Goal: Task Accomplishment & Management: Use online tool/utility

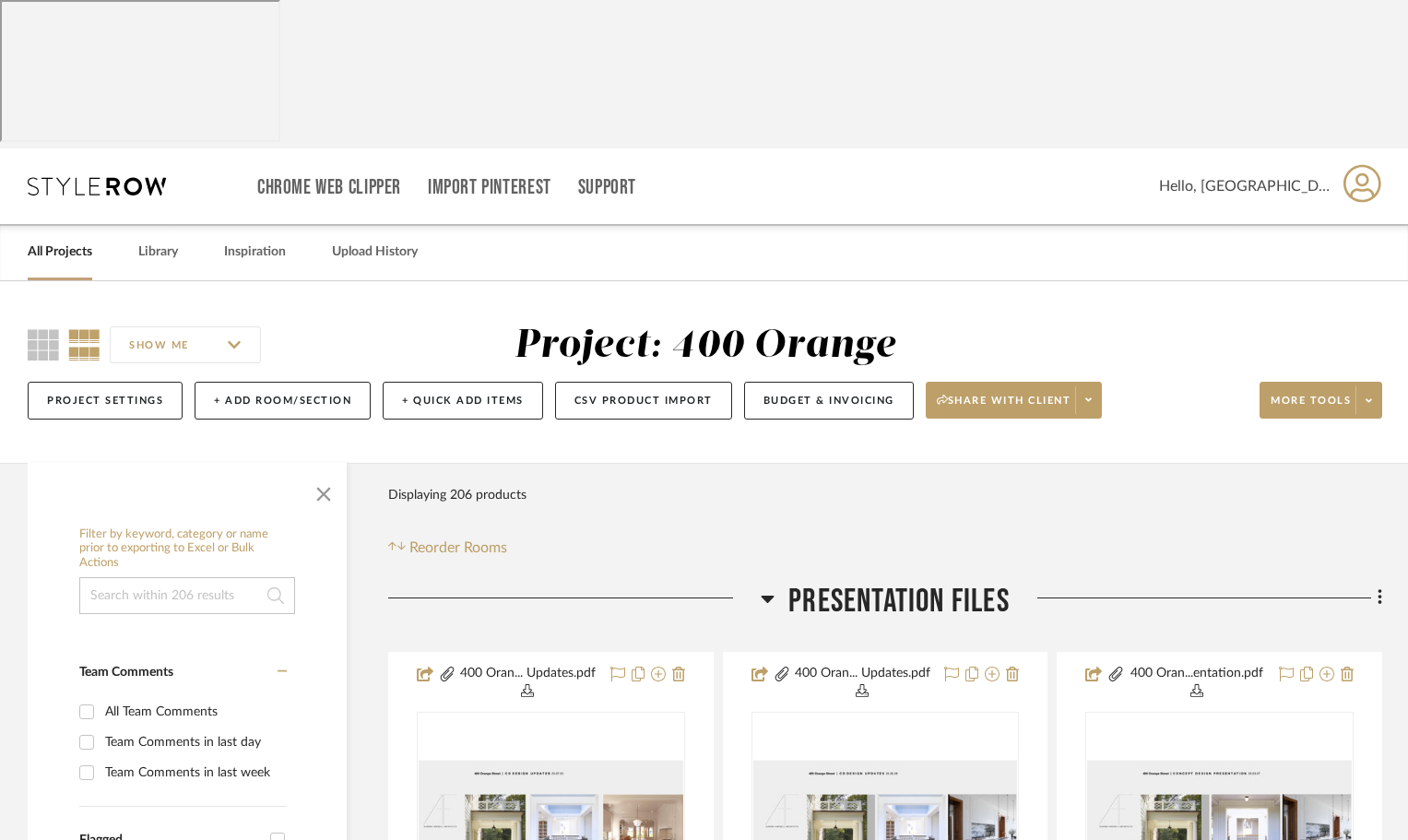
click at [78, 239] on link "All Projects" at bounding box center [60, 252] width 65 height 25
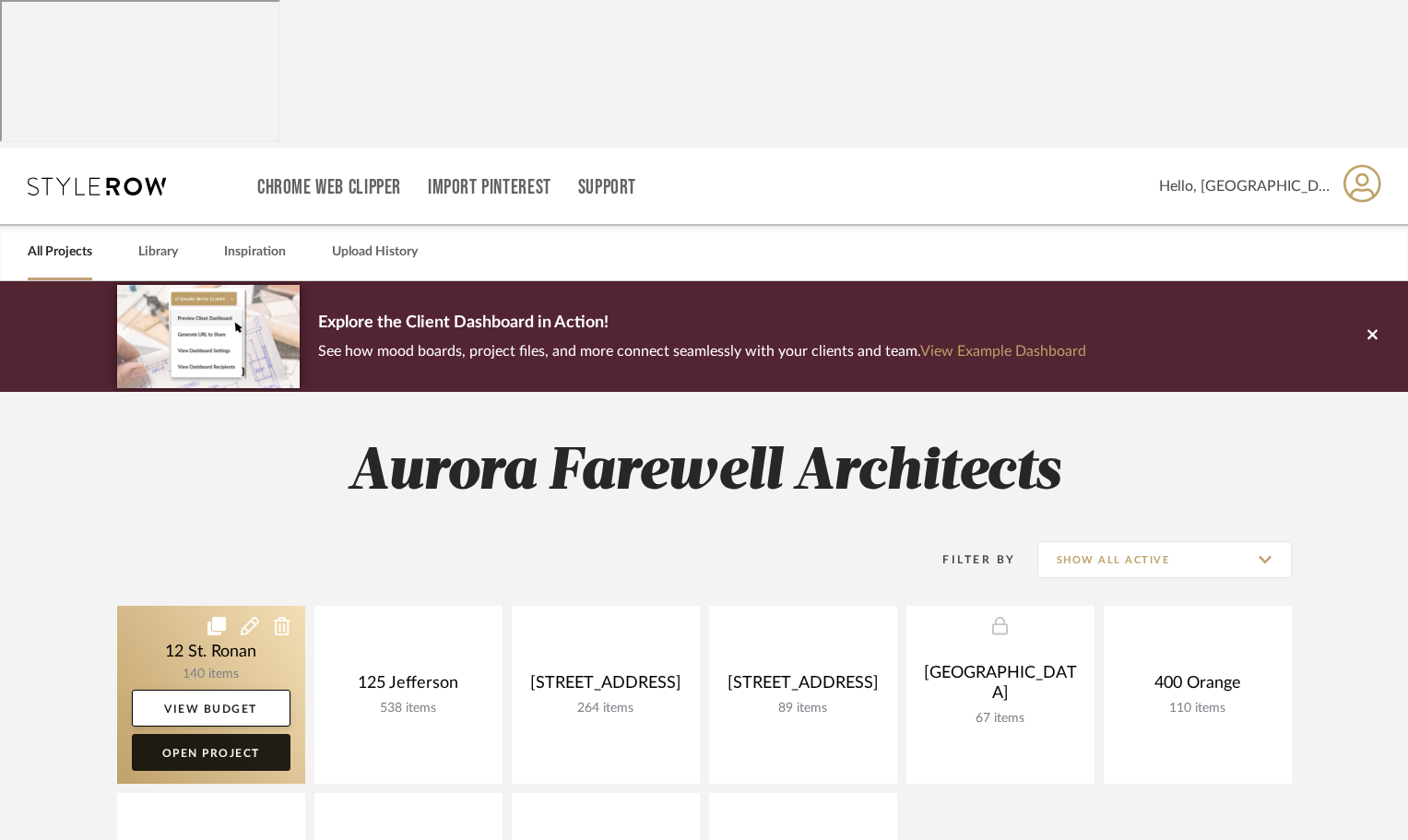
click at [221, 733] on link "Open Project" at bounding box center [211, 751] width 159 height 36
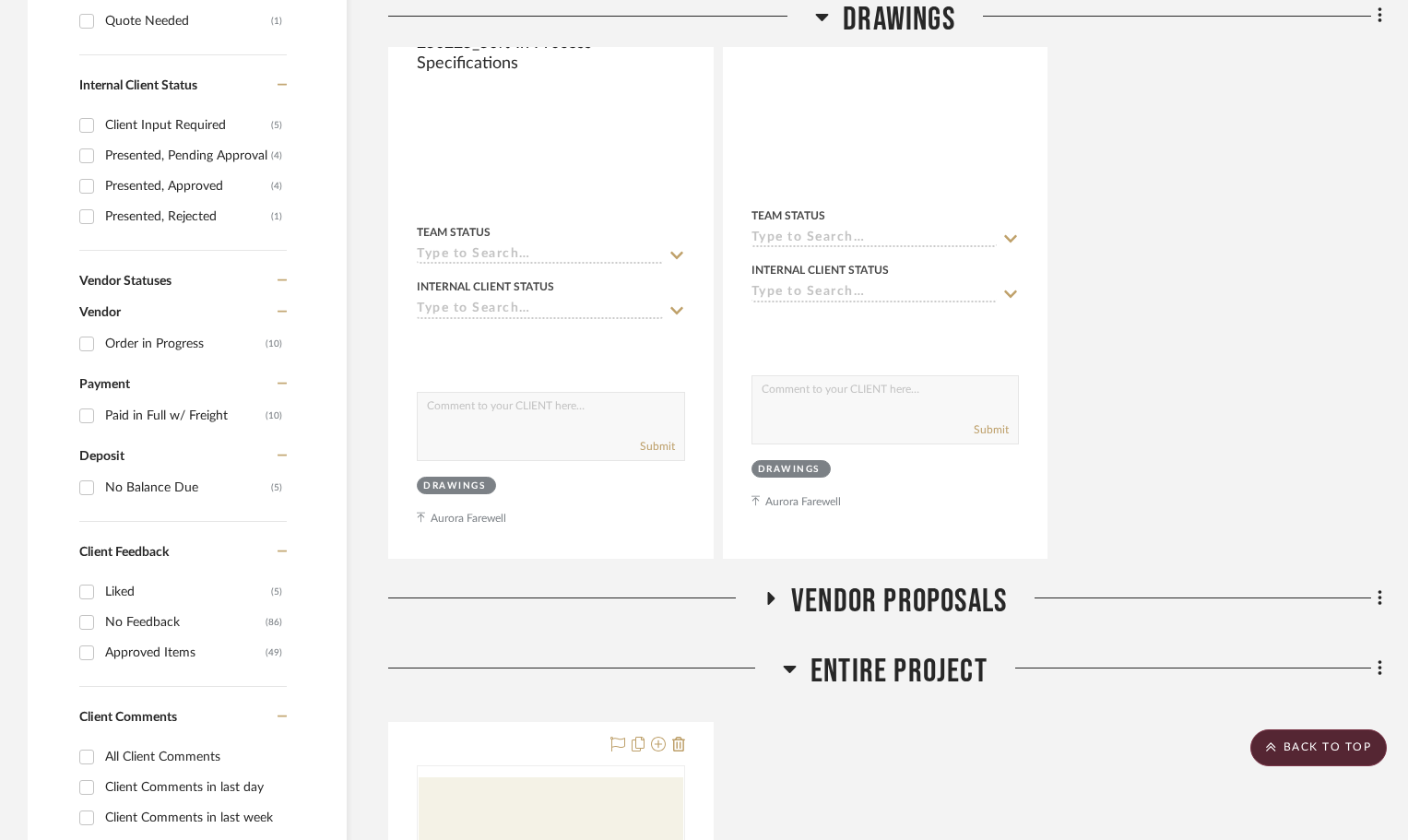
scroll to position [1291, 0]
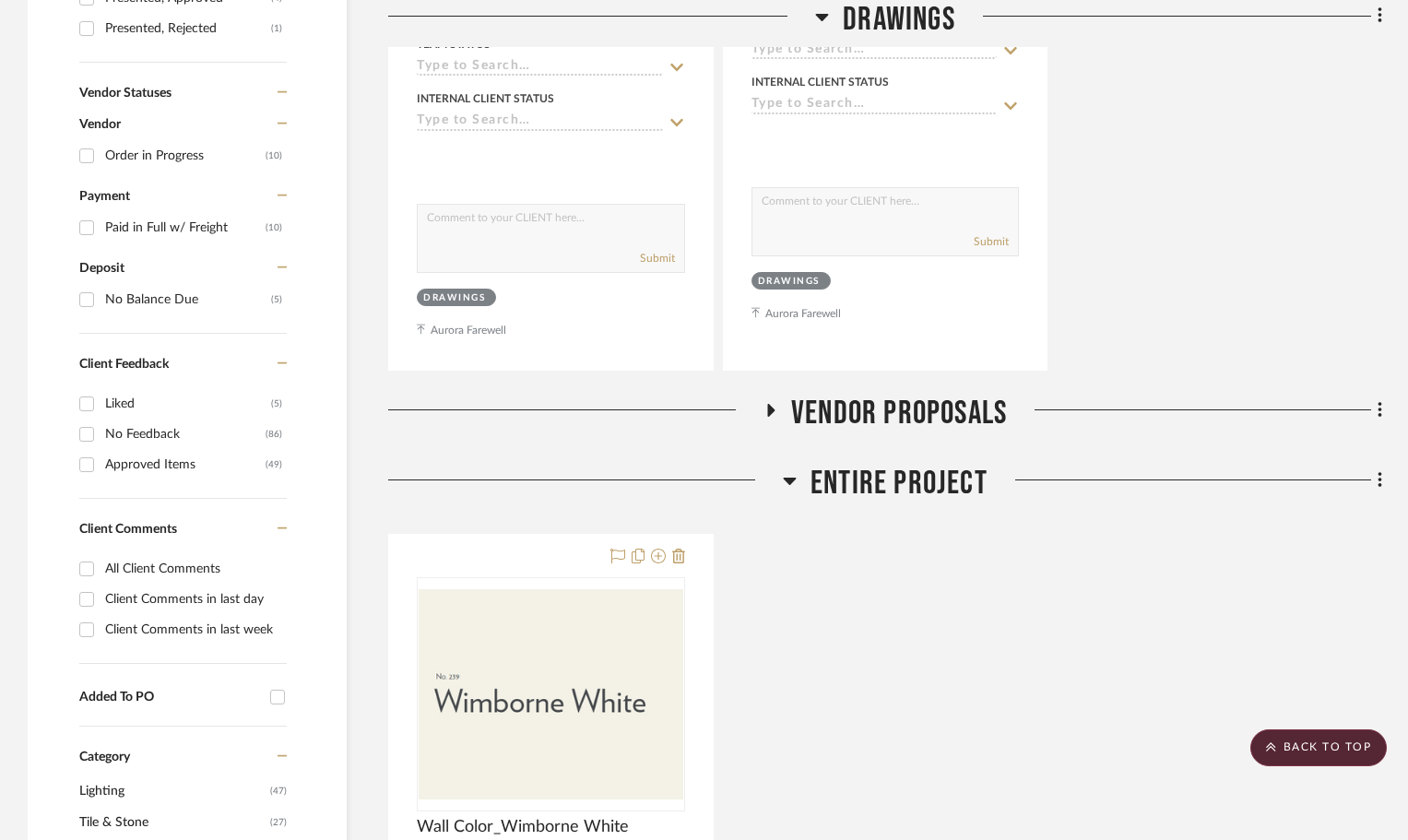
click at [763, 403] on icon at bounding box center [770, 410] width 22 height 14
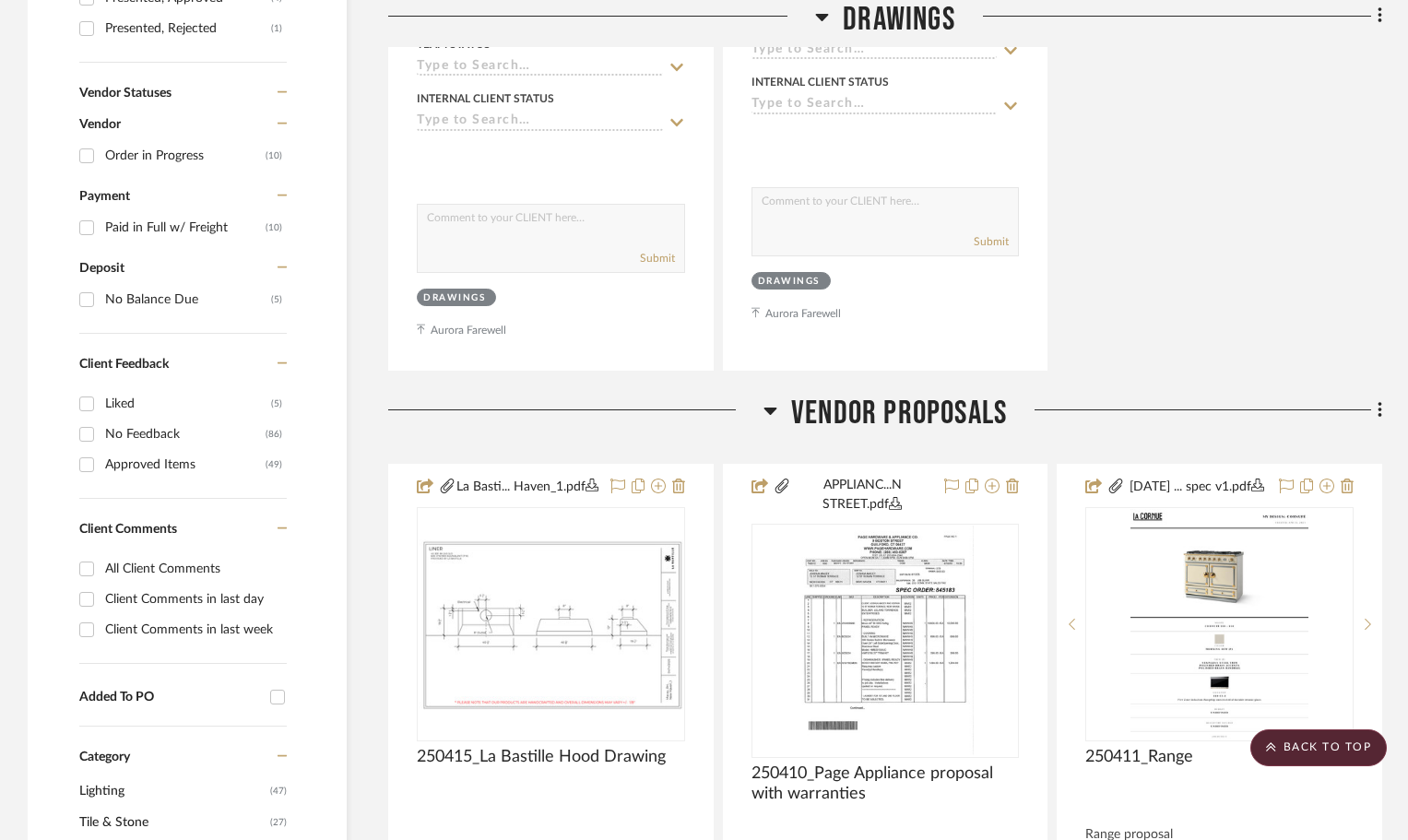
click at [763, 399] on icon at bounding box center [770, 411] width 14 height 22
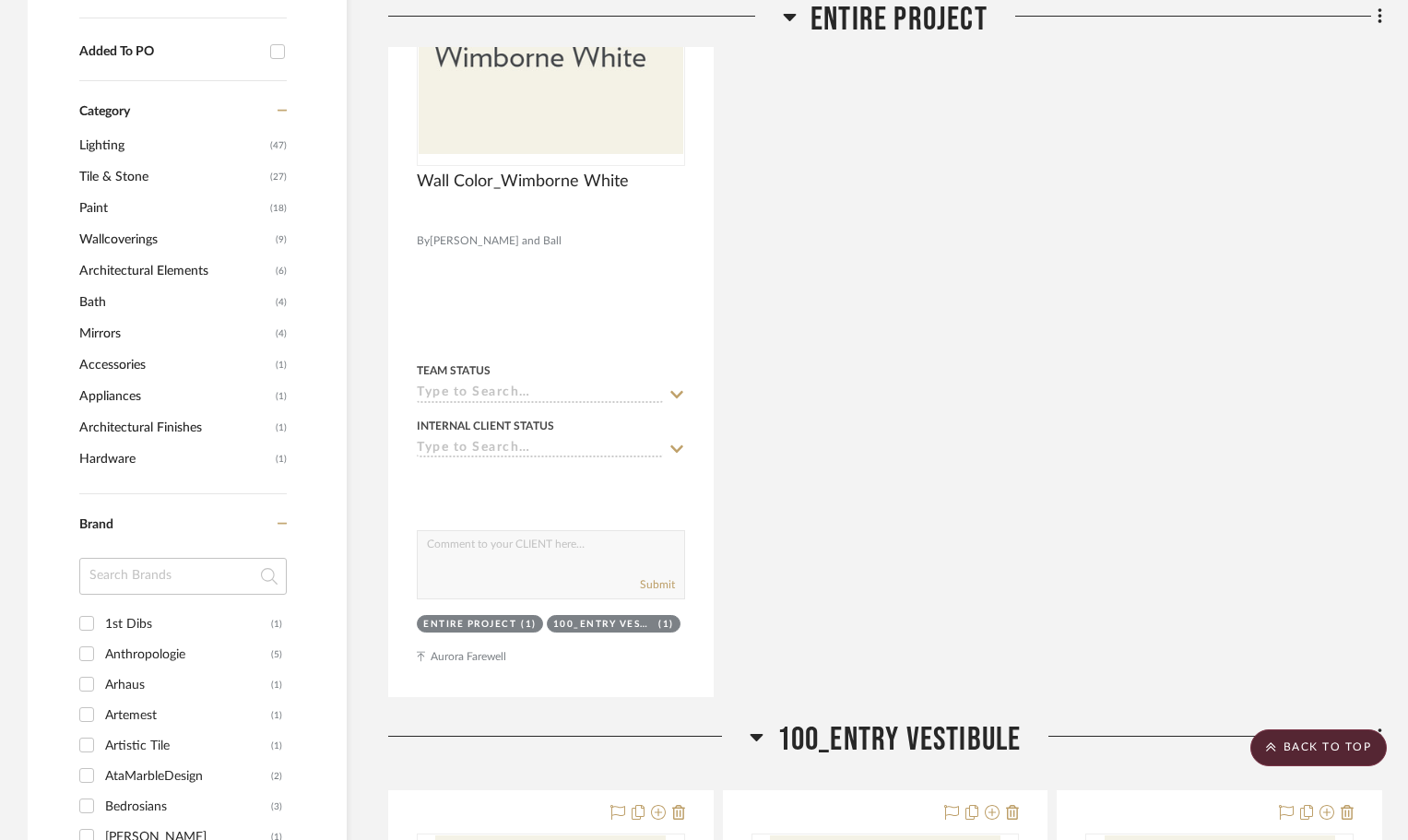
scroll to position [2305, 0]
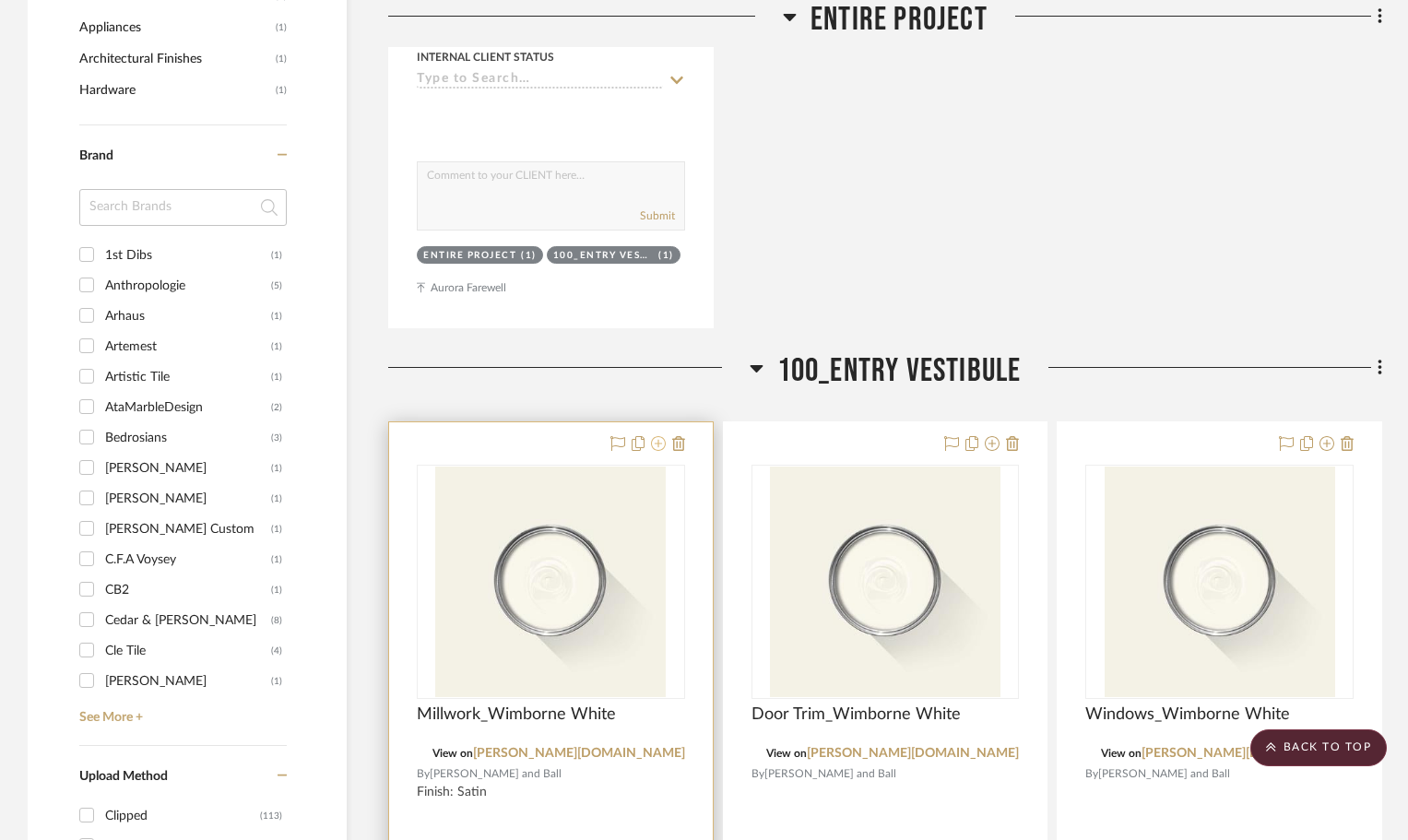
click at [652, 436] on icon at bounding box center [659, 443] width 15 height 15
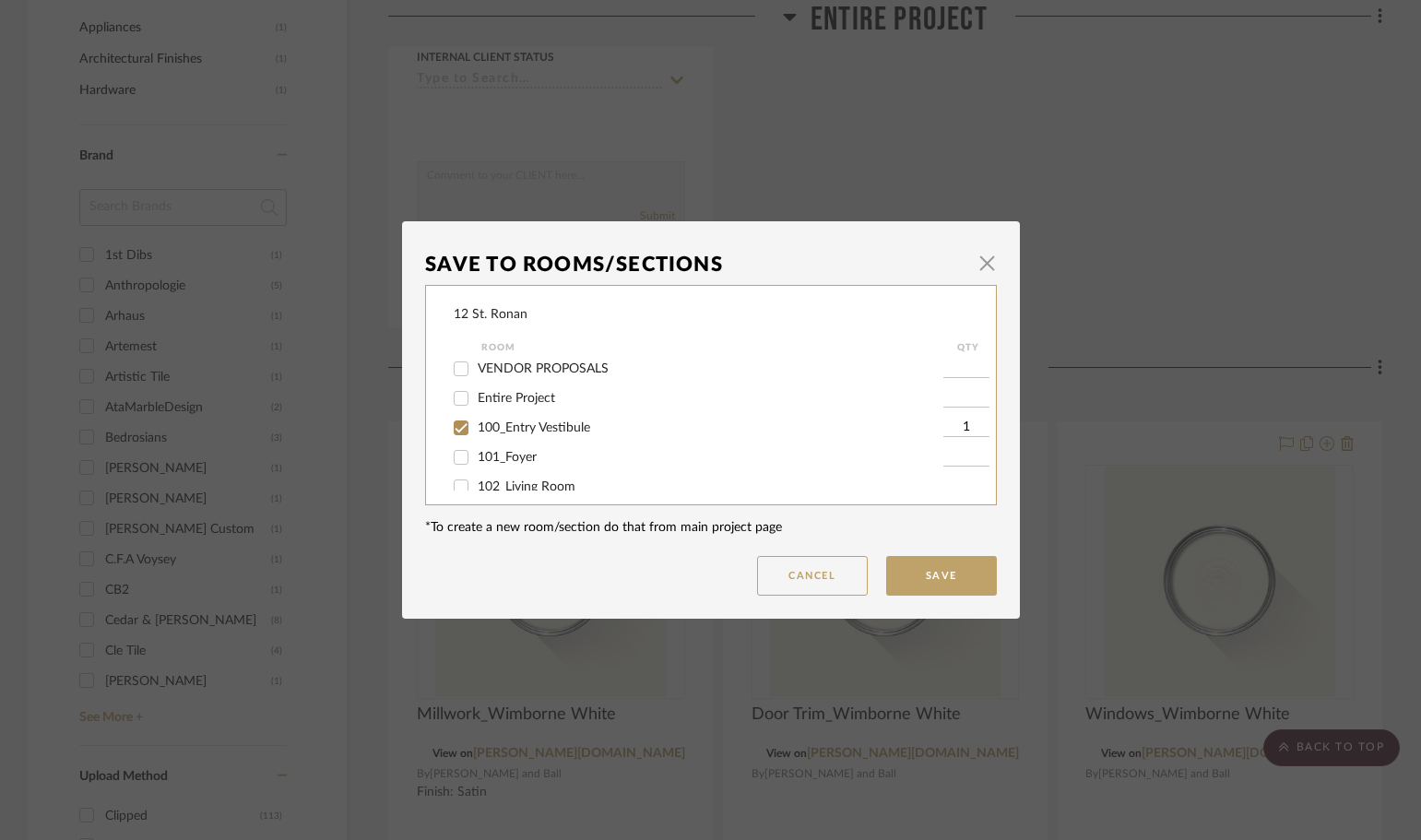
scroll to position [93, 0]
click at [450, 427] on input "101_Foyer" at bounding box center [461, 428] width 30 height 30
checkbox input "true"
type input "1"
click at [448, 456] on input "102_Living Room" at bounding box center [461, 458] width 30 height 30
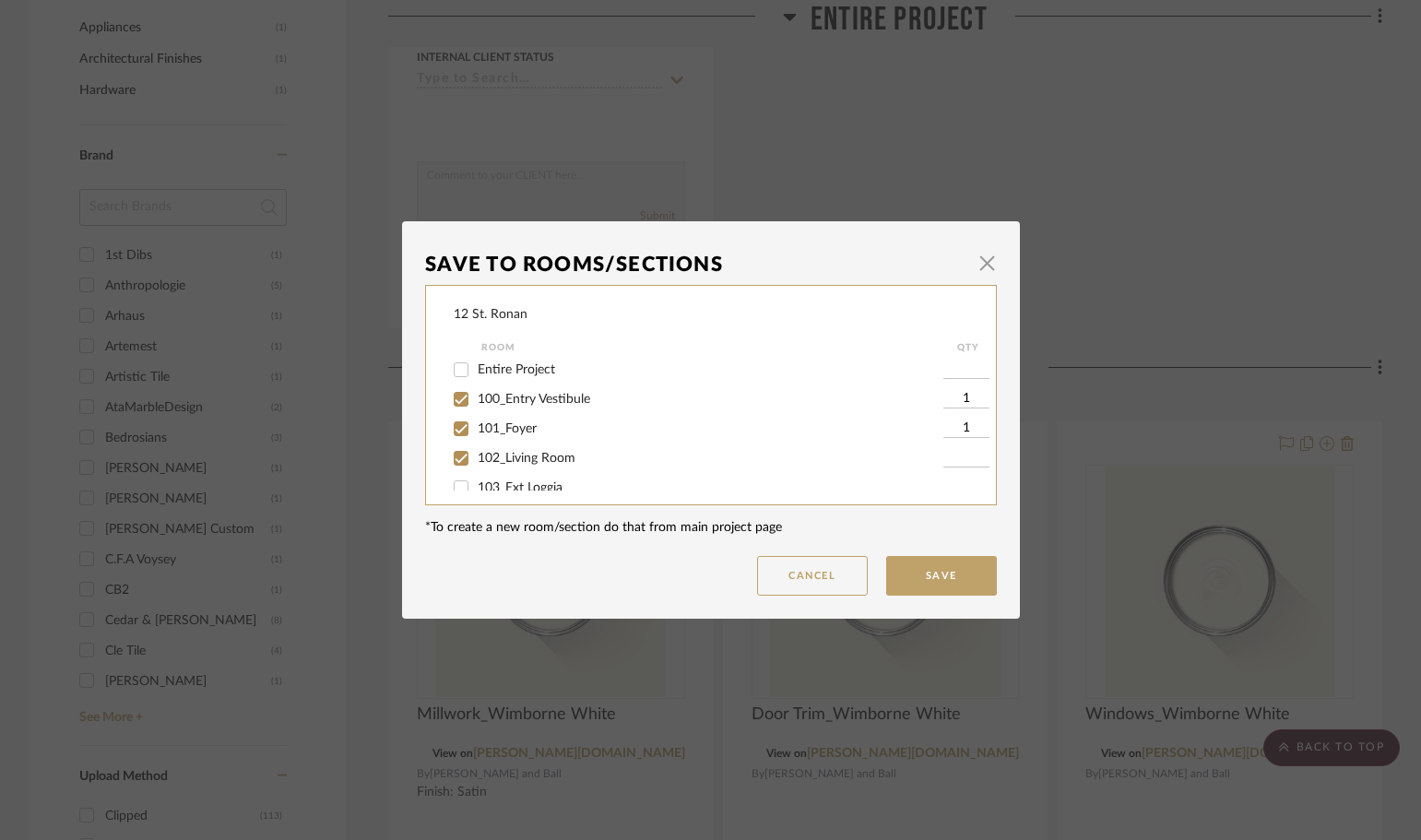
checkbox input "true"
type input "1"
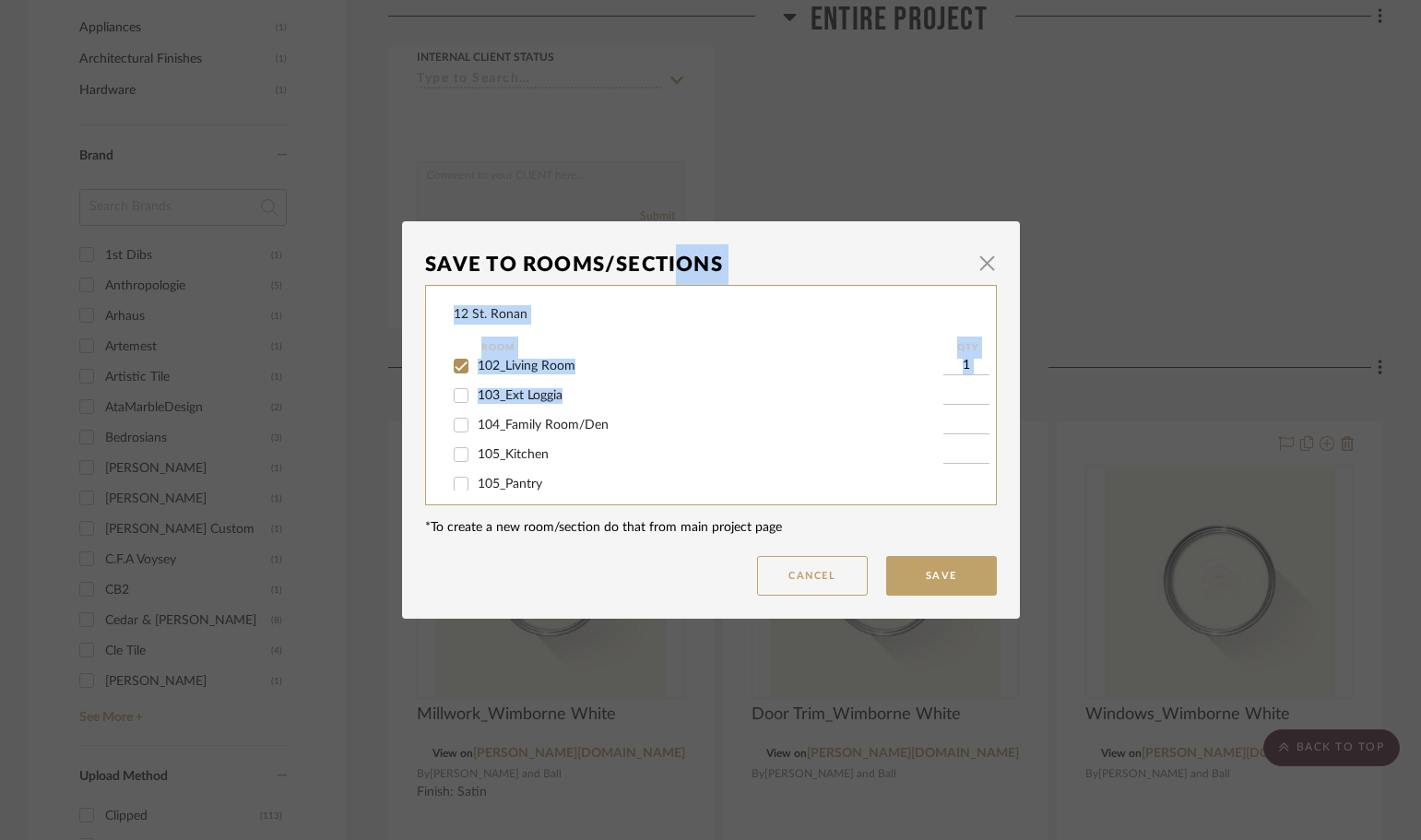
drag, startPoint x: 672, startPoint y: 224, endPoint x: 725, endPoint y: 392, distance: 176.2
click at [725, 392] on dialog-content "Save To Rooms/Sections × 12 St. Ronan Room QTY PRESENTATION FILES DRAWINGS VEND…" at bounding box center [711, 420] width 617 height 398
click at [758, 456] on label "105_Kitchen" at bounding box center [710, 455] width 466 height 16
click at [476, 456] on input "105_Kitchen" at bounding box center [461, 455] width 30 height 30
checkbox input "true"
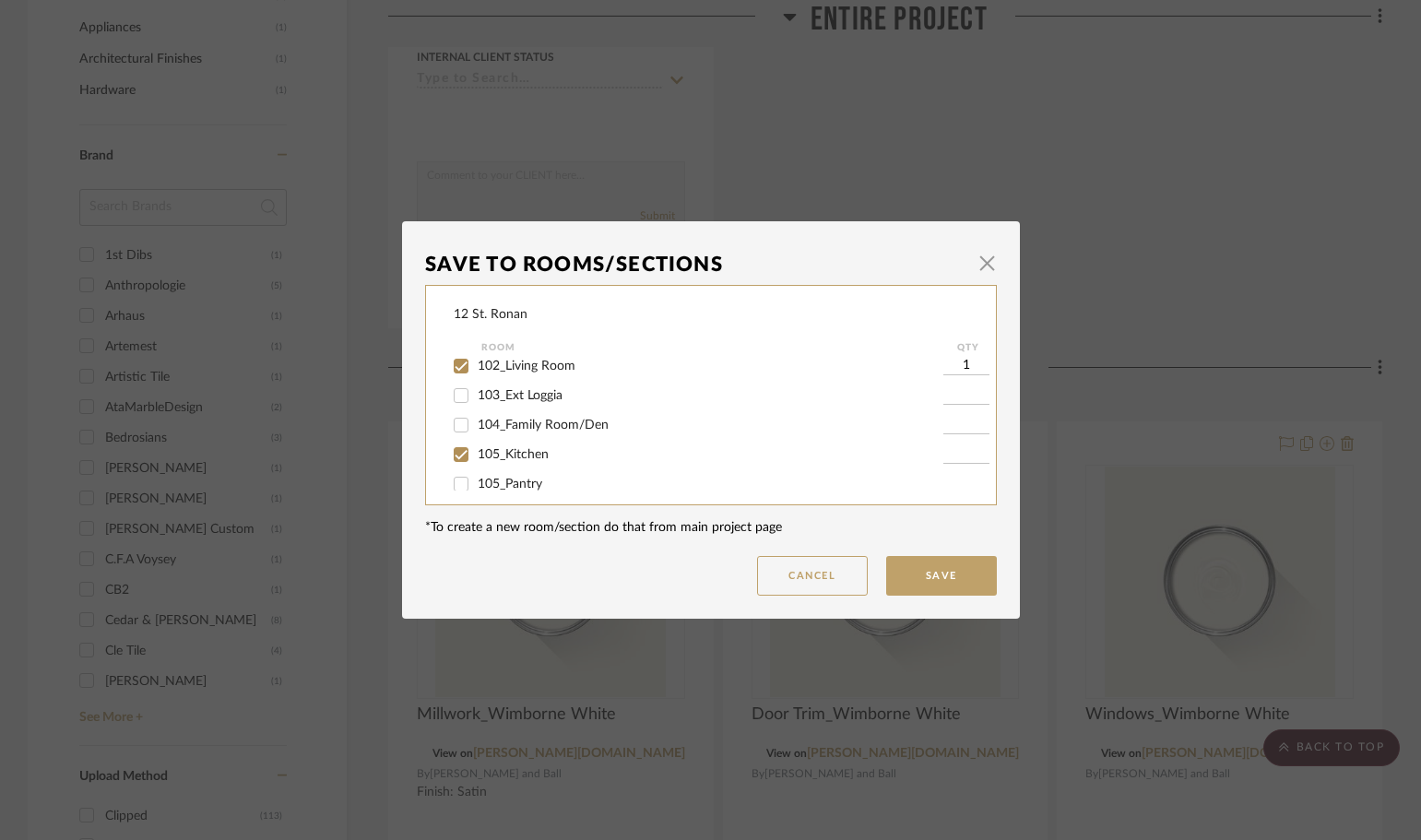
type input "1"
click at [455, 457] on input "105_Kitchen" at bounding box center [461, 455] width 30 height 30
checkbox input "false"
click at [455, 454] on input "105_Kitchen" at bounding box center [461, 455] width 30 height 30
checkbox input "true"
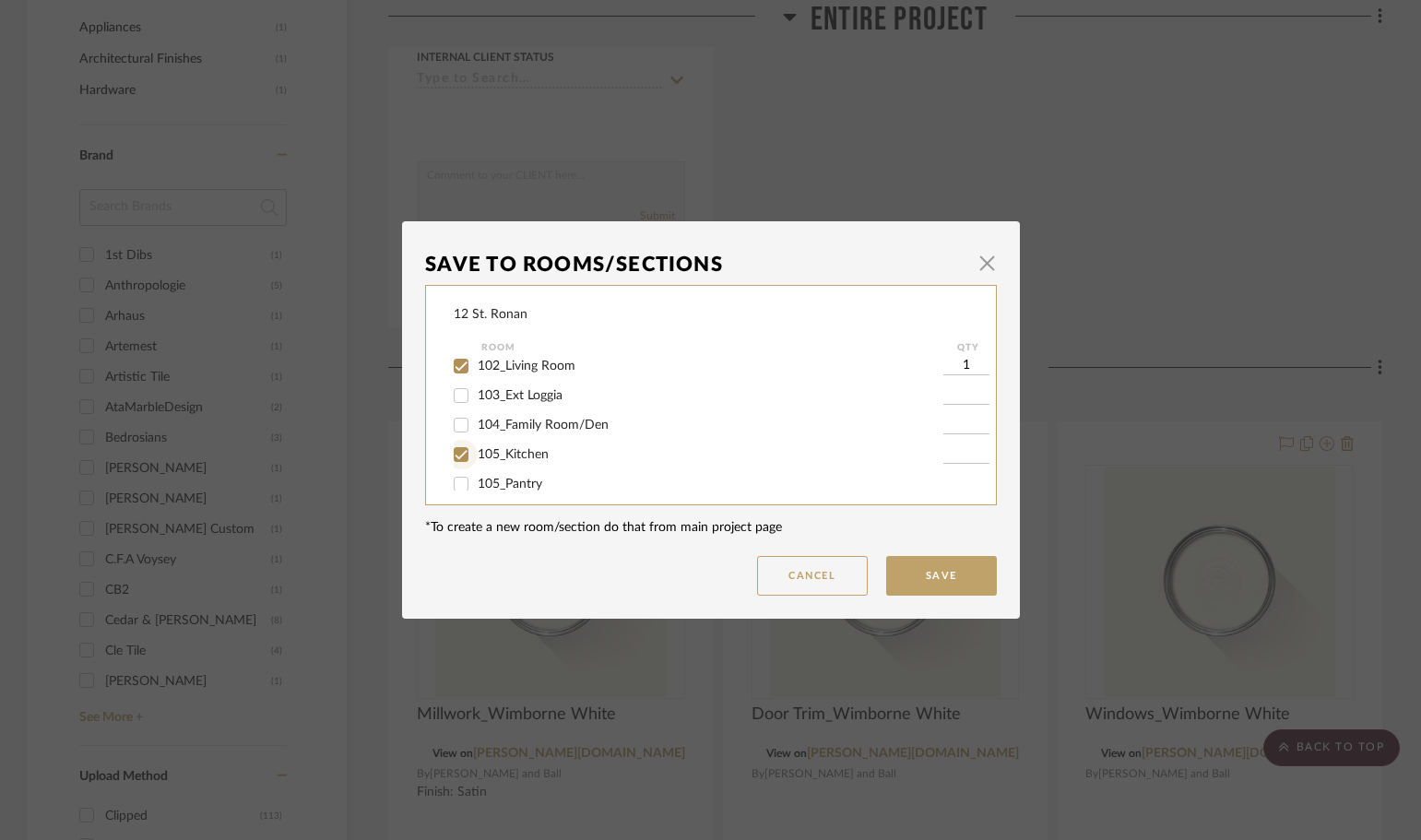
type input "1"
click at [455, 454] on input "105_Kitchen" at bounding box center [461, 455] width 30 height 30
checkbox input "false"
click at [812, 577] on button "Cancel" at bounding box center [812, 575] width 110 height 39
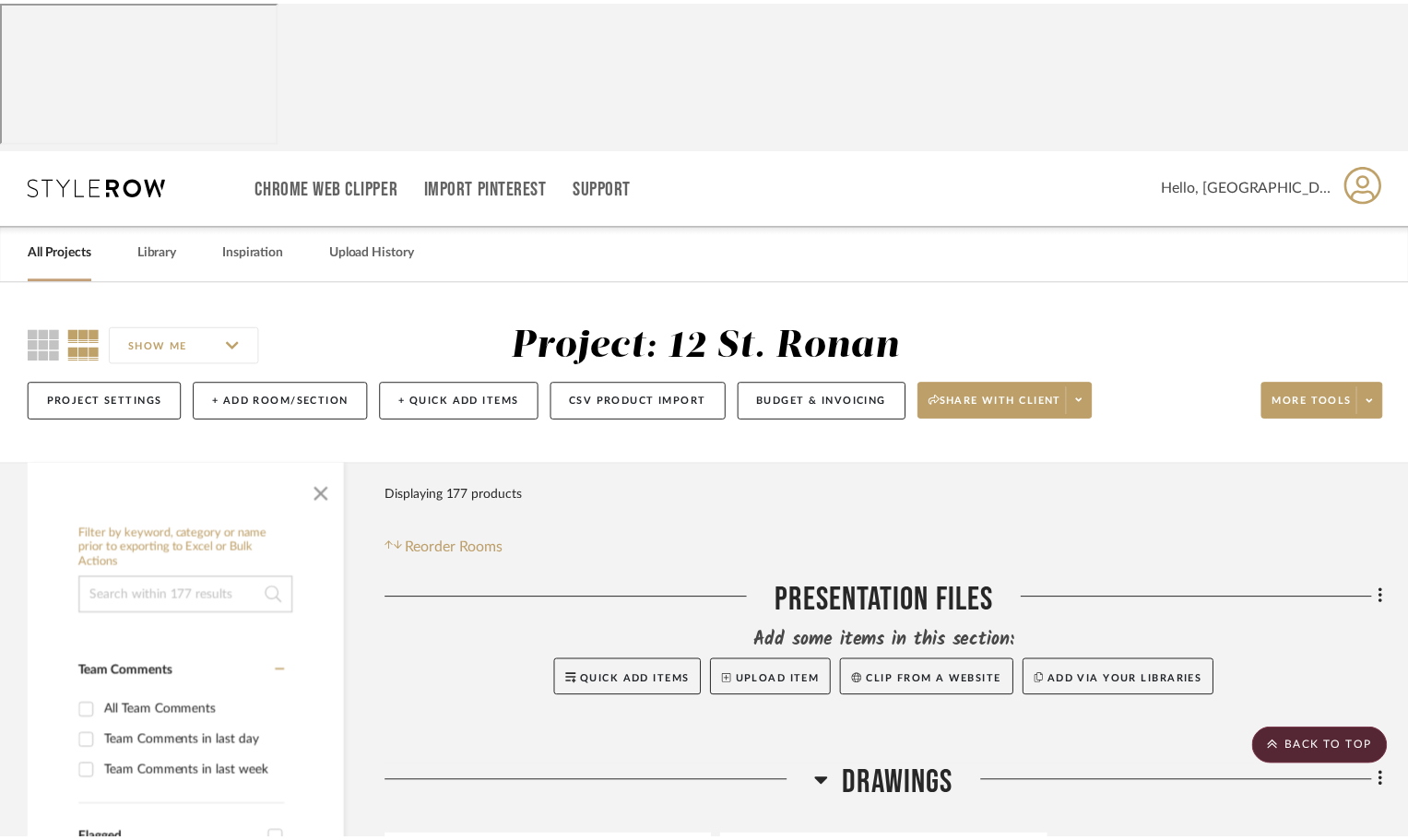
scroll to position [2305, 0]
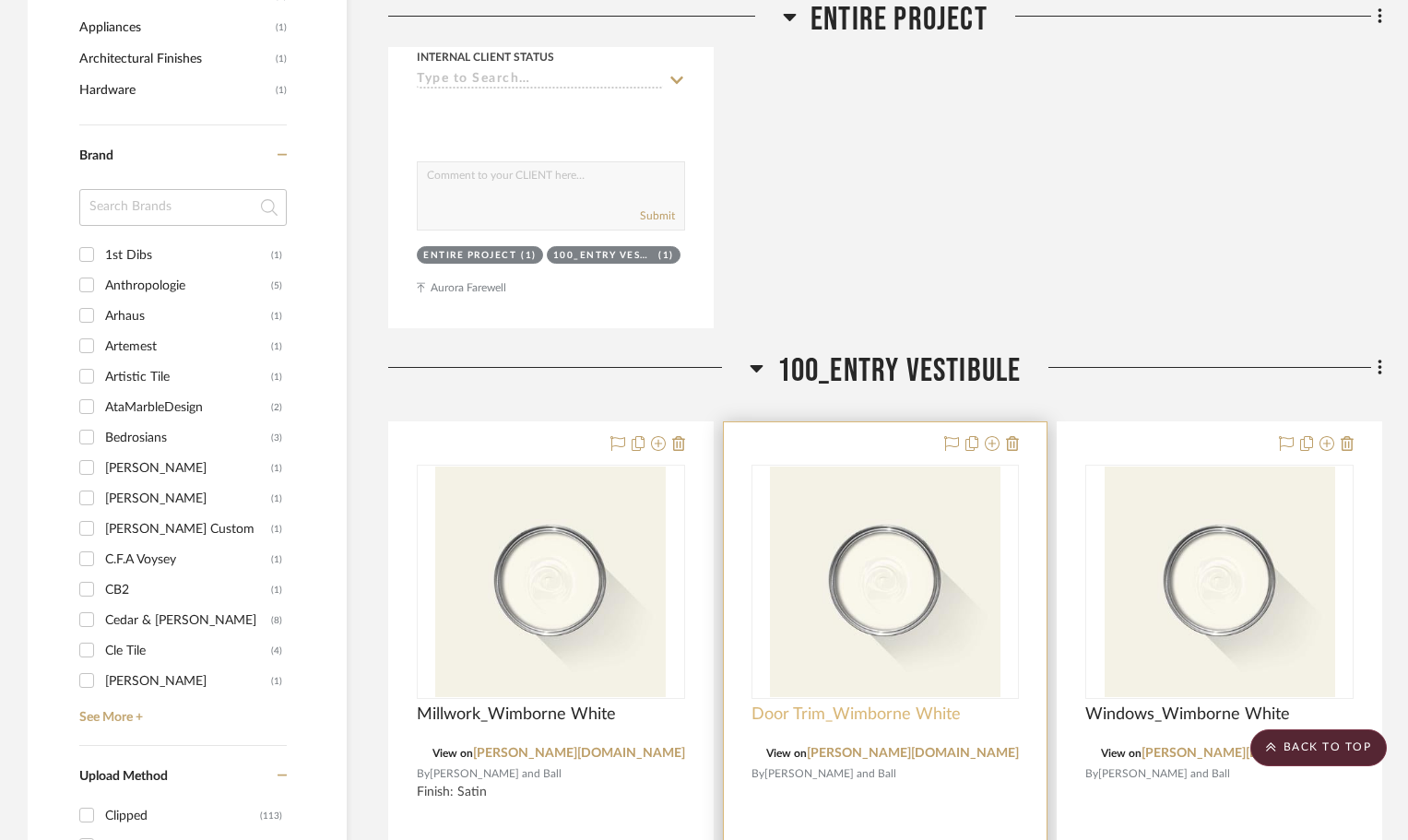
click at [790, 704] on span "Door Trim_Wimborne White" at bounding box center [856, 715] width 210 height 21
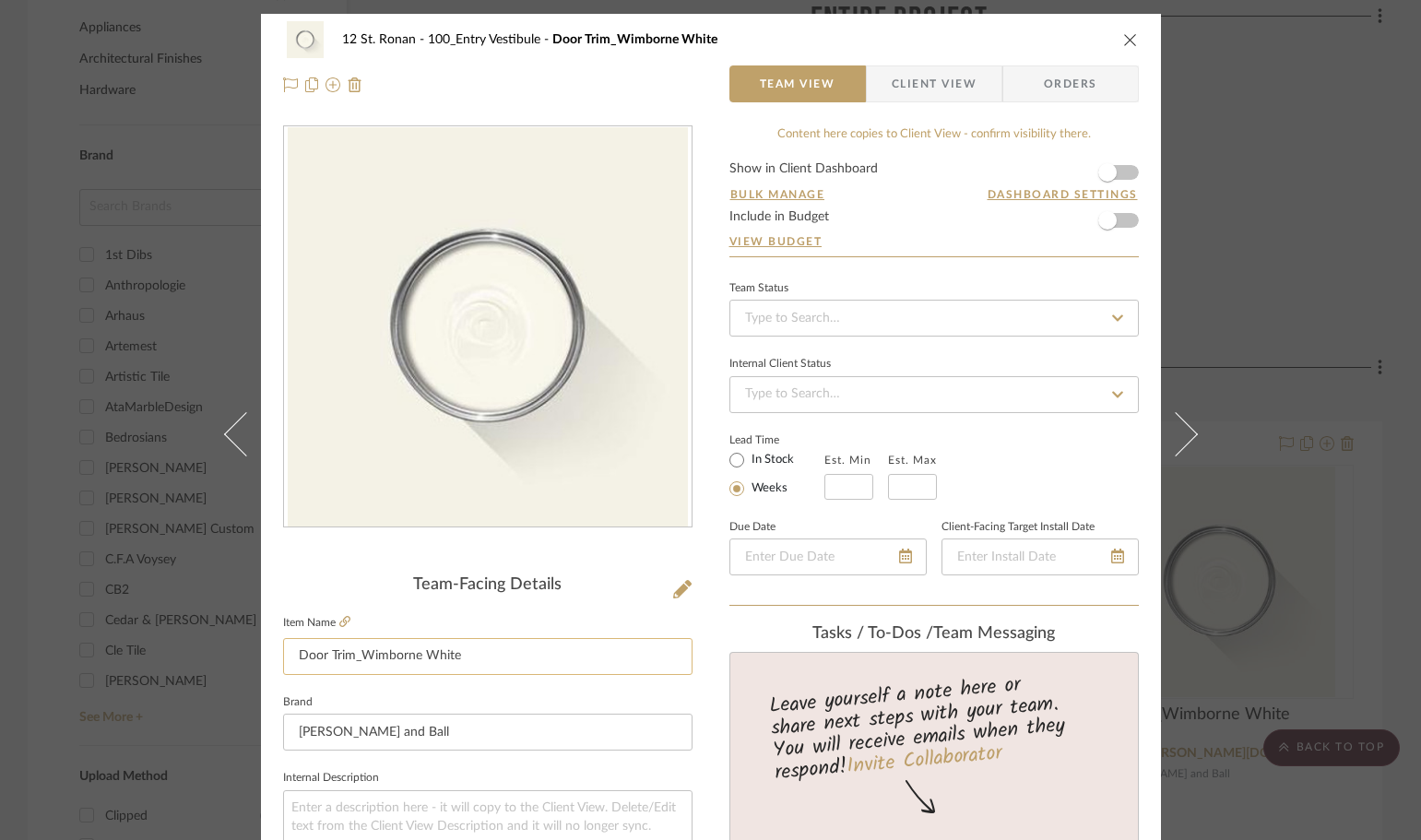
click at [323, 647] on input "Door Trim_Wimborne White" at bounding box center [488, 656] width 410 height 36
type input "Door/Trim_Wimborne White"
click at [1129, 33] on icon "close" at bounding box center [1130, 39] width 15 height 15
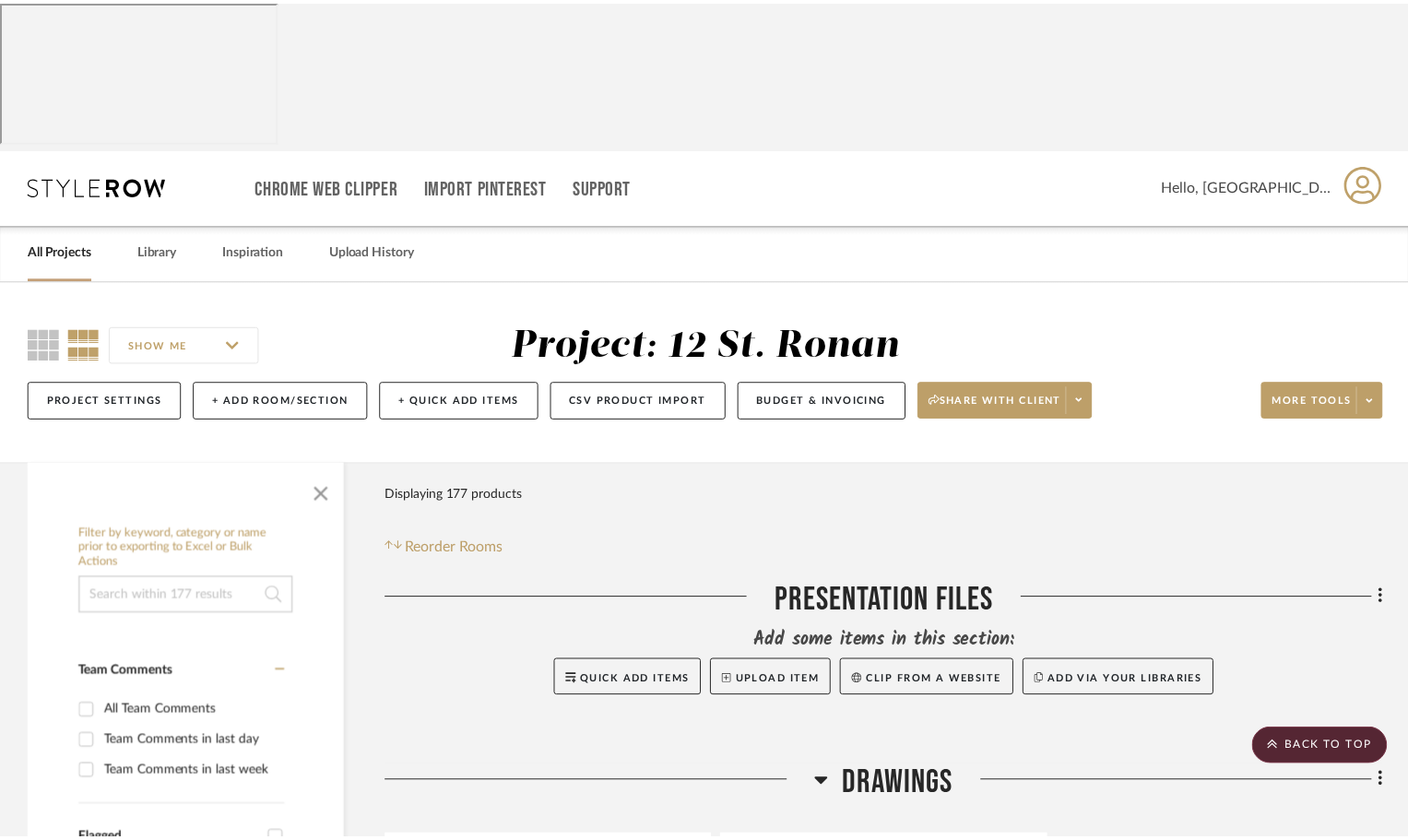
scroll to position [2305, 0]
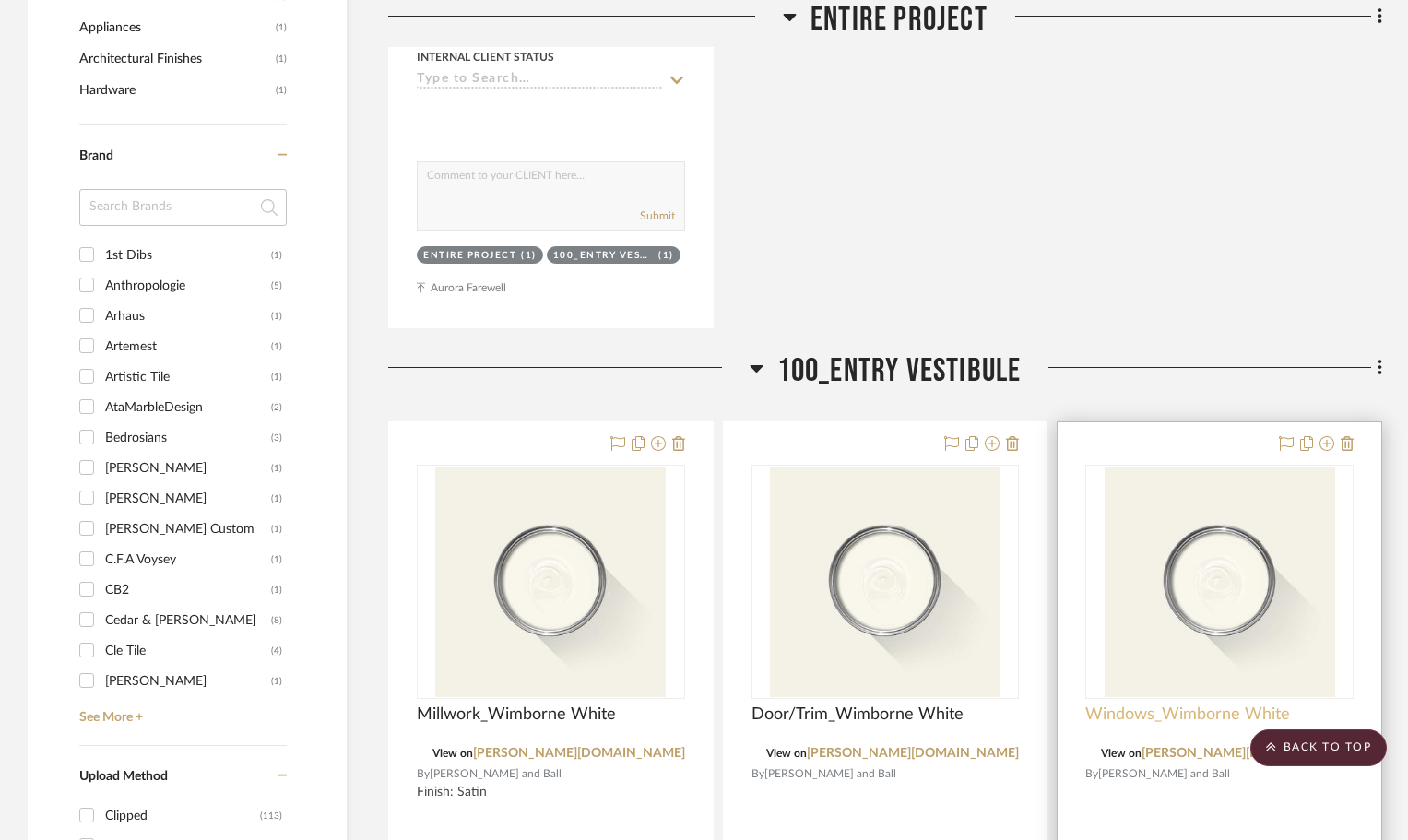
click at [1129, 704] on span "Windows_Wimborne White" at bounding box center [1187, 715] width 205 height 21
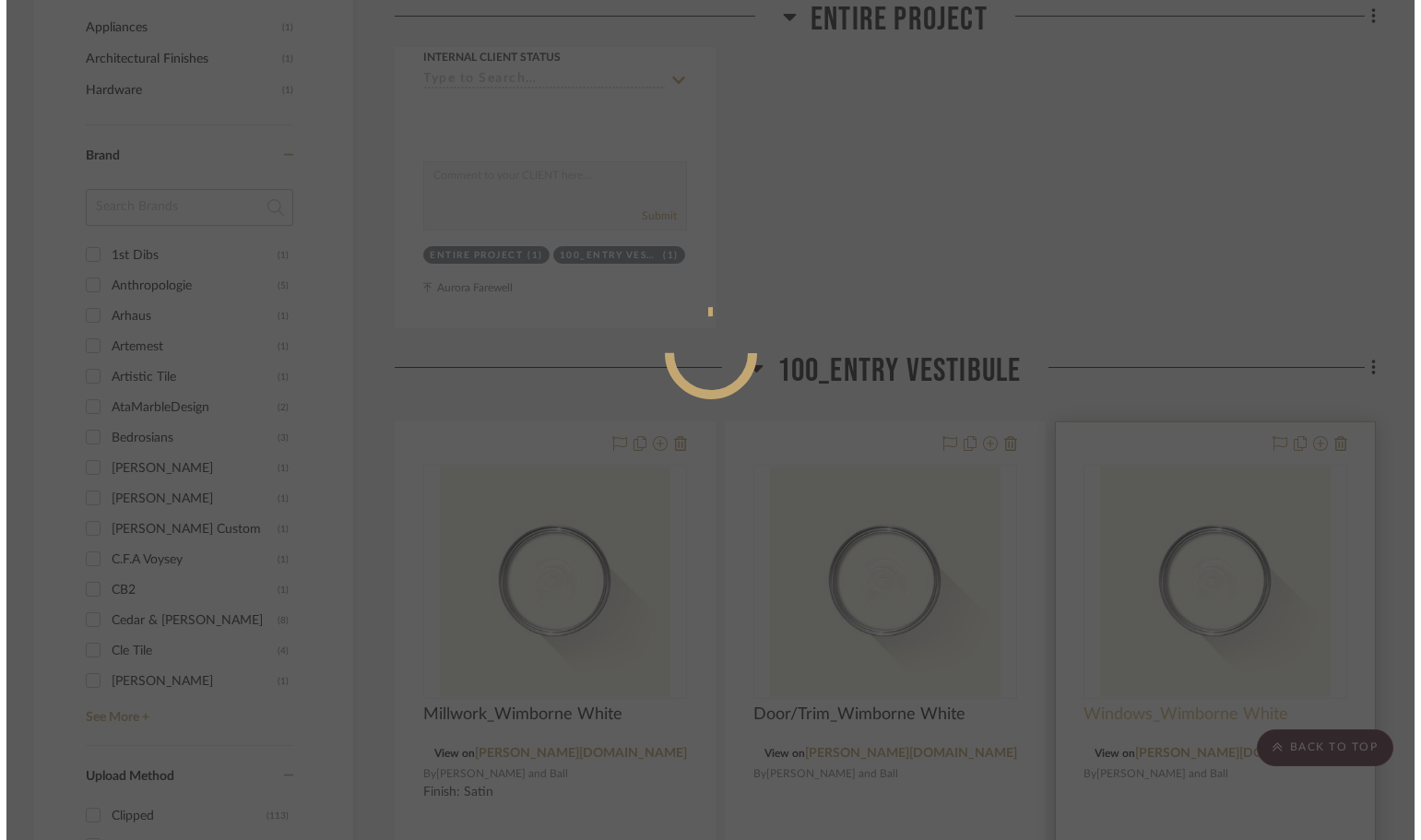
scroll to position [0, 0]
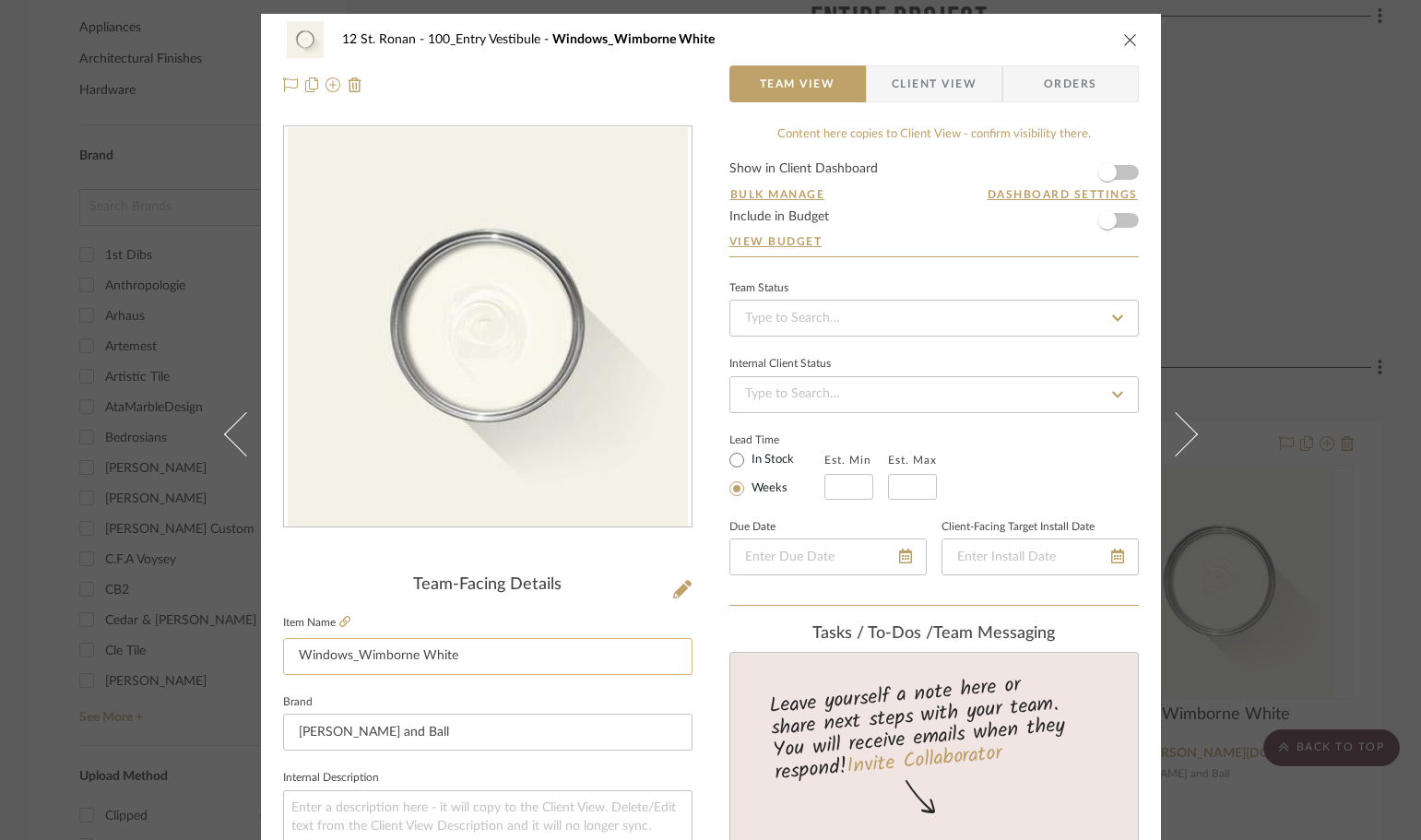
click at [341, 664] on input "Windows_Wimborne White" at bounding box center [488, 656] width 410 height 36
type input "Window/Trim_Wimborne White"
click at [1123, 48] on div "12 St. Ronan 100_Entry Vestibule Window/Trim_Wimborne White" at bounding box center [711, 39] width 856 height 36
click at [1123, 30] on div "12 St. Ronan 100_Entry Vestibule Window/Trim_Wimborne White" at bounding box center [711, 39] width 856 height 36
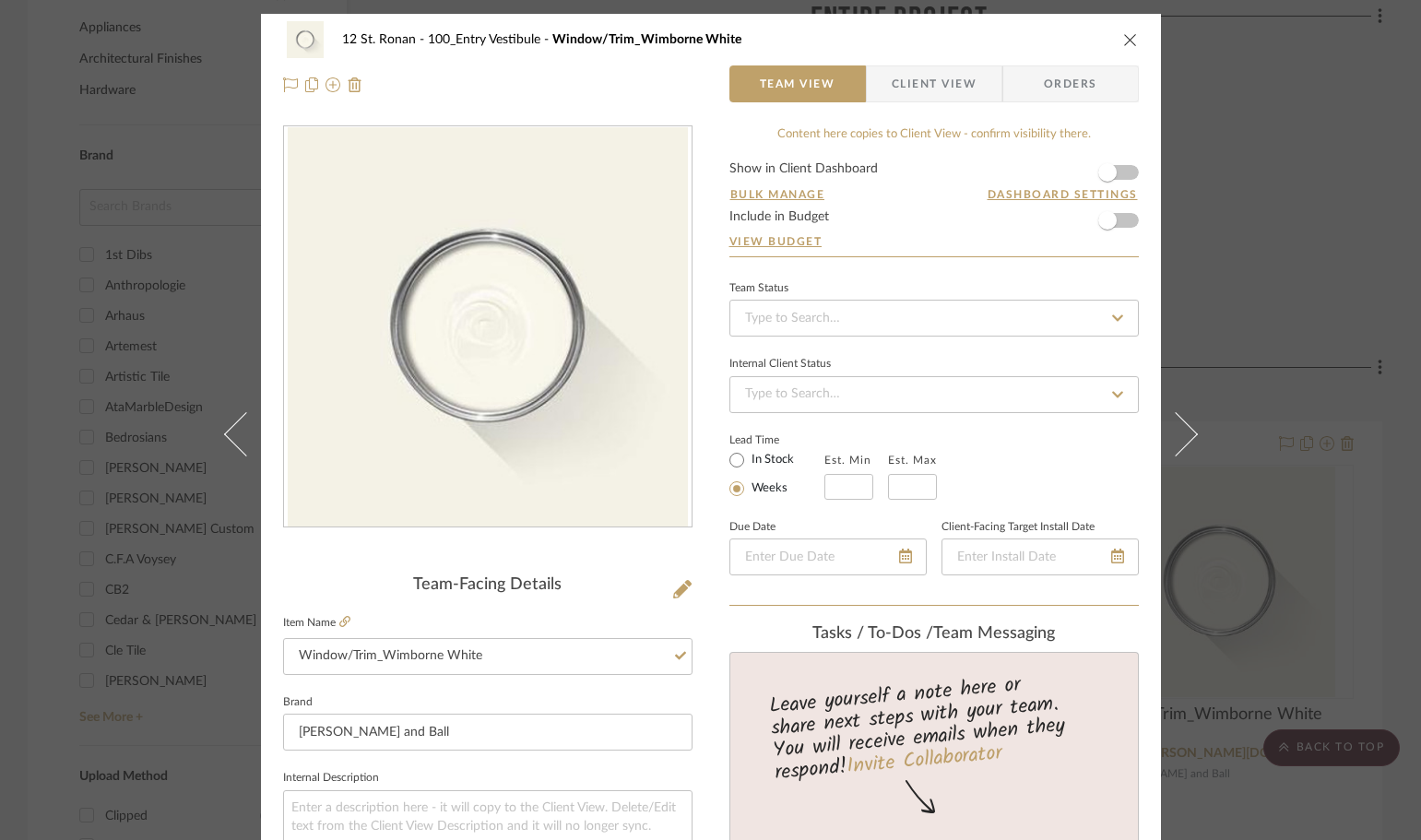
click at [1123, 36] on icon "close" at bounding box center [1130, 39] width 15 height 15
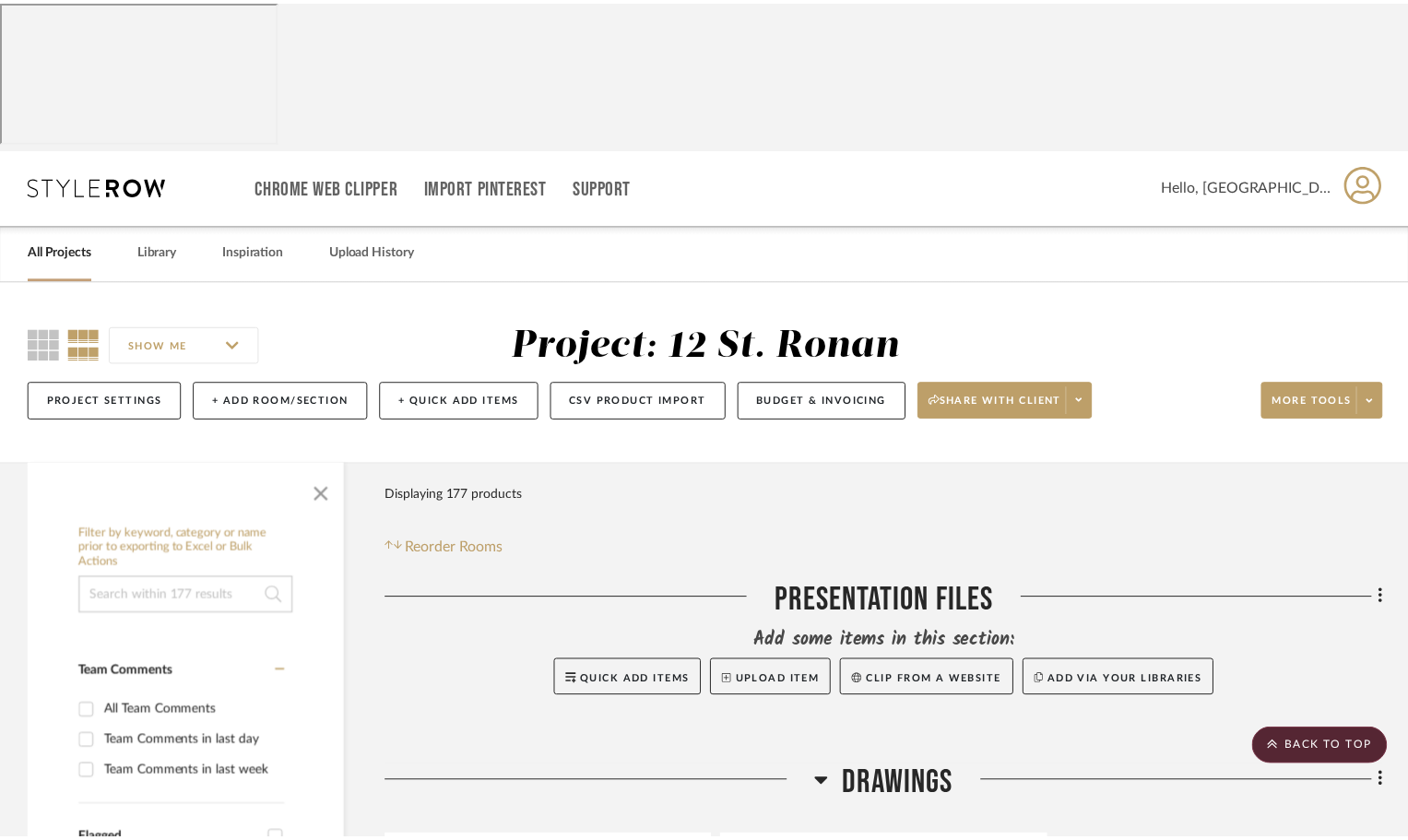
scroll to position [2305, 0]
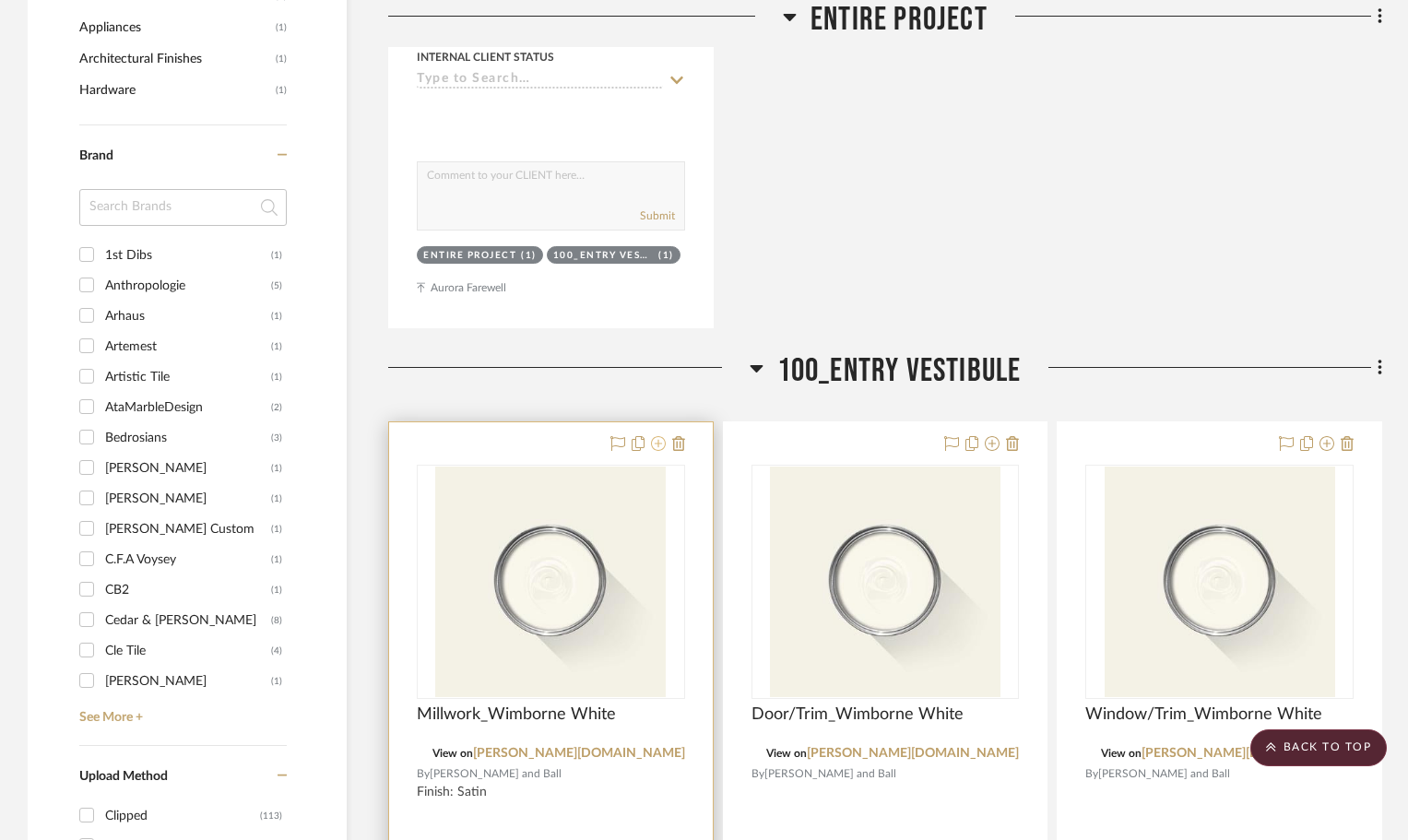
click at [654, 436] on icon at bounding box center [659, 443] width 15 height 15
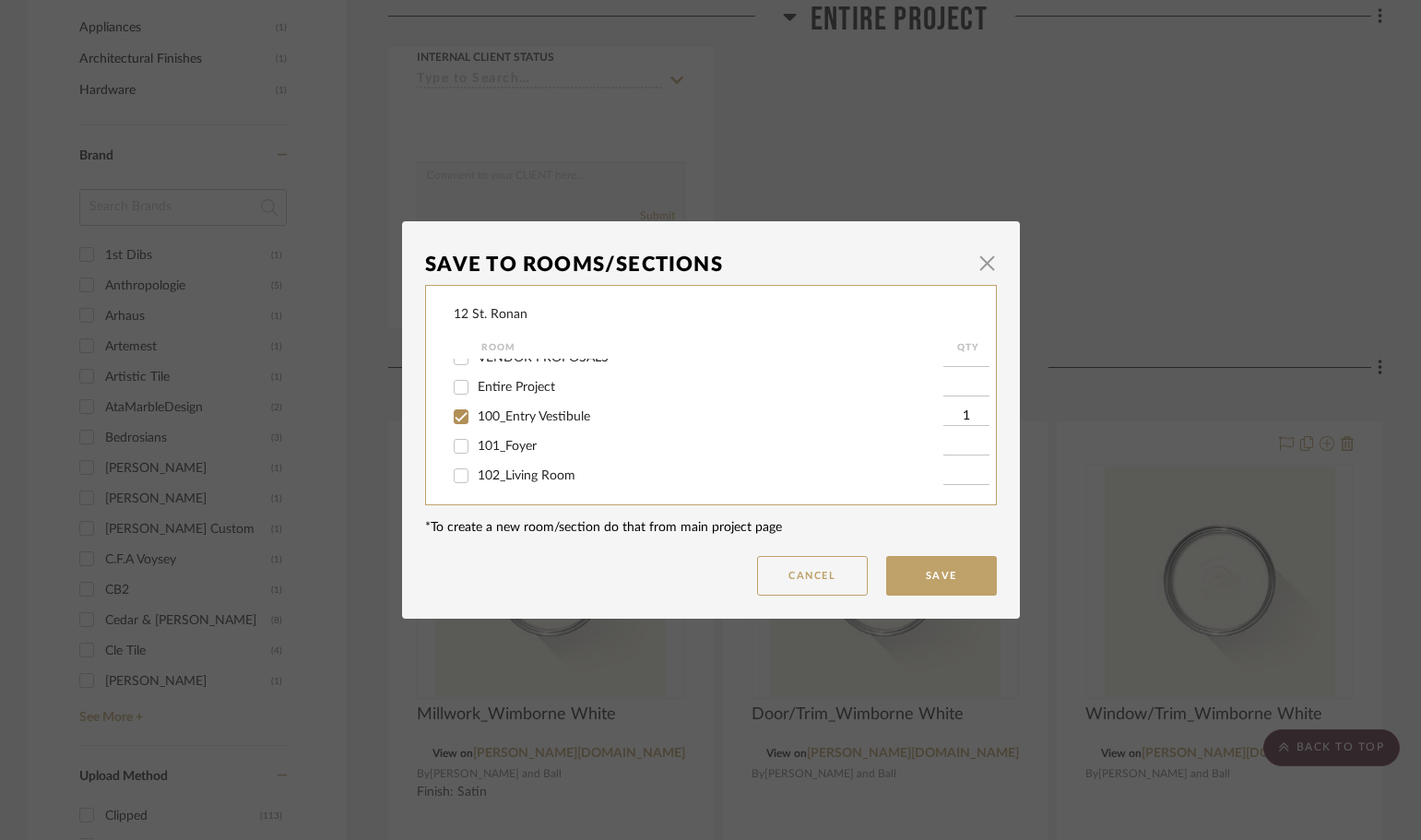
scroll to position [93, 0]
click at [454, 402] on input "100_Entry Vestibule" at bounding box center [461, 399] width 30 height 30
checkbox input "false"
click at [454, 426] on input "101_Foyer" at bounding box center [461, 428] width 30 height 30
checkbox input "true"
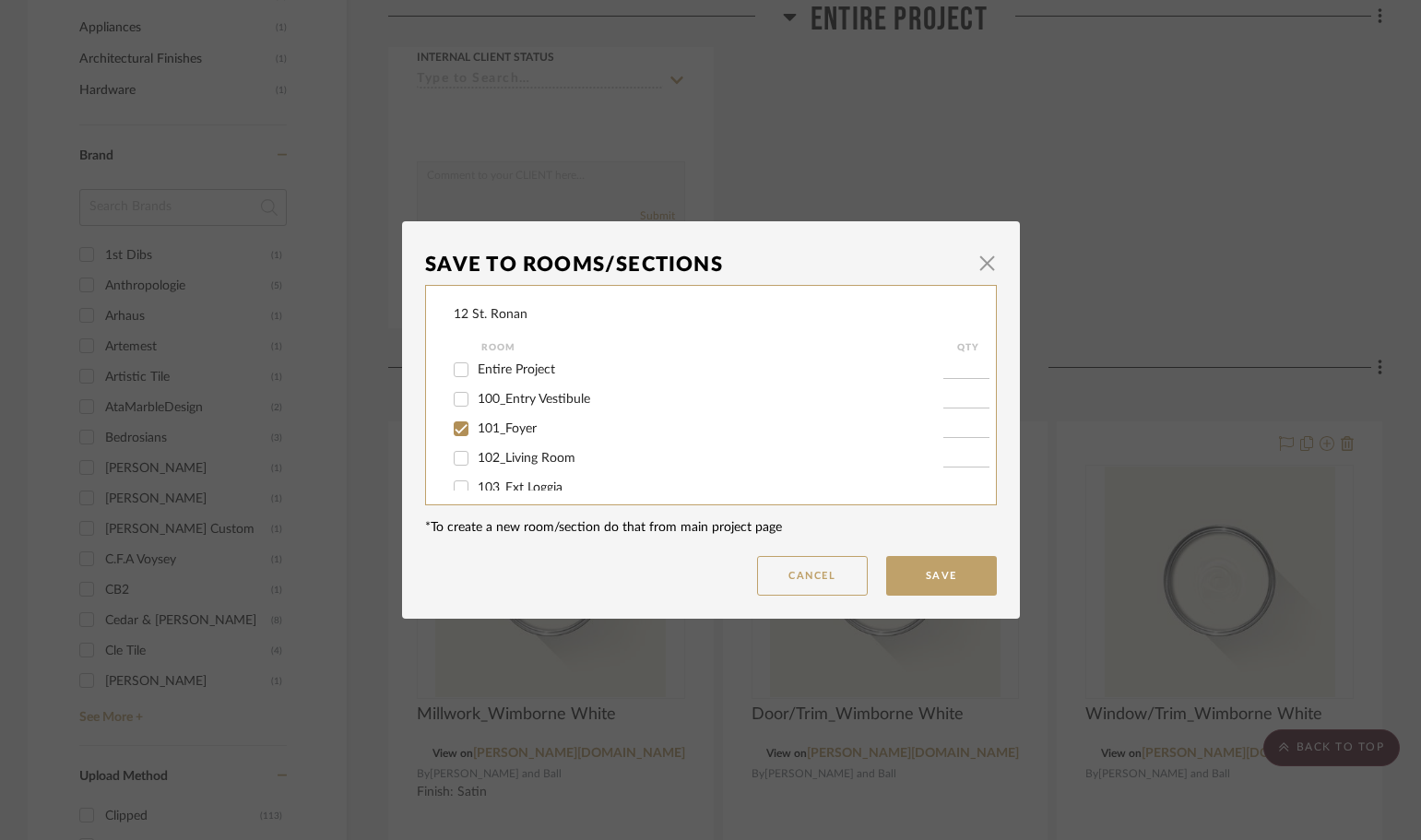
type input "1"
click at [458, 454] on input "102_Living Room" at bounding box center [461, 458] width 30 height 30
checkbox input "true"
type input "1"
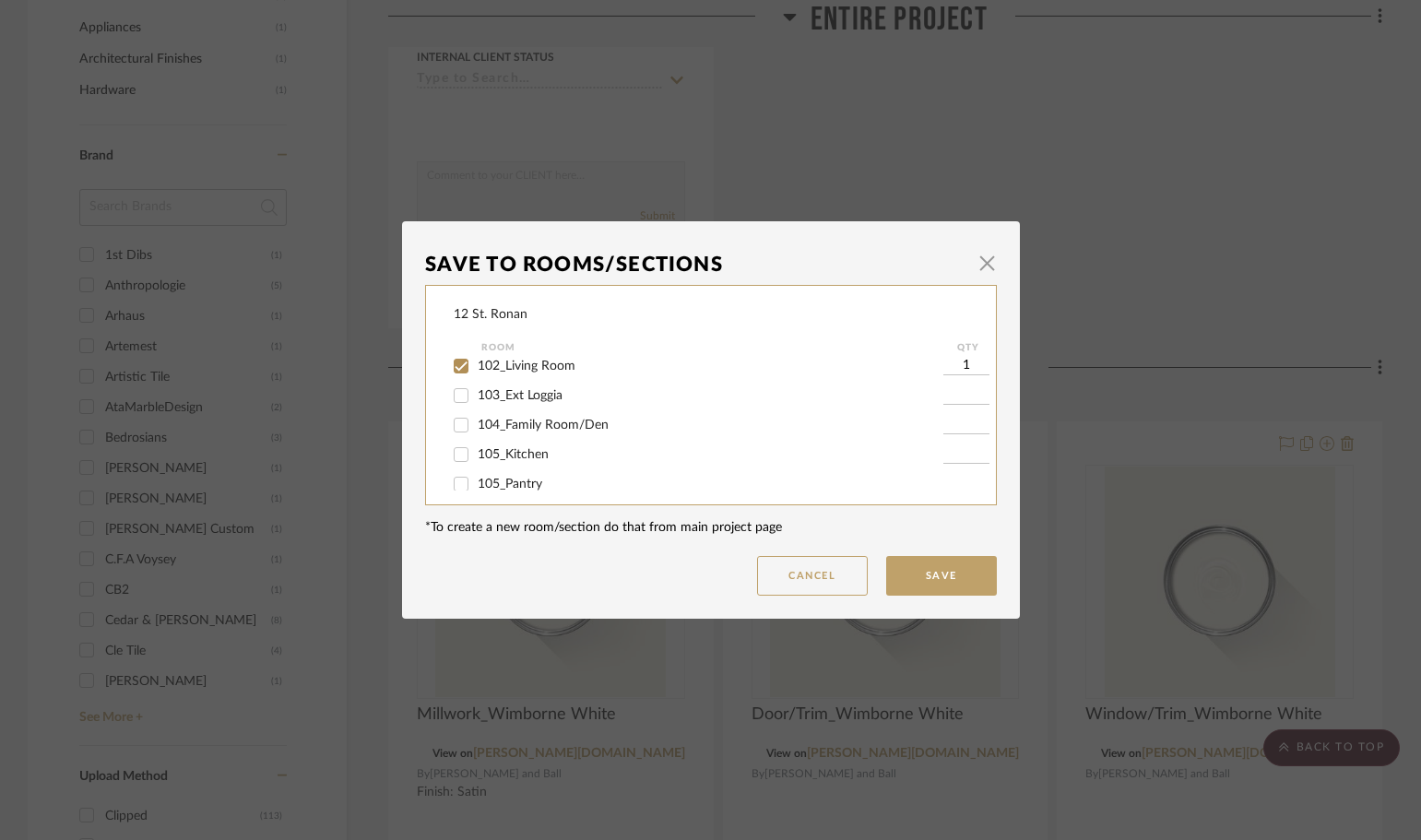
click at [451, 456] on input "105_Kitchen" at bounding box center [461, 455] width 30 height 30
checkbox input "true"
type input "1"
click at [456, 403] on input "213_Landing" at bounding box center [461, 403] width 30 height 30
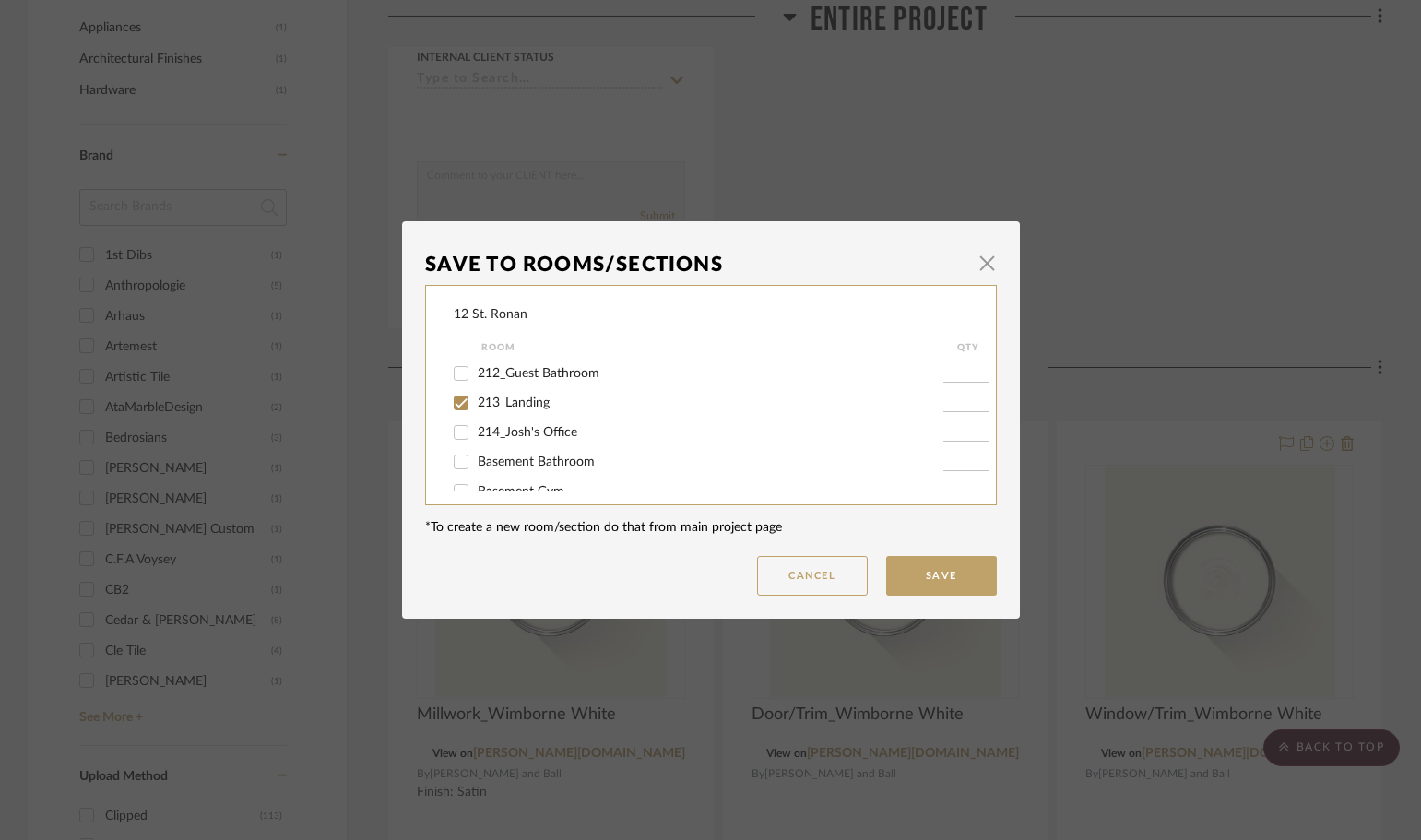
checkbox input "true"
type input "1"
click at [917, 581] on button "Save" at bounding box center [941, 575] width 110 height 39
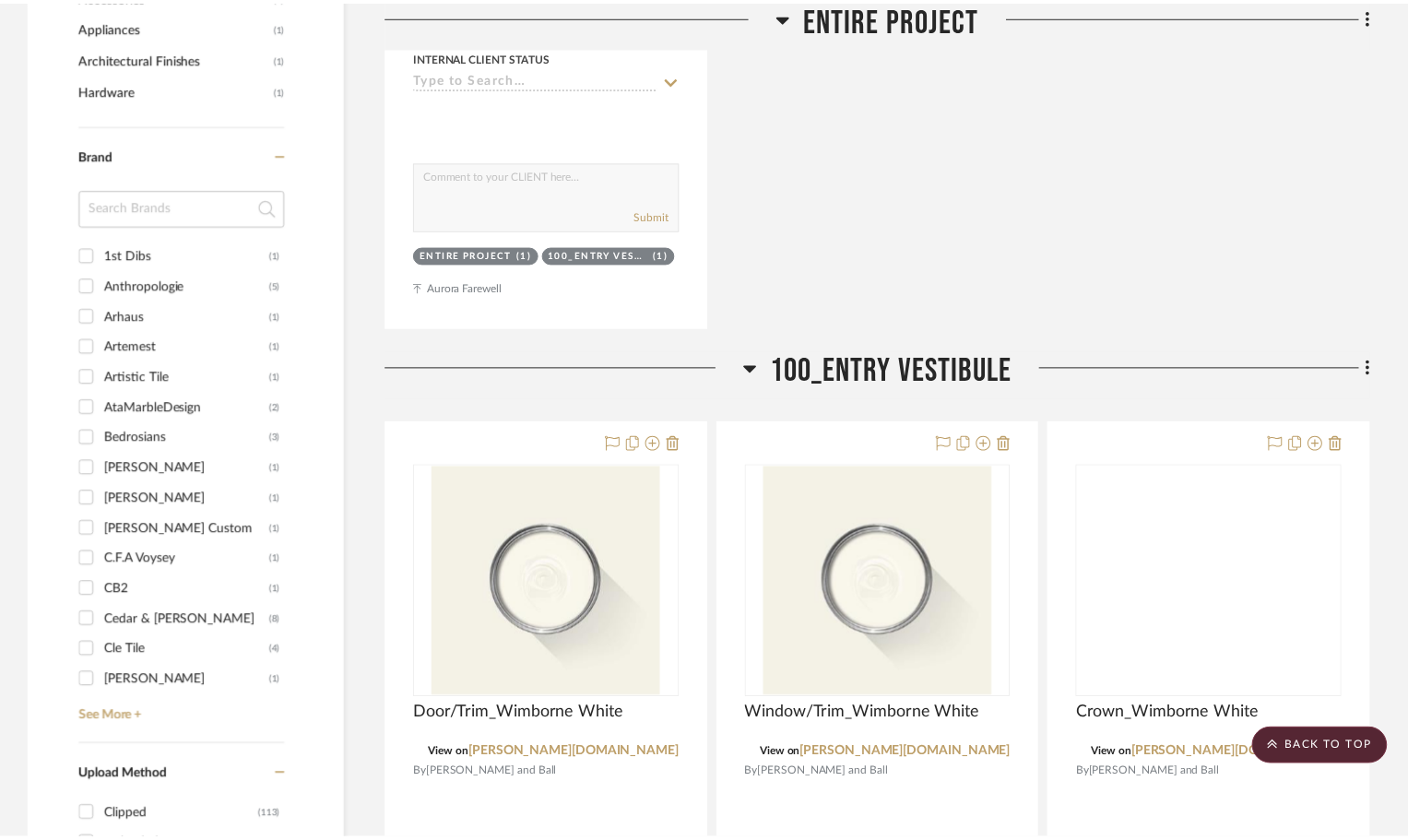
scroll to position [2305, 0]
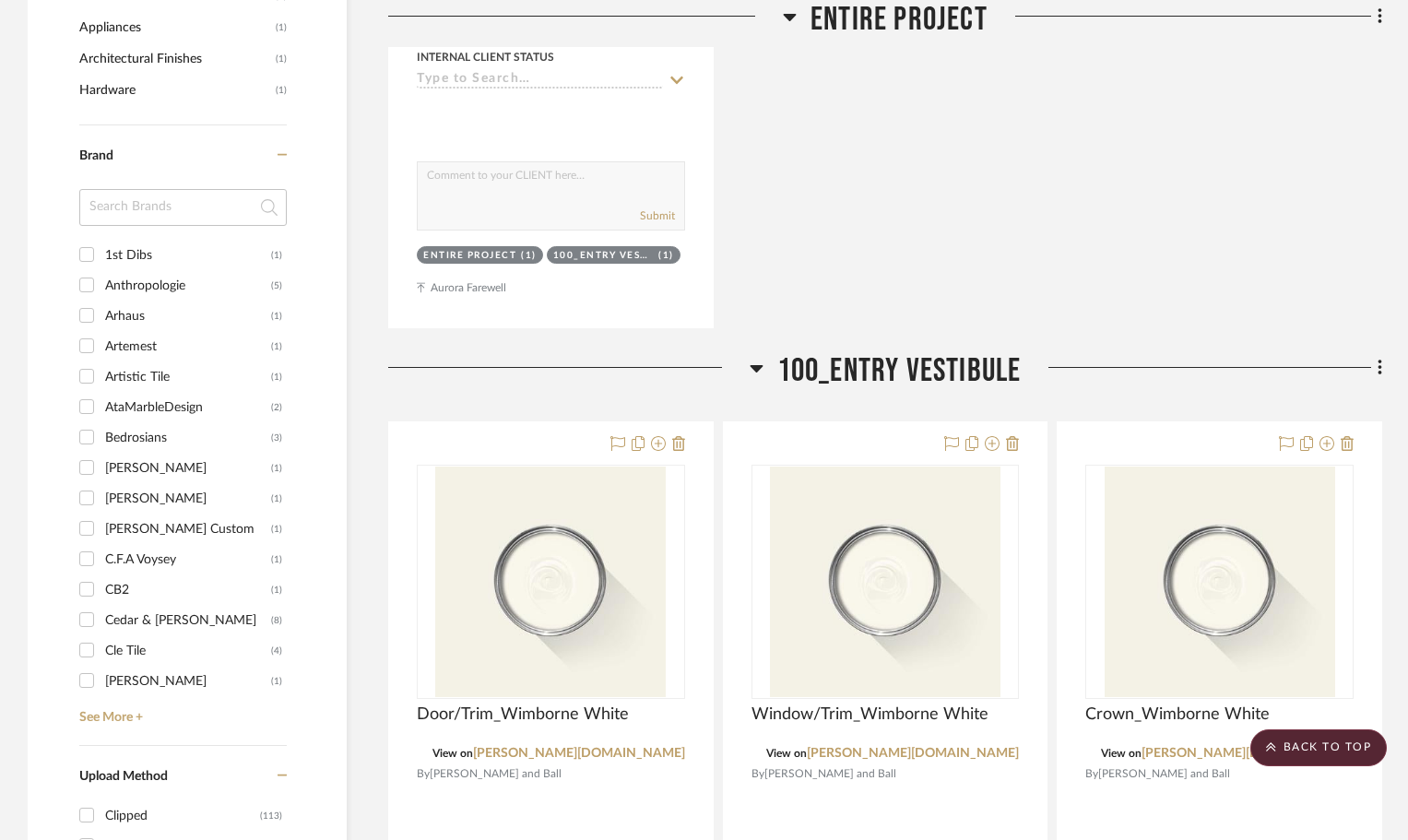
click at [757, 365] on icon at bounding box center [756, 369] width 13 height 7
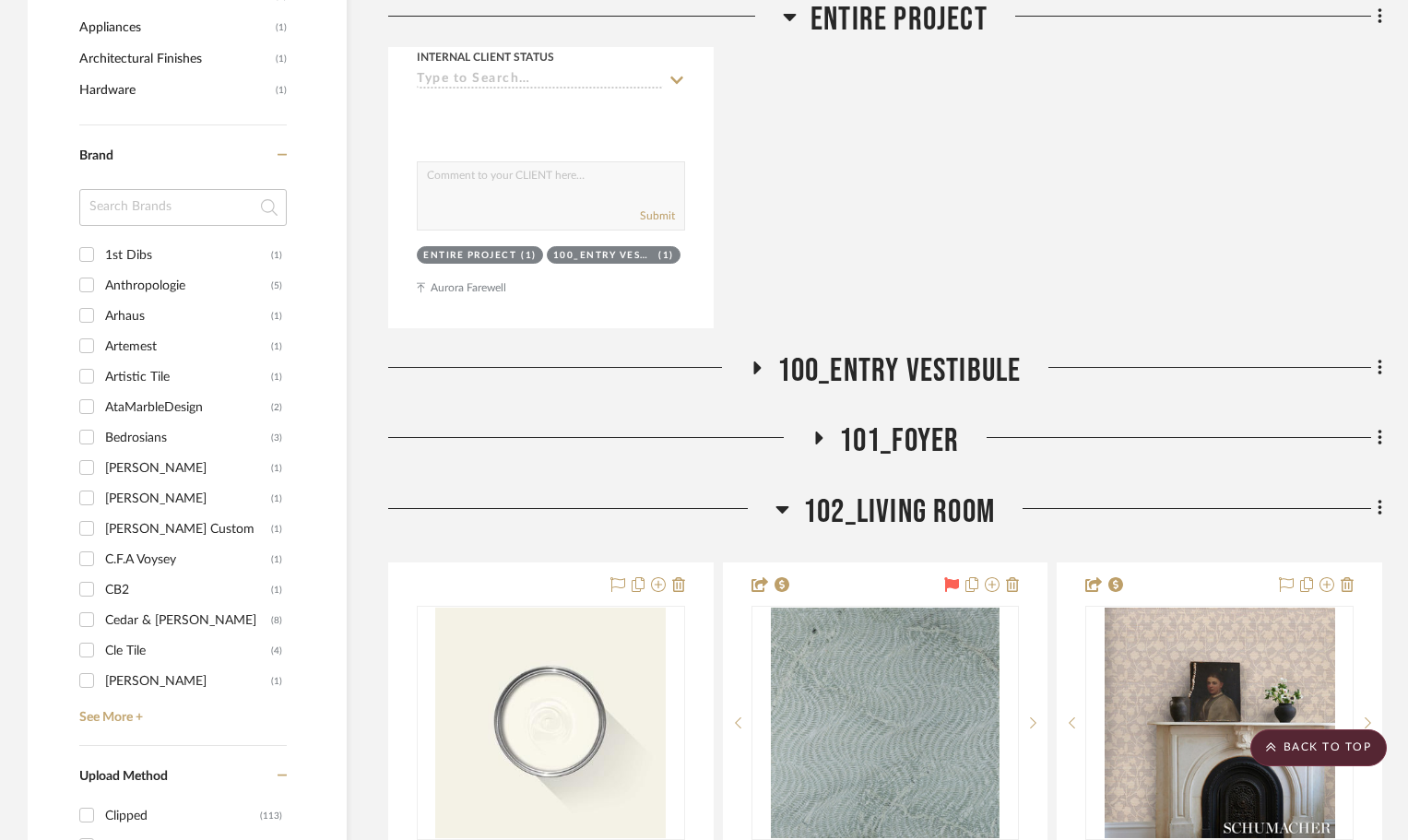
click at [779, 506] on icon at bounding box center [783, 510] width 13 height 7
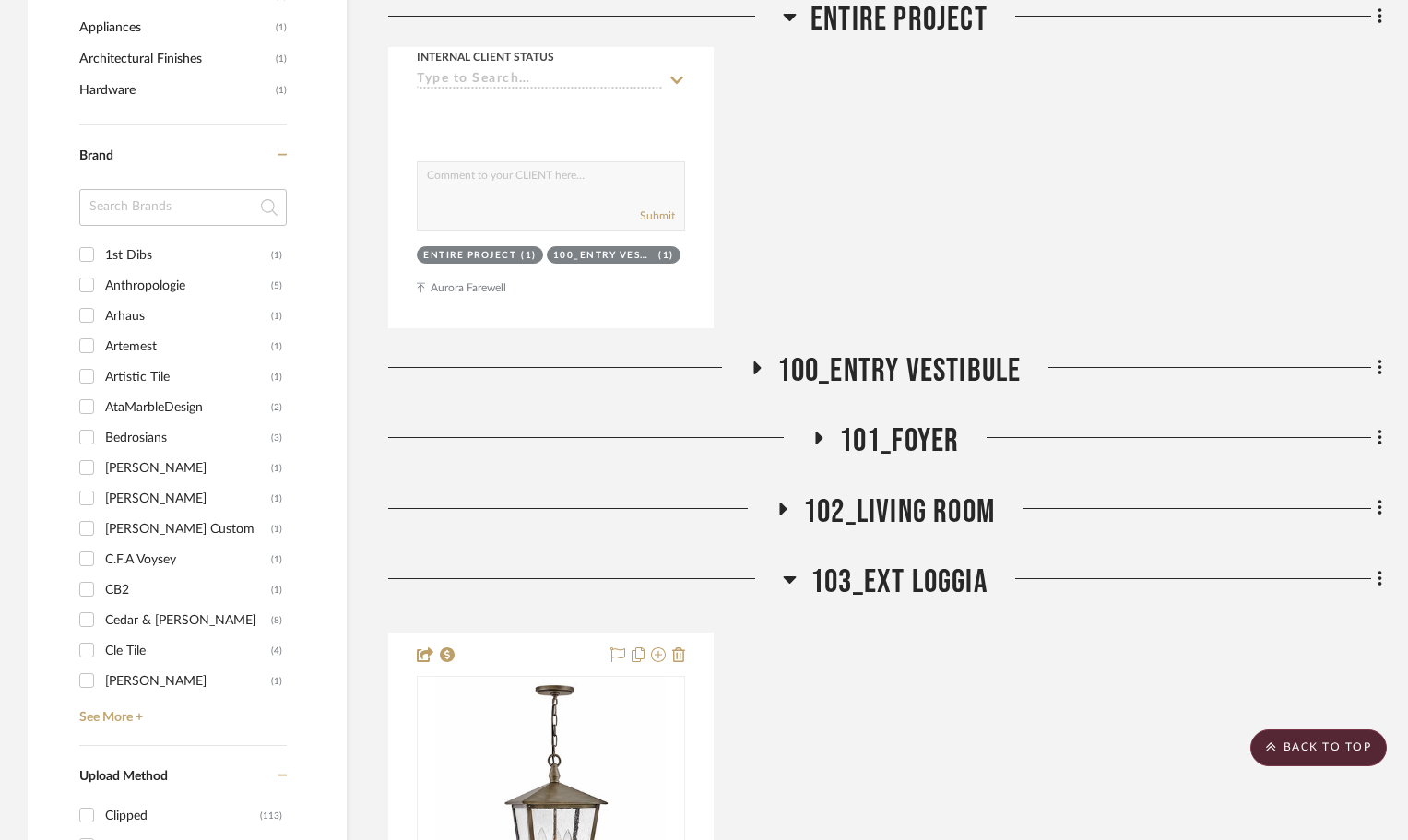
click at [792, 568] on icon at bounding box center [790, 579] width 14 height 22
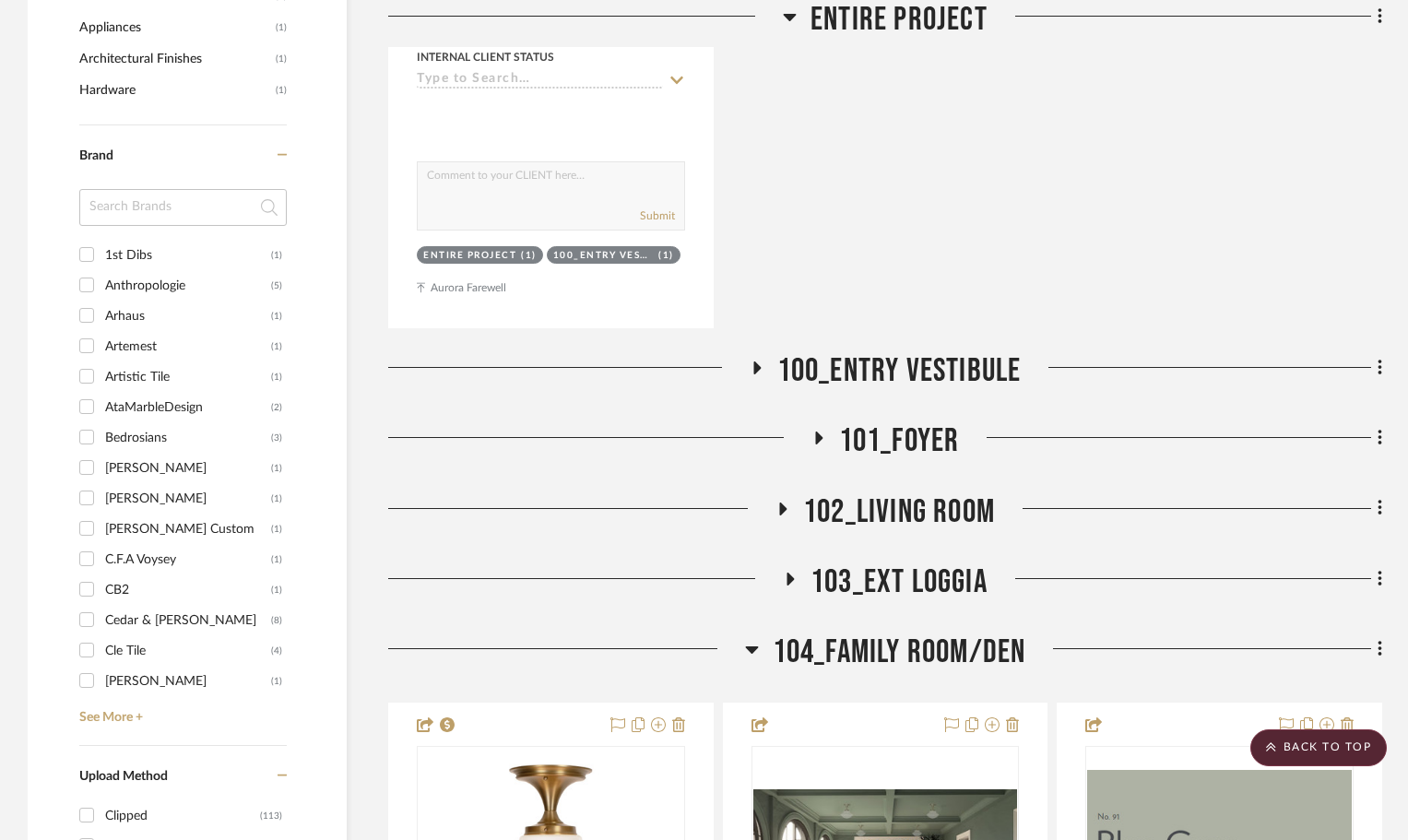
click at [750, 646] on icon at bounding box center [751, 650] width 13 height 7
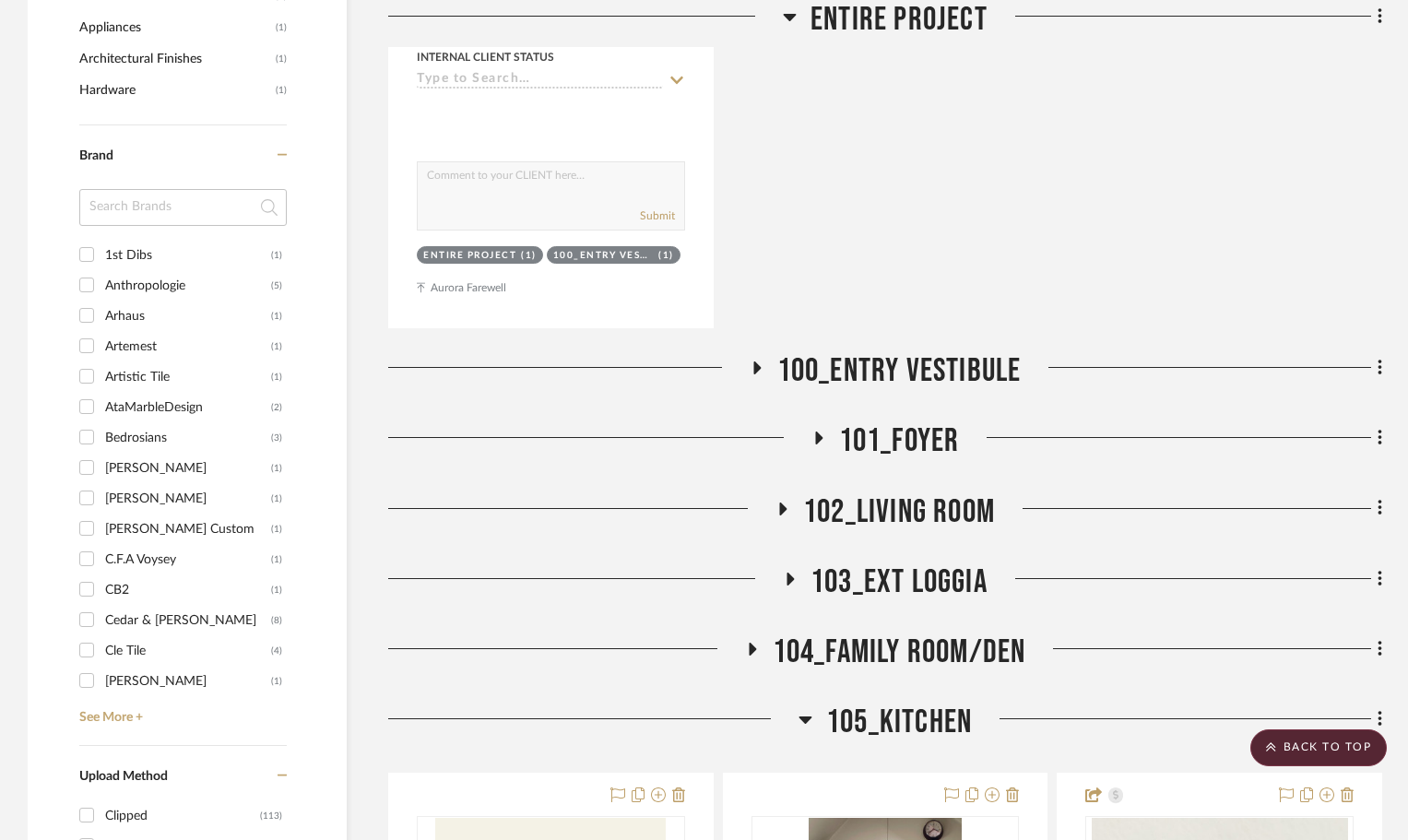
click at [750, 643] on icon at bounding box center [752, 649] width 7 height 13
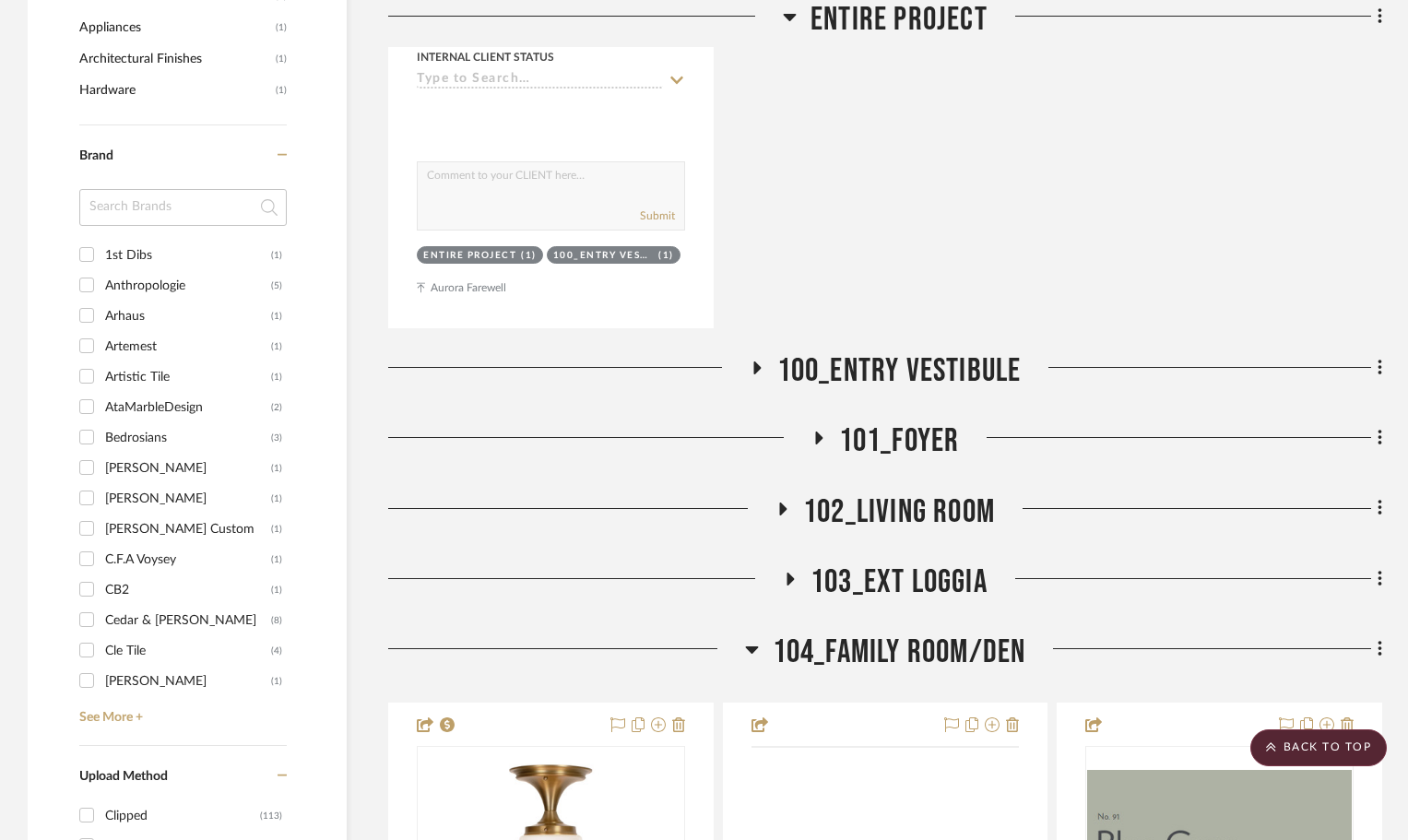
scroll to position [2581, 0]
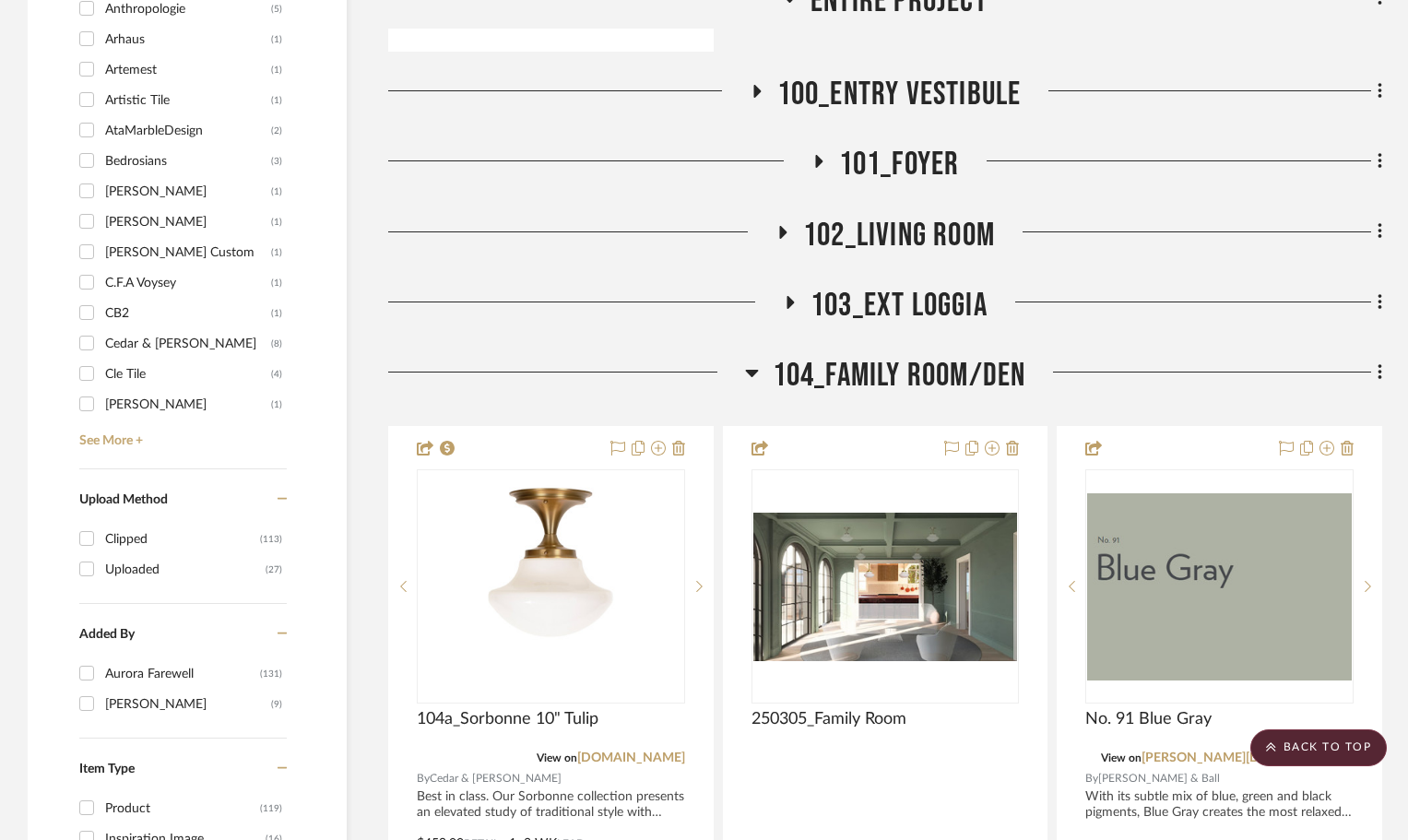
click at [747, 361] on icon at bounding box center [751, 372] width 14 height 22
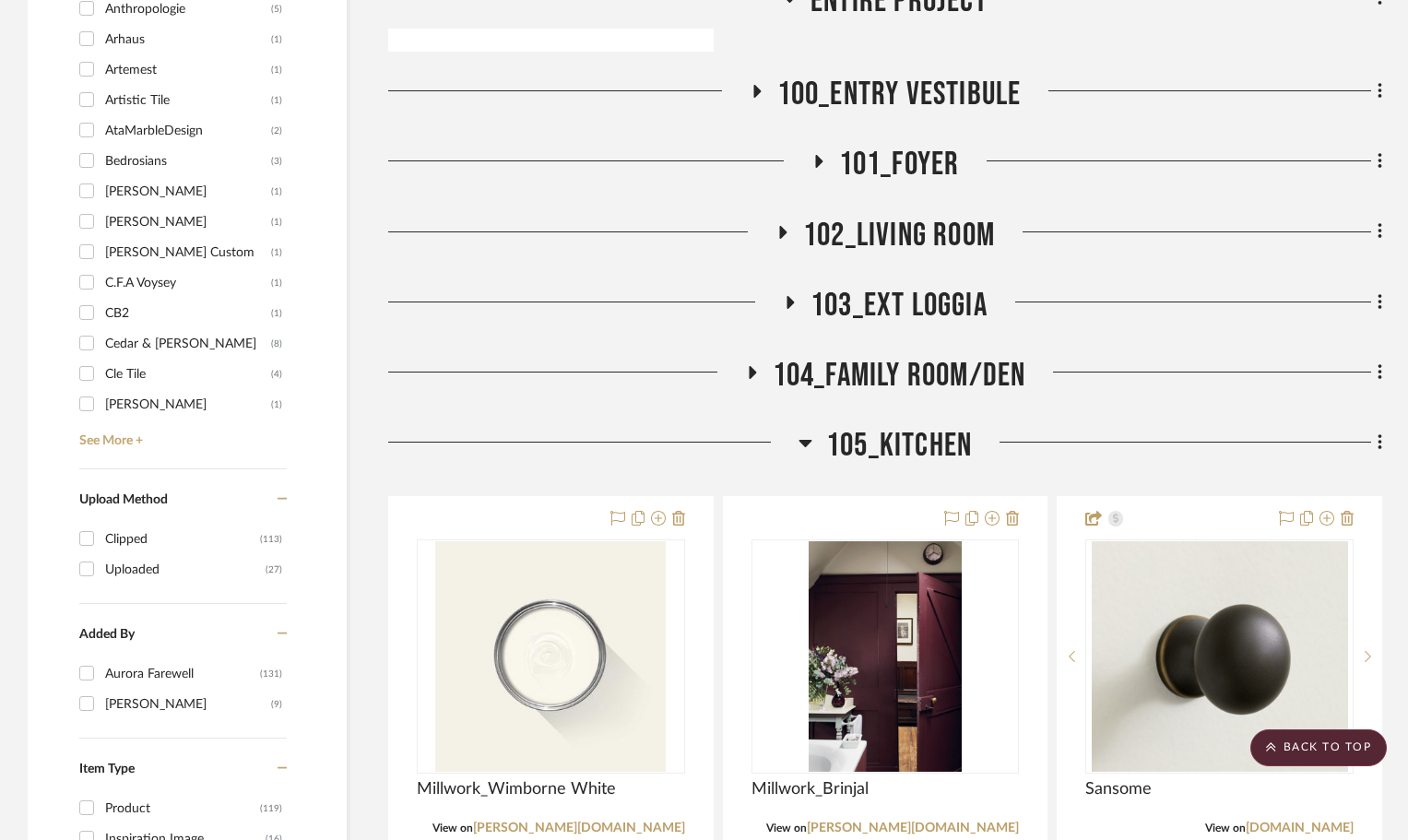
click at [800, 431] on icon at bounding box center [805, 442] width 14 height 22
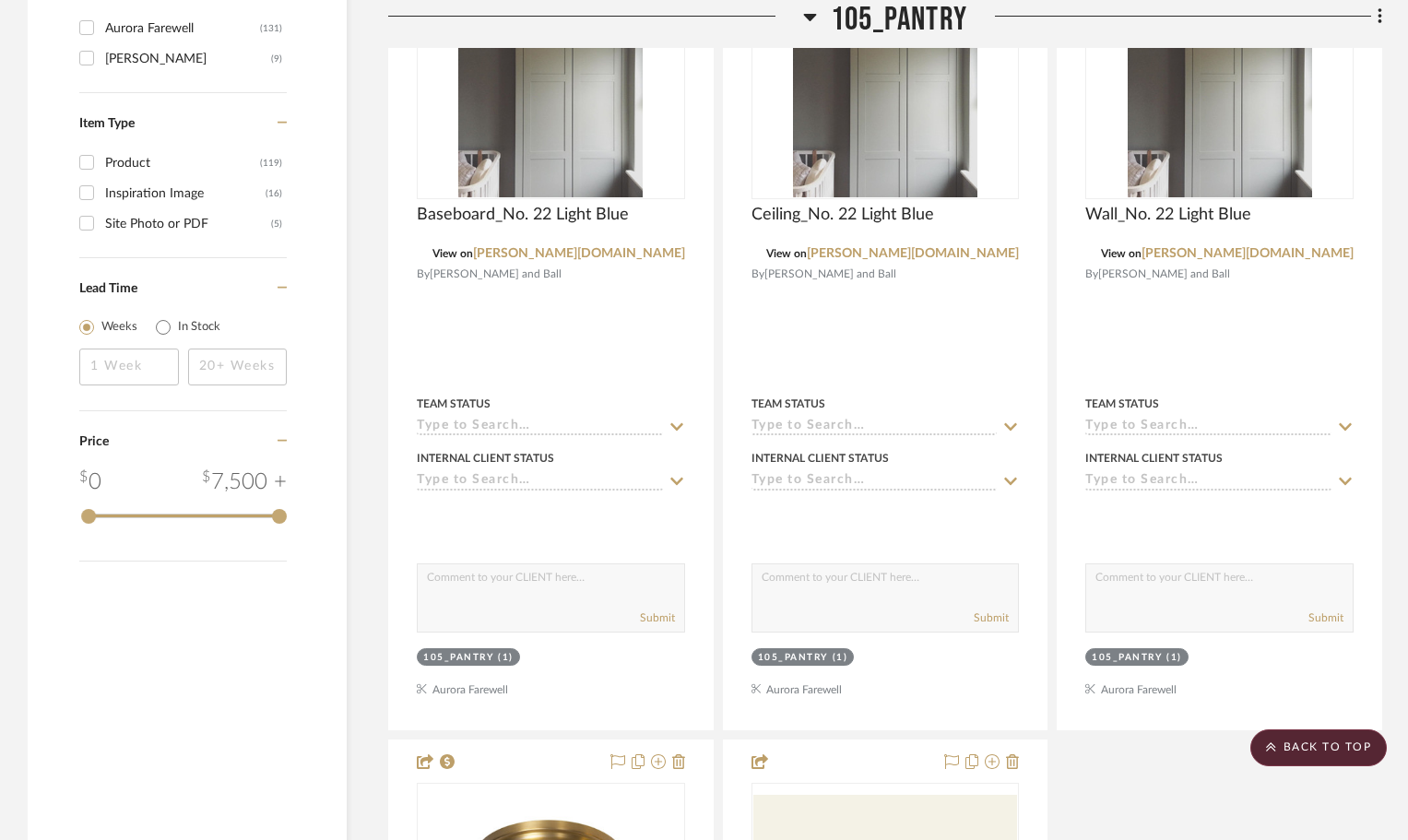
scroll to position [2949, 0]
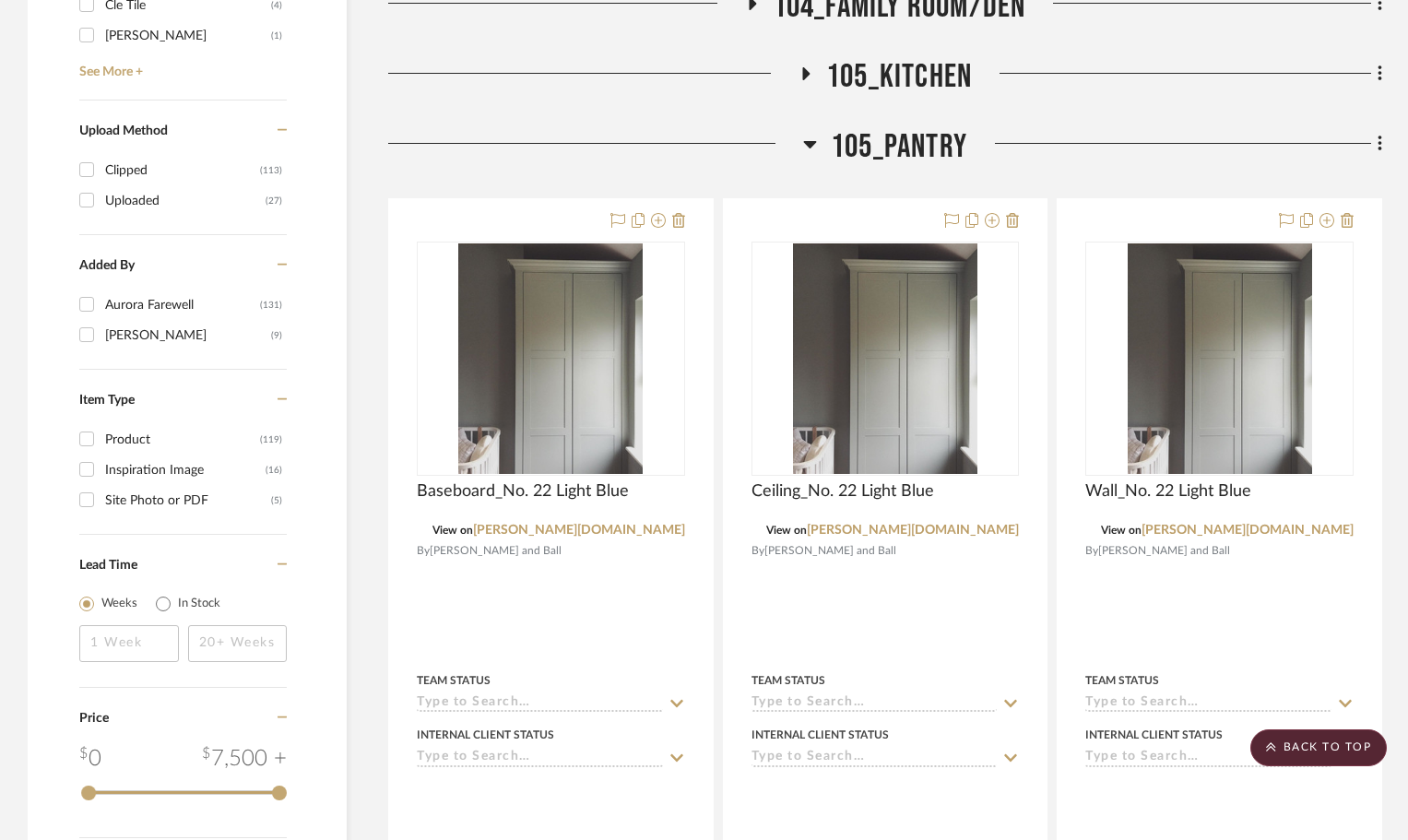
click at [806, 133] on icon at bounding box center [809, 144] width 14 height 22
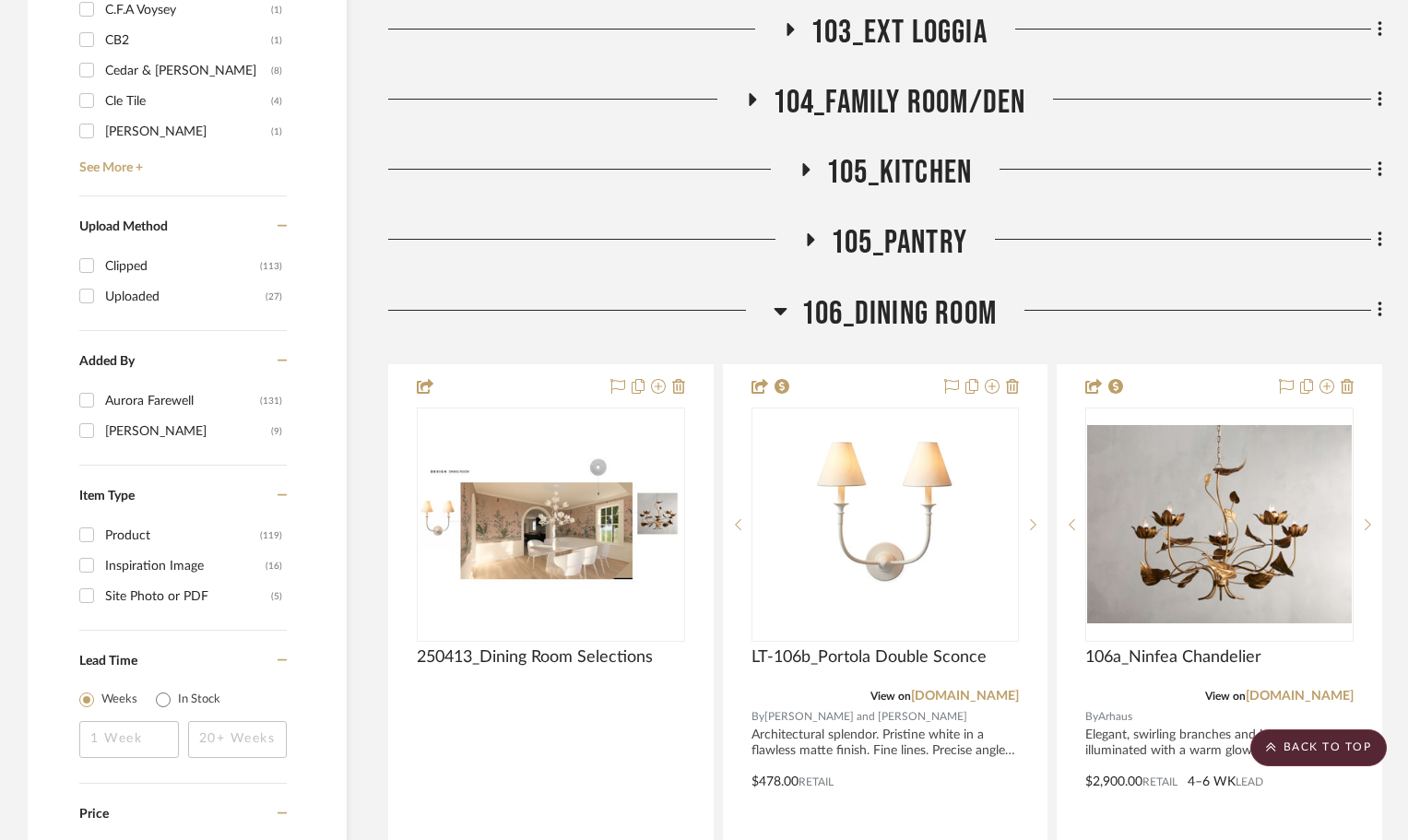
scroll to position [2765, 0]
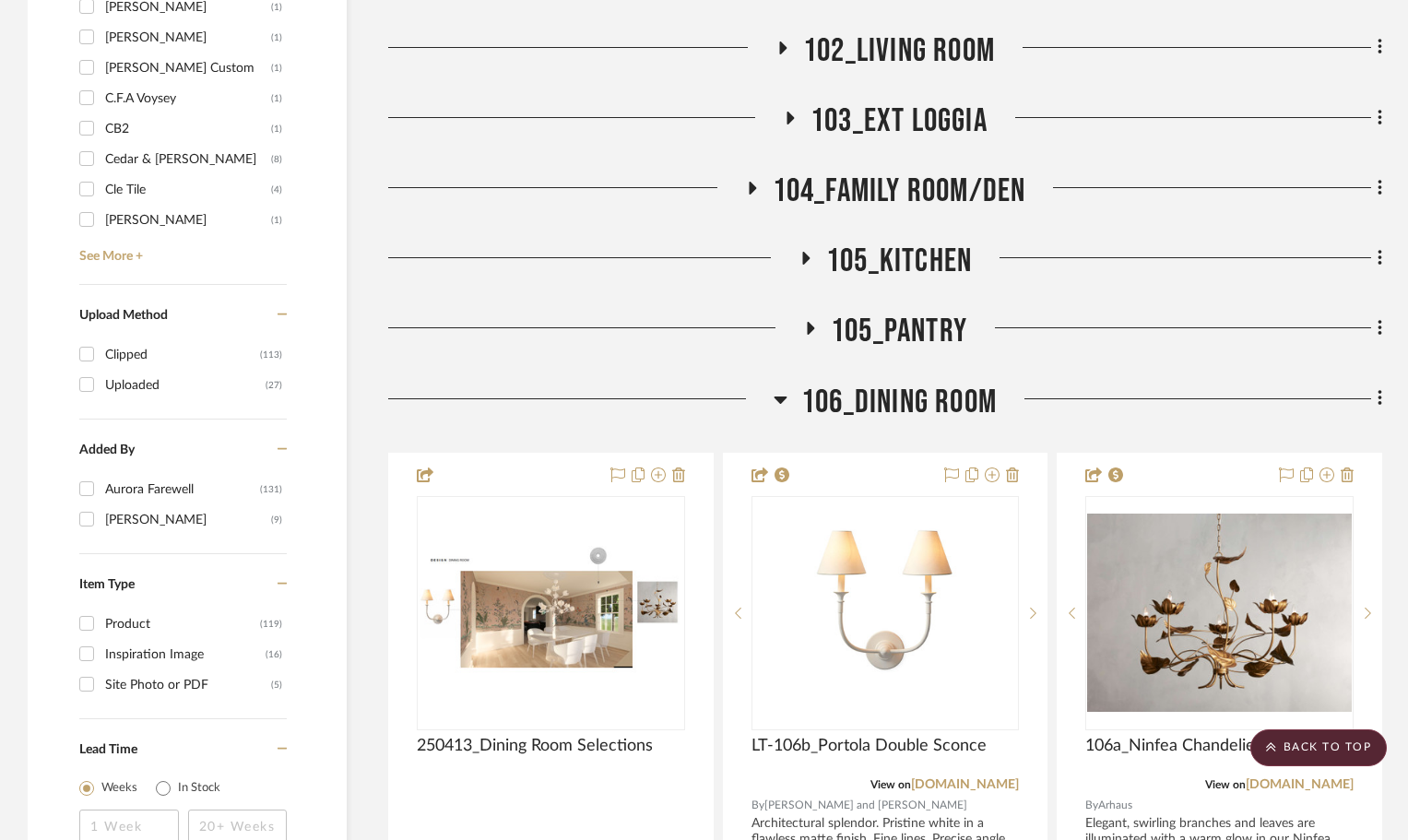
click at [810, 322] on icon at bounding box center [811, 328] width 7 height 13
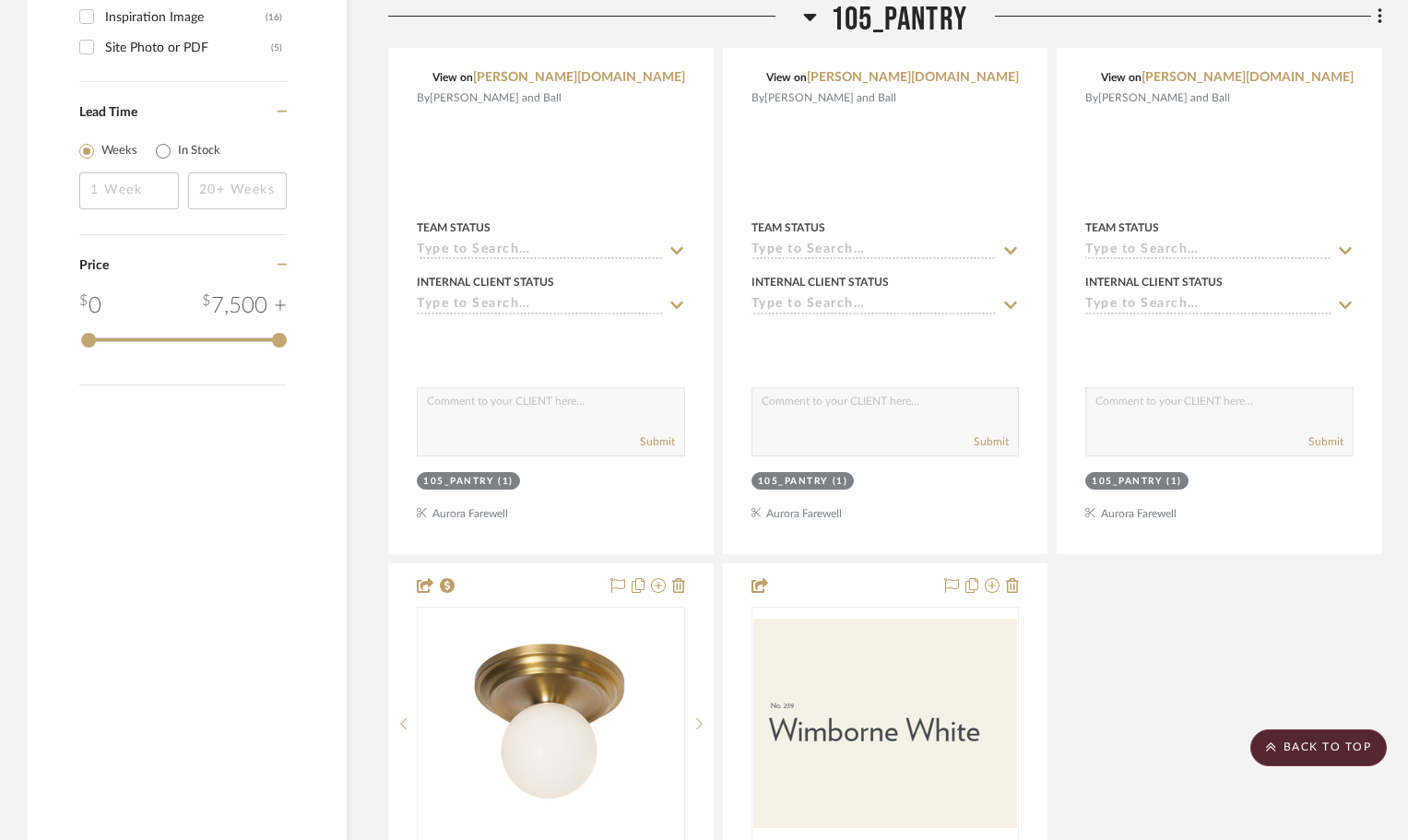
scroll to position [3503, 0]
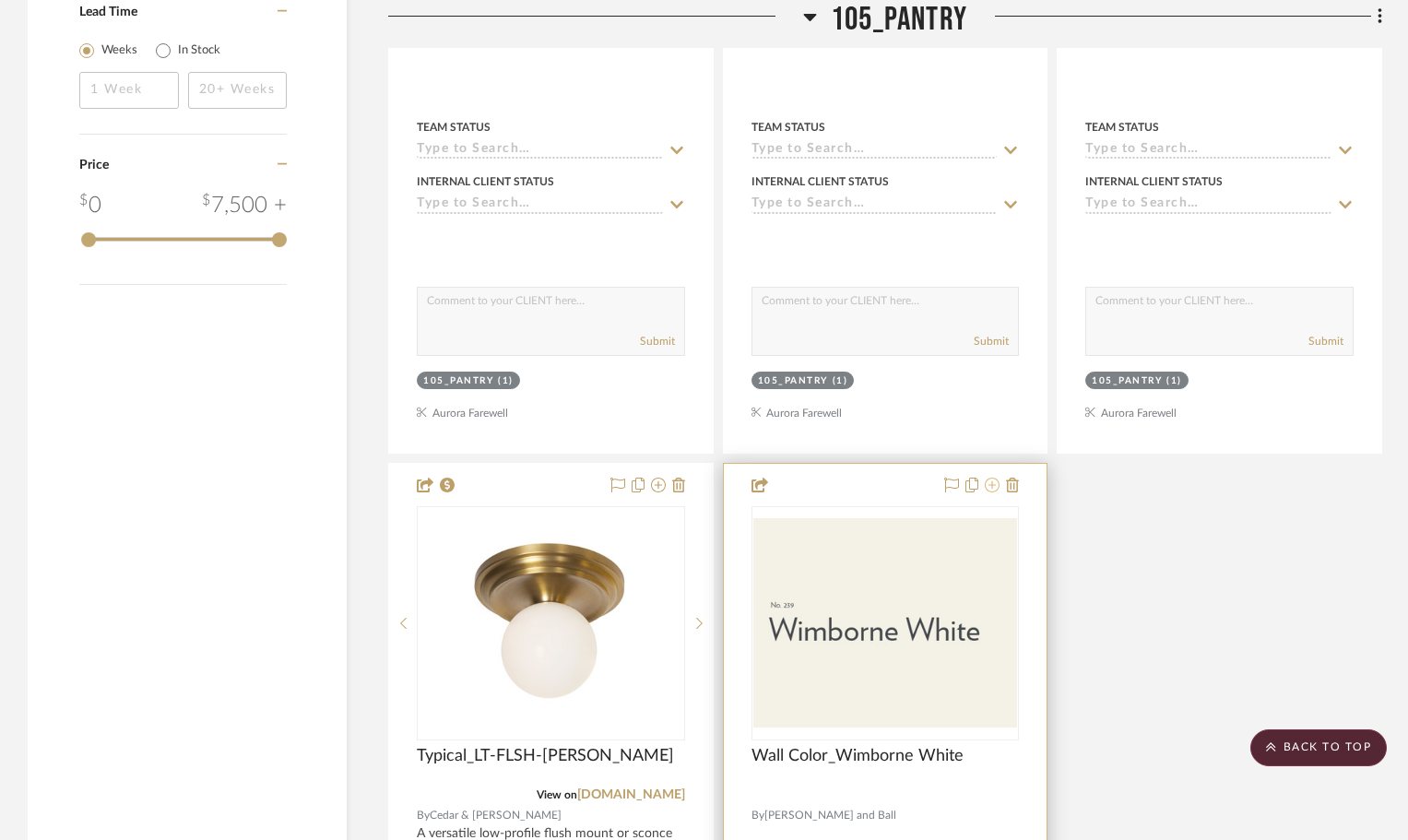
click at [989, 477] on icon at bounding box center [992, 485] width 15 height 15
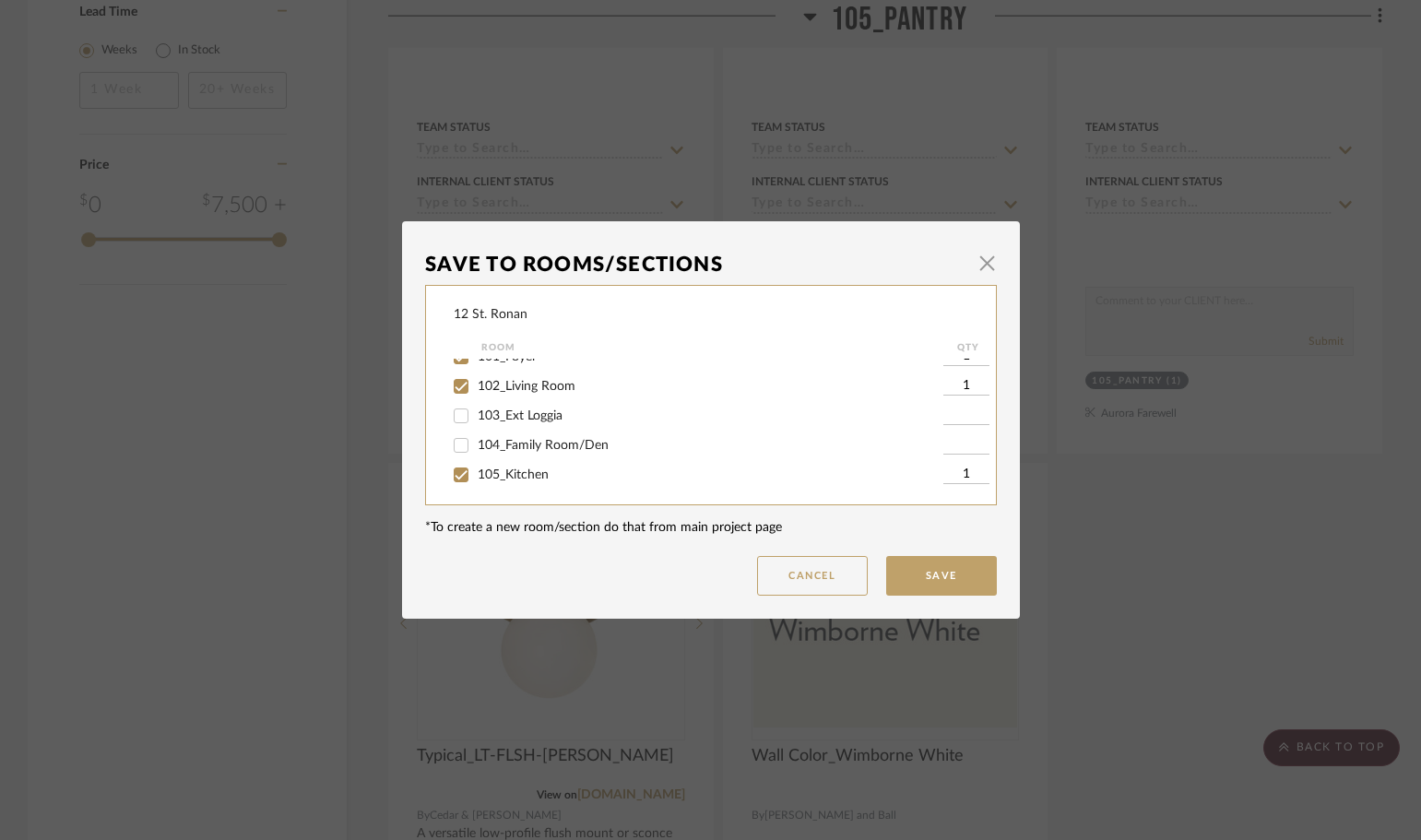
scroll to position [184, 0]
click at [451, 483] on input "105_Pantry" at bounding box center [461, 485] width 30 height 30
checkbox input "false"
click at [912, 564] on button "Save" at bounding box center [941, 575] width 110 height 39
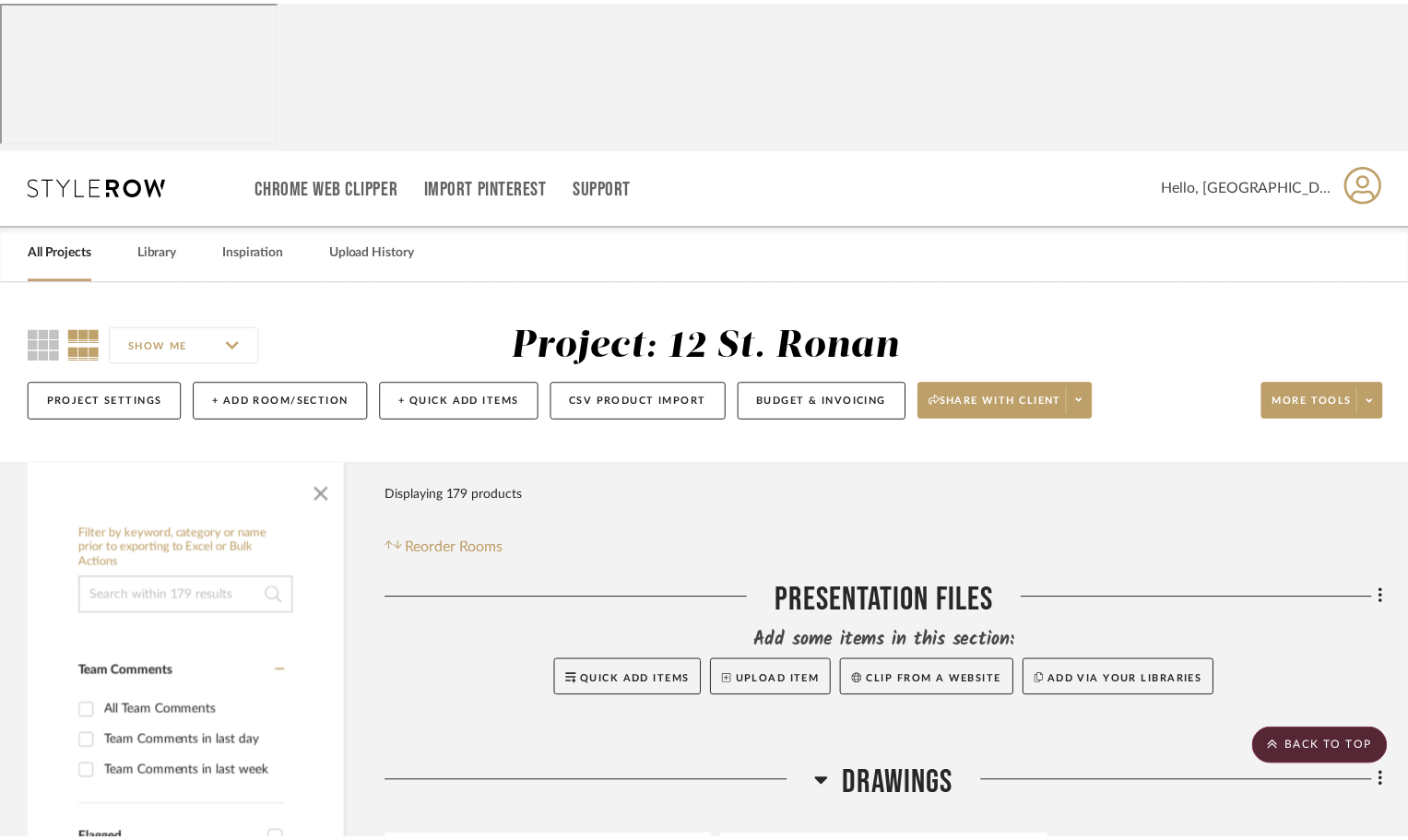
scroll to position [3503, 0]
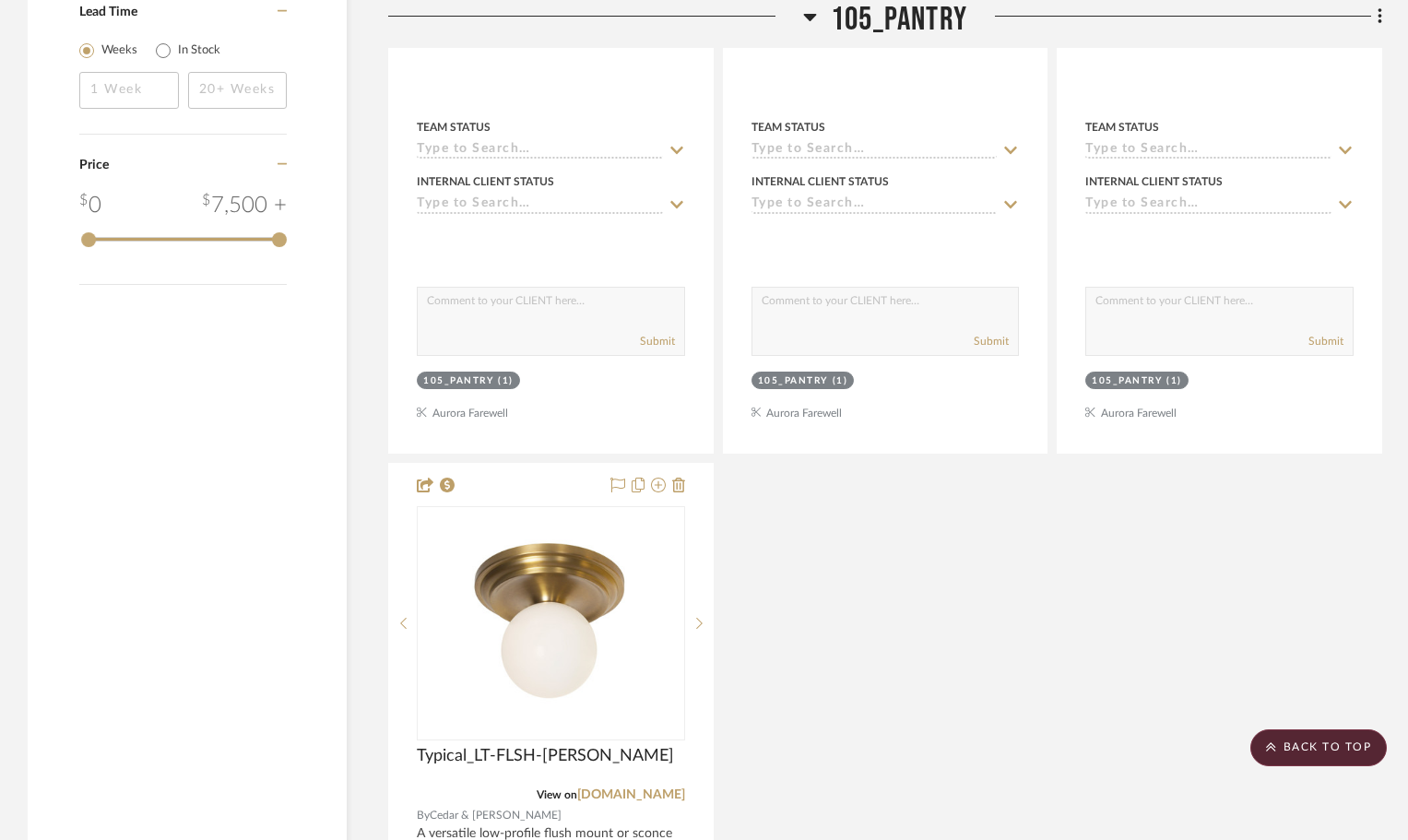
click at [815, 15] on icon at bounding box center [810, 18] width 13 height 7
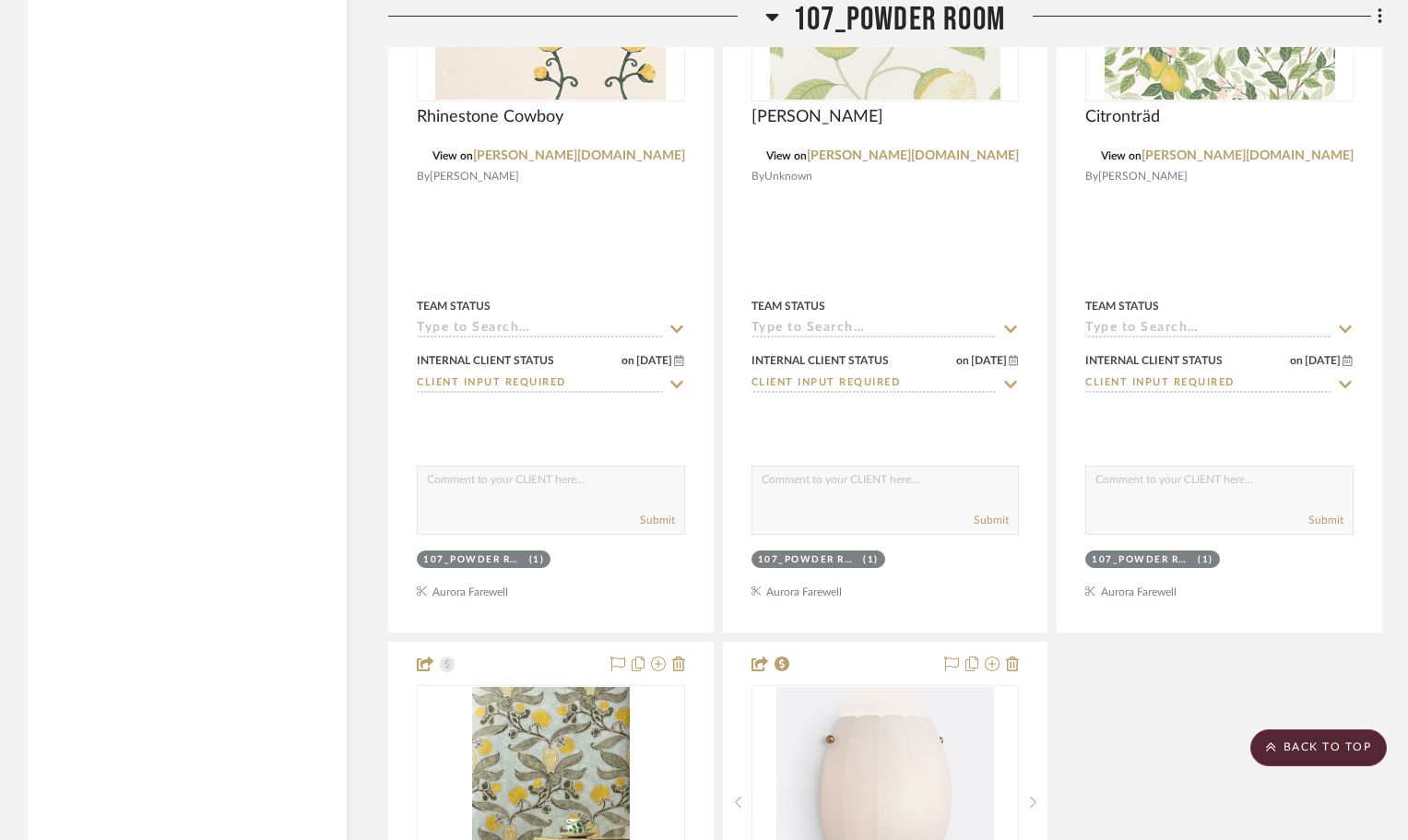
scroll to position [6084, 0]
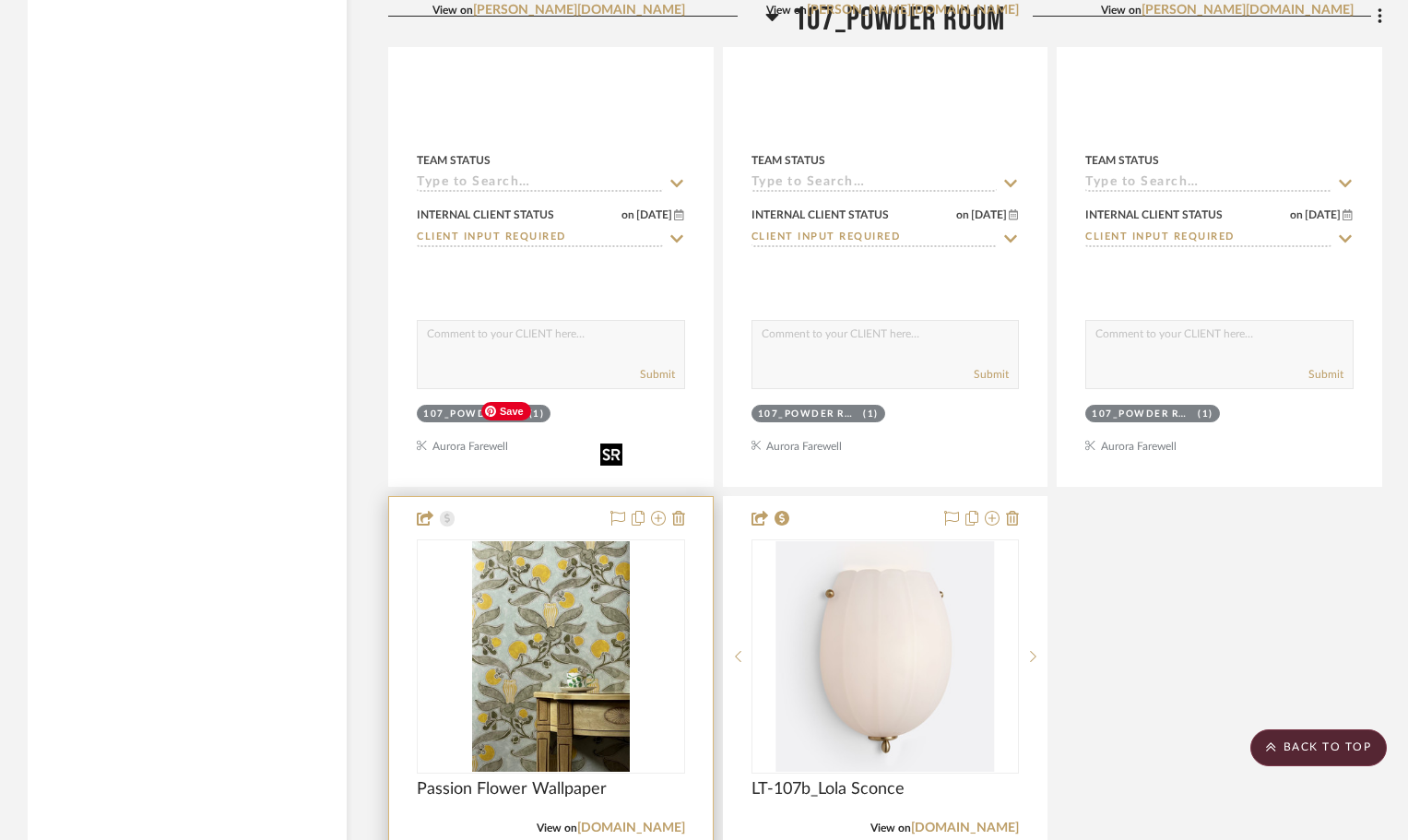
click at [519, 541] on img "0" at bounding box center [551, 656] width 158 height 230
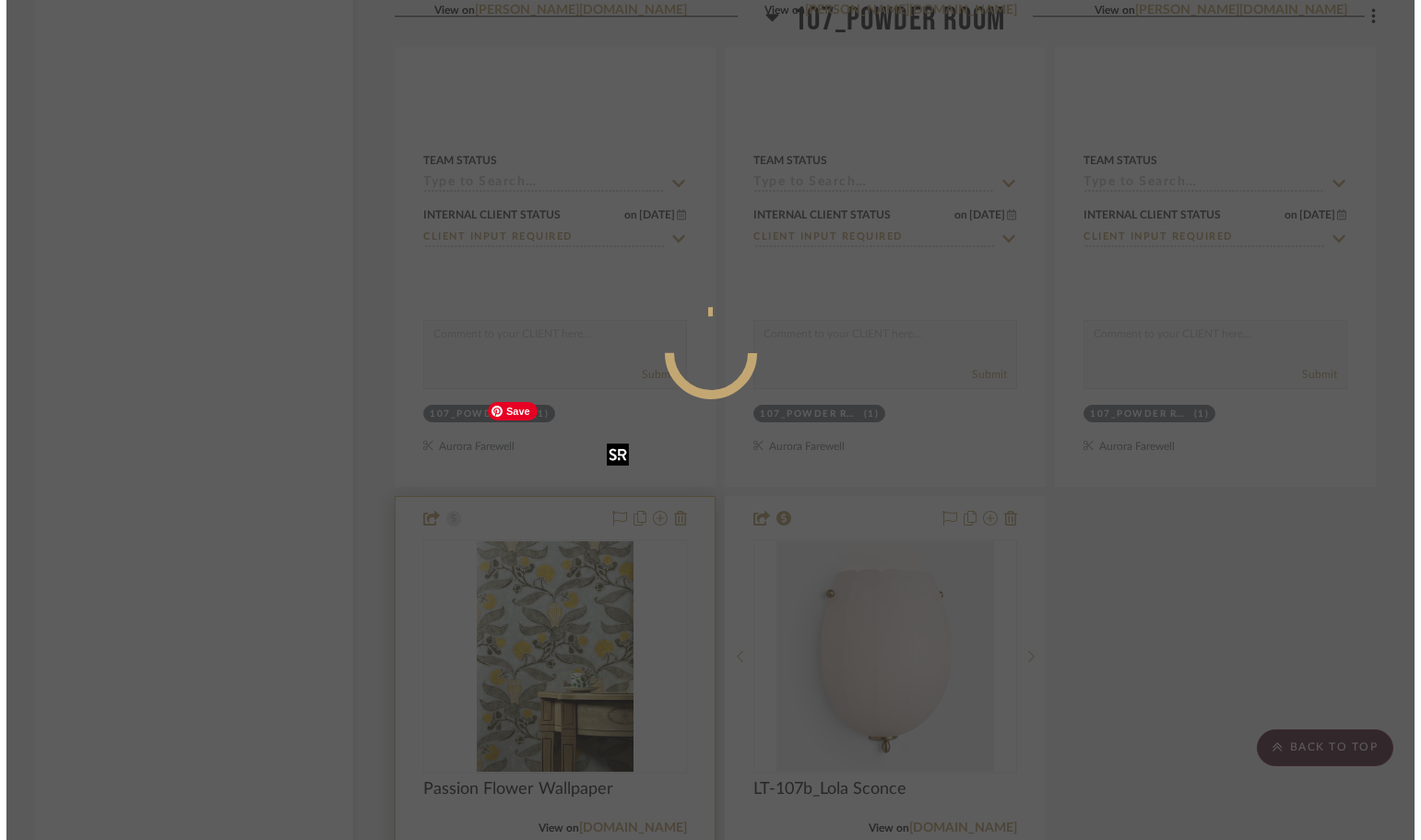
scroll to position [0, 0]
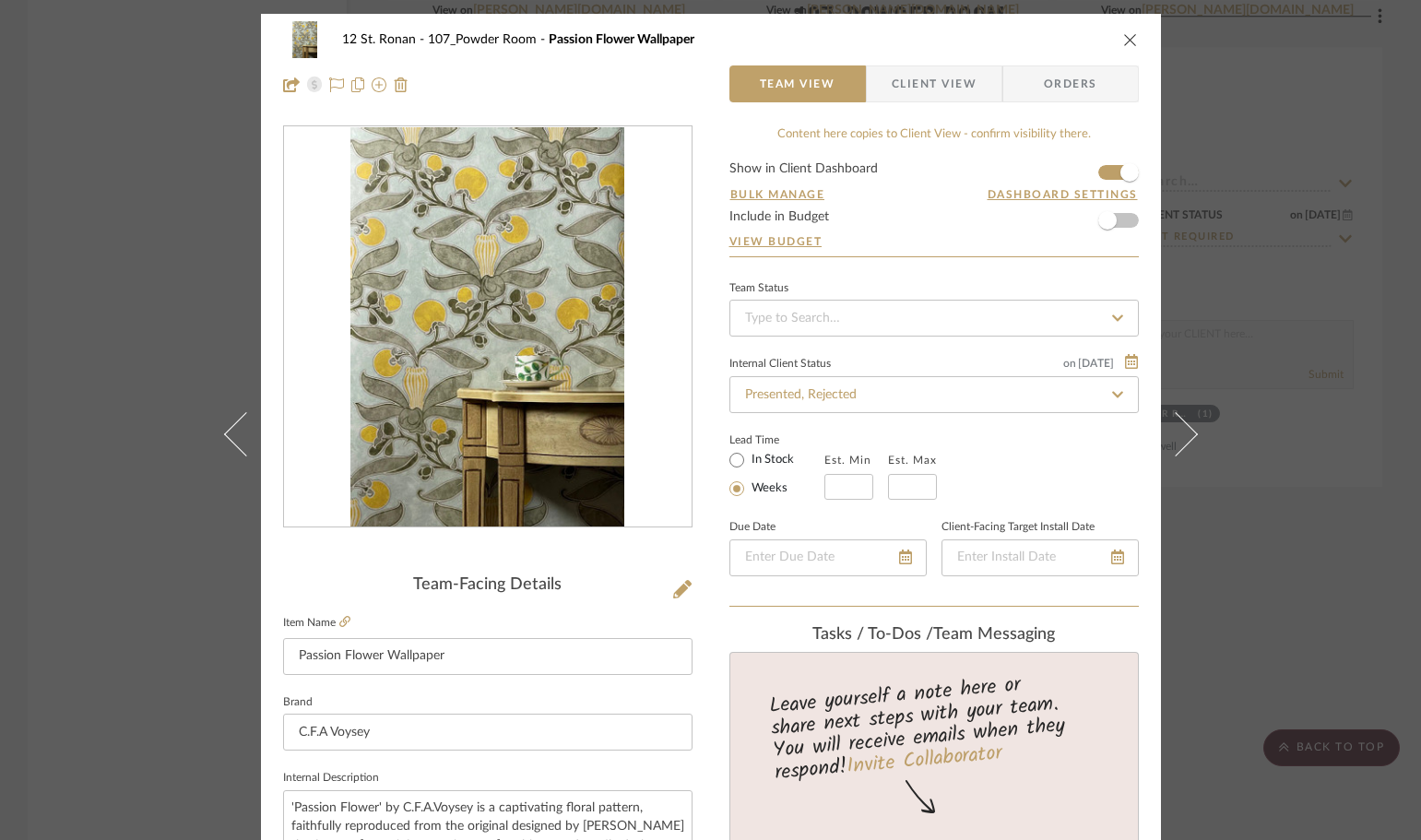
click at [1128, 41] on icon "close" at bounding box center [1130, 39] width 15 height 15
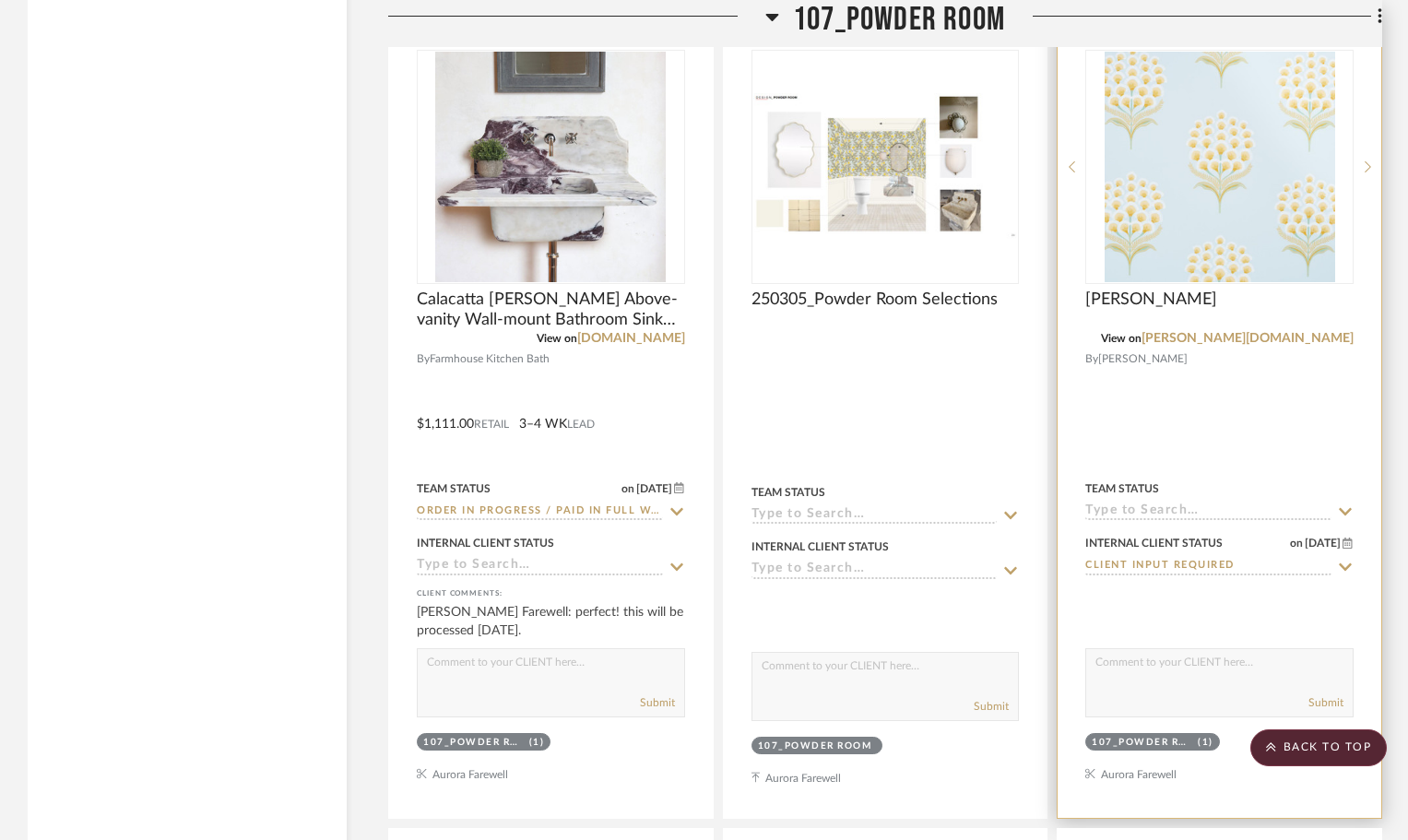
scroll to position [4793, 0]
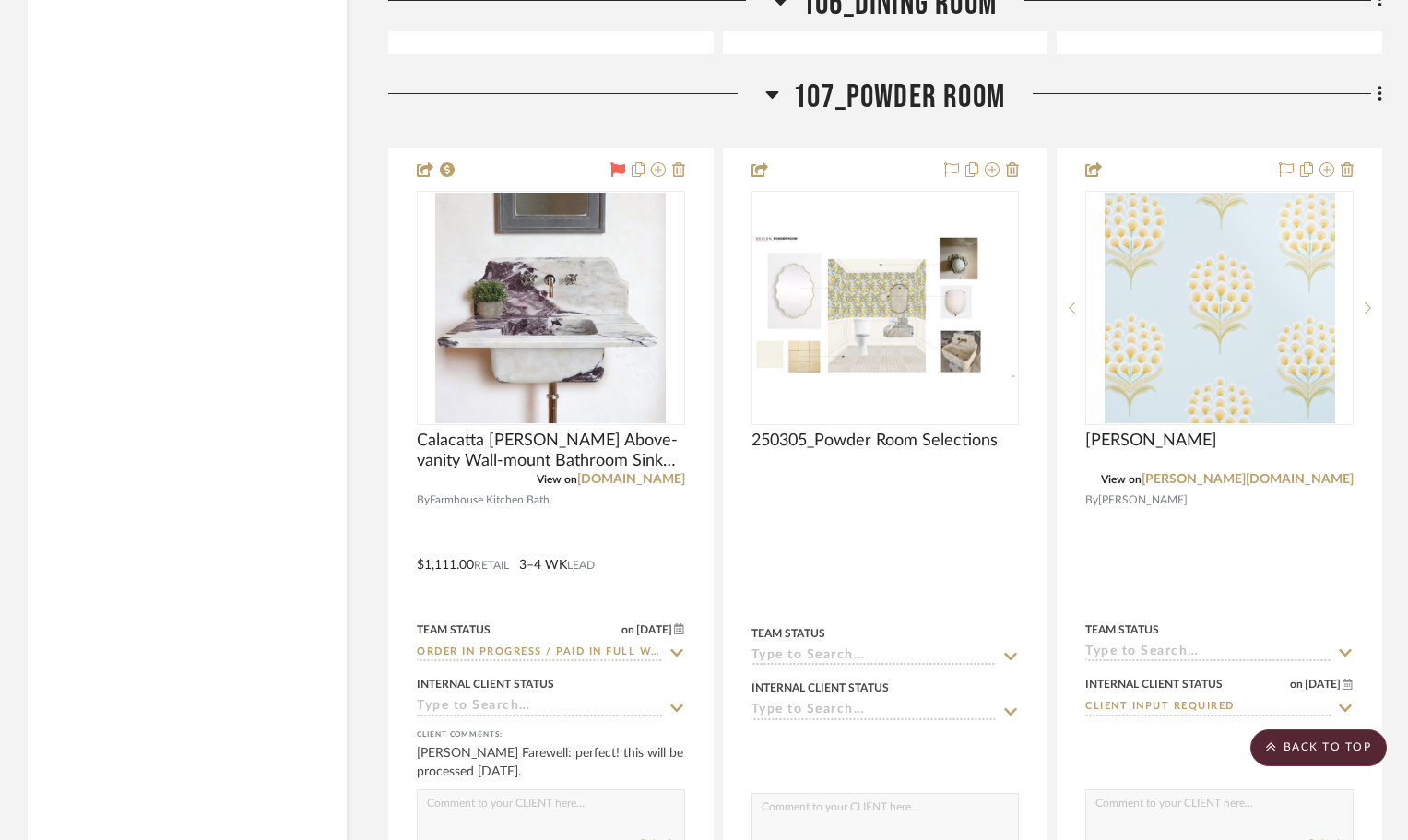
click at [766, 92] on icon at bounding box center [773, 95] width 13 height 7
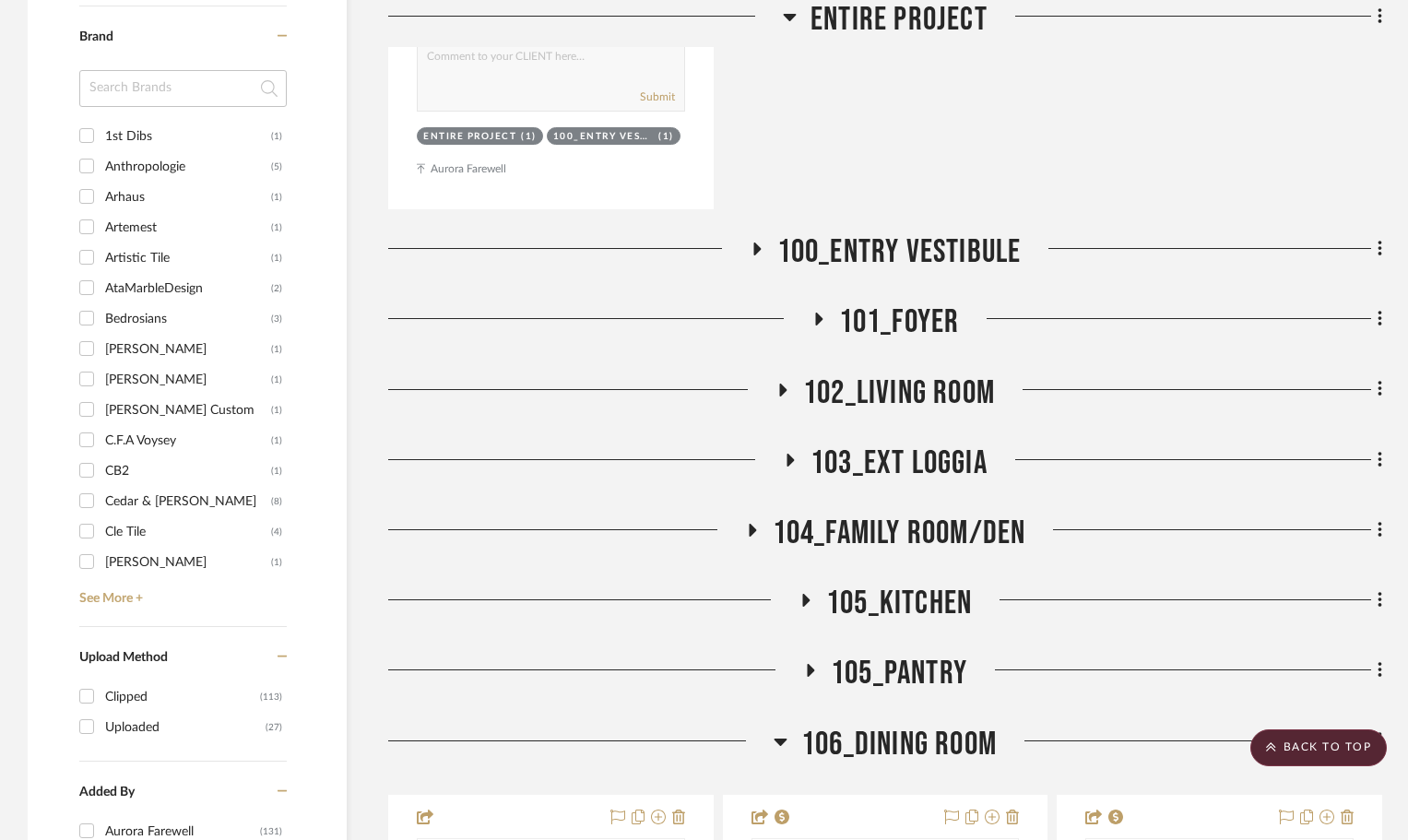
scroll to position [2581, 0]
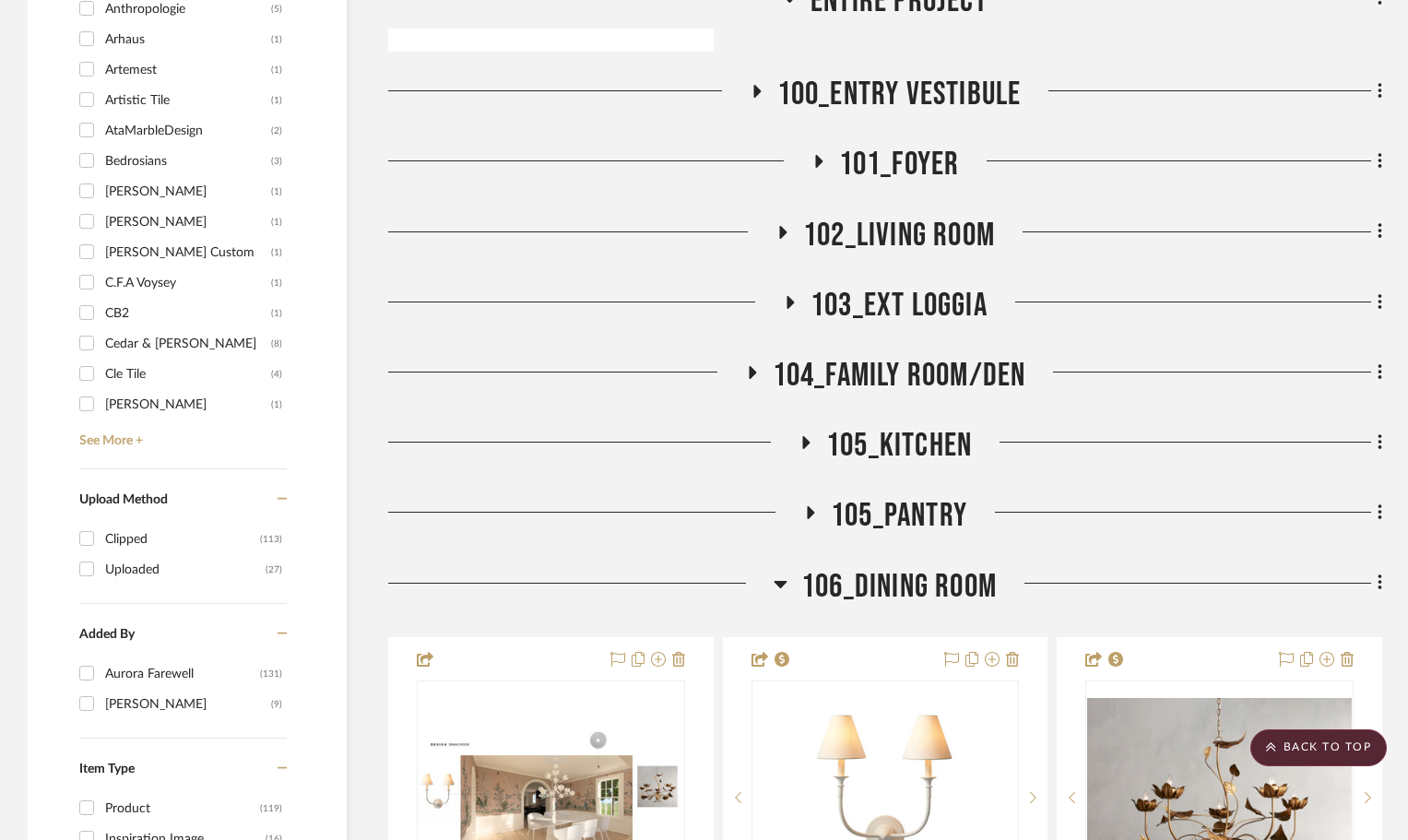
click at [808, 506] on icon at bounding box center [810, 513] width 22 height 14
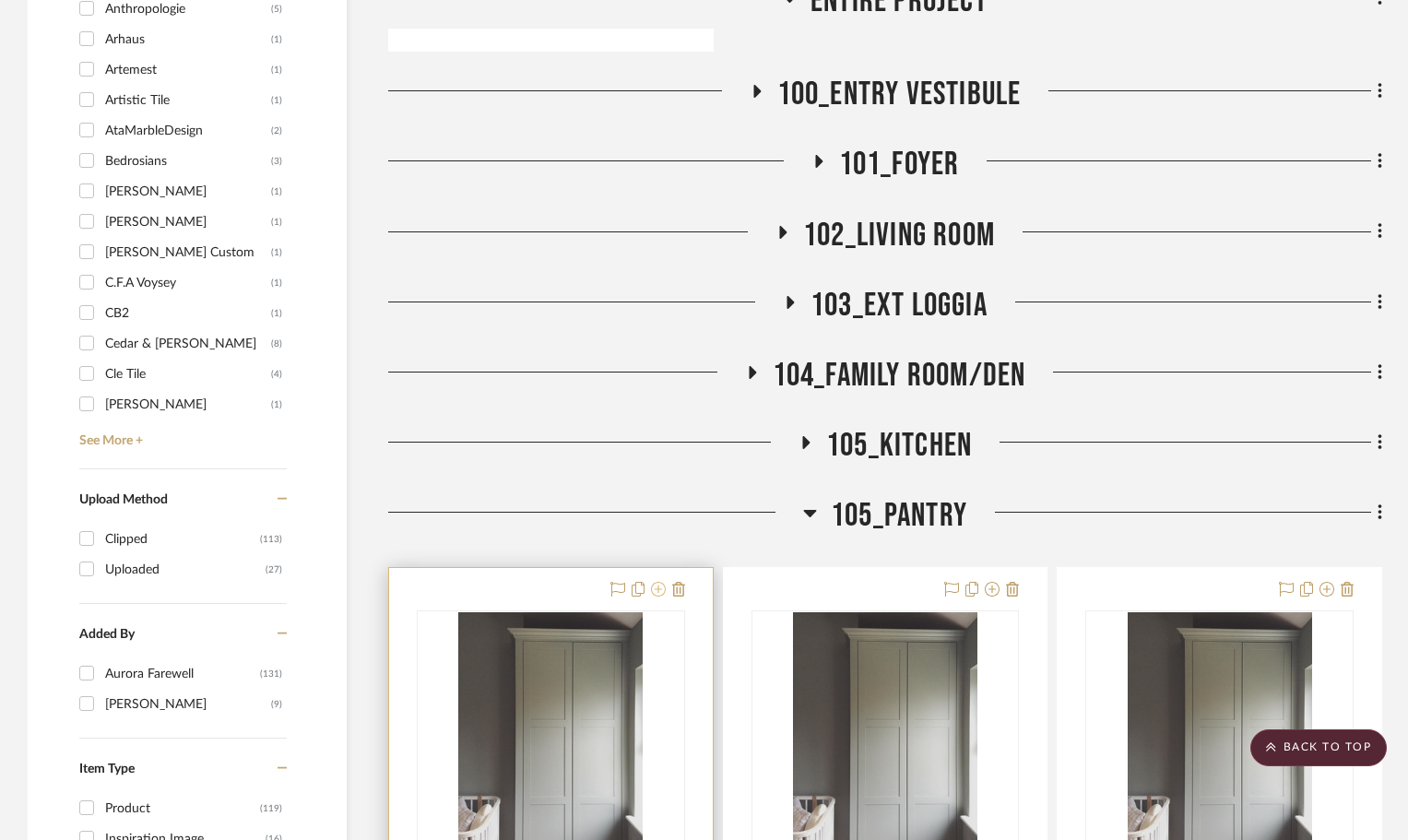
click at [658, 582] on icon at bounding box center [659, 589] width 15 height 15
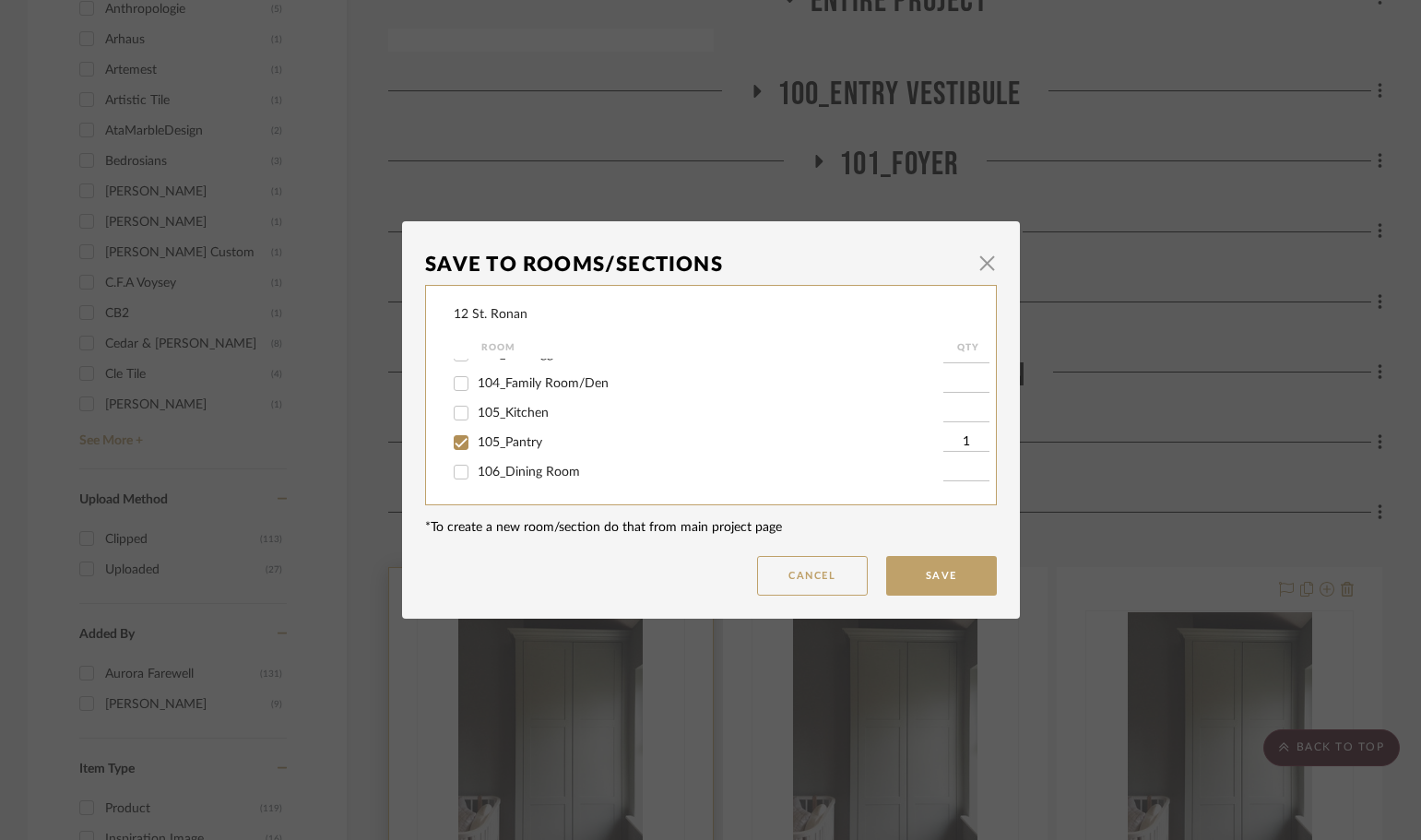
scroll to position [277, 0]
click at [457, 451] on input "107_Powder Room" at bounding box center [461, 451] width 30 height 30
checkbox input "true"
type input "1"
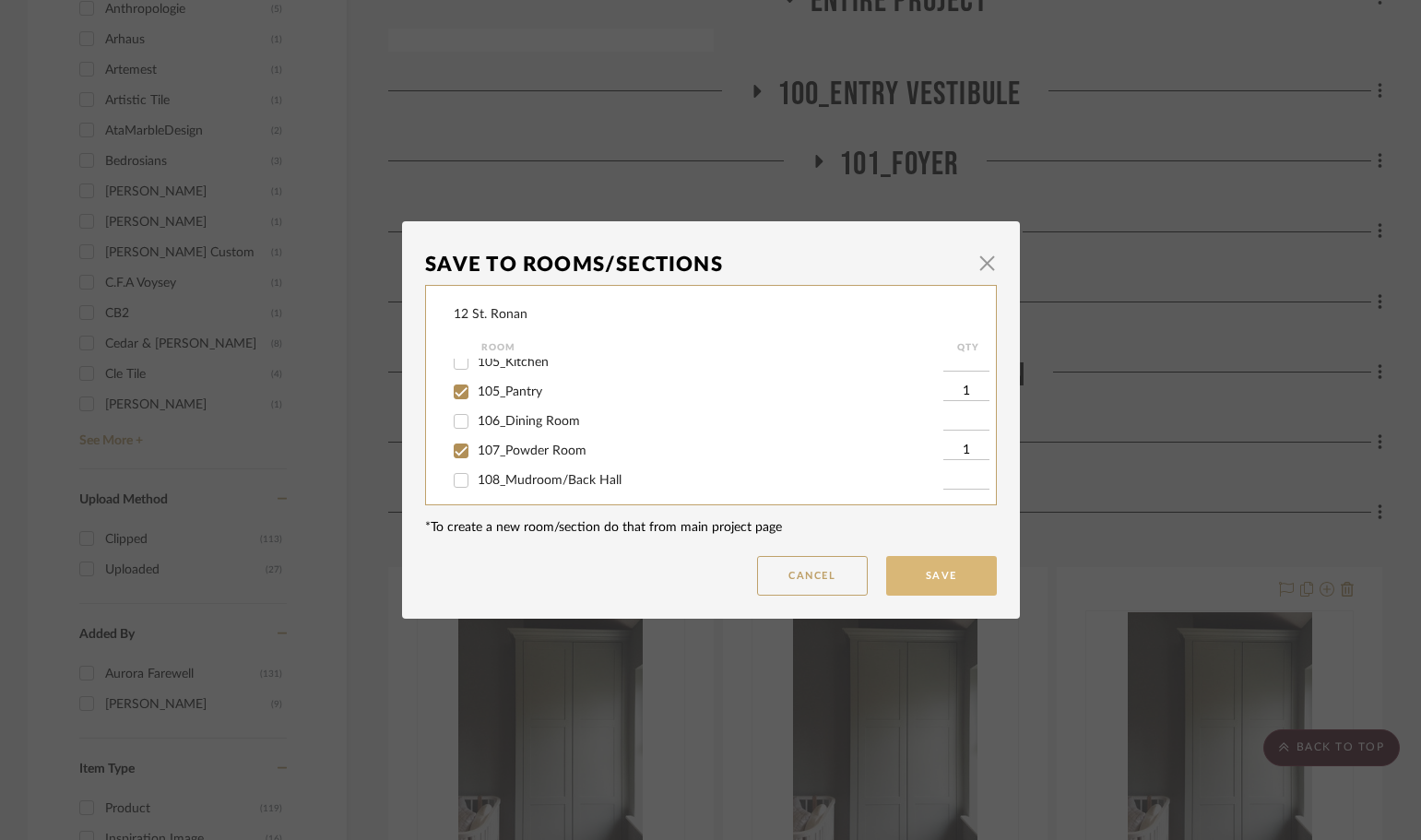
click at [960, 568] on button "Save" at bounding box center [941, 575] width 110 height 39
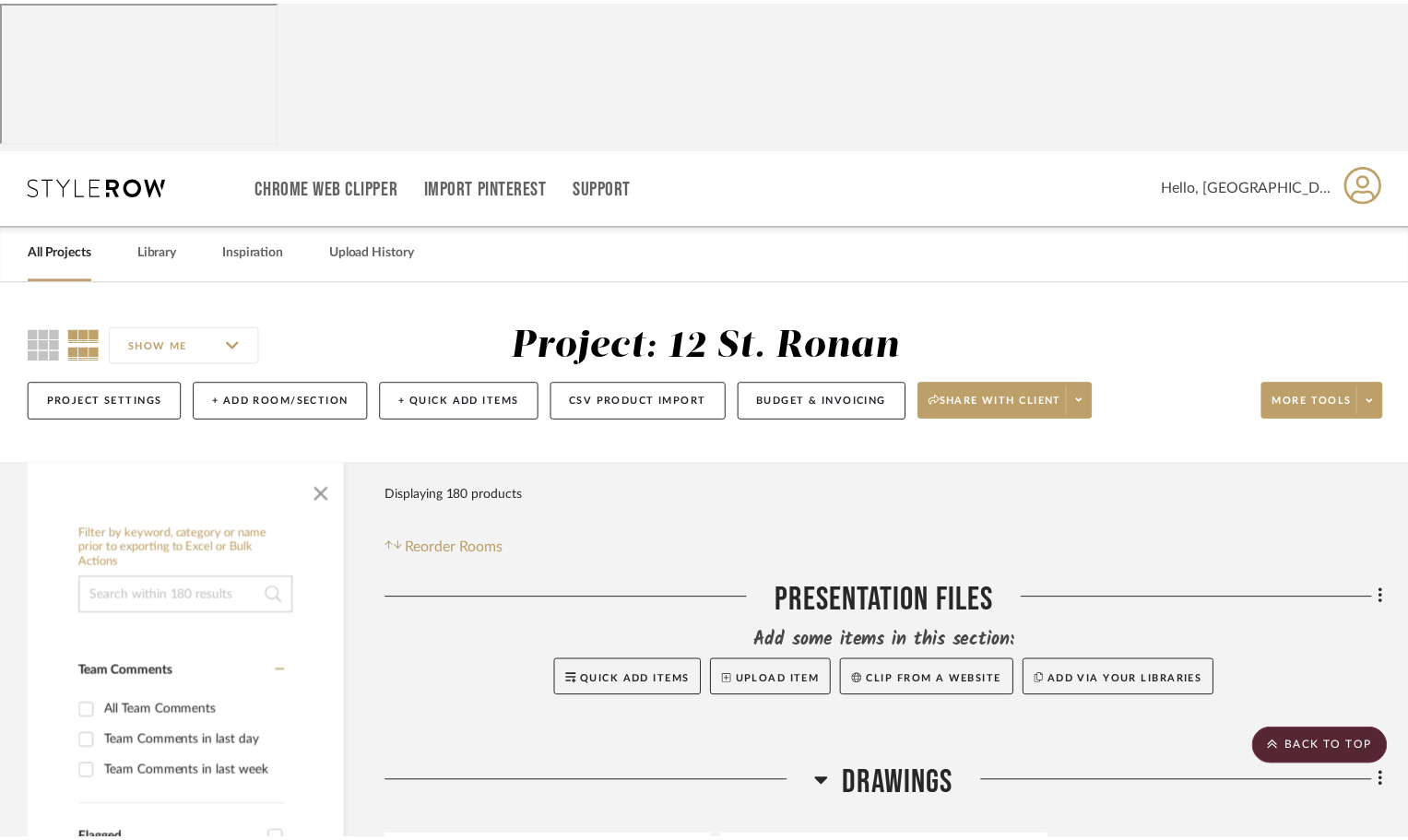
scroll to position [2581, 0]
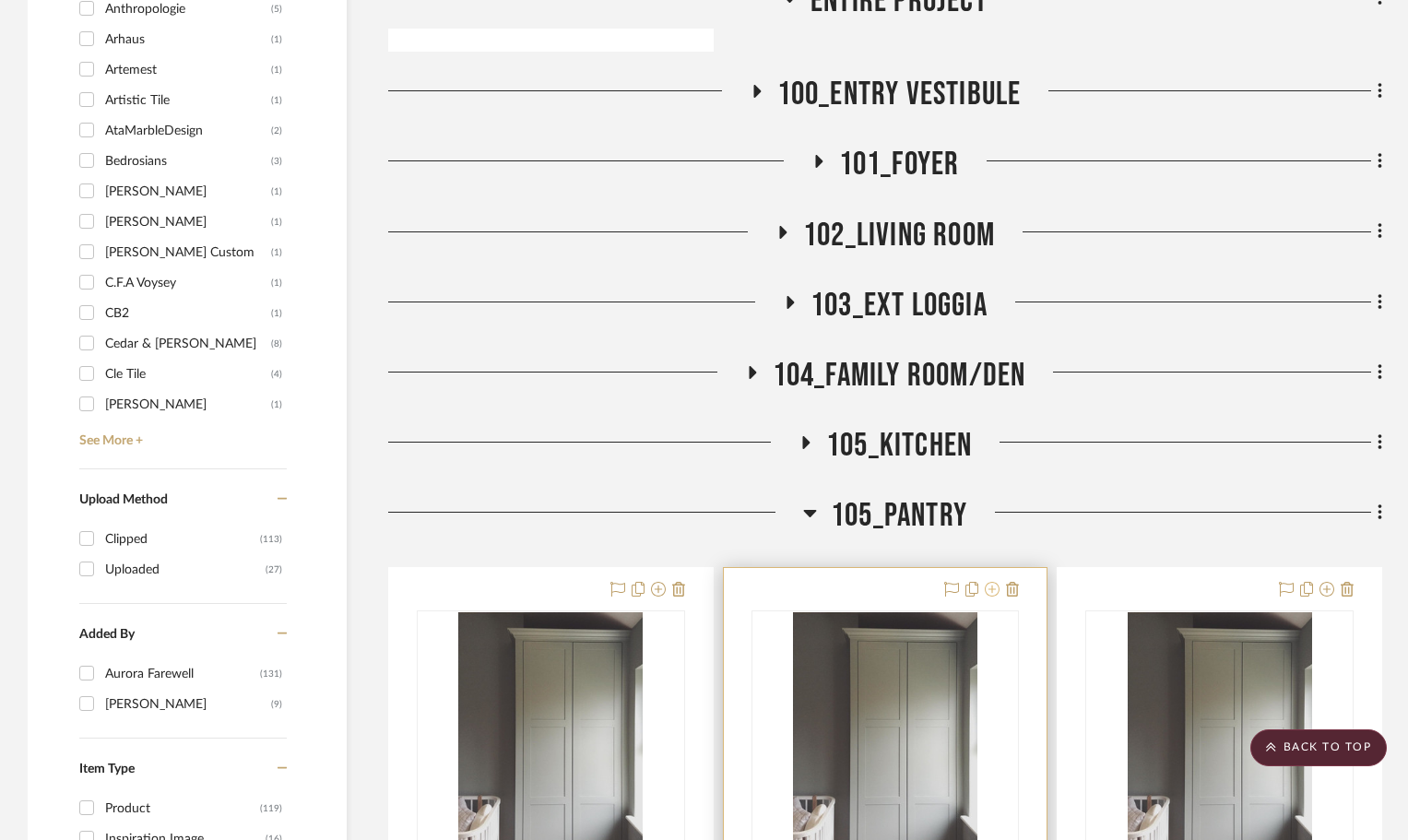
click at [994, 582] on icon at bounding box center [992, 589] width 15 height 15
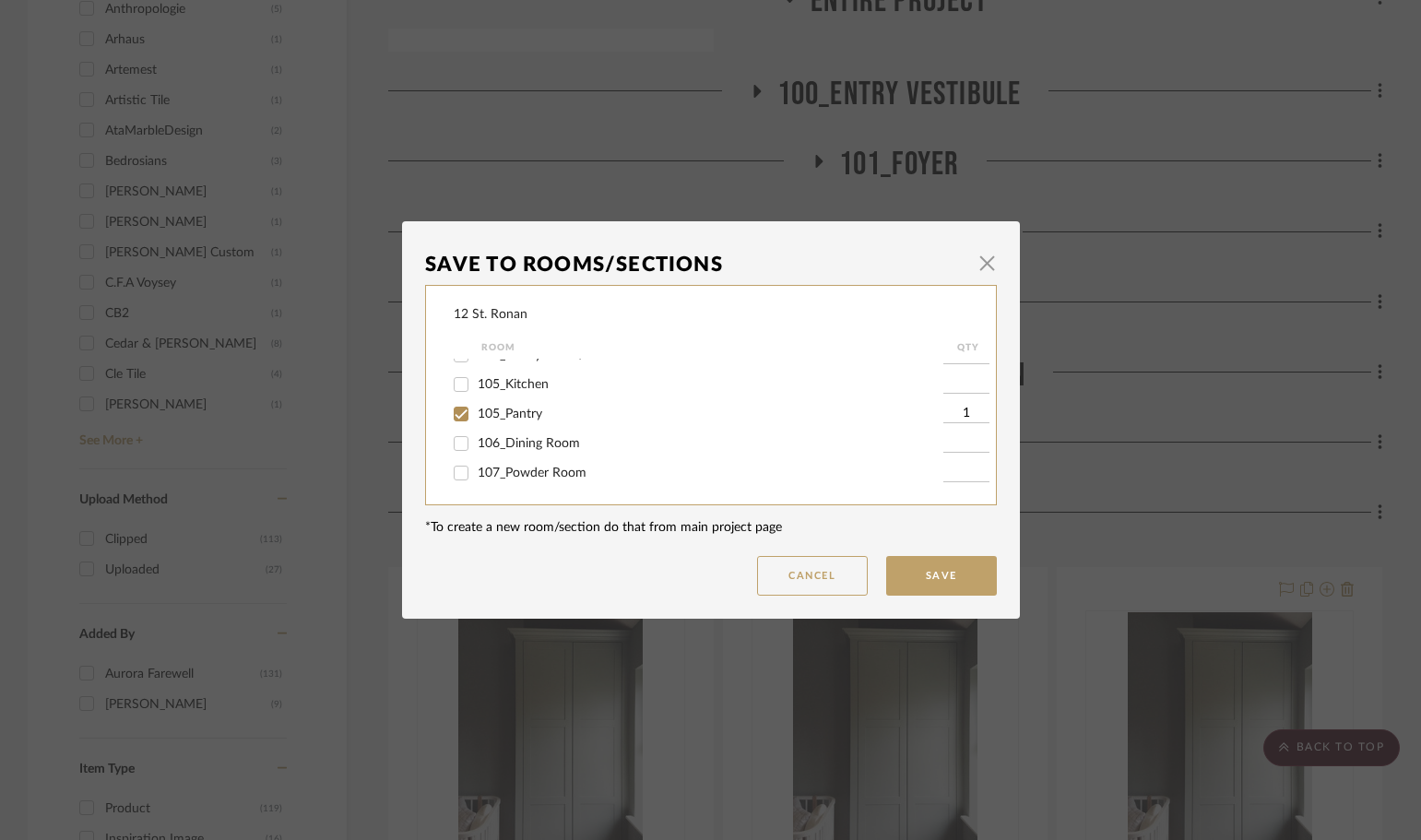
scroll to position [277, 0]
click at [453, 451] on input "107_Powder Room" at bounding box center [461, 451] width 30 height 30
checkbox input "true"
type input "1"
click at [950, 566] on button "Save" at bounding box center [941, 575] width 110 height 39
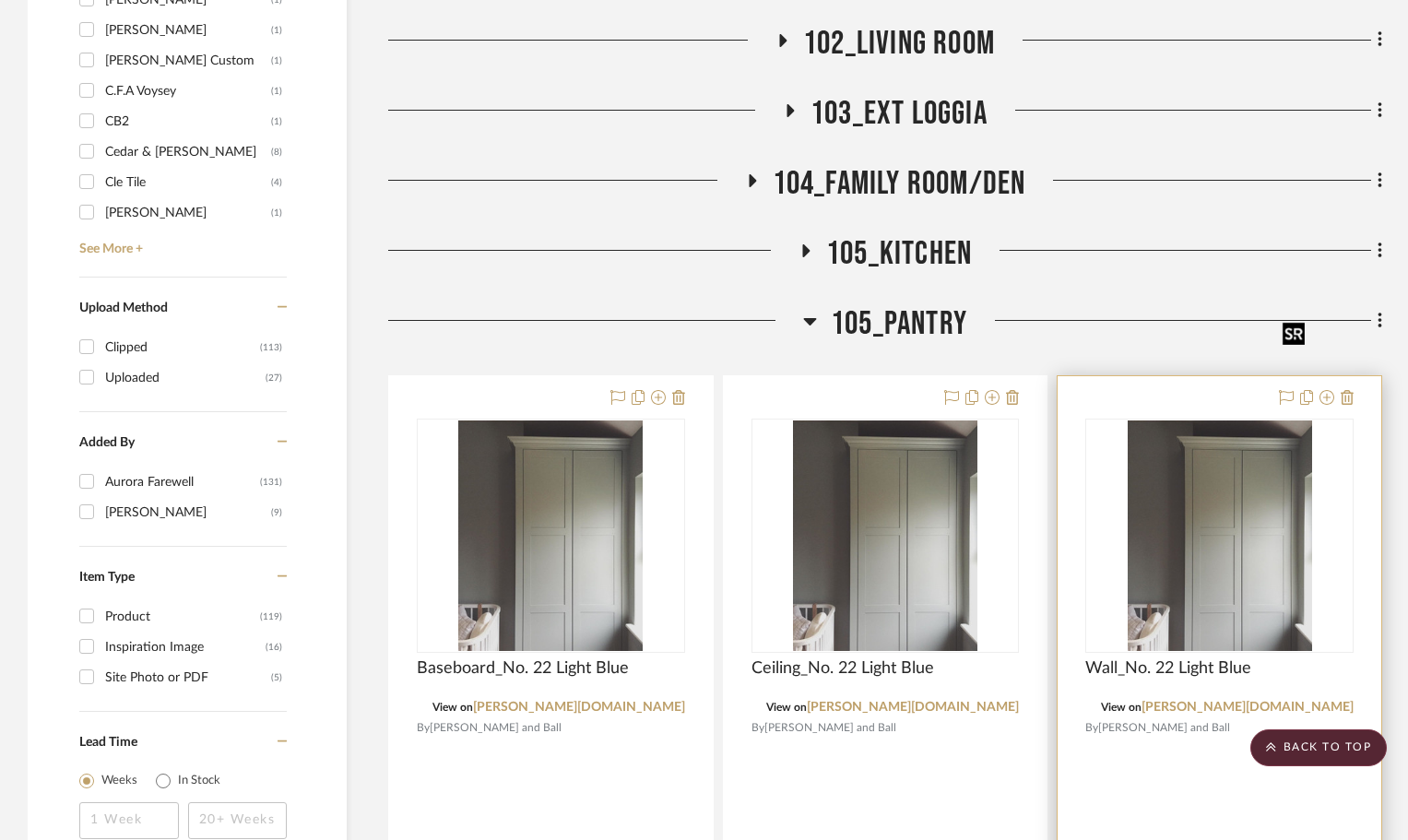
scroll to position [2765, 0]
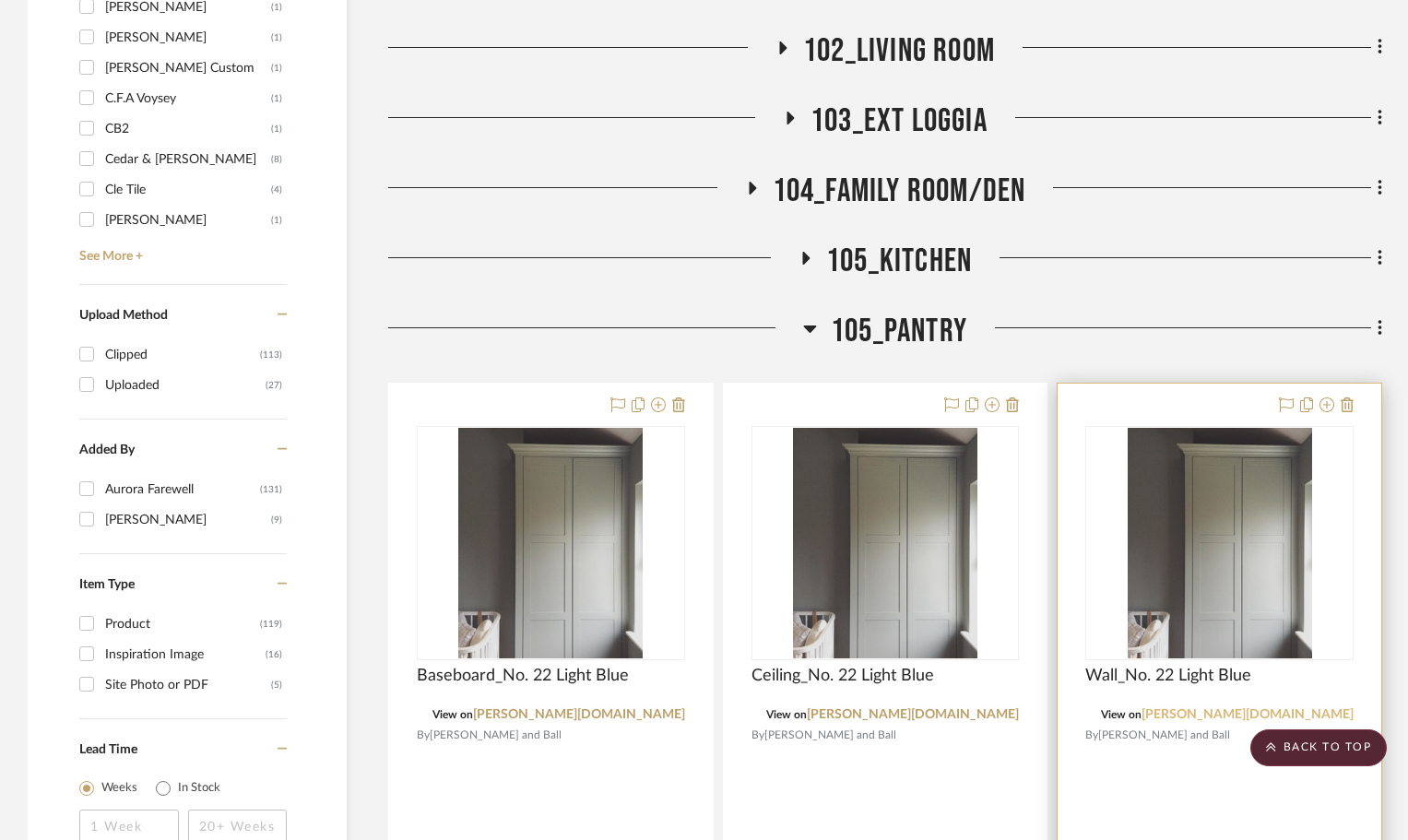
click at [1270, 708] on link "[PERSON_NAME][DOMAIN_NAME]" at bounding box center [1247, 715] width 212 height 13
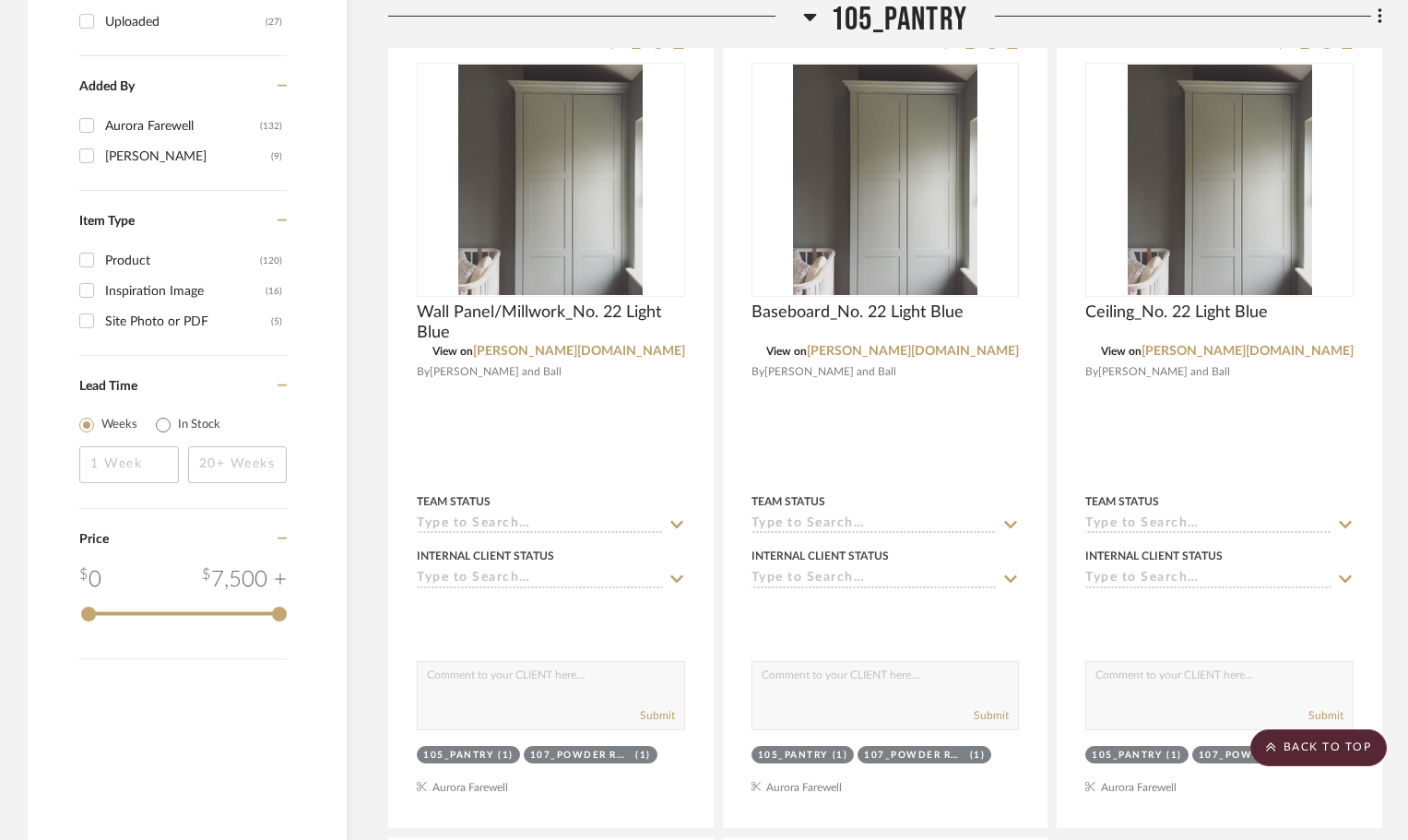
scroll to position [3042, 0]
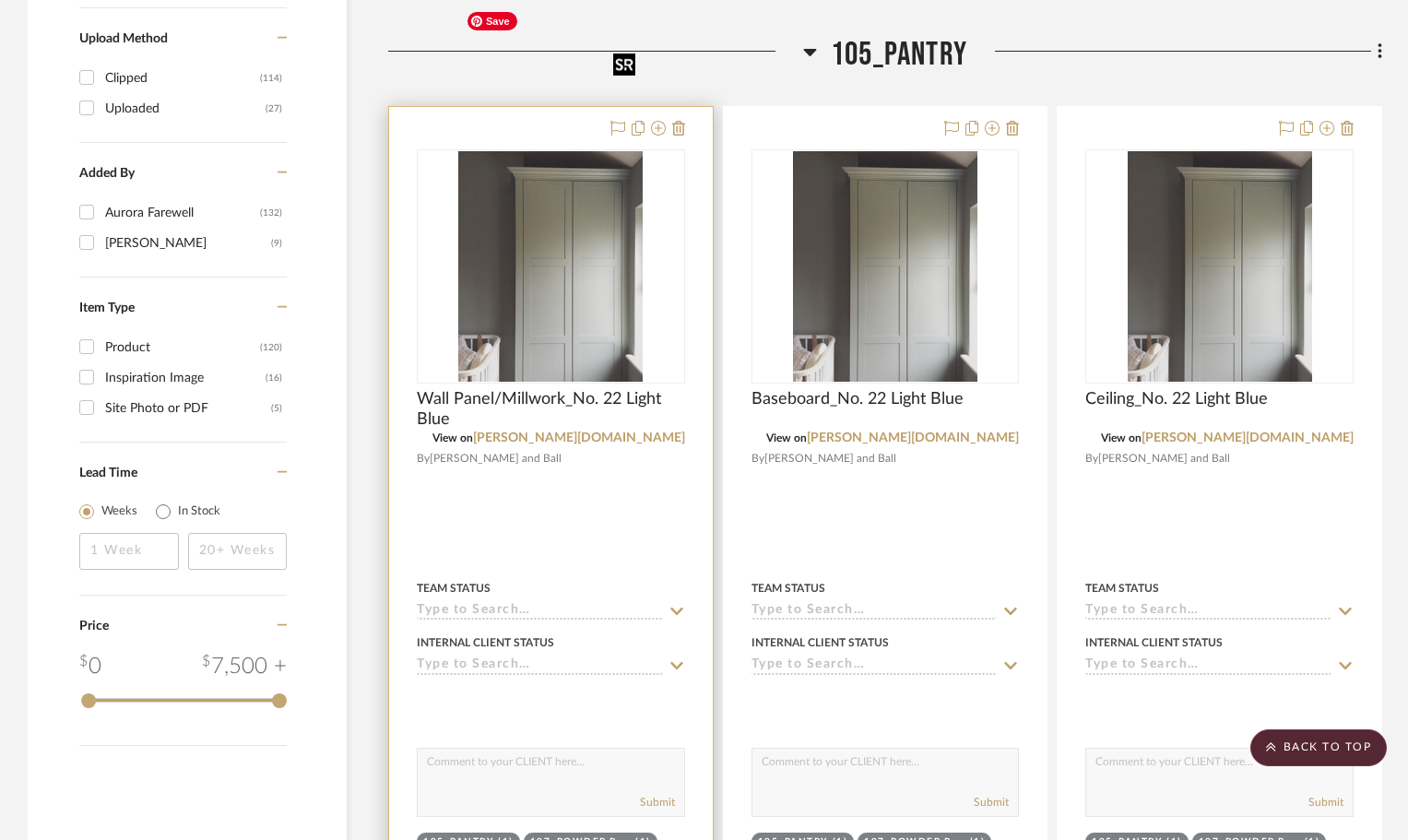
click at [0, 0] on img at bounding box center [0, 0] width 0 height 0
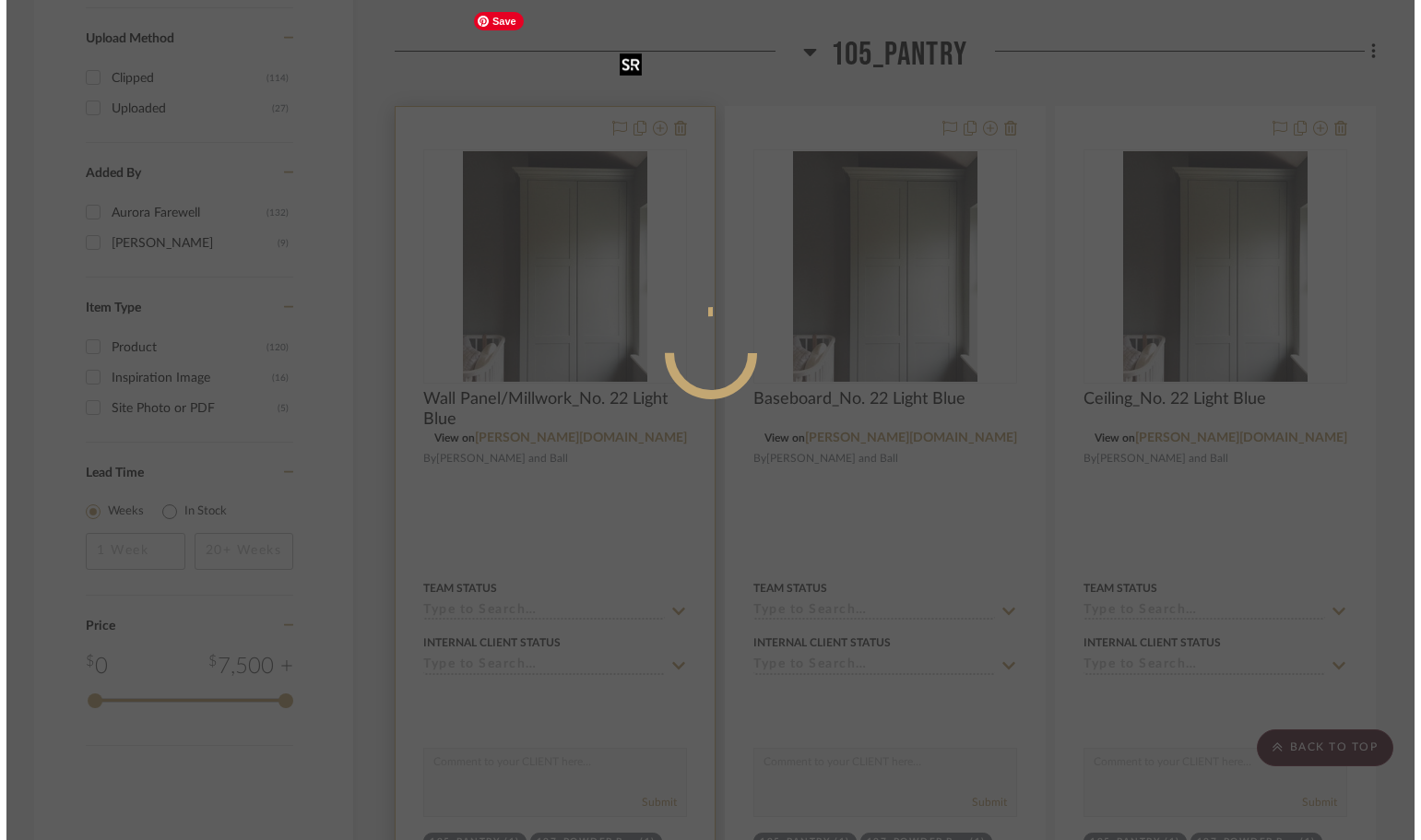
scroll to position [0, 0]
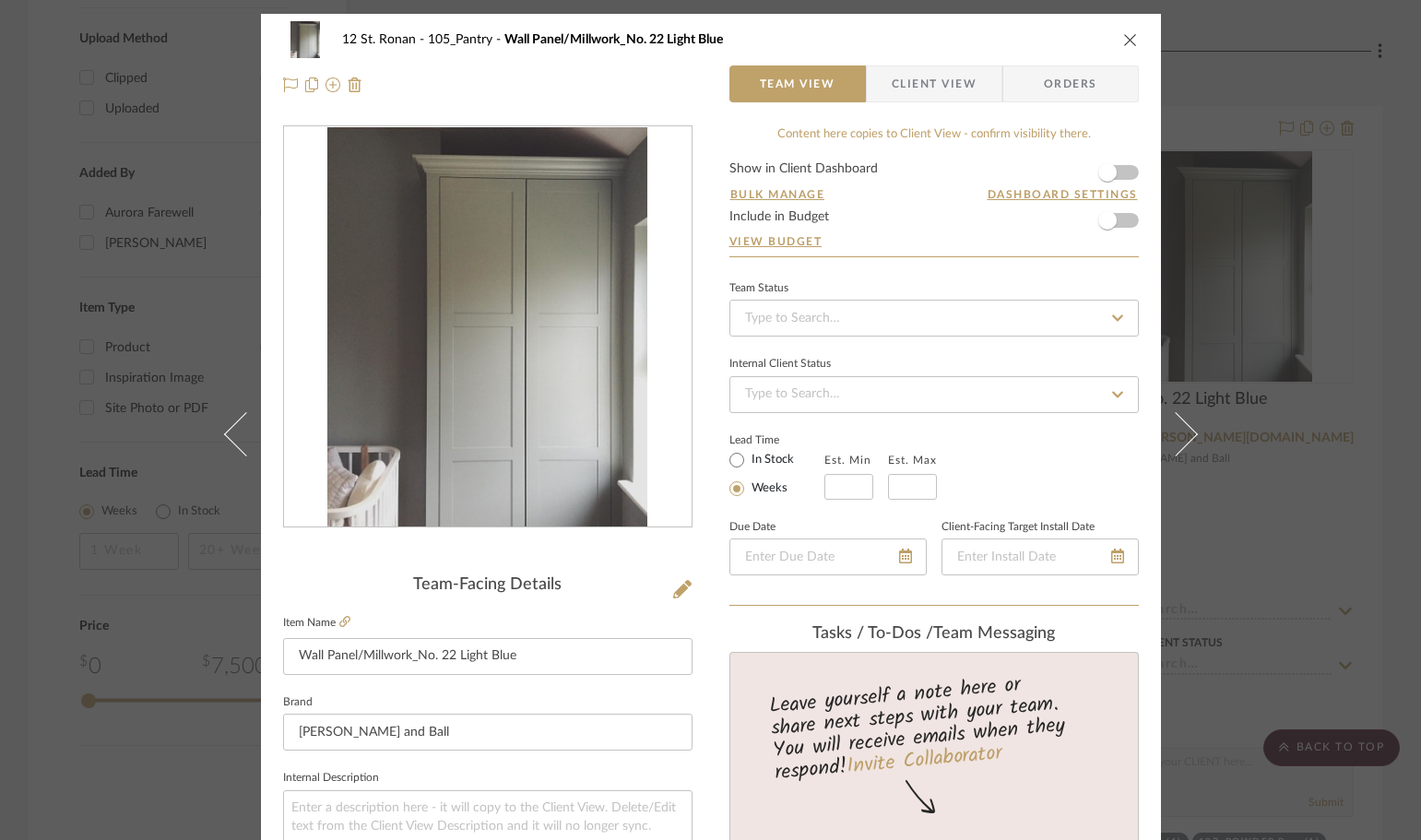
click at [1123, 35] on icon "close" at bounding box center [1130, 39] width 15 height 15
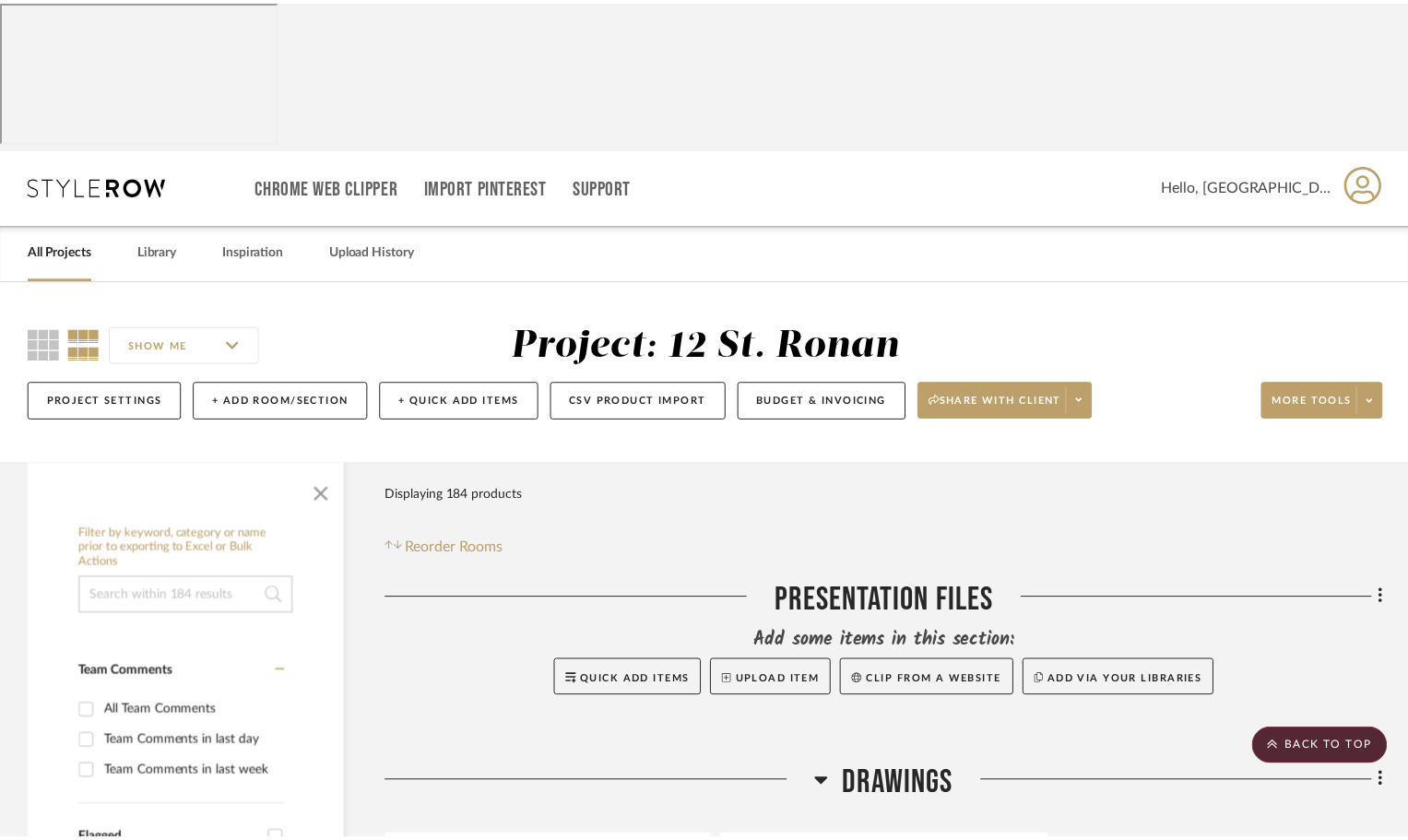
scroll to position [3042, 0]
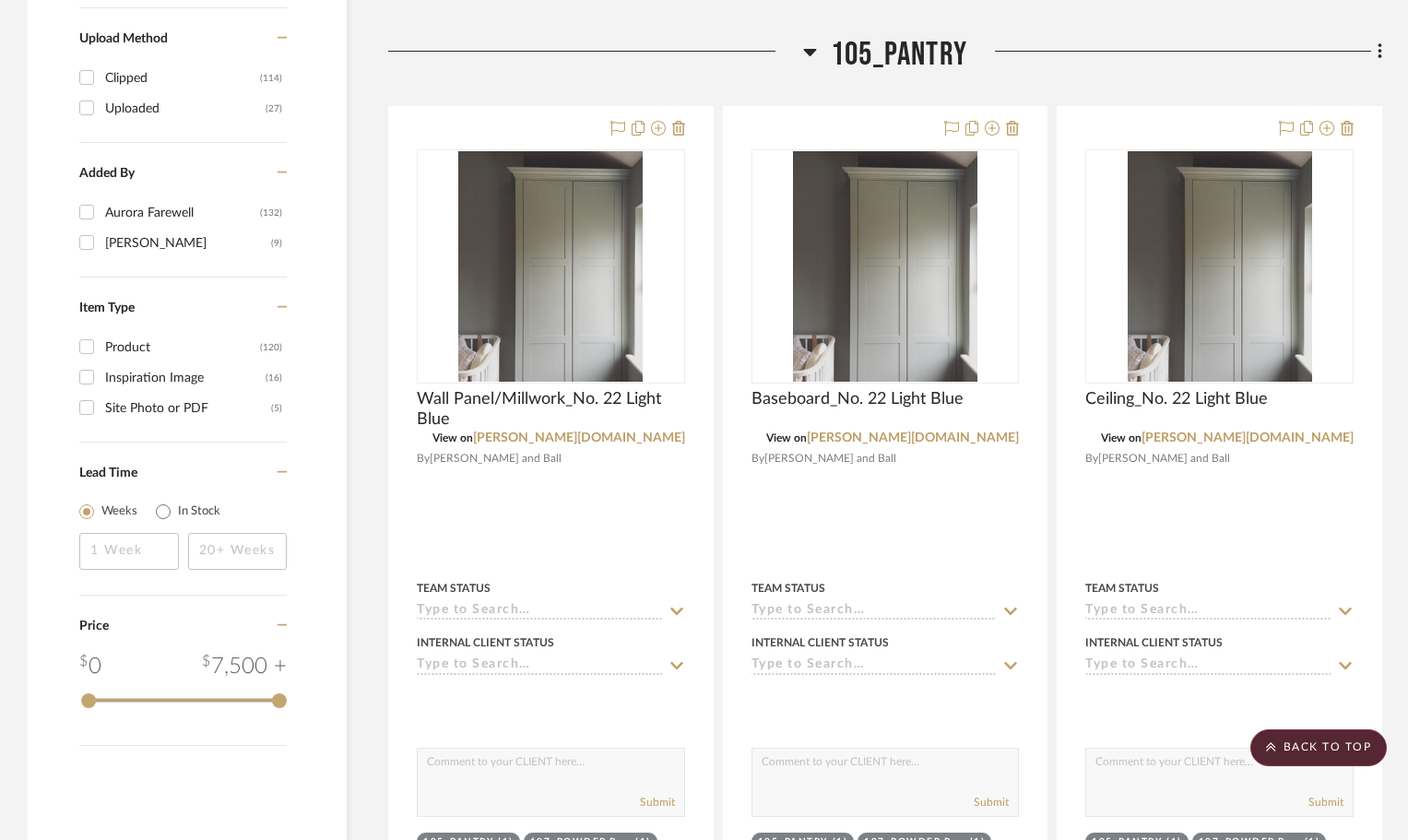
click at [816, 40] on icon at bounding box center [809, 51] width 14 height 22
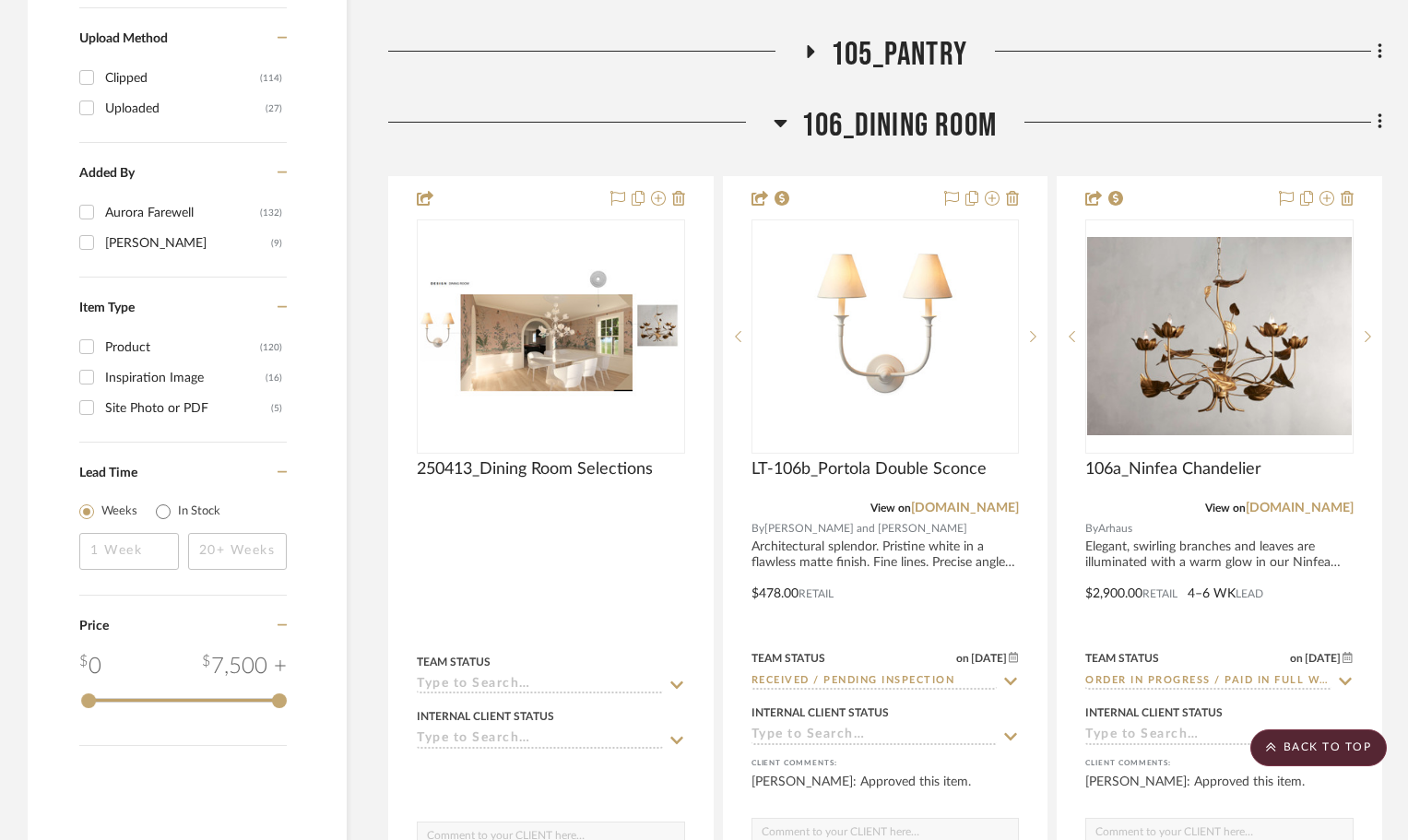
click at [784, 111] on icon at bounding box center [780, 123] width 14 height 22
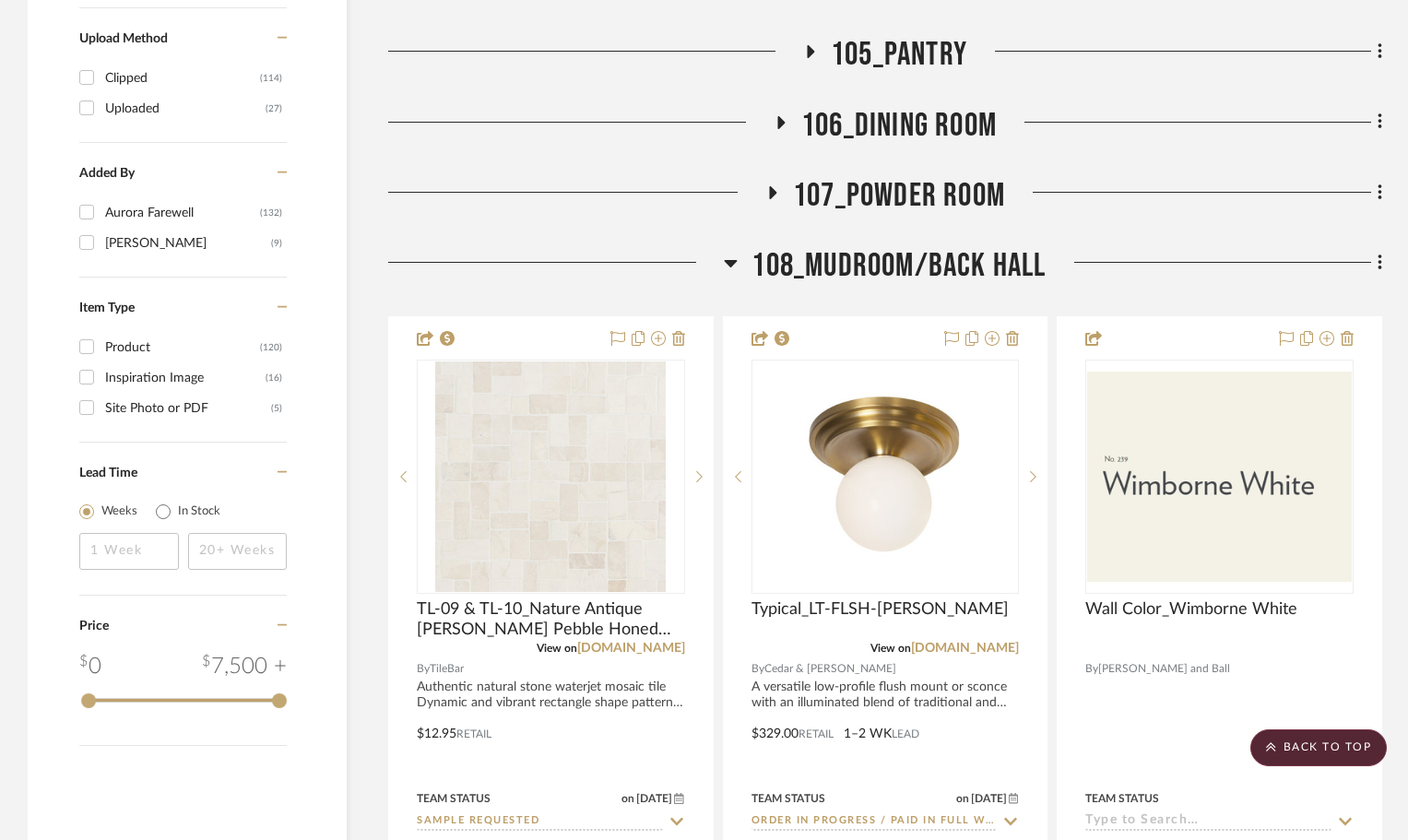
click at [767, 185] on icon at bounding box center [773, 192] width 22 height 14
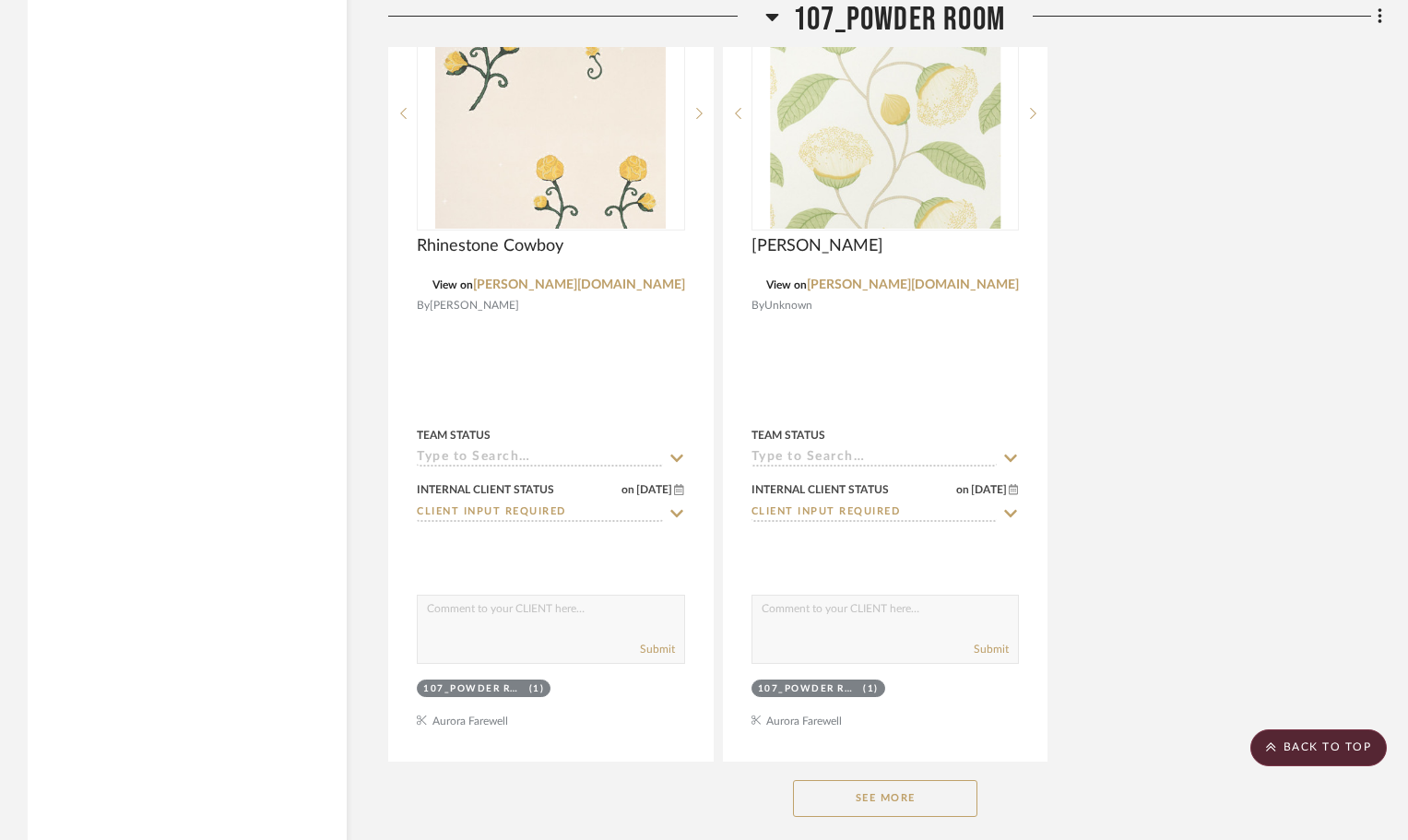
scroll to position [4978, 0]
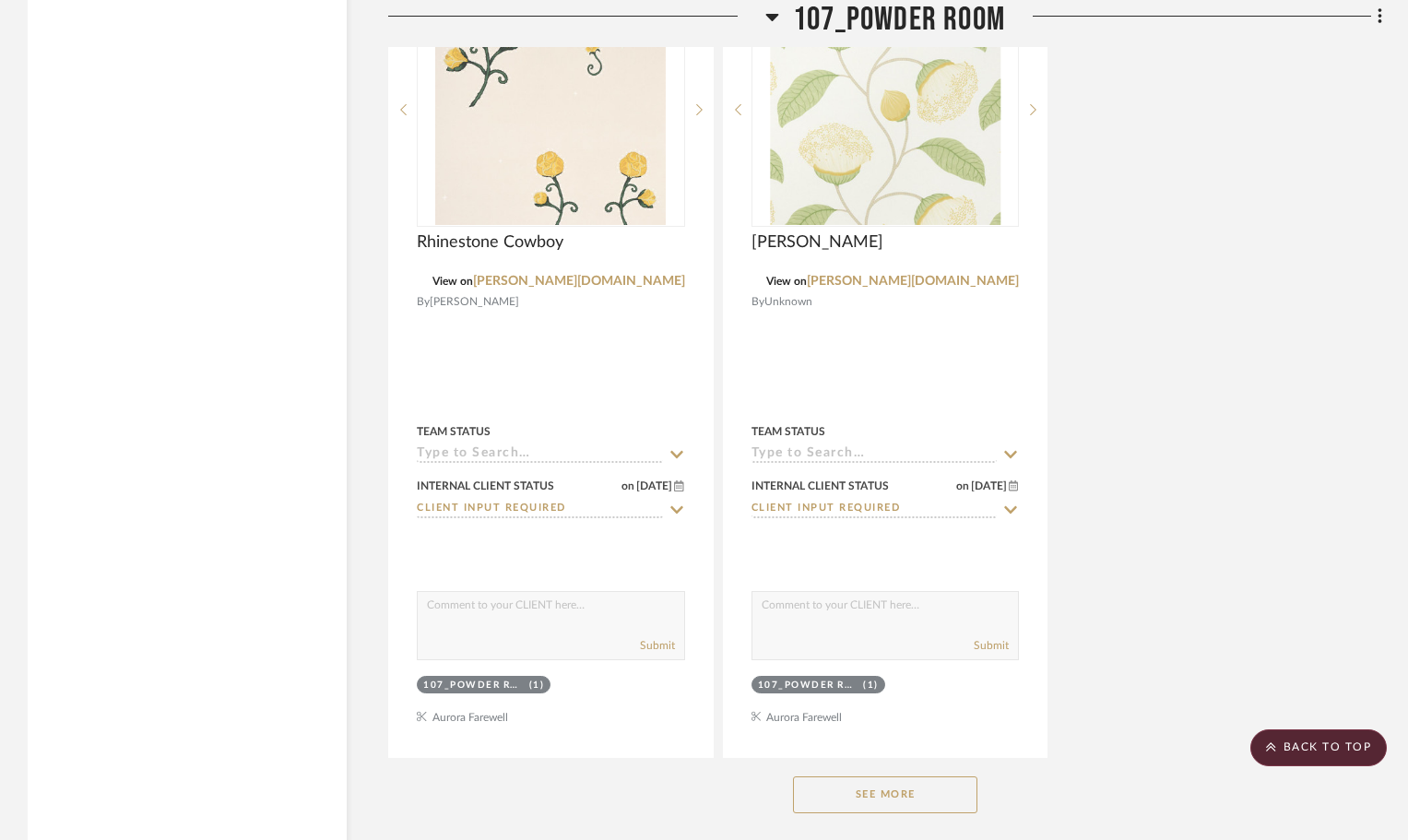
click at [922, 758] on div "See More" at bounding box center [885, 794] width 994 height 74
click at [921, 776] on button "See More" at bounding box center [885, 794] width 184 height 36
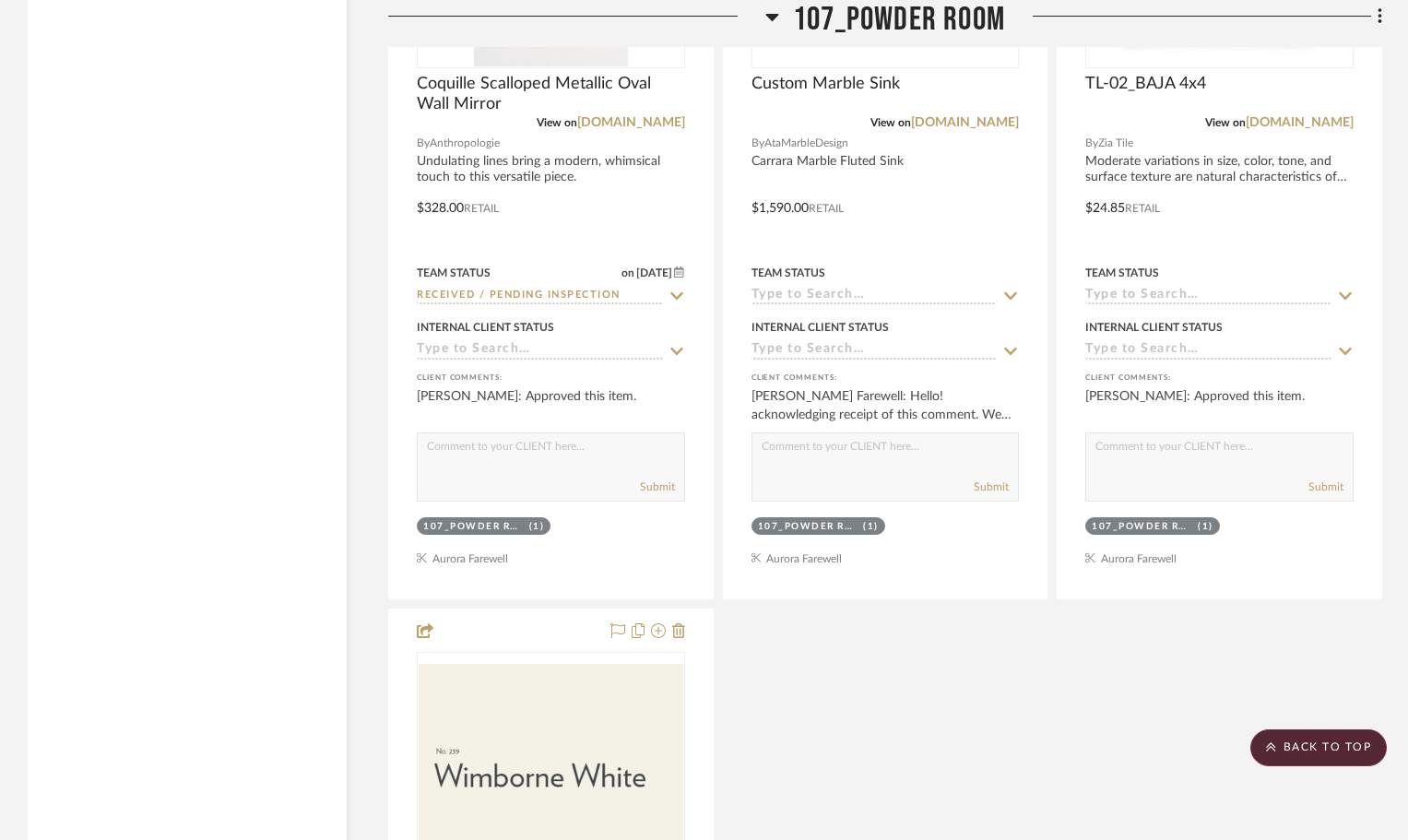
scroll to position [6821, 0]
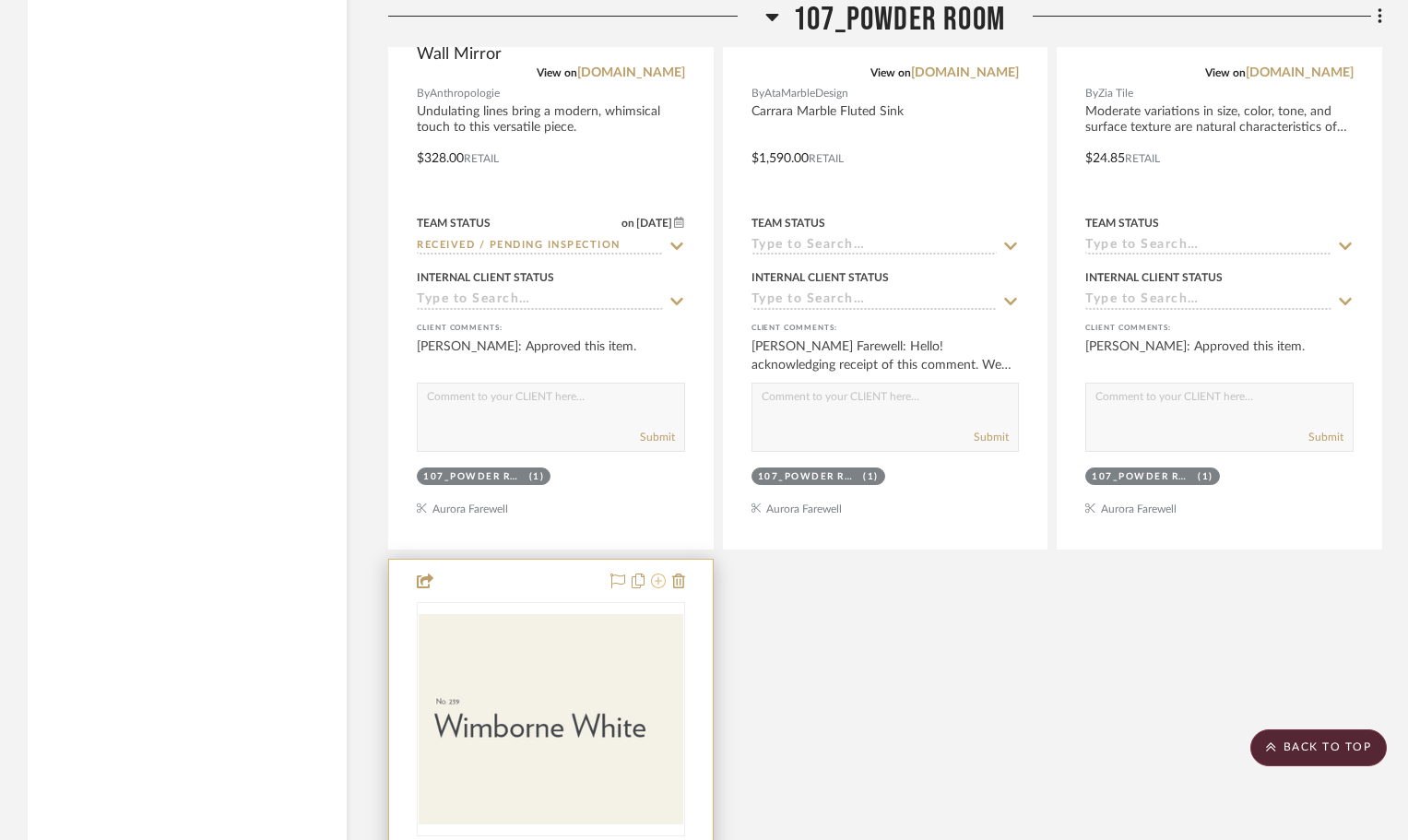
click at [654, 573] on icon at bounding box center [659, 581] width 15 height 15
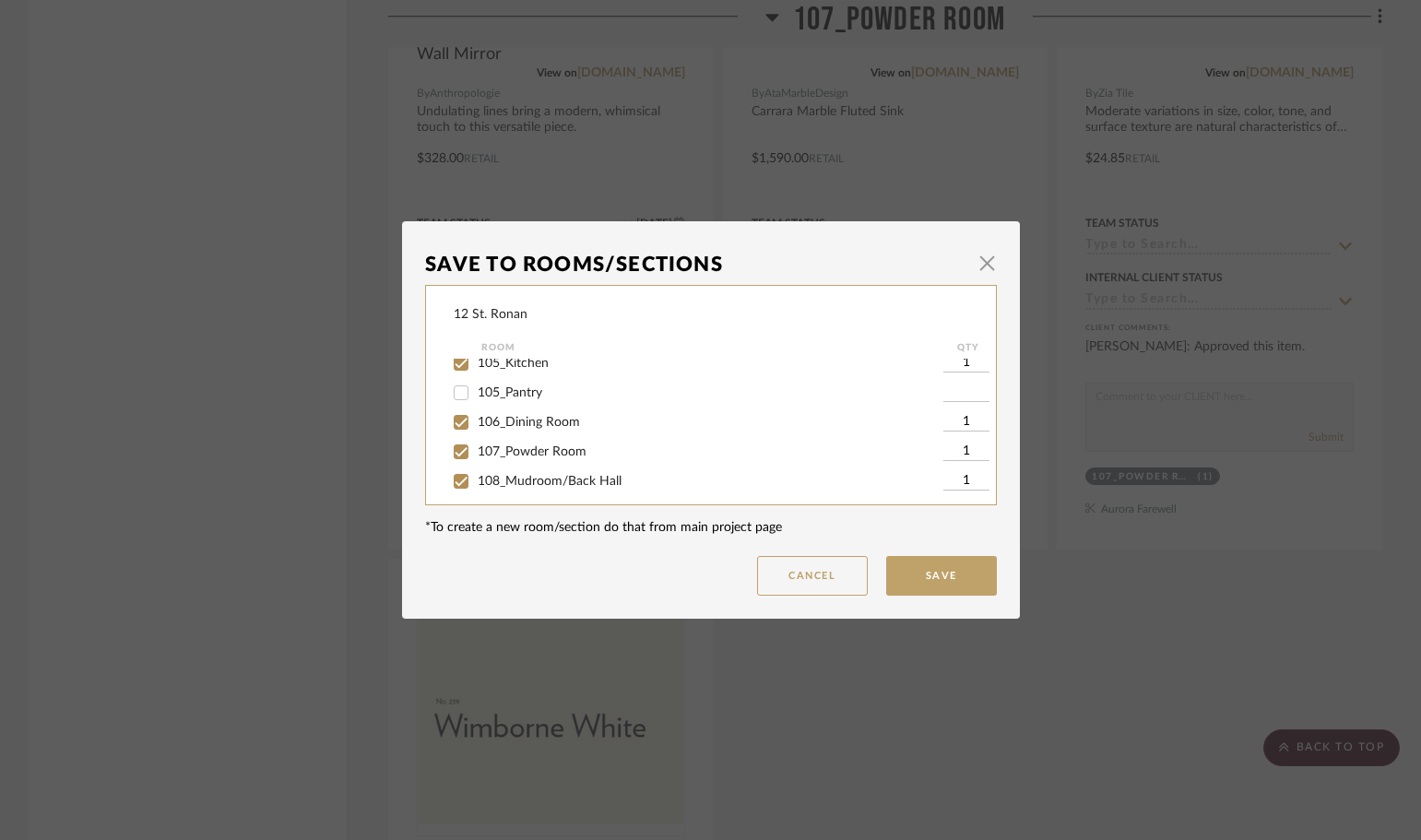
scroll to position [277, 0]
click at [448, 446] on input "107_Powder Room" at bounding box center [461, 451] width 30 height 30
checkbox input "false"
click at [971, 573] on button "Save" at bounding box center [941, 575] width 110 height 39
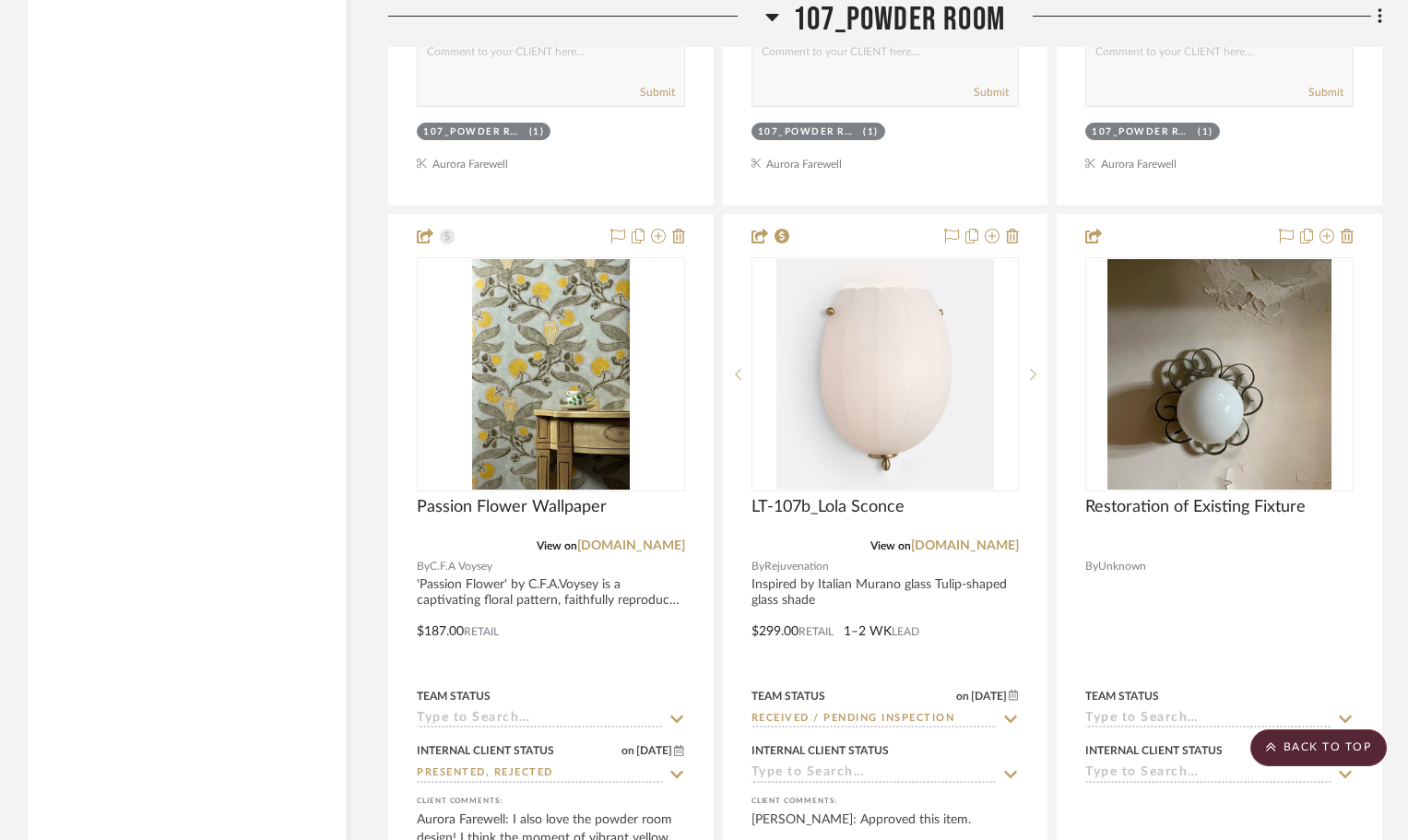
scroll to position [5992, 0]
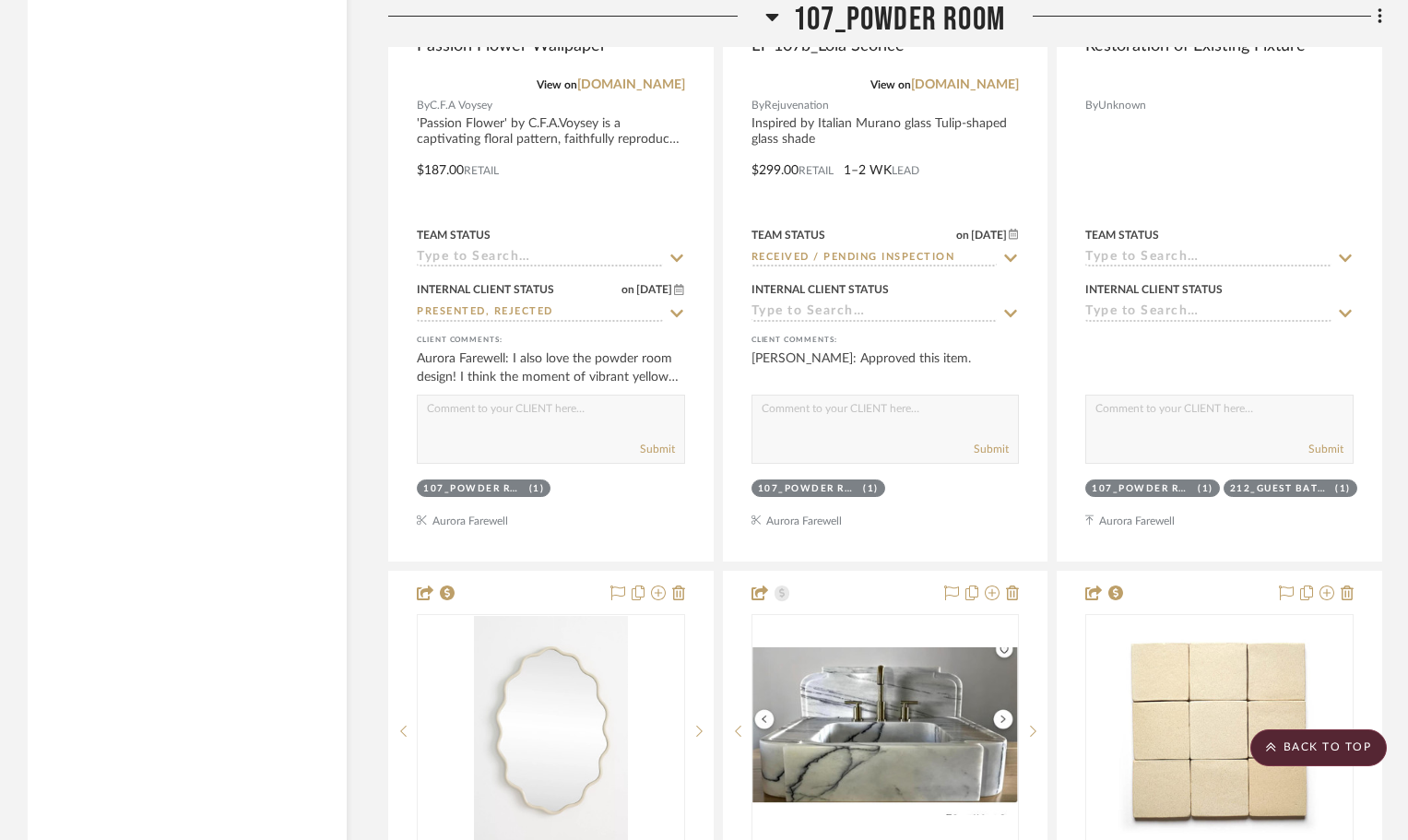
click at [770, 20] on icon at bounding box center [773, 18] width 13 height 7
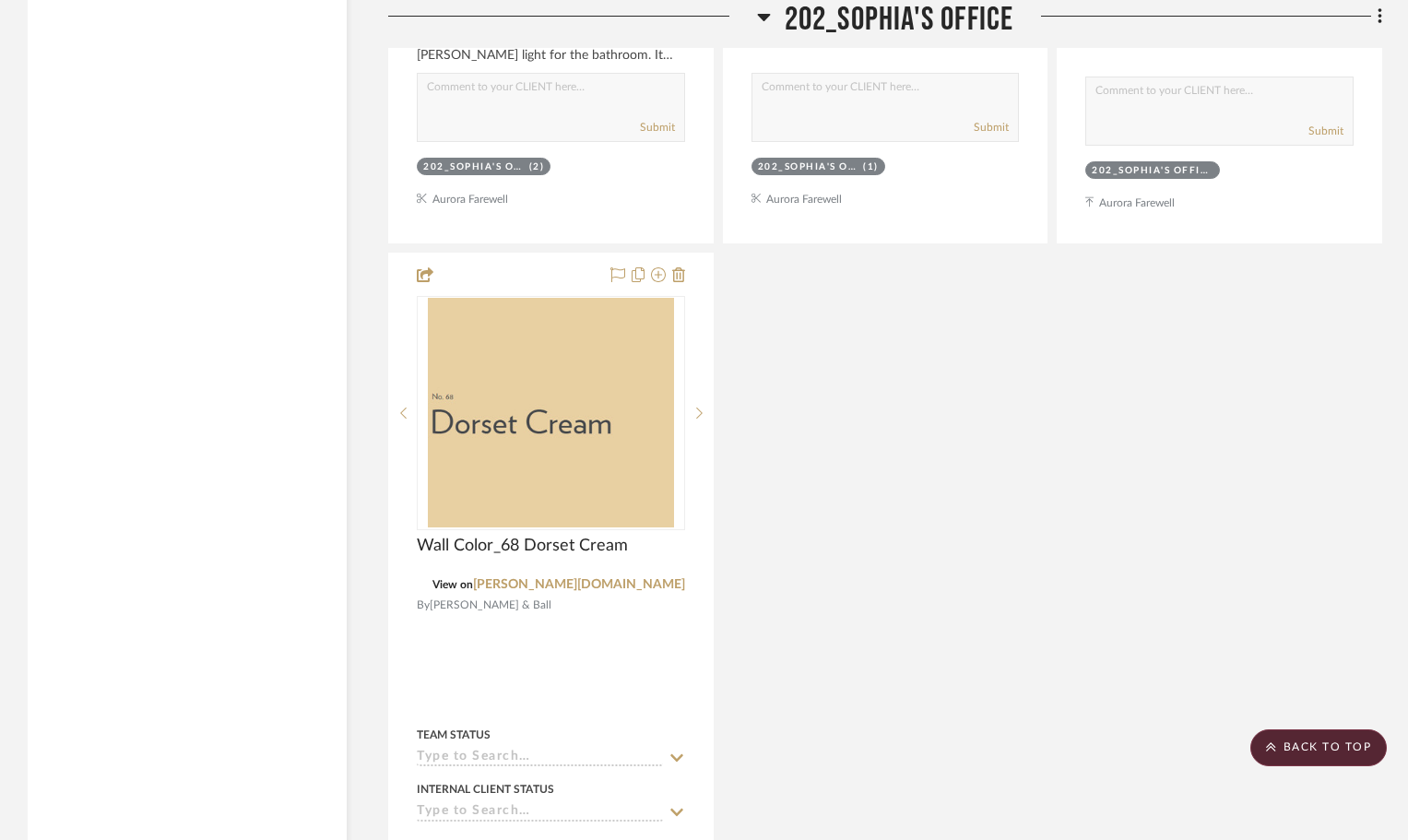
scroll to position [5715, 0]
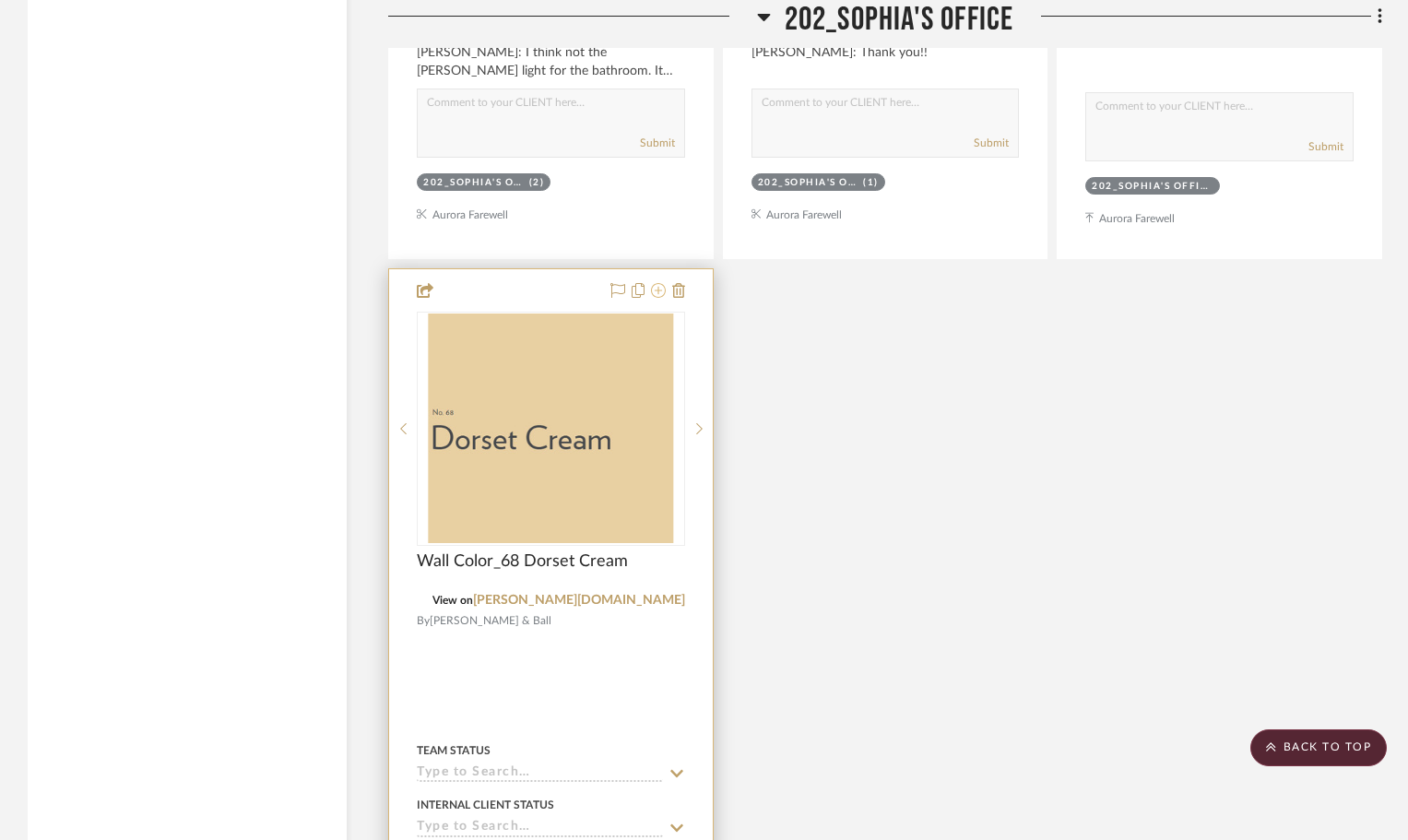
click at [659, 283] on icon at bounding box center [659, 291] width 15 height 15
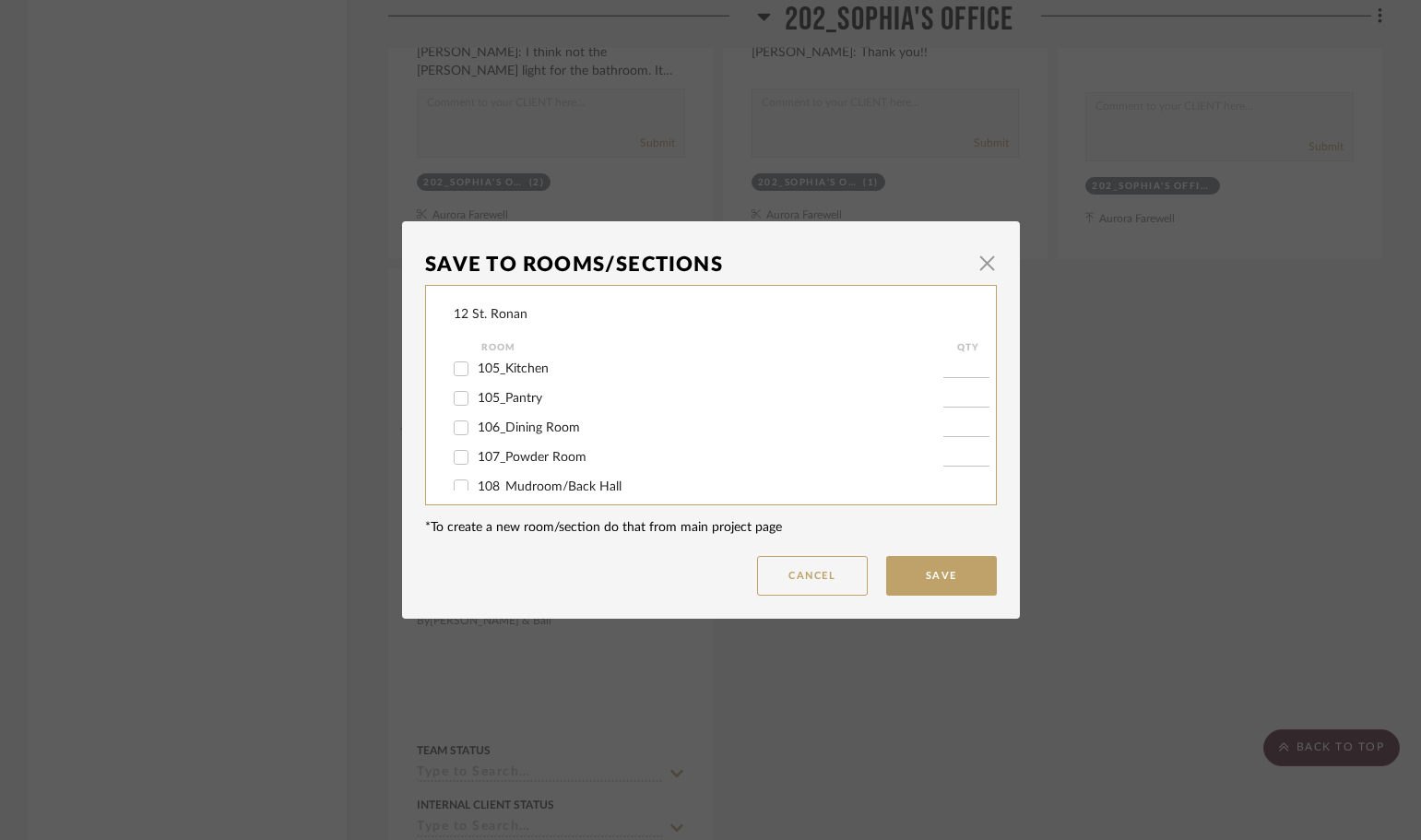
scroll to position [277, 0]
click at [457, 482] on input "108_Mudroom/Back Hall" at bounding box center [461, 481] width 30 height 30
checkbox input "true"
type input "1"
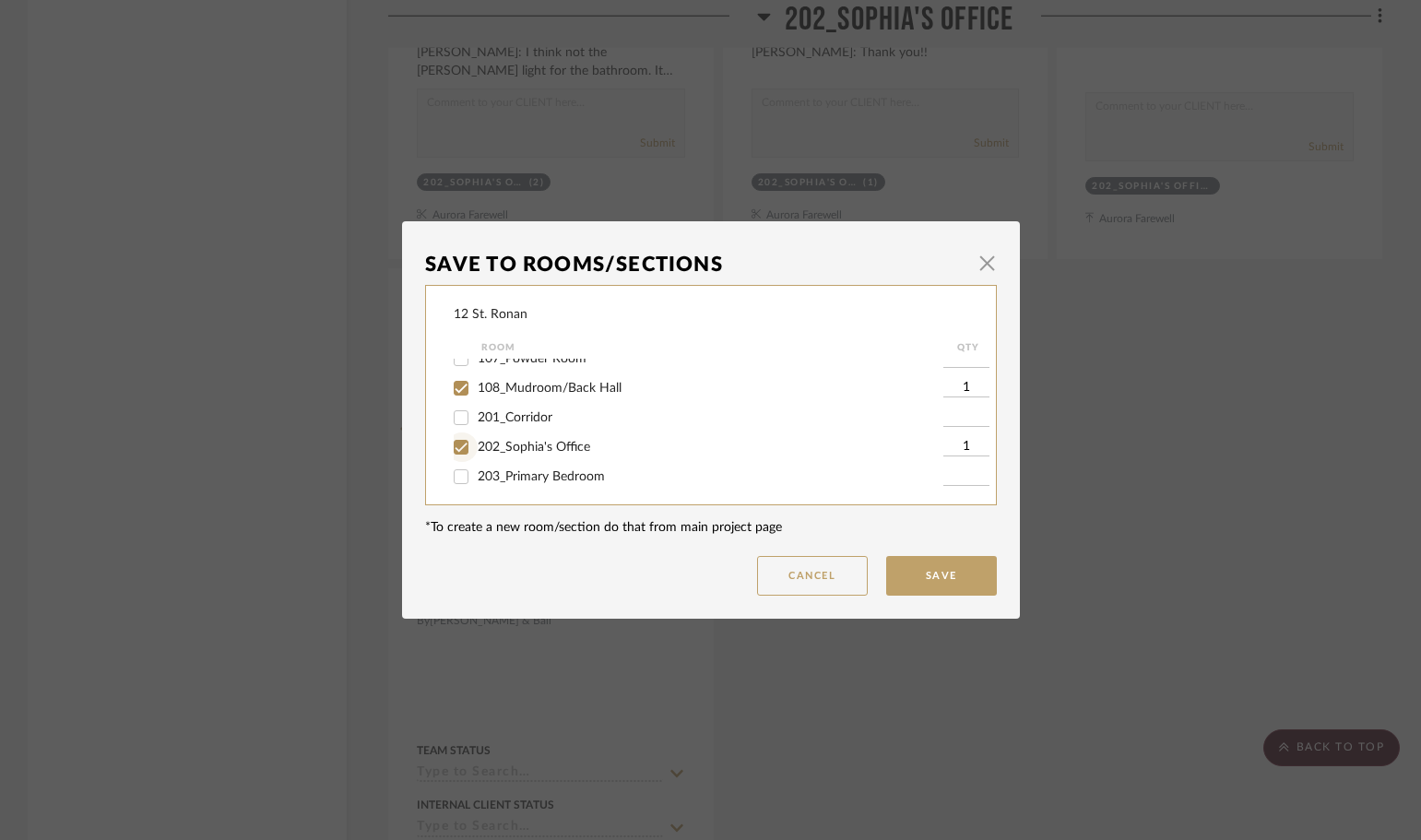
click at [457, 442] on input "202_Sophia's Office" at bounding box center [461, 447] width 30 height 30
checkbox input "false"
click at [927, 568] on button "Save" at bounding box center [941, 575] width 110 height 39
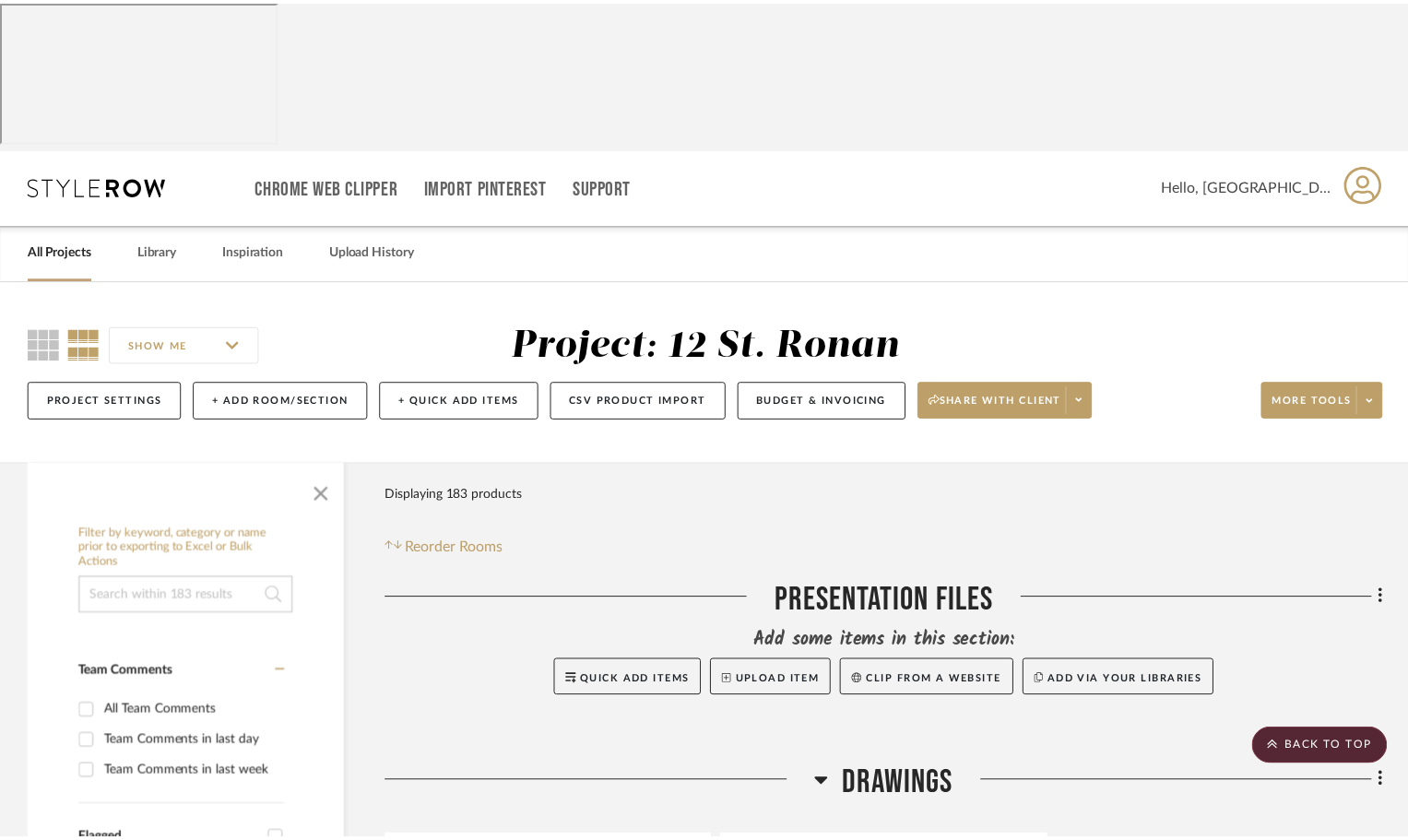
scroll to position [5715, 0]
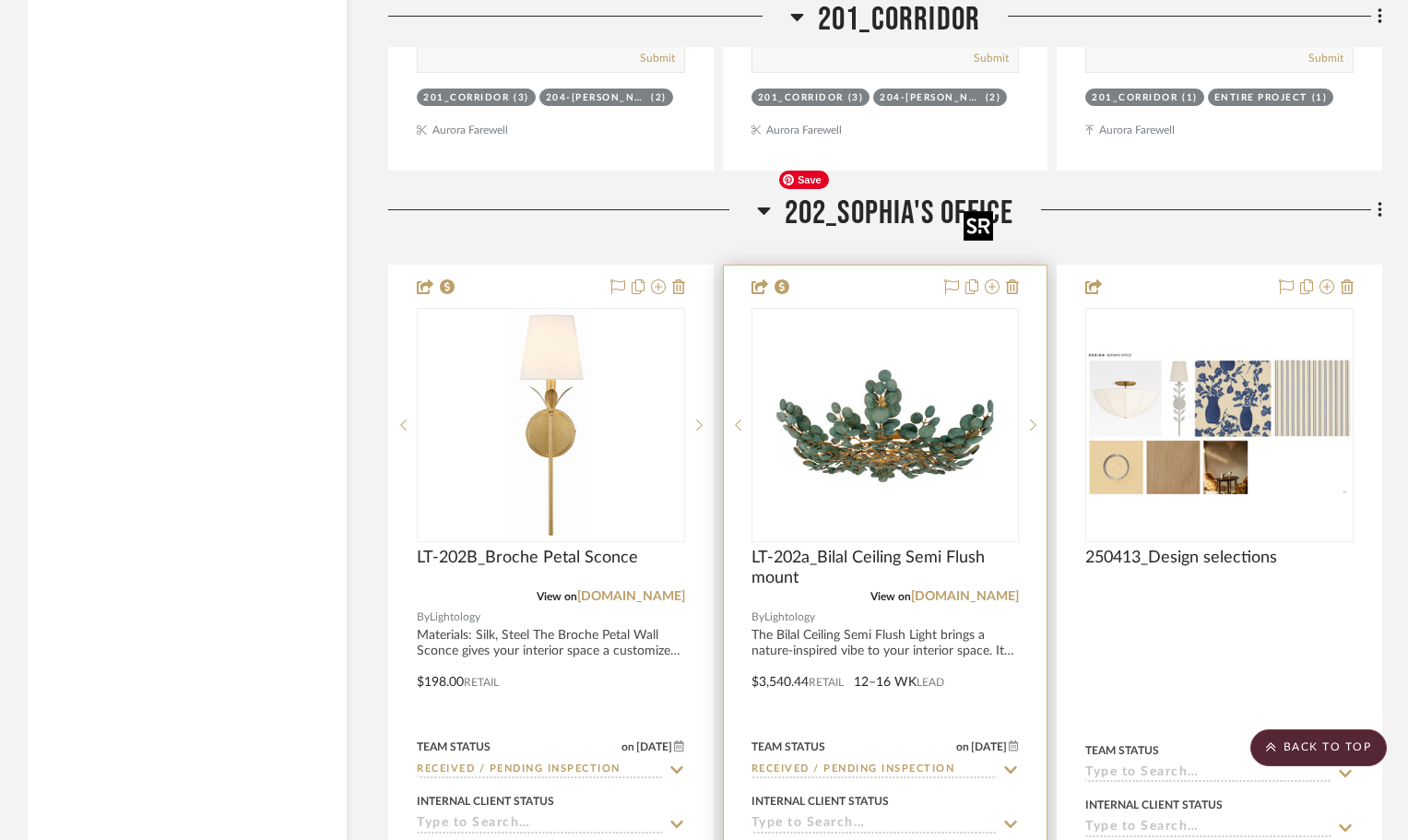
click at [907, 310] on img "0" at bounding box center [885, 425] width 230 height 230
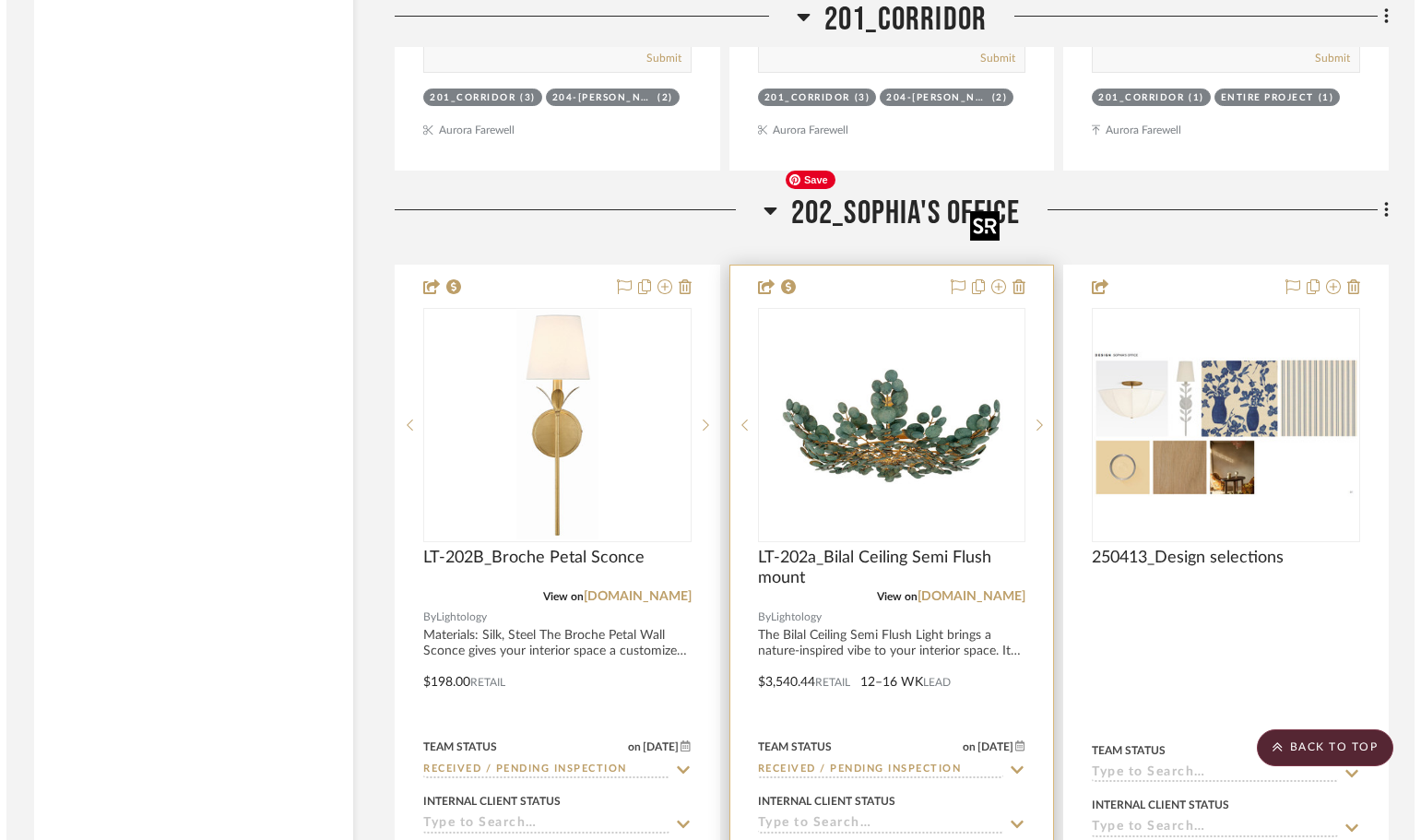
scroll to position [0, 0]
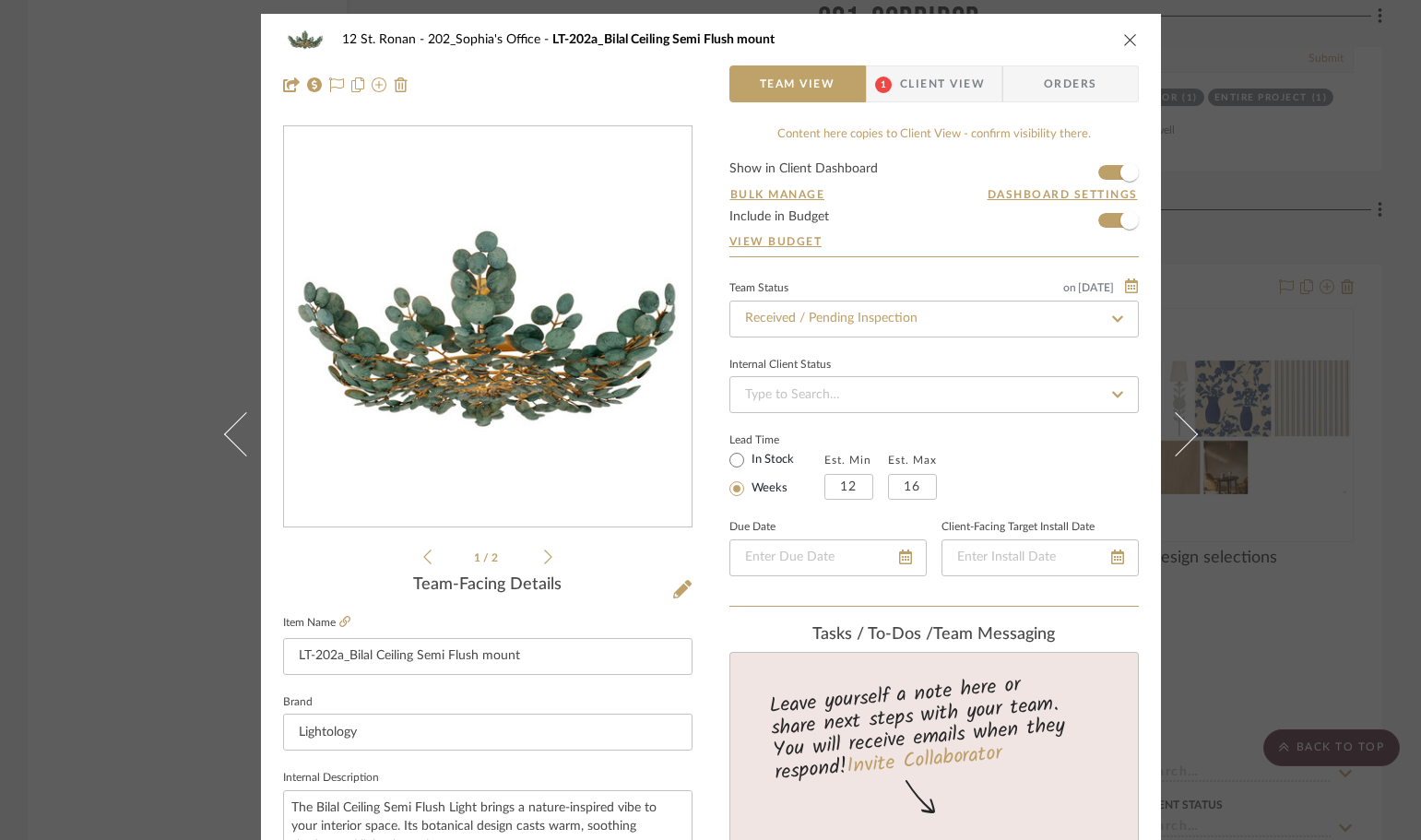
click at [1123, 41] on icon "close" at bounding box center [1130, 39] width 15 height 15
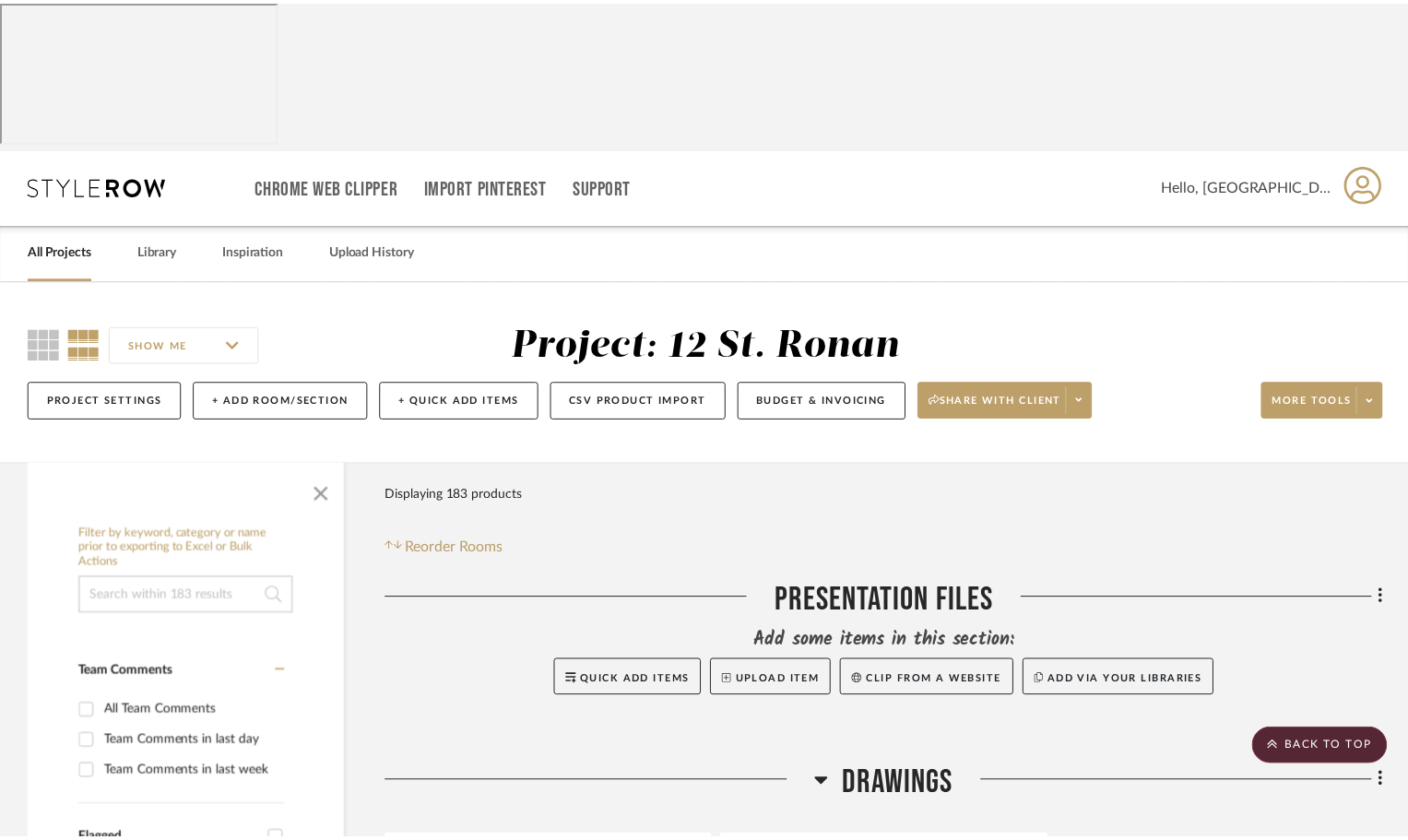
scroll to position [5715, 0]
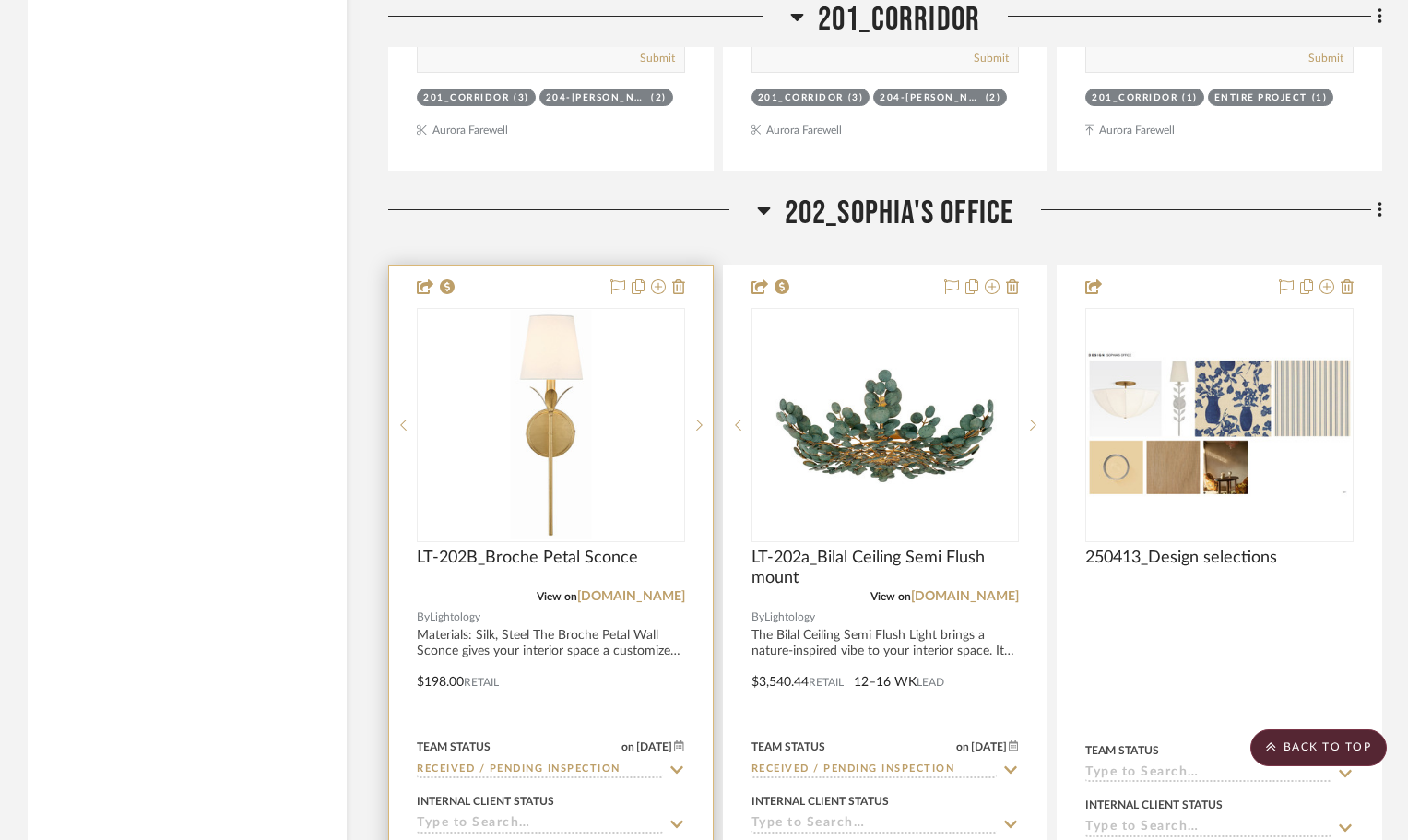
click at [541, 310] on img "0" at bounding box center [551, 425] width 82 height 230
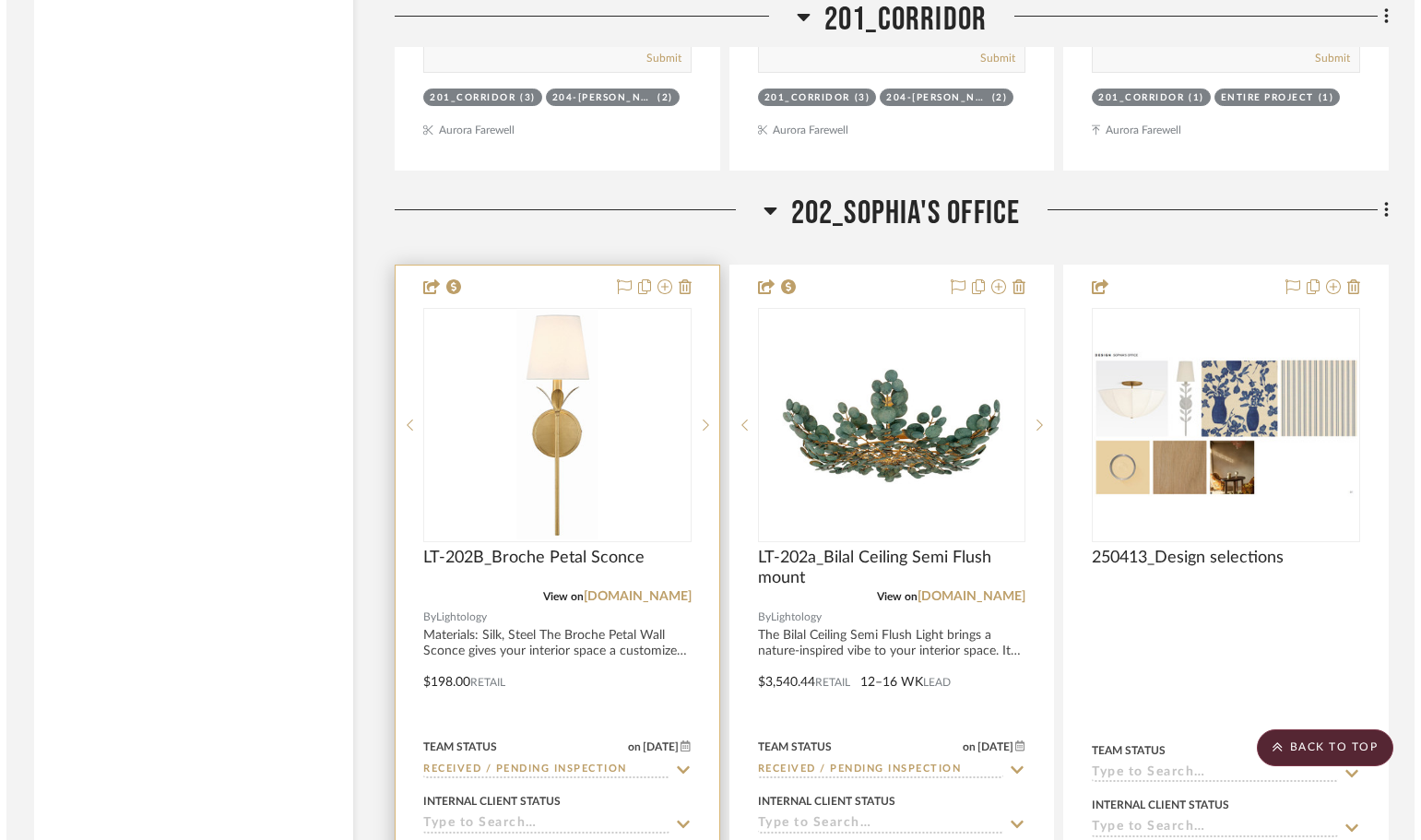
scroll to position [0, 0]
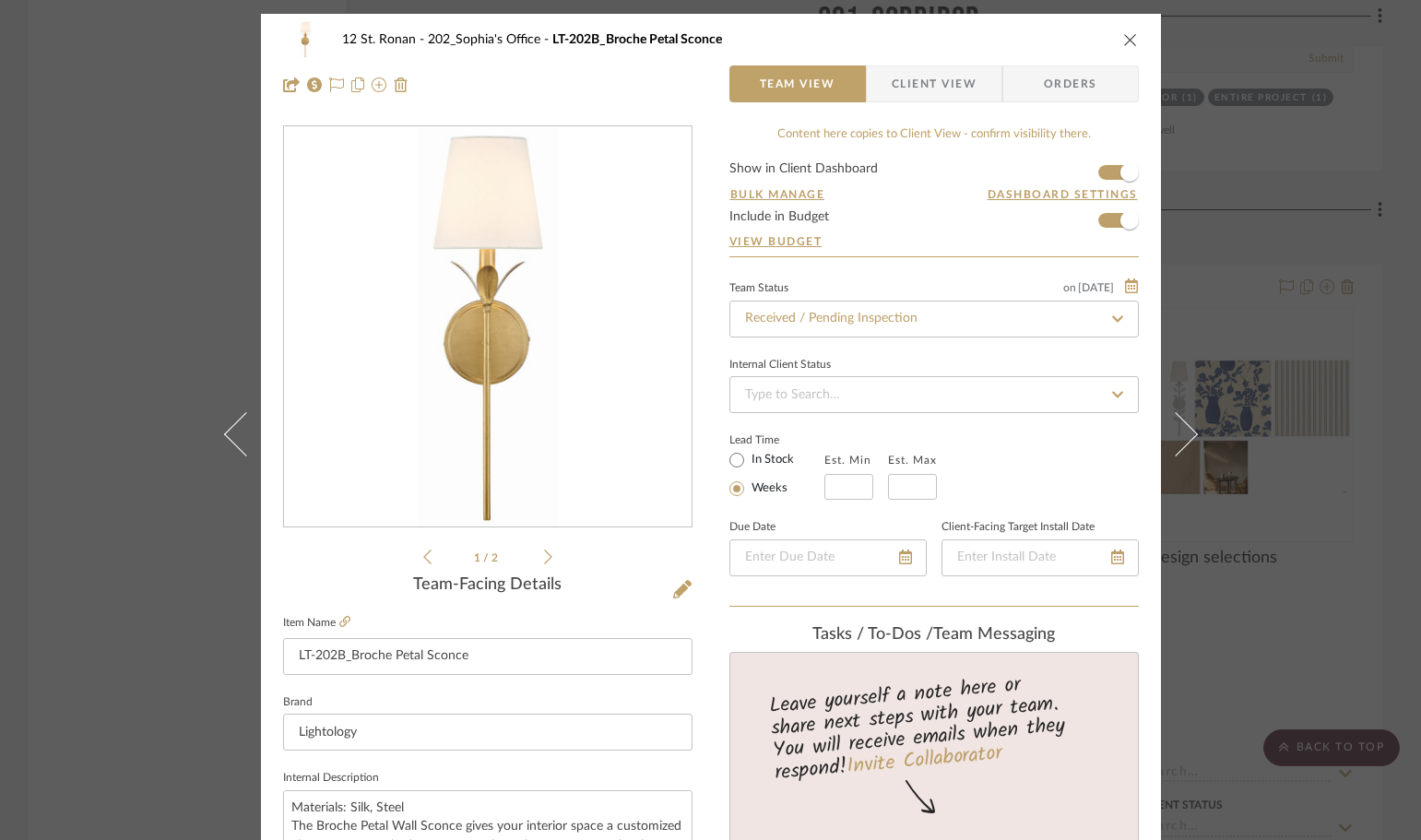
click at [1121, 28] on div "12 St. Ronan 202_Sophia's Office LT-202B_Broche Petal Sconce" at bounding box center [711, 39] width 856 height 36
click at [1123, 35] on icon "close" at bounding box center [1130, 39] width 15 height 15
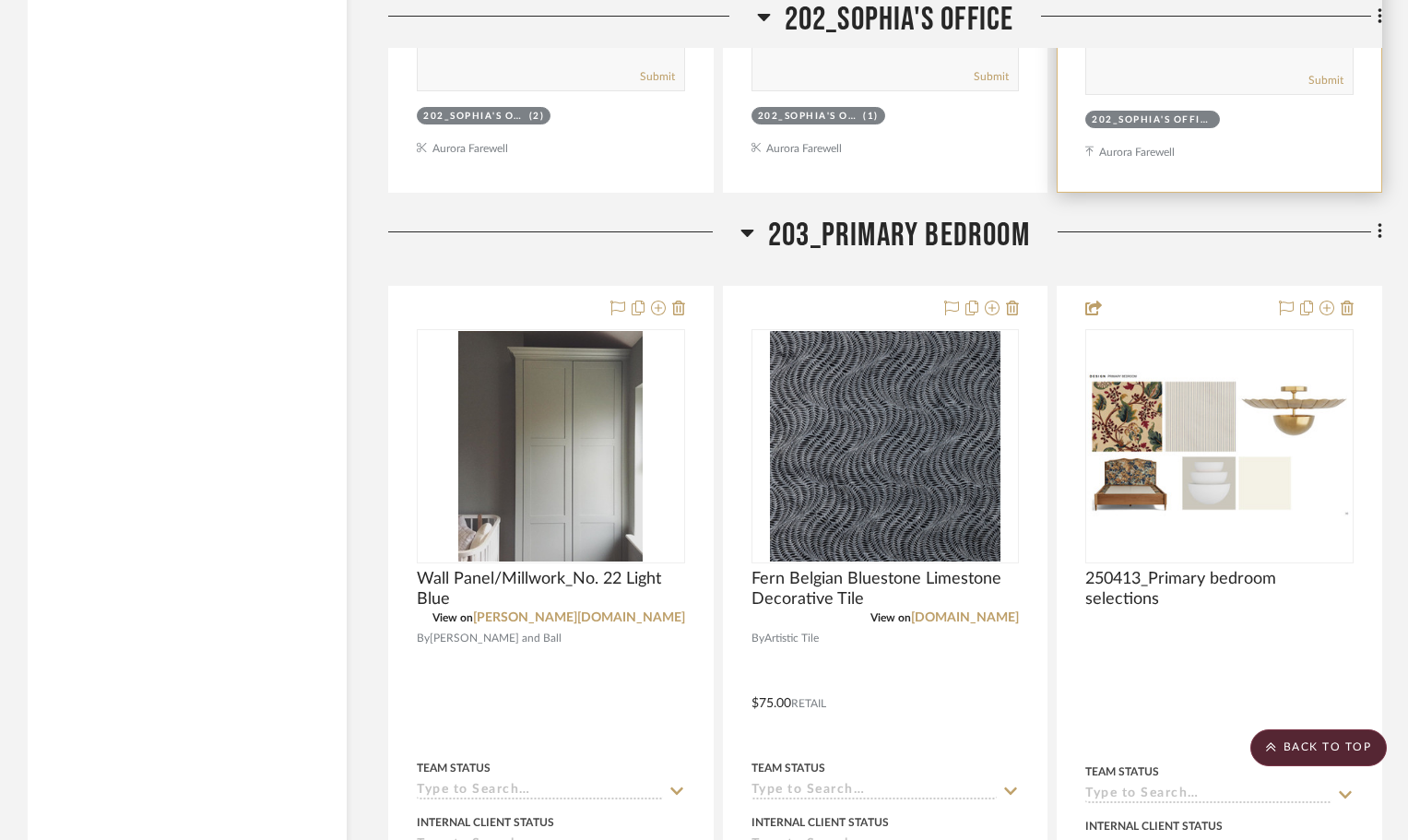
scroll to position [6637, 0]
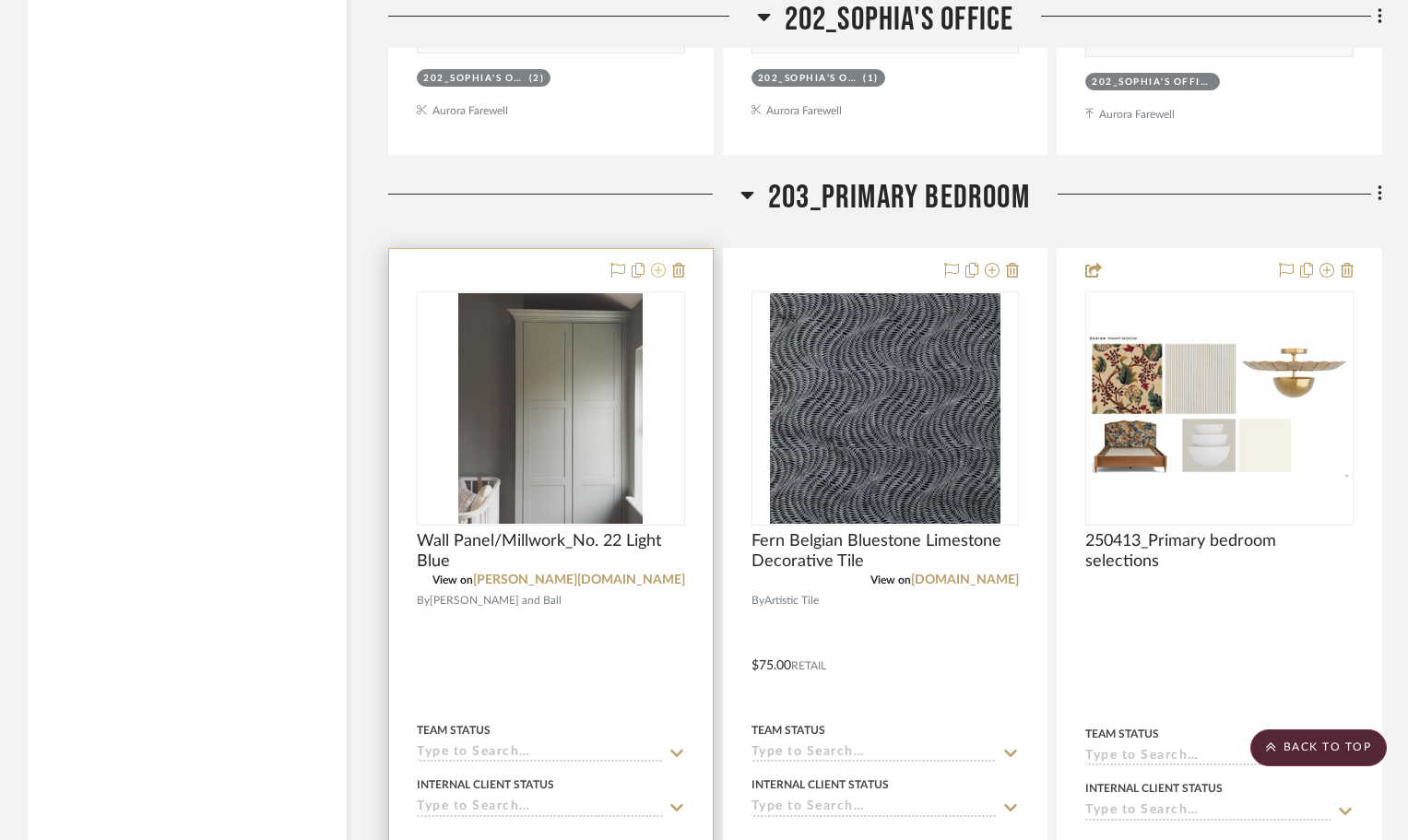
click at [660, 263] on icon at bounding box center [659, 270] width 15 height 15
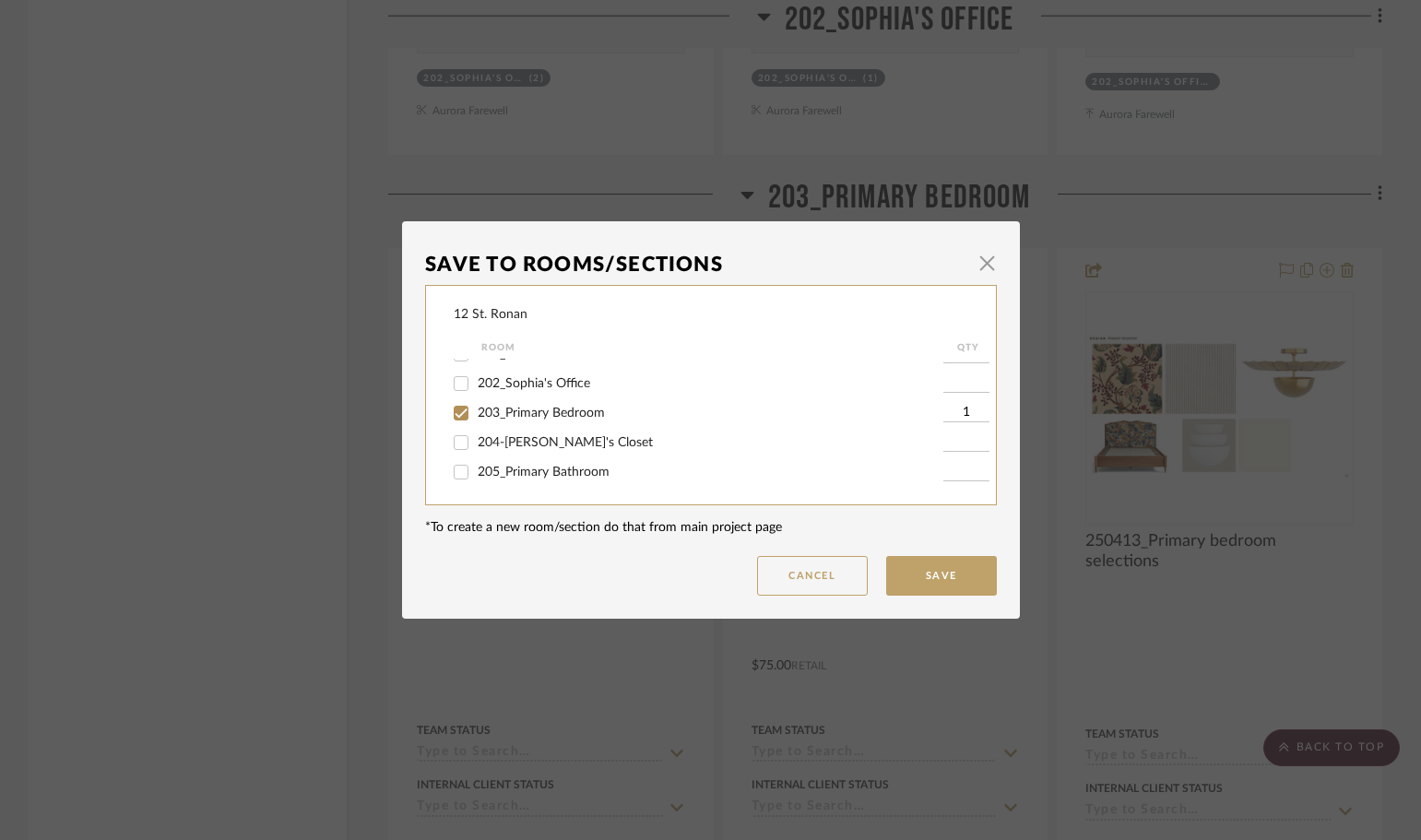
scroll to position [461, 0]
click at [457, 385] on input "203_Primary Bedroom" at bounding box center [461, 384] width 30 height 30
checkbox input "false"
click at [935, 569] on button "Save" at bounding box center [941, 575] width 110 height 39
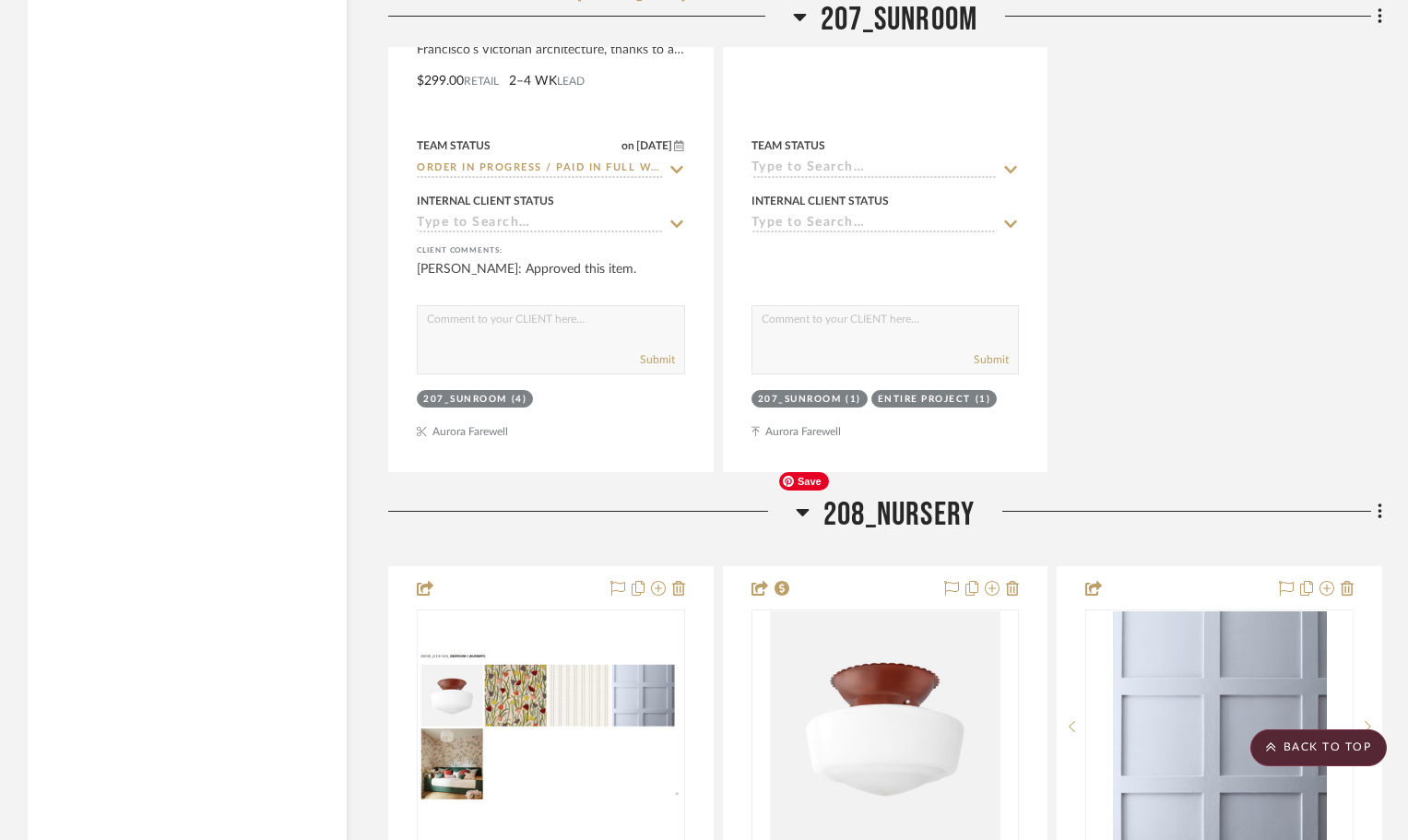
scroll to position [15026, 0]
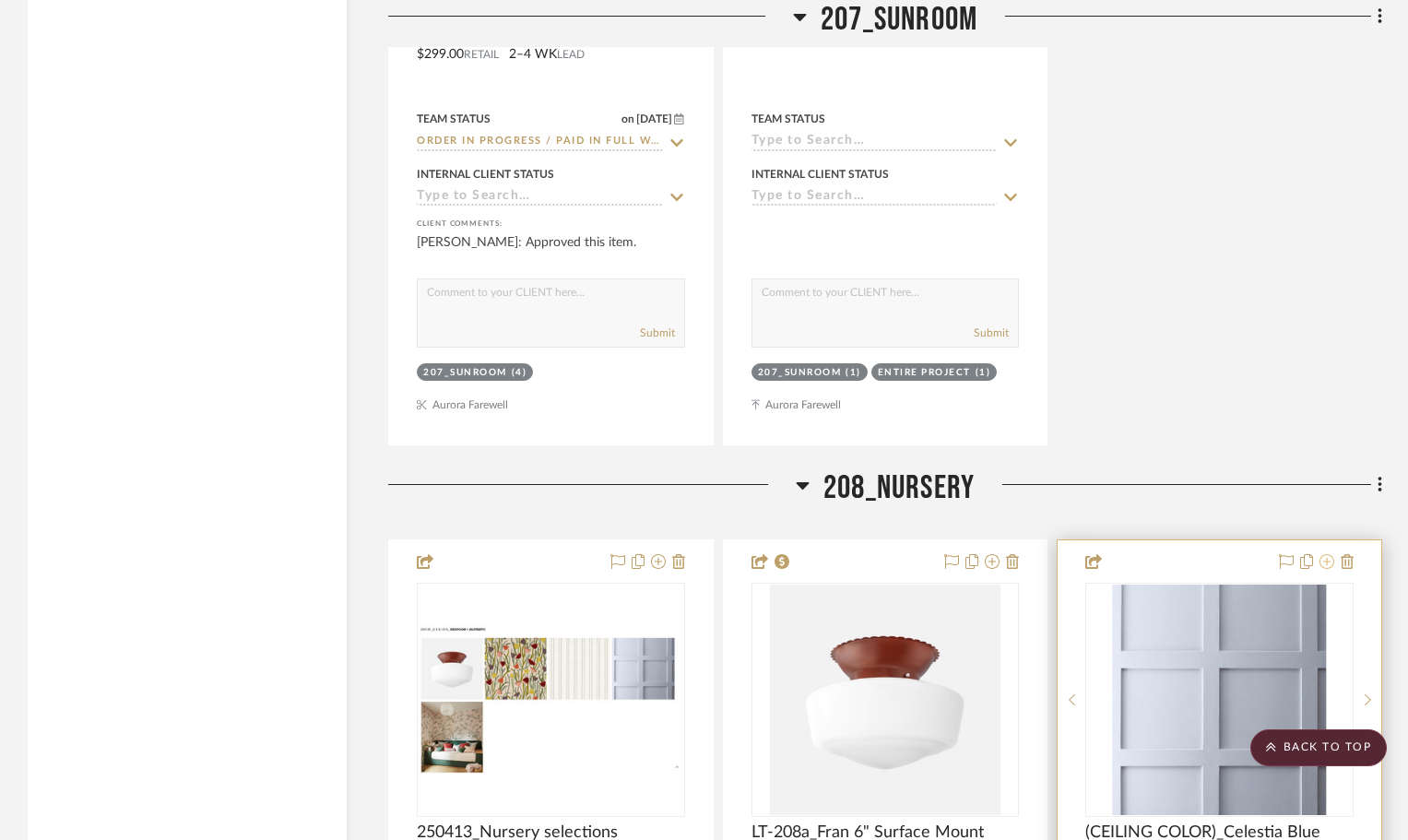
click at [1323, 554] on icon at bounding box center [1327, 561] width 15 height 15
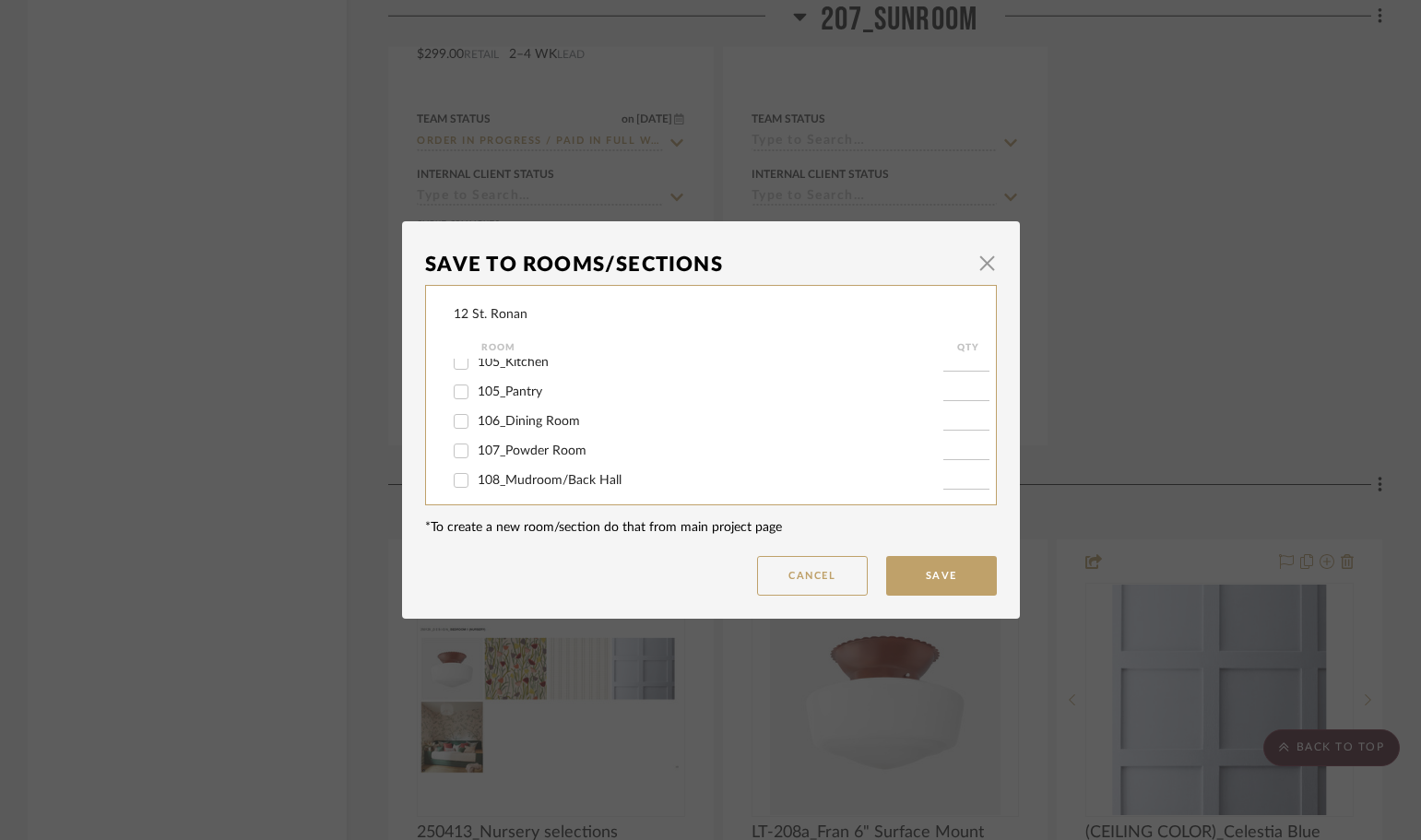
scroll to position [369, 0]
click at [454, 444] on input "202_Sophia's Office" at bounding box center [461, 447] width 30 height 30
checkbox input "true"
type input "1"
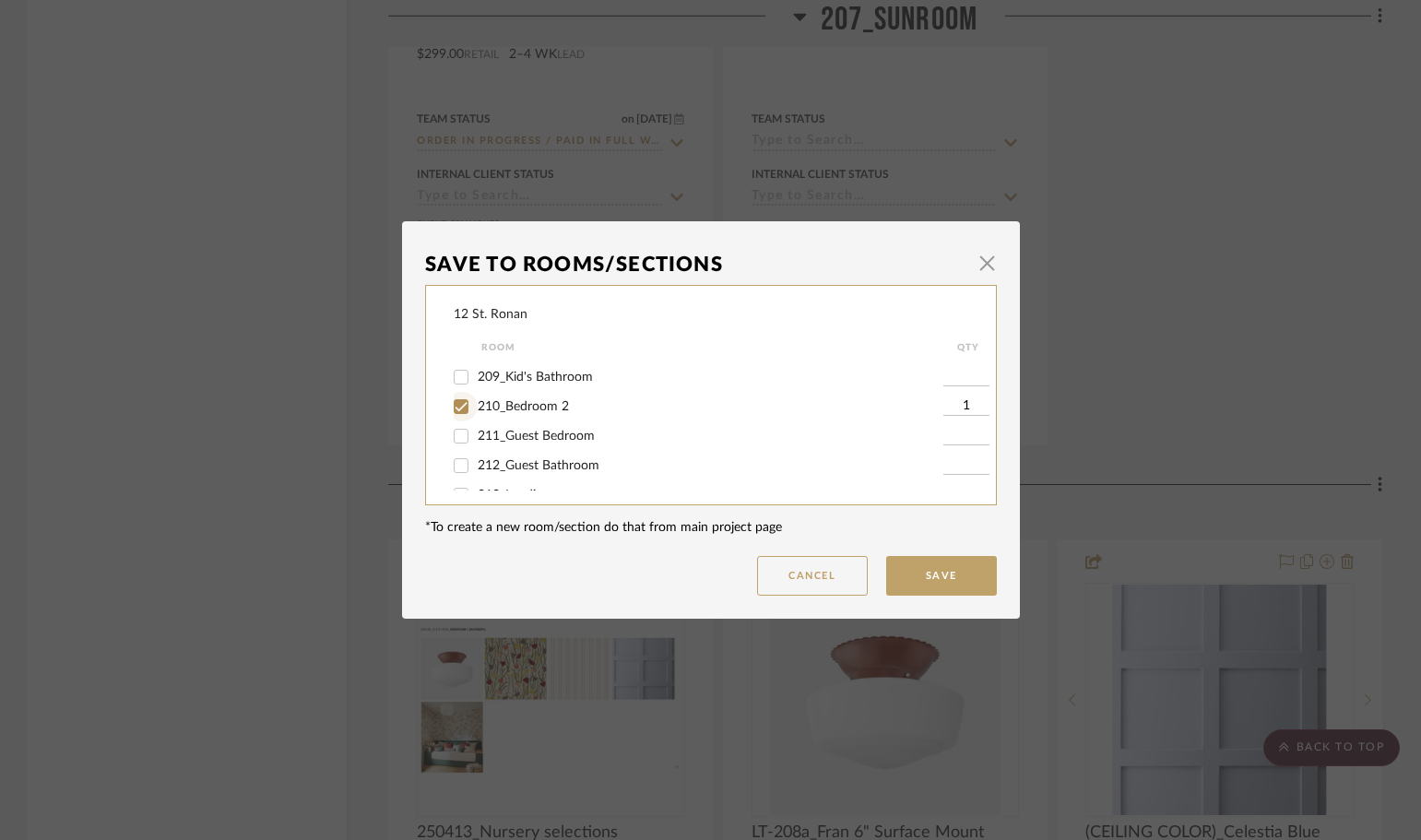
click at [450, 408] on input "210_Bedroom 2" at bounding box center [461, 407] width 30 height 30
checkbox input "false"
click at [451, 445] on input "208_Nursery" at bounding box center [461, 453] width 30 height 30
checkbox input "false"
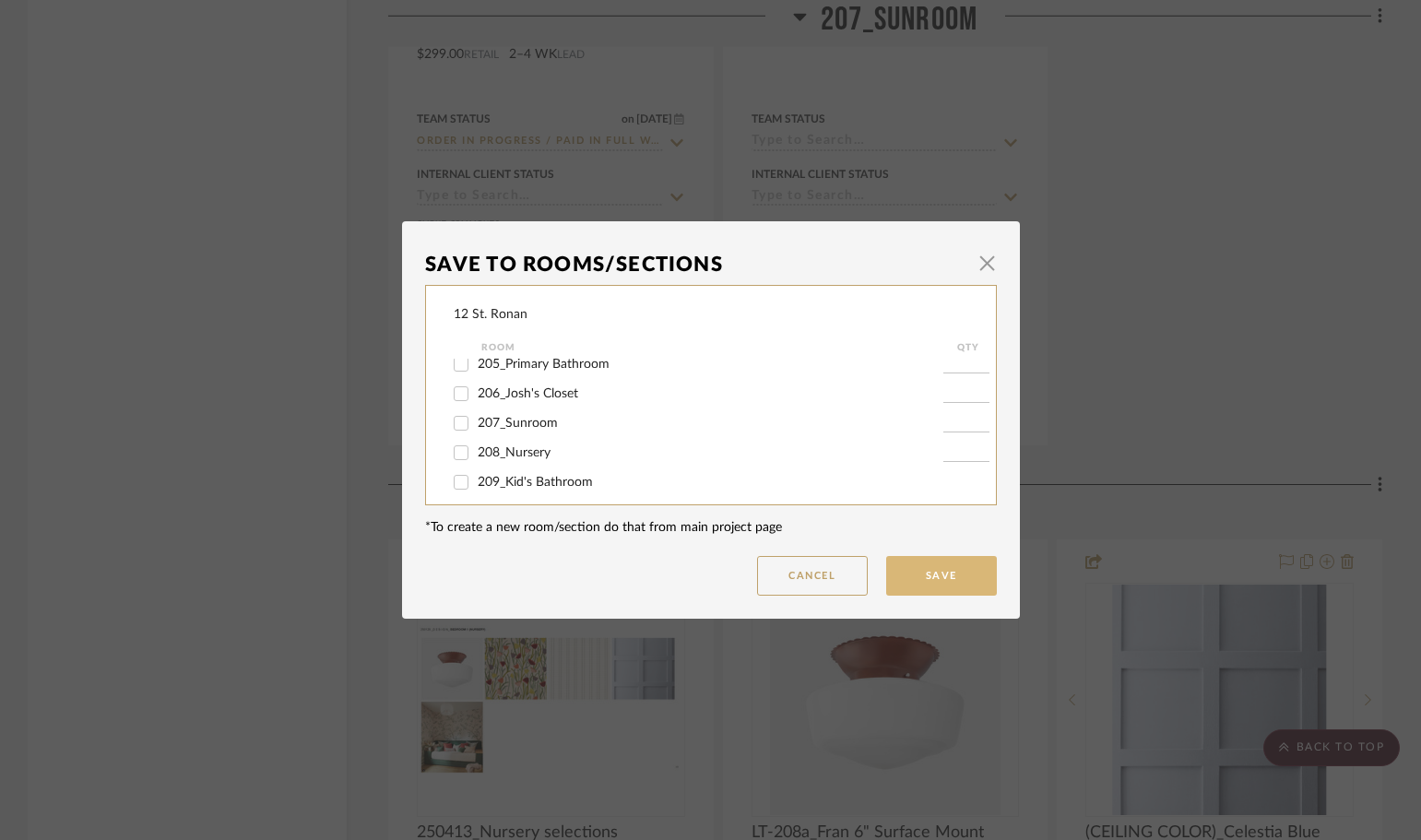
click at [911, 575] on button "Save" at bounding box center [941, 575] width 110 height 39
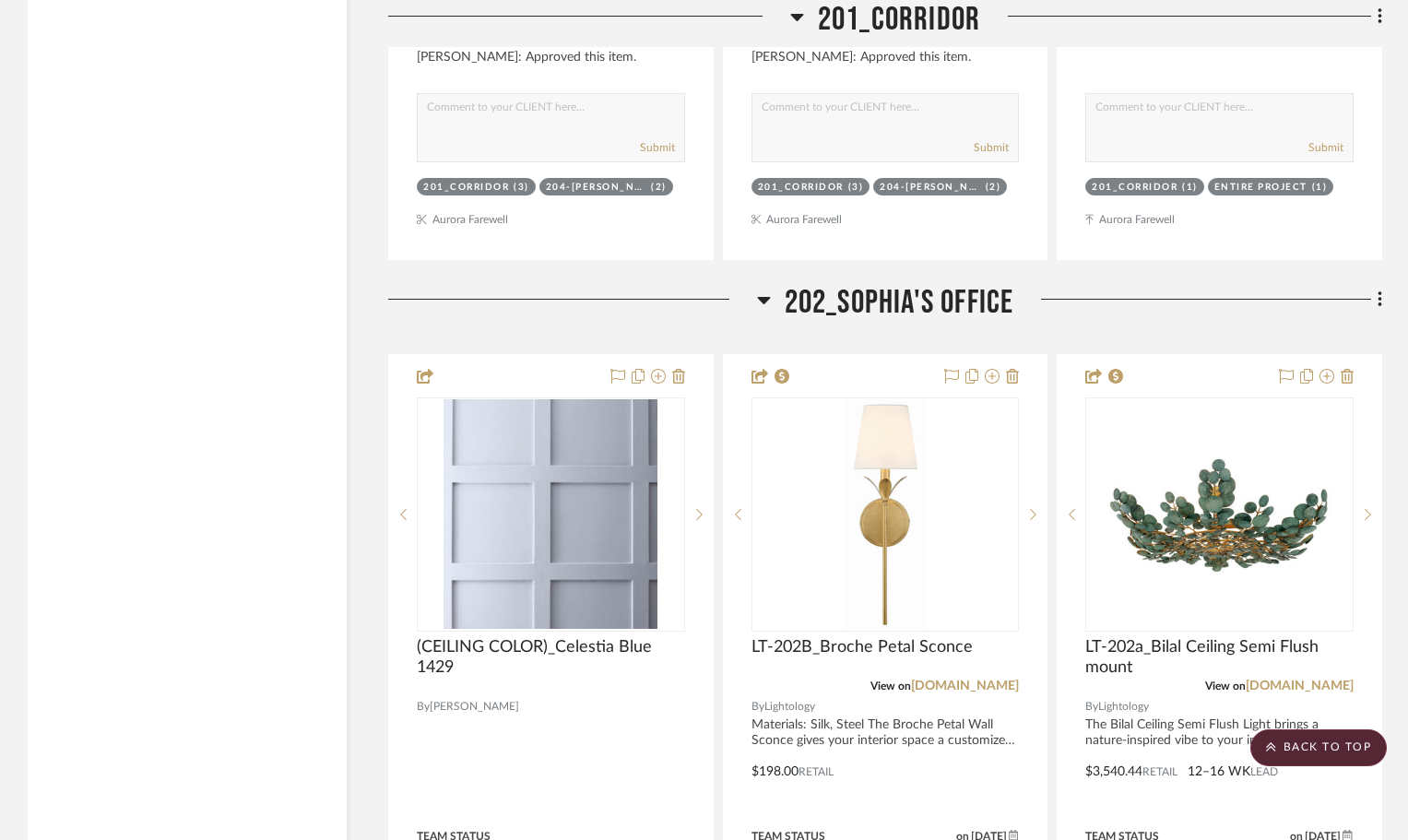
scroll to position [5623, 0]
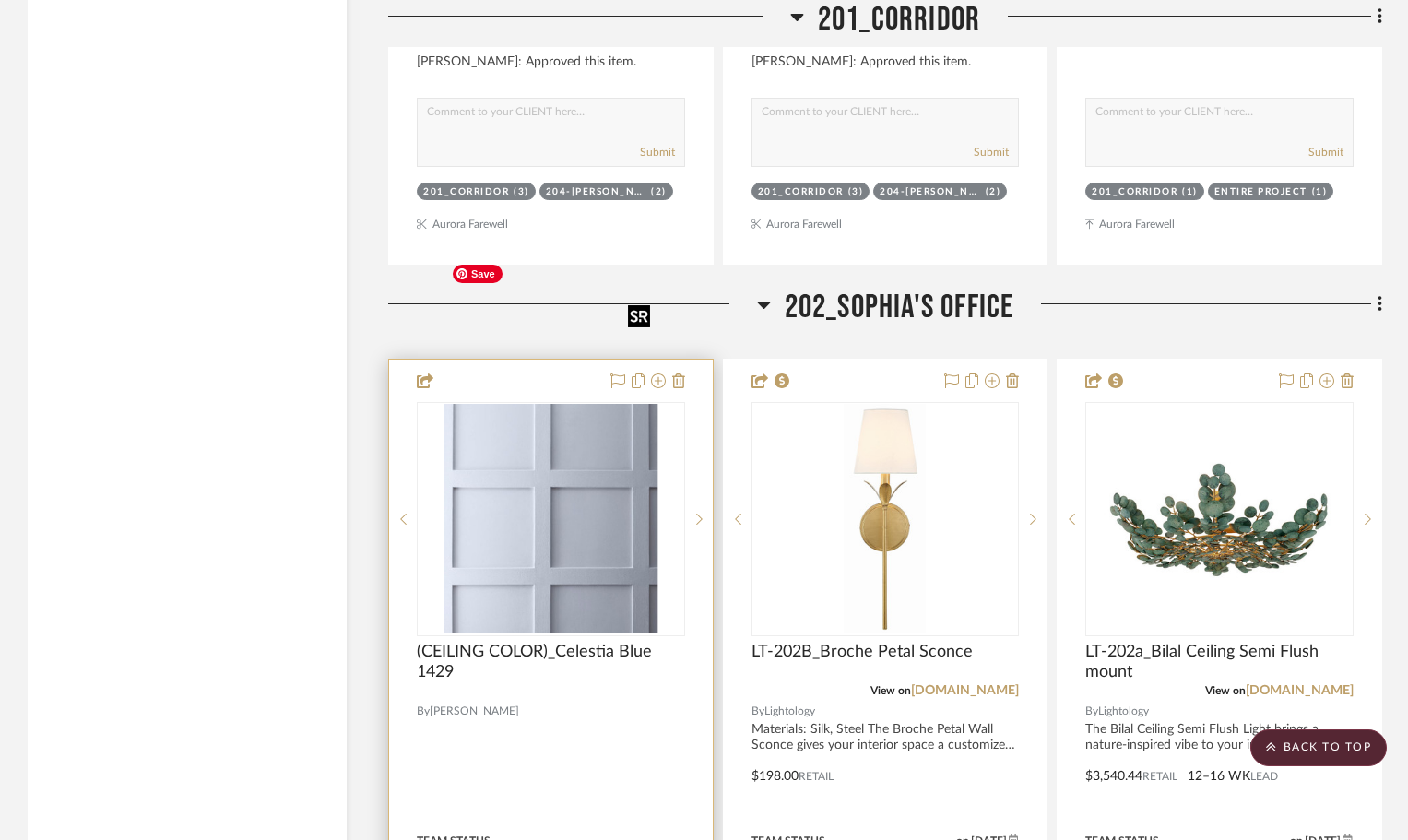
click at [581, 404] on img "0" at bounding box center [550, 519] width 214 height 230
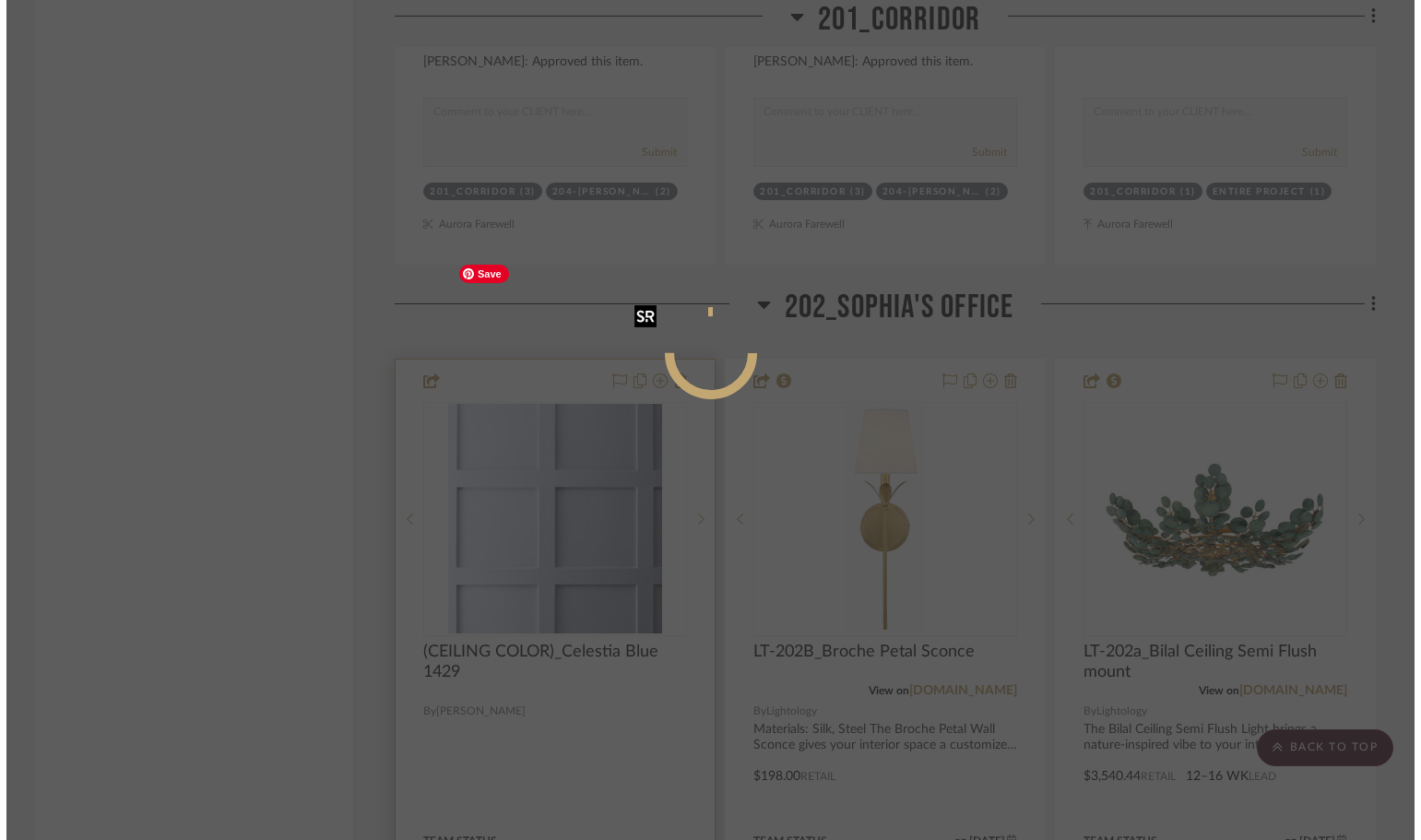
scroll to position [0, 0]
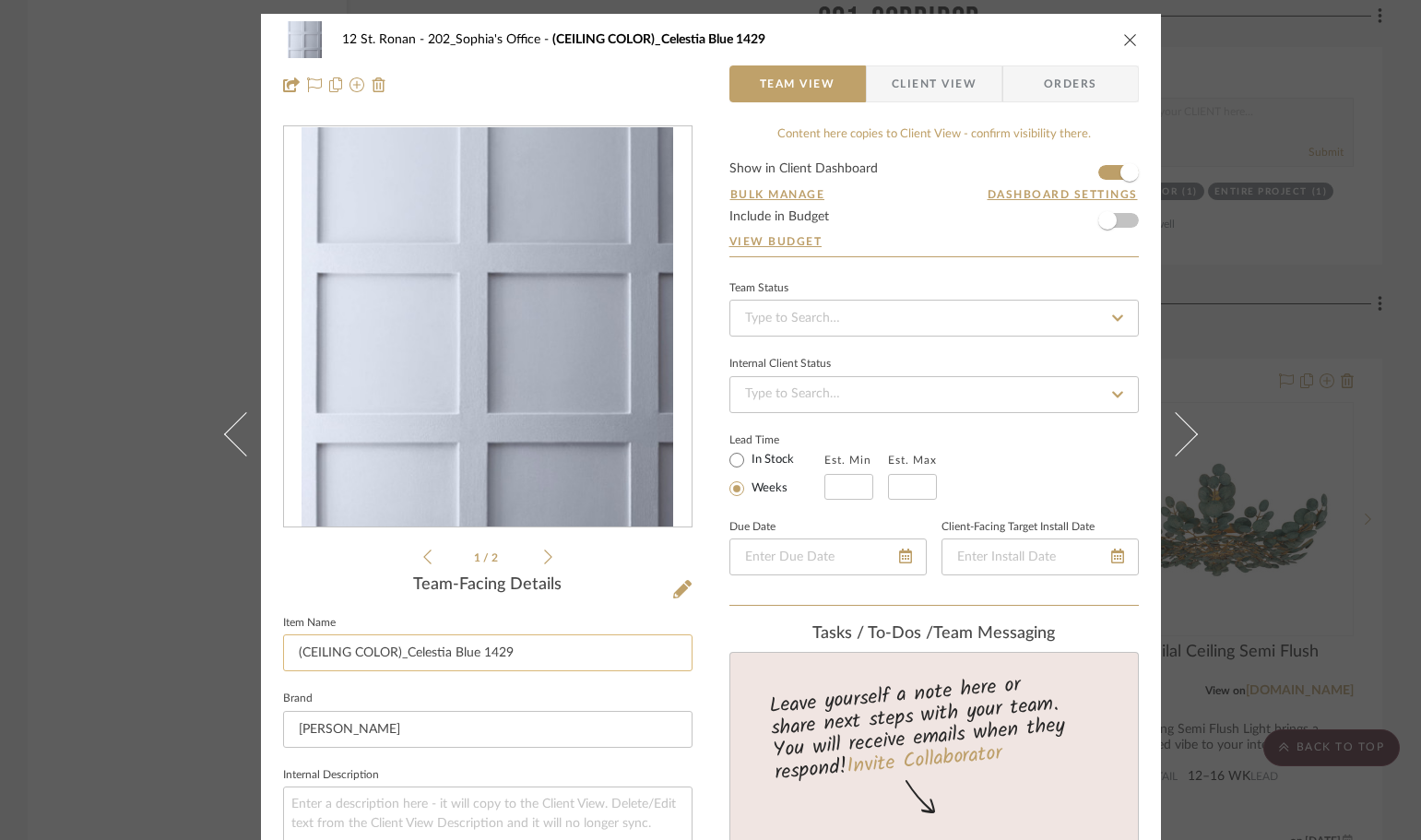
click at [370, 644] on input "(CEILING COLOR)_Celestia Blue 1429" at bounding box center [488, 652] width 410 height 36
drag, startPoint x: 395, startPoint y: 648, endPoint x: 254, endPoint y: 644, distance: 141.1
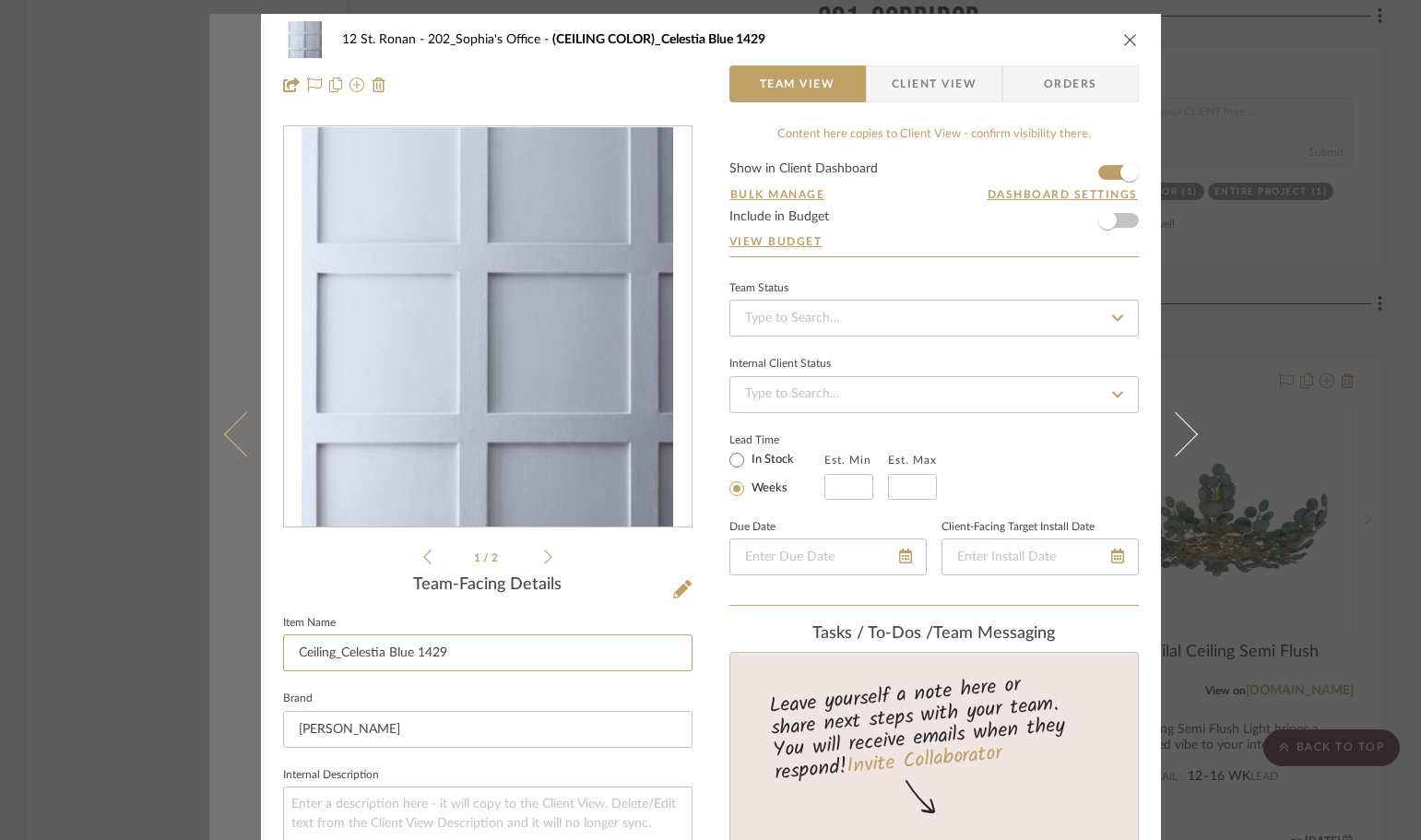
type input "Ceiling_Celestia Blue 1429"
click at [239, 641] on button at bounding box center [235, 434] width 51 height 840
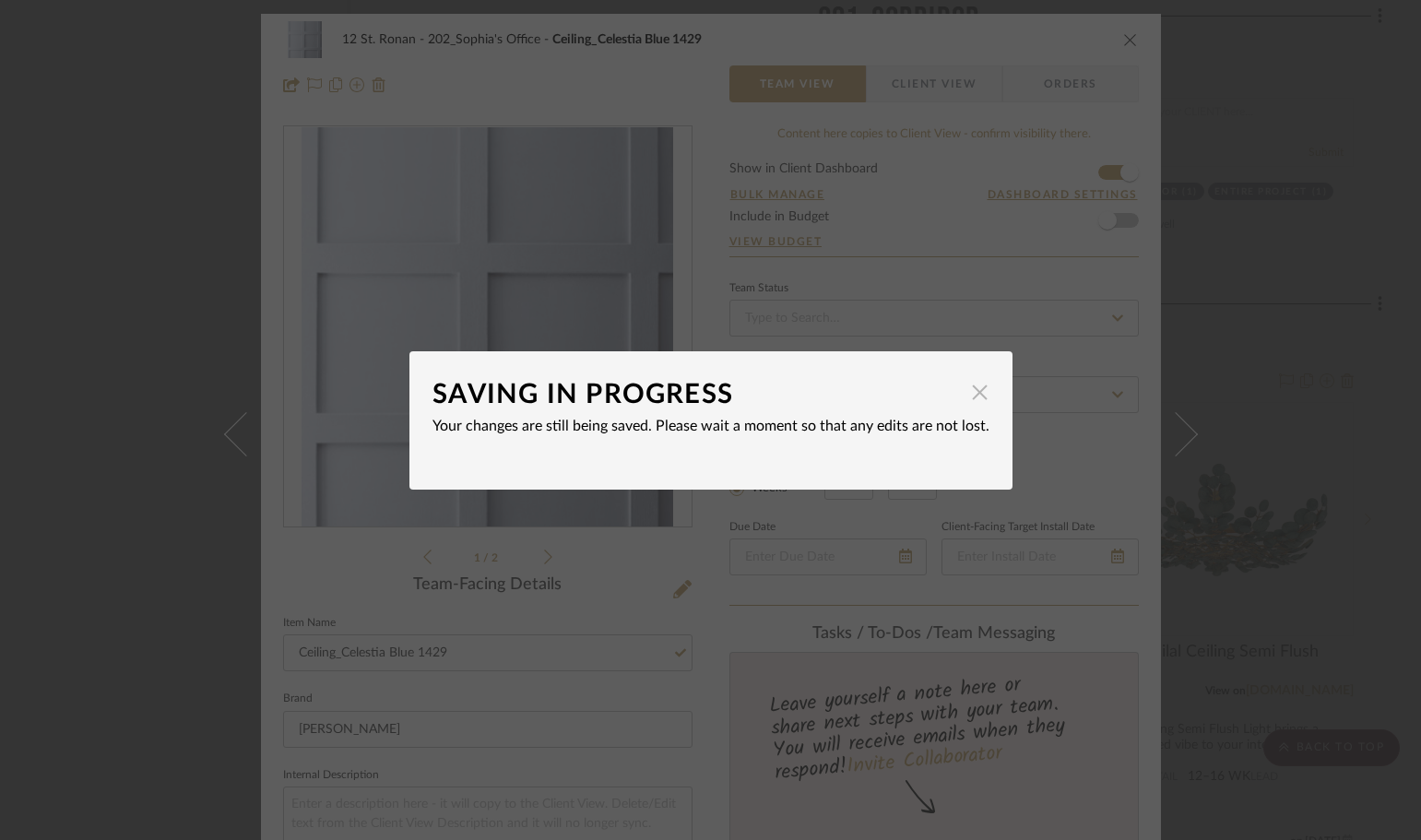
click at [966, 399] on span "button" at bounding box center [979, 392] width 36 height 36
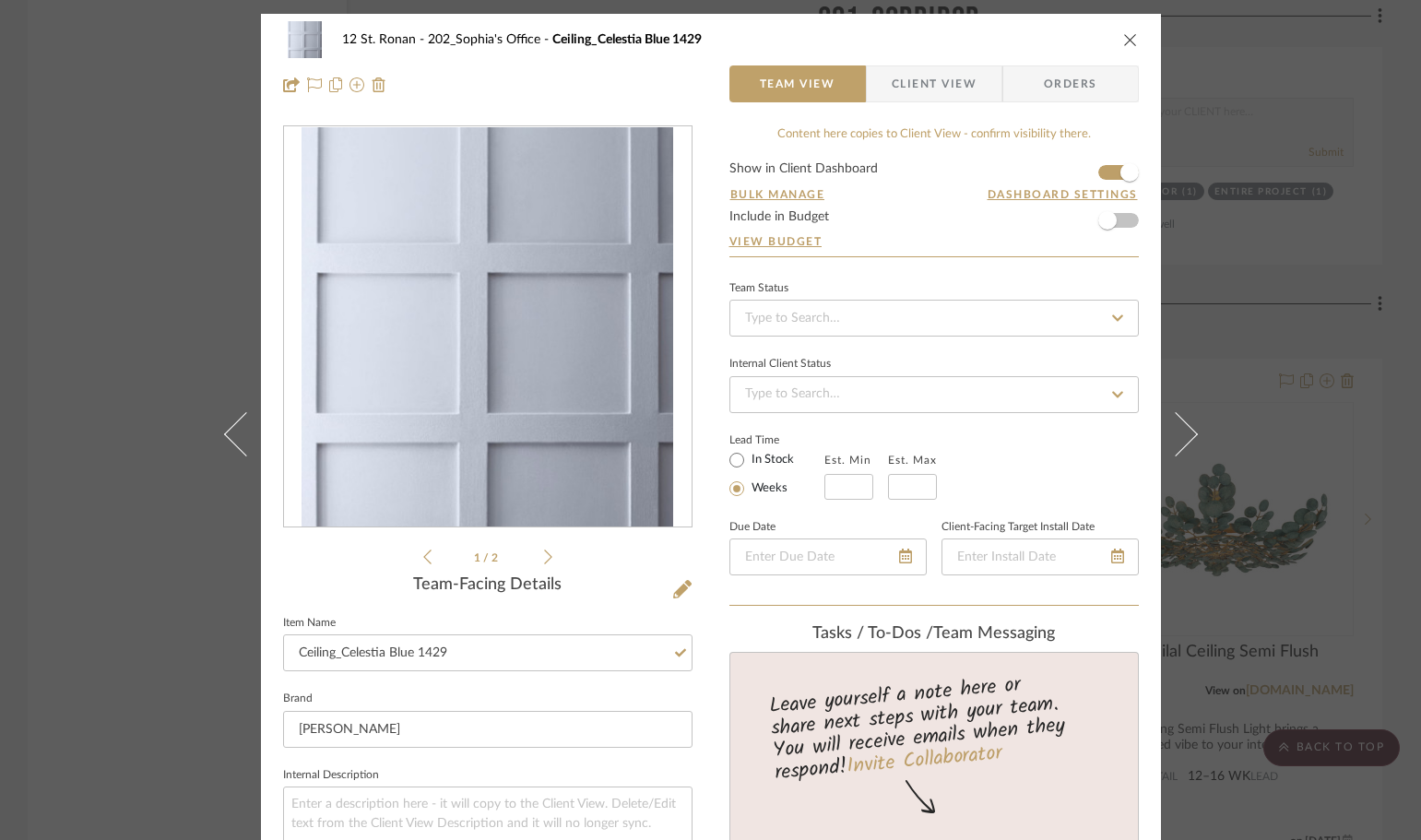
scroll to position [14, 0]
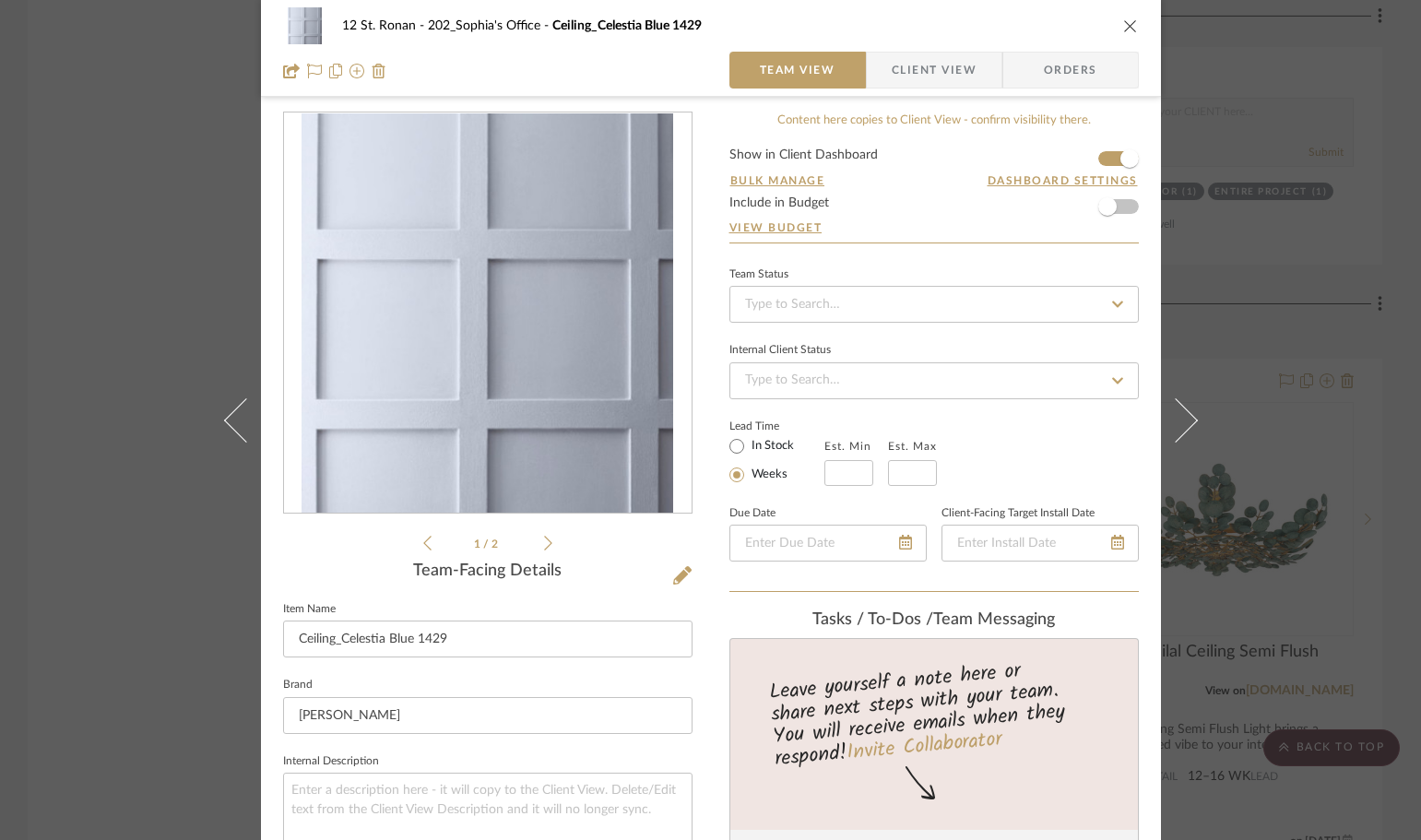
click at [1128, 25] on icon "close" at bounding box center [1130, 26] width 15 height 15
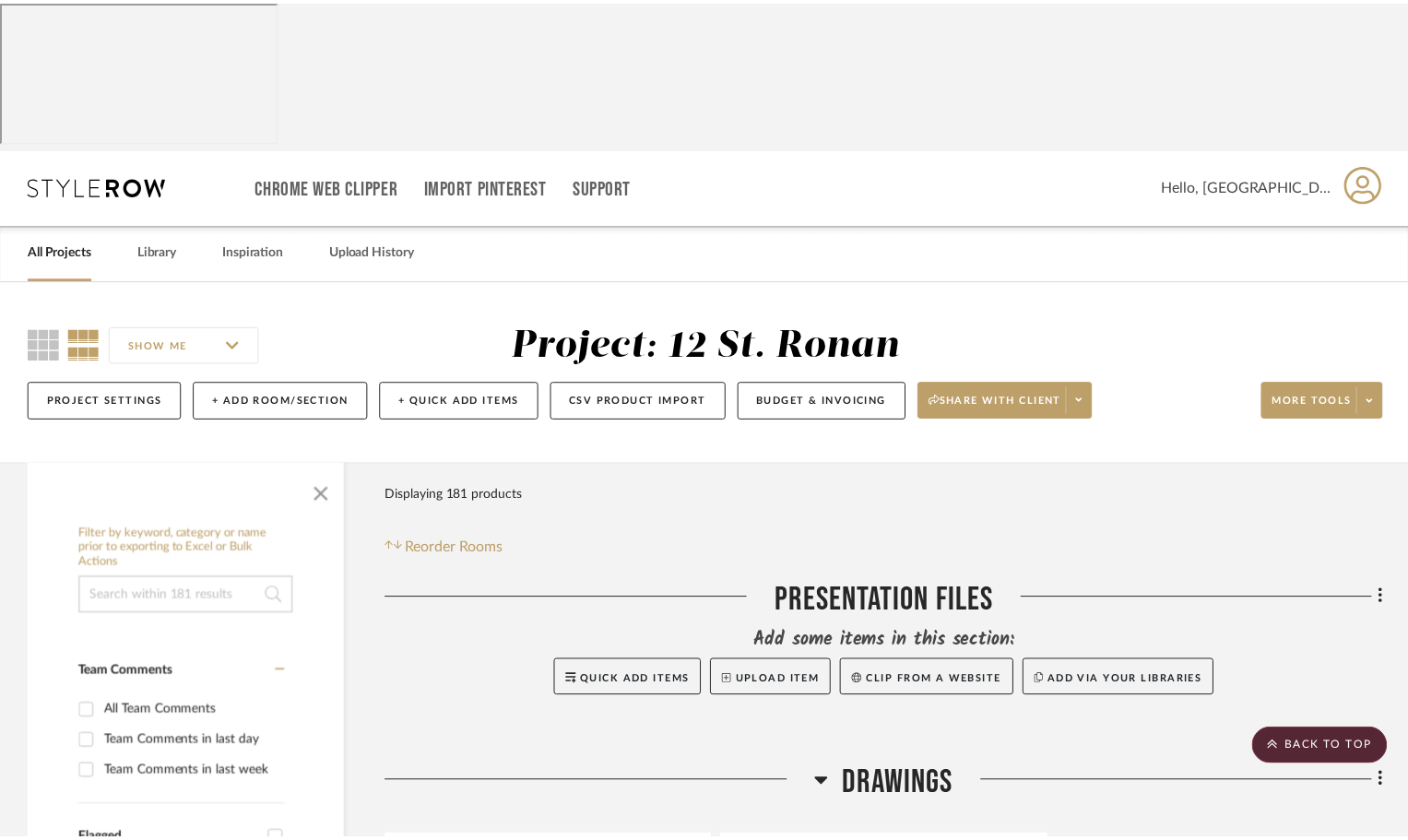
scroll to position [5623, 0]
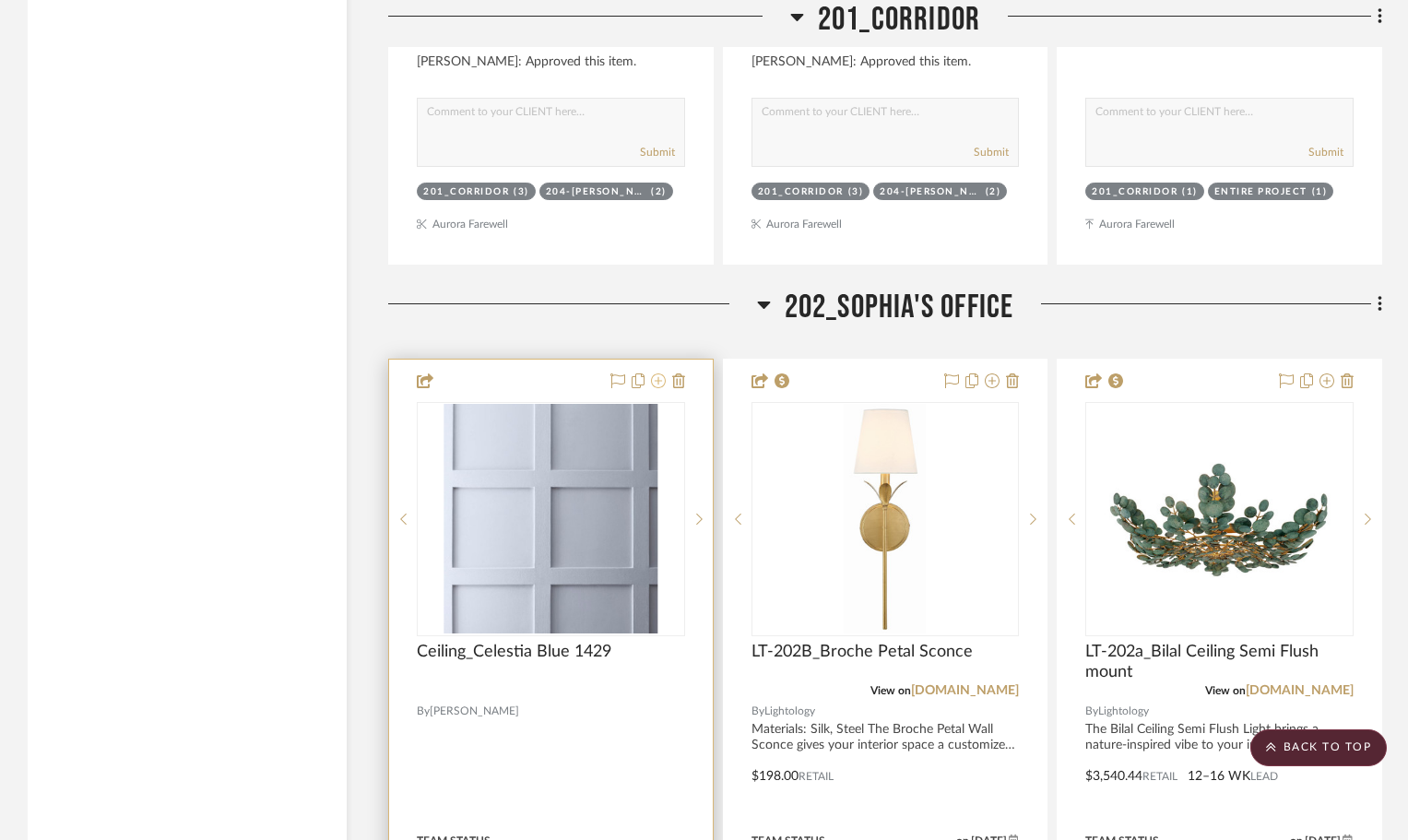
click at [658, 373] on icon at bounding box center [659, 381] width 15 height 15
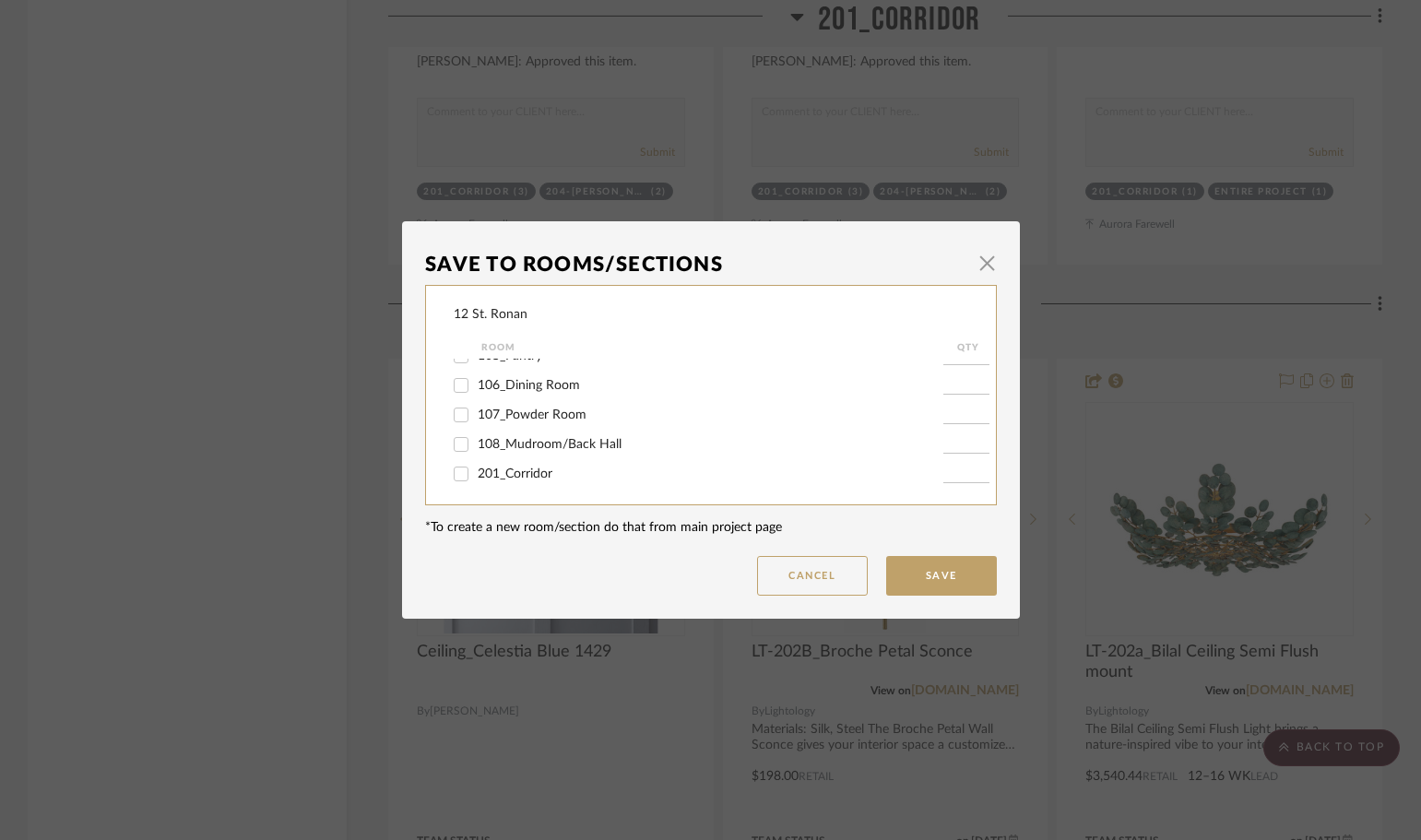
scroll to position [369, 0]
click at [453, 447] on input "202_Sophia's Office" at bounding box center [461, 447] width 30 height 30
checkbox input "false"
click at [455, 439] on input "208_Nursery" at bounding box center [461, 440] width 30 height 30
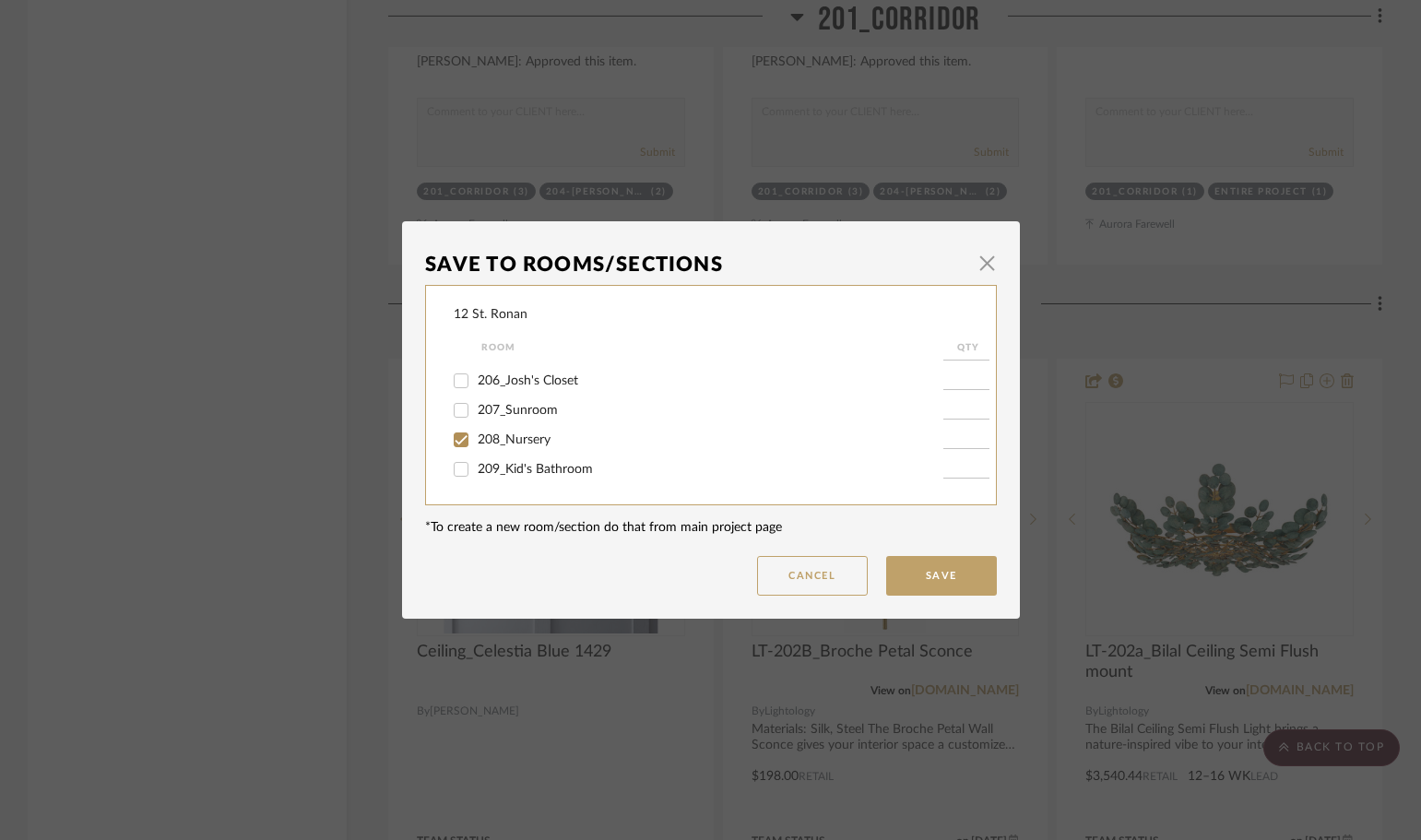
checkbox input "true"
type input "1"
click at [457, 409] on input "210_Bedroom 2" at bounding box center [461, 407] width 30 height 30
checkbox input "true"
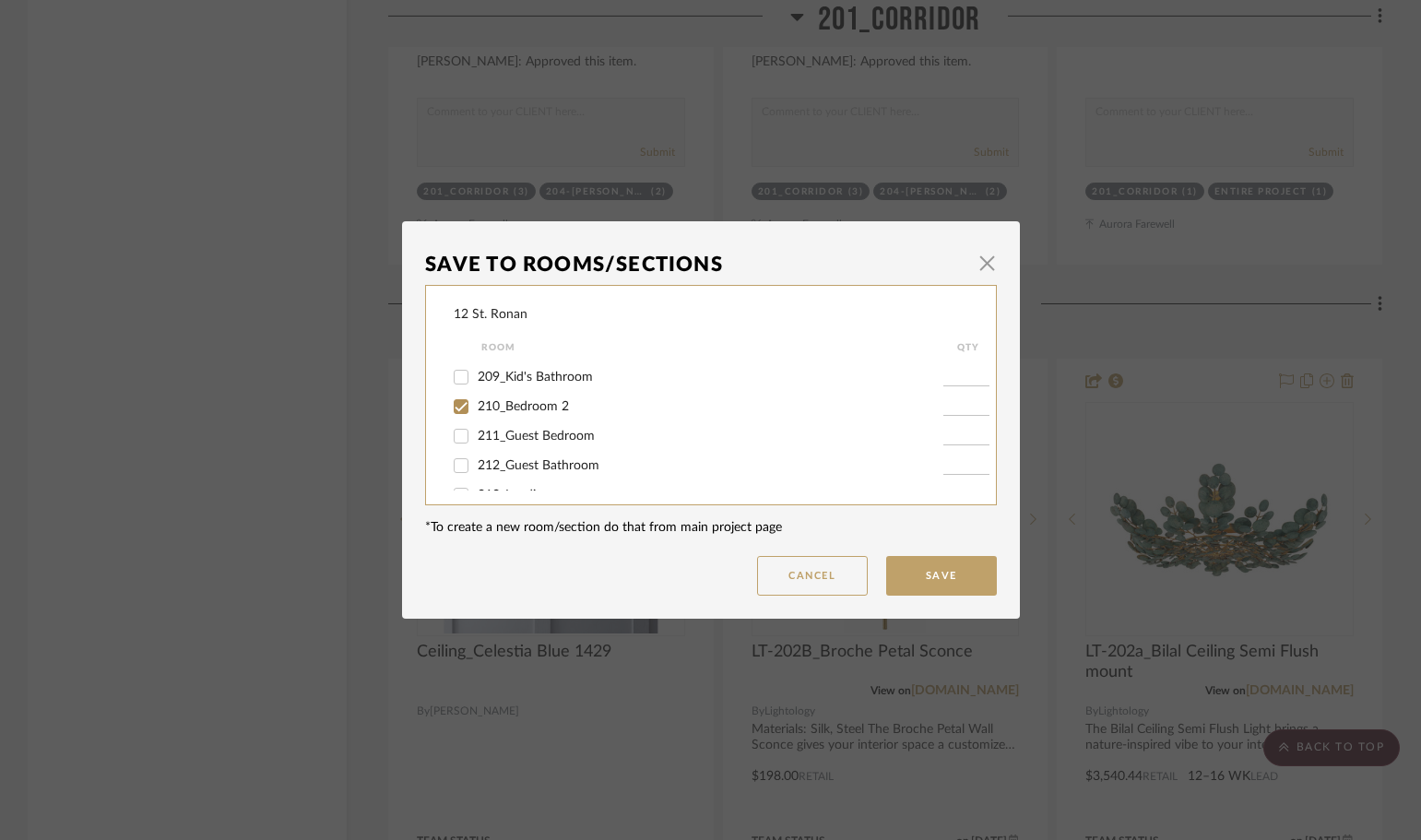
type input "1"
click at [928, 578] on button "Save" at bounding box center [941, 575] width 110 height 39
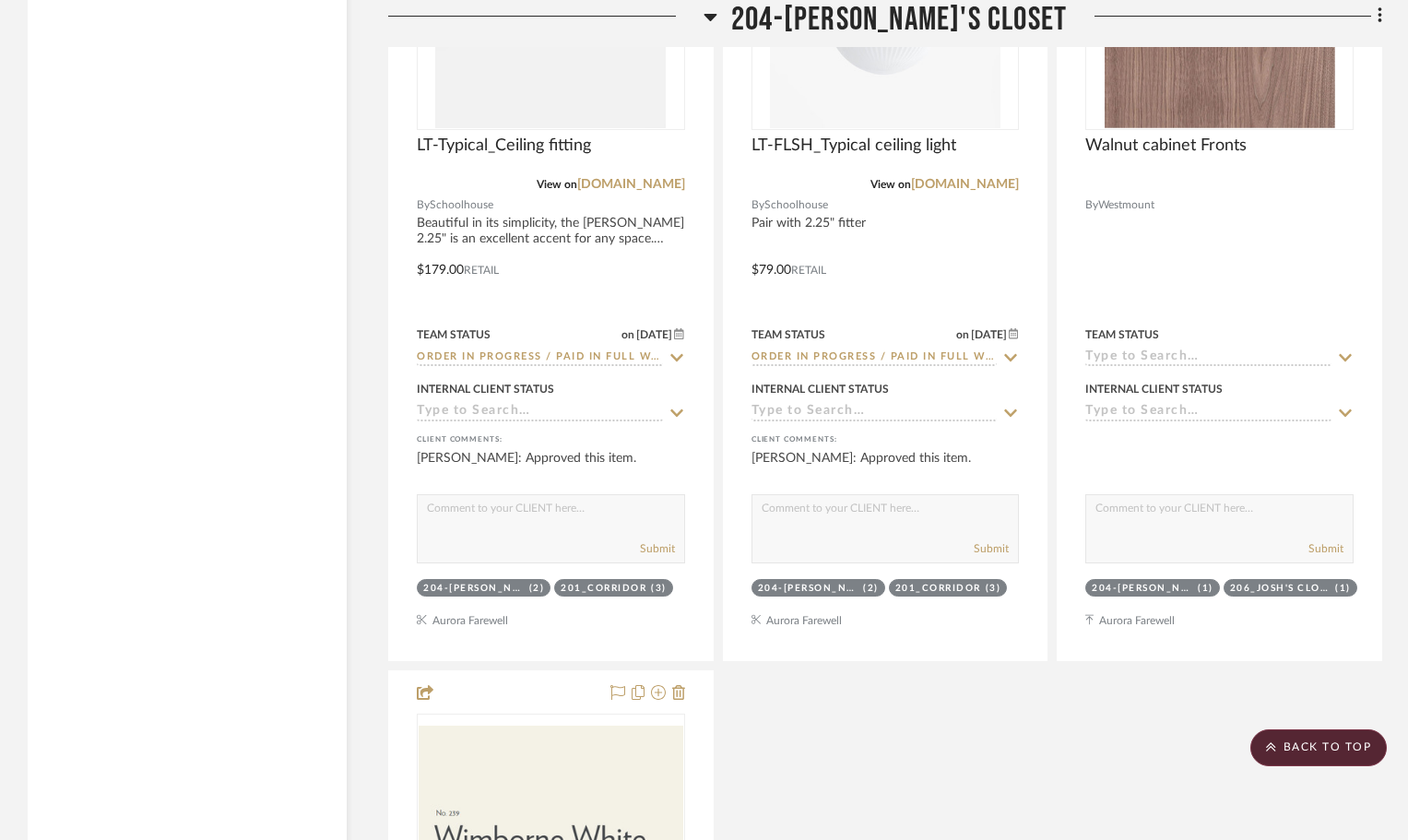
scroll to position [9126, 0]
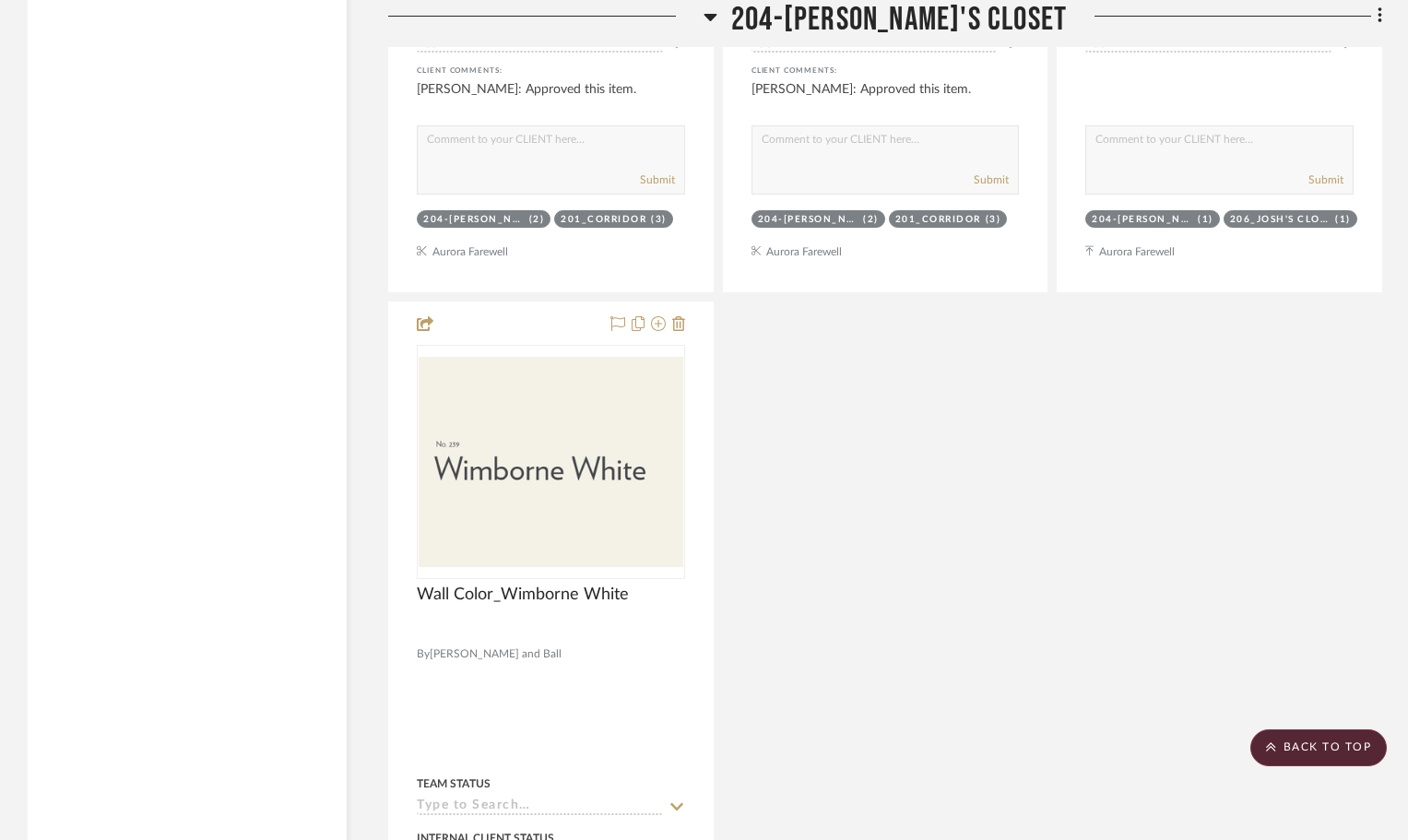
click at [718, 19] on icon at bounding box center [710, 17] width 14 height 22
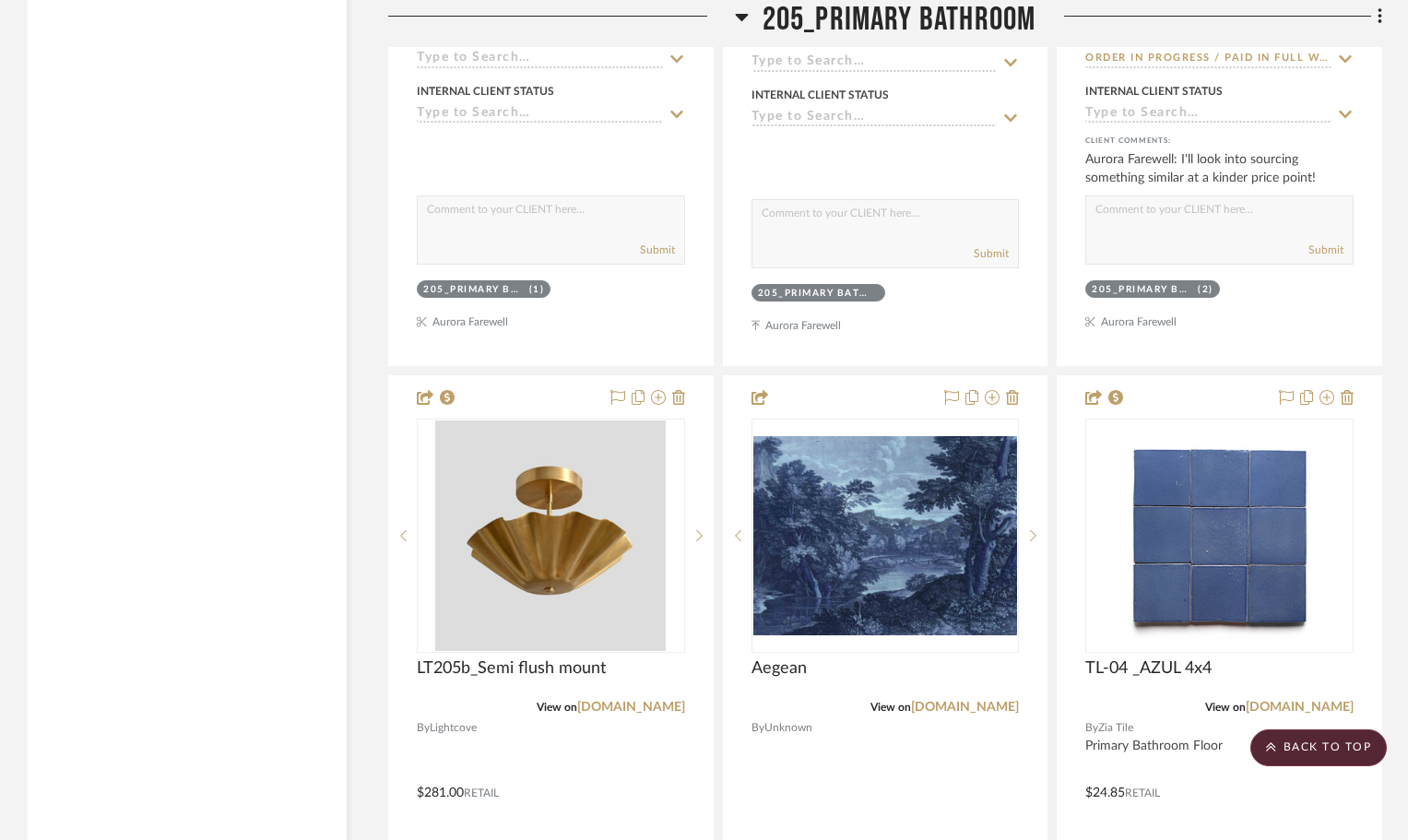
click at [741, 19] on icon at bounding box center [741, 18] width 13 height 7
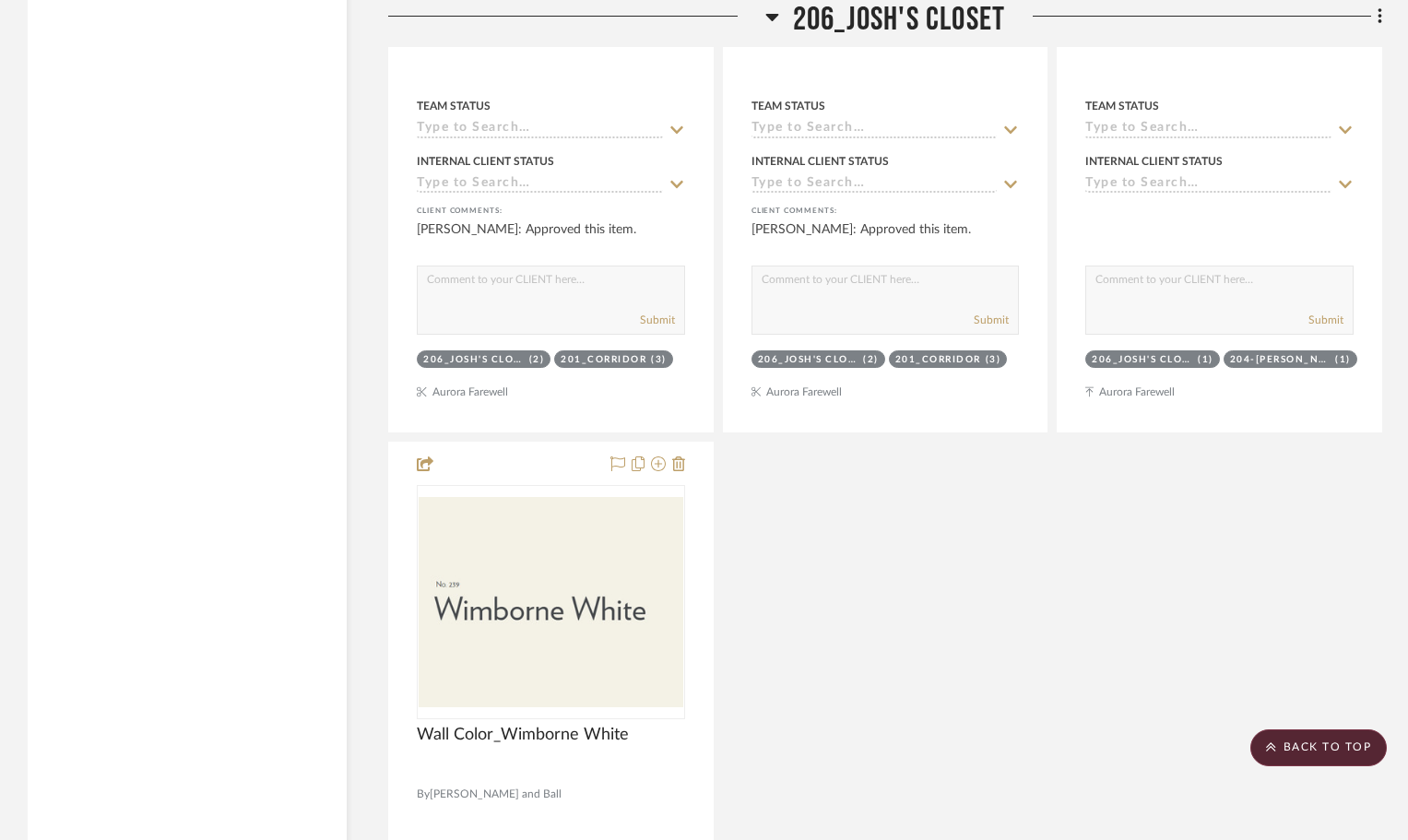
click at [771, 22] on icon at bounding box center [772, 17] width 14 height 22
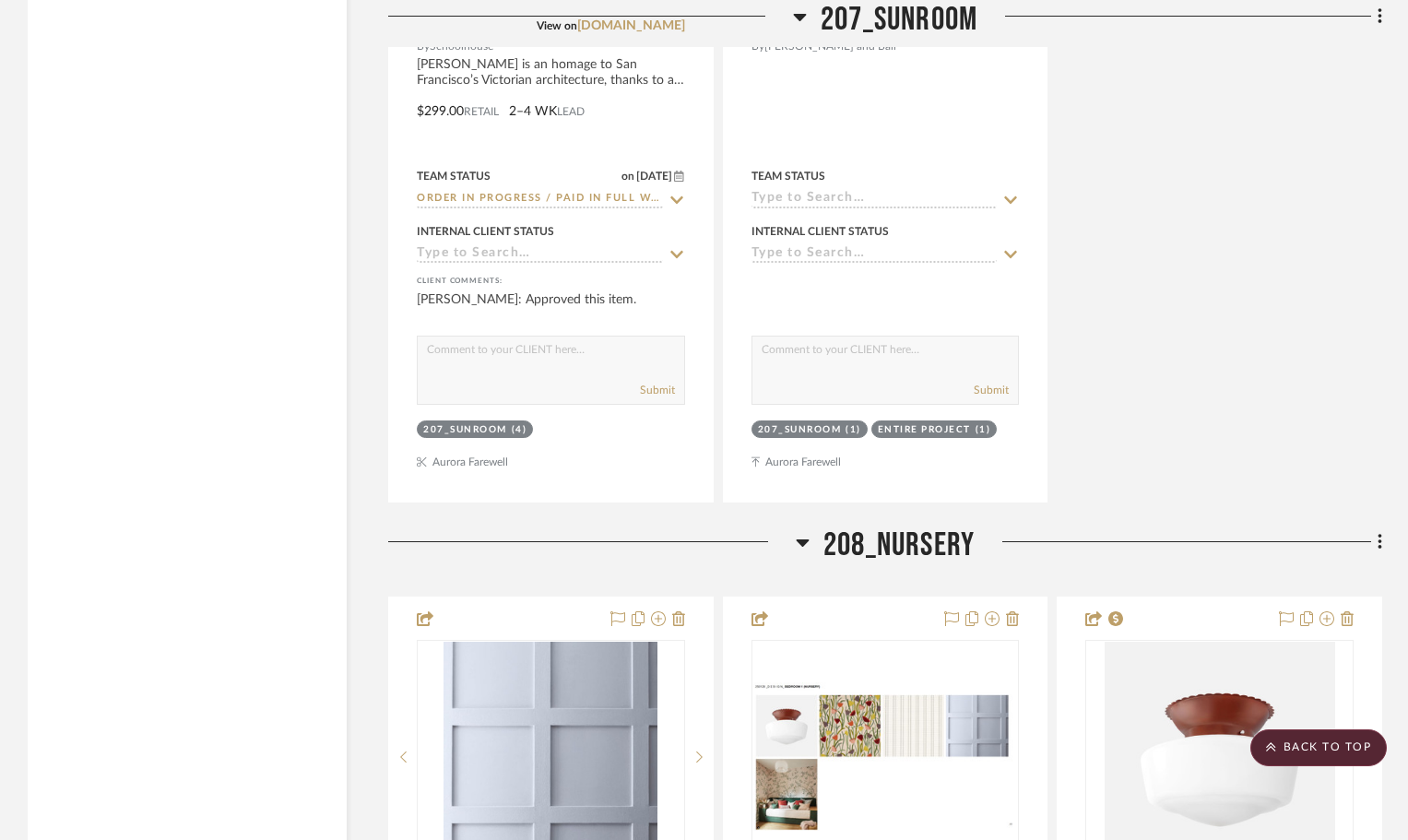
click at [793, 15] on icon at bounding box center [800, 18] width 13 height 7
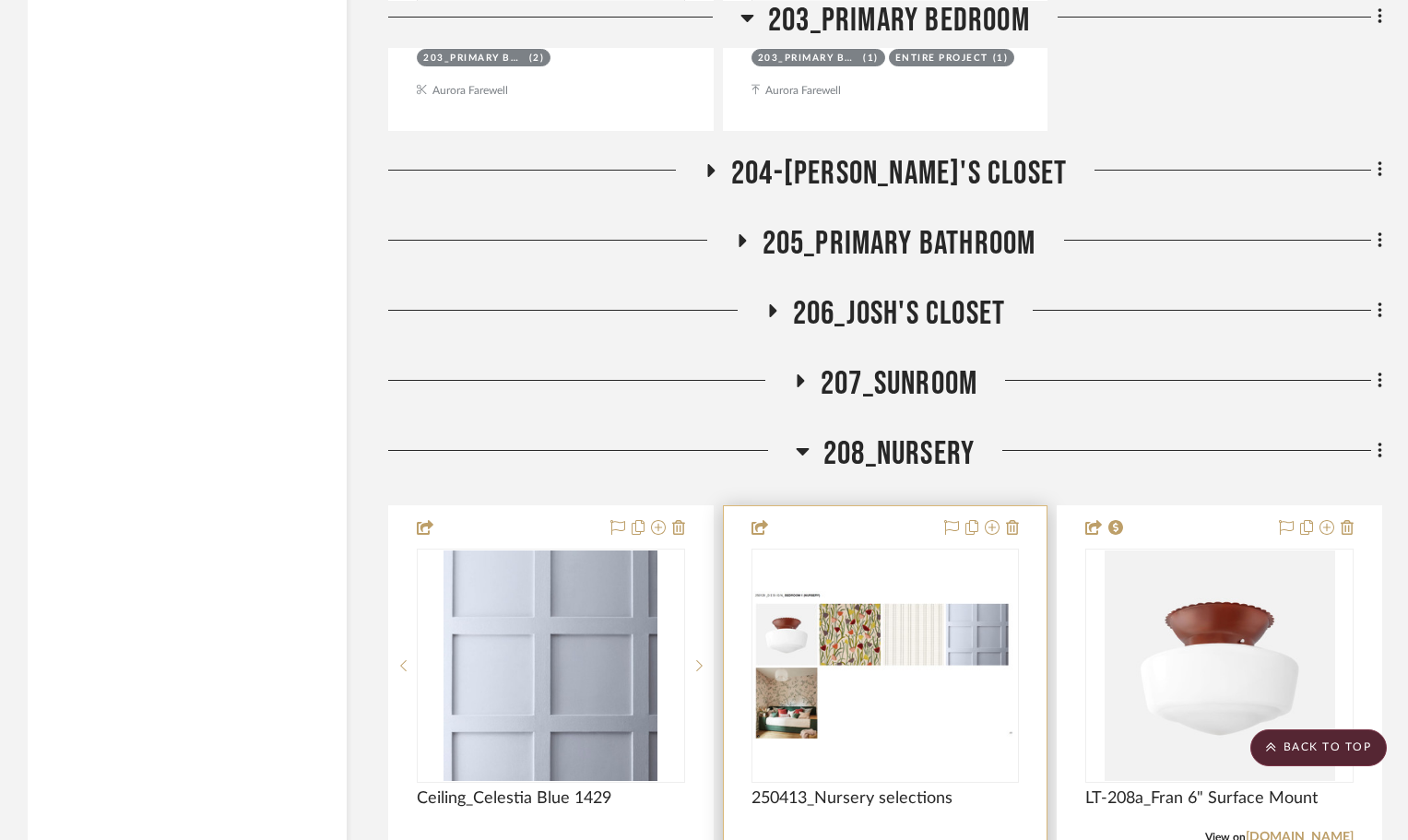
scroll to position [8389, 0]
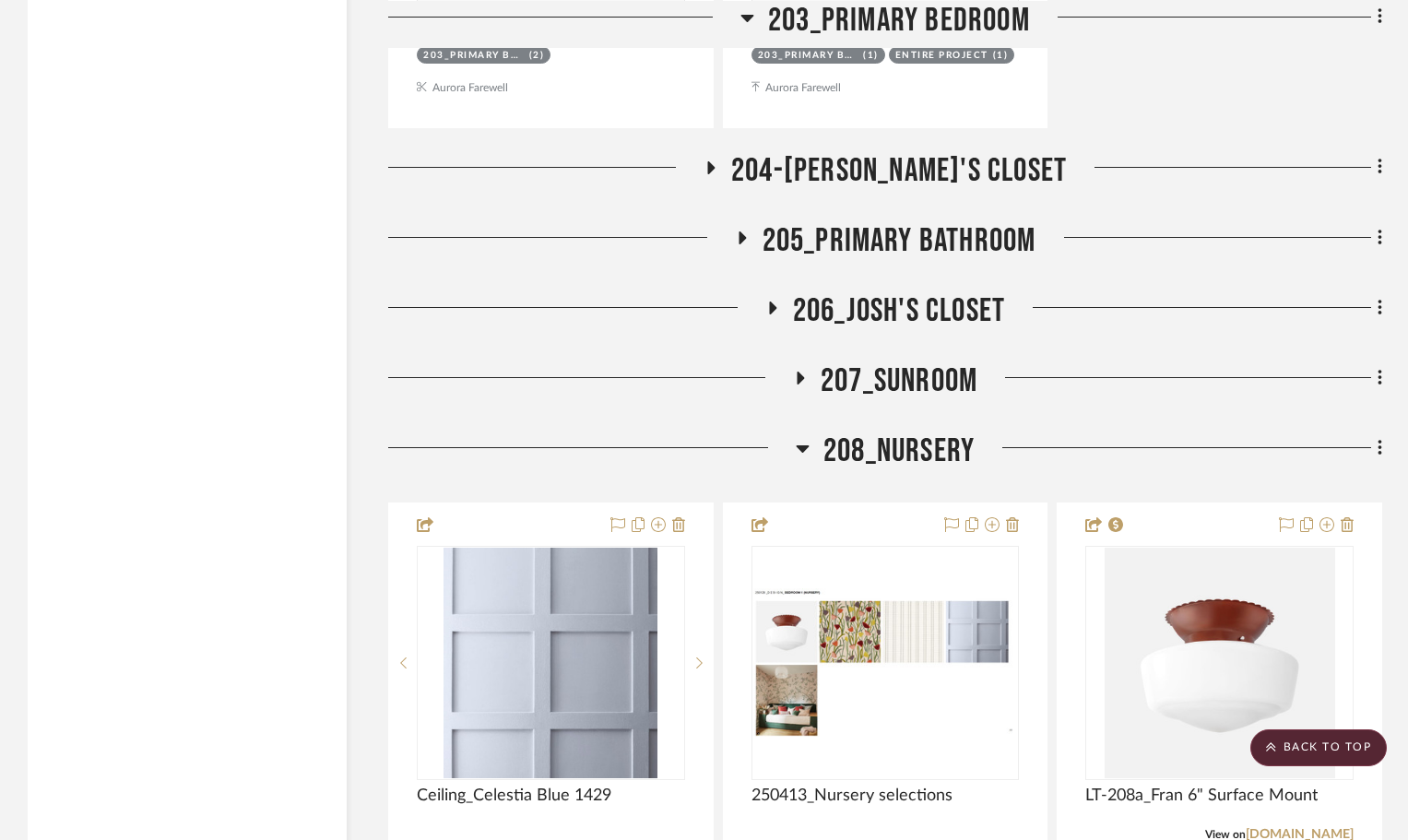
click at [803, 437] on icon at bounding box center [802, 448] width 14 height 22
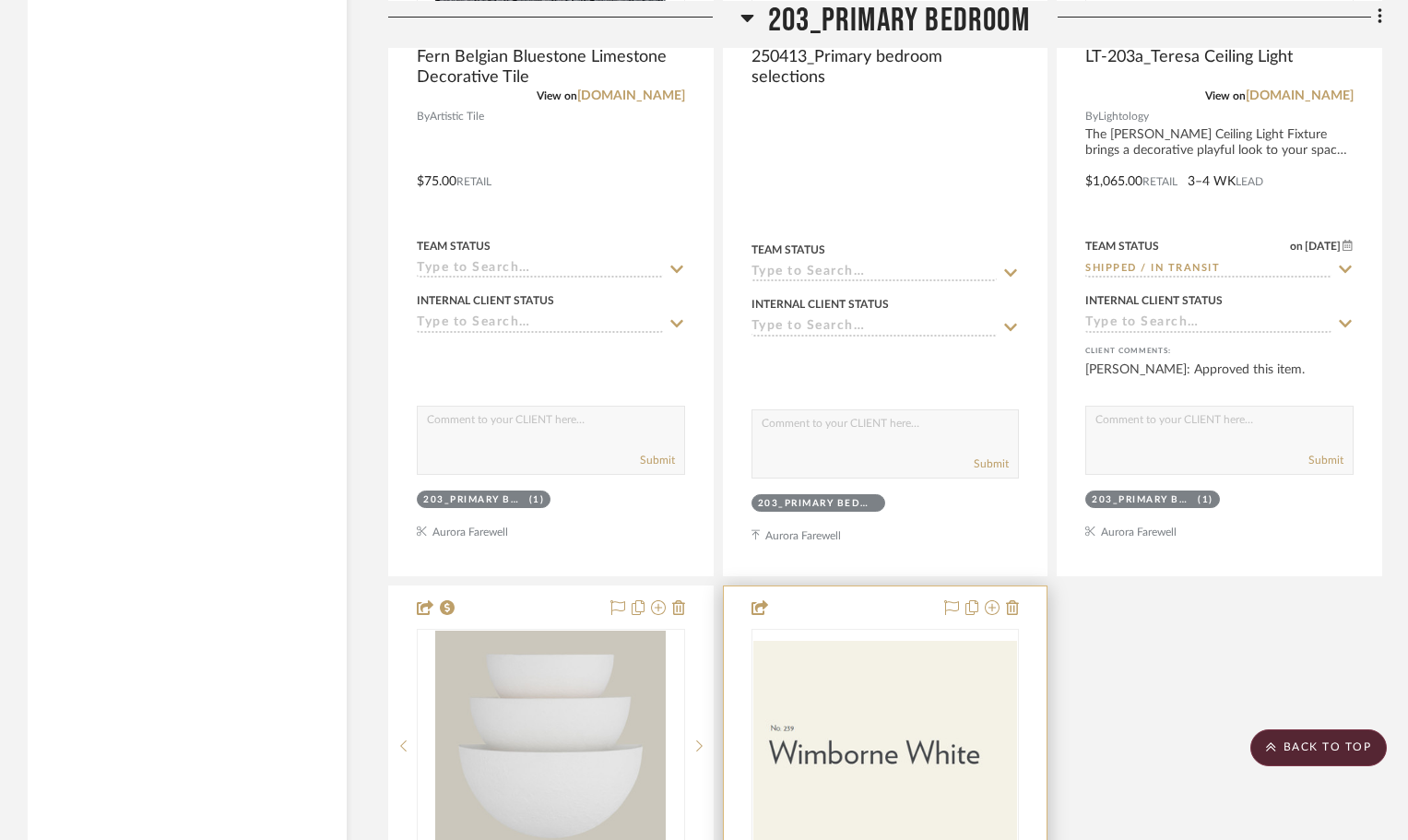
scroll to position [7006, 0]
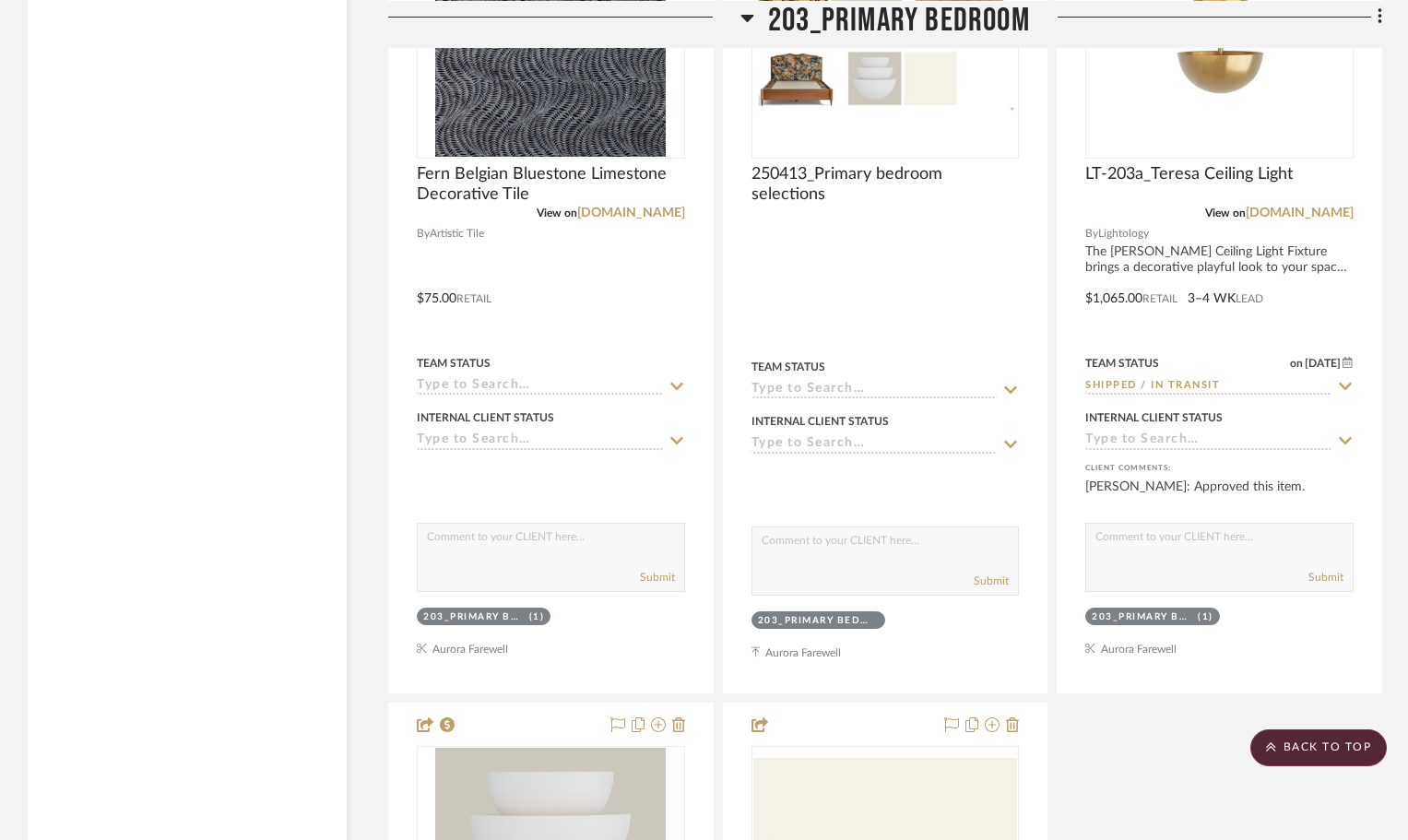
click at [749, 13] on icon at bounding box center [747, 17] width 14 height 22
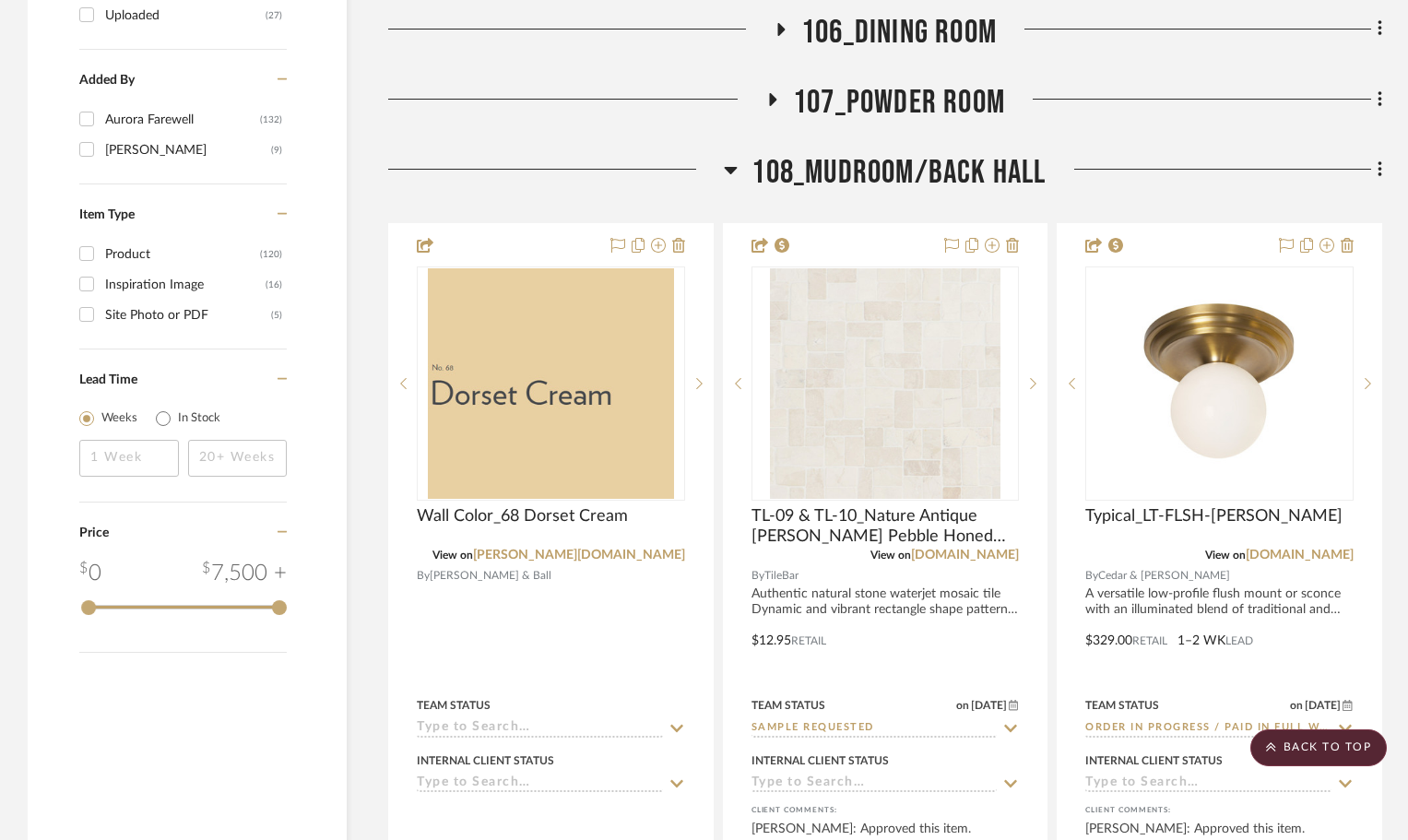
scroll to position [3135, 0]
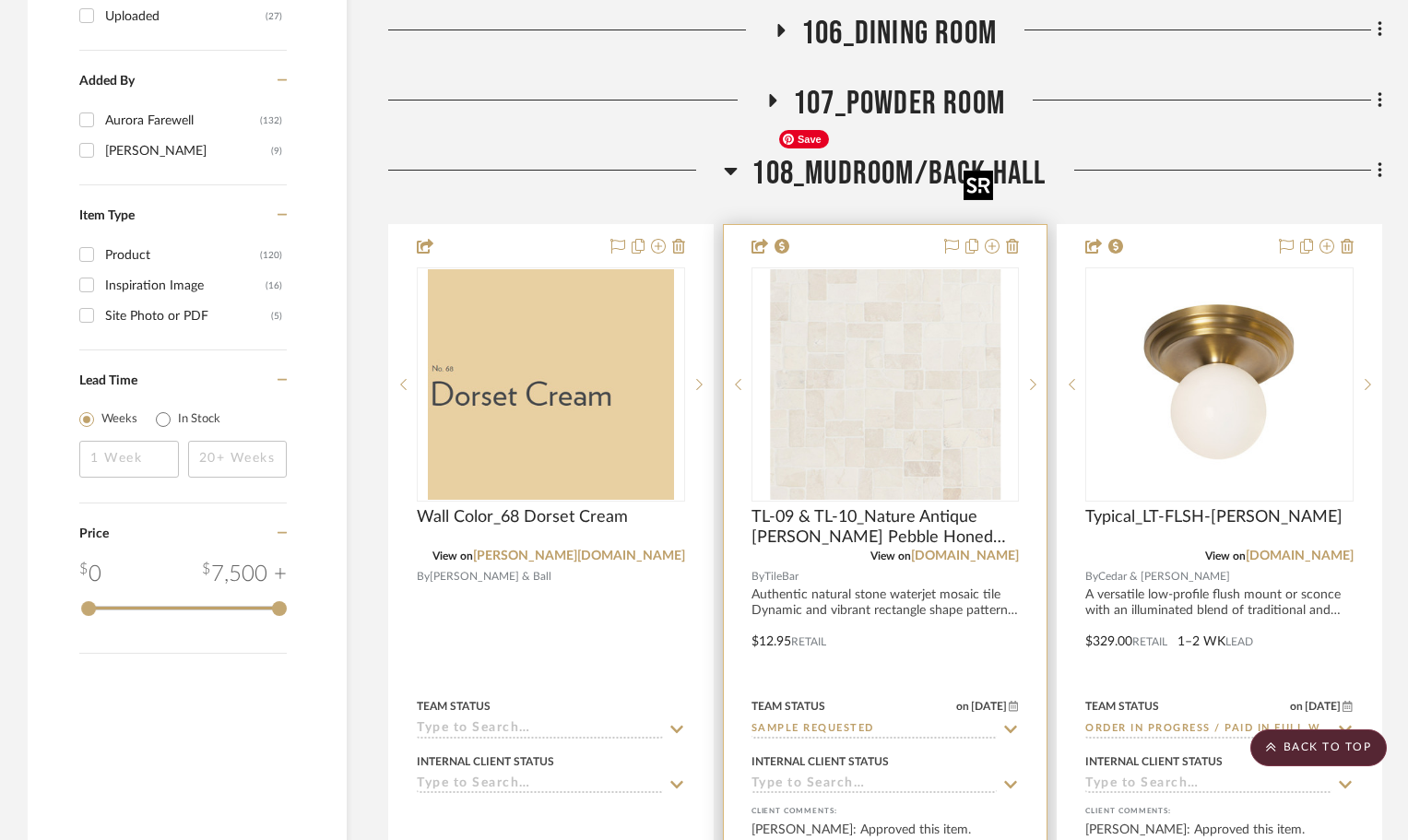
click at [0, 0] on img at bounding box center [0, 0] width 0 height 0
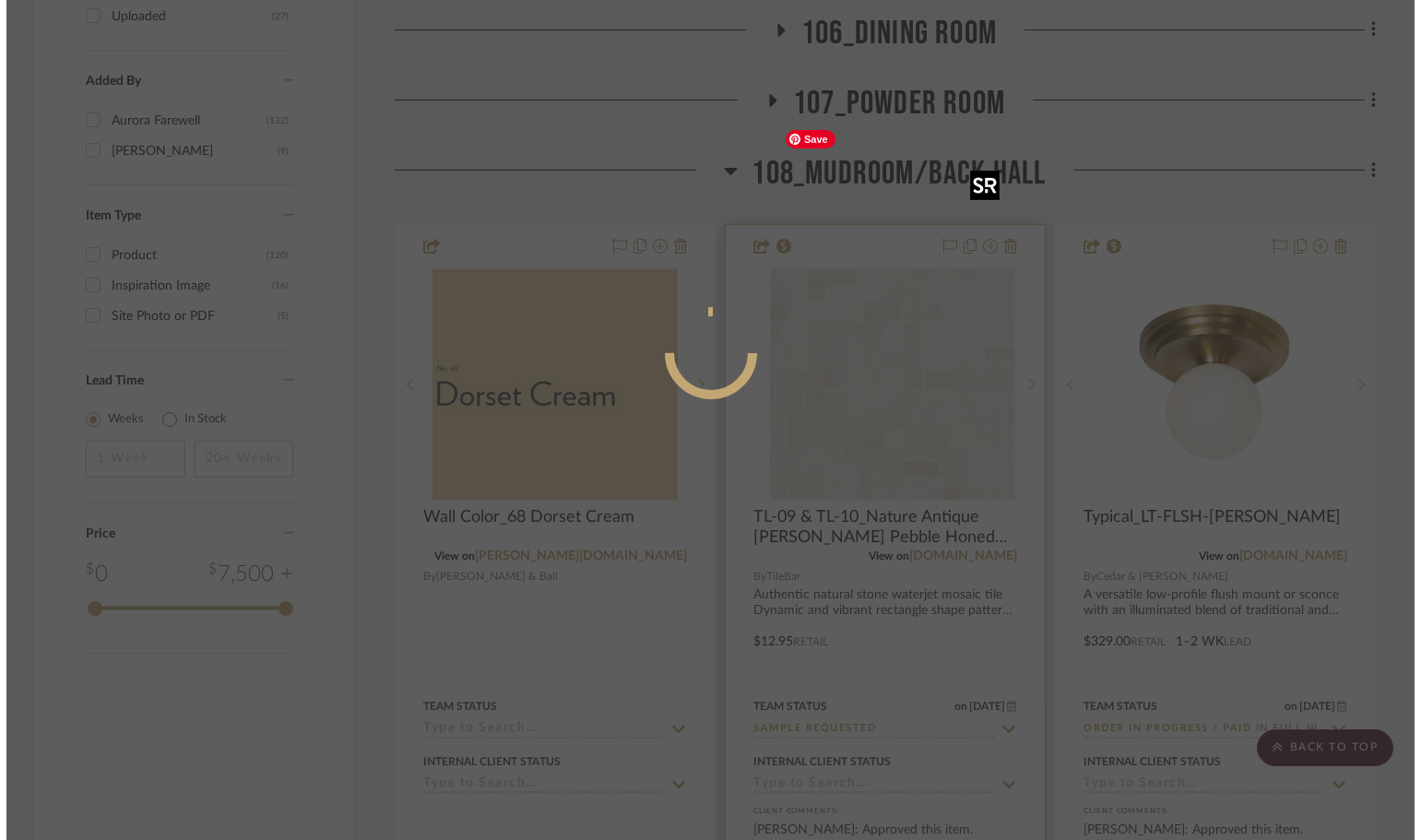
scroll to position [0, 0]
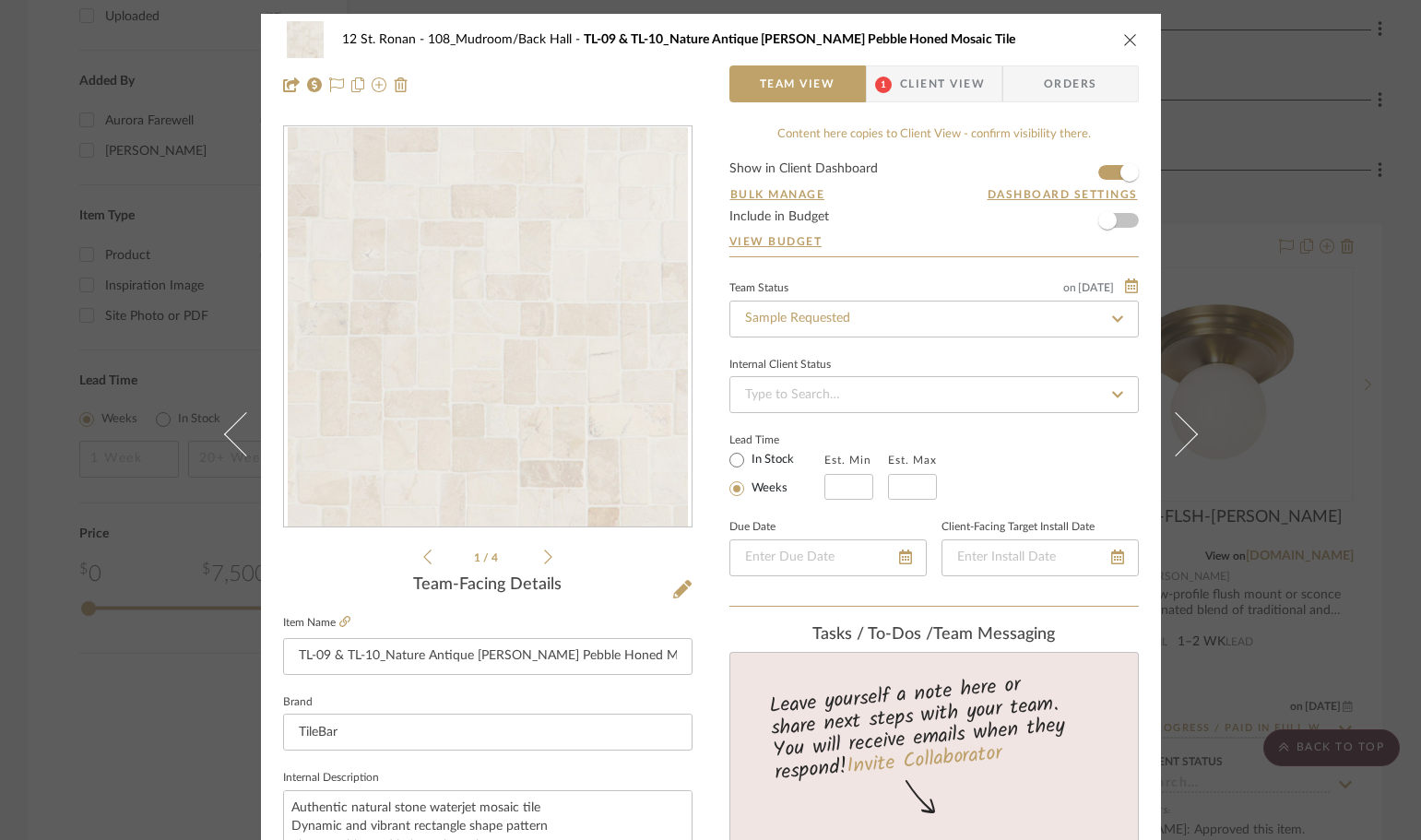
click at [1125, 32] on icon "close" at bounding box center [1130, 39] width 15 height 15
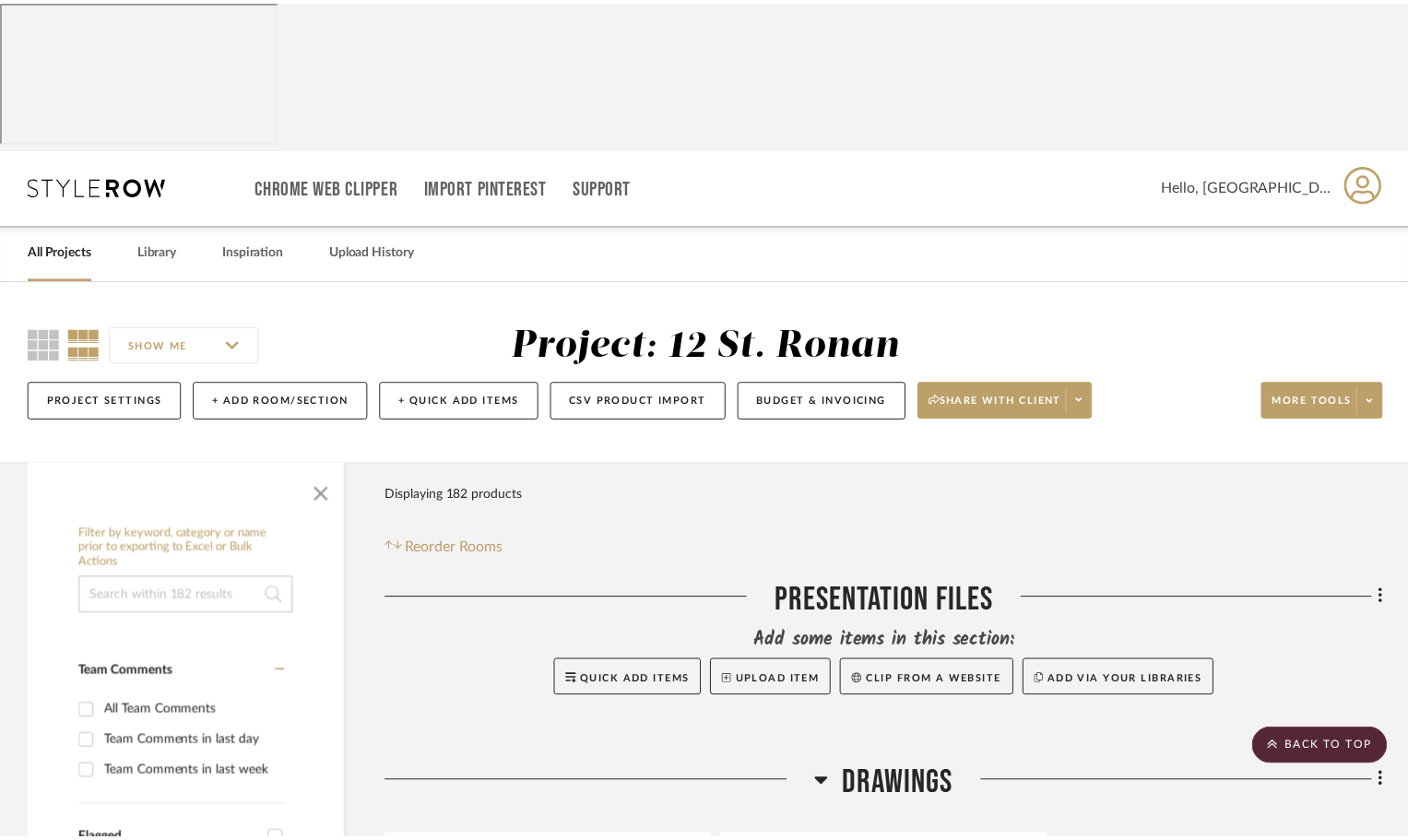
scroll to position [3135, 0]
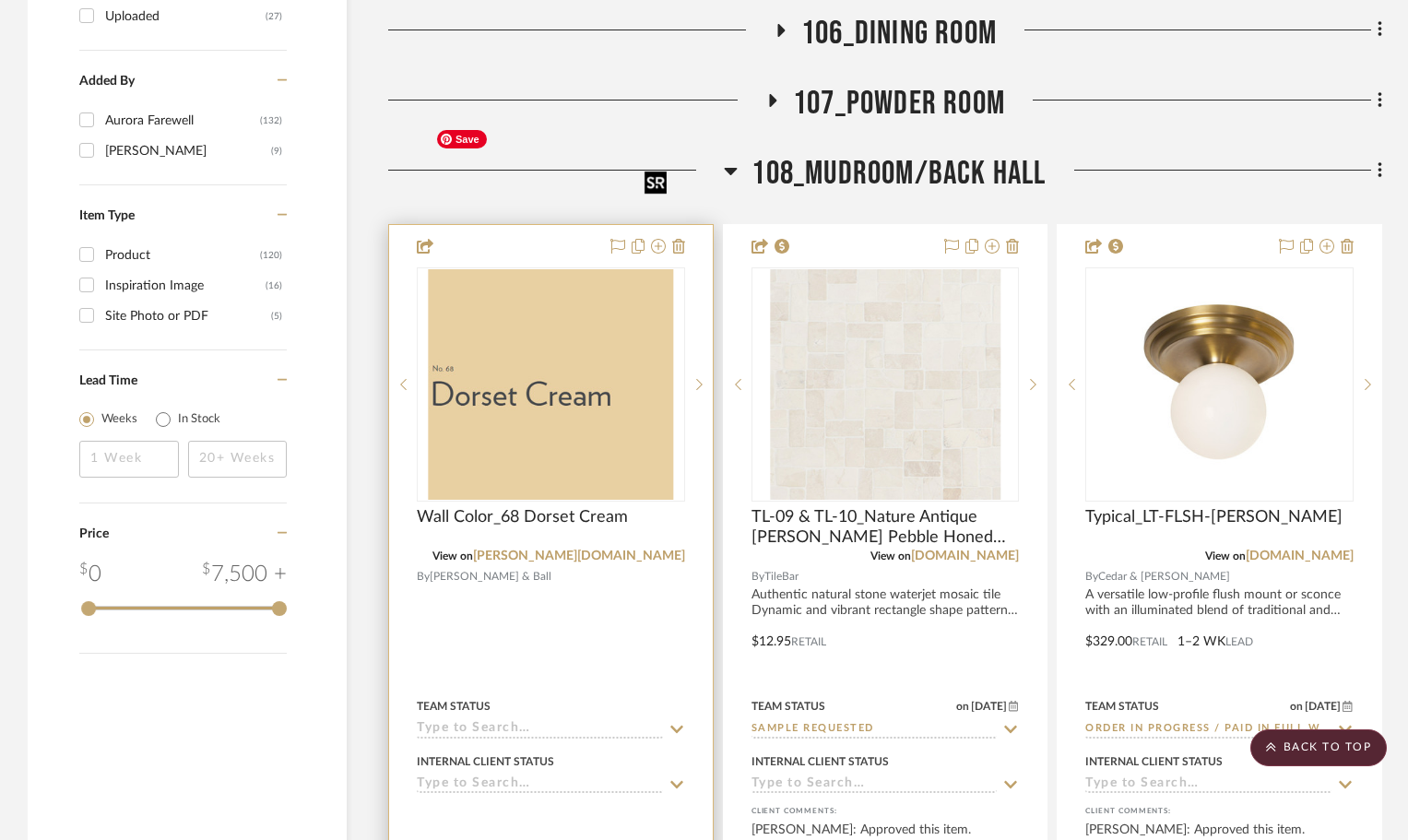
click at [614, 269] on img "0" at bounding box center [550, 384] width 246 height 230
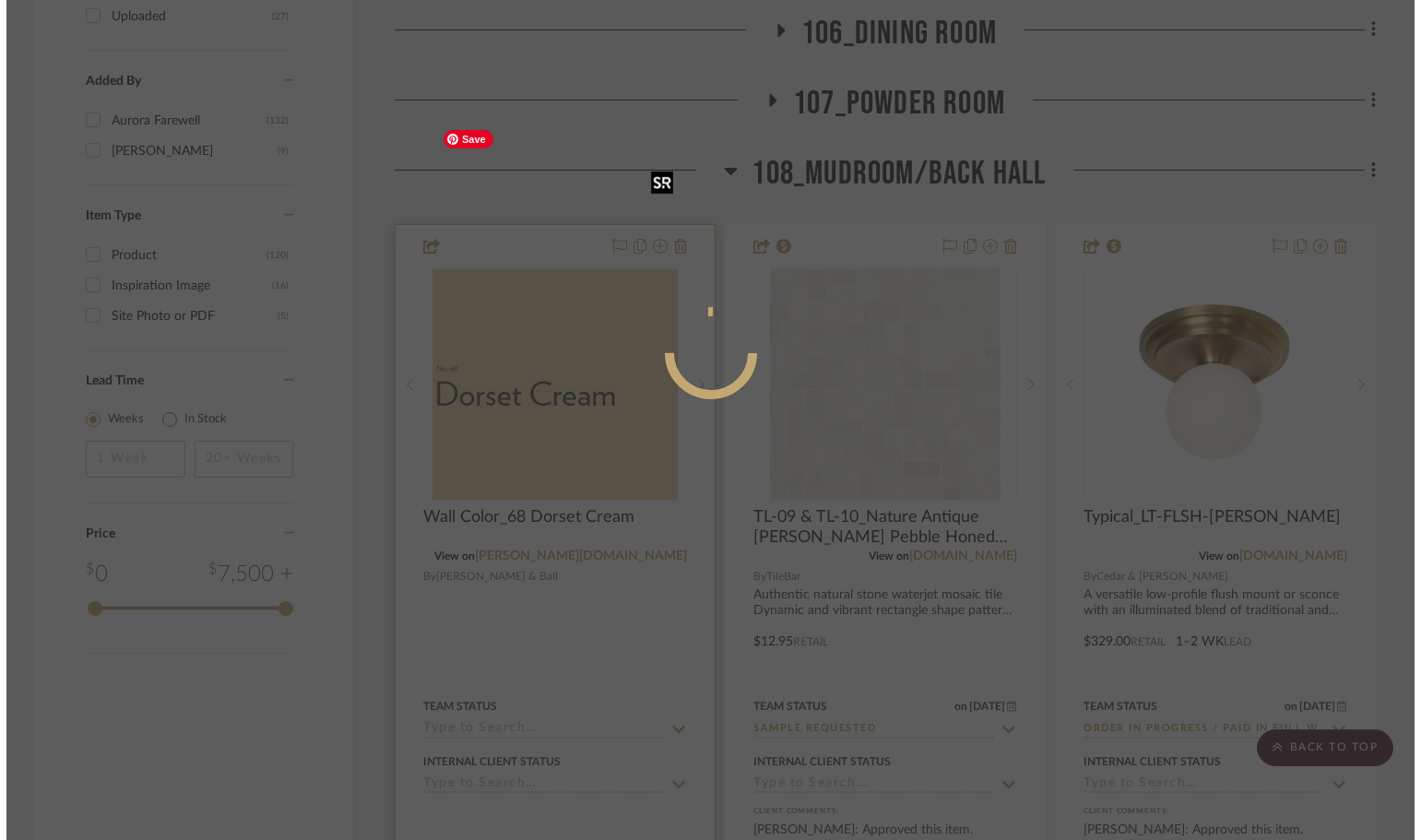
scroll to position [0, 0]
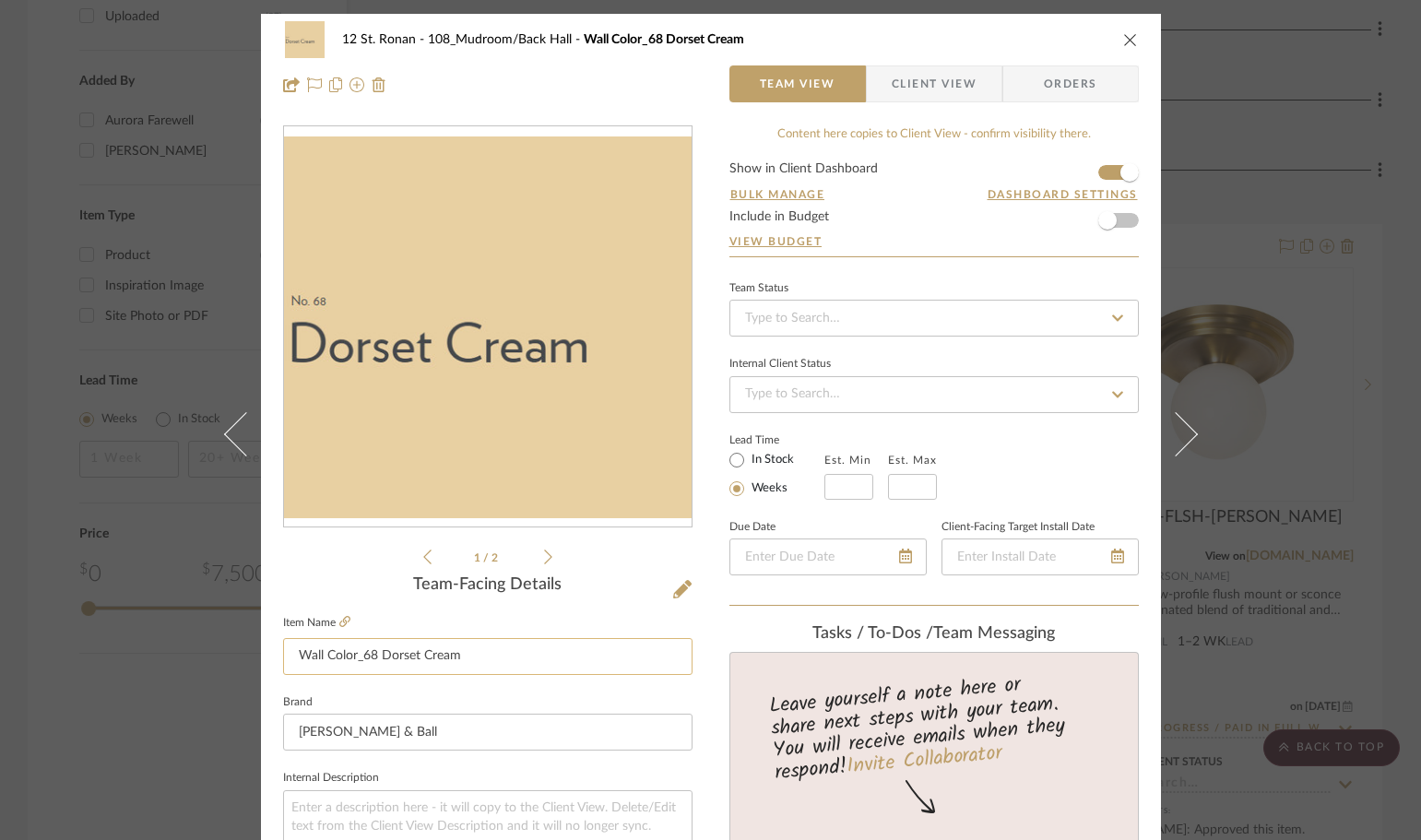
click at [345, 655] on input "Wall Color_68 Dorset Cream" at bounding box center [488, 656] width 410 height 36
click at [348, 649] on input "Wall Color_68 Dorset Cream" at bounding box center [488, 656] width 410 height 36
drag, startPoint x: 351, startPoint y: 652, endPoint x: 318, endPoint y: 660, distance: 34.0
click at [318, 660] on input "Wall Color_68 Dorset Cream" at bounding box center [488, 656] width 410 height 36
type input "Wall_68 Dorset Cream"
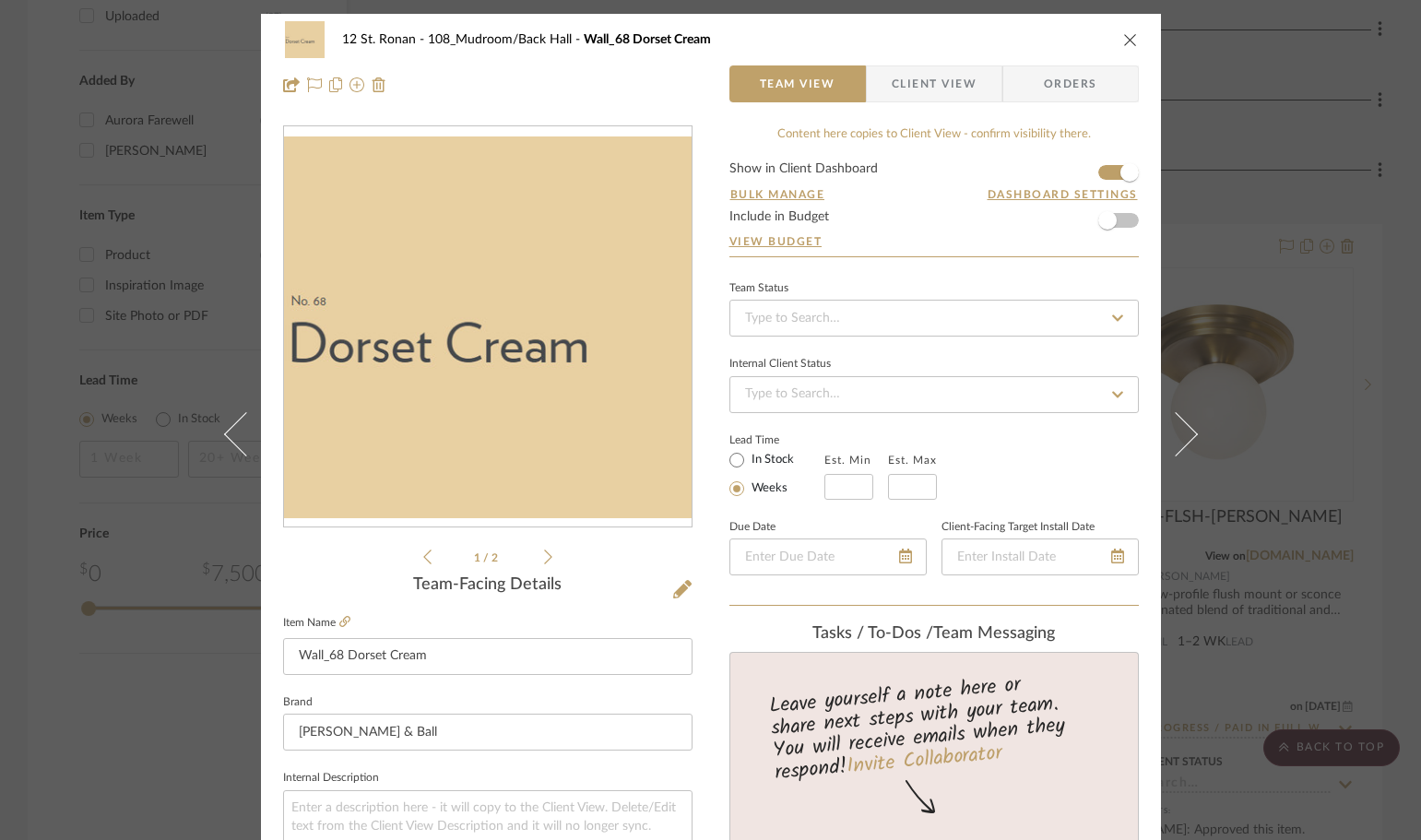
click at [596, 692] on fieldset "Brand Farrow & Ball" at bounding box center [488, 720] width 410 height 62
click at [1122, 47] on button "close" at bounding box center [1130, 40] width 17 height 17
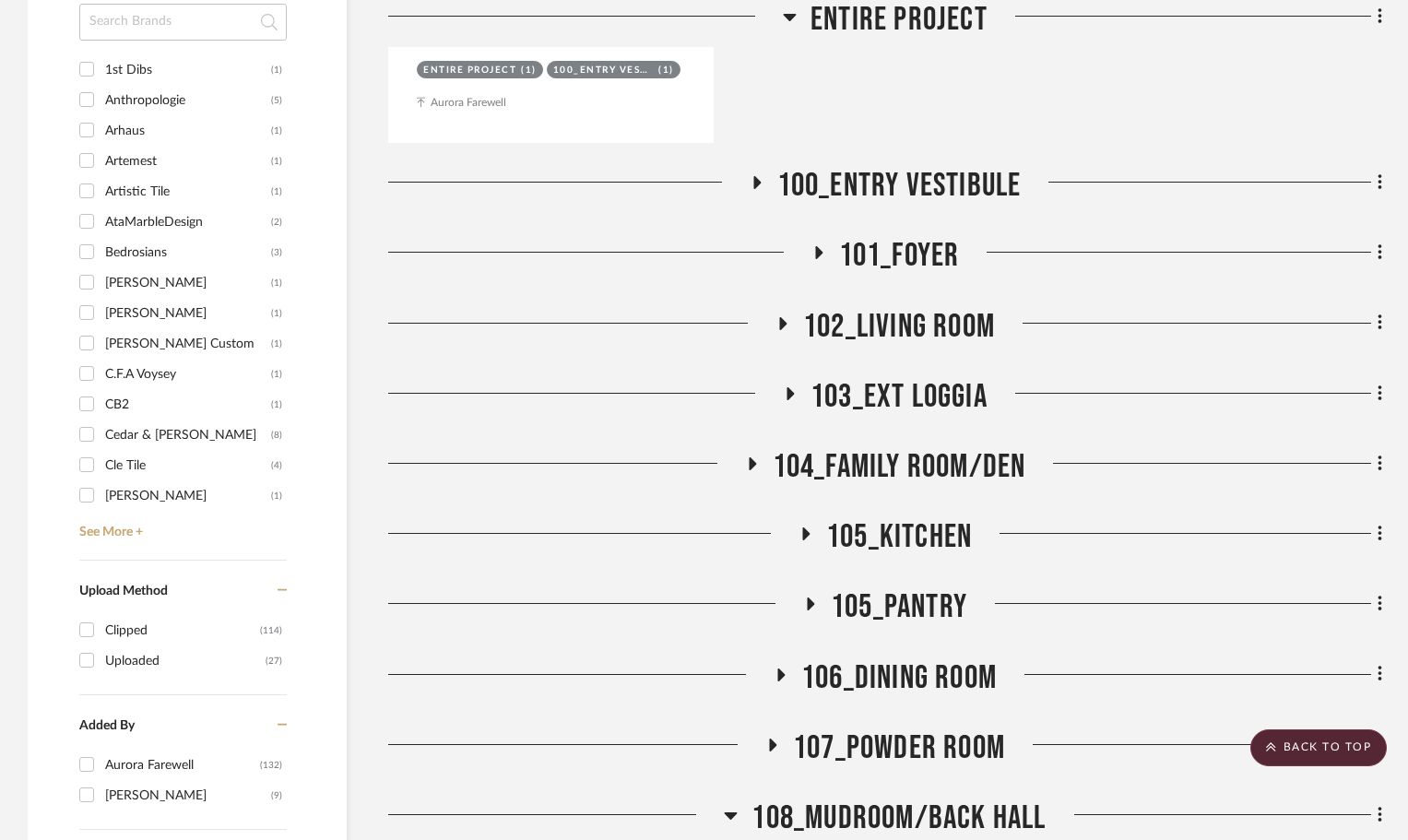
scroll to position [2489, 0]
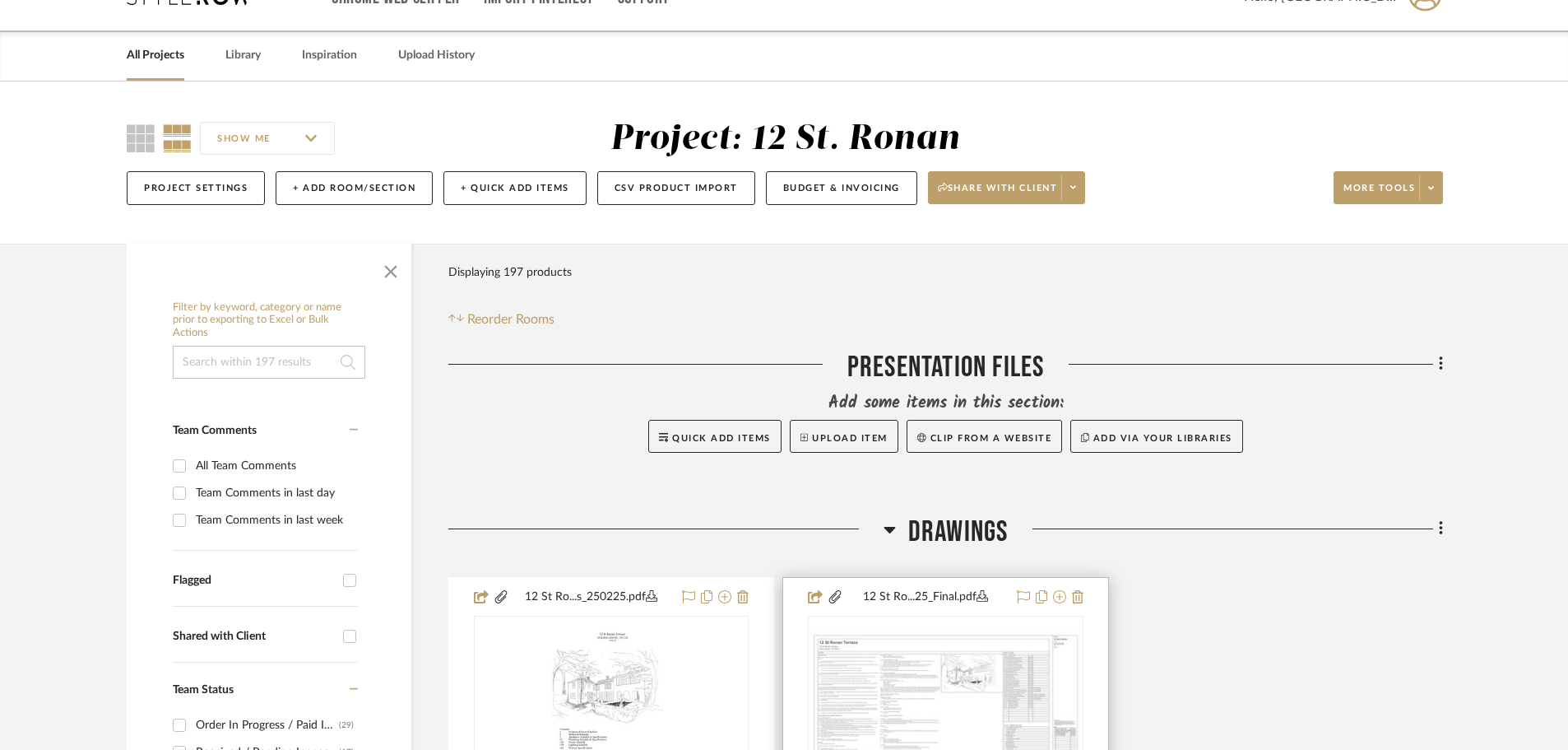
scroll to position [329, 0]
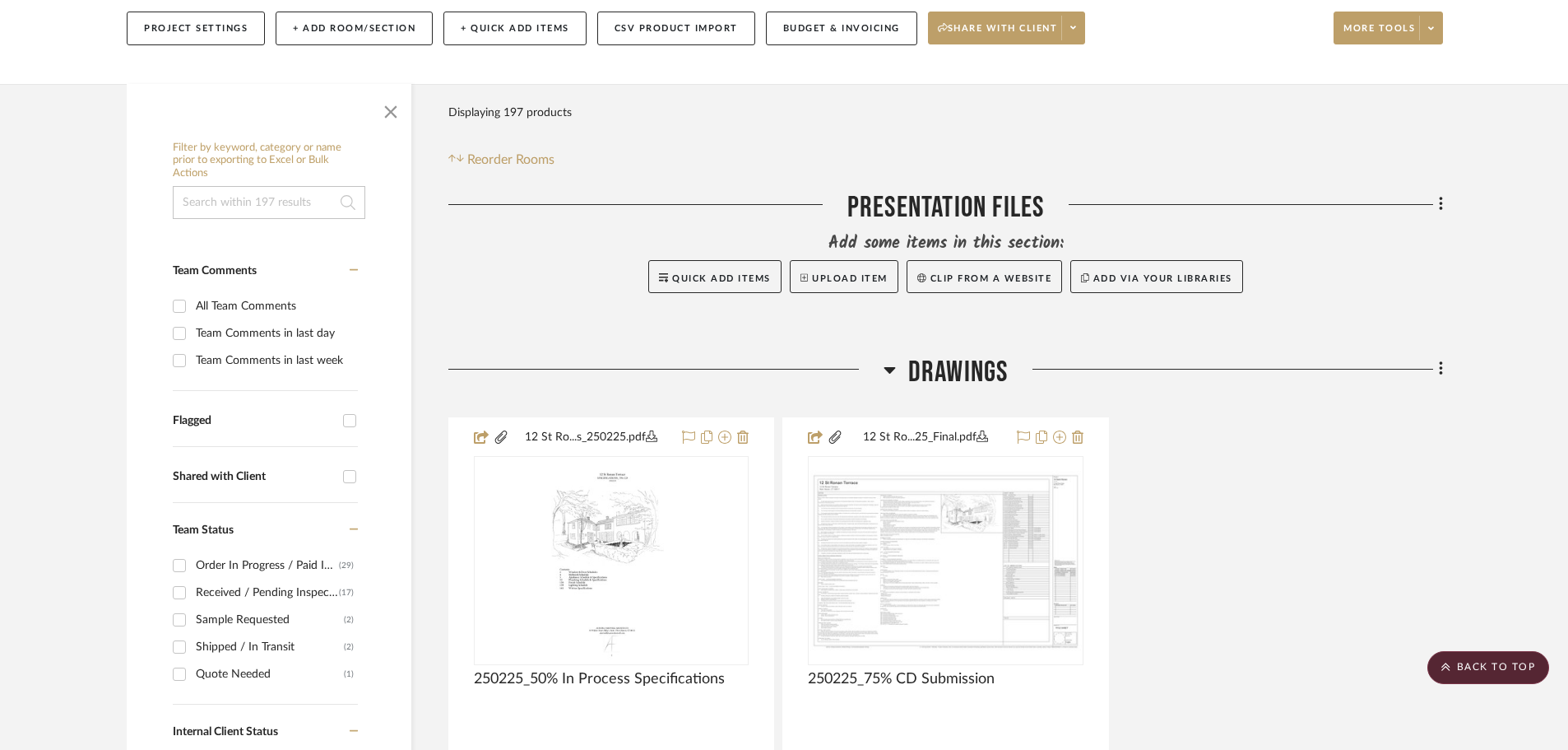
click at [890, 360] on icon at bounding box center [889, 370] width 13 height 20
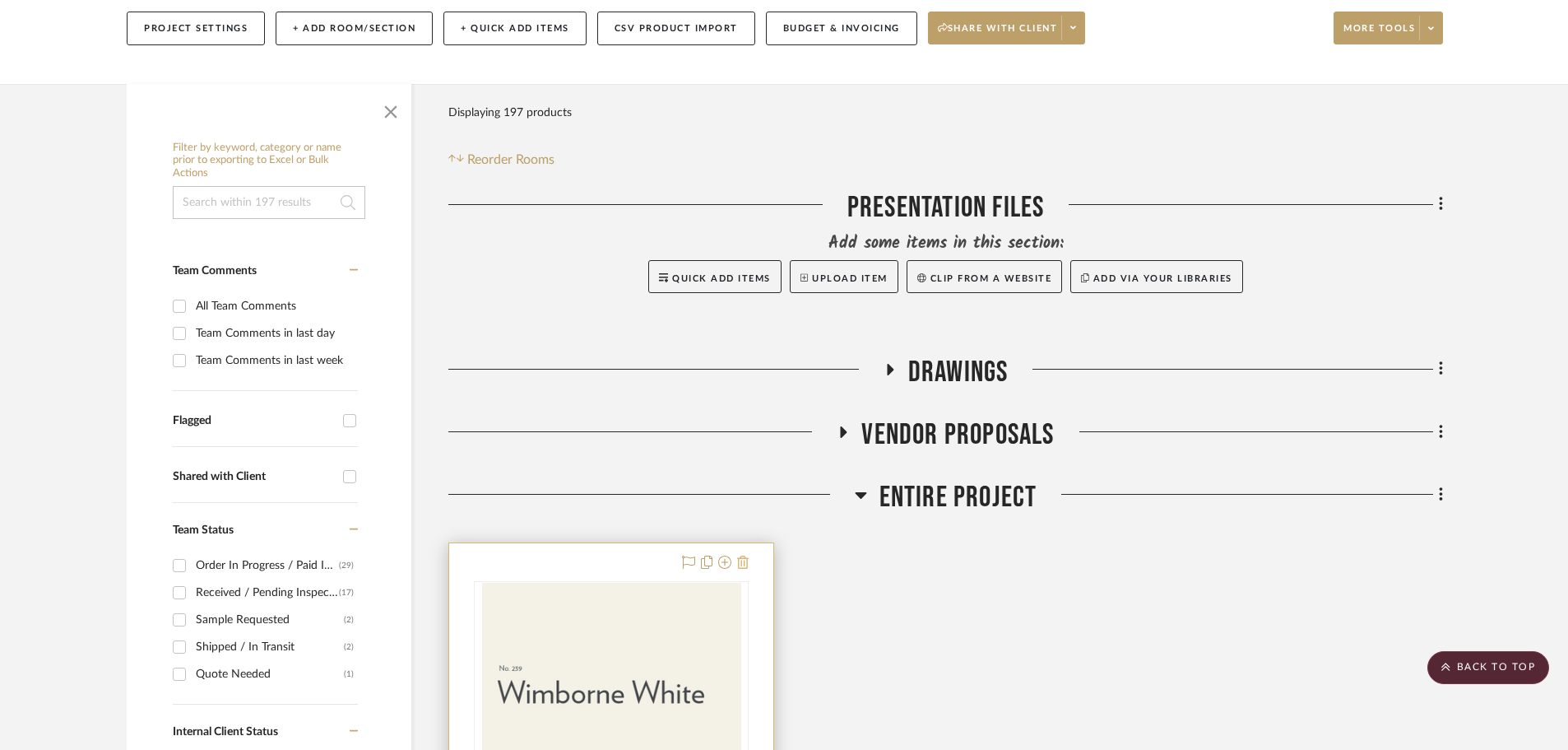
click at [742, 555] on icon at bounding box center [743, 562] width 12 height 13
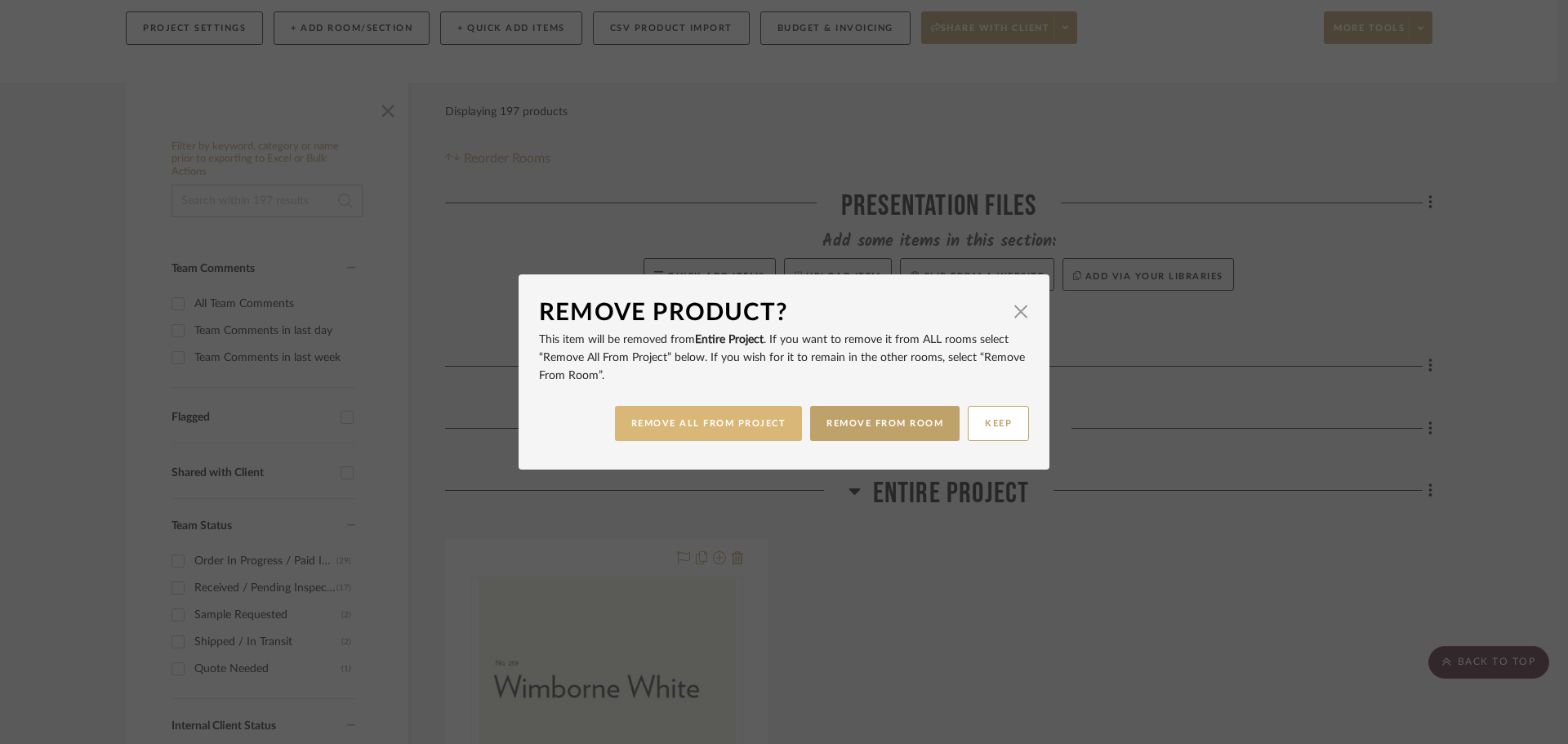
click at [724, 419] on button "REMOVE ALL FROM PROJECT" at bounding box center [709, 423] width 188 height 35
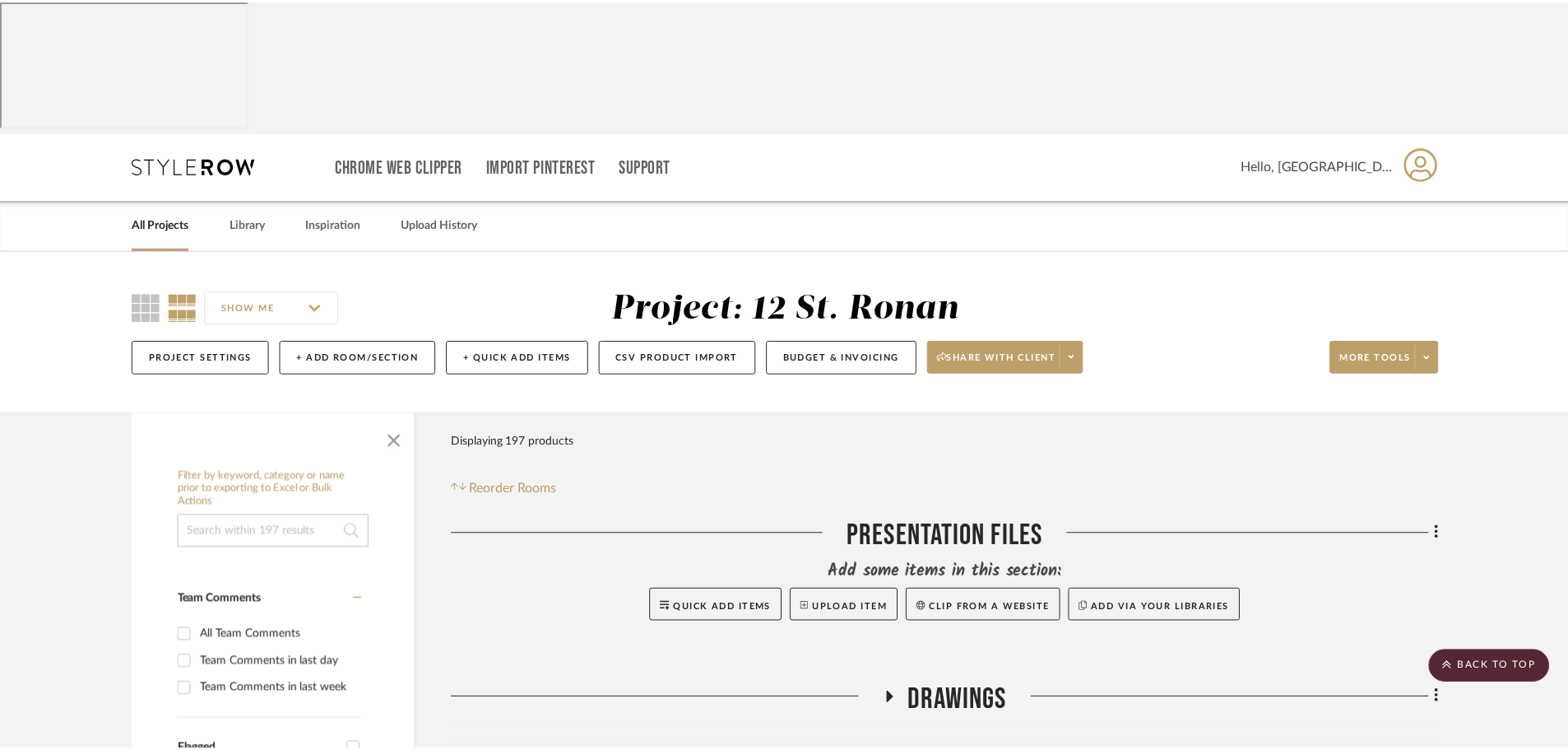
scroll to position [329, 0]
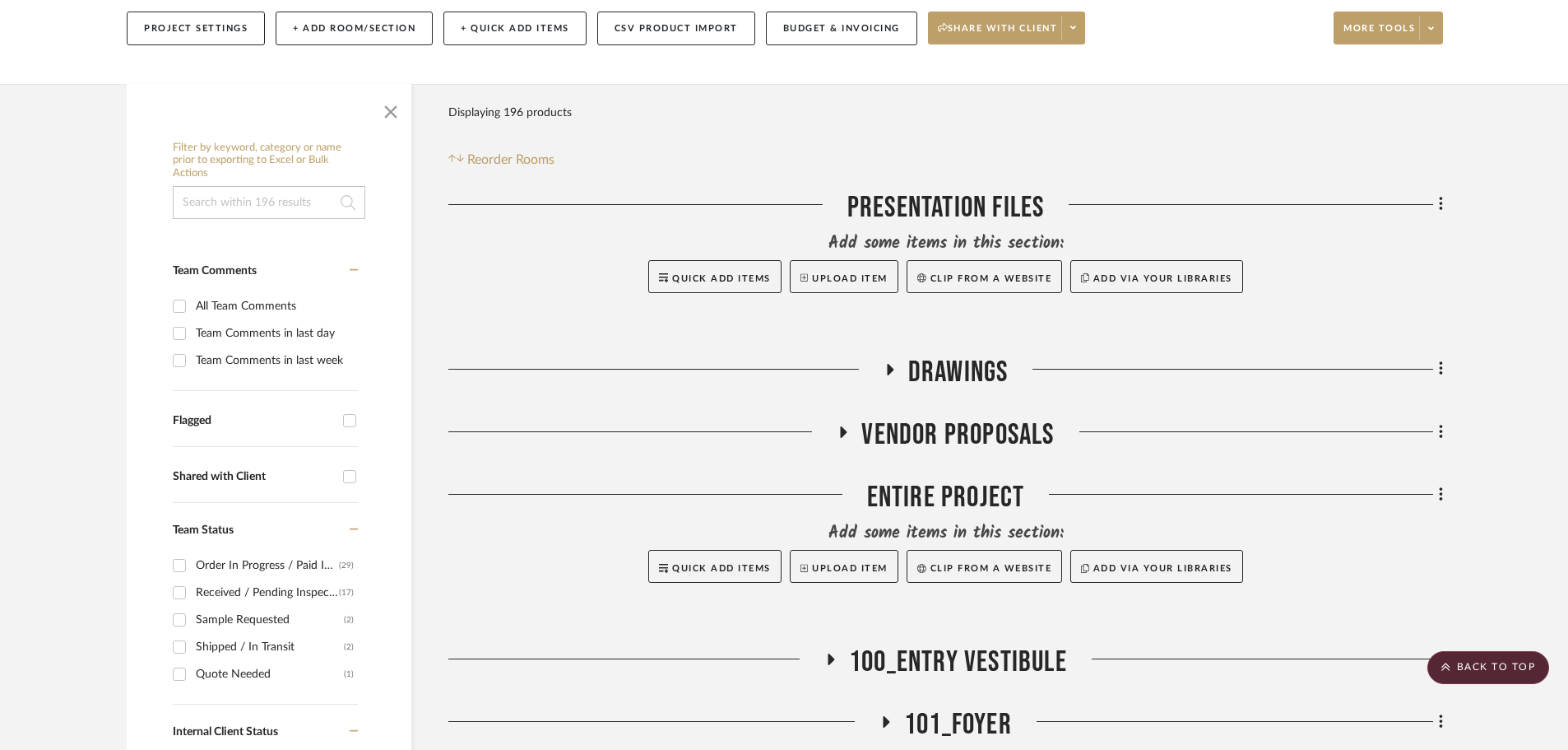
click at [828, 653] on icon at bounding box center [832, 659] width 7 height 12
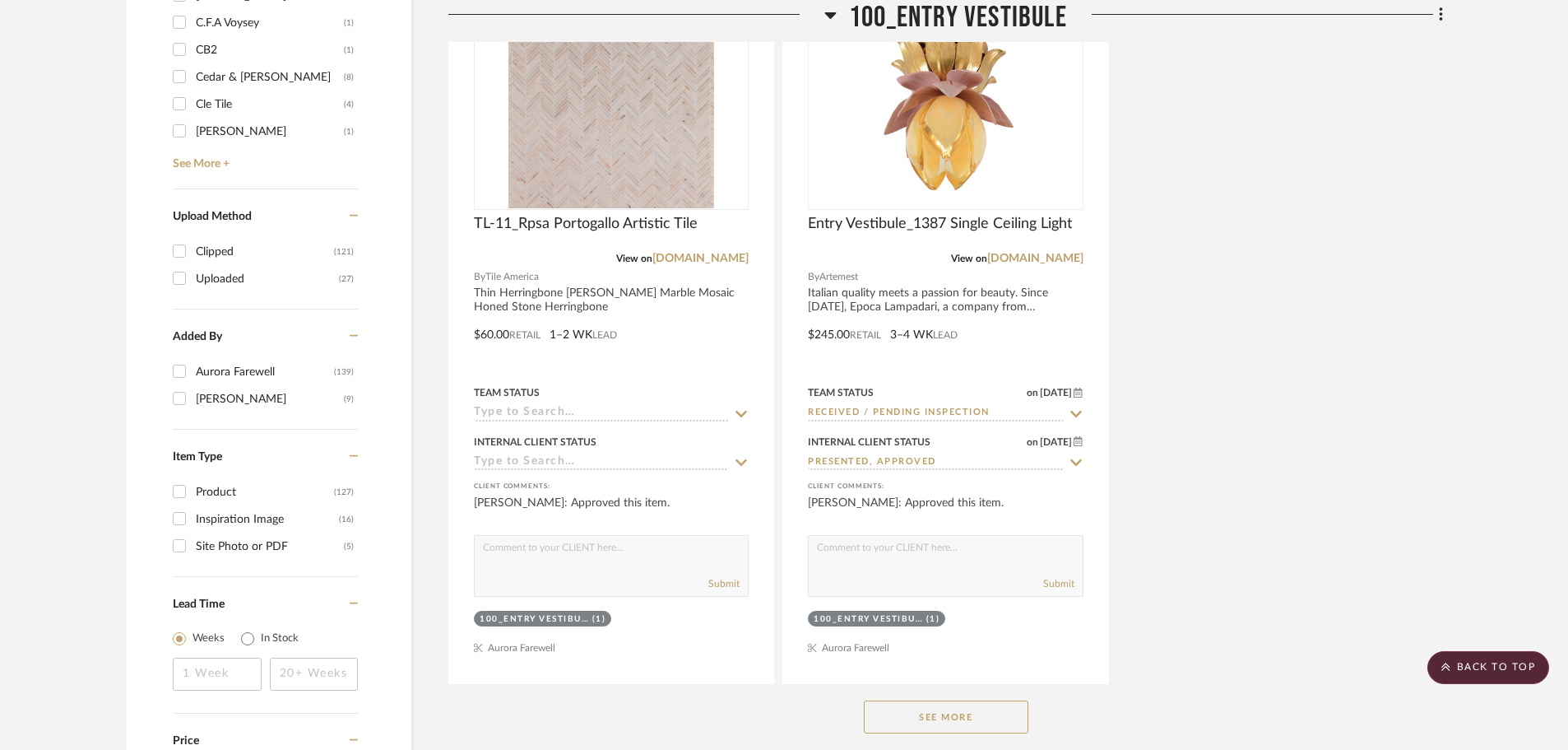
scroll to position [2716, 0]
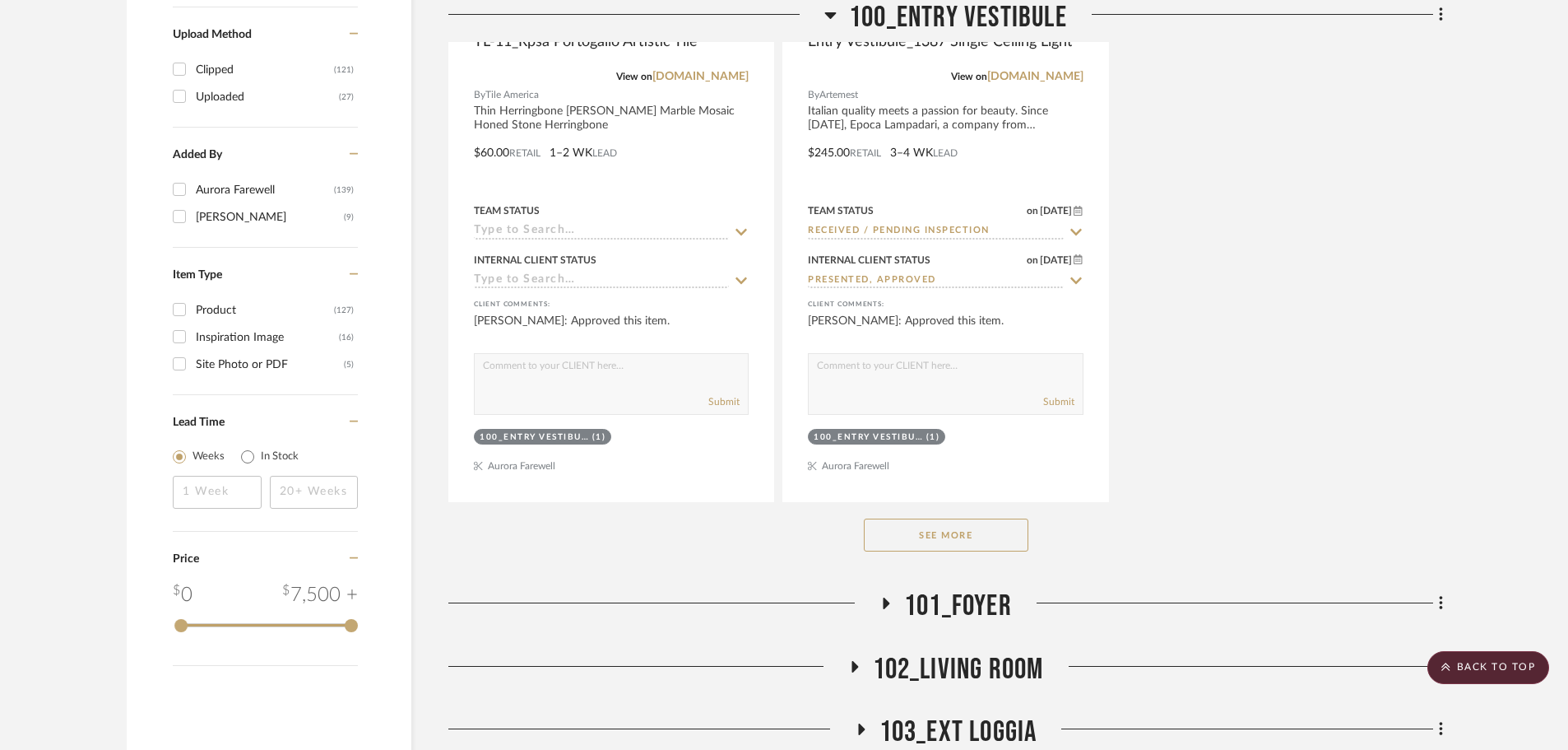
click at [881, 597] on icon at bounding box center [887, 603] width 20 height 13
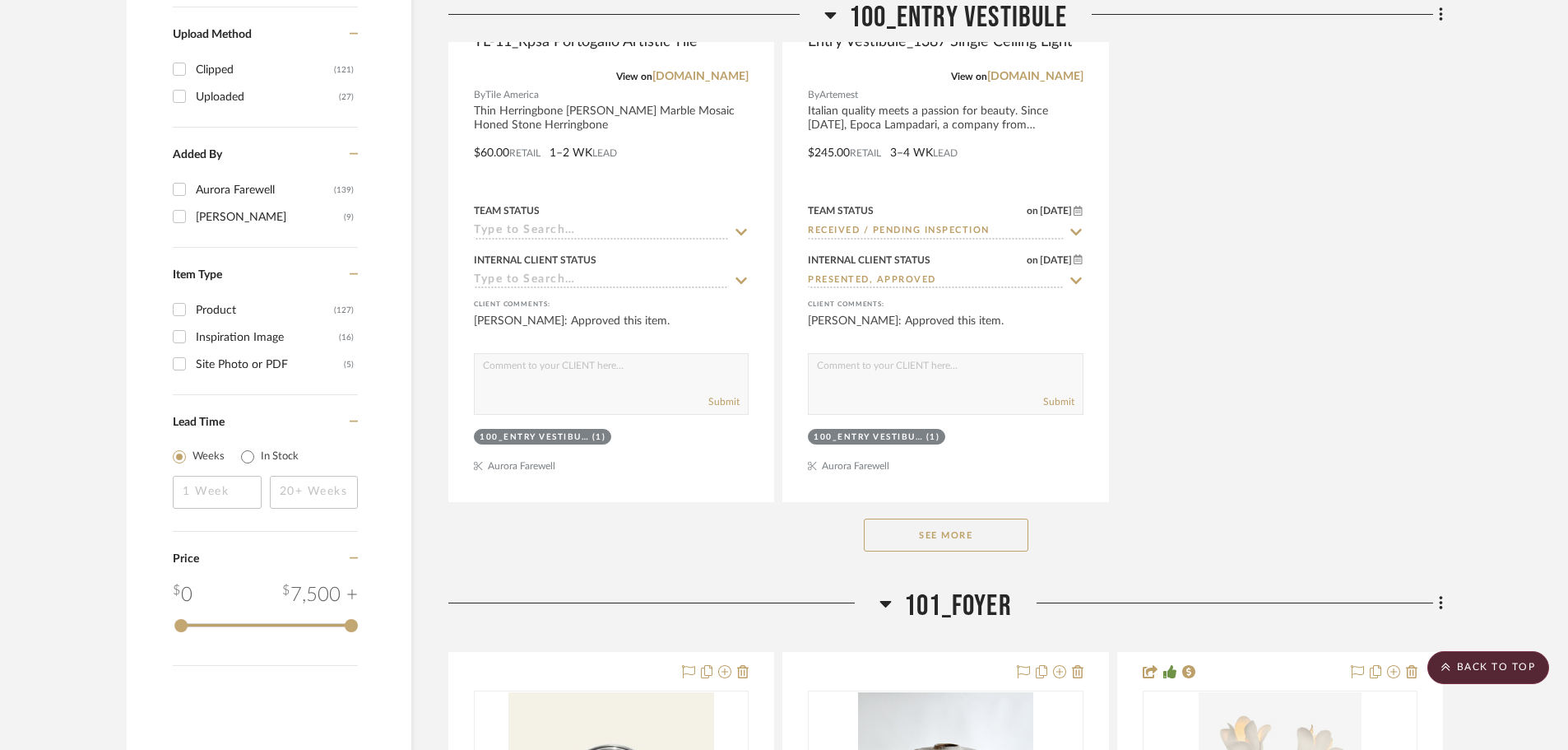
scroll to position [3045, 0]
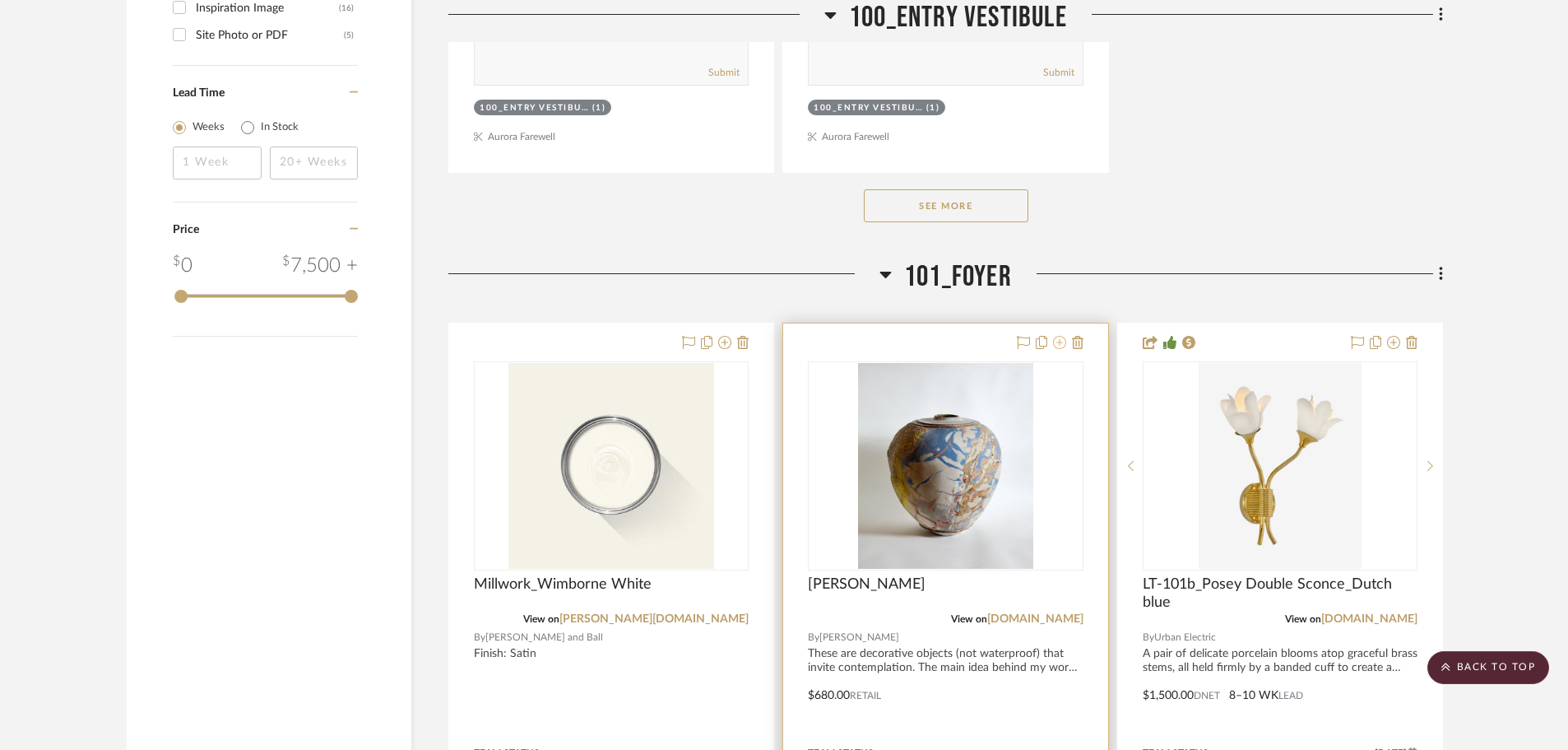
click at [1055, 336] on icon at bounding box center [1060, 342] width 13 height 13
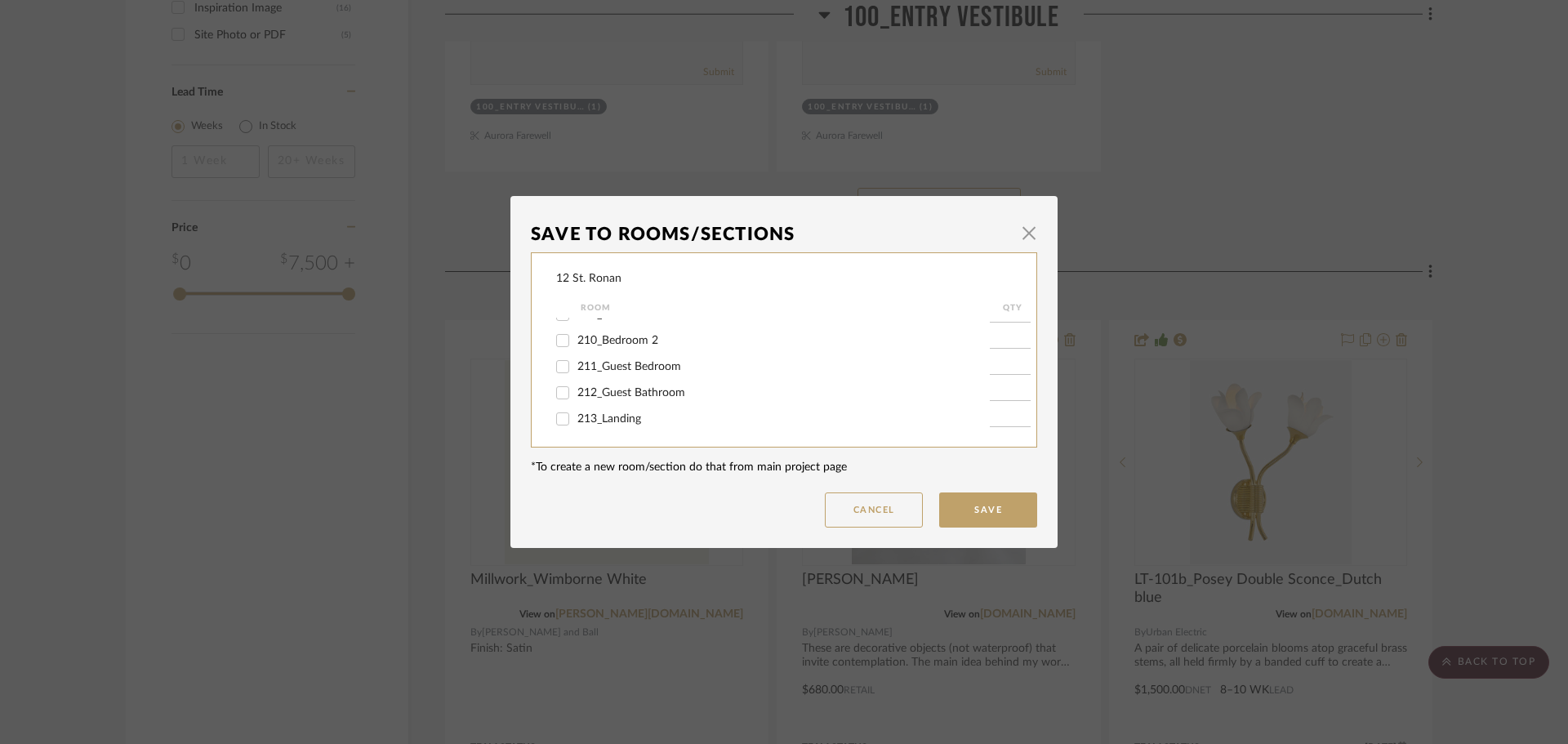
scroll to position [723, 0]
click at [557, 416] on input "INSPIRATION" at bounding box center [563, 418] width 27 height 27
checkbox input "true"
type input "1"
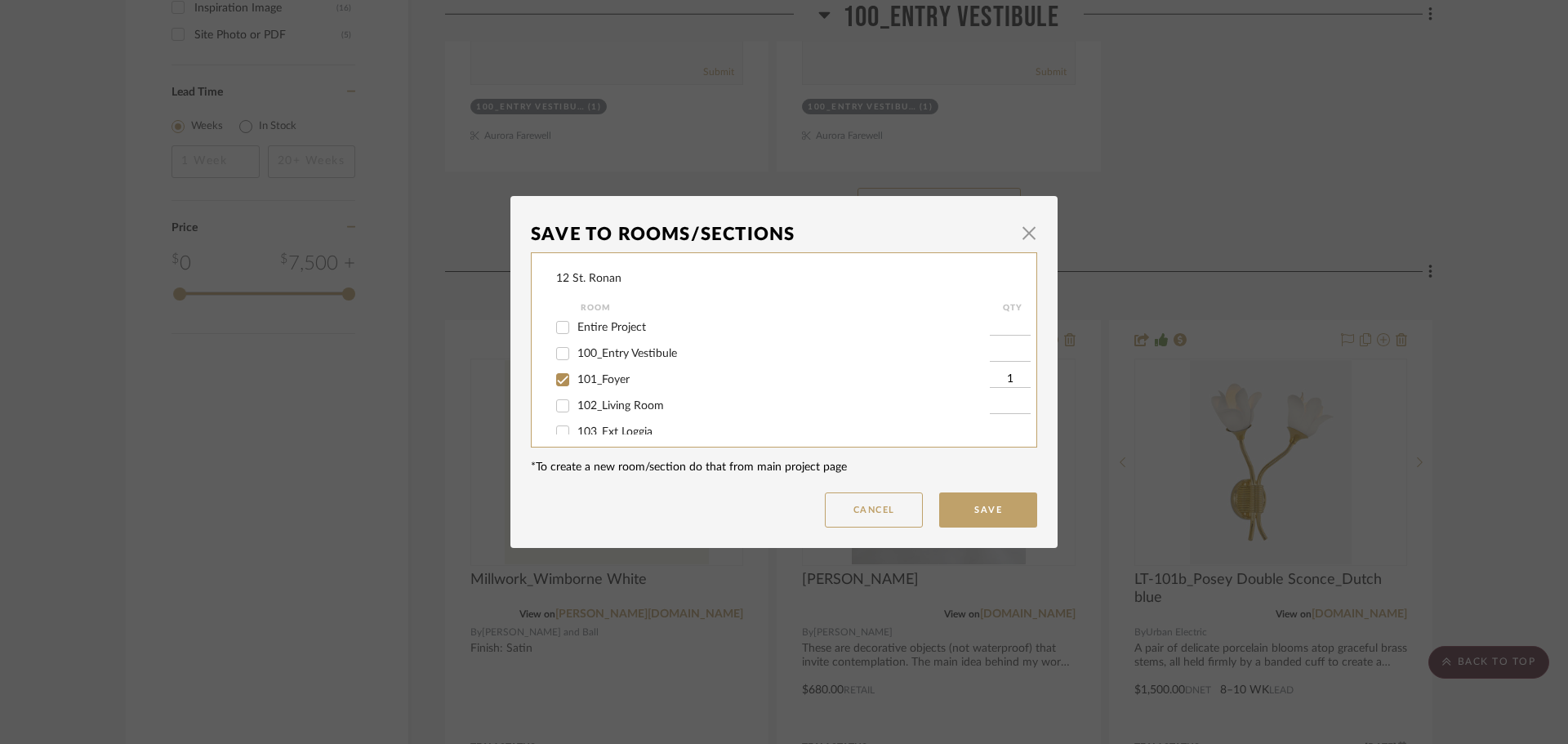
click at [549, 372] on div "12 St. Ronan Room QTY PRESENTATION FILES DRAWINGS VENDOR PROPOSALS Entire Proje…" at bounding box center [784, 350] width 506 height 196
click at [555, 380] on input "101_Foyer" at bounding box center [563, 379] width 27 height 27
checkbox input "false"
click at [1002, 526] on button "Save" at bounding box center [988, 510] width 98 height 35
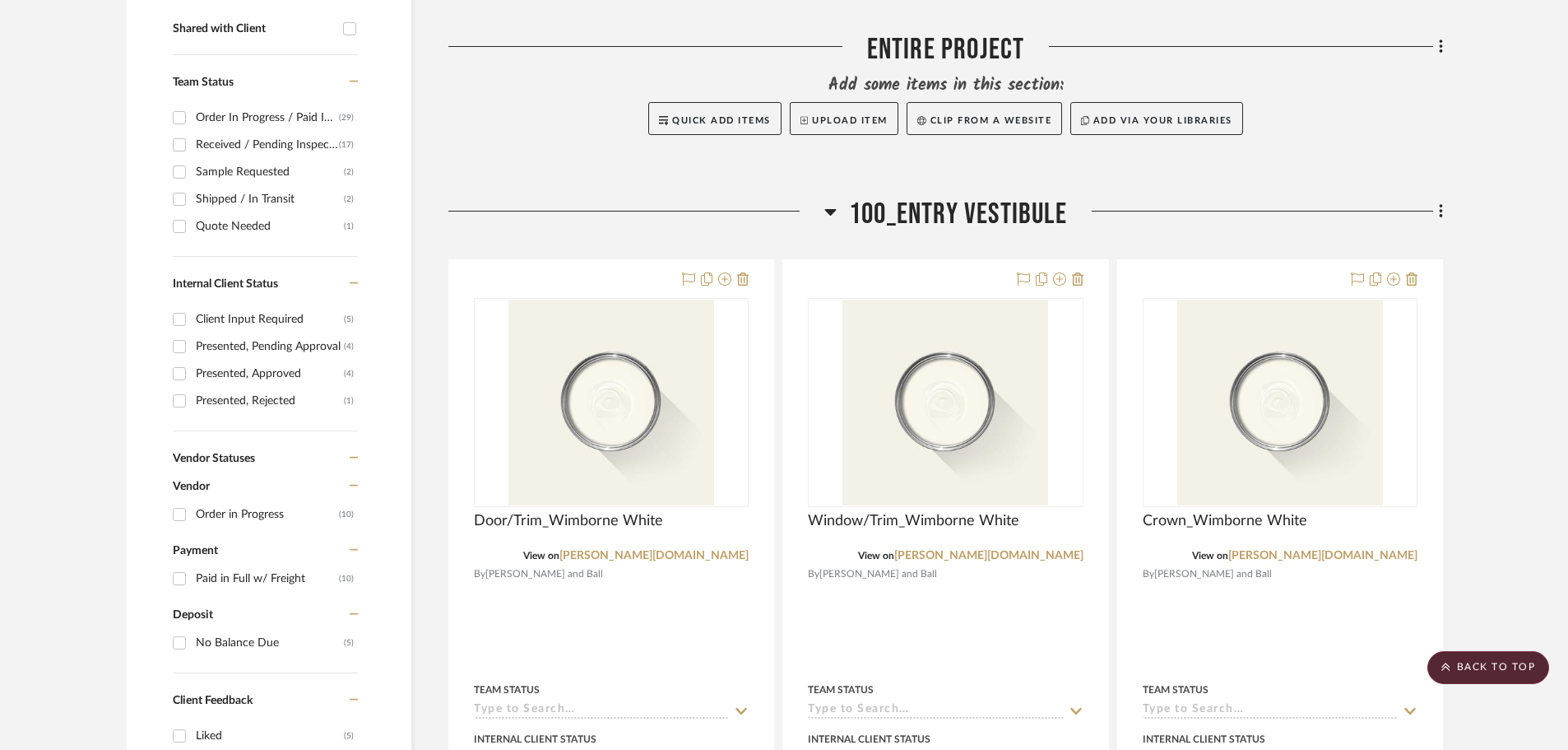
scroll to position [658, 0]
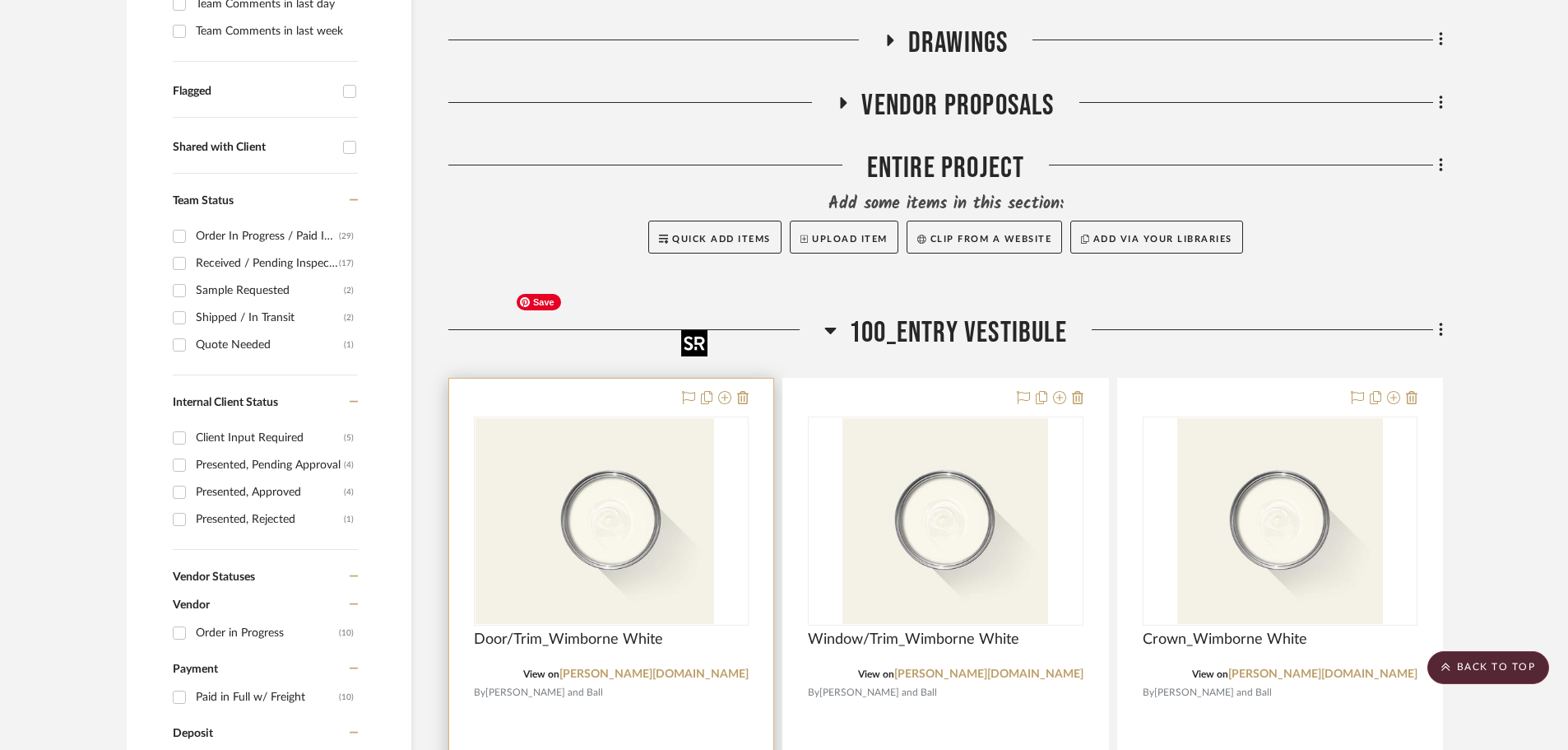
click at [630, 418] on img "0" at bounding box center [579, 521] width 205 height 205
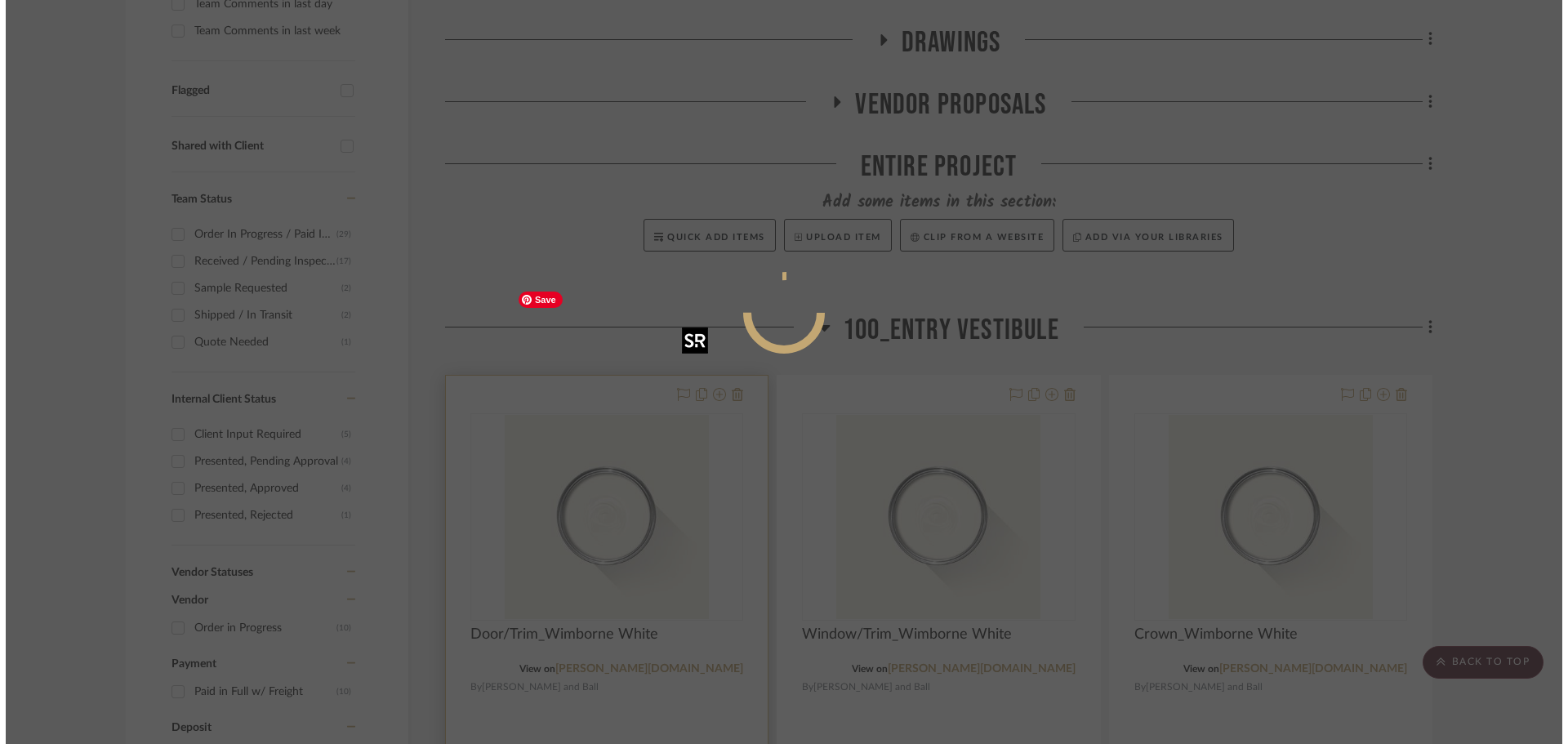
scroll to position [0, 0]
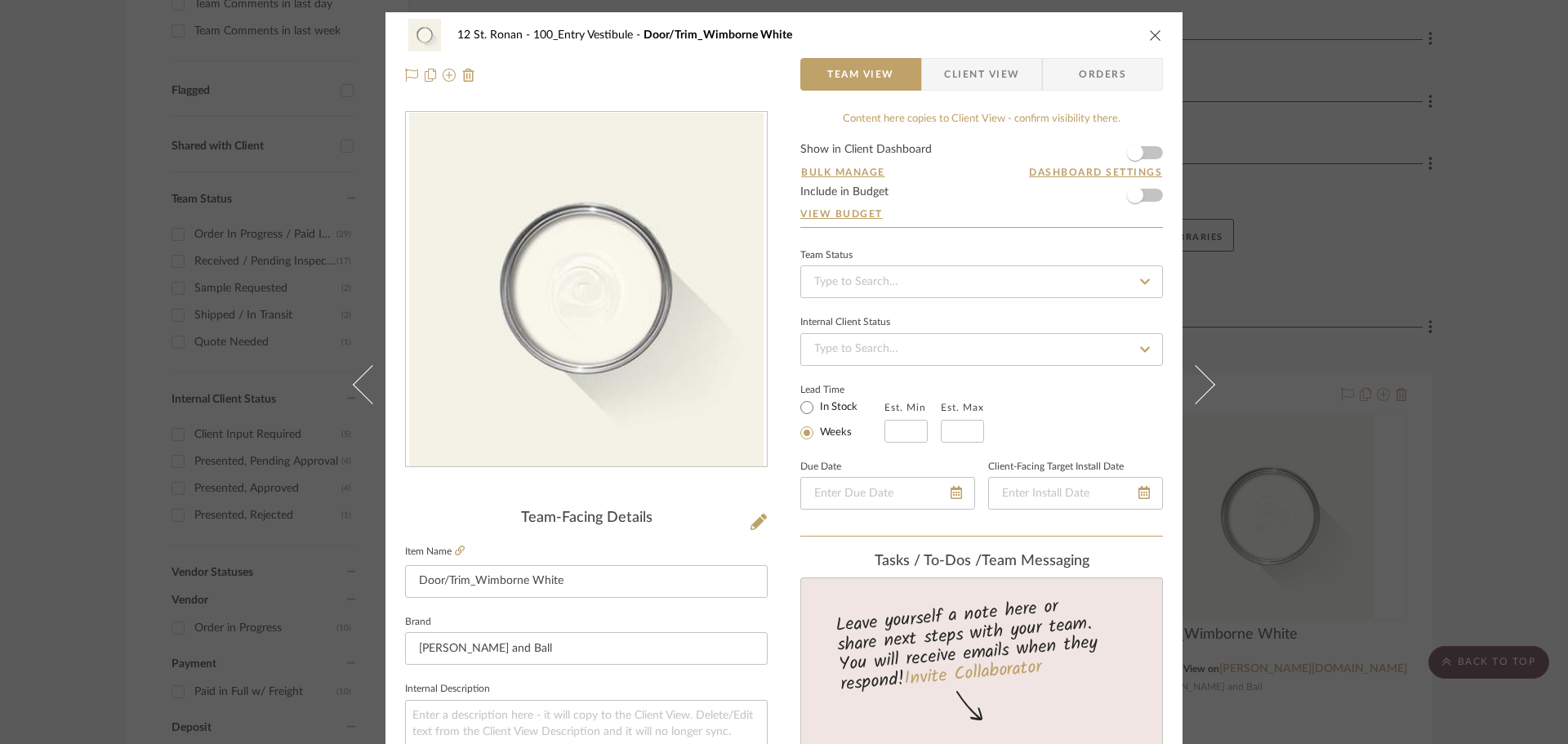
click at [1152, 32] on icon "close" at bounding box center [1156, 35] width 13 height 13
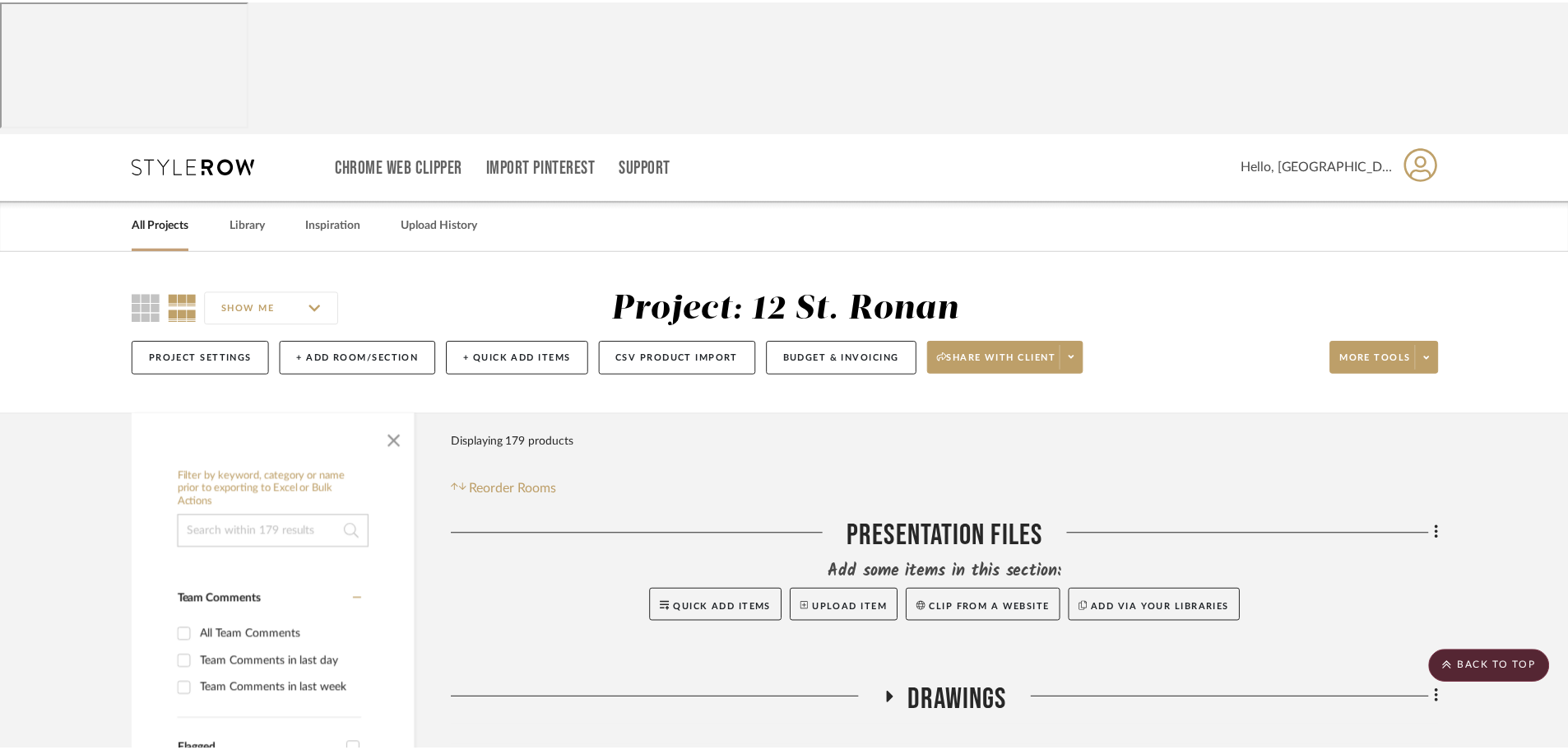
scroll to position [658, 0]
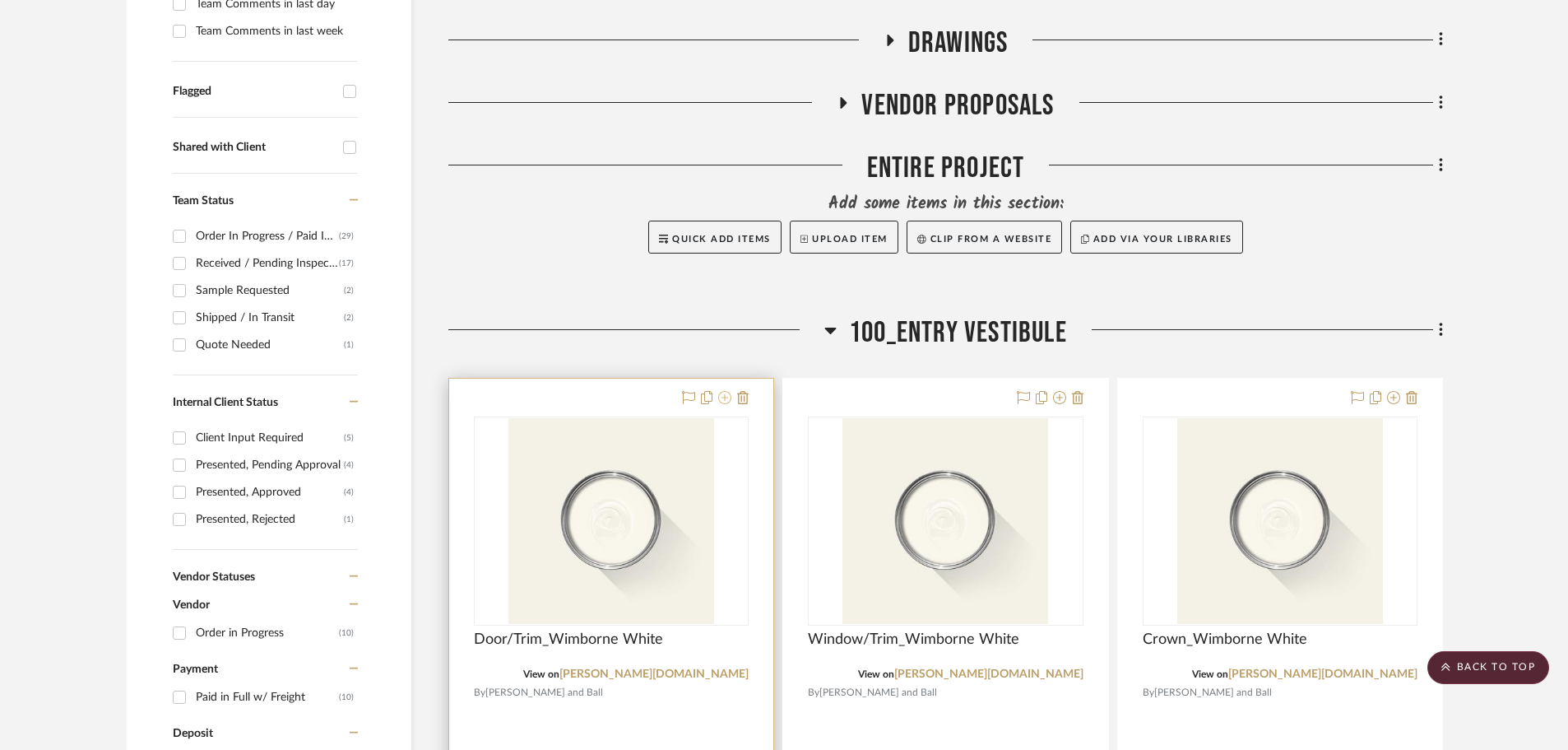
click at [726, 391] on icon at bounding box center [725, 398] width 13 height 13
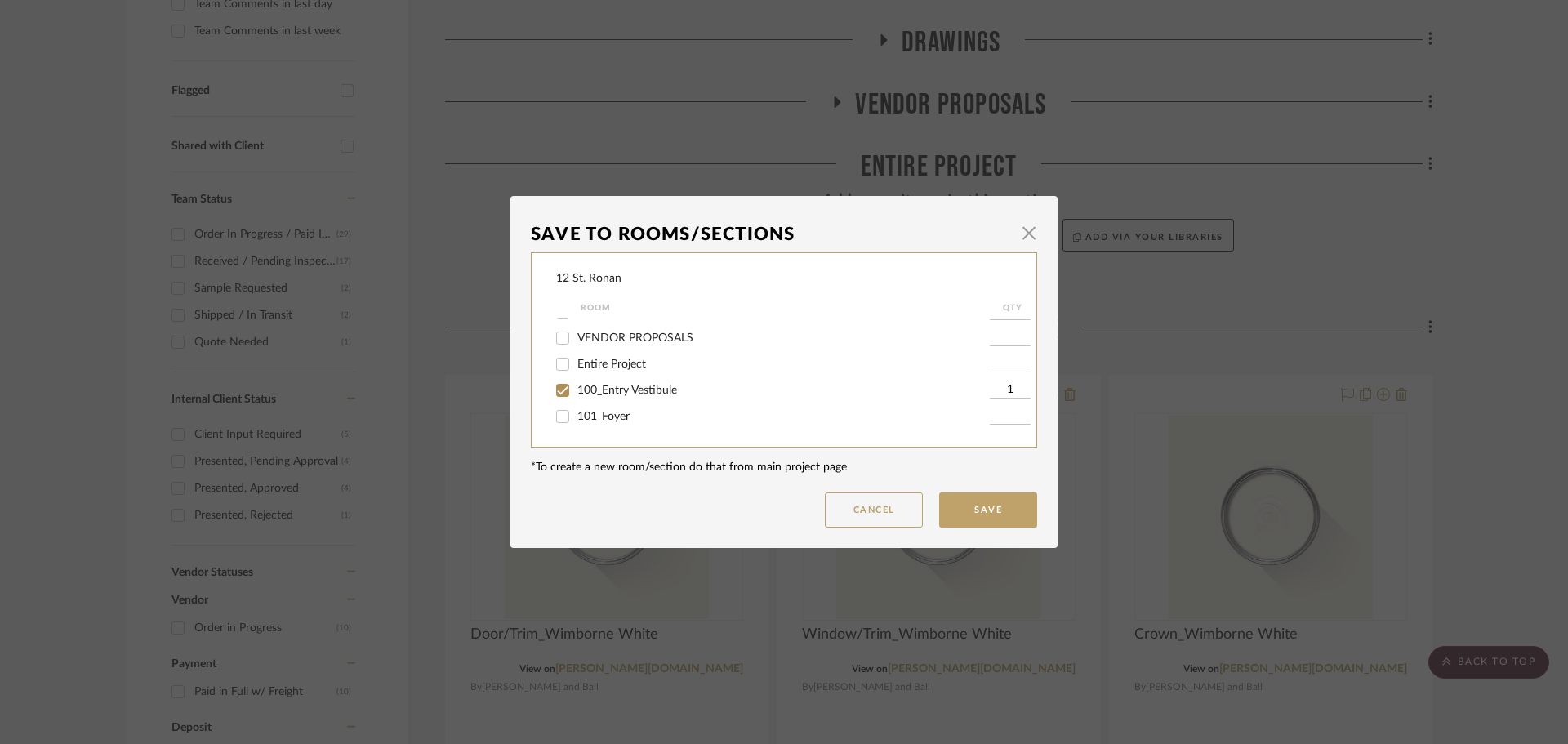
scroll to position [82, 0]
click at [559, 377] on input "101_Foyer" at bounding box center [563, 379] width 27 height 27
checkbox input "true"
type input "1"
click at [559, 402] on input "102_Living Room" at bounding box center [563, 406] width 27 height 27
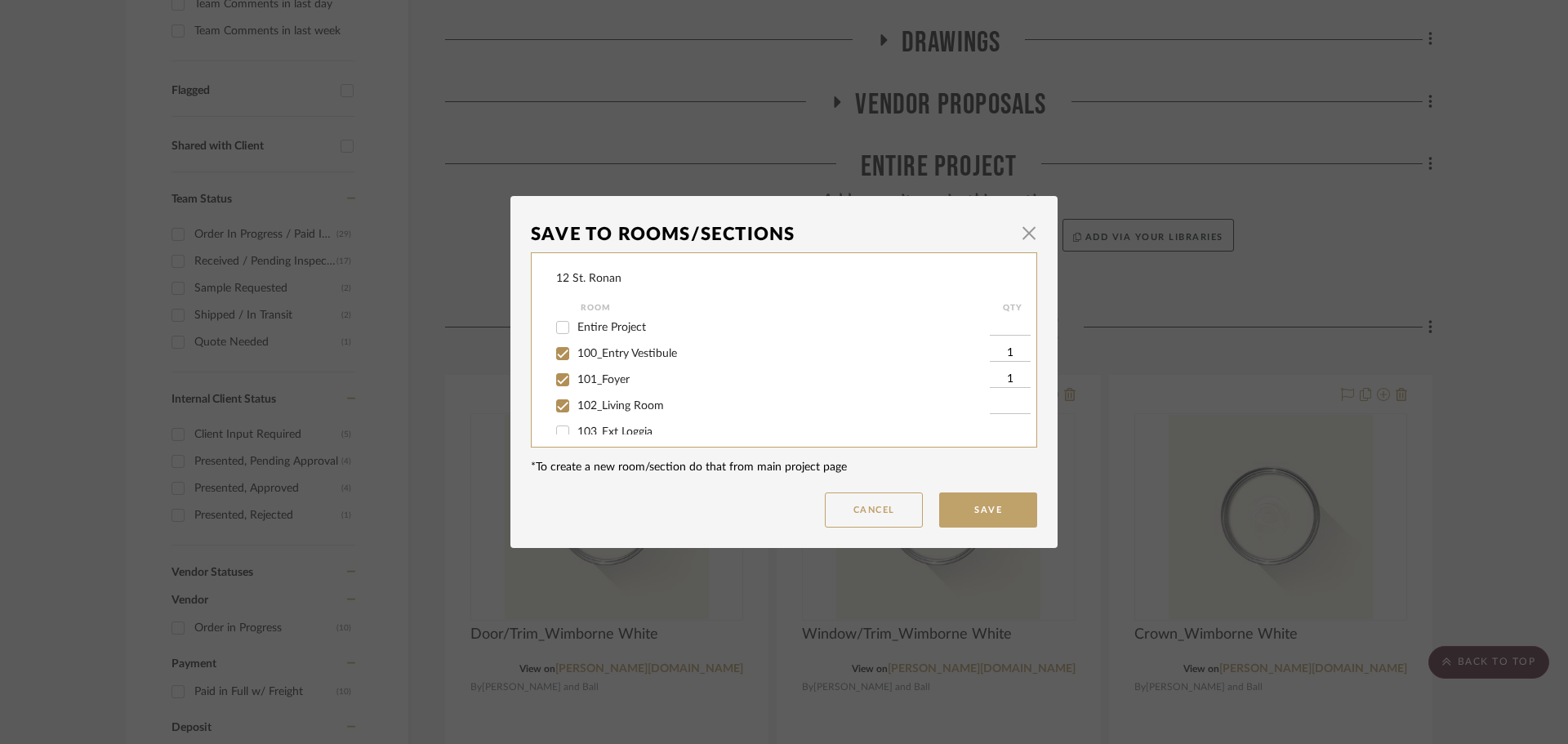
checkbox input "true"
type input "1"
click at [564, 375] on input "104_Family Room/Den" at bounding box center [563, 377] width 27 height 27
checkbox input "true"
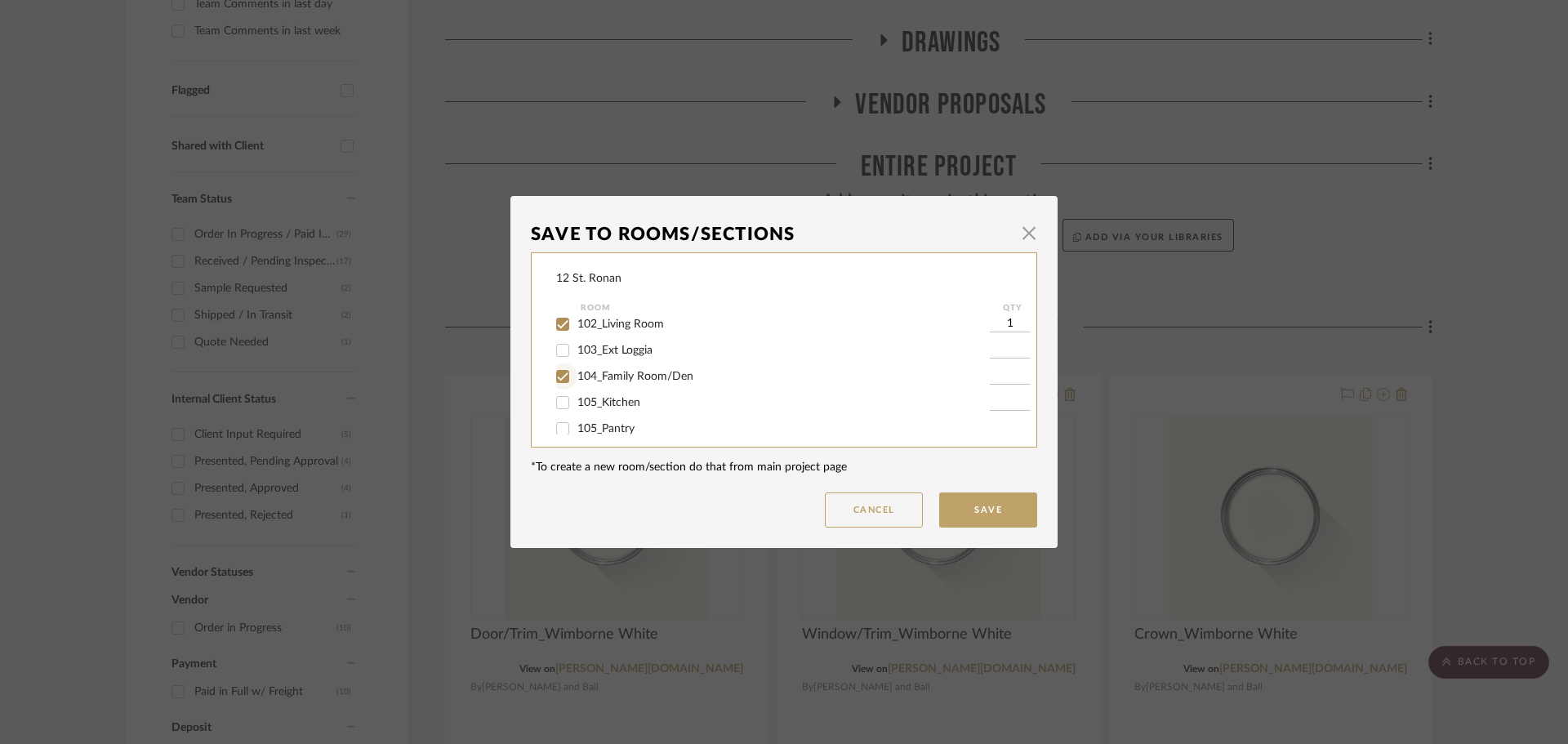
type input "1"
click at [871, 519] on button "Cancel" at bounding box center [874, 510] width 98 height 35
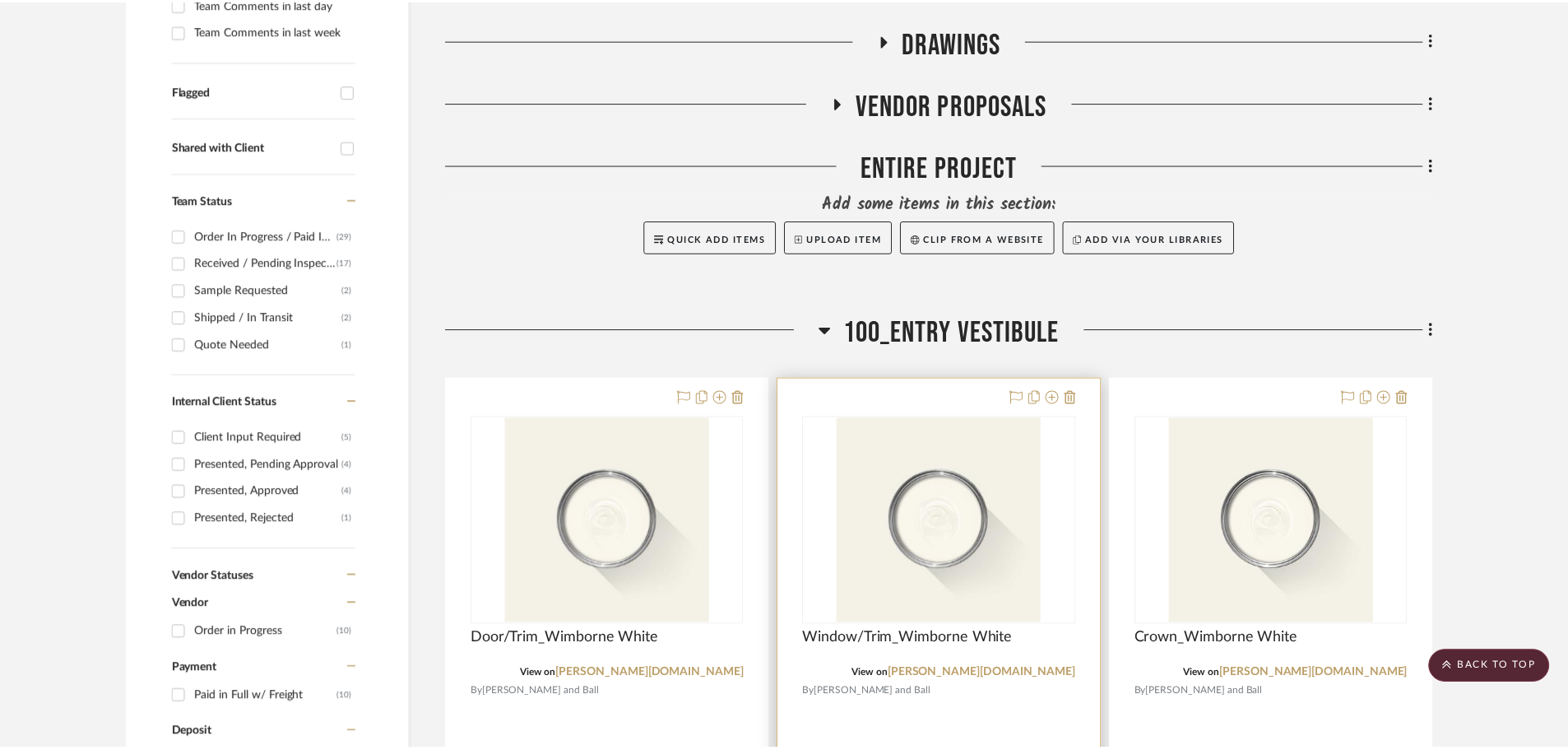
scroll to position [658, 0]
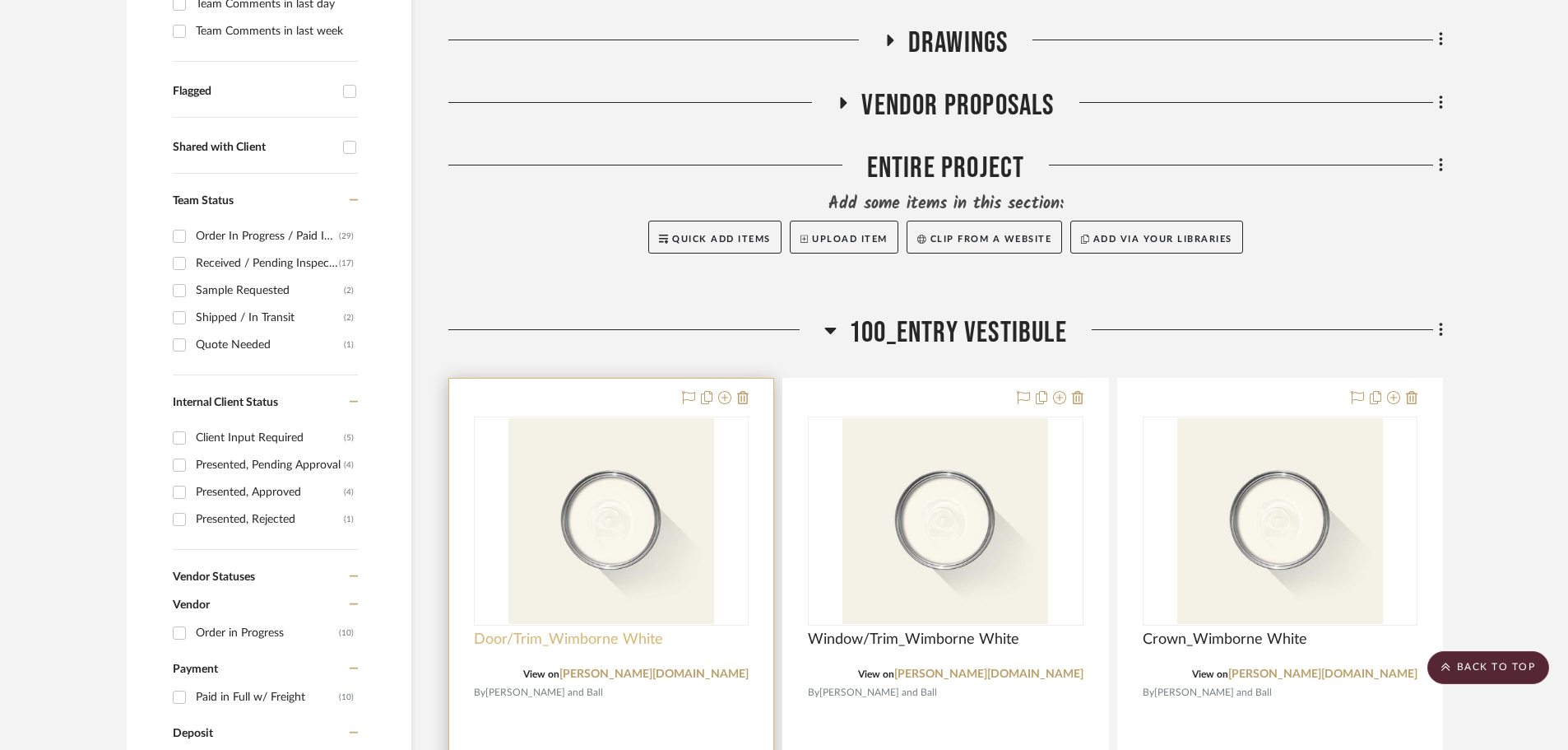
click at [520, 631] on span "Door/Trim_Wimborne White" at bounding box center [569, 640] width 190 height 18
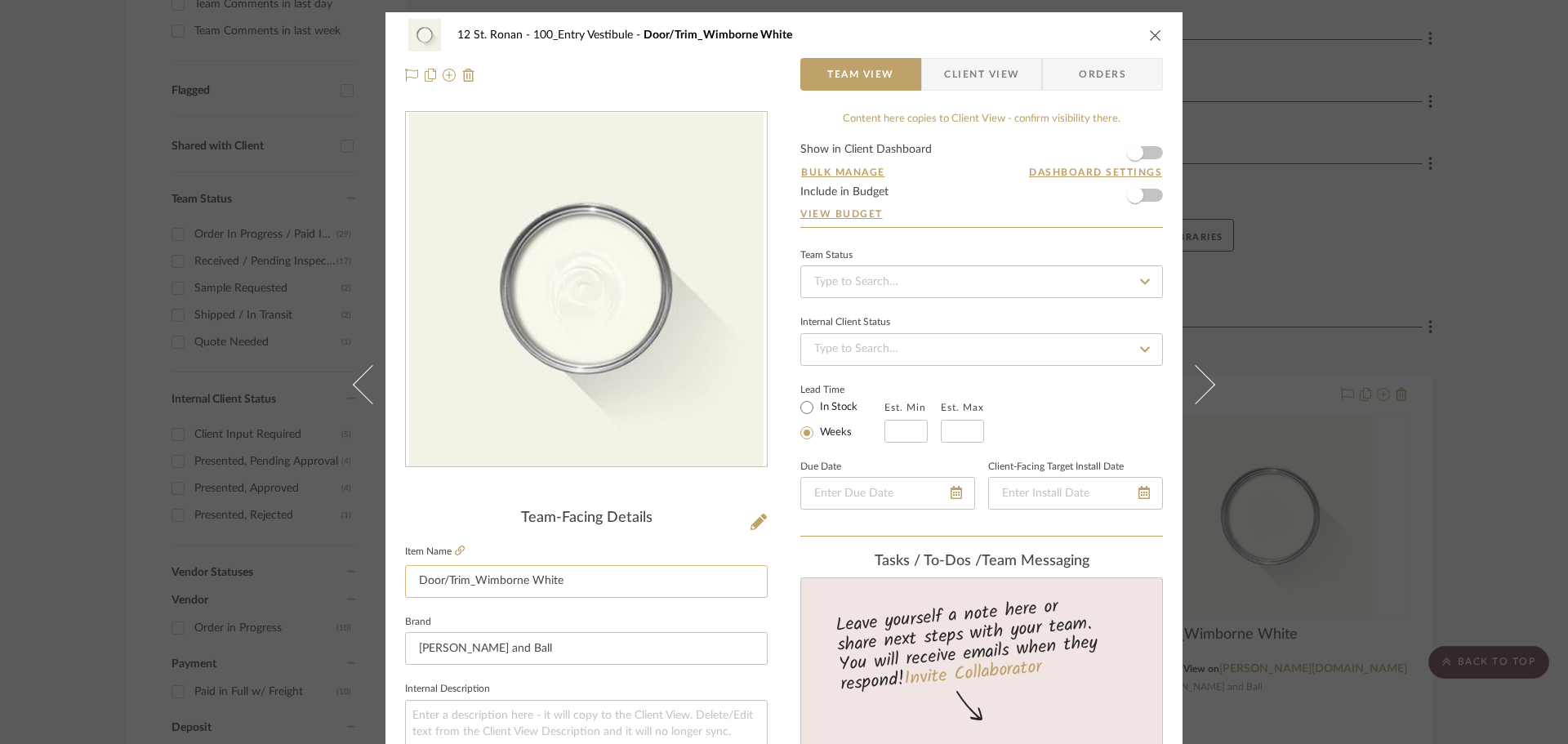
drag, startPoint x: 445, startPoint y: 575, endPoint x: 462, endPoint y: 577, distance: 17.1
click at [445, 575] on input "Door/Trim_Wimborne White" at bounding box center [587, 581] width 363 height 32
type input "Door/Door Trim_Wimborne White"
click at [1149, 31] on icon "close" at bounding box center [1156, 35] width 13 height 13
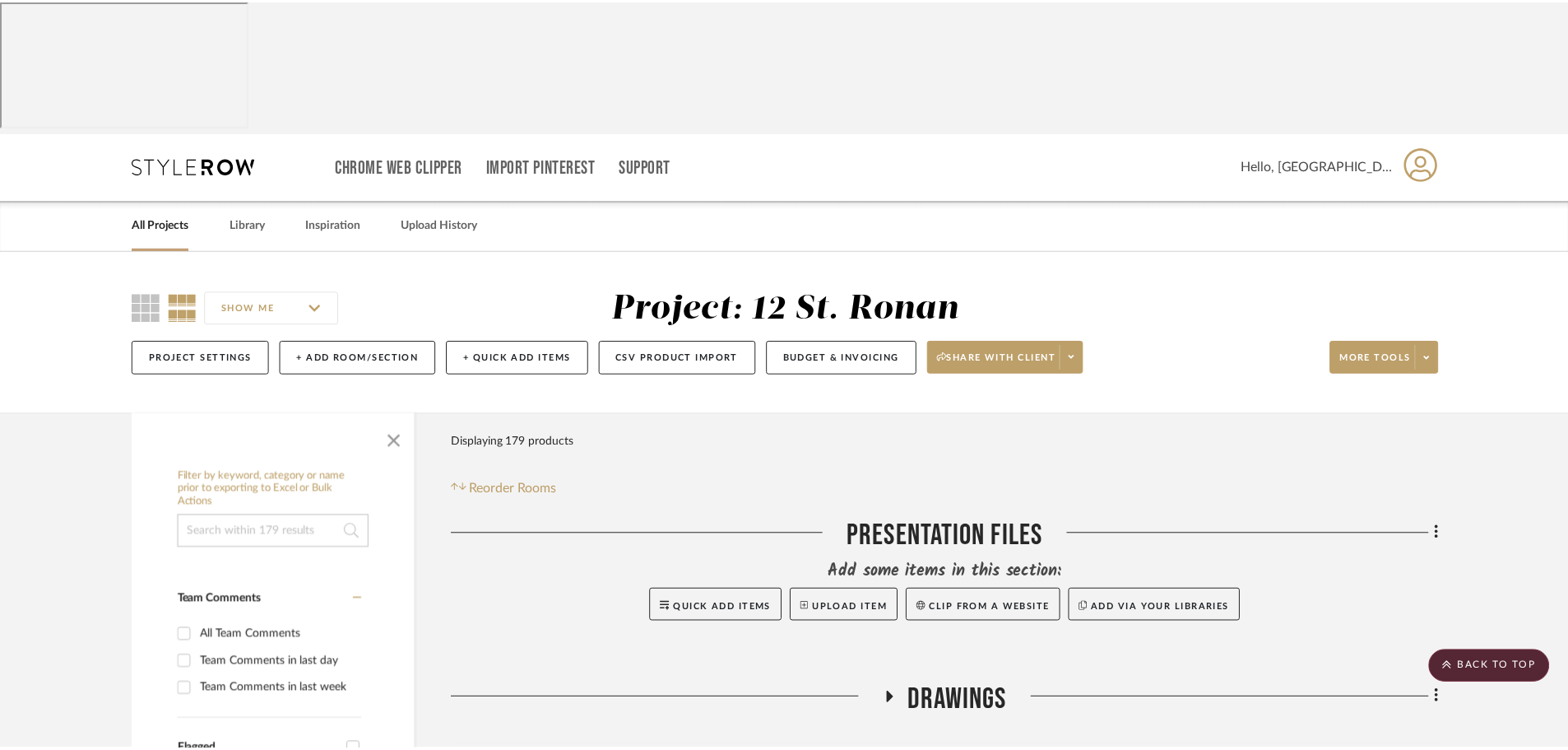
scroll to position [658, 0]
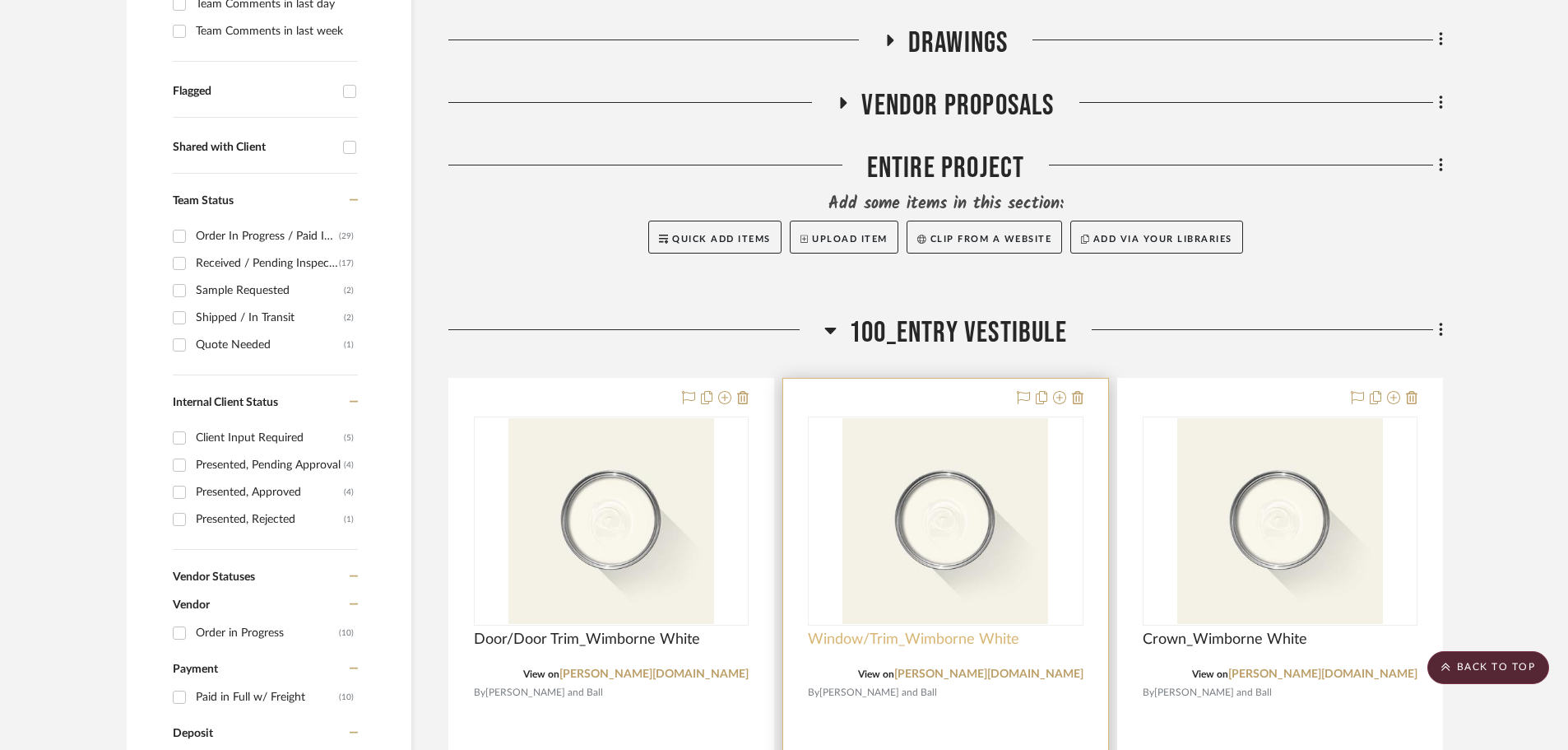
click at [836, 631] on span "Window/Trim_Wimborne White" at bounding box center [913, 640] width 211 height 18
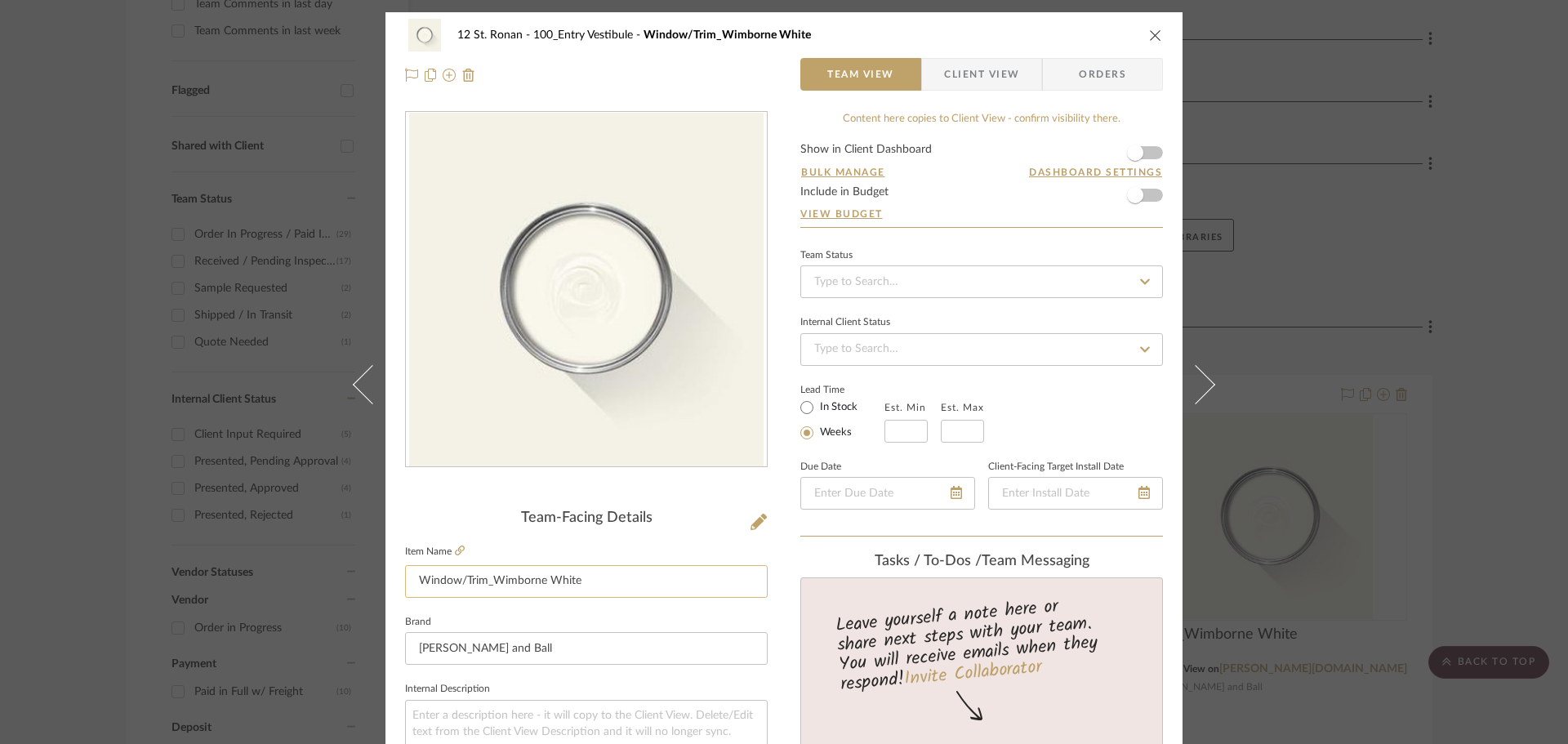
click at [465, 587] on input "Window/Trim_Wimborne White" at bounding box center [587, 581] width 363 height 32
type input "Window/Window Trim_Wimborne White"
click at [1258, 439] on div "12 St. Ronan 100_Entry Vestibule Window/Trim_Wimborne White Team View Client Vi…" at bounding box center [784, 372] width 1568 height 744
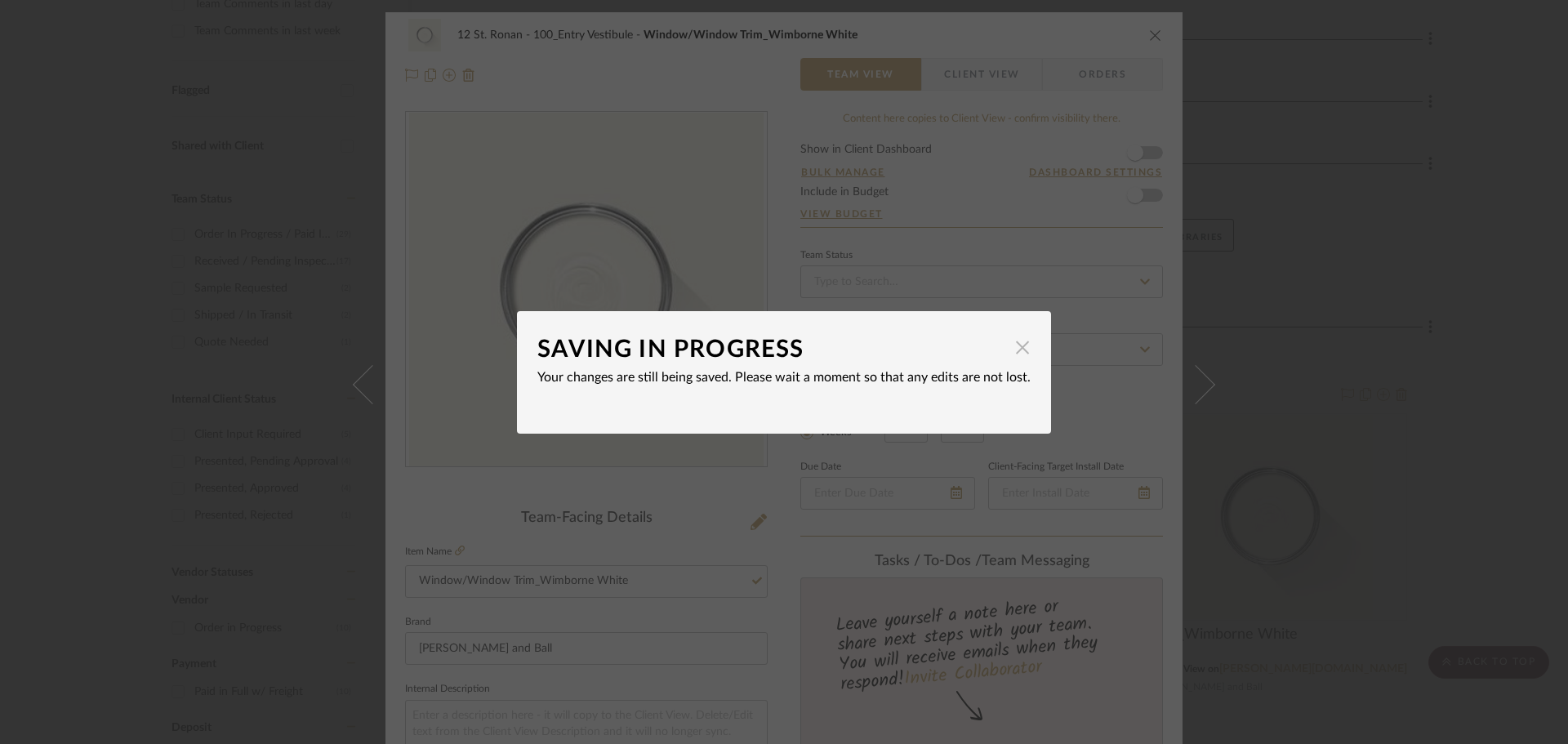
click at [1017, 358] on span "button" at bounding box center [1022, 347] width 32 height 32
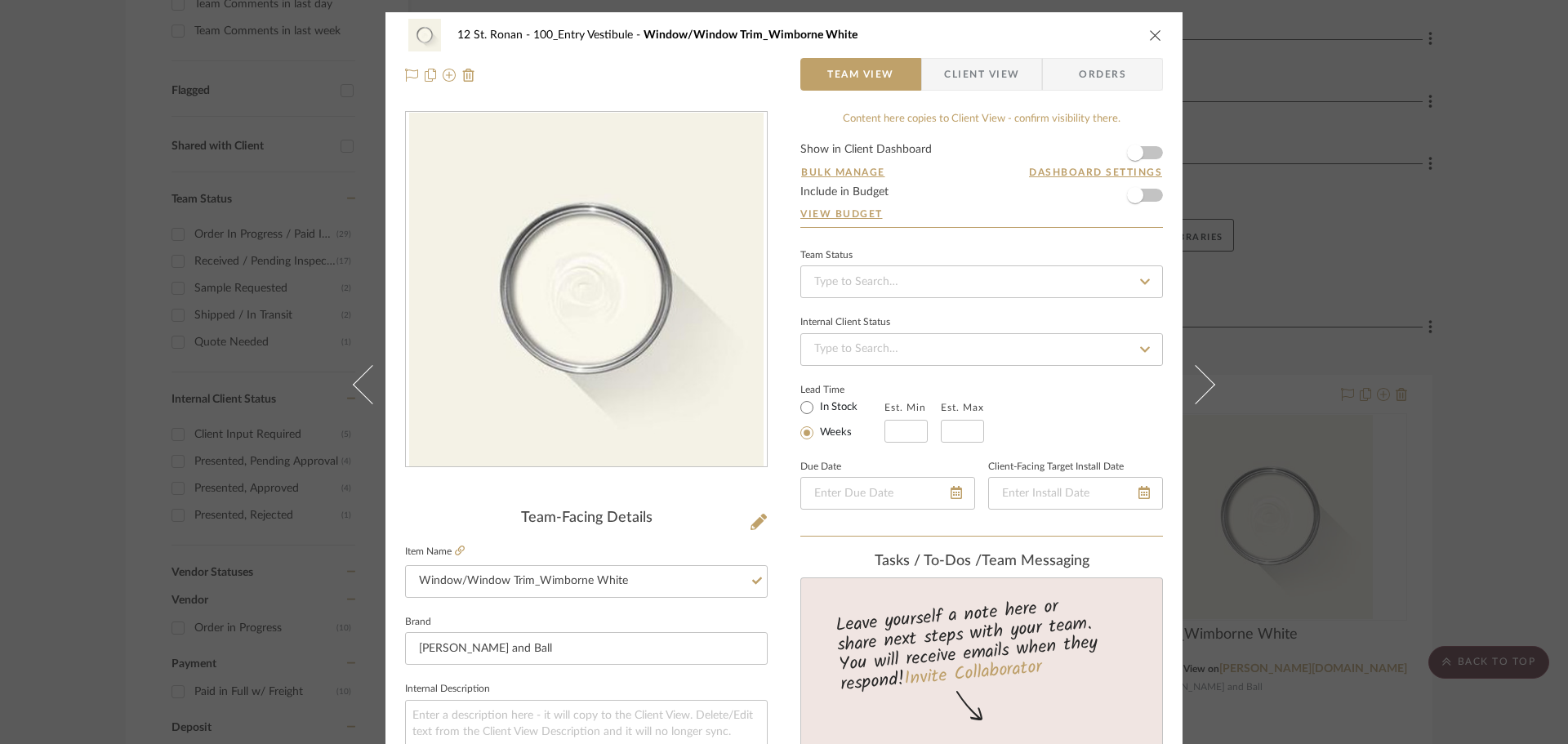
drag, startPoint x: 775, startPoint y: 389, endPoint x: 967, endPoint y: 154, distance: 303.5
click at [1149, 34] on icon "close" at bounding box center [1156, 35] width 13 height 13
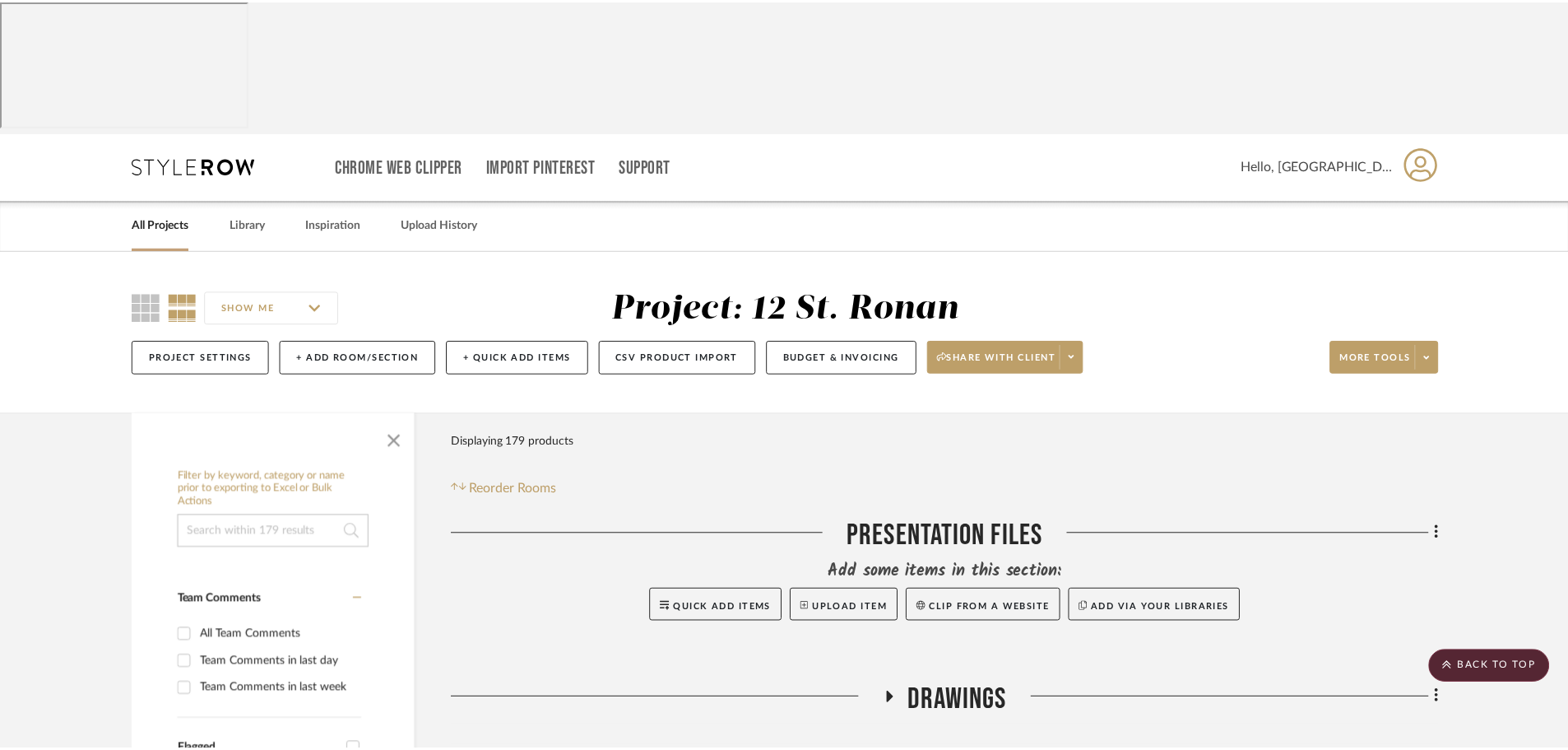
scroll to position [658, 0]
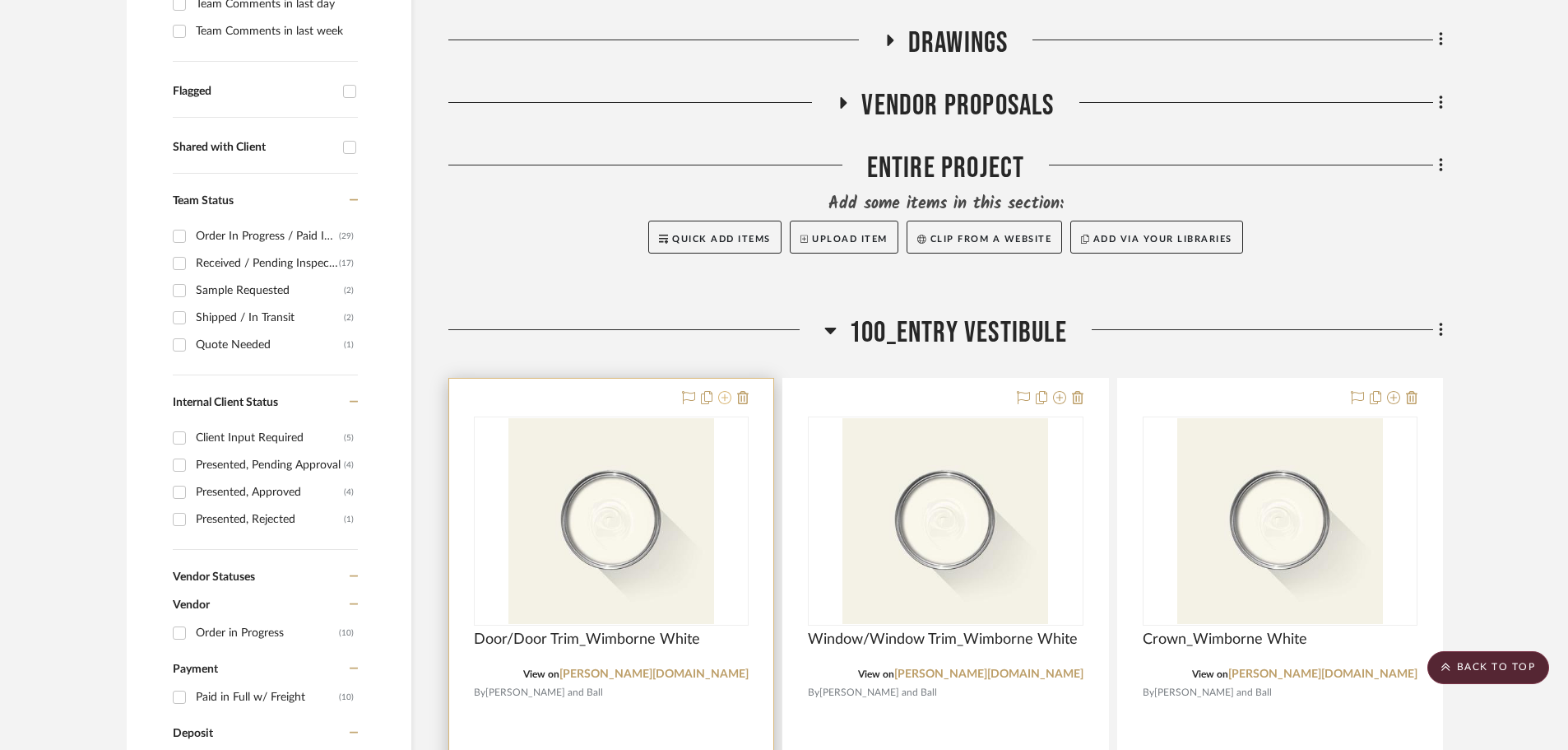
click at [729, 391] on icon at bounding box center [725, 398] width 13 height 13
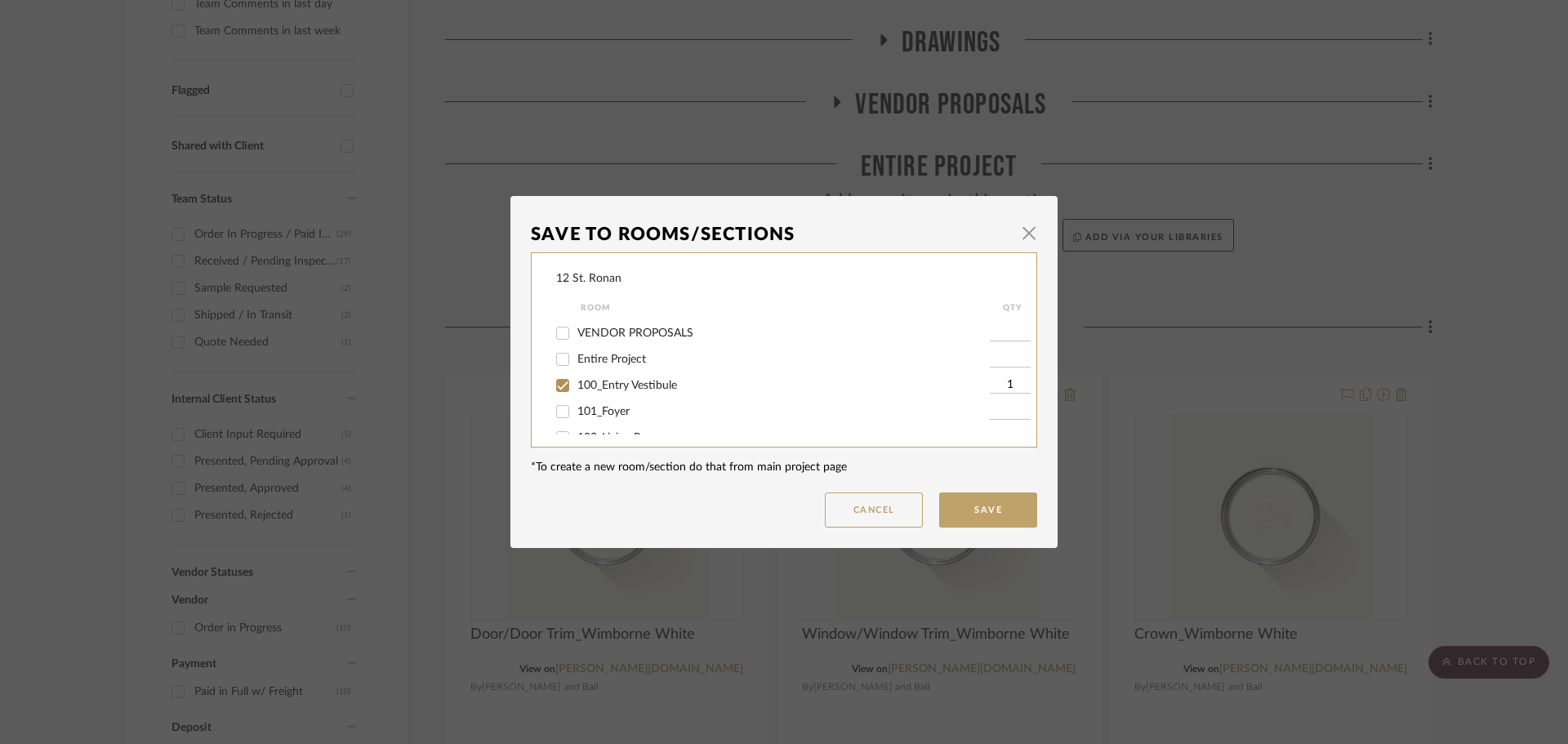
scroll to position [82, 0]
click at [554, 382] on input "101_Foyer" at bounding box center [563, 379] width 27 height 27
checkbox input "true"
type input "1"
click at [558, 410] on input "102_Living Room" at bounding box center [563, 406] width 27 height 27
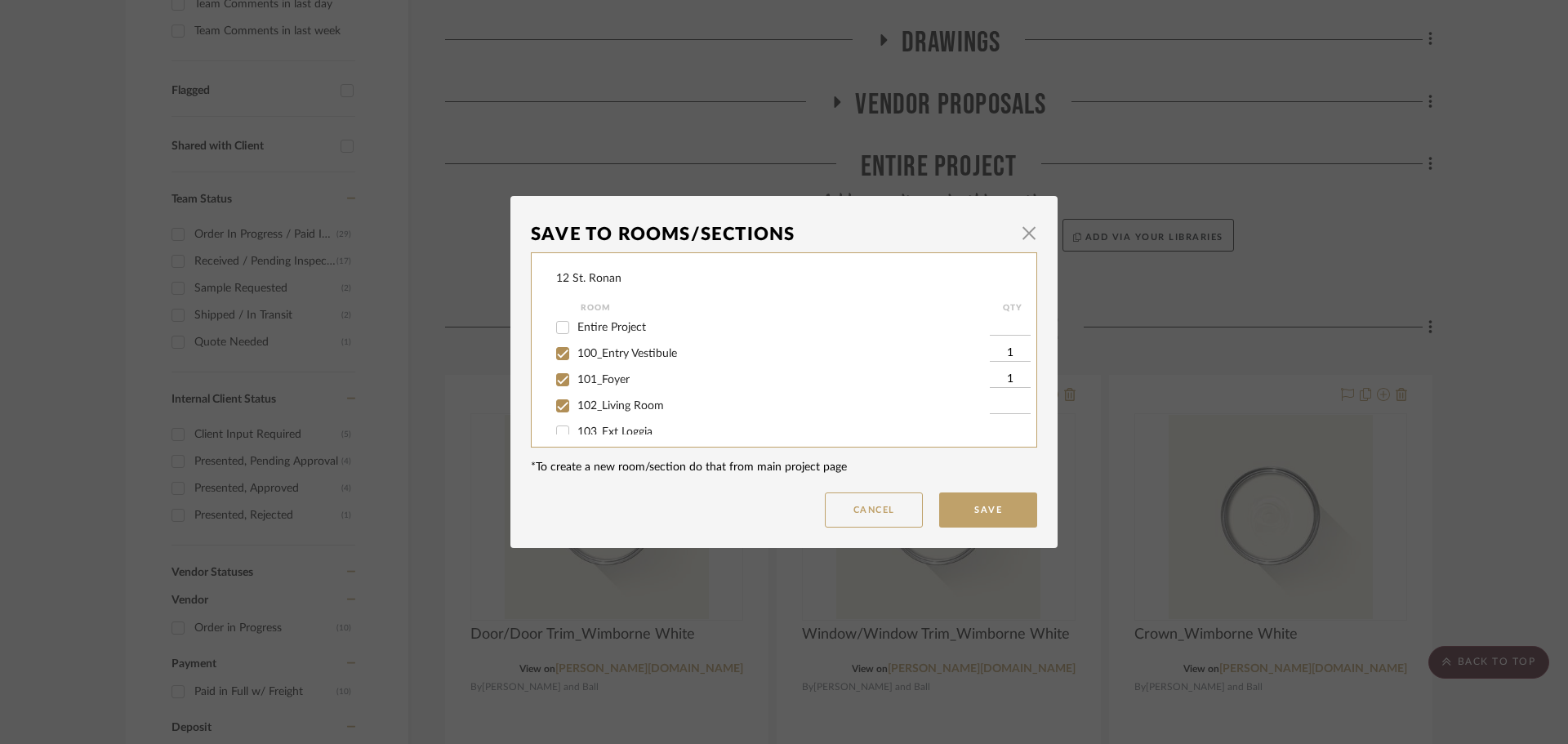
checkbox input "true"
type input "1"
click at [555, 379] on input "104_Family Room/Den" at bounding box center [563, 377] width 27 height 27
checkbox input "true"
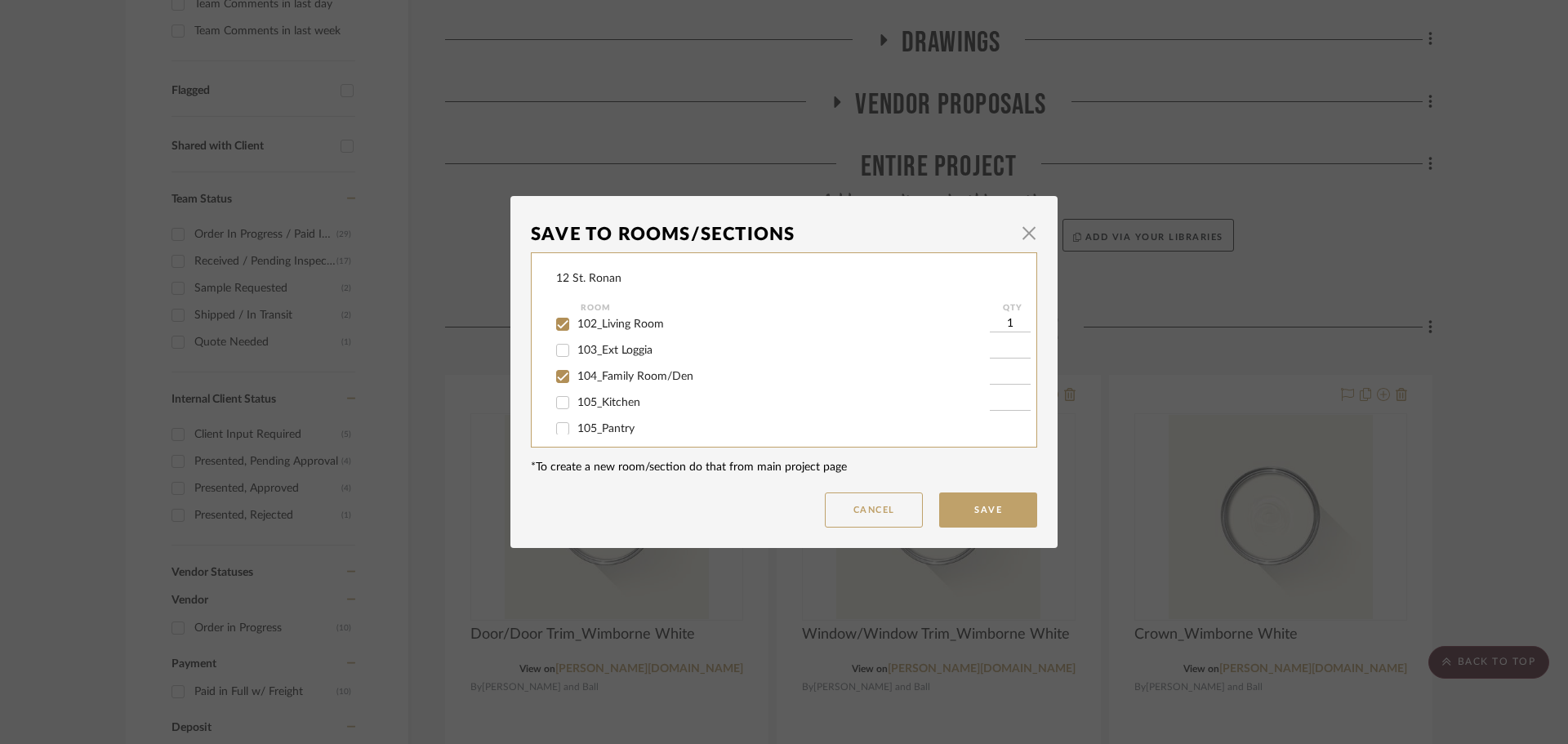
type input "1"
click at [555, 400] on input "105_Kitchen" at bounding box center [563, 403] width 27 height 27
checkbox input "true"
type input "1"
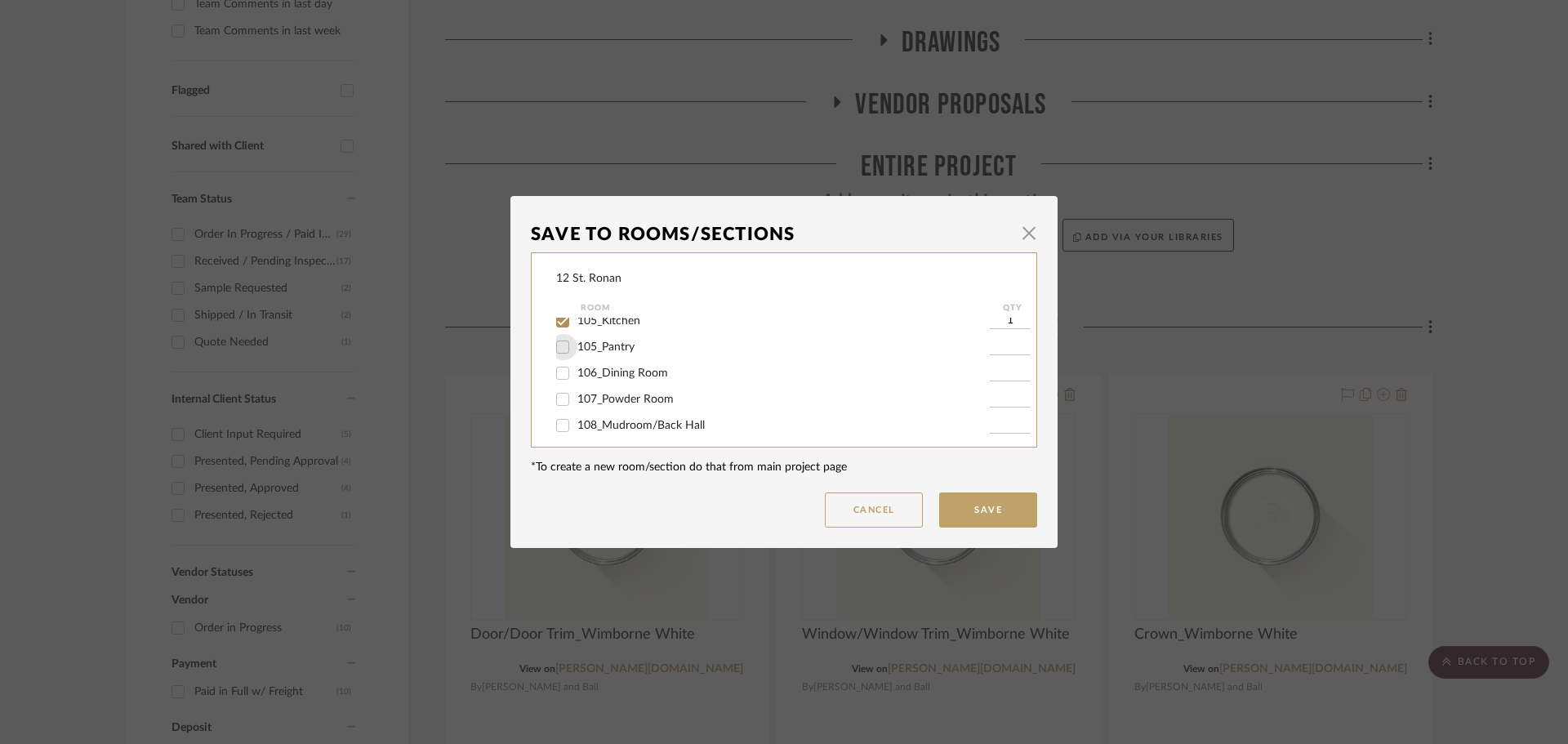
click at [560, 346] on input "105_Pantry" at bounding box center [563, 347] width 27 height 27
checkbox input "true"
type input "1"
click at [557, 379] on input "106_Dining Room" at bounding box center [563, 374] width 27 height 27
checkbox input "true"
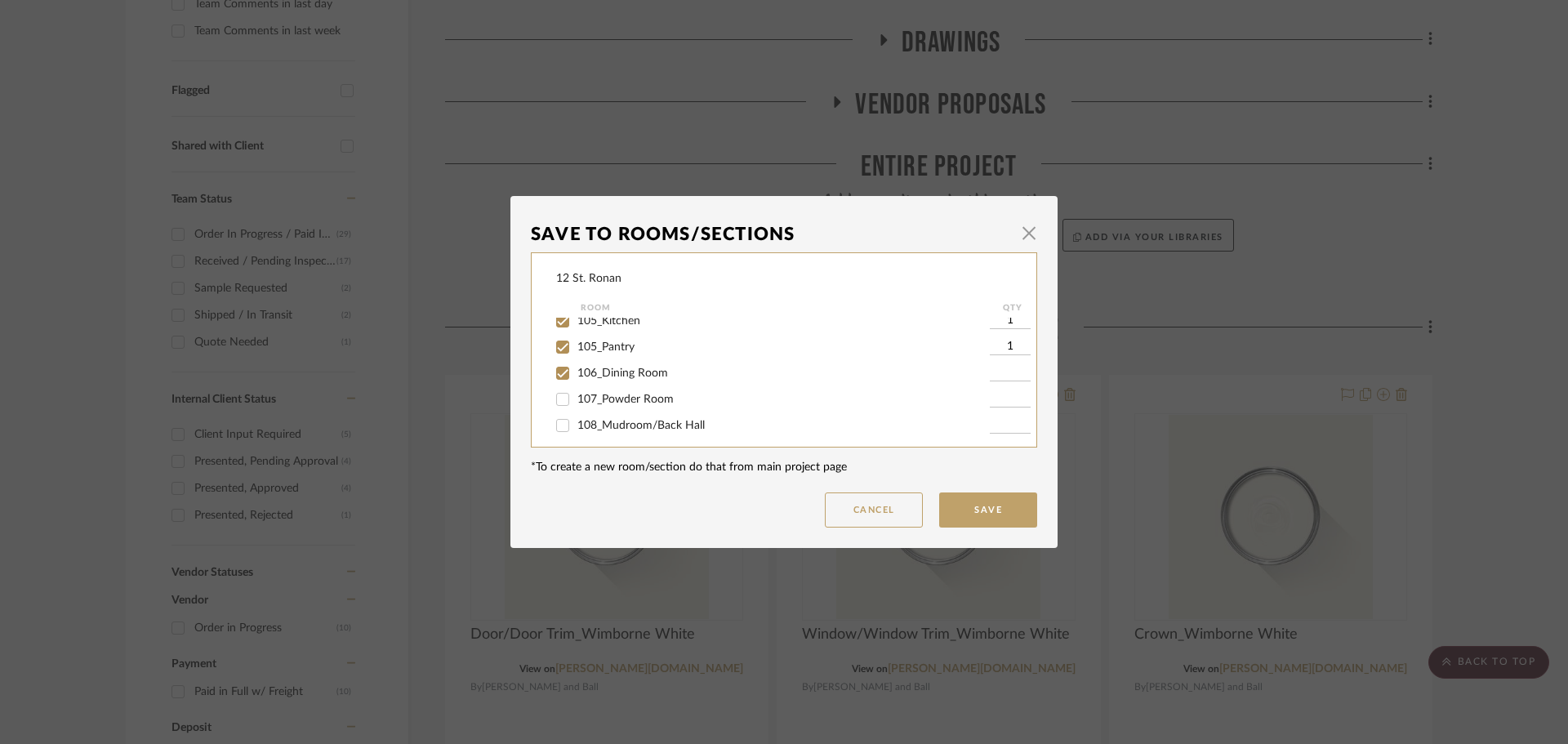
type input "1"
click at [557, 399] on input "107_Powder Room" at bounding box center [563, 399] width 27 height 27
checkbox input "true"
type input "1"
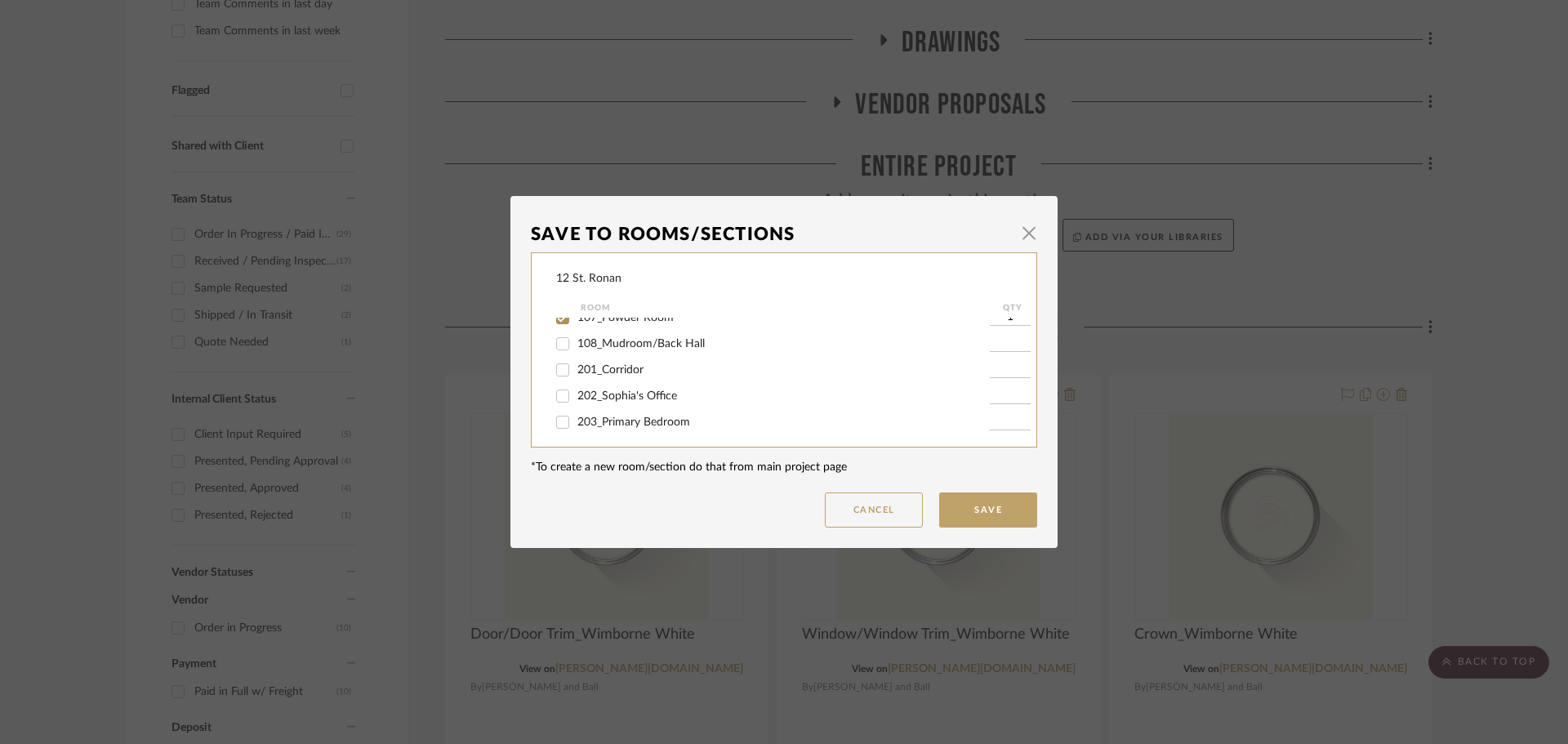
click at [557, 348] on input "108_Mudroom/Back Hall" at bounding box center [563, 344] width 27 height 27
checkbox input "true"
type input "1"
click at [557, 376] on input "201_Corridor" at bounding box center [563, 370] width 27 height 27
checkbox input "true"
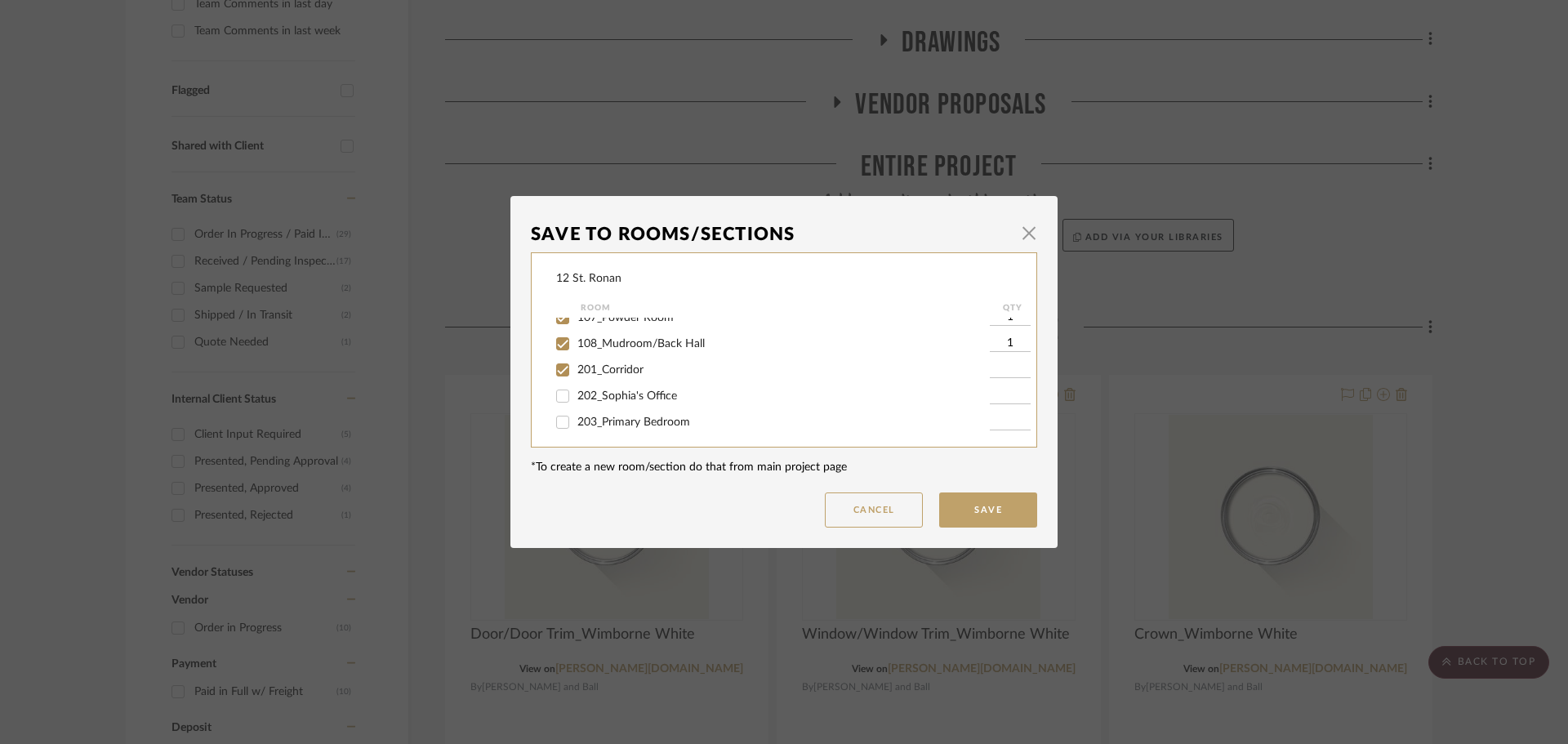
type input "1"
click at [559, 423] on input "203_Primary Bedroom" at bounding box center [563, 423] width 27 height 27
checkbox input "true"
type input "1"
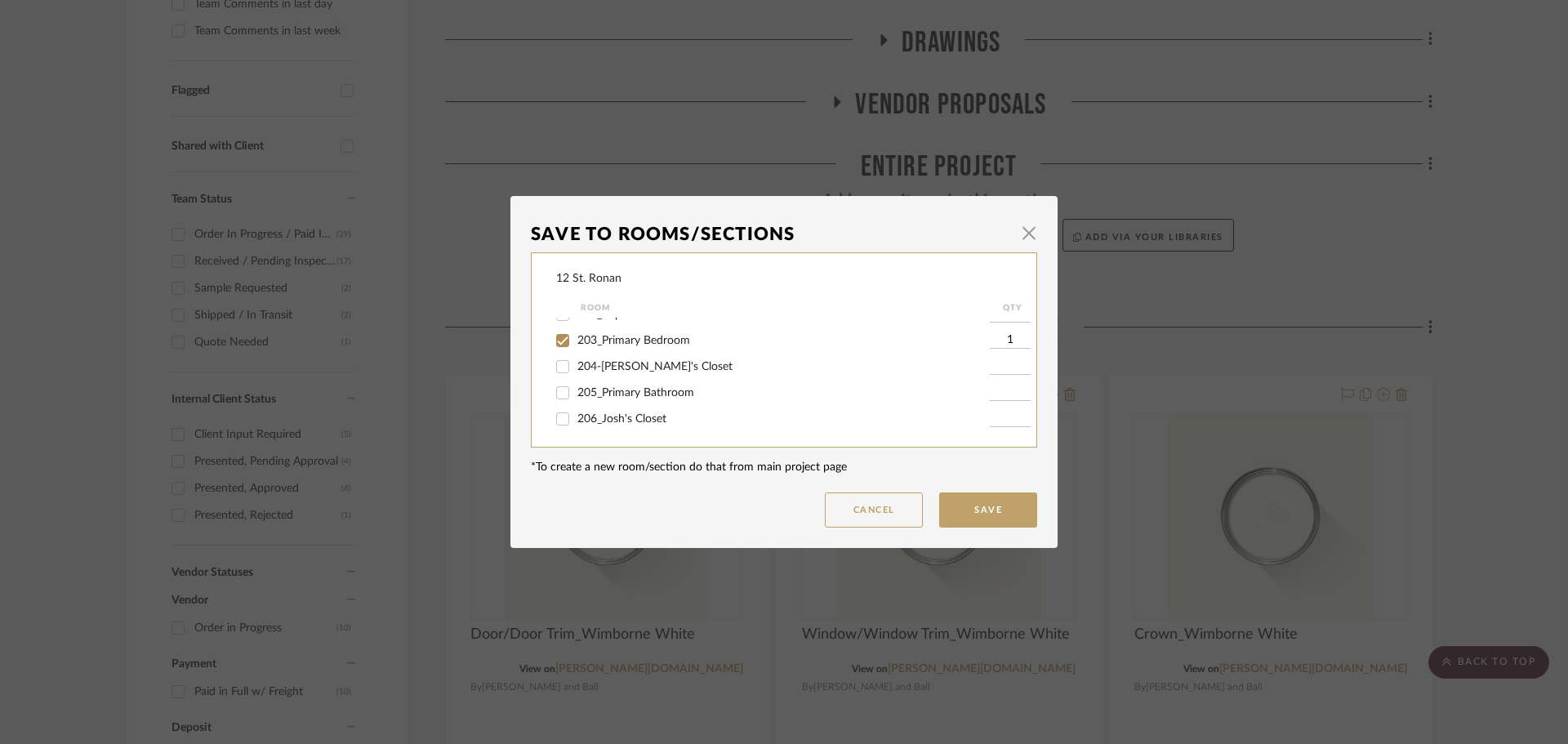
click at [559, 365] on input "204-[PERSON_NAME]'s Closet" at bounding box center [563, 367] width 27 height 27
checkbox input "true"
type input "1"
click at [558, 389] on input "205_Primary Bathroom" at bounding box center [563, 393] width 27 height 27
checkbox input "true"
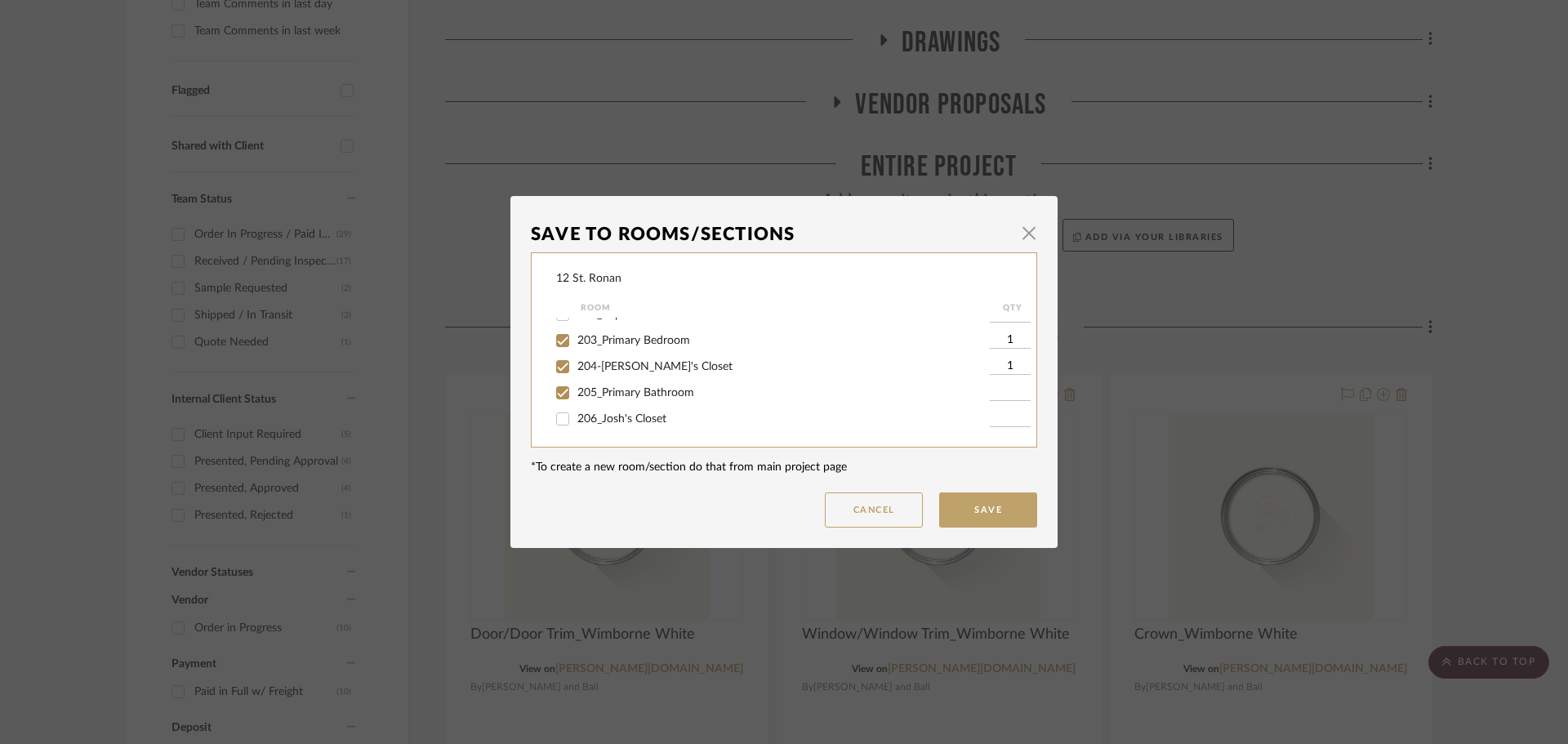
type input "1"
click at [559, 334] on input "206_Josh's Closet" at bounding box center [563, 337] width 27 height 27
checkbox input "true"
type input "1"
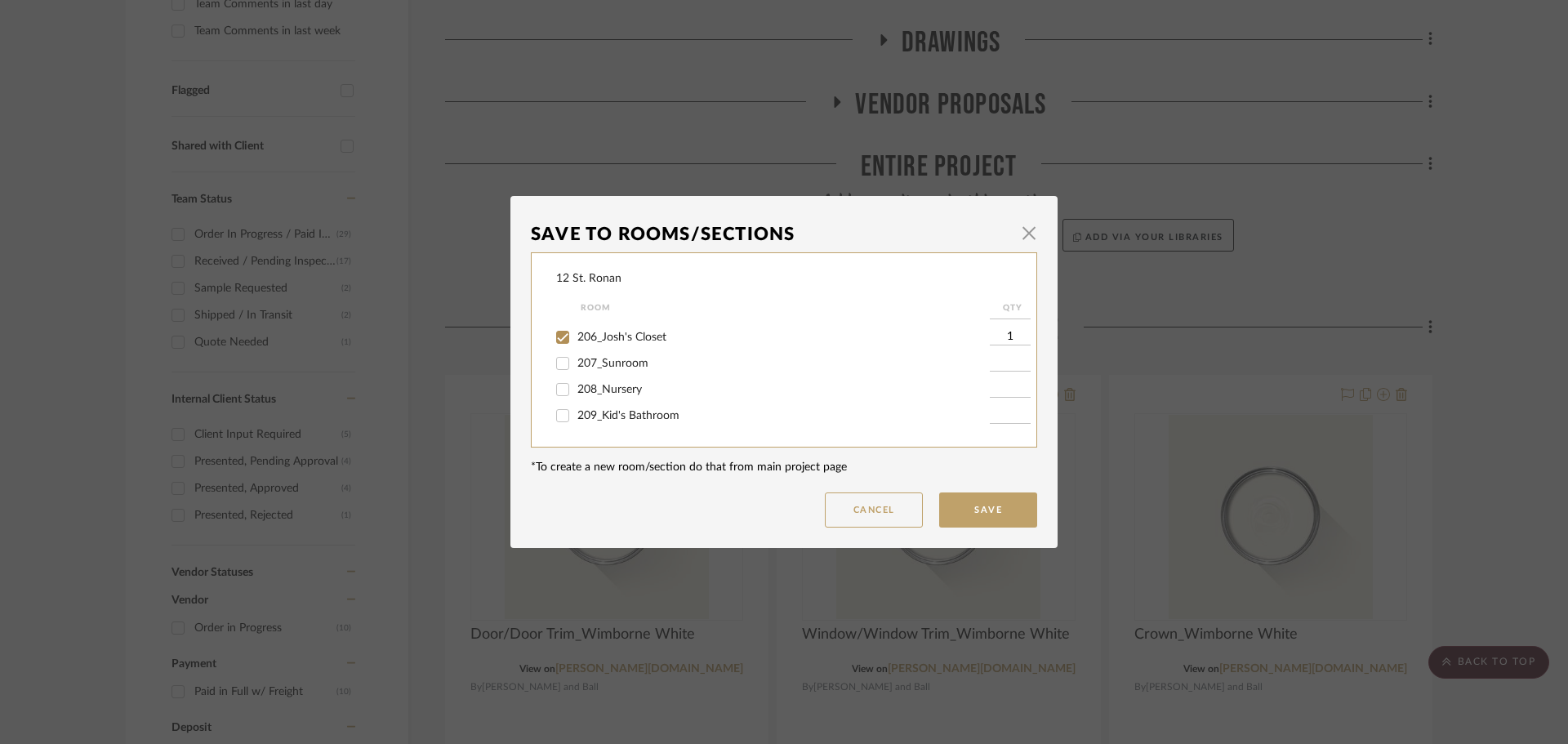
click at [559, 391] on input "208_Nursery" at bounding box center [563, 389] width 27 height 27
checkbox input "true"
type input "1"
click at [559, 414] on input "209_Kid's Bathroom" at bounding box center [563, 416] width 27 height 27
checkbox input "true"
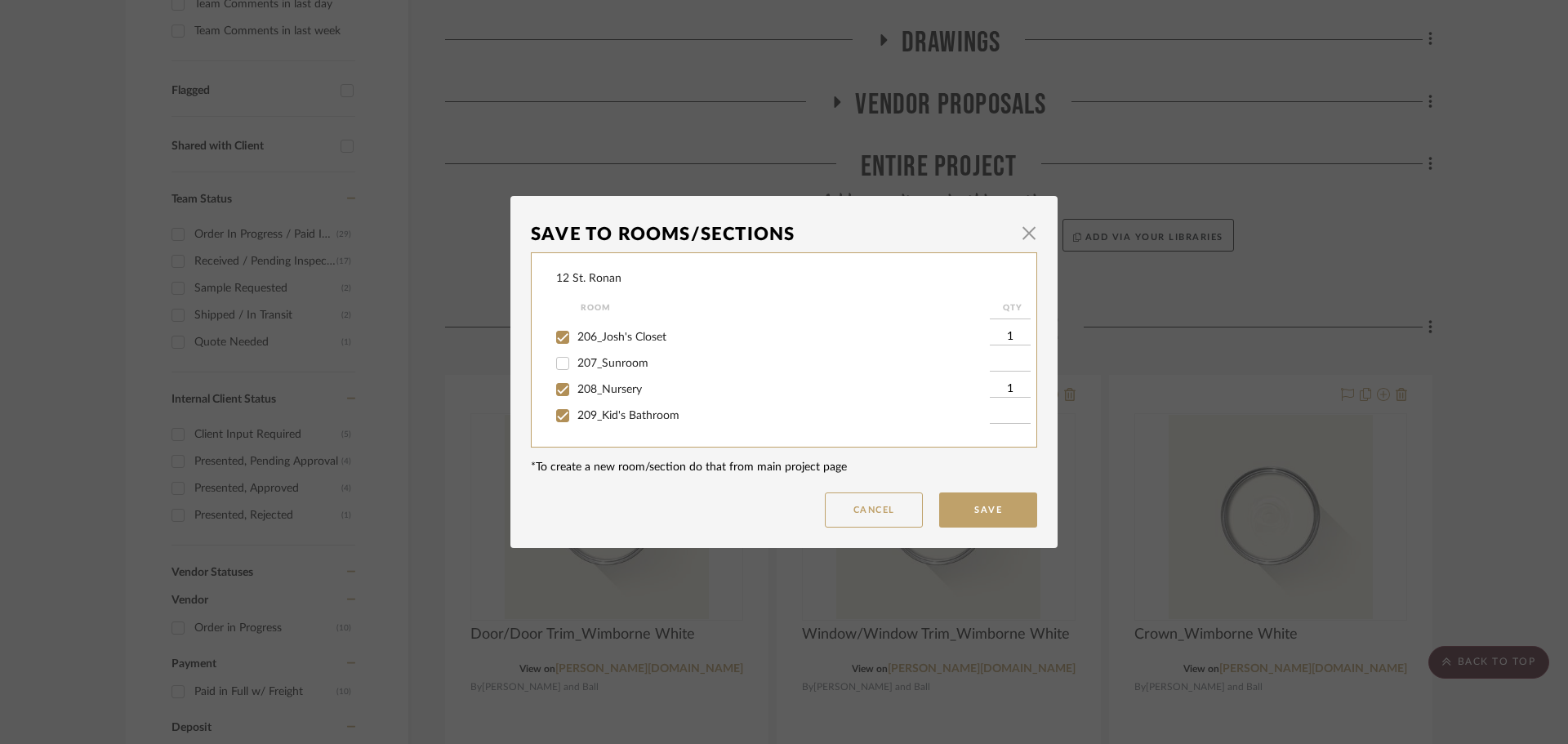
type input "1"
click at [563, 361] on input "210_Bedroom 2" at bounding box center [563, 360] width 27 height 27
checkbox input "true"
type input "1"
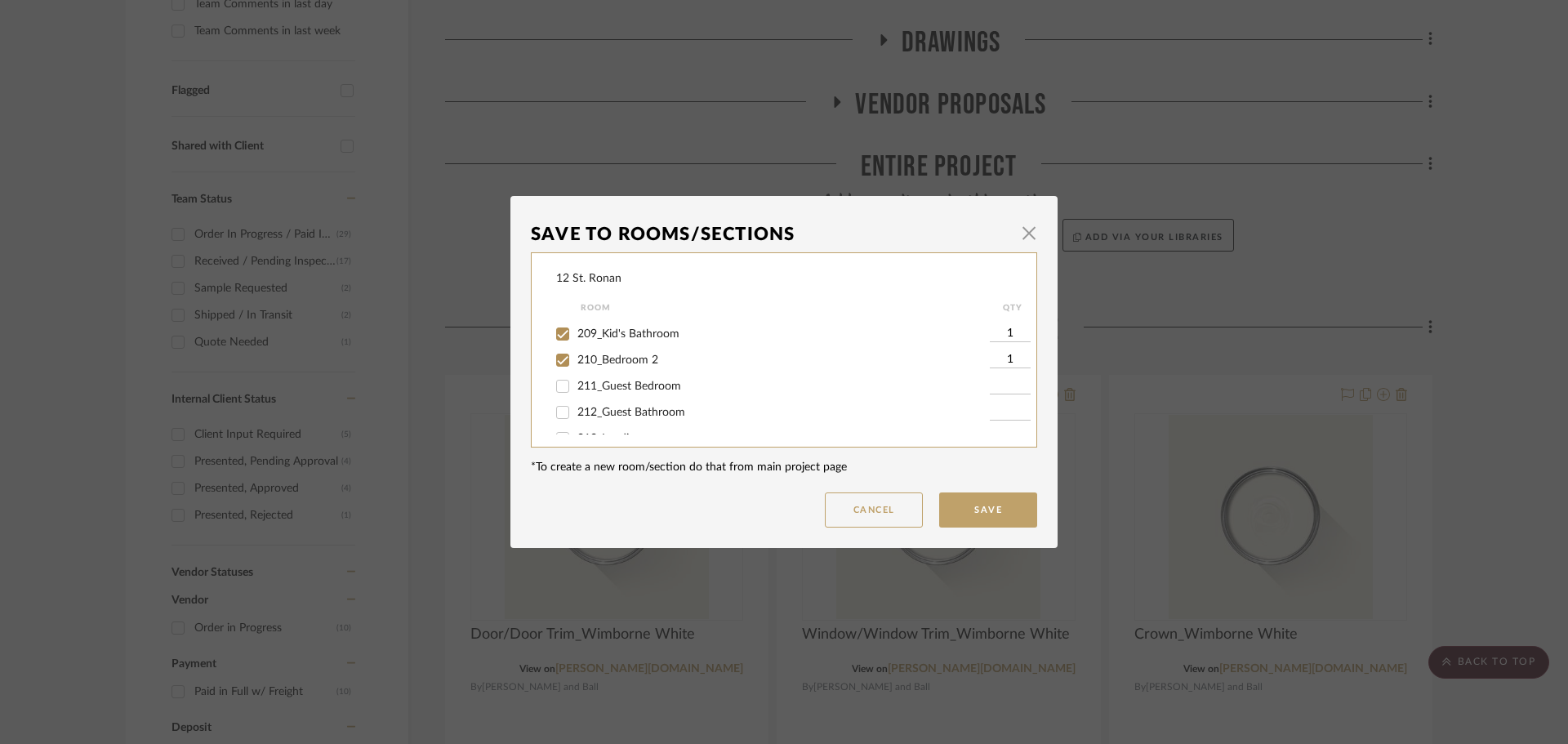
click at [560, 387] on input "211_Guest Bedroom" at bounding box center [563, 386] width 27 height 27
checkbox input "true"
type input "1"
click at [560, 414] on input "212_Guest Bathroom" at bounding box center [563, 413] width 27 height 27
checkbox input "true"
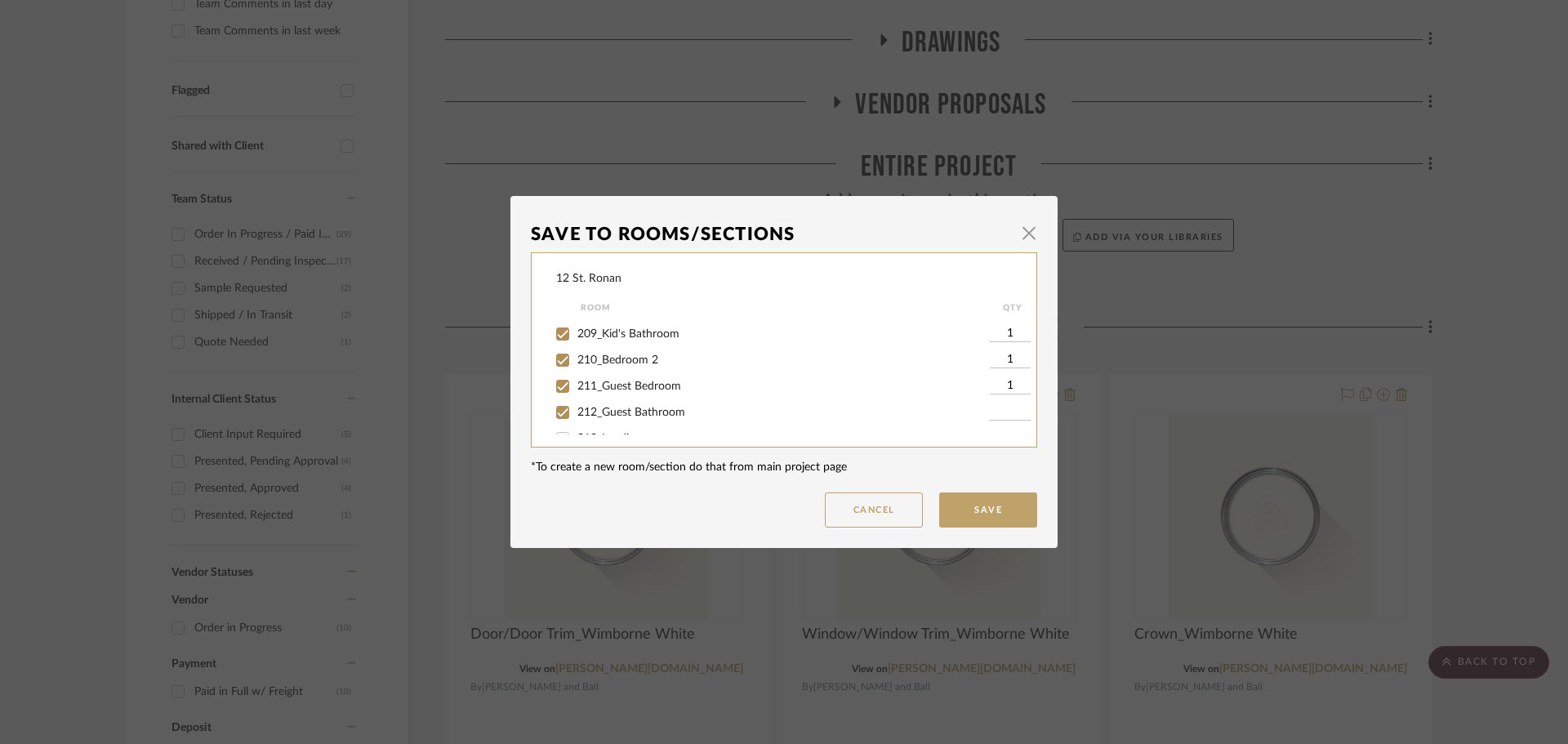
type input "1"
click at [554, 363] on input "213_Landing" at bounding box center [563, 357] width 27 height 27
checkbox input "true"
type input "1"
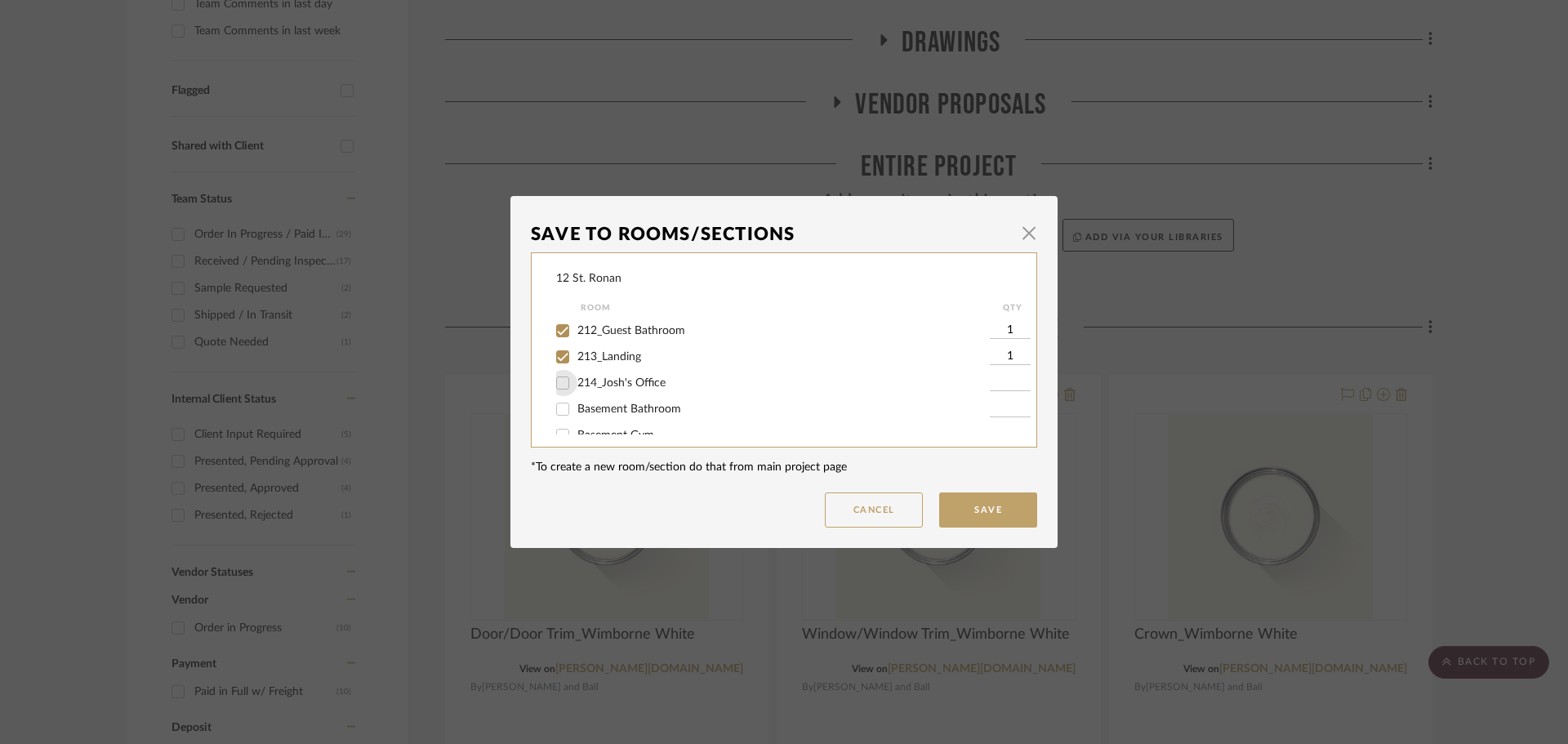
click at [553, 381] on input "214_Josh's Office" at bounding box center [563, 383] width 27 height 27
checkbox input "true"
type input "1"
click at [555, 406] on input "Basement Bathroom" at bounding box center [563, 409] width 27 height 27
checkbox input "true"
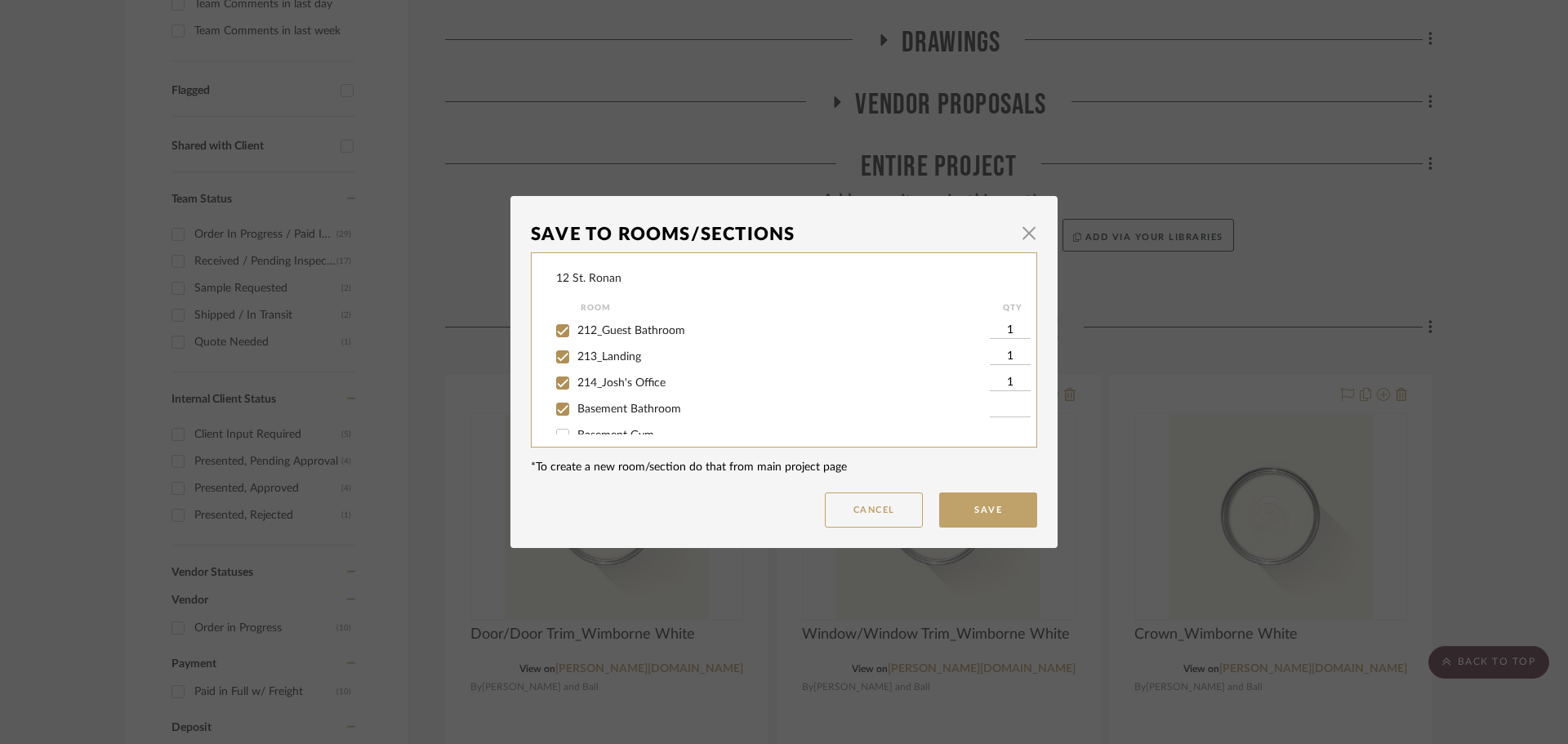
type input "1"
click at [559, 370] on input "Basement Gym" at bounding box center [563, 365] width 27 height 27
checkbox input "true"
type input "1"
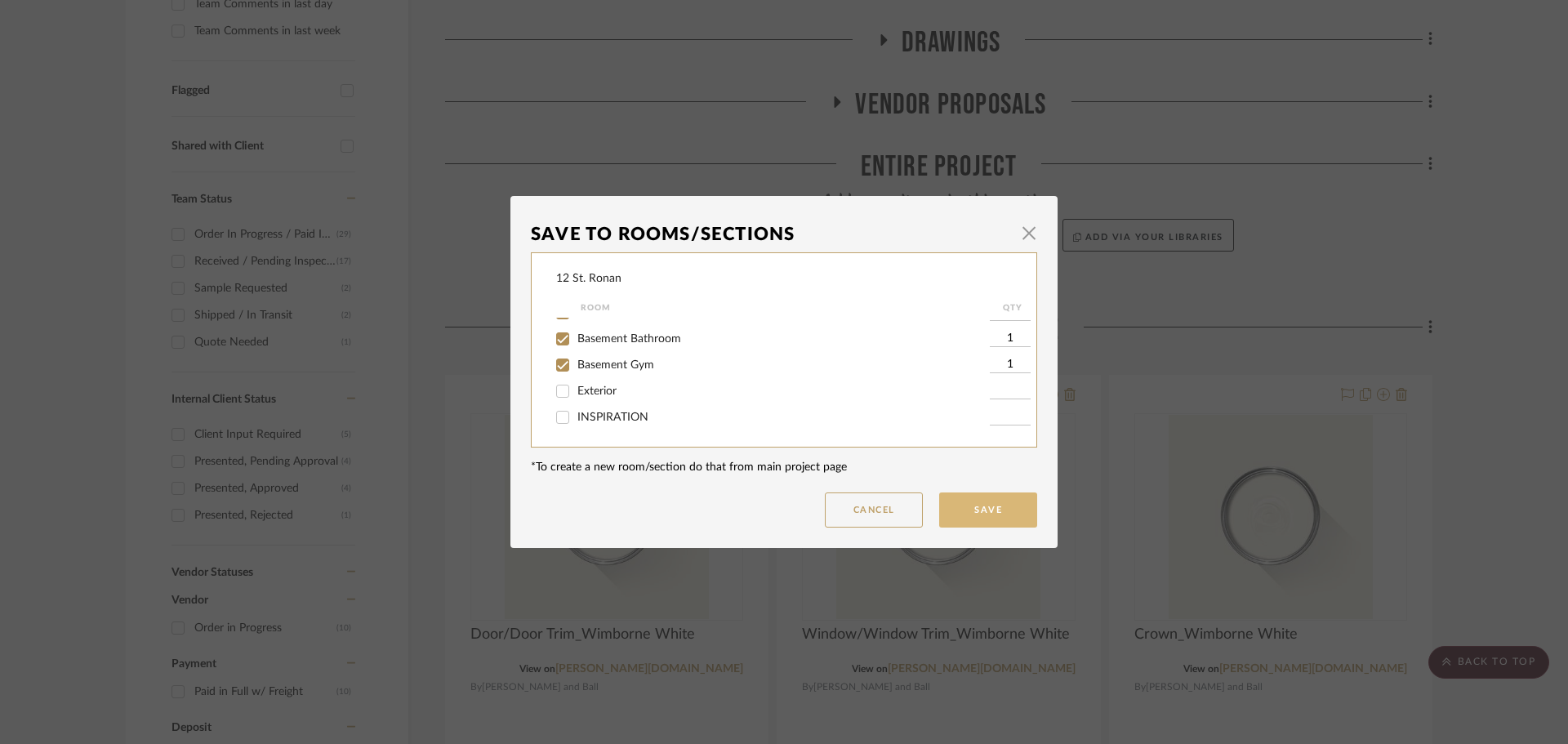
click at [965, 516] on button "Save" at bounding box center [988, 510] width 98 height 35
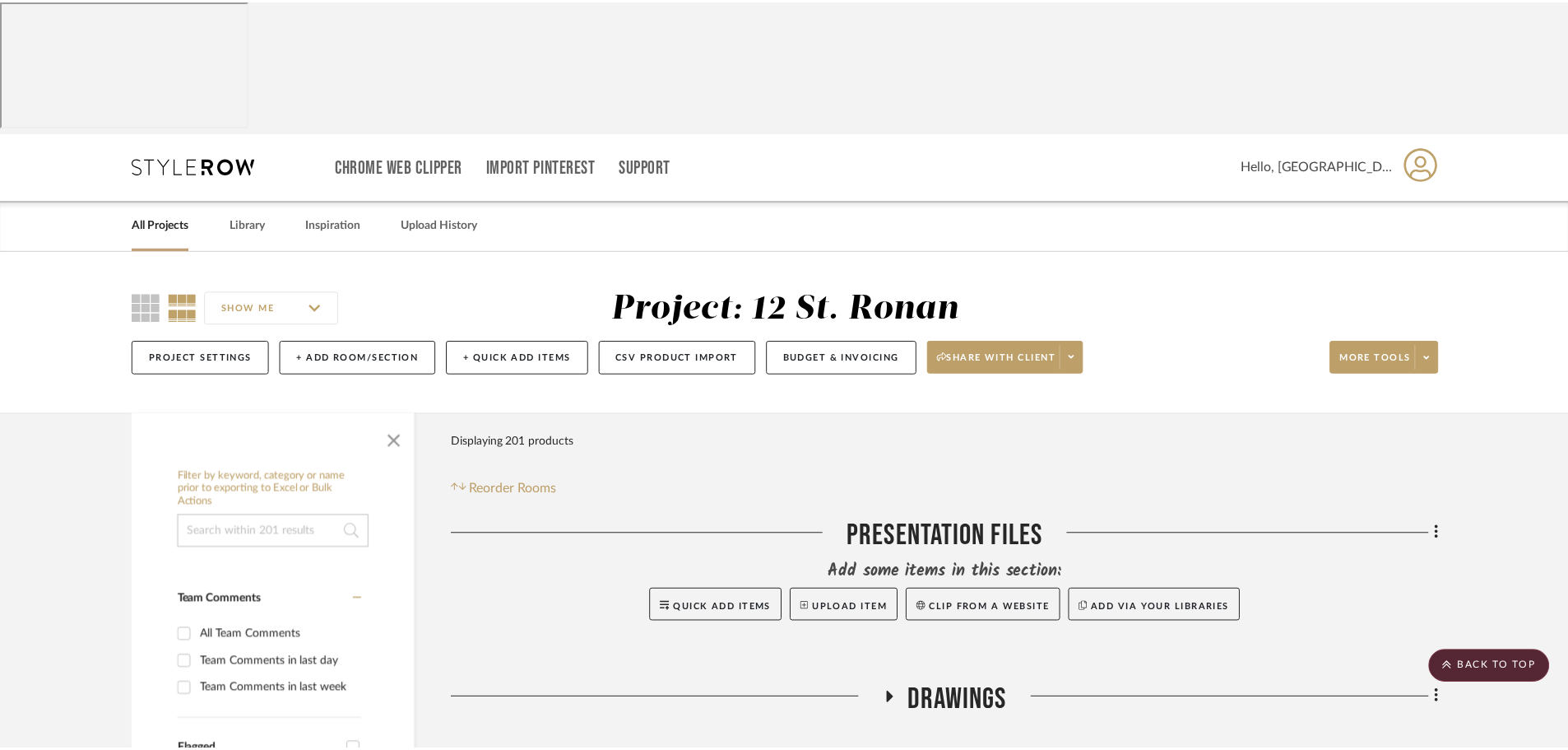
scroll to position [658, 0]
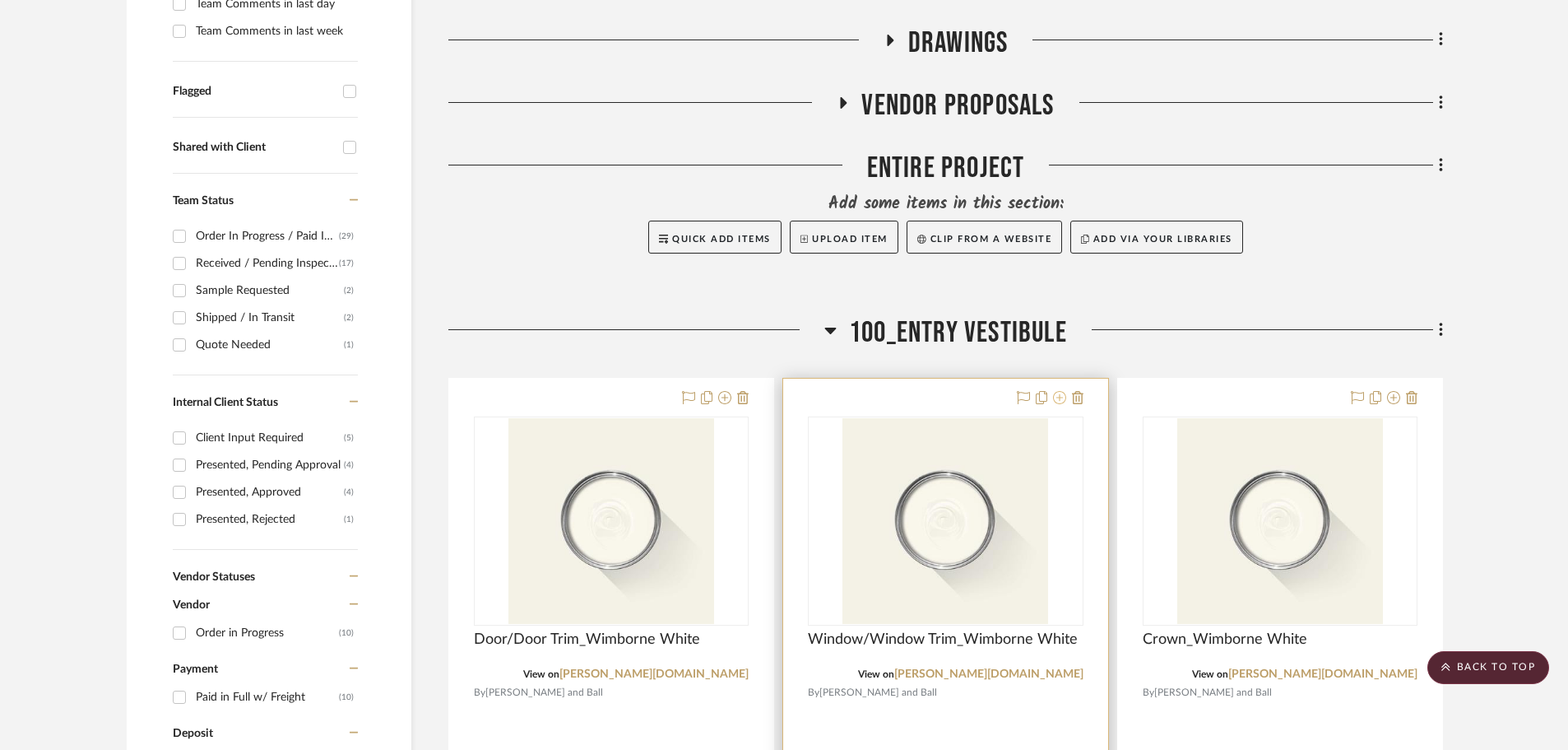
click at [1054, 391] on icon at bounding box center [1060, 398] width 13 height 13
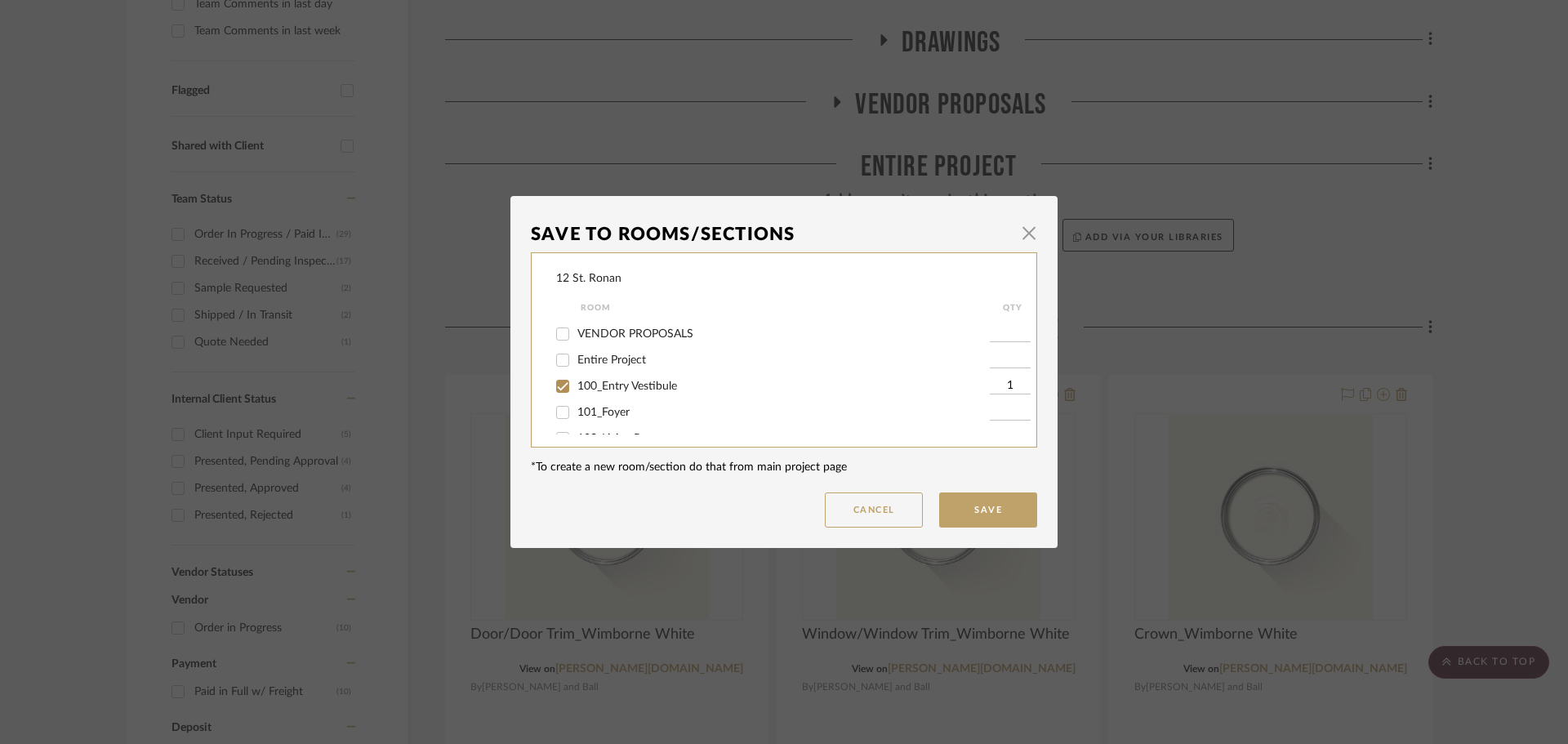
scroll to position [82, 0]
click at [556, 406] on input "102_Living Room" at bounding box center [563, 406] width 27 height 27
checkbox input "true"
type input "1"
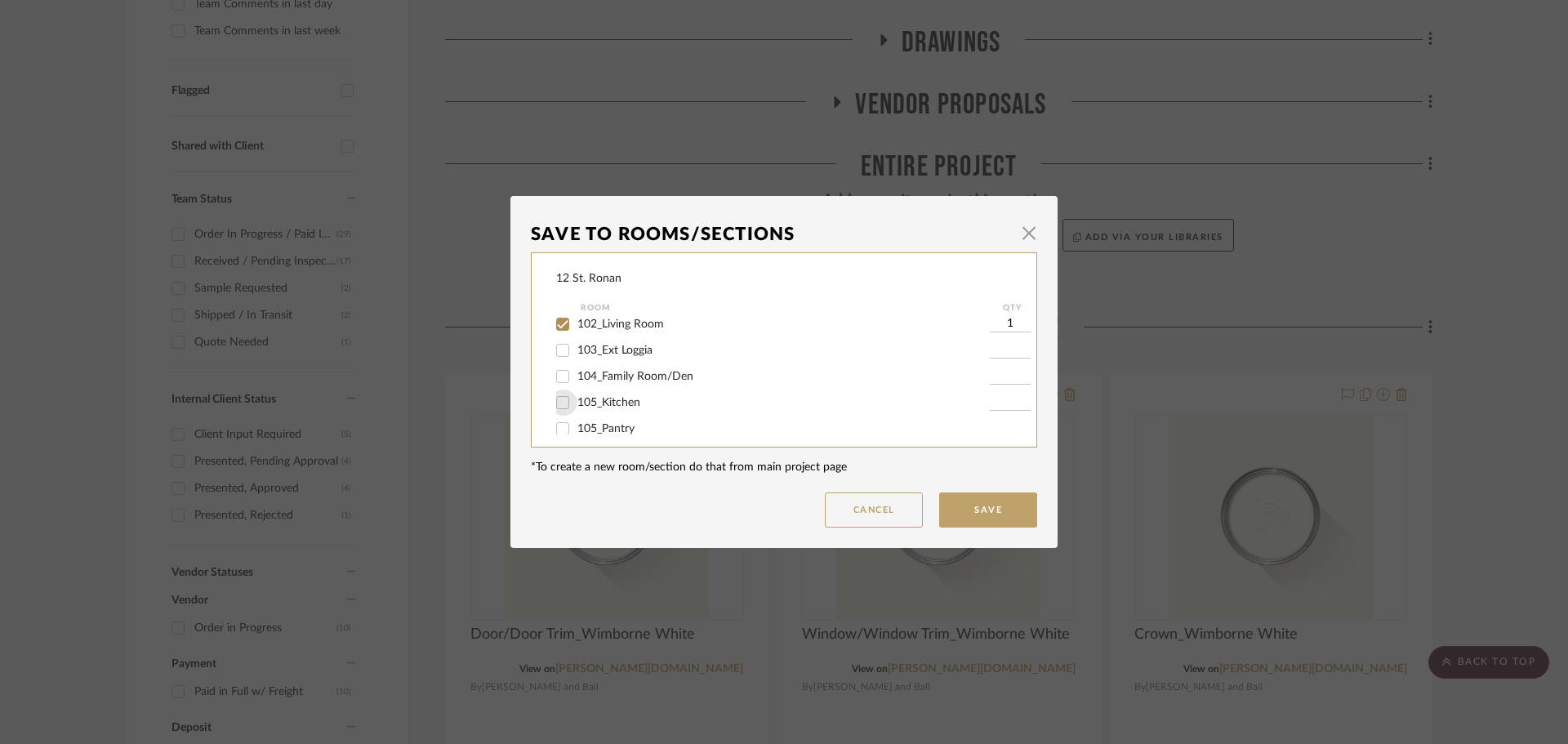
click at [555, 404] on input "105_Kitchen" at bounding box center [563, 403] width 27 height 27
checkbox input "true"
type input "1"
click at [554, 349] on input "105_Pantry" at bounding box center [563, 347] width 27 height 27
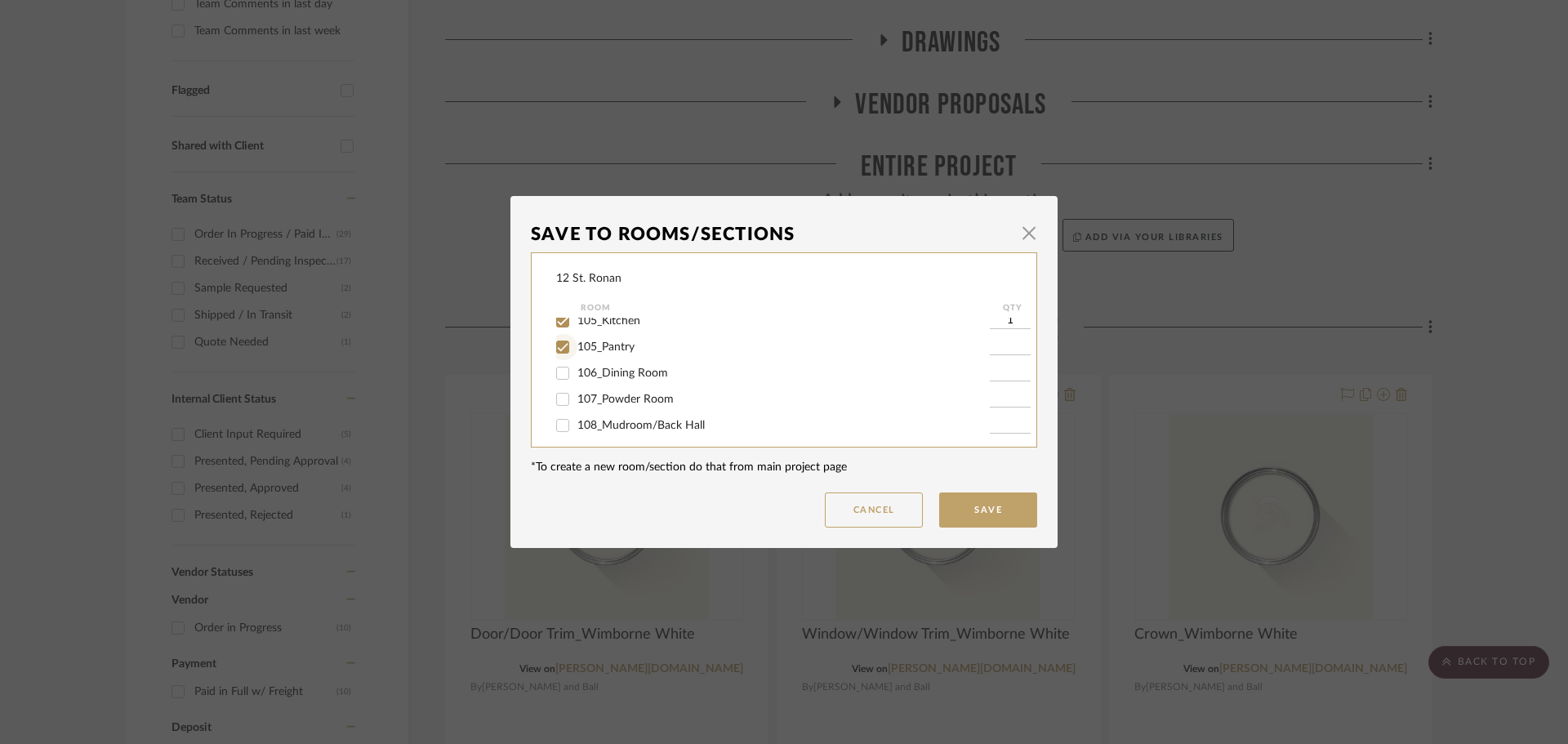
checkbox input "true"
type input "1"
click at [552, 372] on input "106_Dining Room" at bounding box center [563, 374] width 27 height 27
checkbox input "true"
type input "1"
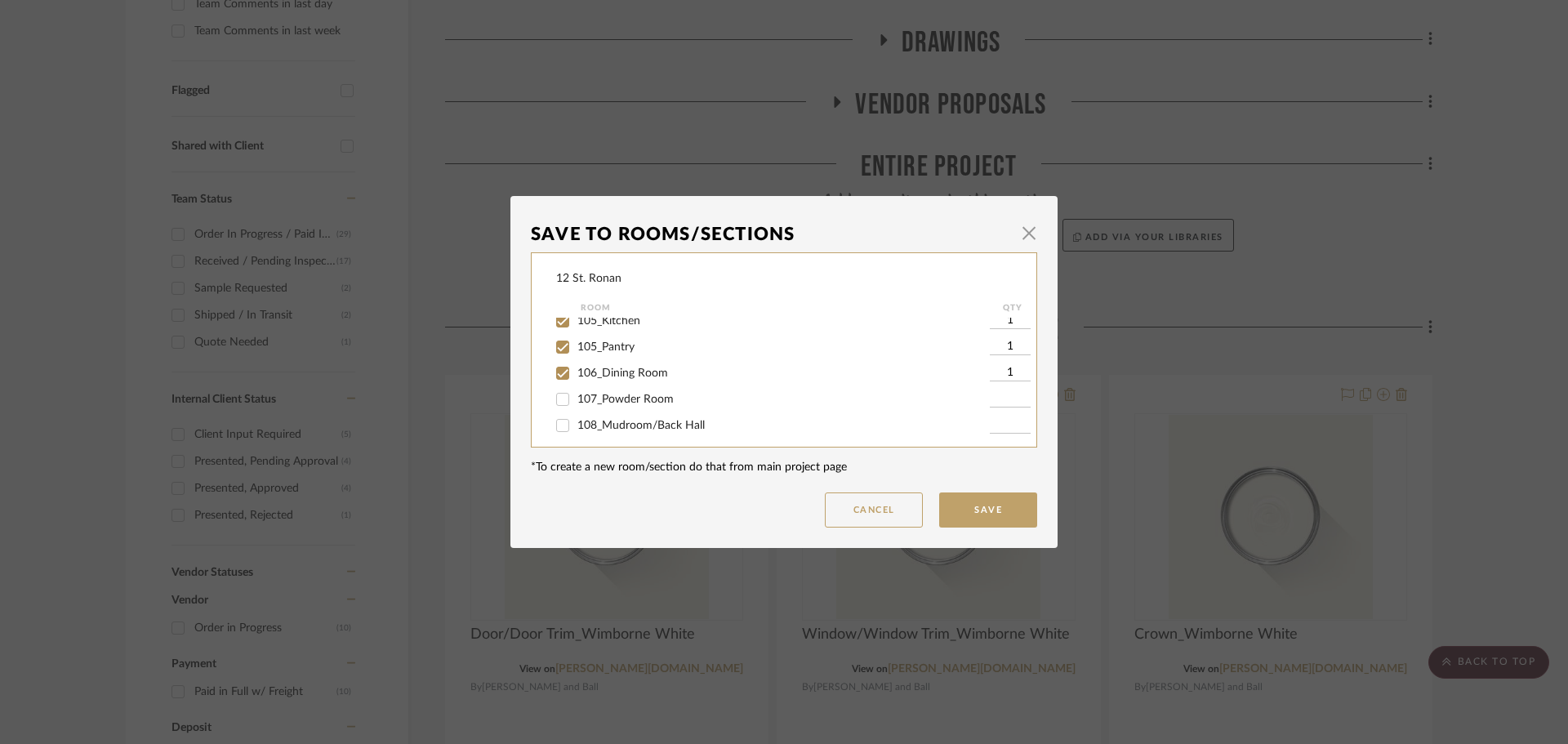
scroll to position [326, 0]
click at [561, 345] on input "108_Mudroom/Back Hall" at bounding box center [563, 344] width 27 height 27
checkbox input "true"
type input "1"
click at [558, 373] on input "201_Corridor" at bounding box center [563, 370] width 27 height 27
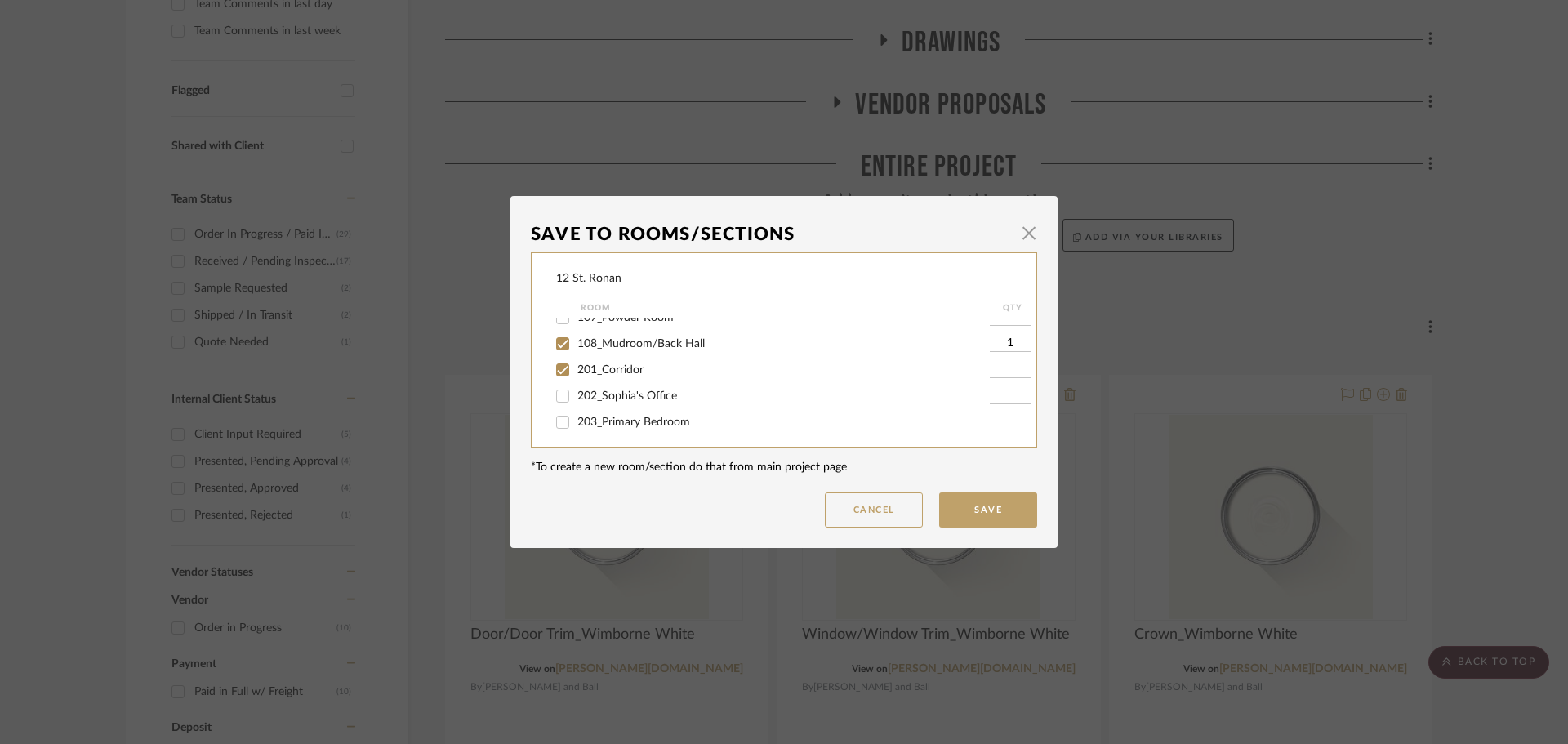
checkbox input "true"
type input "1"
click at [558, 372] on input "201_Corridor" at bounding box center [563, 370] width 27 height 27
checkbox input "false"
click at [557, 394] on input "202_Sophia's Office" at bounding box center [563, 396] width 27 height 27
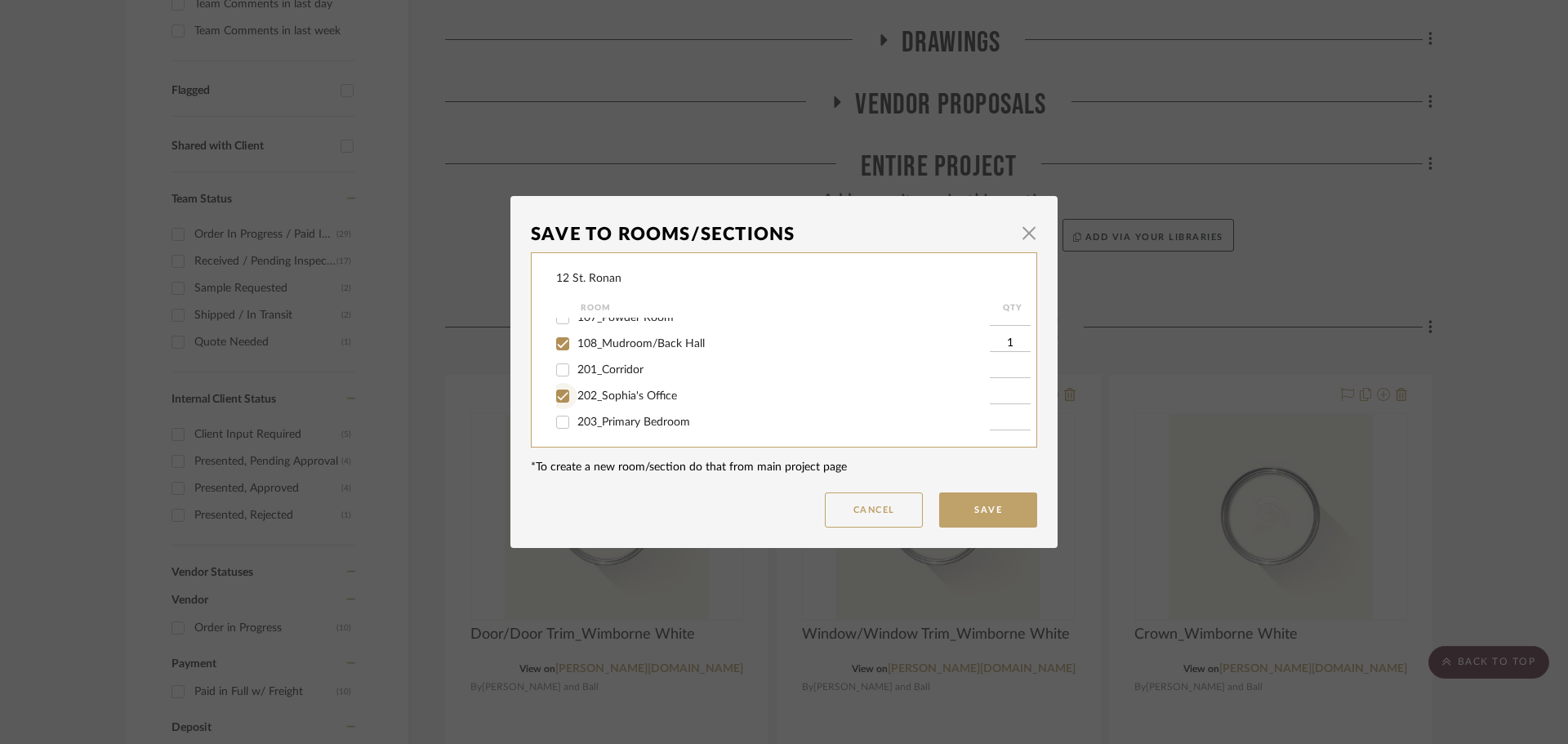
checkbox input "true"
type input "1"
click at [554, 346] on input "203_Primary Bedroom" at bounding box center [563, 341] width 27 height 27
checkbox input "true"
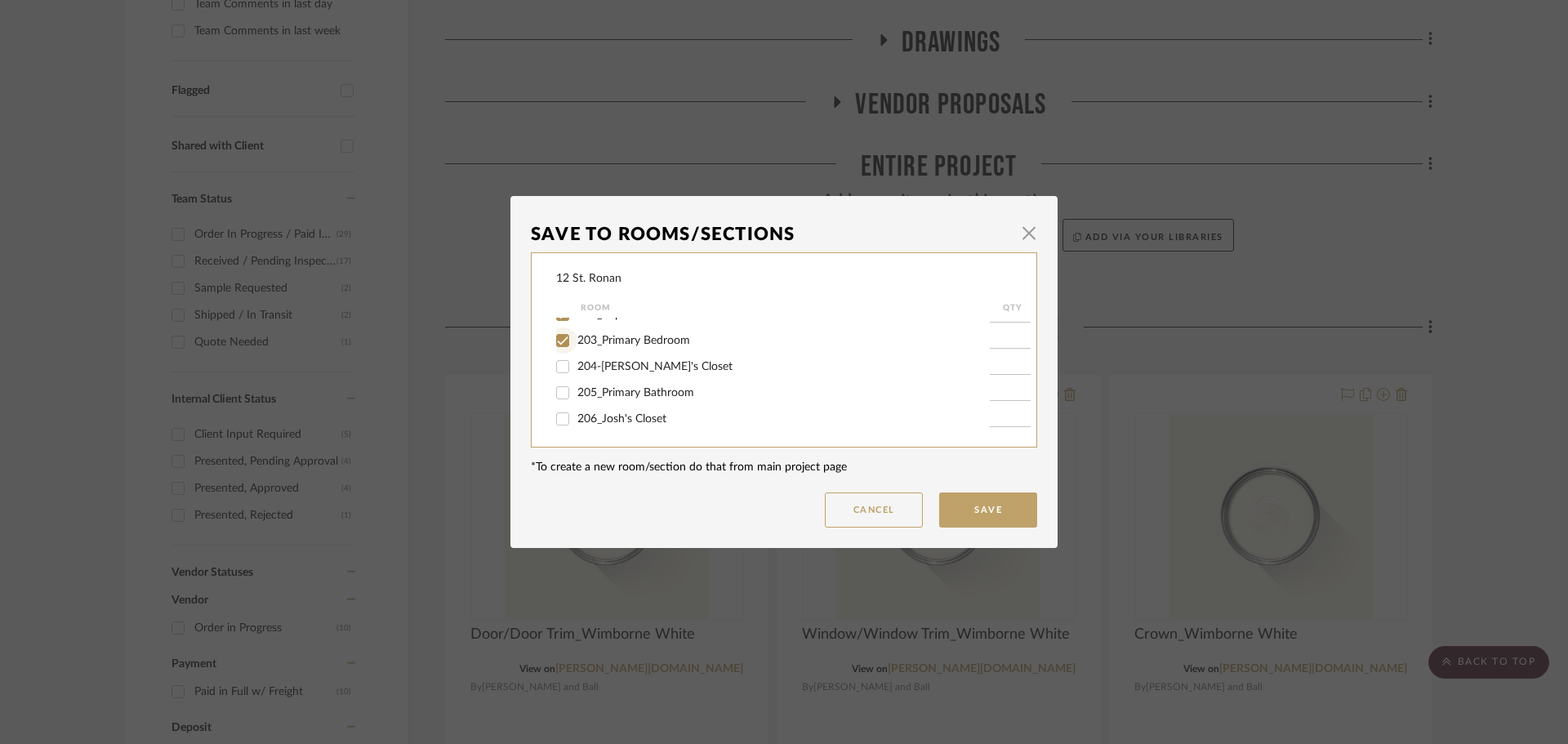
type input "1"
click at [554, 364] on input "204-[PERSON_NAME]'s Closet" at bounding box center [563, 367] width 27 height 27
checkbox input "true"
type input "1"
click at [555, 390] on input "205_Primary Bathroom" at bounding box center [563, 393] width 27 height 27
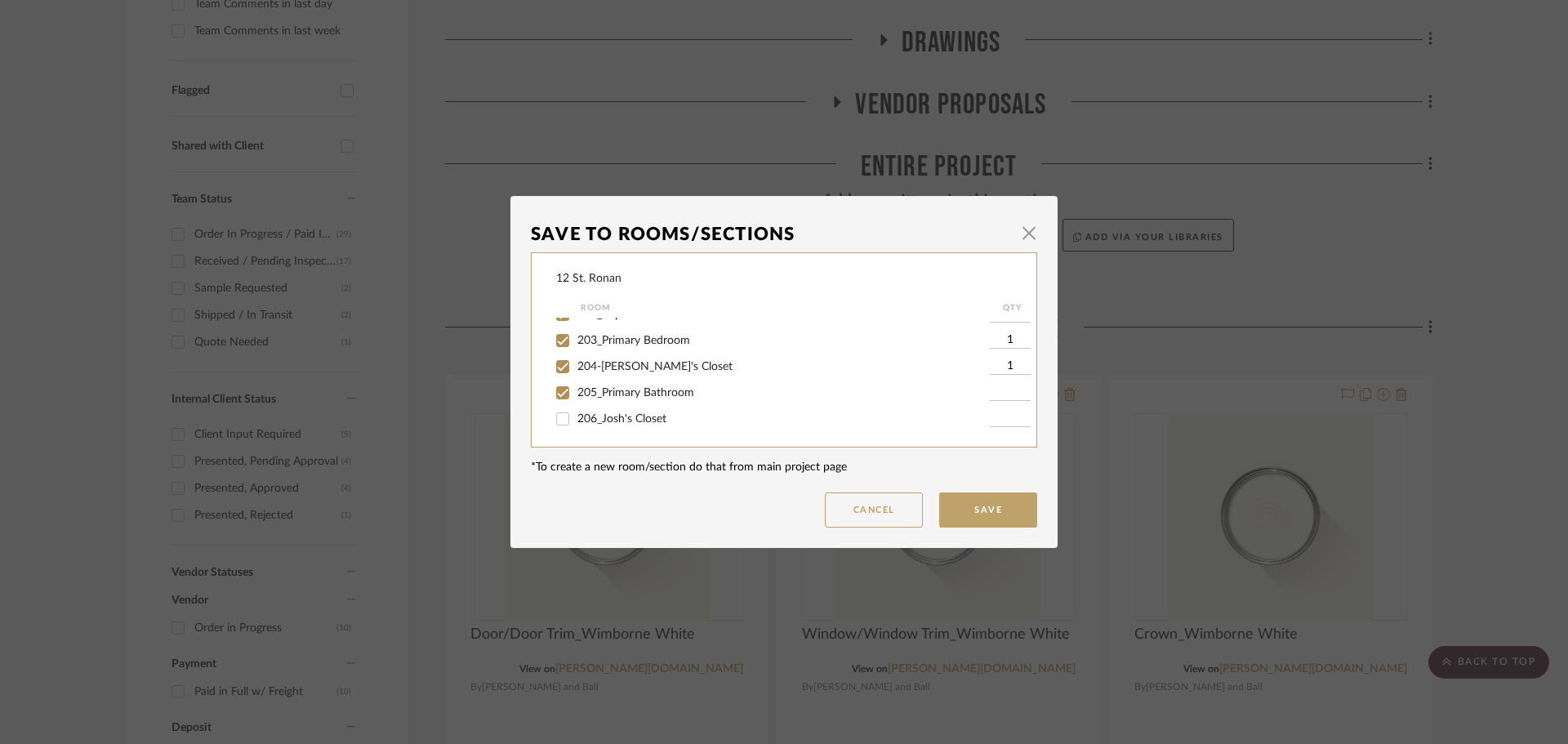
checkbox input "true"
type input "1"
click at [552, 418] on input "206_Josh's Closet" at bounding box center [563, 419] width 27 height 27
checkbox input "true"
type input "1"
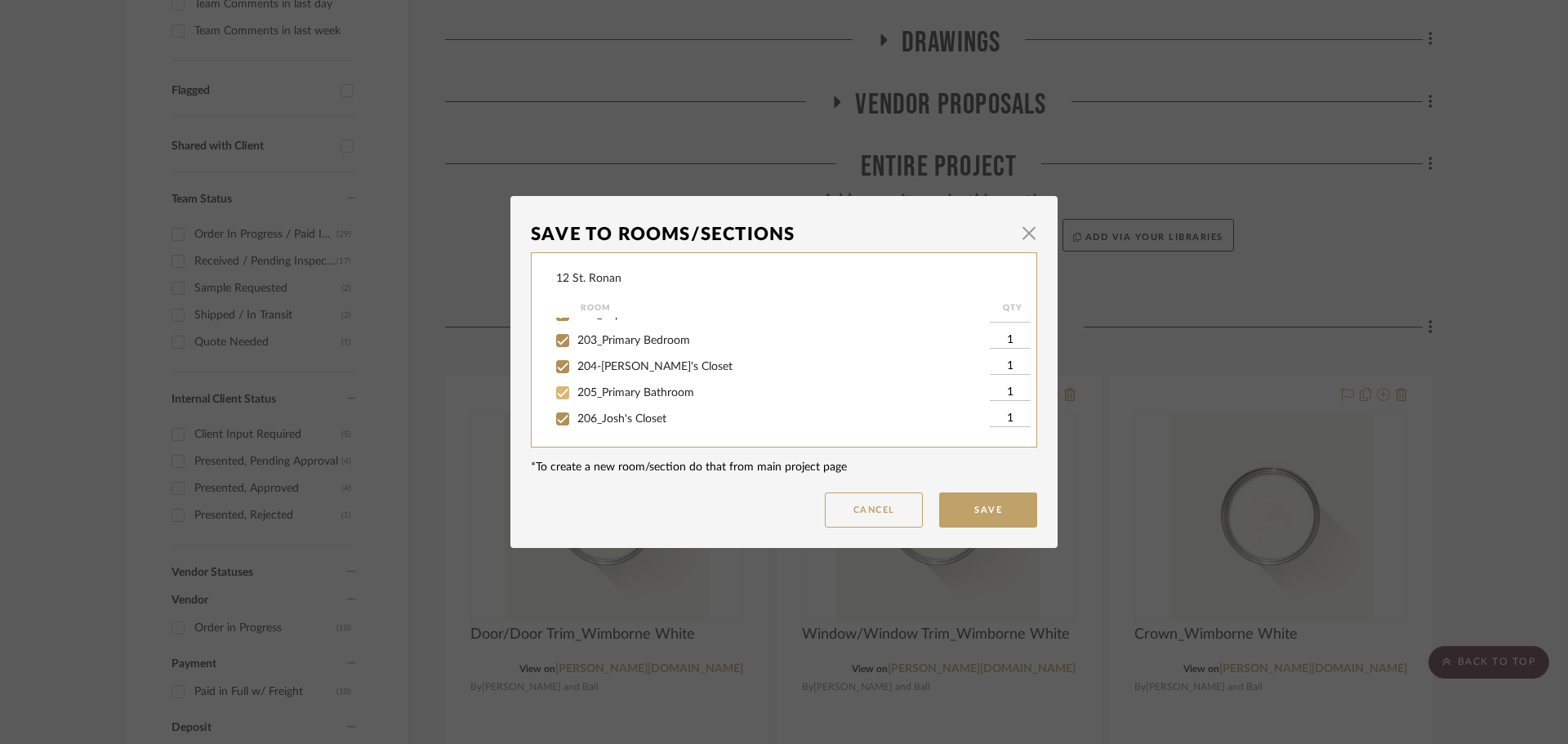
scroll to position [490, 0]
click at [559, 365] on input "207_Sunroom" at bounding box center [563, 364] width 27 height 27
checkbox input "true"
type input "1"
click at [559, 394] on input "208_Nursery" at bounding box center [563, 389] width 27 height 27
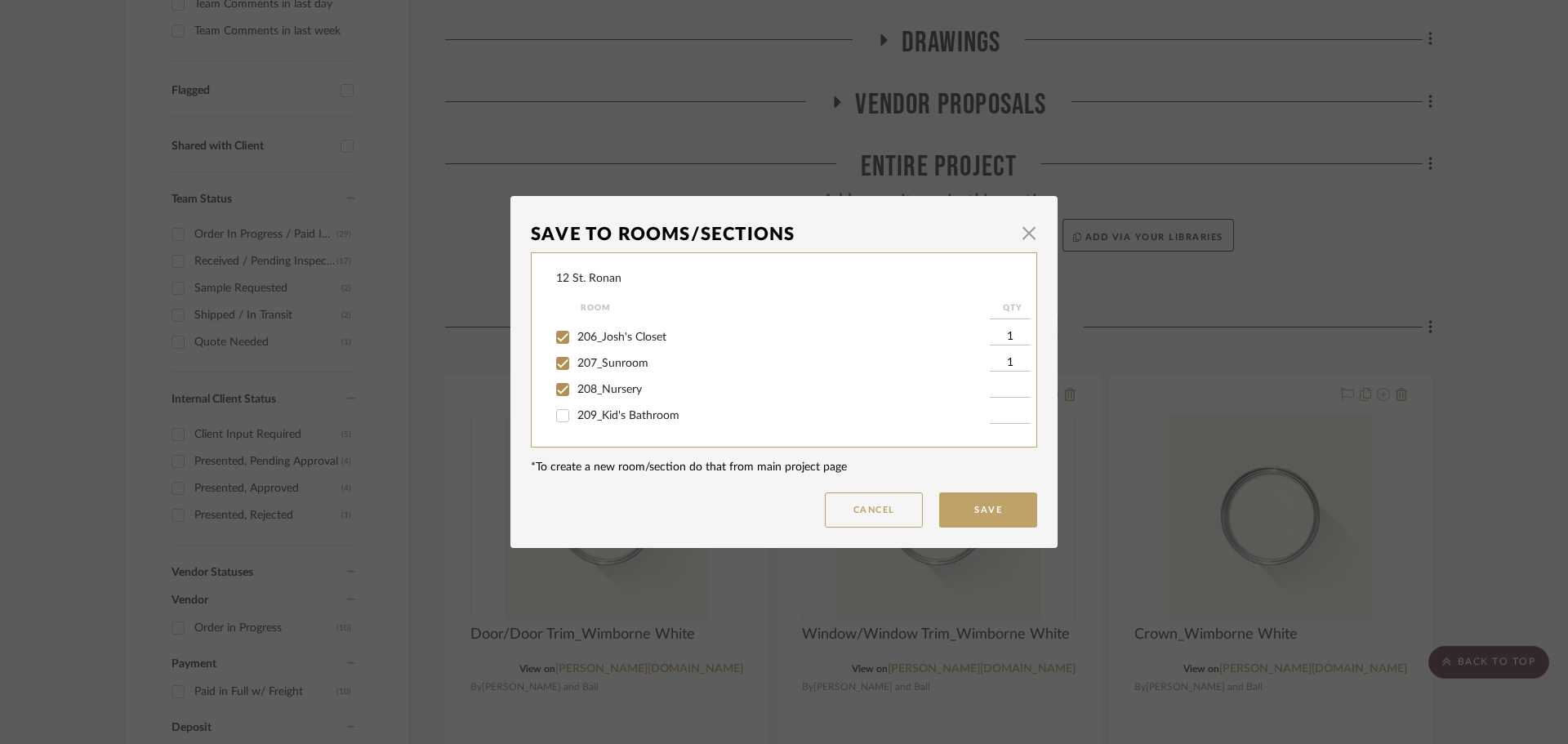
checkbox input "true"
type input "1"
click at [557, 335] on input "209_Kid's Bathroom" at bounding box center [563, 334] width 27 height 27
checkbox input "true"
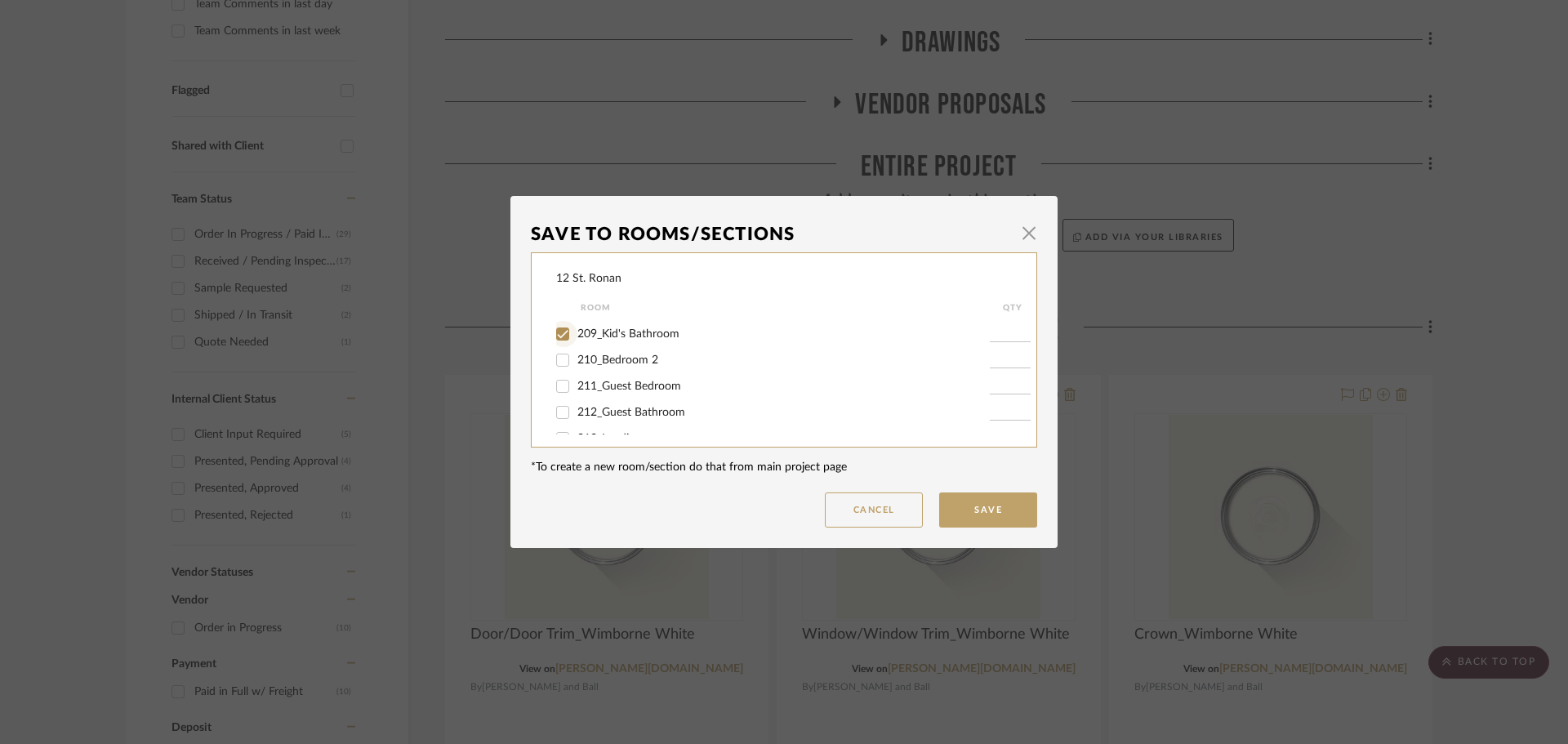
type input "1"
click at [561, 365] on input "210_Bedroom 2" at bounding box center [563, 360] width 27 height 27
checkbox input "true"
type input "1"
click at [561, 384] on input "211_Guest Bedroom" at bounding box center [563, 386] width 27 height 27
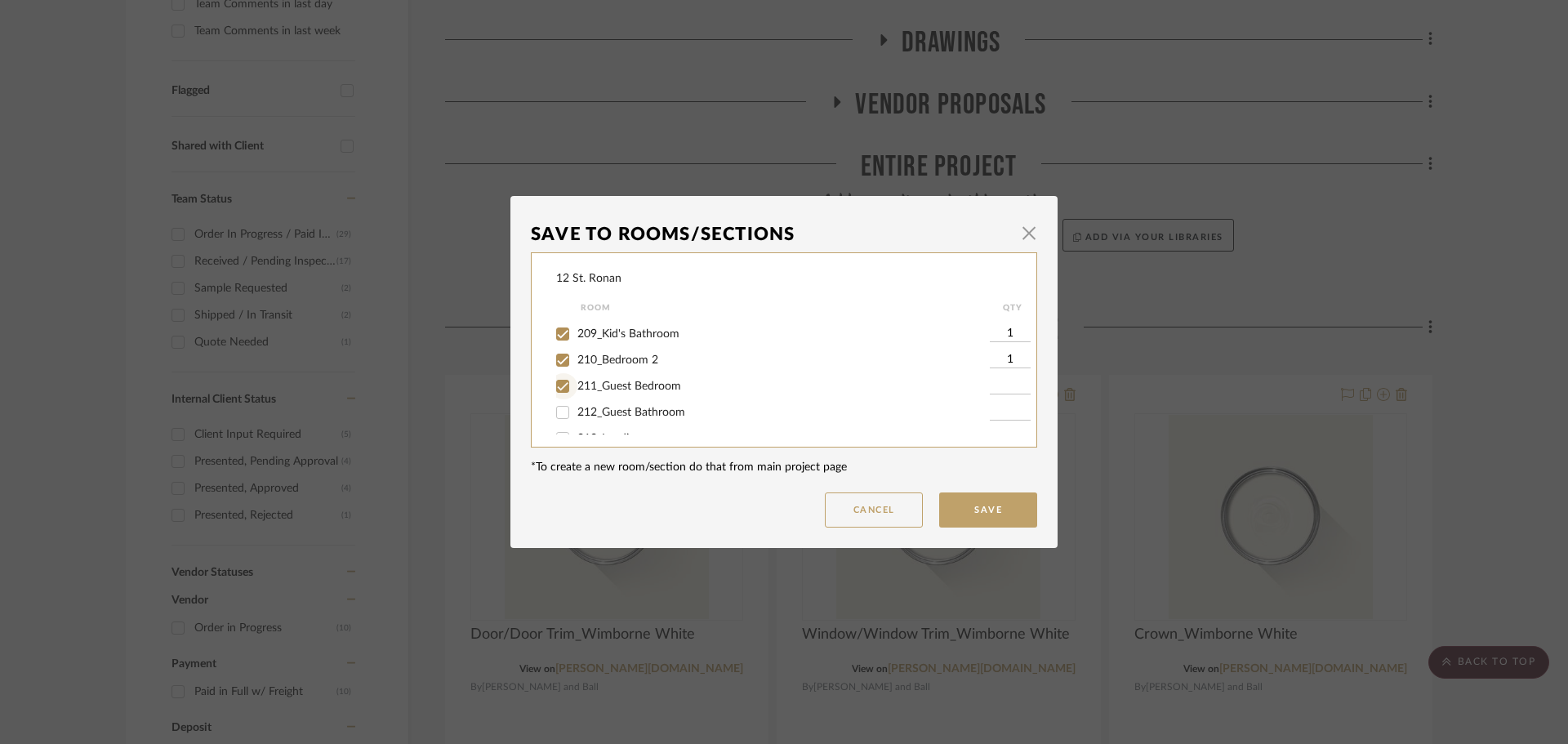
checkbox input "true"
type input "1"
click at [556, 413] on input "212_Guest Bathroom" at bounding box center [563, 413] width 27 height 27
checkbox input "true"
type input "1"
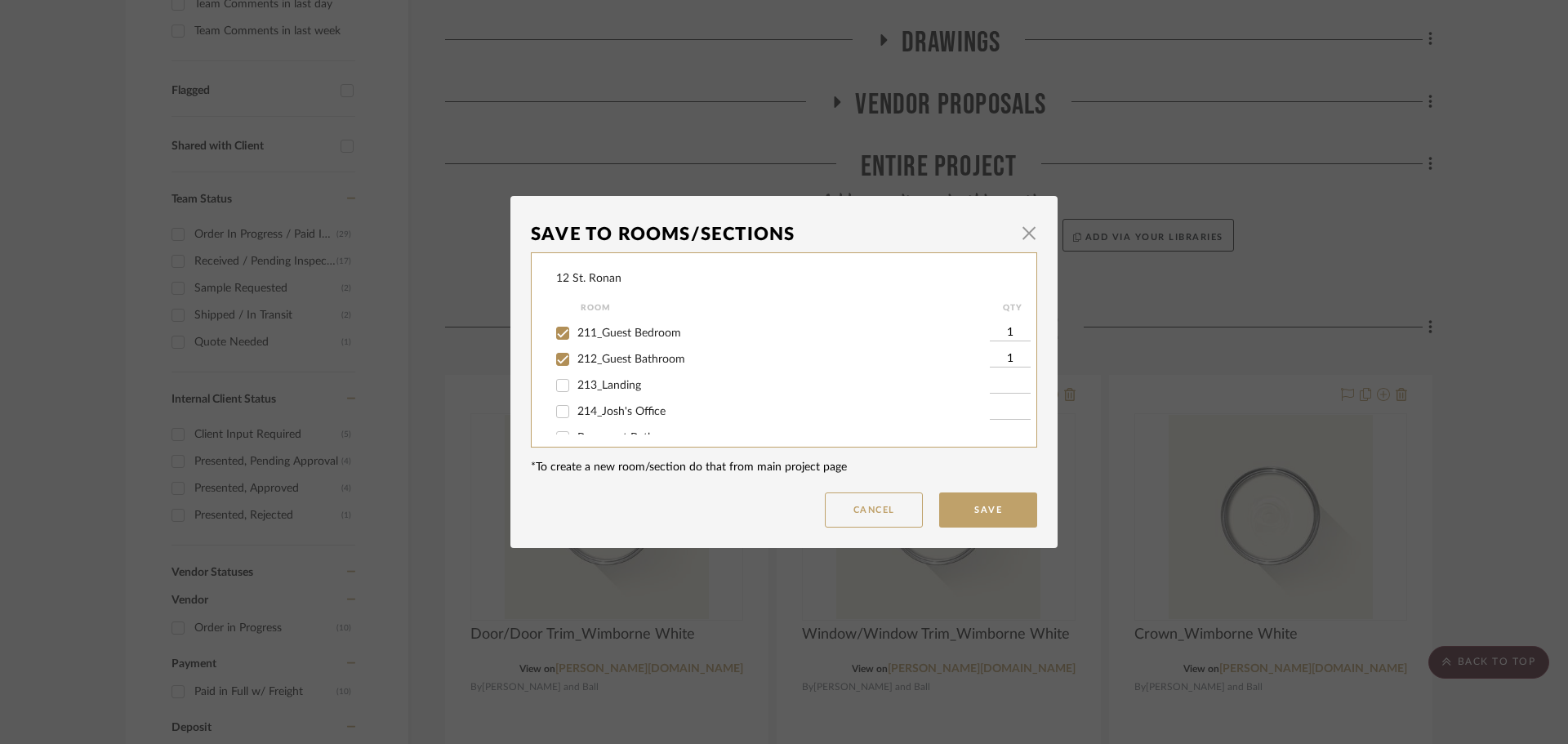
scroll to position [653, 0]
click at [554, 358] on input "213_Landing" at bounding box center [563, 357] width 27 height 27
checkbox input "true"
type input "1"
click at [557, 384] on input "214_Josh's Office" at bounding box center [563, 383] width 27 height 27
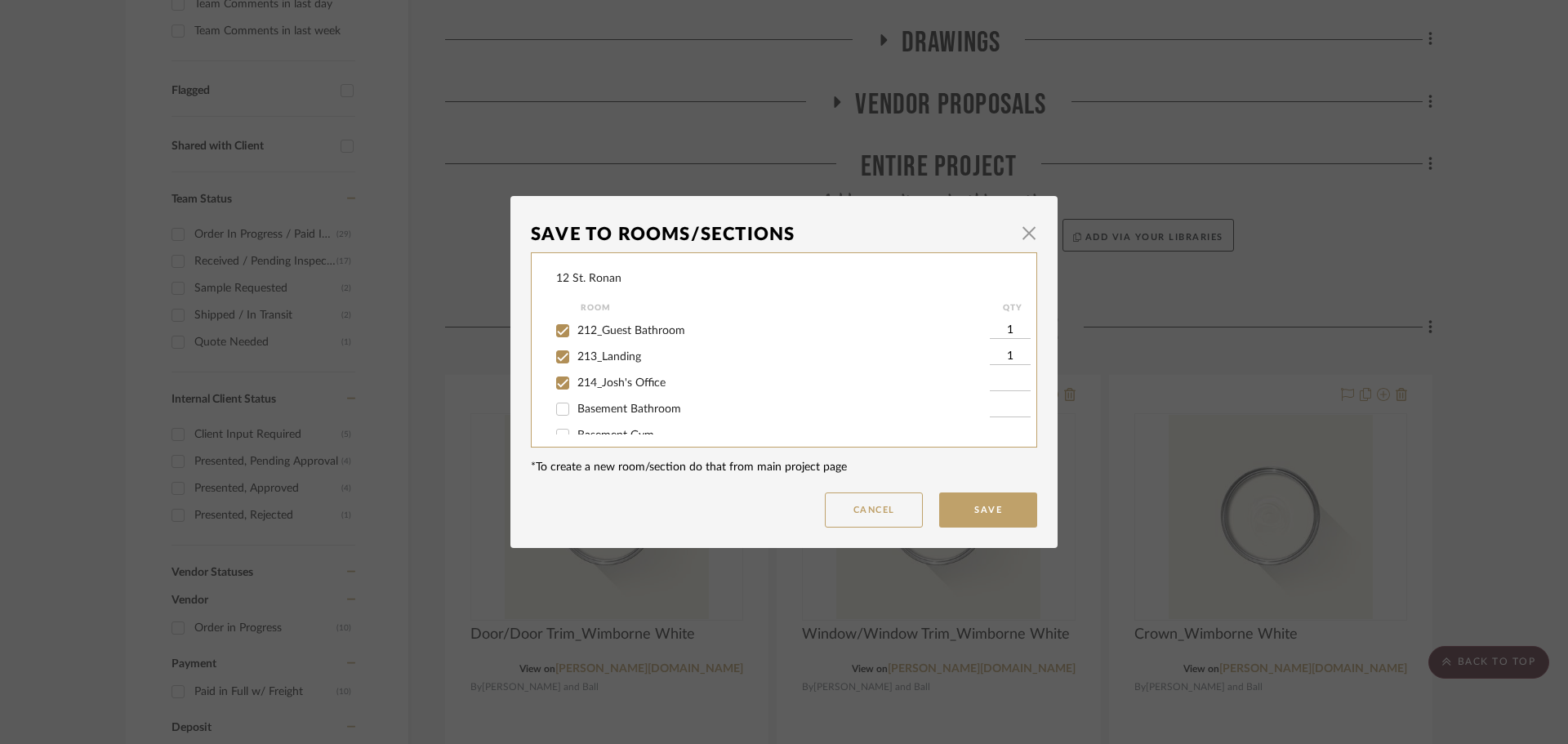
checkbox input "true"
type input "1"
click at [950, 509] on button "Save" at bounding box center [988, 510] width 98 height 35
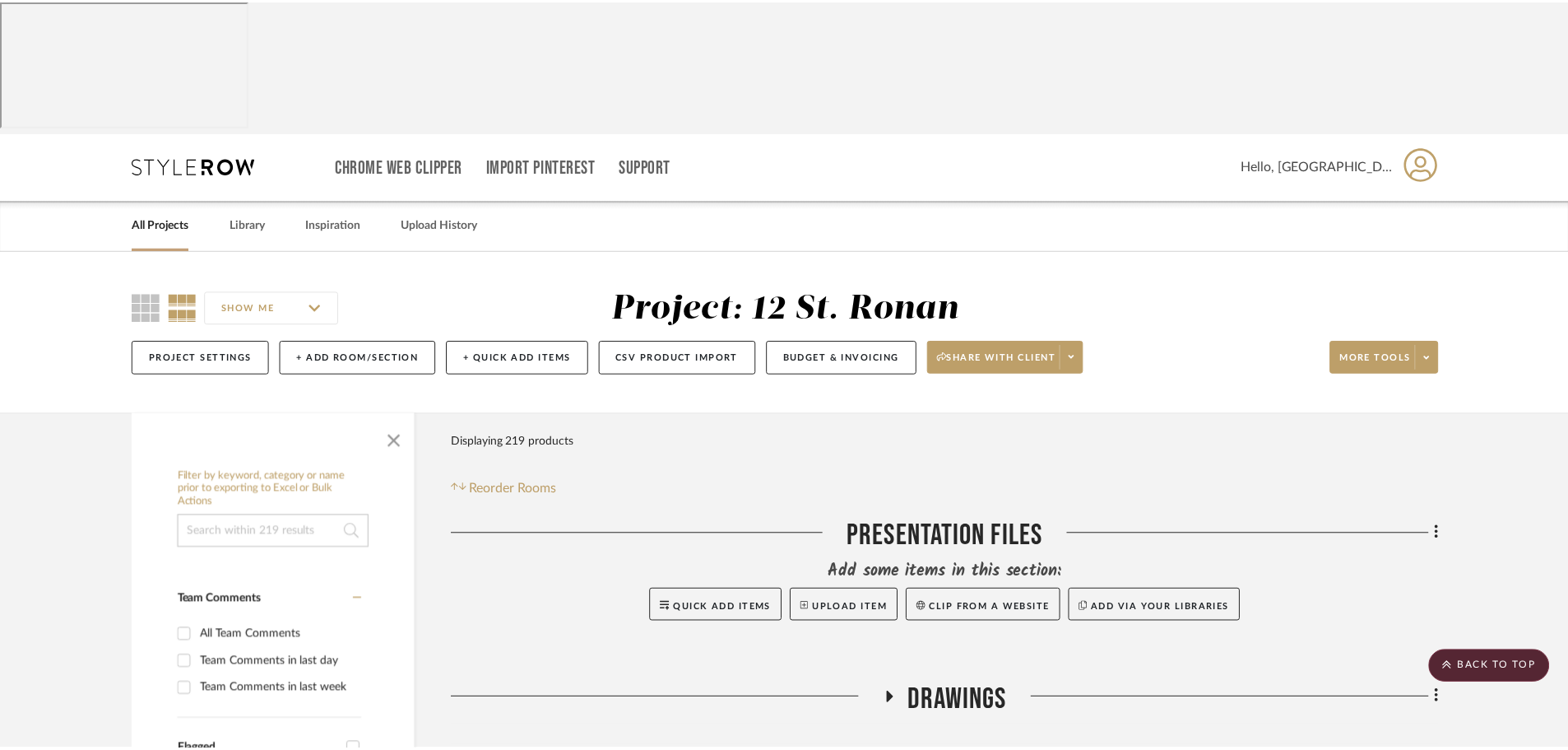
scroll to position [658, 0]
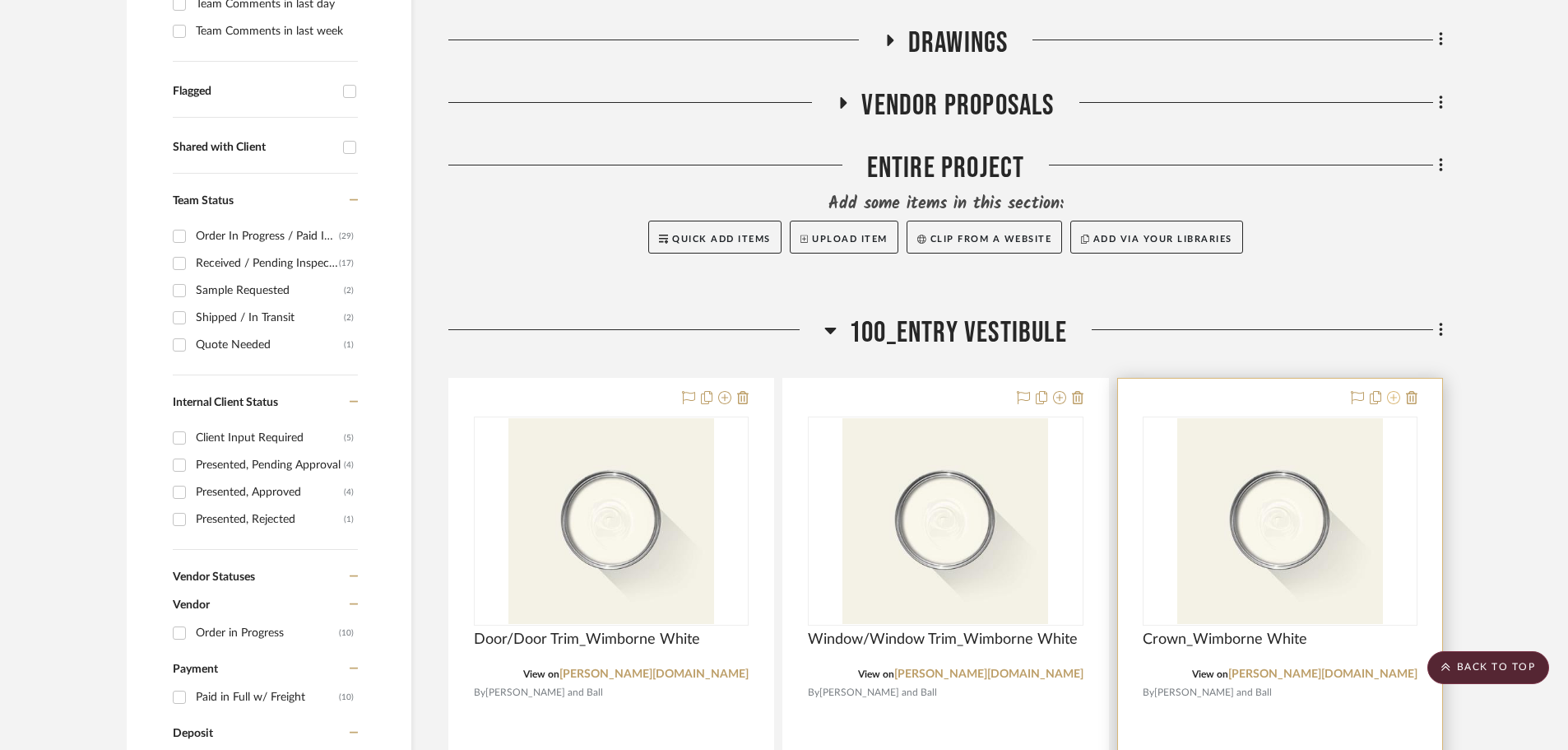
click at [1267, 391] on icon at bounding box center [1393, 398] width 13 height 13
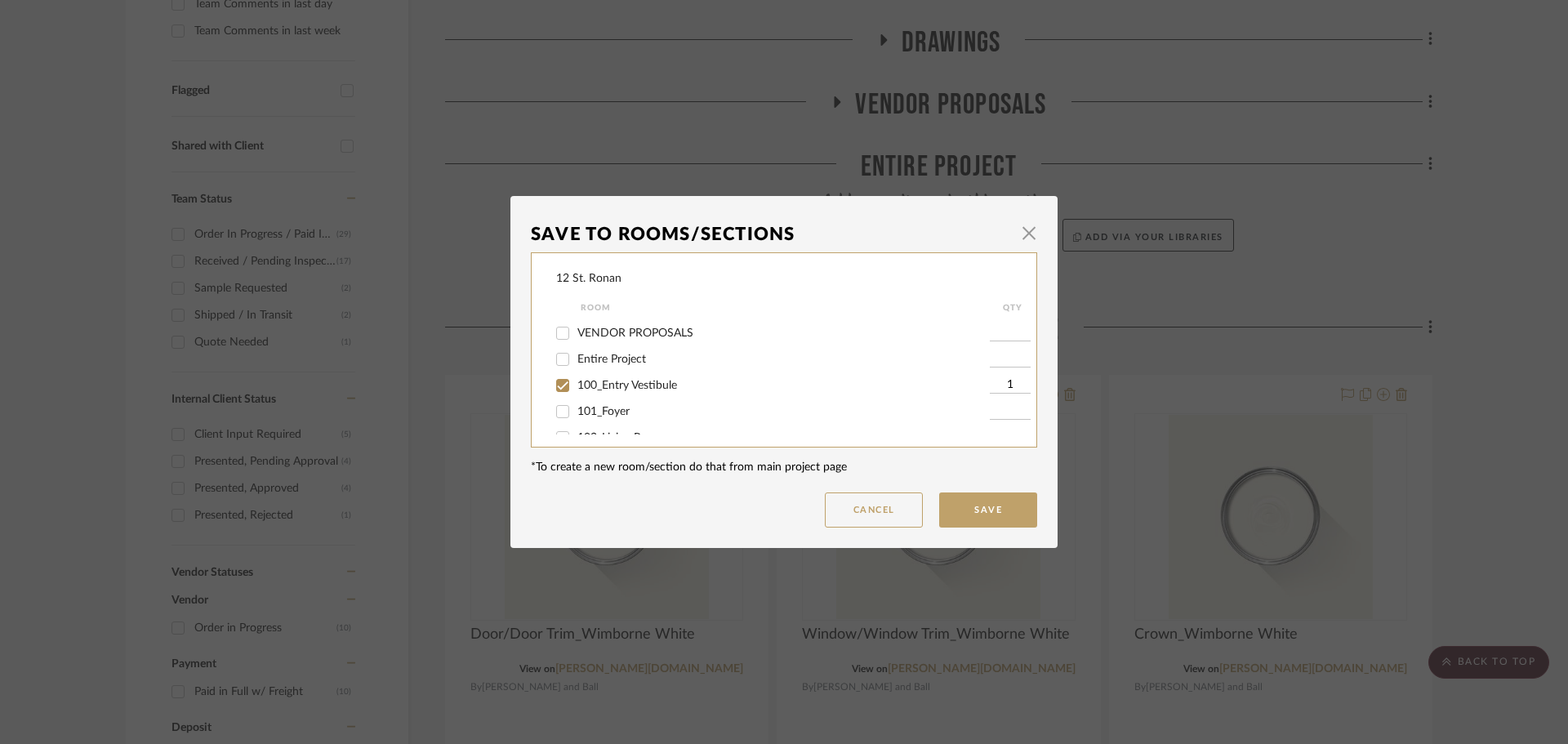
scroll to position [82, 0]
click at [559, 379] on input "101_Foyer" at bounding box center [563, 379] width 27 height 27
checkbox input "true"
type input "1"
click at [558, 408] on input "102_Living Room" at bounding box center [563, 406] width 27 height 27
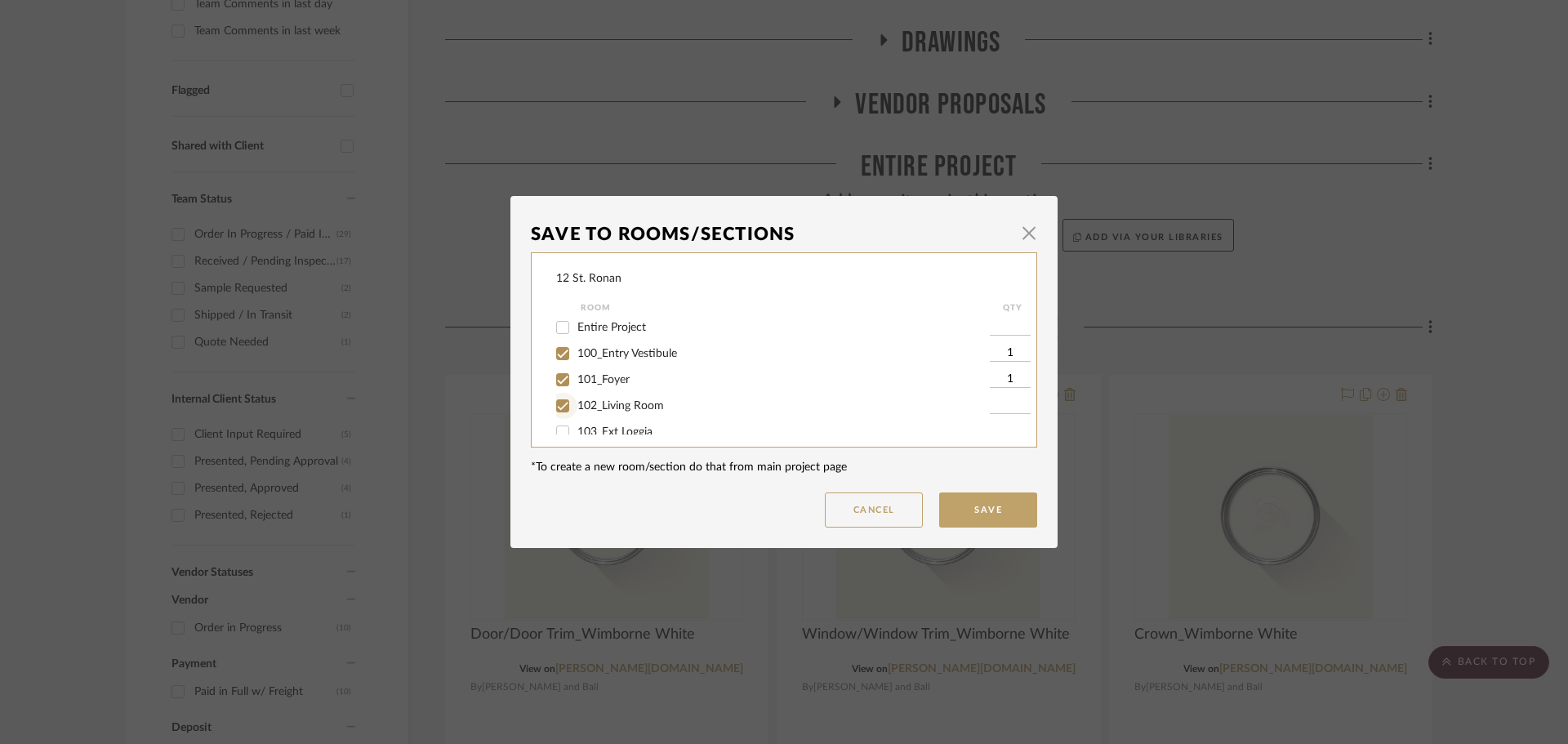
checkbox input "true"
type input "1"
click at [559, 407] on input "105_Kitchen" at bounding box center [563, 403] width 27 height 27
checkbox input "true"
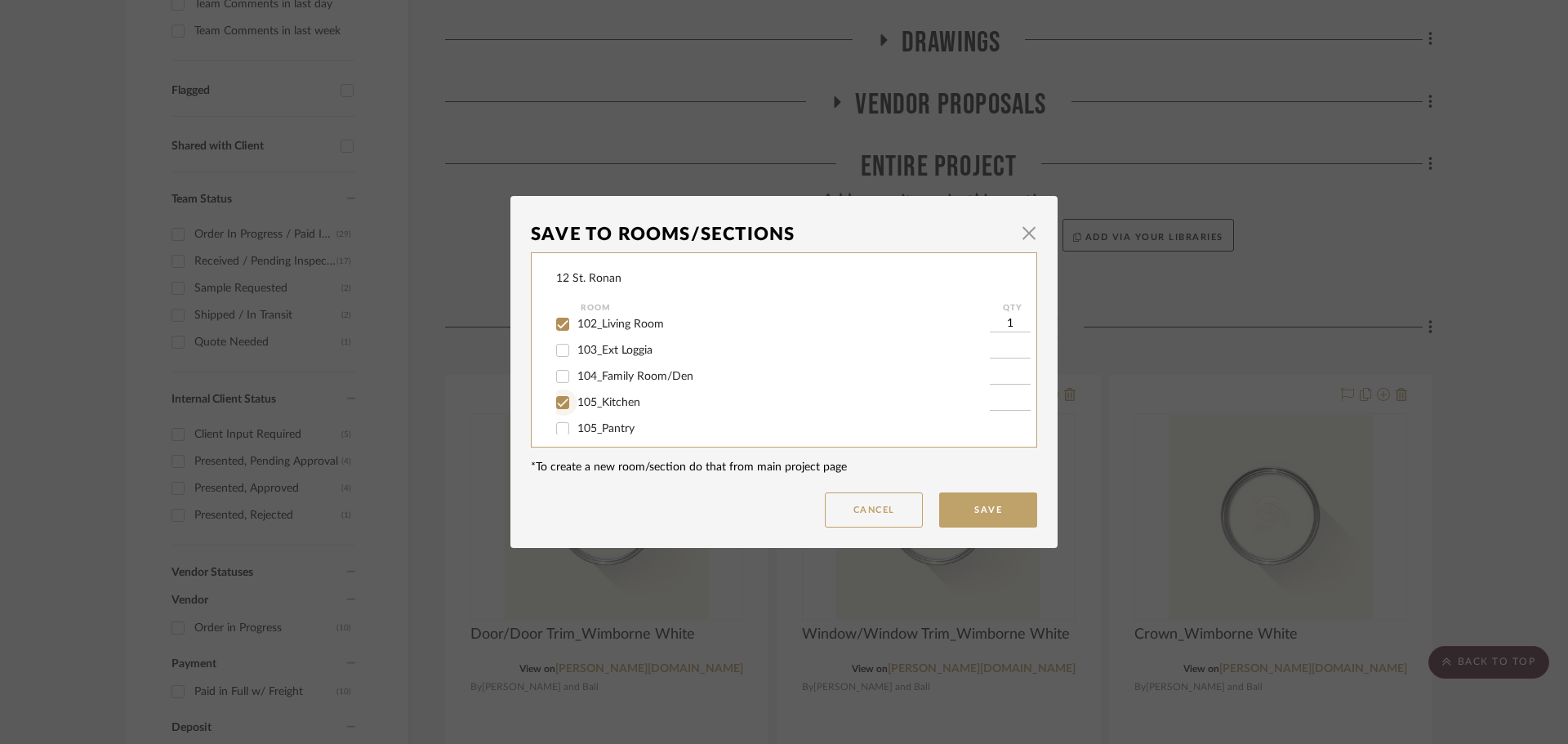
type input "1"
click at [559, 374] on input "106_Dining Room" at bounding box center [563, 374] width 27 height 27
checkbox input "true"
type input "1"
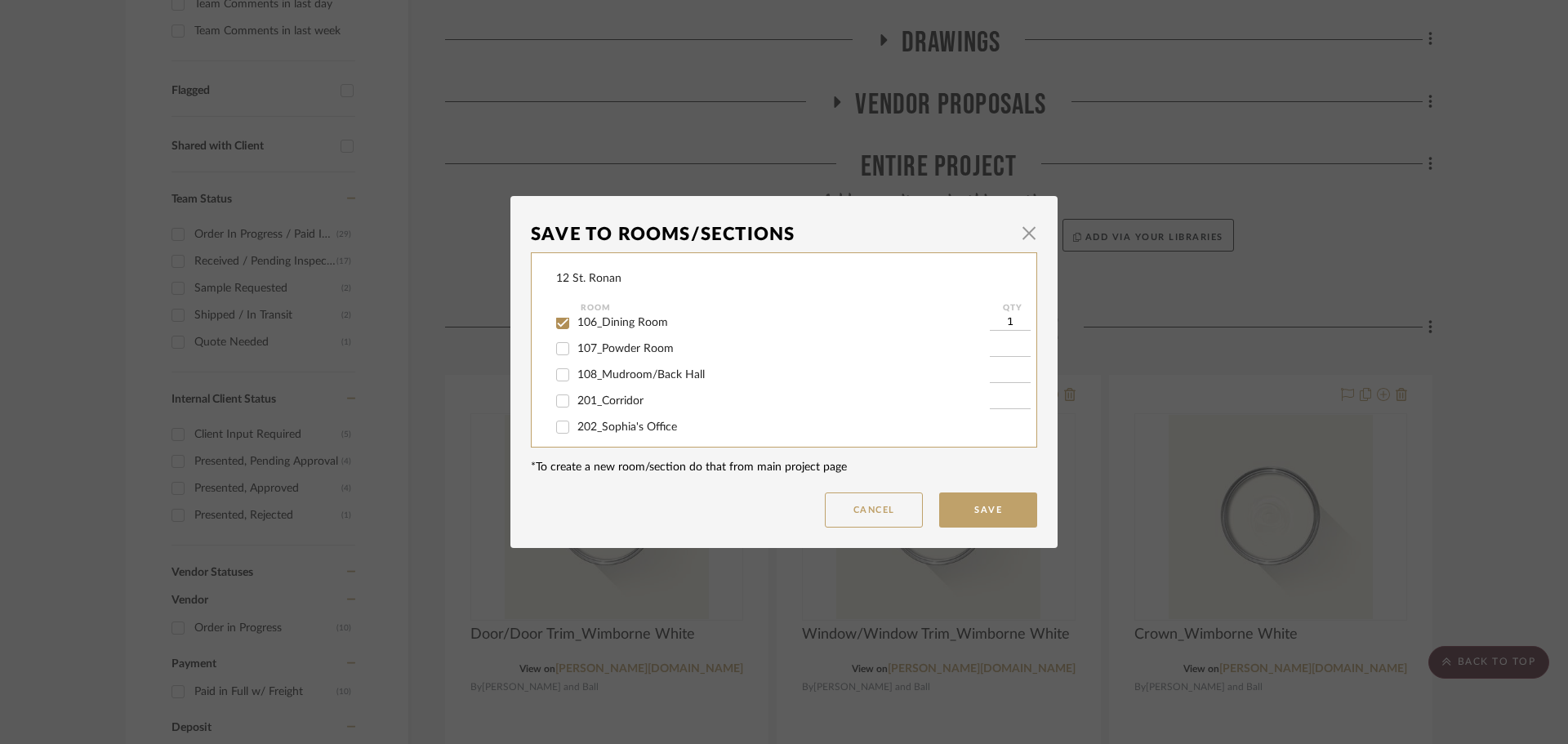
scroll to position [326, 0]
click at [556, 373] on input "201_Corridor" at bounding box center [563, 370] width 27 height 27
checkbox input "true"
type input "1"
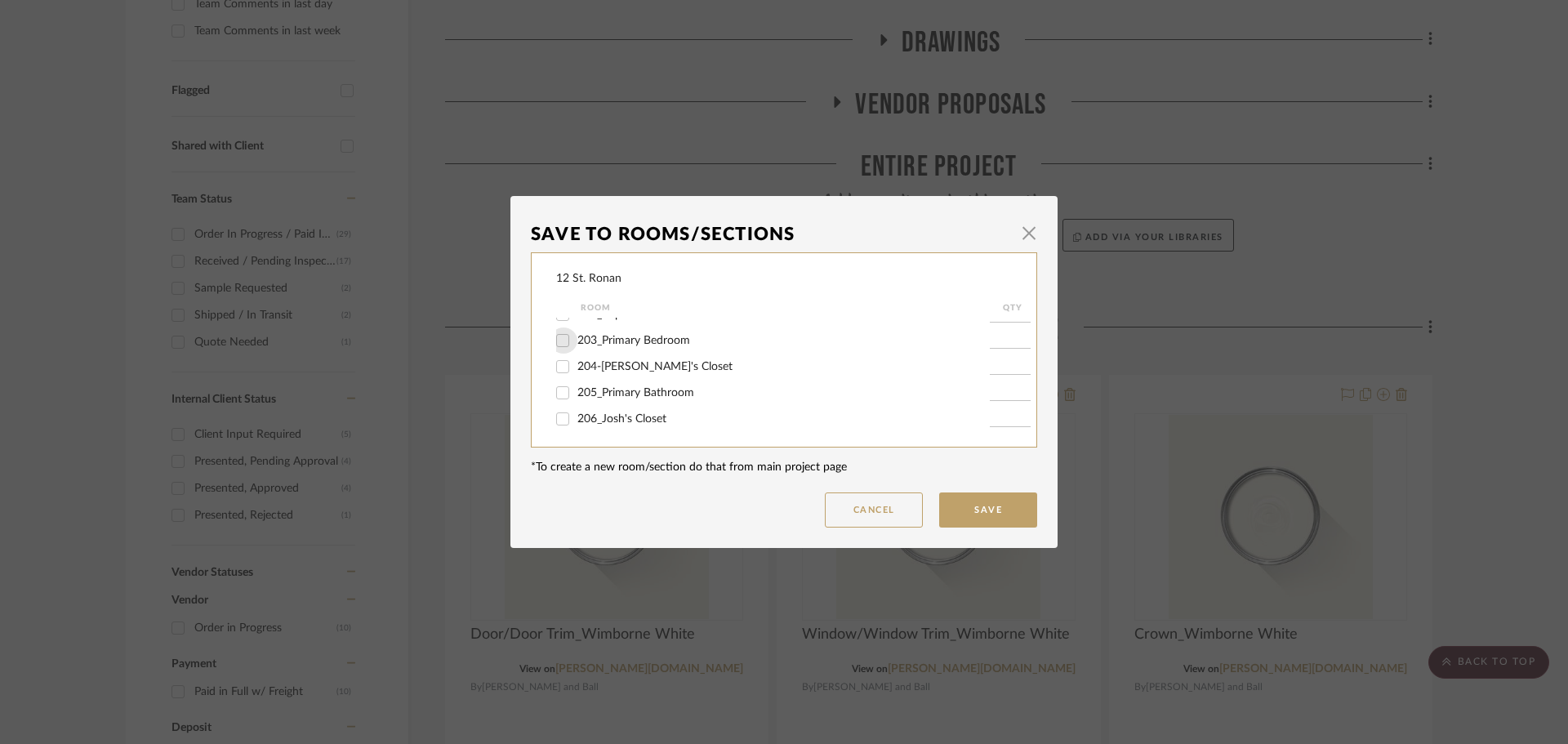
click at [559, 343] on input "203_Primary Bedroom" at bounding box center [563, 341] width 27 height 27
checkbox input "true"
type input "1"
click at [559, 395] on input "205_Primary Bathroom" at bounding box center [563, 393] width 27 height 27
checkbox input "true"
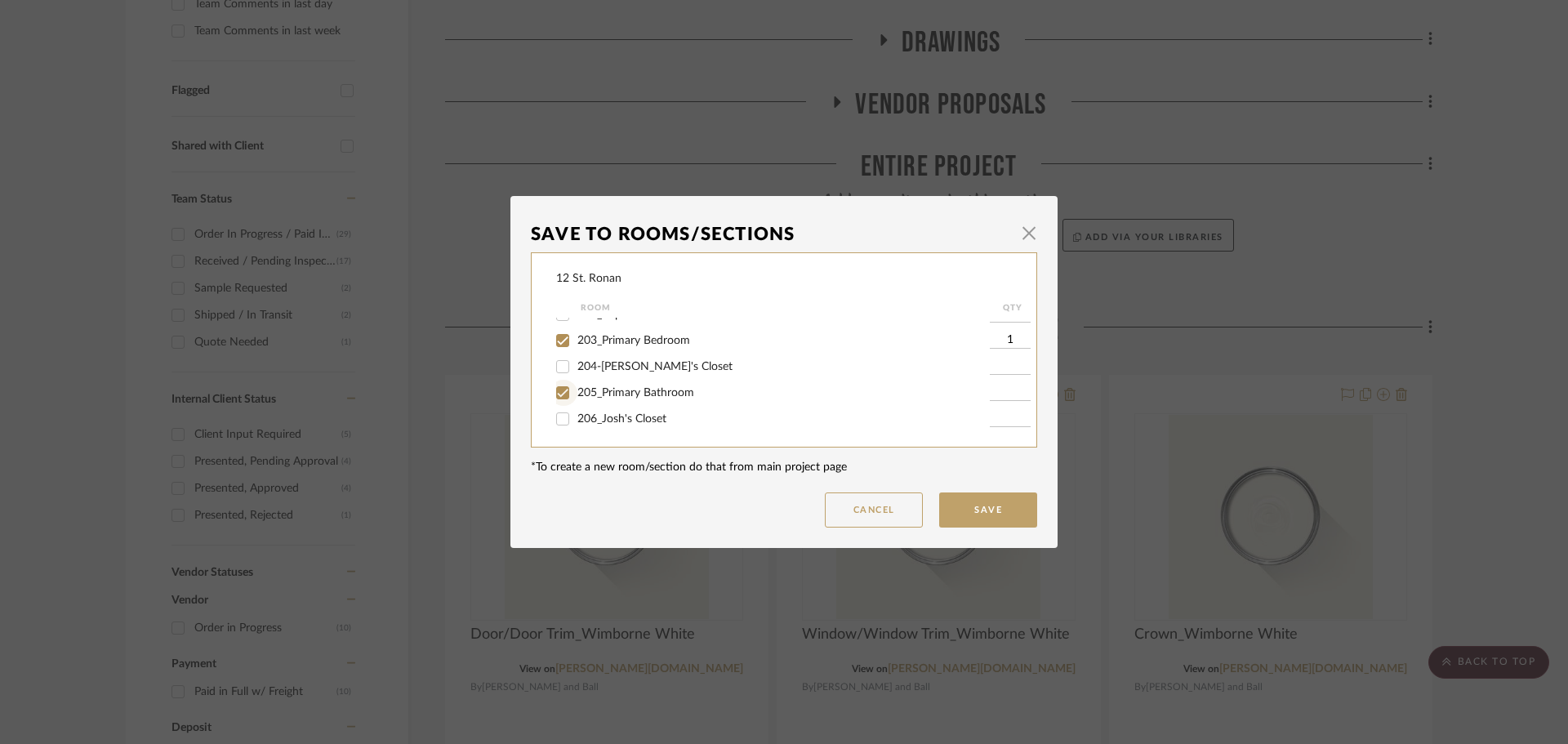
type input "1"
click at [560, 368] on input "207_Sunroom" at bounding box center [563, 364] width 27 height 27
checkbox input "true"
type input "1"
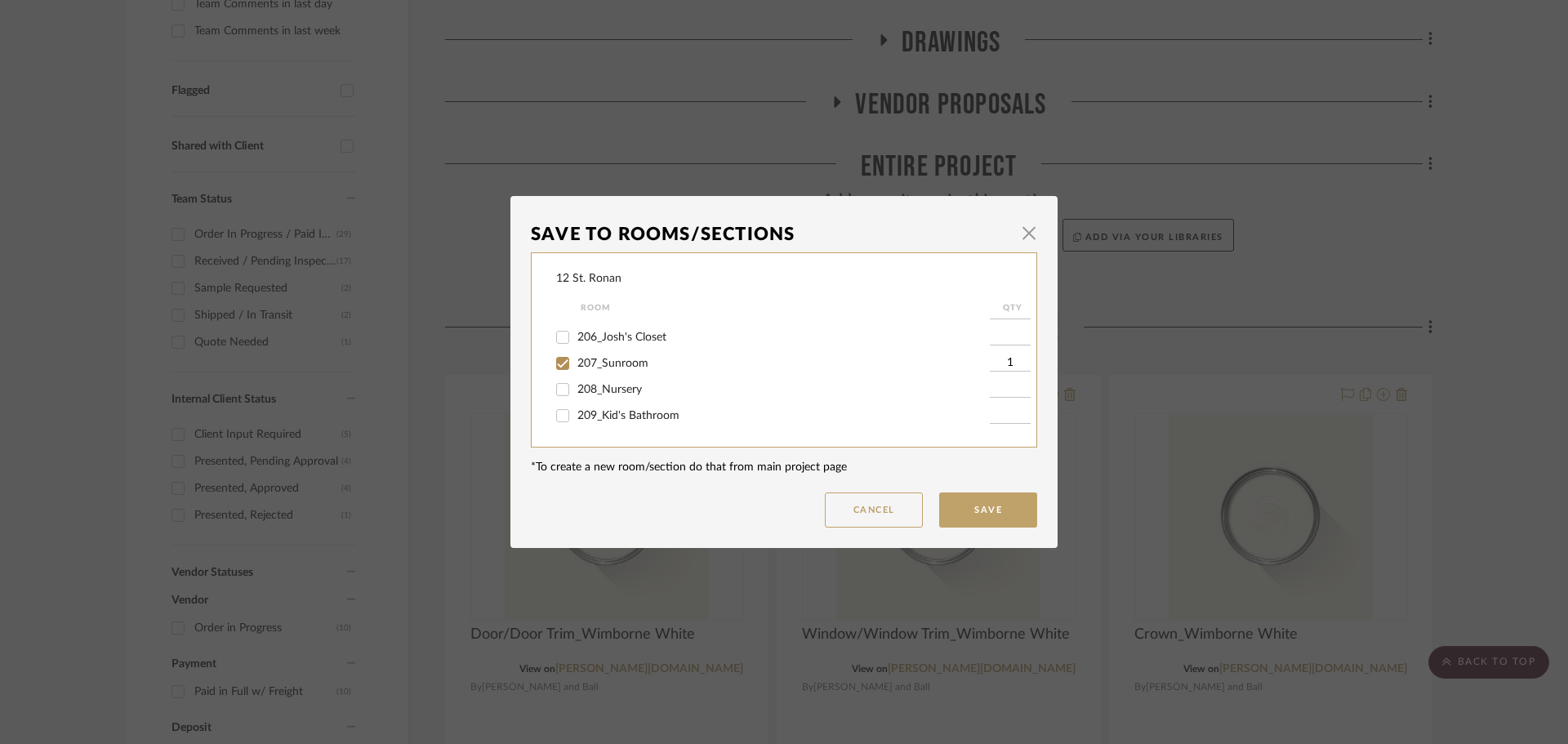
click at [555, 390] on input "208_Nursery" at bounding box center [563, 389] width 27 height 27
checkbox input "true"
type input "1"
click at [553, 361] on input "210_Bedroom 2" at bounding box center [563, 360] width 27 height 27
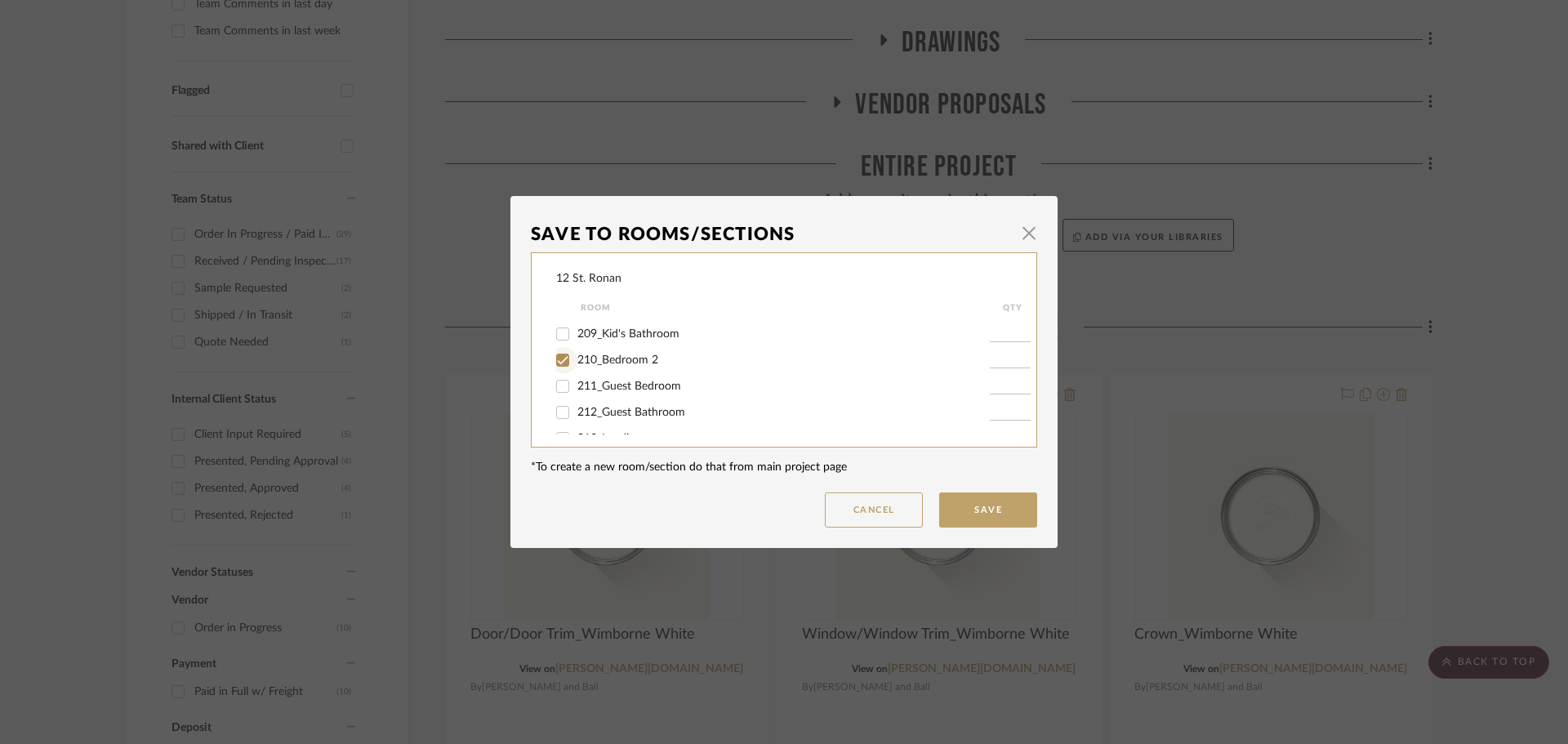
checkbox input "true"
type input "1"
click at [561, 383] on input "211_Guest Bedroom" at bounding box center [563, 386] width 27 height 27
checkbox input "true"
type input "1"
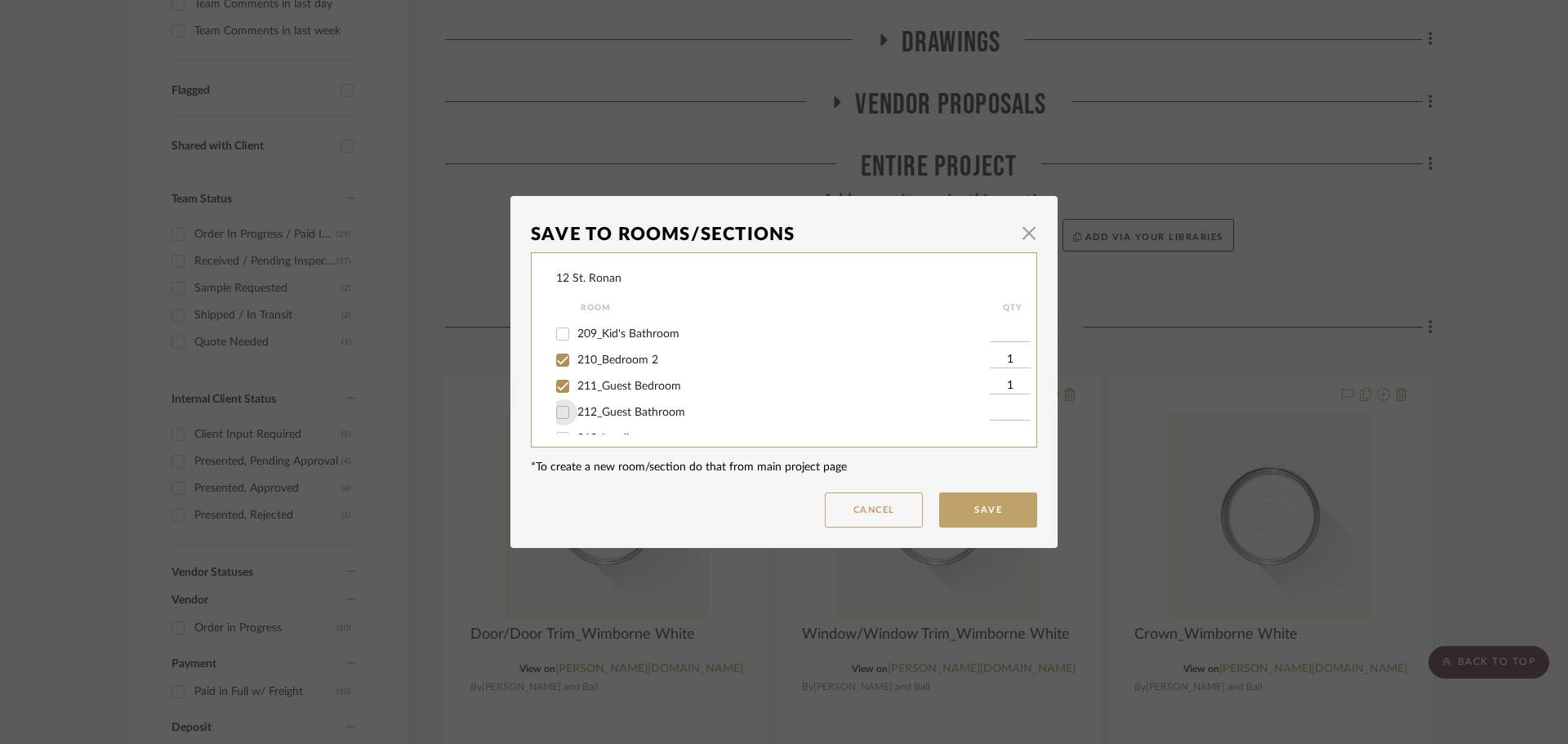
click at [559, 406] on input "212_Guest Bathroom" at bounding box center [563, 413] width 27 height 27
checkbox input "true"
type input "1"
click at [558, 354] on input "213_Landing" at bounding box center [563, 357] width 27 height 27
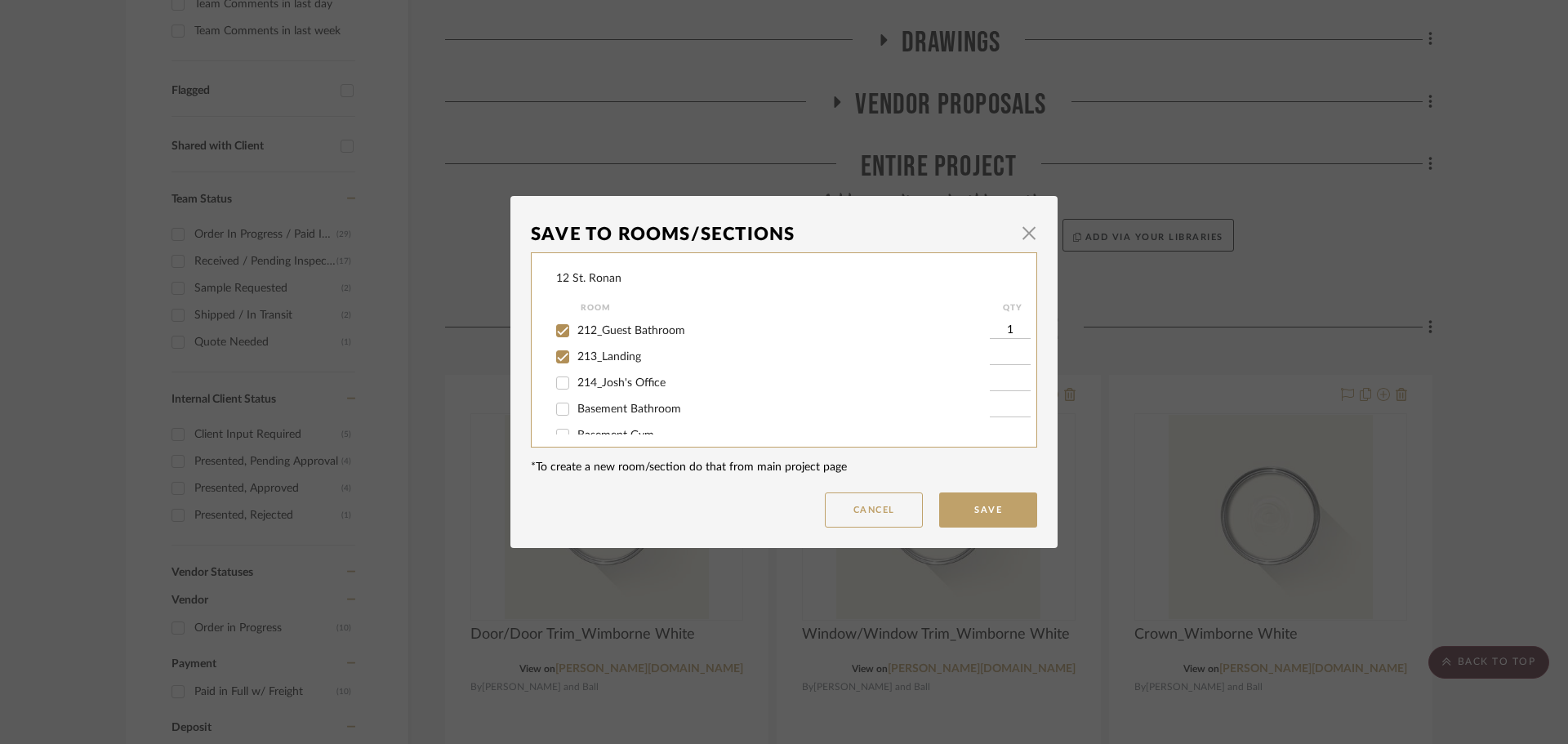
checkbox input "true"
type input "1"
click at [556, 381] on input "214_Josh's Office" at bounding box center [563, 383] width 27 height 27
checkbox input "true"
type input "1"
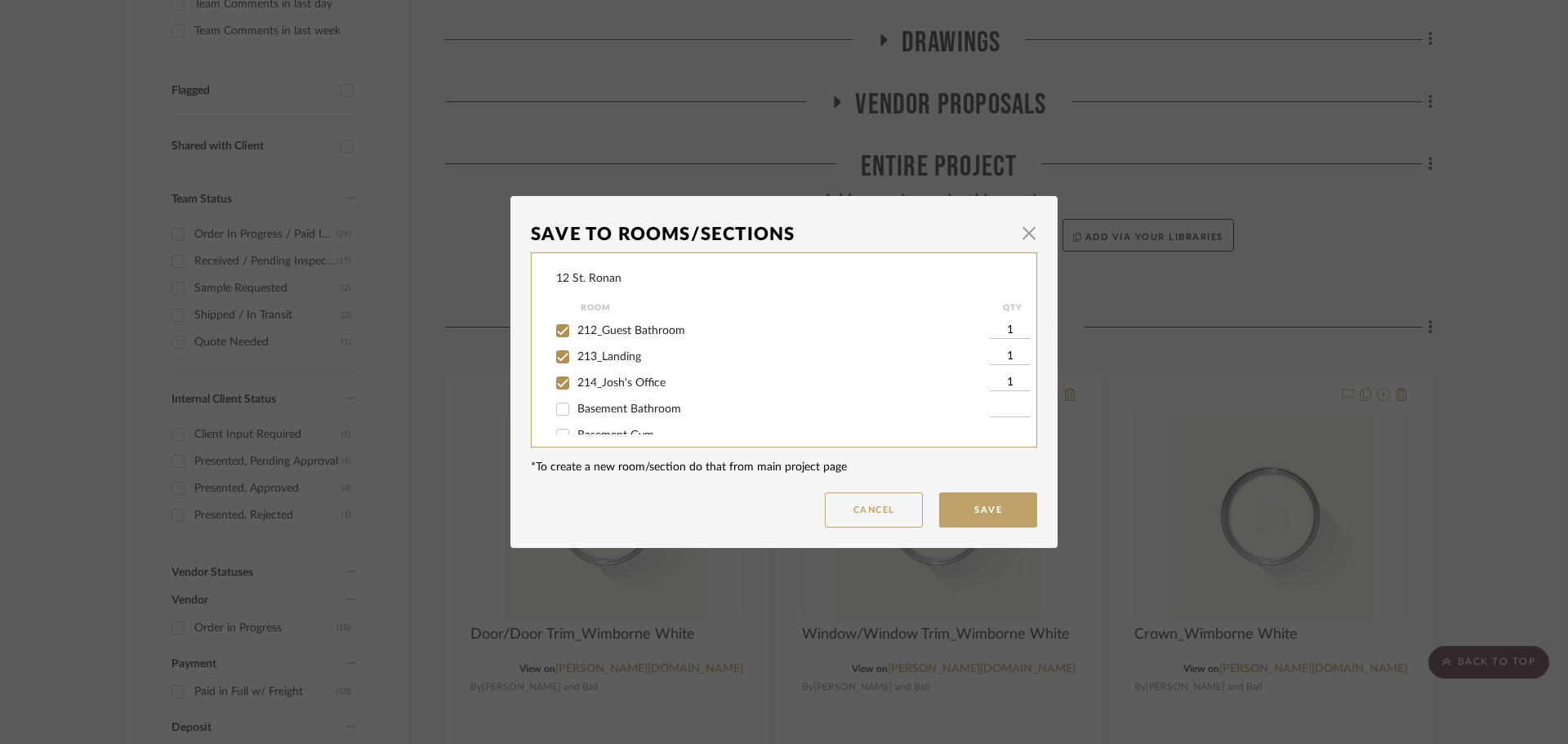
click at [559, 405] on input "Basement Bathroom" at bounding box center [563, 409] width 27 height 27
checkbox input "true"
type input "1"
click at [975, 522] on button "Save" at bounding box center [988, 510] width 98 height 35
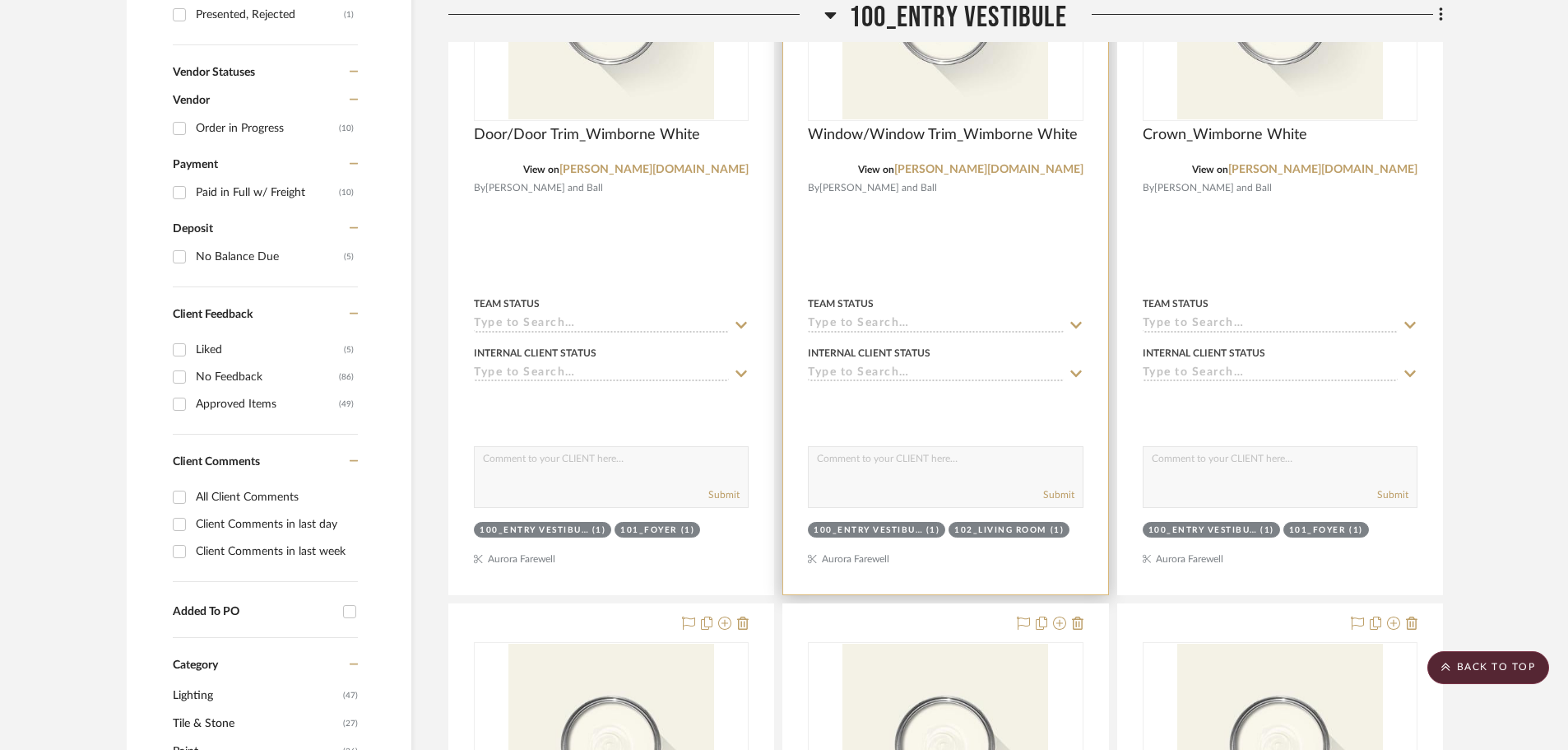
scroll to position [1317, 0]
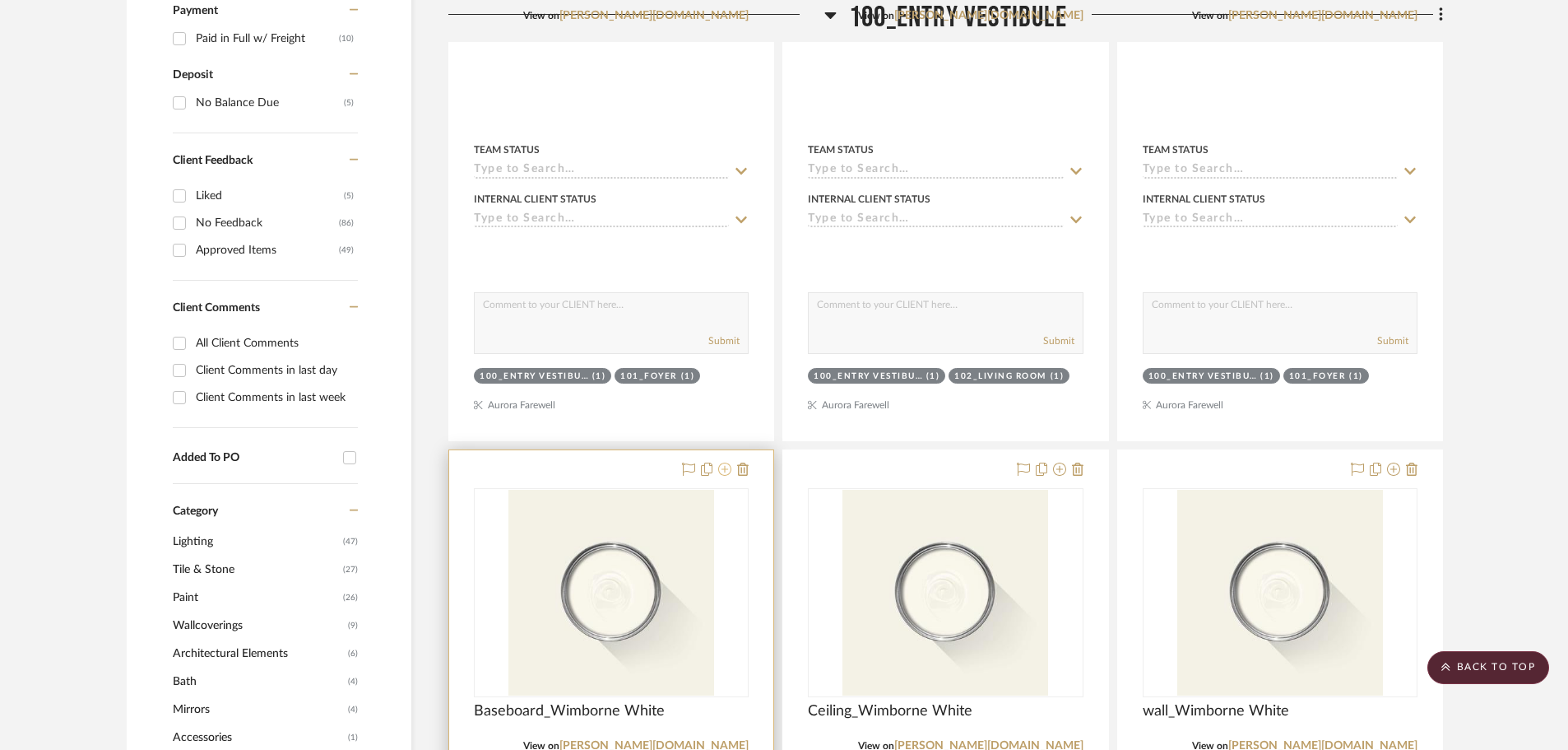
click at [728, 463] on icon at bounding box center [725, 469] width 13 height 13
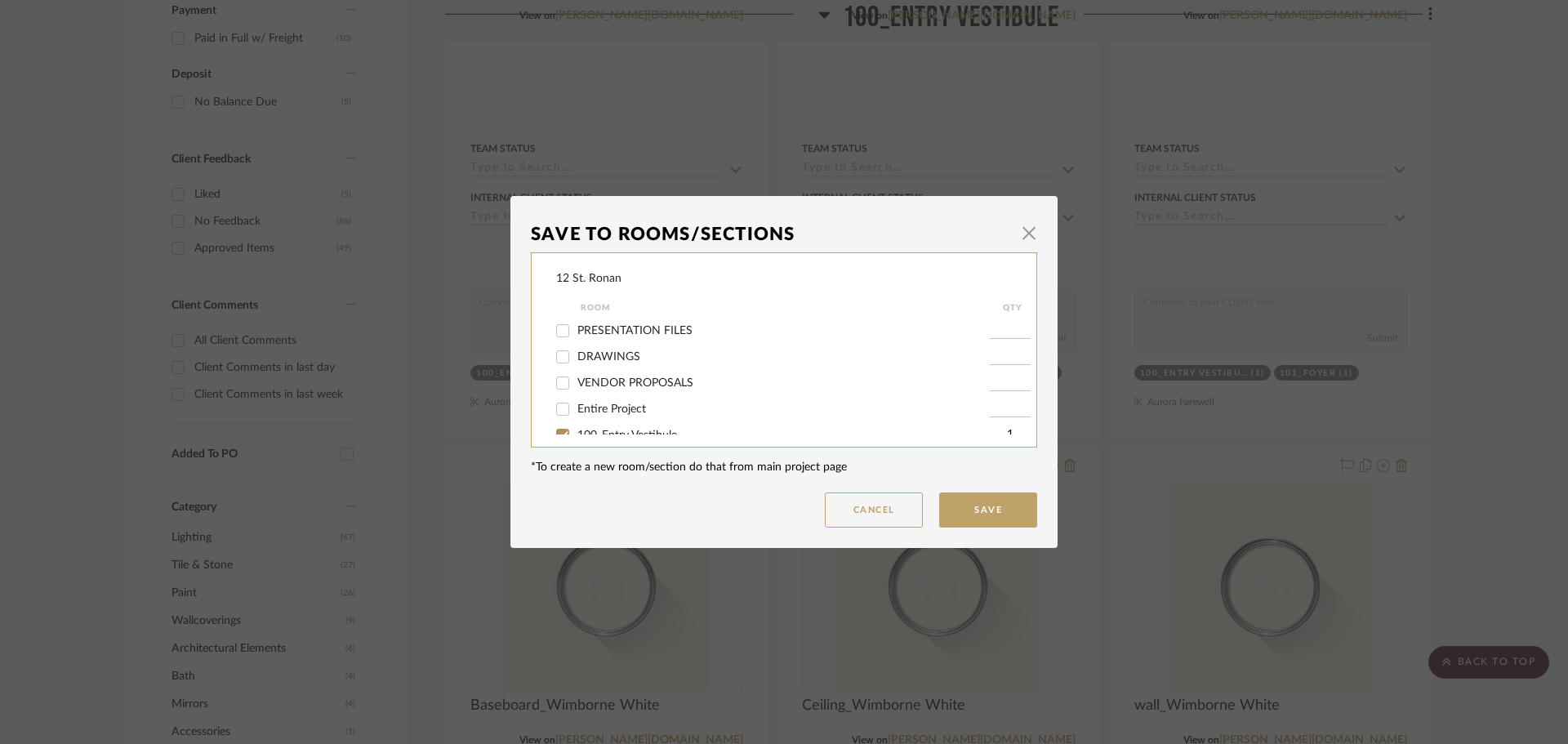
scroll to position [82, 0]
click at [557, 383] on input "101_Foyer" at bounding box center [563, 379] width 27 height 27
checkbox input "true"
type input "1"
click at [555, 408] on input "102_Living Room" at bounding box center [563, 406] width 27 height 27
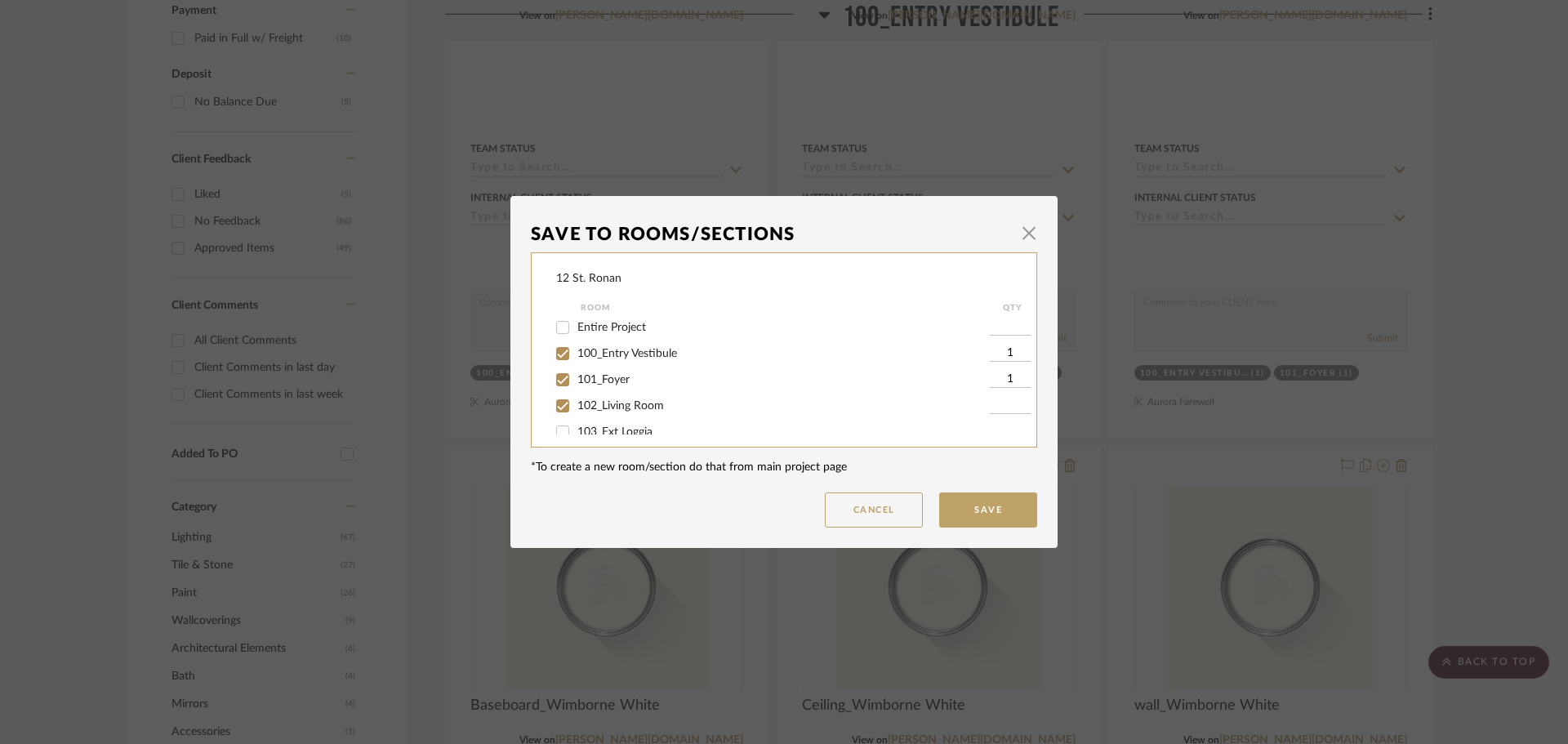
checkbox input "true"
type input "1"
click at [554, 399] on input "105_Kitchen" at bounding box center [563, 403] width 27 height 27
checkbox input "true"
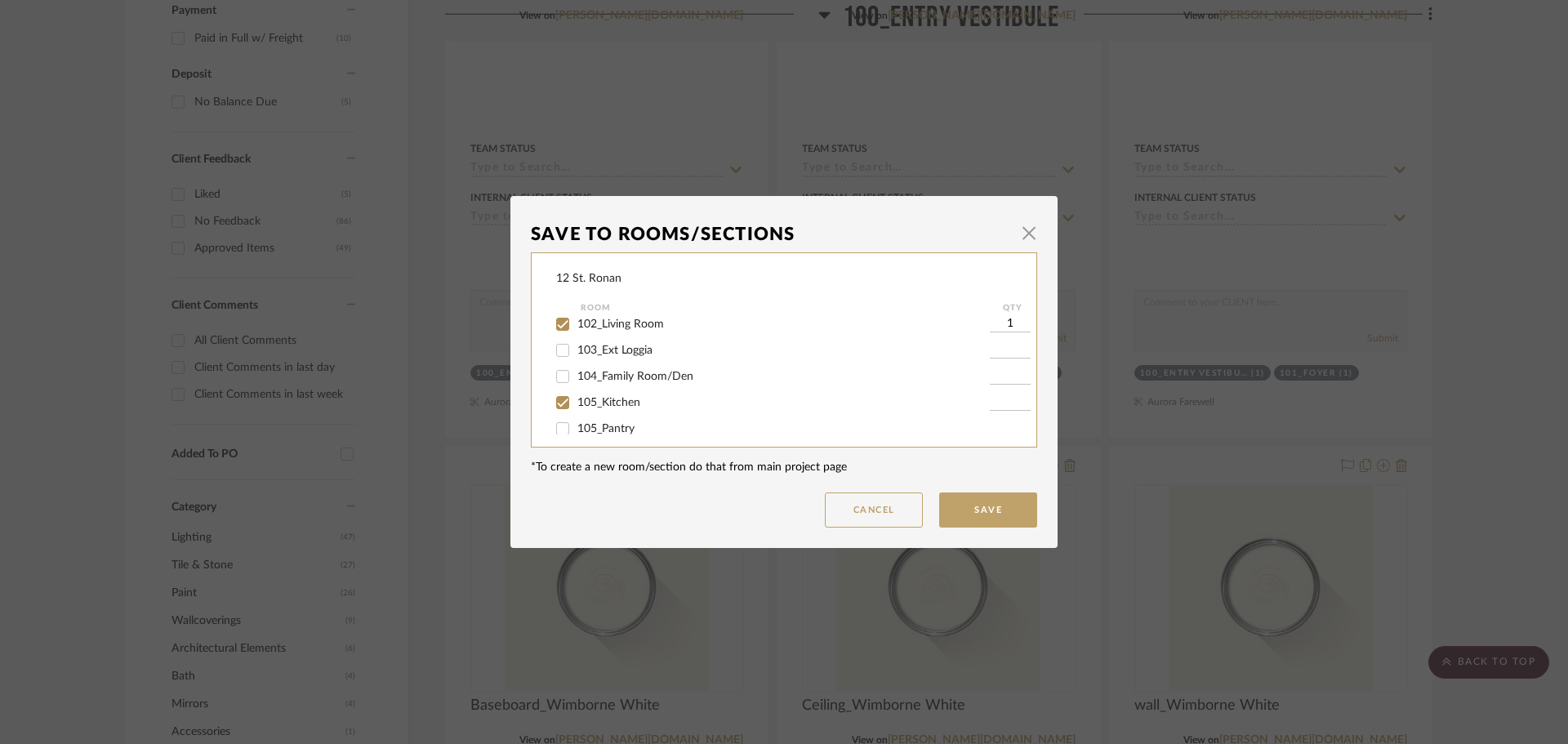
type input "1"
click at [556, 352] on input "105_Pantry" at bounding box center [563, 347] width 27 height 27
checkbox input "true"
type input "1"
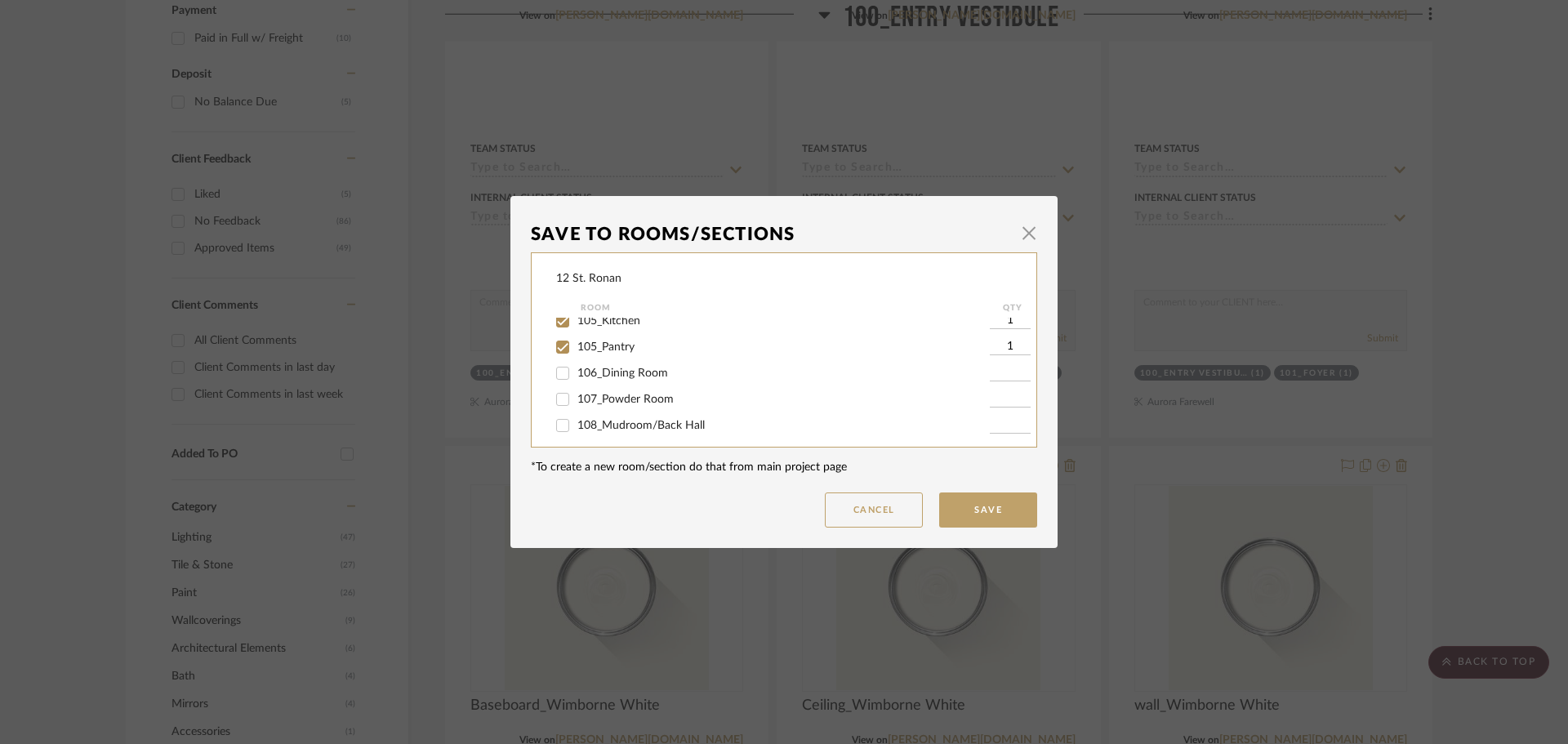
click at [556, 370] on input "106_Dining Room" at bounding box center [563, 374] width 27 height 27
checkbox input "true"
type input "1"
drag, startPoint x: 556, startPoint y: 394, endPoint x: 559, endPoint y: 418, distance: 24.2
click at [556, 394] on input "107_Powder Room" at bounding box center [563, 399] width 27 height 27
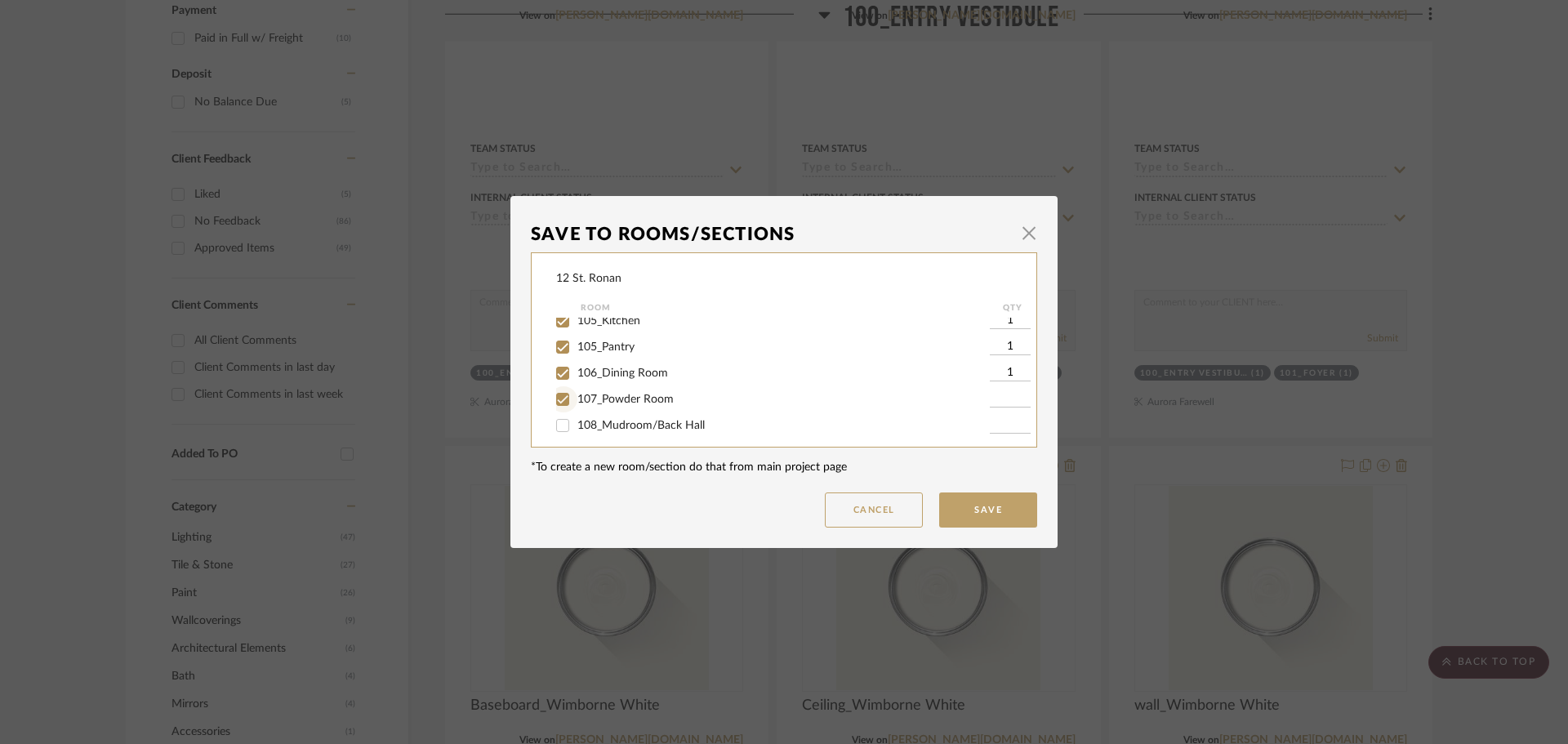
checkbox input "true"
type input "1"
click at [559, 426] on input "108_Mudroom/Back Hall" at bounding box center [563, 426] width 27 height 27
checkbox input "true"
type input "1"
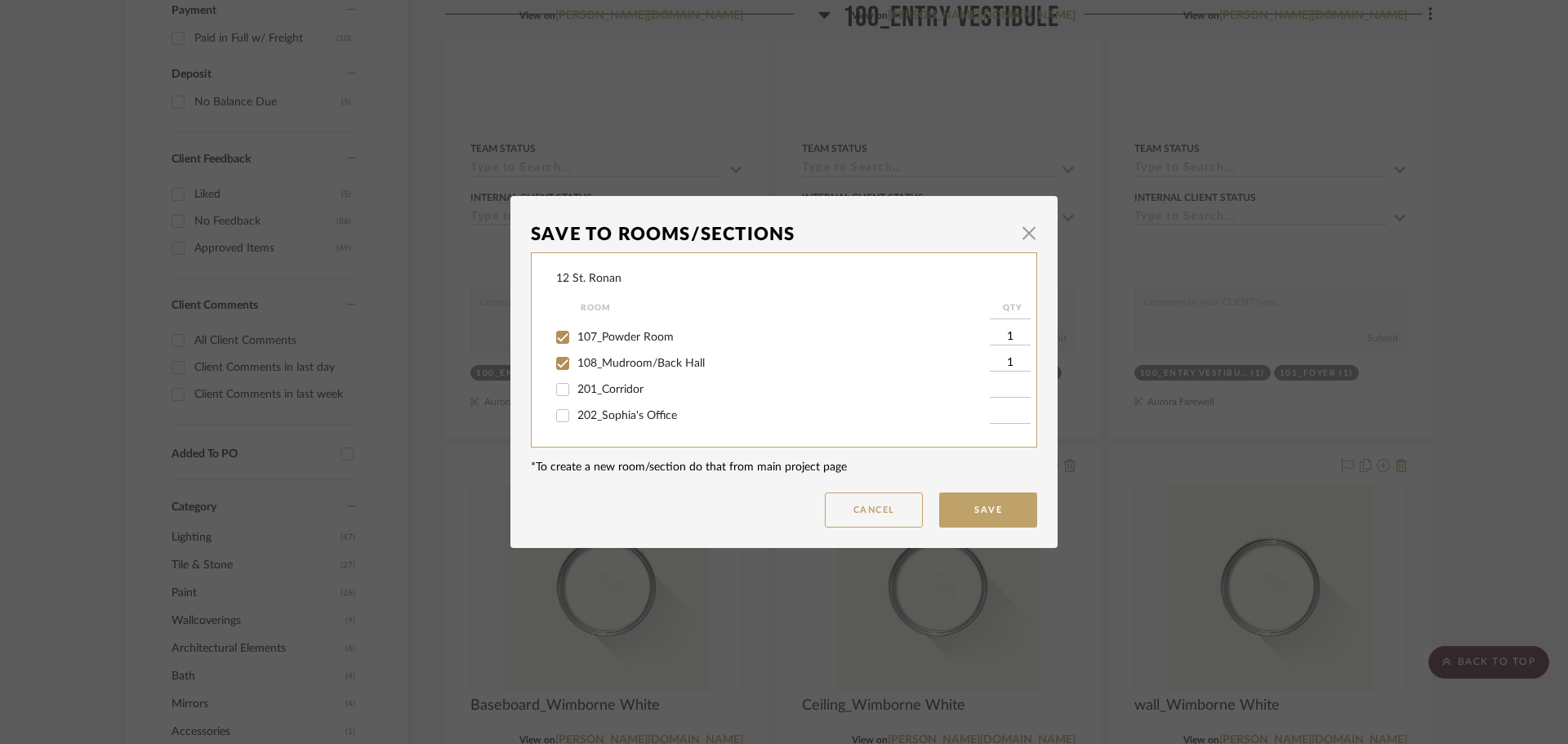
scroll to position [326, 0]
click at [559, 370] on input "201_Corridor" at bounding box center [563, 370] width 27 height 27
checkbox input "true"
type input "1"
click at [559, 389] on input "202_Sophia's Office" at bounding box center [563, 396] width 27 height 27
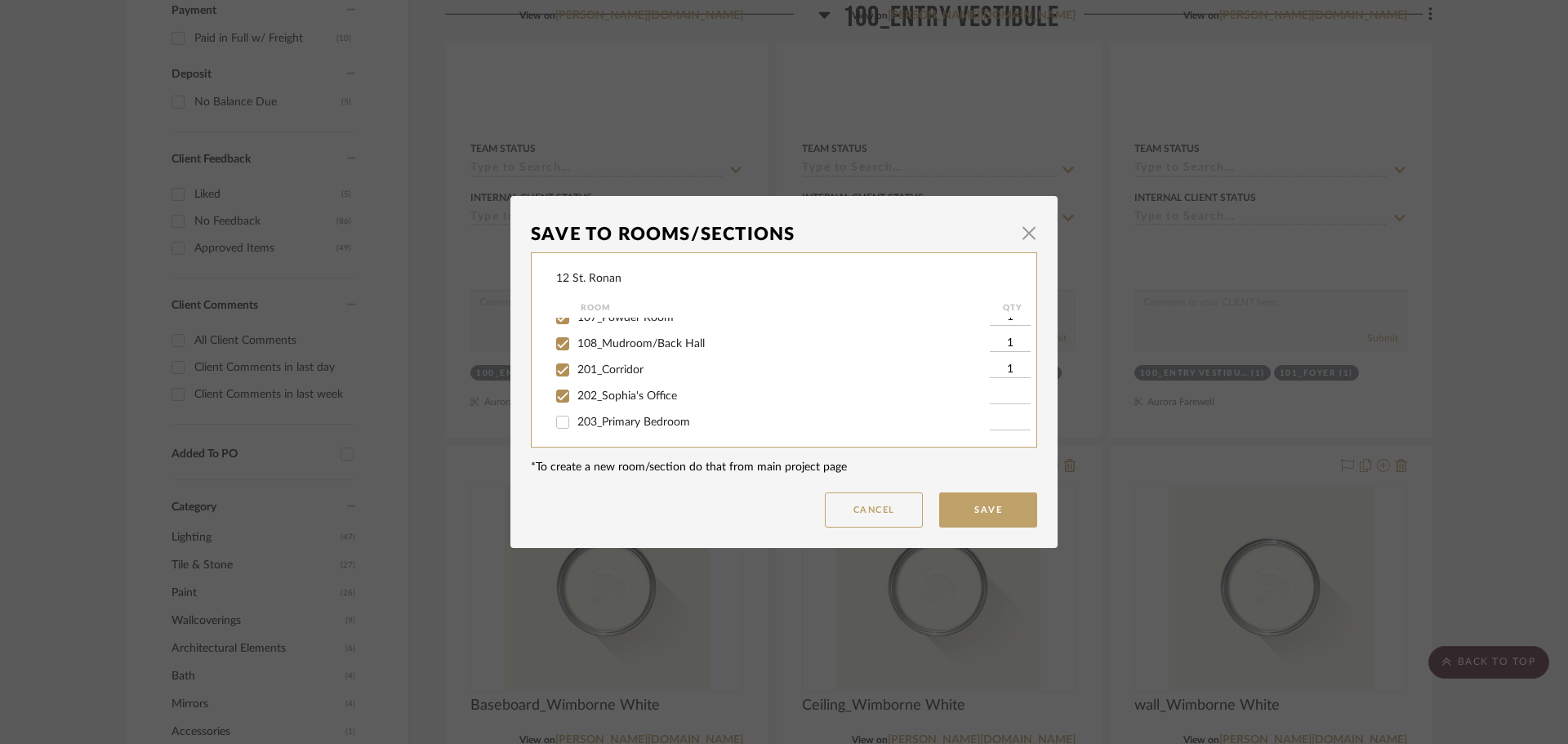
checkbox input "true"
type input "1"
click at [557, 428] on input "203_Primary Bedroom" at bounding box center [563, 423] width 27 height 27
checkbox input "true"
type input "1"
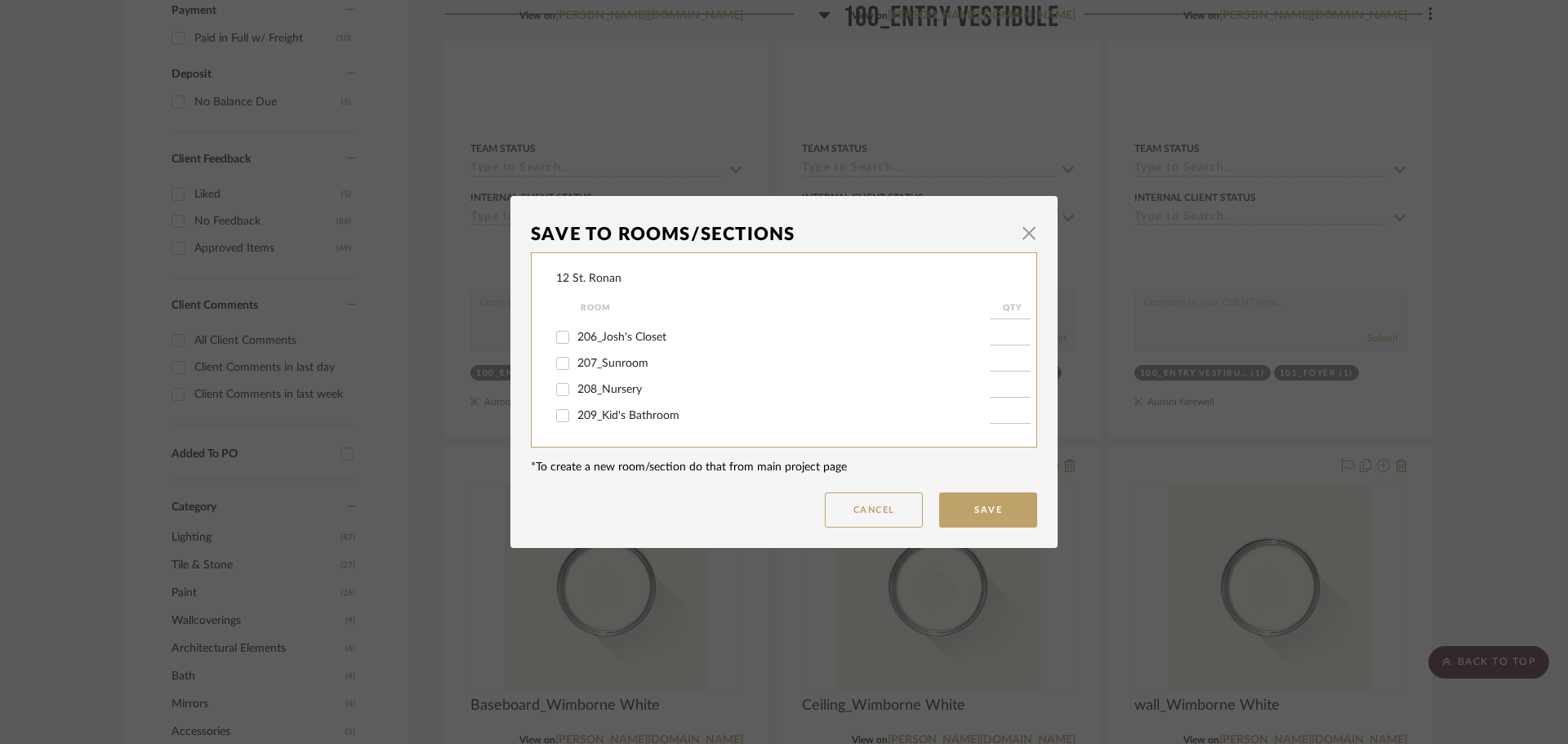
scroll to position [408, 0]
click at [555, 366] on input "204-[PERSON_NAME]'s Closet" at bounding box center [563, 367] width 27 height 27
checkbox input "true"
type input "1"
click at [558, 395] on input "205_Primary Bathroom" at bounding box center [563, 393] width 27 height 27
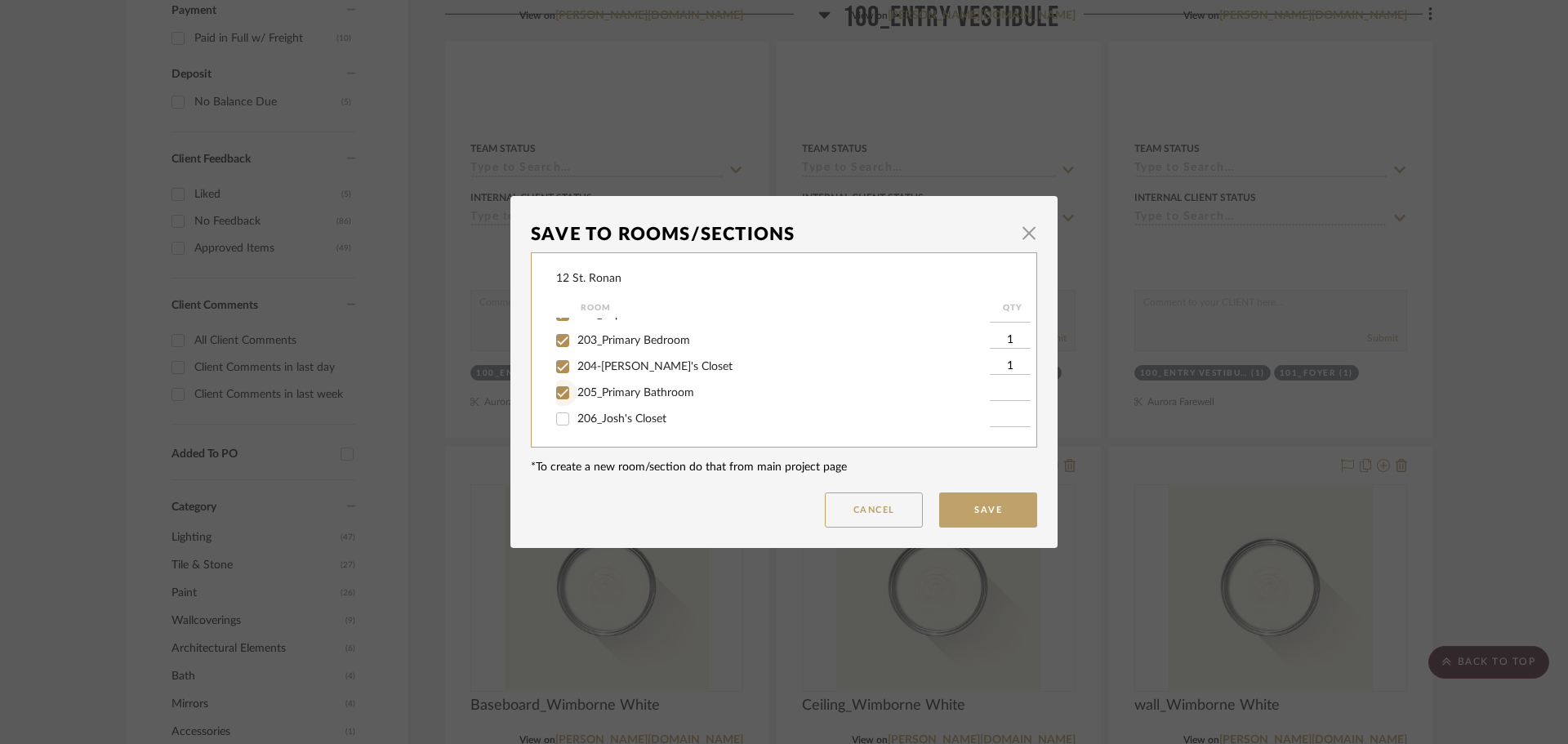
checkbox input "true"
type input "1"
click at [559, 421] on input "206_Josh's Closet" at bounding box center [563, 419] width 27 height 27
checkbox input "true"
type input "1"
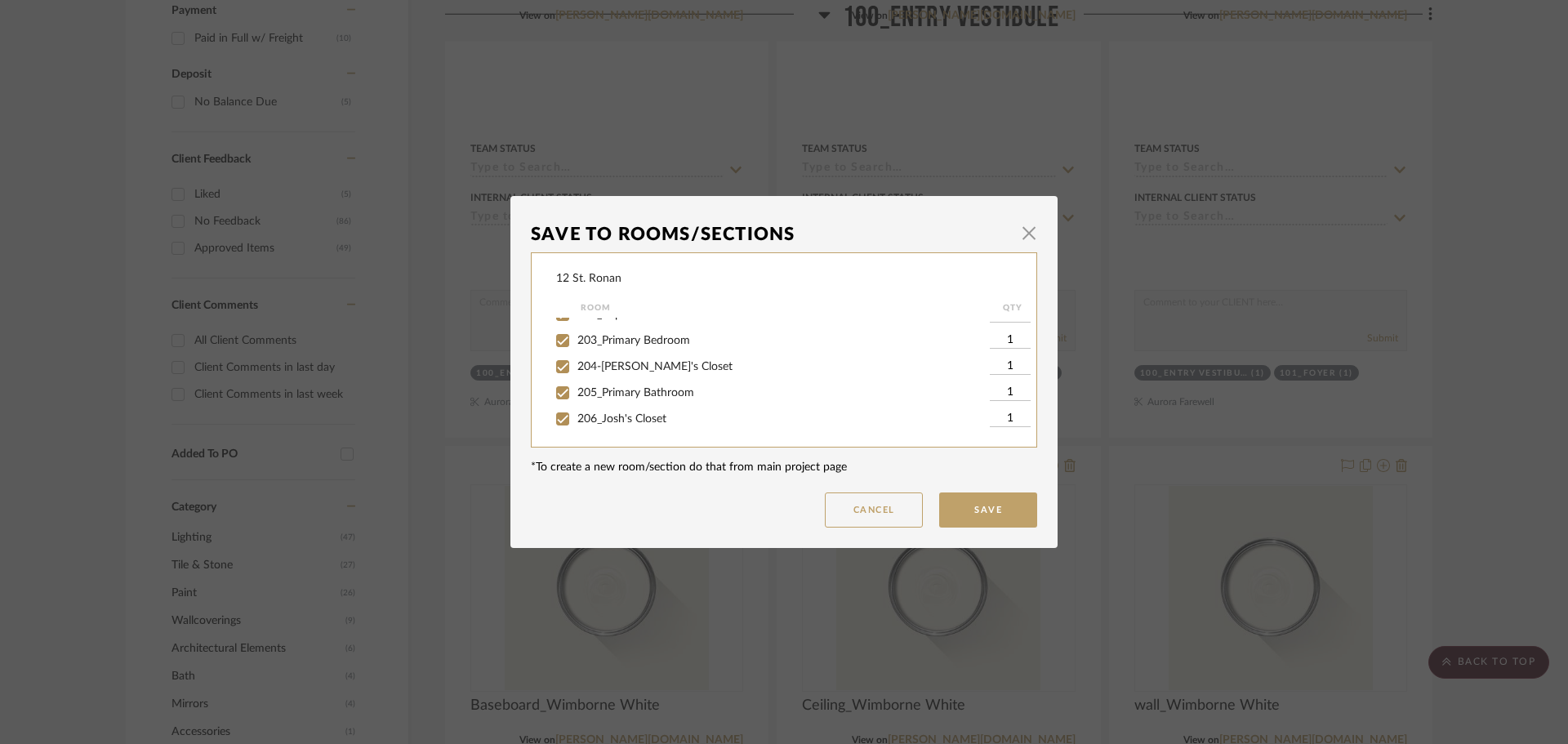
scroll to position [490, 0]
click at [563, 372] on input "207_Sunroom" at bounding box center [563, 364] width 27 height 27
checkbox input "true"
type input "1"
click at [562, 385] on input "208_Nursery" at bounding box center [563, 389] width 27 height 27
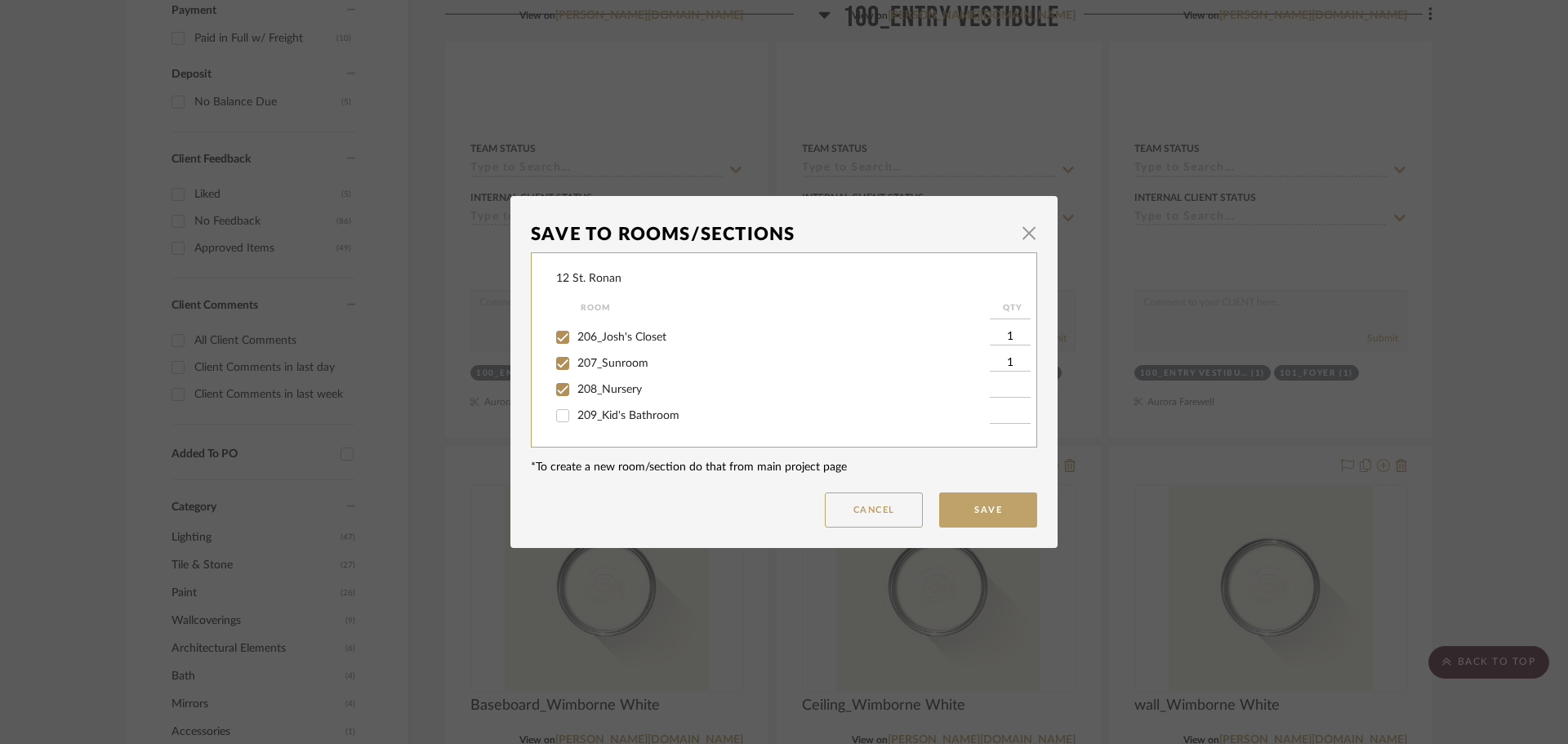
checkbox input "true"
type input "1"
click at [554, 413] on input "209_Kid's Bathroom" at bounding box center [563, 416] width 27 height 27
checkbox input "true"
type input "1"
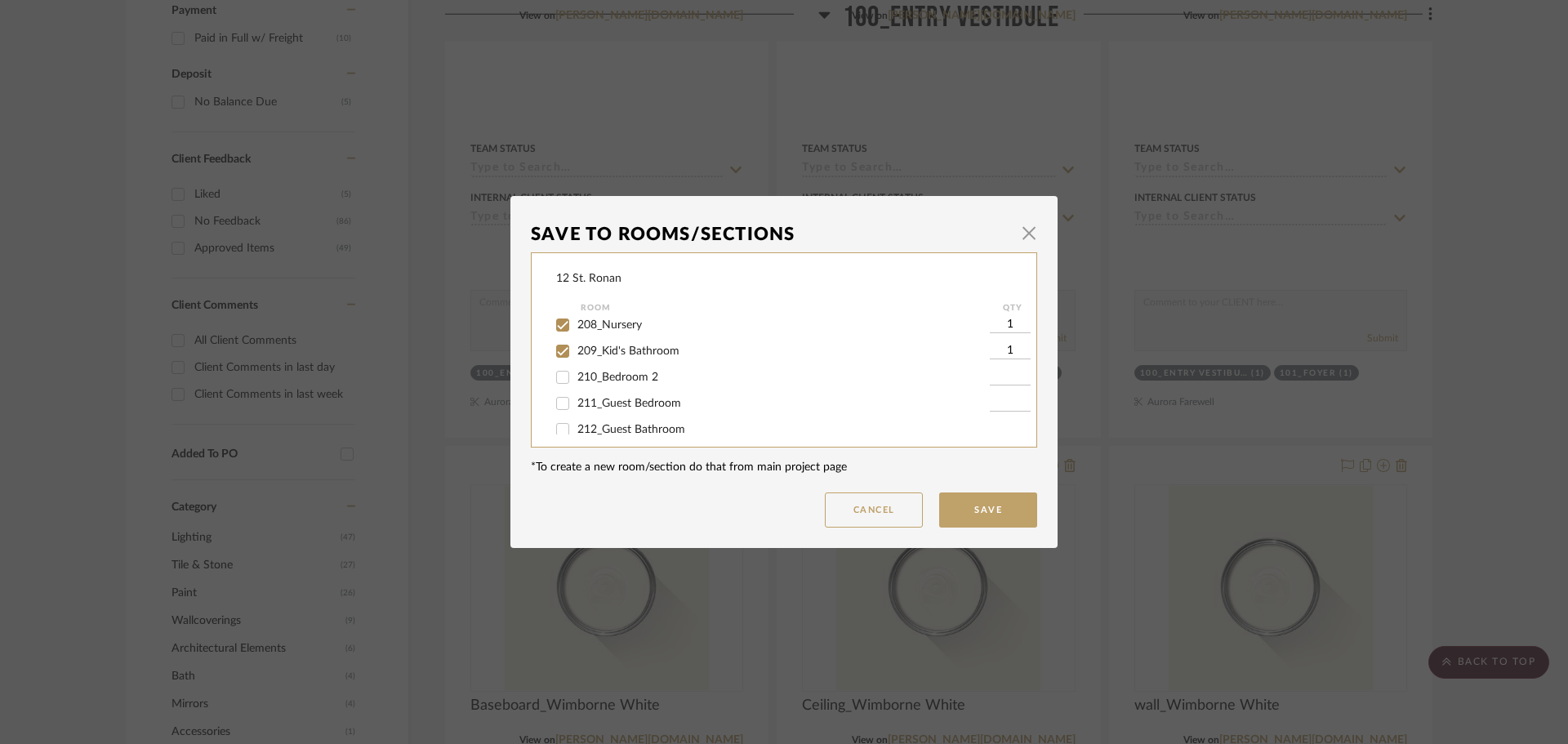
scroll to position [572, 0]
click at [556, 360] on input "210_Bedroom 2" at bounding box center [563, 360] width 27 height 27
checkbox input "true"
type input "1"
click at [559, 385] on input "211_Guest Bedroom" at bounding box center [563, 386] width 27 height 27
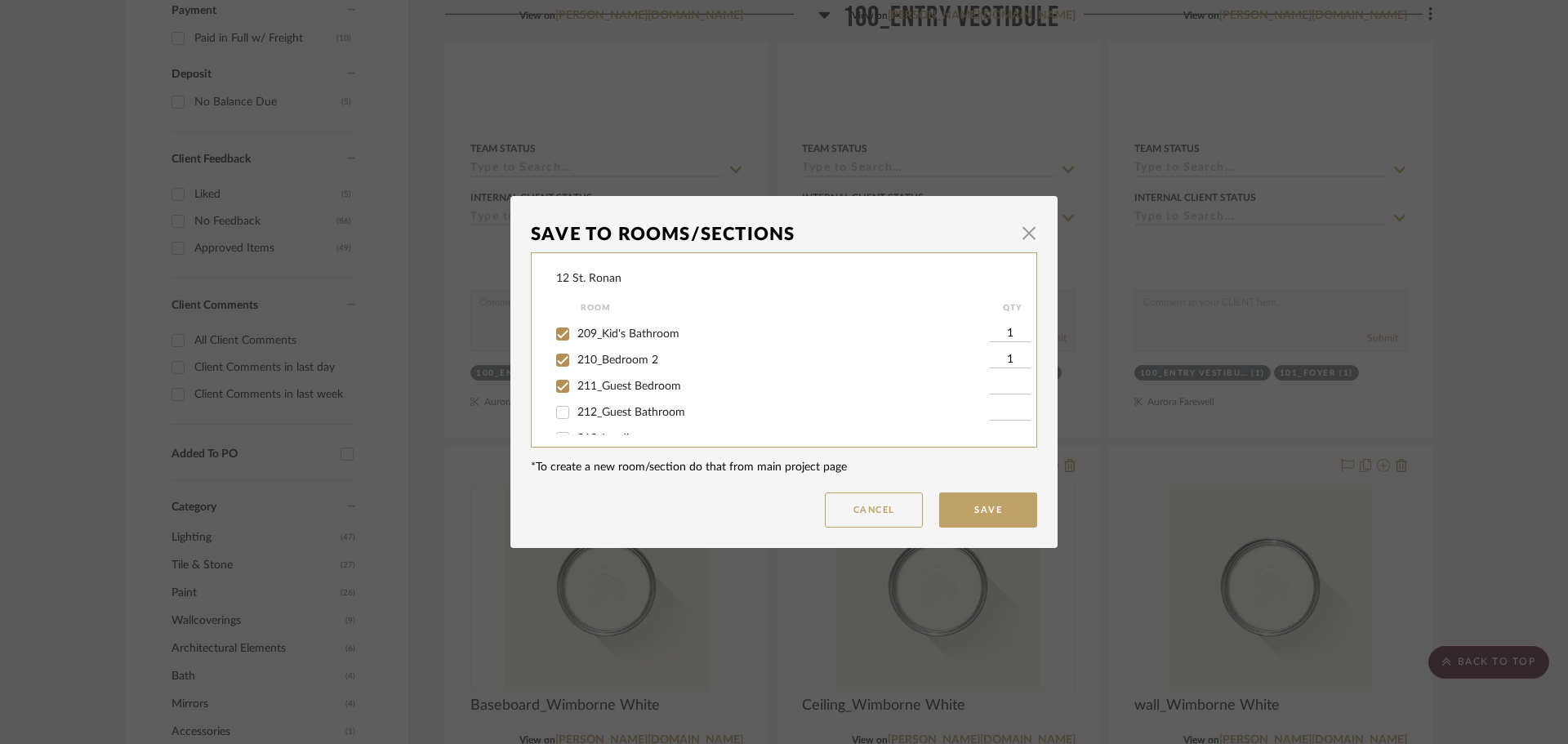
checkbox input "true"
type input "1"
click at [564, 414] on input "212_Guest Bathroom" at bounding box center [563, 413] width 27 height 27
checkbox input "true"
type input "1"
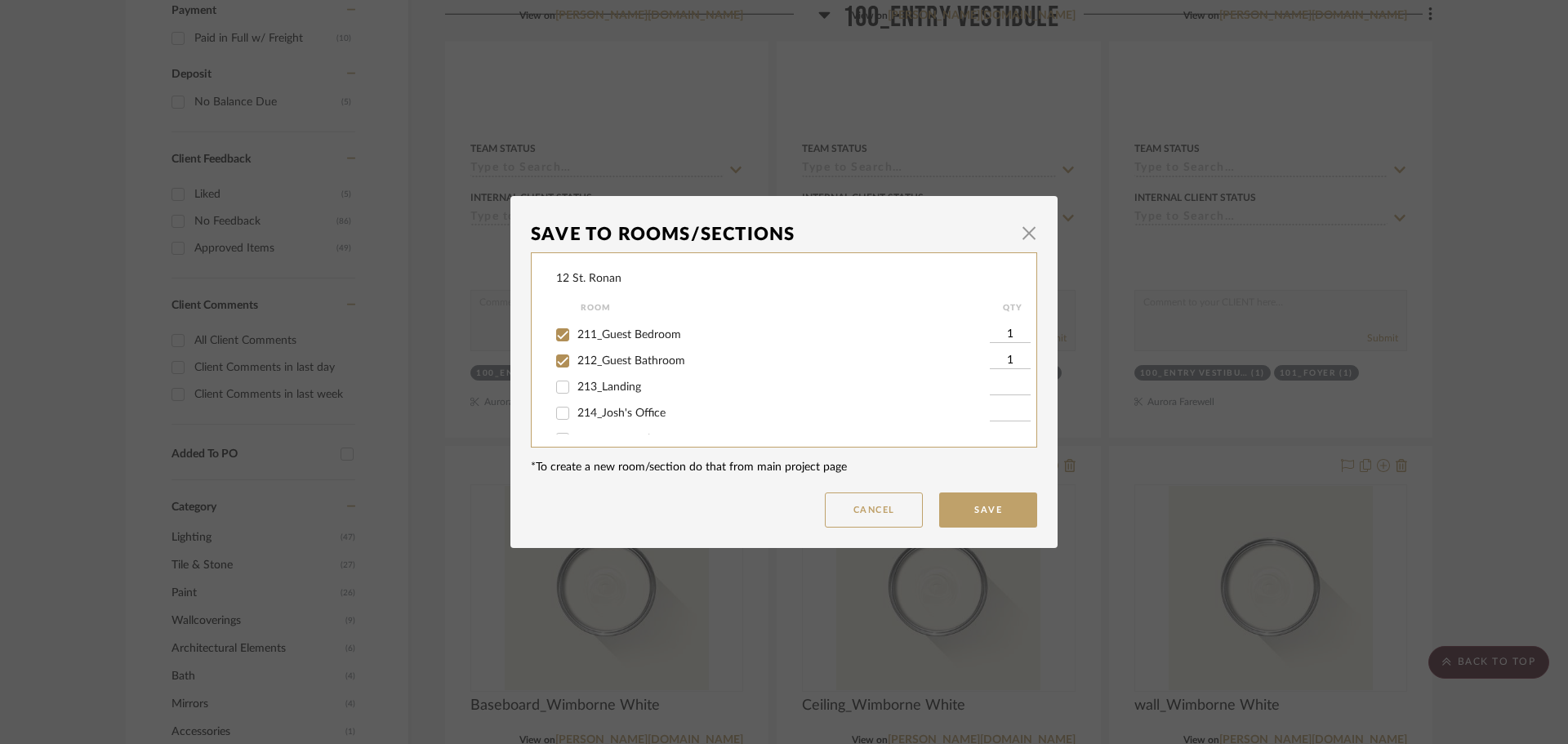
scroll to position [653, 0]
click at [557, 357] on input "213_Landing" at bounding box center [563, 357] width 27 height 27
checkbox input "true"
type input "1"
click at [559, 387] on input "214_Josh's Office" at bounding box center [563, 383] width 27 height 27
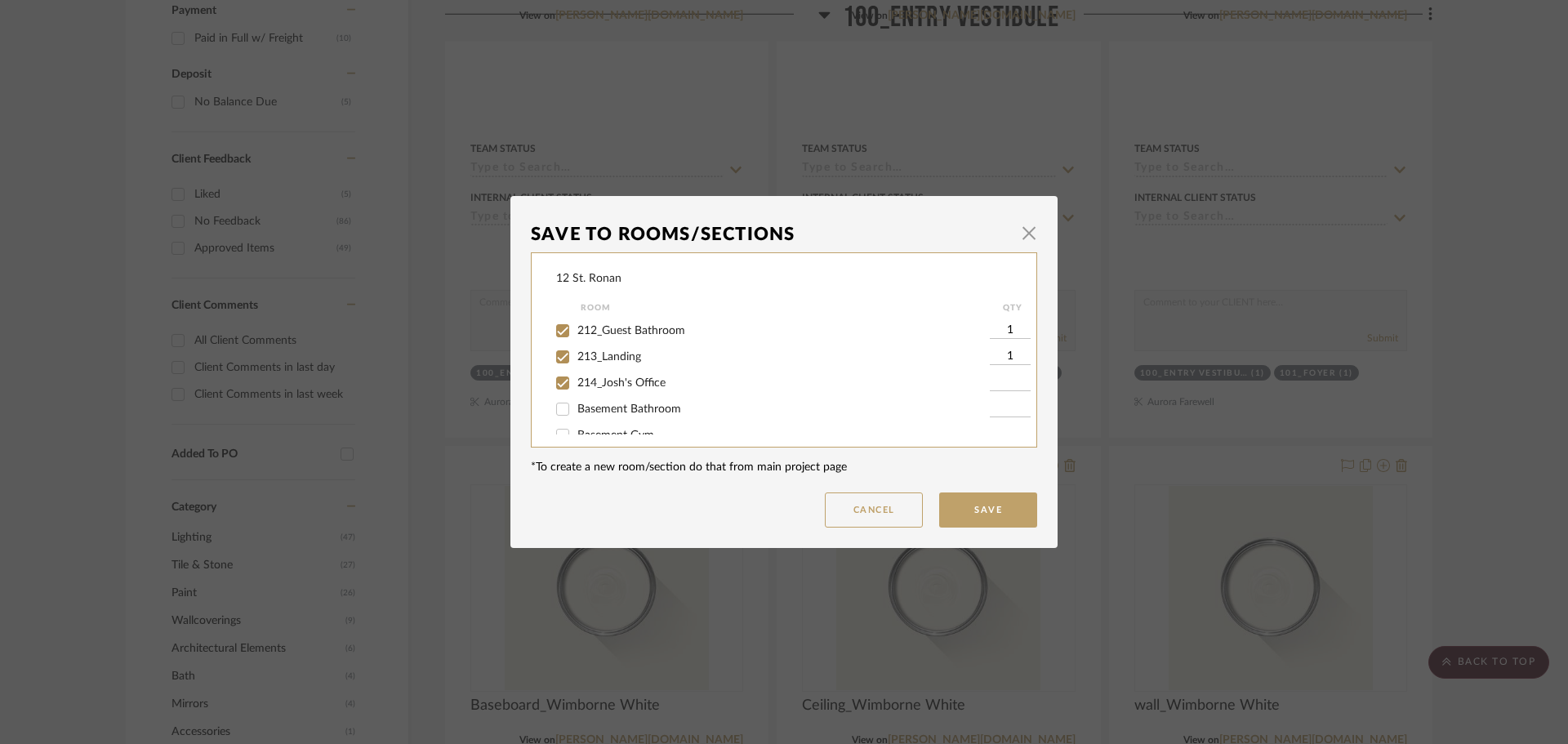
checkbox input "true"
type input "1"
click at [545, 411] on div "12 St. Ronan Room QTY PRESENTATION FILES DRAWINGS VENDOR PROPOSALS Entire Proje…" at bounding box center [784, 350] width 506 height 196
click at [552, 409] on input "Basement Bathroom" at bounding box center [563, 409] width 27 height 27
checkbox input "true"
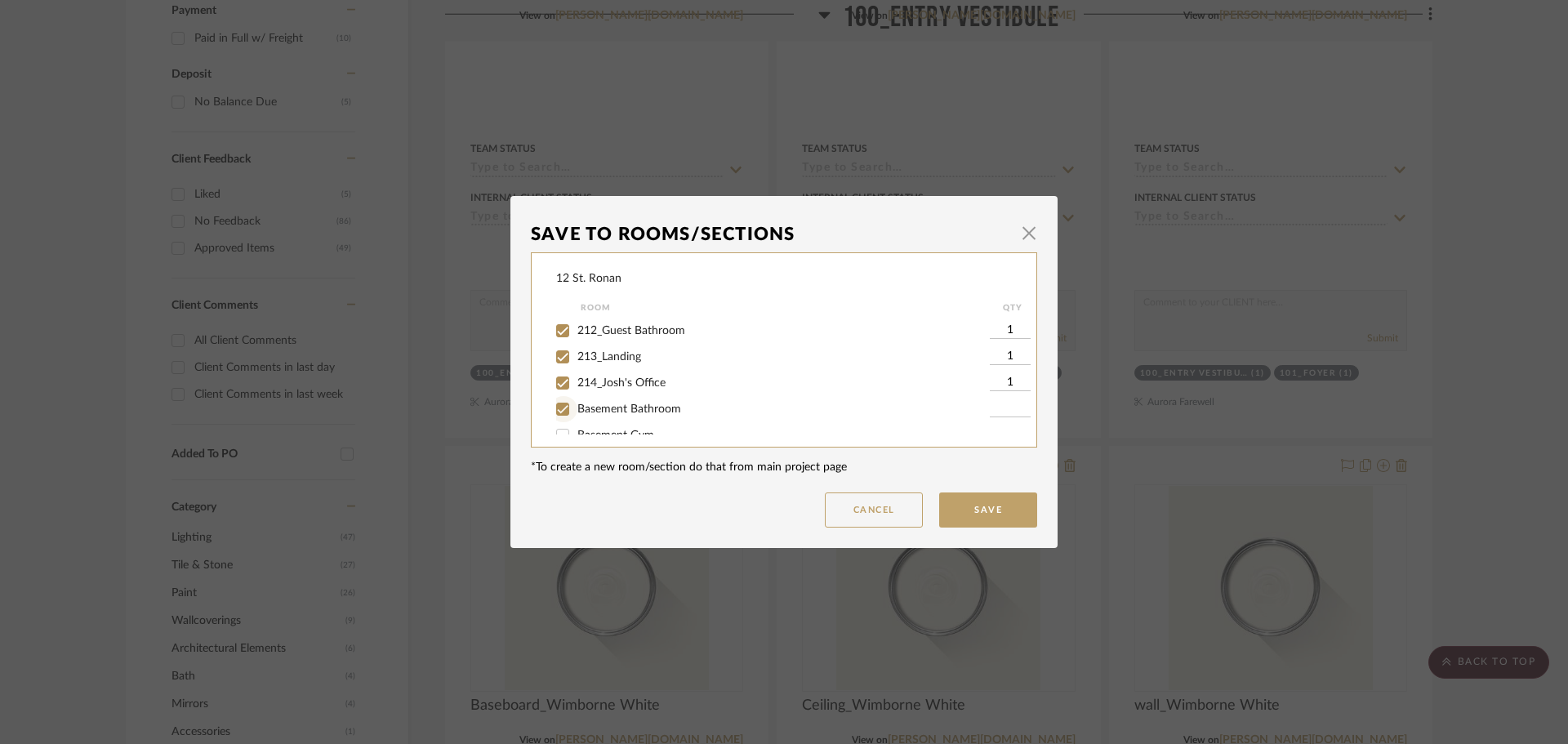
type input "1"
click at [553, 362] on input "Basement Gym" at bounding box center [563, 365] width 27 height 27
checkbox input "true"
type input "1"
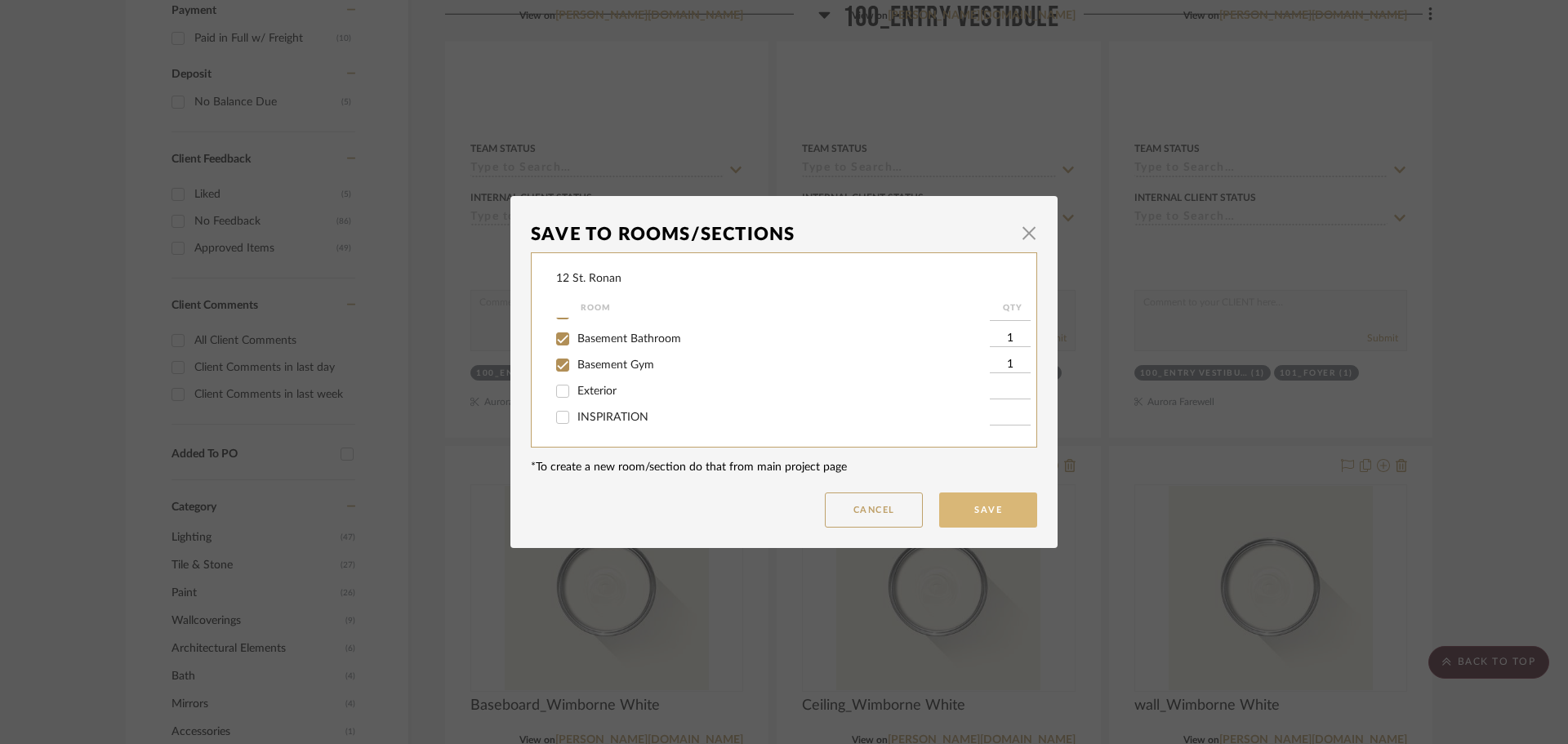
click at [970, 516] on button "Save" at bounding box center [988, 510] width 98 height 35
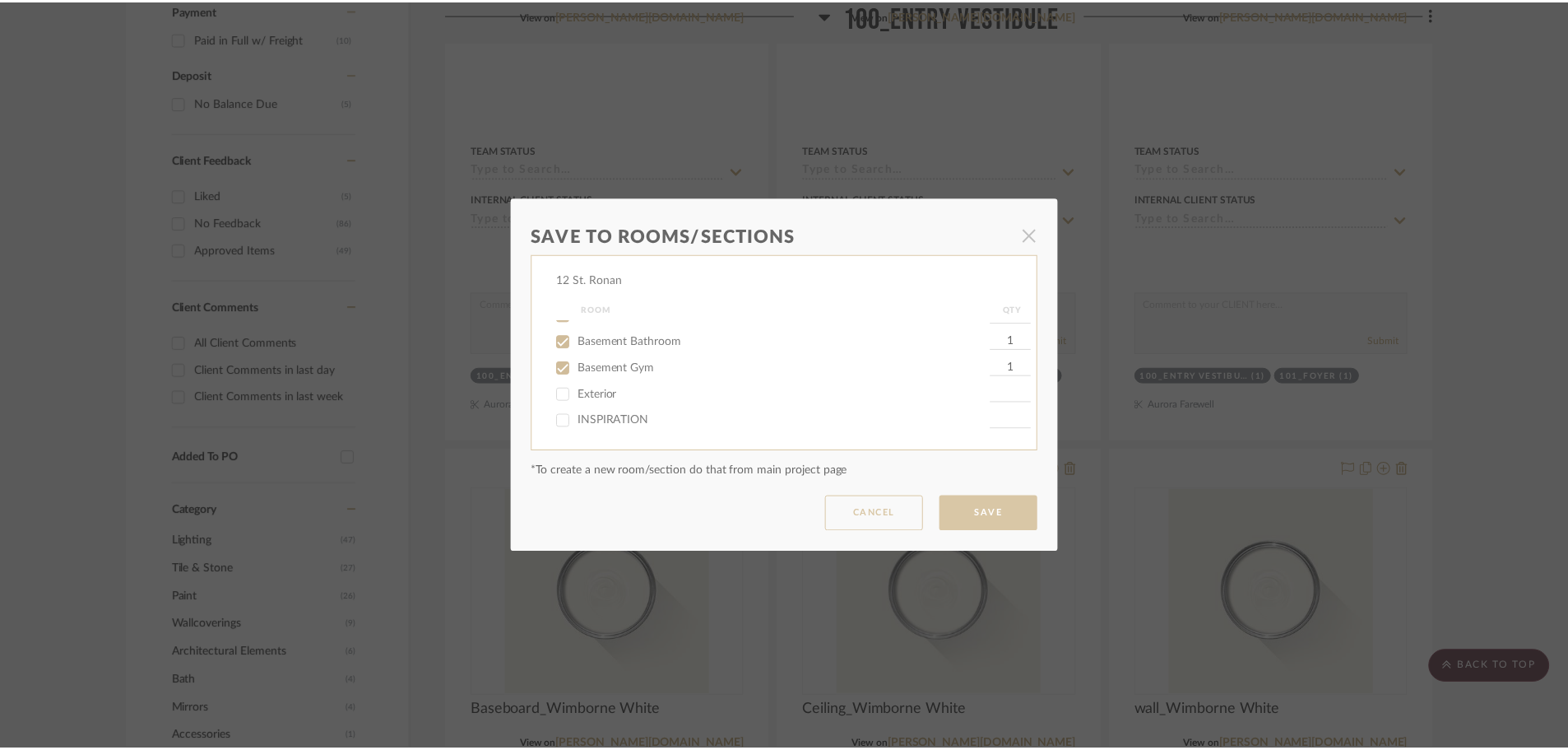
scroll to position [1317, 0]
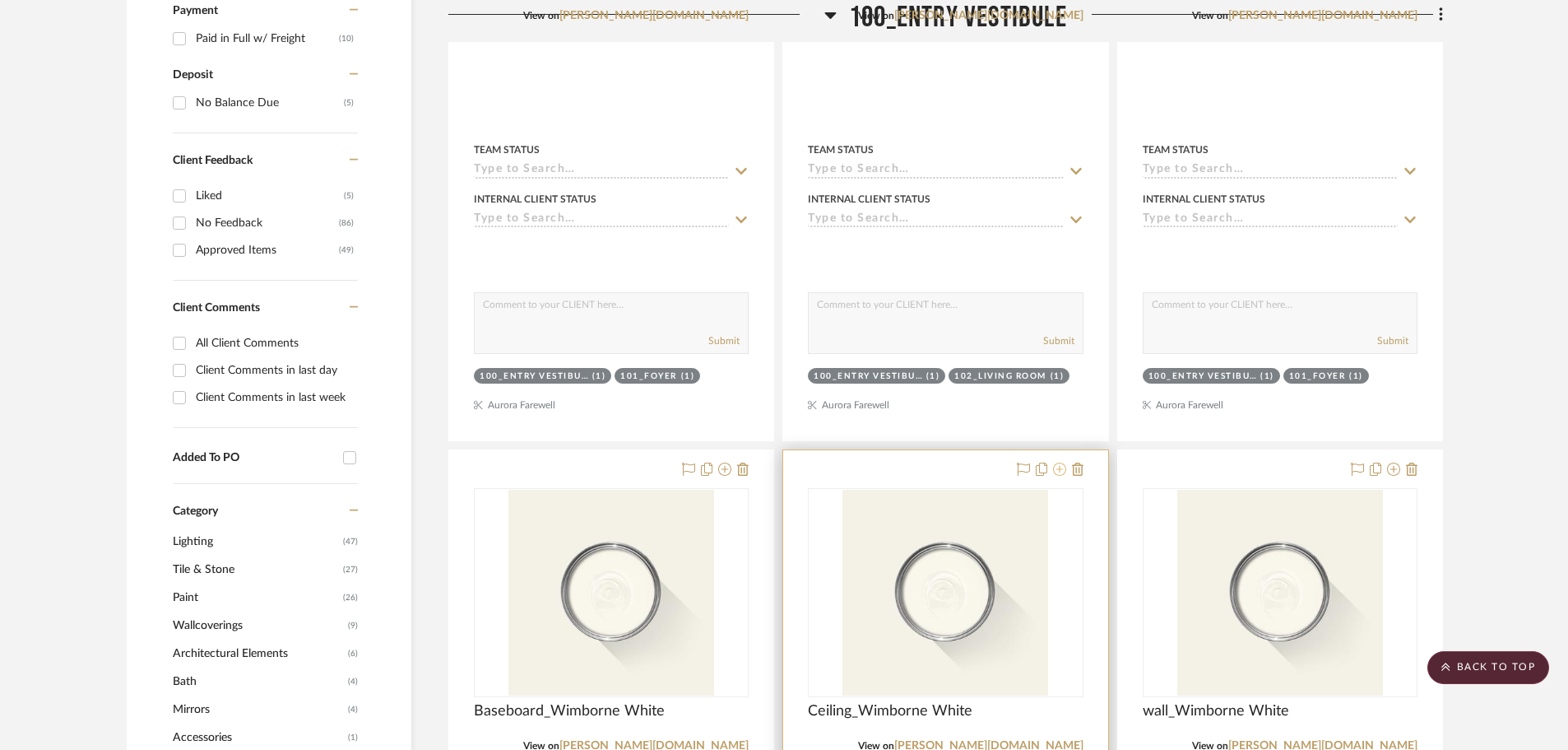
click at [1056, 463] on icon at bounding box center [1060, 469] width 13 height 13
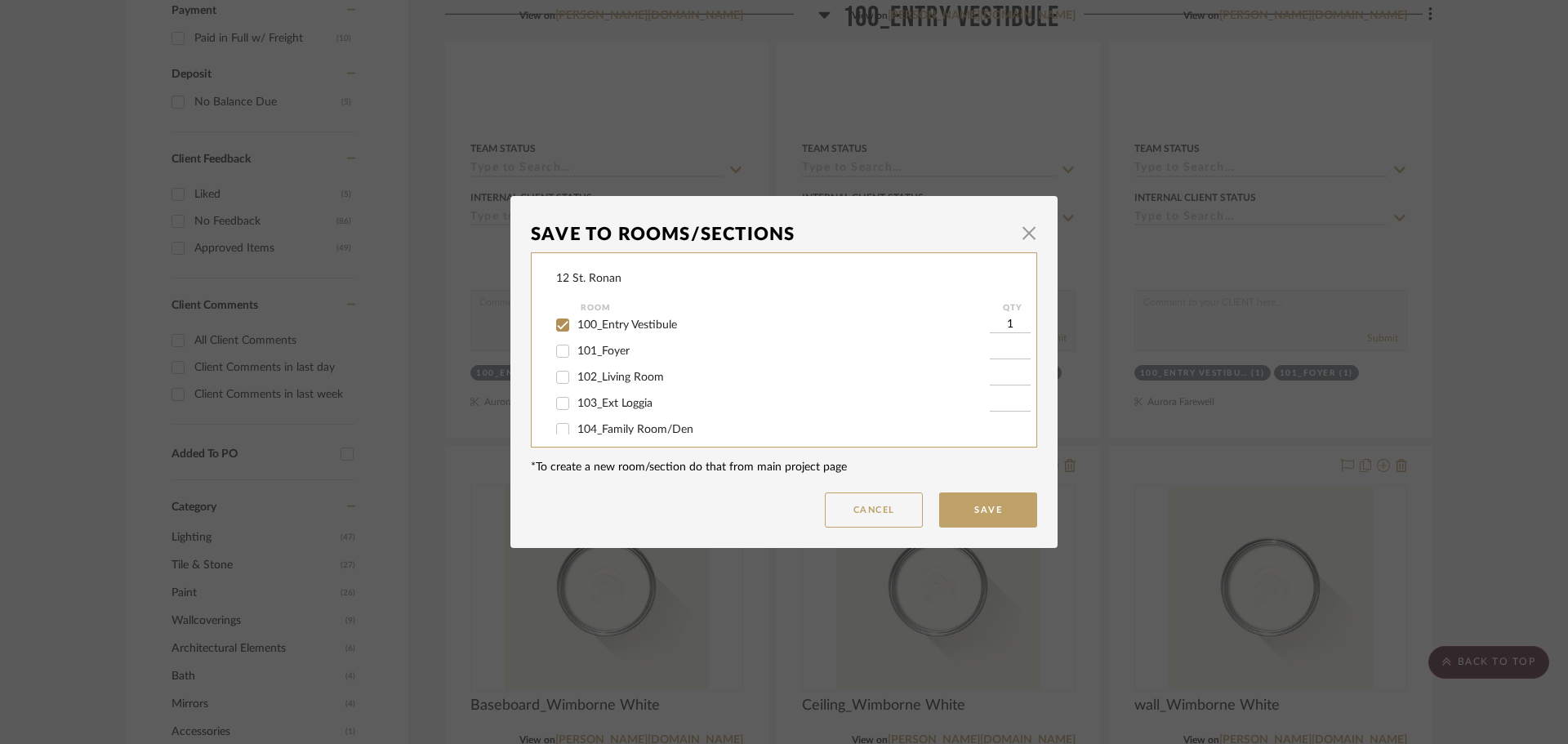
scroll to position [82, 0]
click at [559, 379] on input "101_Foyer" at bounding box center [563, 379] width 27 height 27
checkbox input "true"
type input "1"
click at [552, 406] on input "102_Living Room" at bounding box center [563, 406] width 27 height 27
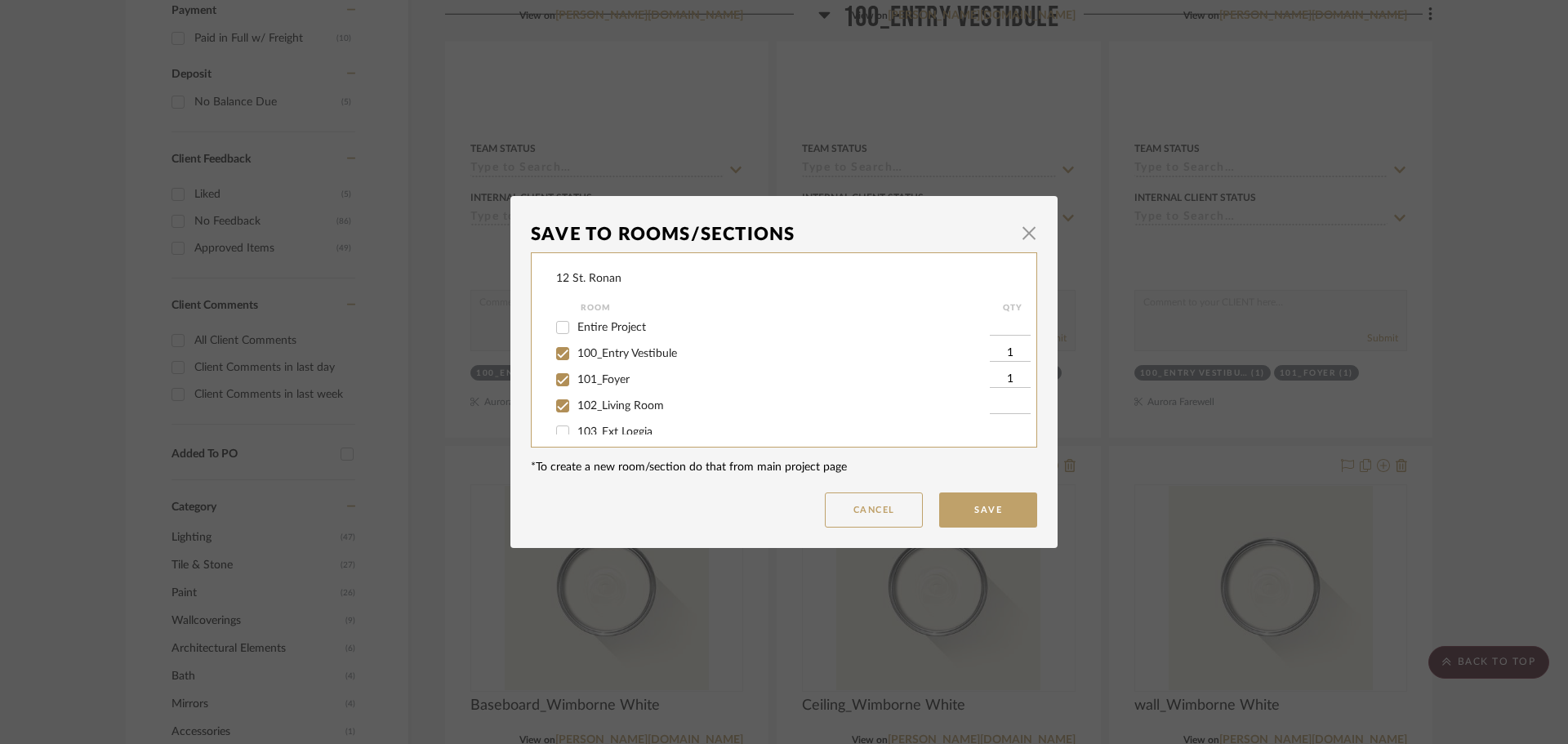
checkbox input "true"
type input "1"
click at [557, 423] on input "103_Ext Loggia" at bounding box center [563, 432] width 27 height 27
checkbox input "true"
type input "1"
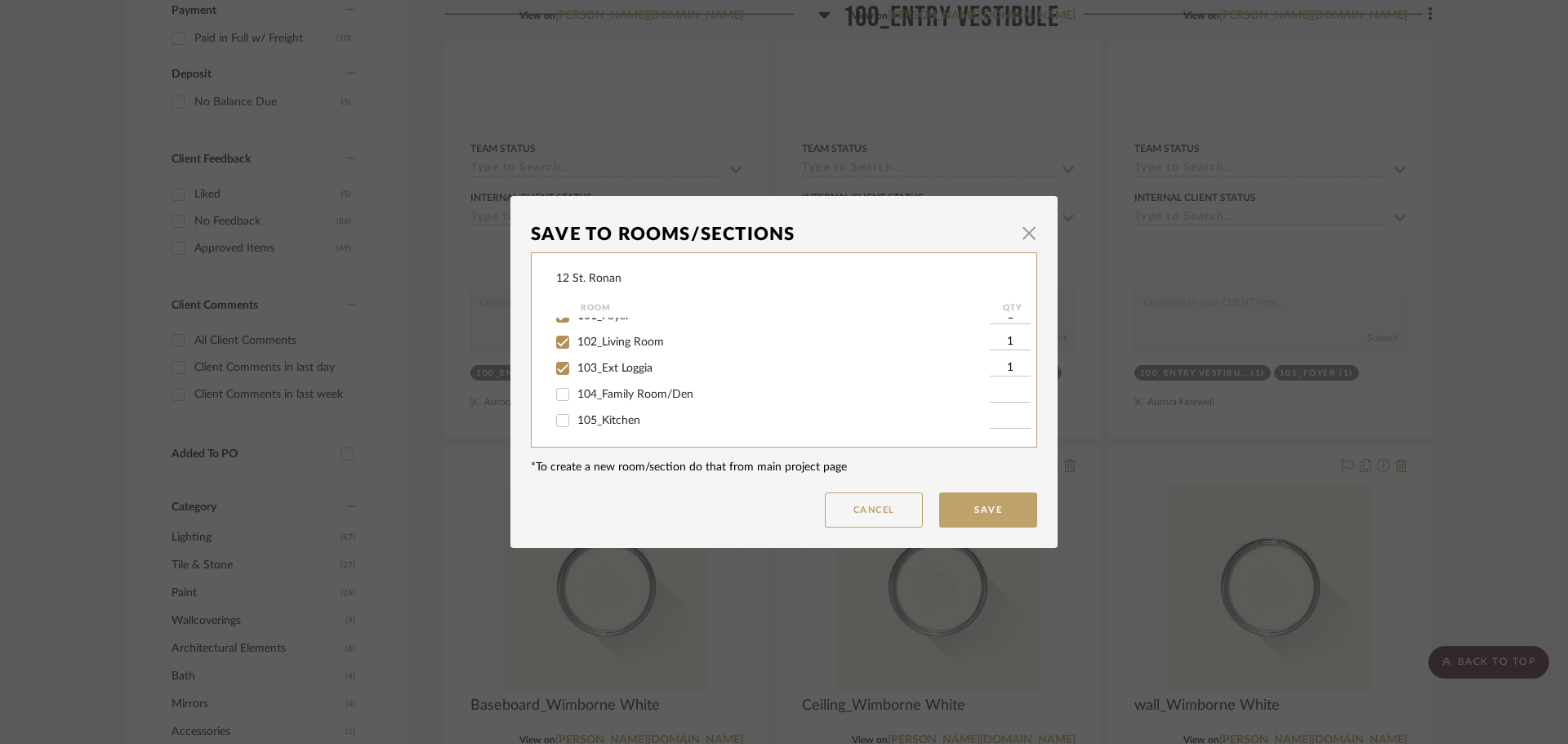
scroll to position [163, 0]
drag, startPoint x: 555, startPoint y: 374, endPoint x: 556, endPoint y: 389, distance: 15.0
click at [555, 375] on input "104_Family Room/Den" at bounding box center [563, 377] width 27 height 27
checkbox input "true"
type input "1"
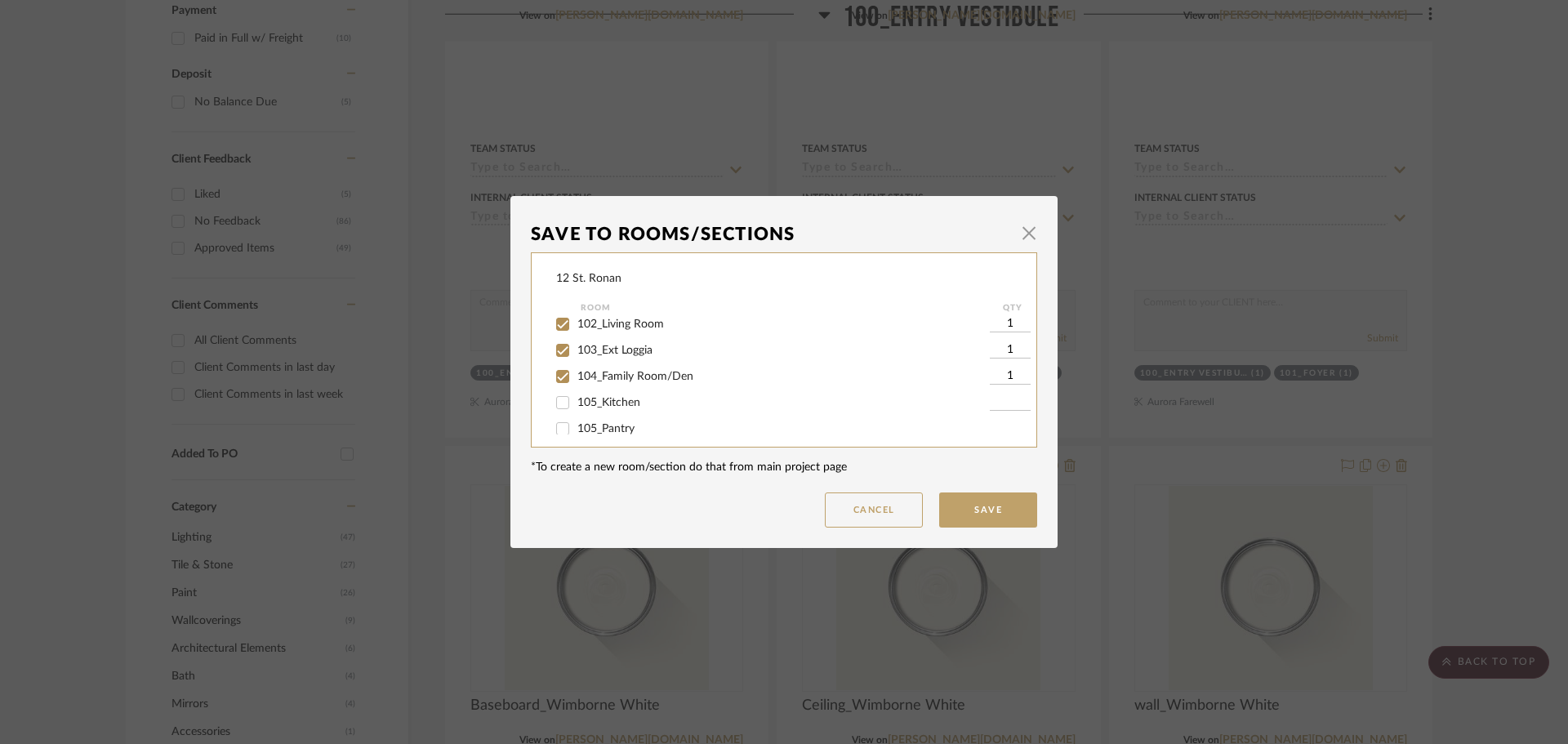
click at [556, 404] on input "105_Kitchen" at bounding box center [563, 403] width 27 height 27
checkbox input "true"
type input "1"
click at [562, 436] on div "12 St. Ronan Room QTY PRESENTATION FILES DRAWINGS VENDOR PROPOSALS Entire Proje…" at bounding box center [784, 350] width 506 height 196
click at [560, 428] on input "105_Pantry" at bounding box center [563, 429] width 27 height 27
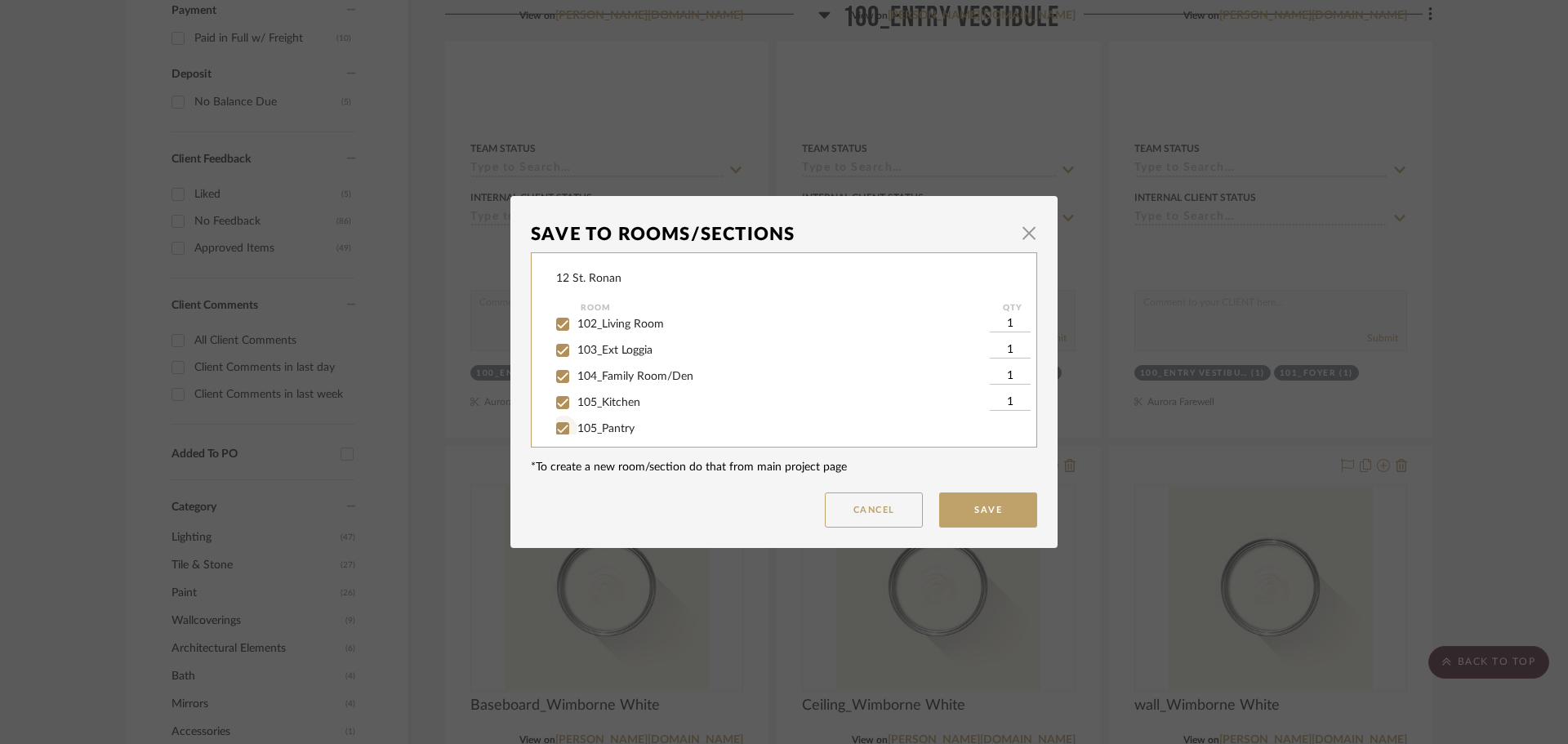
checkbox input "true"
type input "1"
click at [562, 375] on input "106_Dining Room" at bounding box center [563, 374] width 27 height 27
checkbox input "true"
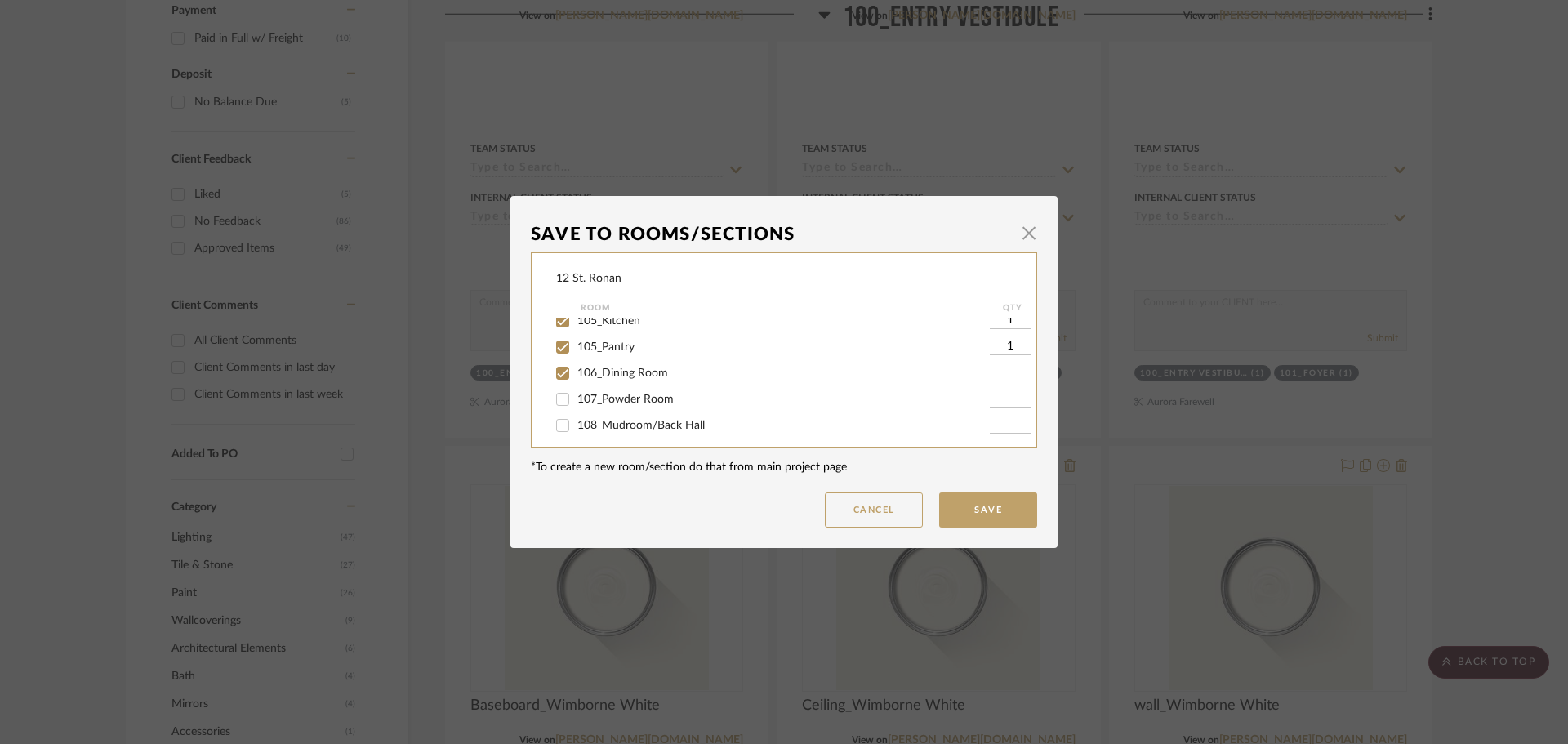
type input "1"
click at [561, 397] on input "107_Powder Room" at bounding box center [563, 399] width 27 height 27
checkbox input "true"
type input "1"
click at [561, 420] on input "108_Mudroom/Back Hall" at bounding box center [563, 426] width 27 height 27
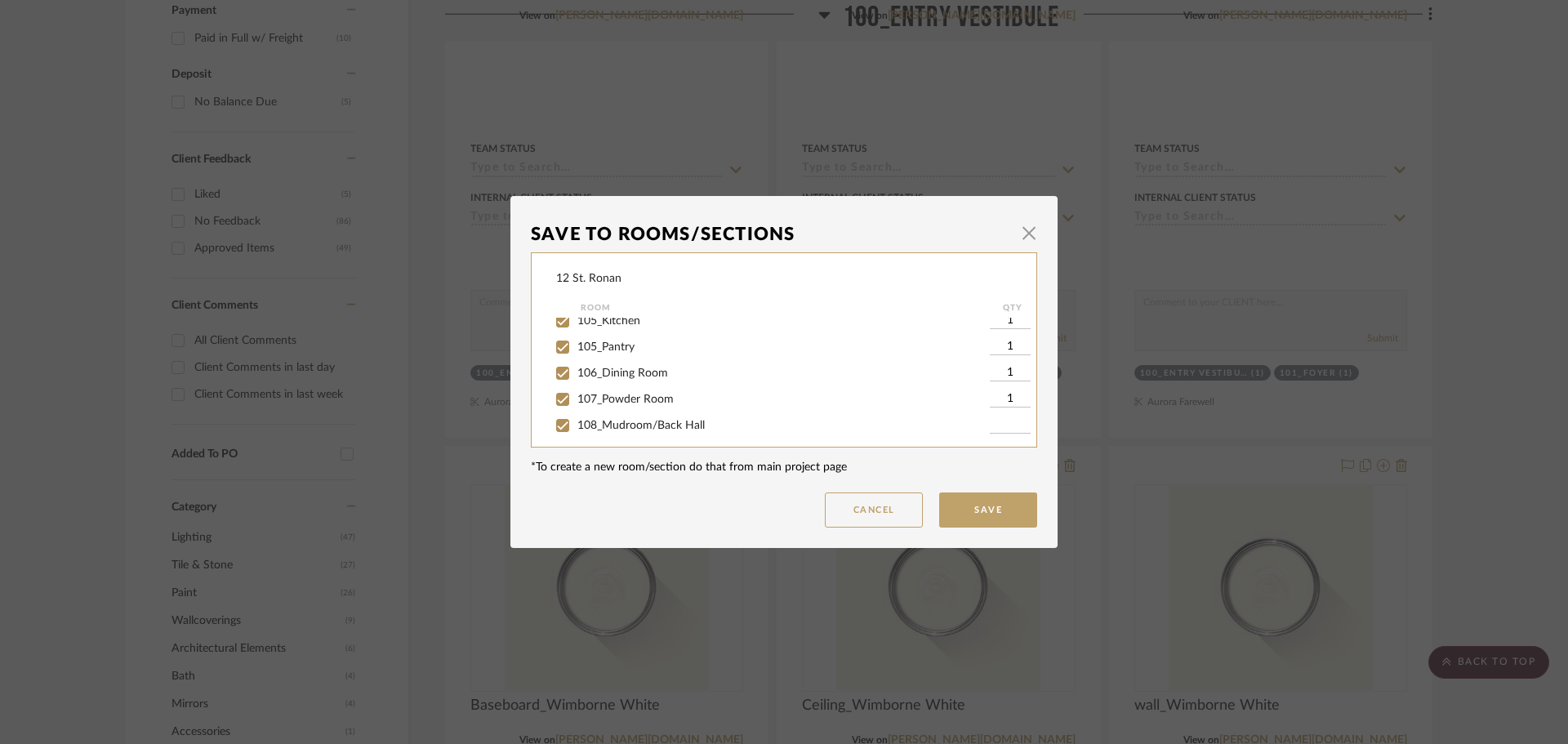
checkbox input "true"
type input "1"
drag, startPoint x: 559, startPoint y: 370, endPoint x: 559, endPoint y: 379, distance: 9.0
click at [559, 372] on input "201_Corridor" at bounding box center [563, 370] width 27 height 27
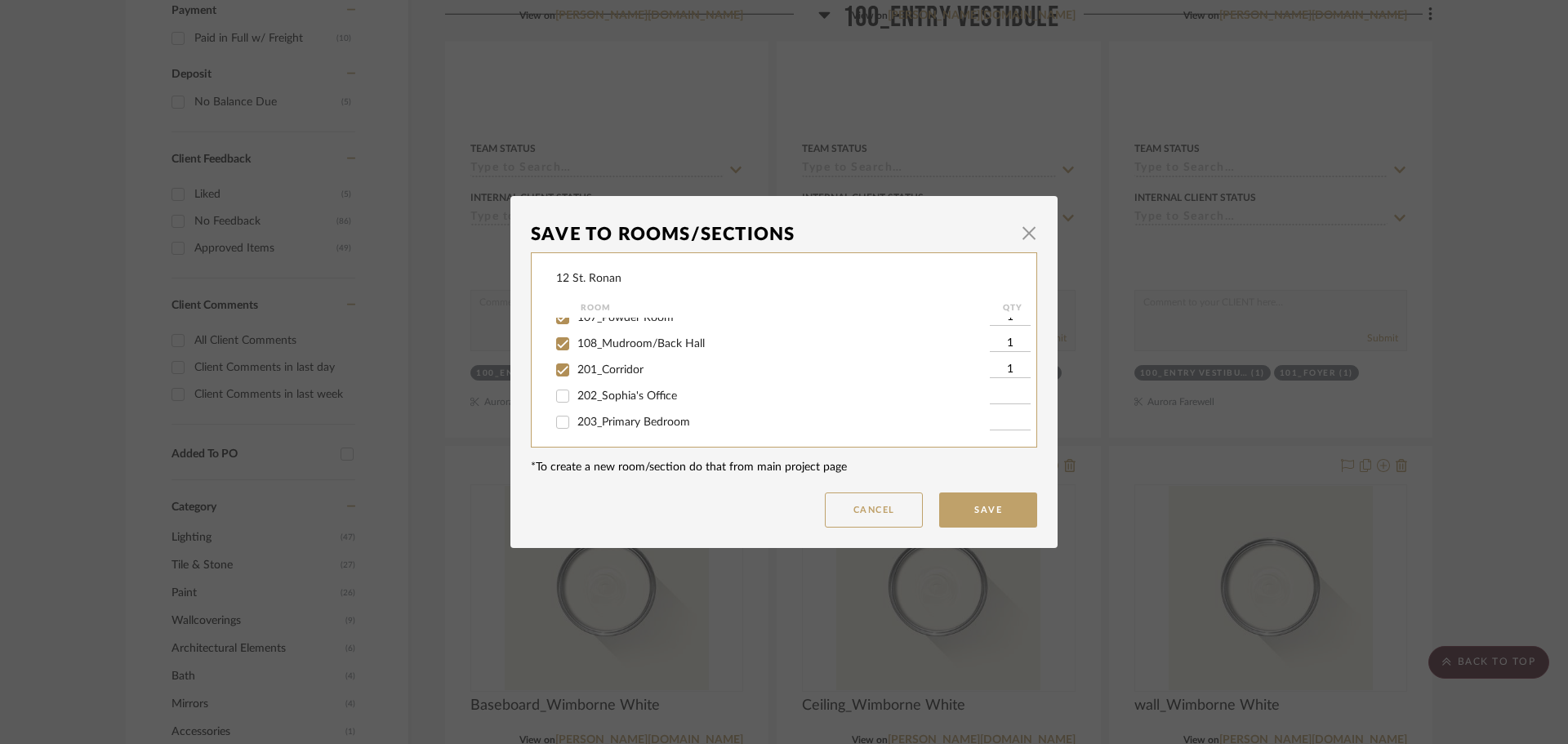
click at [559, 394] on input "202_Sophia's Office" at bounding box center [563, 396] width 27 height 27
click at [555, 349] on input "203_Primary Bedroom" at bounding box center [563, 341] width 27 height 27
click at [554, 373] on input "204-[PERSON_NAME]'s Closet" at bounding box center [563, 367] width 27 height 27
click at [557, 396] on input "205_Primary Bathroom" at bounding box center [563, 393] width 27 height 27
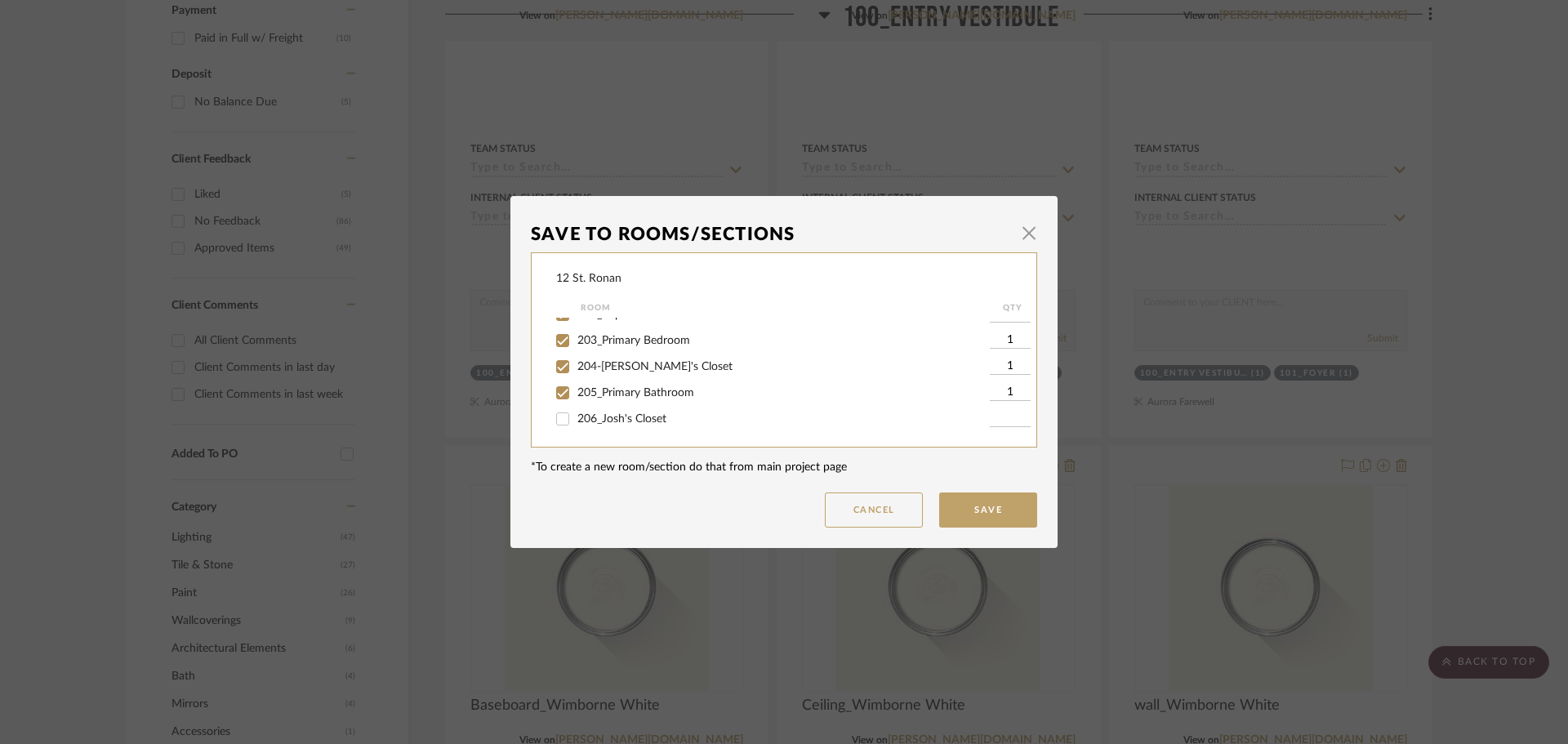
click at [560, 417] on input "206_Josh's Closet" at bounding box center [563, 419] width 27 height 27
click at [555, 368] on input "207_Sunroom" at bounding box center [563, 364] width 27 height 27
click at [559, 389] on input "208_Nursery" at bounding box center [563, 389] width 27 height 27
click at [559, 411] on input "209_Kid's Bathroom" at bounding box center [563, 416] width 27 height 27
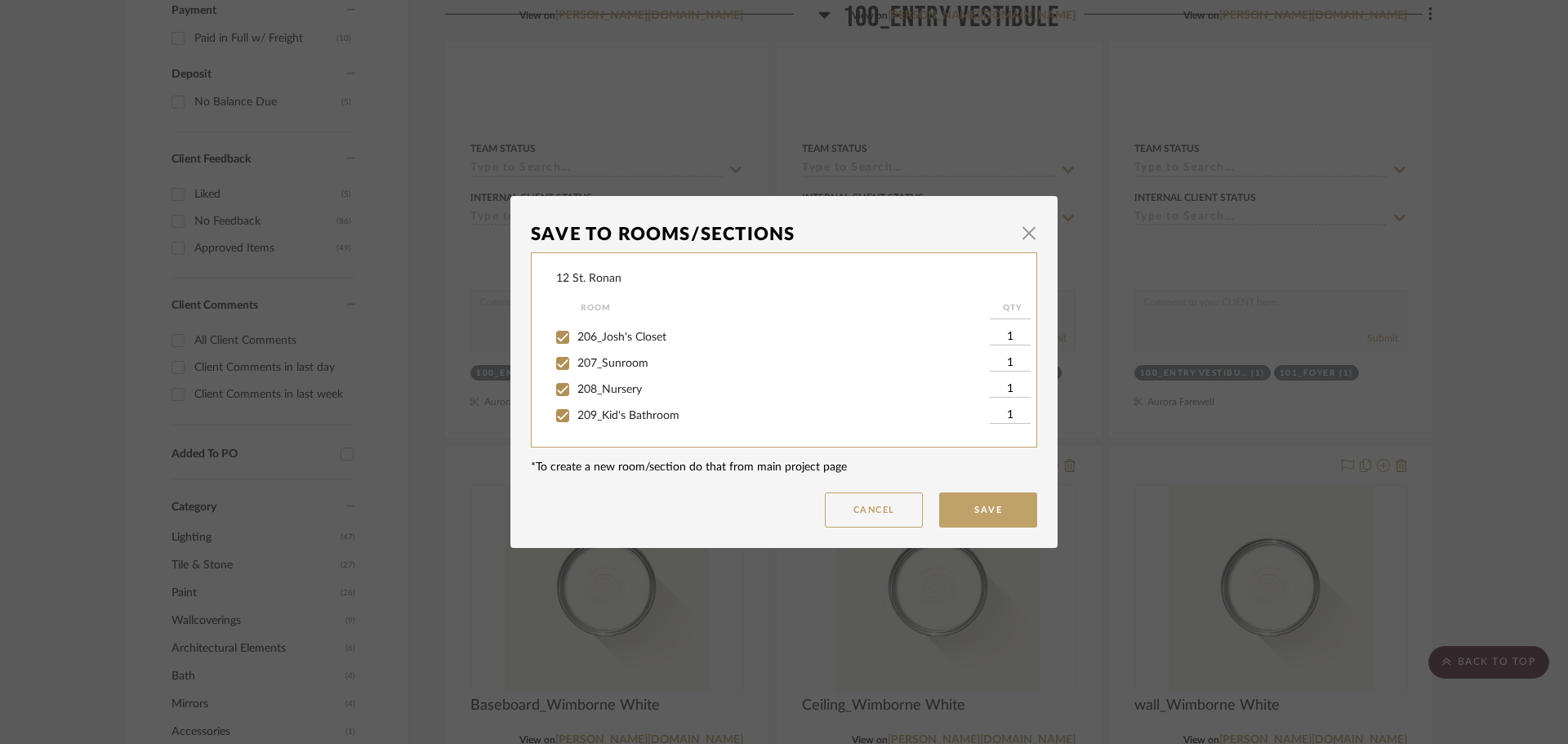
scroll to position [572, 0]
drag, startPoint x: 554, startPoint y: 360, endPoint x: 554, endPoint y: 382, distance: 22.0
click at [554, 363] on input "210_Bedroom 2" at bounding box center [563, 360] width 27 height 27
drag, startPoint x: 554, startPoint y: 387, endPoint x: 556, endPoint y: 399, distance: 12.2
click at [554, 387] on input "211_Guest Bedroom" at bounding box center [563, 386] width 27 height 27
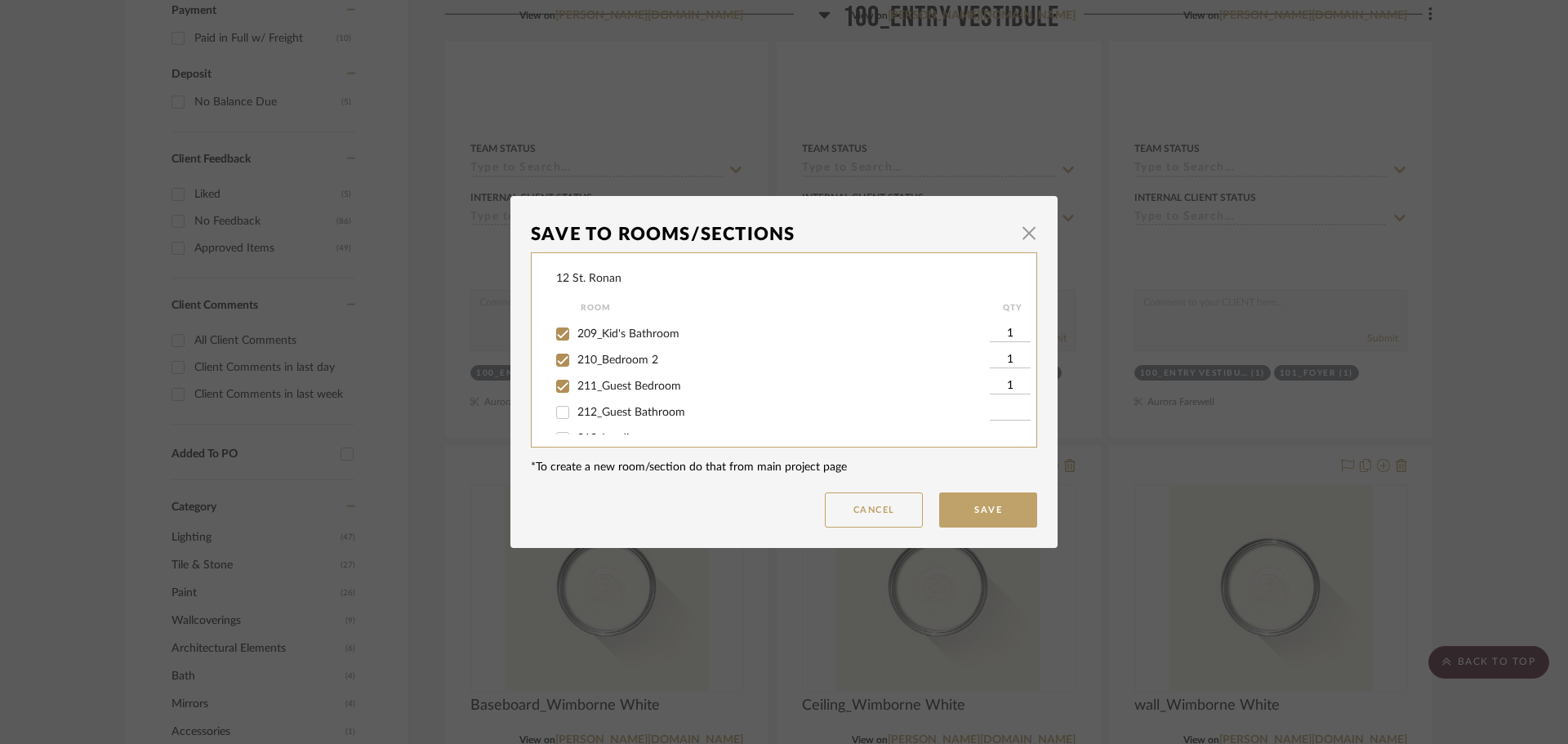
click at [556, 418] on input "212_Guest Bathroom" at bounding box center [563, 413] width 27 height 27
click at [552, 355] on input "213_Landing" at bounding box center [563, 357] width 27 height 27
click at [554, 385] on input "214_Josh's Office" at bounding box center [563, 383] width 27 height 27
click at [557, 404] on input "Basement Bathroom" at bounding box center [563, 409] width 27 height 27
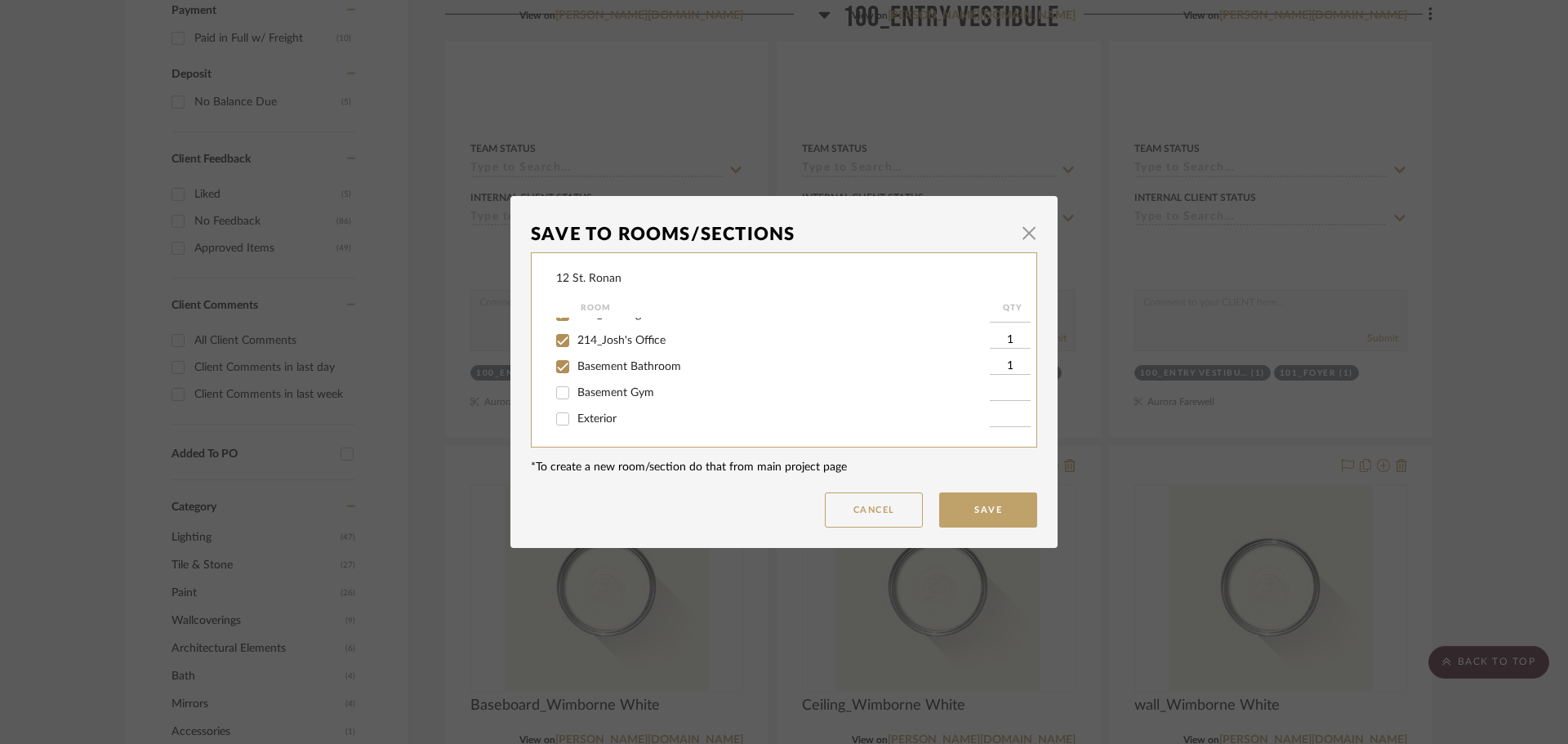
scroll to position [723, 0]
drag, startPoint x: 557, startPoint y: 365, endPoint x: 588, endPoint y: 388, distance: 38.6
click at [559, 366] on input "Basement Gym" at bounding box center [563, 365] width 27 height 27
click at [982, 503] on button "Save" at bounding box center [988, 510] width 98 height 35
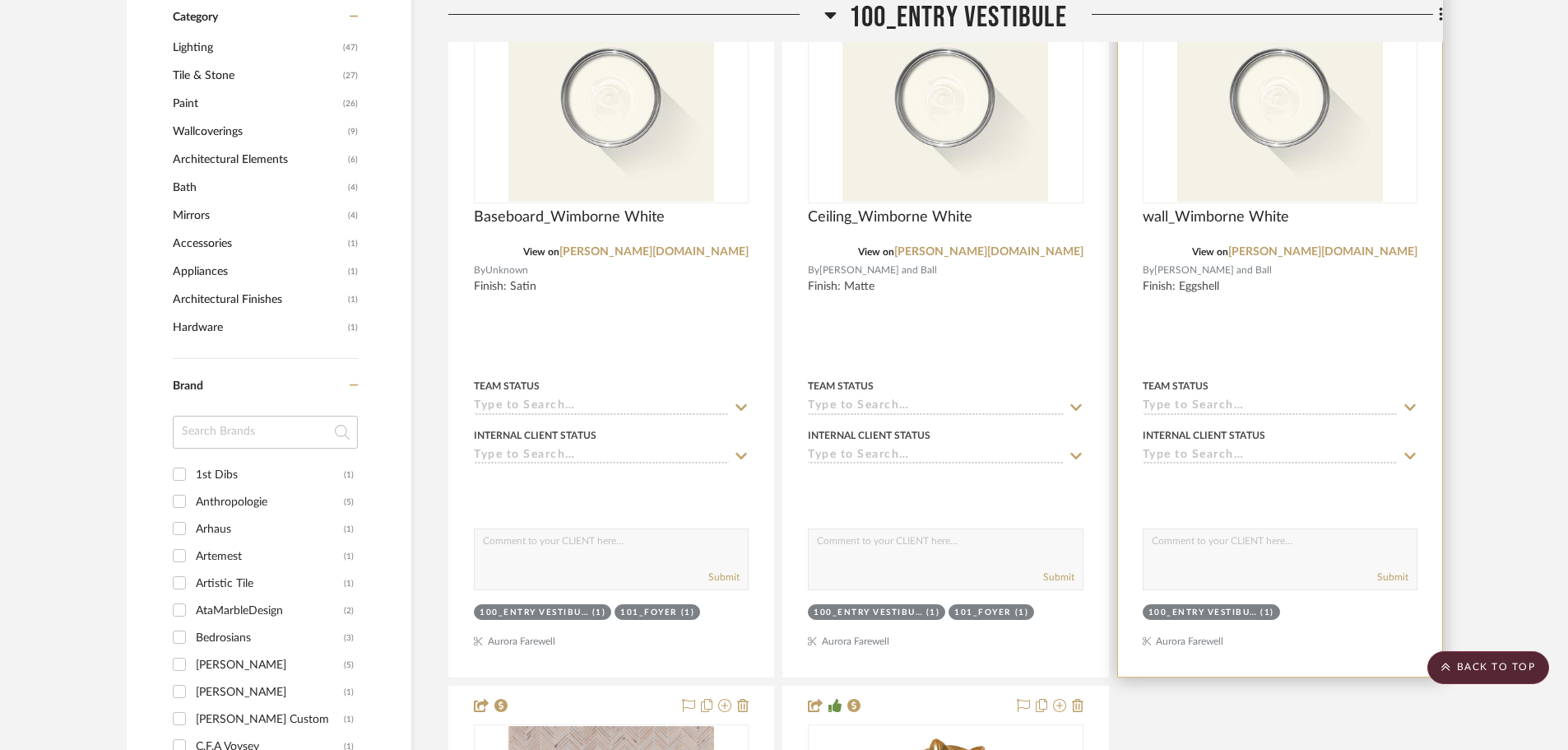
scroll to position [1563, 0]
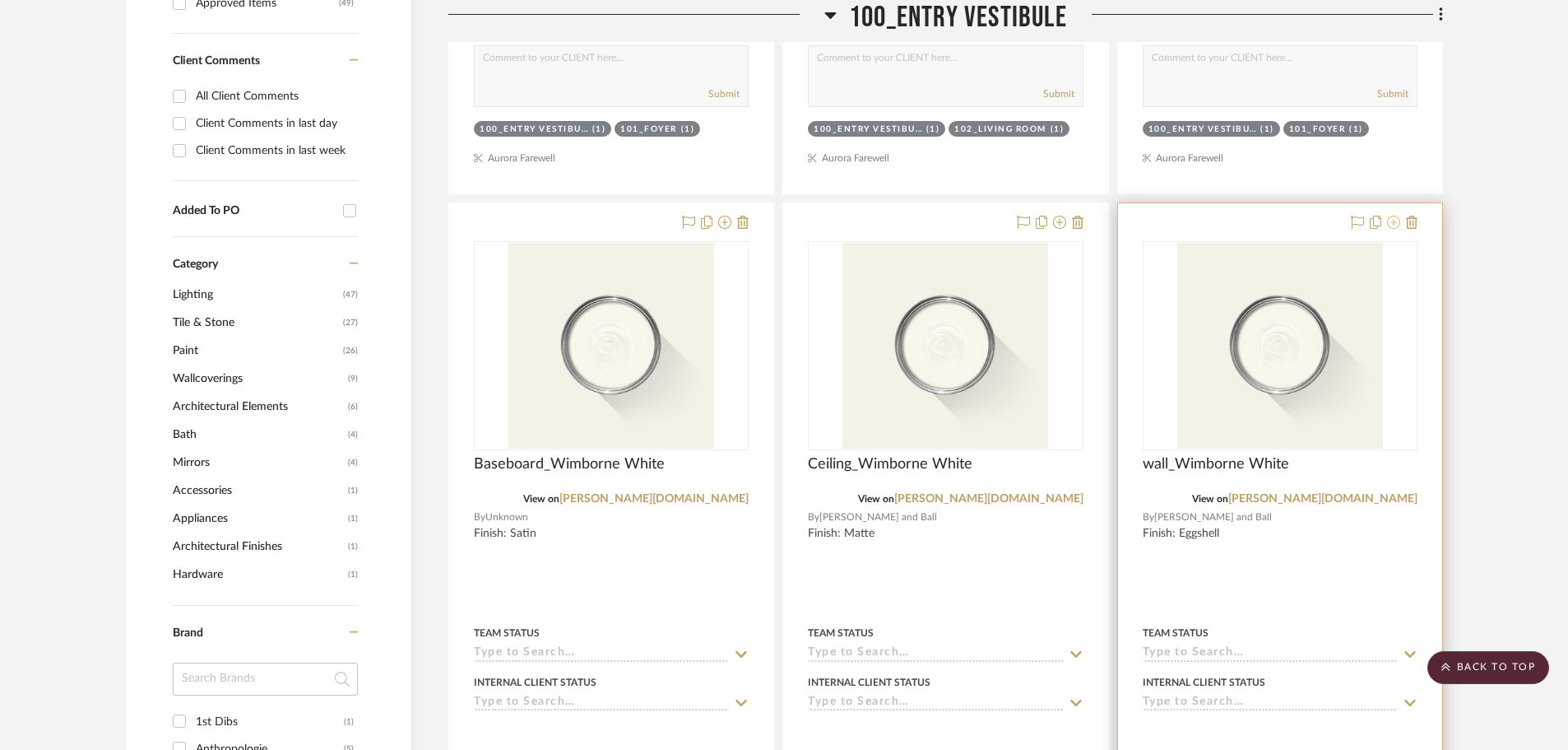
click at [1267, 215] on icon at bounding box center [1393, 222] width 13 height 13
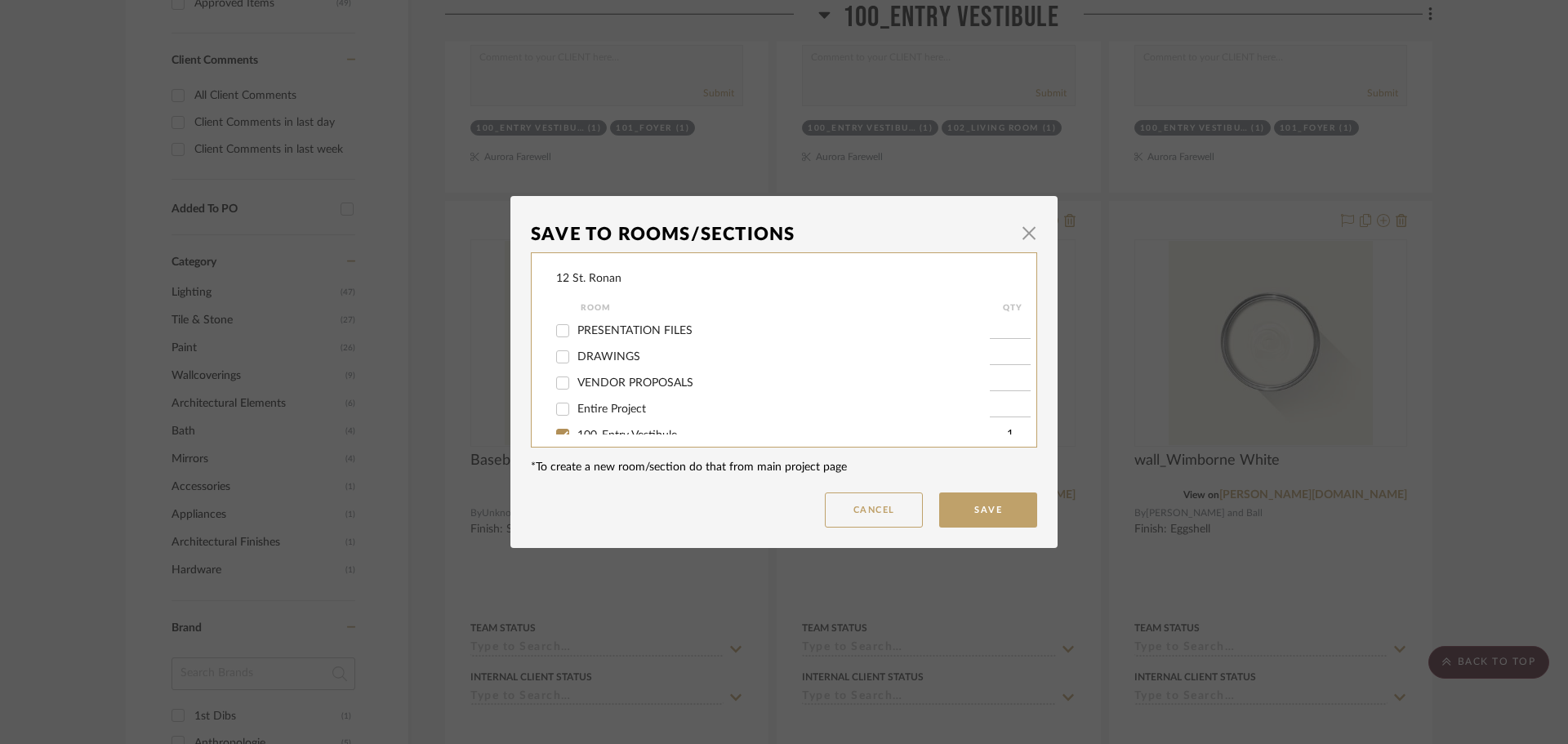
scroll to position [82, 0]
click at [558, 380] on input "101_Foyer" at bounding box center [563, 379] width 27 height 27
click at [559, 406] on input "102_Living Room" at bounding box center [563, 406] width 27 height 27
drag, startPoint x: 554, startPoint y: 370, endPoint x: 555, endPoint y: 396, distance: 26.0
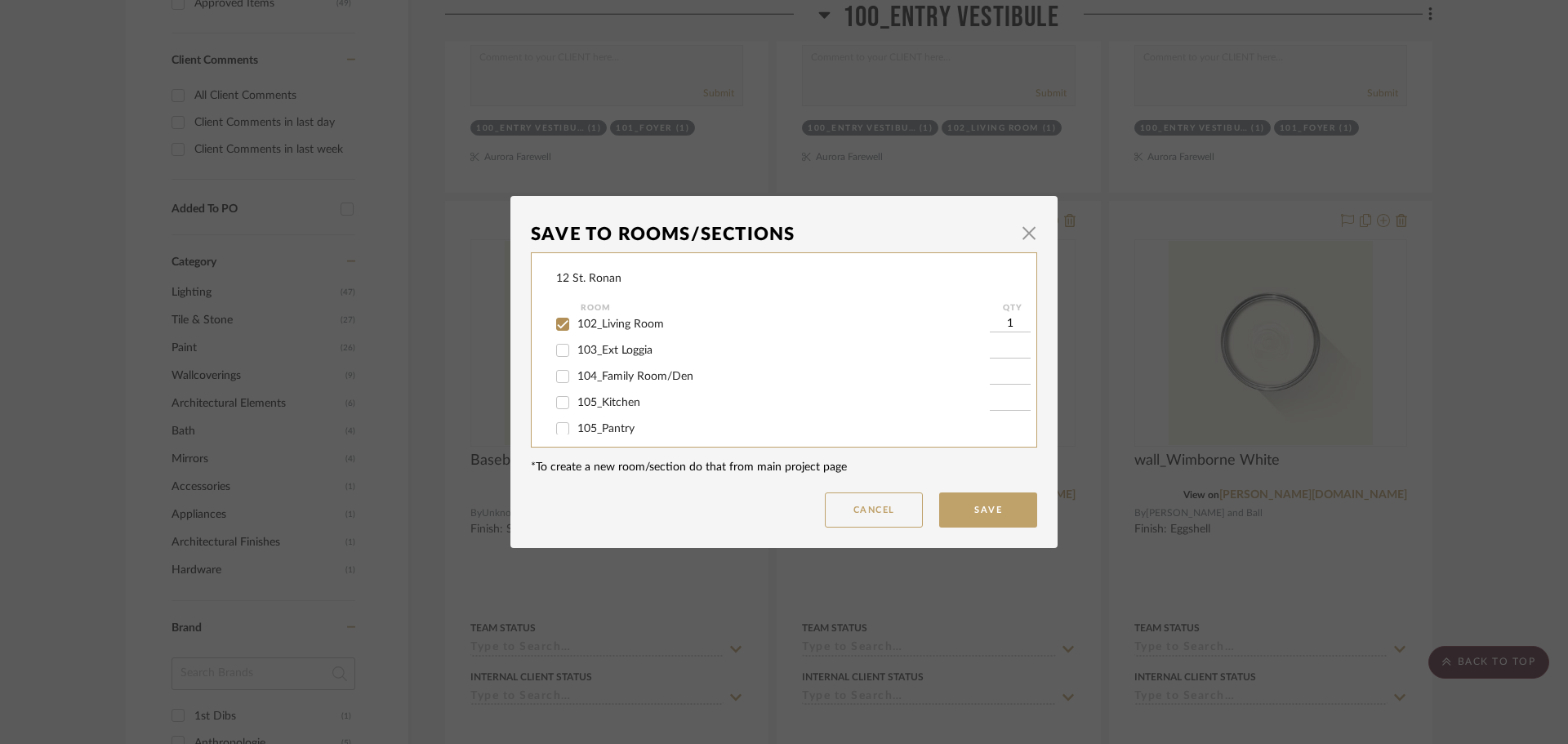
click at [554, 372] on input "104_Family Room/Den" at bounding box center [563, 377] width 27 height 27
click at [555, 400] on input "105_Kitchen" at bounding box center [563, 403] width 27 height 27
click at [558, 431] on input "105_Pantry" at bounding box center [563, 429] width 27 height 27
click at [553, 380] on input "106_Dining Room" at bounding box center [563, 374] width 27 height 27
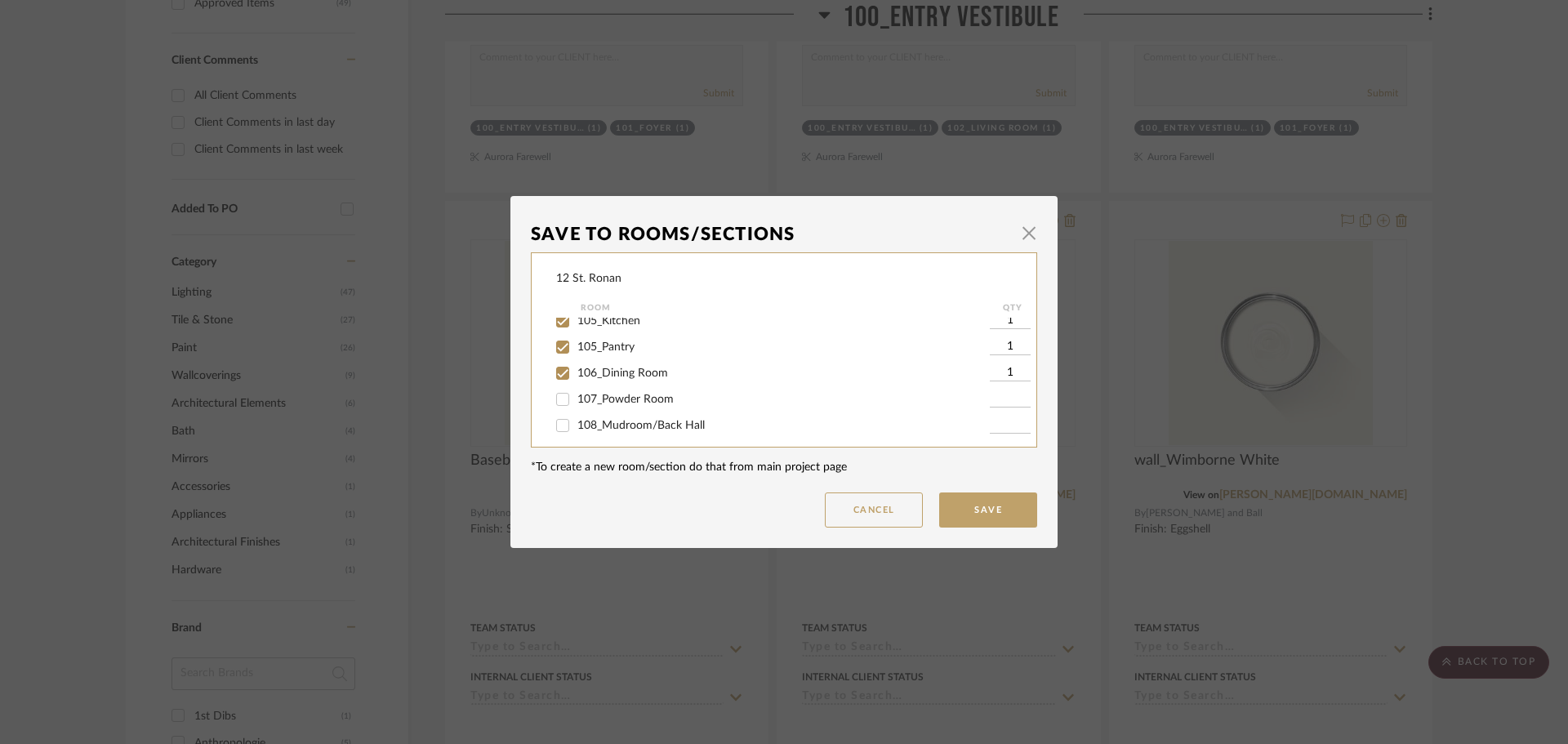
click at [554, 404] on input "107_Powder Room" at bounding box center [563, 399] width 27 height 27
click at [559, 424] on input "108_Mudroom/Back Hall" at bounding box center [563, 426] width 27 height 27
drag, startPoint x: 560, startPoint y: 365, endPoint x: 555, endPoint y: 395, distance: 30.4
click at [559, 372] on input "201_Corridor" at bounding box center [563, 370] width 27 height 27
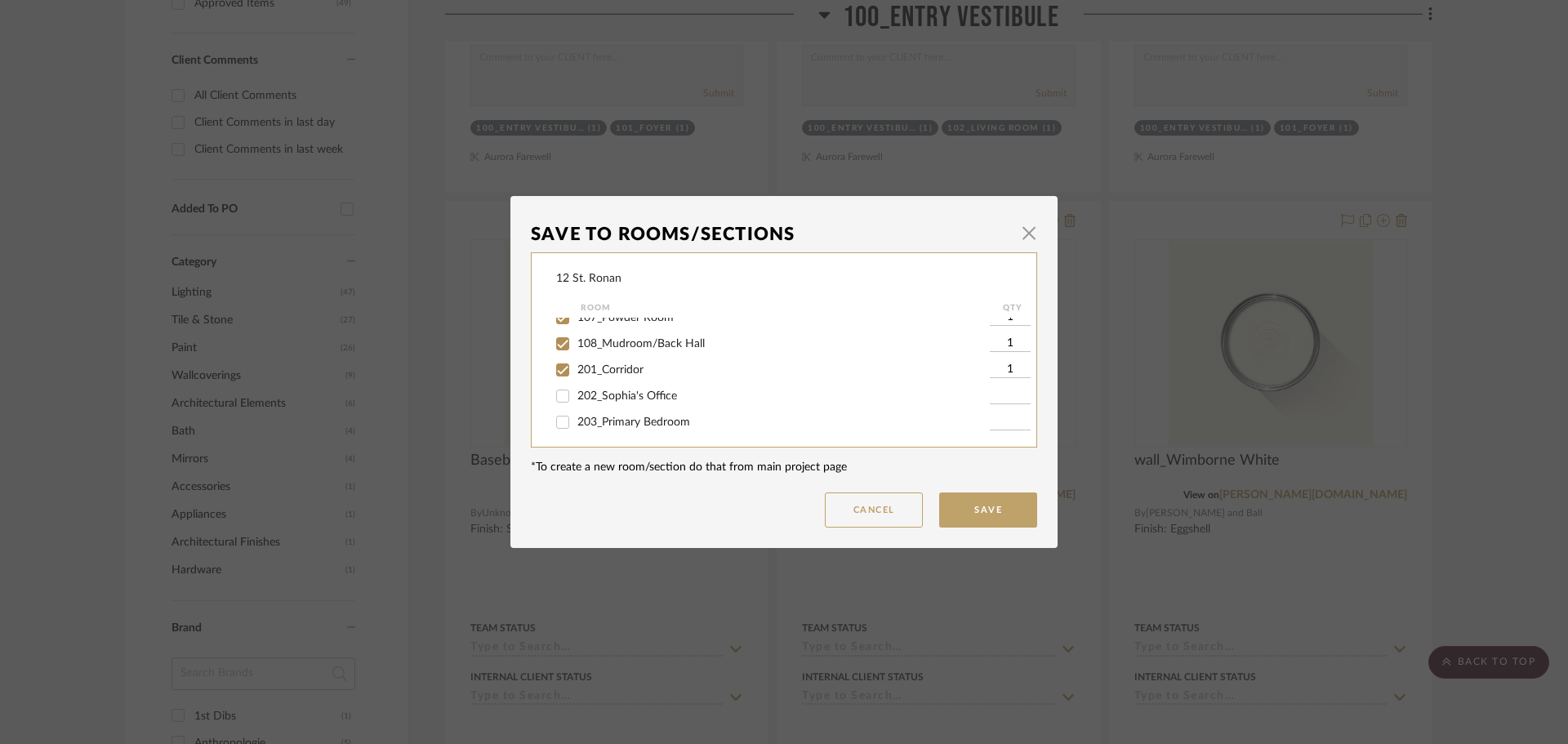
click at [555, 397] on input "202_Sophia's Office" at bounding box center [563, 396] width 27 height 27
click at [558, 420] on input "203_Primary Bedroom" at bounding box center [563, 423] width 27 height 27
drag, startPoint x: 556, startPoint y: 368, endPoint x: 557, endPoint y: 405, distance: 37.0
click at [557, 370] on input "204-[PERSON_NAME]'s Closet" at bounding box center [563, 367] width 27 height 27
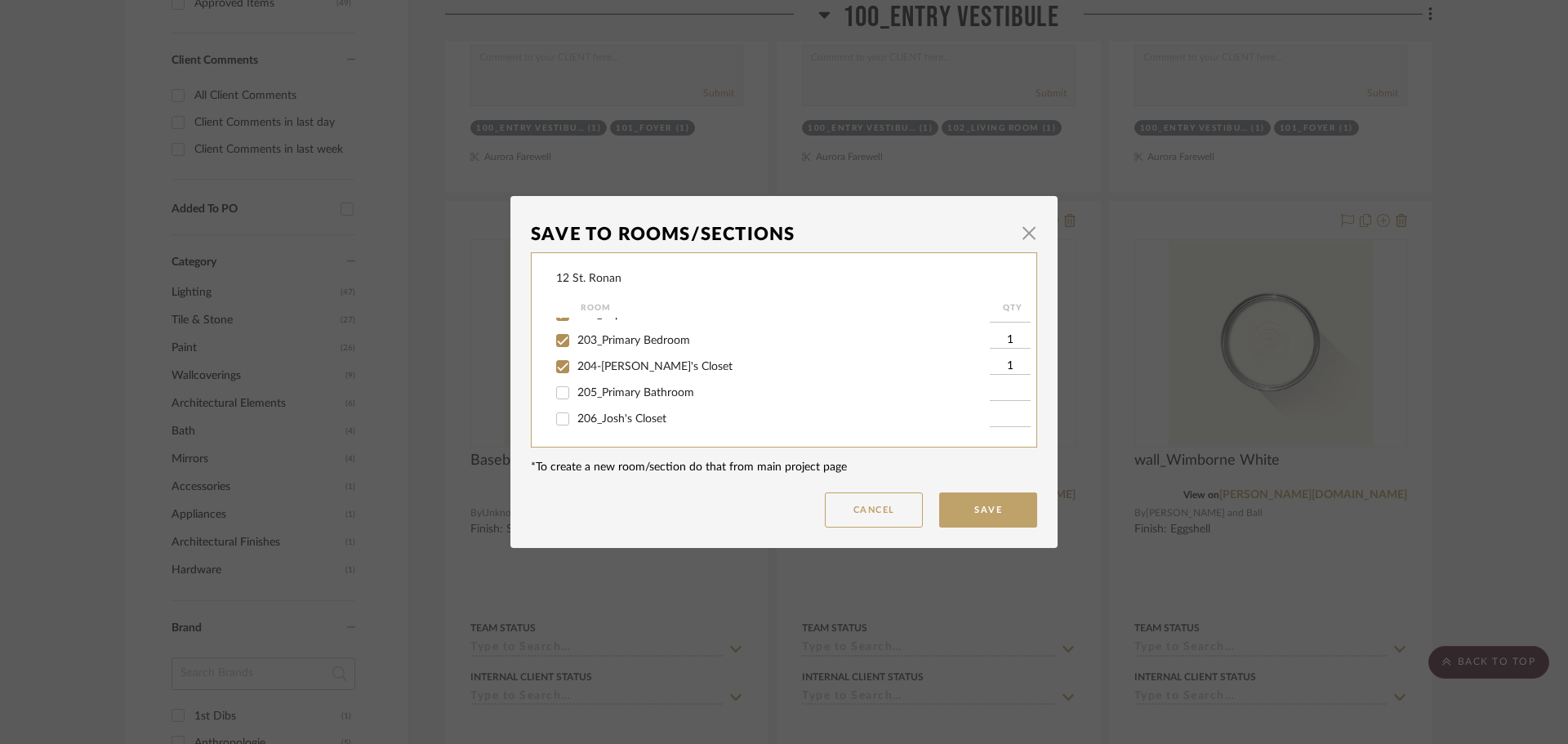
click at [554, 392] on input "205_Primary Bathroom" at bounding box center [563, 393] width 27 height 27
click at [555, 418] on input "206_Josh's Closet" at bounding box center [563, 419] width 27 height 27
click at [560, 363] on input "207_Sunroom" at bounding box center [563, 364] width 27 height 27
drag, startPoint x: 558, startPoint y: 389, endPoint x: 562, endPoint y: 419, distance: 30.3
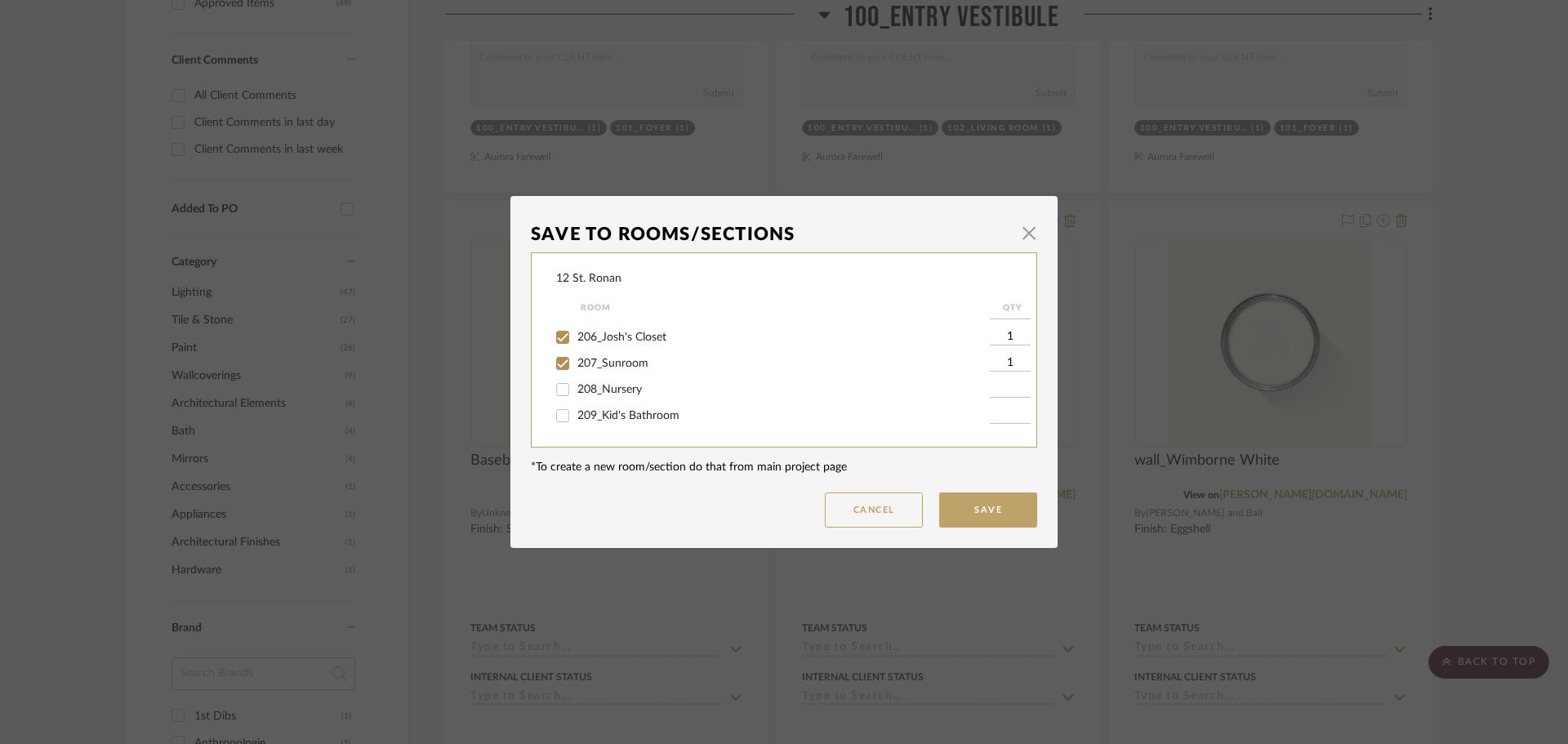
click at [558, 394] on input "208_Nursery" at bounding box center [563, 389] width 27 height 27
click at [562, 421] on input "209_Kid's Bathroom" at bounding box center [563, 416] width 27 height 27
click at [556, 363] on input "210_Bedroom 2" at bounding box center [563, 360] width 27 height 27
click at [557, 383] on input "211_Guest Bedroom" at bounding box center [563, 386] width 27 height 27
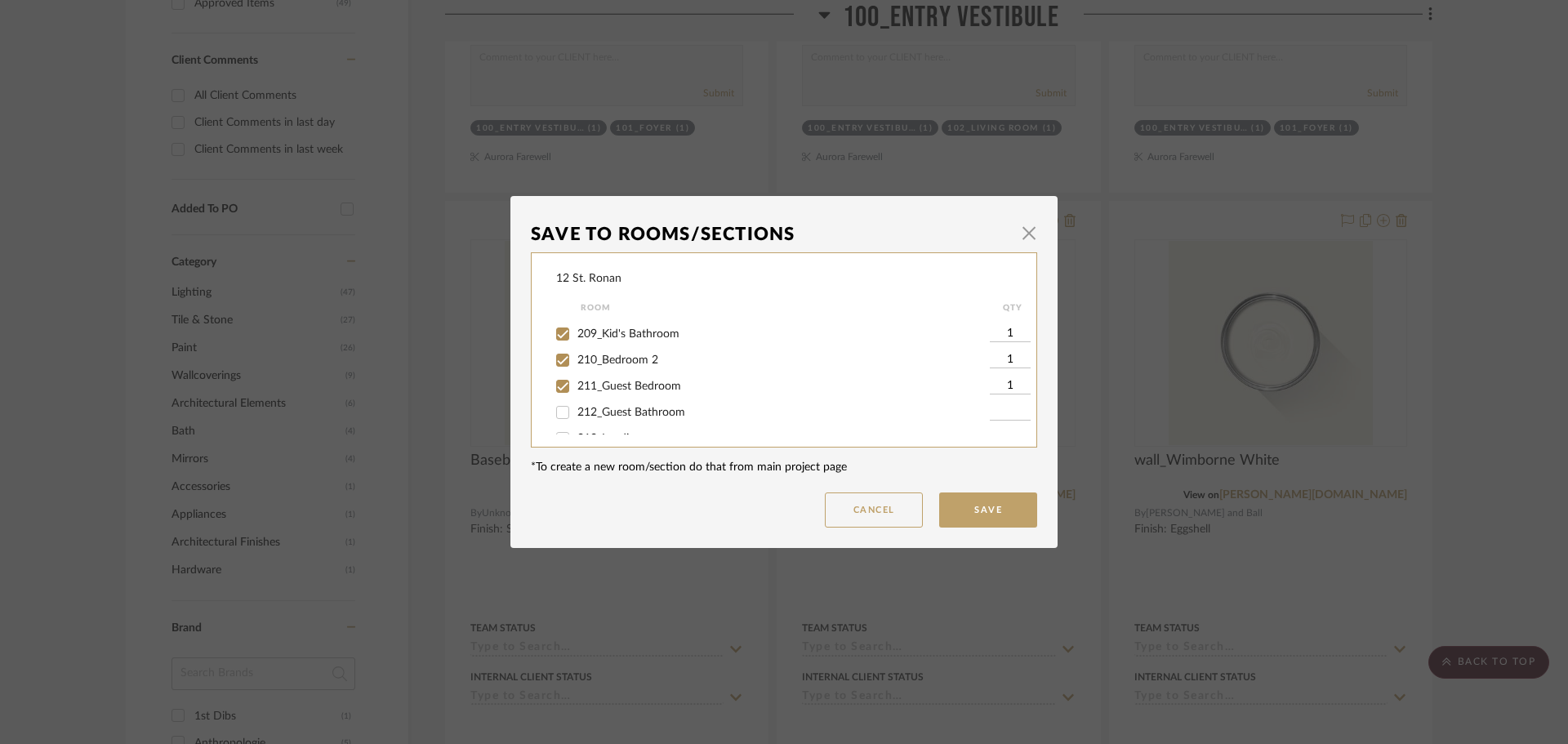
click at [559, 410] on input "212_Guest Bathroom" at bounding box center [563, 413] width 27 height 27
drag, startPoint x: 554, startPoint y: 354, endPoint x: 557, endPoint y: 368, distance: 14.3
click at [554, 356] on input "213_Landing" at bounding box center [563, 357] width 27 height 27
click at [559, 390] on input "214_Josh's Office" at bounding box center [563, 383] width 27 height 27
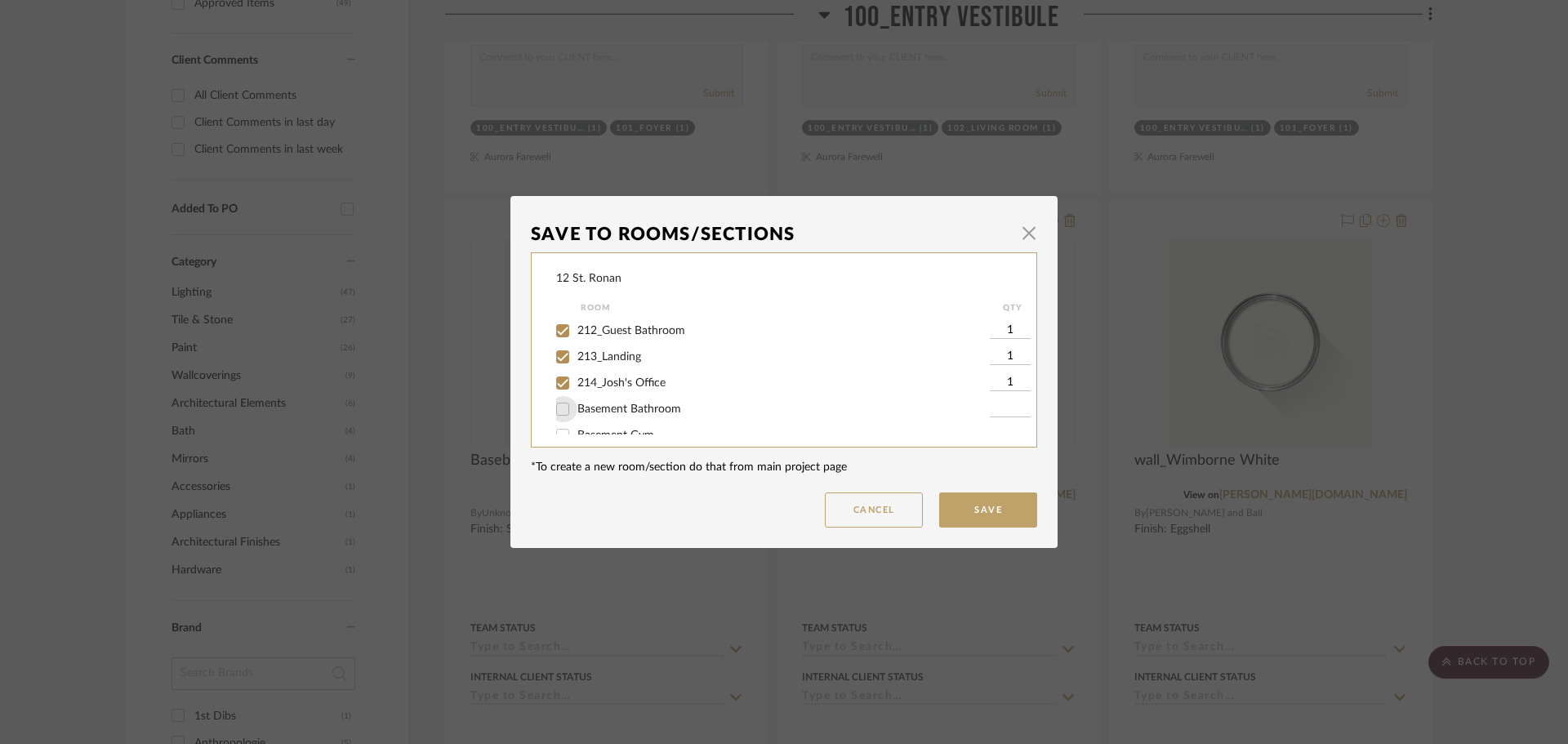
click at [564, 413] on input "Basement Bathroom" at bounding box center [563, 409] width 27 height 27
click at [560, 364] on input "Basement Gym" at bounding box center [563, 365] width 27 height 27
click at [968, 510] on button "Save" at bounding box center [988, 510] width 98 height 35
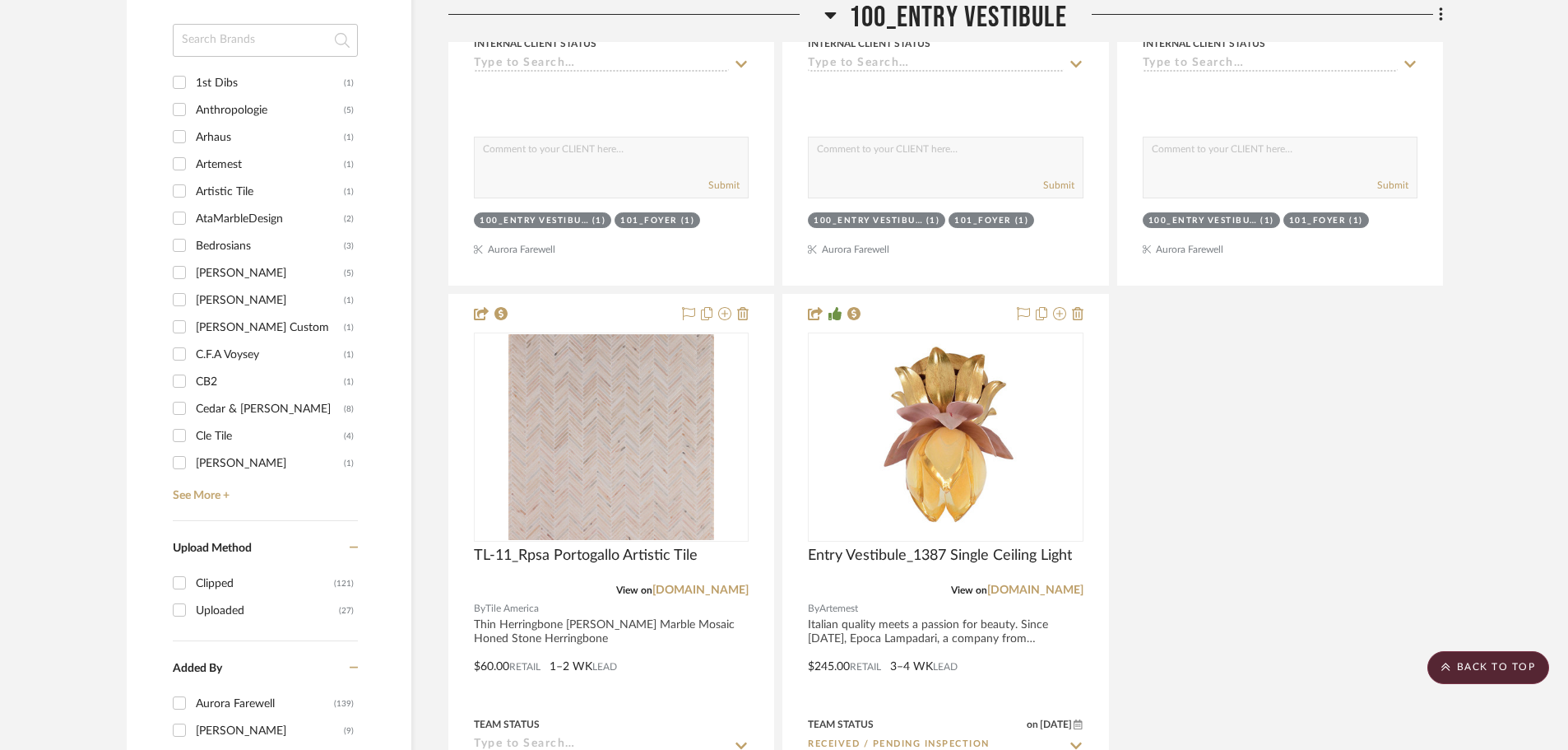
scroll to position [2222, 0]
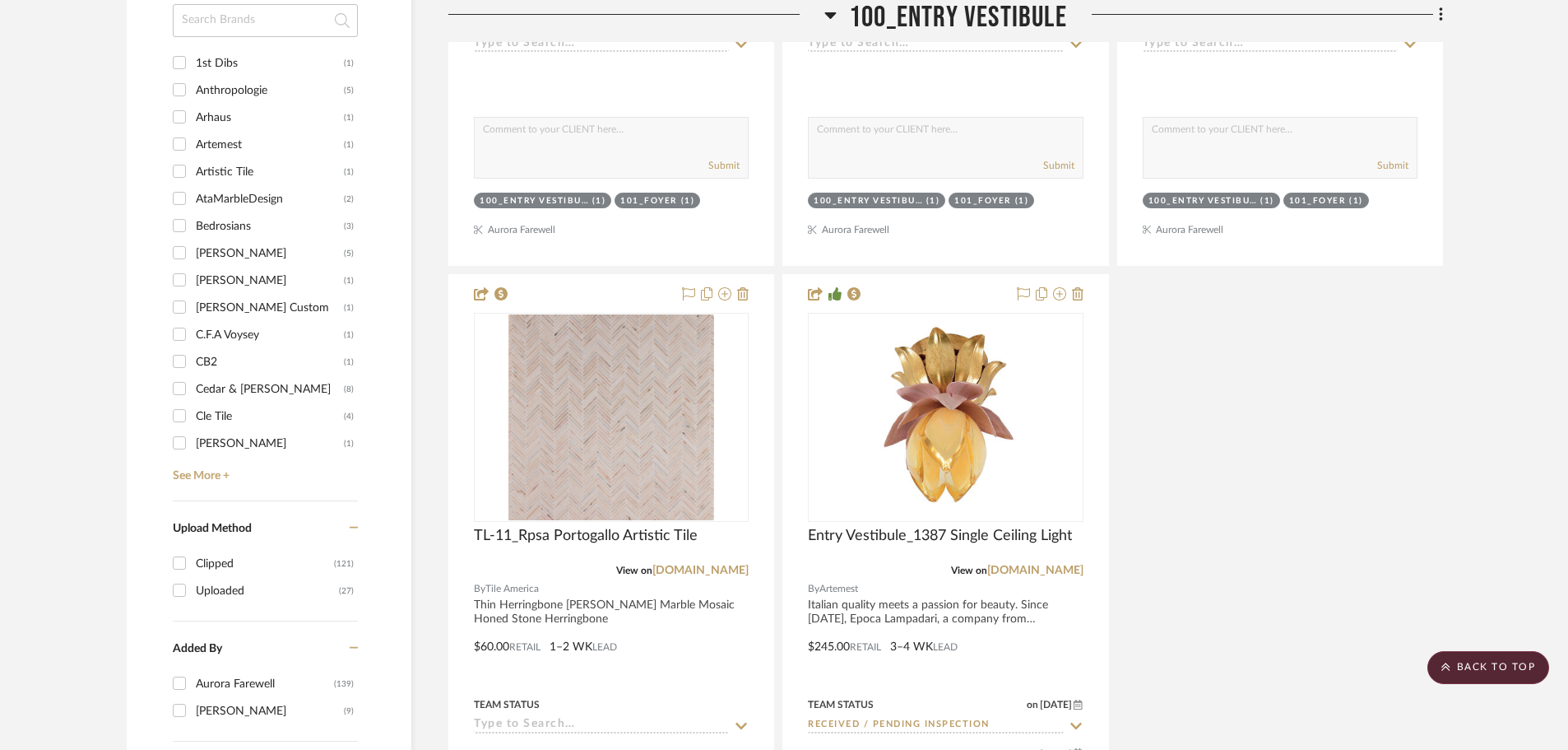
click at [831, 13] on icon at bounding box center [831, 16] width 12 height 7
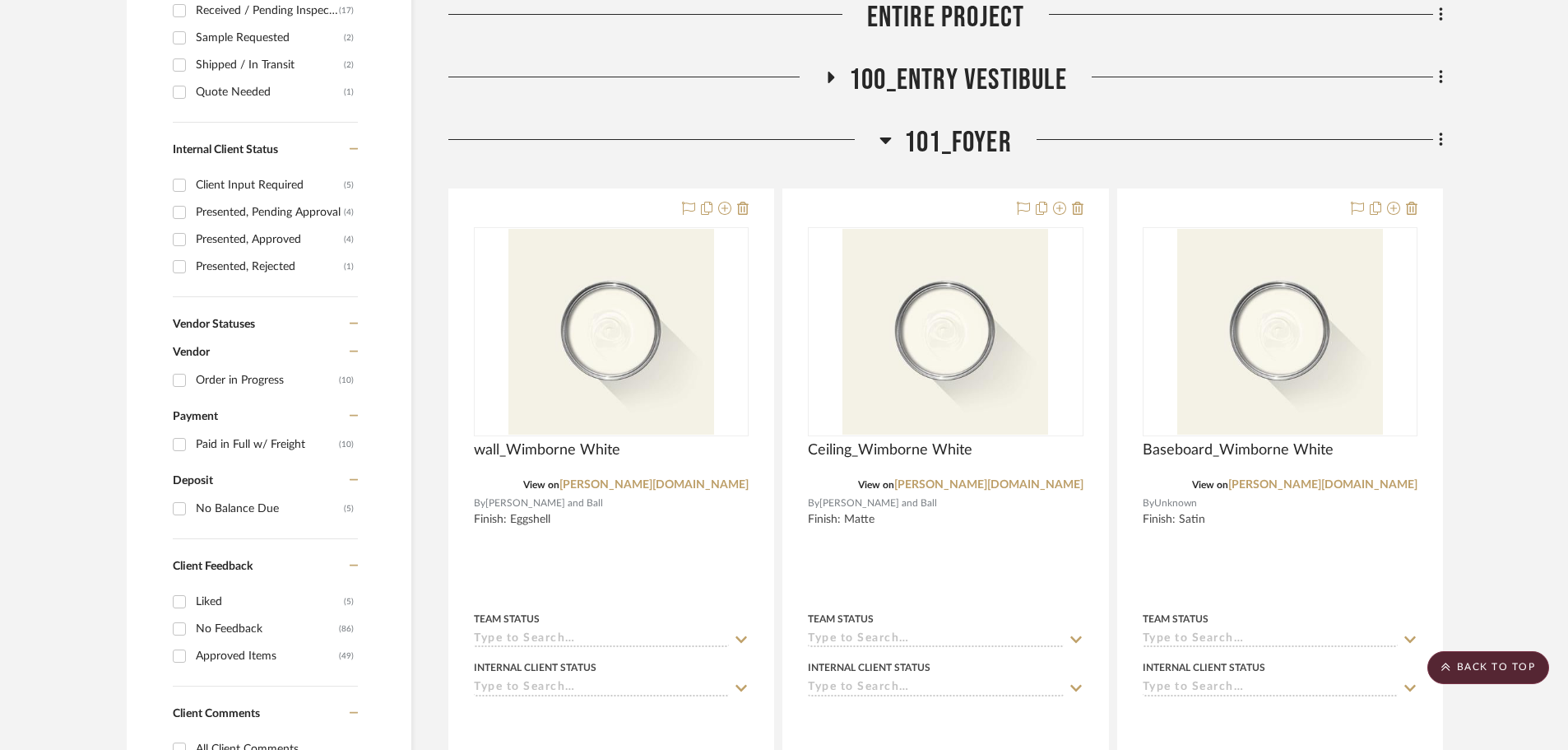
scroll to position [905, 0]
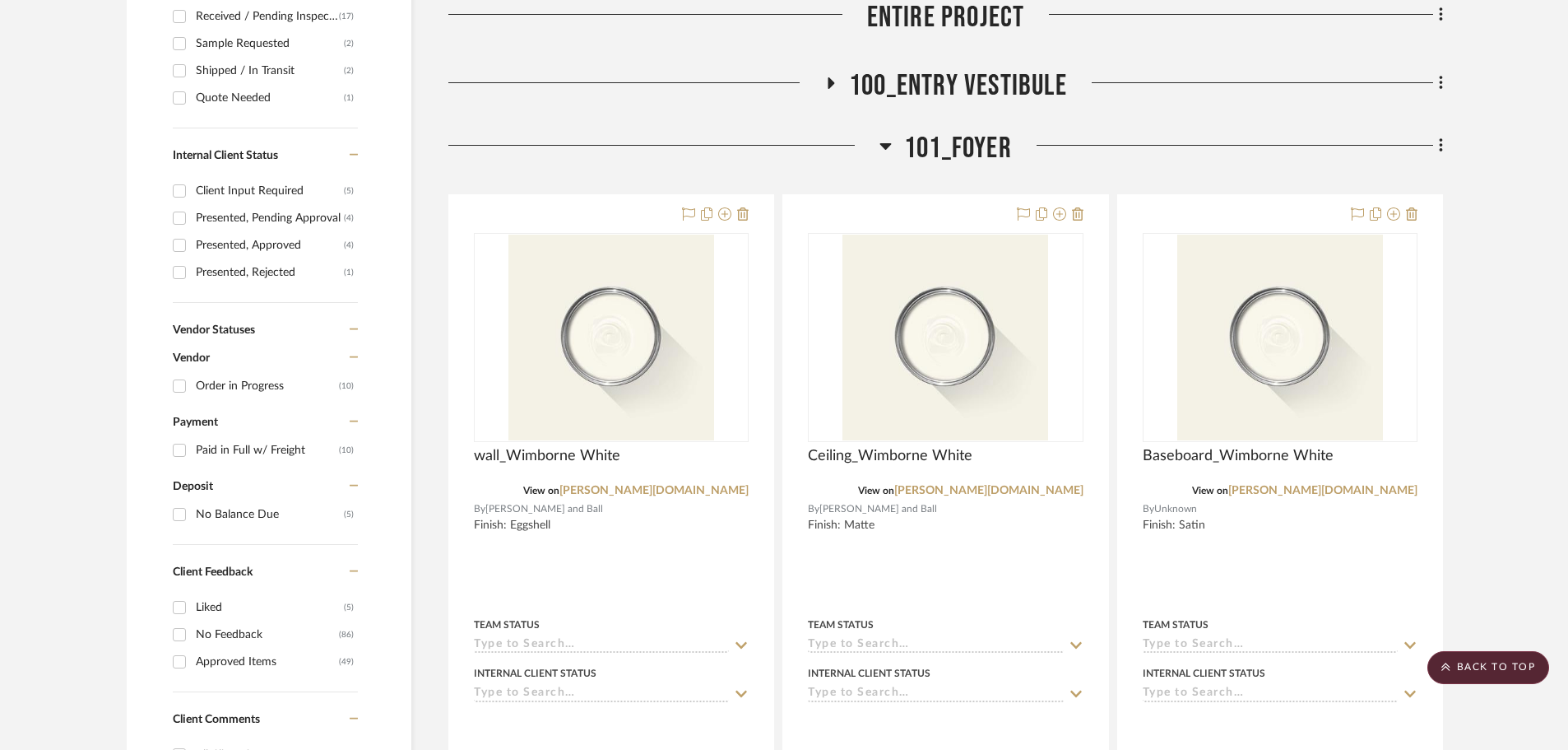
click at [891, 136] on icon at bounding box center [885, 146] width 13 height 20
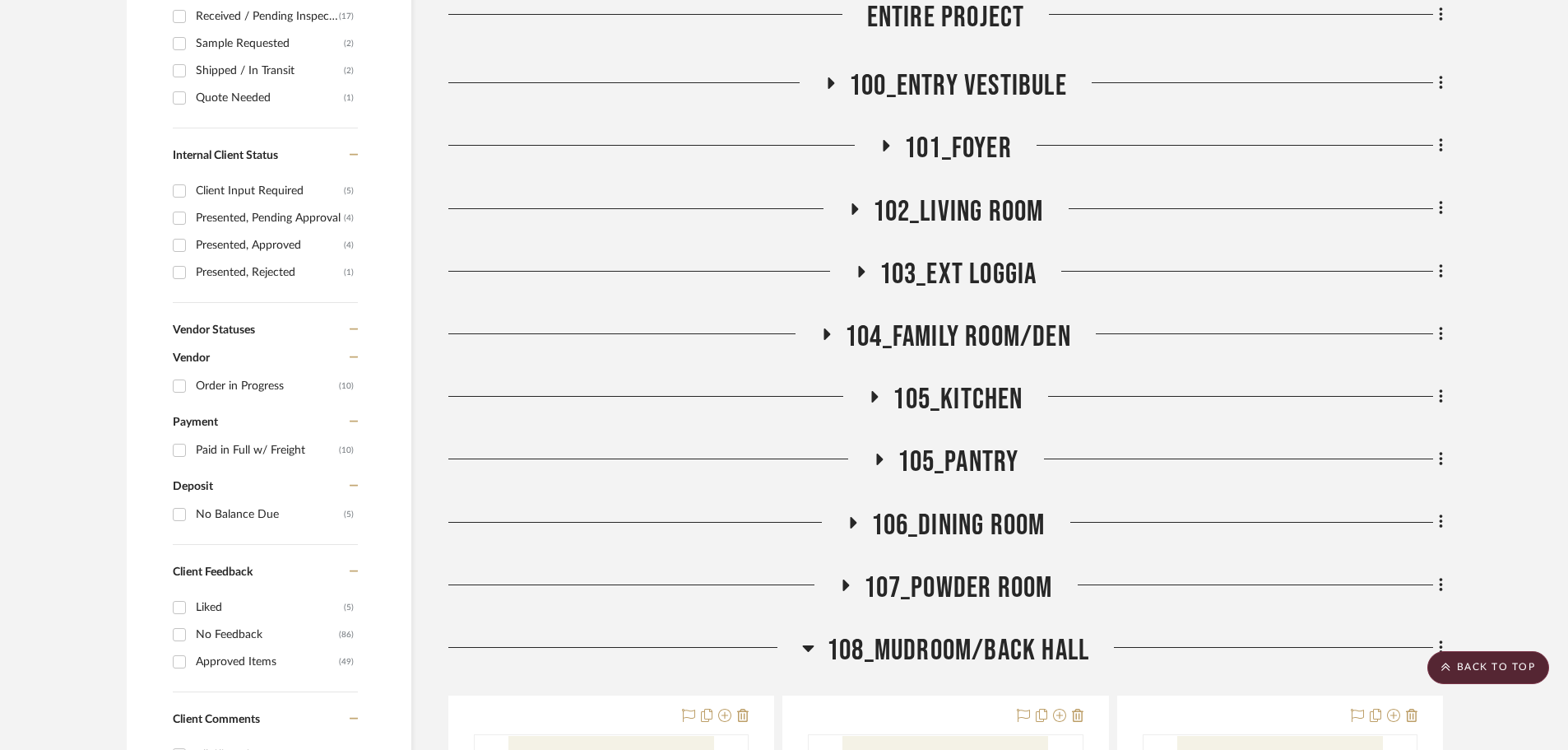
click at [852, 203] on icon at bounding box center [855, 209] width 7 height 12
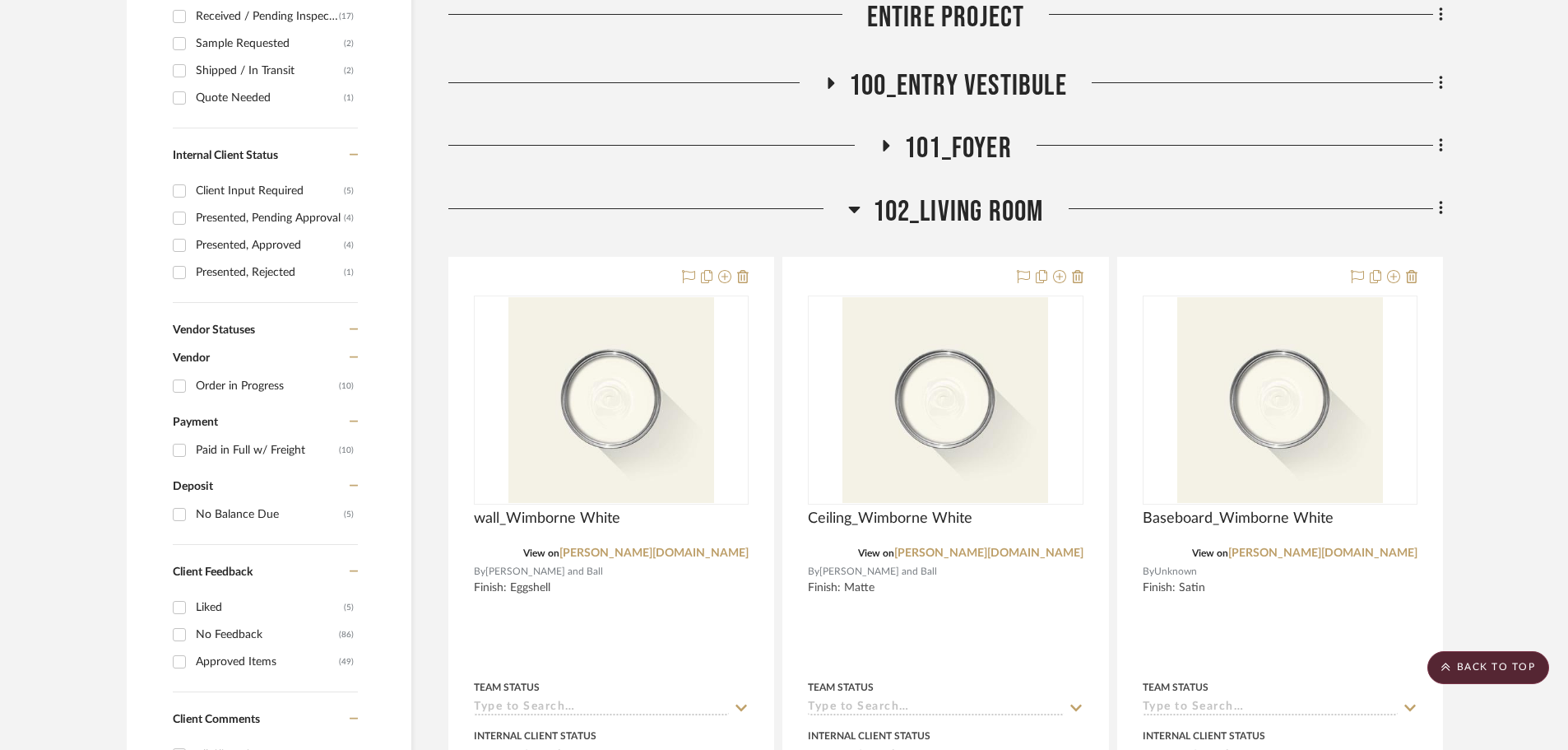
click at [854, 199] on icon at bounding box center [854, 209] width 13 height 20
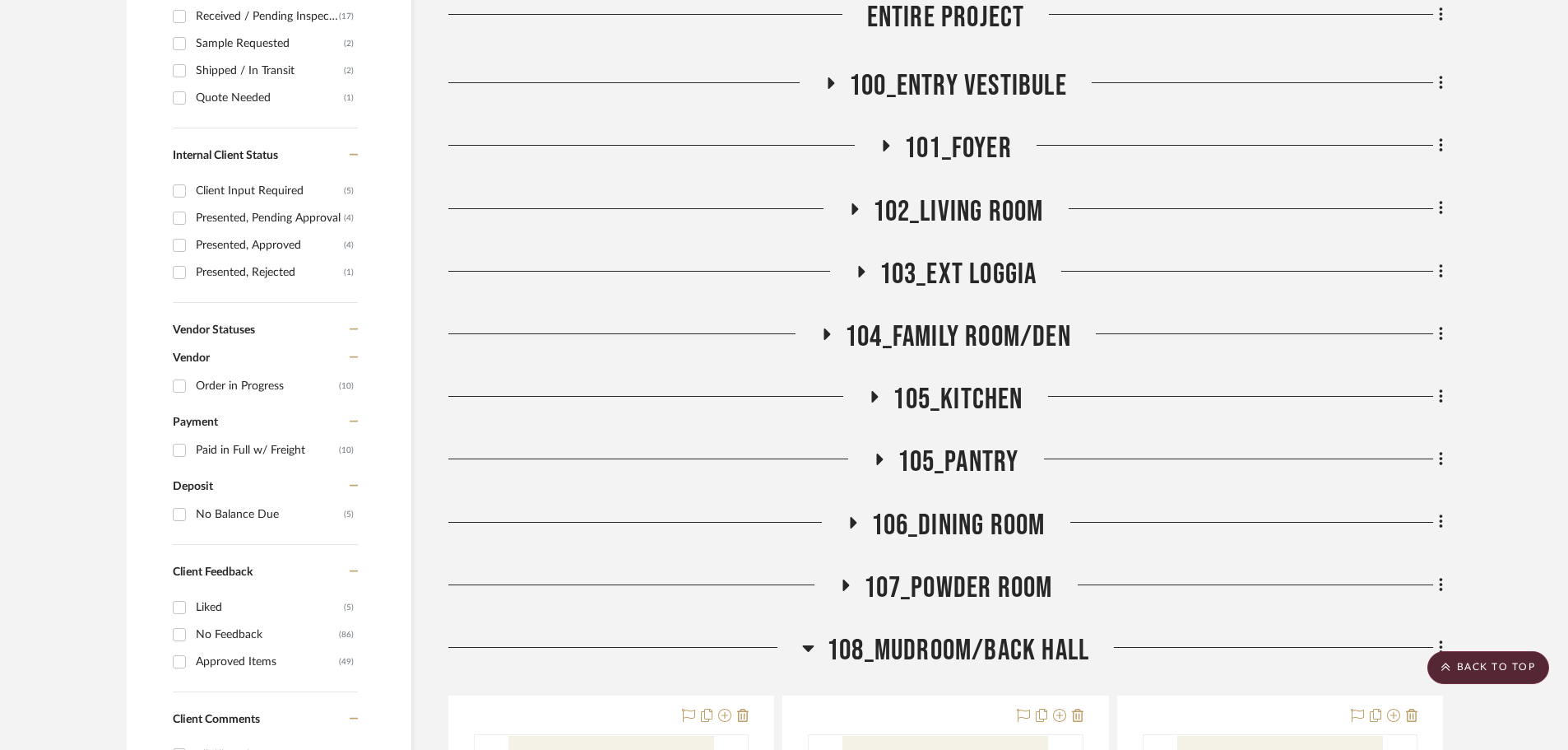
click at [857, 256] on h3 "103_Ext Loggia" at bounding box center [946, 274] width 183 height 35
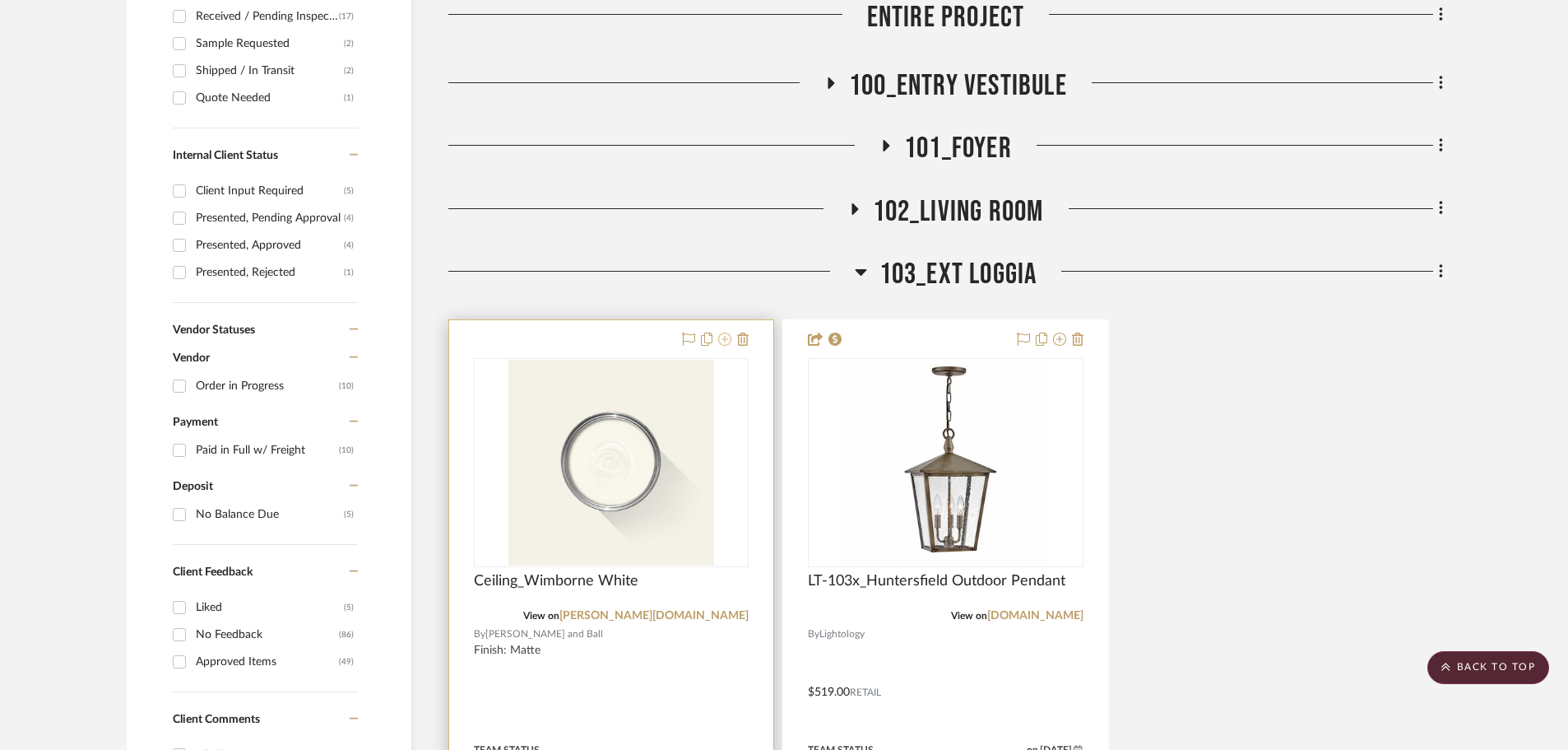
click at [726, 332] on icon at bounding box center [725, 339] width 13 height 13
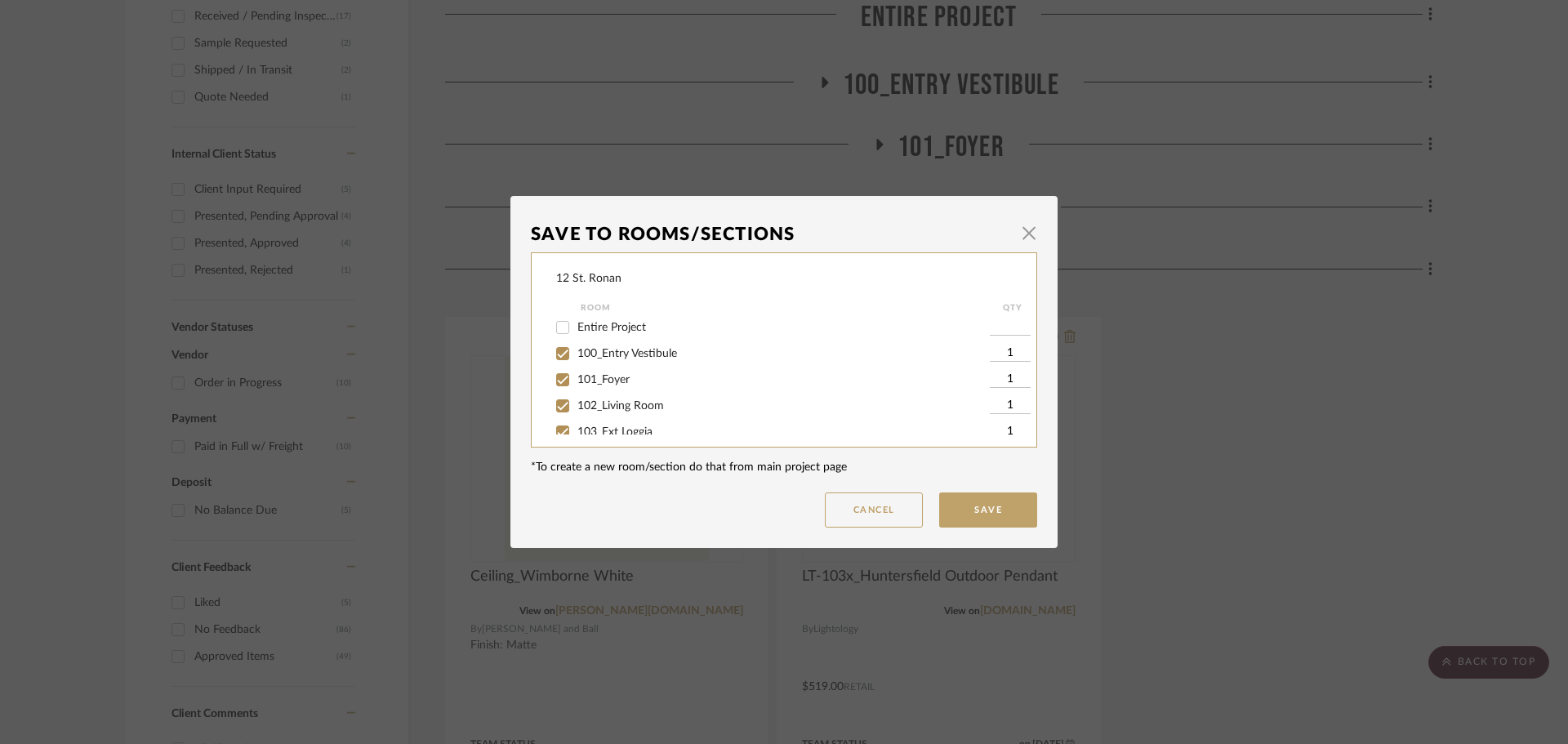
scroll to position [163, 0]
click at [552, 344] on input "103_Ext Loggia" at bounding box center [563, 350] width 27 height 27
click at [973, 509] on button "Save" at bounding box center [988, 510] width 98 height 35
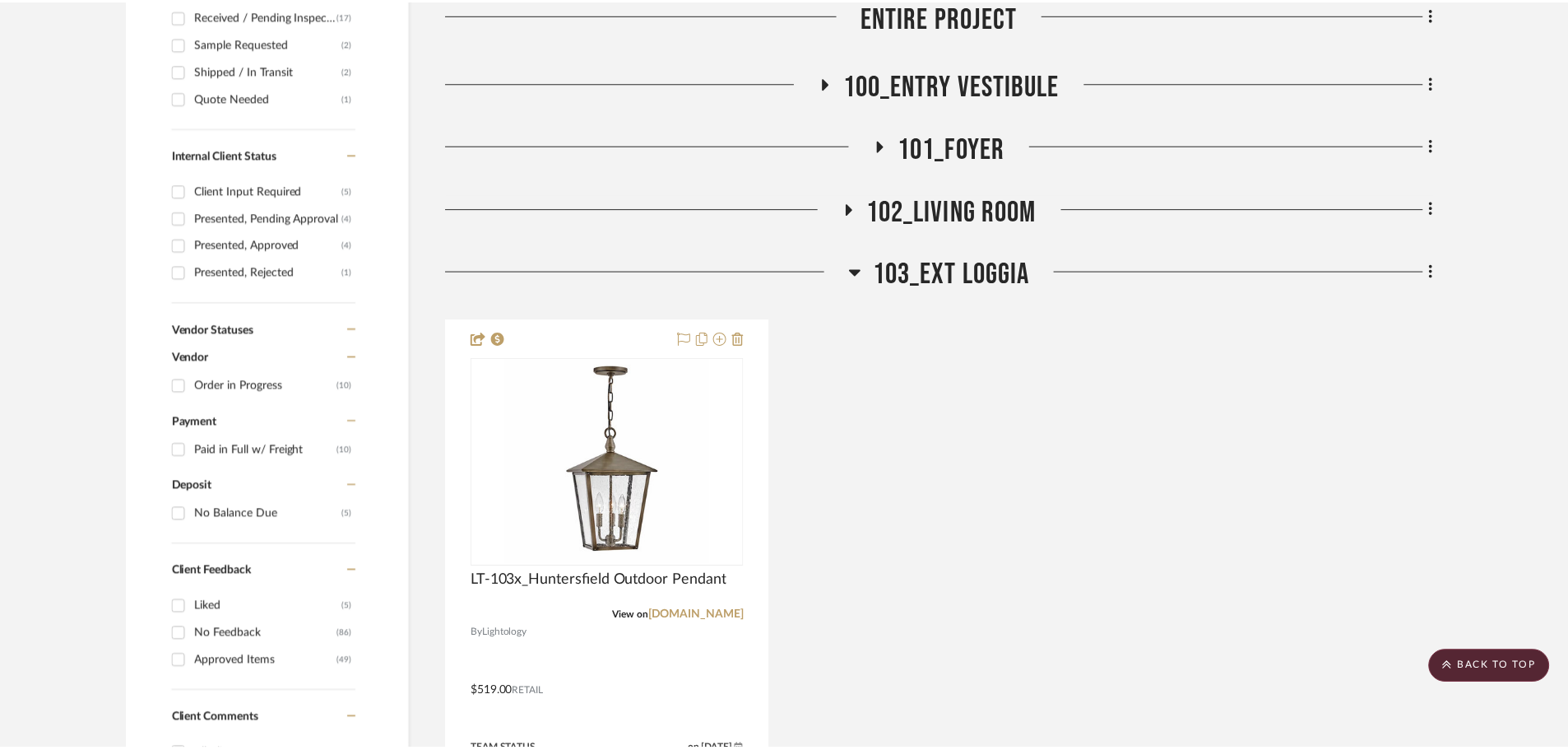
scroll to position [905, 0]
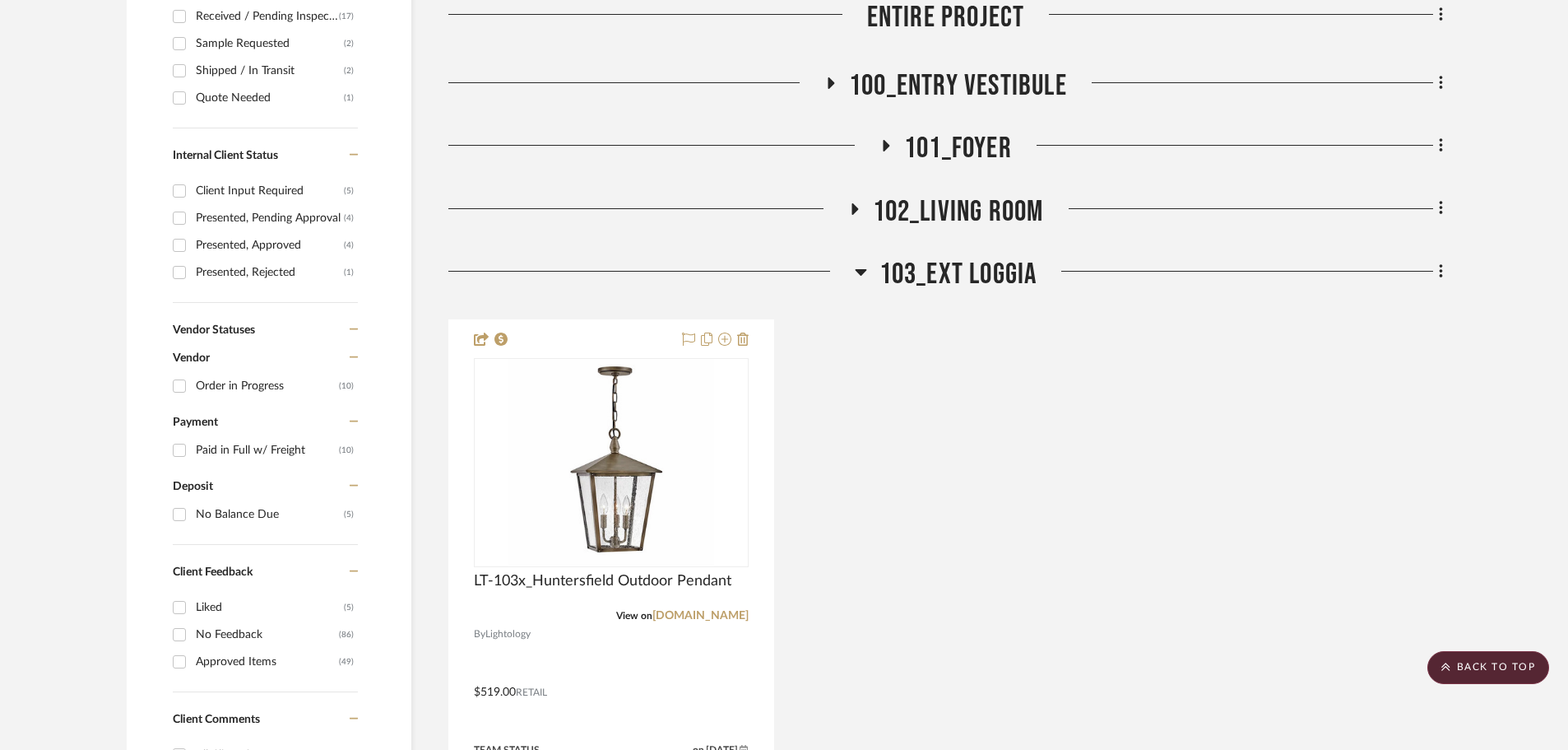
click at [857, 269] on icon at bounding box center [861, 272] width 12 height 7
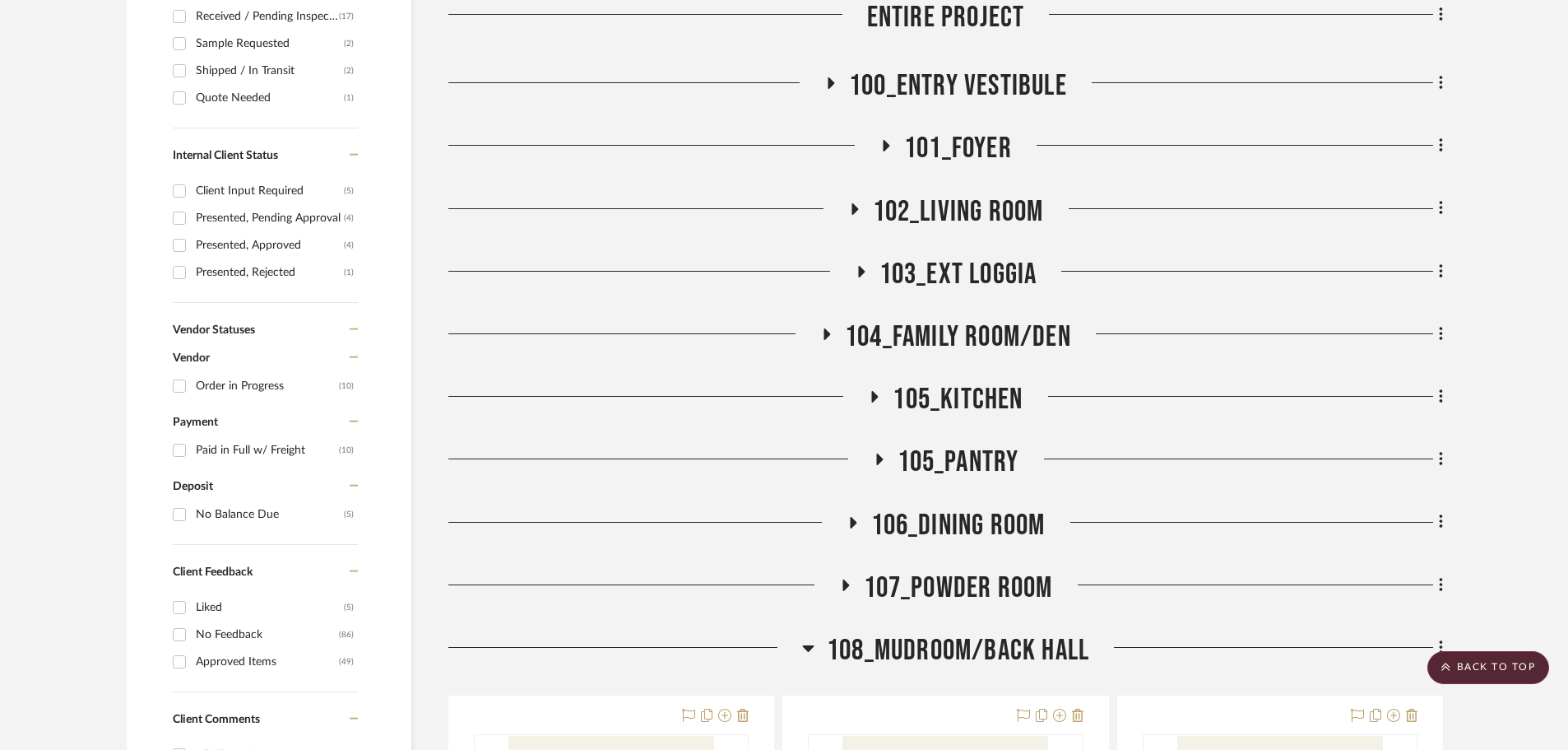
click at [826, 328] on icon at bounding box center [827, 334] width 7 height 12
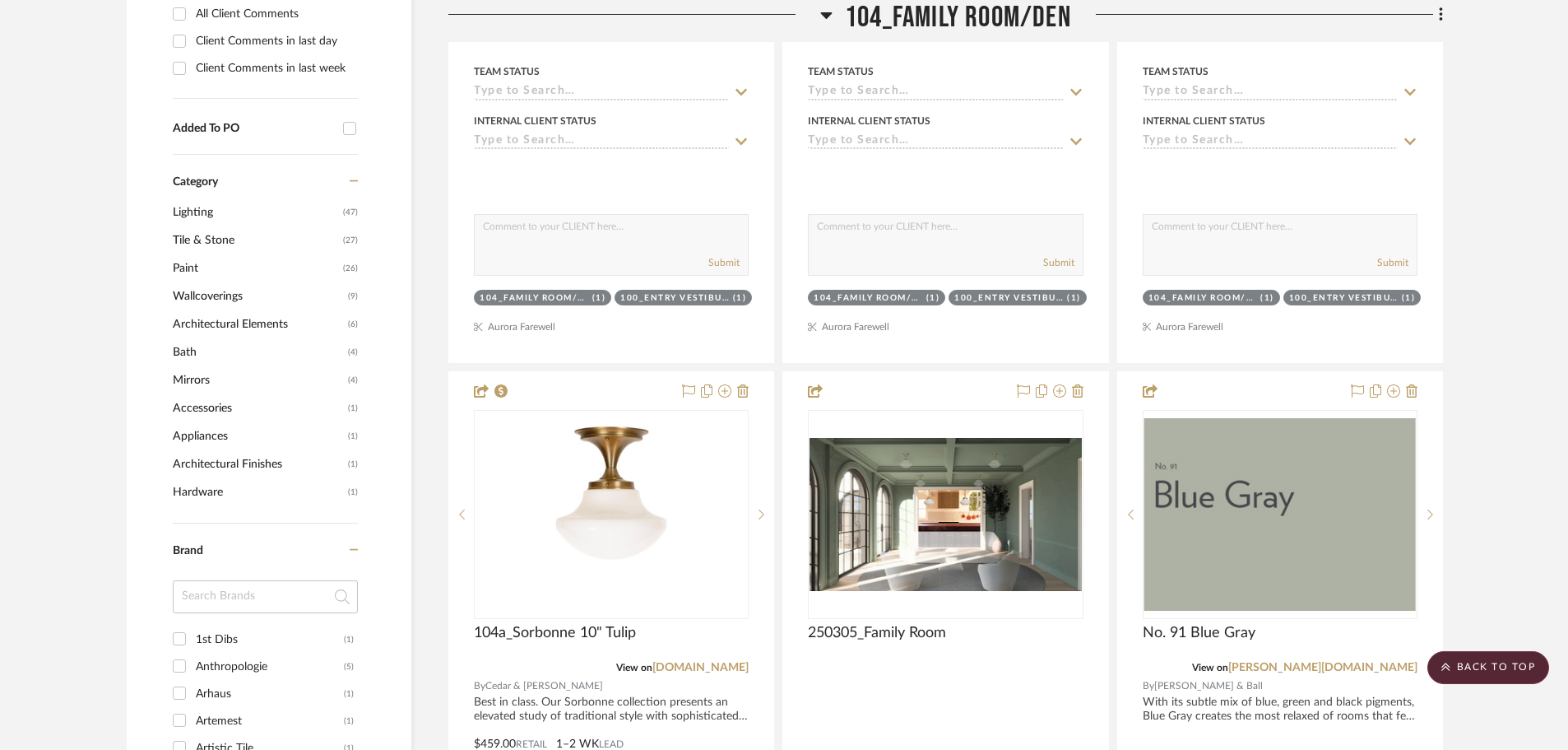
scroll to position [0, 0]
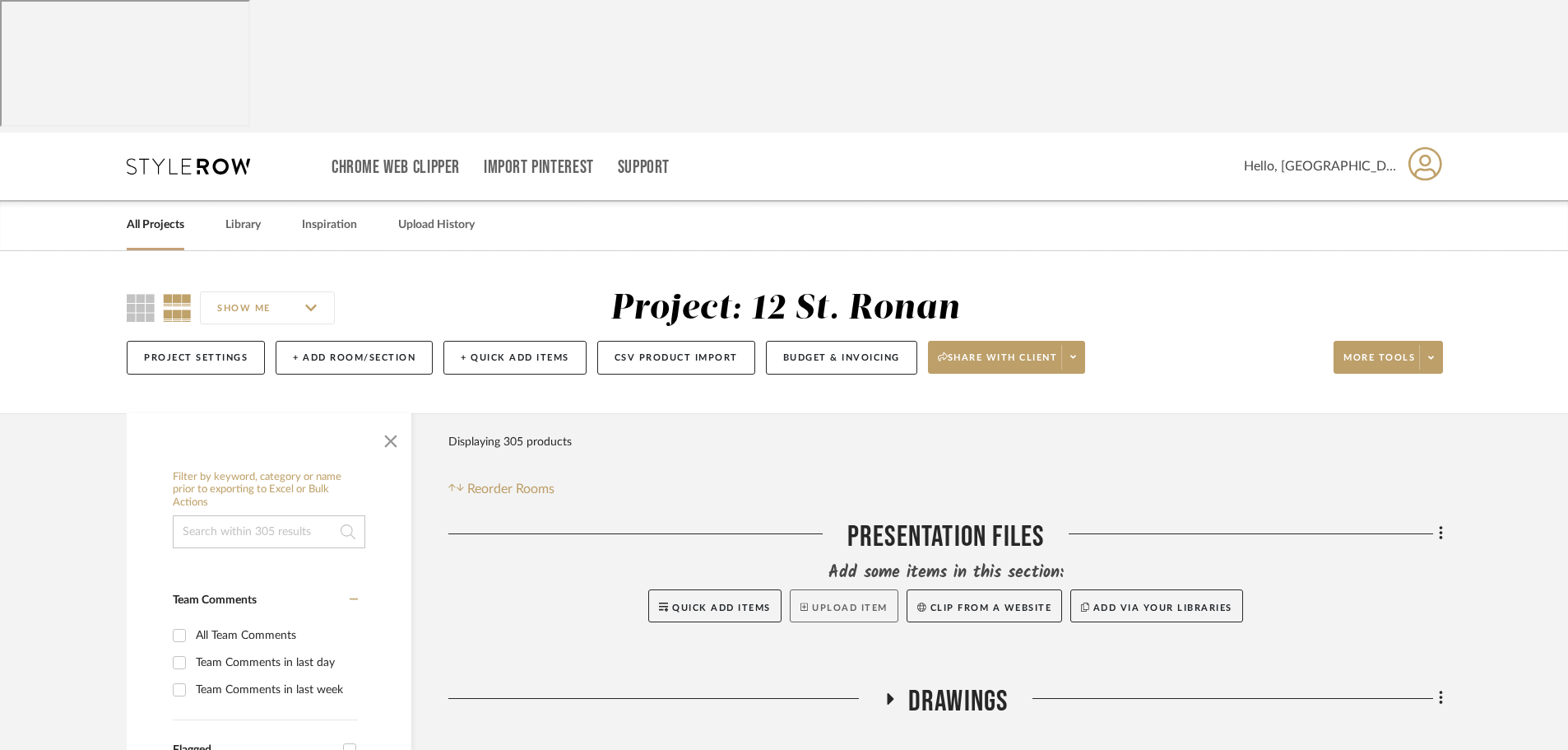
click at [812, 590] on button "Upload Item" at bounding box center [844, 606] width 109 height 33
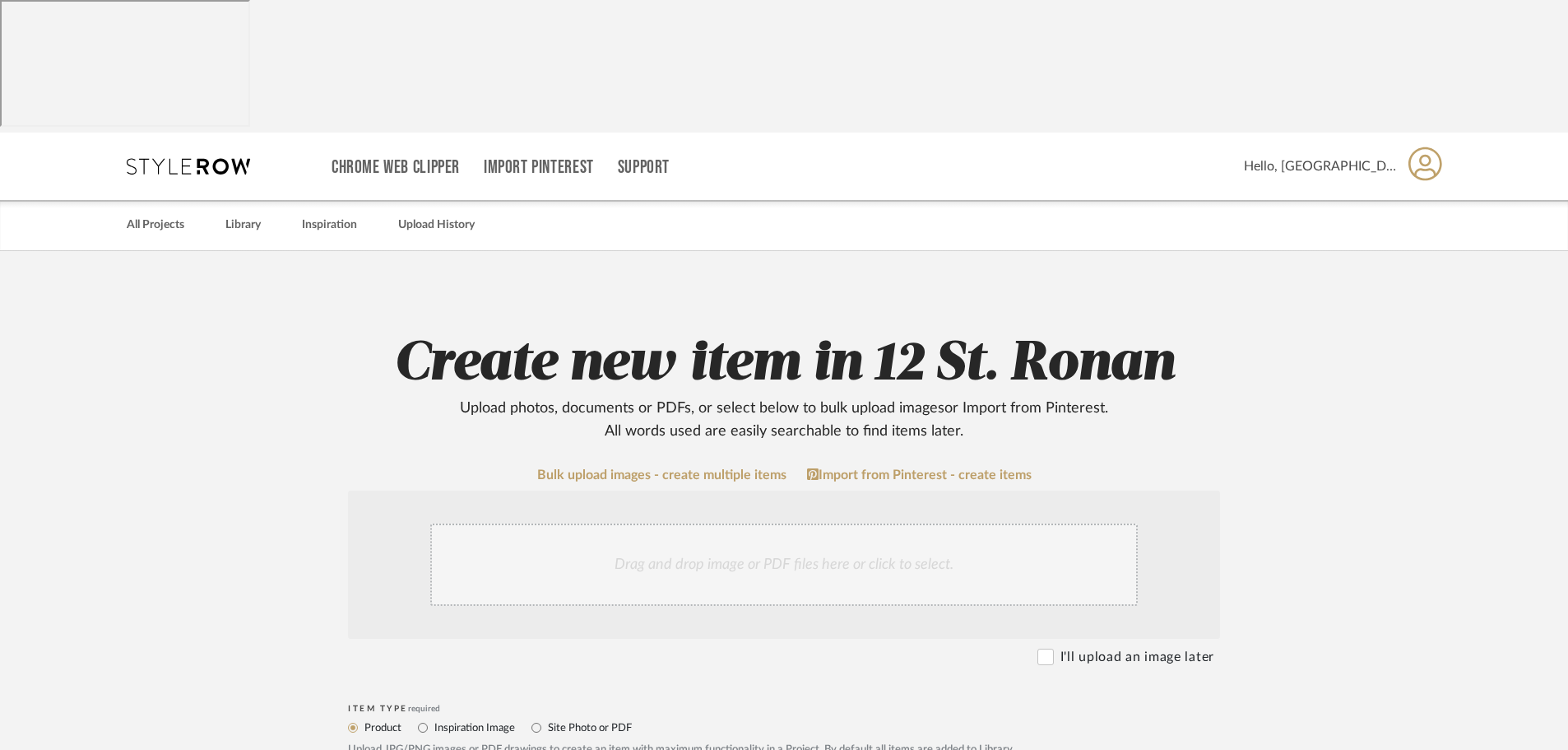
click at [844, 524] on div "Drag and drop image or PDF files here or click to select." at bounding box center [784, 565] width 708 height 83
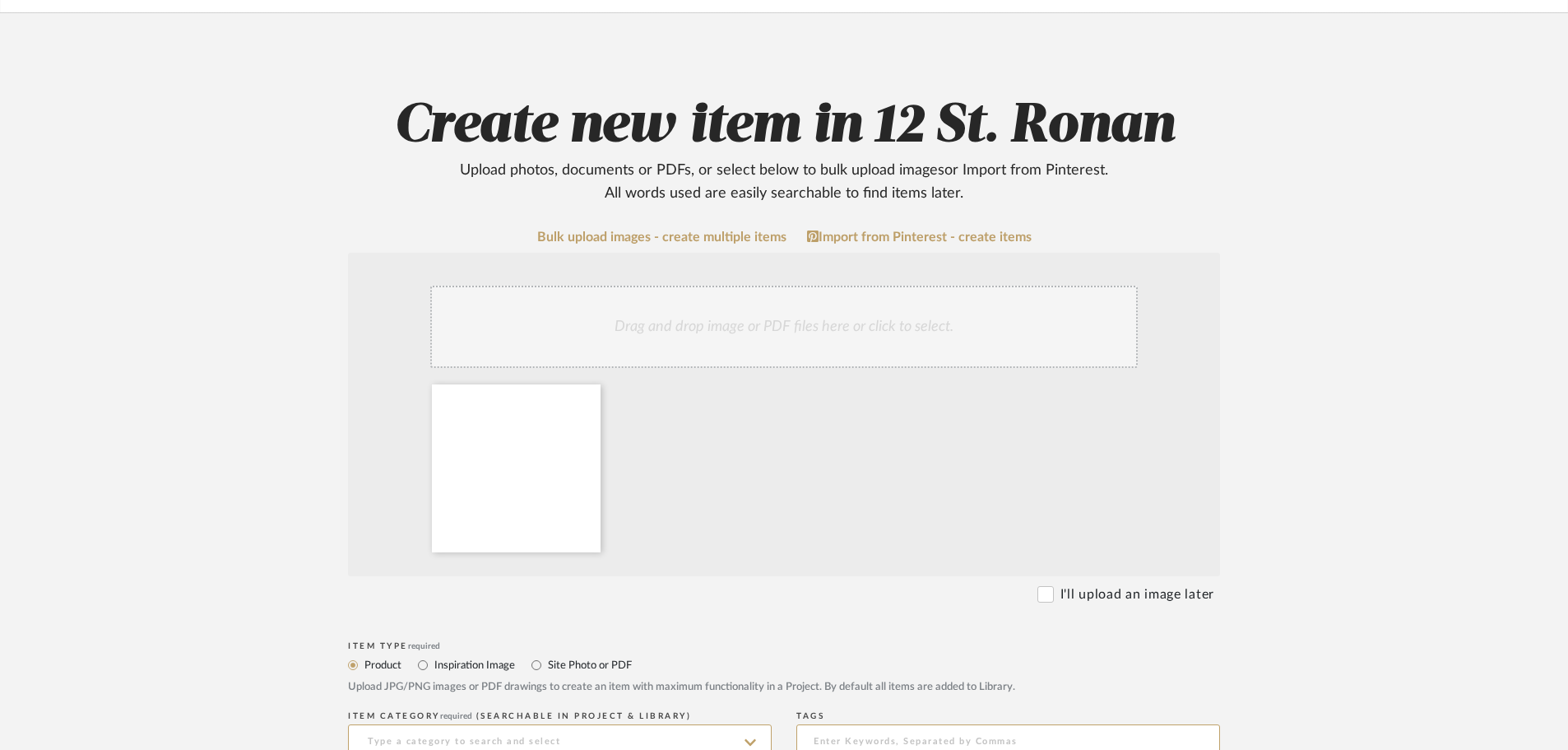
scroll to position [247, 0]
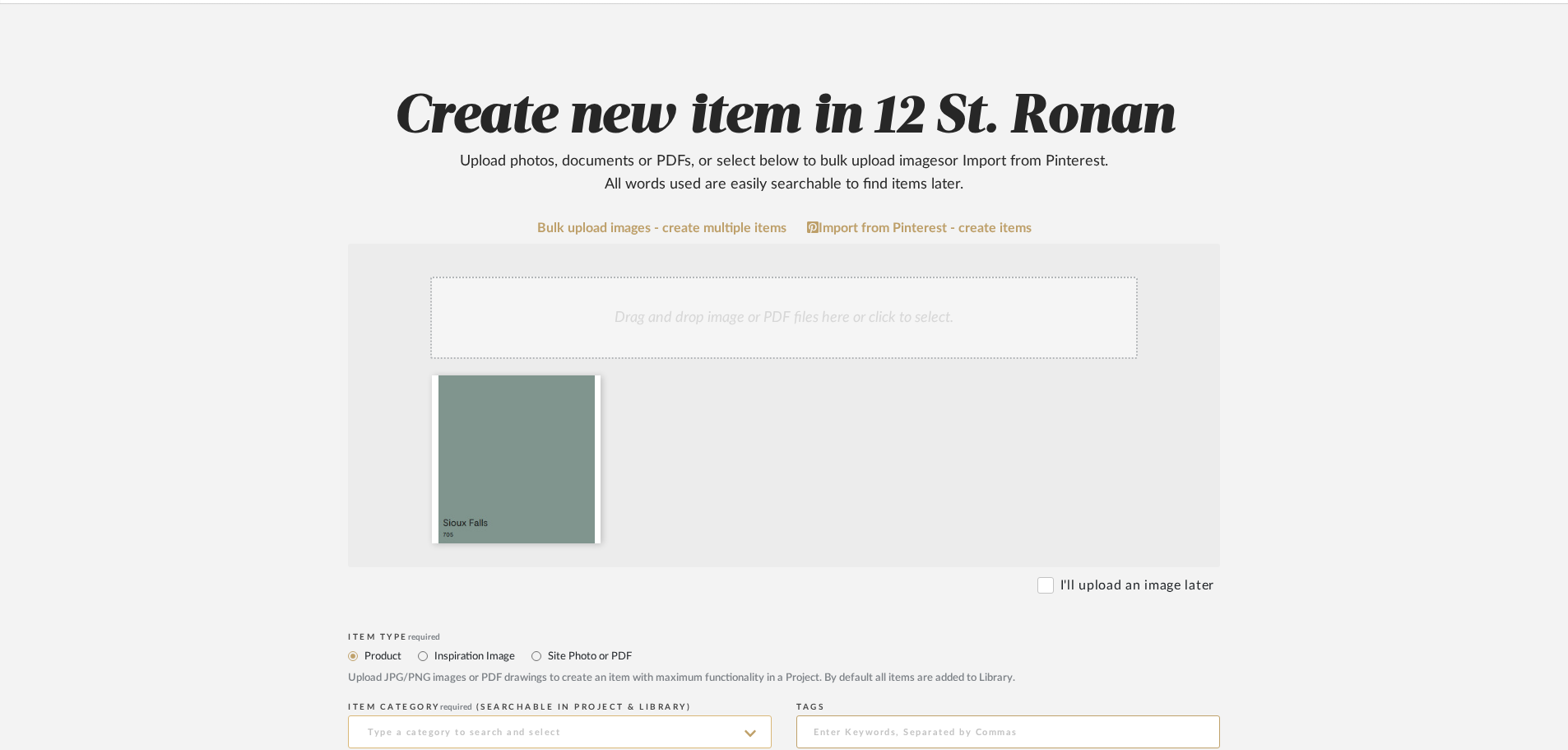
click at [582, 715] on input at bounding box center [560, 731] width 424 height 33
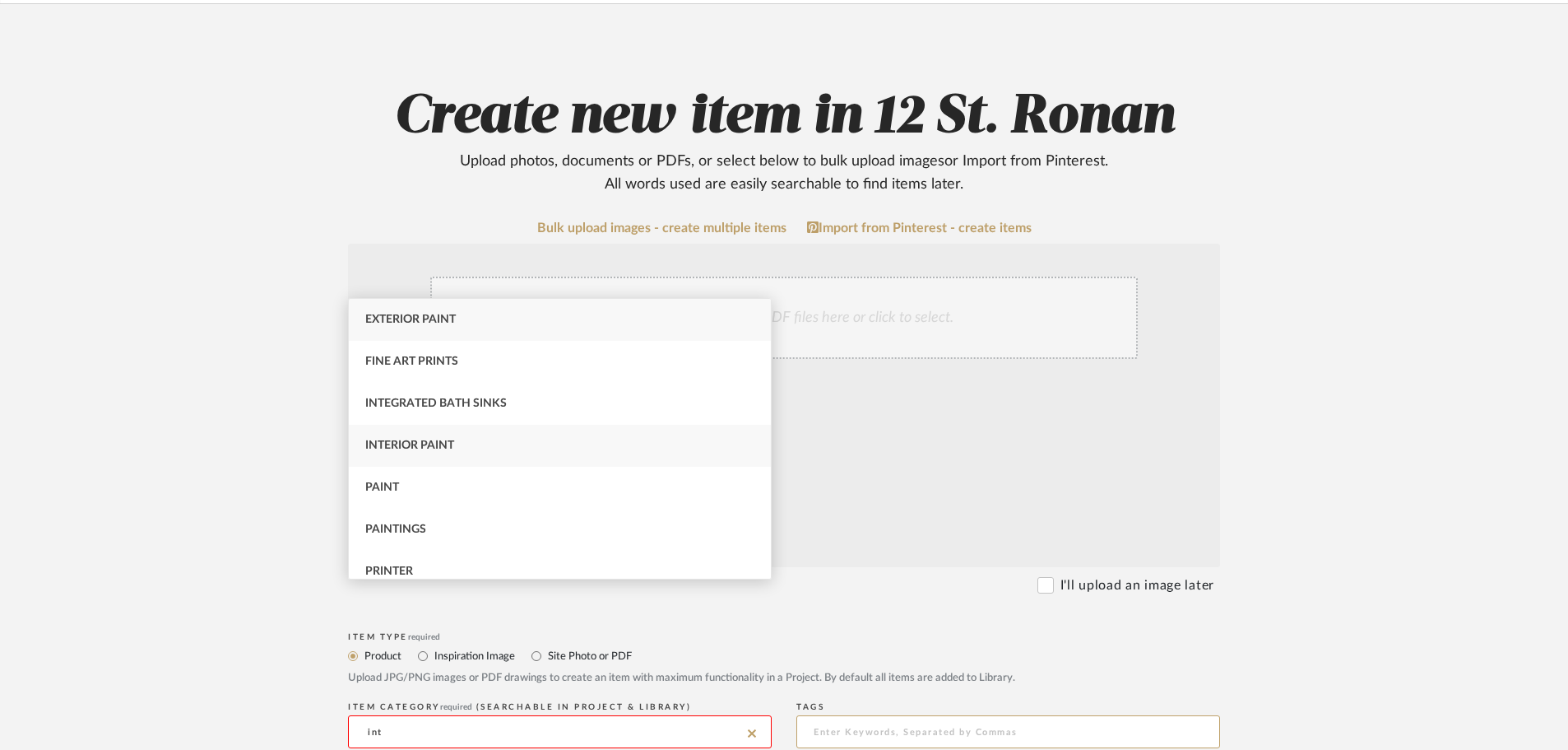
click at [439, 451] on span "Interior Paint" at bounding box center [410, 445] width 89 height 12
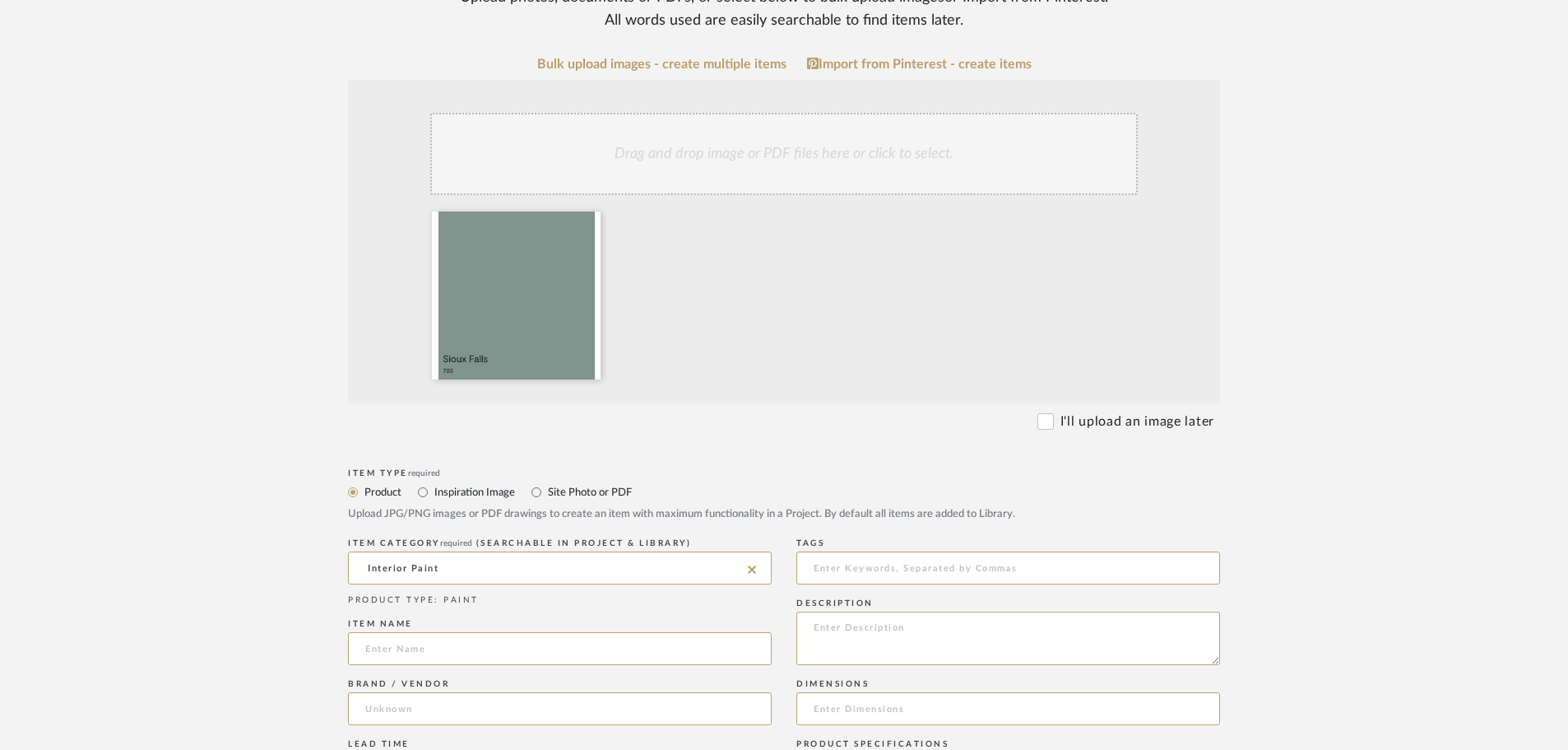
scroll to position [494, 0]
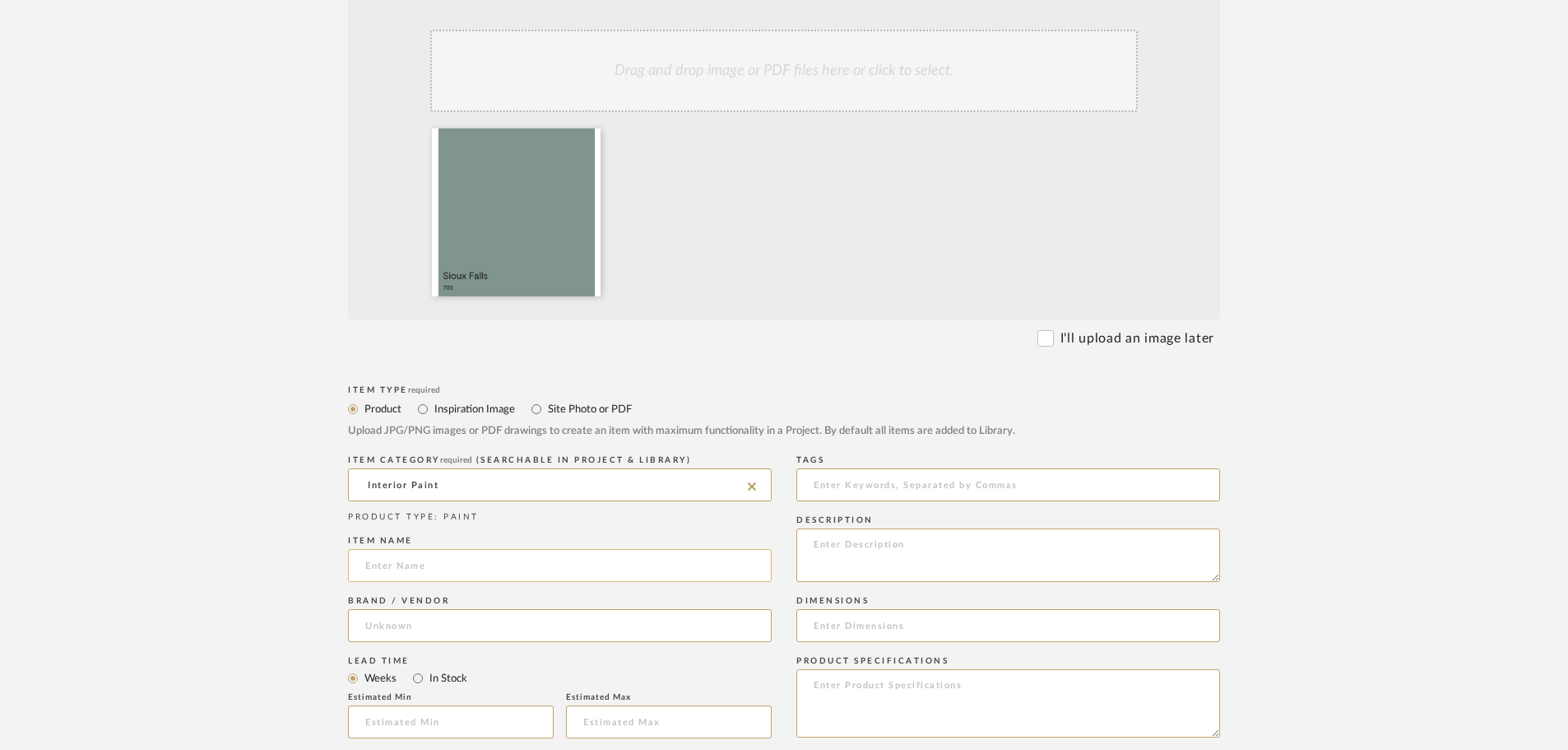
click at [432, 549] on input at bounding box center [560, 565] width 424 height 33
click at [433, 609] on input at bounding box center [560, 625] width 424 height 33
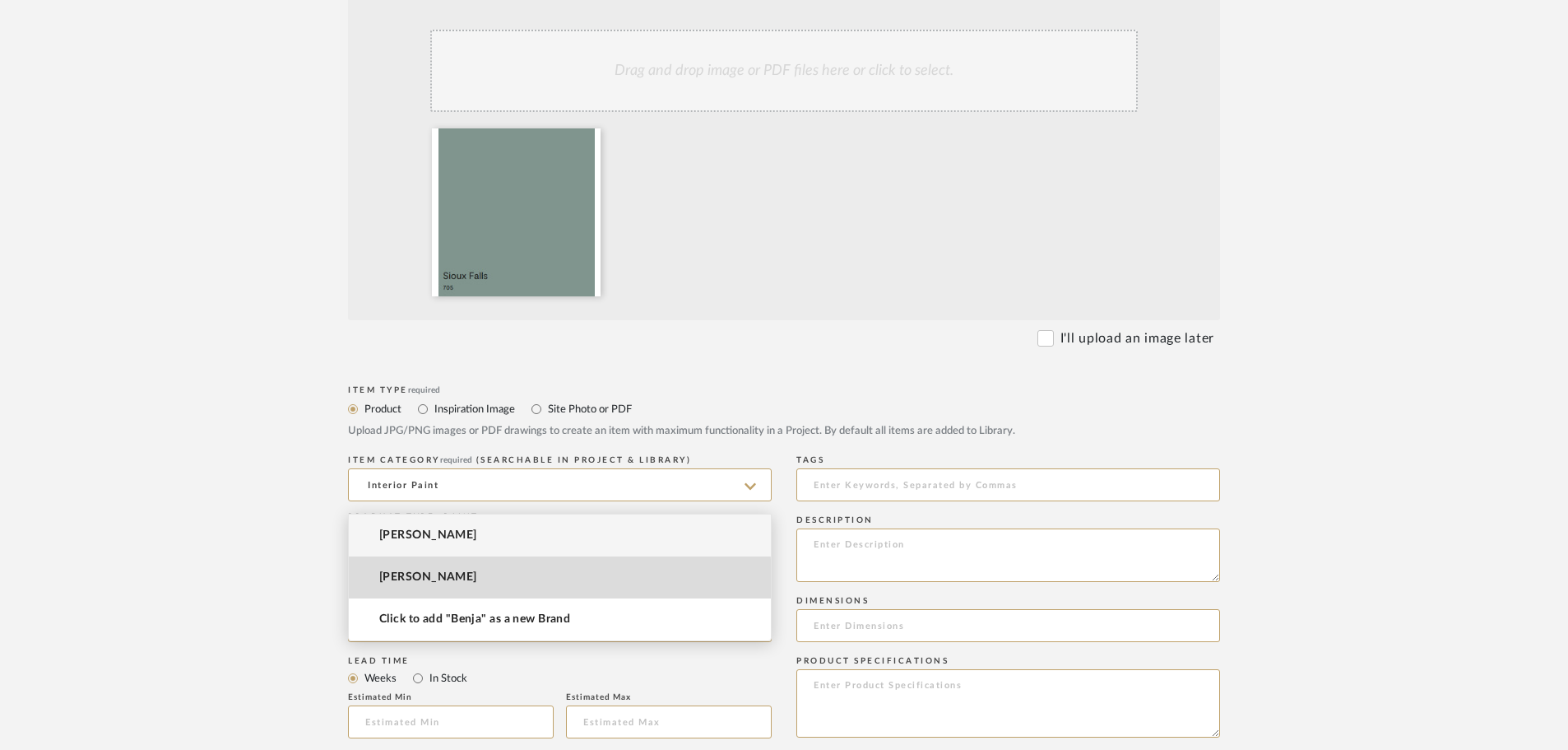
click at [413, 582] on span "[PERSON_NAME]" at bounding box center [427, 577] width 98 height 14
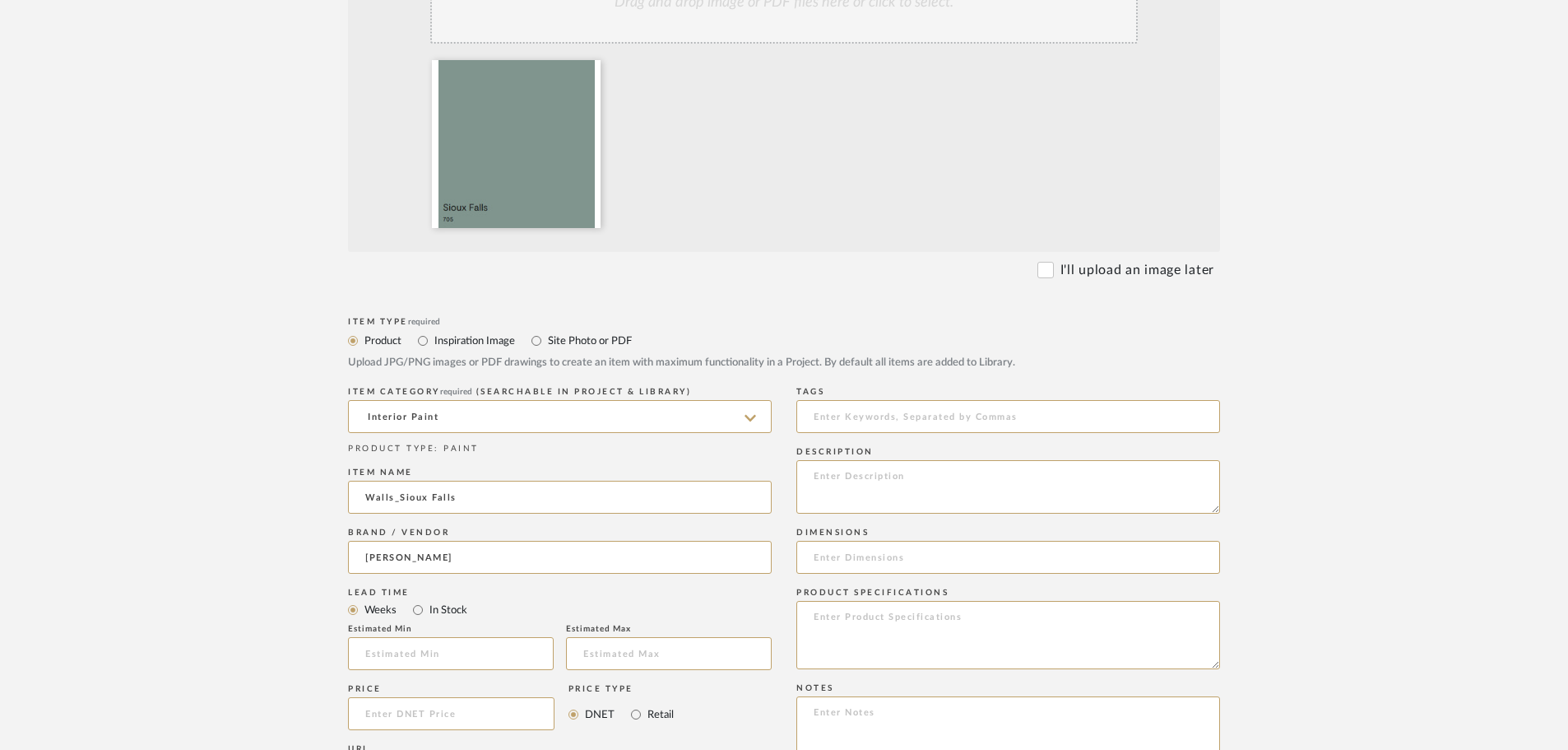
scroll to position [658, 0]
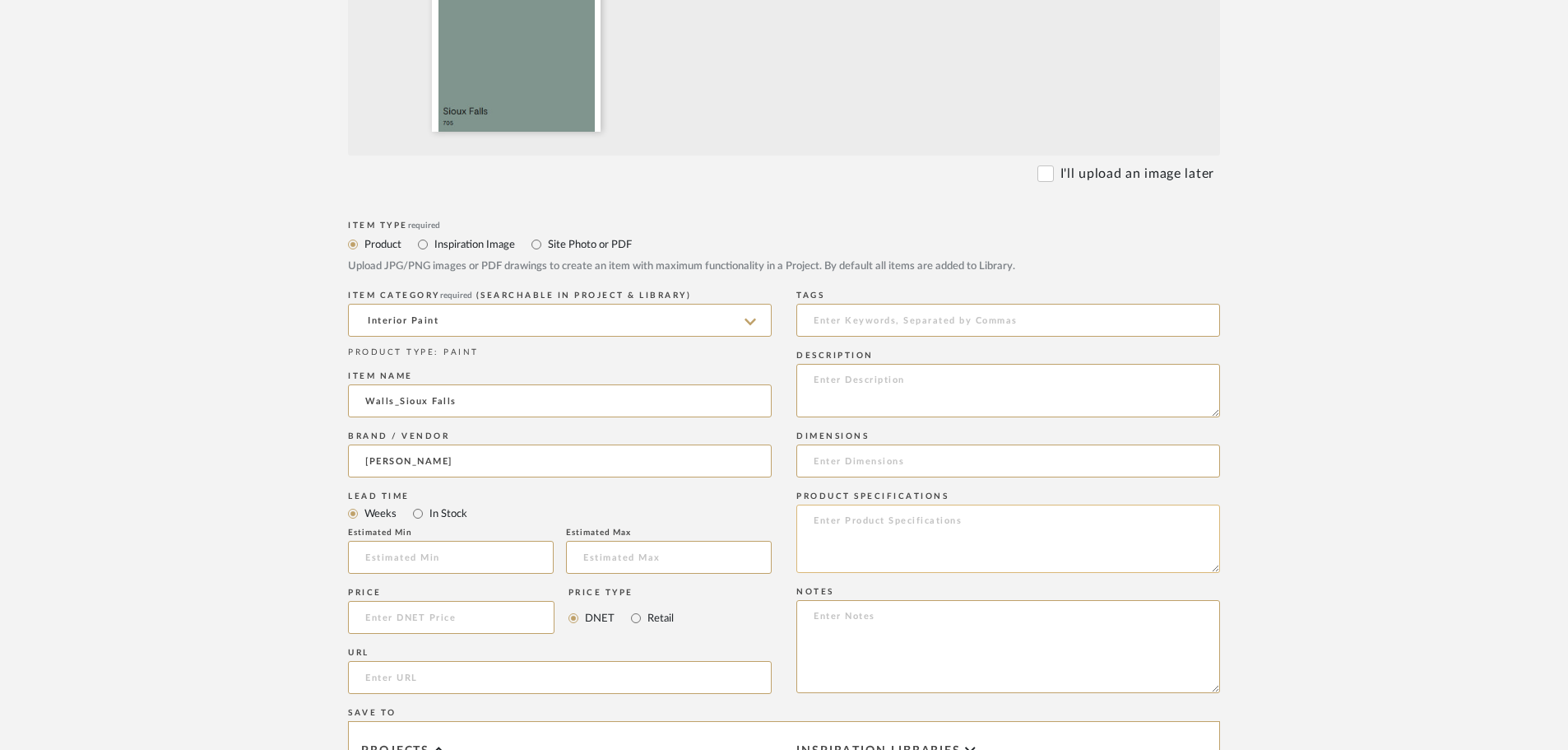
click at [996, 504] on textarea at bounding box center [1009, 539] width 424 height 68
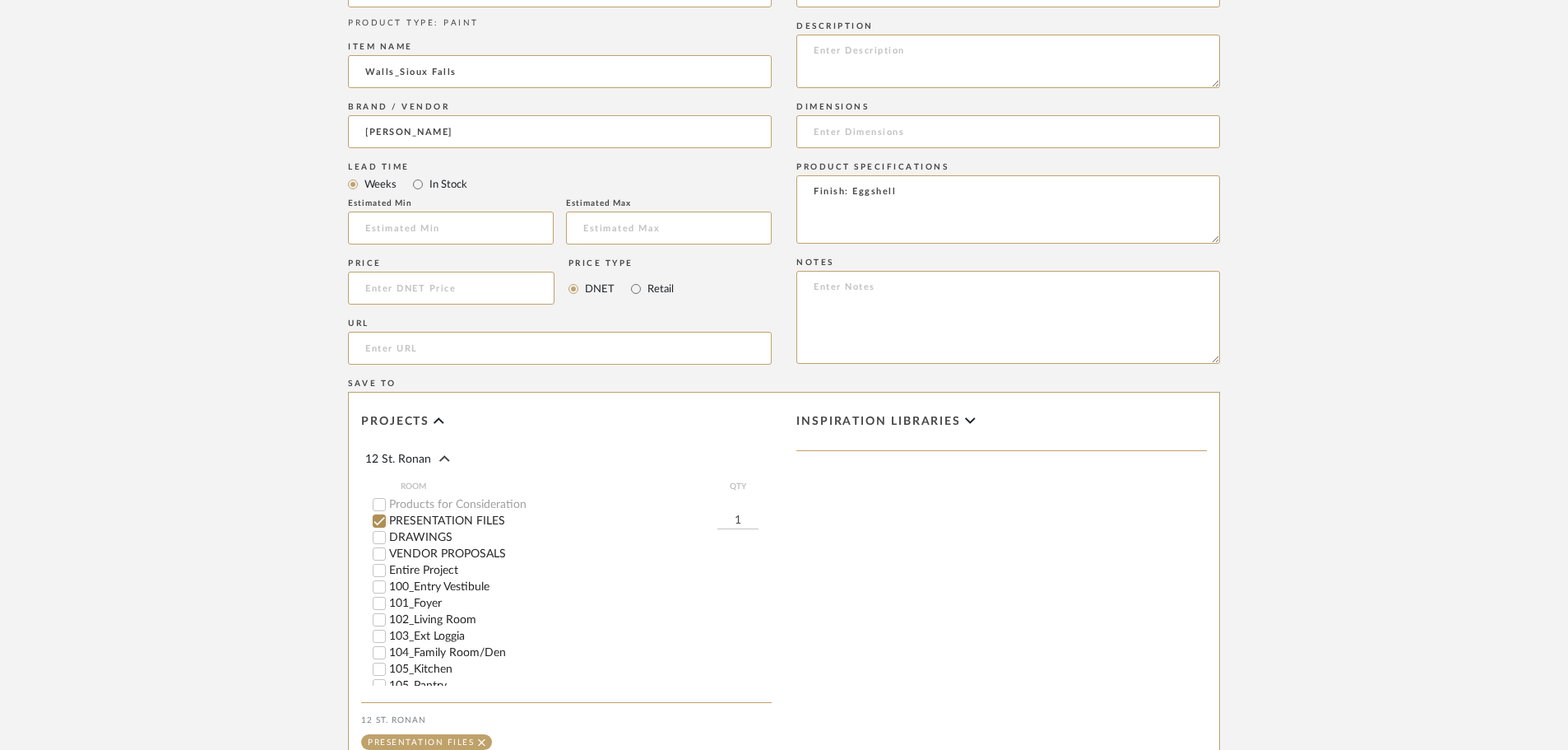
click at [382, 513] on input "PRESENTATION FILES" at bounding box center [379, 521] width 17 height 17
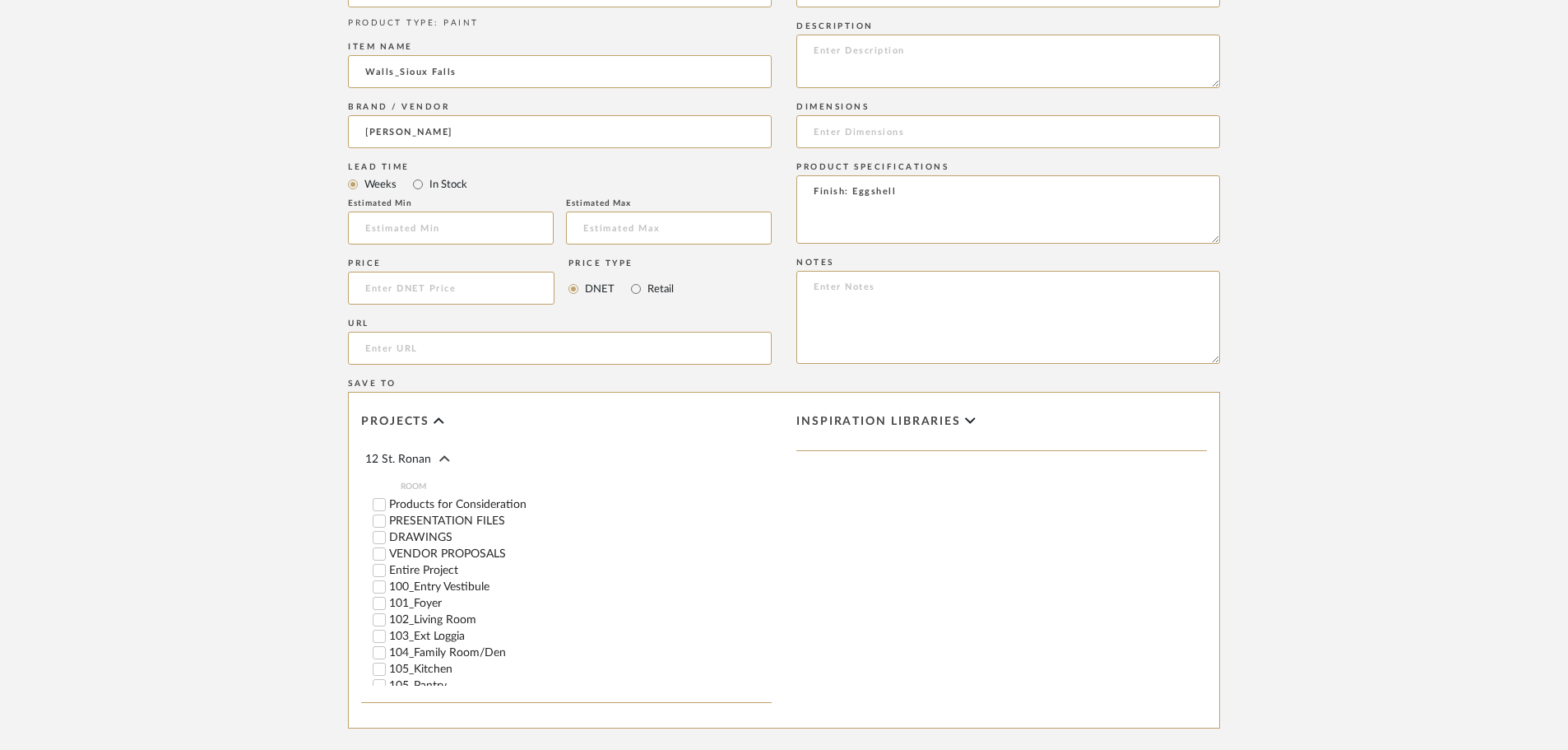
scroll to position [83, 0]
click at [377, 562] on input "104_Family Room/Den" at bounding box center [379, 570] width 17 height 17
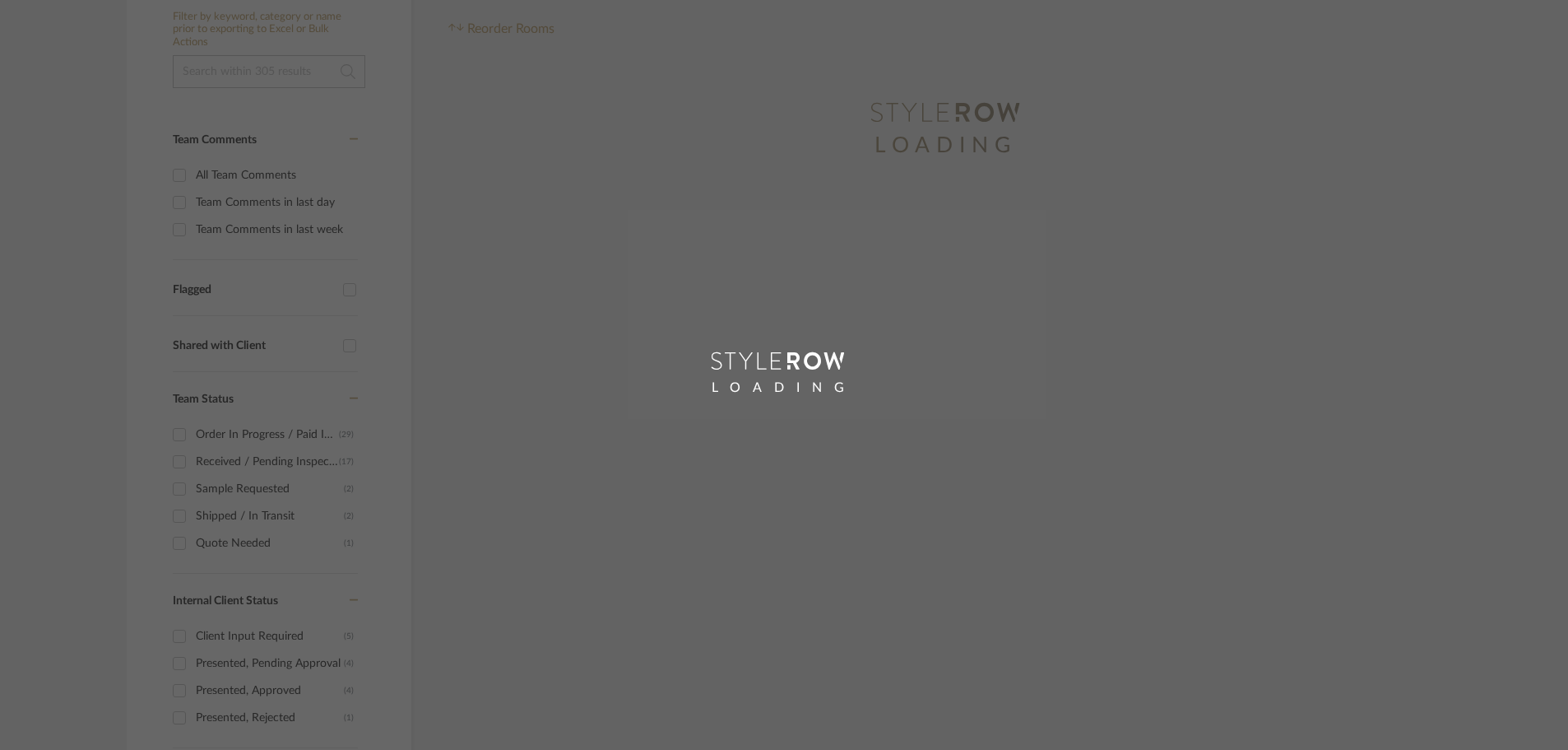
scroll to position [194, 0]
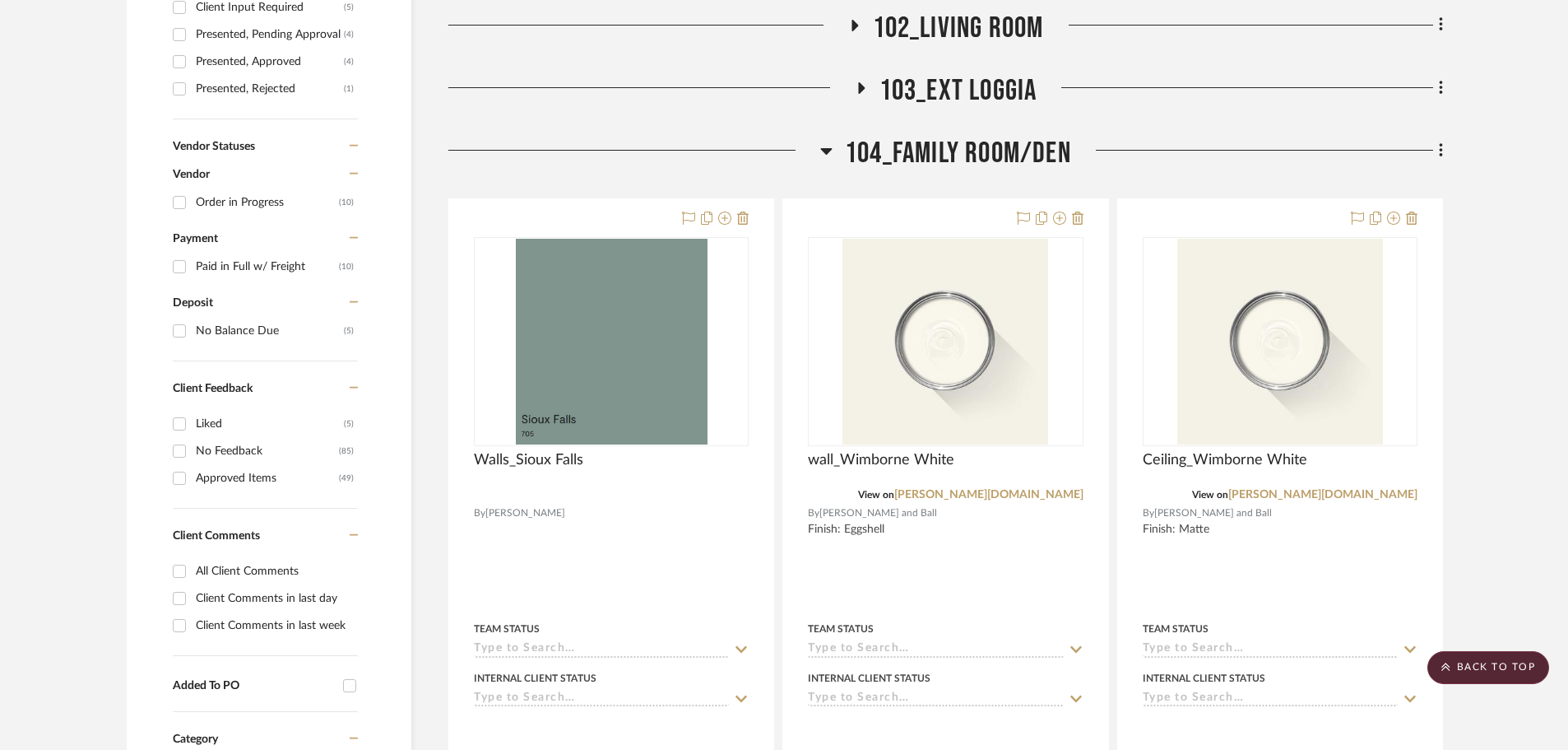
scroll to position [1092, 0]
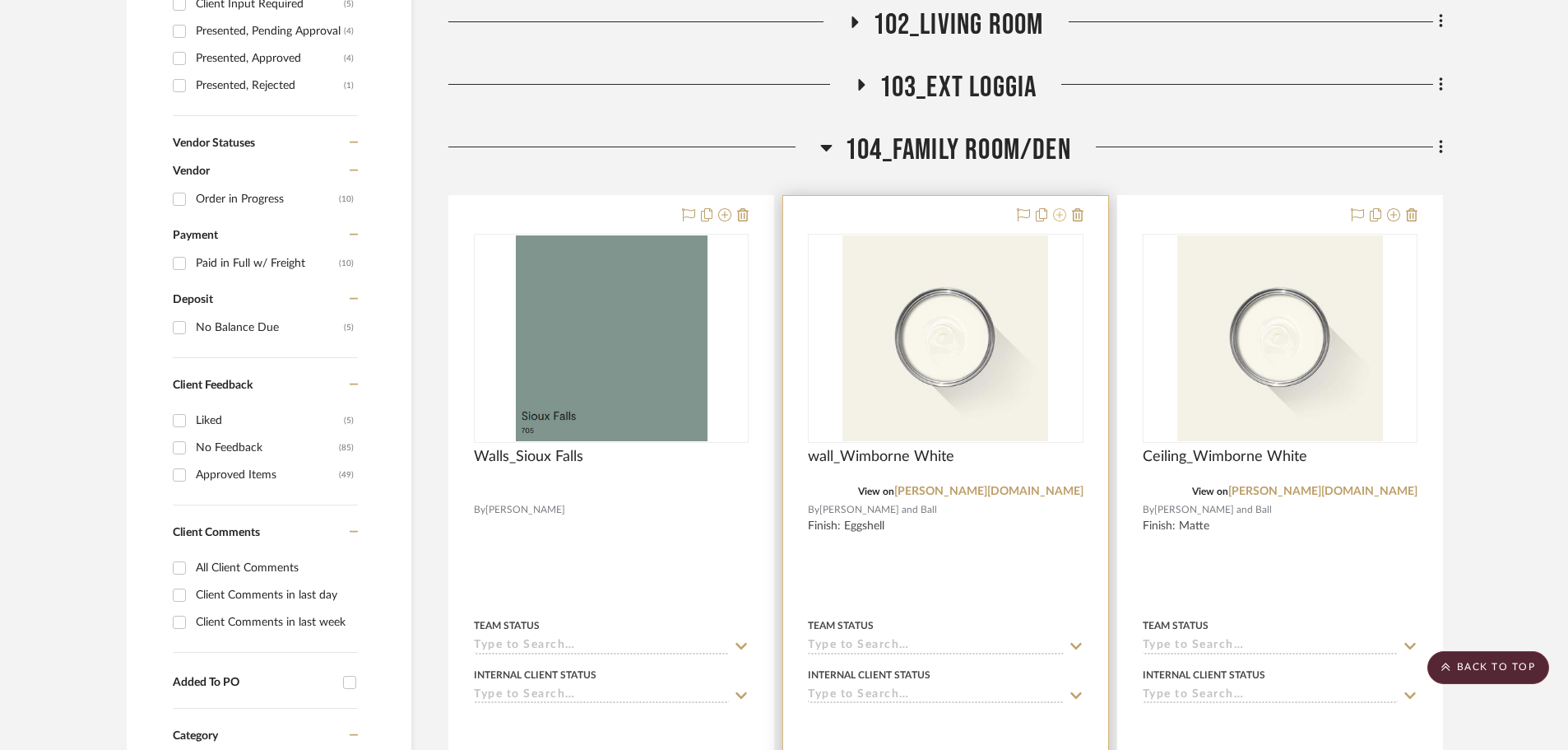
click at [1058, 208] on icon at bounding box center [1060, 215] width 13 height 13
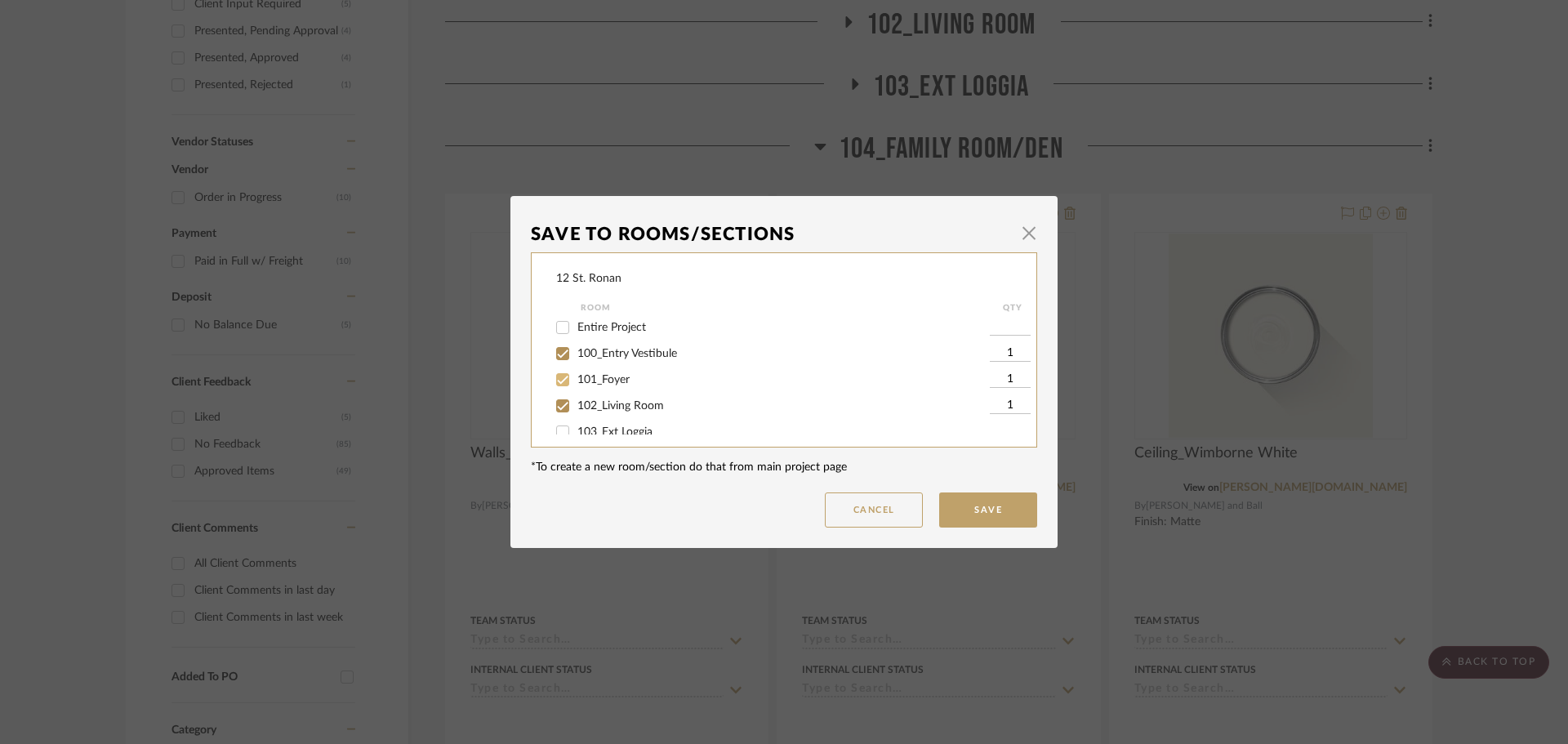
scroll to position [163, 0]
click at [561, 380] on input "104_Family Room/Den" at bounding box center [563, 377] width 27 height 27
click at [994, 505] on button "Save" at bounding box center [988, 510] width 98 height 35
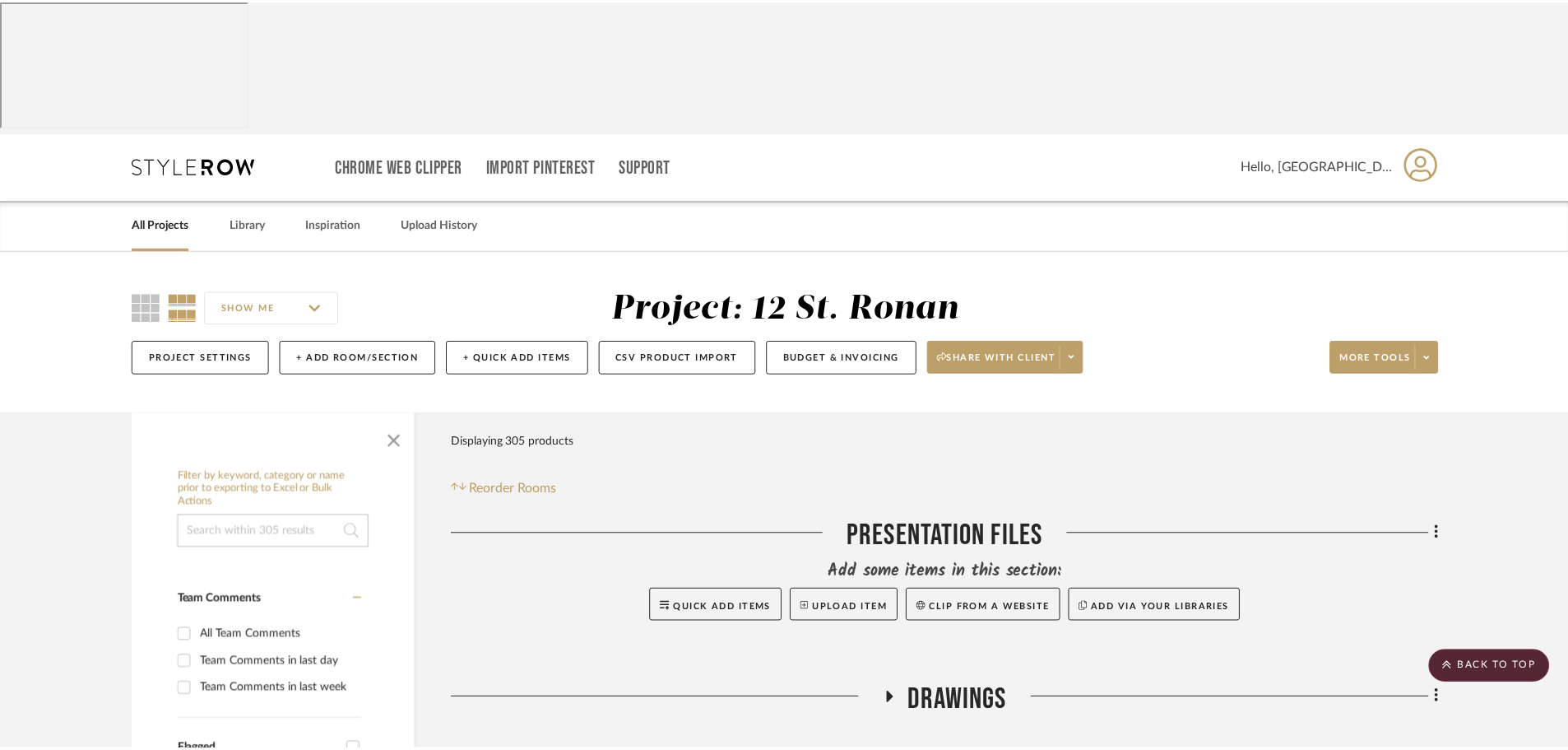
scroll to position [1092, 0]
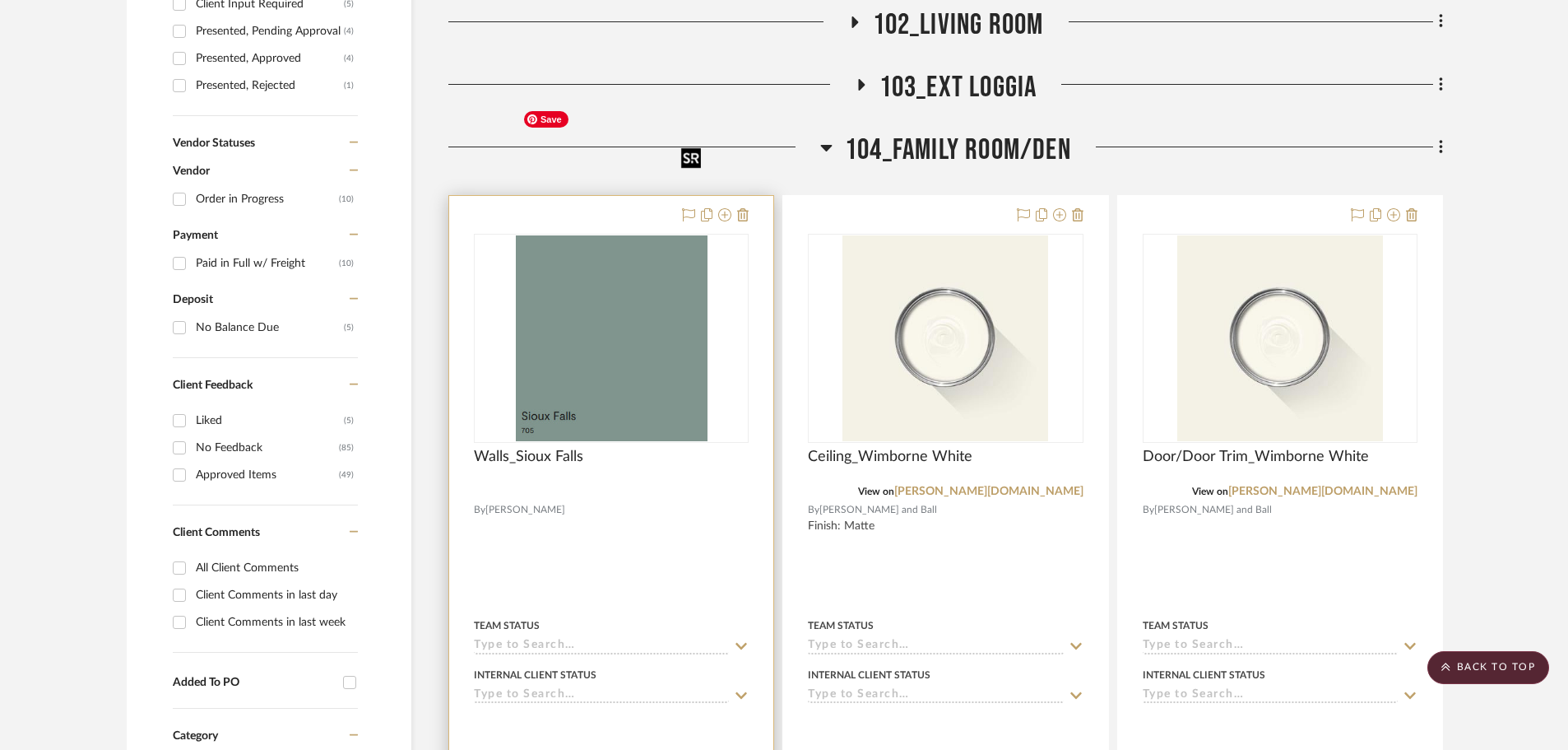
click at [564, 236] on img "0" at bounding box center [612, 338] width 192 height 205
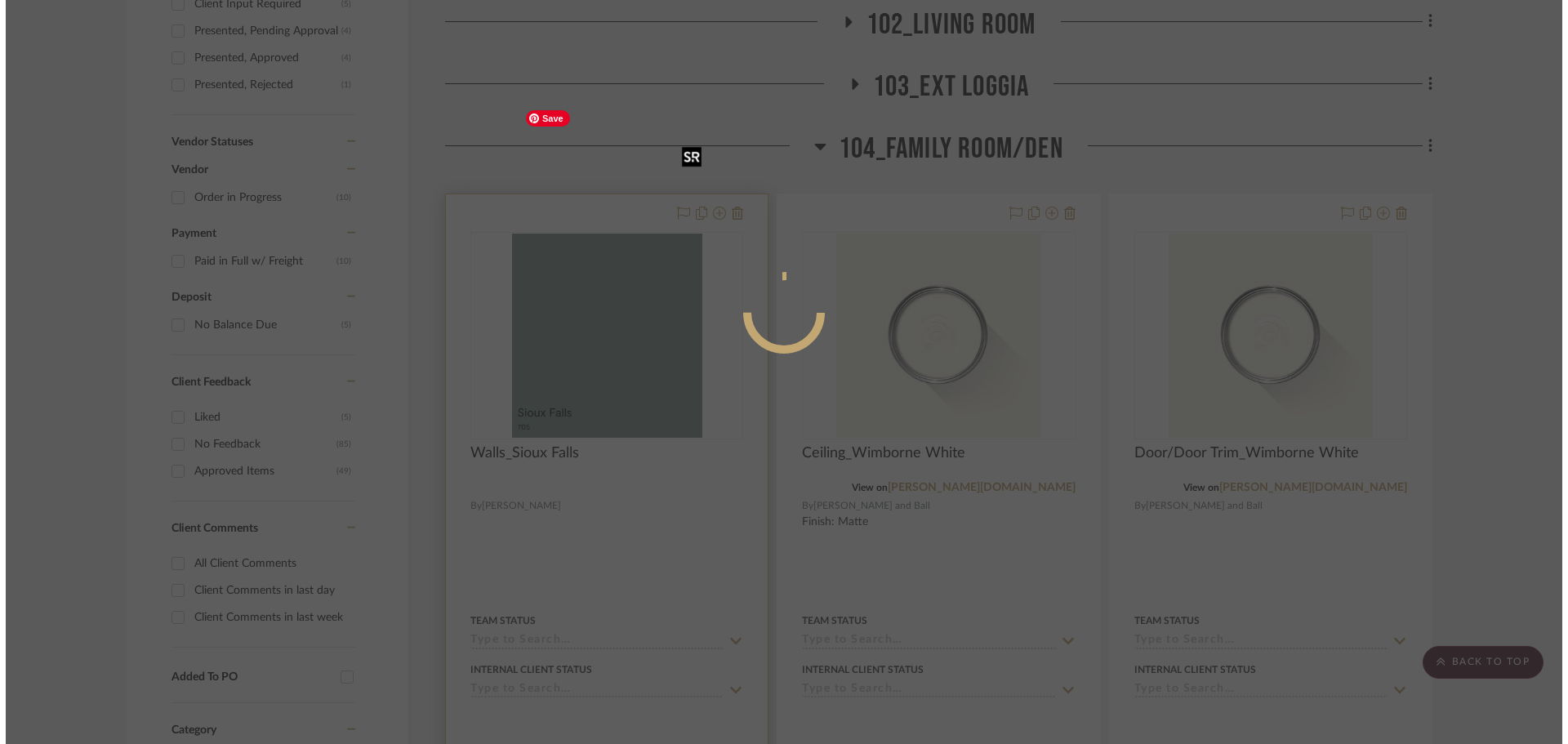
scroll to position [0, 0]
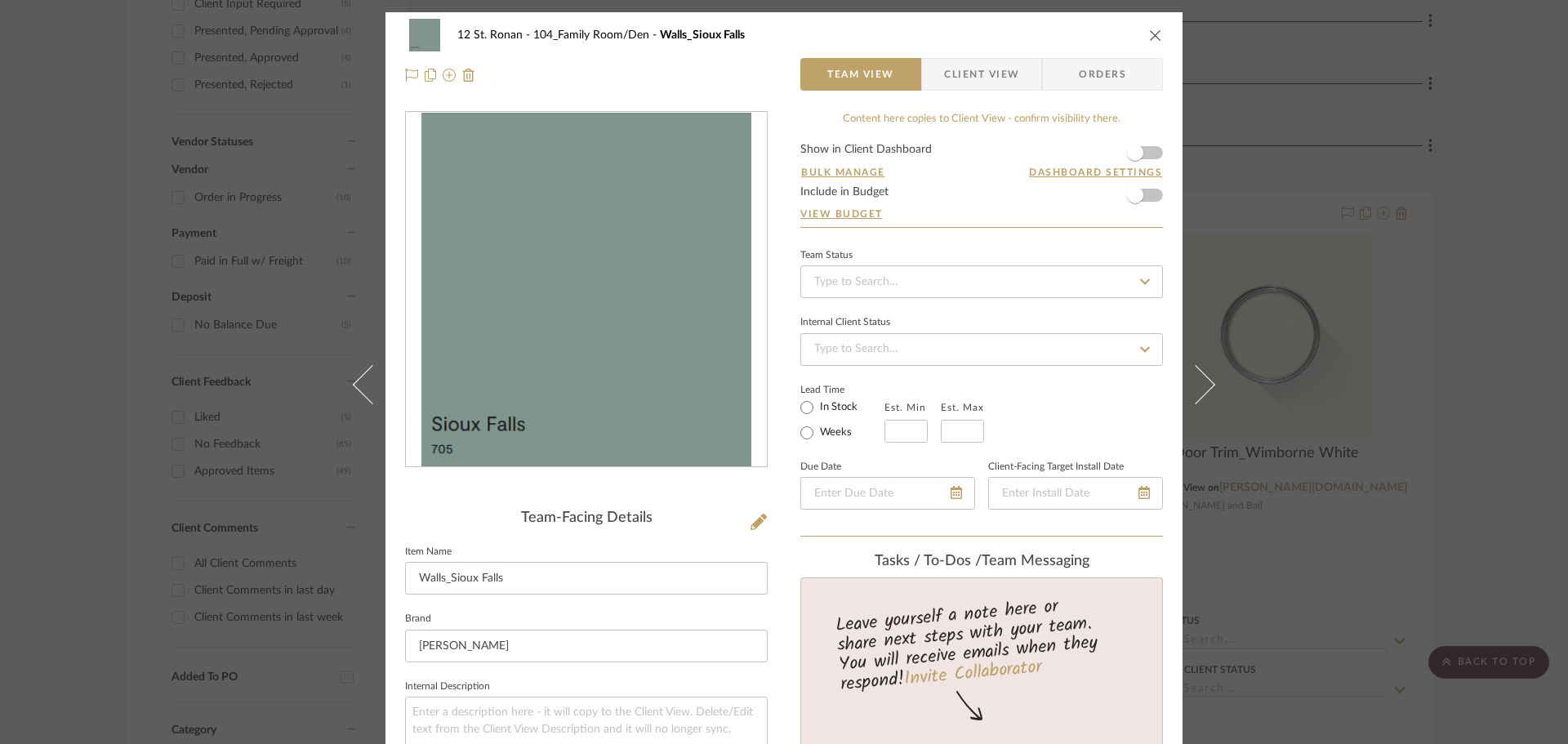
click at [1149, 39] on icon "close" at bounding box center [1156, 35] width 13 height 13
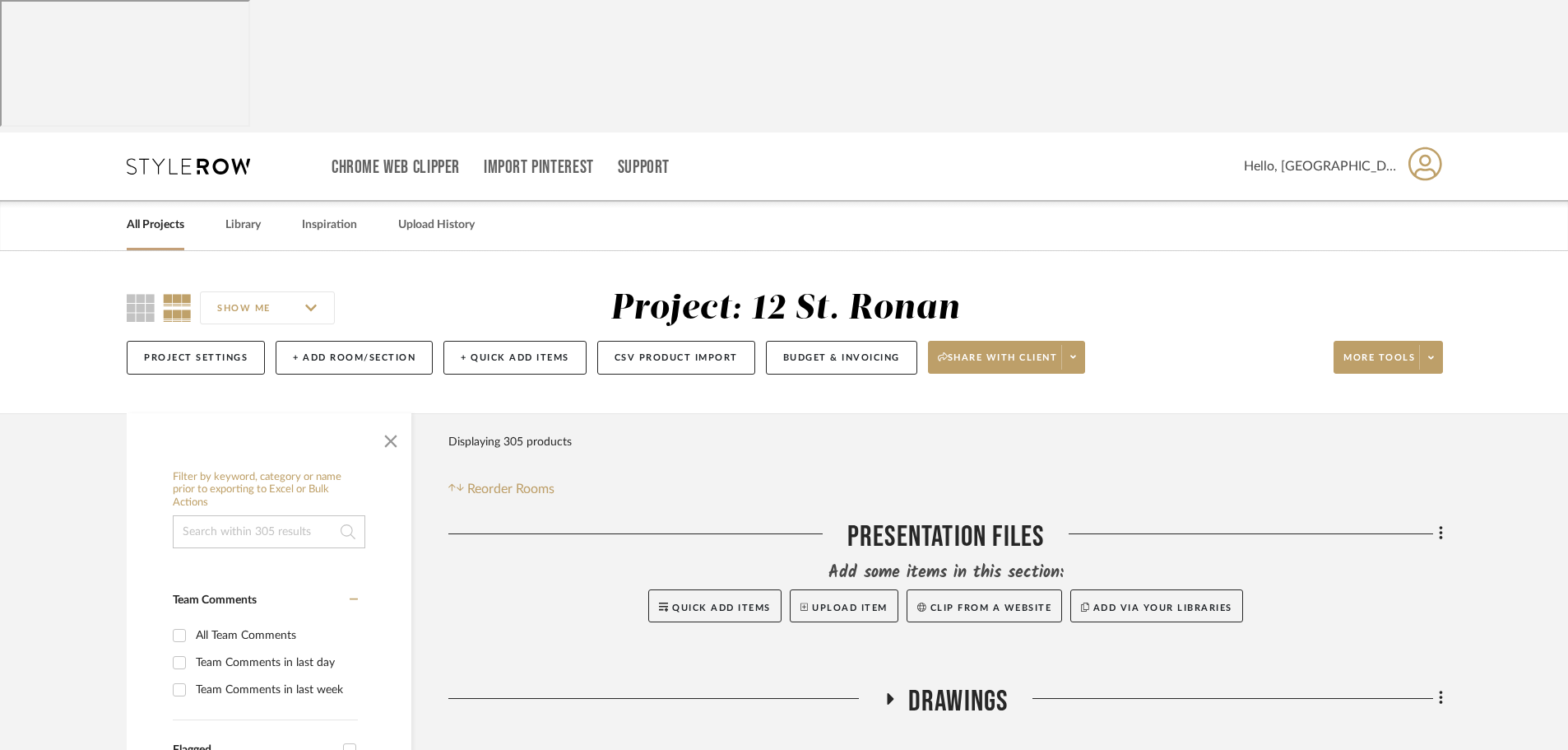
click at [206, 200] on div "All Projects Library Inspiration Upload History" at bounding box center [784, 225] width 1364 height 50
click at [234, 214] on link "Library" at bounding box center [243, 225] width 35 height 23
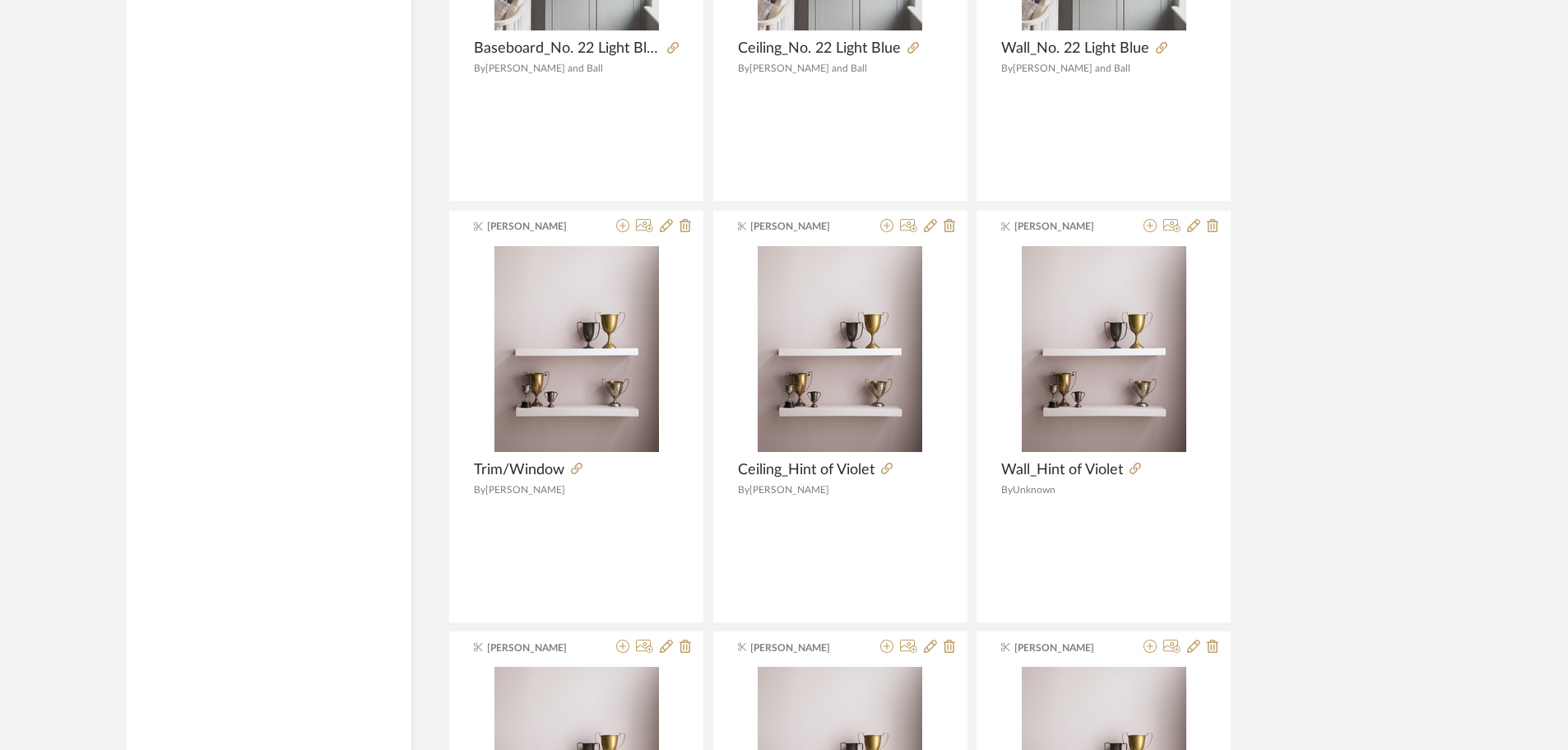
scroll to position [3210, 0]
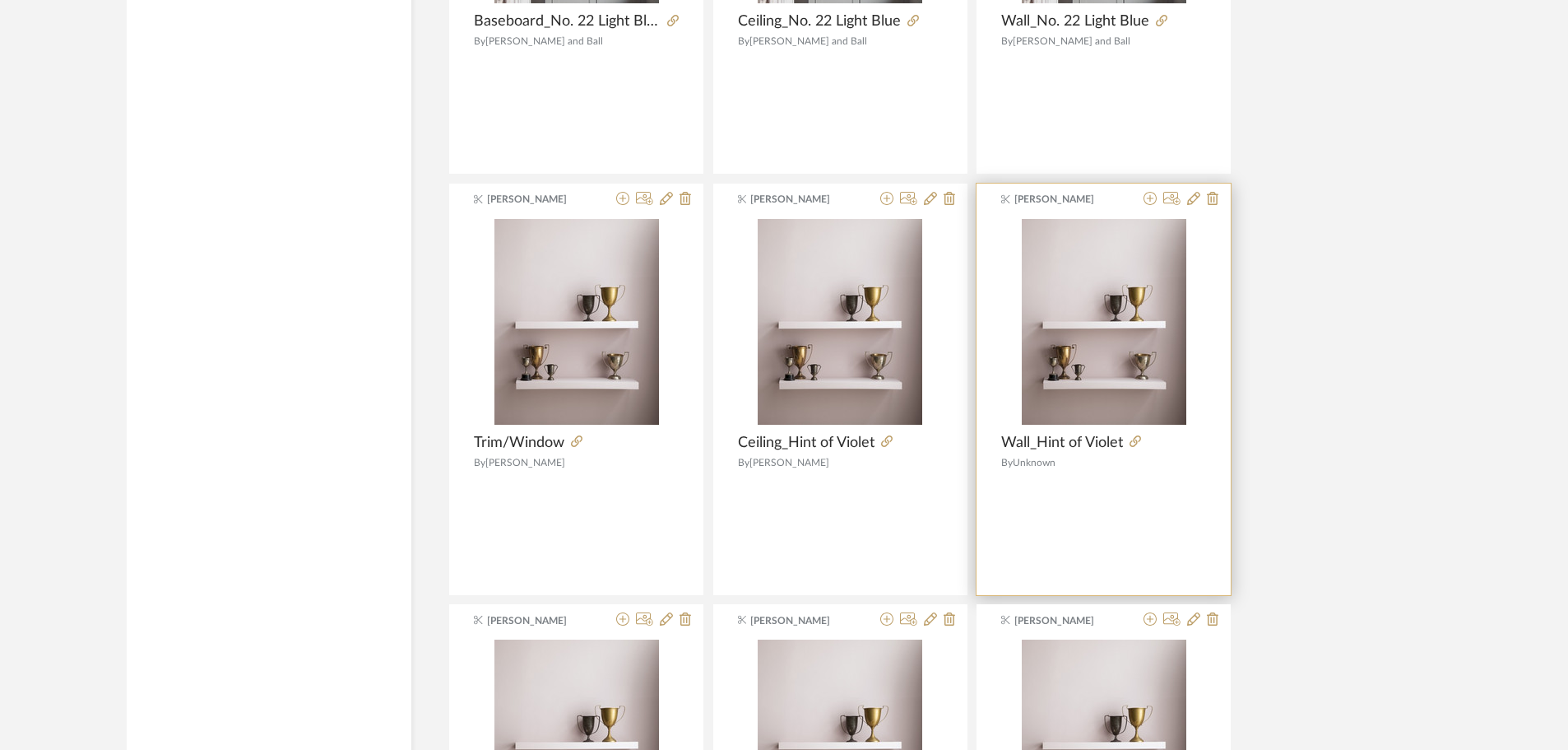
click at [1085, 433] on span "Wall_Hint of Violet" at bounding box center [1062, 443] width 122 height 18
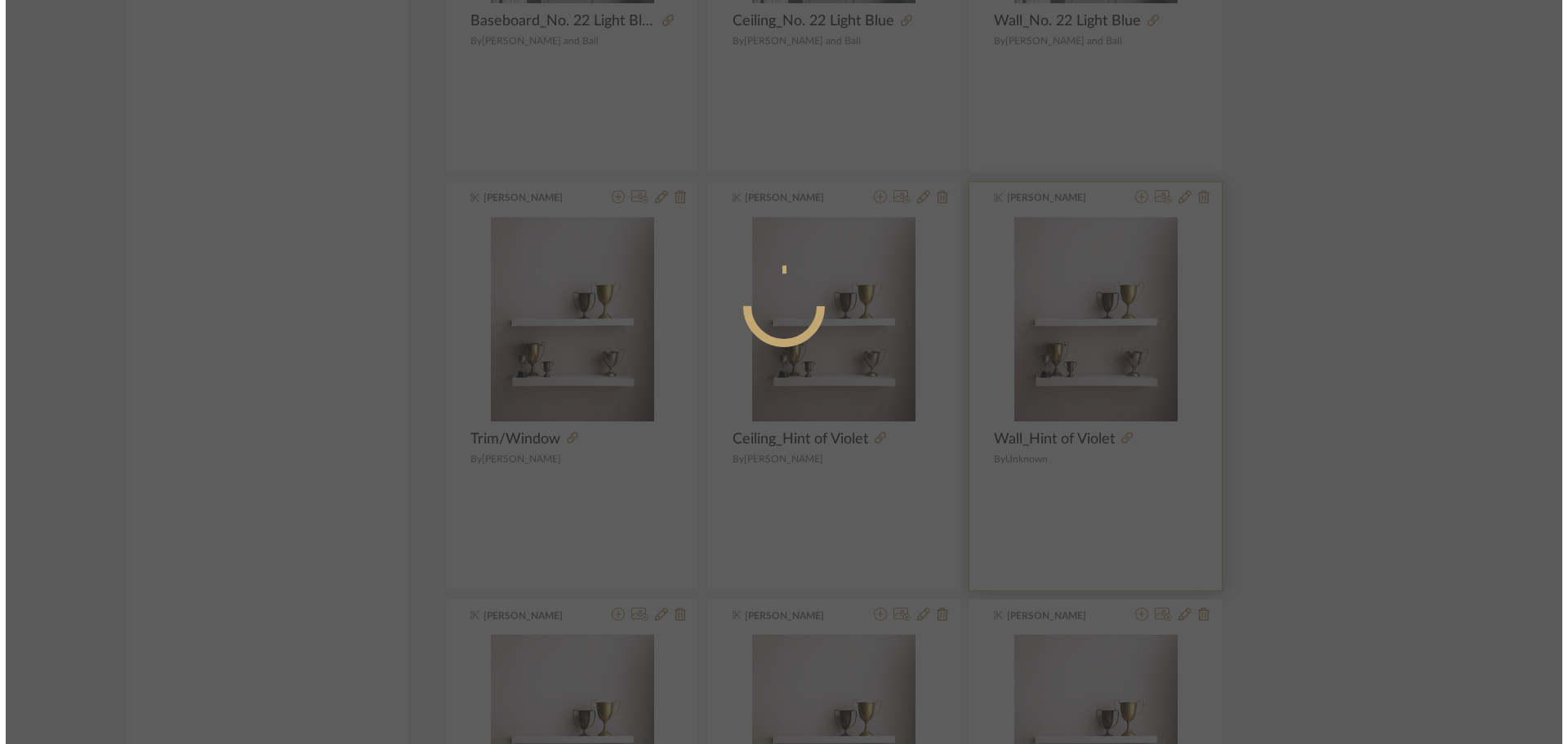
scroll to position [0, 0]
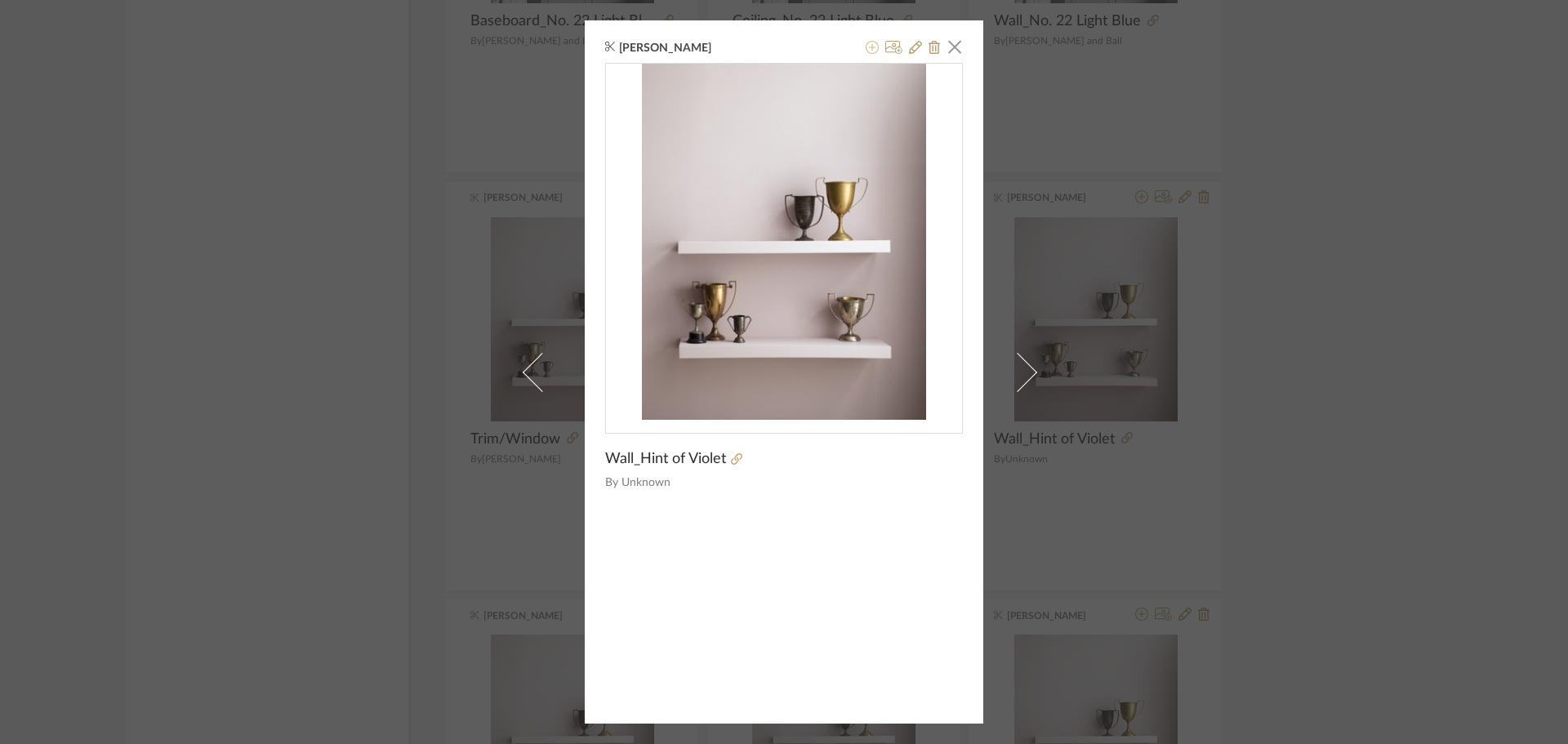
click at [866, 42] on icon at bounding box center [873, 47] width 13 height 13
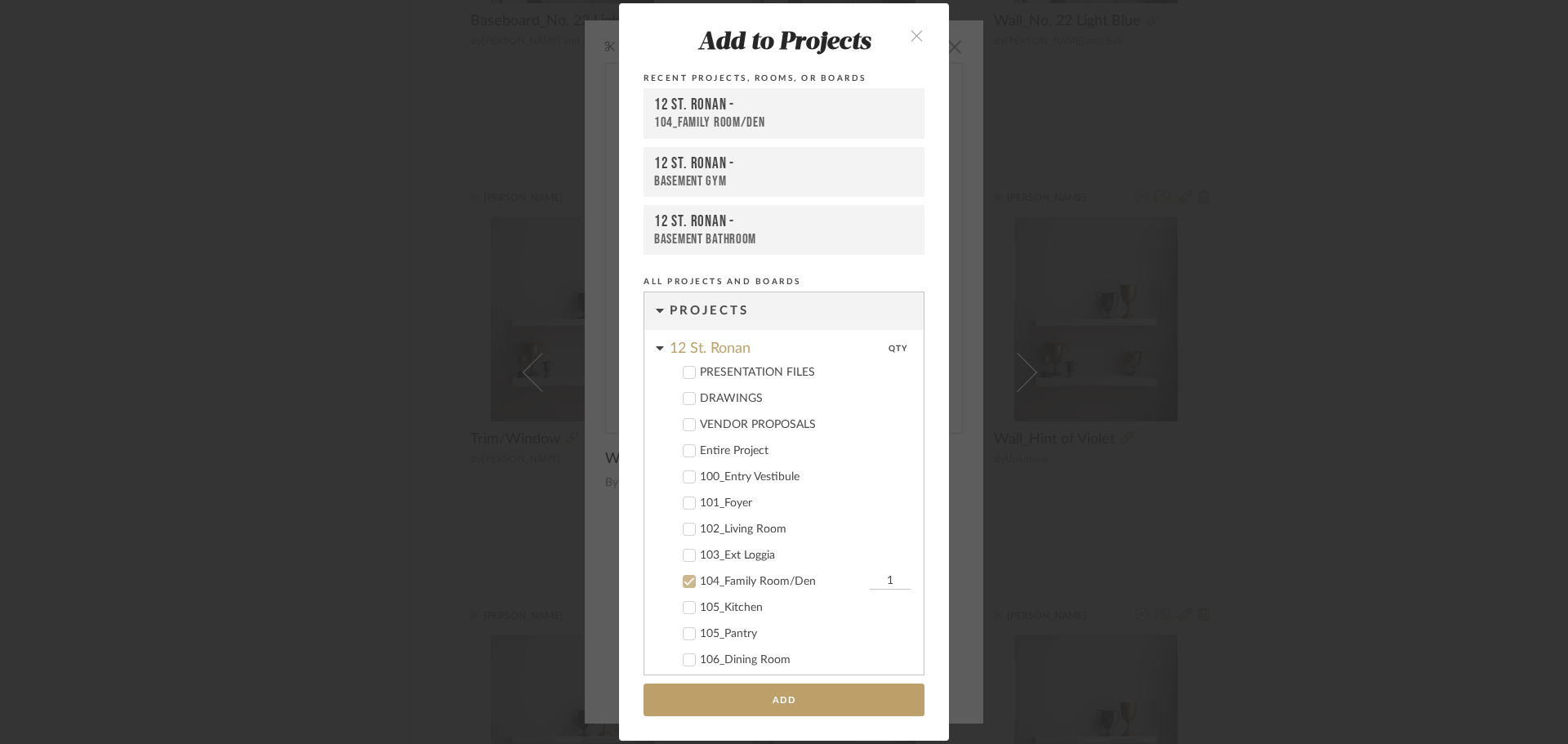
click at [684, 586] on icon at bounding box center [690, 582] width 12 height 12
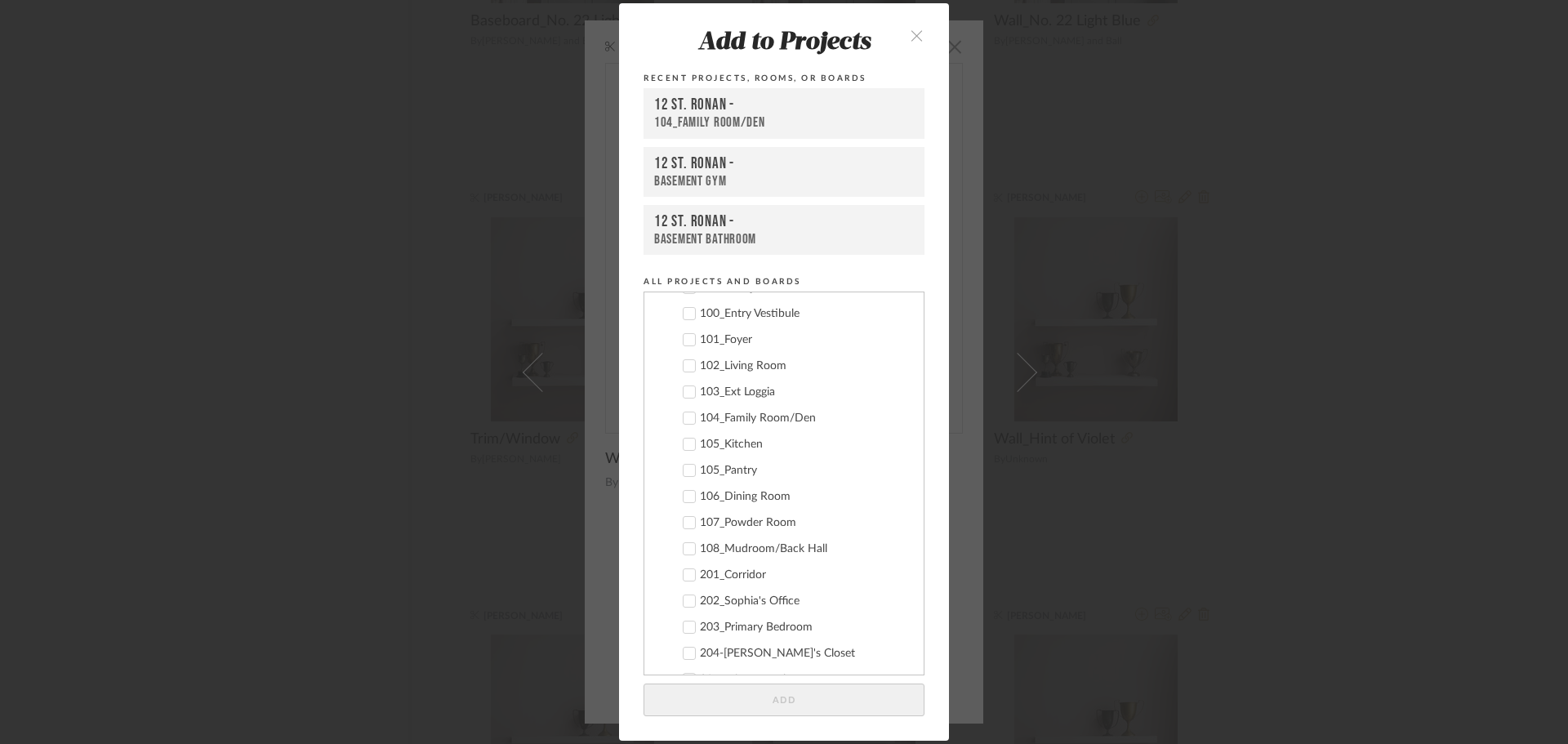
scroll to position [245, 0]
click at [684, 645] on icon at bounding box center [690, 650] width 12 height 12
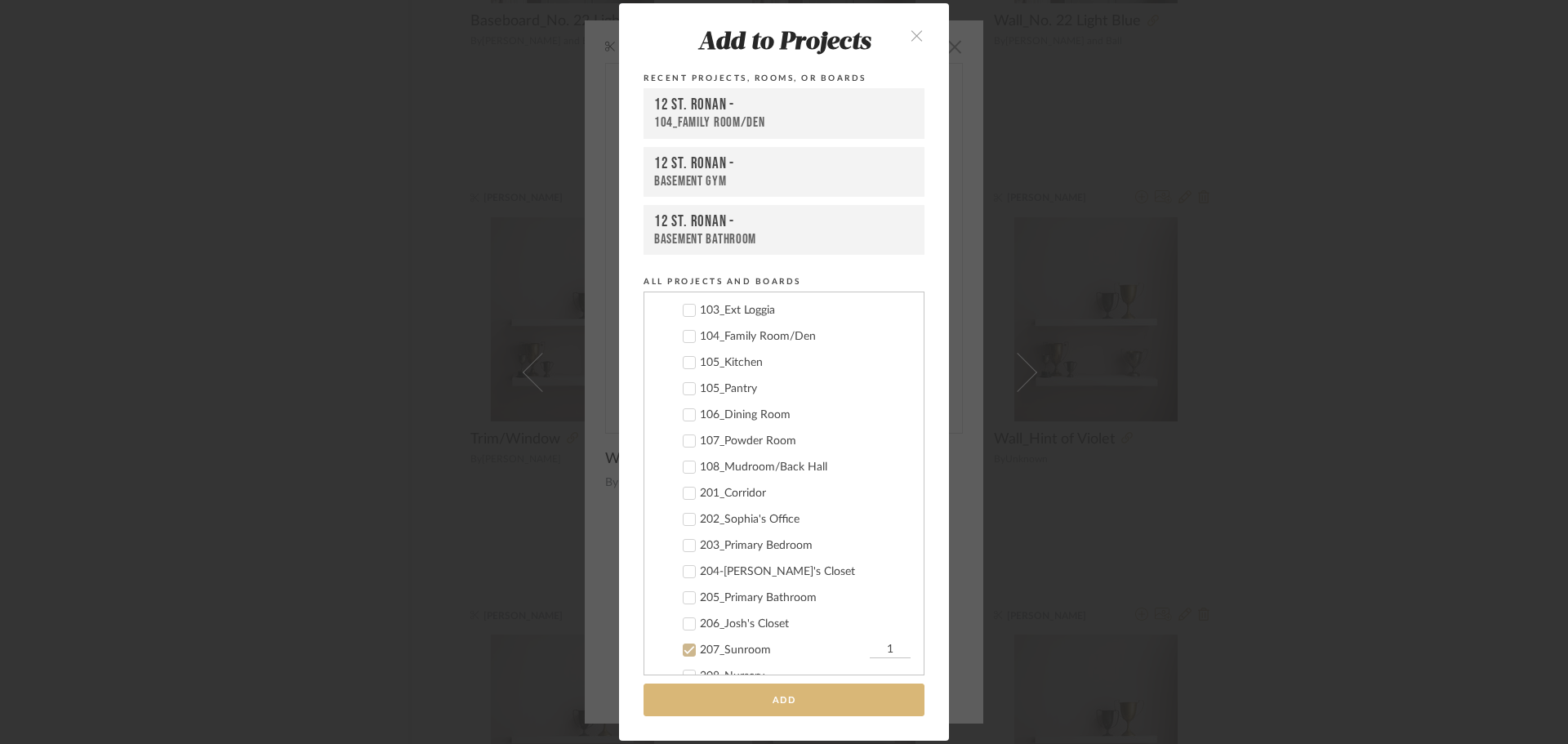
click at [774, 699] on button "Add" at bounding box center [784, 700] width 281 height 33
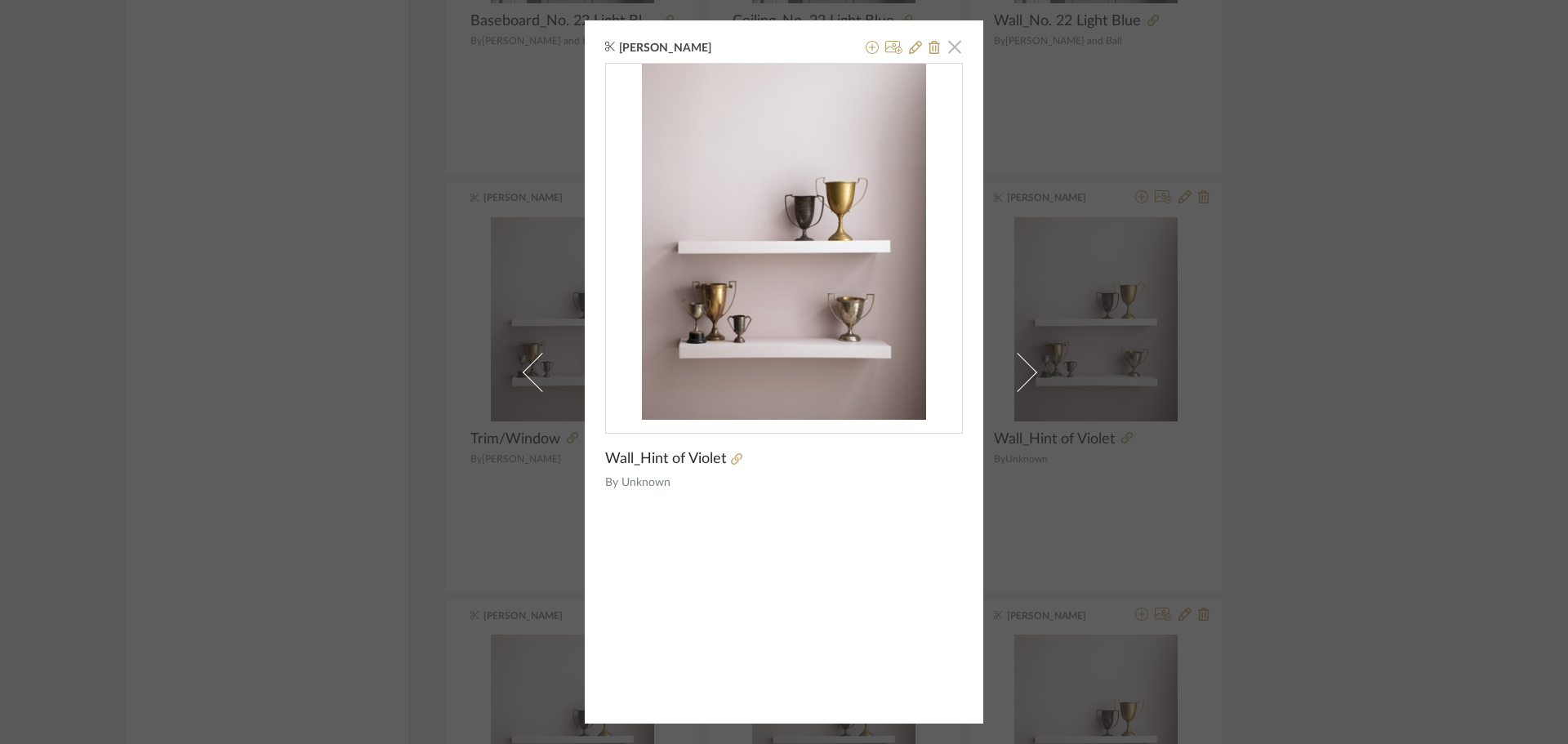
click at [950, 47] on span "button" at bounding box center [954, 46] width 32 height 32
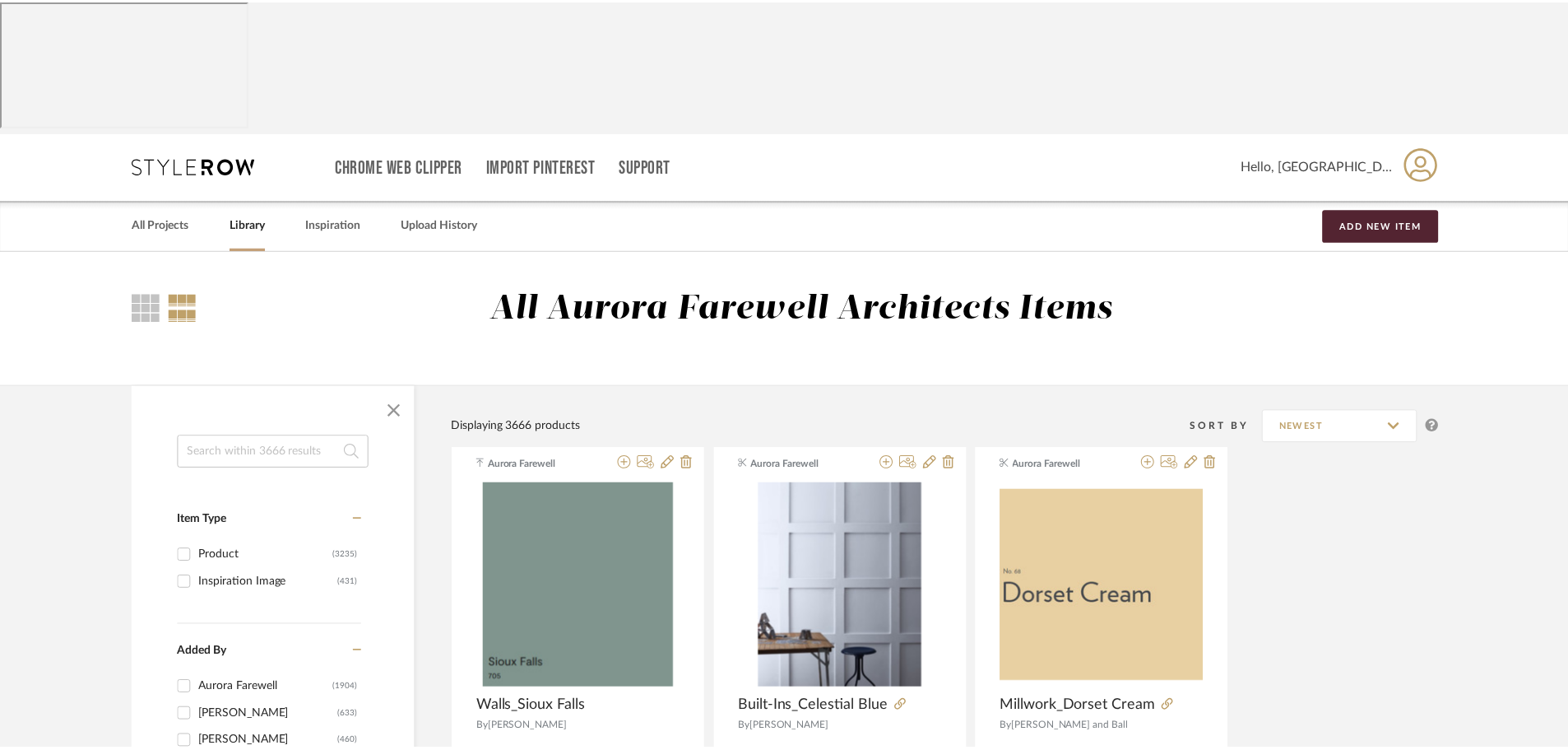
scroll to position [3210, 0]
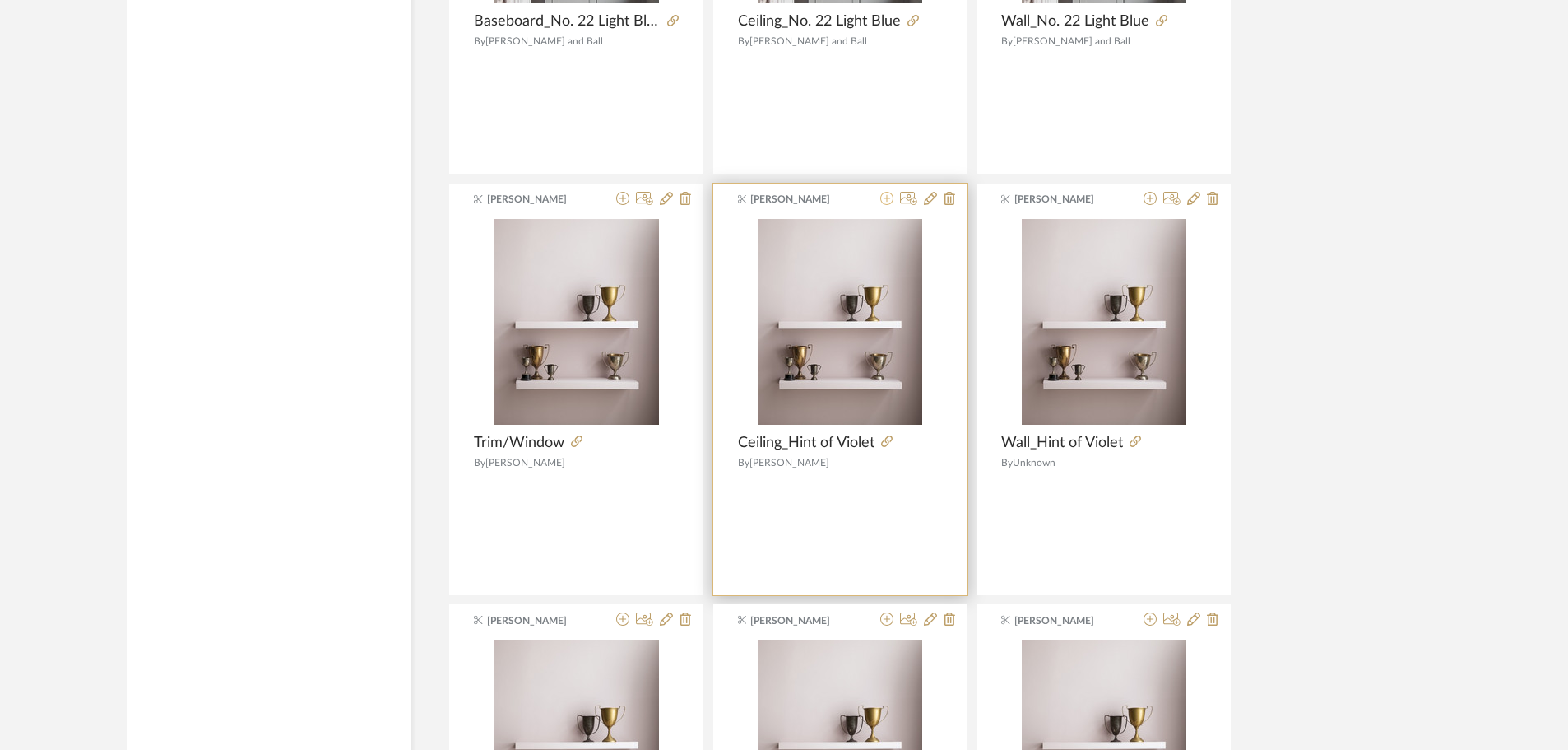
click at [880, 192] on icon at bounding box center [887, 199] width 13 height 13
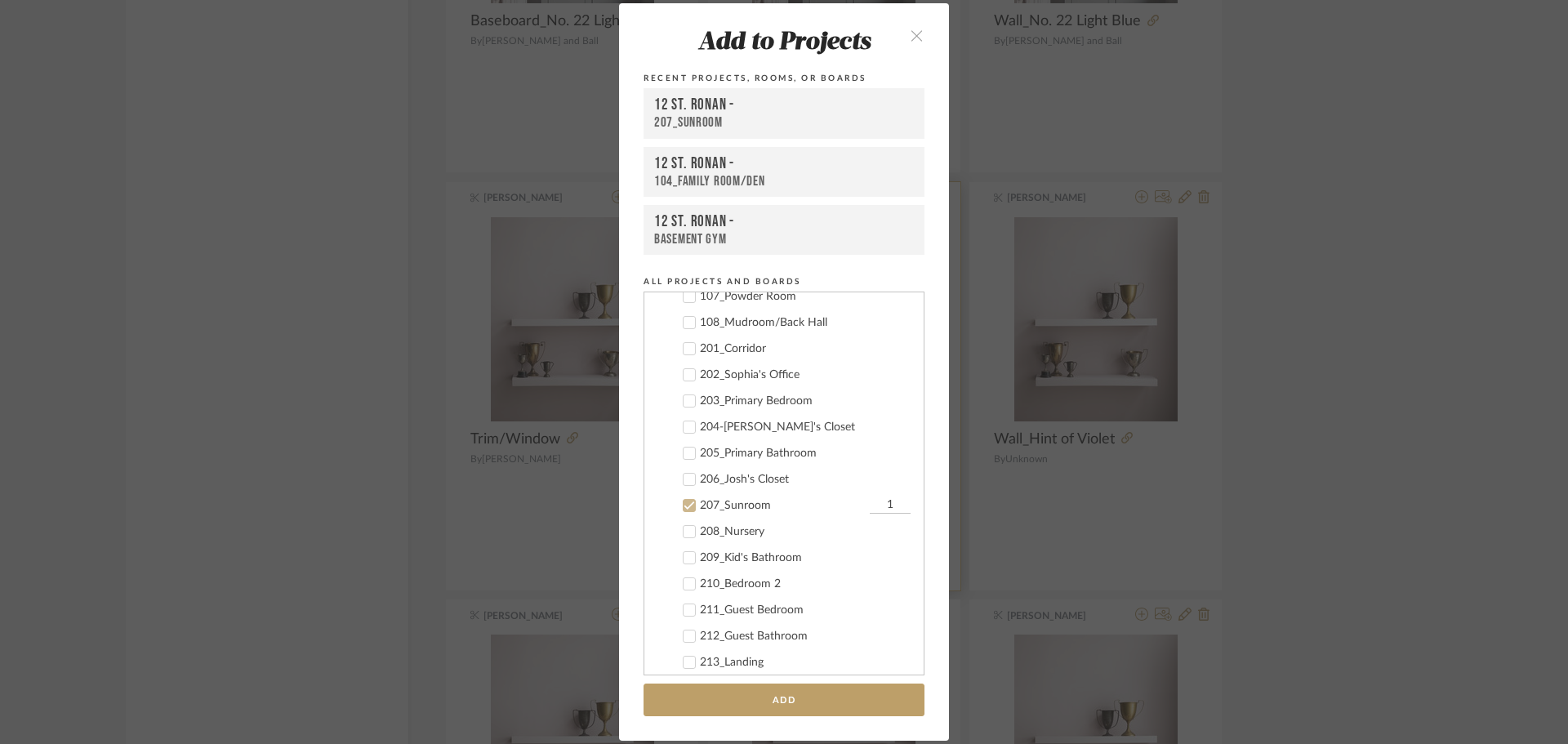
scroll to position [589, 0]
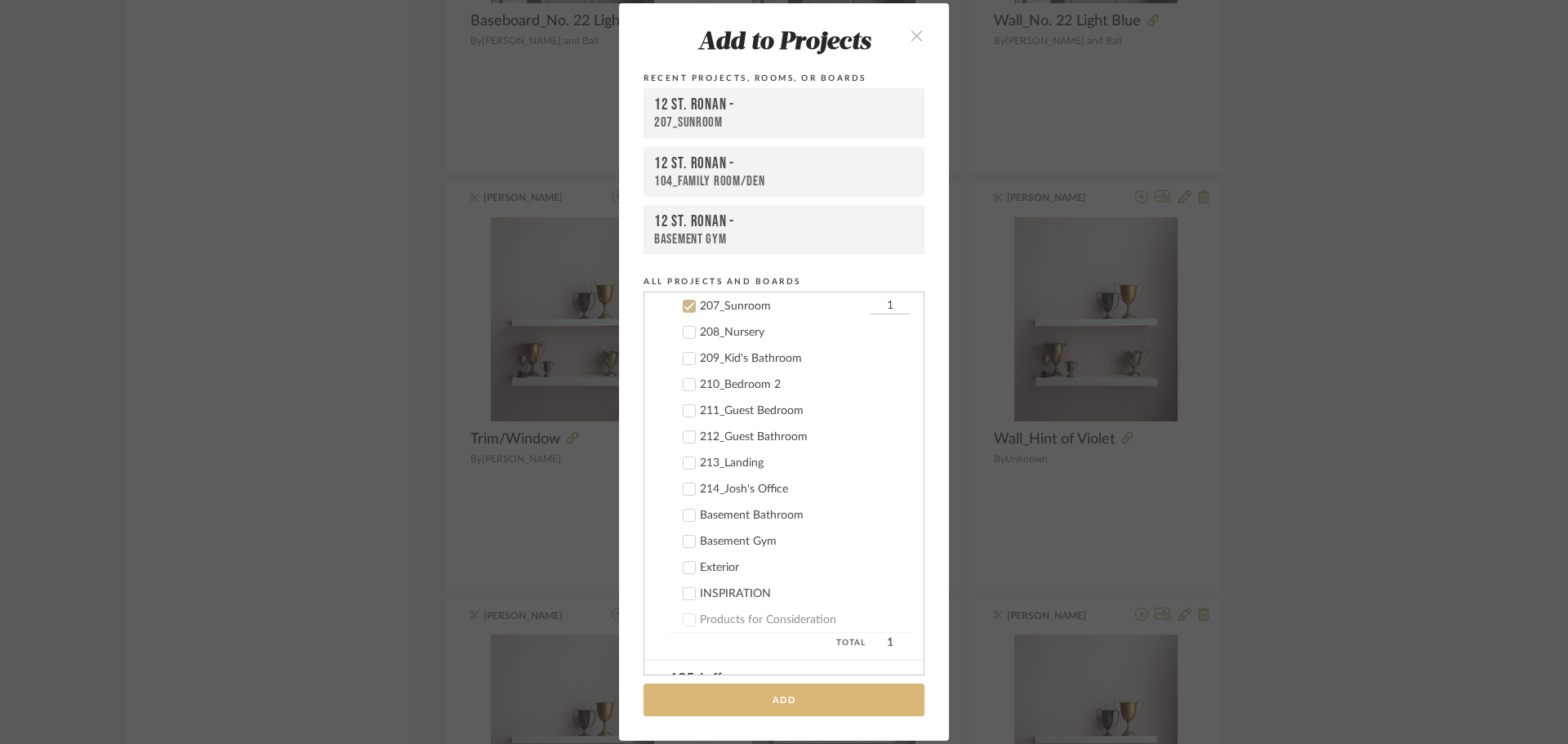
click at [815, 696] on button "Add" at bounding box center [784, 700] width 281 height 33
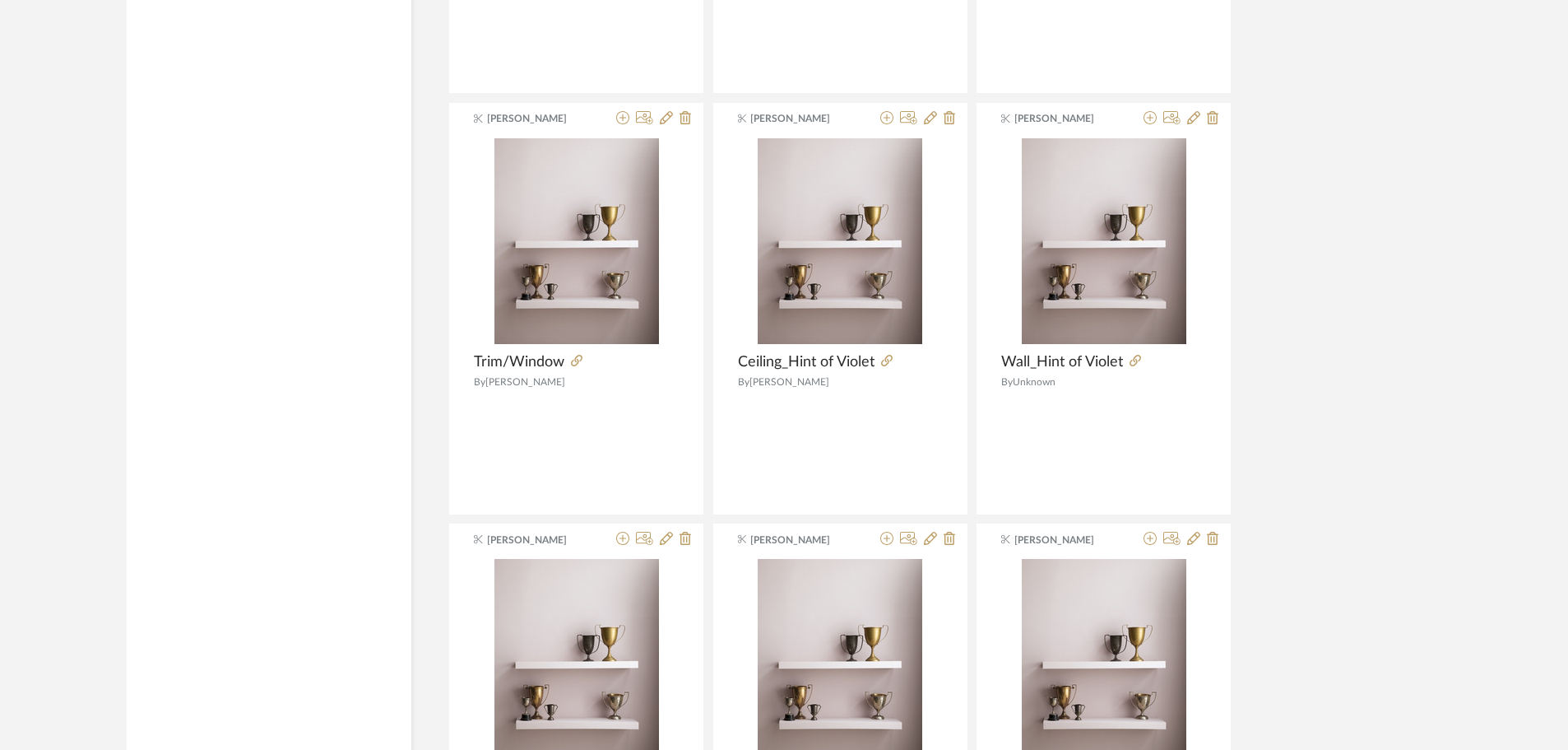
scroll to position [3292, 0]
click at [622, 530] on icon at bounding box center [623, 537] width 13 height 13
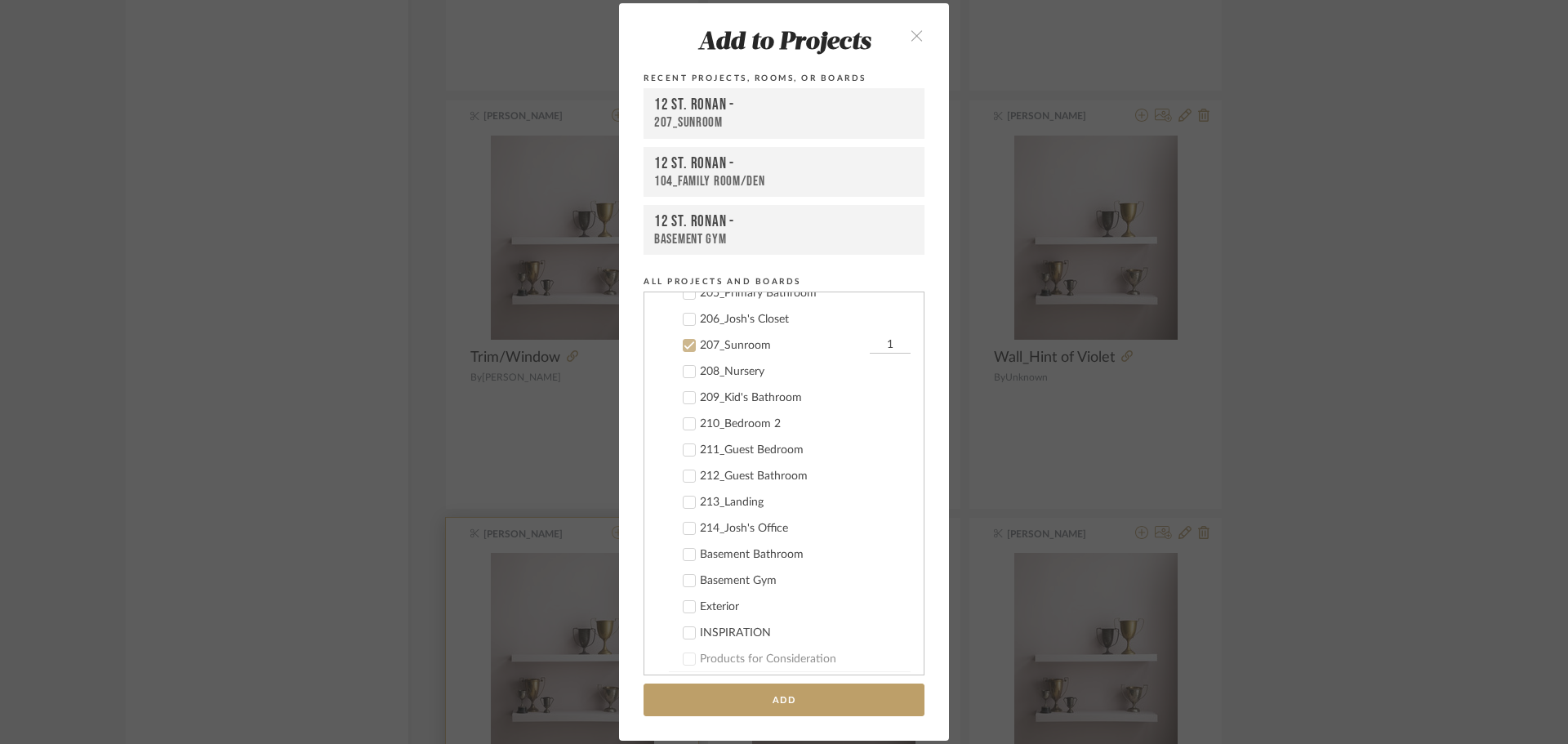
scroll to position [589, 0]
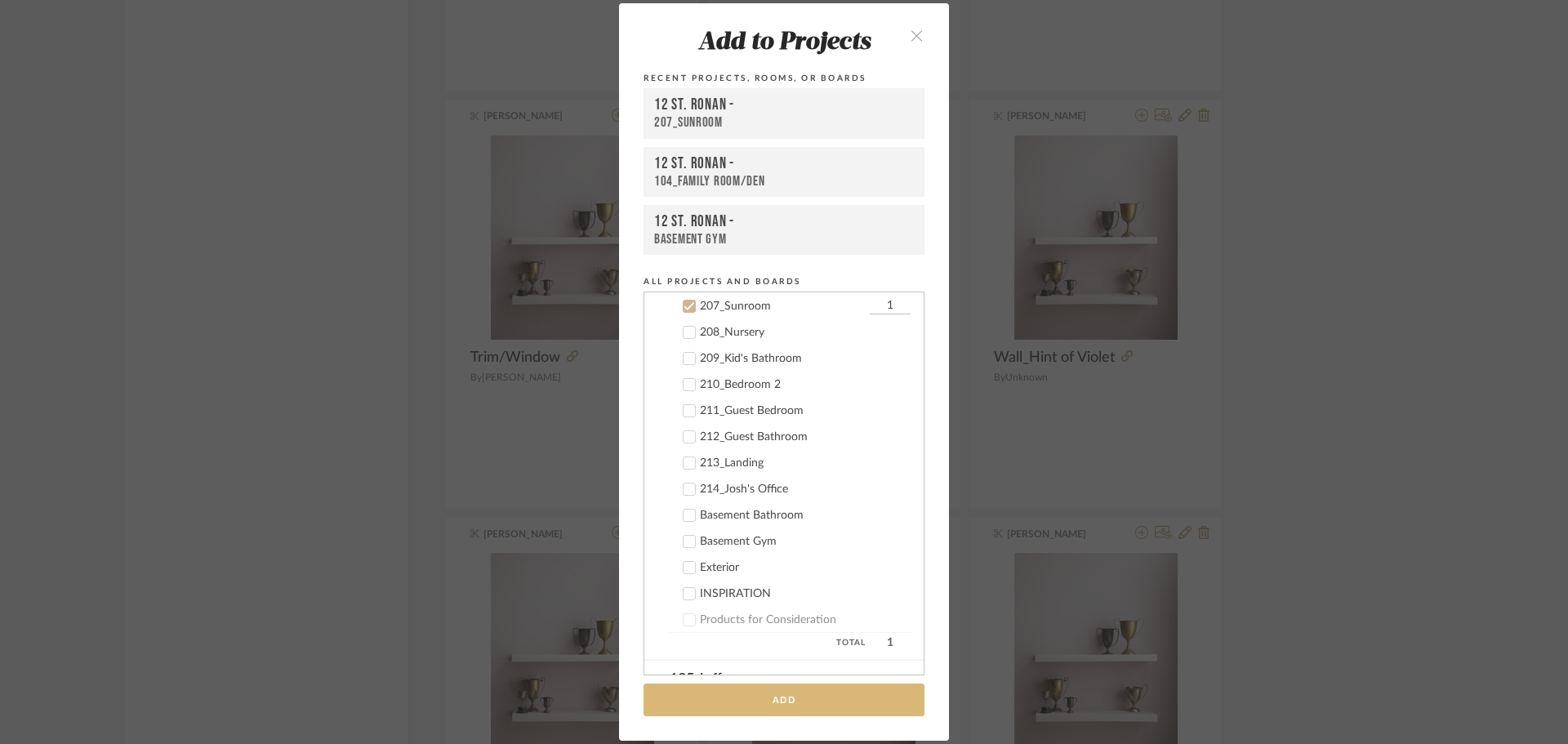
click at [772, 696] on button "Add" at bounding box center [784, 700] width 281 height 33
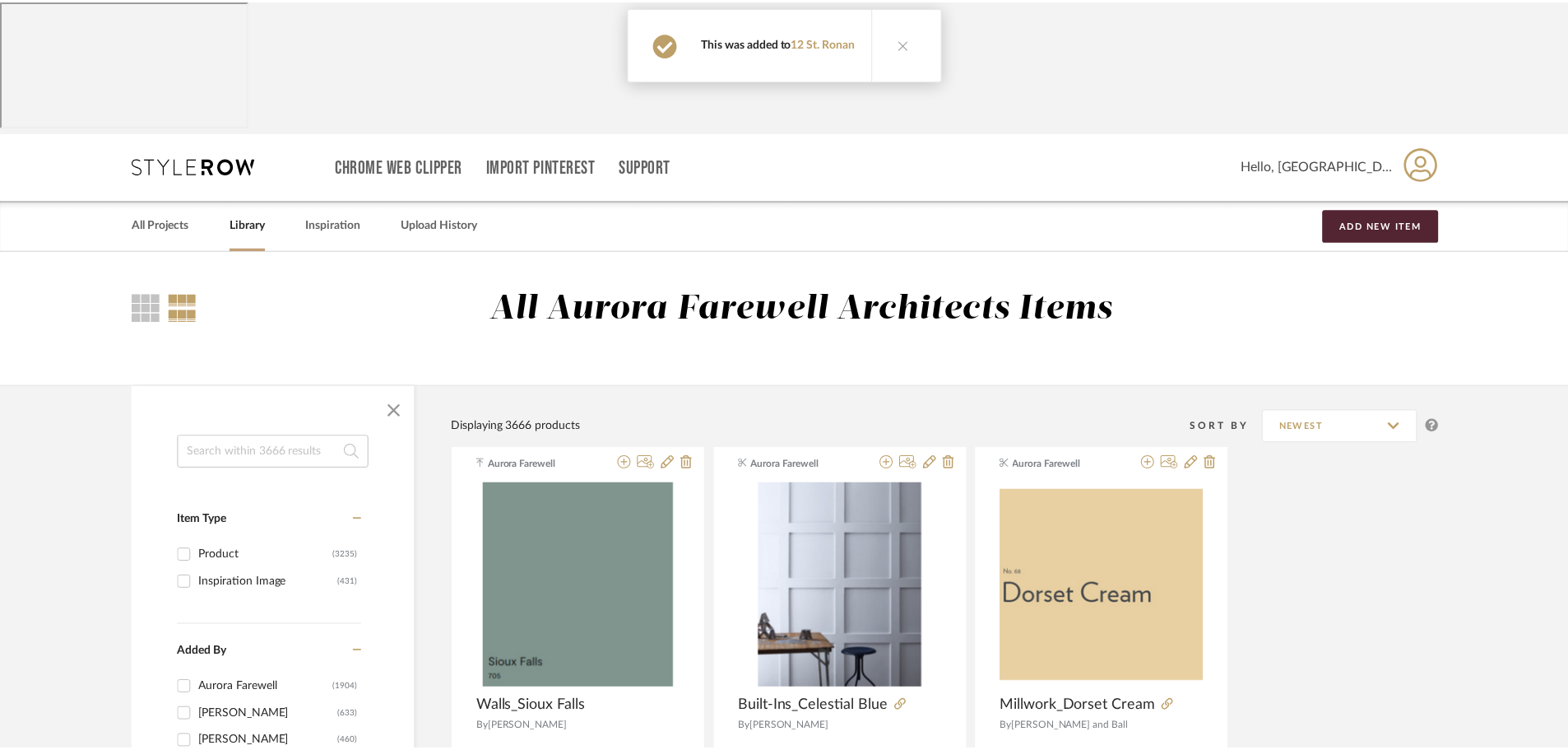
scroll to position [3292, 0]
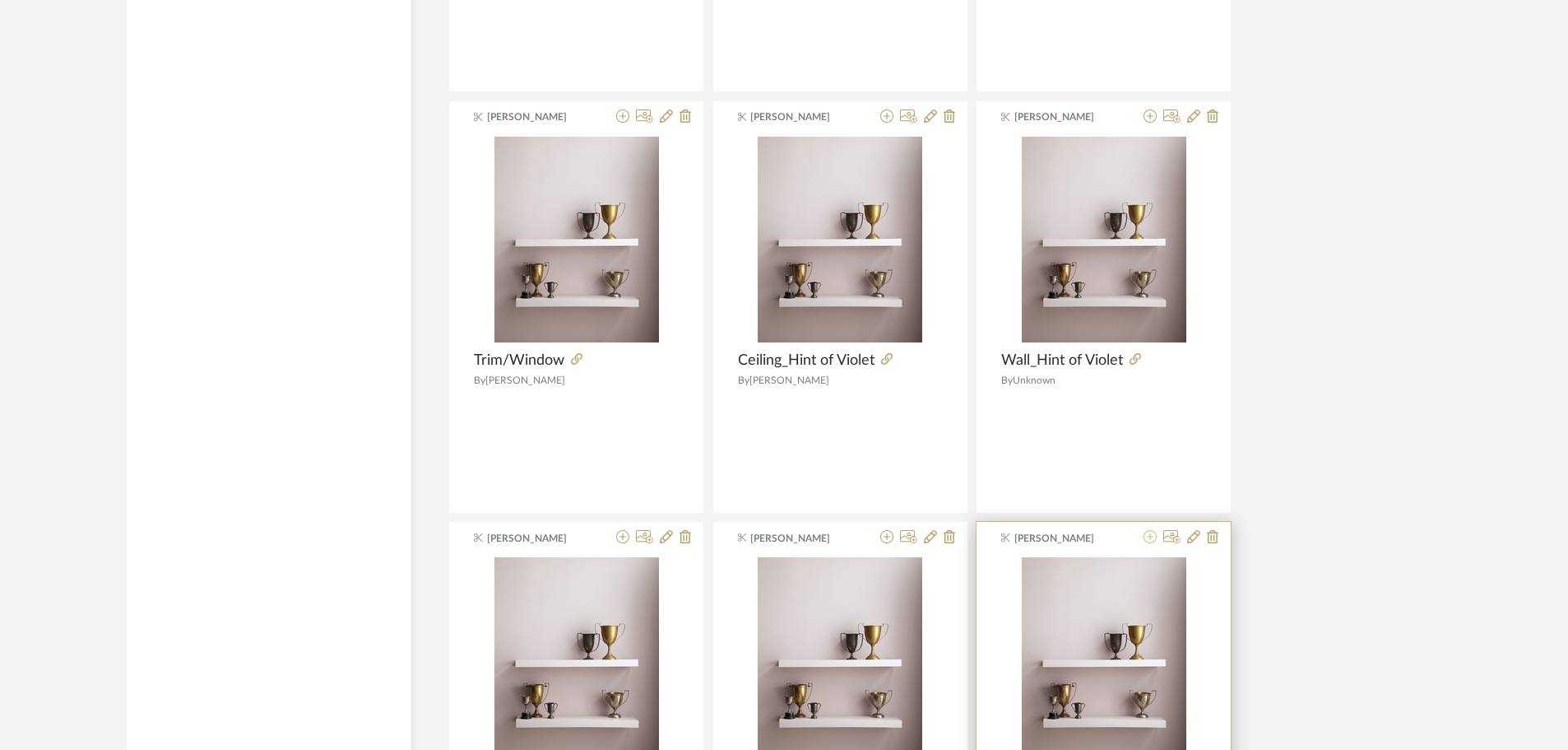
click at [1150, 530] on icon at bounding box center [1151, 537] width 13 height 13
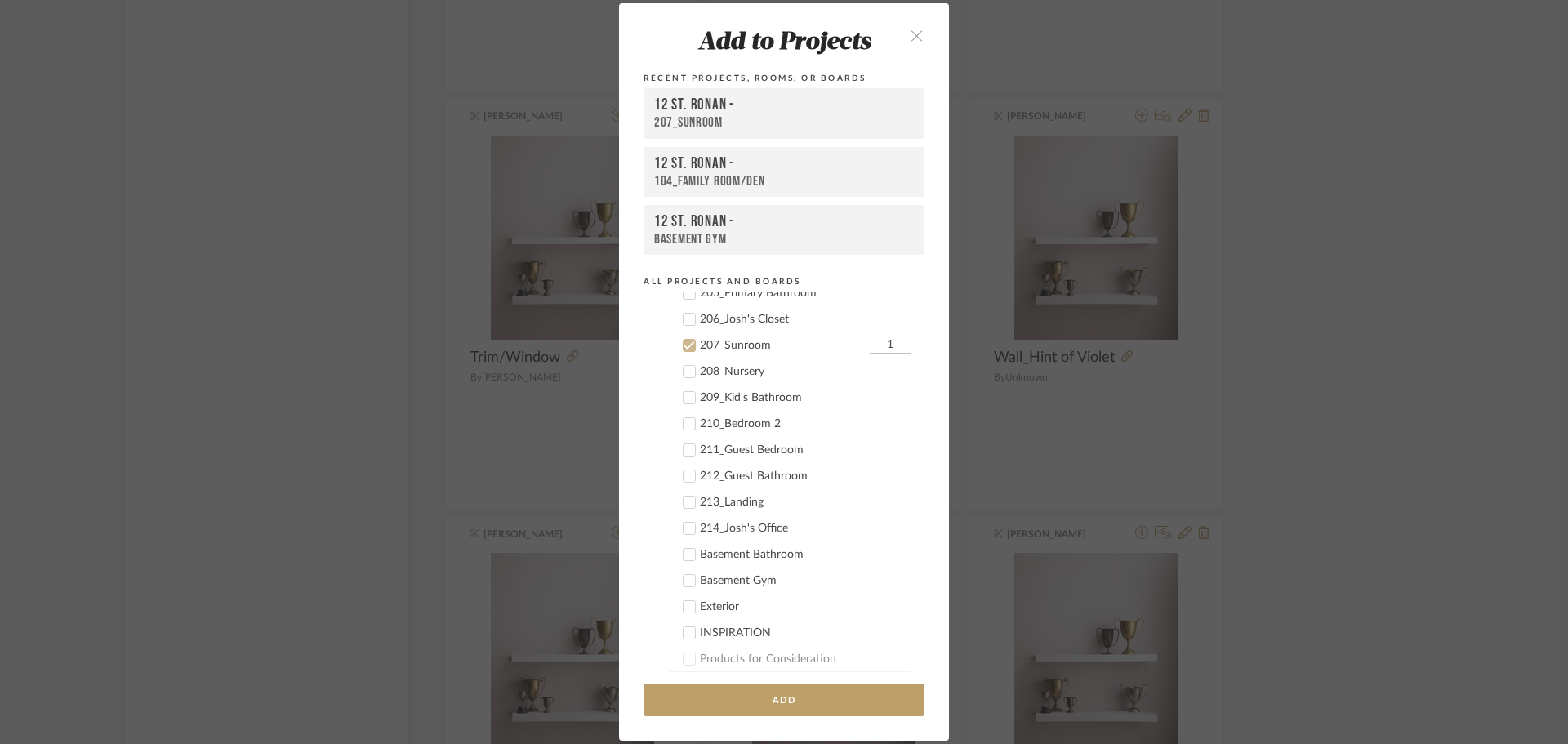
scroll to position [589, 0]
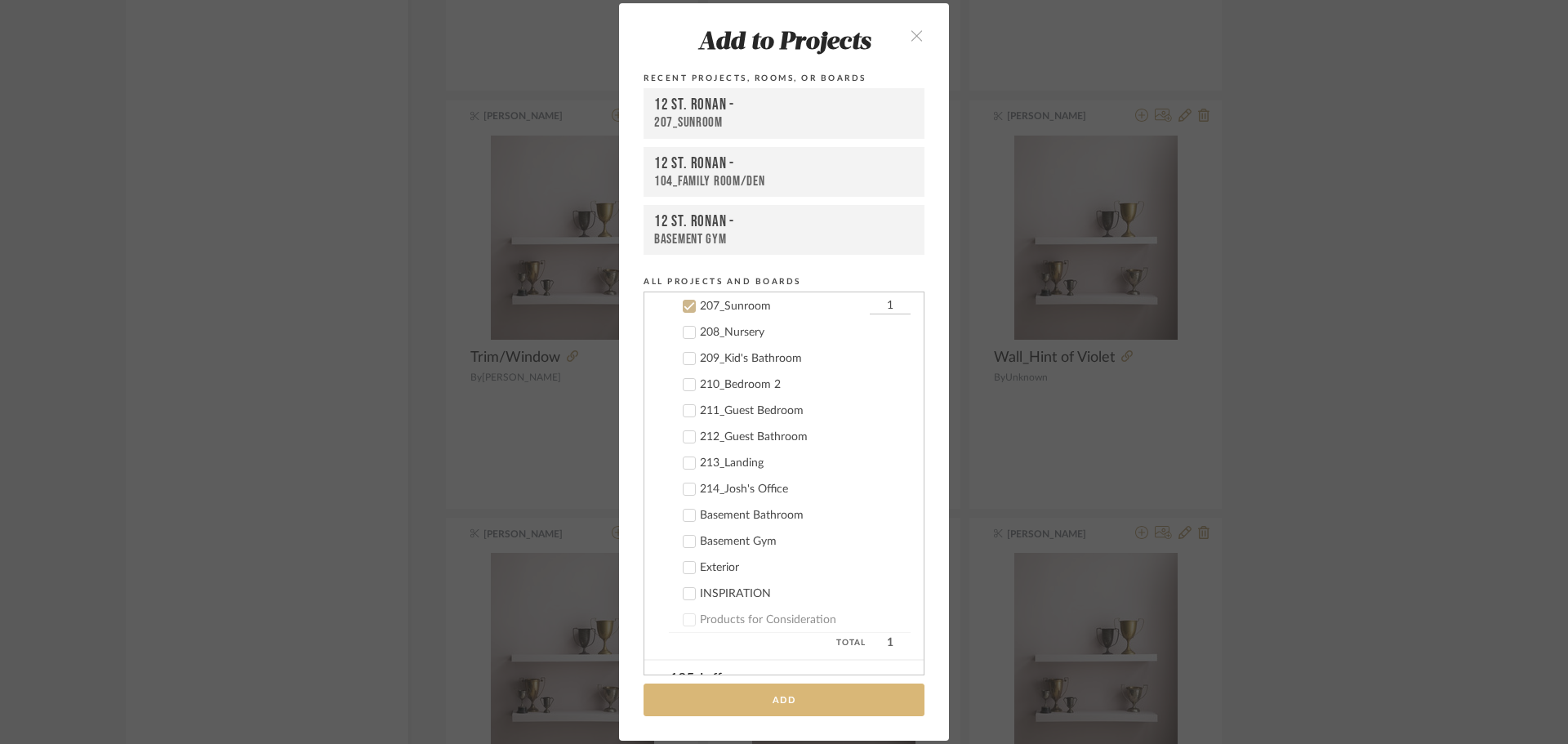
click at [772, 695] on button "Add" at bounding box center [784, 700] width 281 height 33
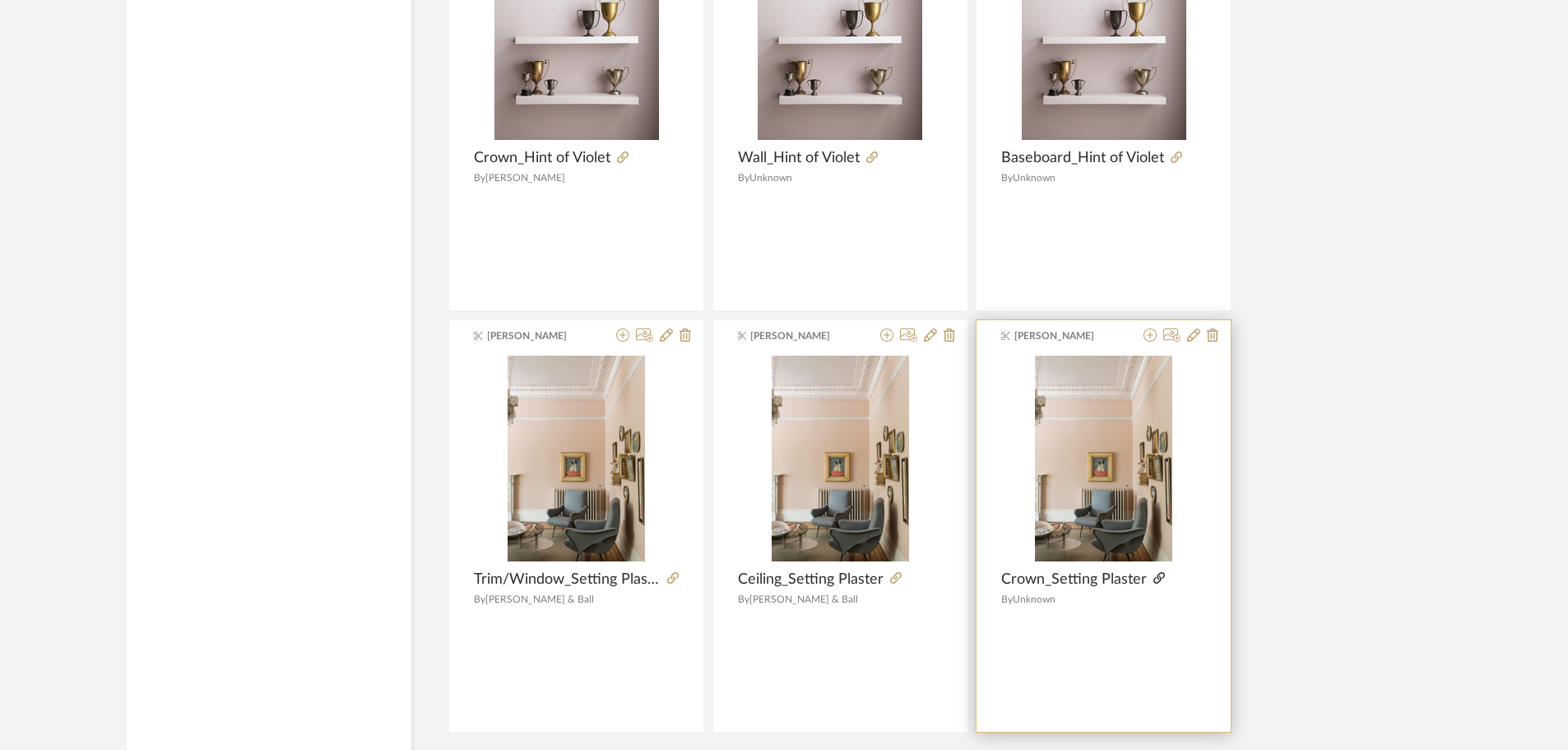
scroll to position [3940, 0]
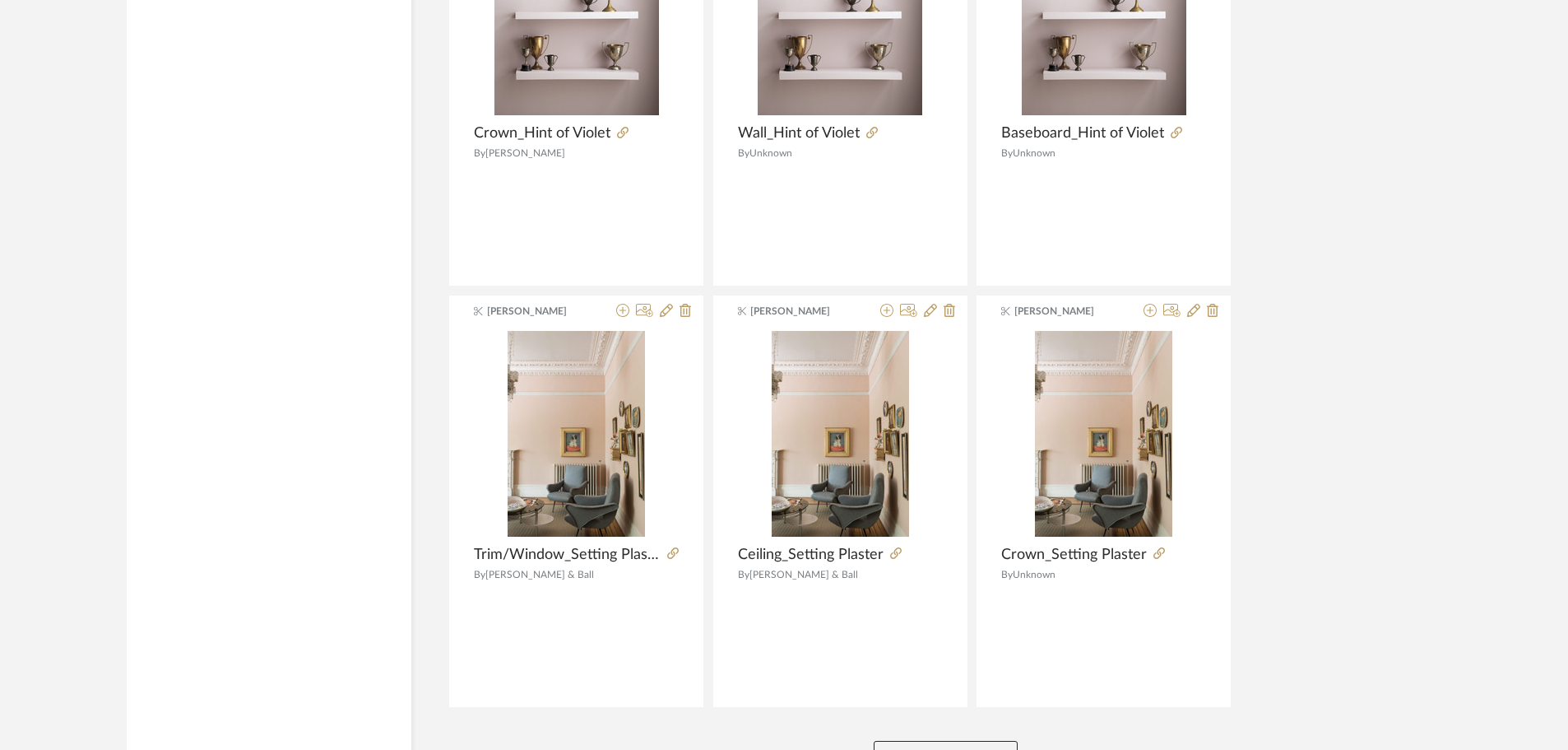
click at [933, 741] on button "View More" at bounding box center [946, 757] width 144 height 33
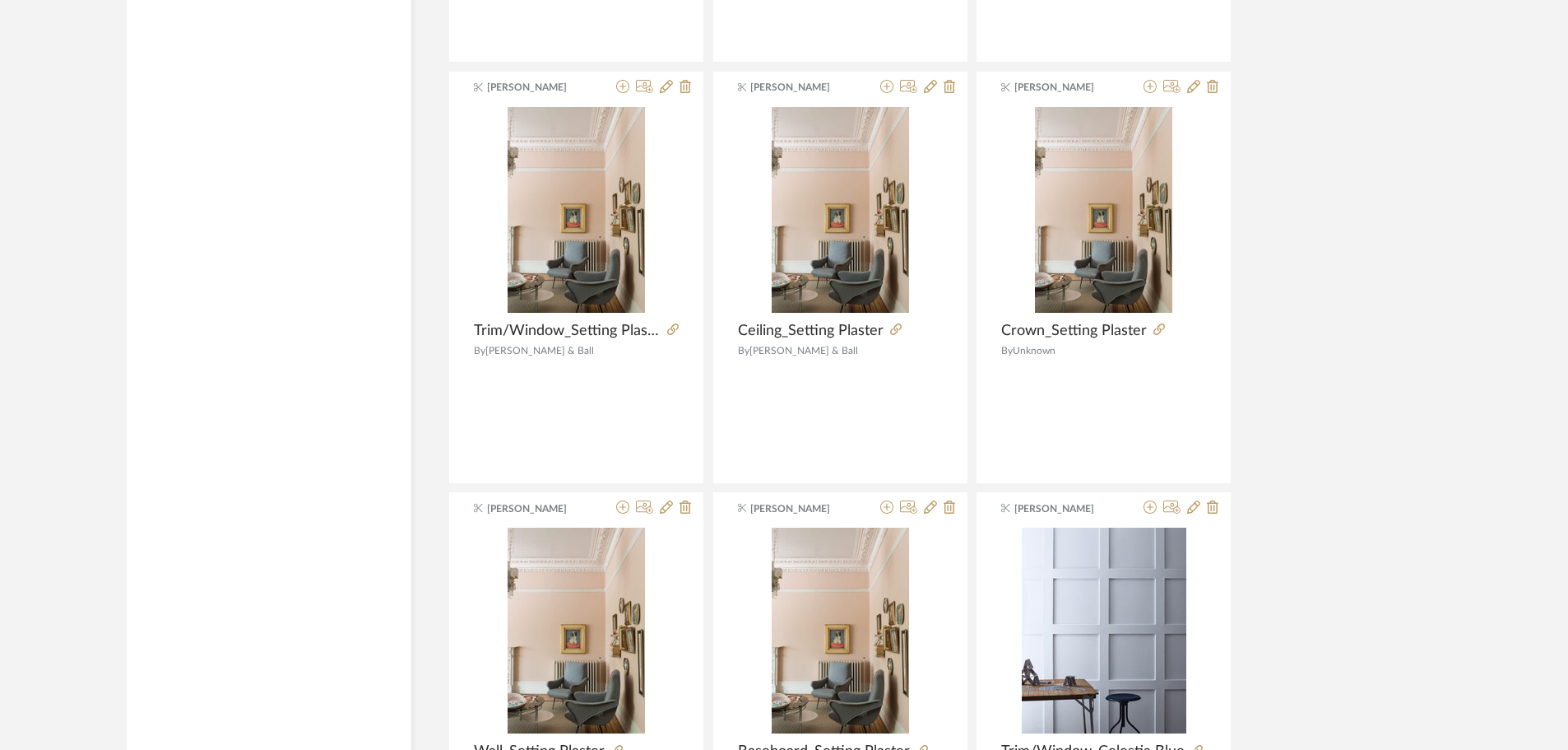
scroll to position [4187, 0]
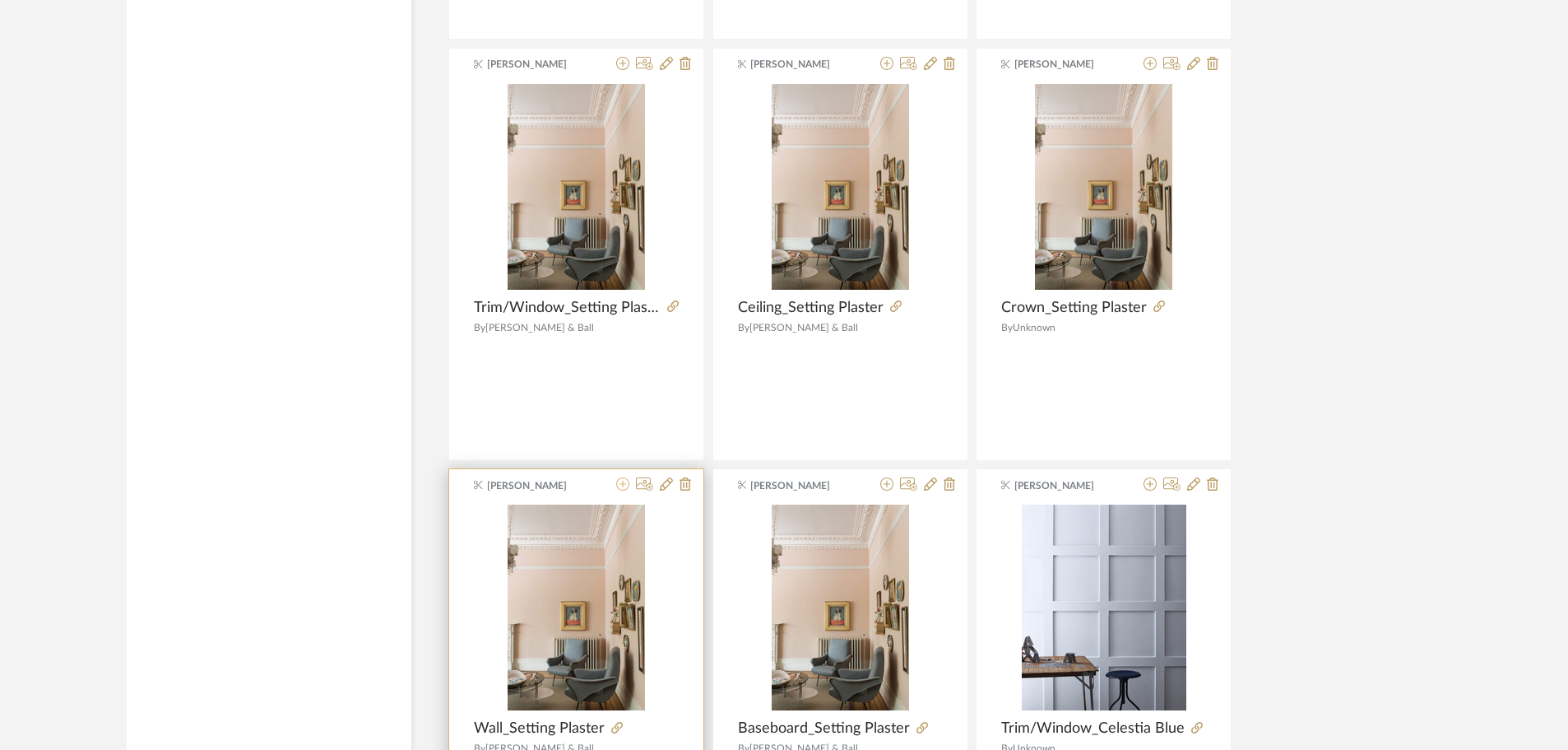
click at [625, 478] on icon at bounding box center [623, 484] width 13 height 13
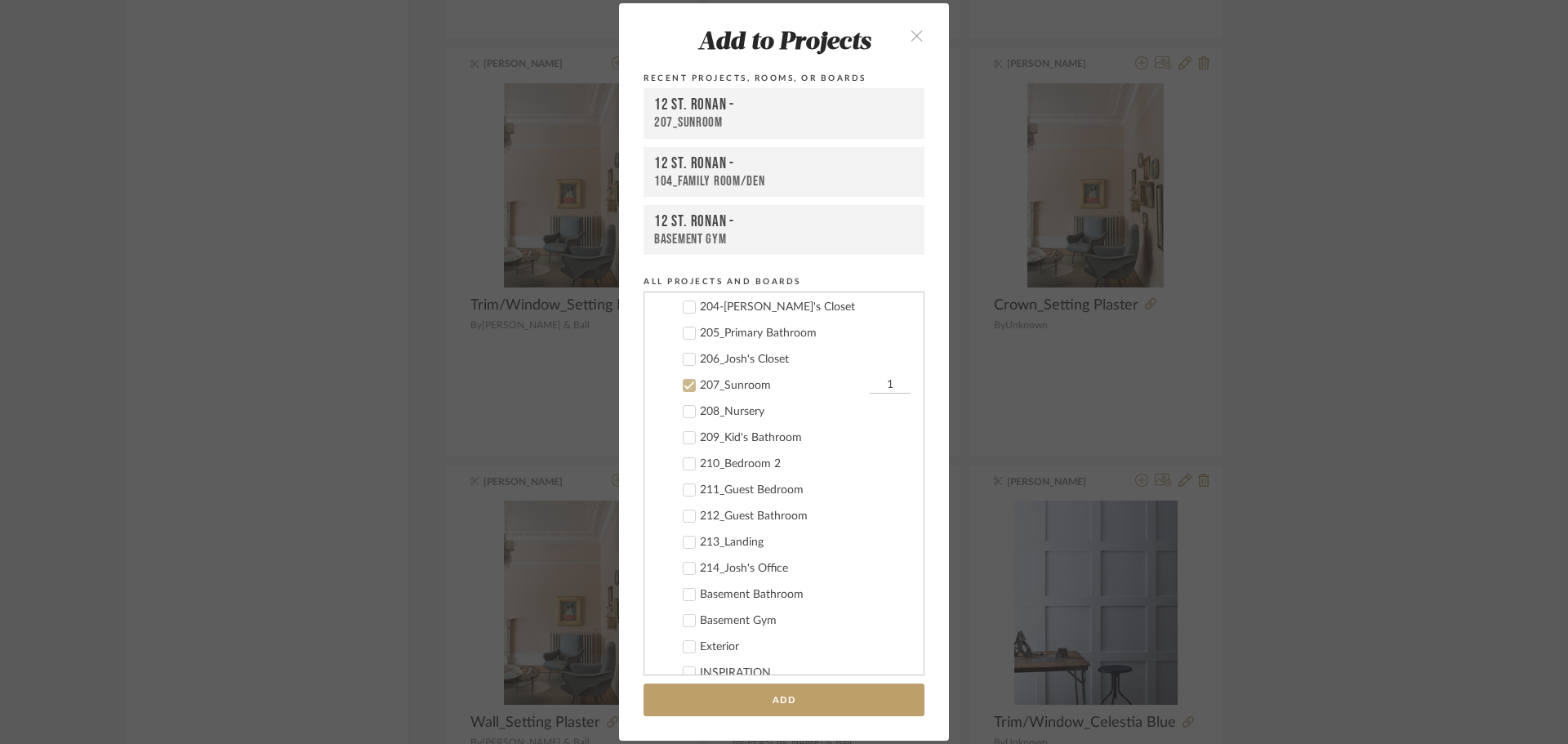
scroll to position [589, 0]
click at [684, 302] on icon at bounding box center [690, 307] width 12 height 12
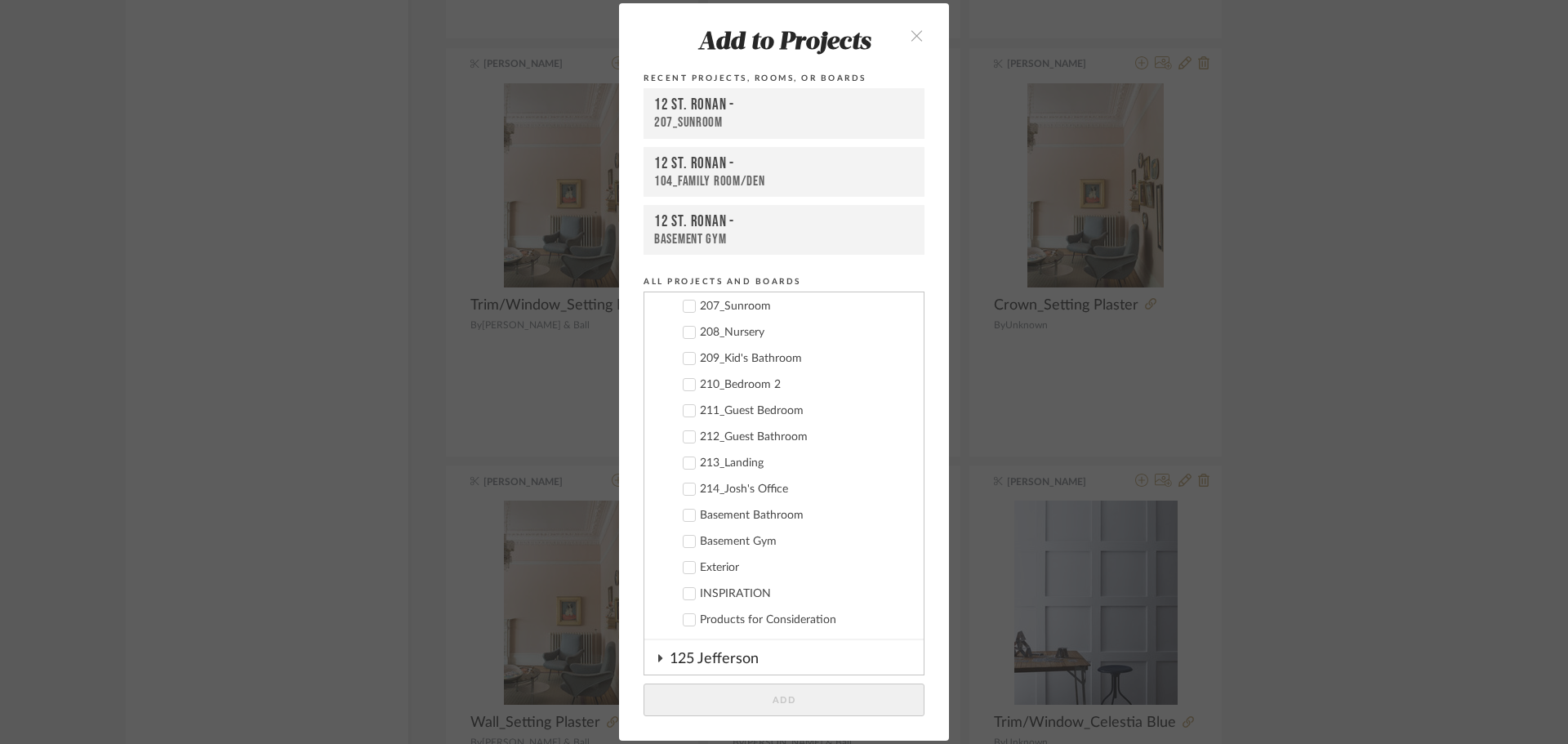
click at [684, 408] on icon at bounding box center [690, 411] width 12 height 12
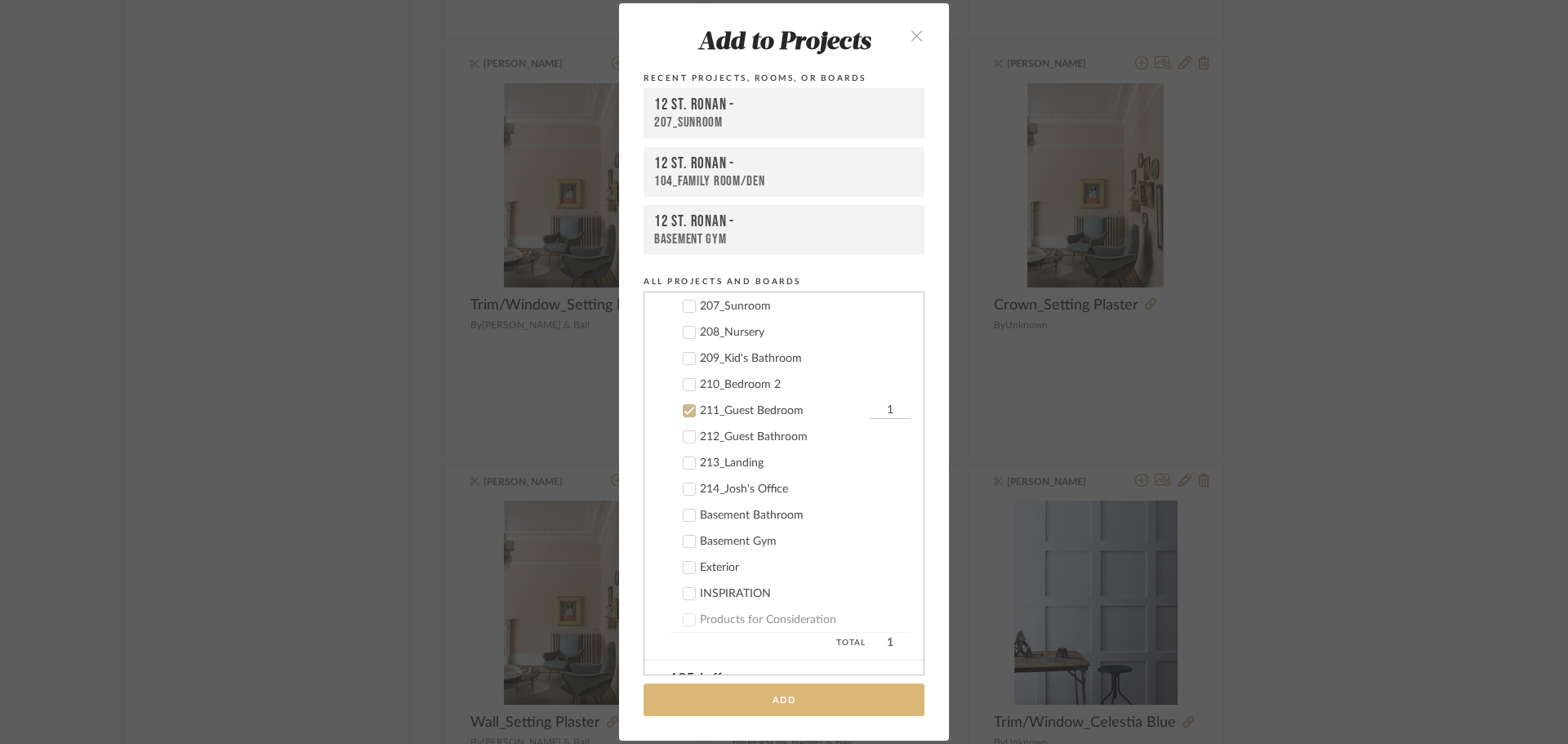
click at [776, 698] on button "Add" at bounding box center [784, 700] width 281 height 33
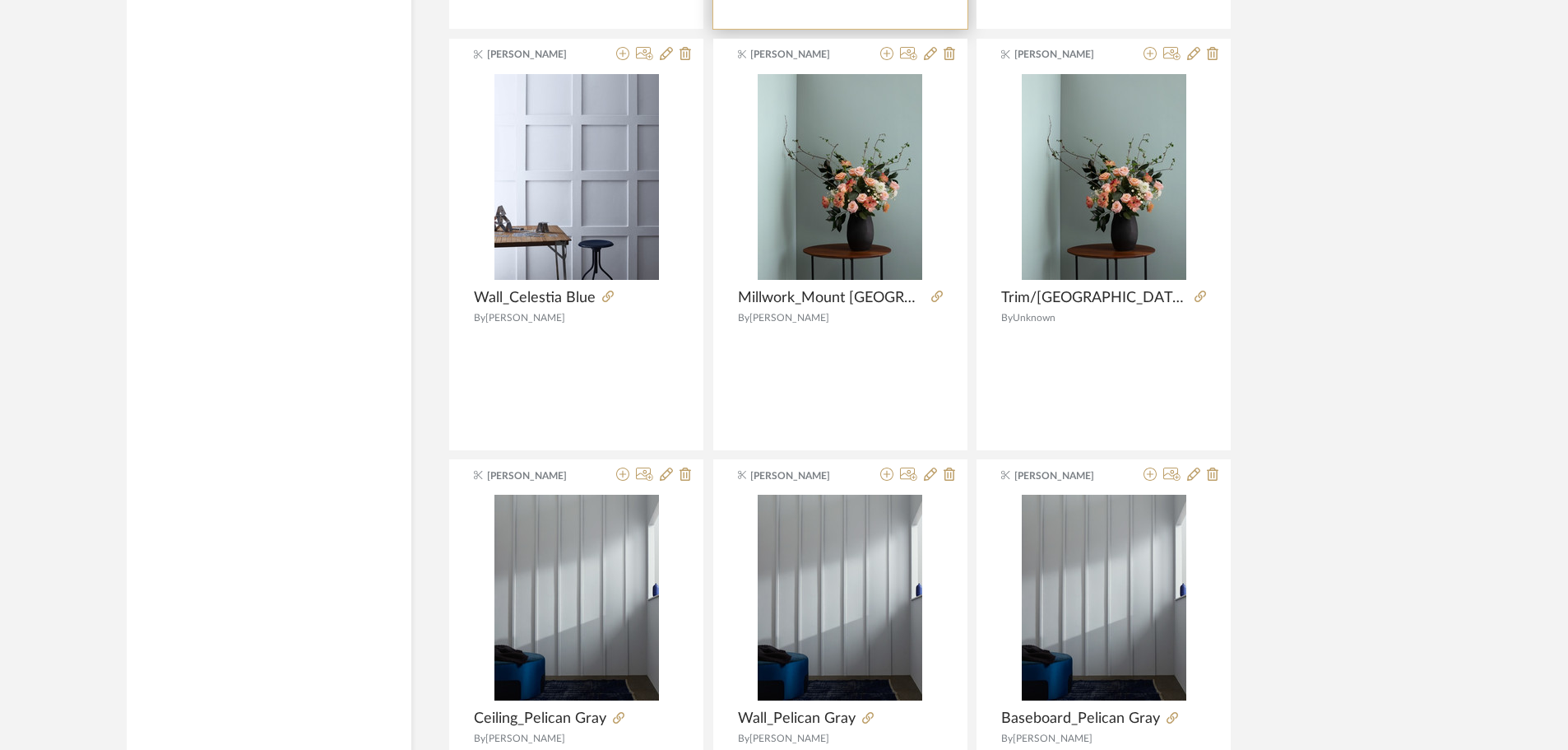
scroll to position [5175, 0]
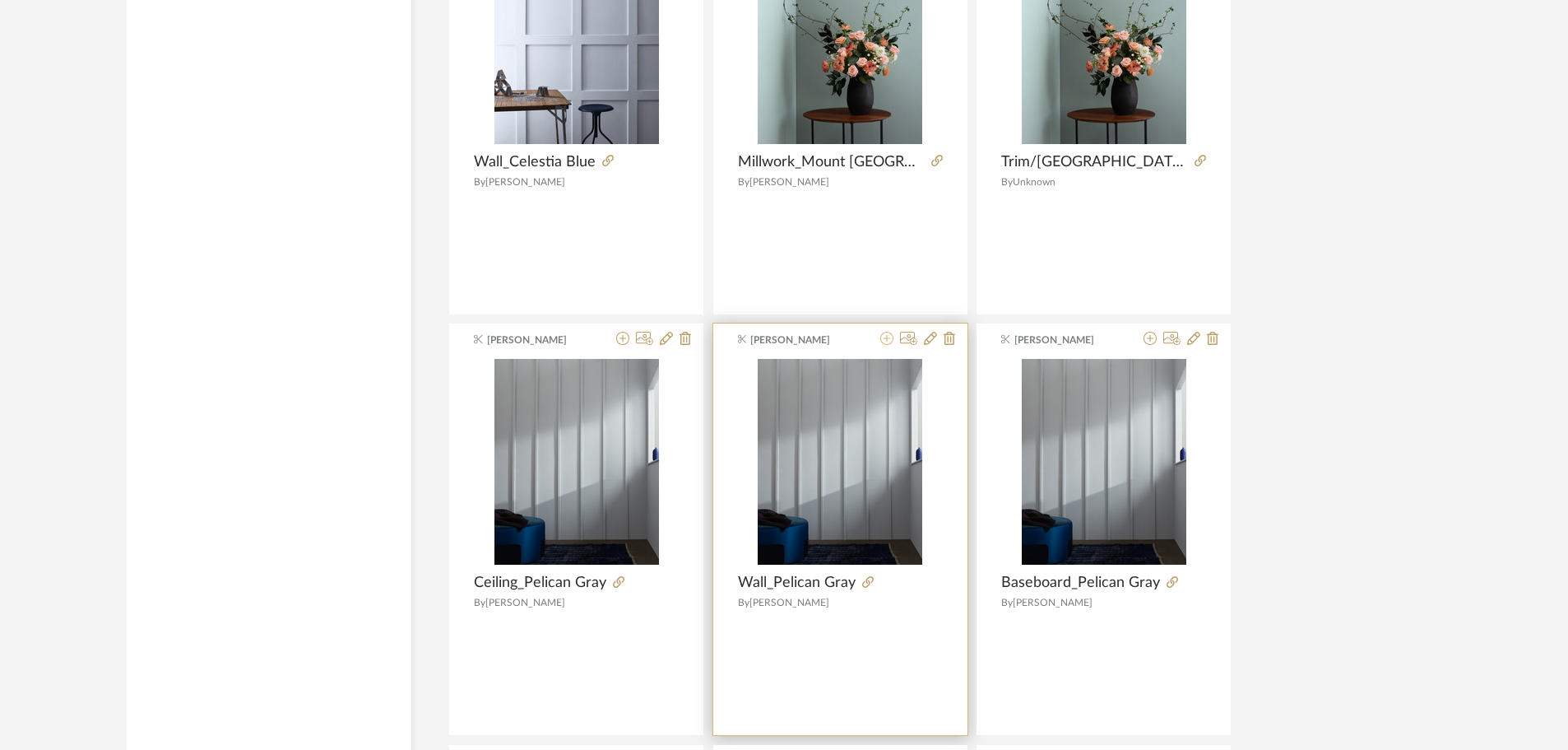
click at [884, 332] on icon at bounding box center [887, 338] width 13 height 13
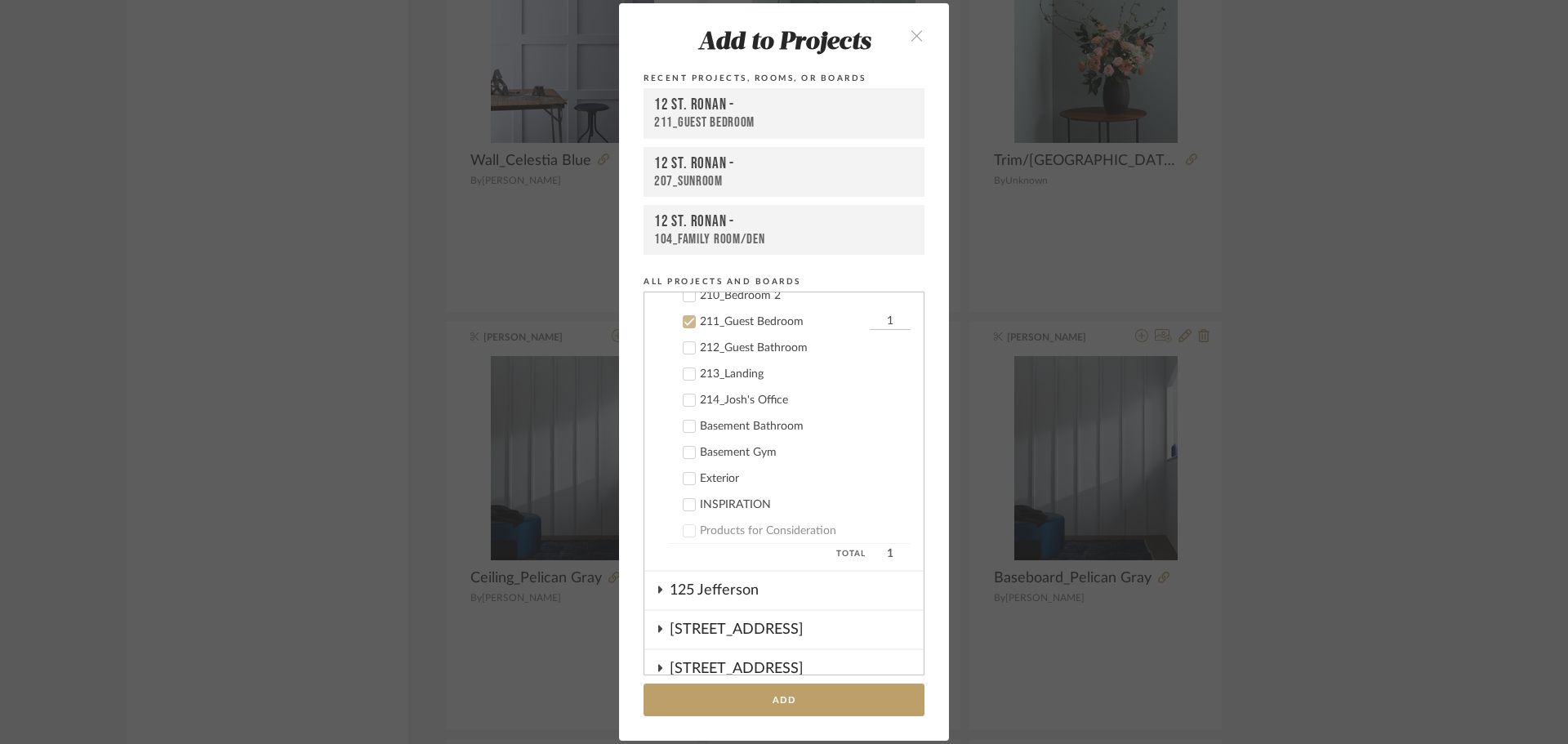
scroll to position [693, 0]
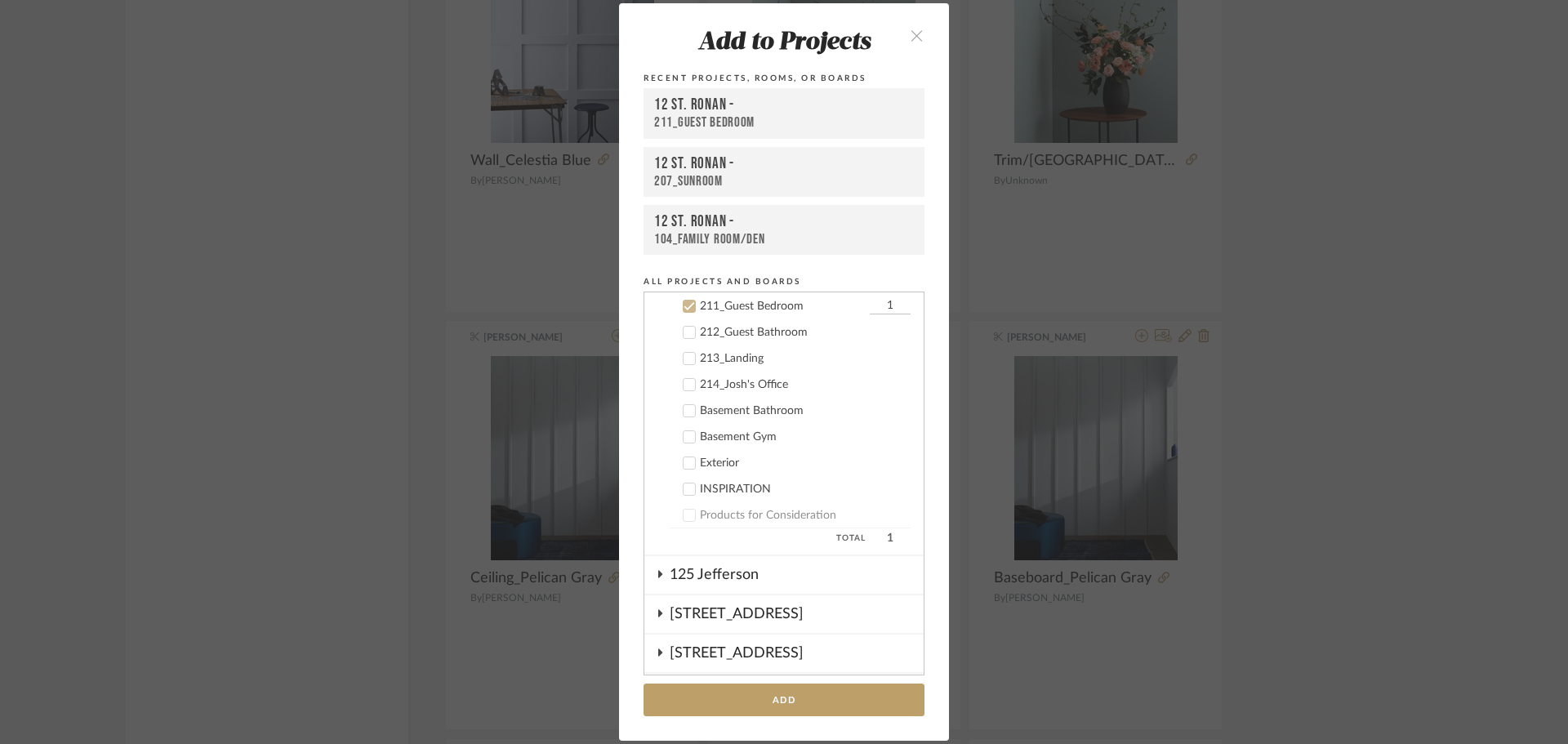
click at [684, 305] on icon at bounding box center [690, 307] width 12 height 12
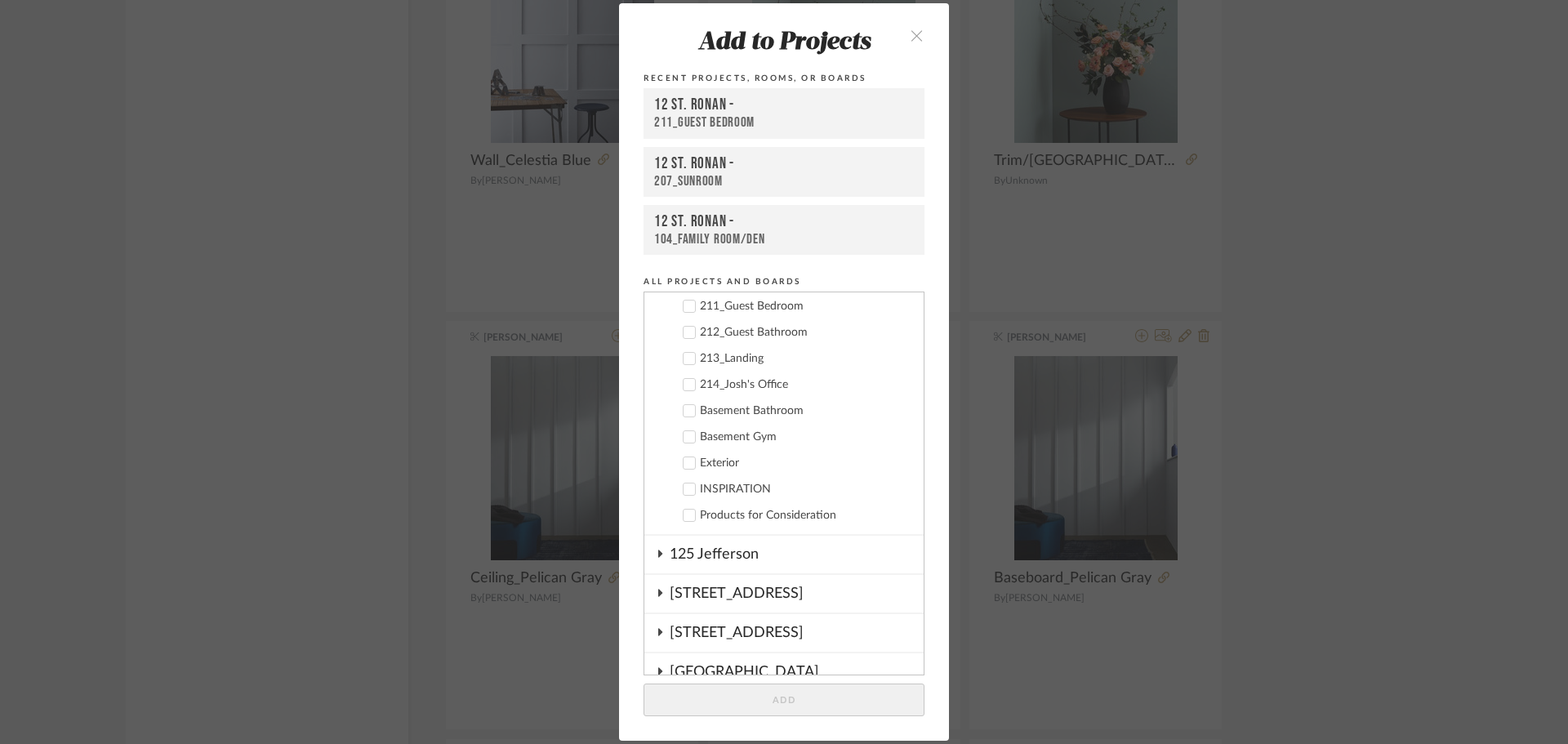
click at [684, 387] on icon at bounding box center [690, 384] width 12 height 12
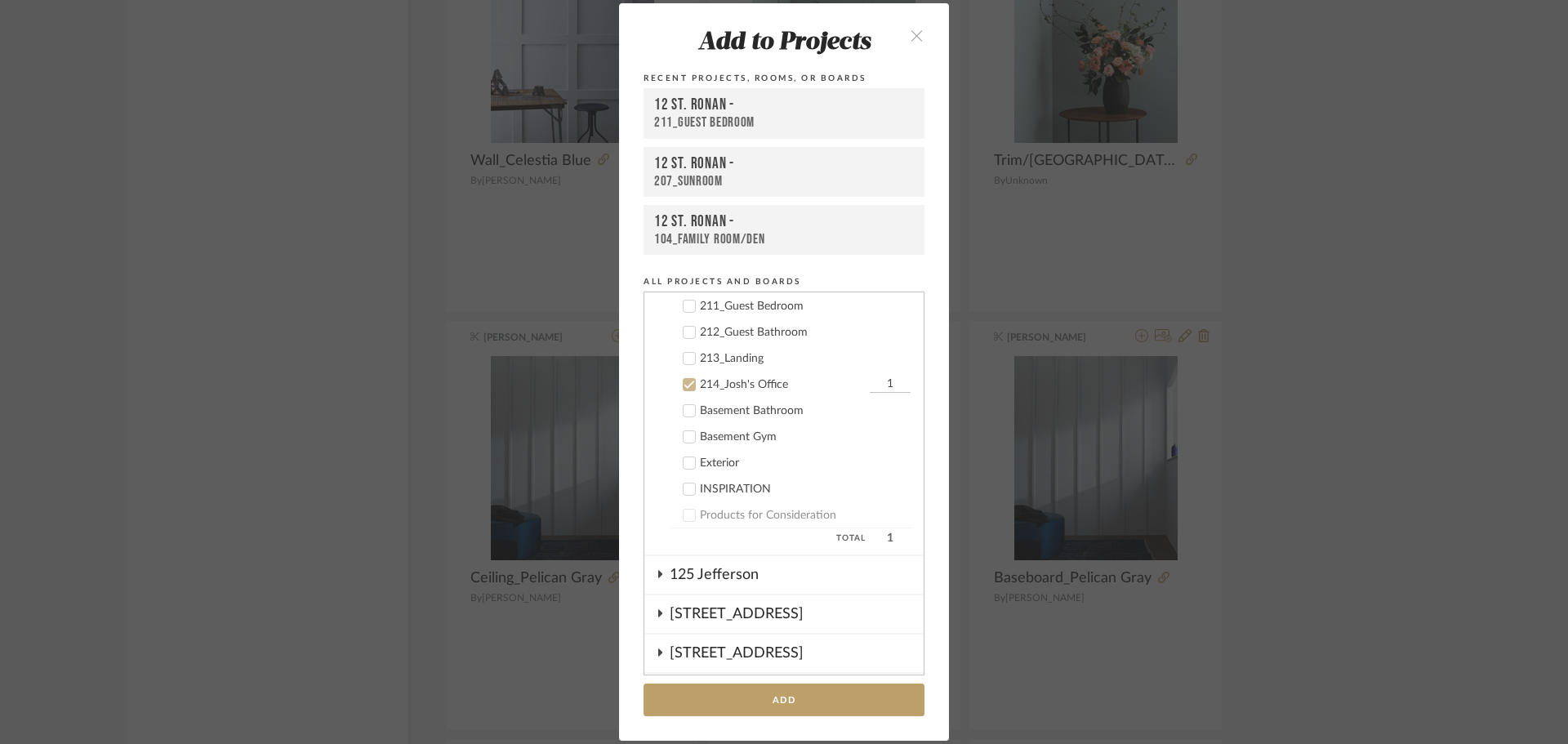
scroll to position [775, 0]
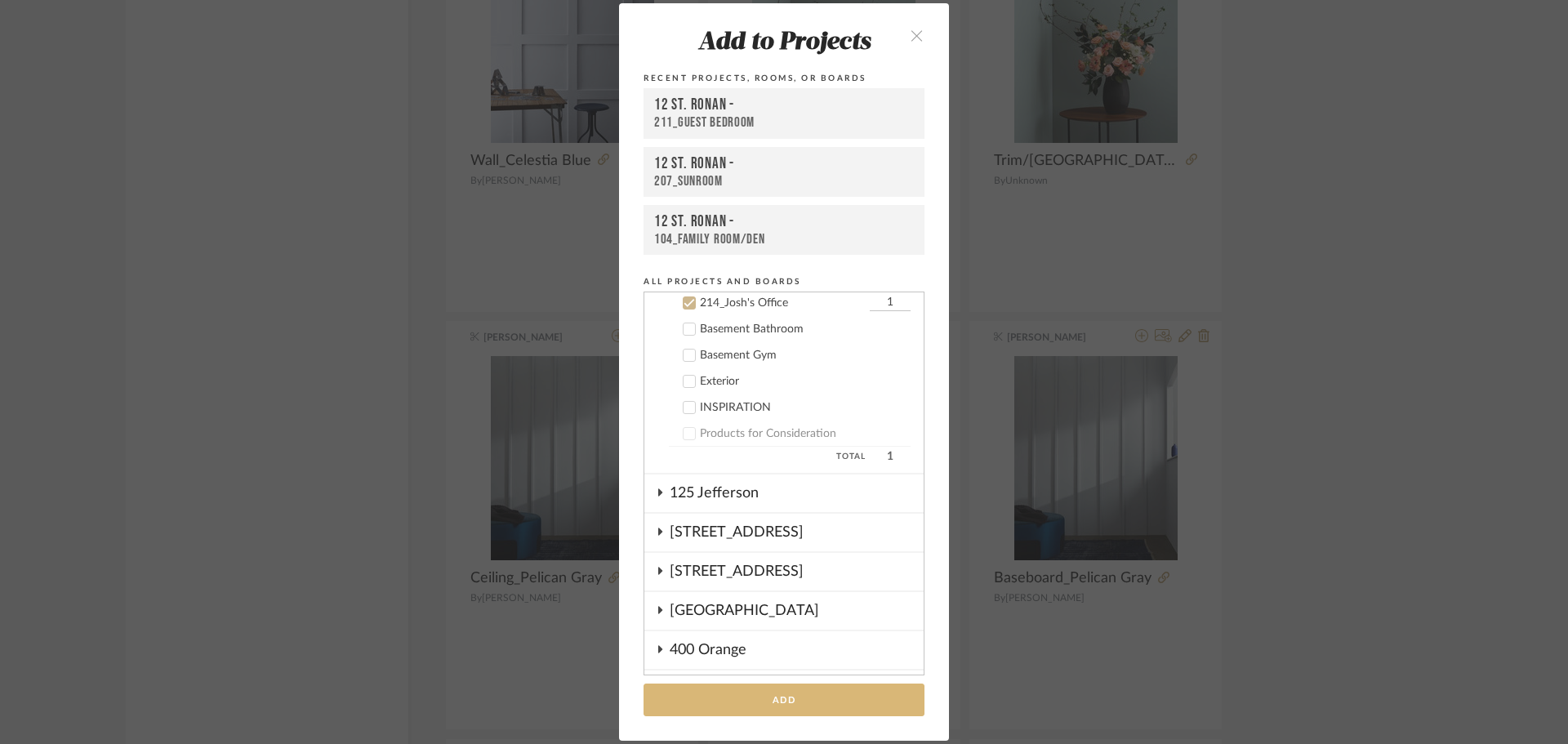
click at [766, 703] on button "Add" at bounding box center [784, 700] width 281 height 33
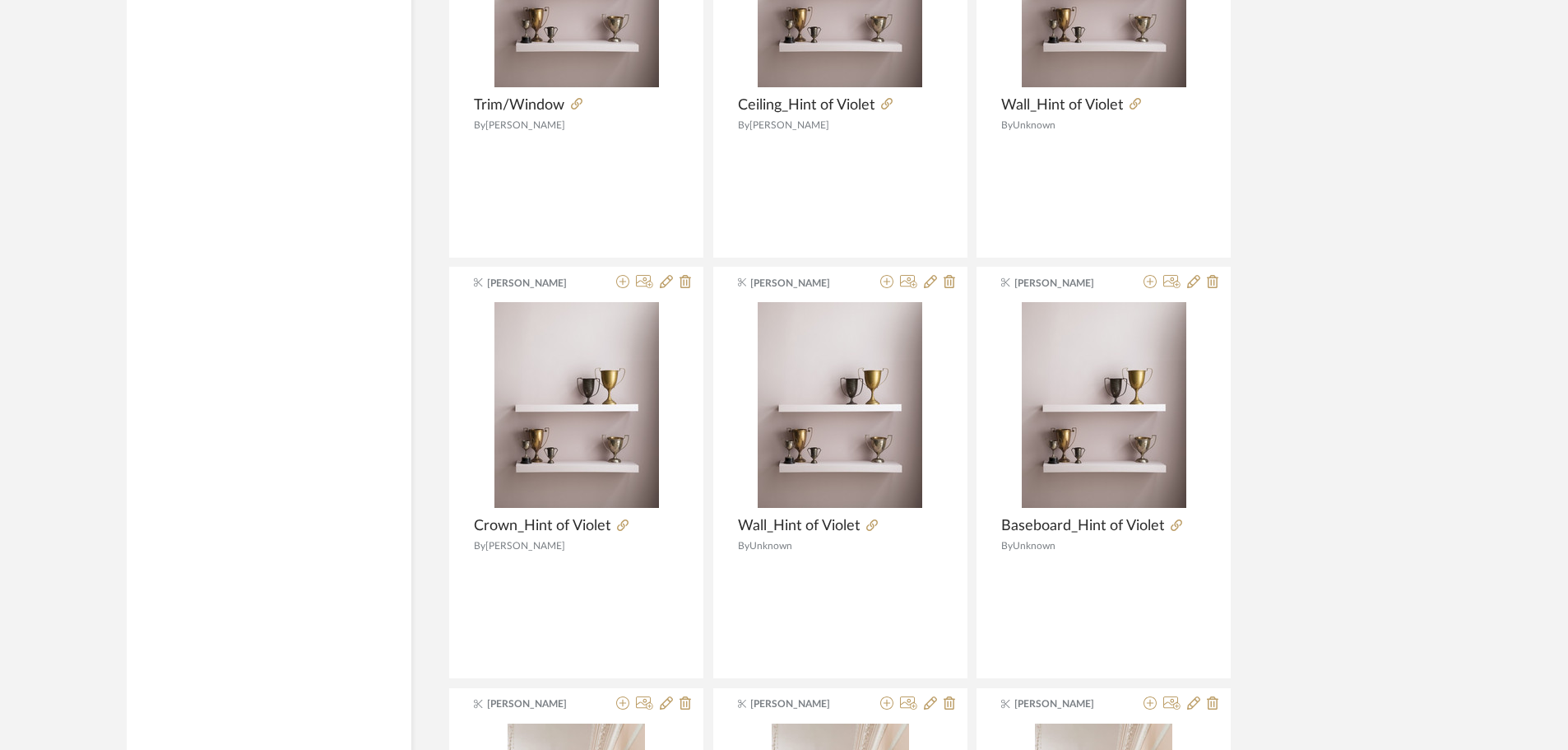
scroll to position [3529, 0]
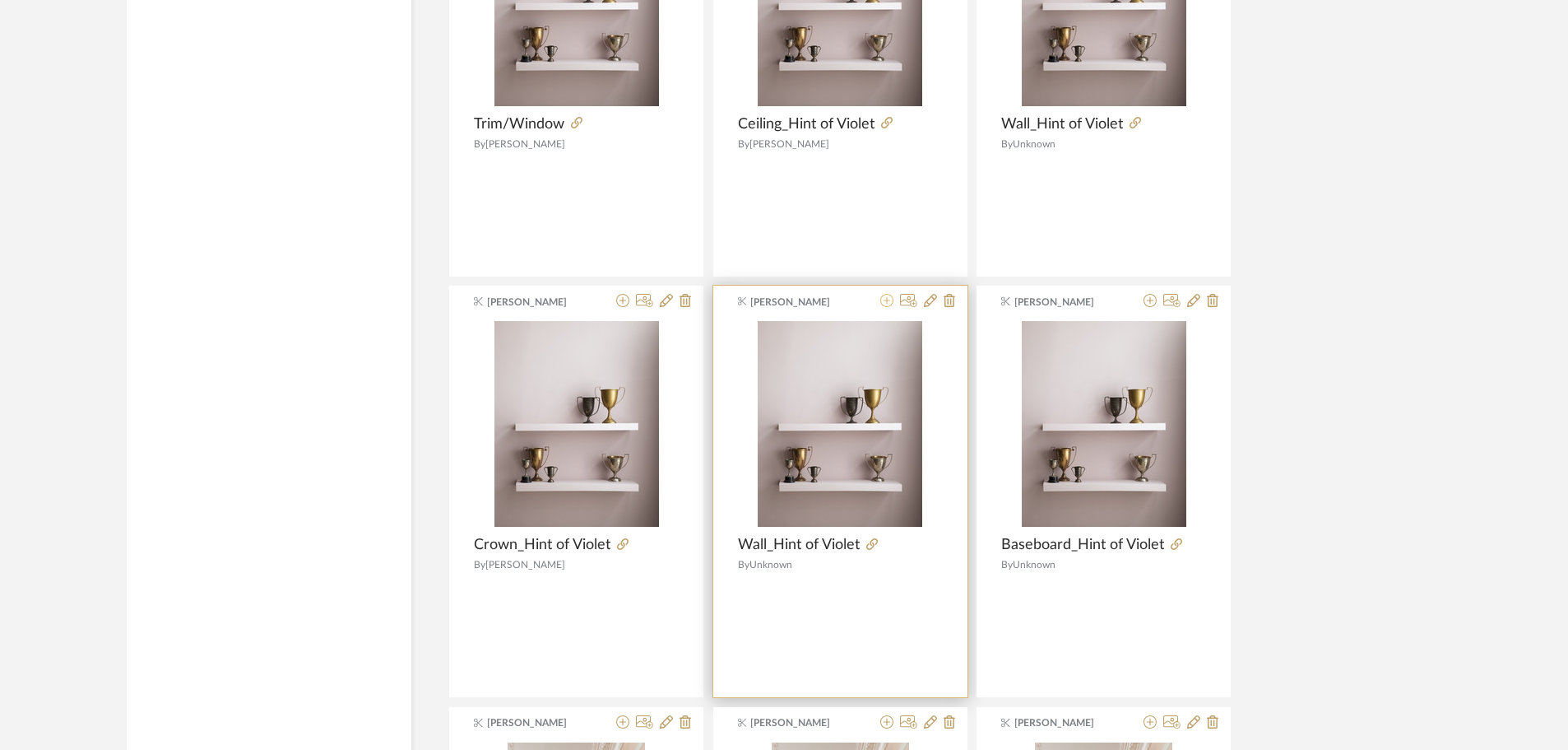
click at [892, 294] on icon at bounding box center [887, 301] width 13 height 13
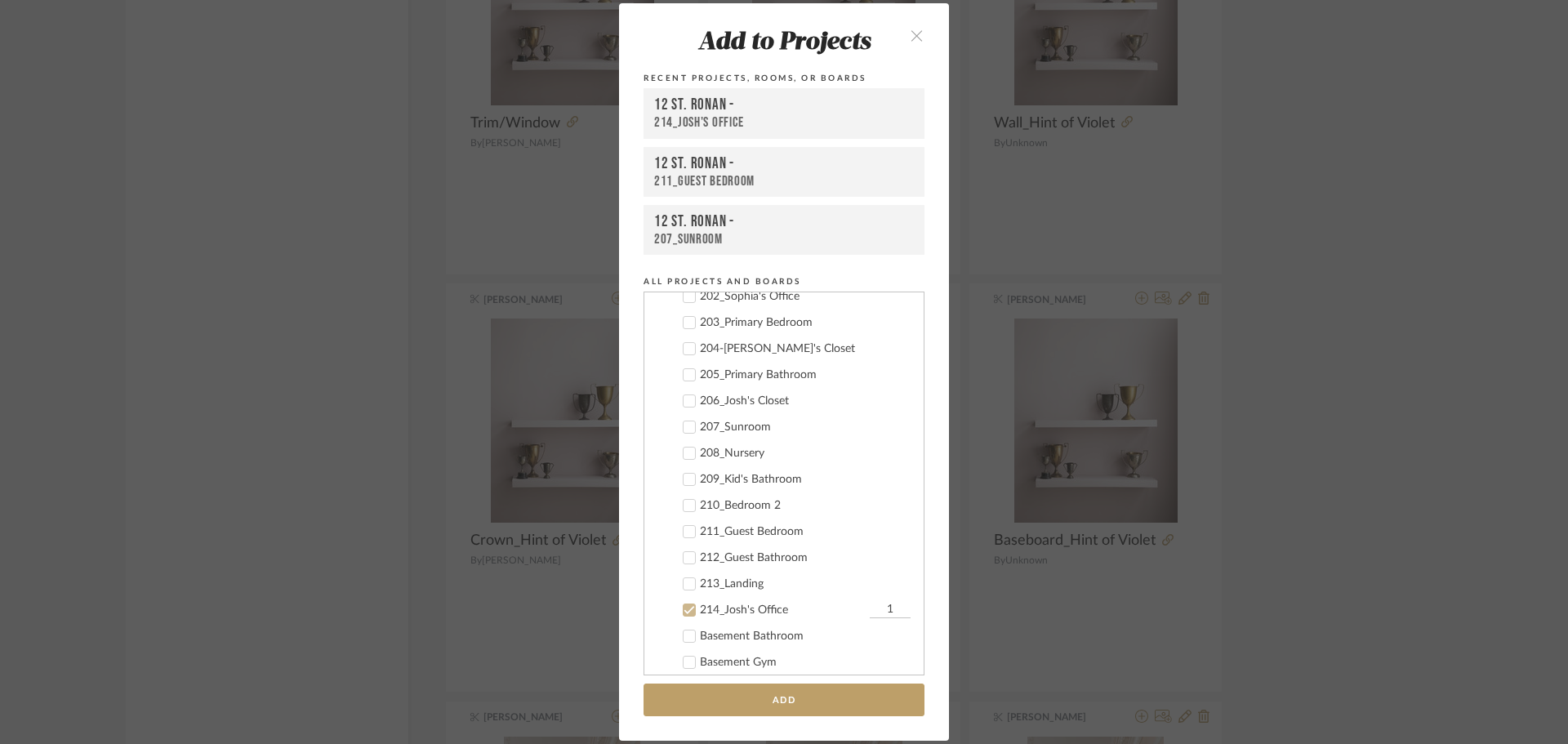
scroll to position [527, 0]
click at [685, 477] on icon at bounding box center [690, 473] width 12 height 12
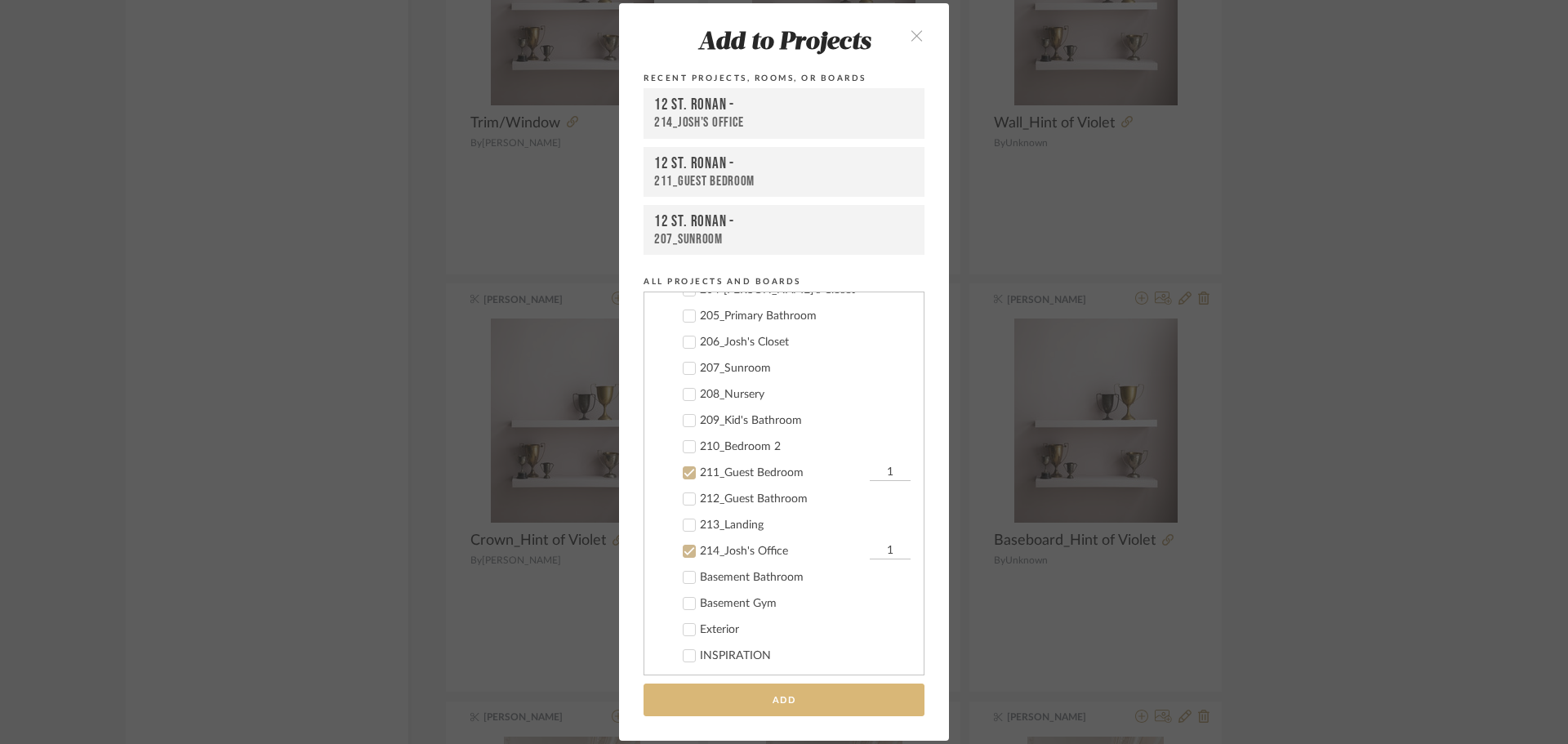
click at [761, 698] on button "Add" at bounding box center [784, 700] width 281 height 33
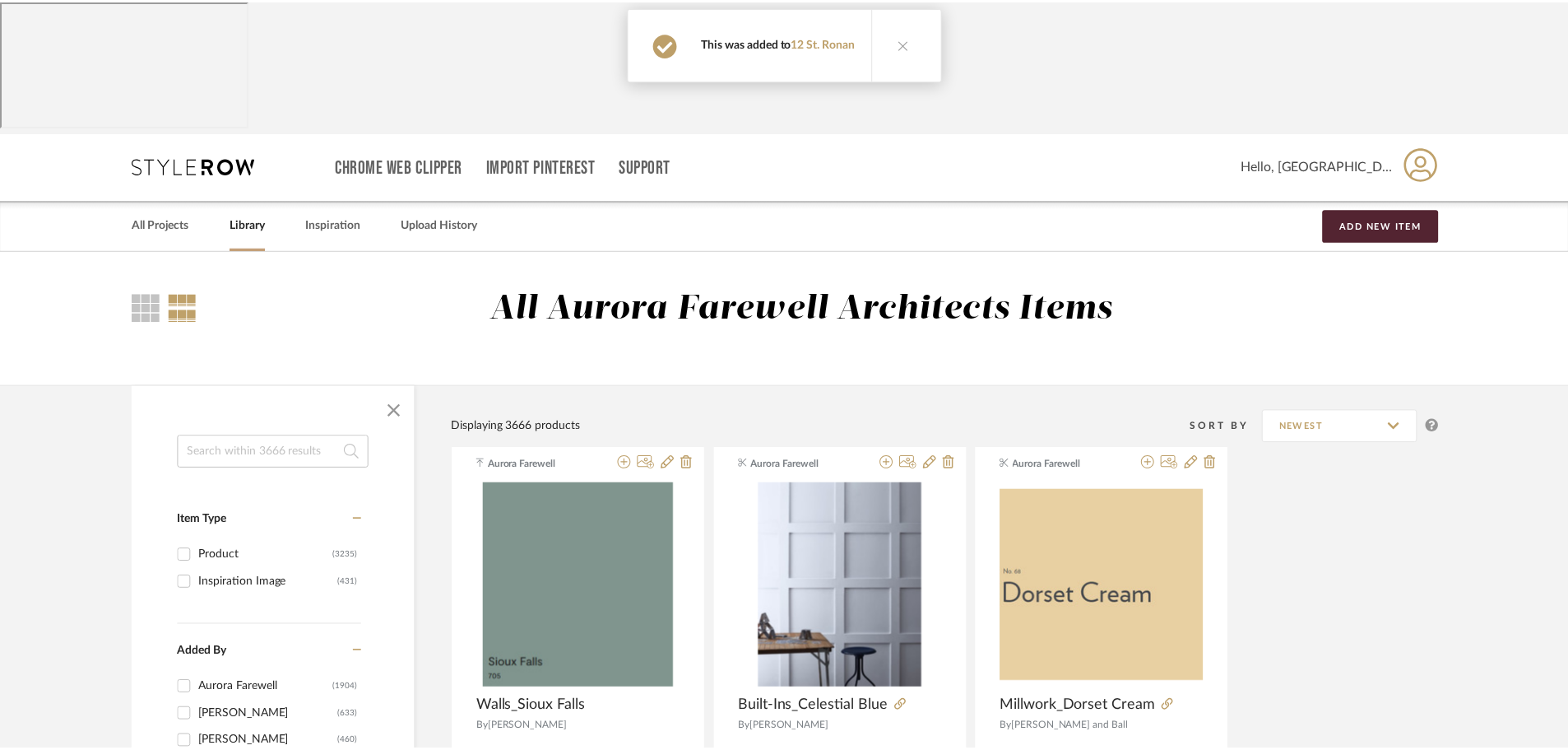
scroll to position [3529, 0]
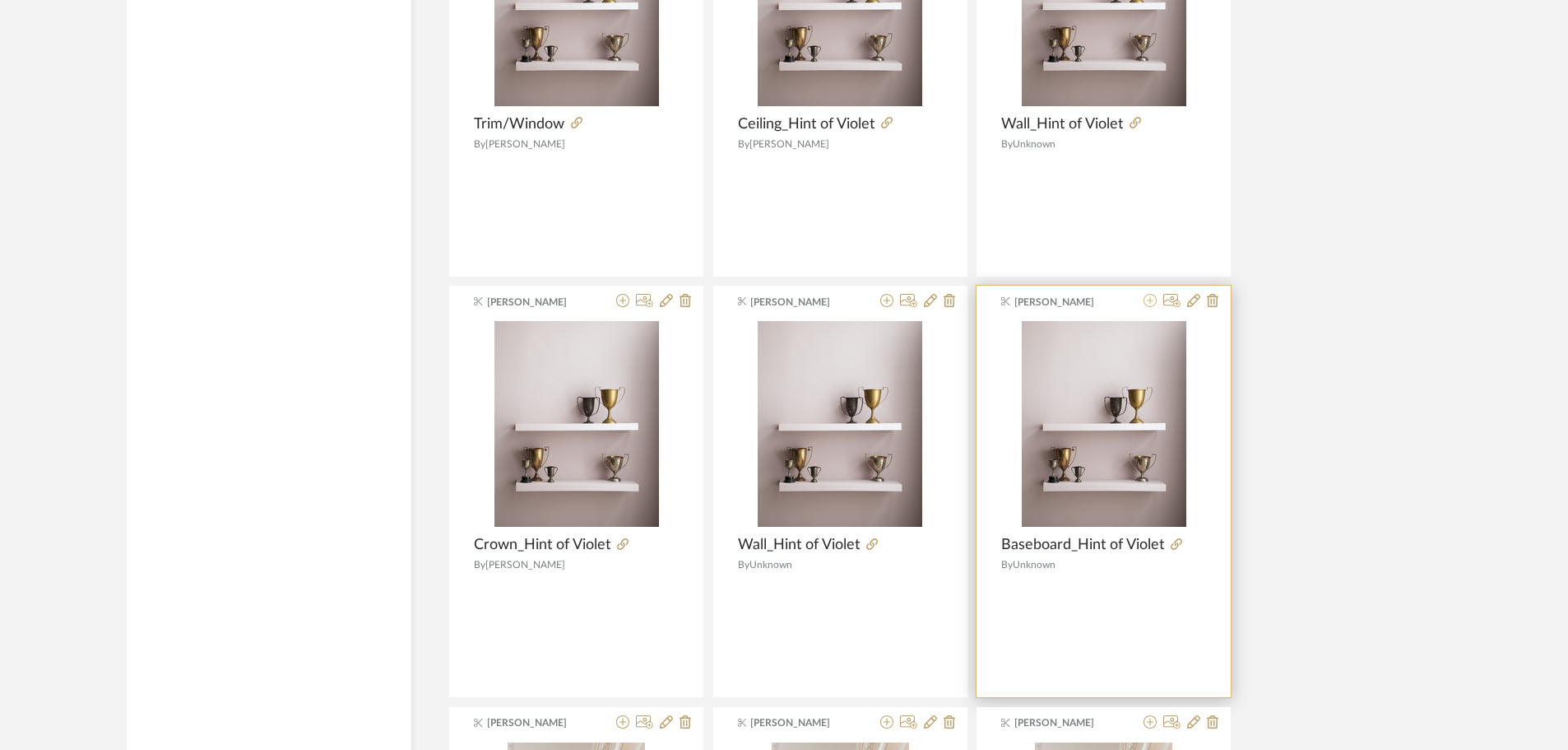
click at [1152, 294] on icon at bounding box center [1151, 301] width 13 height 13
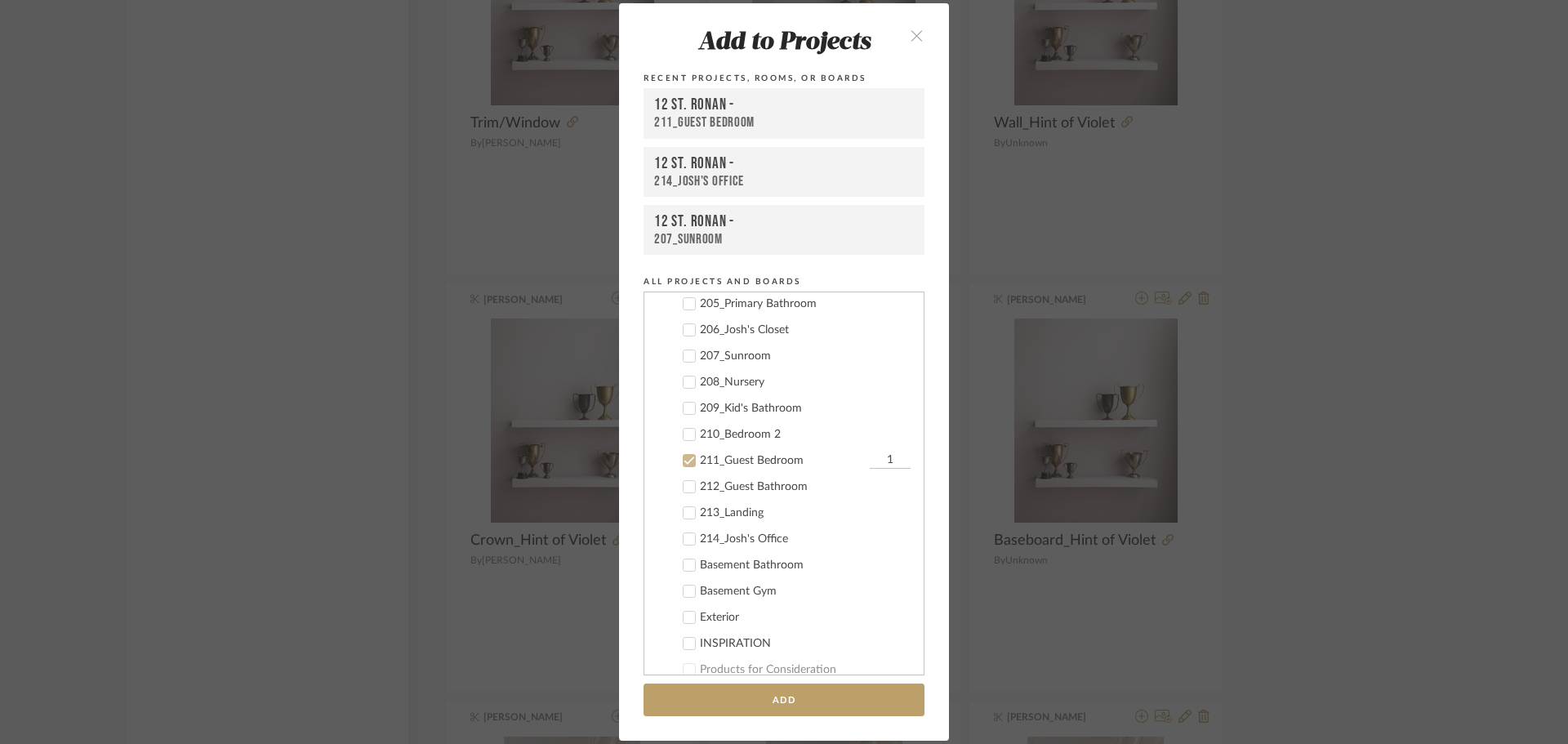
scroll to position [530, 0]
click at [684, 547] on icon at bounding box center [690, 548] width 12 height 12
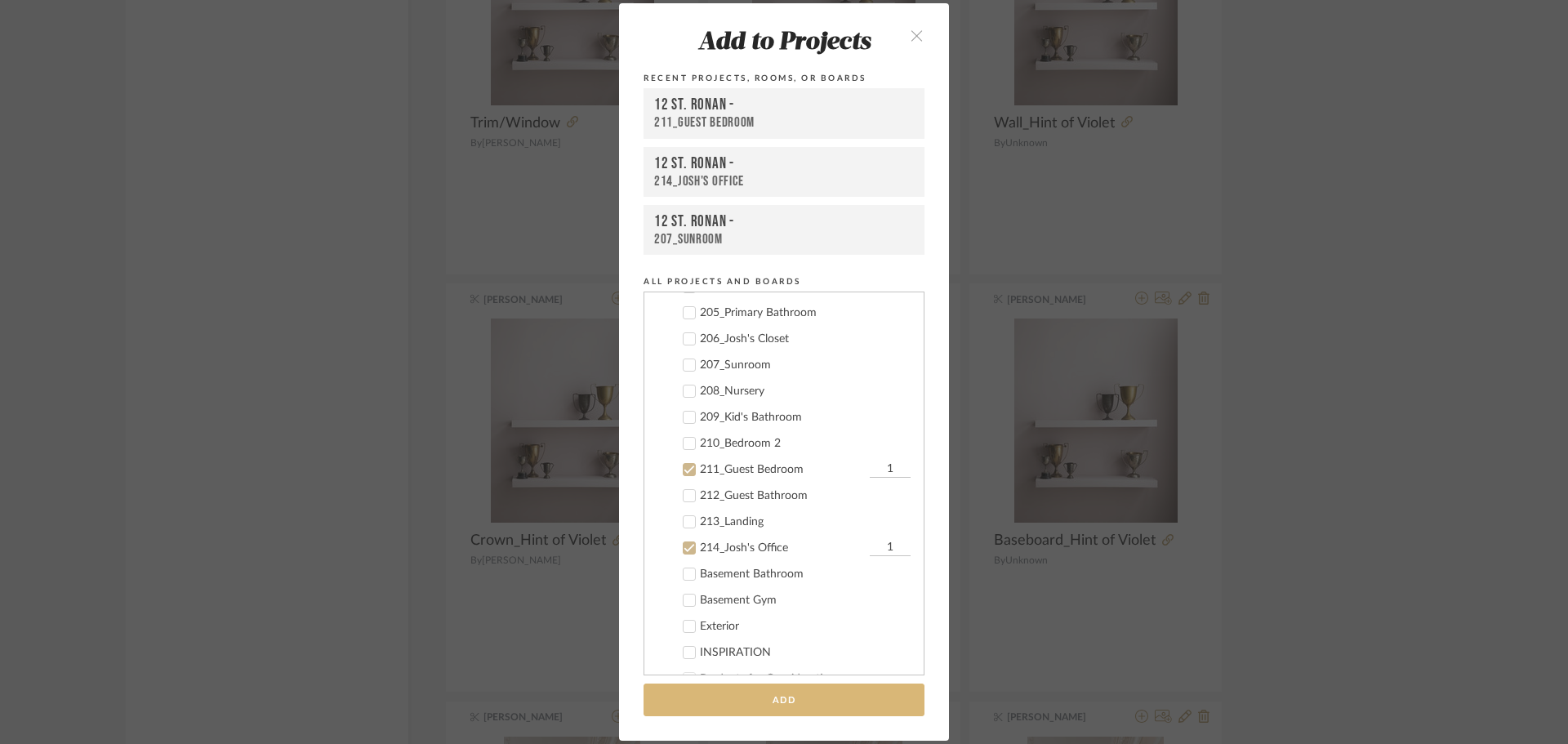
click at [748, 696] on button "Add" at bounding box center [784, 700] width 281 height 33
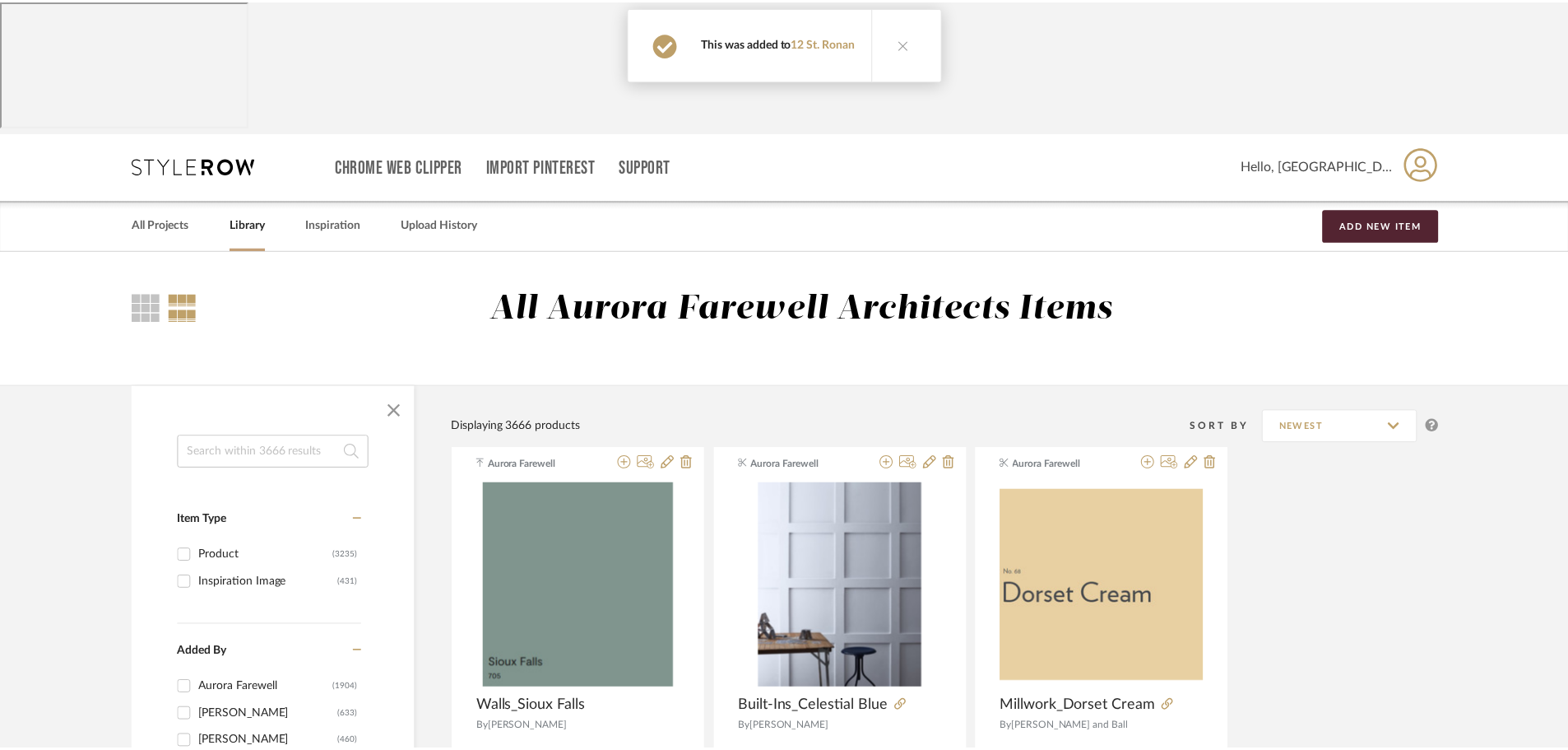
scroll to position [3529, 0]
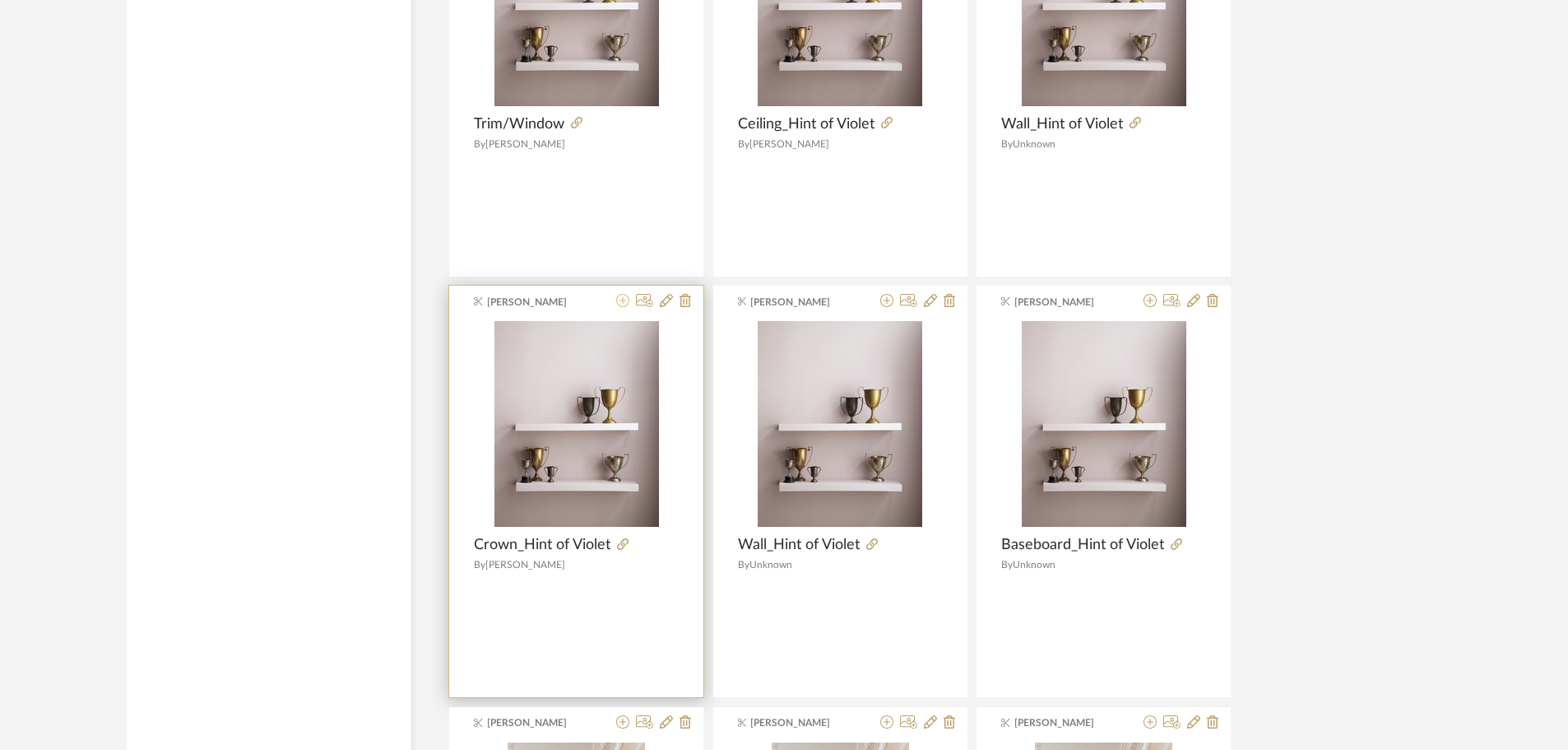
click at [620, 294] on icon at bounding box center [623, 301] width 13 height 13
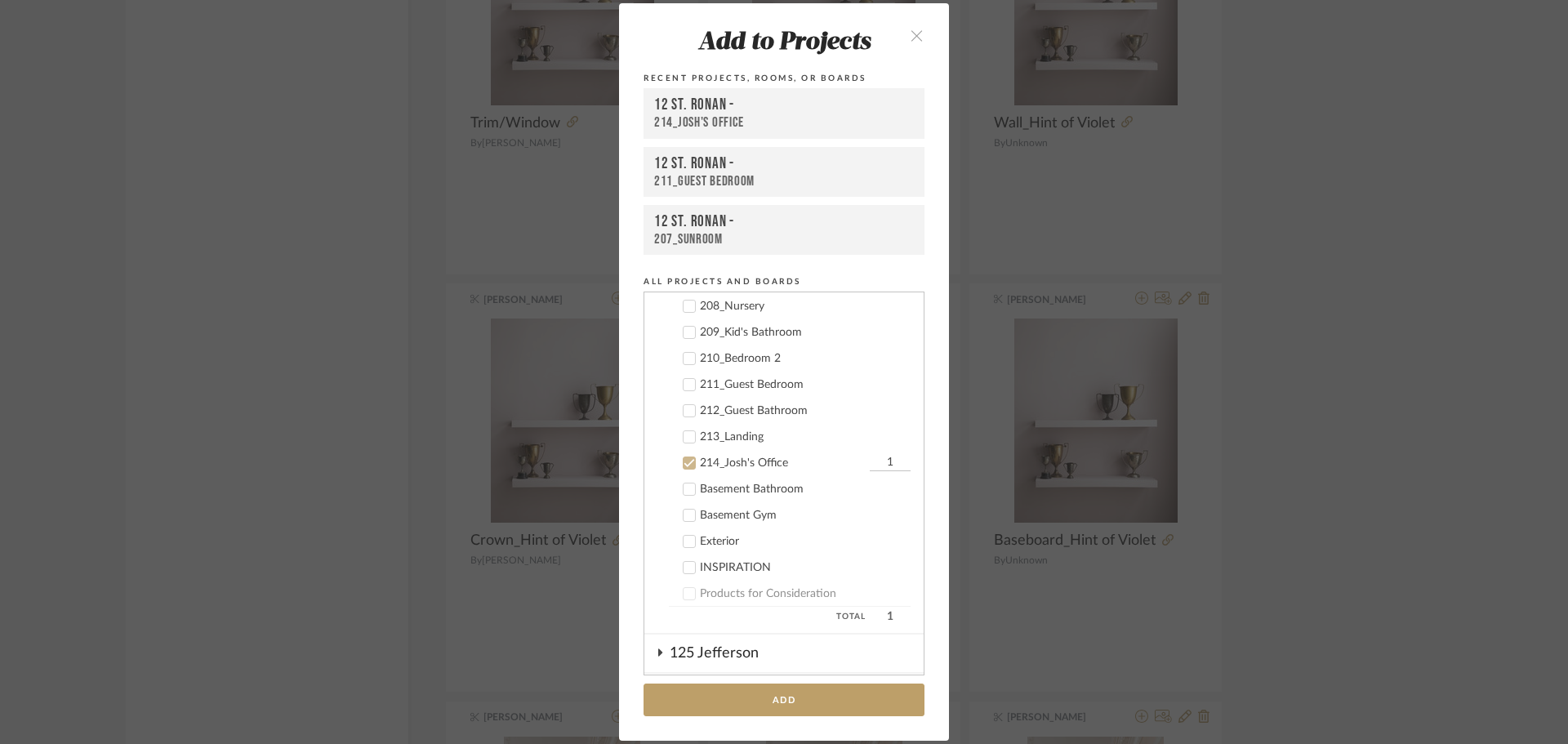
scroll to position [608, 0]
click at [685, 390] on icon at bounding box center [690, 391] width 12 height 12
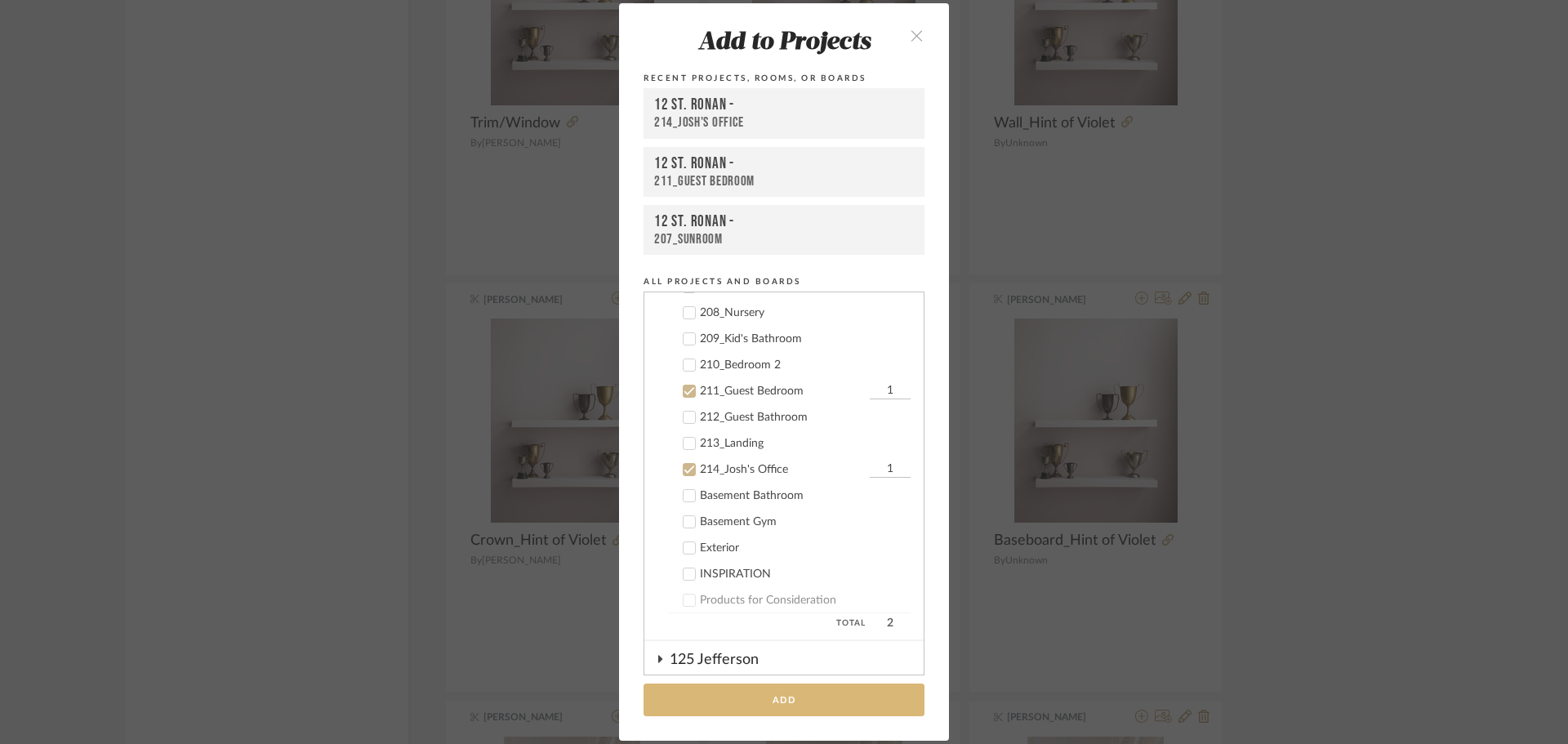
click at [784, 696] on button "Add" at bounding box center [784, 700] width 281 height 33
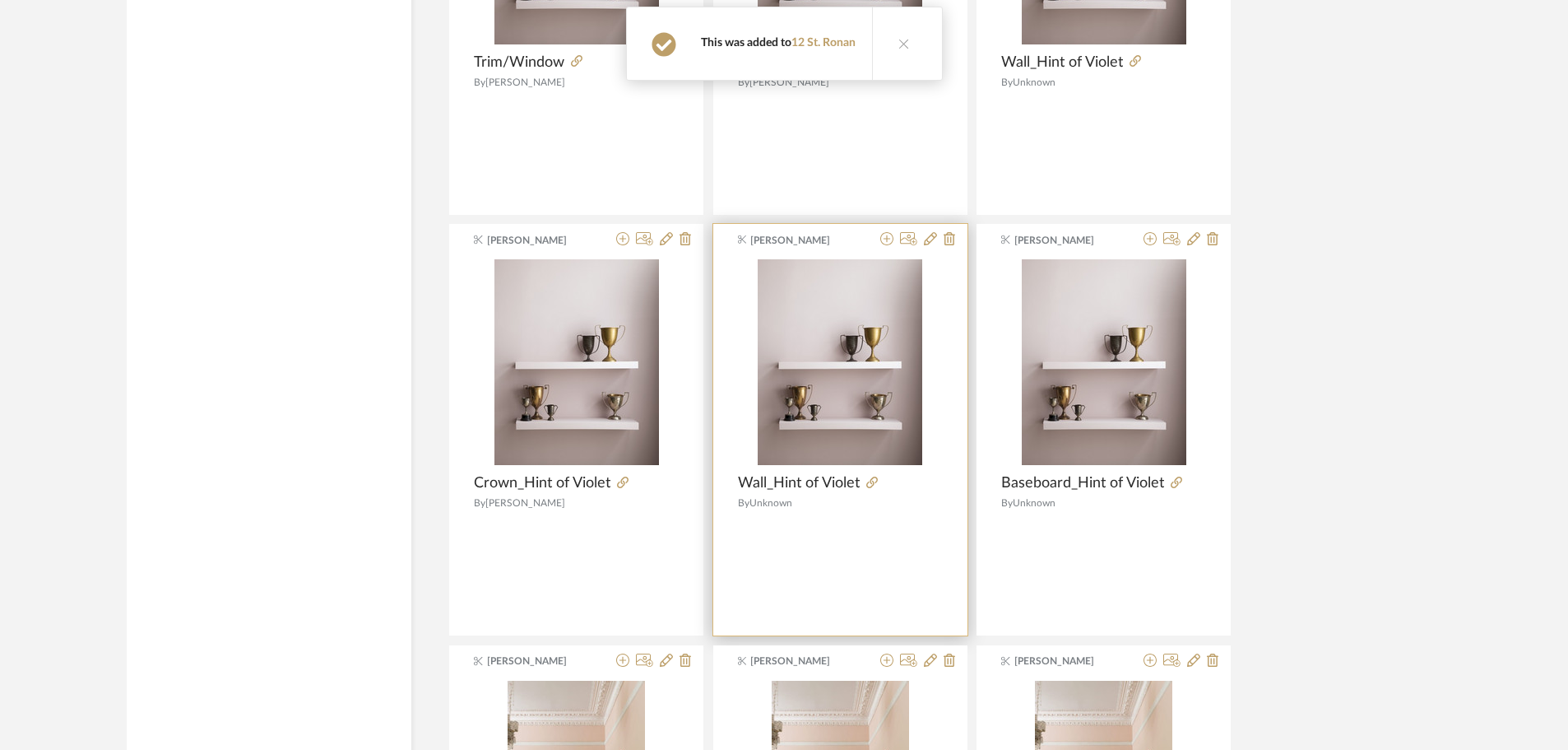
scroll to position [3693, 0]
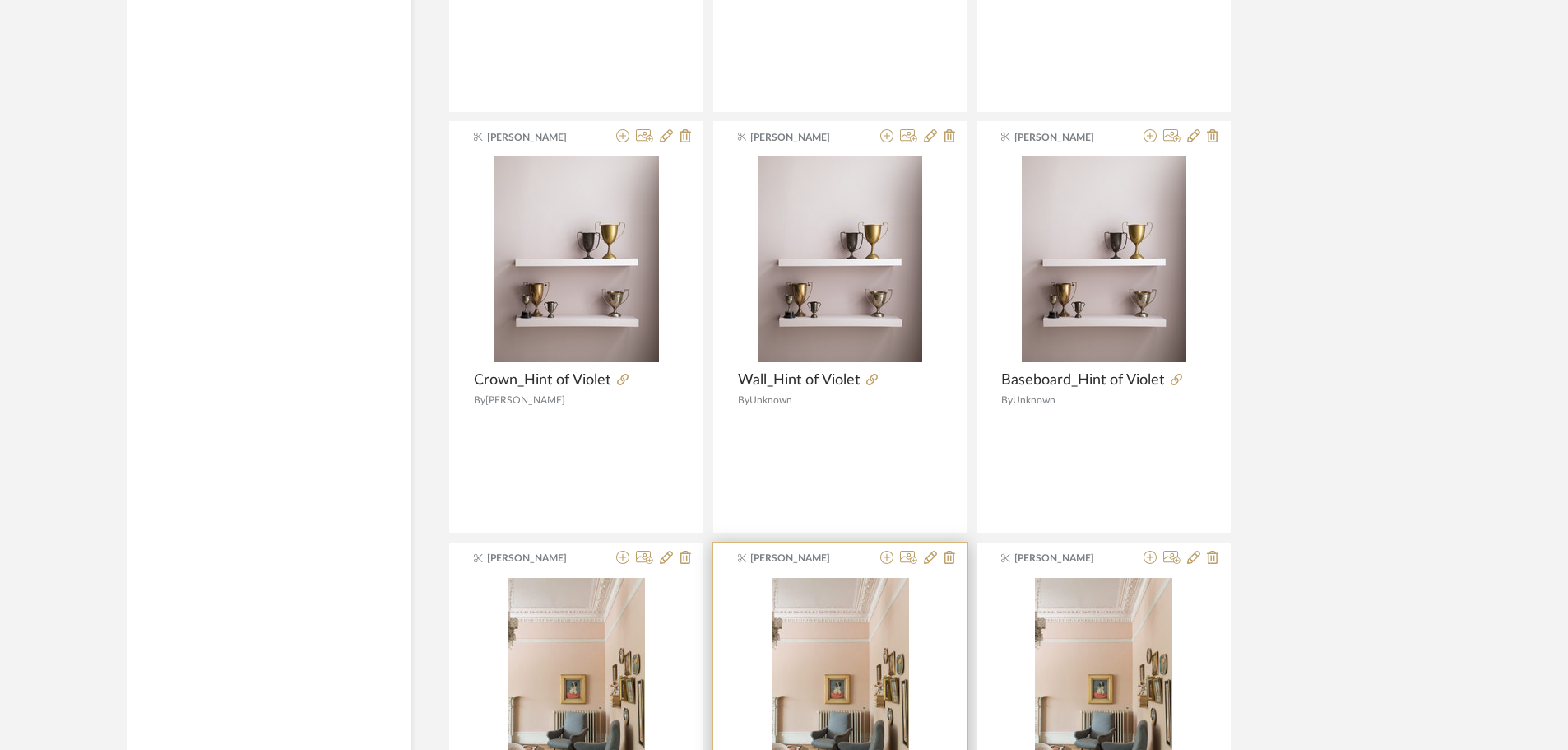
click at [889, 550] on icon at bounding box center [887, 557] width 13 height 13
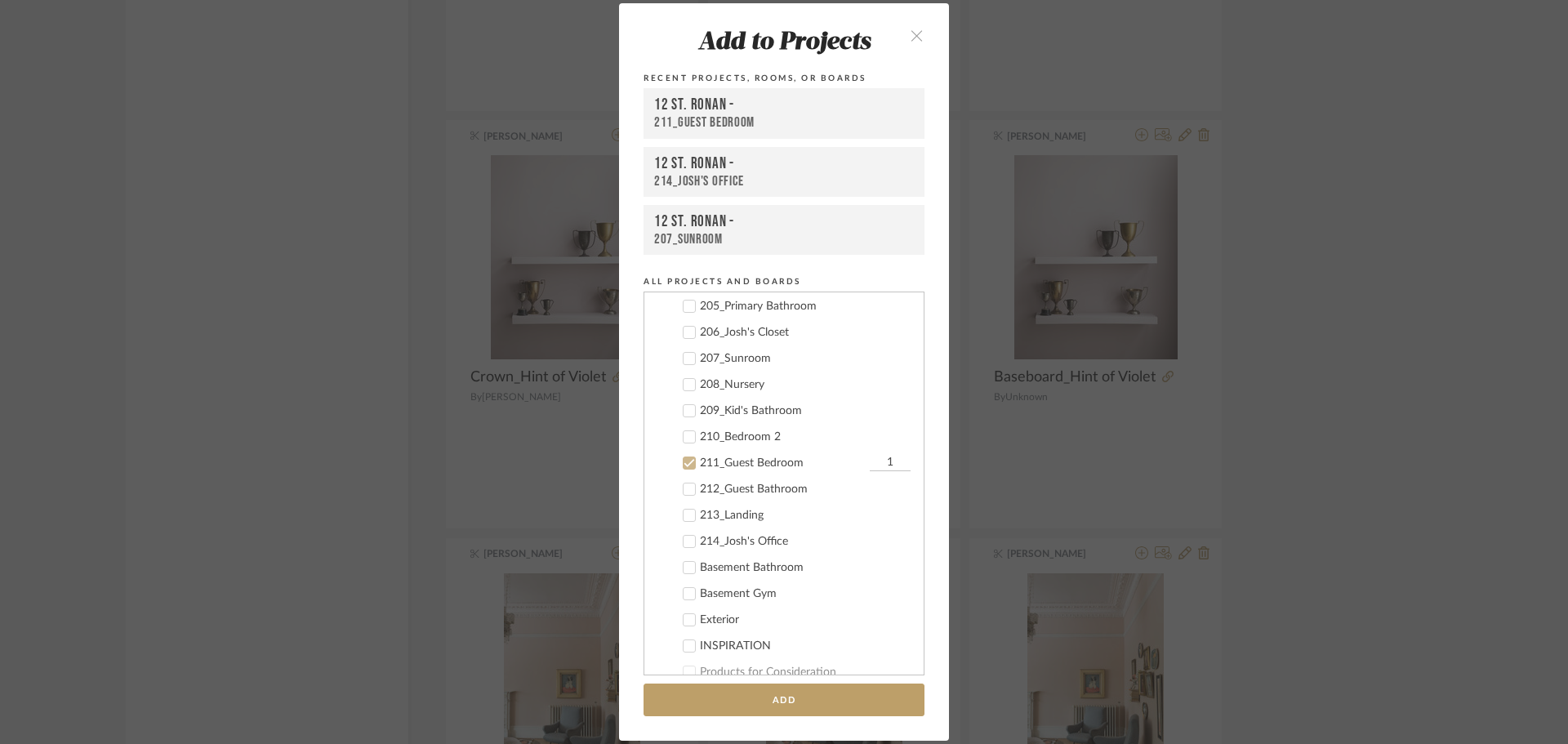
scroll to position [530, 0]
click at [684, 464] on icon at bounding box center [690, 470] width 12 height 12
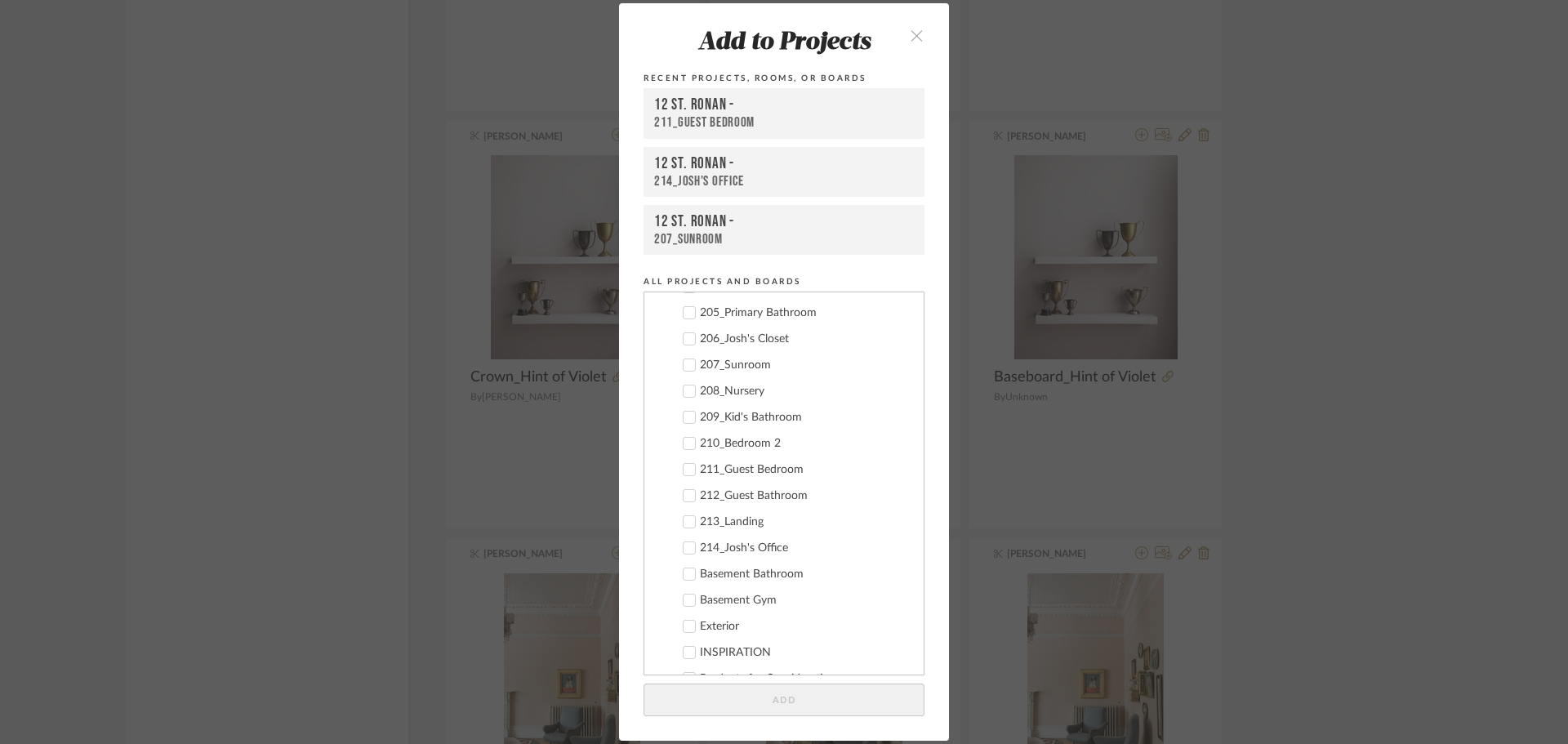
click at [684, 391] on icon at bounding box center [690, 391] width 12 height 12
click at [684, 443] on icon at bounding box center [690, 443] width 12 height 12
click at [808, 698] on button "Add" at bounding box center [784, 700] width 281 height 33
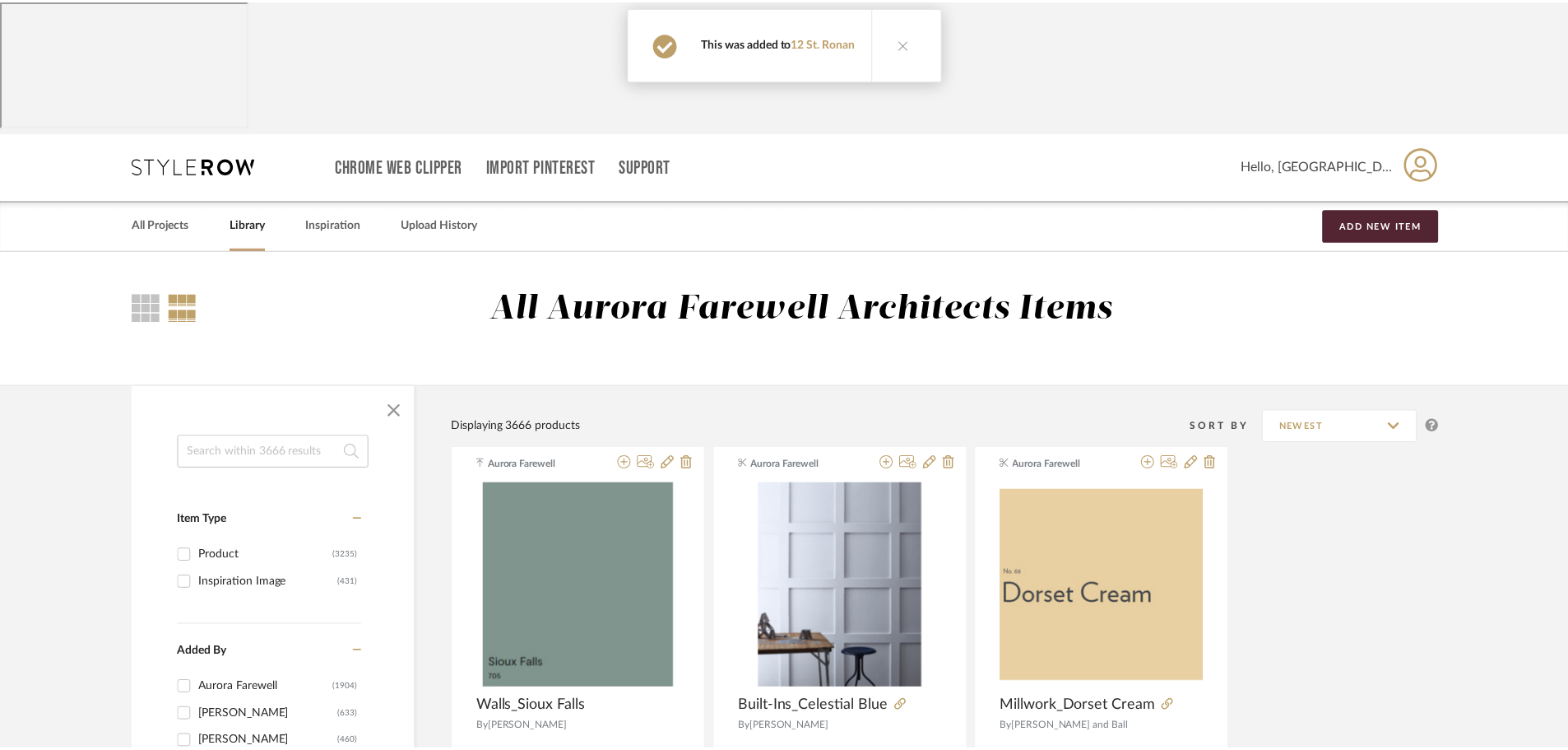
scroll to position [3693, 0]
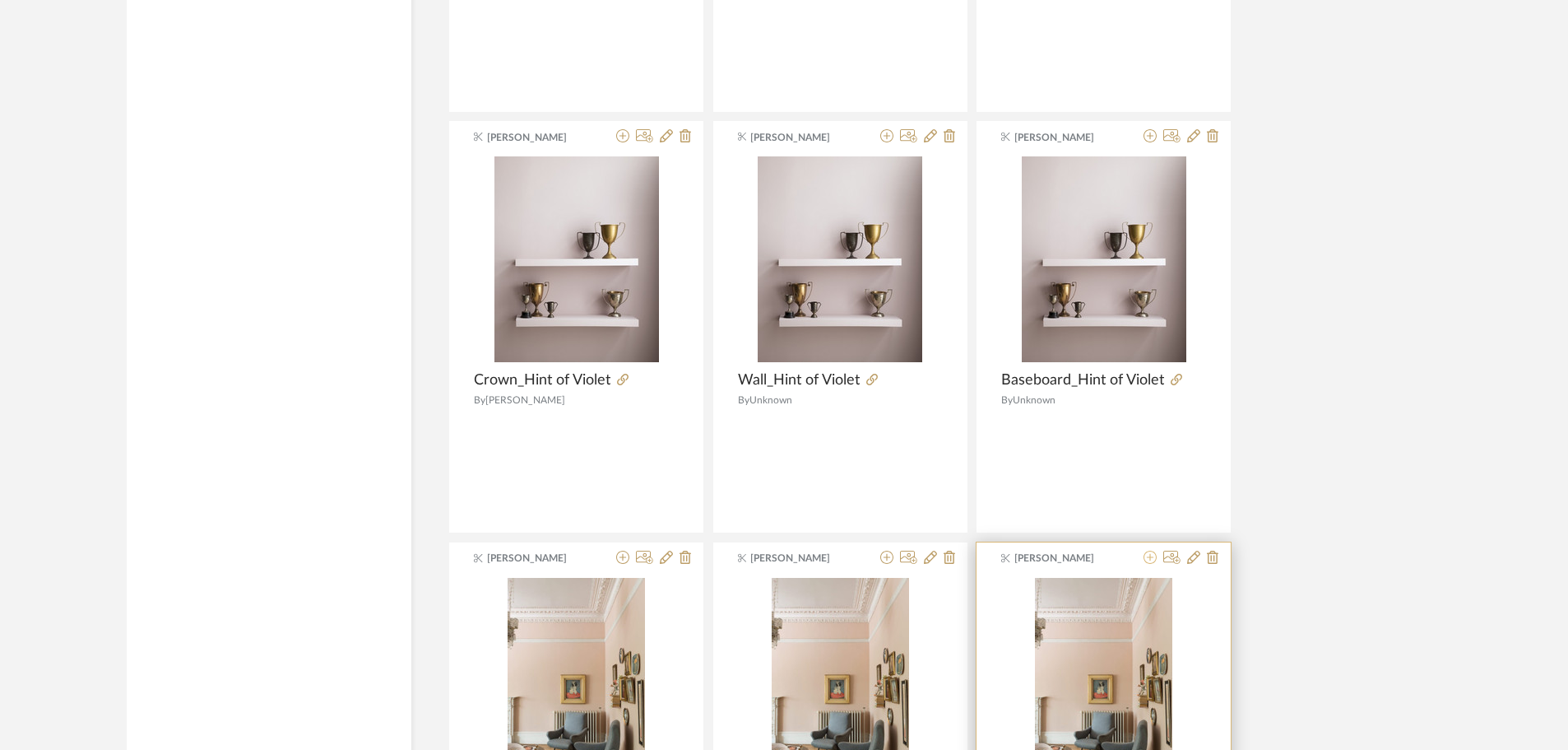
click at [1151, 550] on icon at bounding box center [1151, 557] width 13 height 13
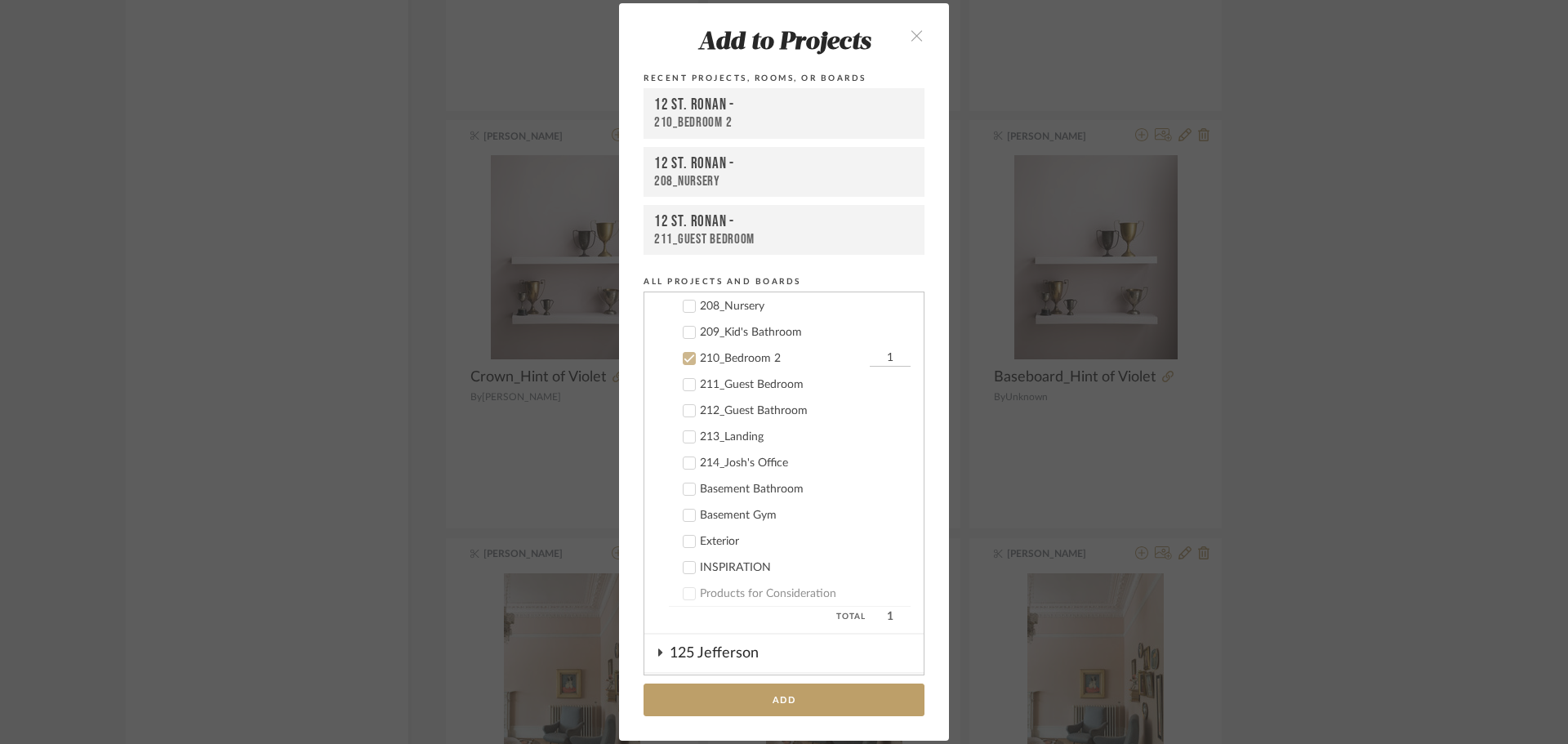
scroll to position [667, 0]
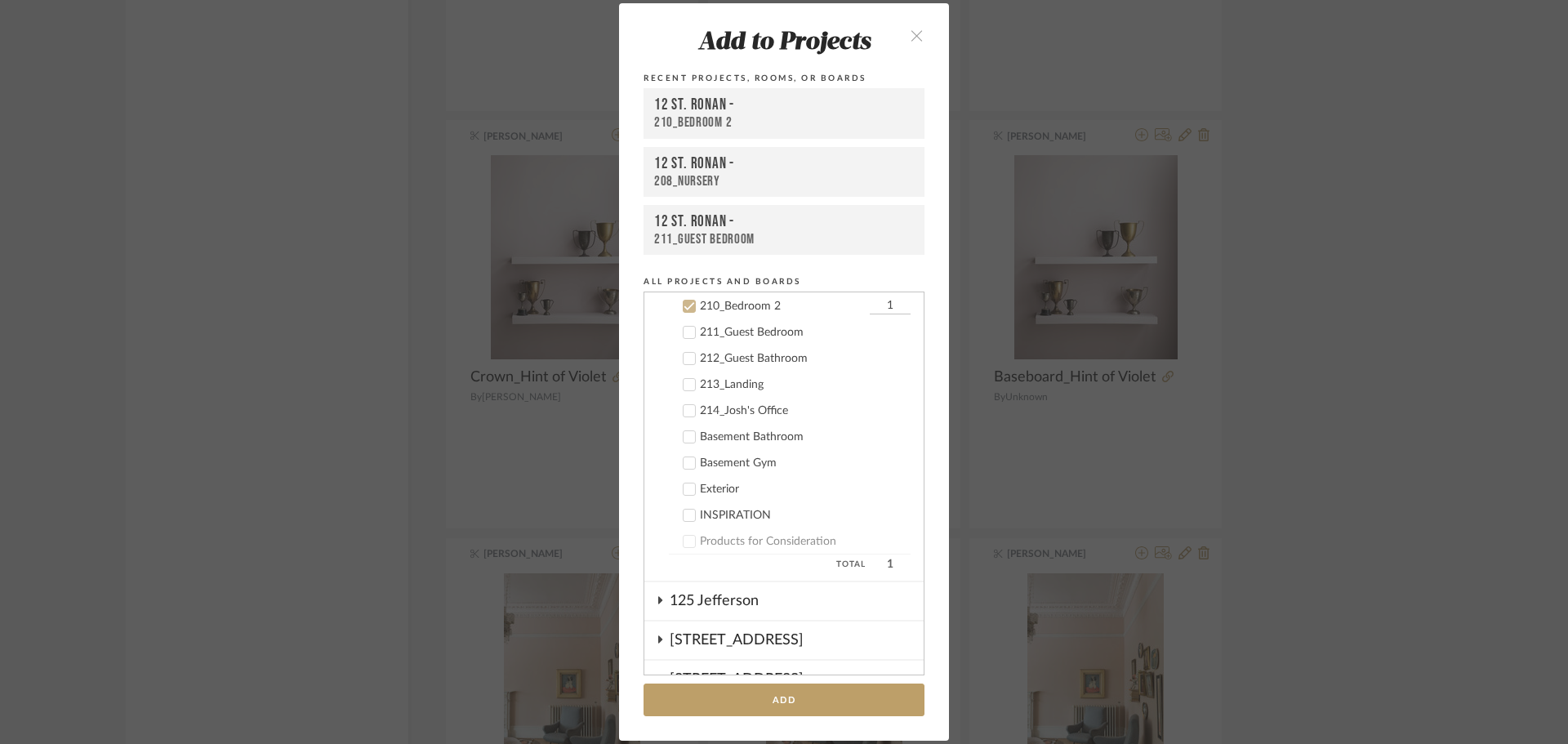
click at [685, 309] on icon at bounding box center [690, 307] width 12 height 12
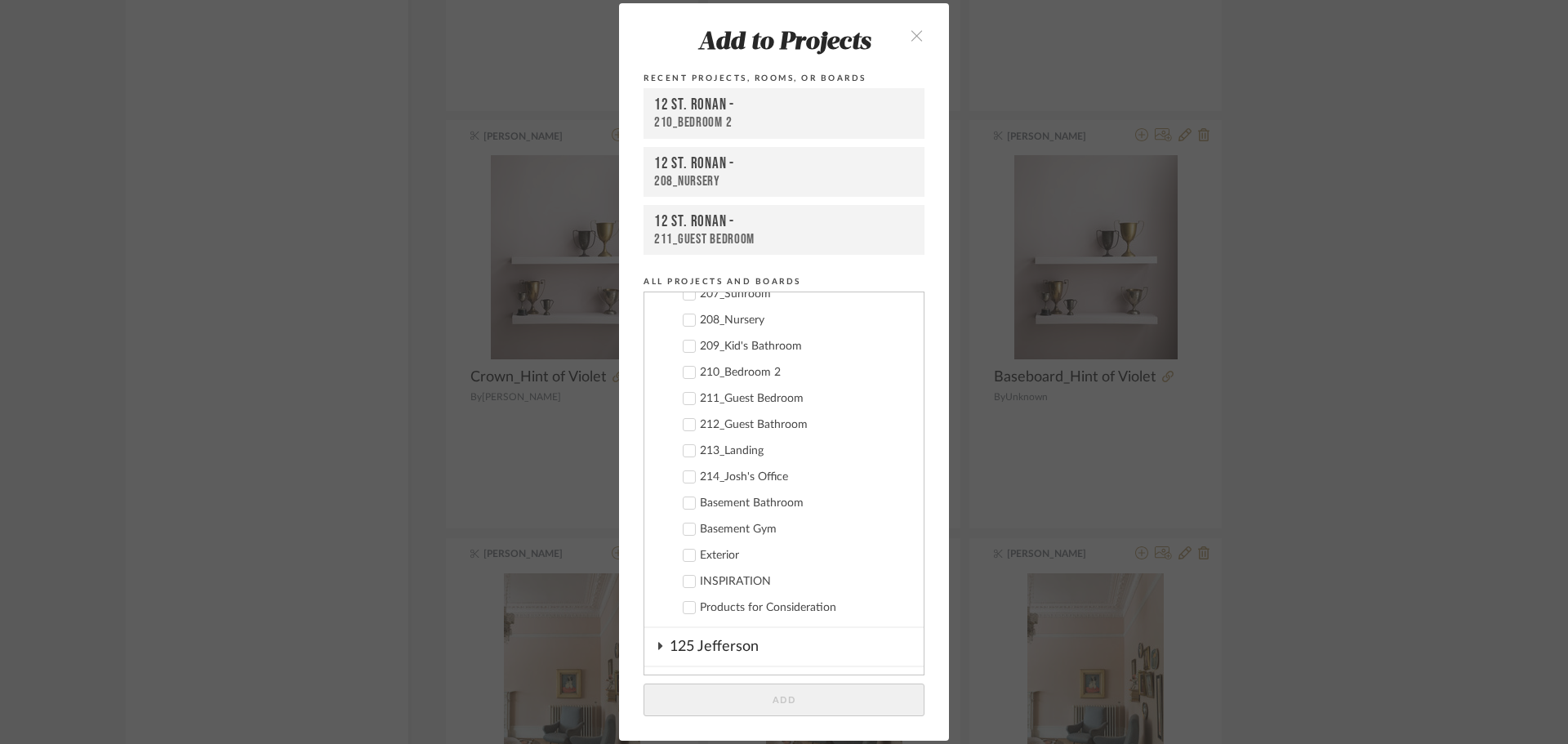
scroll to position [504, 0]
click at [684, 418] on icon at bounding box center [690, 418] width 12 height 12
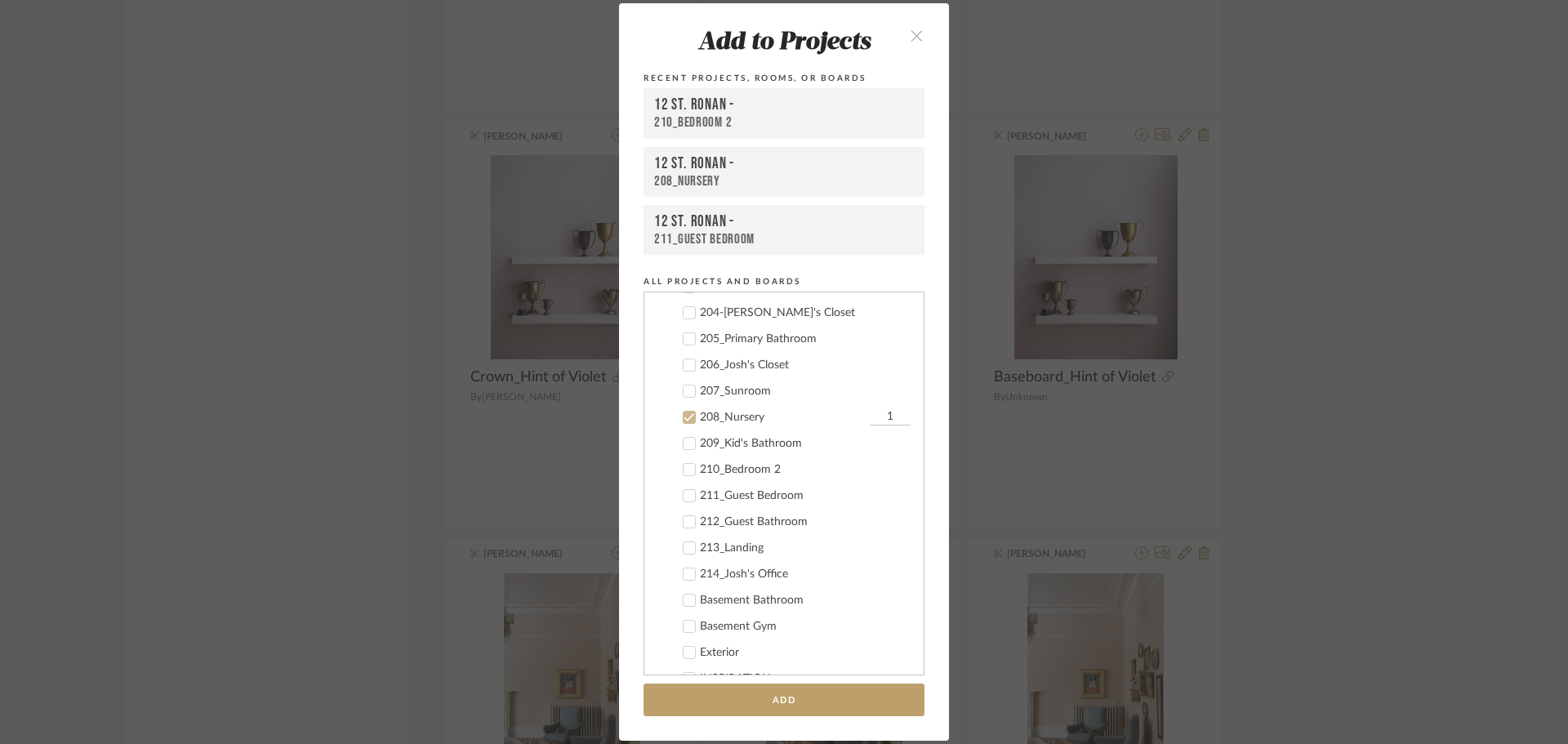
click at [684, 469] on icon at bounding box center [690, 470] width 12 height 12
click at [762, 700] on button "Add" at bounding box center [784, 700] width 281 height 33
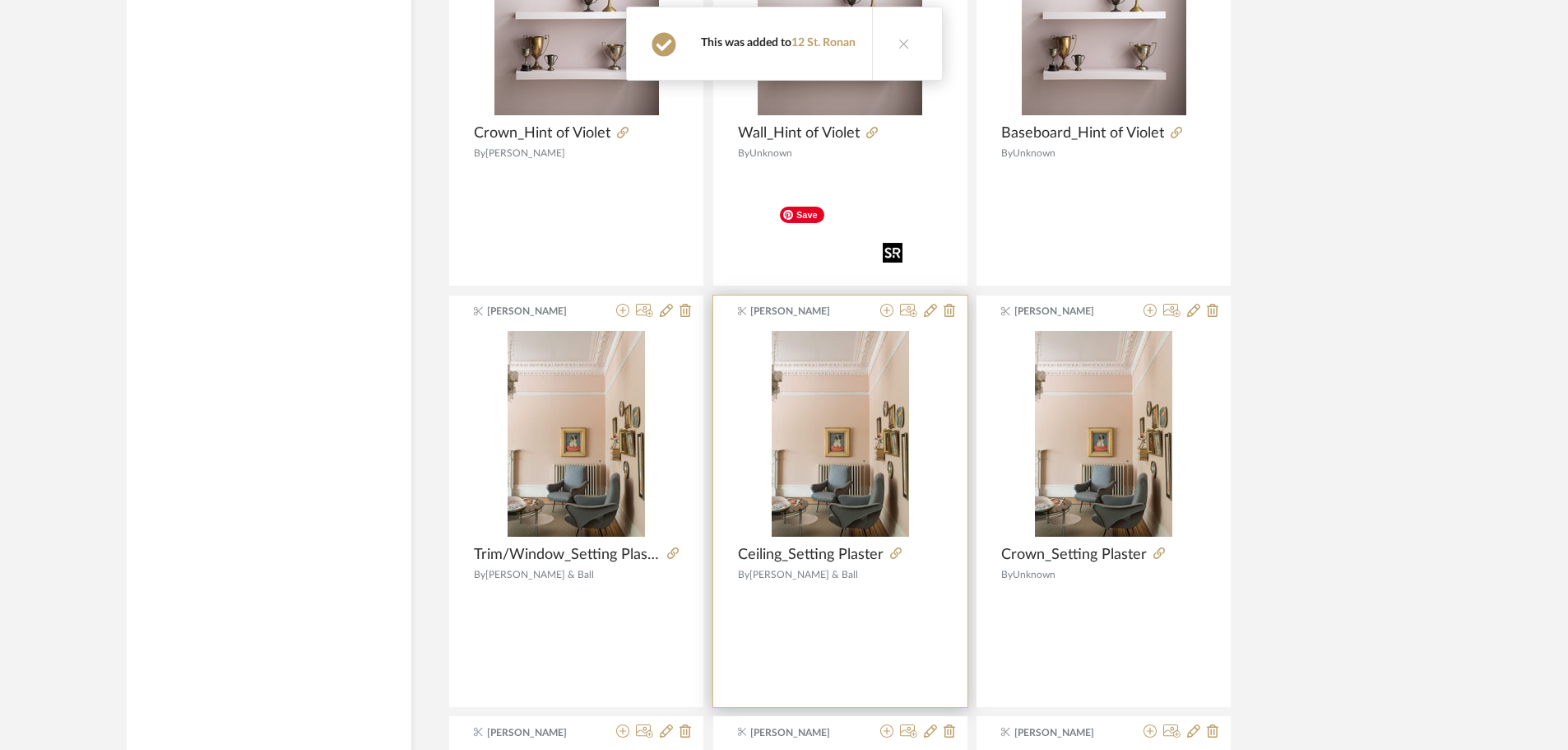
scroll to position [4269, 0]
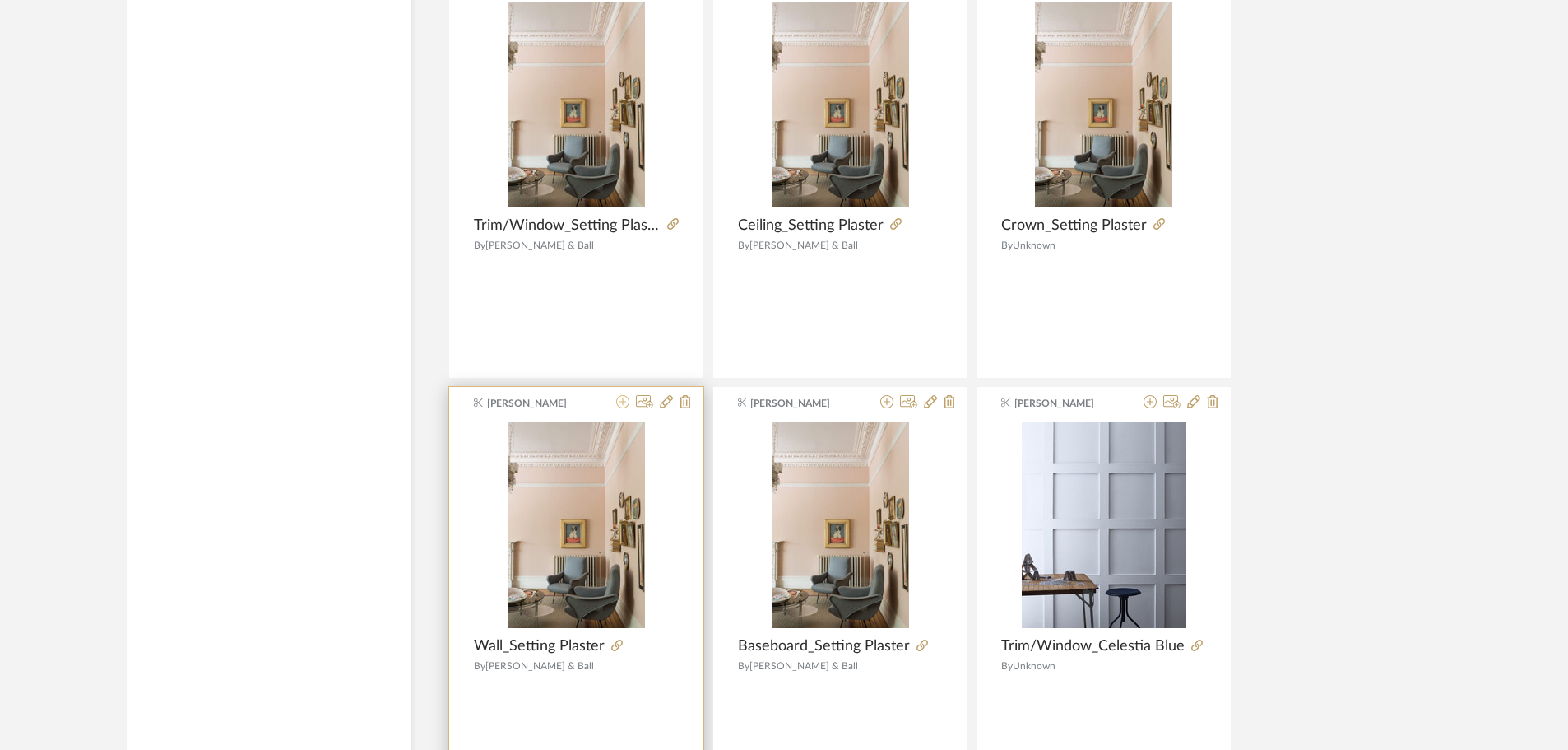
click at [620, 395] on icon at bounding box center [623, 402] width 13 height 13
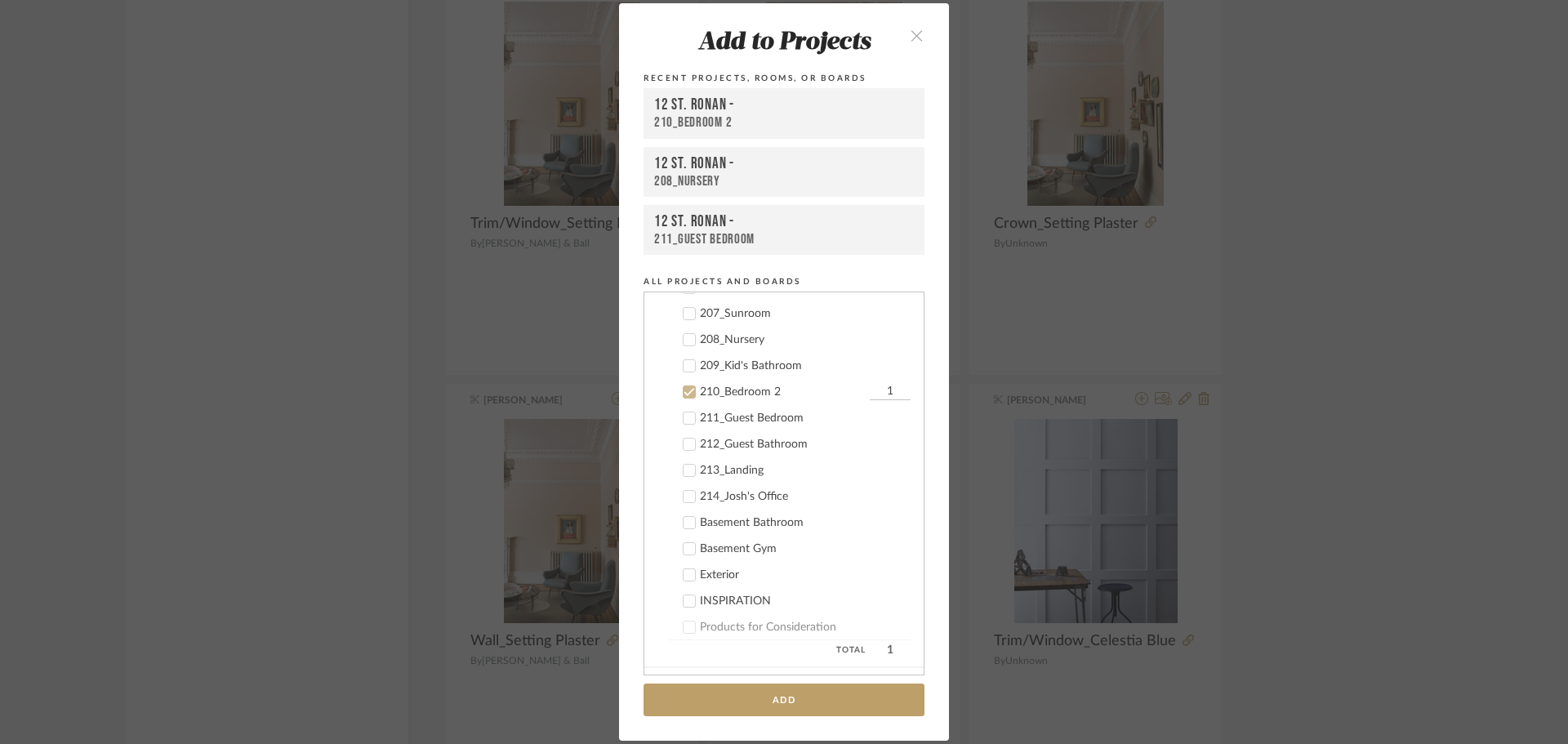
scroll to position [504, 0]
click at [689, 467] on icon at bounding box center [690, 470] width 12 height 12
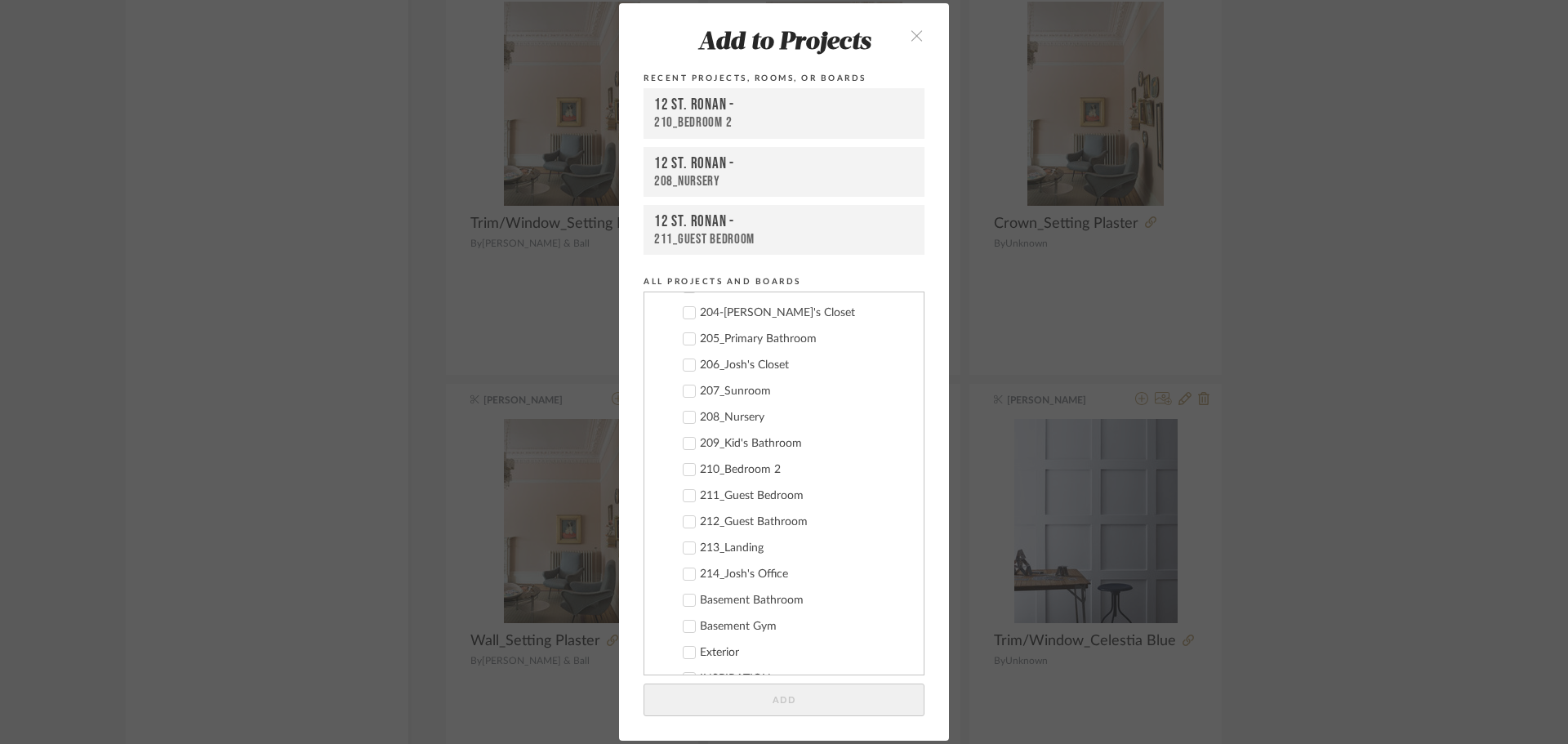
click at [685, 420] on icon at bounding box center [690, 418] width 11 height 8
click at [687, 473] on icon at bounding box center [690, 470] width 12 height 12
click at [775, 698] on button "Add" at bounding box center [784, 700] width 281 height 33
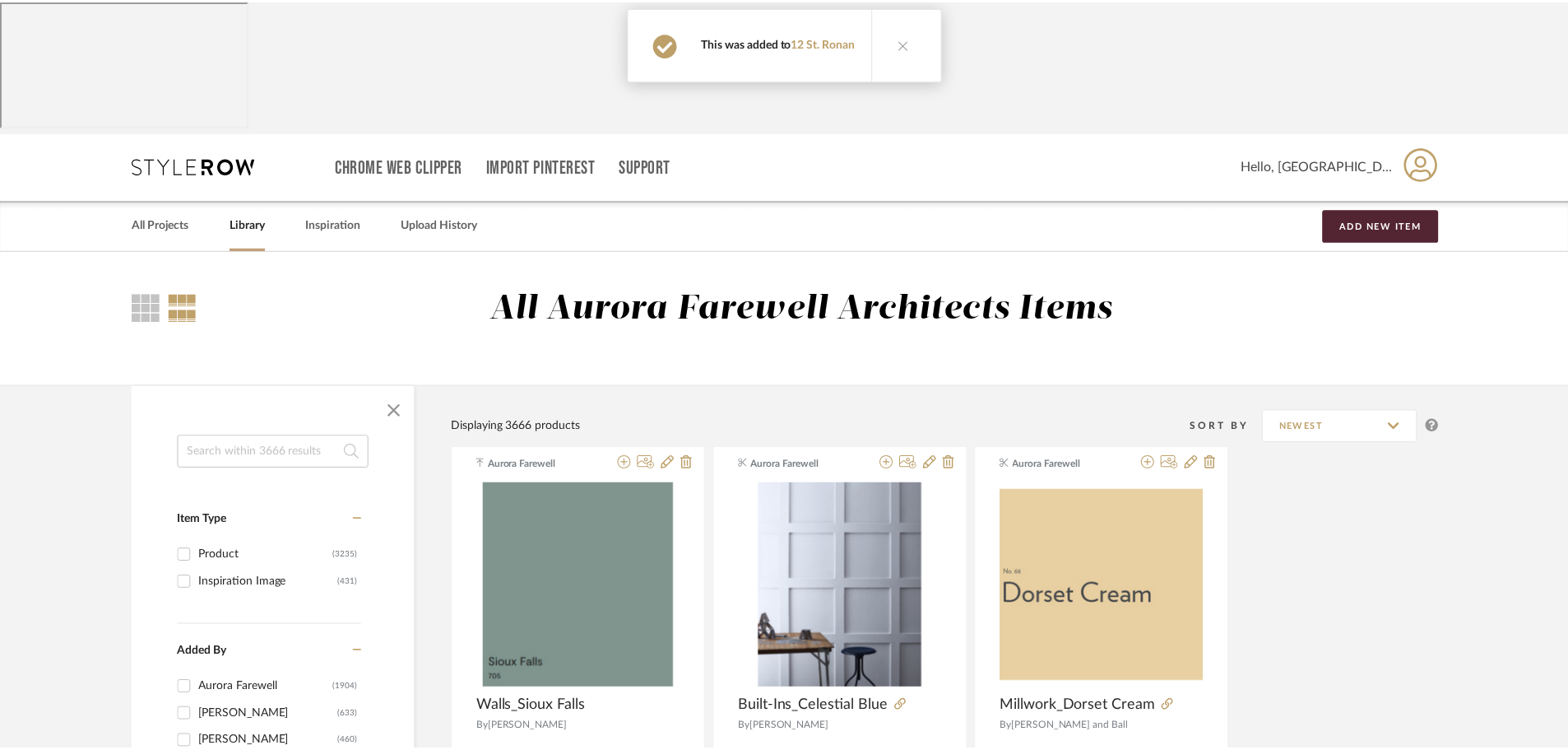
scroll to position [4269, 0]
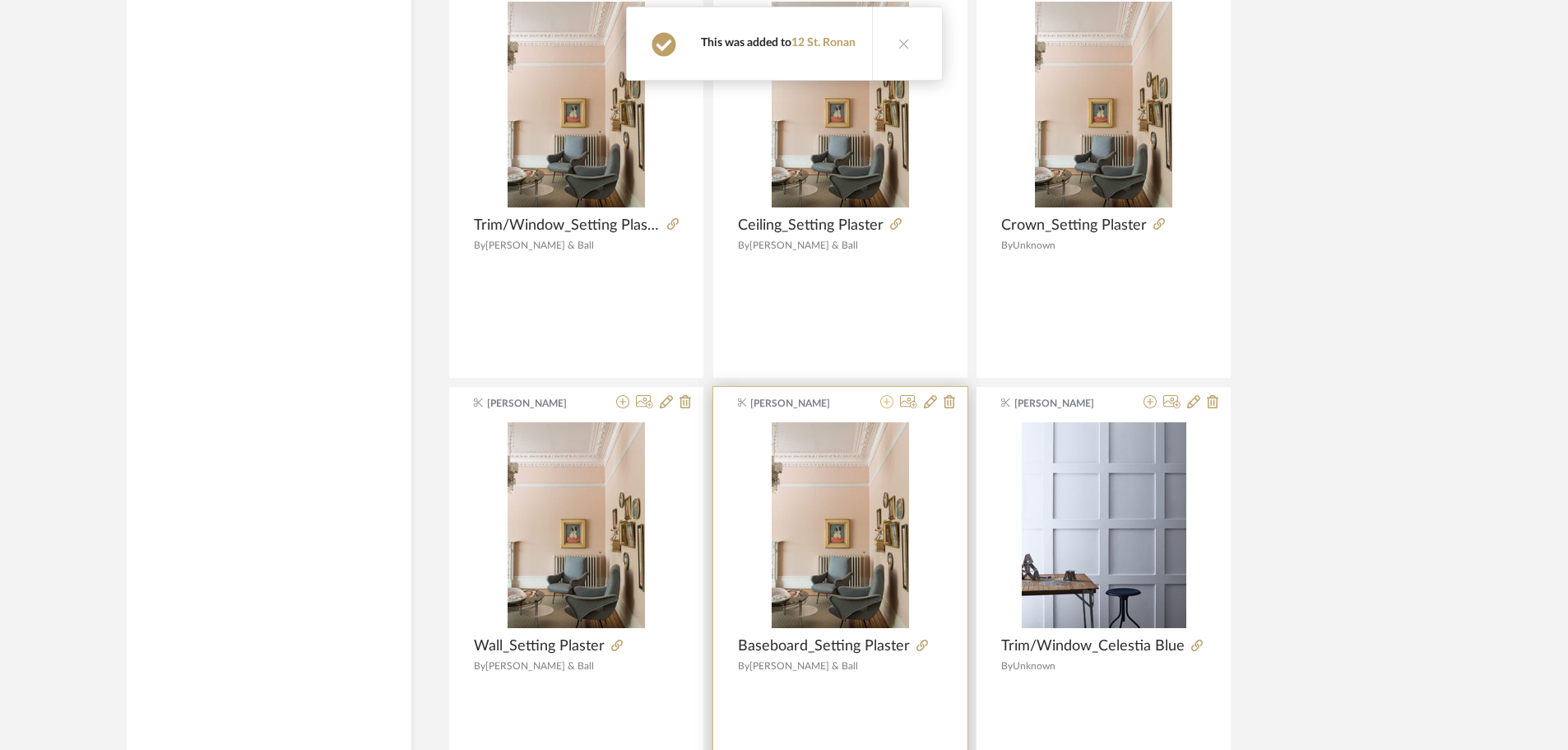
click at [888, 395] on icon at bounding box center [887, 402] width 13 height 13
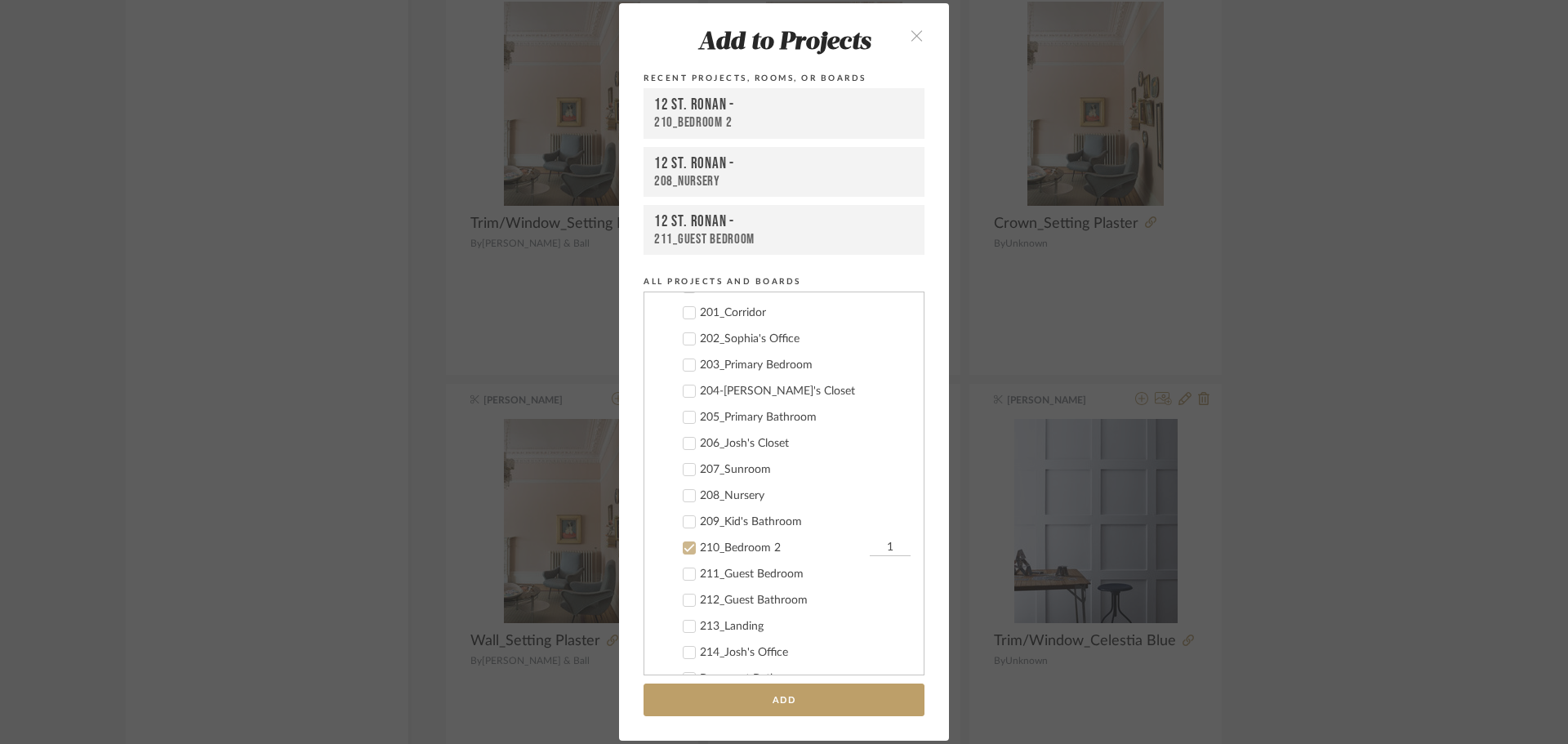
scroll to position [422, 0]
click at [684, 501] on icon at bounding box center [690, 499] width 12 height 12
click at [761, 702] on button "Add" at bounding box center [784, 700] width 281 height 33
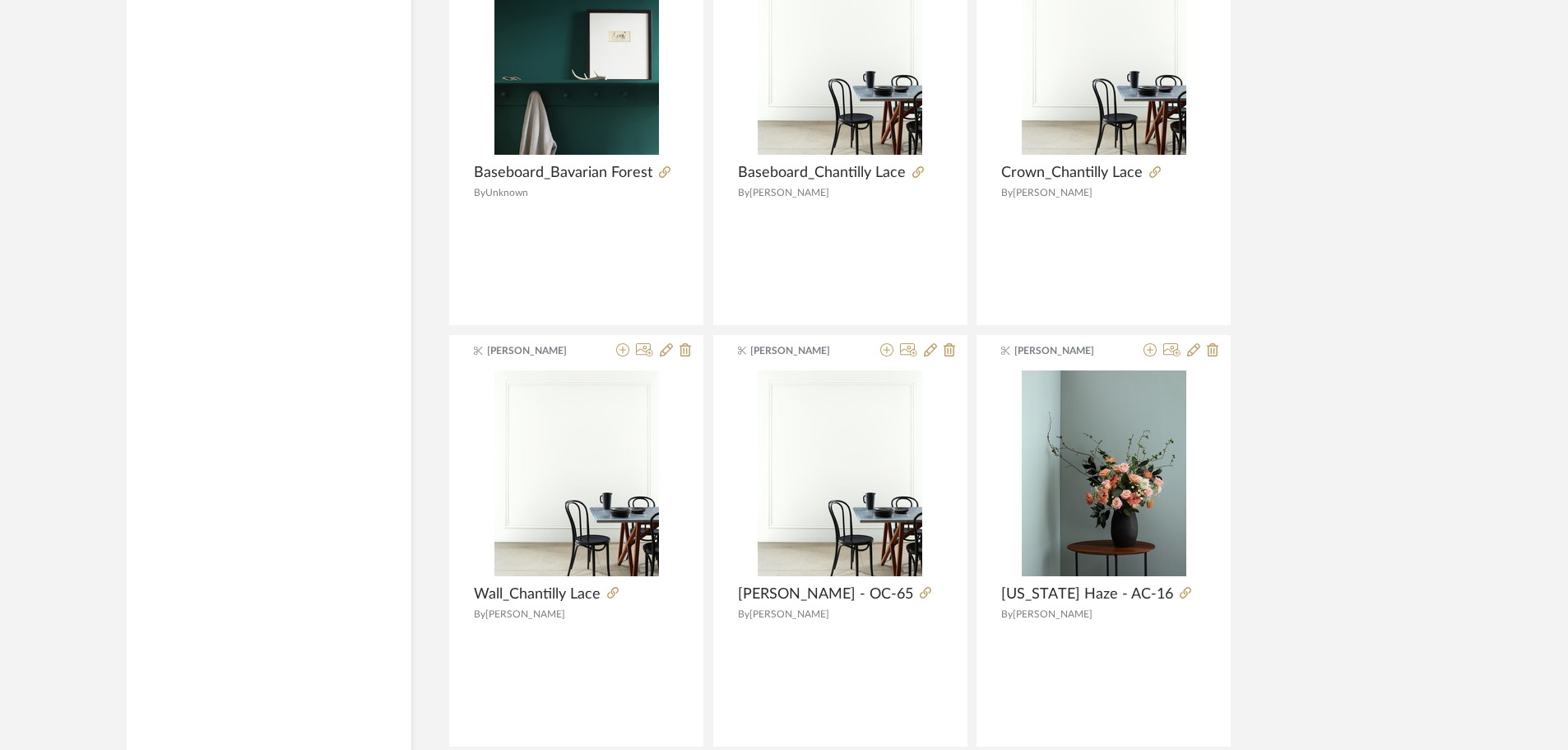
scroll to position [8150, 0]
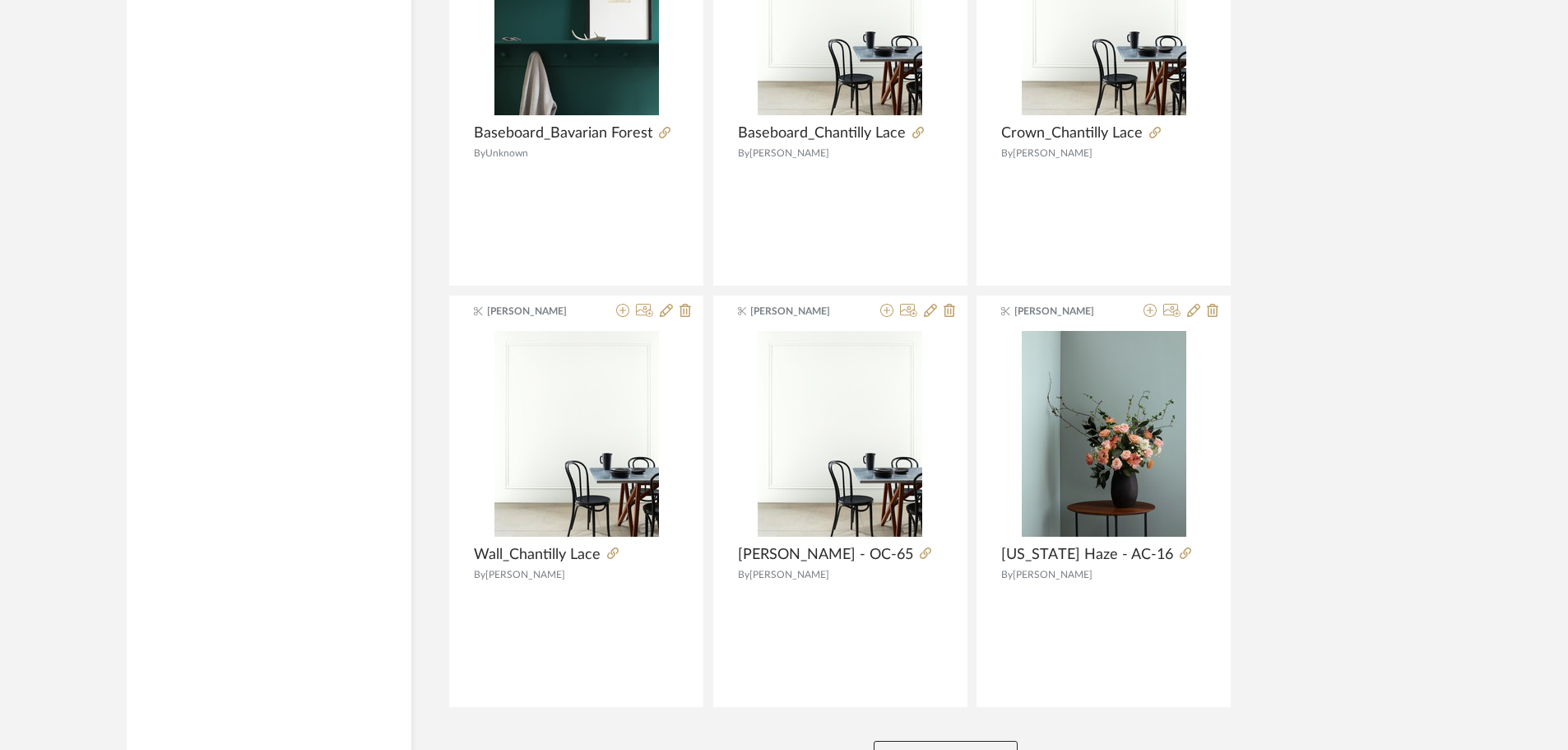
click at [934, 741] on button "View More" at bounding box center [946, 757] width 144 height 33
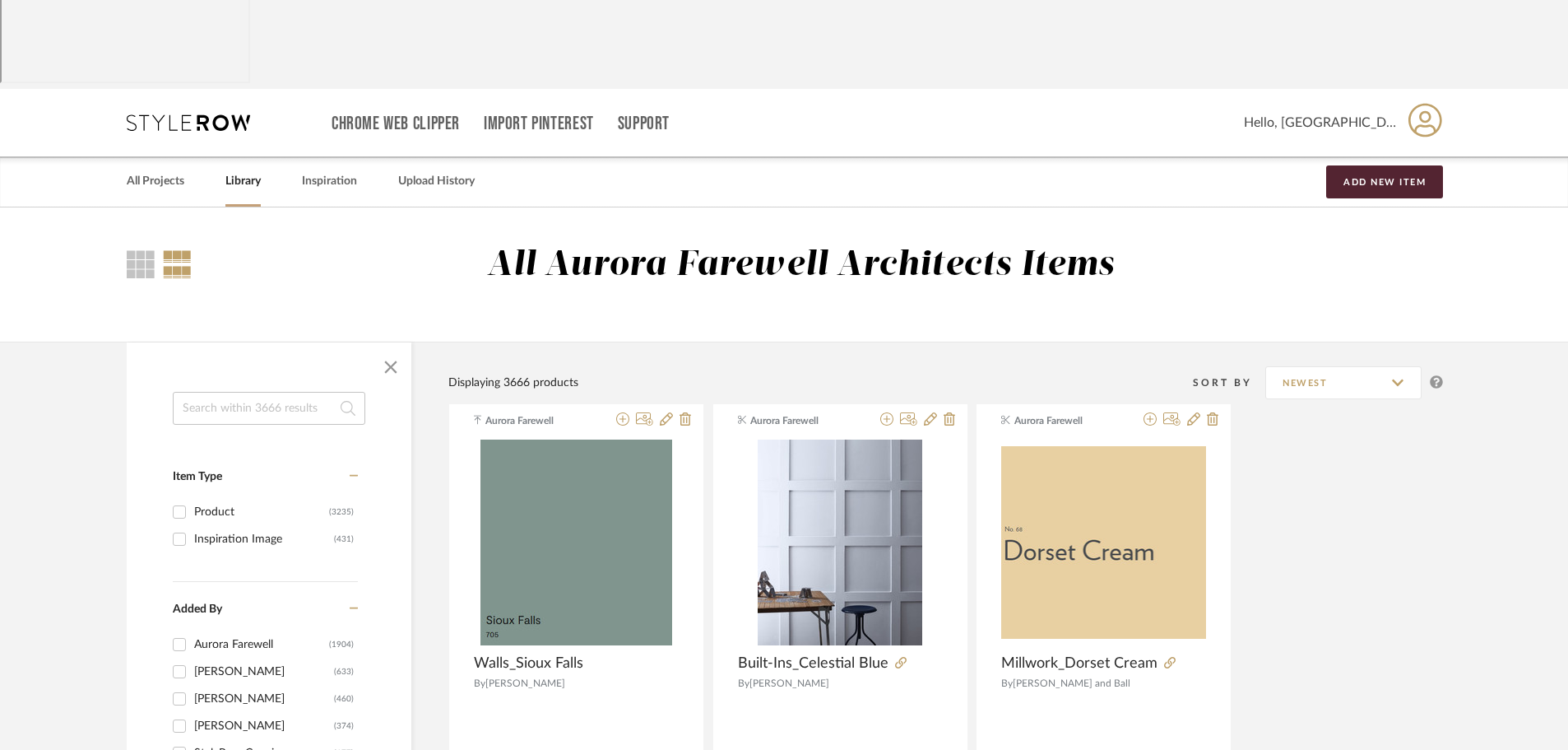
scroll to position [0, 0]
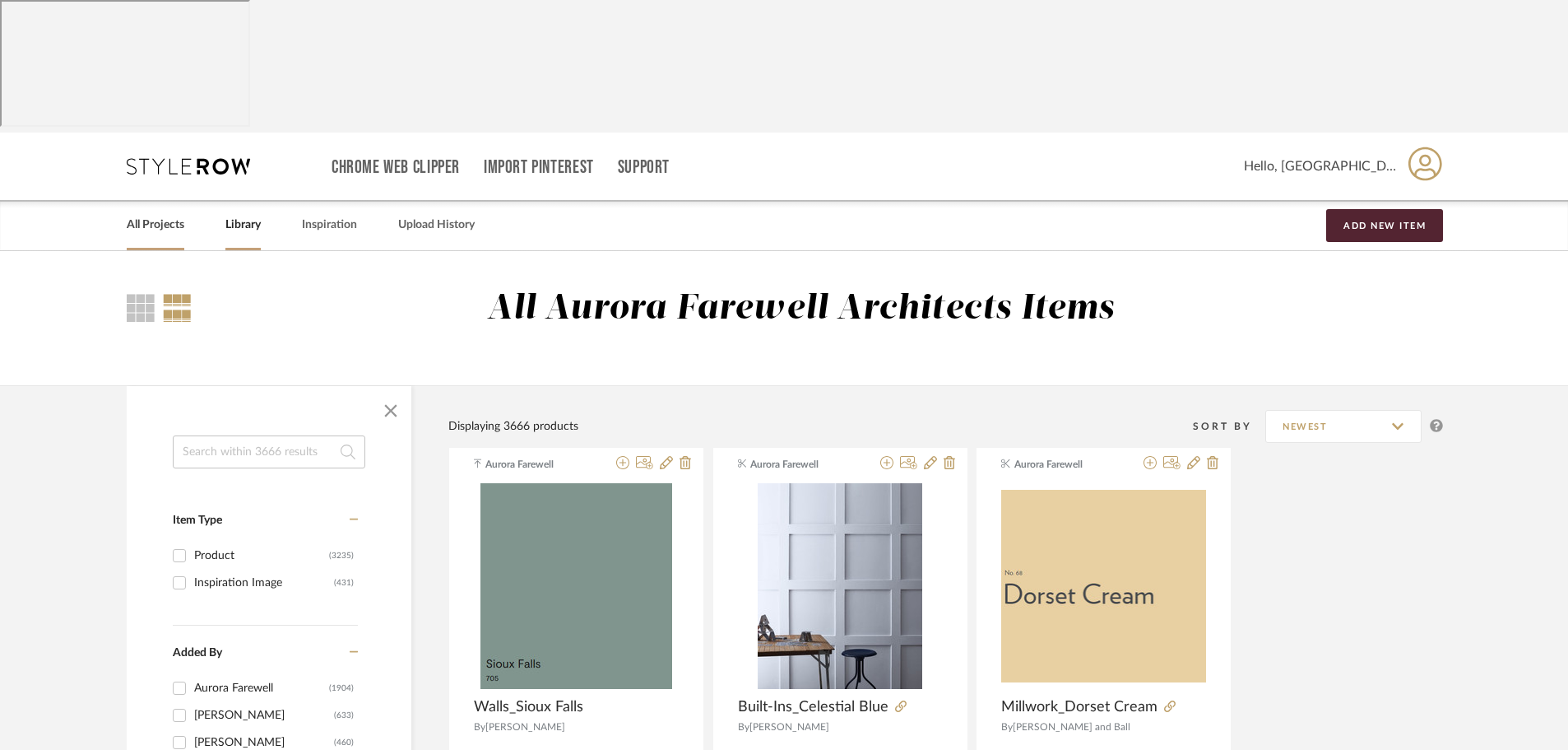
click at [142, 214] on link "All Projects" at bounding box center [155, 225] width 58 height 23
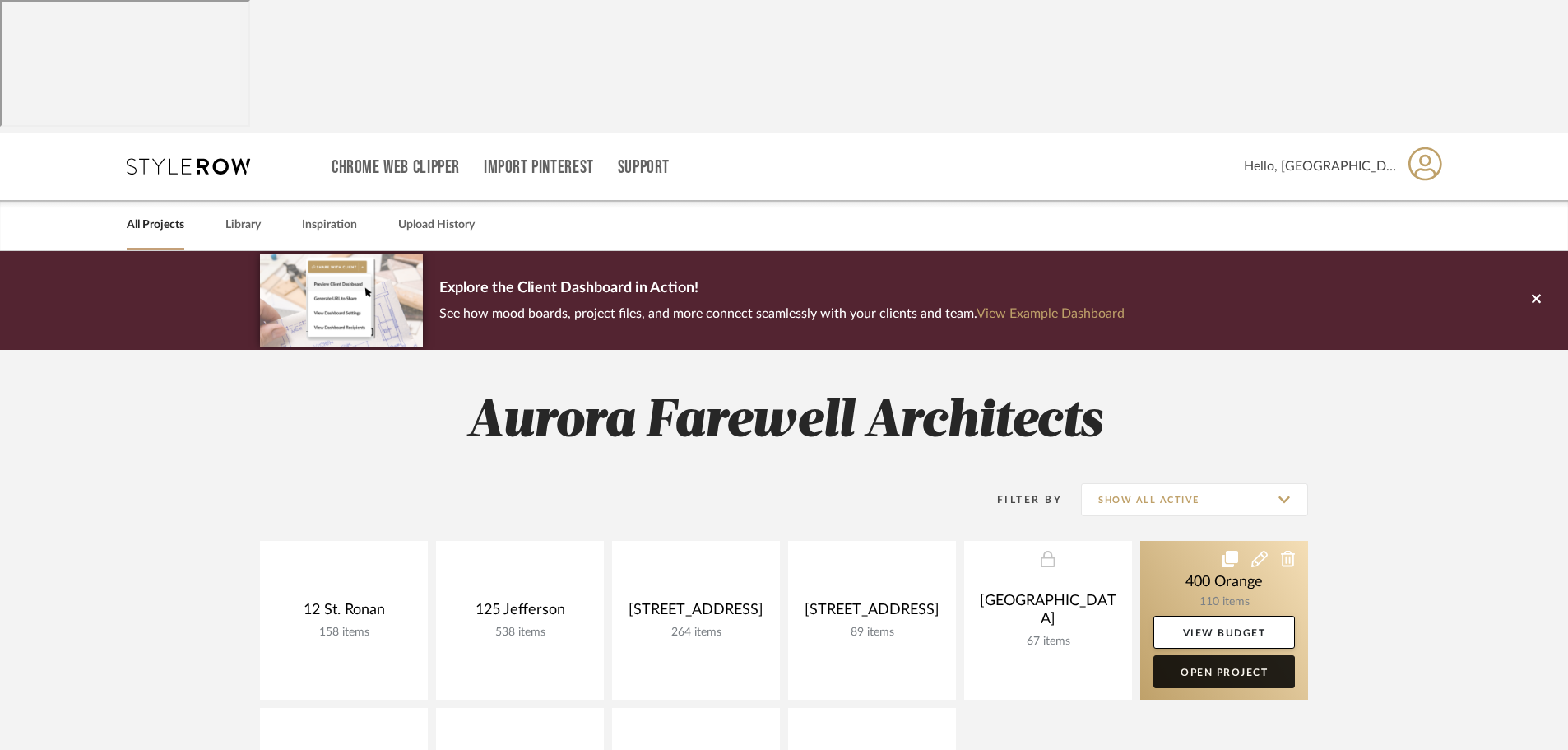
click at [1225, 655] on link "Open Project" at bounding box center [1225, 671] width 142 height 33
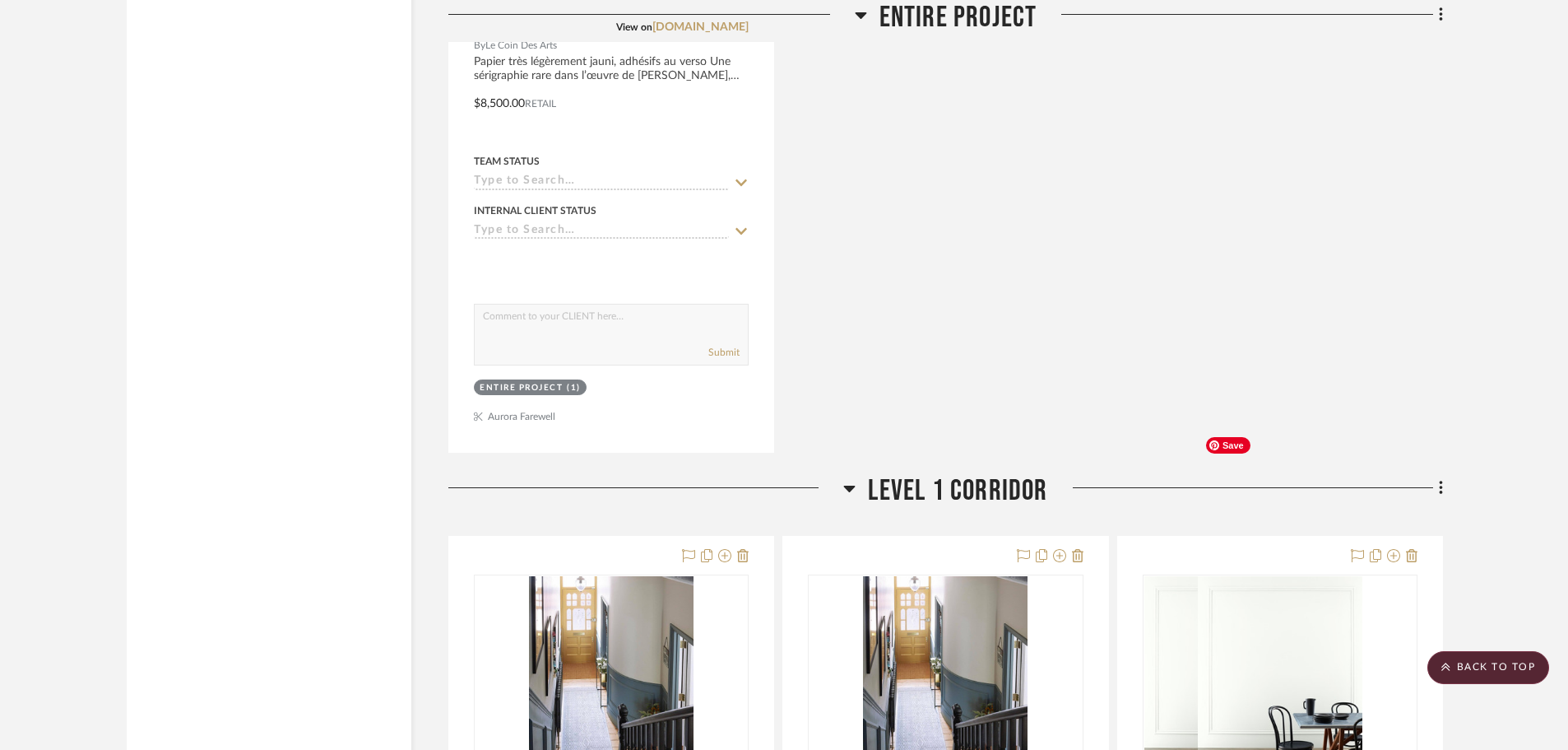
scroll to position [3292, 0]
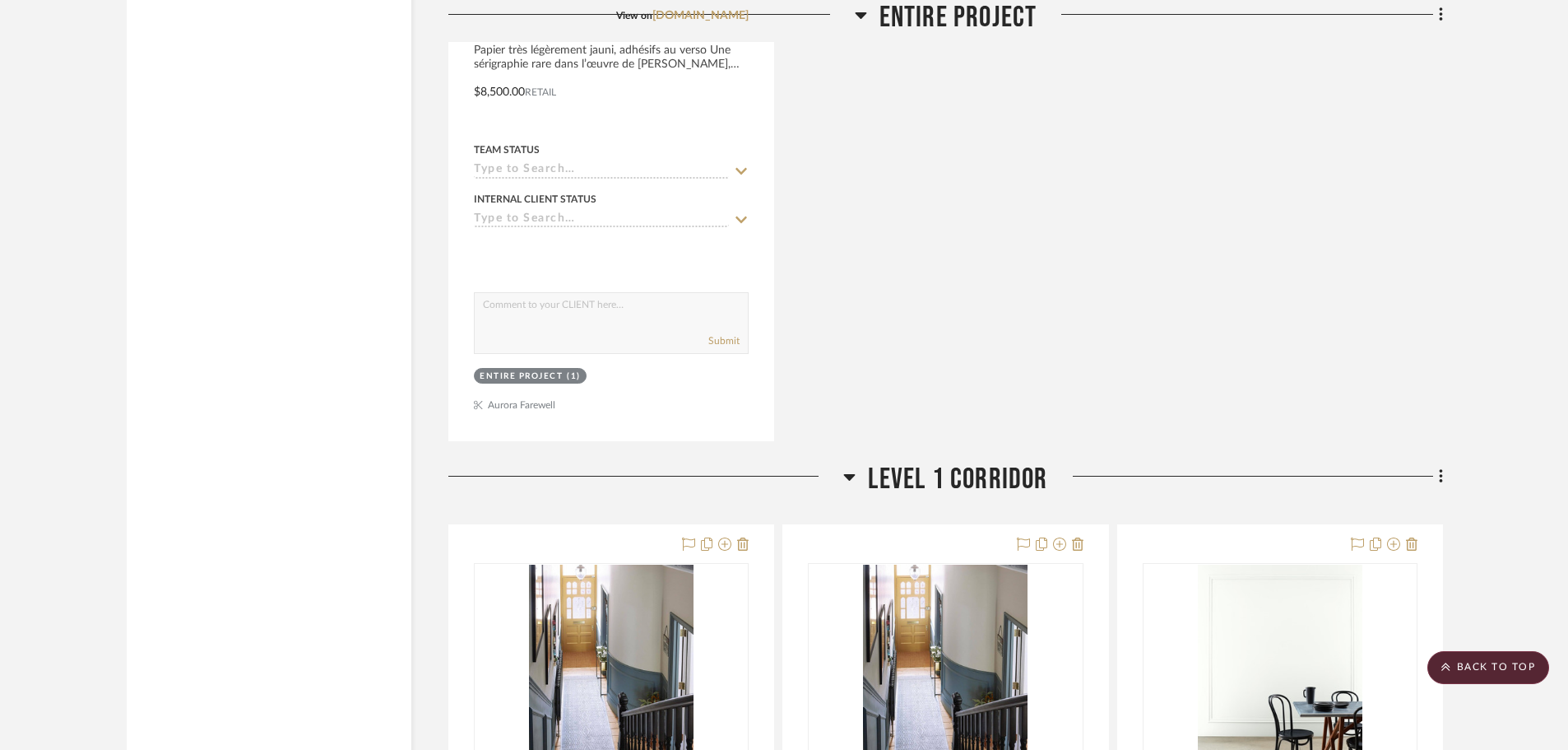
click at [848, 467] on icon at bounding box center [849, 477] width 13 height 20
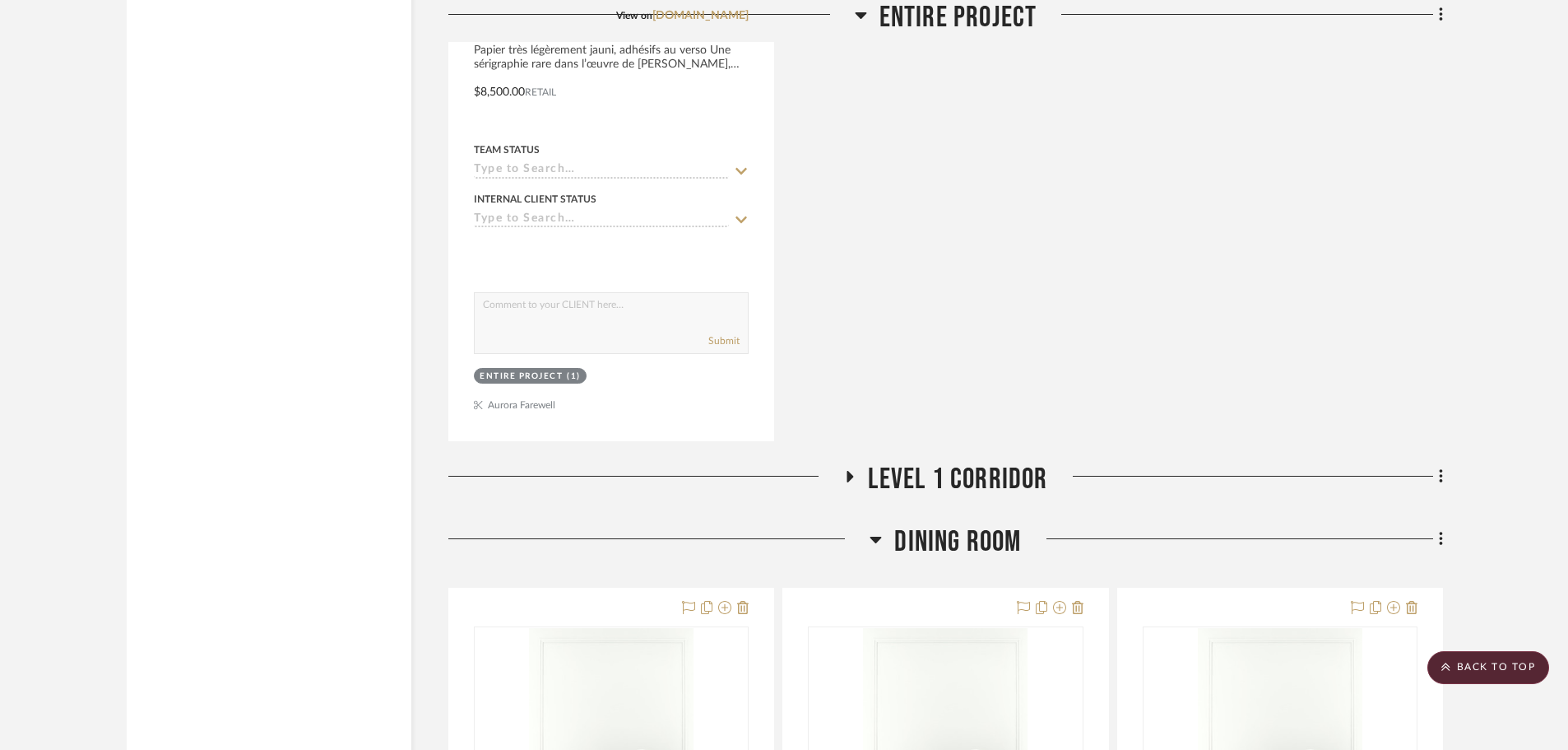
click at [876, 537] on icon at bounding box center [877, 540] width 12 height 7
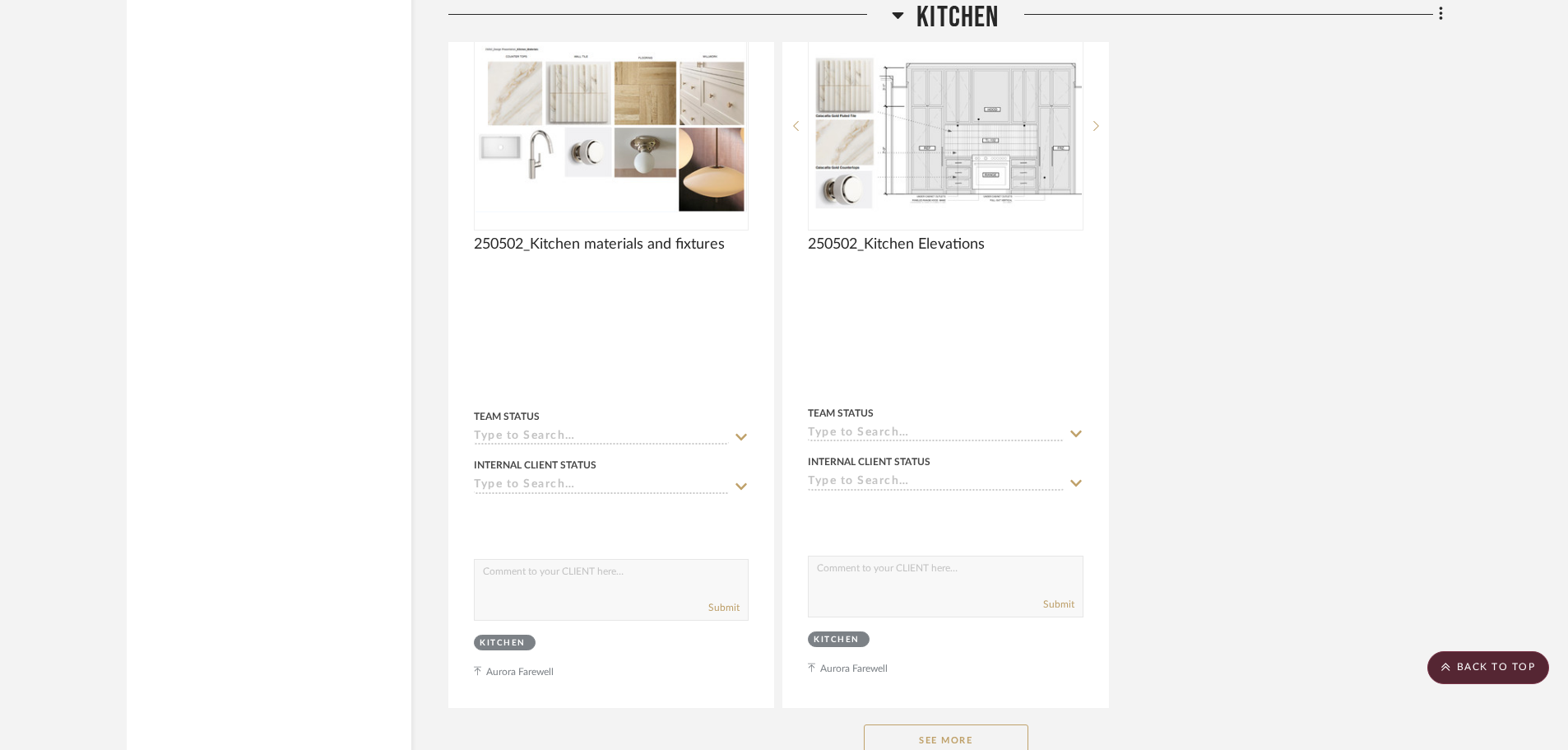
scroll to position [5432, 0]
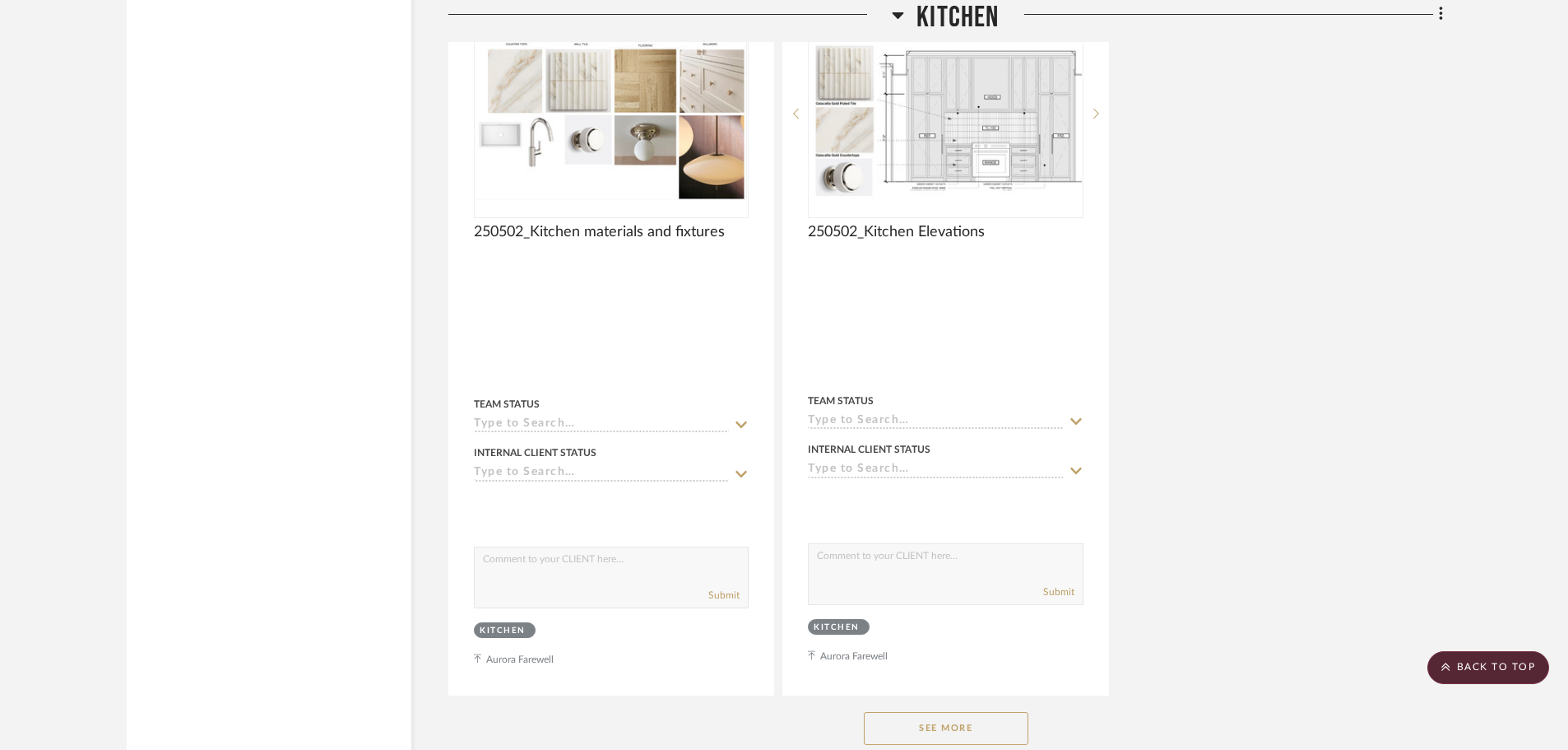
click at [897, 13] on icon at bounding box center [898, 16] width 12 height 7
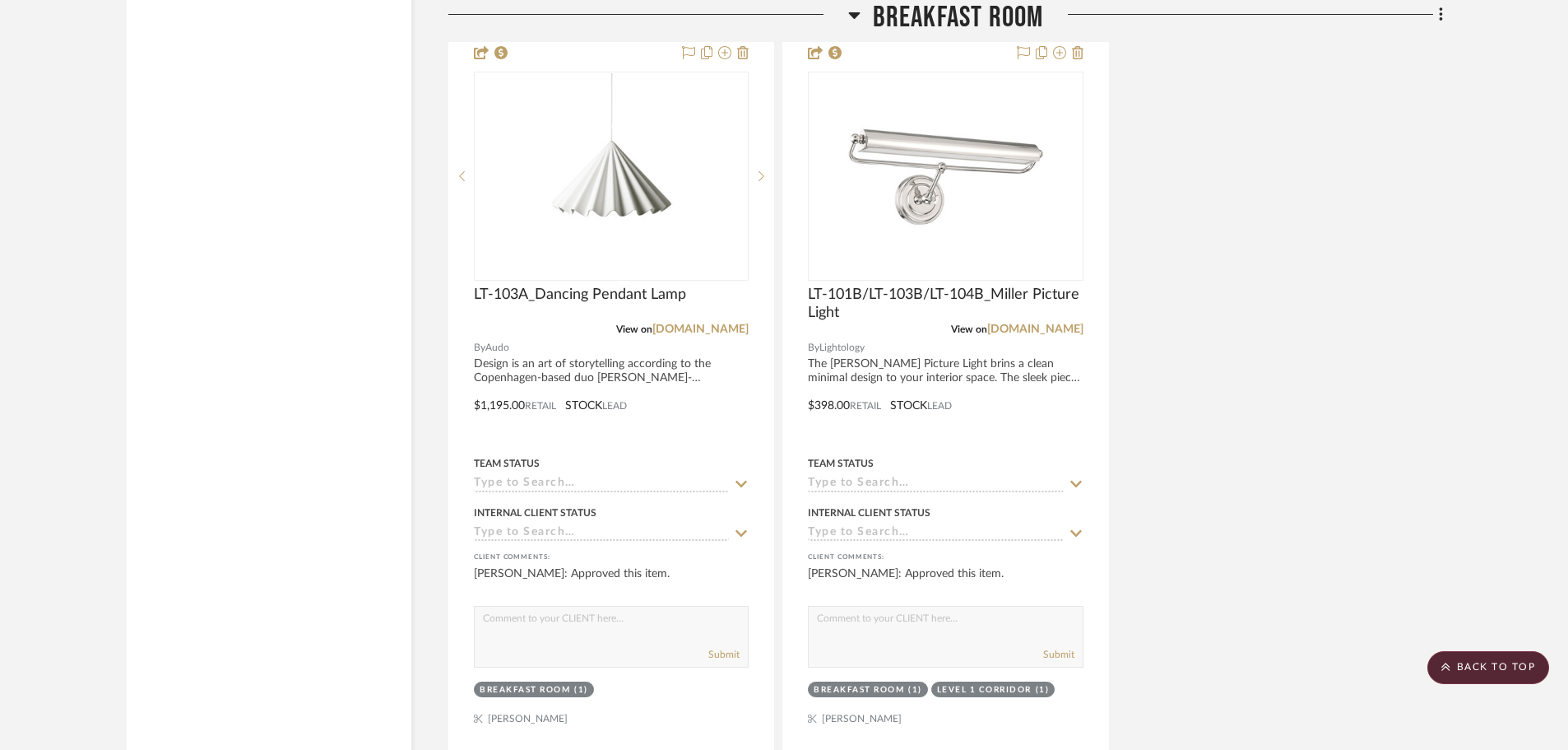
click at [849, 13] on icon at bounding box center [854, 16] width 12 height 7
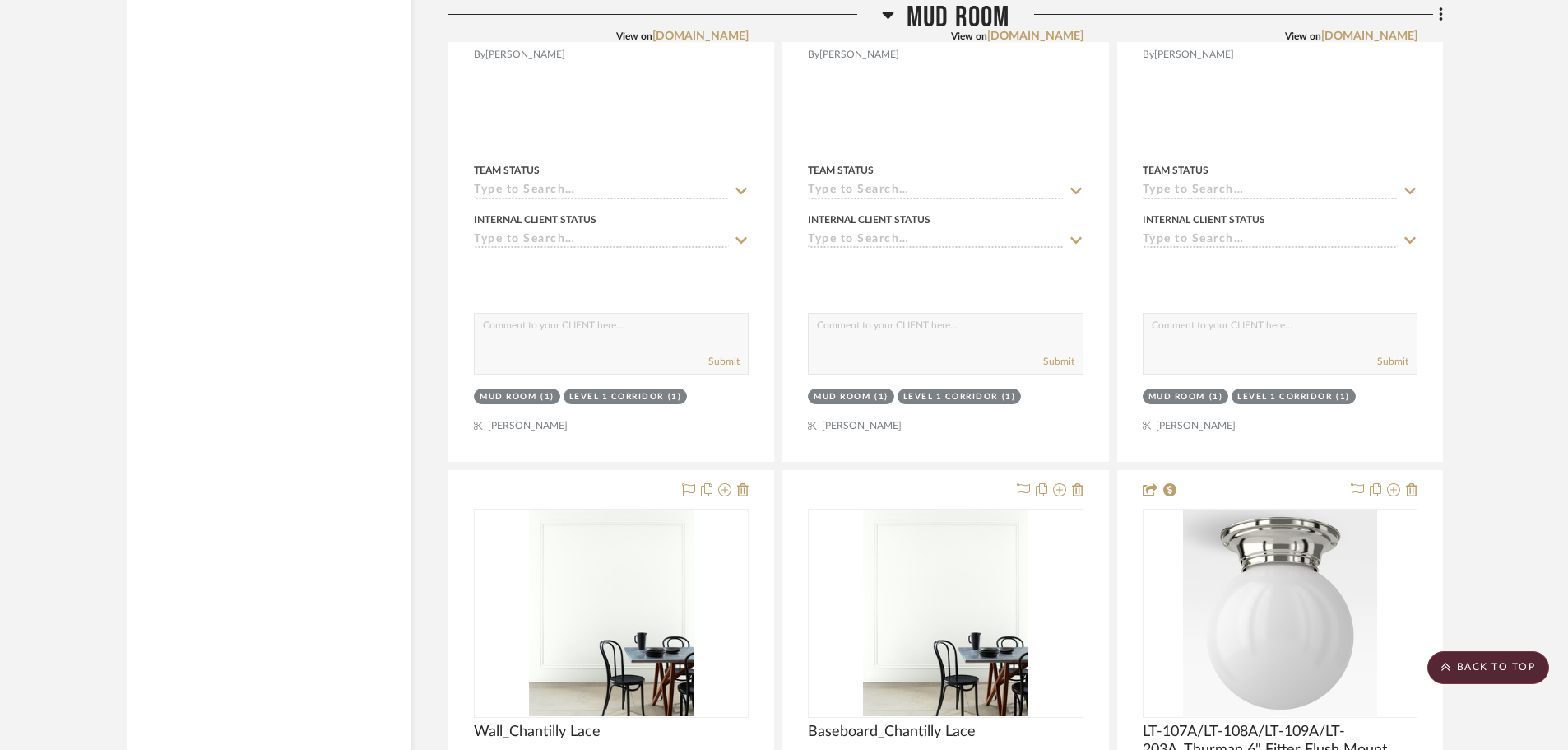
scroll to position [0, 0]
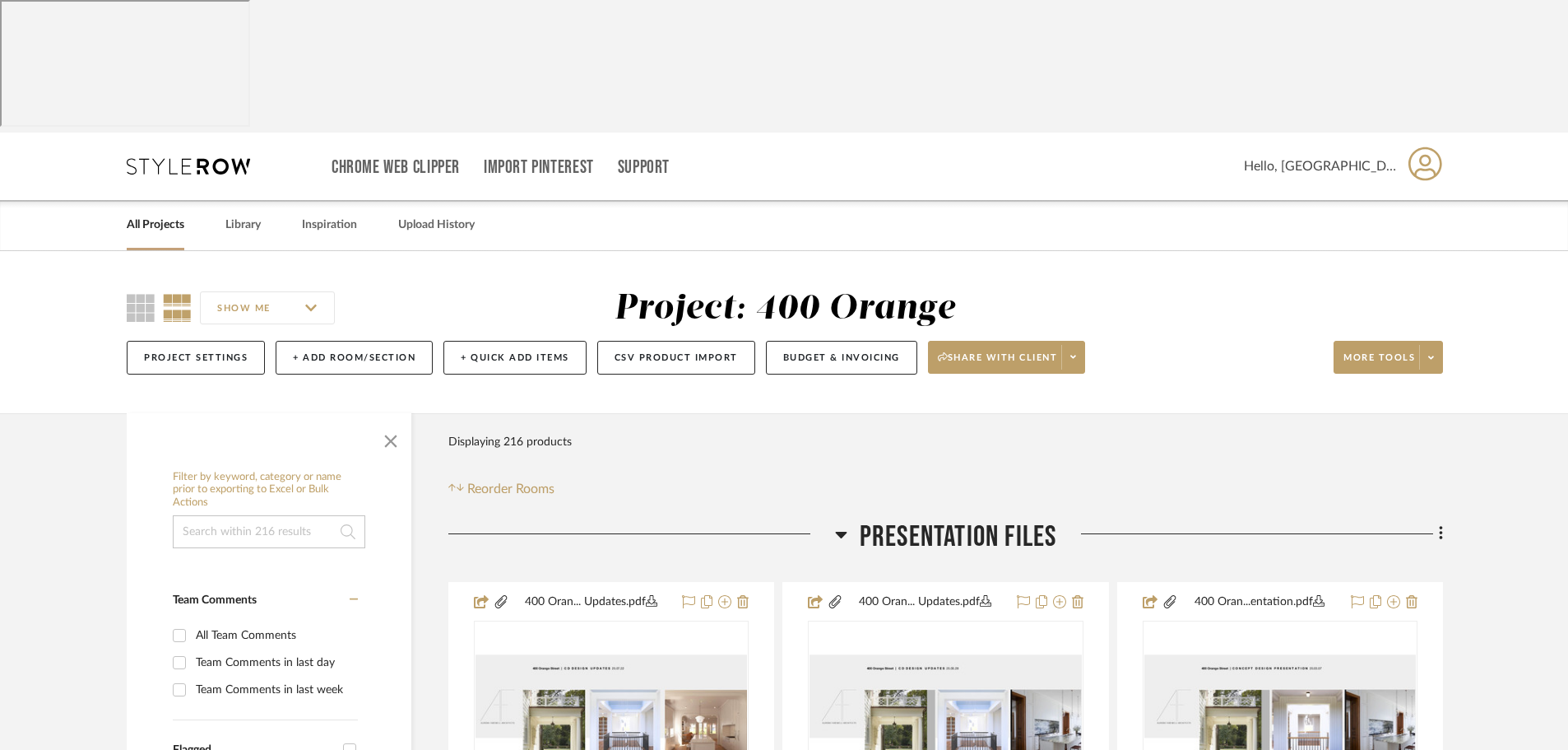
click at [167, 214] on link "All Projects" at bounding box center [155, 225] width 58 height 23
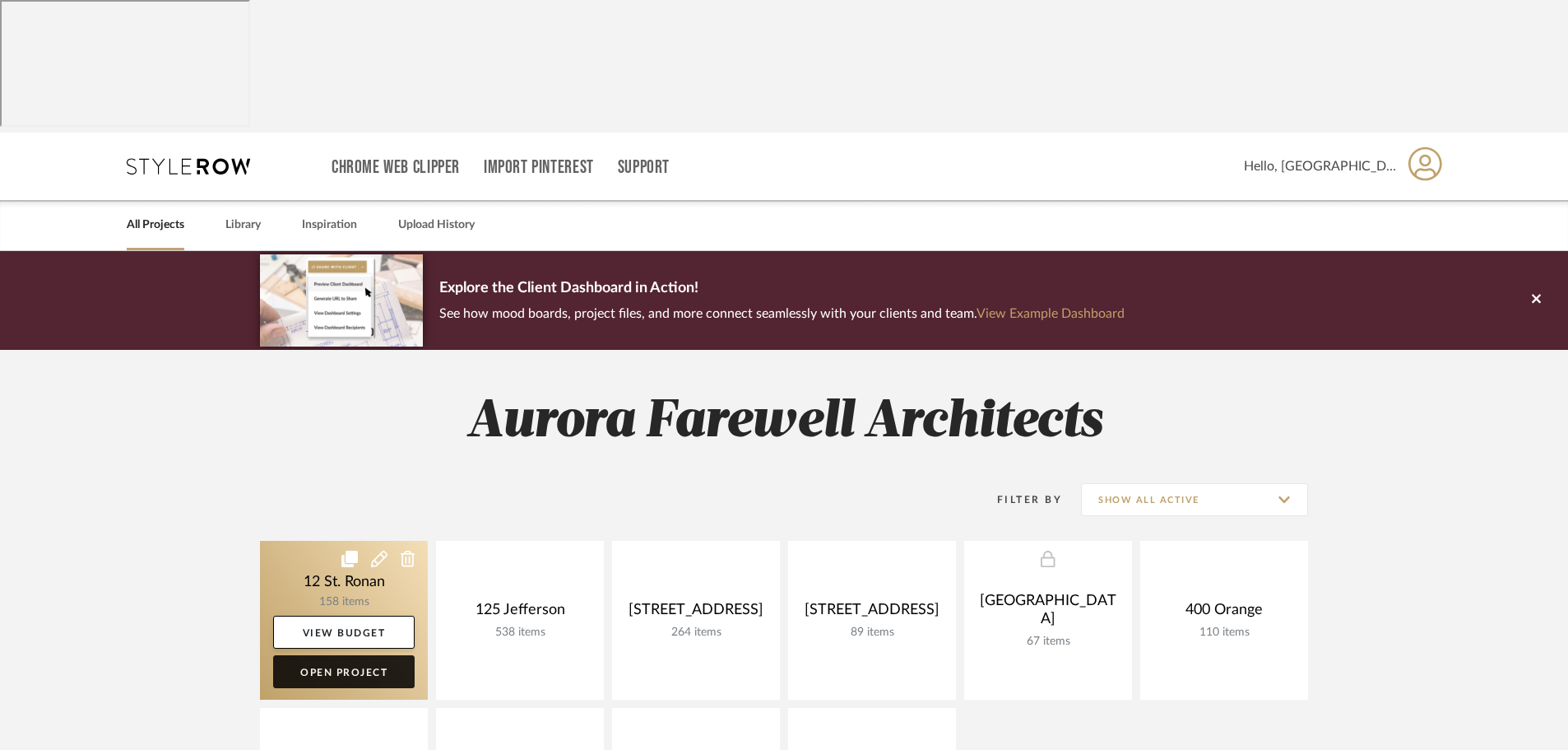
click at [362, 655] on link "Open Project" at bounding box center [344, 671] width 142 height 33
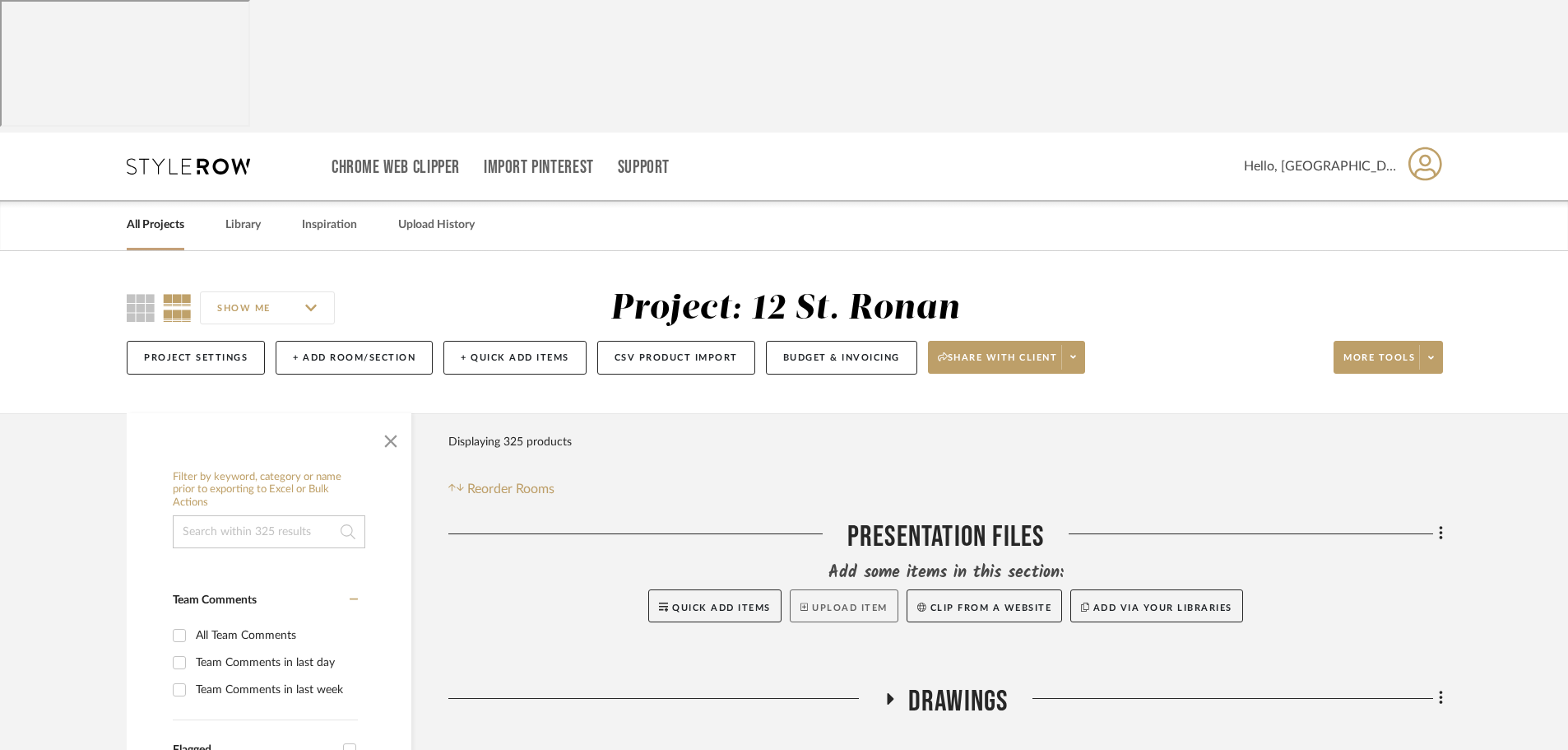
click at [828, 590] on button "Upload Item" at bounding box center [844, 606] width 109 height 33
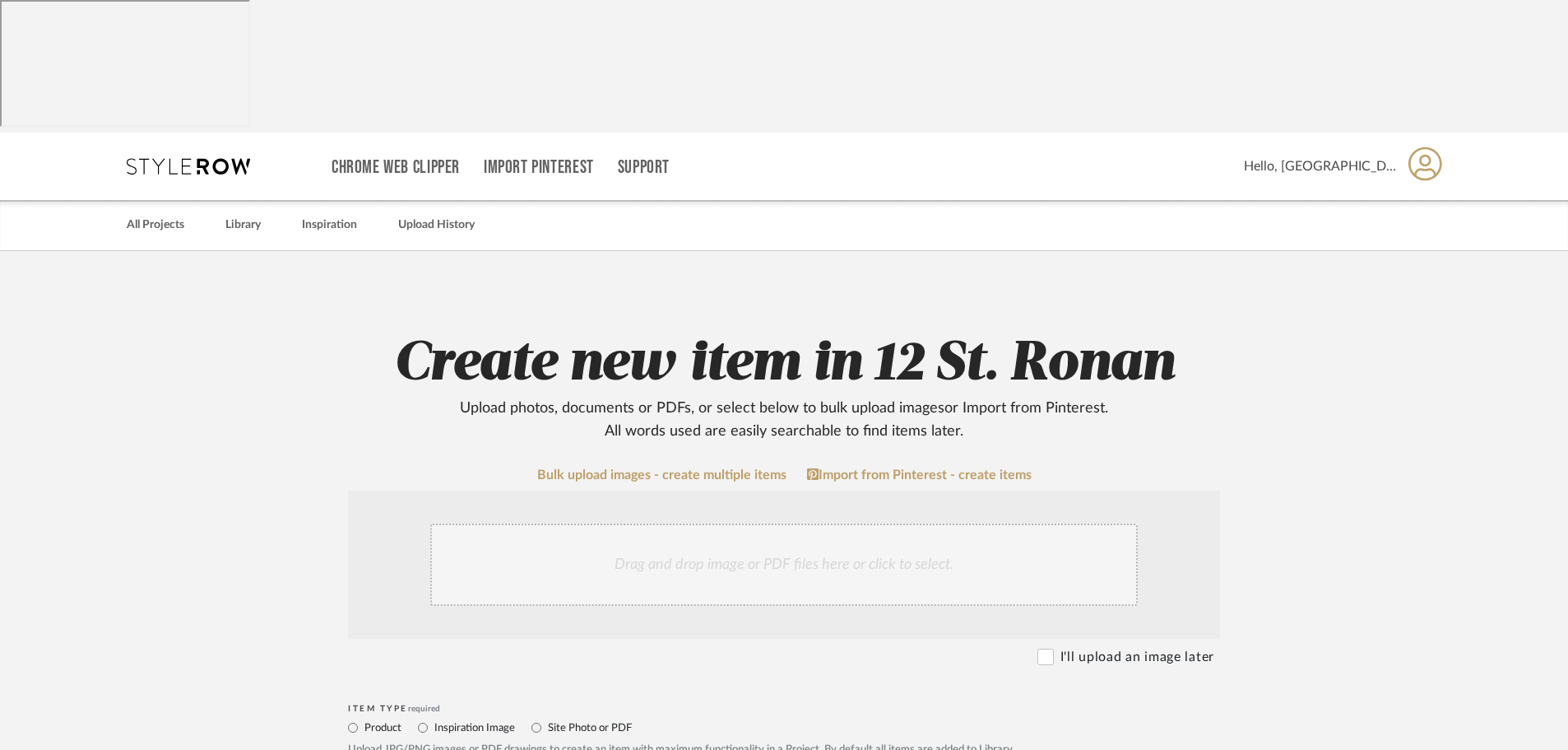
click at [805, 524] on div "Drag and drop image or PDF files here or click to select." at bounding box center [784, 565] width 708 height 83
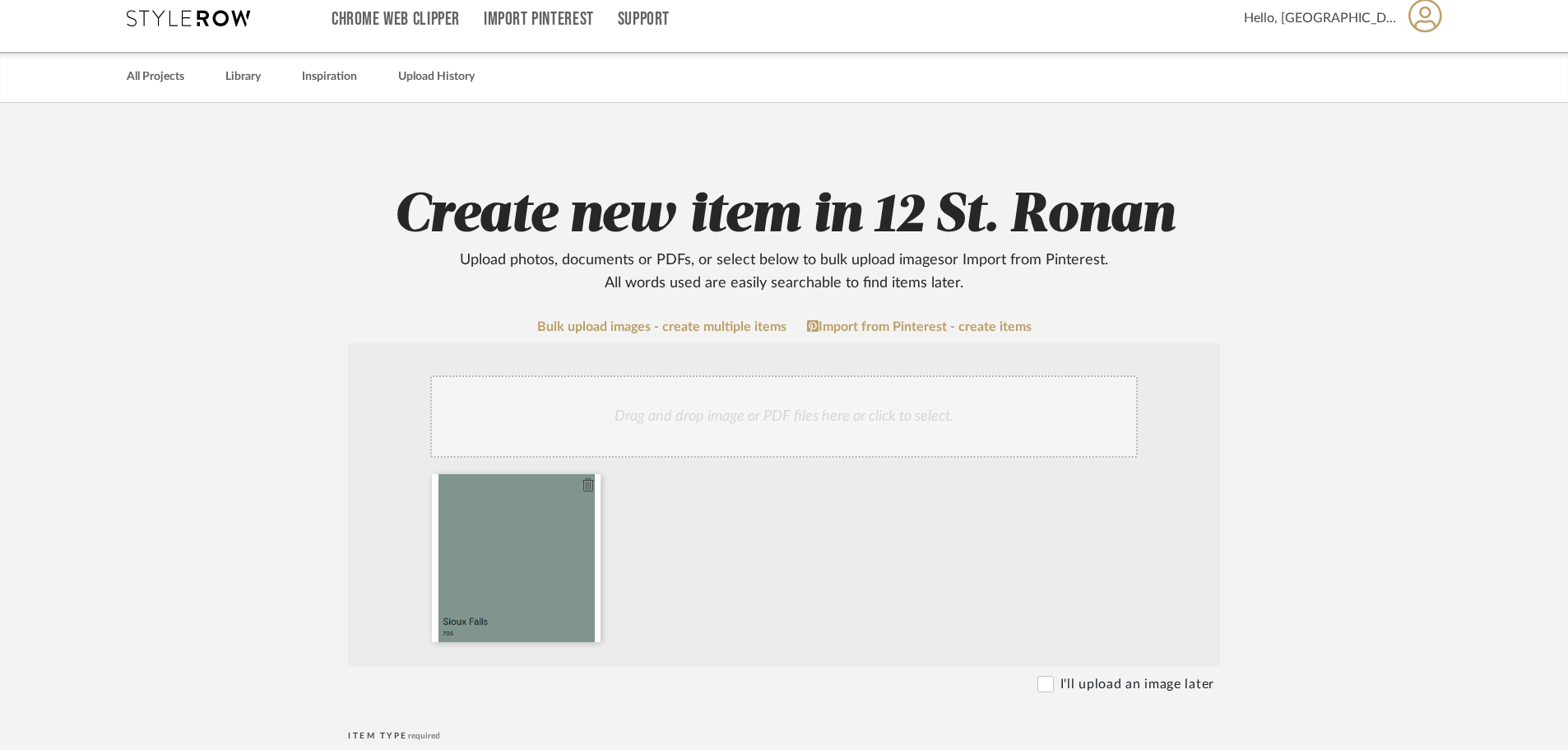
scroll to position [329, 0]
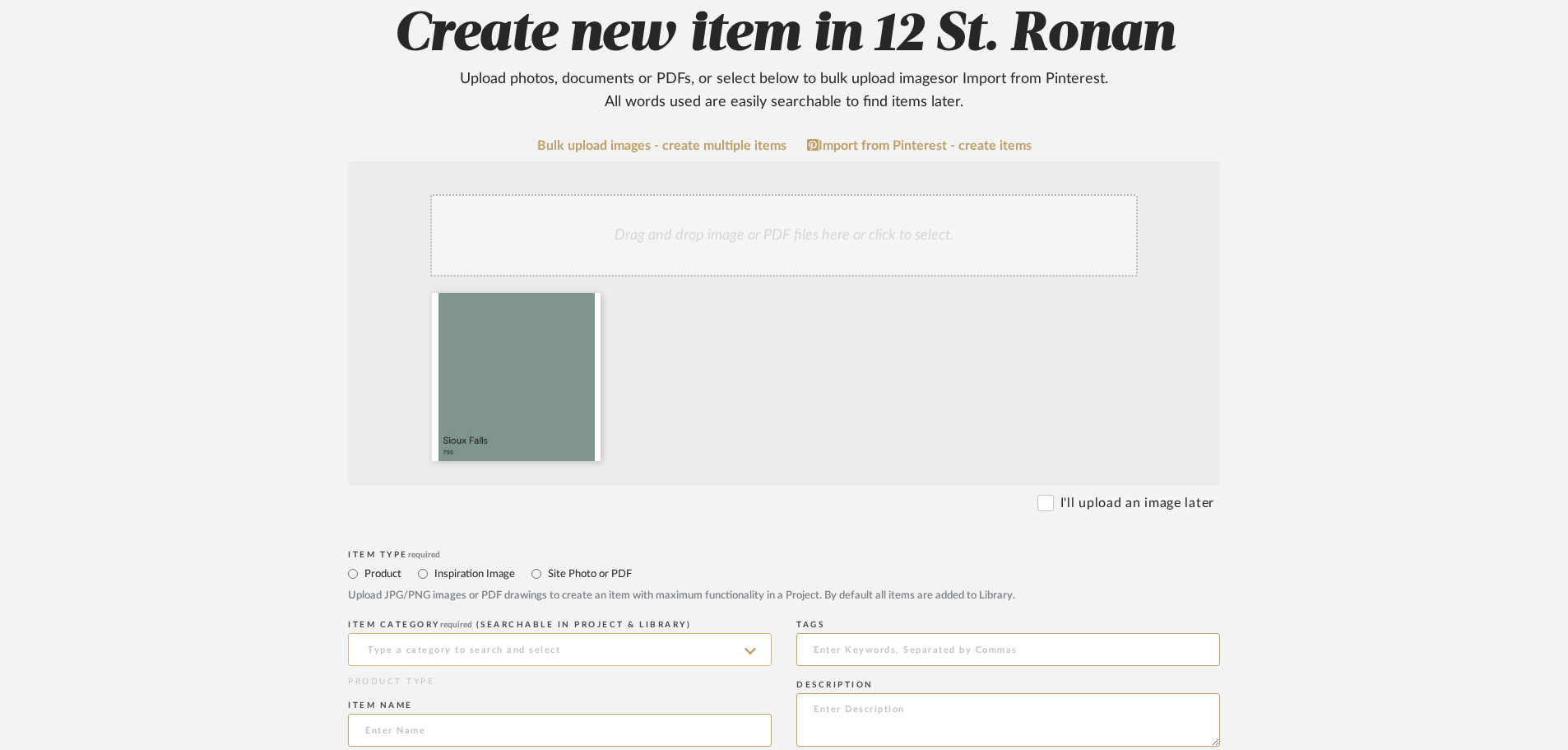
click at [539, 633] on input at bounding box center [560, 649] width 424 height 33
click at [495, 553] on div "Interior Paint" at bounding box center [560, 559] width 422 height 42
click at [505, 713] on input at bounding box center [560, 729] width 424 height 33
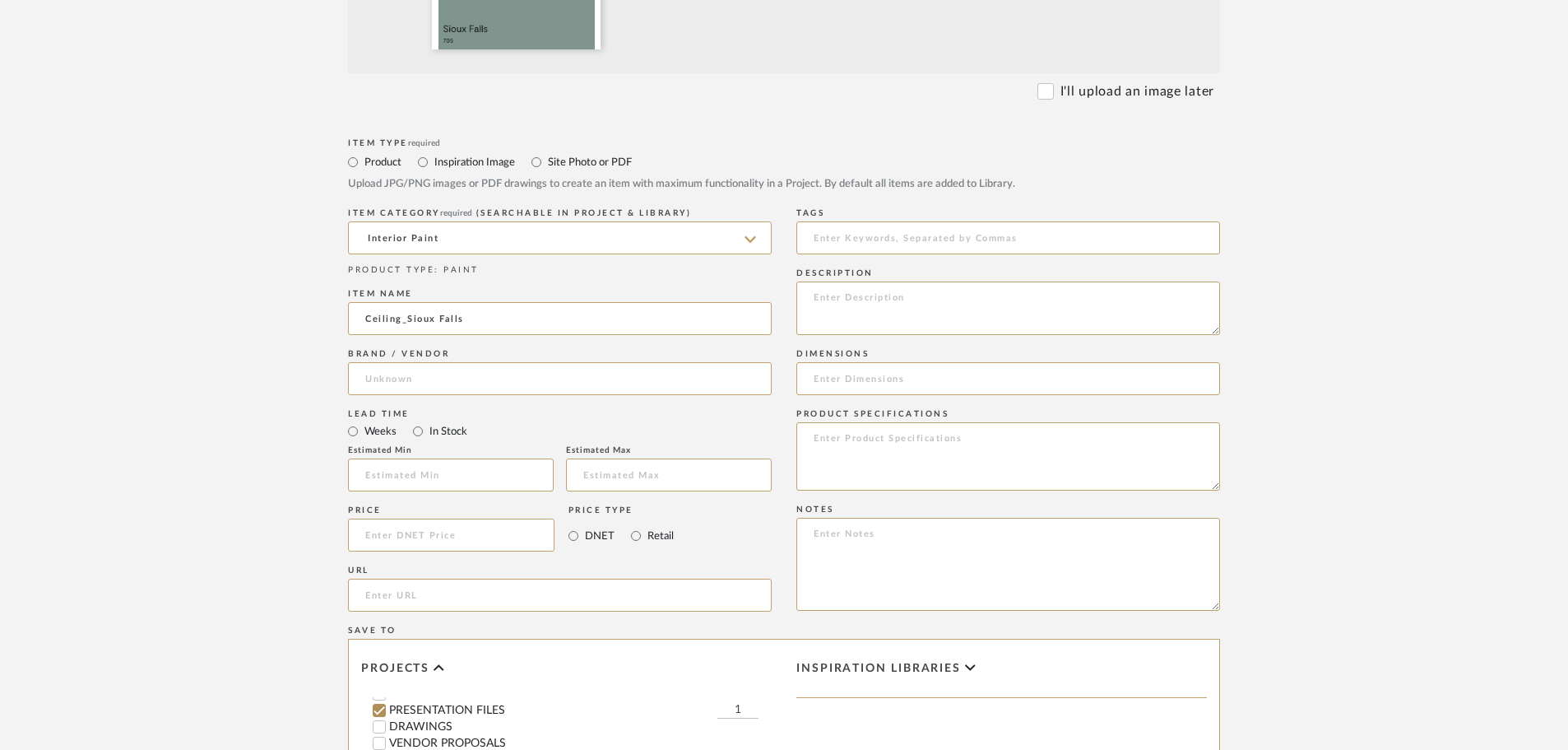
scroll to position [83, 0]
click at [978, 423] on textarea at bounding box center [1009, 457] width 424 height 68
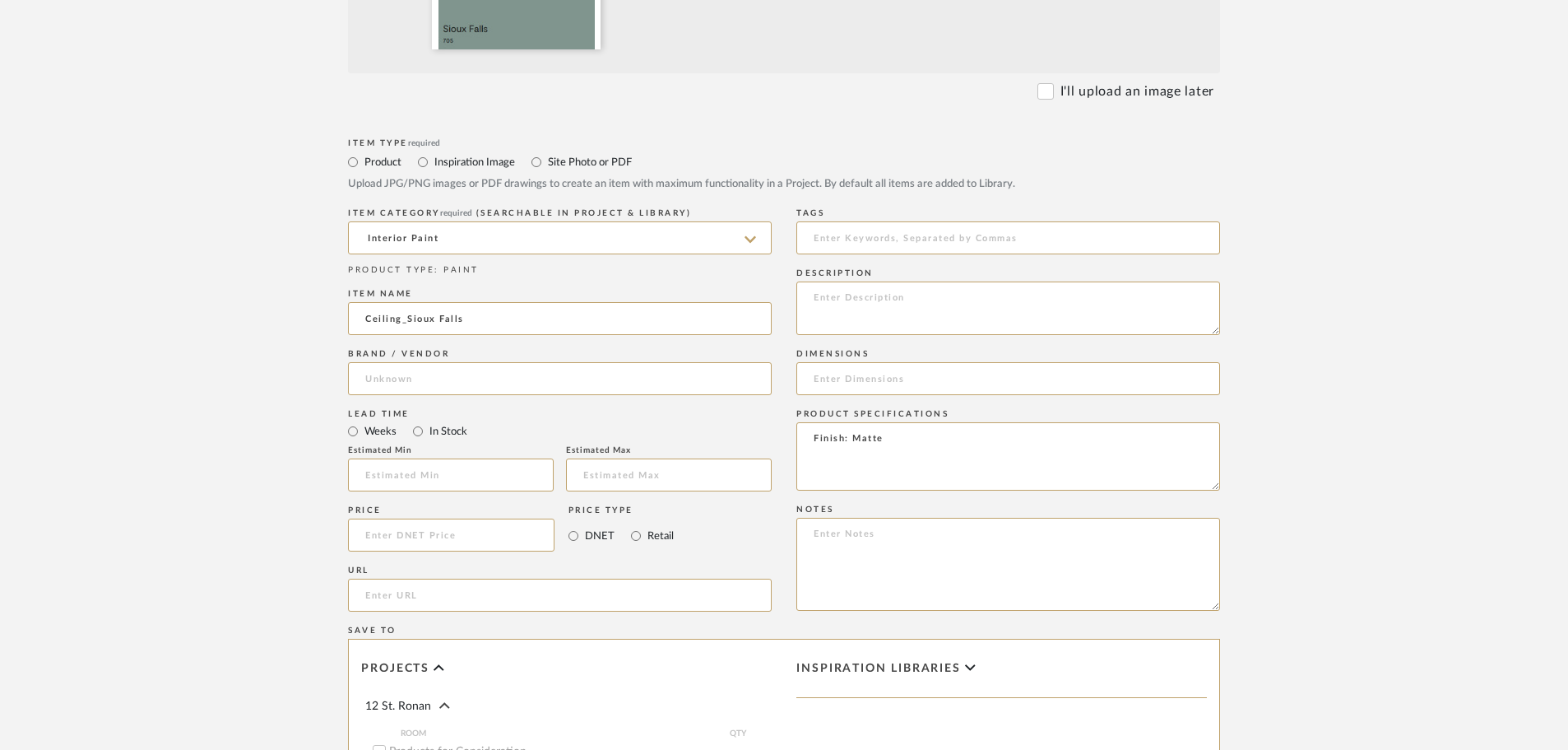
drag, startPoint x: 1297, startPoint y: 396, endPoint x: 1301, endPoint y: 425, distance: 29.3
click at [1267, 398] on form "Bulk upload images - create multiple items Import from Pinterest - create items…" at bounding box center [783, 411] width 1048 height 1369
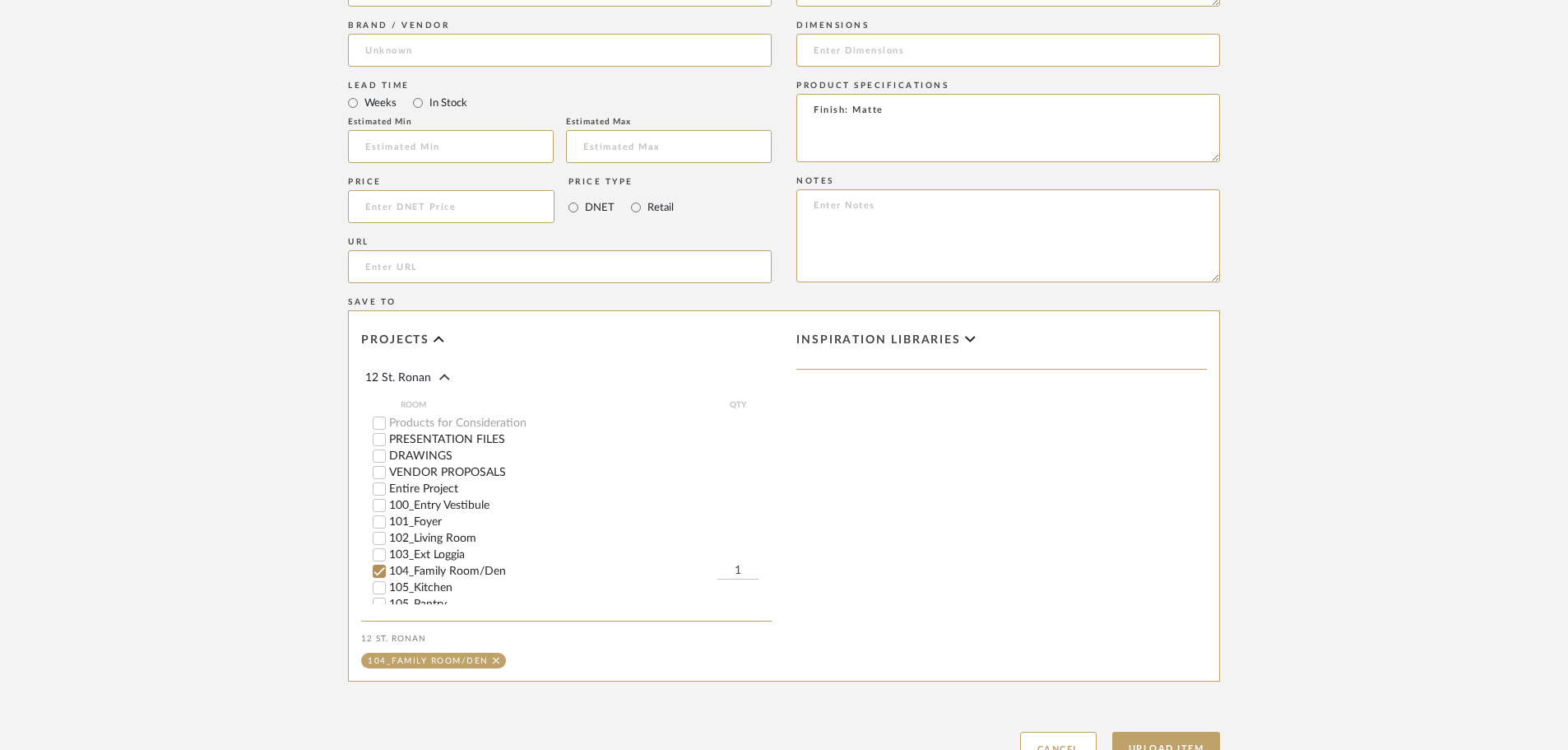
scroll to position [1071, 0]
click at [1158, 730] on button "Upload Item" at bounding box center [1166, 747] width 109 height 33
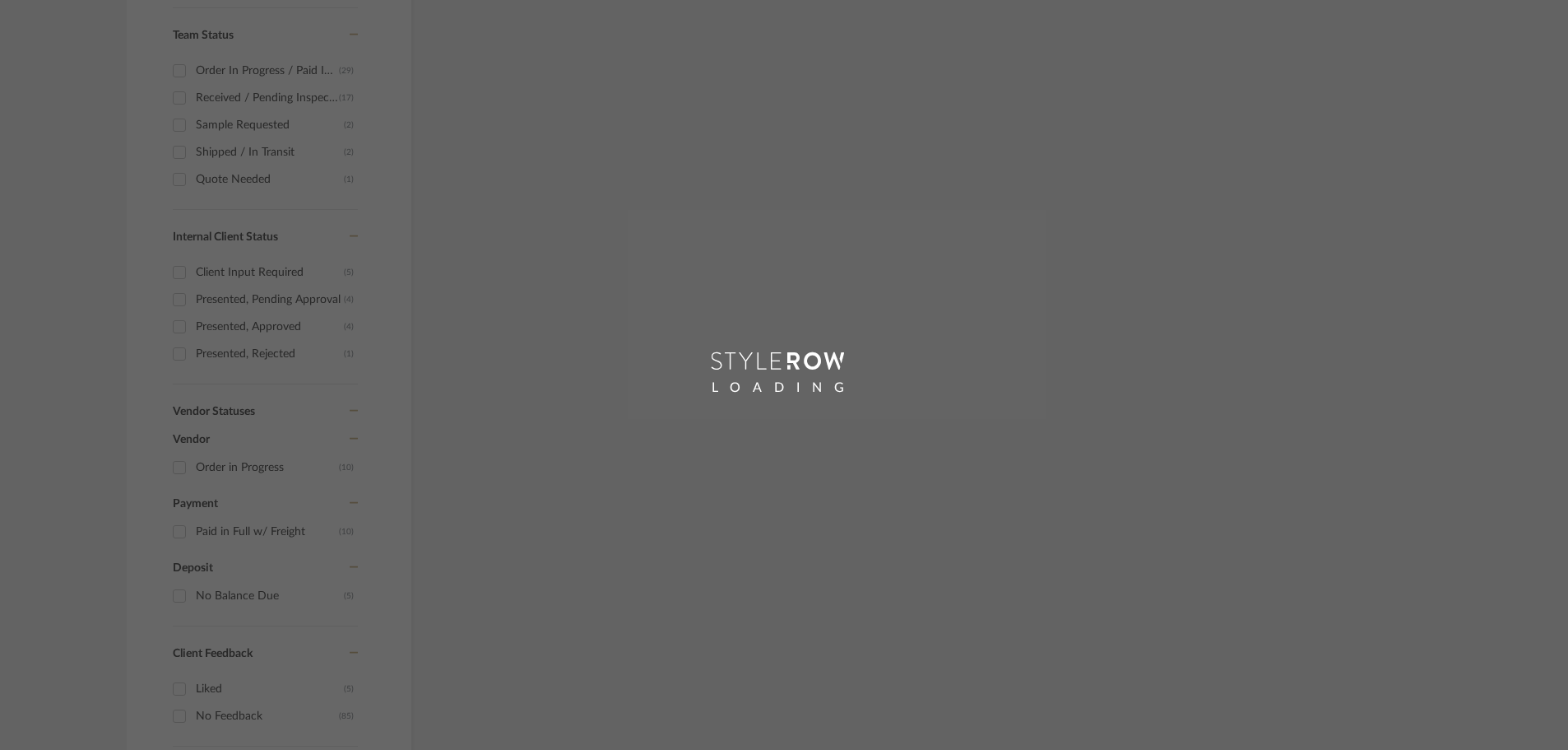
scroll to position [251, 0]
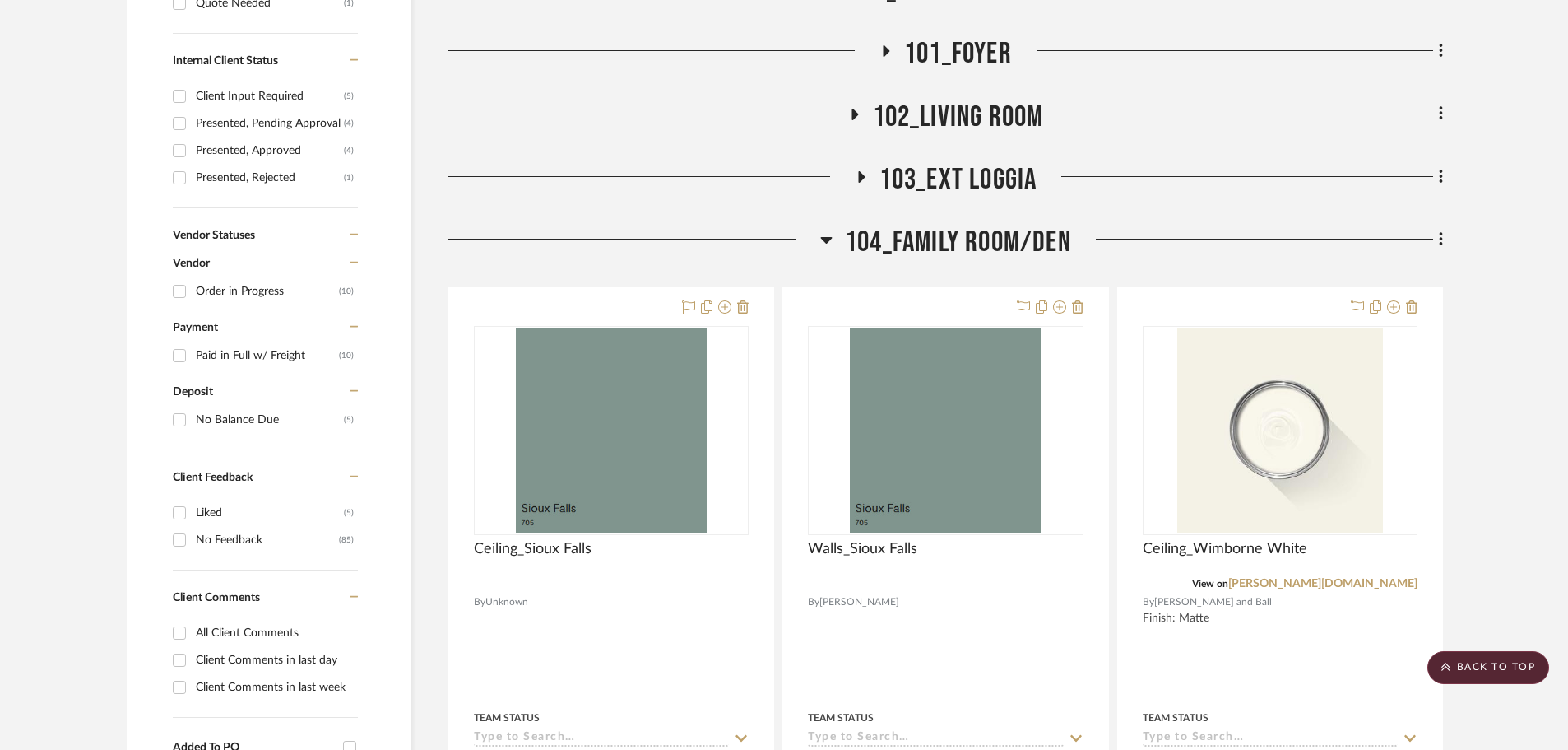
scroll to position [1092, 0]
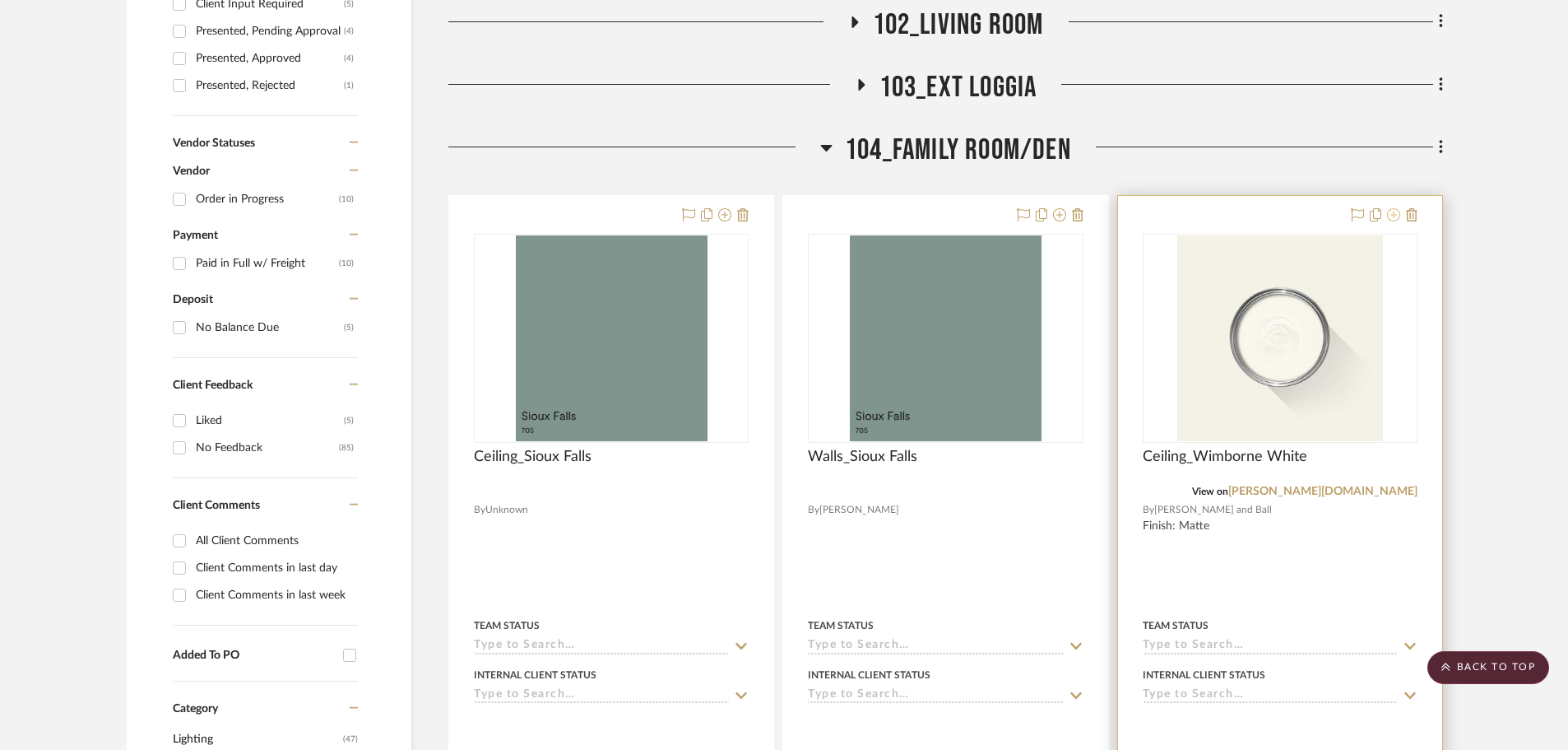
click at [1267, 208] on icon at bounding box center [1393, 215] width 13 height 13
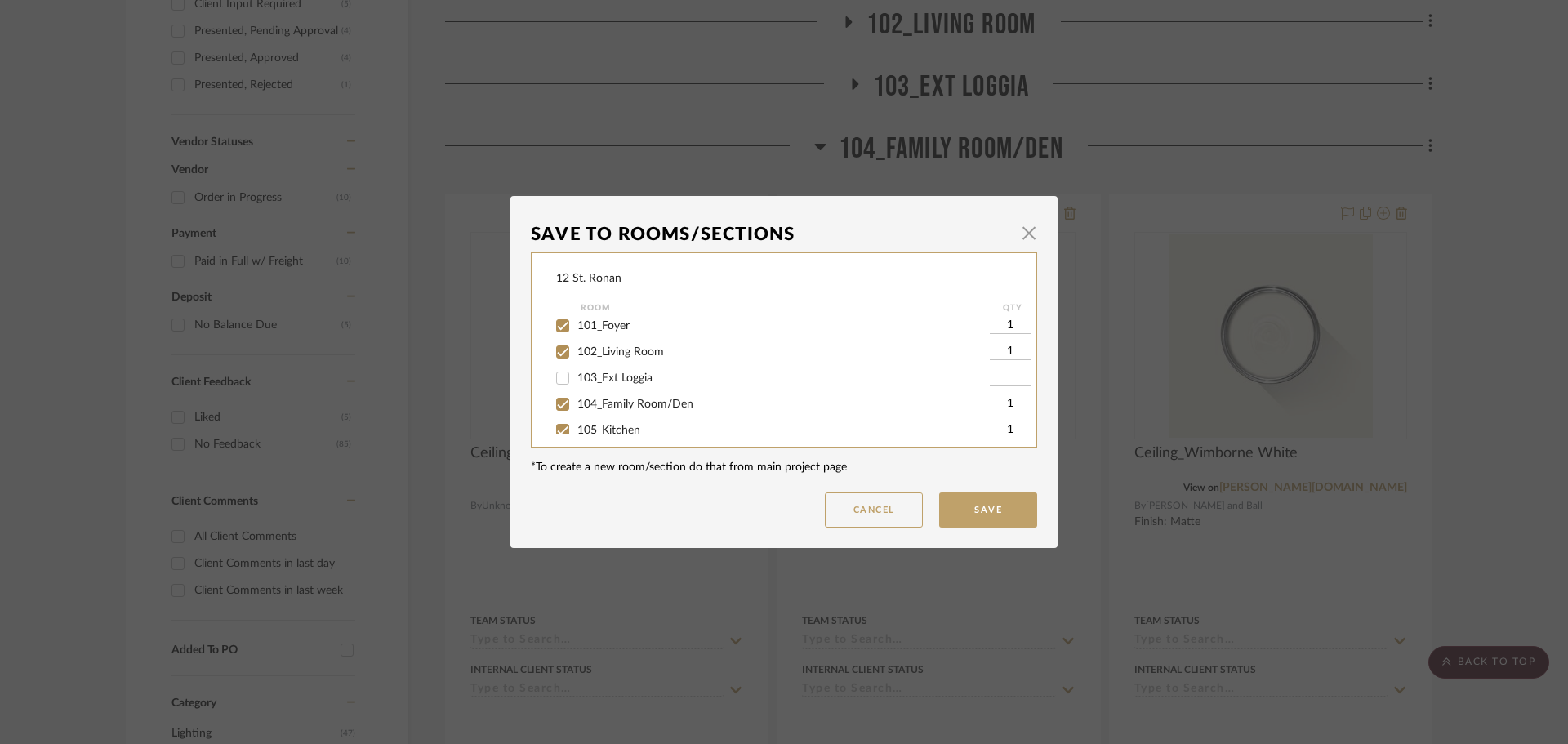
scroll to position [163, 0]
click at [557, 376] on input "104_Family Room/Den" at bounding box center [563, 377] width 27 height 27
click at [990, 501] on button "Save" at bounding box center [988, 510] width 98 height 35
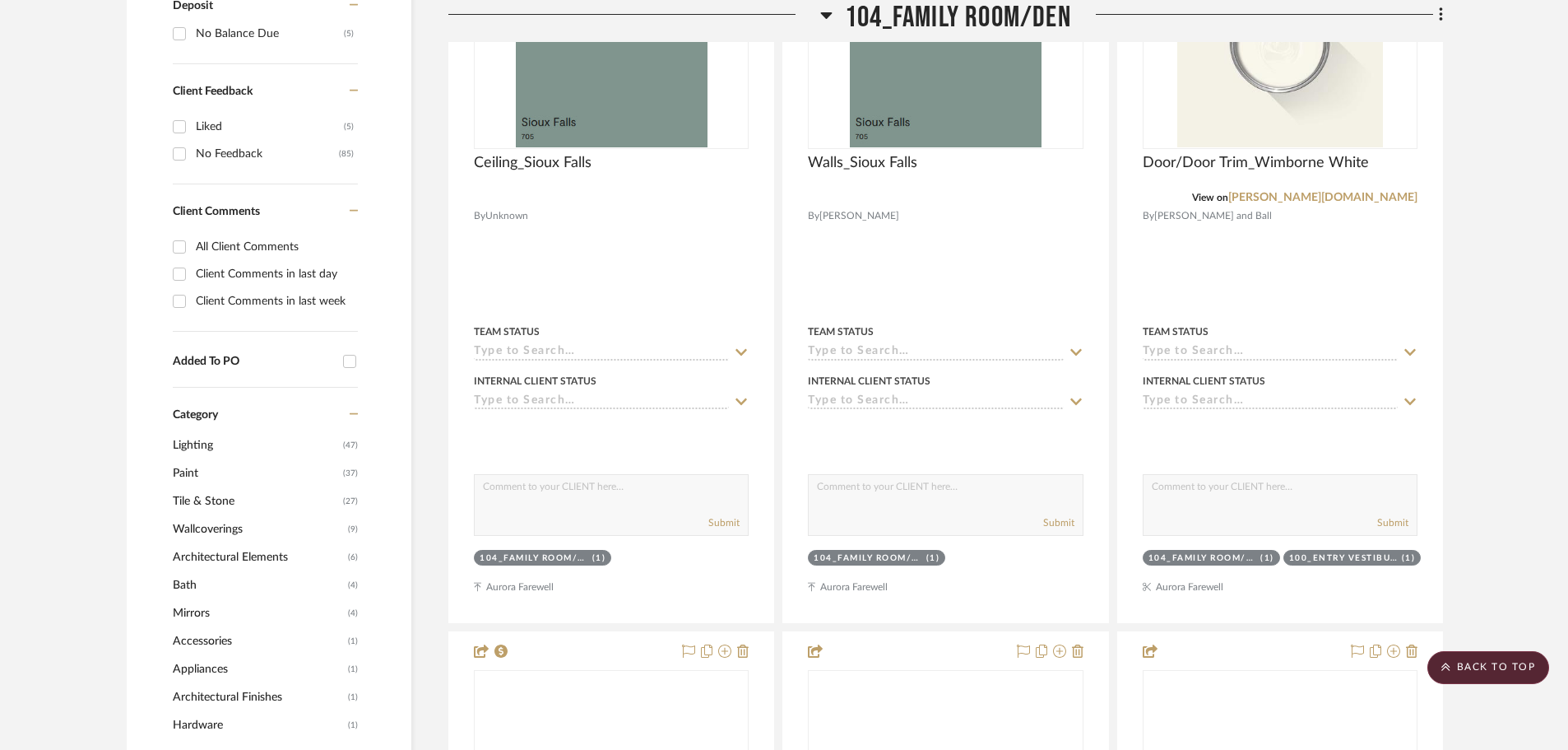
scroll to position [1503, 0]
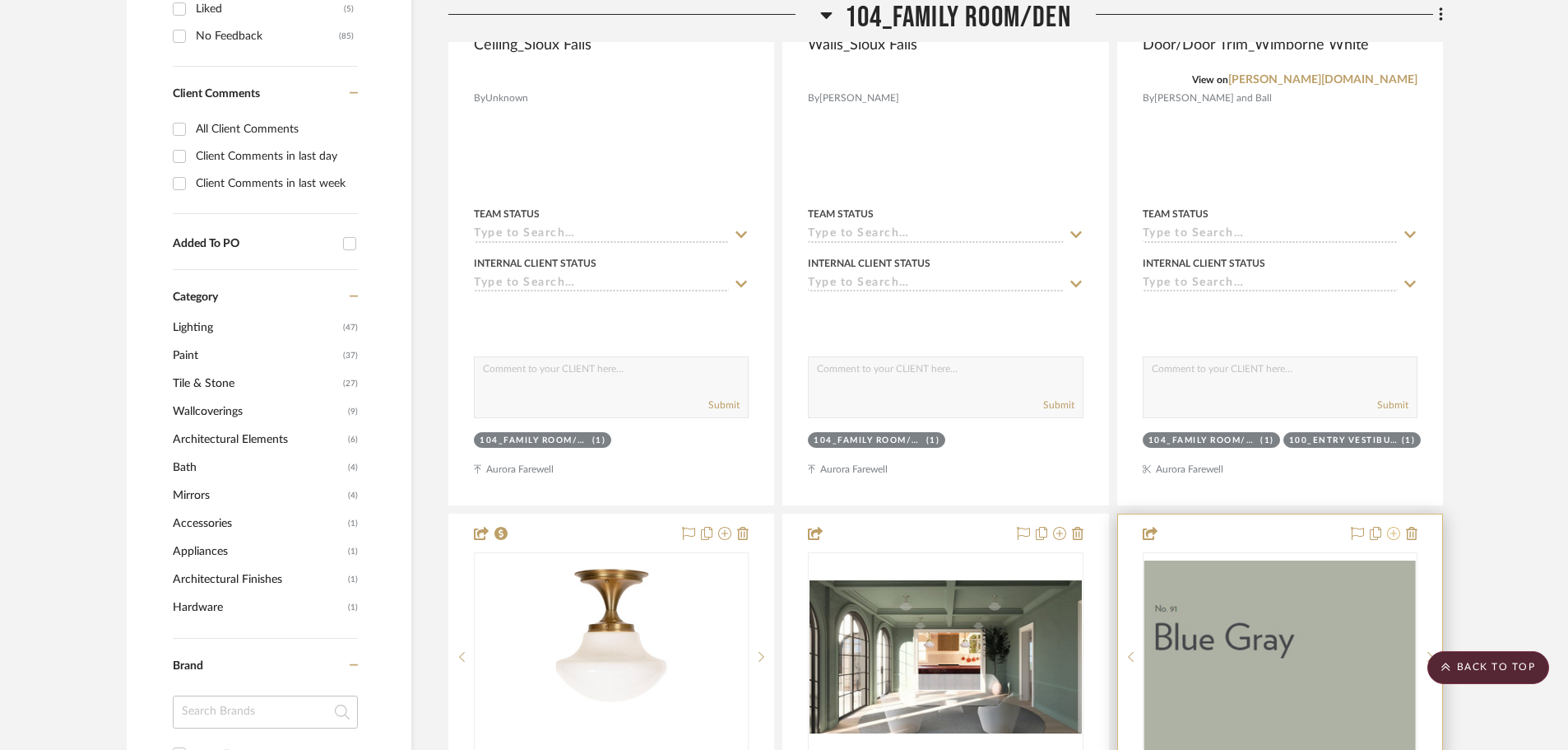
click at [1267, 524] on button at bounding box center [1393, 535] width 13 height 20
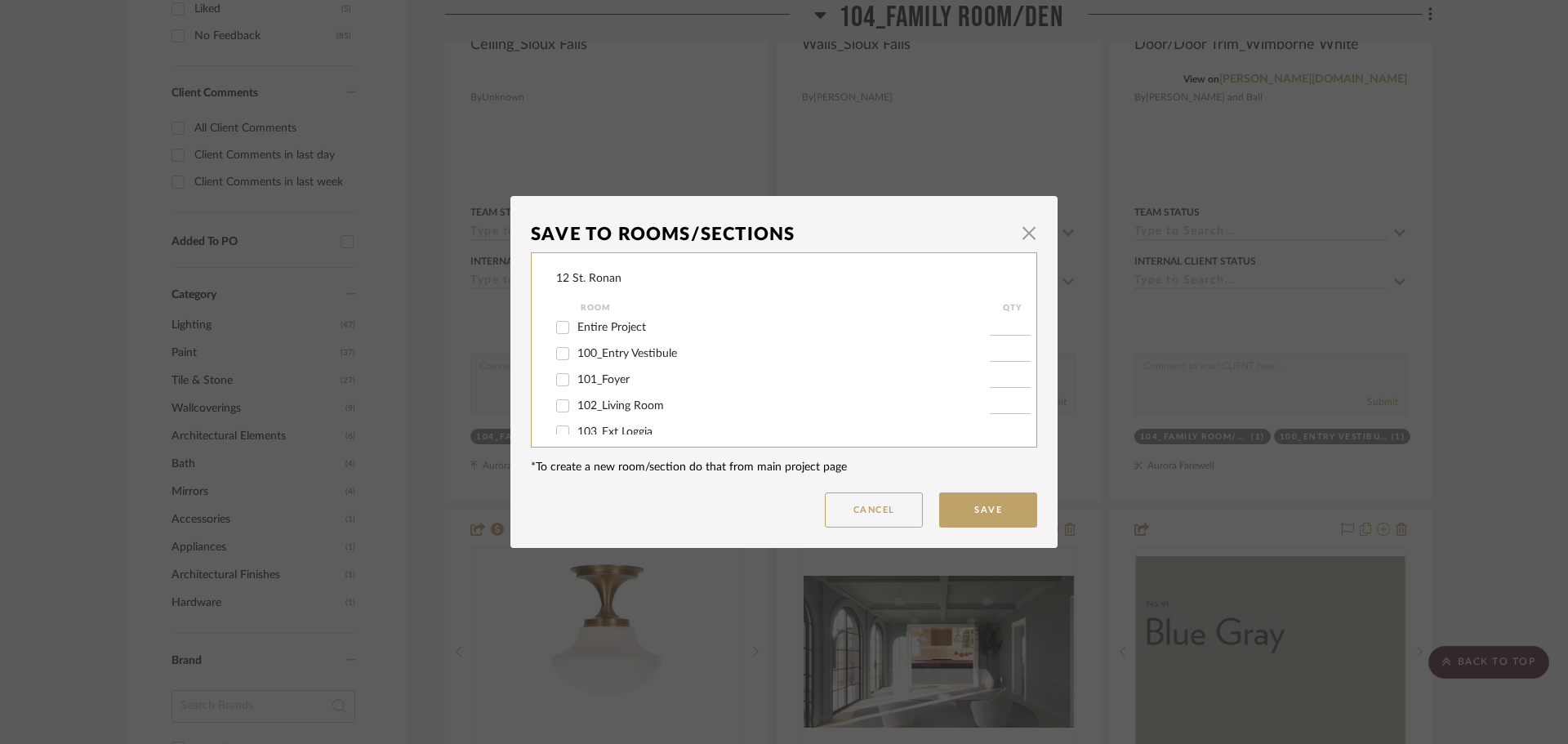
scroll to position [163, 0]
click at [549, 371] on div "12 St. Ronan Room QTY PRESENTATION FILES DRAWINGS VENDOR PROPOSALS Entire Proje…" at bounding box center [784, 350] width 506 height 196
click at [556, 371] on input "104_Family Room/Den" at bounding box center [563, 377] width 27 height 27
click at [972, 505] on button "Save" at bounding box center [988, 510] width 98 height 35
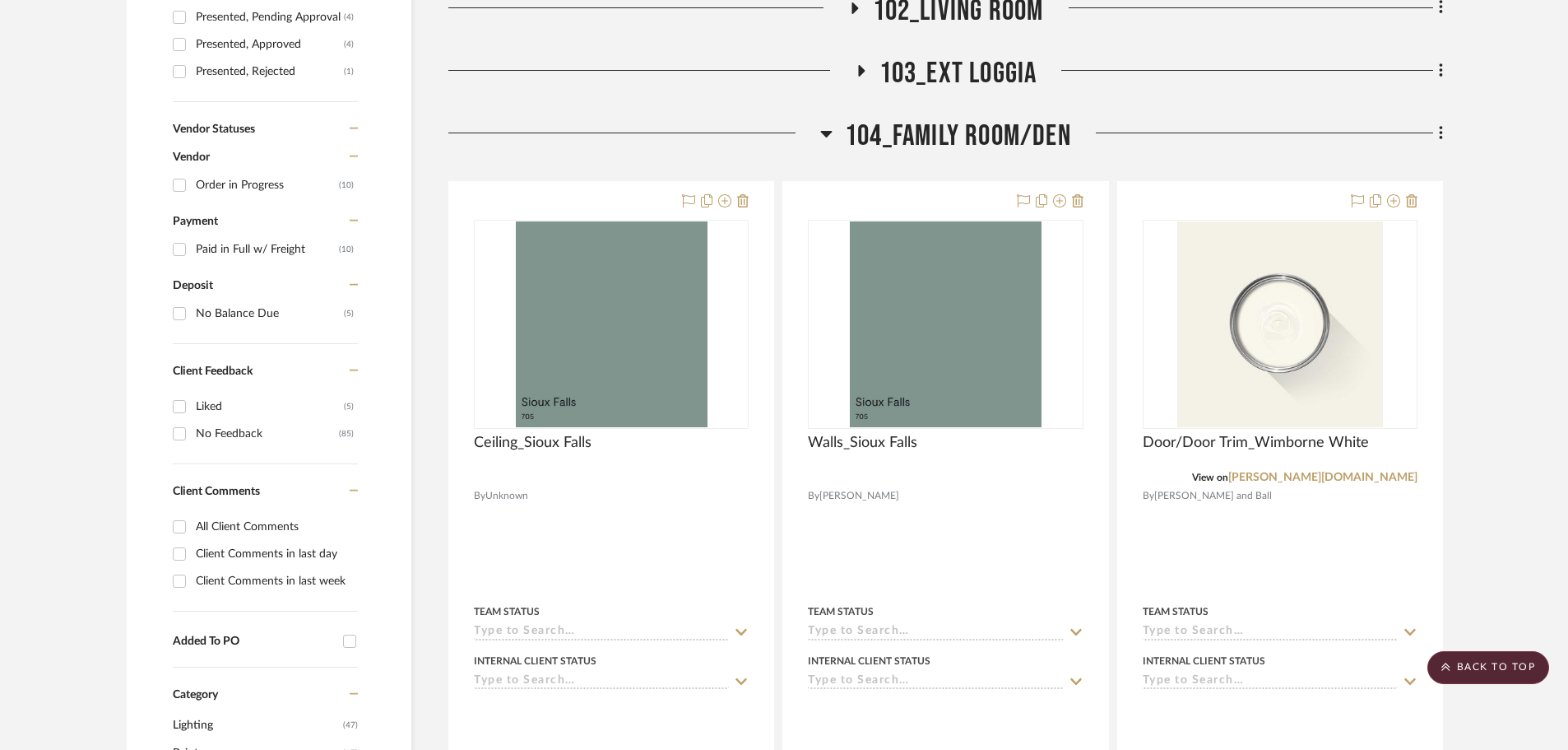
scroll to position [1010, 0]
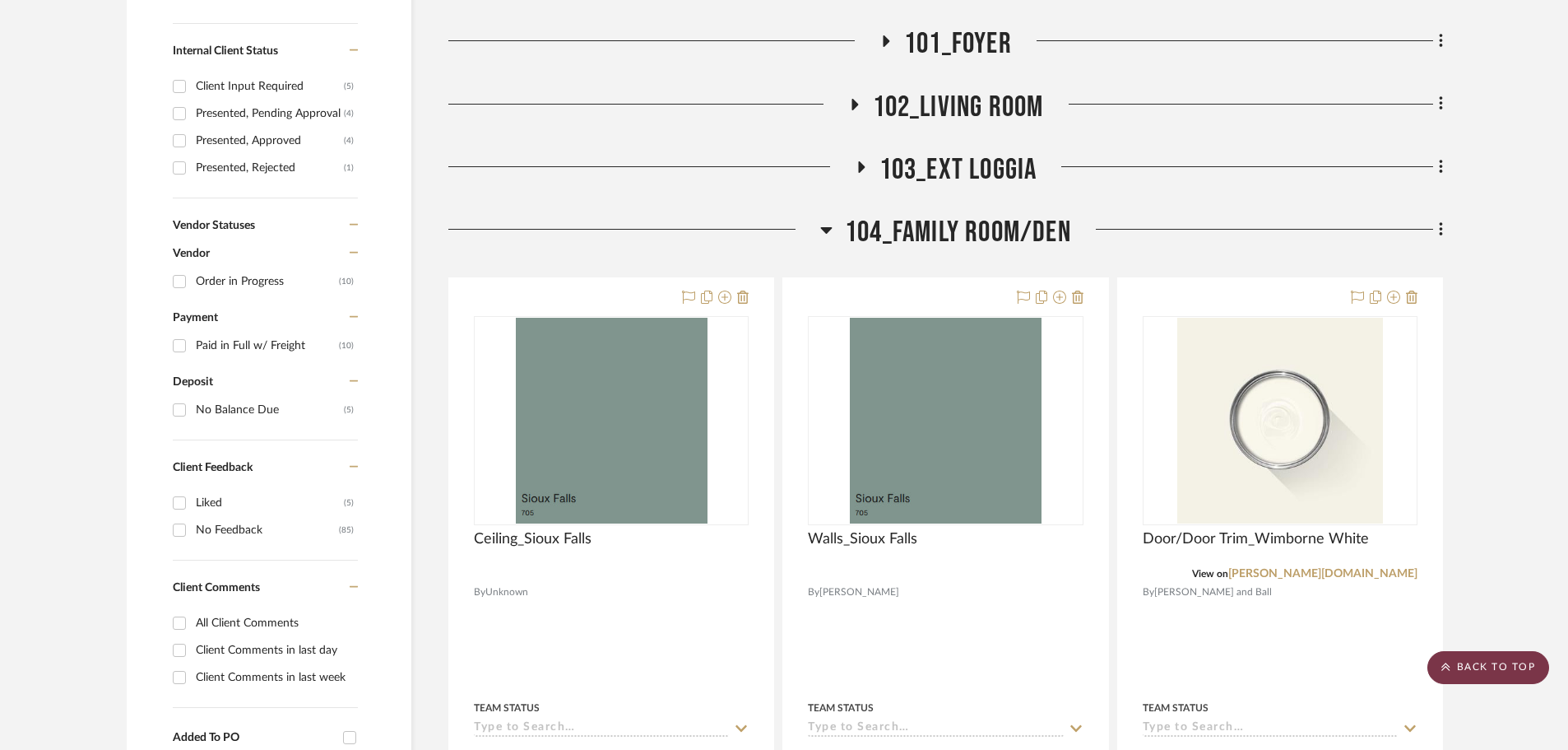
click at [1267, 662] on scroll-to-top-button "BACK TO TOP" at bounding box center [1489, 667] width 122 height 33
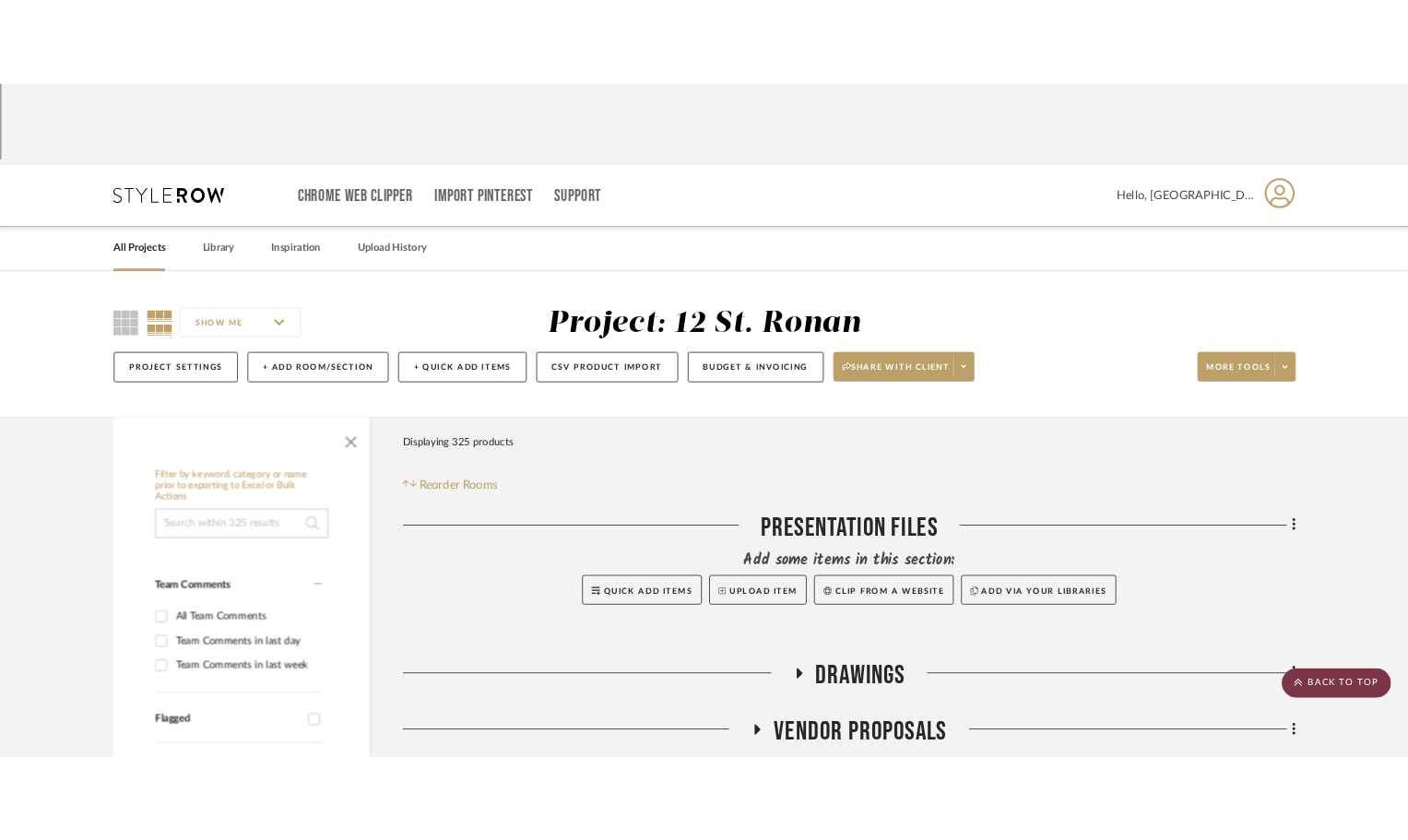
scroll to position [0, 0]
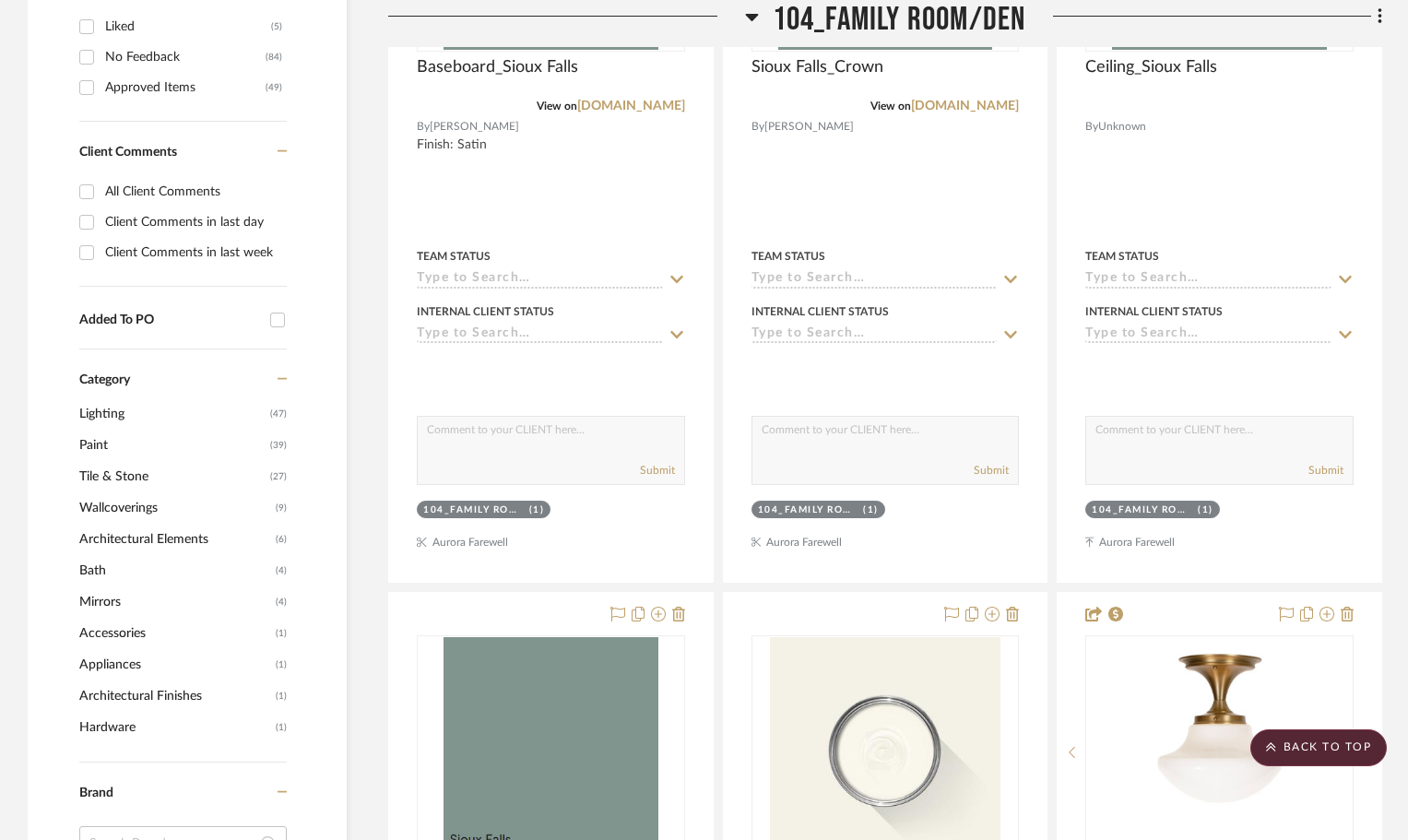
scroll to position [1844, 0]
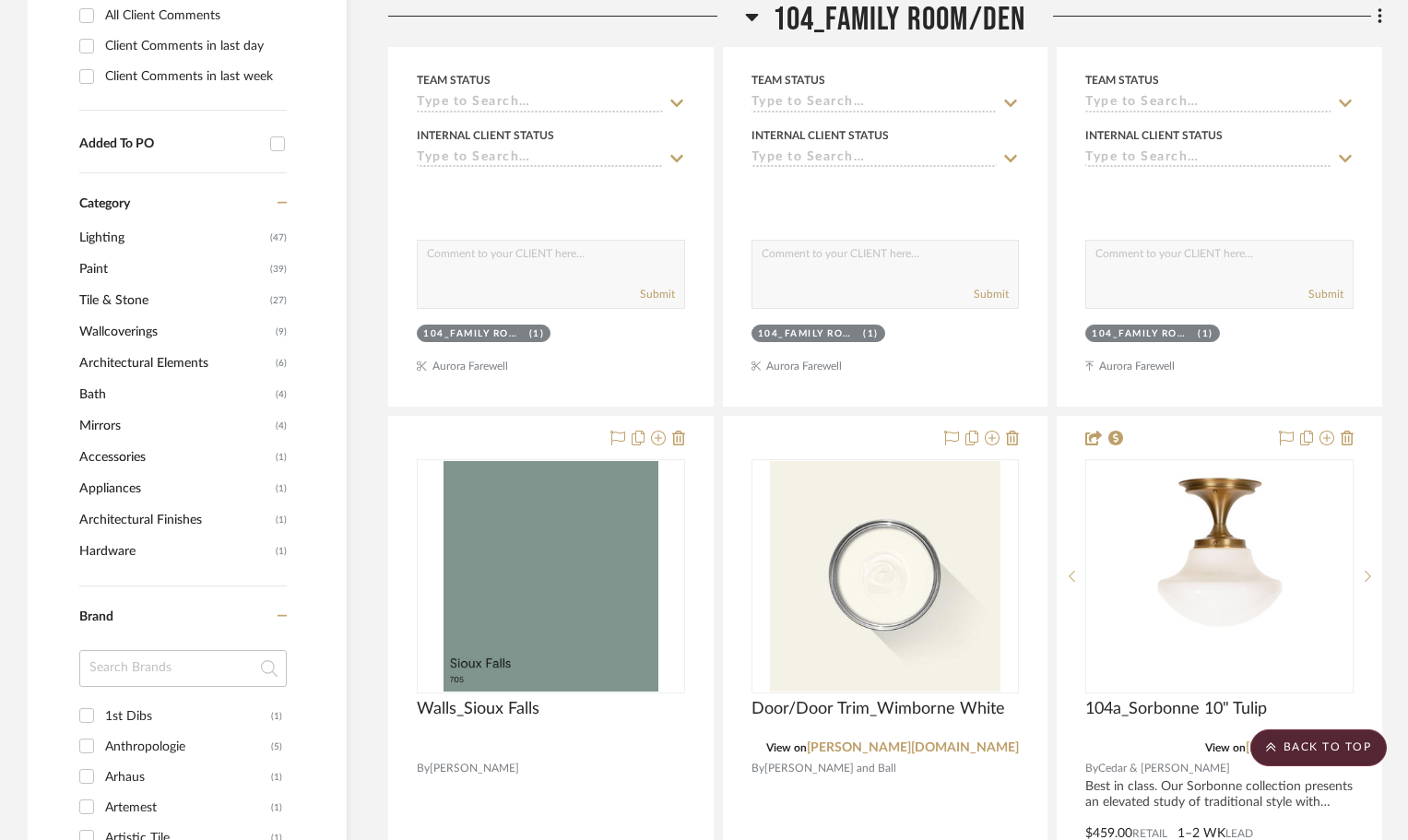
click at [750, 20] on icon at bounding box center [751, 18] width 13 height 7
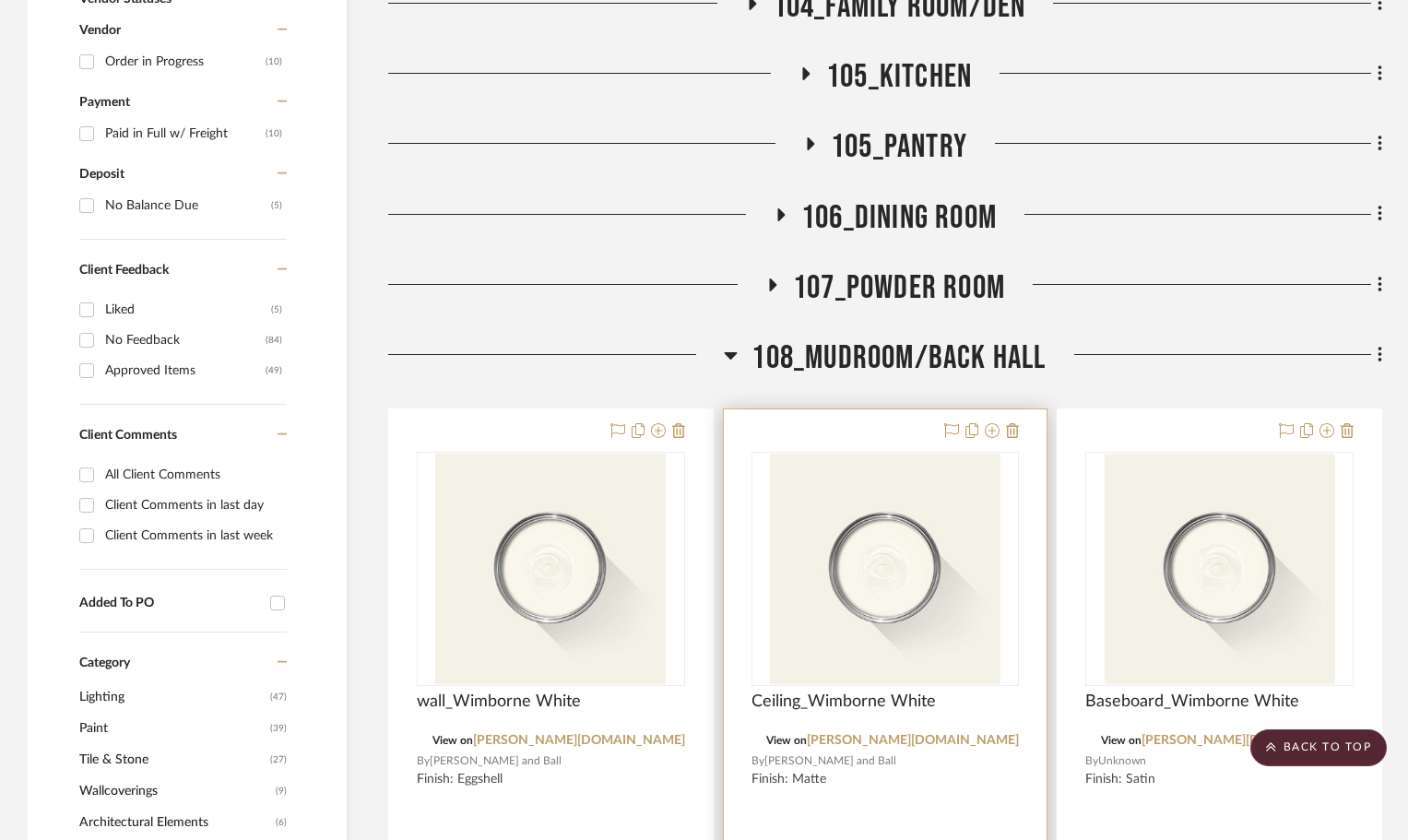
scroll to position [1383, 0]
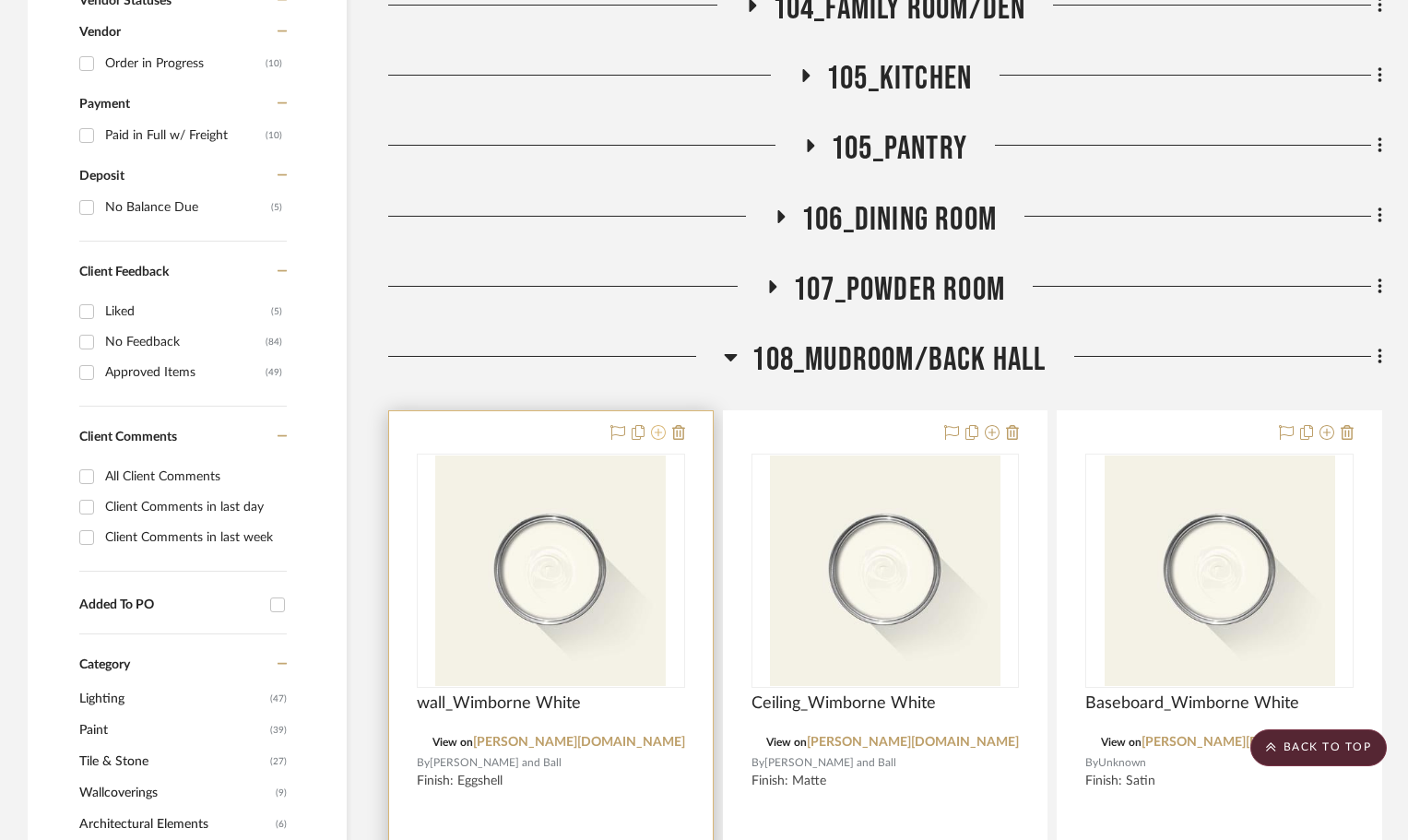
click at [660, 425] on icon at bounding box center [659, 432] width 15 height 15
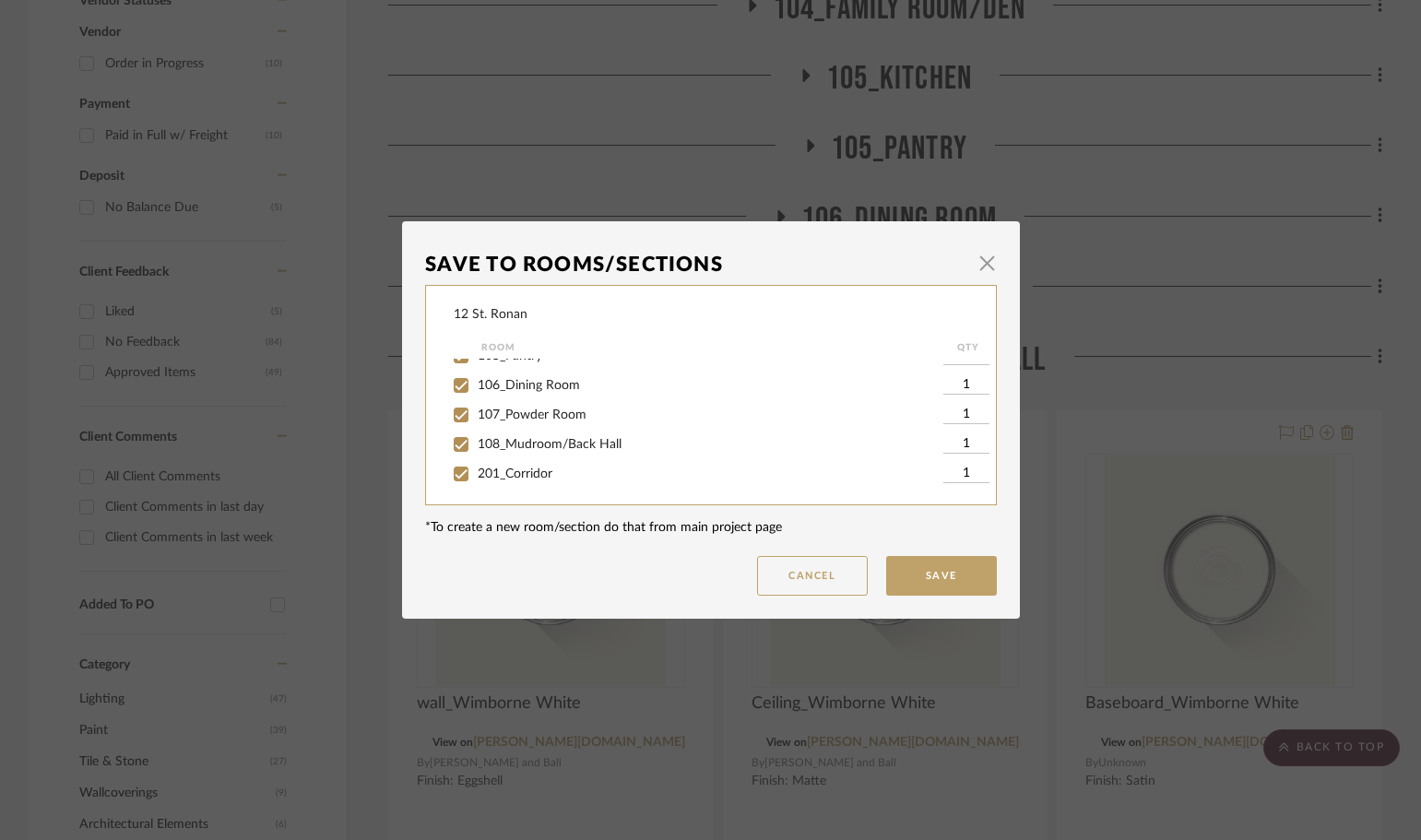
scroll to position [277, 0]
click at [451, 456] on input "107_Powder Room" at bounding box center [461, 451] width 30 height 30
checkbox input "false"
click at [452, 476] on input "108_Mudroom/Back Hall" at bounding box center [461, 481] width 30 height 30
checkbox input "false"
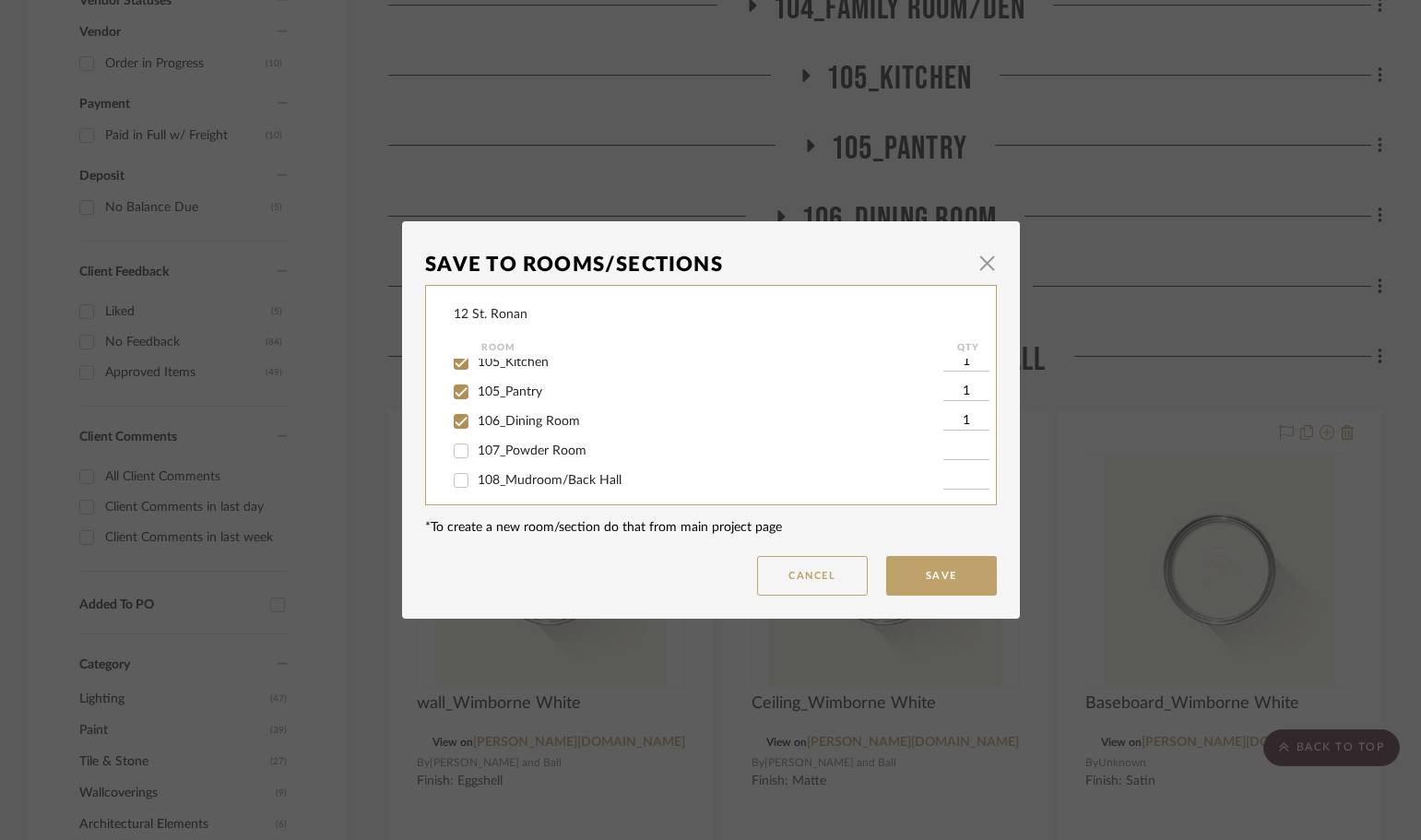
click at [449, 389] on input "105_Pantry" at bounding box center [461, 392] width 30 height 30
checkbox input "false"
click at [454, 440] on input "202_Sophia's Office" at bounding box center [461, 447] width 30 height 30
checkbox input "false"
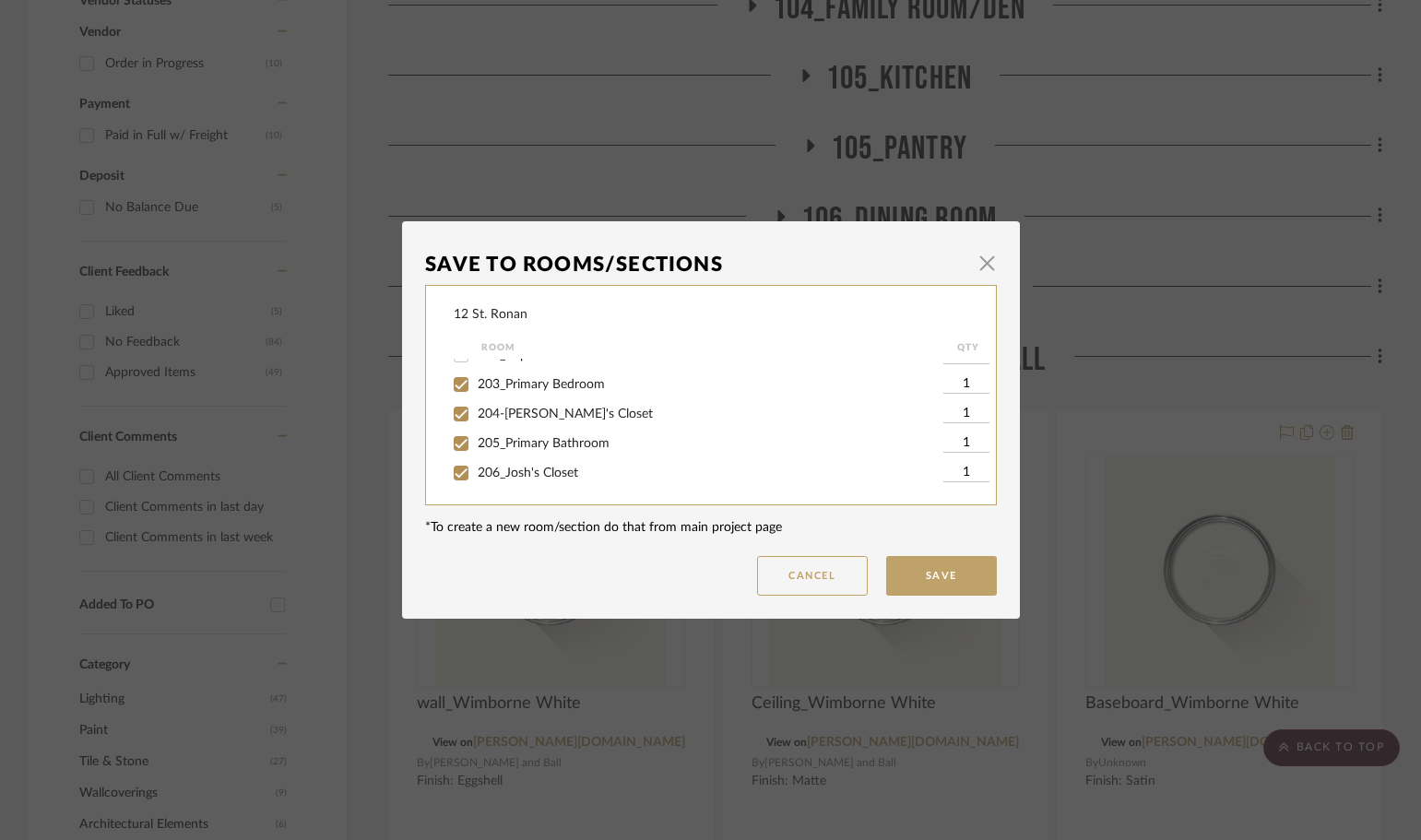
scroll to position [553, 0]
click at [457, 410] on input "207_Sunroom" at bounding box center [461, 411] width 30 height 30
checkbox input "false"
click at [454, 433] on input "208_Nursery" at bounding box center [461, 440] width 30 height 30
checkbox input "false"
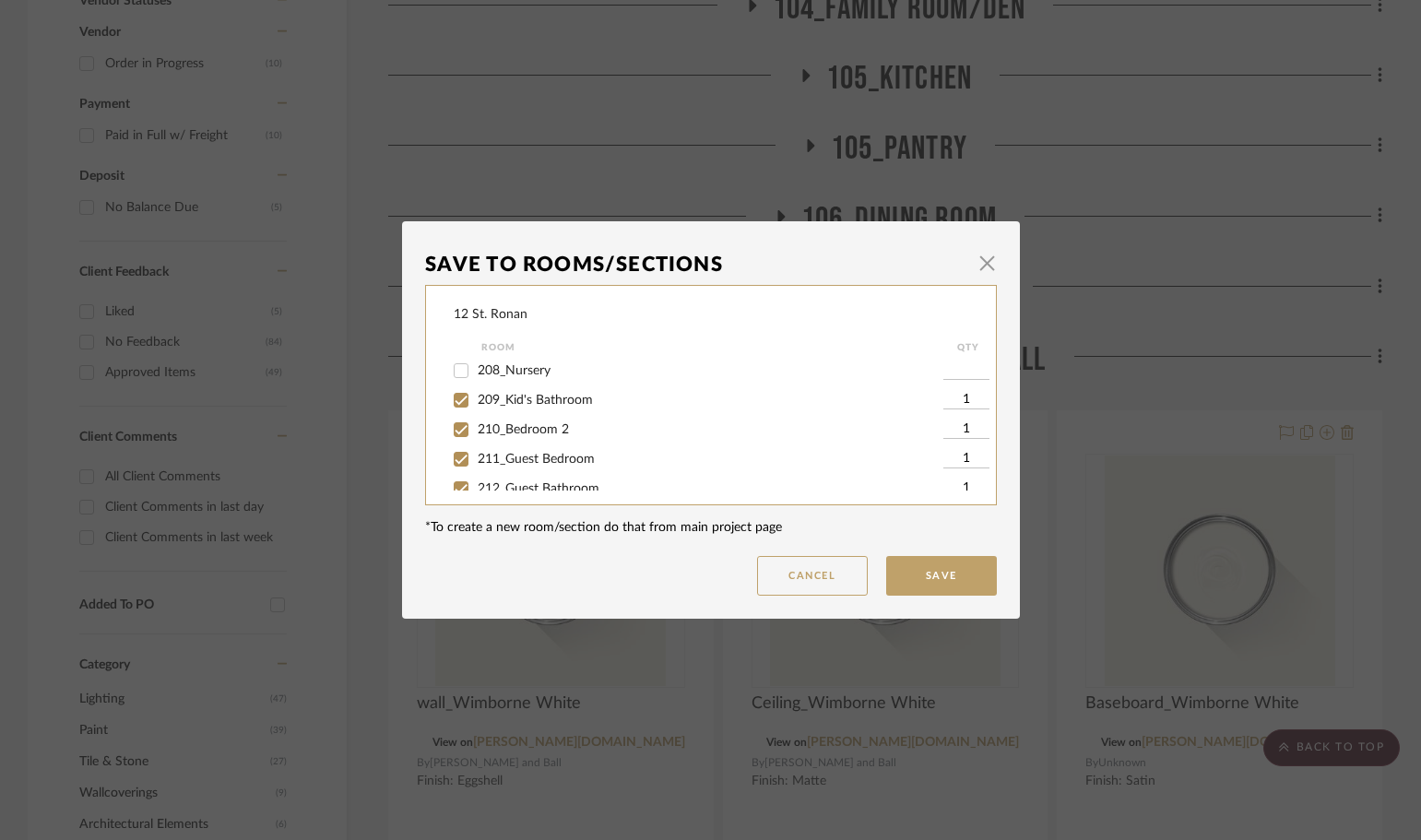
scroll to position [645, 0]
click at [452, 406] on input "210_Bedroom 2" at bounding box center [461, 407] width 30 height 30
checkbox input "false"
click at [452, 432] on input "211_Guest Bedroom" at bounding box center [461, 436] width 30 height 30
checkbox input "false"
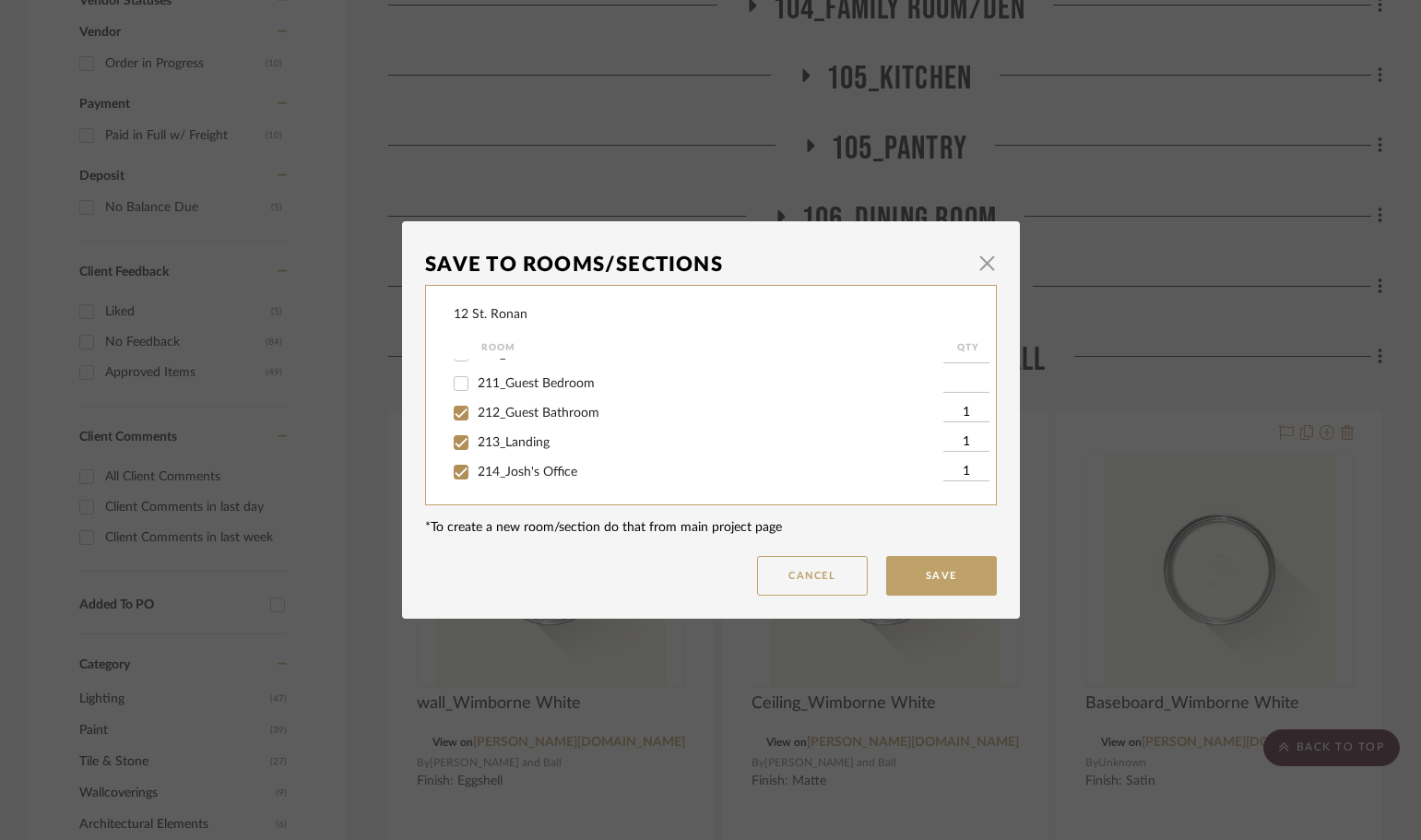
scroll to position [737, 0]
click at [453, 432] on input "214_Josh's Office" at bounding box center [461, 432] width 30 height 30
checkbox input "false"
click at [953, 558] on button "Save" at bounding box center [941, 575] width 110 height 39
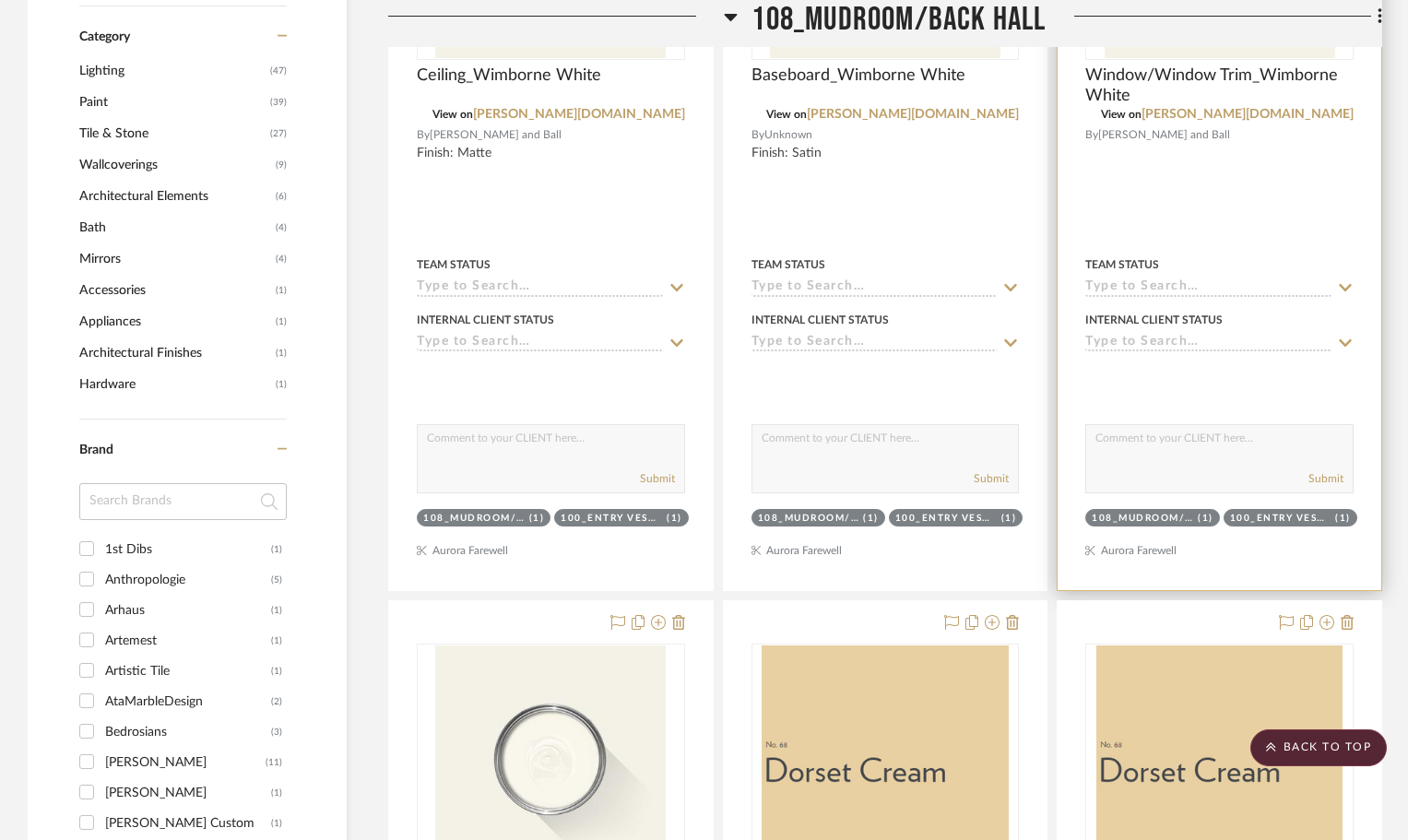
scroll to position [2028, 0]
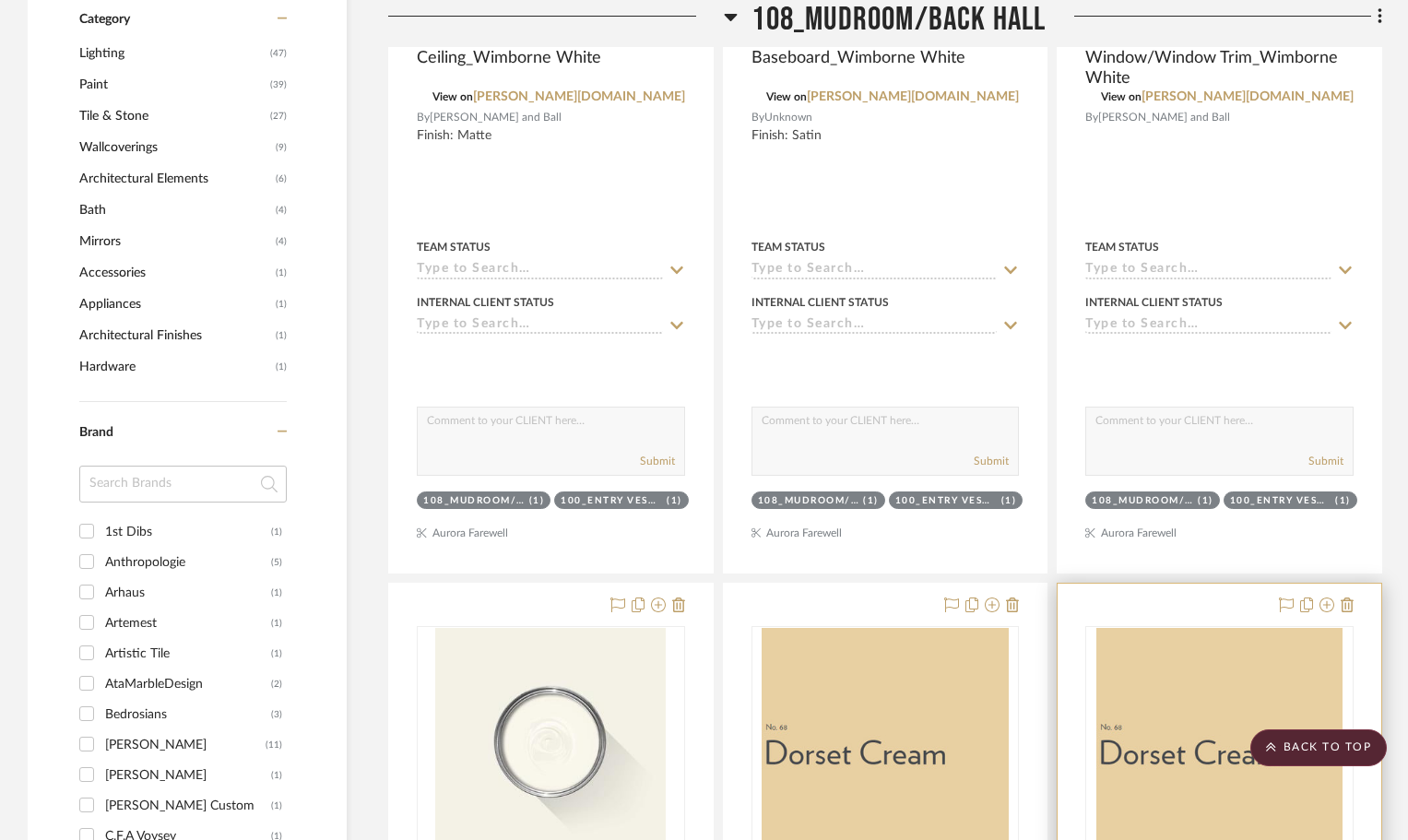
click at [1317, 595] on div at bounding box center [1313, 606] width 81 height 22
click at [1325, 598] on icon at bounding box center [1327, 605] width 15 height 15
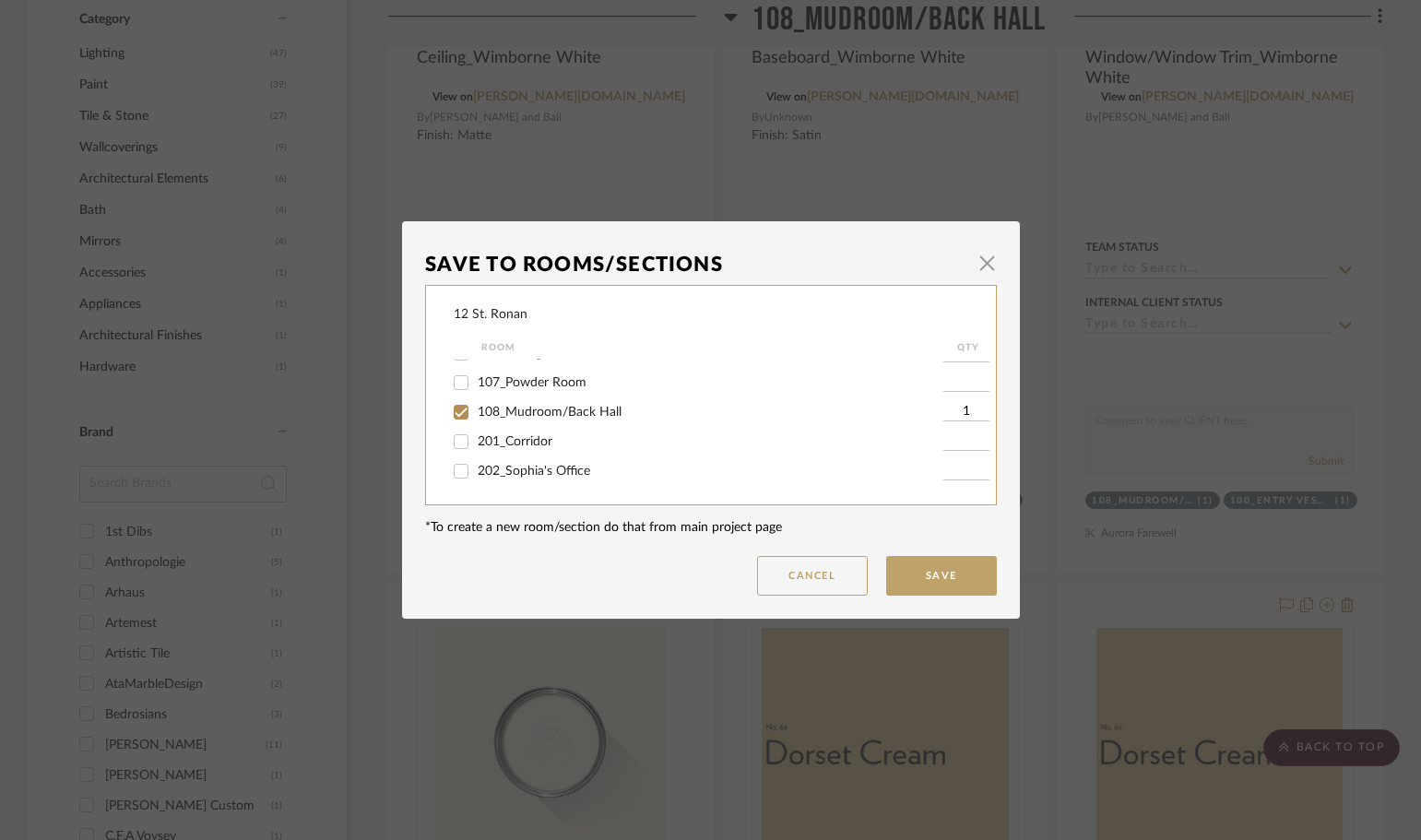
scroll to position [369, 0]
click at [462, 387] on input "108_Mudroom/Back Hall" at bounding box center [461, 388] width 30 height 30
checkbox input "false"
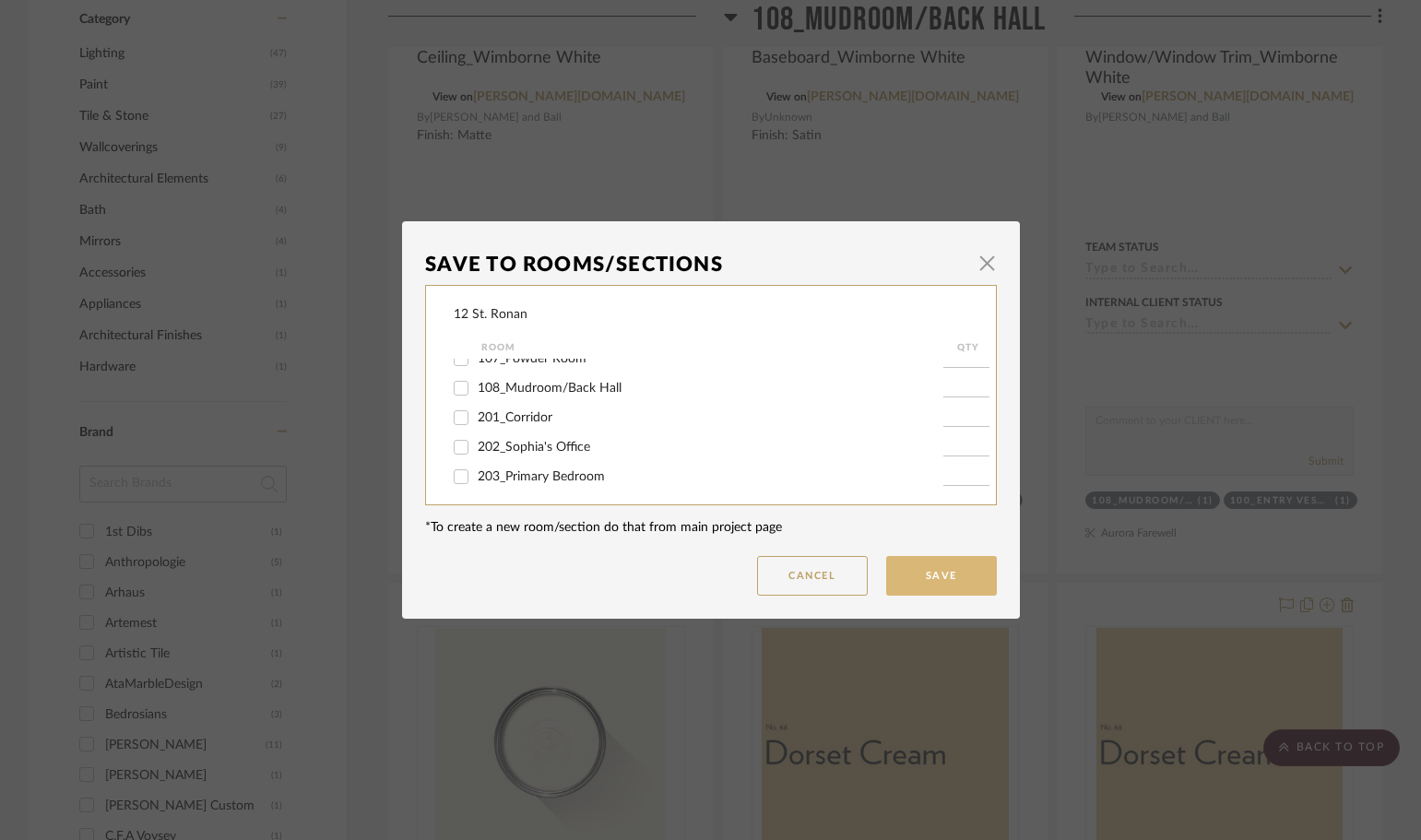
click at [964, 583] on button "Save" at bounding box center [941, 575] width 110 height 39
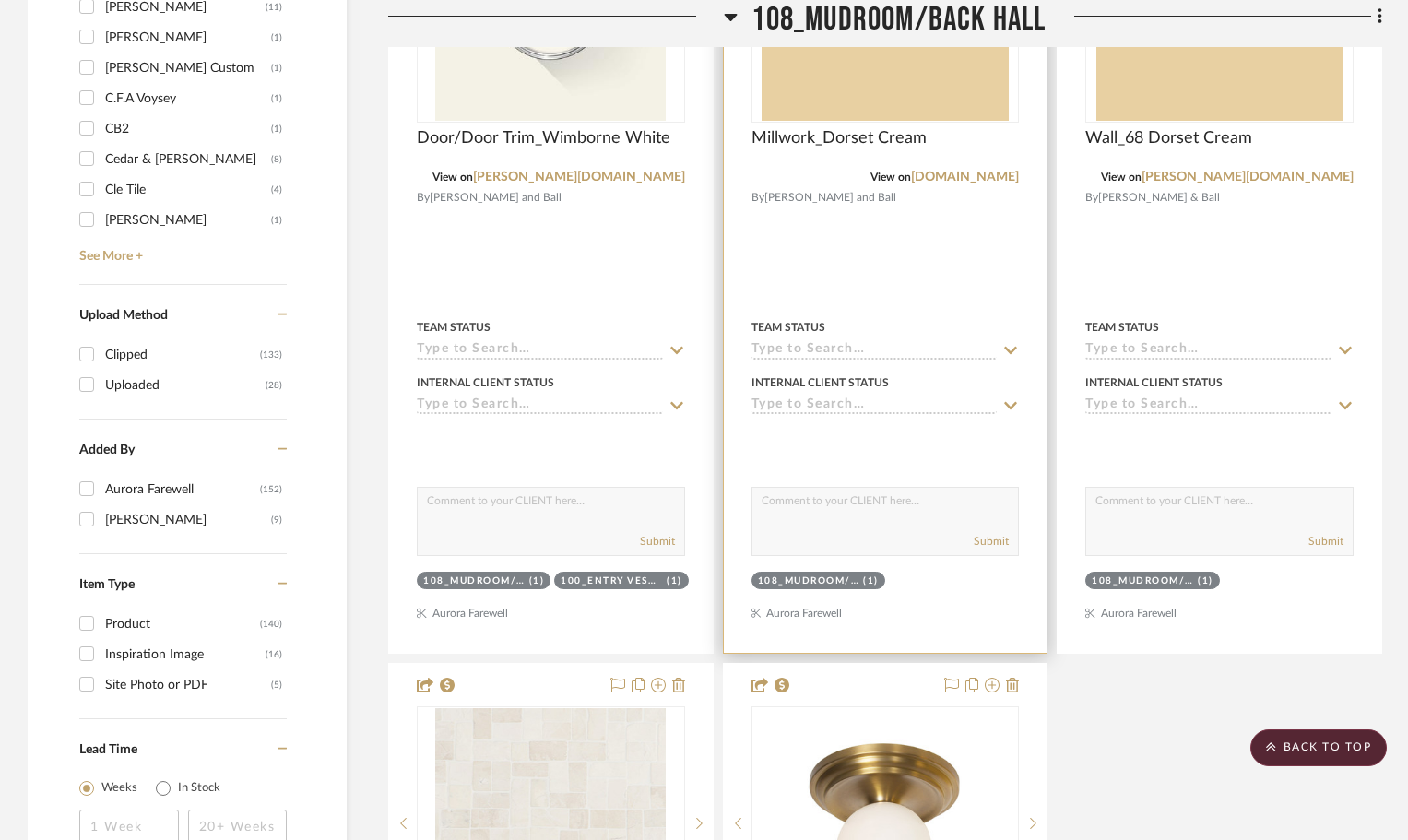
scroll to position [2121, 0]
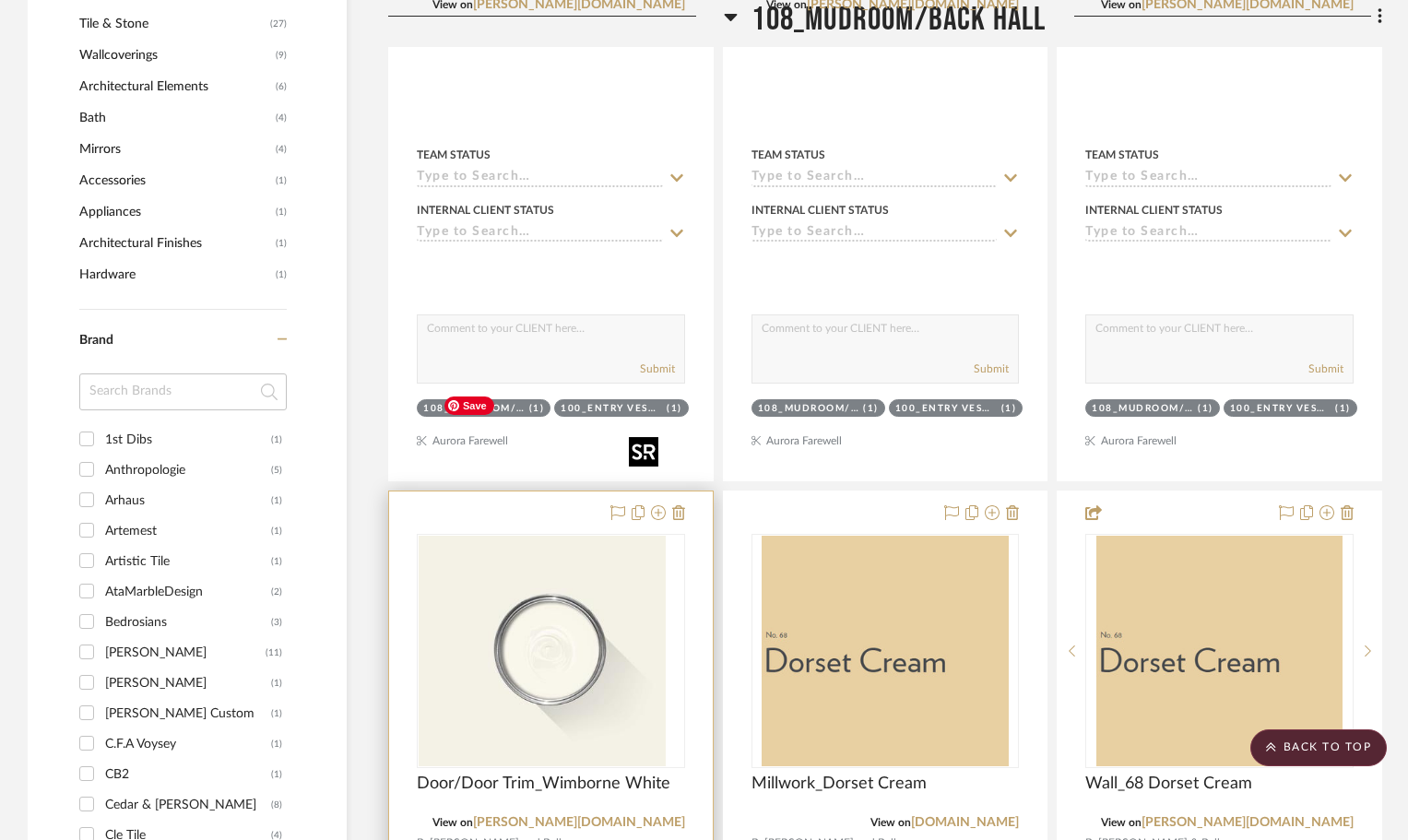
click at [575, 538] on div at bounding box center [550, 651] width 269 height 234
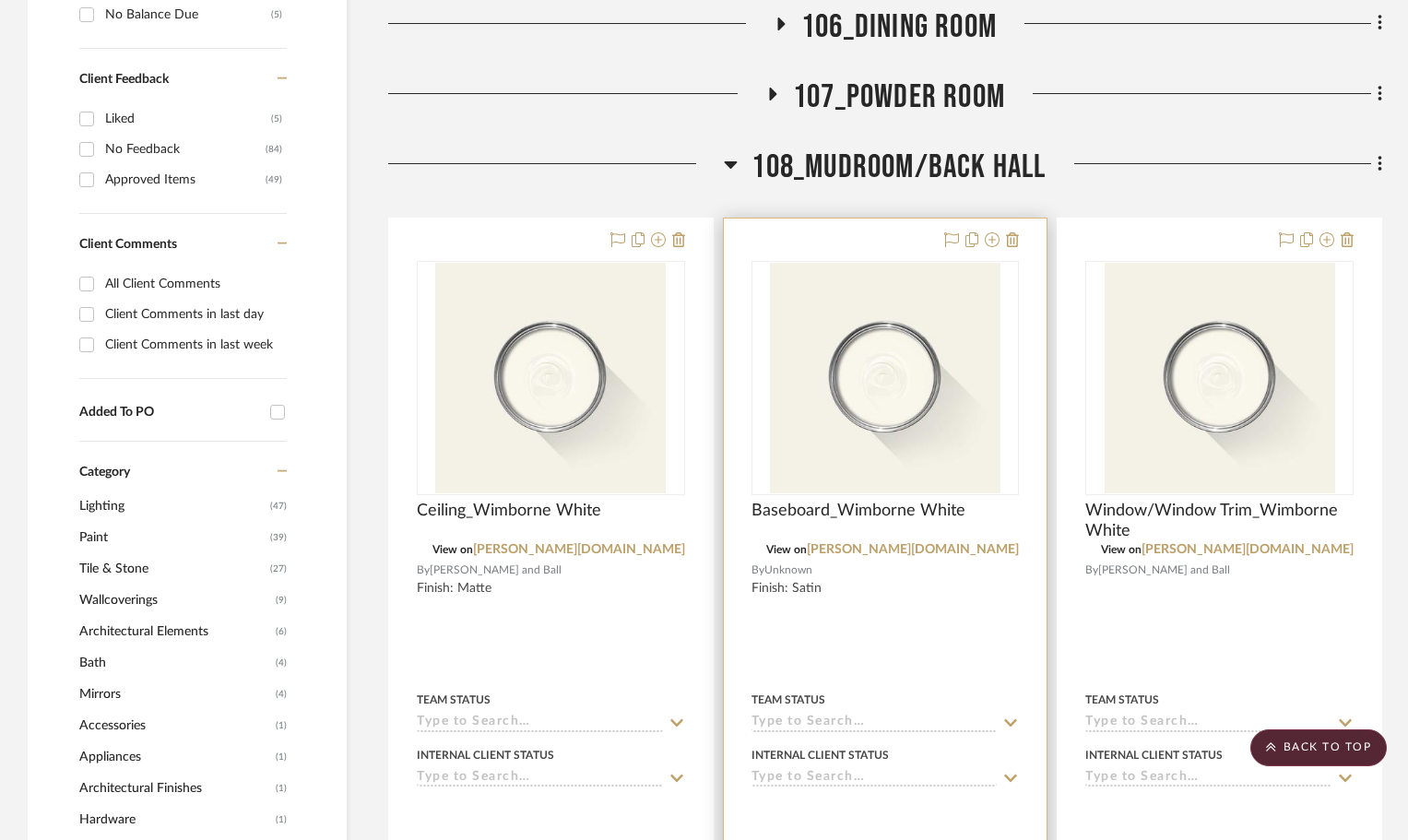
scroll to position [1475, 0]
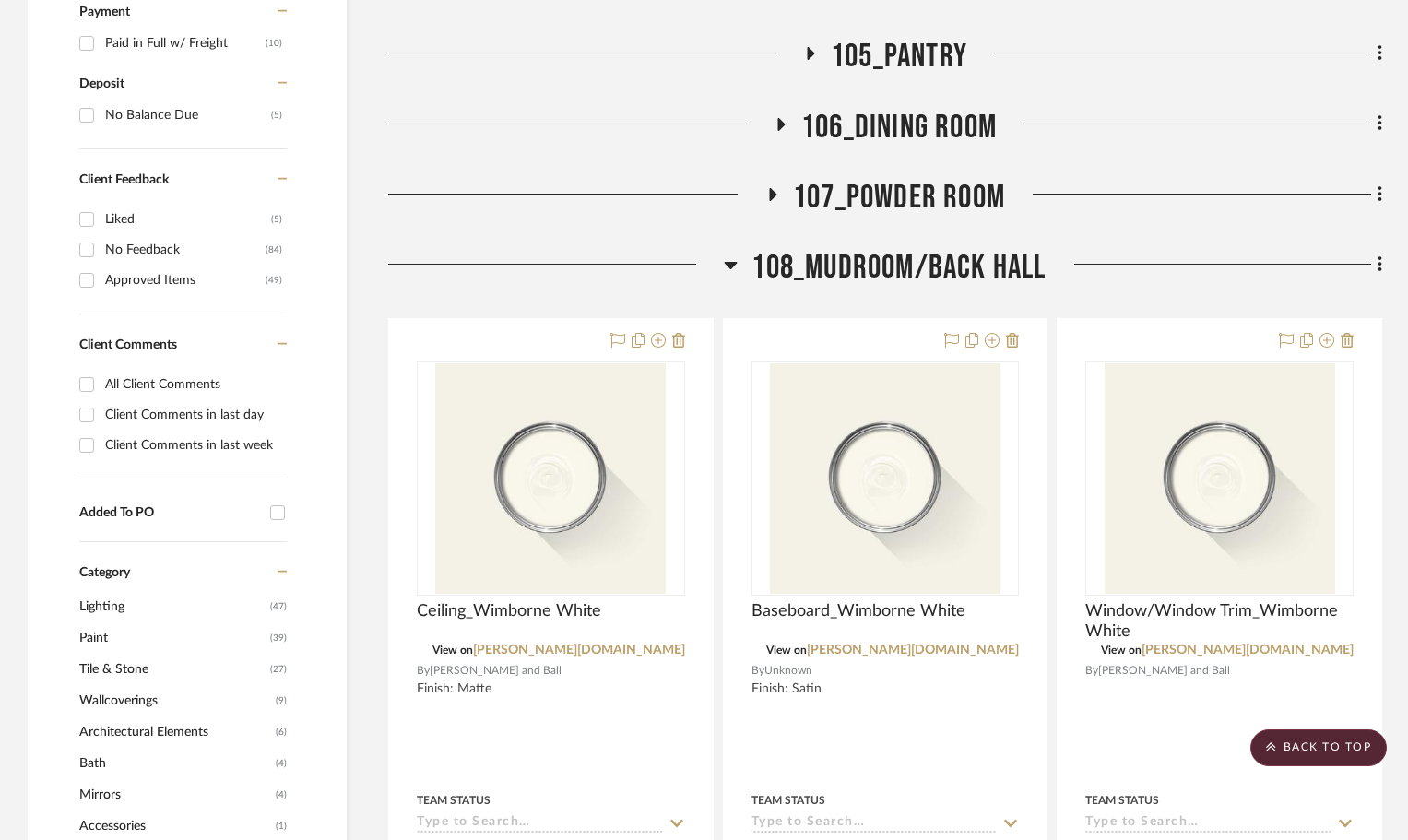
click at [728, 253] on icon at bounding box center [731, 265] width 14 height 22
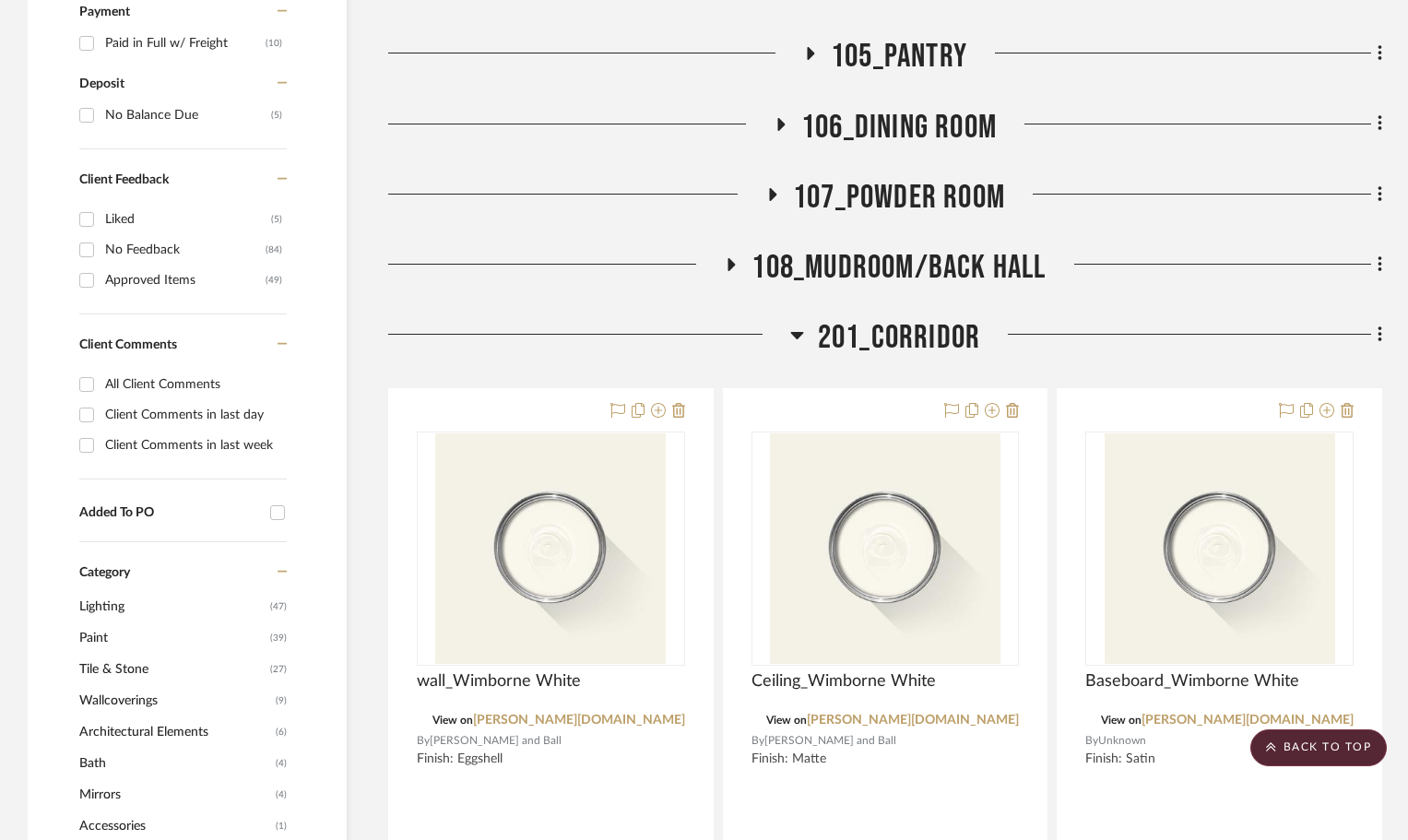
click at [793, 324] on icon at bounding box center [797, 335] width 14 height 22
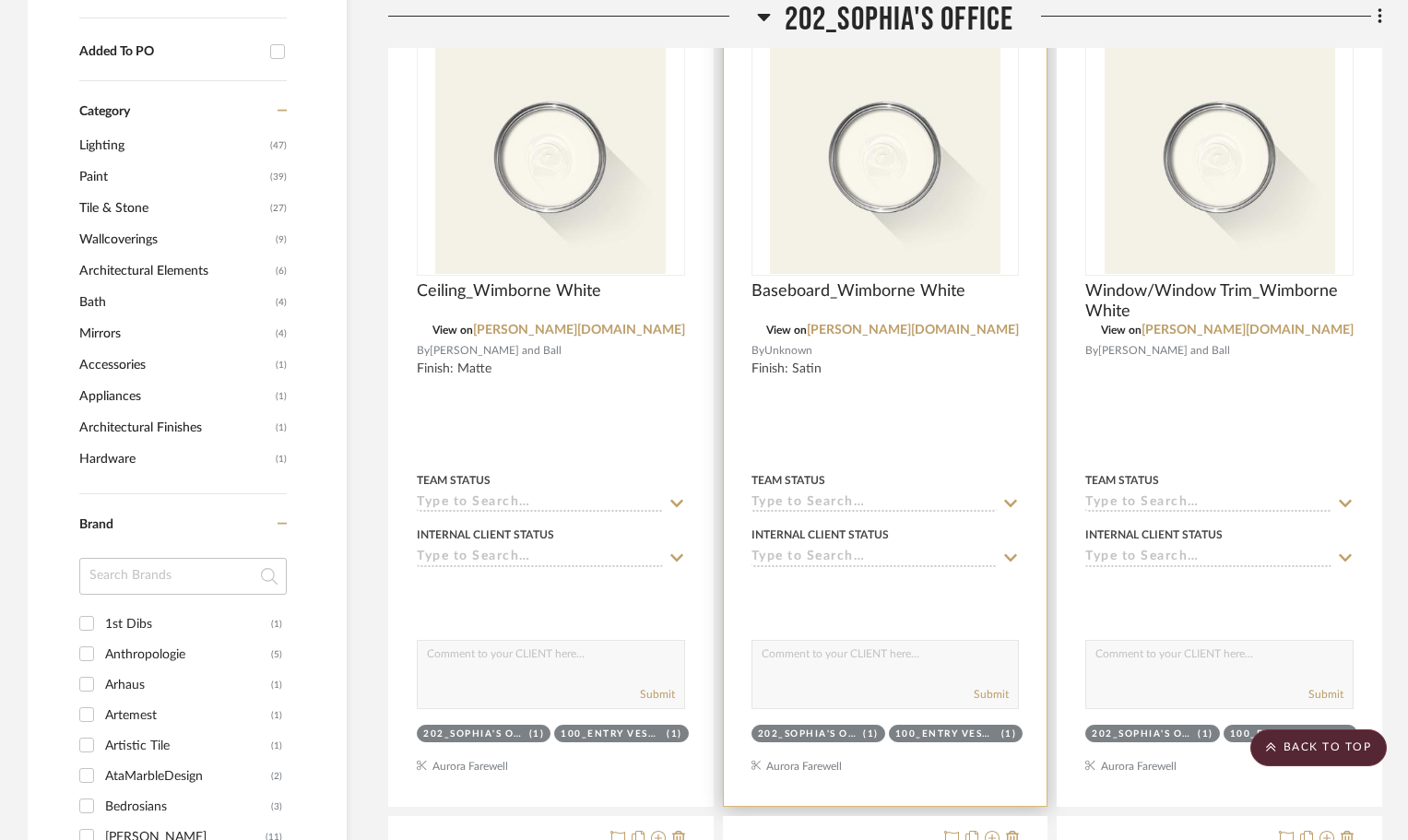
scroll to position [2305, 0]
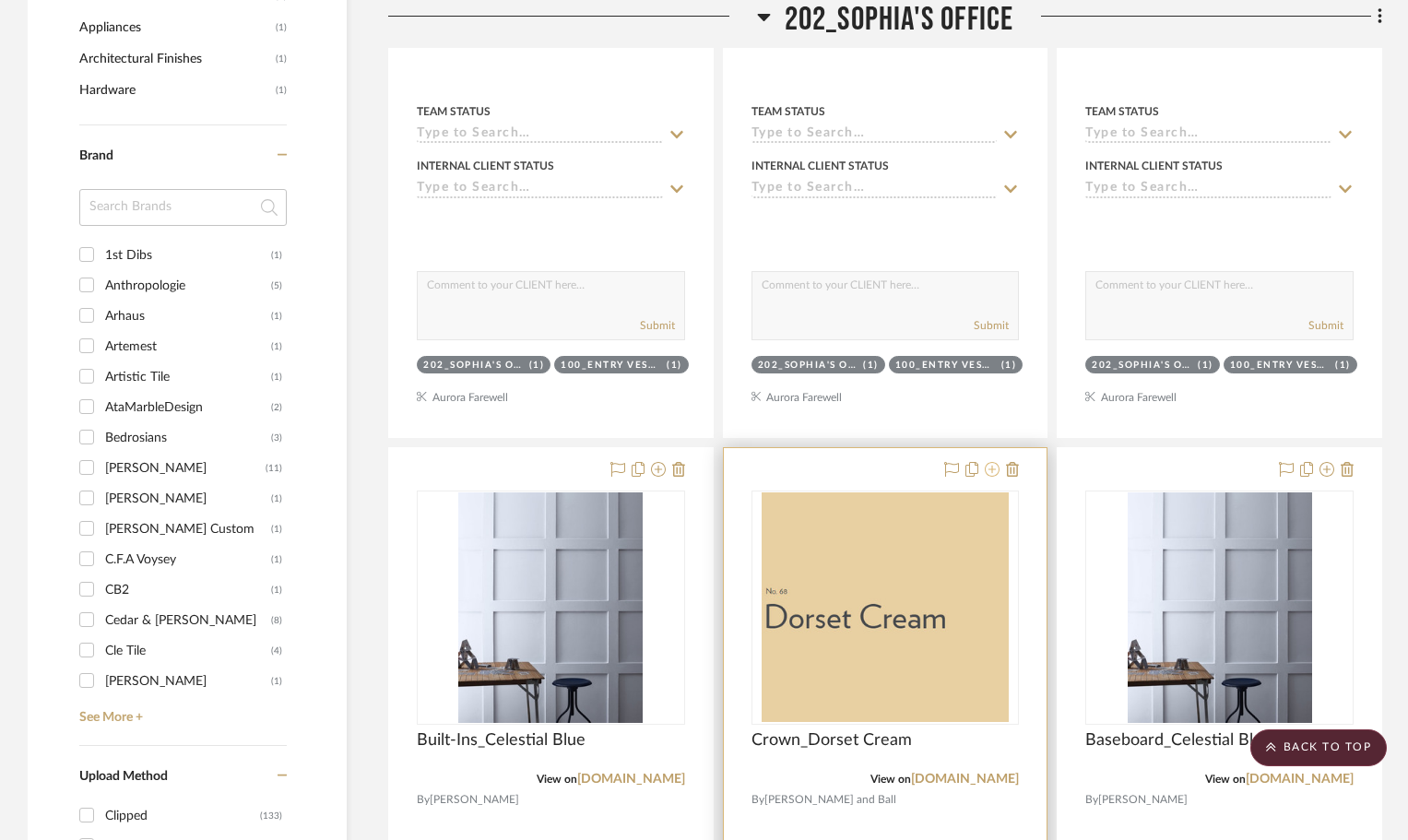
click at [990, 462] on icon at bounding box center [992, 470] width 15 height 15
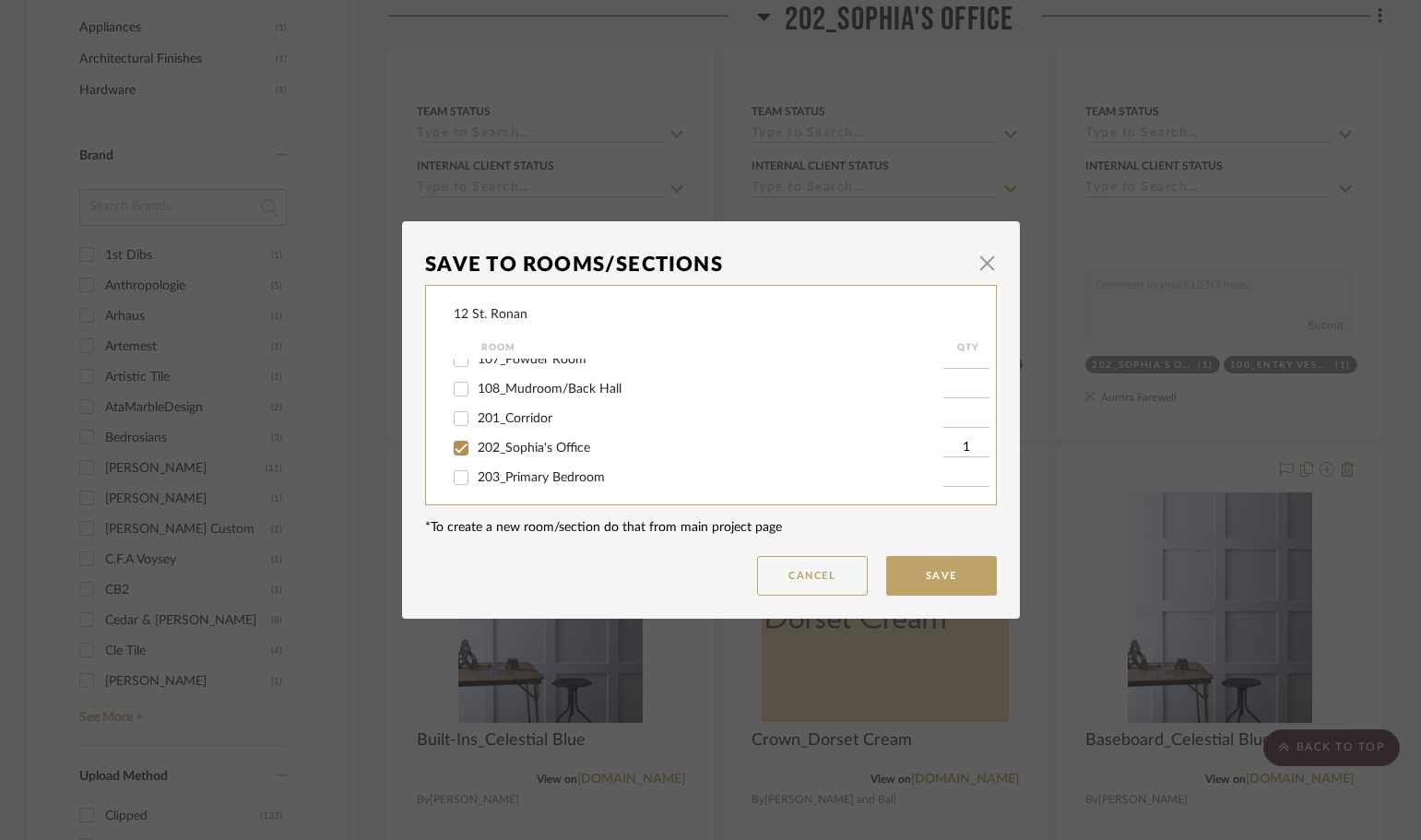
scroll to position [369, 0]
click at [457, 447] on input "202_Sophia's Office" at bounding box center [461, 447] width 30 height 30
checkbox input "false"
click at [931, 583] on button "Save" at bounding box center [941, 575] width 110 height 39
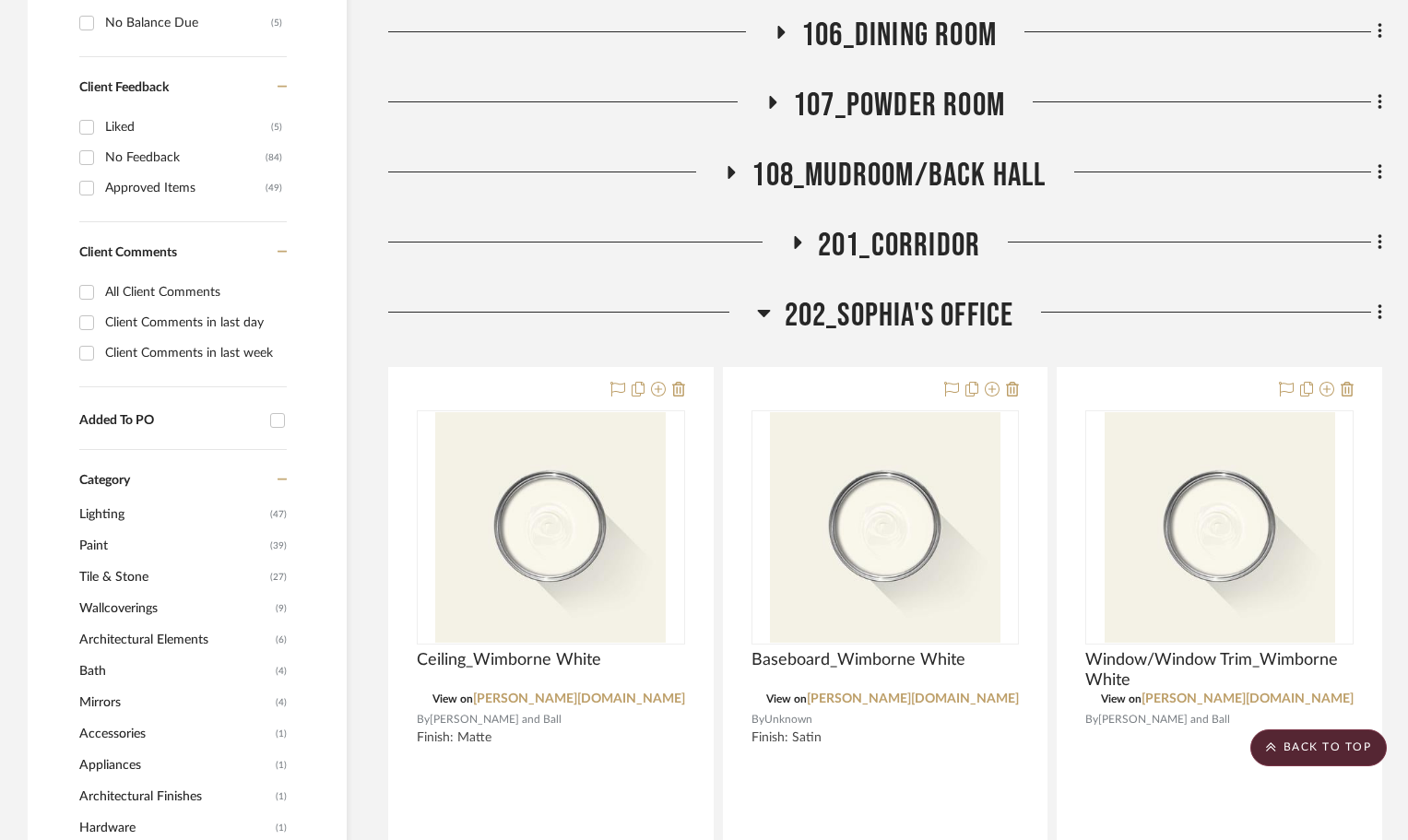
scroll to position [1751, 0]
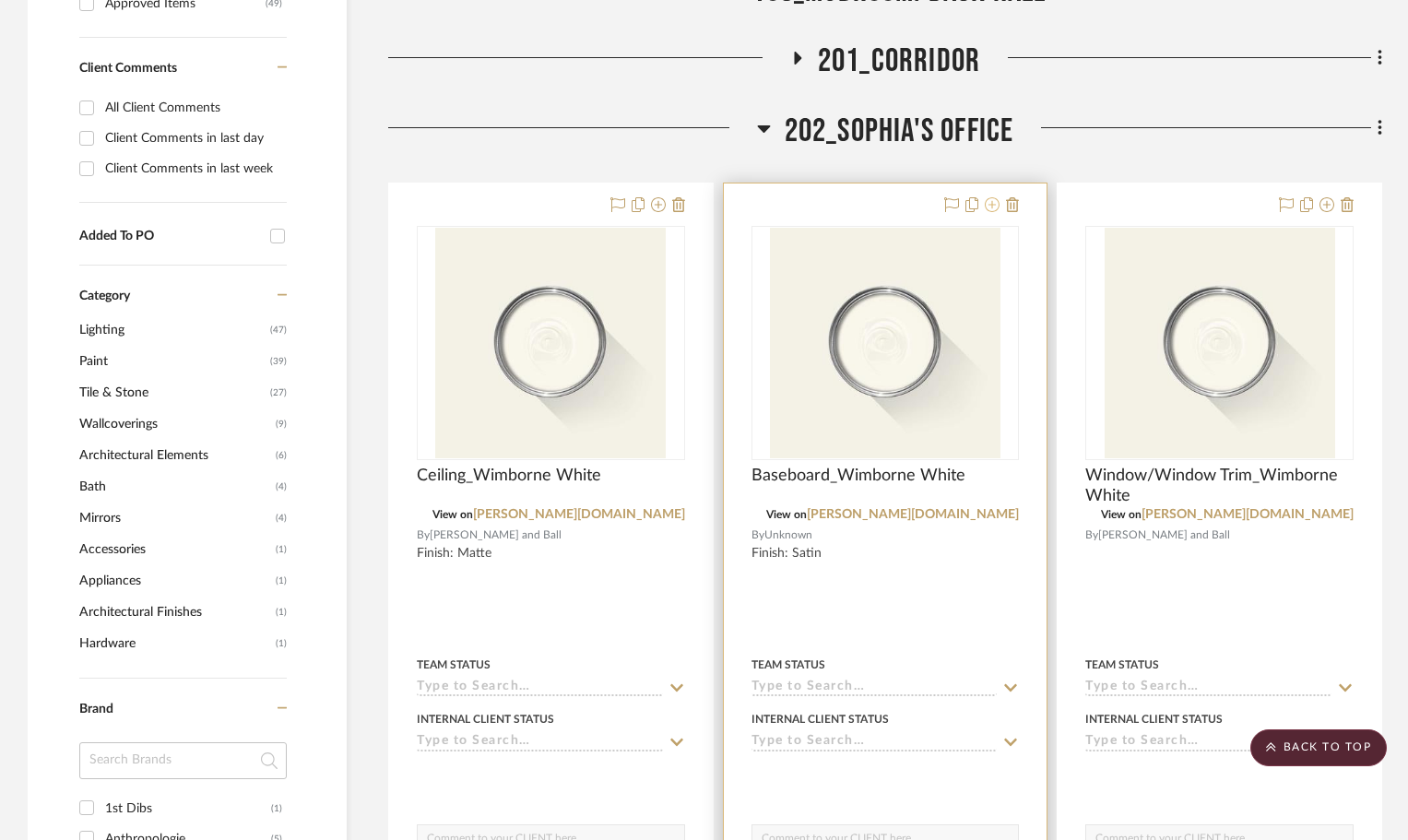
click at [994, 197] on icon at bounding box center [992, 205] width 15 height 15
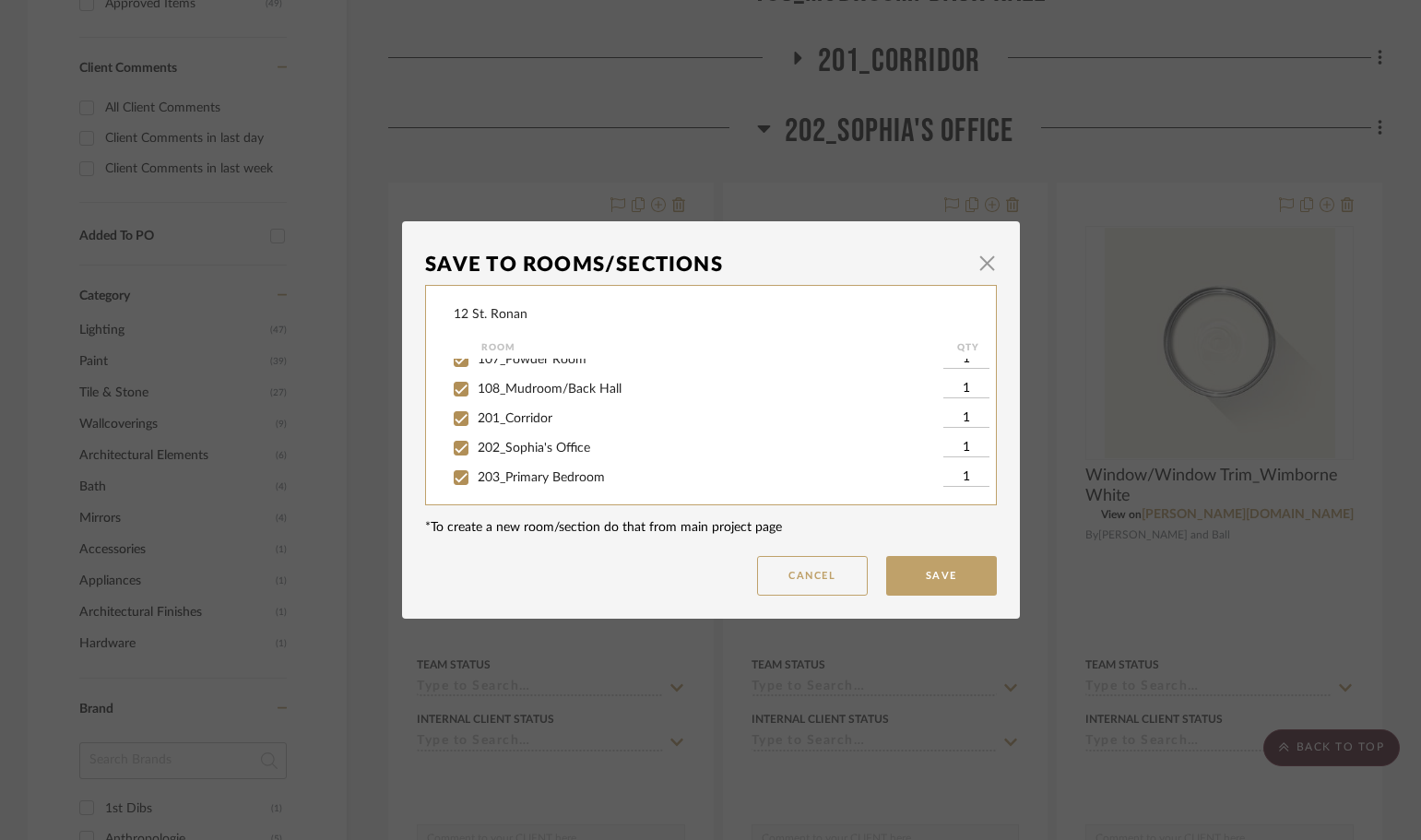
scroll to position [369, 0]
click at [452, 449] on input "202_Sophia's Office" at bounding box center [461, 447] width 30 height 30
checkbox input "false"
click at [925, 571] on button "Save" at bounding box center [941, 575] width 110 height 39
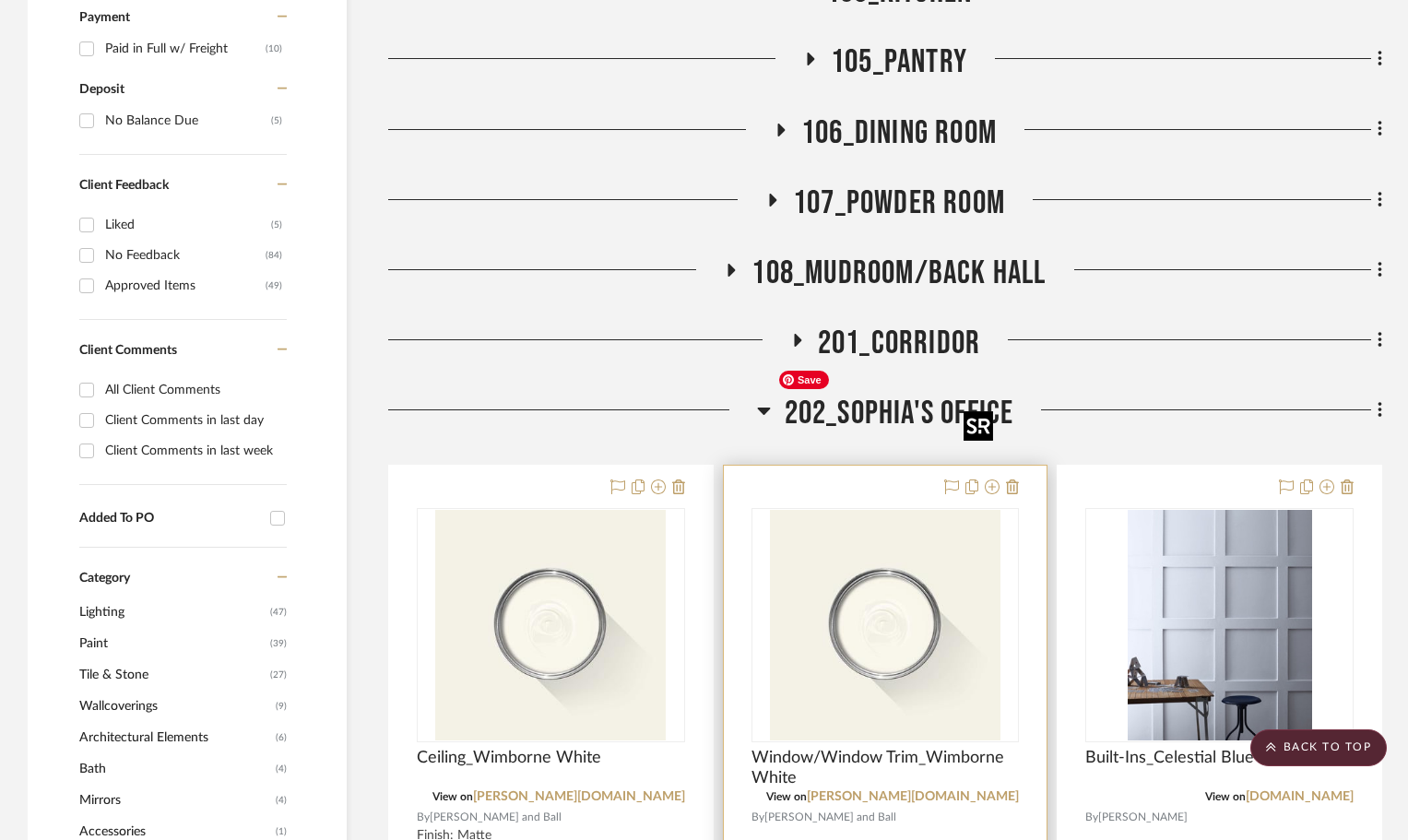
scroll to position [1291, 0]
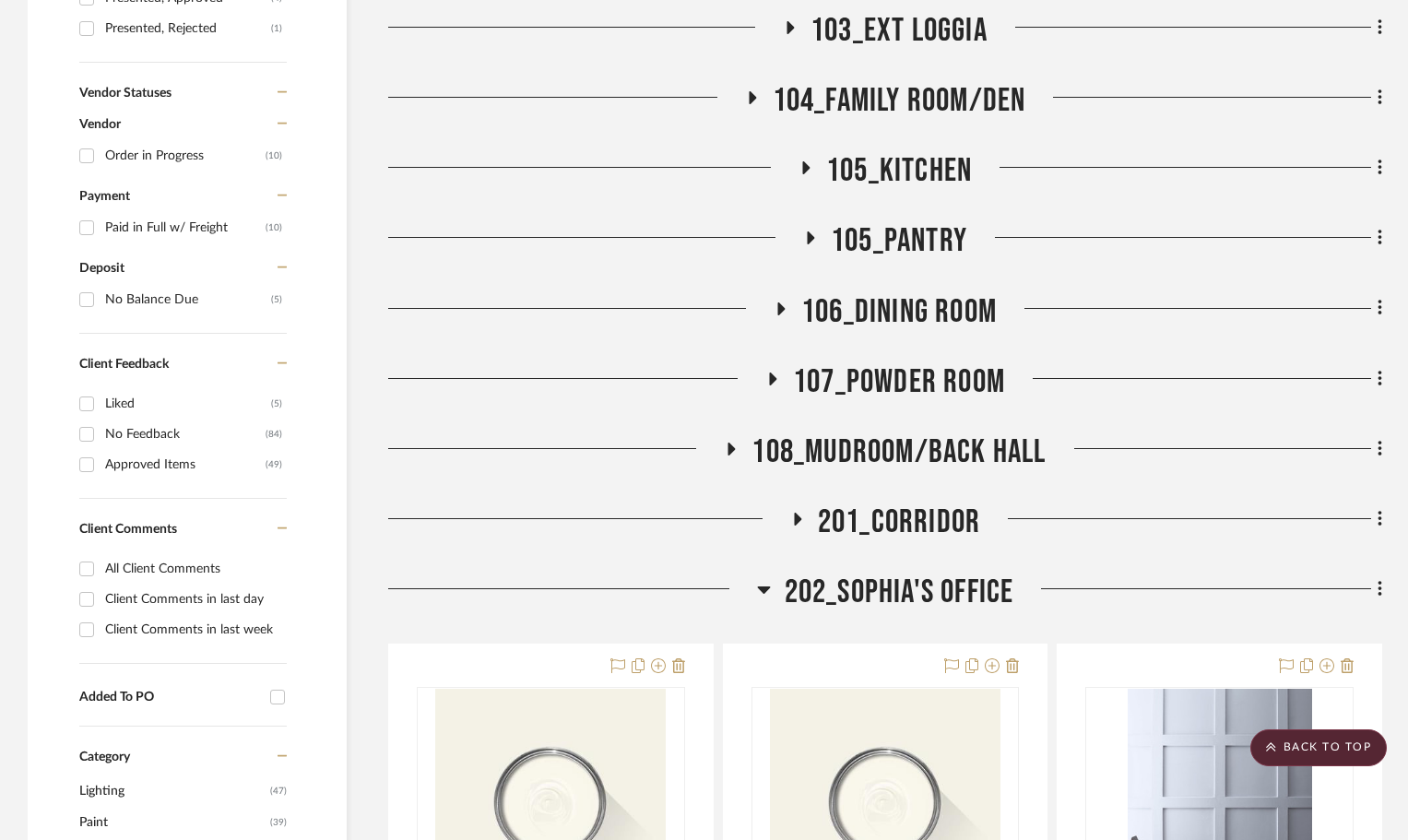
click at [802, 513] on icon at bounding box center [797, 519] width 22 height 14
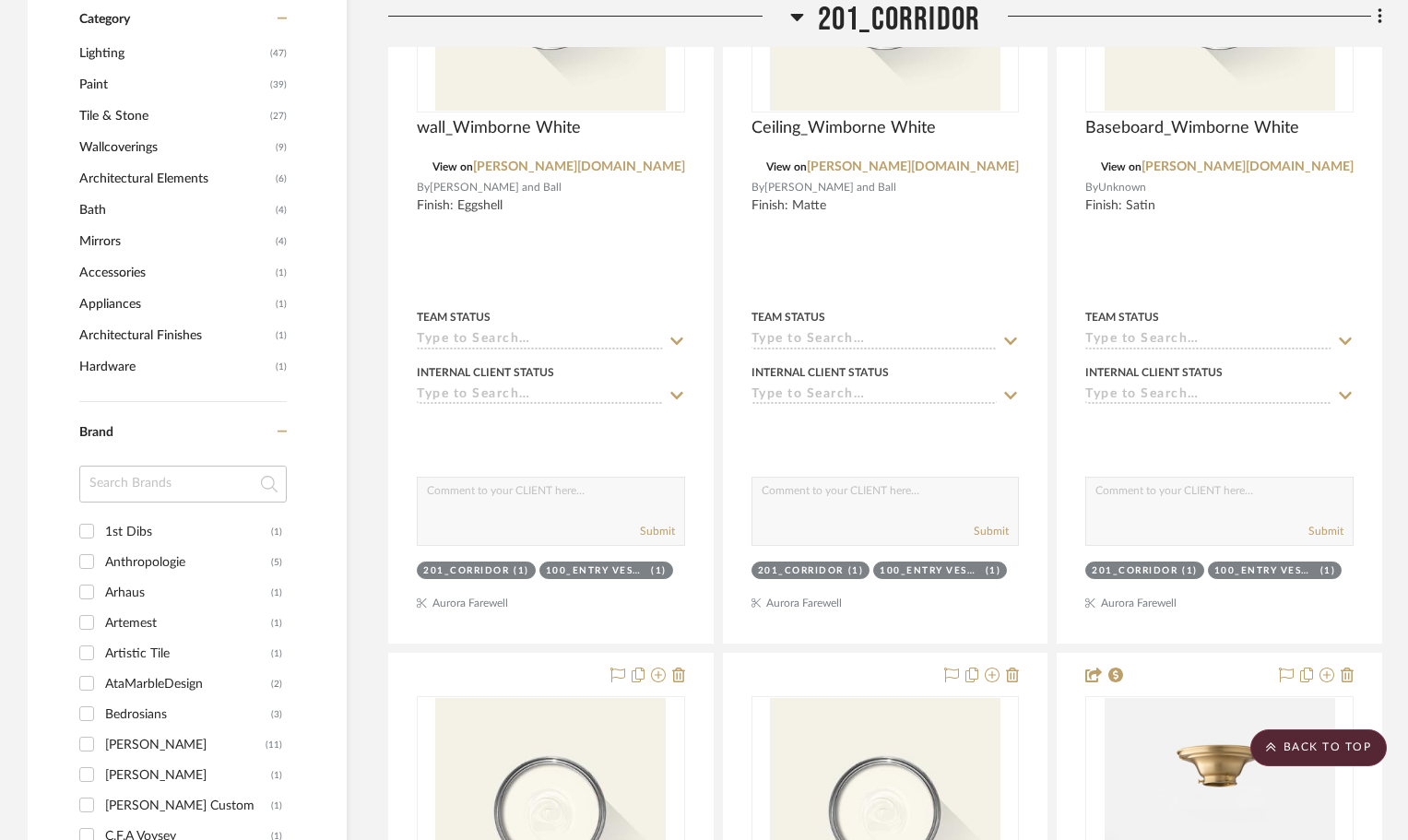
scroll to position [2121, 0]
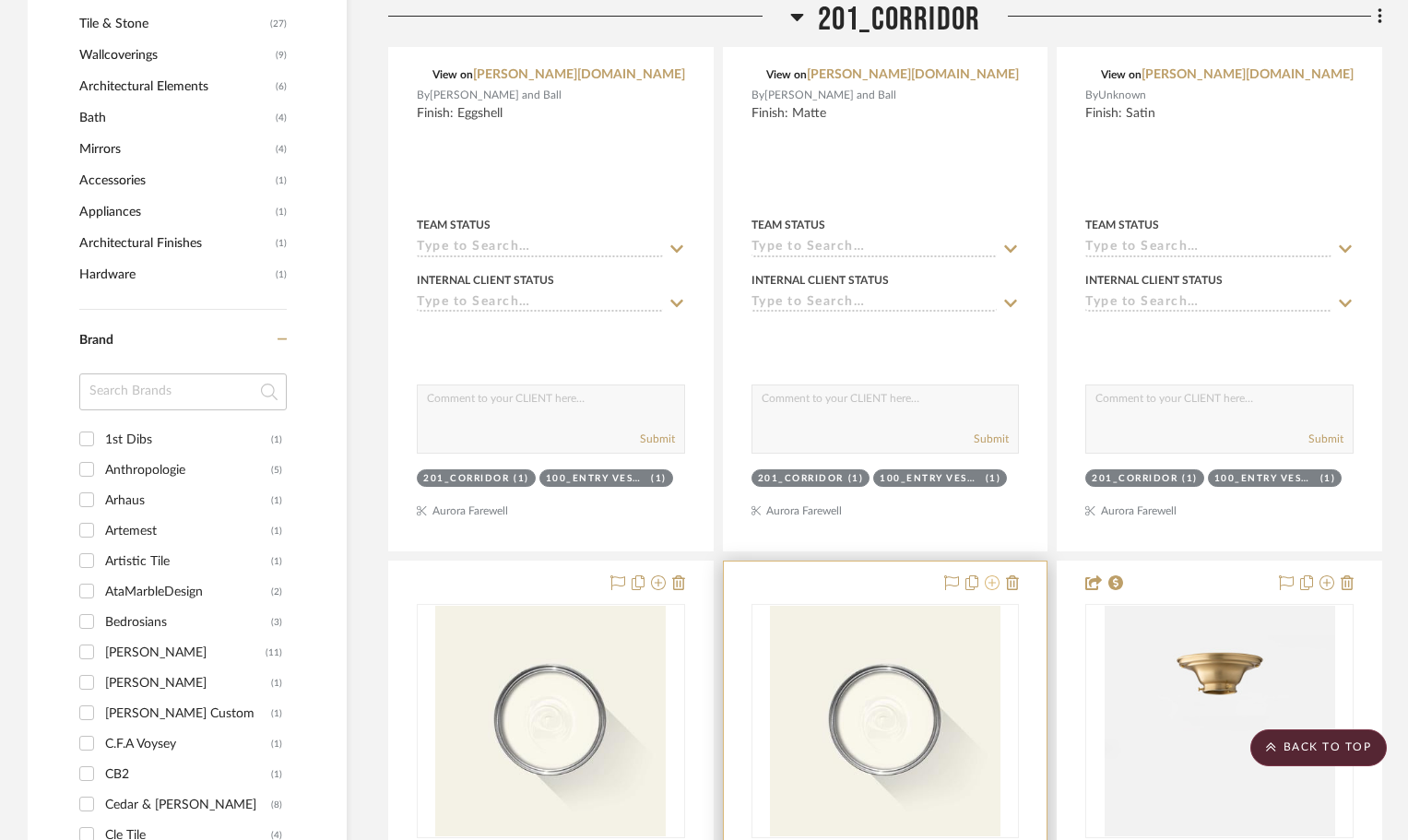
click at [989, 575] on icon at bounding box center [992, 583] width 15 height 15
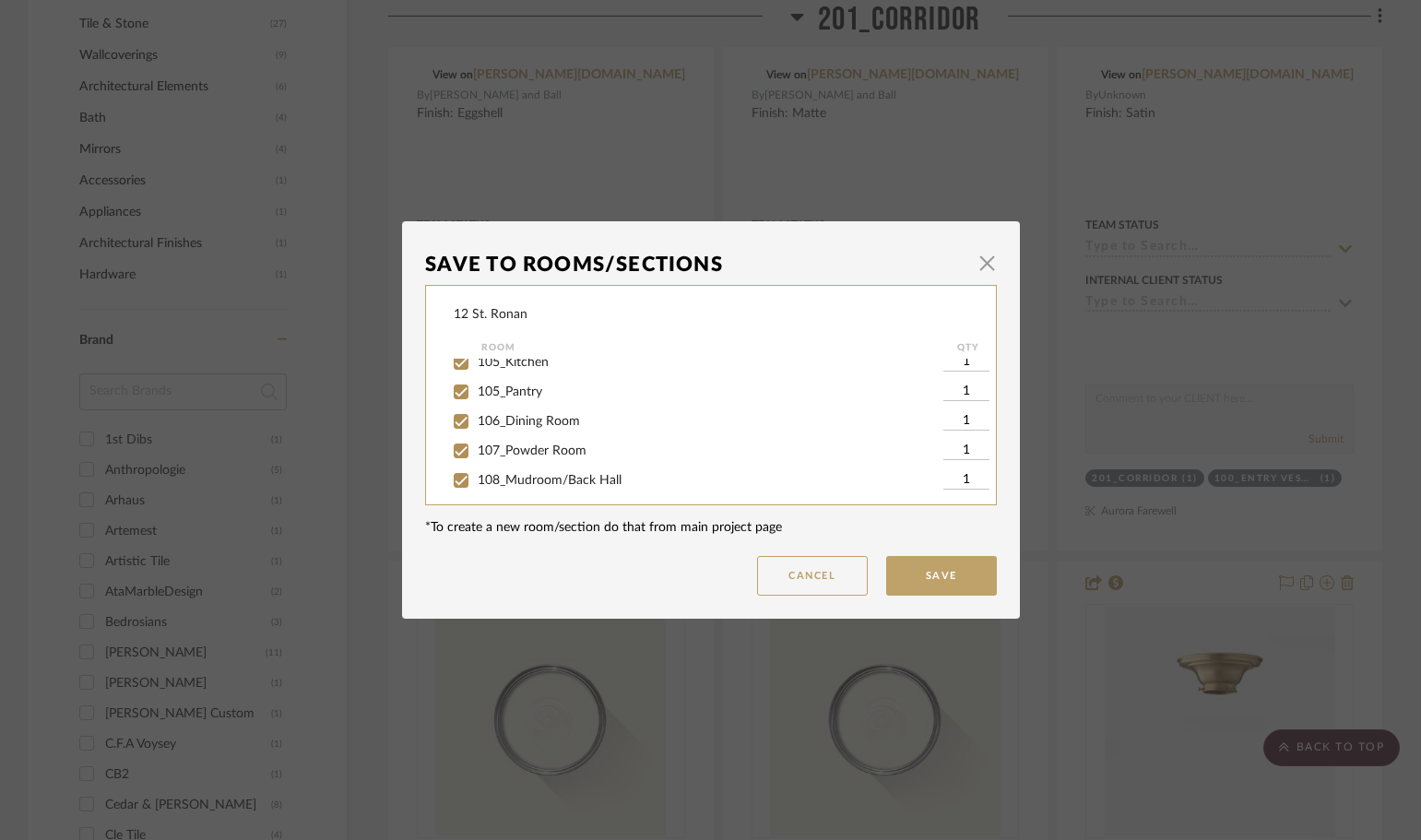
scroll to position [369, 0]
click at [452, 446] on input "202_Sophia's Office" at bounding box center [461, 447] width 30 height 30
checkbox input "true"
type input "1"
click at [948, 574] on button "Save" at bounding box center [941, 575] width 110 height 39
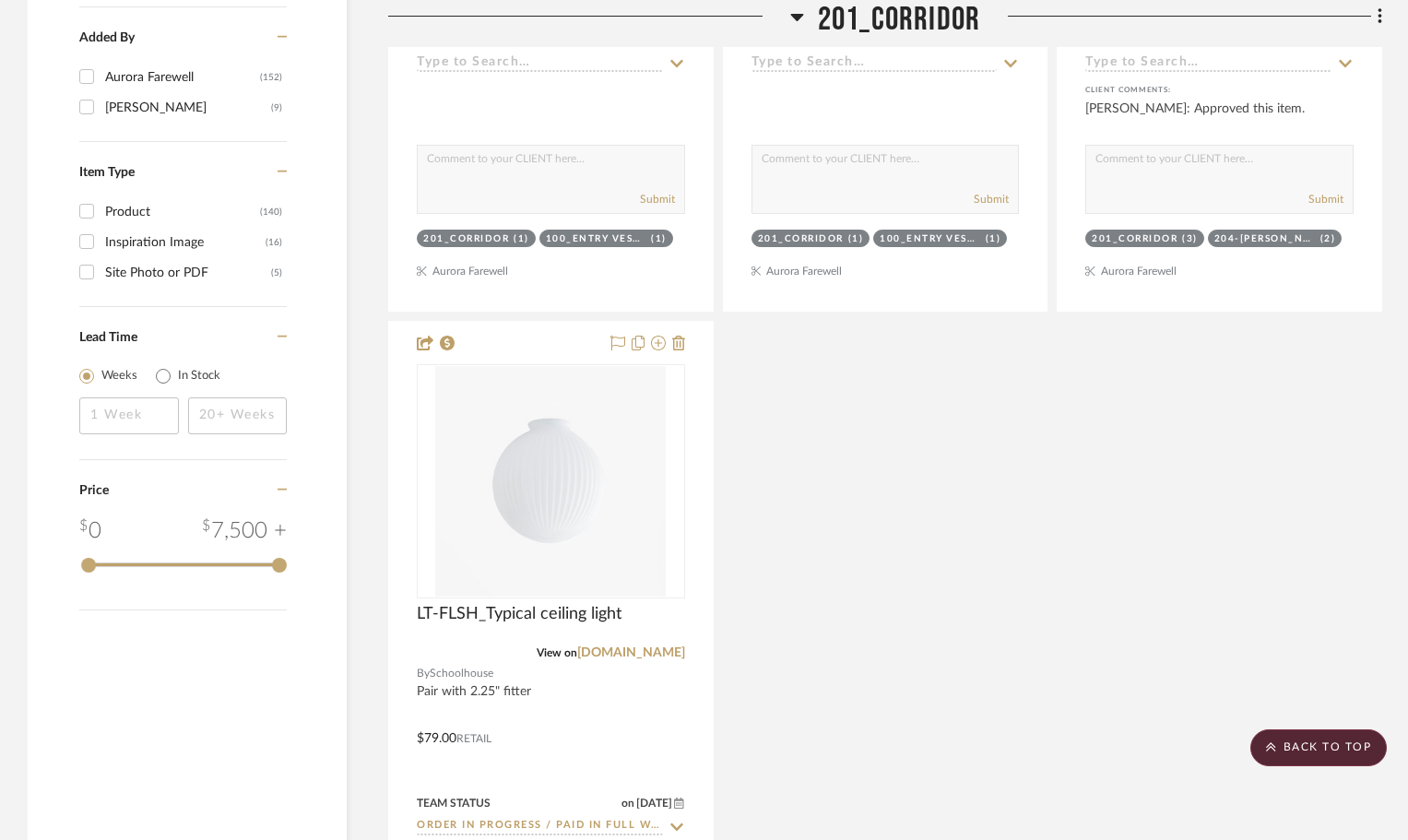
scroll to position [3042, 0]
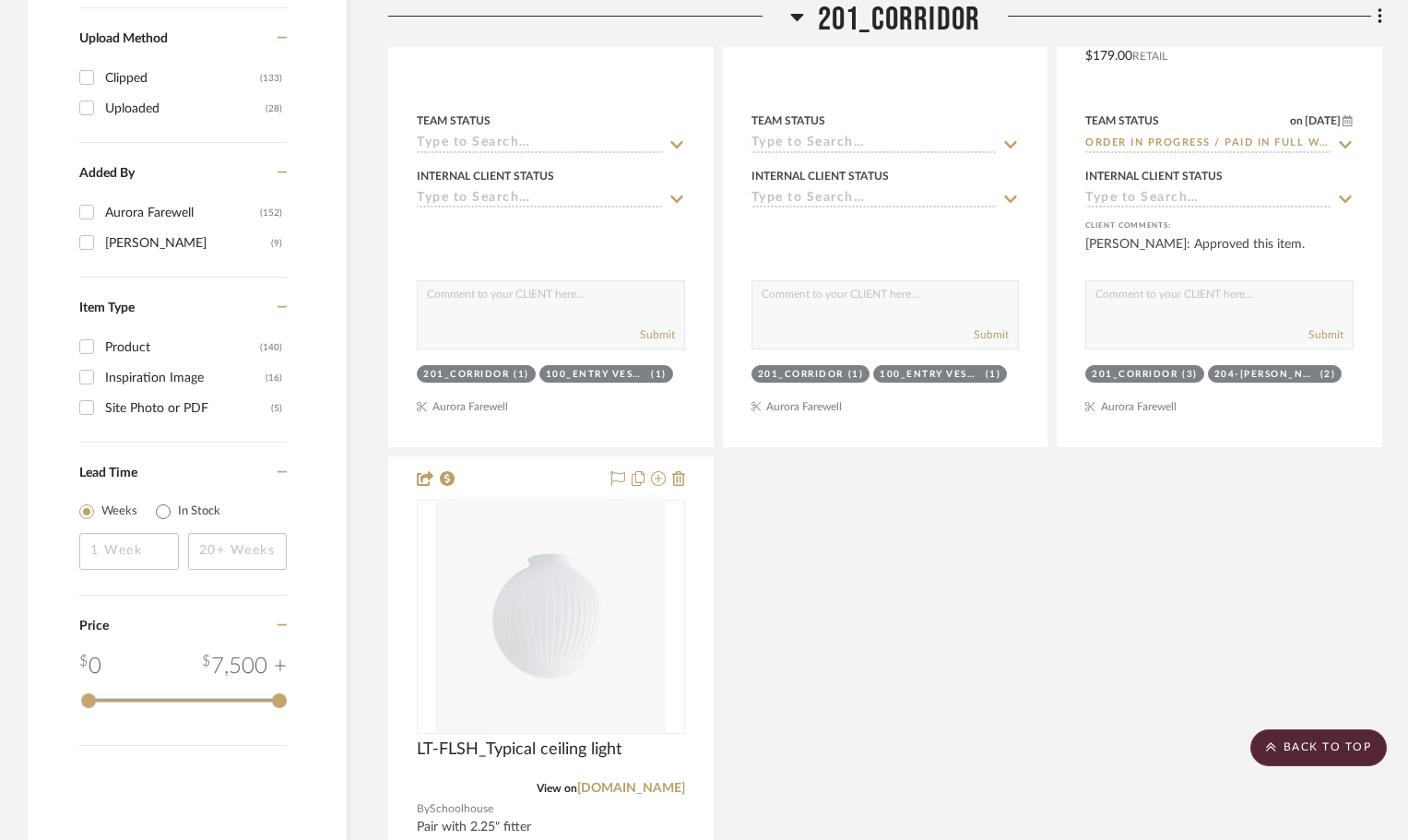
click at [795, 13] on icon at bounding box center [797, 17] width 14 height 22
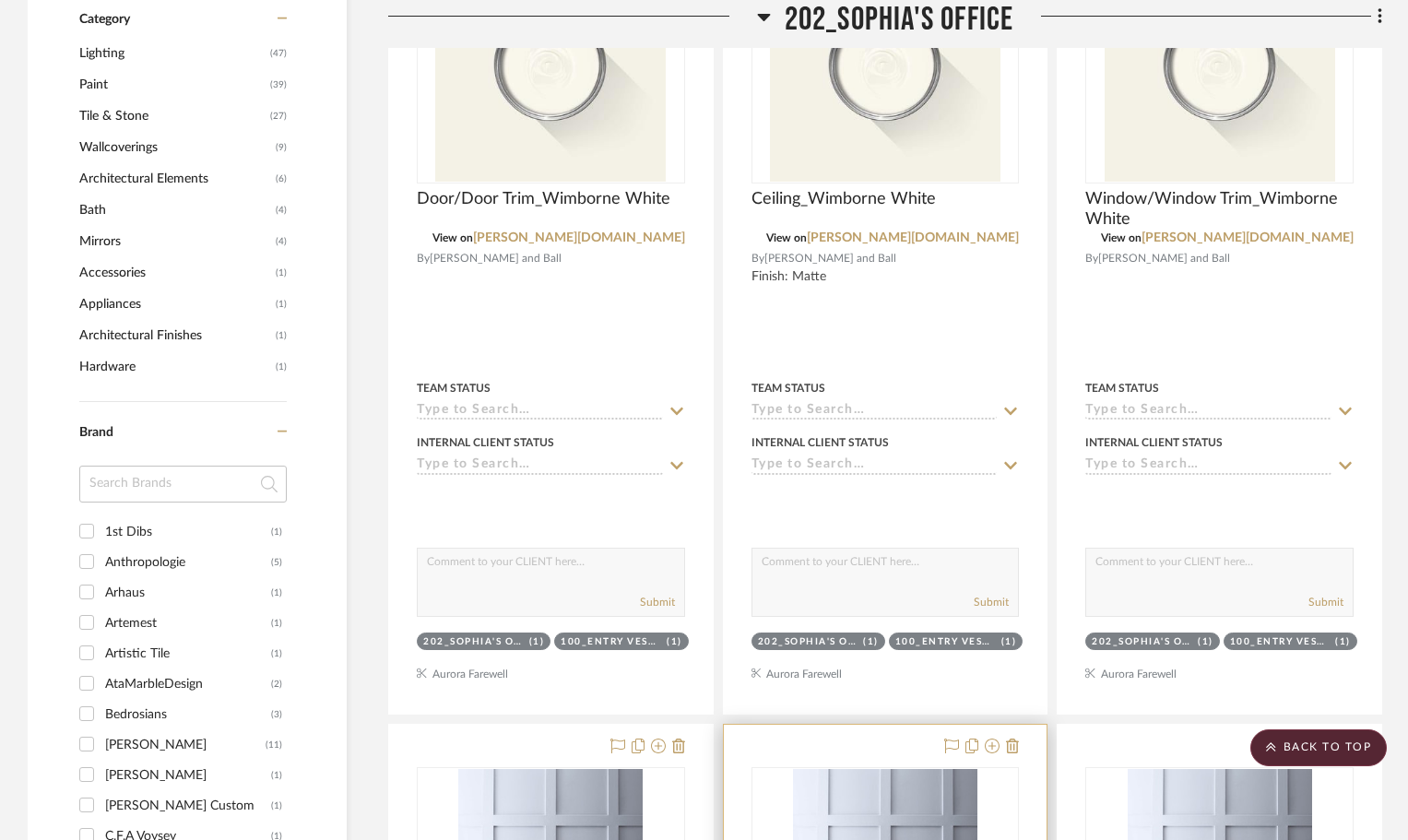
scroll to position [1567, 0]
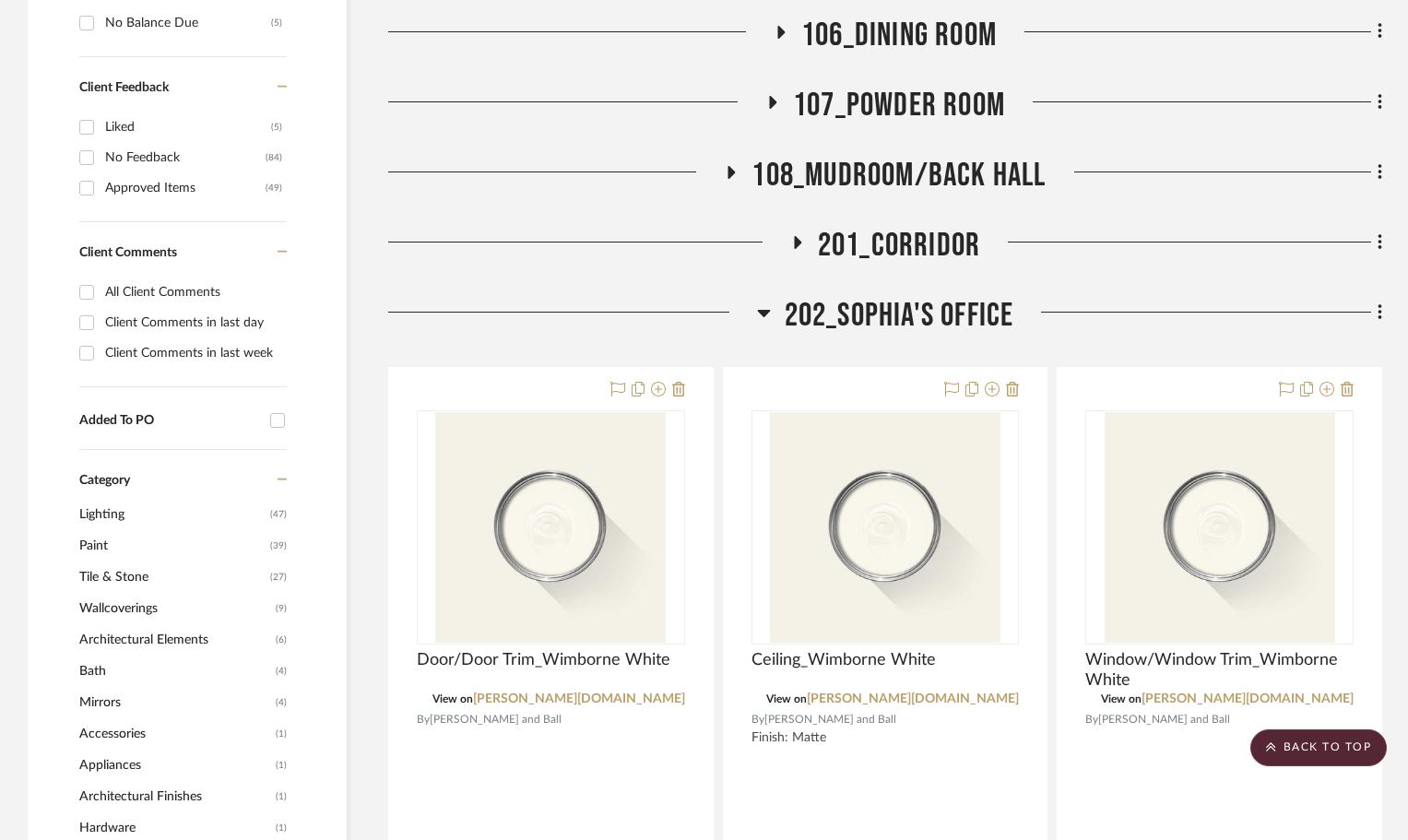
click at [764, 301] on icon at bounding box center [763, 312] width 14 height 22
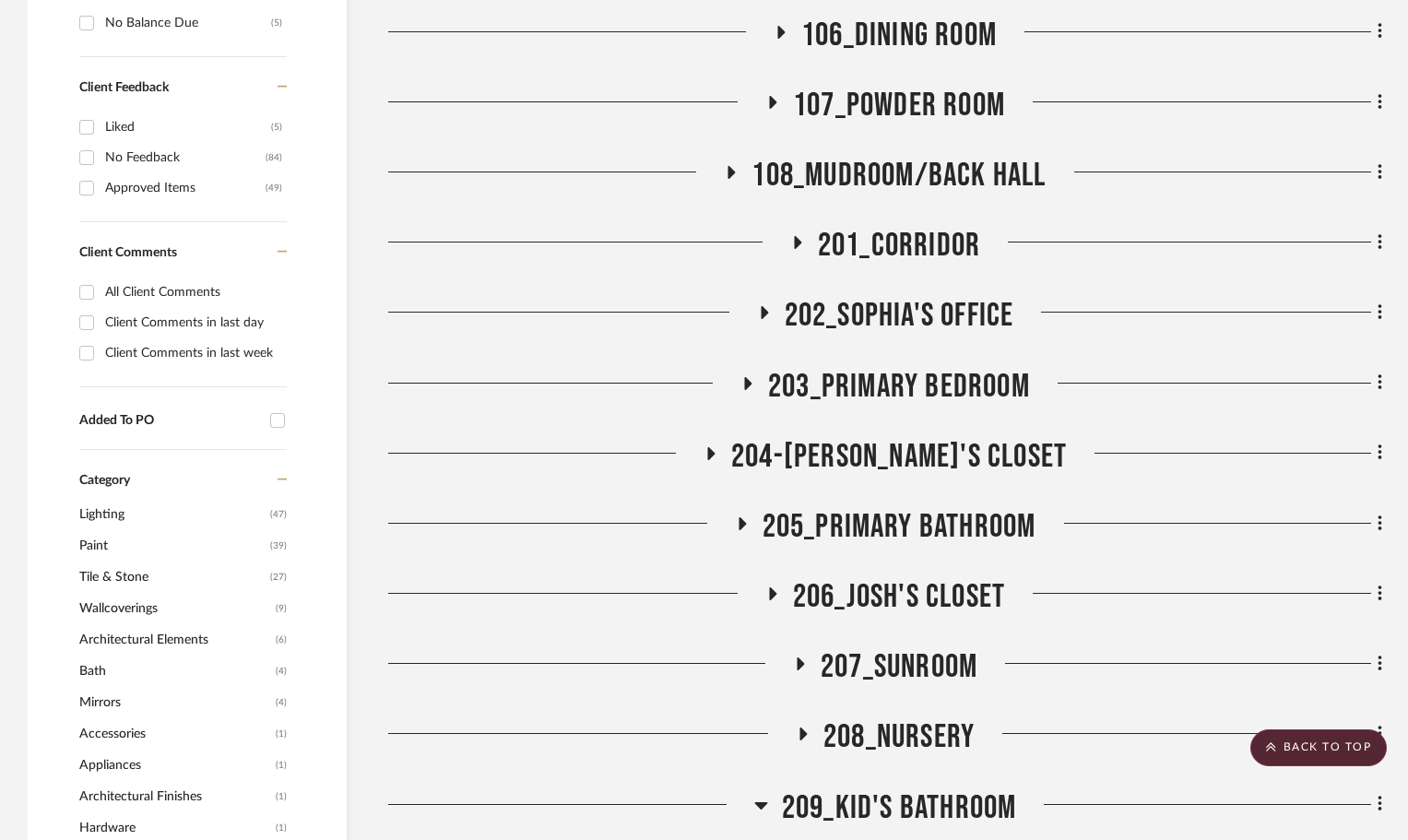
click at [747, 377] on icon at bounding box center [748, 384] width 7 height 13
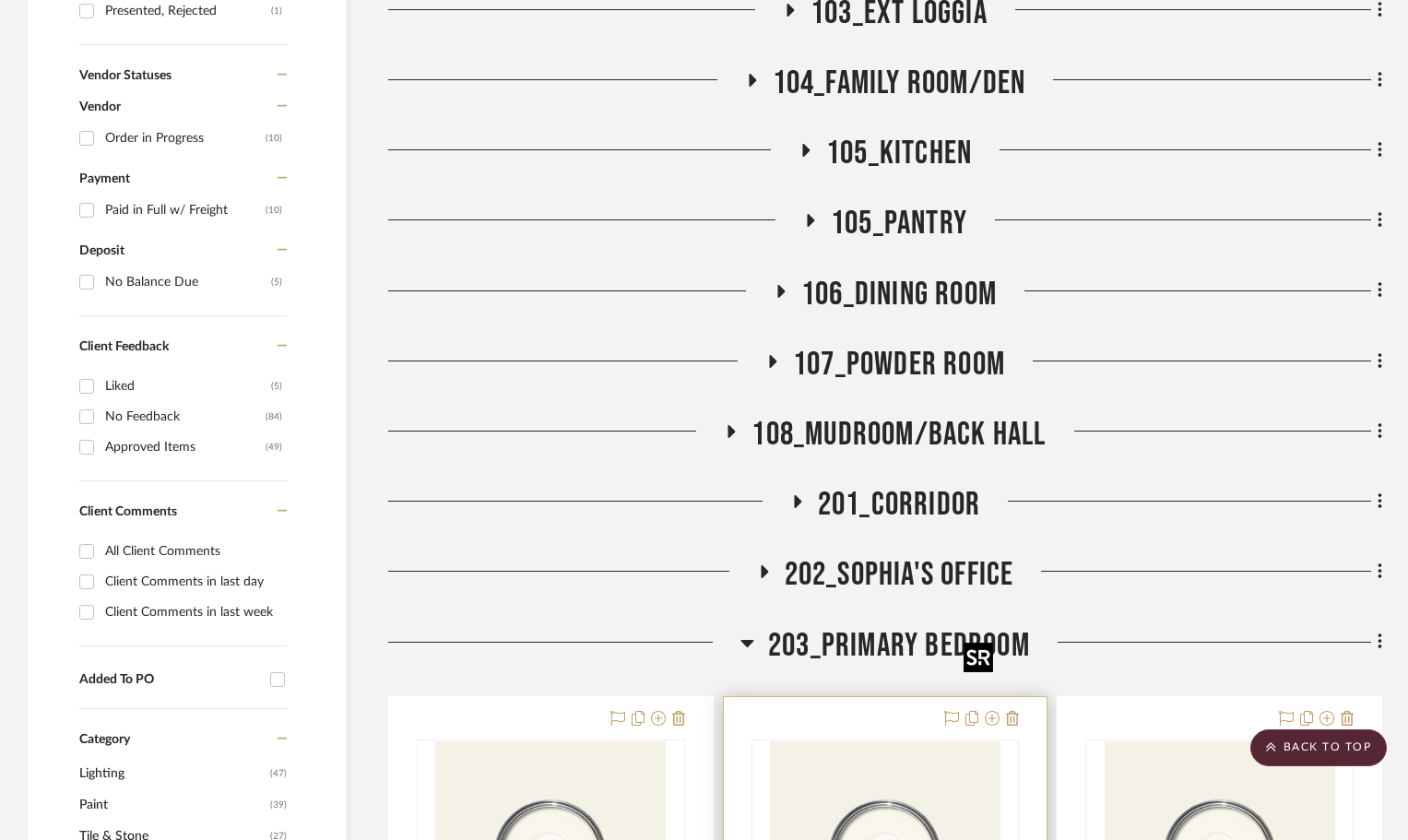
scroll to position [1291, 0]
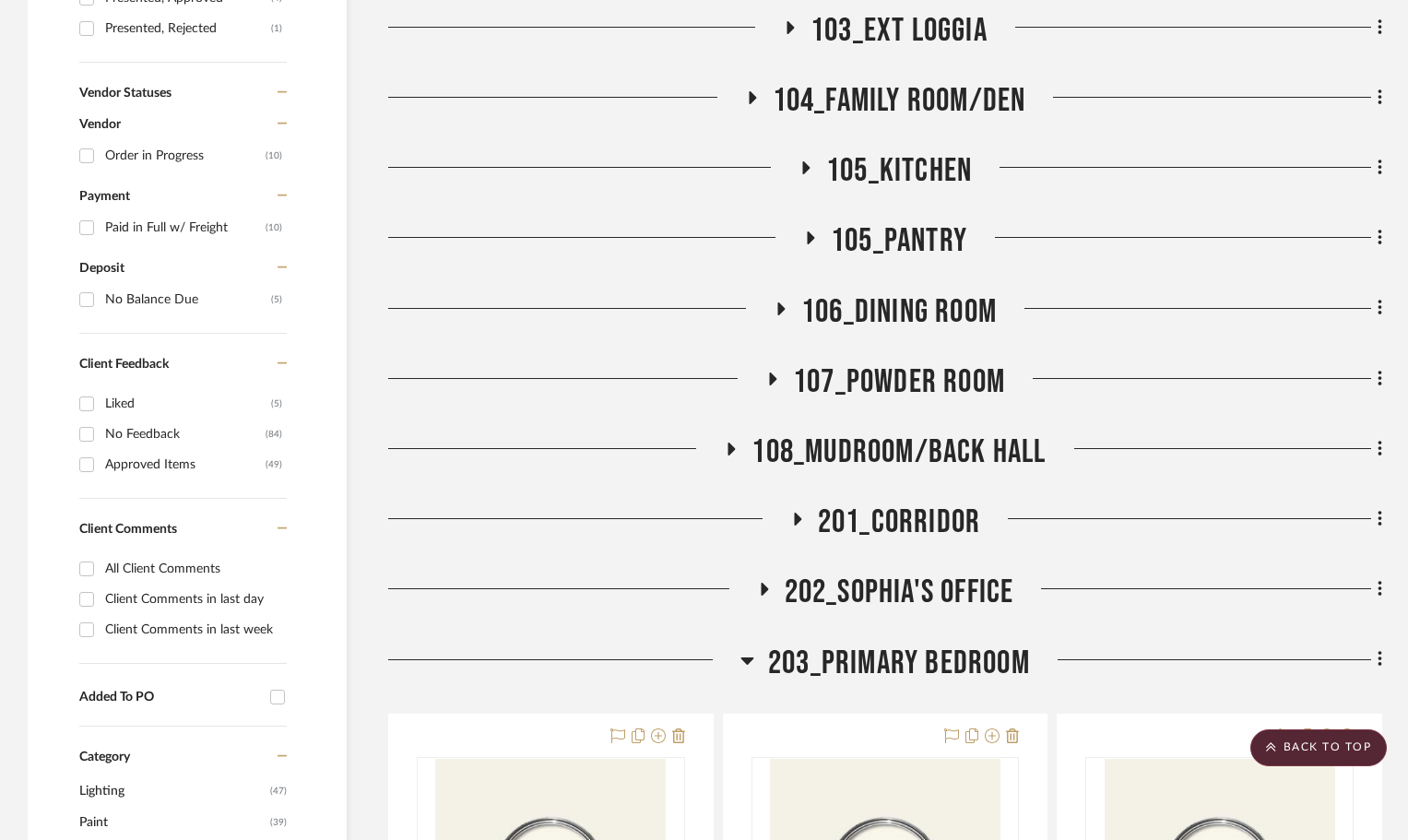
click at [756, 583] on icon at bounding box center [763, 589] width 22 height 14
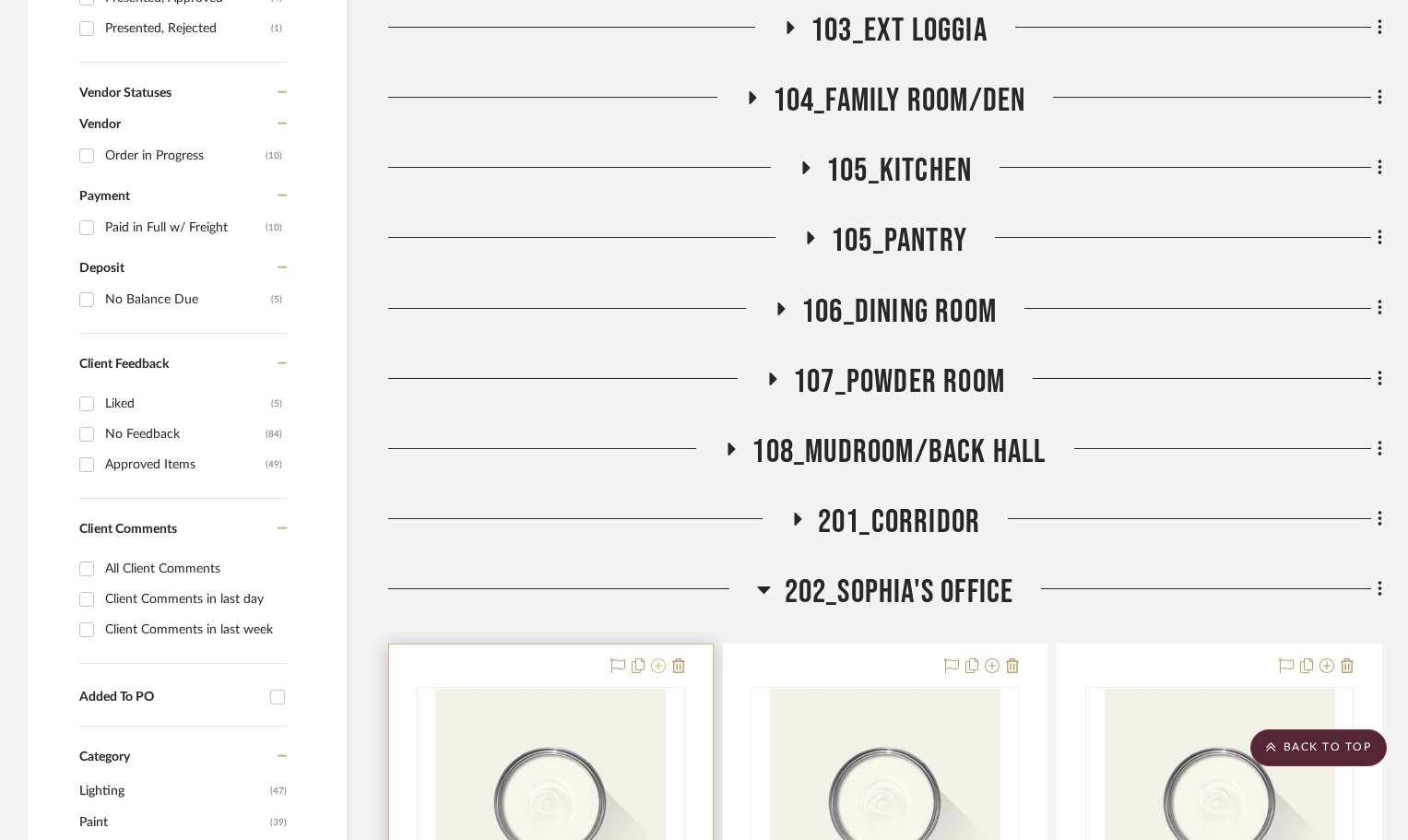
click at [655, 659] on icon at bounding box center [659, 666] width 15 height 15
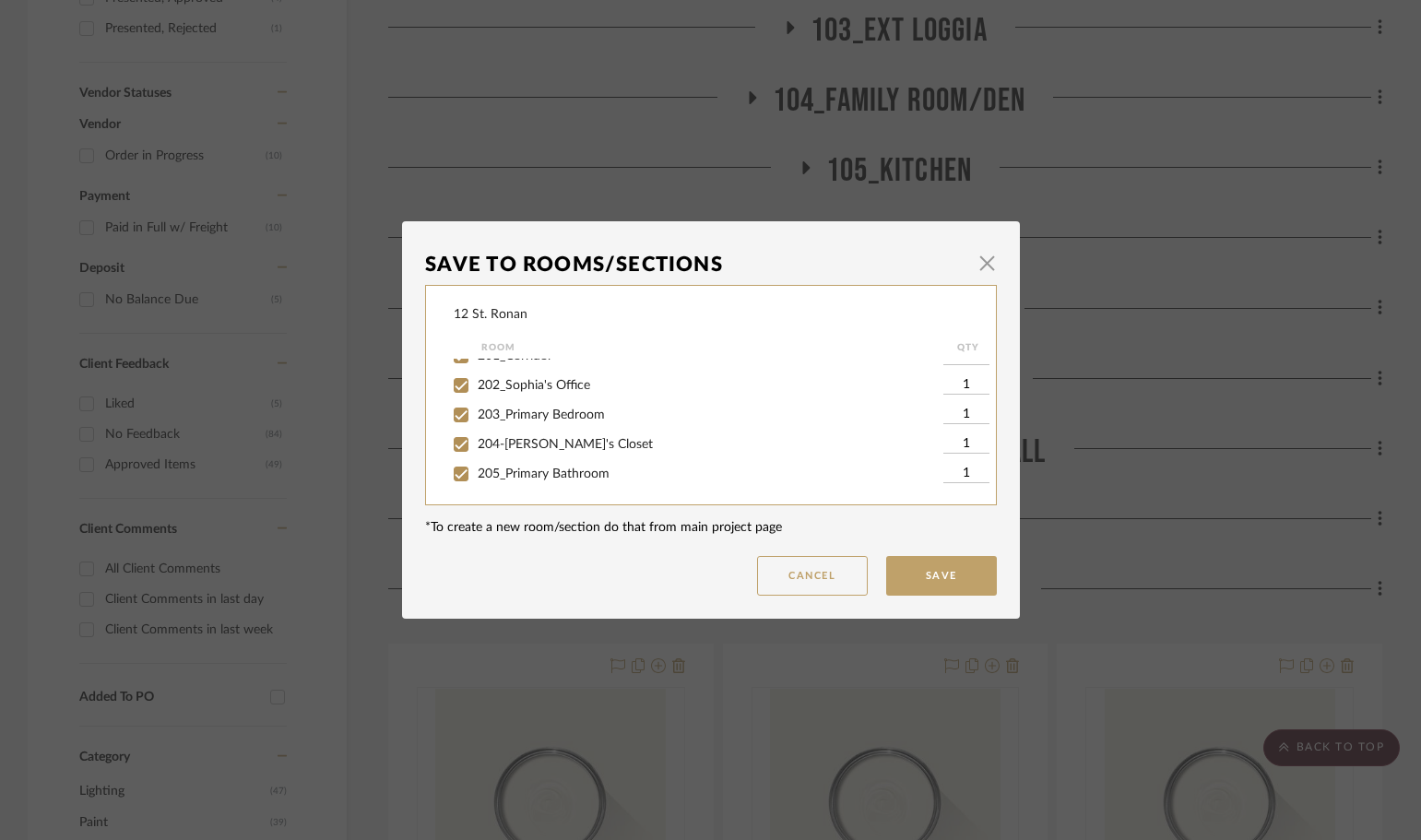
scroll to position [461, 0]
click at [974, 271] on span "button" at bounding box center [987, 262] width 36 height 36
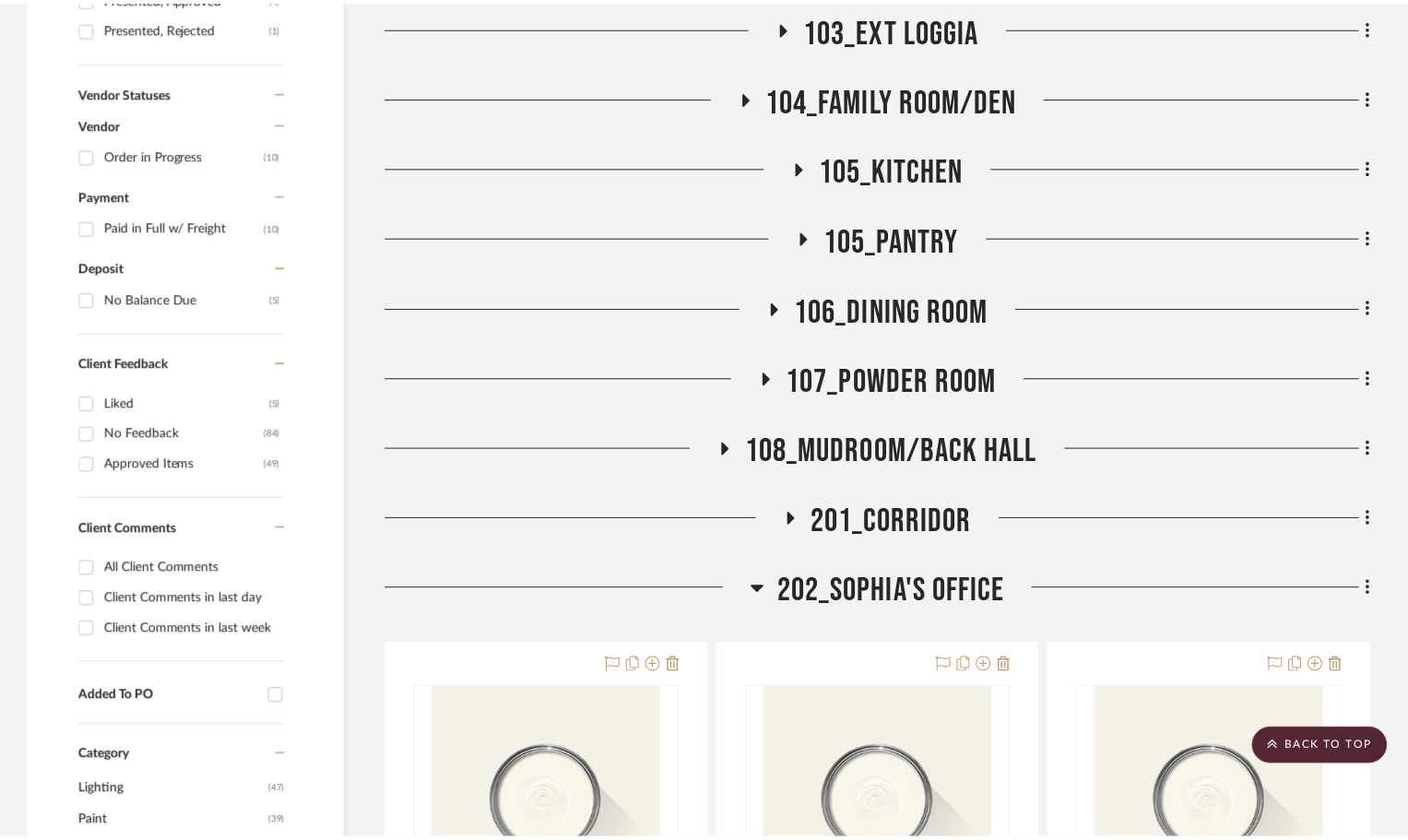
scroll to position [1291, 0]
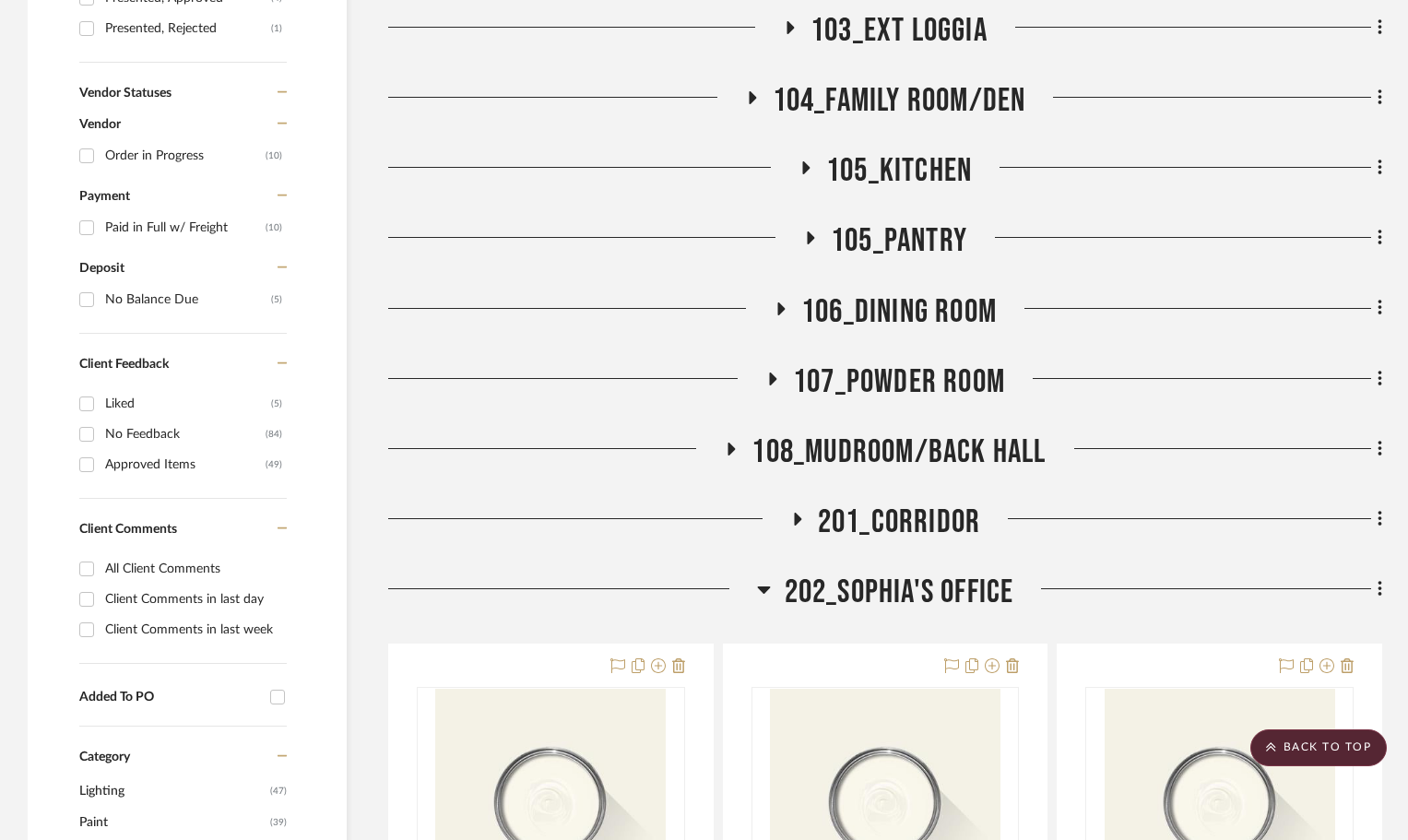
click at [762, 578] on icon at bounding box center [763, 589] width 14 height 22
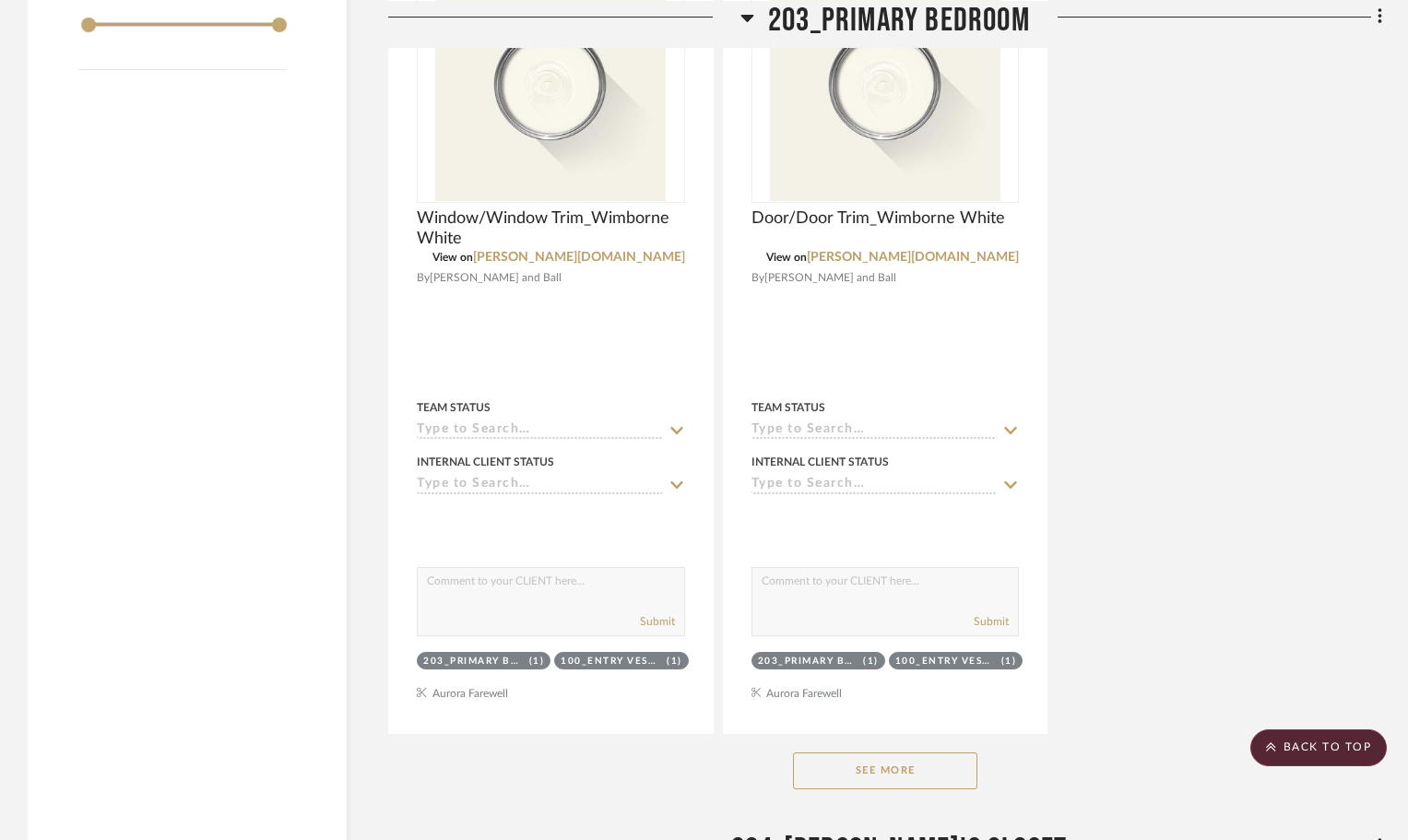
scroll to position [3810, 0]
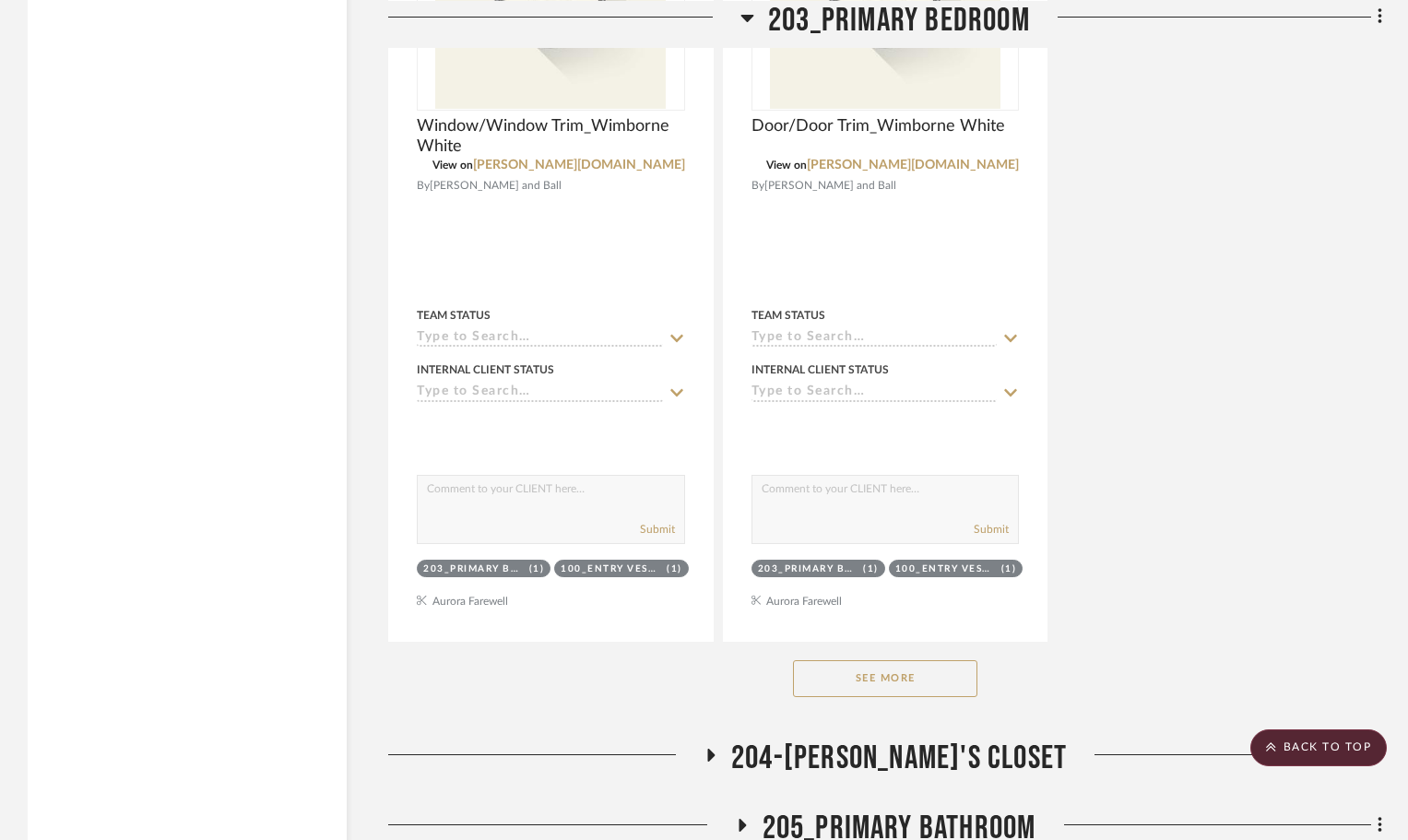
click at [871, 660] on button "See More" at bounding box center [885, 678] width 184 height 36
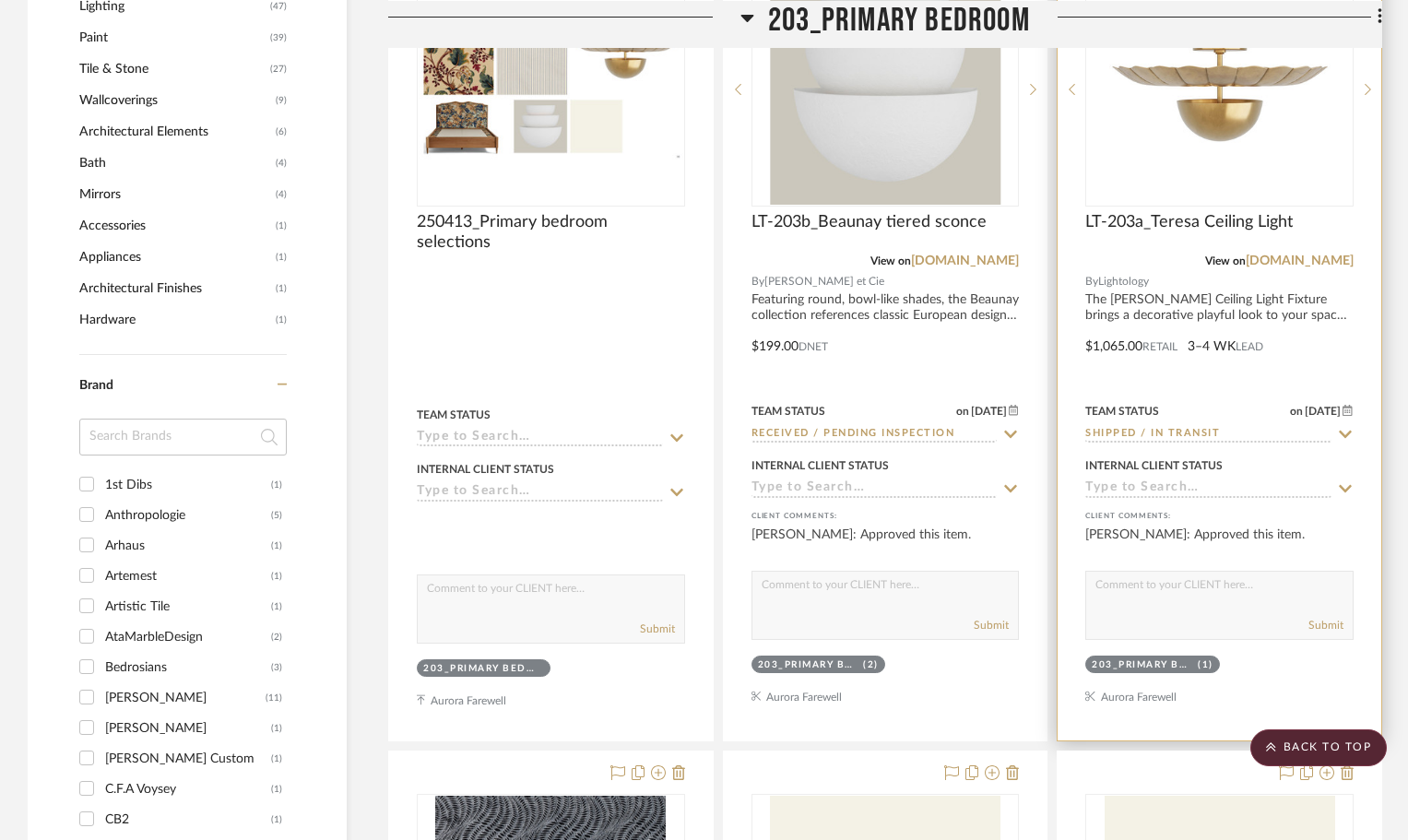
scroll to position [2536, 0]
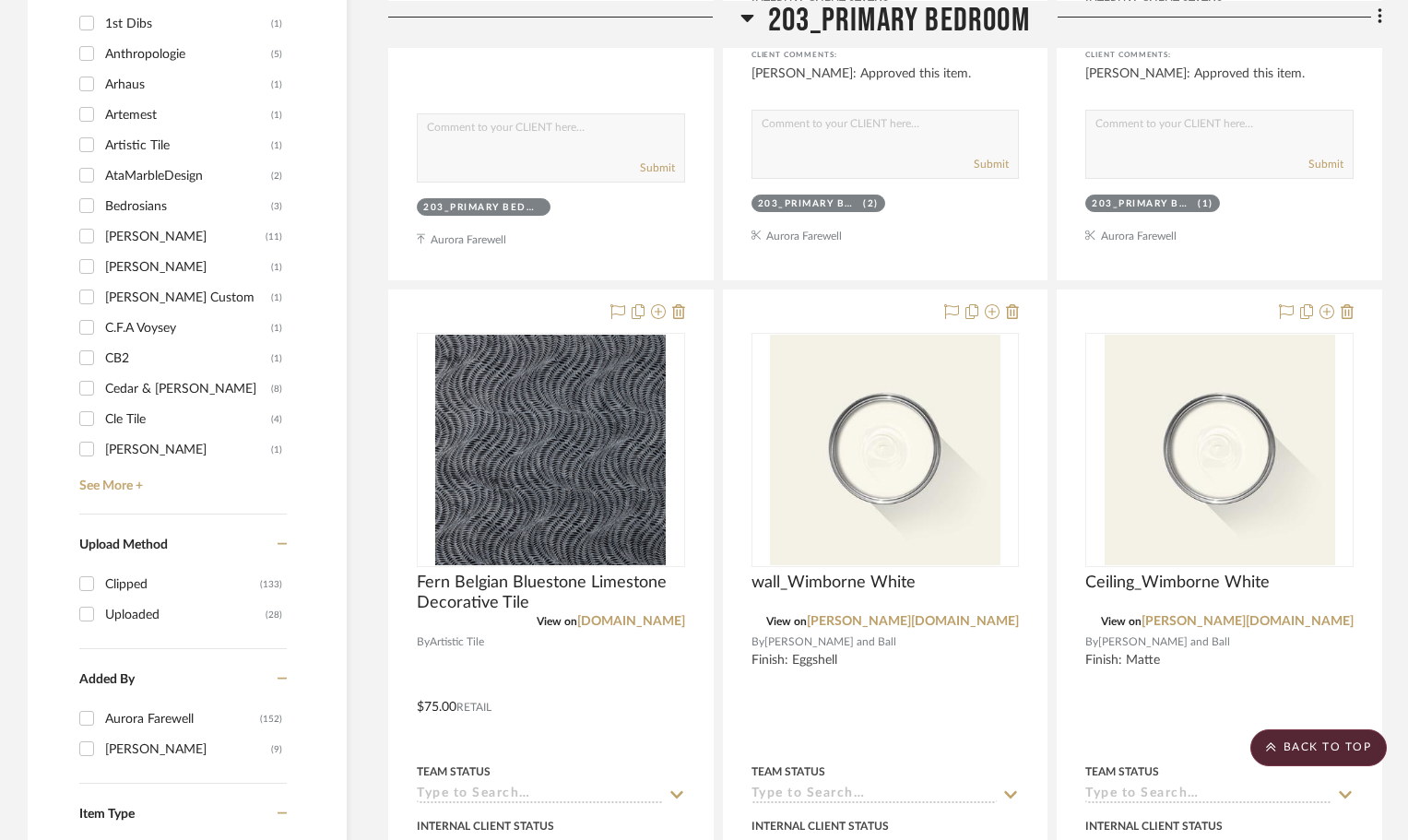
click at [745, 15] on icon at bounding box center [748, 18] width 13 height 7
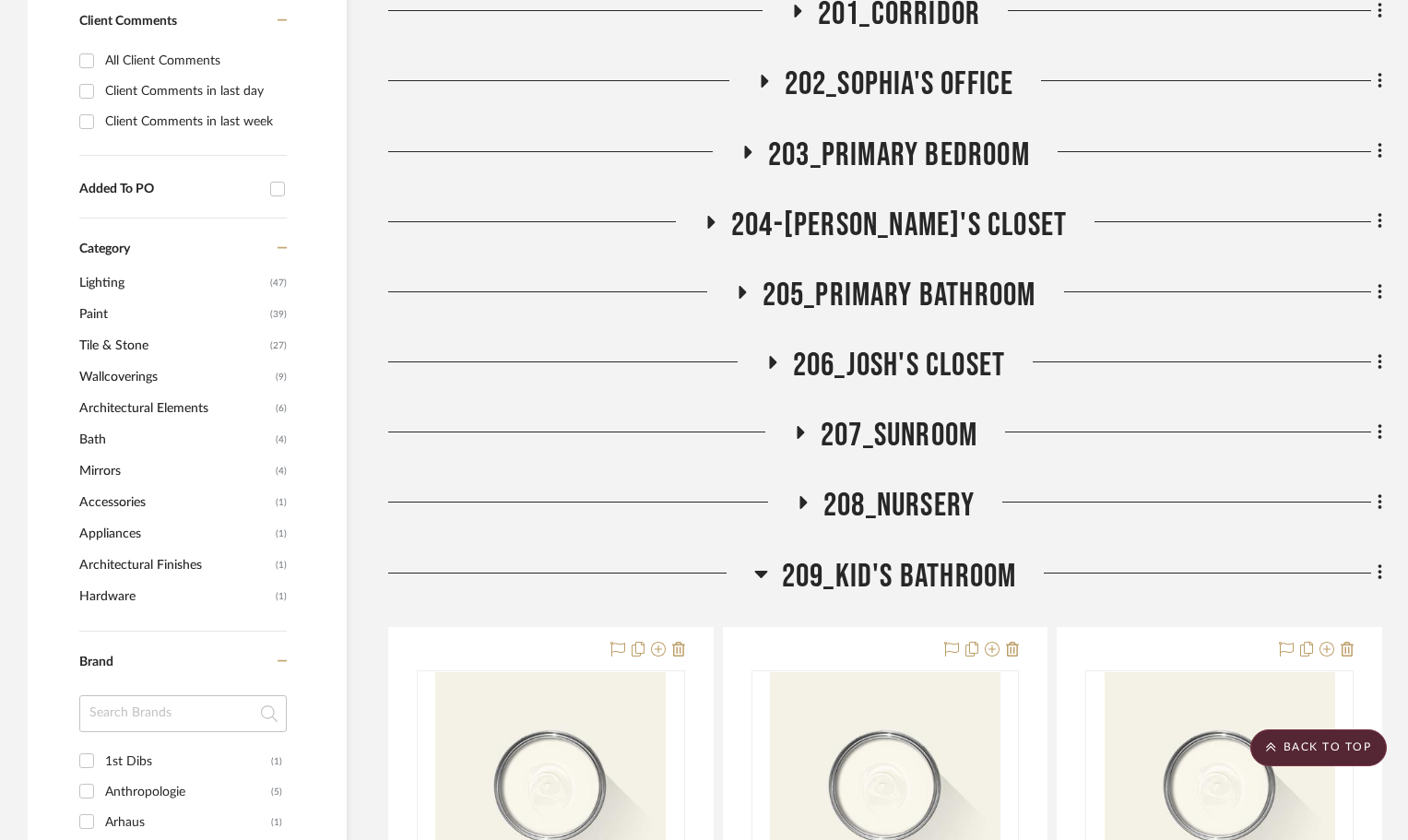
scroll to position [1706, 0]
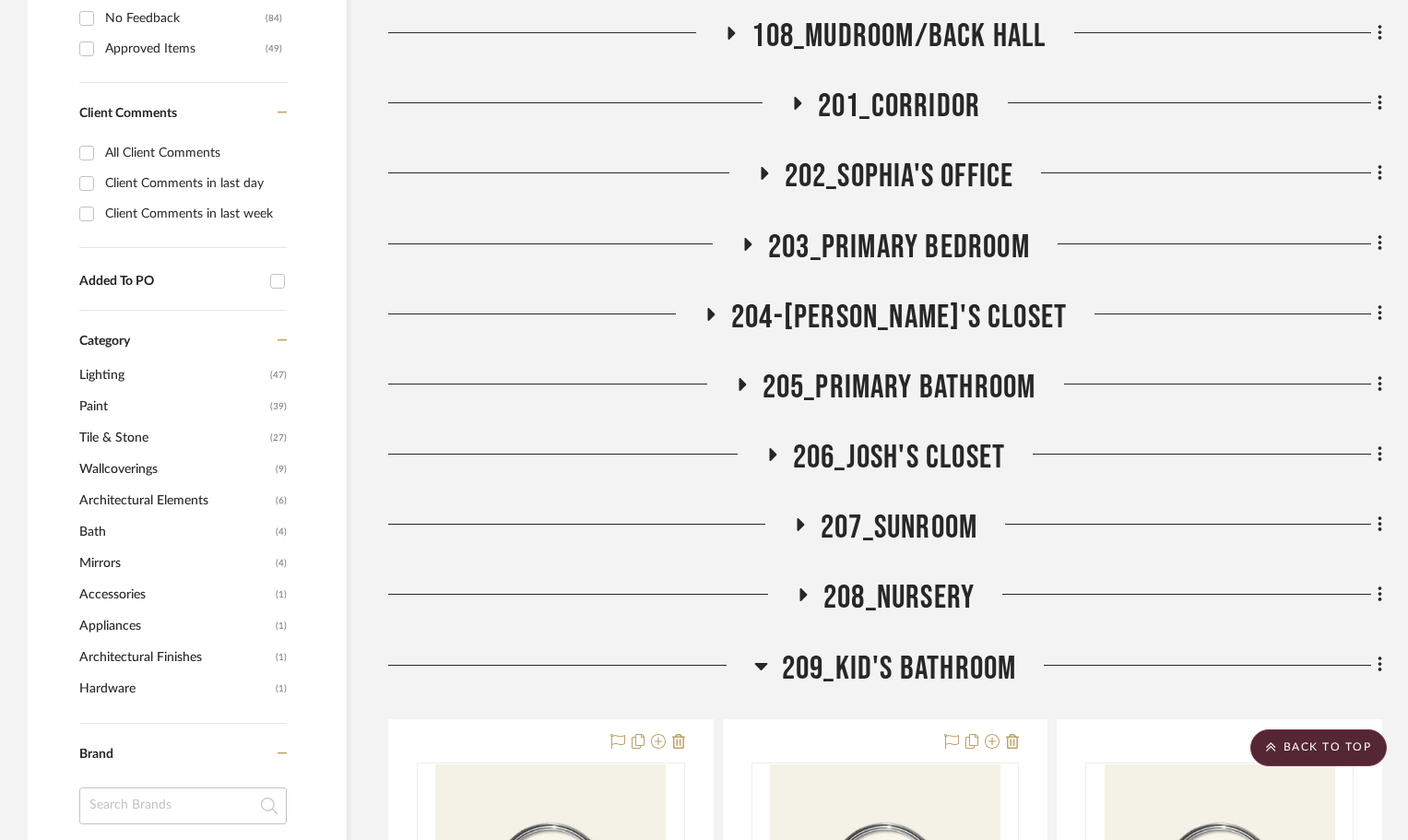
click at [721, 307] on icon at bounding box center [710, 313] width 22 height 14
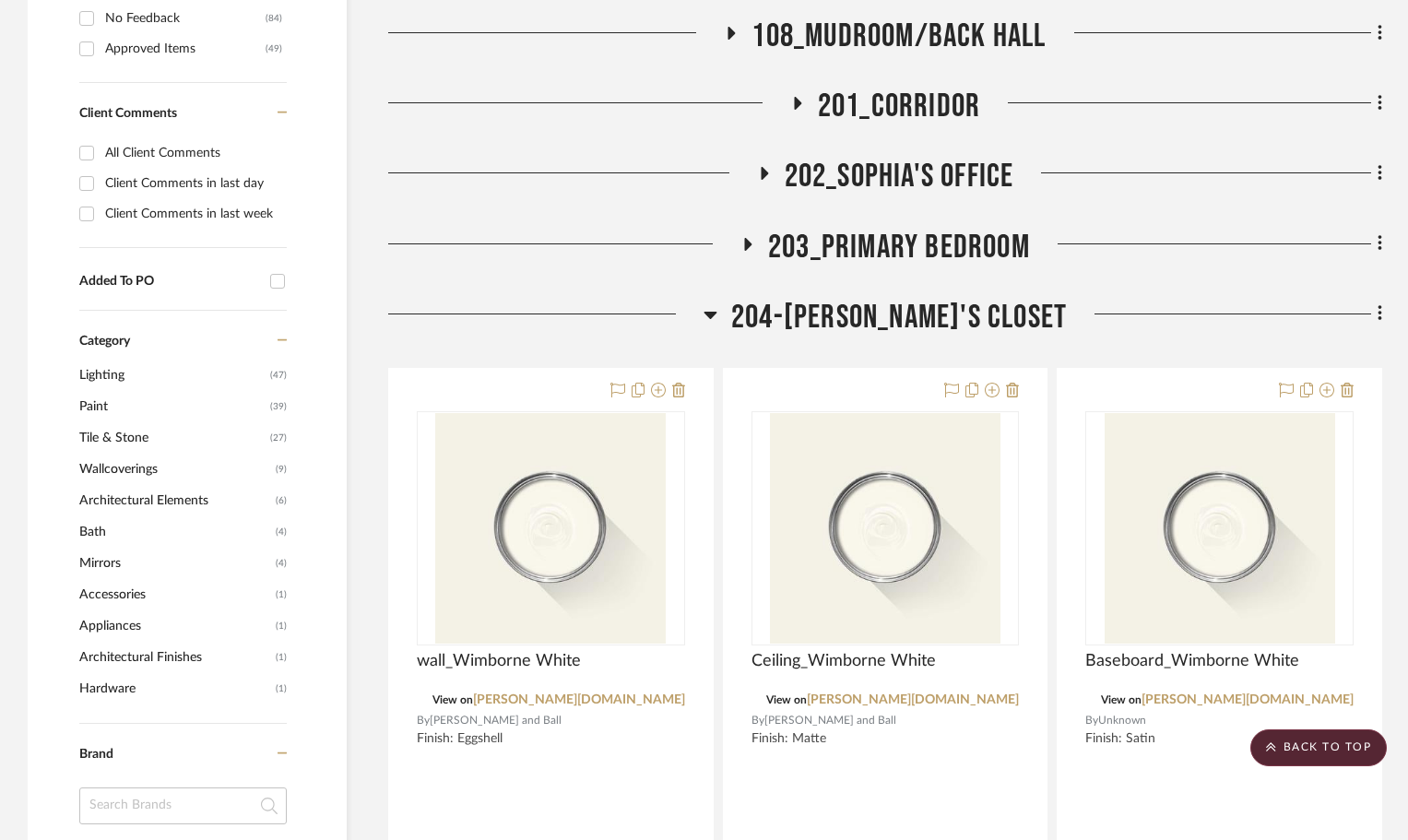
click at [718, 303] on icon at bounding box center [710, 314] width 14 height 22
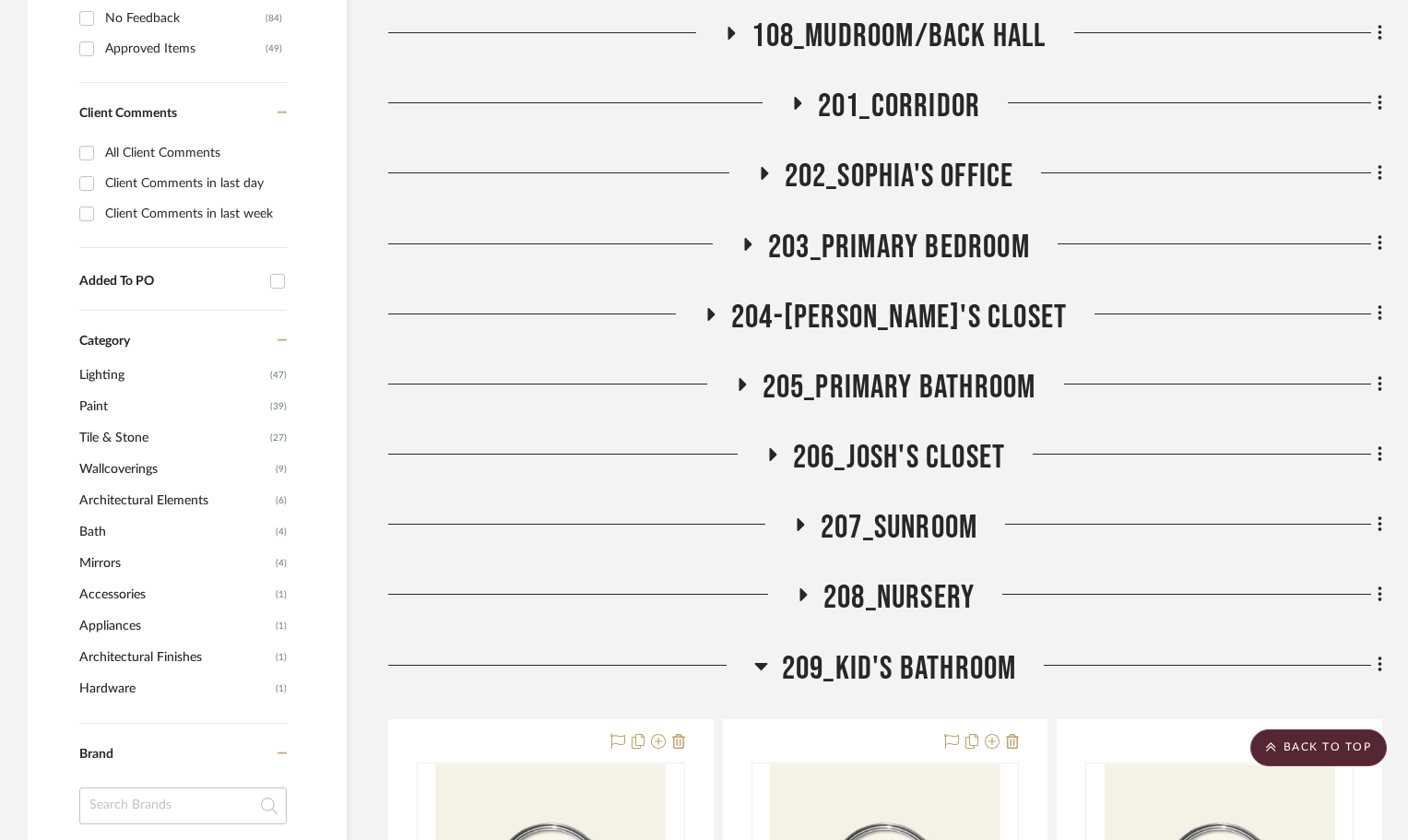
click at [741, 378] on icon at bounding box center [742, 384] width 7 height 13
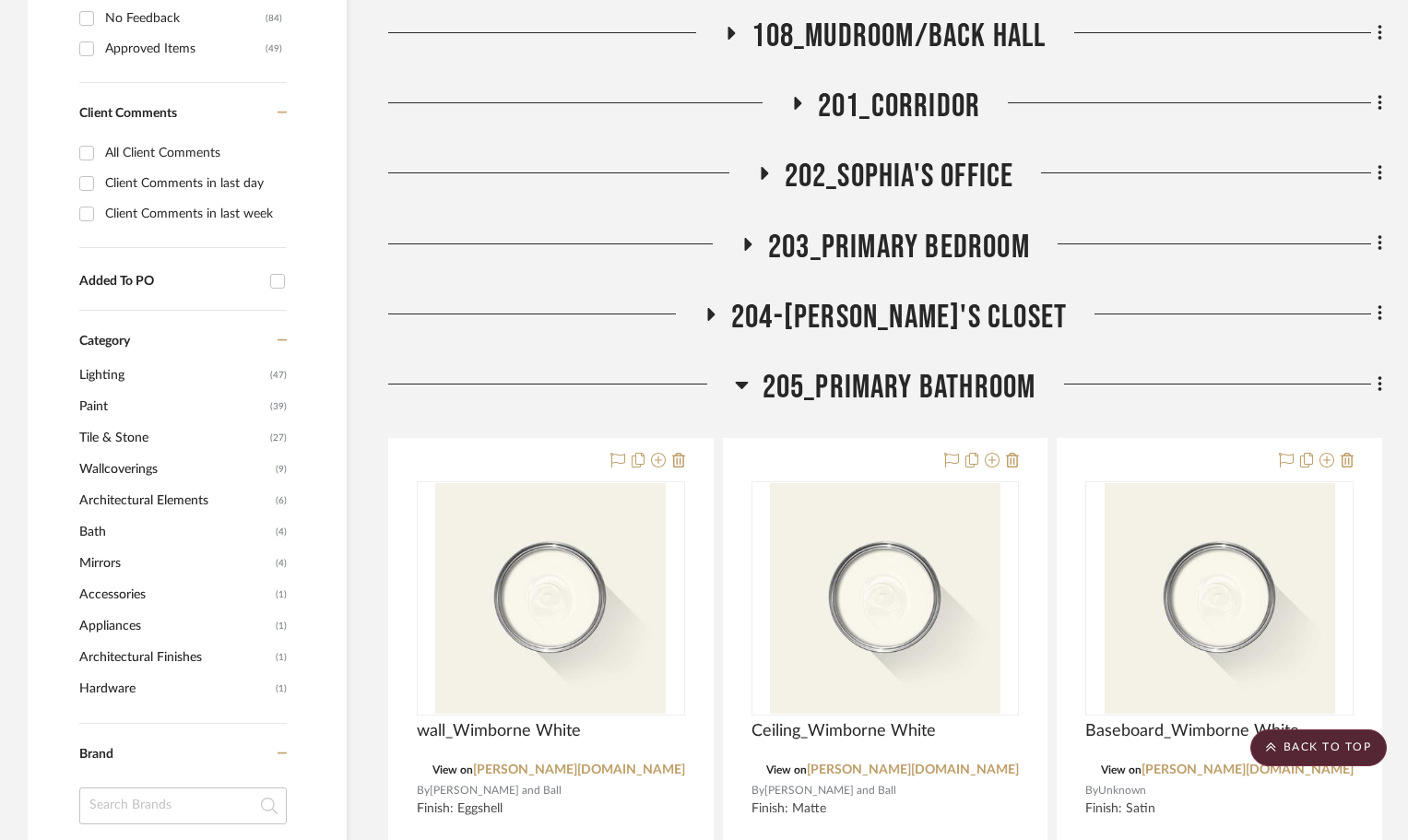
click at [741, 373] on icon at bounding box center [741, 384] width 14 height 22
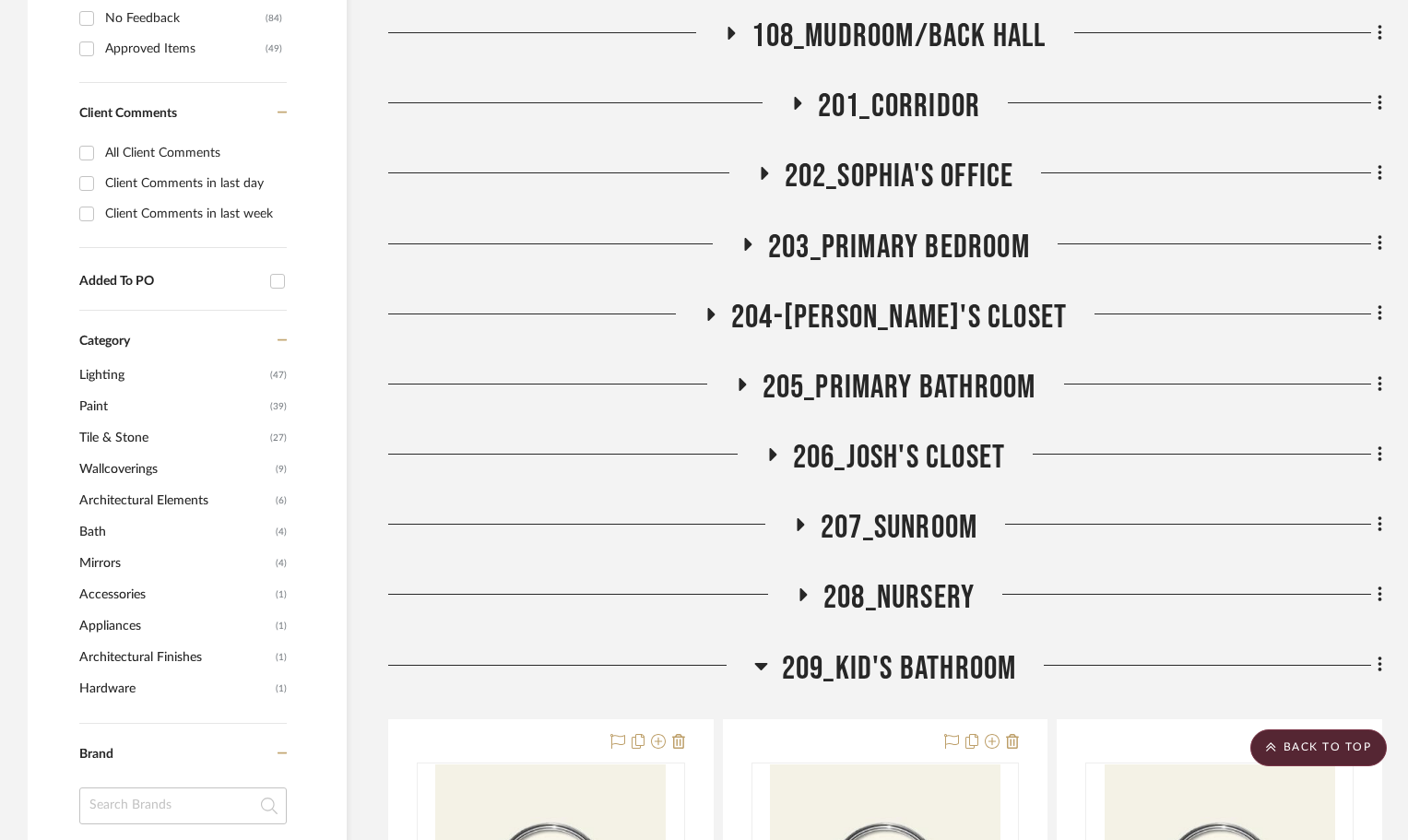
click at [769, 448] on icon at bounding box center [773, 455] width 7 height 13
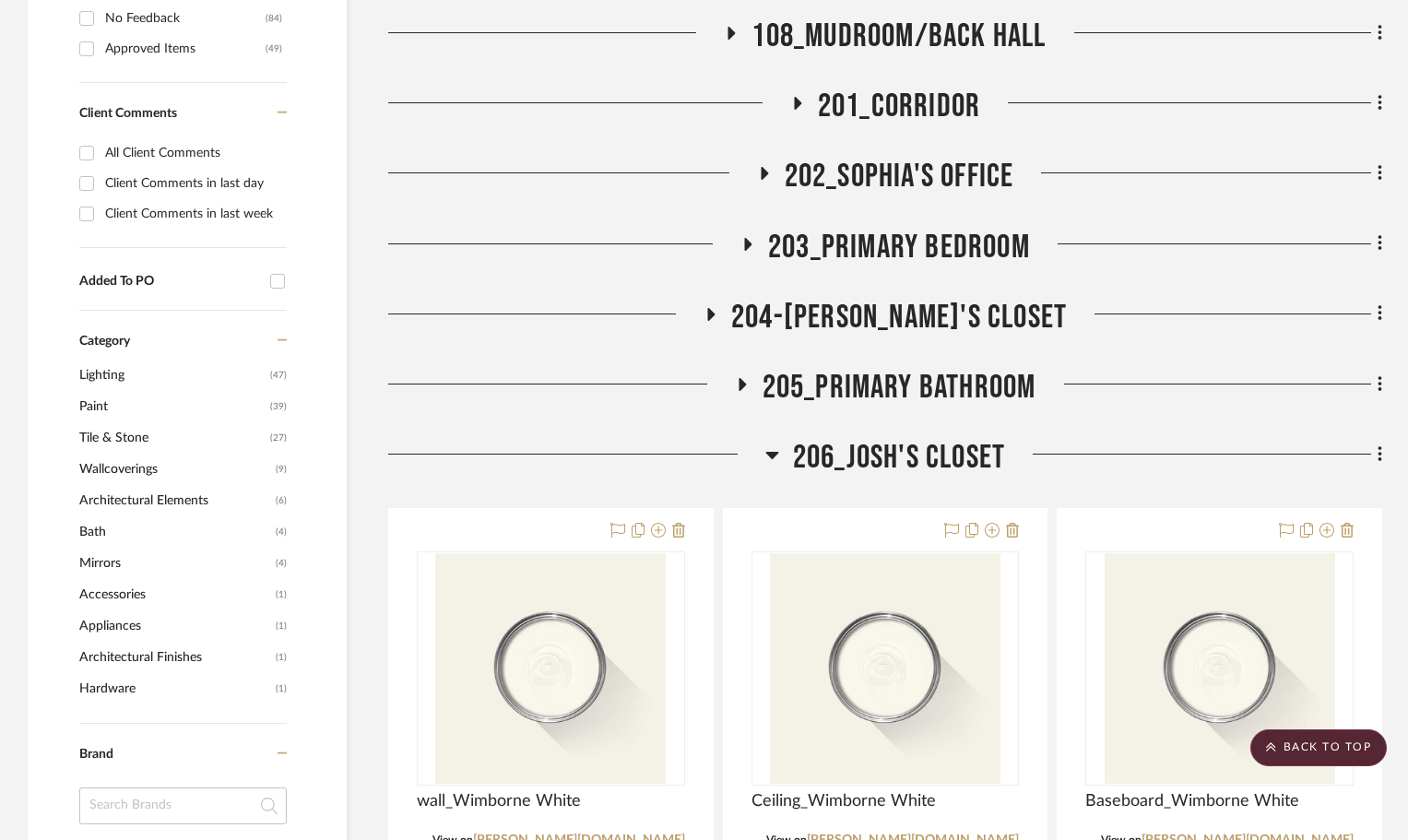
click at [769, 452] on icon at bounding box center [772, 456] width 13 height 7
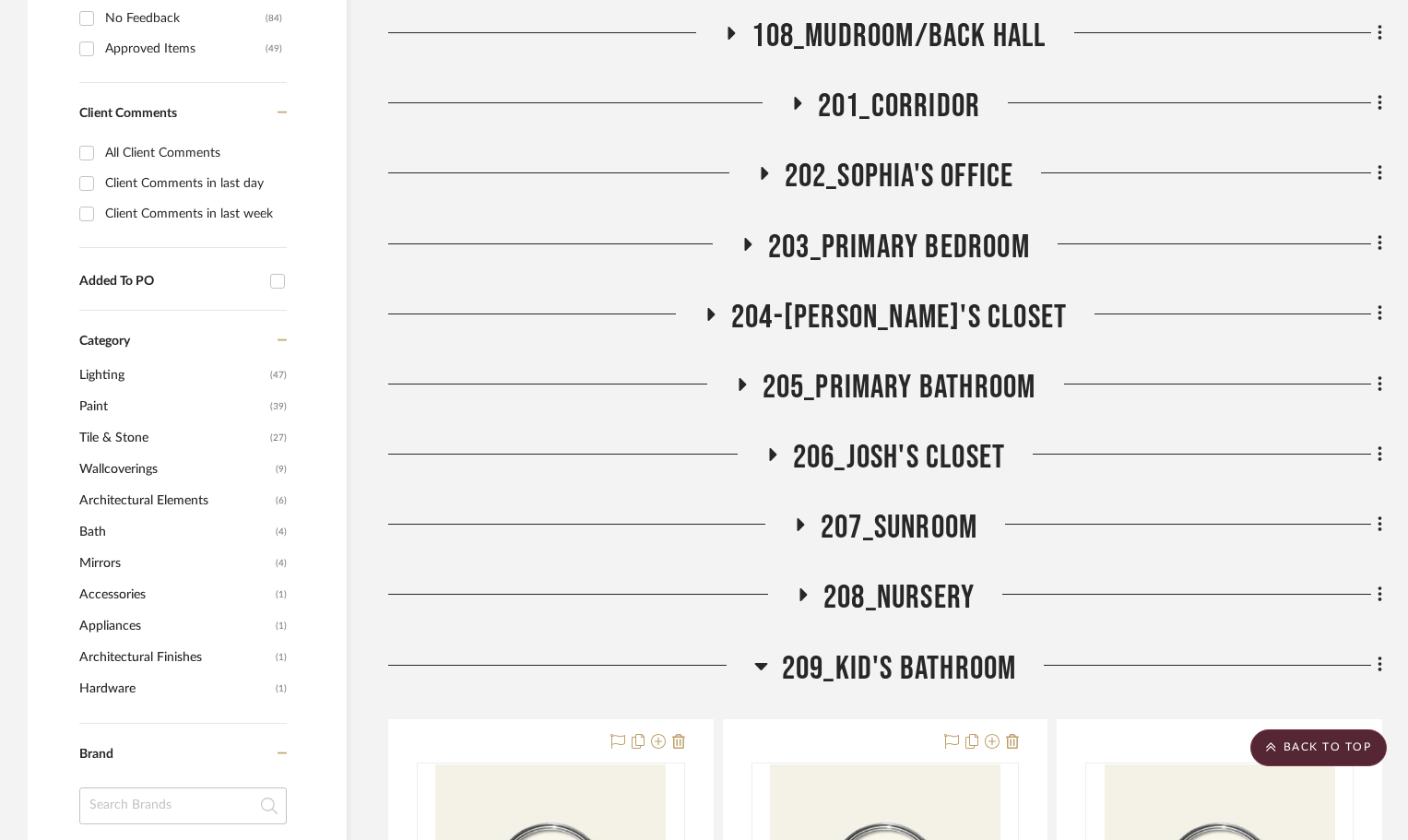
click at [794, 518] on icon at bounding box center [800, 525] width 22 height 14
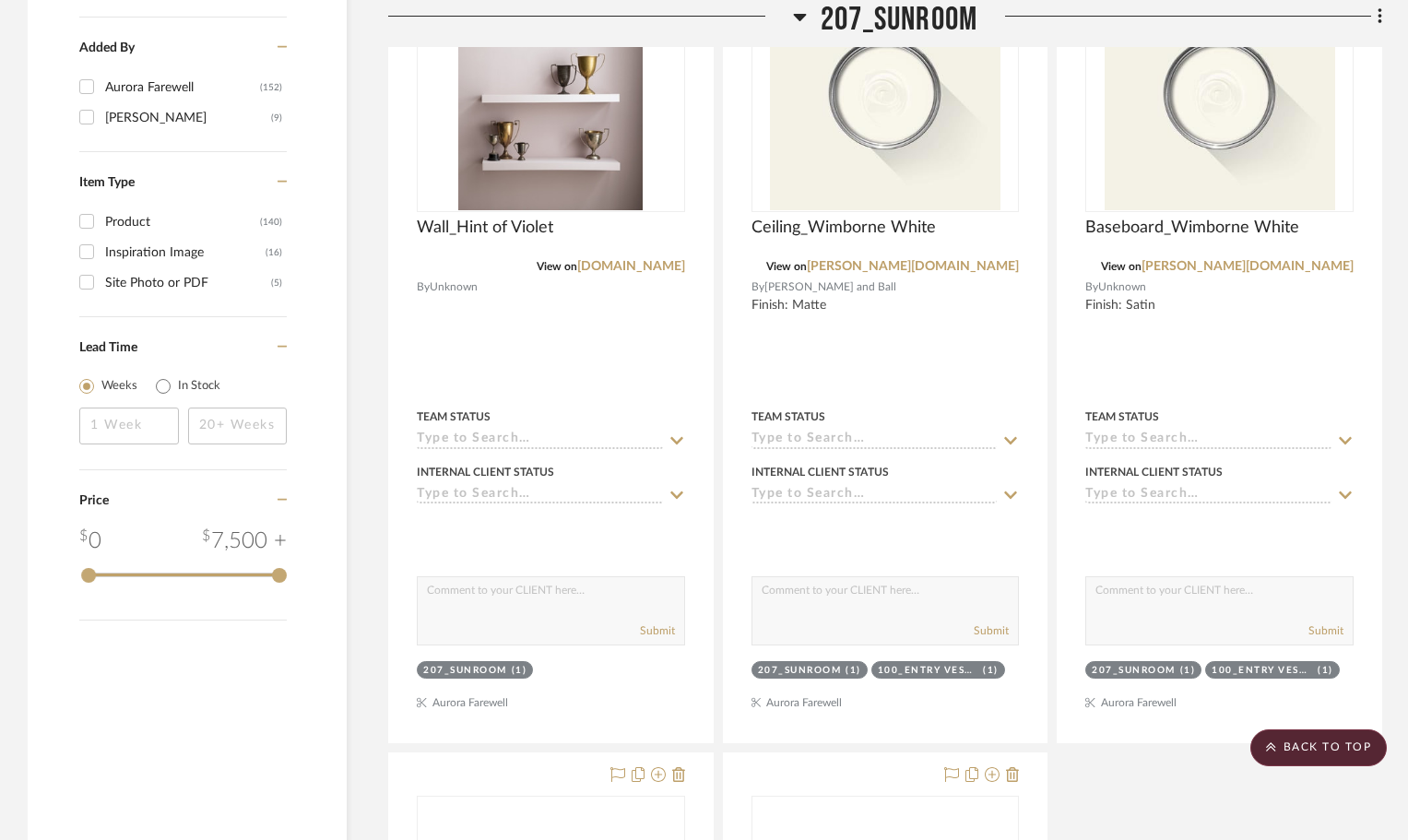
scroll to position [3181, 0]
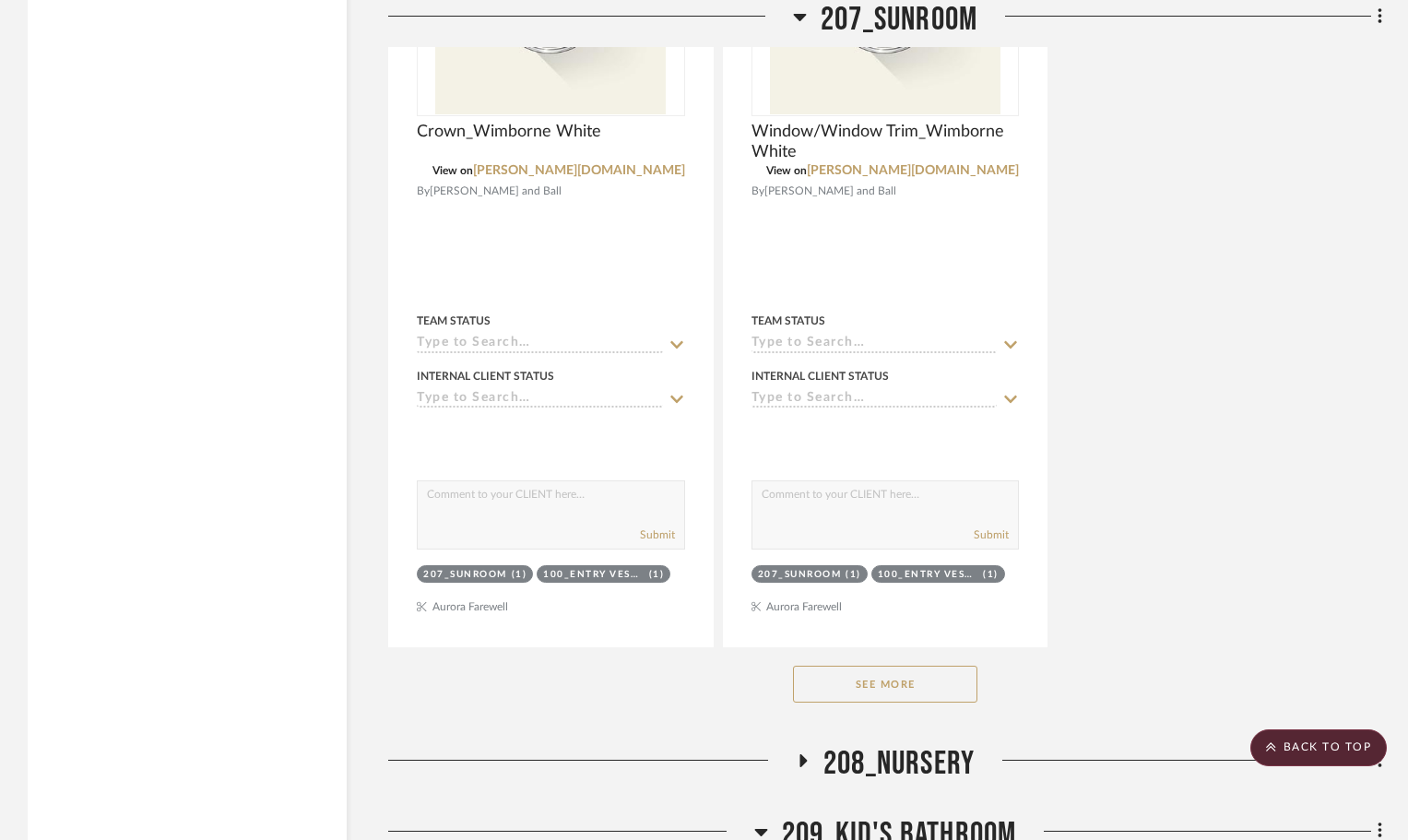
scroll to position [4424, 0]
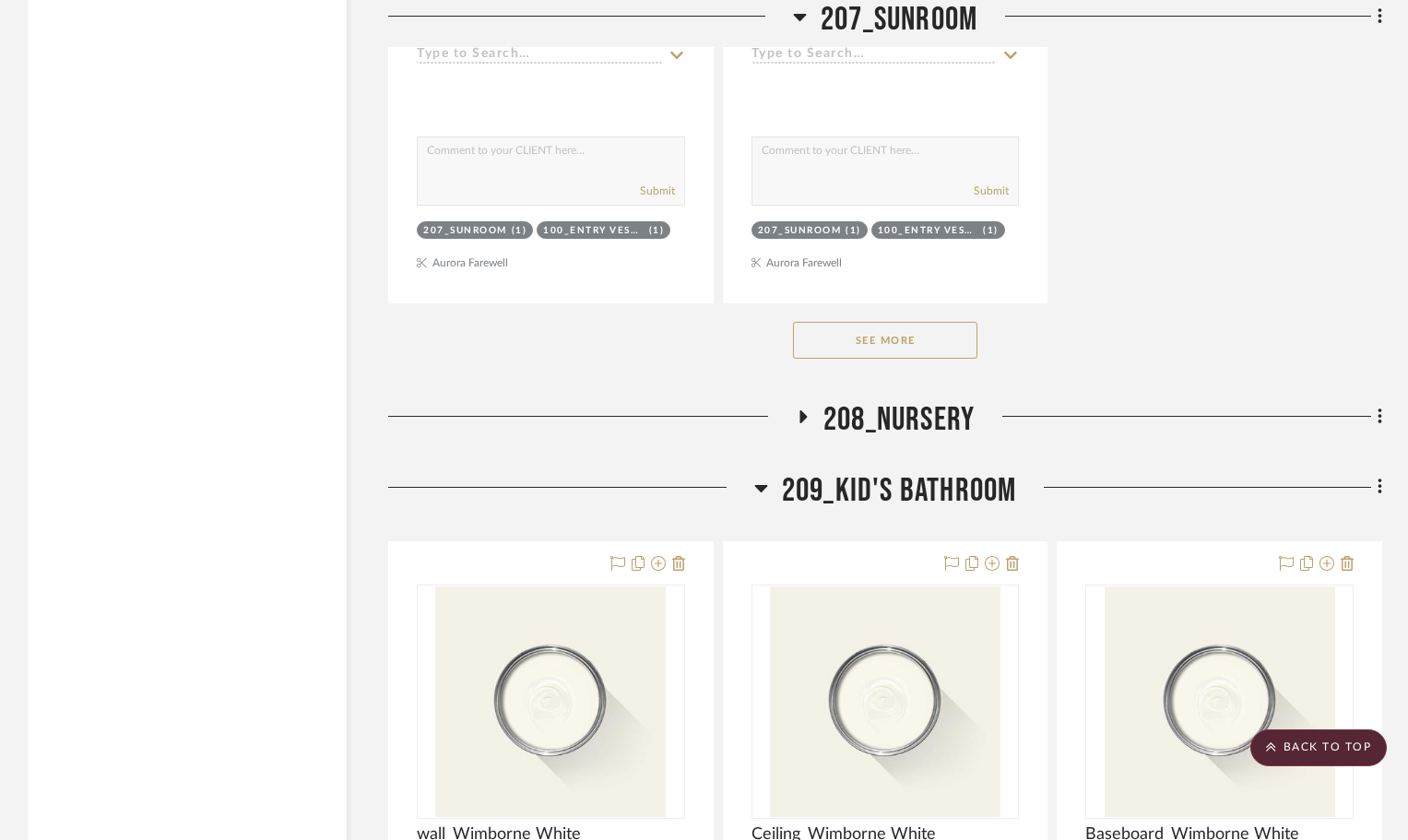
click at [794, 411] on icon at bounding box center [803, 417] width 22 height 14
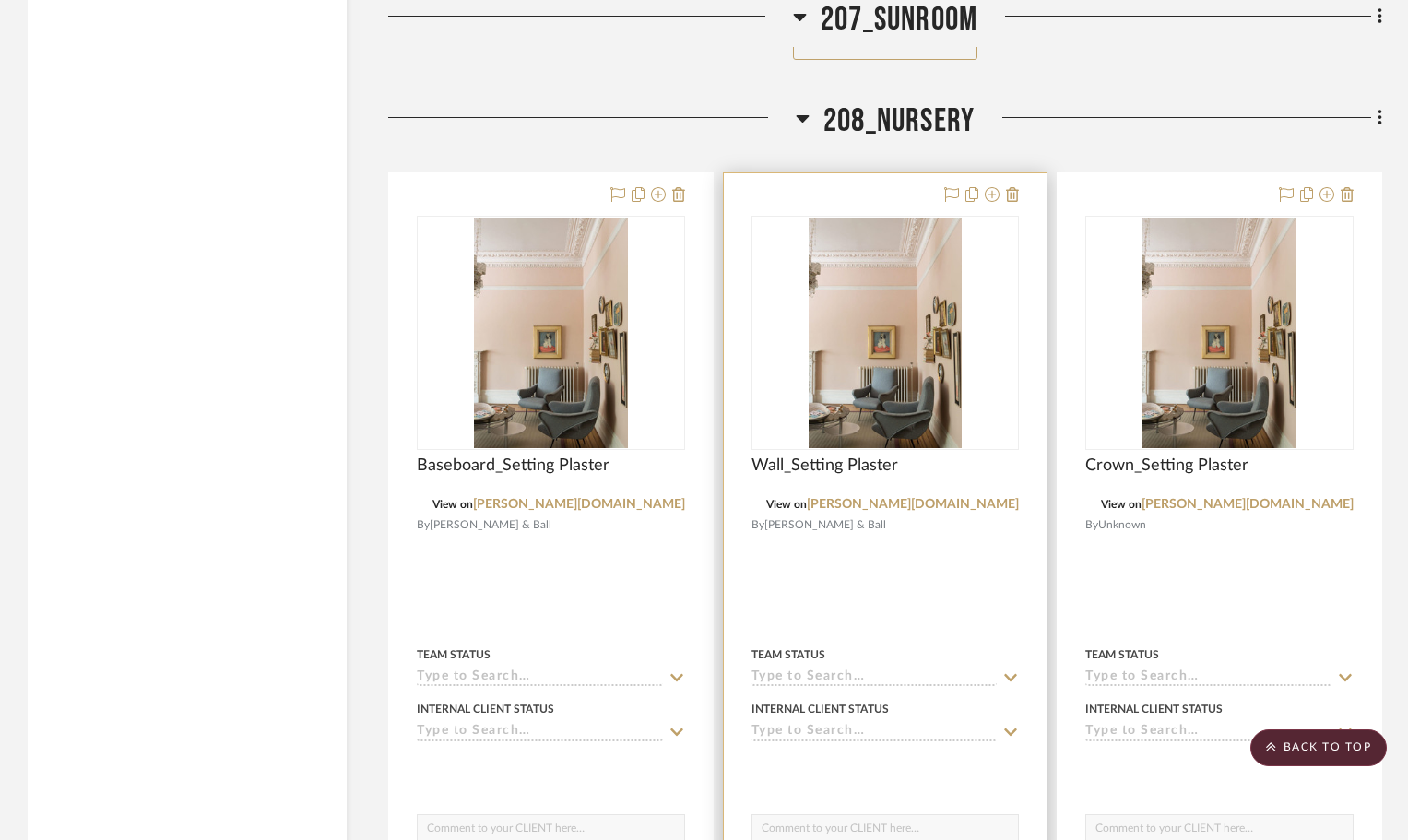
scroll to position [4609, 0]
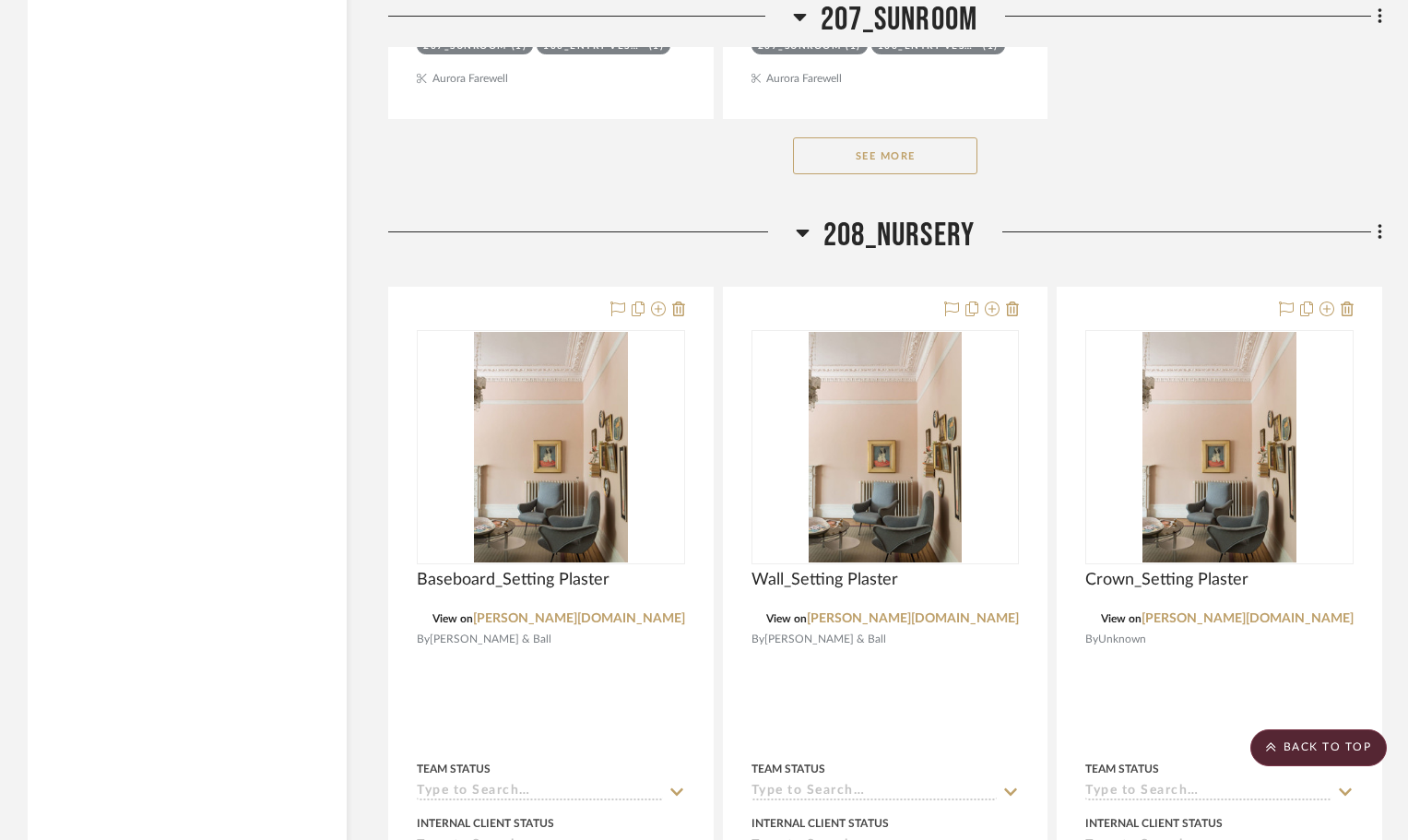
click at [800, 229] on icon at bounding box center [802, 233] width 13 height 7
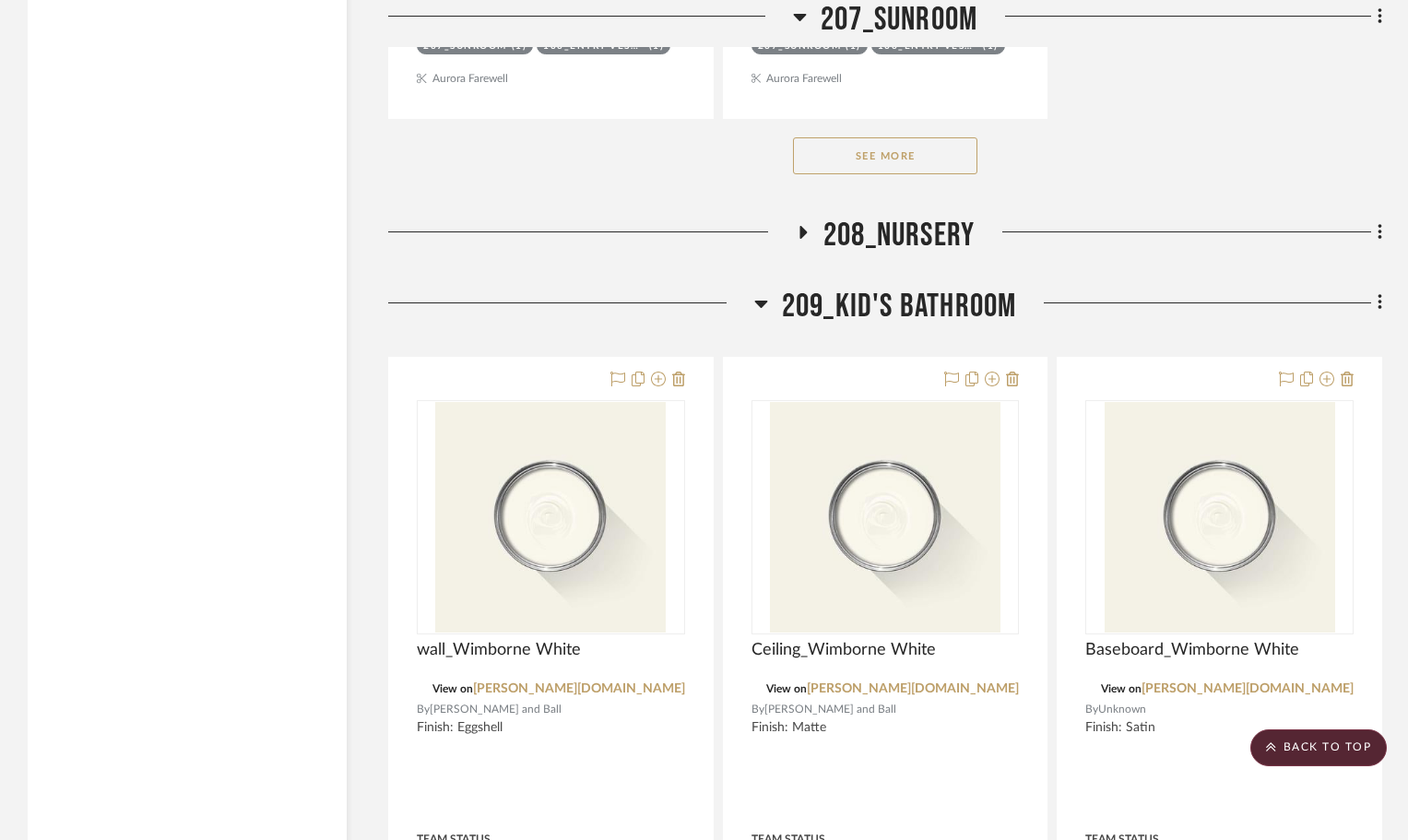
click at [758, 292] on icon at bounding box center [761, 303] width 14 height 22
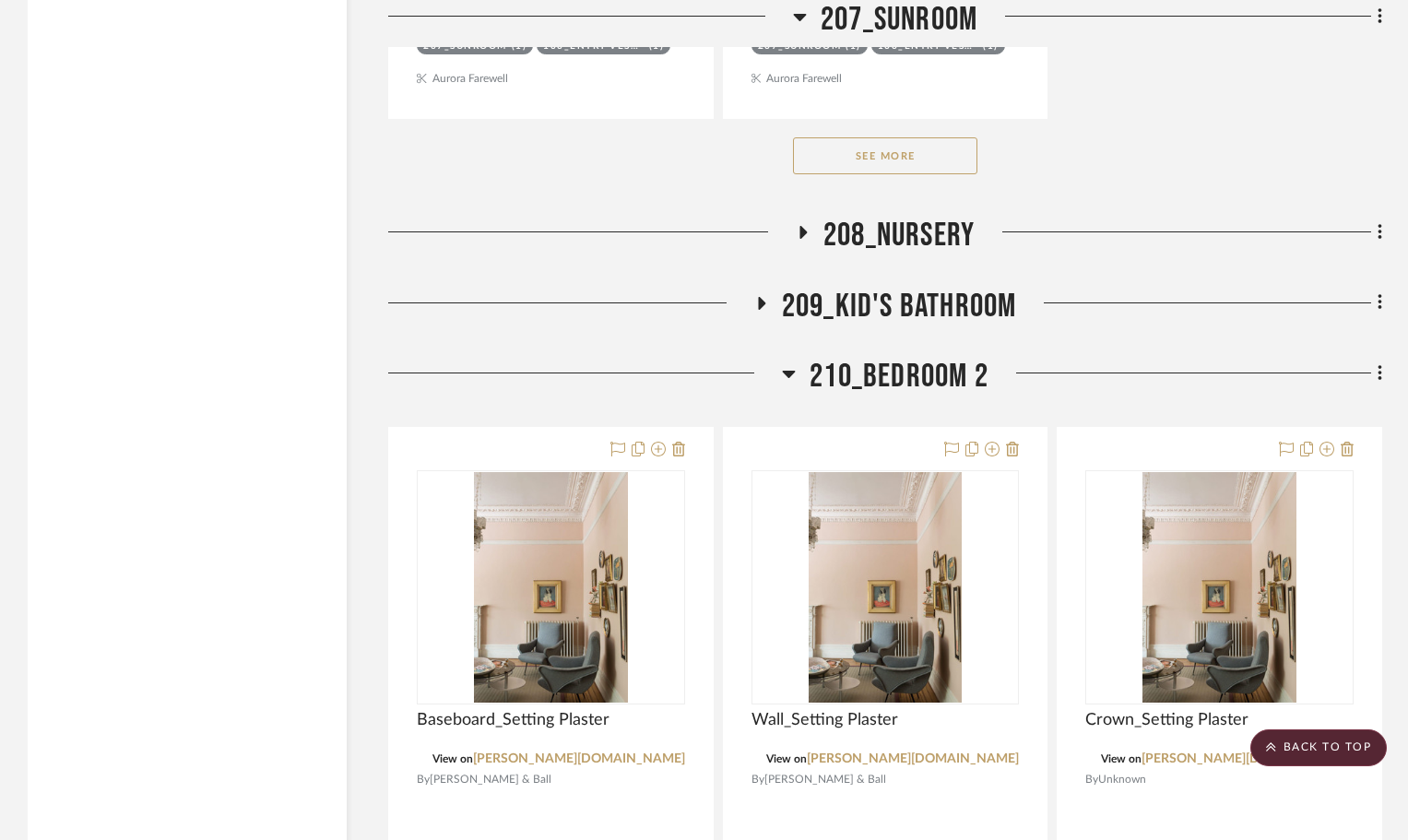
click at [791, 370] on icon at bounding box center [790, 374] width 13 height 7
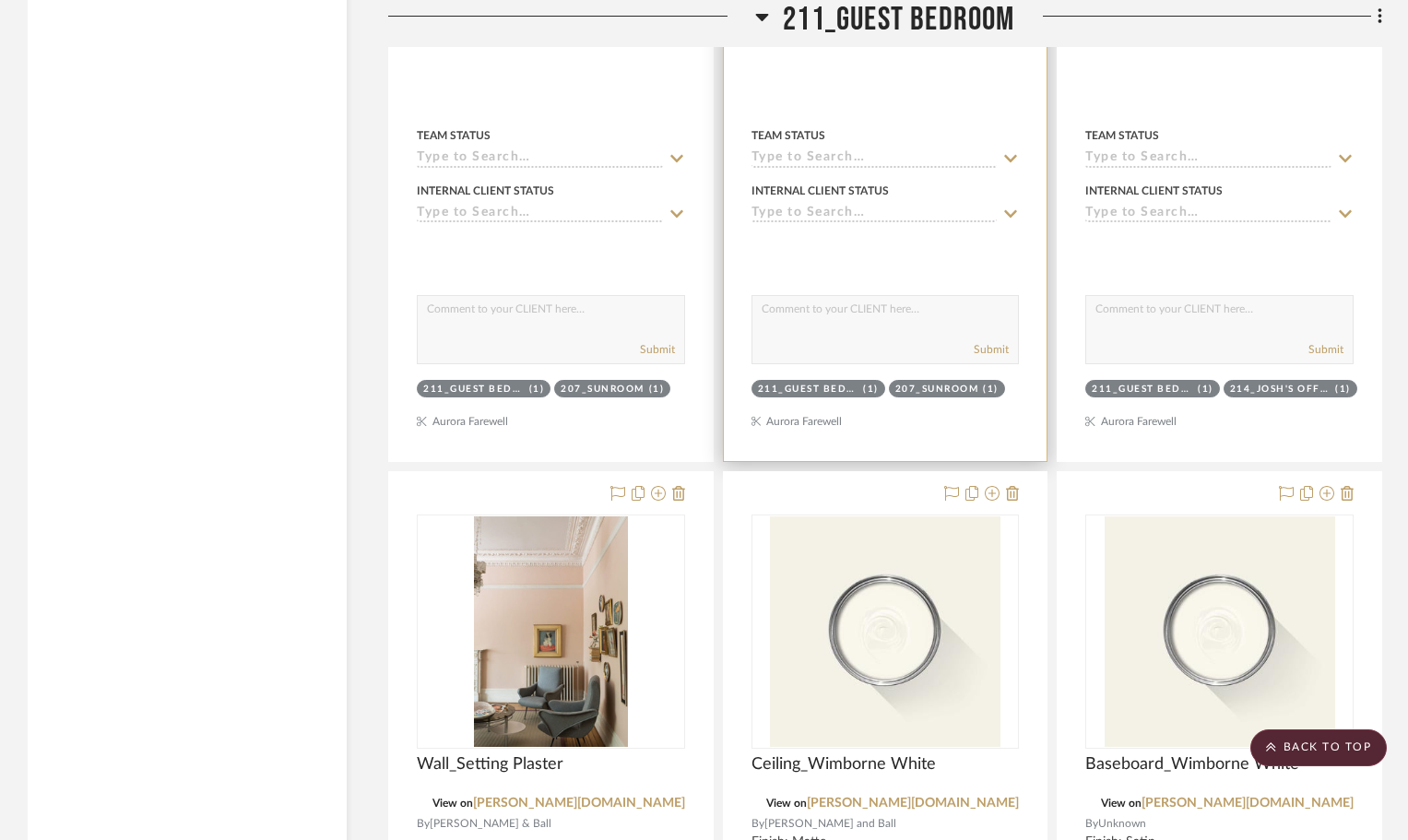
scroll to position [5531, 0]
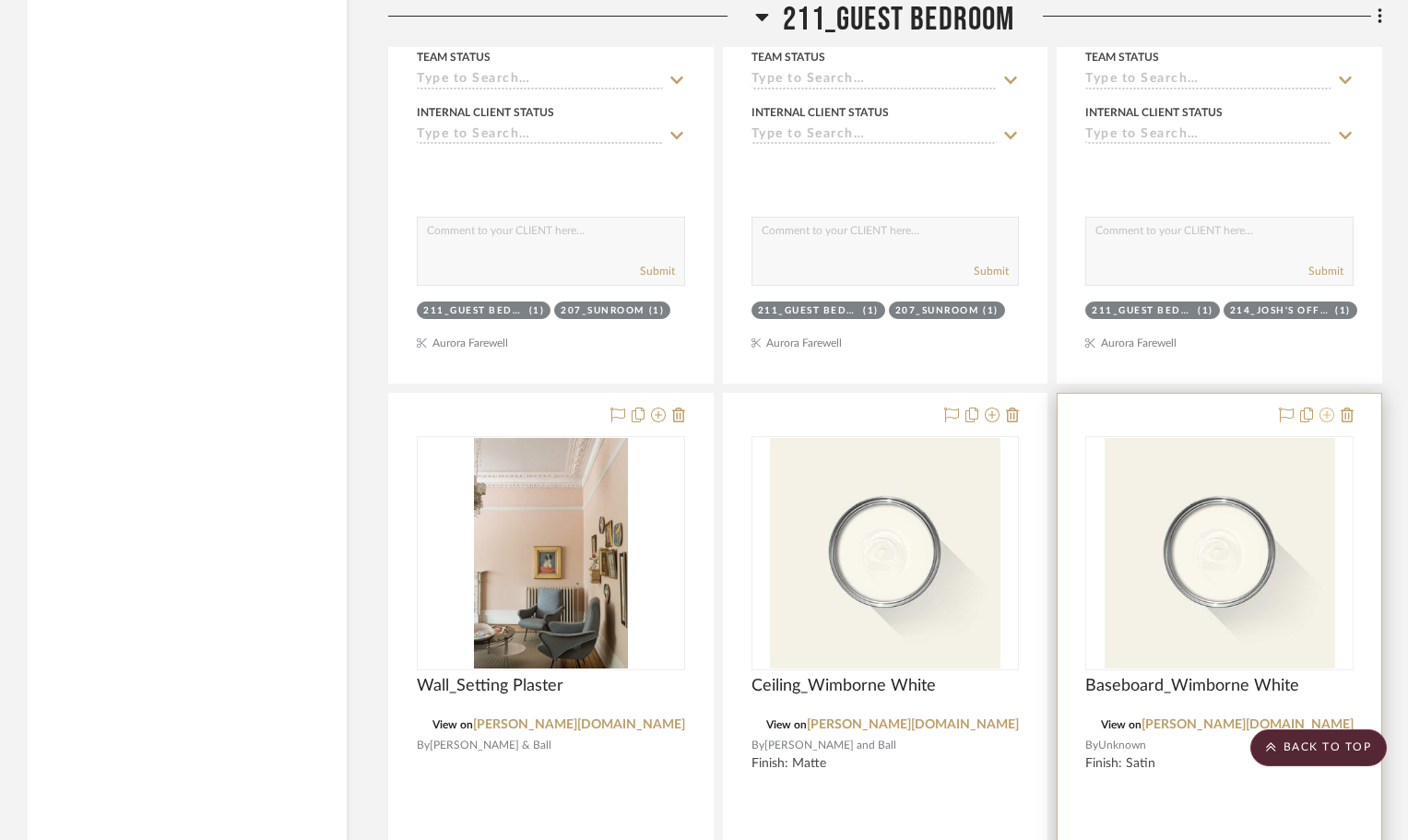
click at [1322, 408] on icon at bounding box center [1327, 415] width 15 height 15
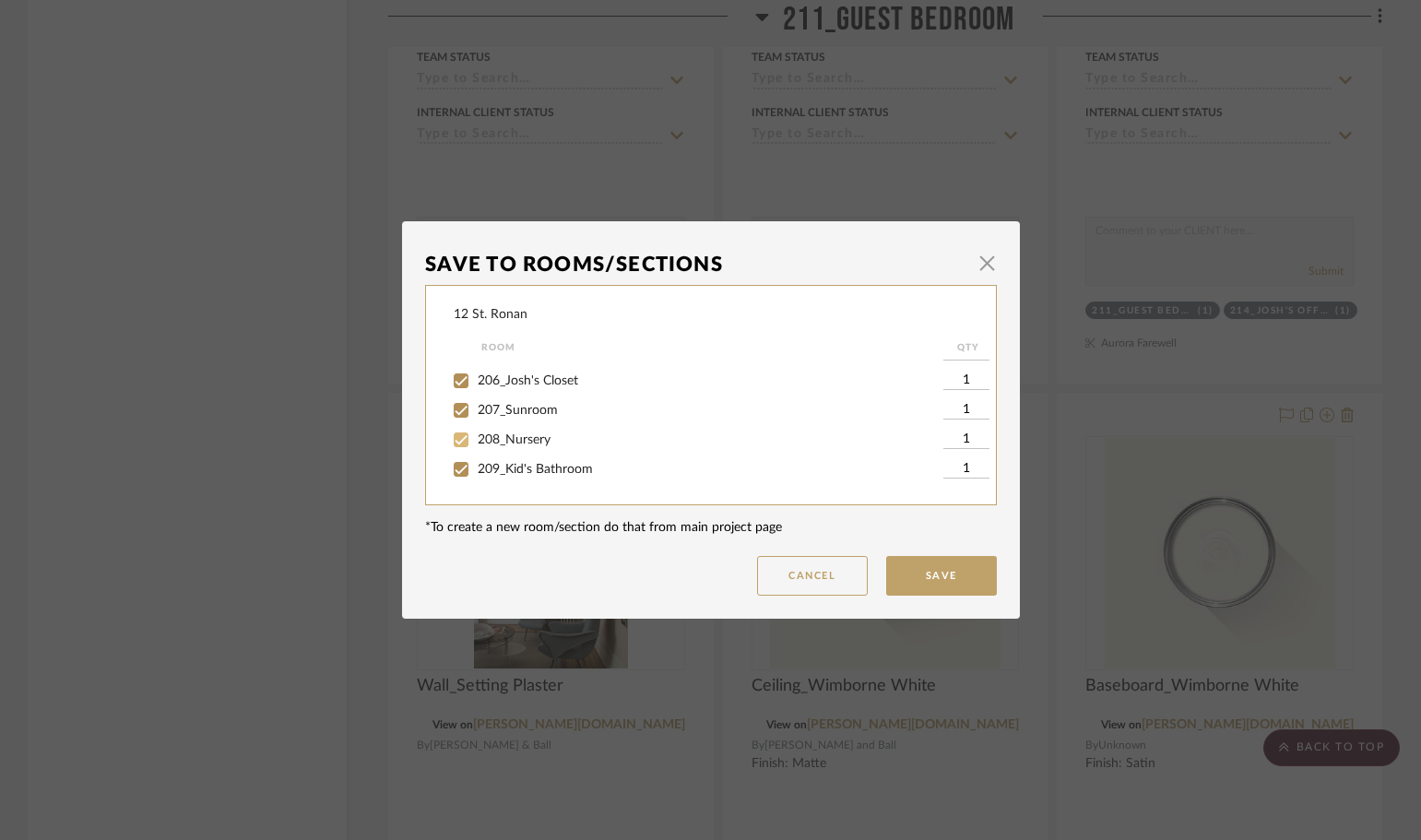
scroll to position [645, 0]
click at [454, 433] on input "211_Guest Bedroom" at bounding box center [461, 436] width 30 height 30
checkbox input "false"
click at [454, 433] on input "214_Josh's Office" at bounding box center [461, 432] width 30 height 30
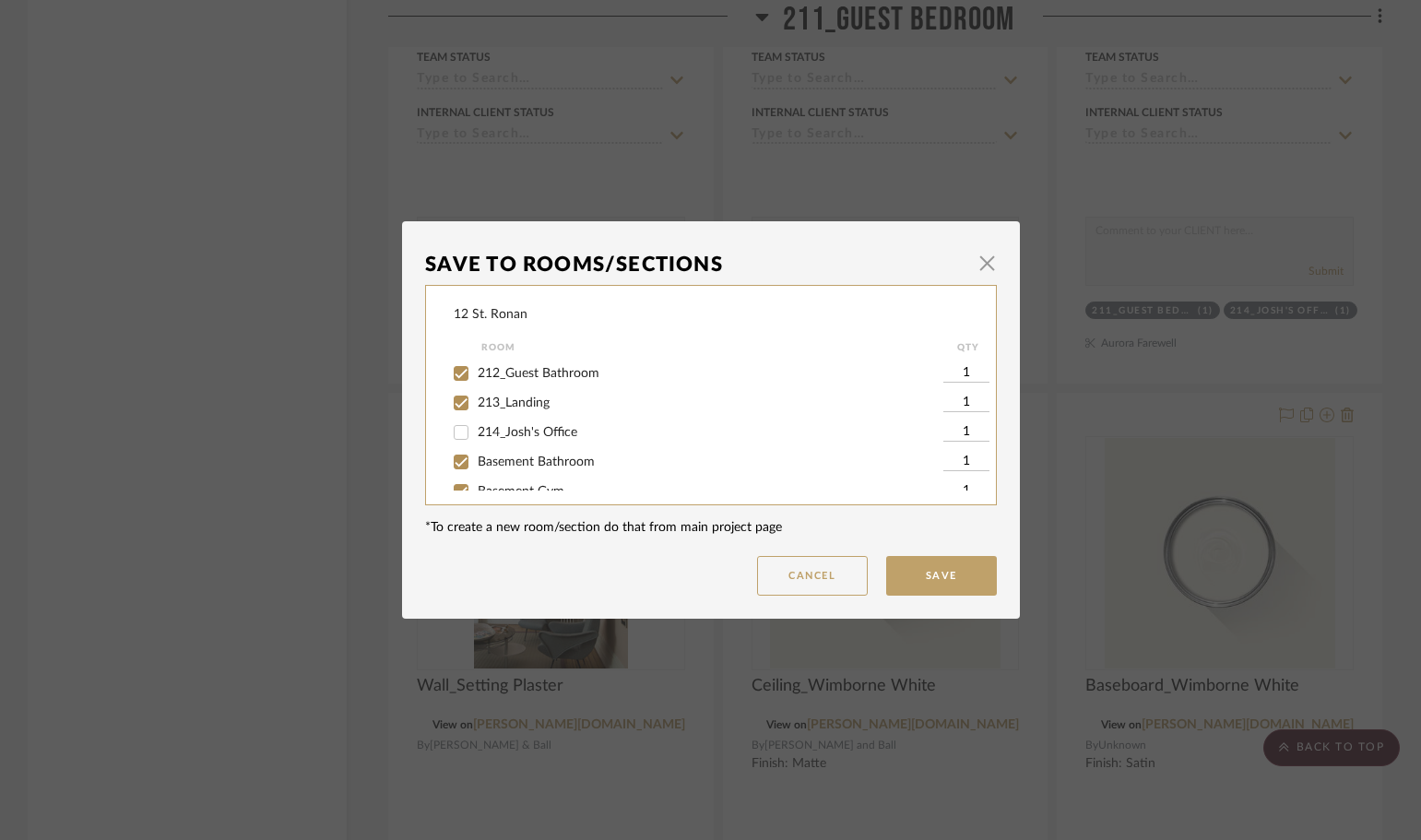
checkbox input "false"
click at [919, 561] on button "Save" at bounding box center [941, 575] width 110 height 39
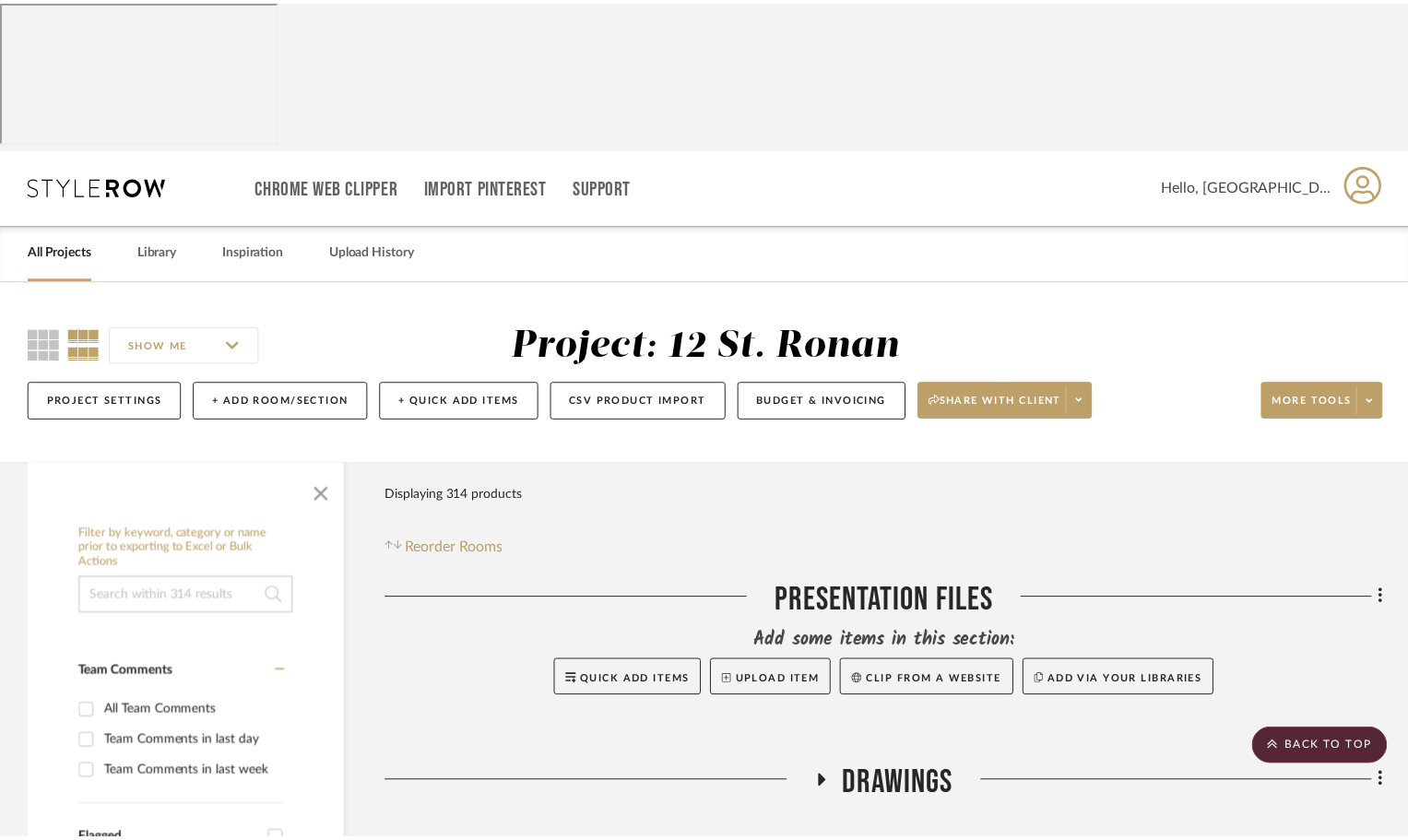
scroll to position [5531, 0]
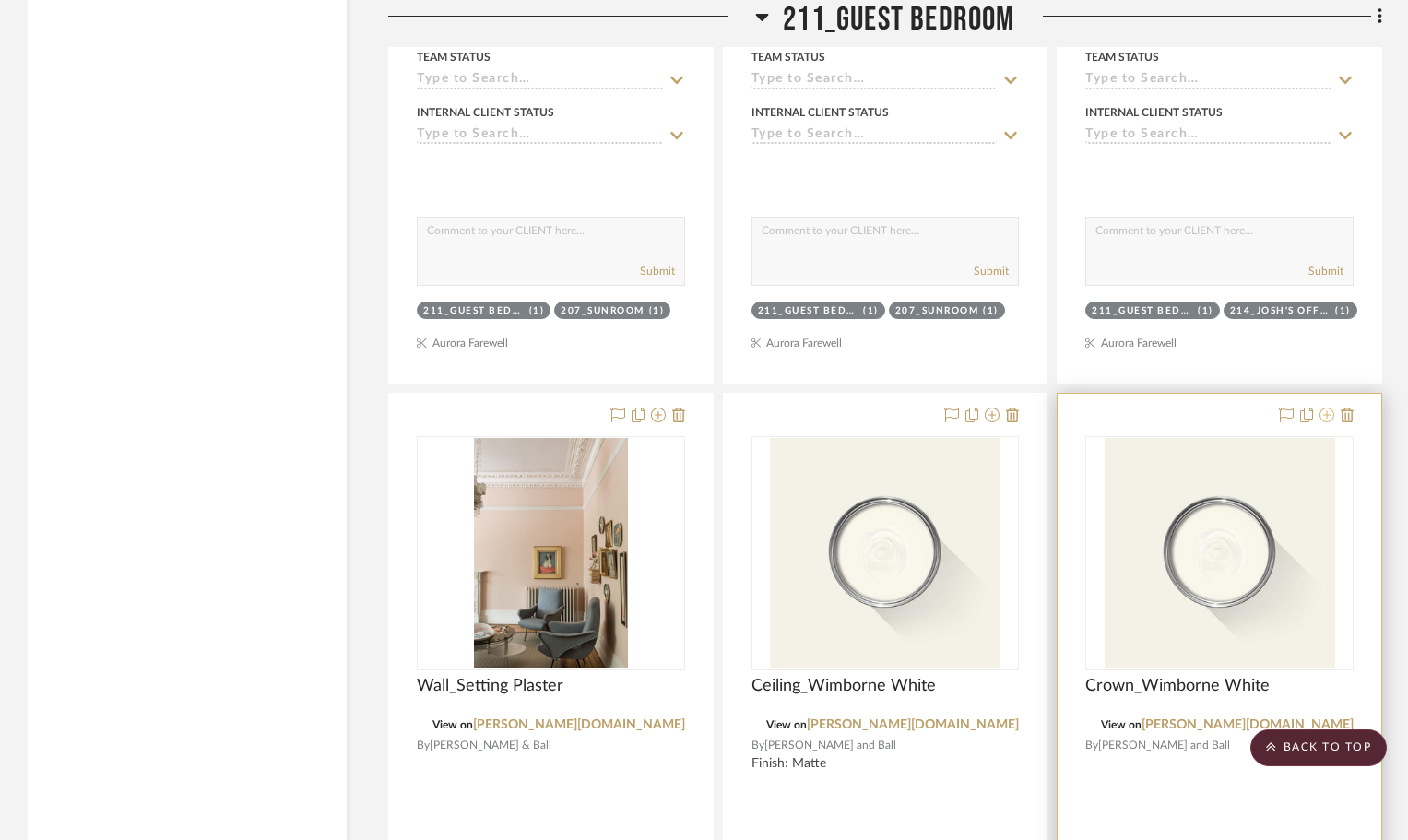
click at [1328, 408] on icon at bounding box center [1327, 415] width 15 height 15
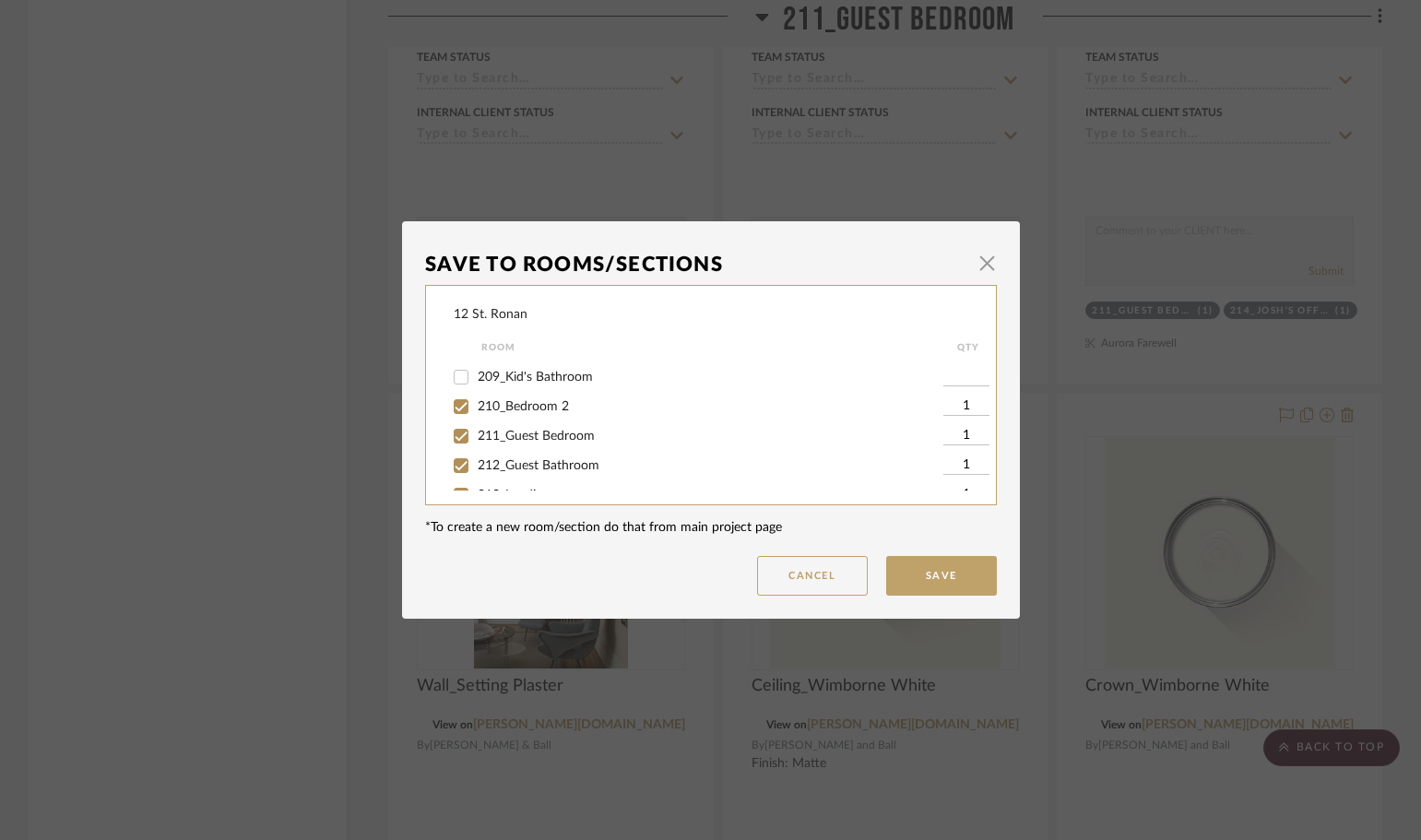
scroll to position [737, 0]
click at [454, 431] on input "214_Josh's Office" at bounding box center [461, 432] width 30 height 30
checkbox input "false"
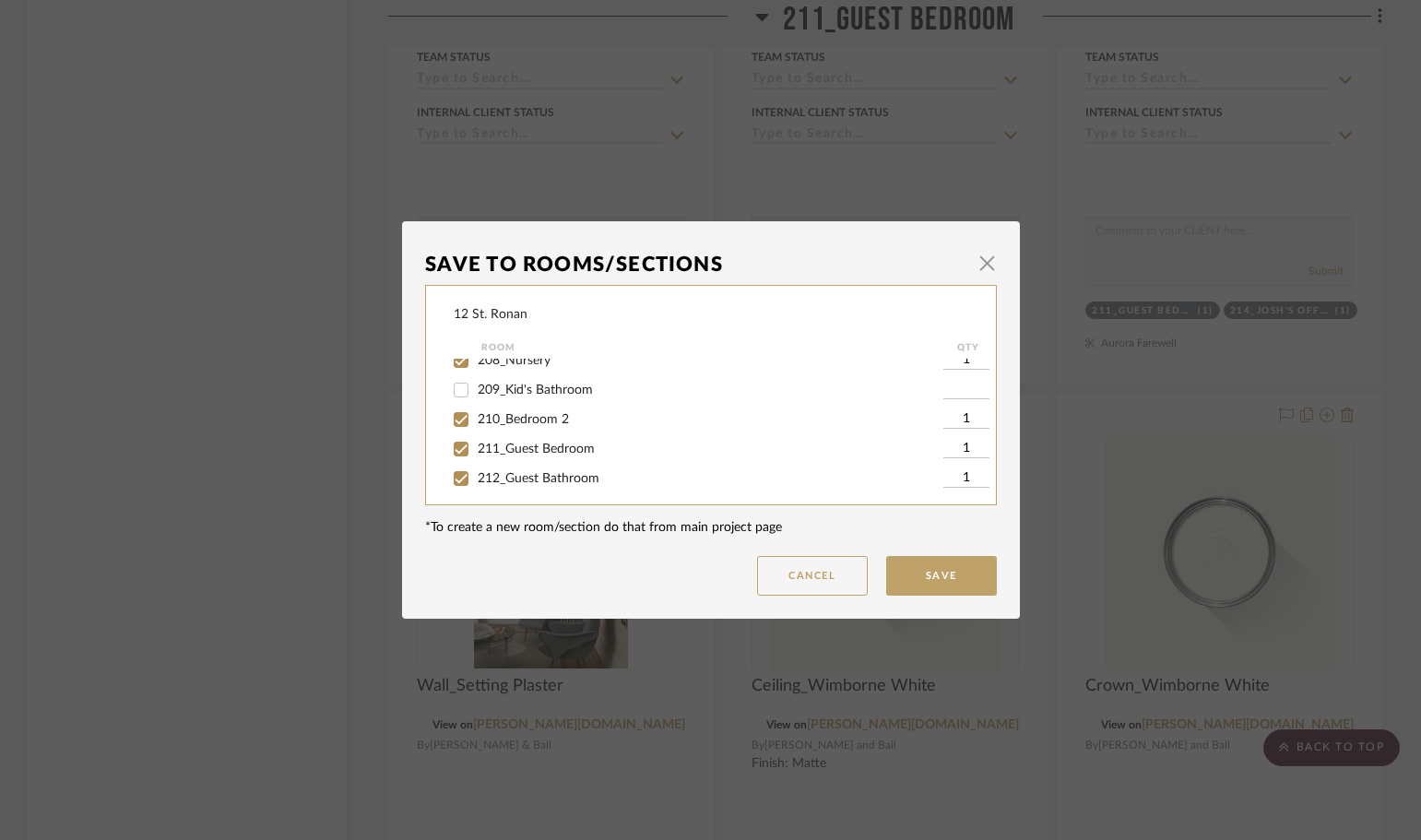
click at [450, 444] on input "211_Guest Bedroom" at bounding box center [461, 449] width 30 height 30
checkbox input "false"
click at [946, 585] on button "Save" at bounding box center [941, 575] width 110 height 39
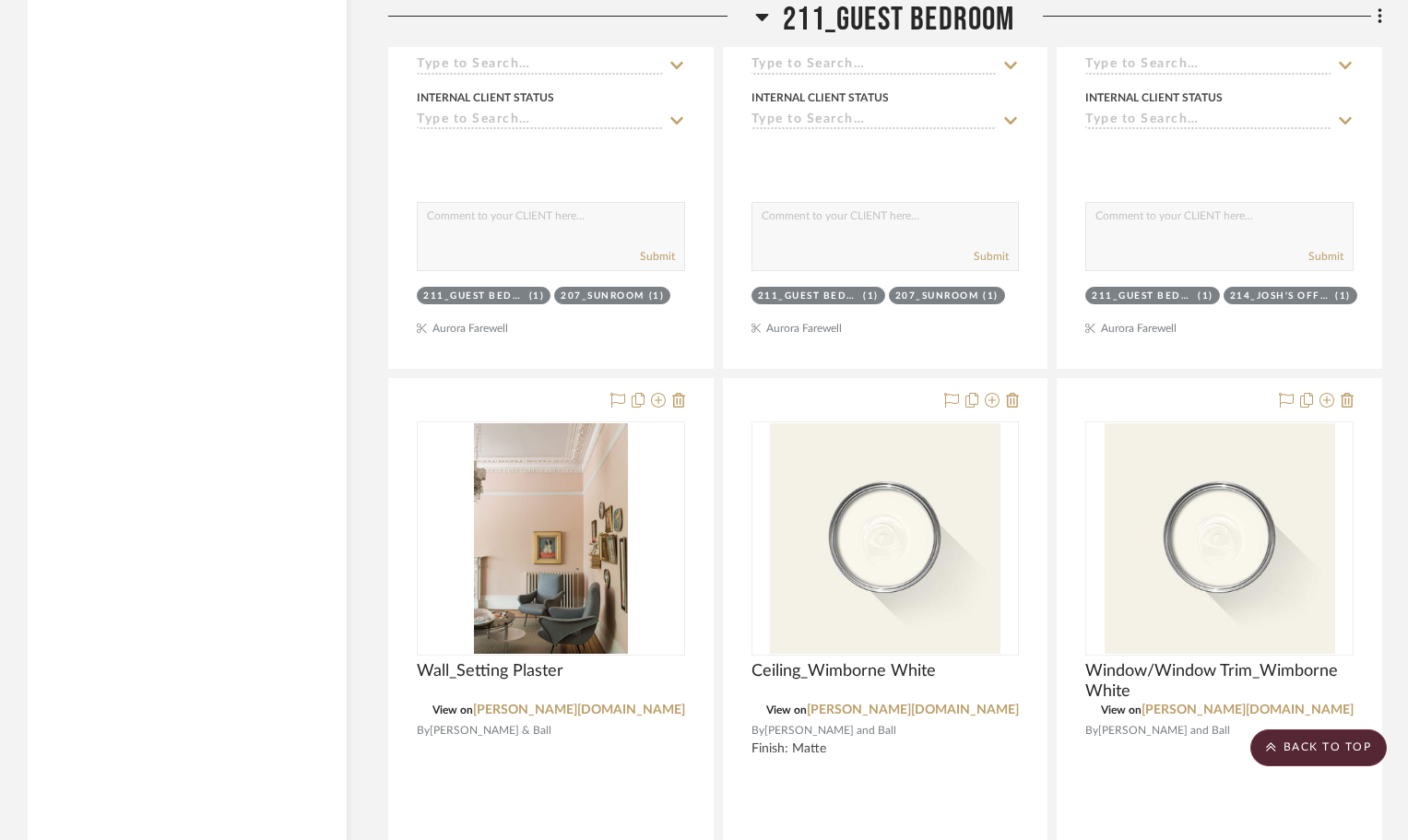
scroll to position [5531, 0]
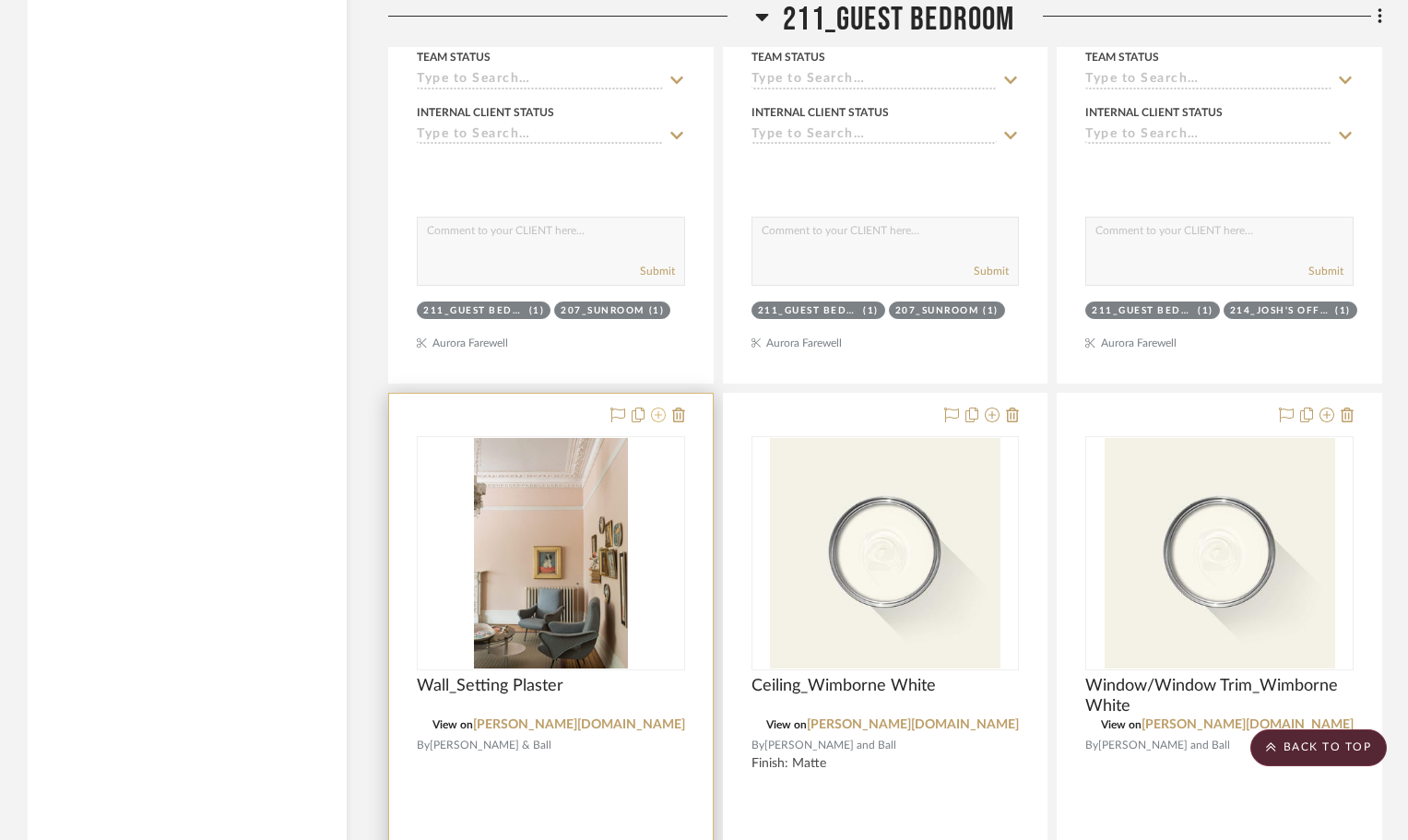
click at [657, 408] on icon at bounding box center [659, 415] width 15 height 15
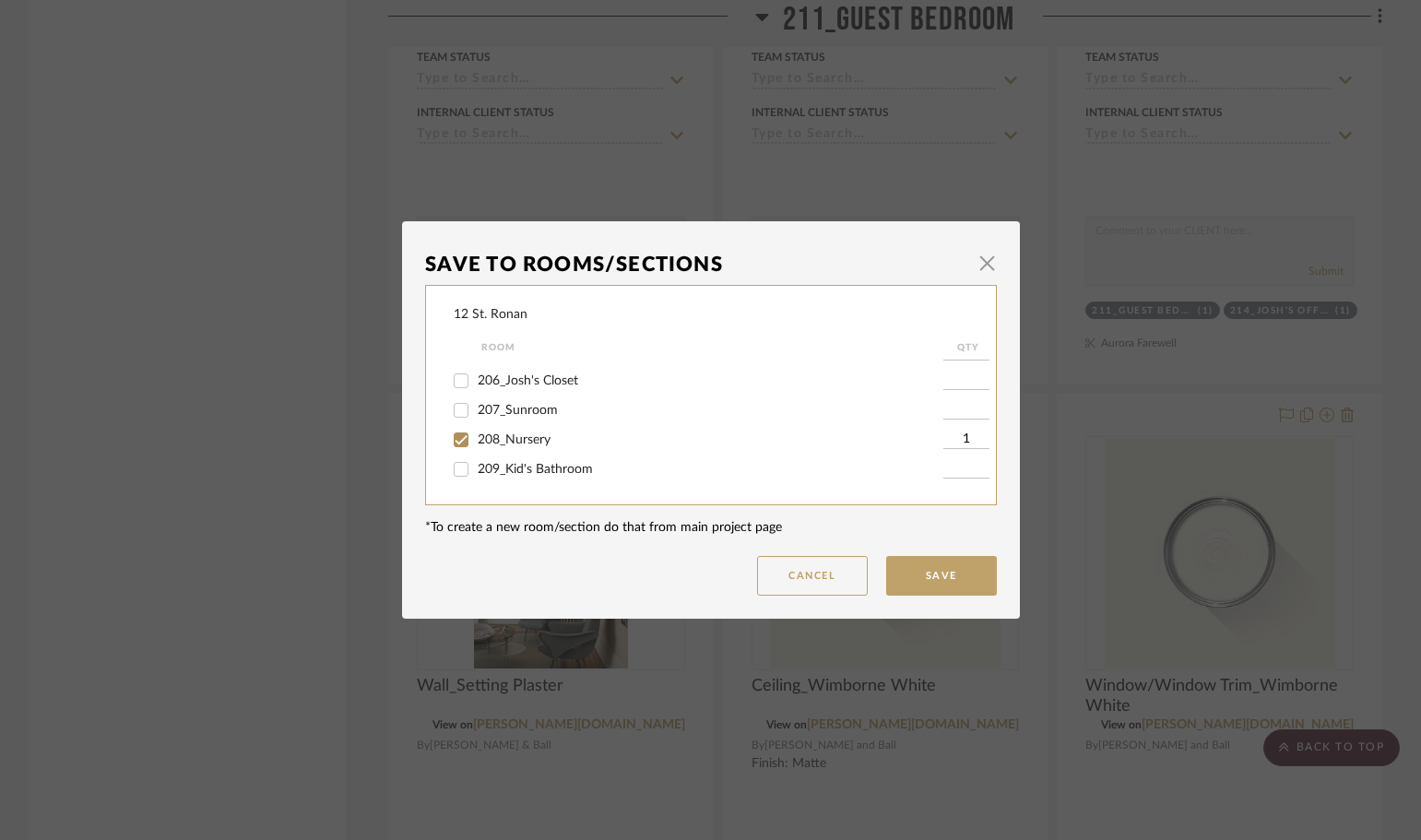
scroll to position [645, 0]
click at [454, 434] on input "211_Guest Bedroom" at bounding box center [461, 436] width 30 height 30
checkbox input "false"
click at [952, 583] on button "Save" at bounding box center [941, 575] width 110 height 39
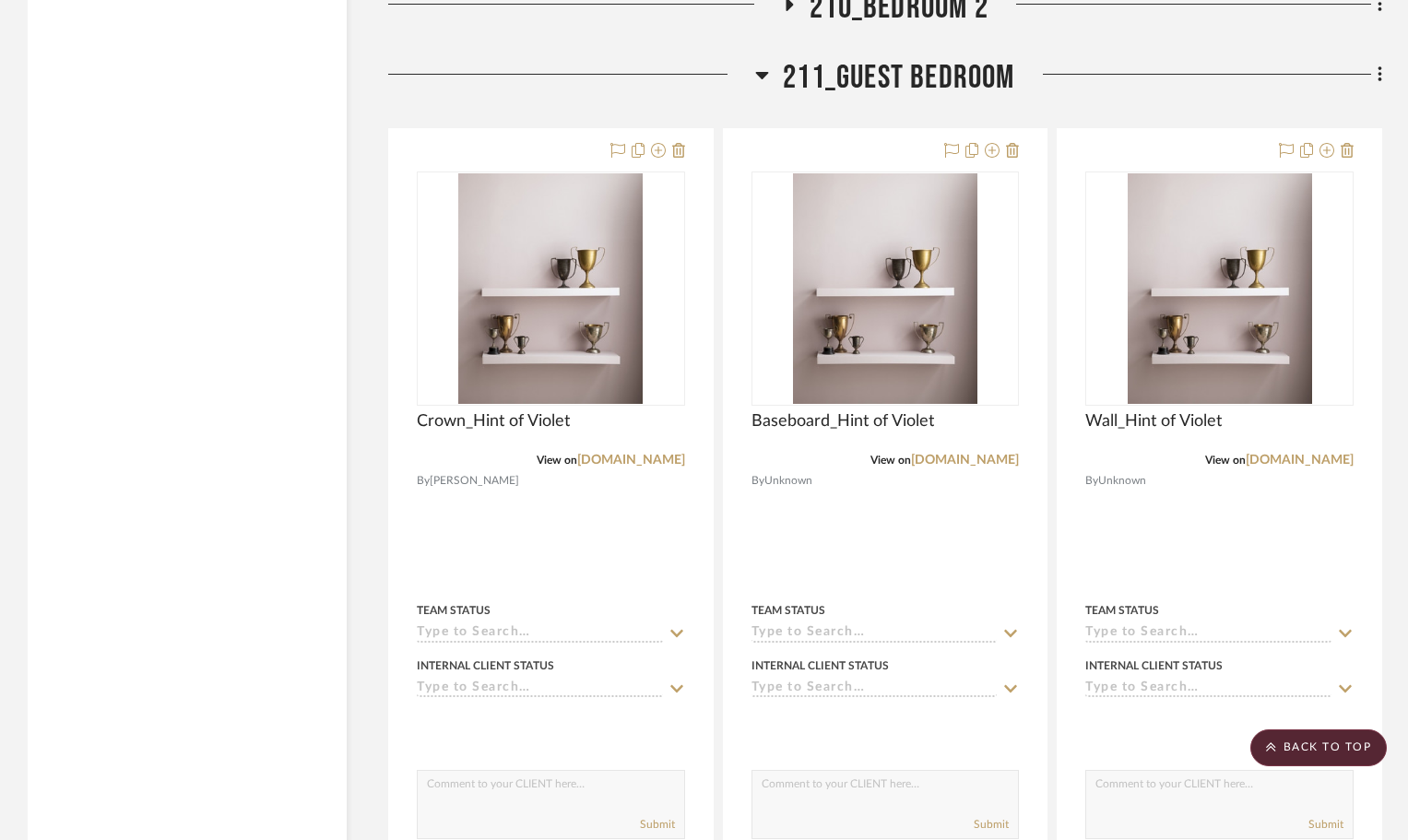
scroll to position [4609, 0]
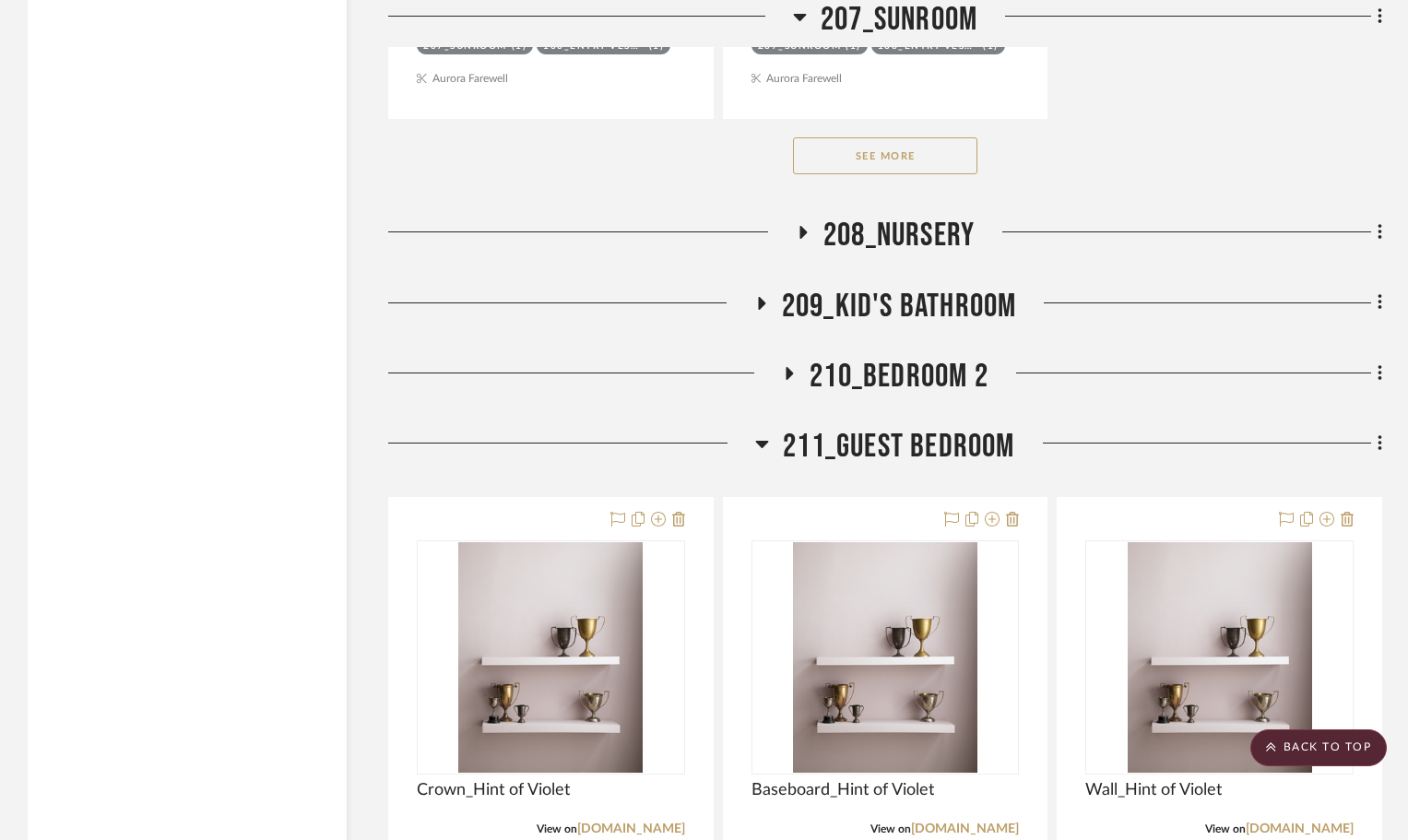
click at [761, 432] on icon at bounding box center [762, 443] width 14 height 22
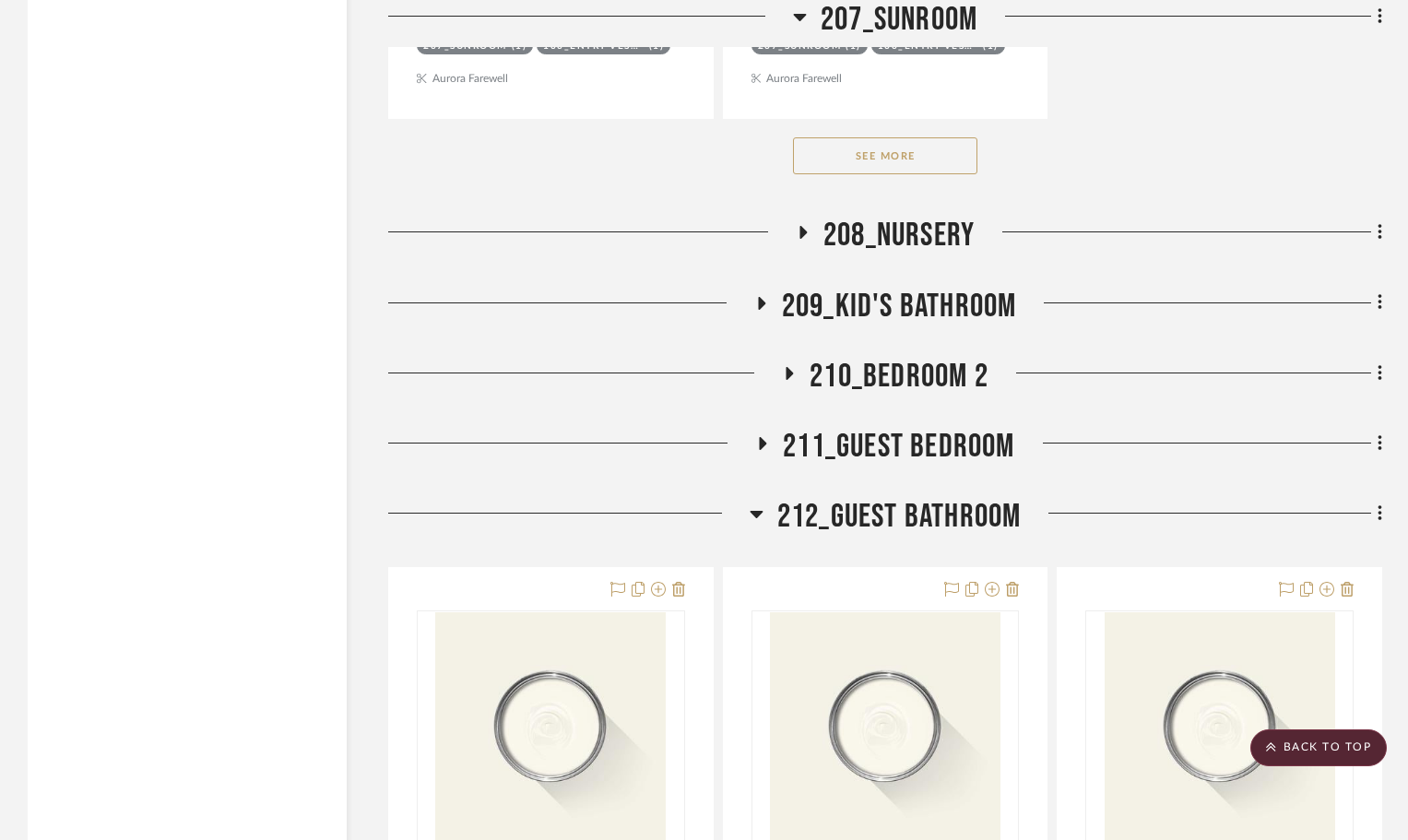
click at [759, 502] on icon at bounding box center [756, 514] width 14 height 22
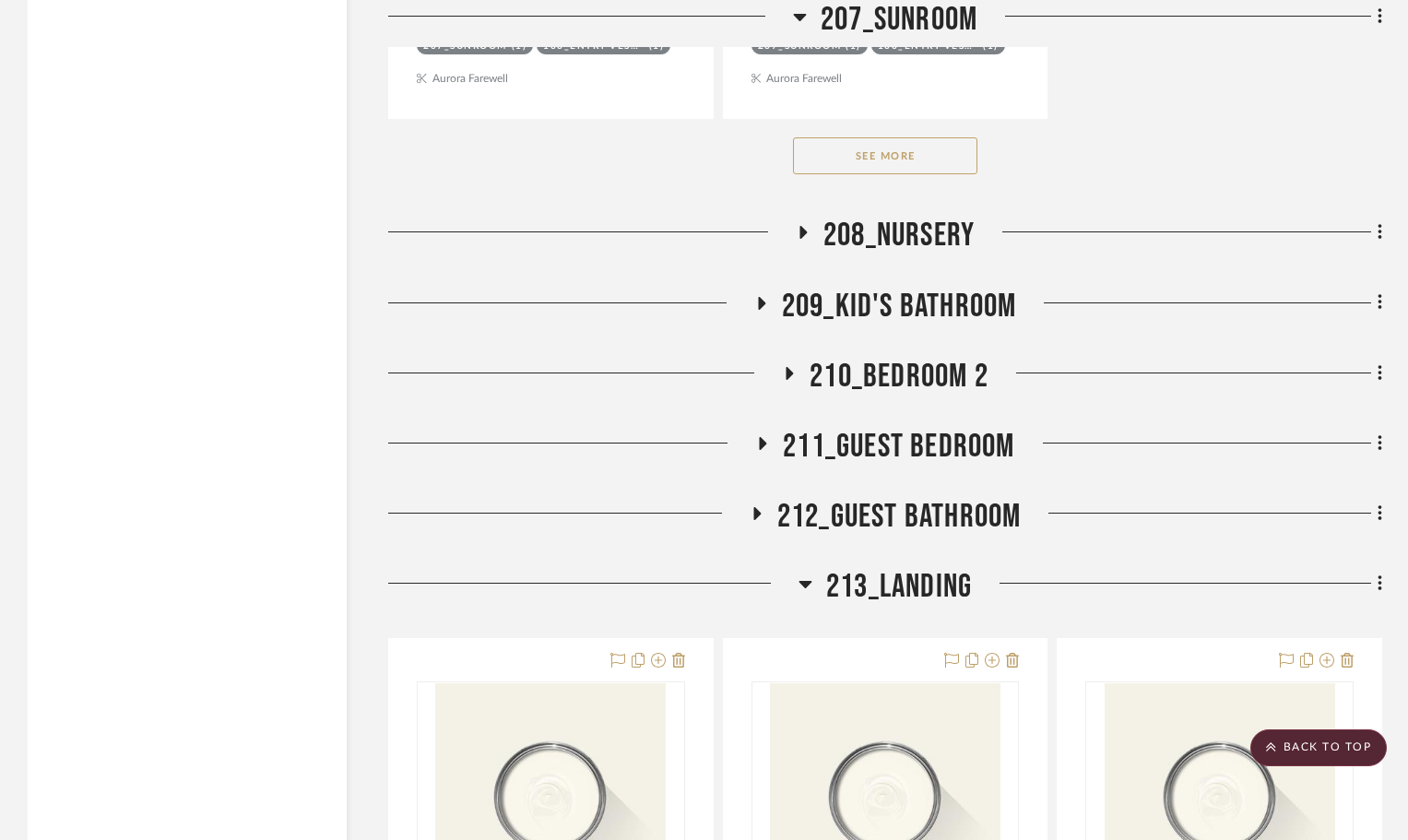
click at [810, 572] on icon at bounding box center [805, 584] width 14 height 22
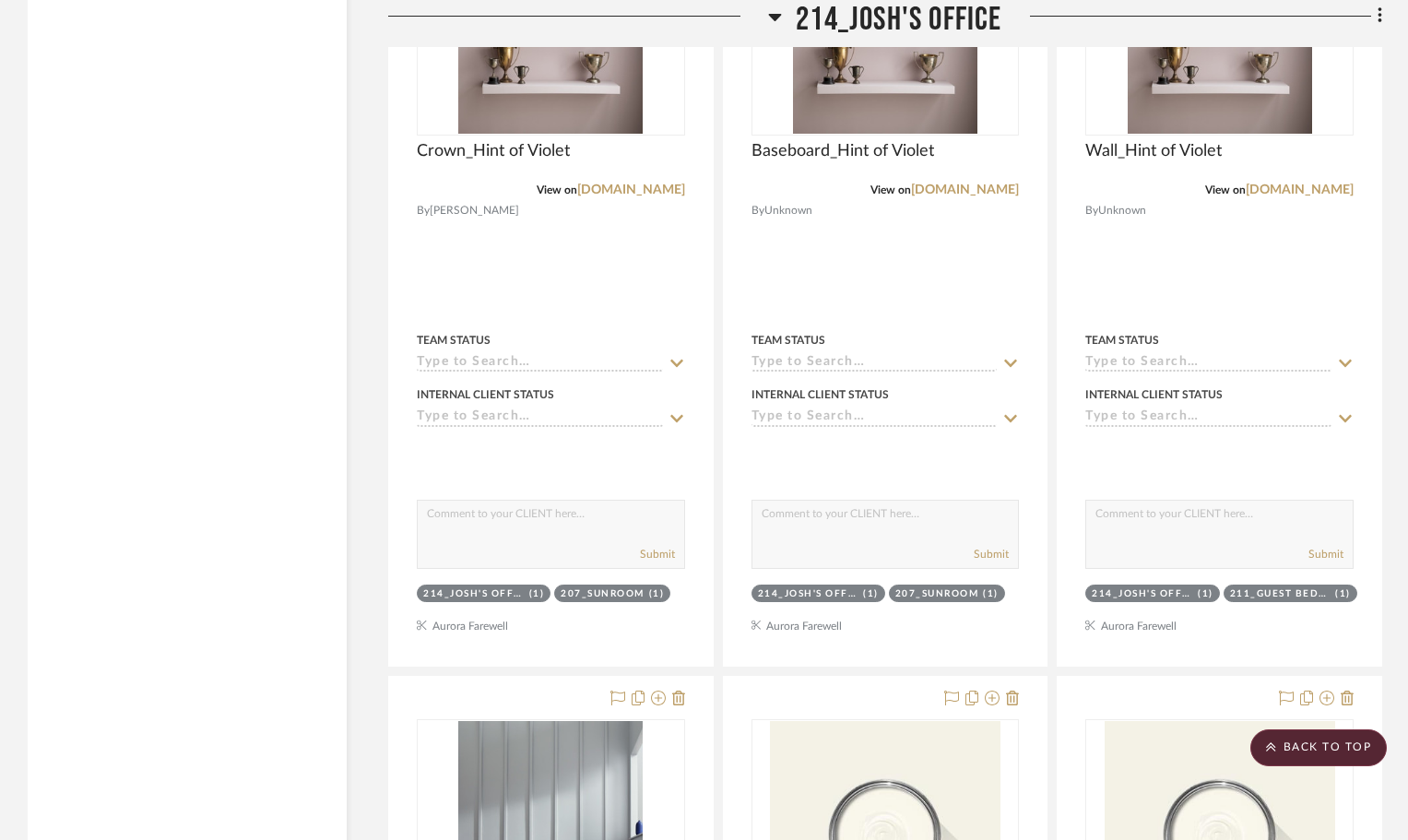
scroll to position [5623, 0]
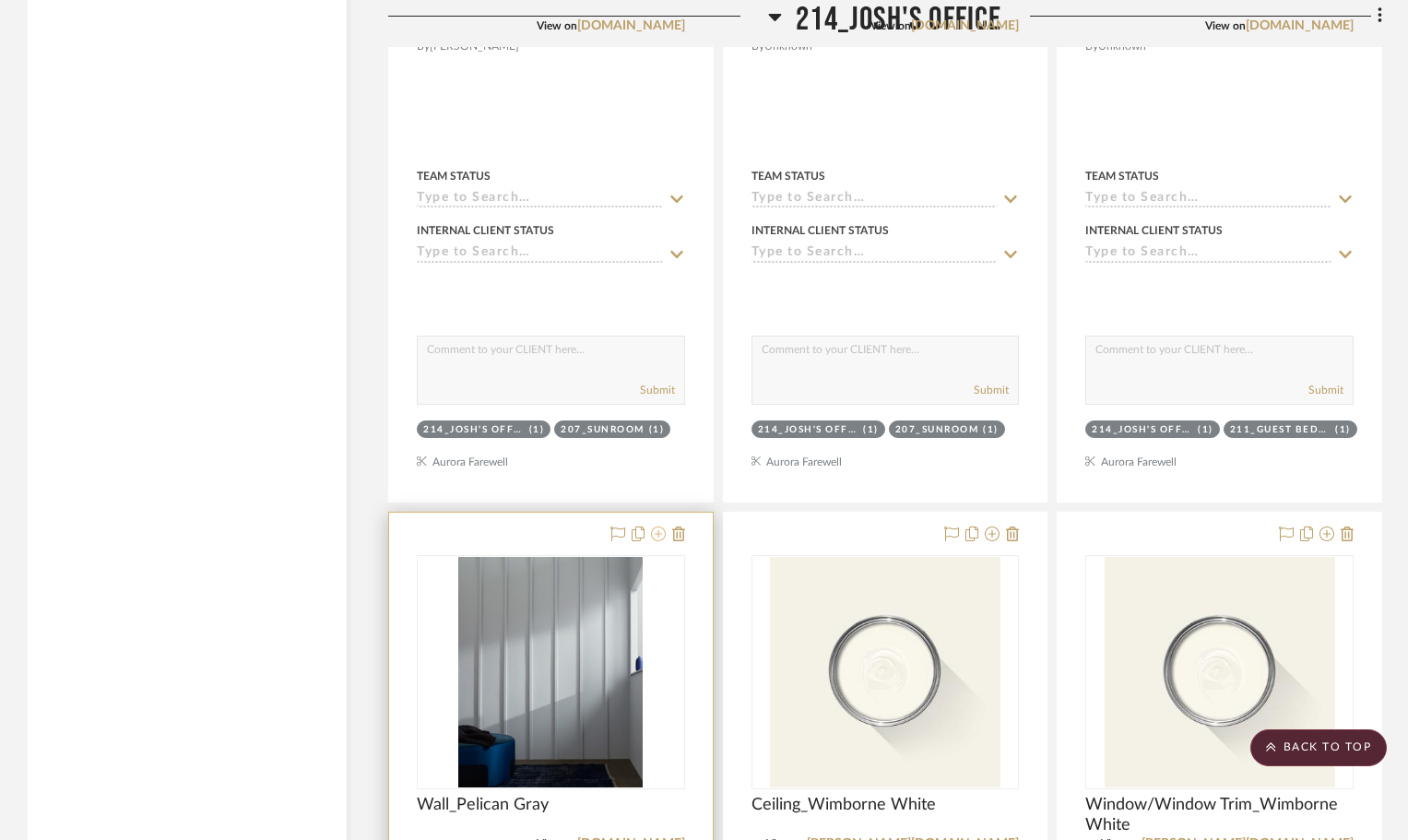
click at [658, 527] on icon at bounding box center [659, 534] width 15 height 15
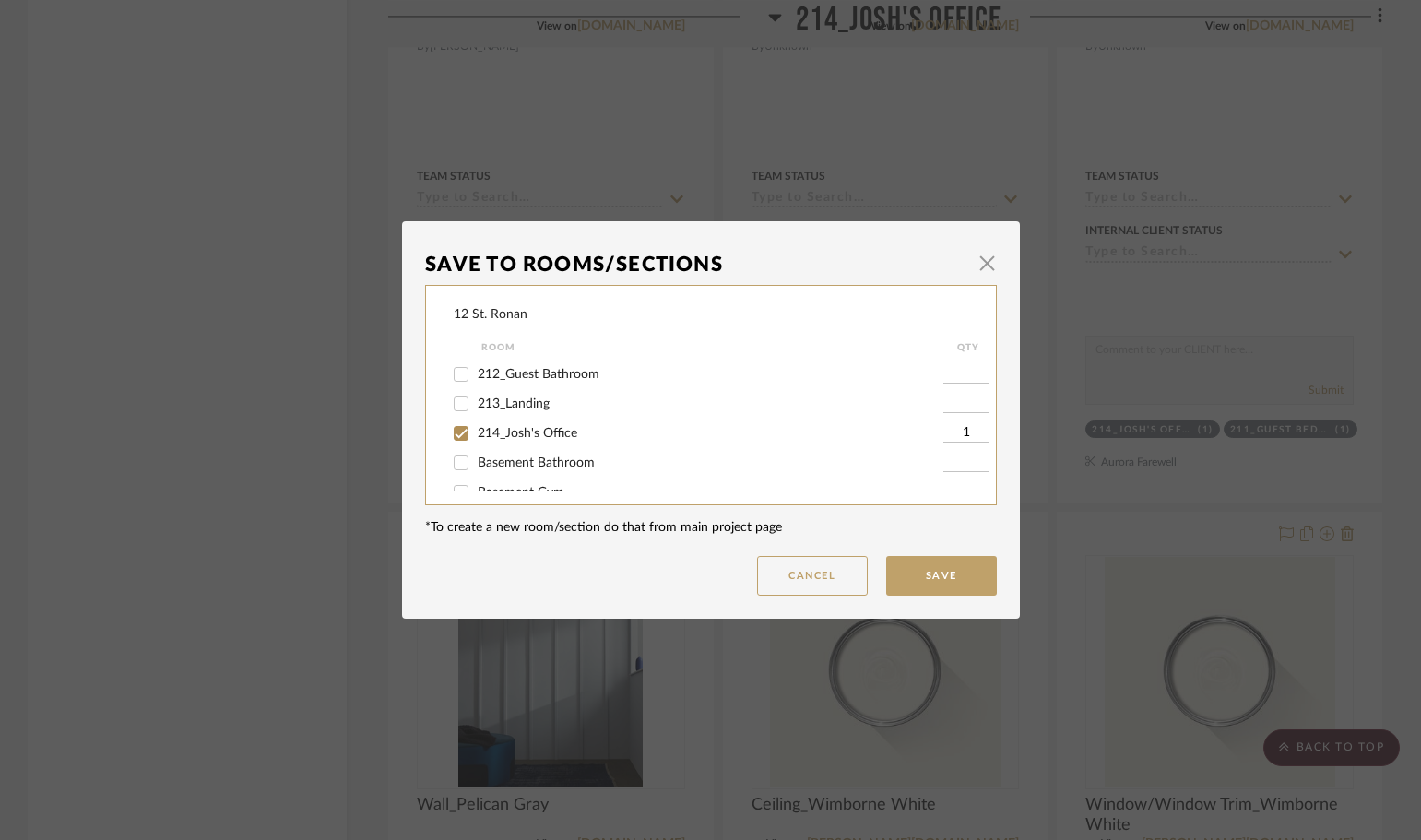
scroll to position [737, 0]
click at [457, 430] on input "214_Josh's Office" at bounding box center [461, 432] width 30 height 30
checkbox input "false"
click at [948, 566] on button "Save" at bounding box center [941, 575] width 110 height 39
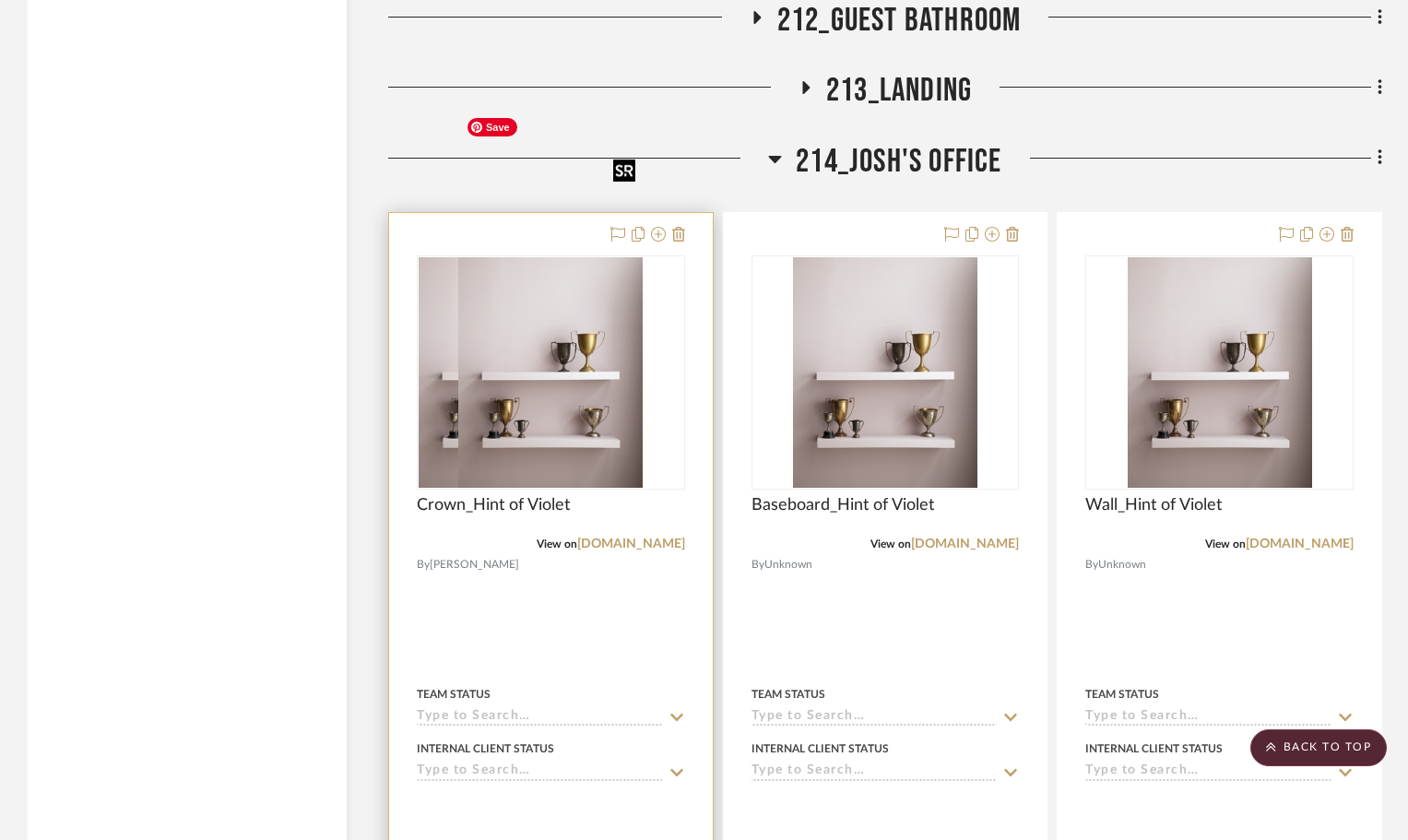
scroll to position [4978, 0]
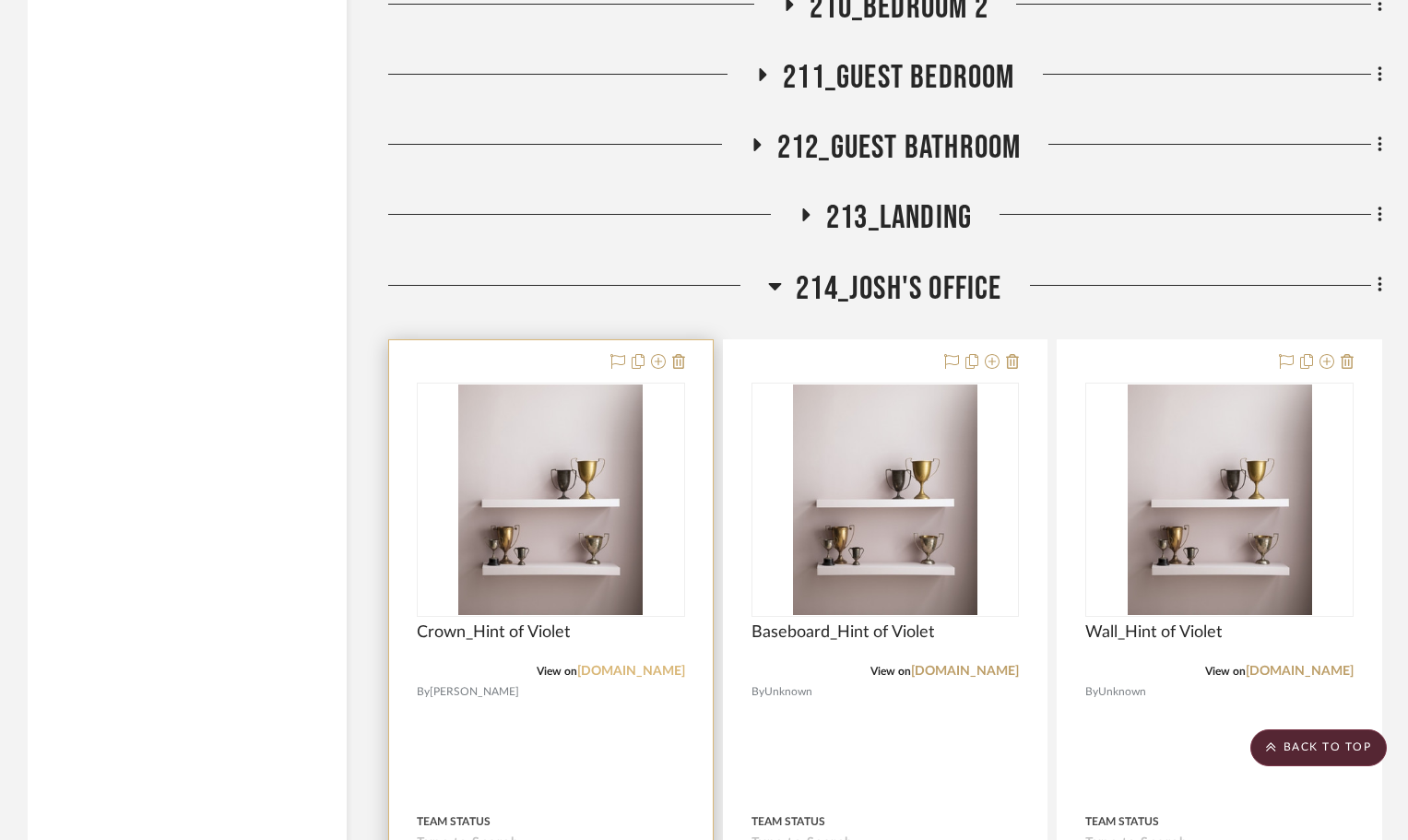
click at [604, 665] on link "[DOMAIN_NAME]" at bounding box center [631, 672] width 108 height 13
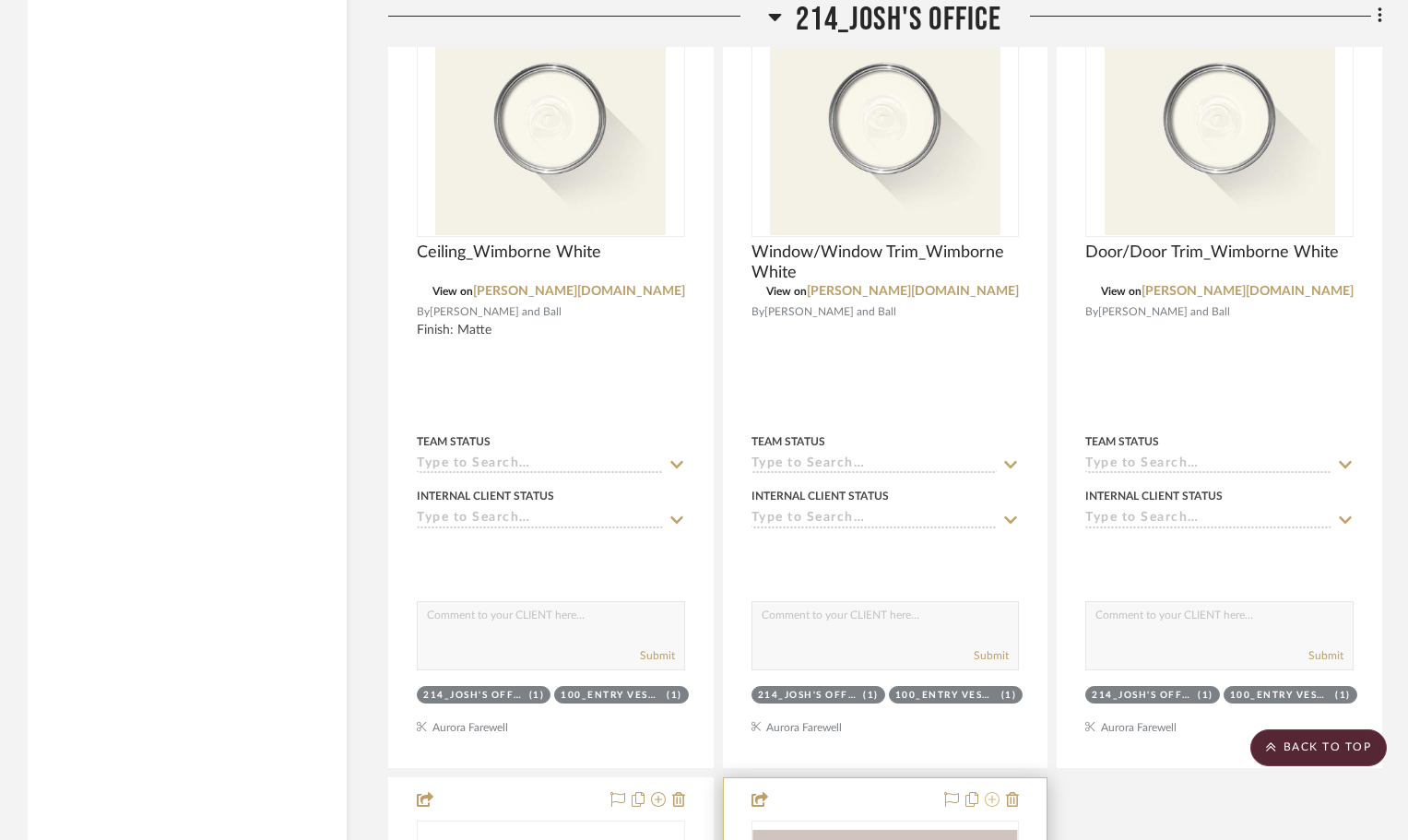
scroll to position [6177, 0]
click at [991, 791] on icon at bounding box center [992, 799] width 15 height 15
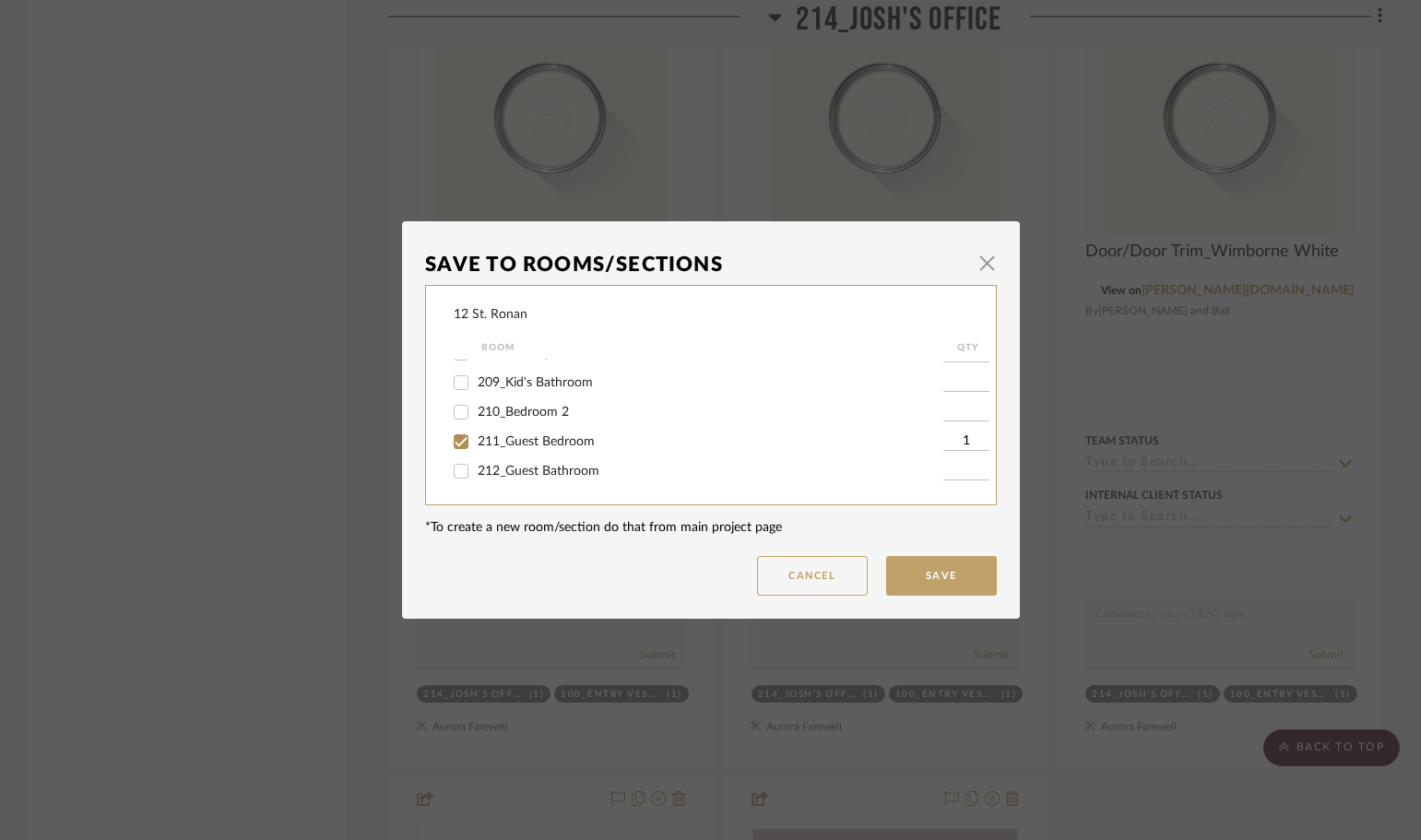
scroll to position [645, 0]
click at [452, 437] on input "211_Guest Bedroom" at bounding box center [461, 436] width 30 height 30
checkbox input "false"
click at [452, 431] on input "214_Josh's Office" at bounding box center [461, 432] width 30 height 30
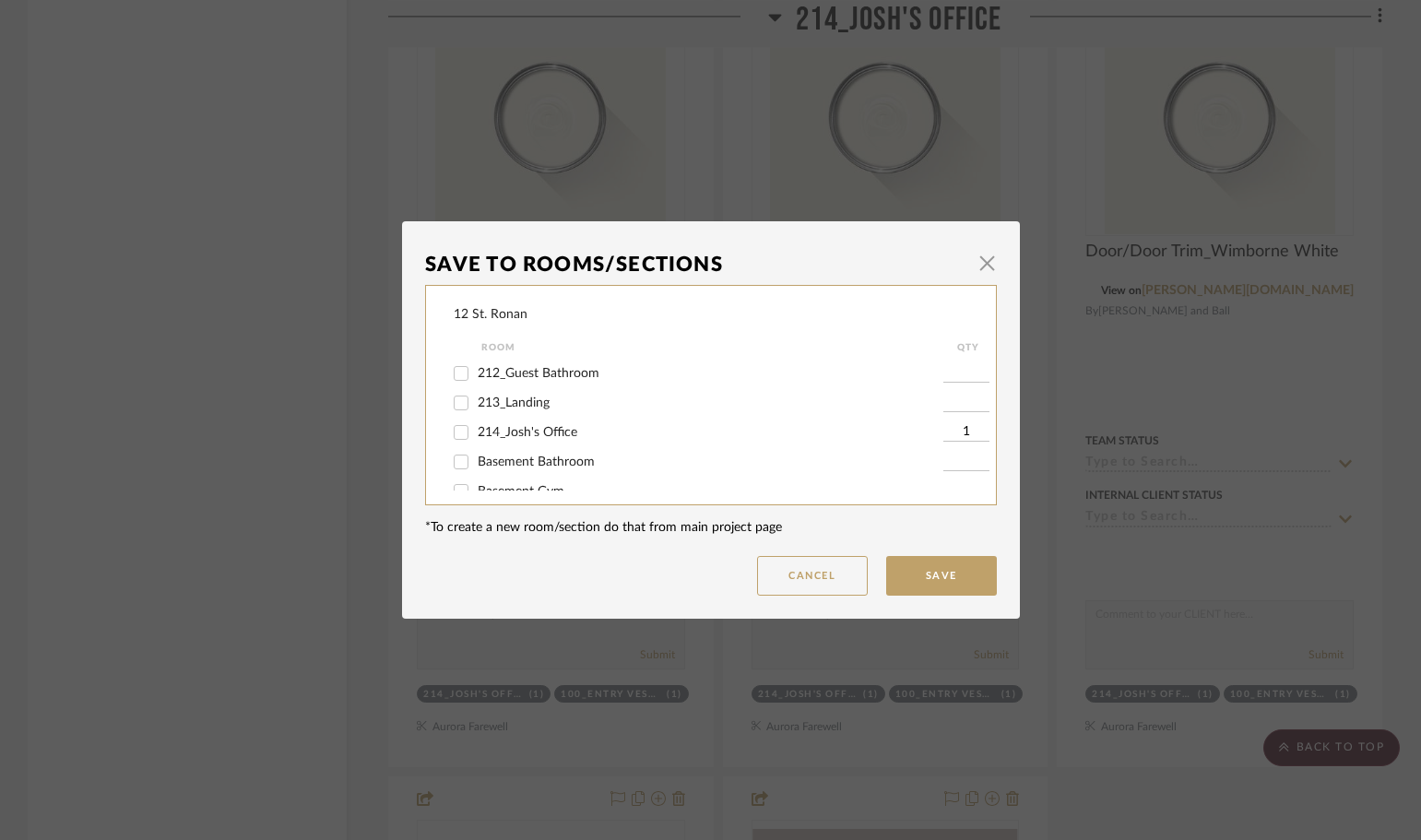
checkbox input "false"
click at [941, 568] on button "Save" at bounding box center [941, 575] width 110 height 39
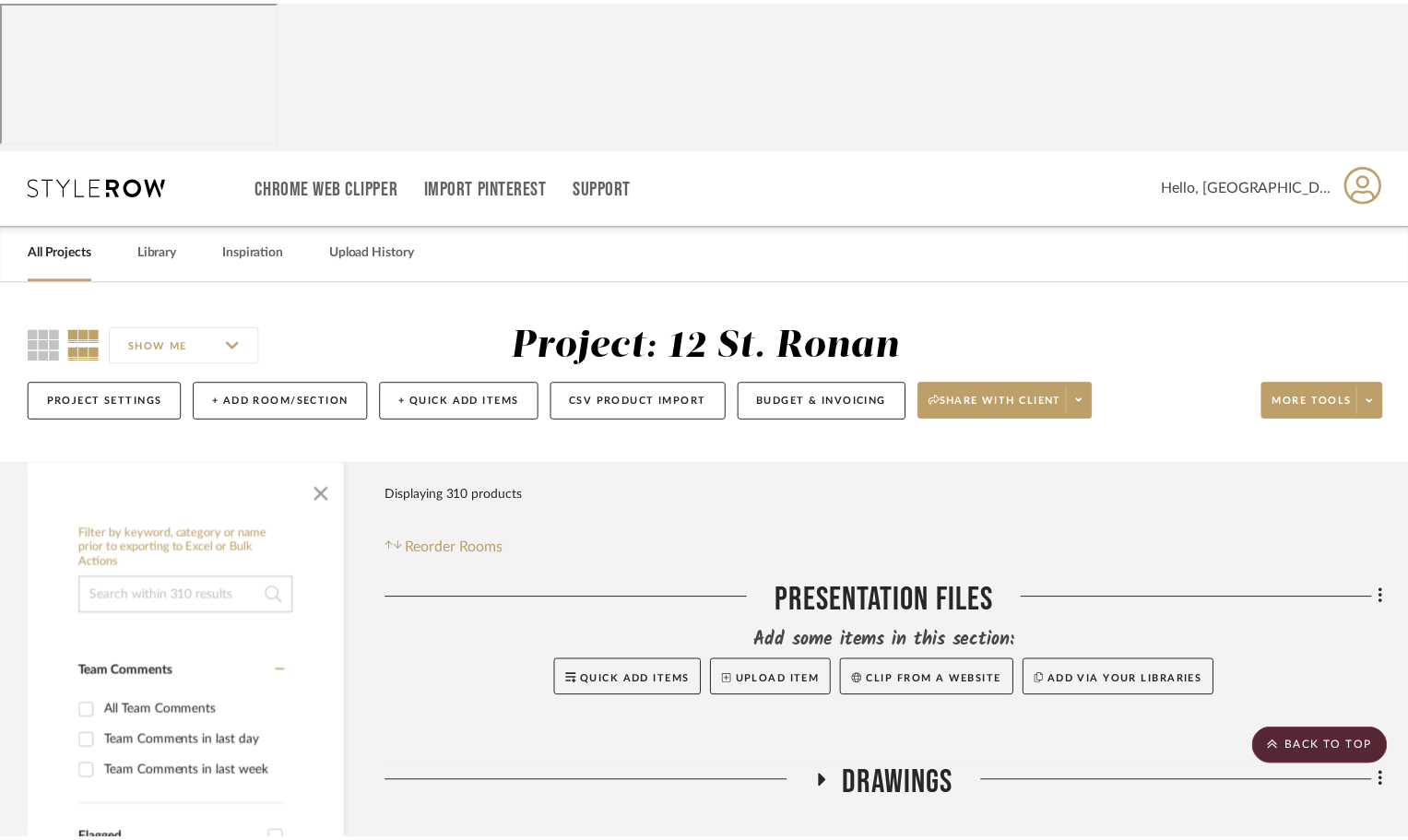
scroll to position [6177, 0]
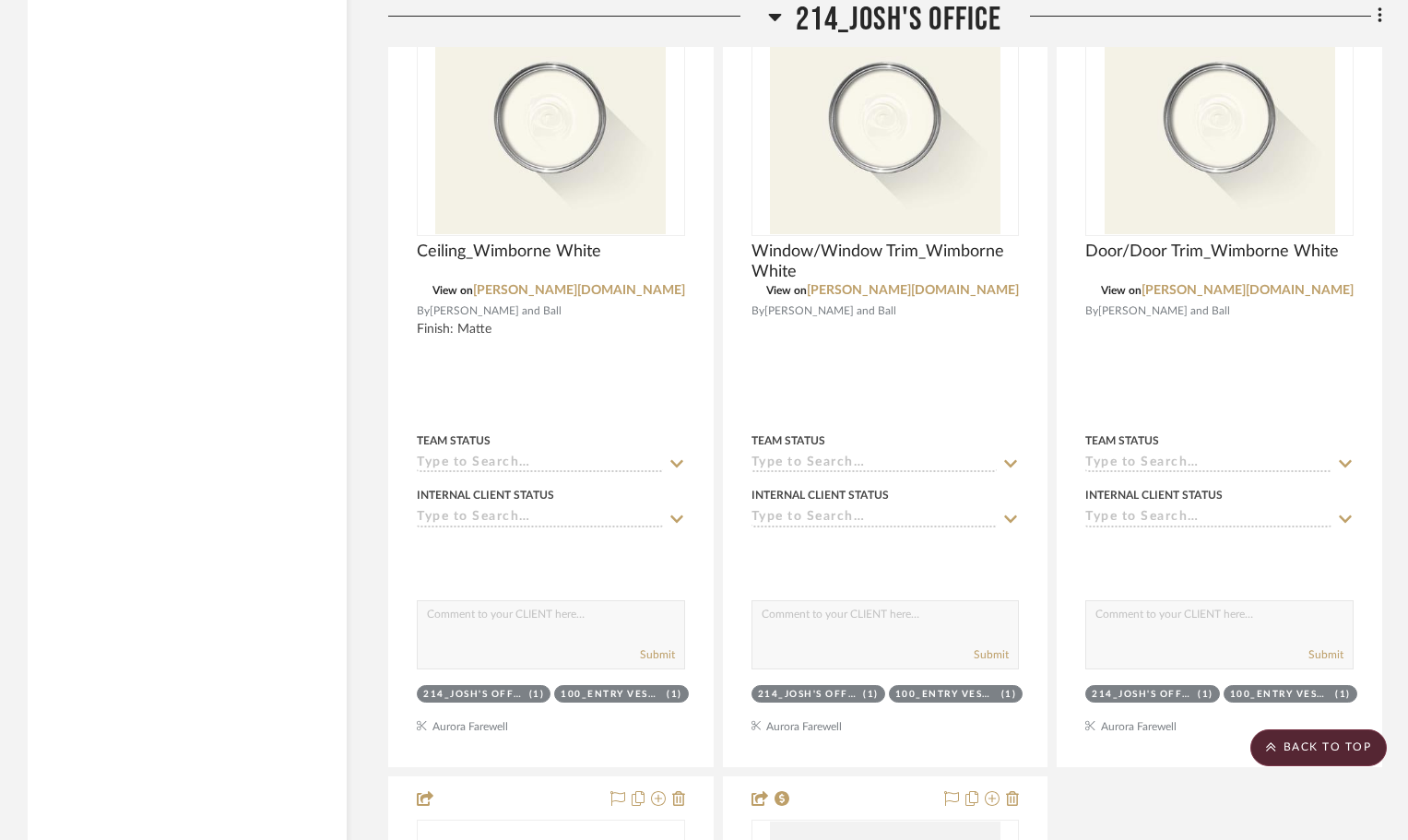
click at [781, 18] on icon at bounding box center [775, 17] width 14 height 22
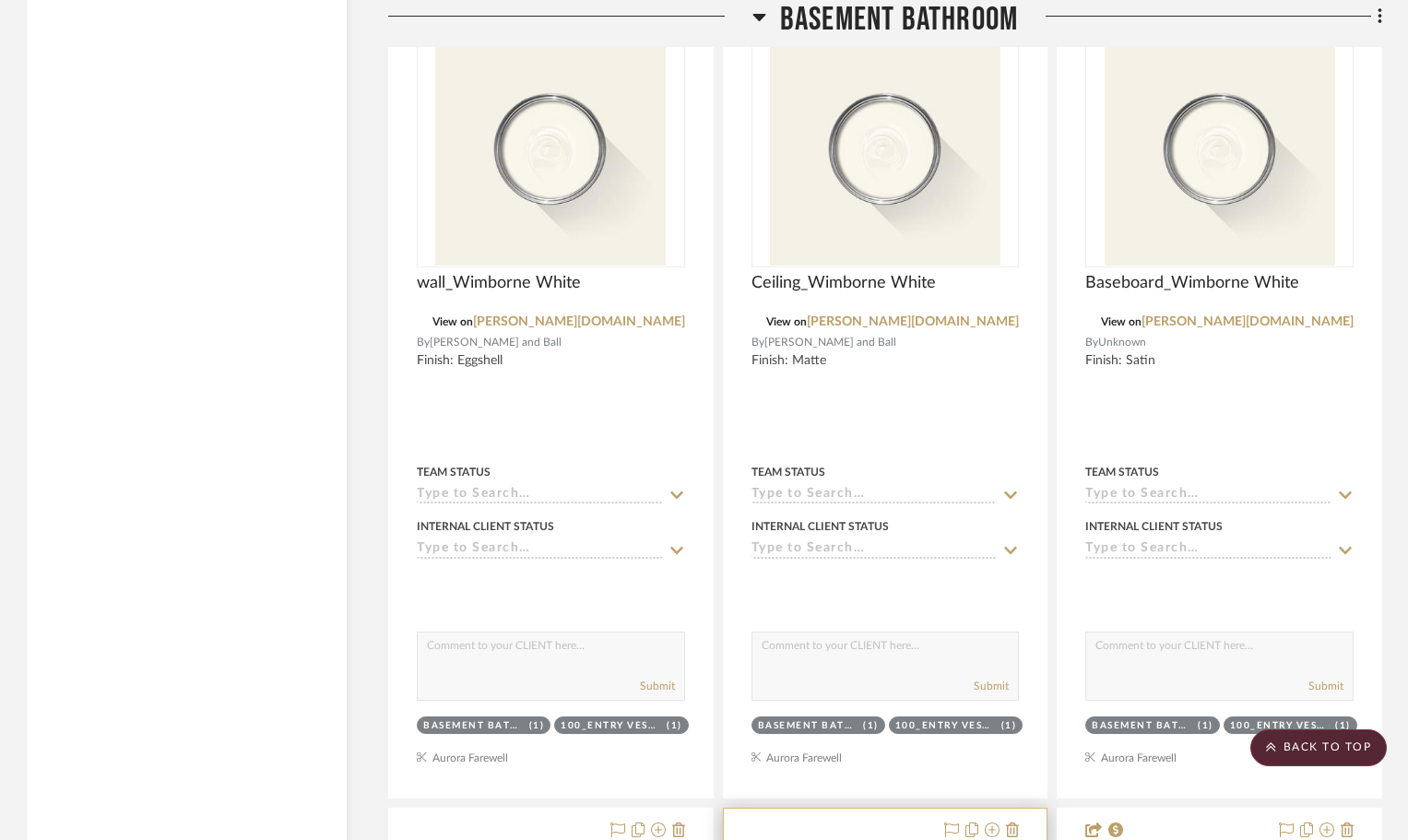
scroll to position [5254, 0]
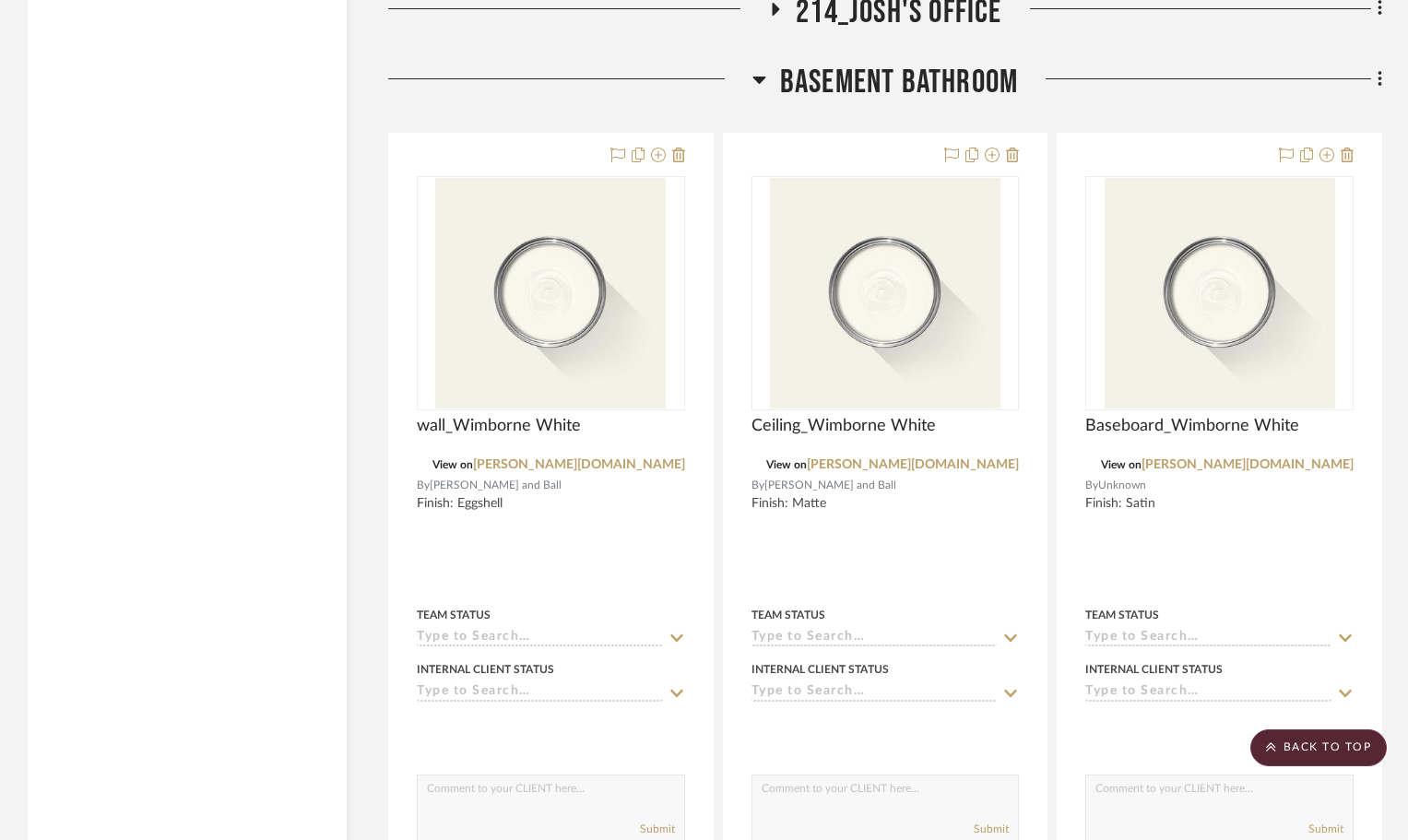
click at [759, 77] on icon at bounding box center [759, 80] width 13 height 7
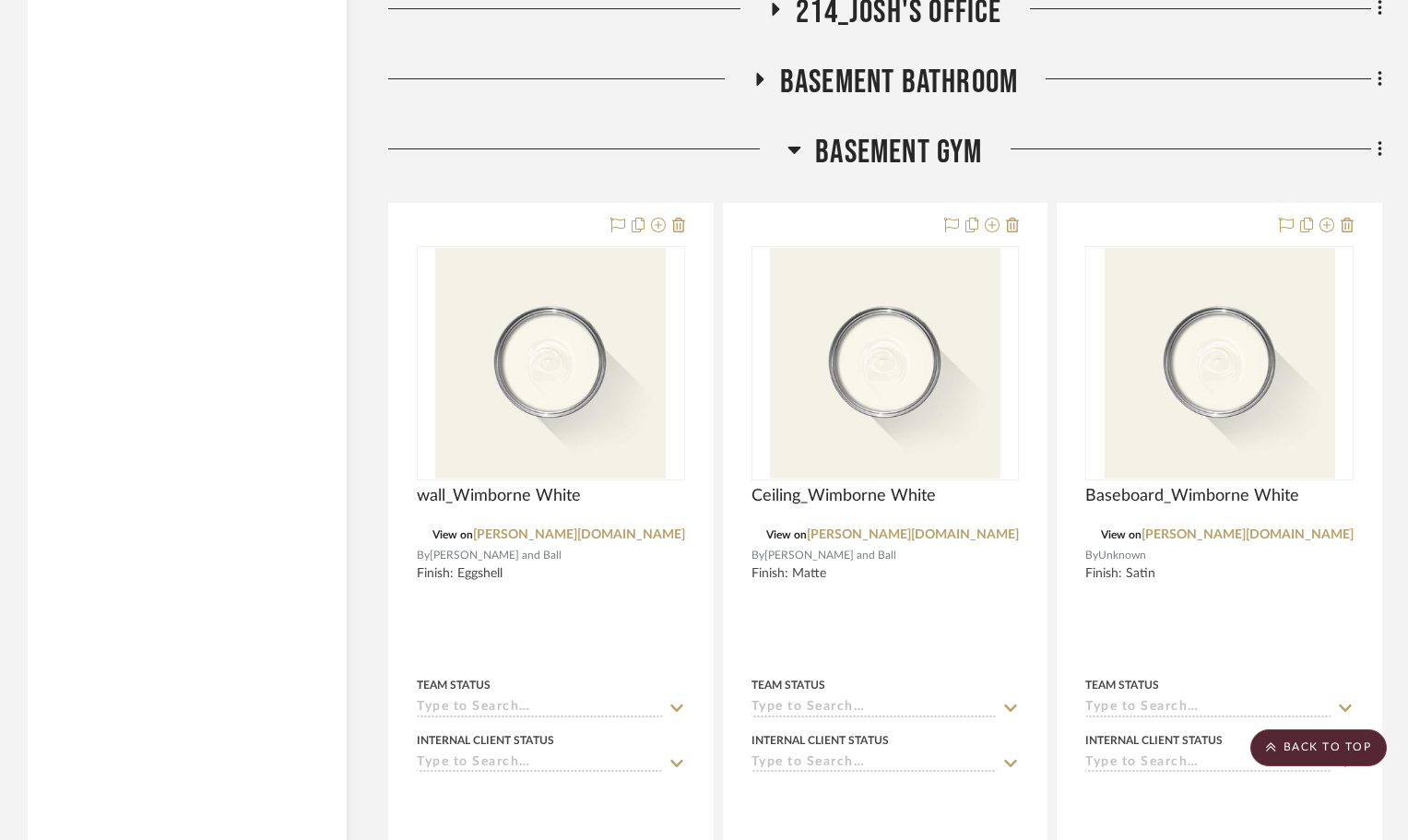
click at [794, 147] on icon at bounding box center [795, 151] width 13 height 7
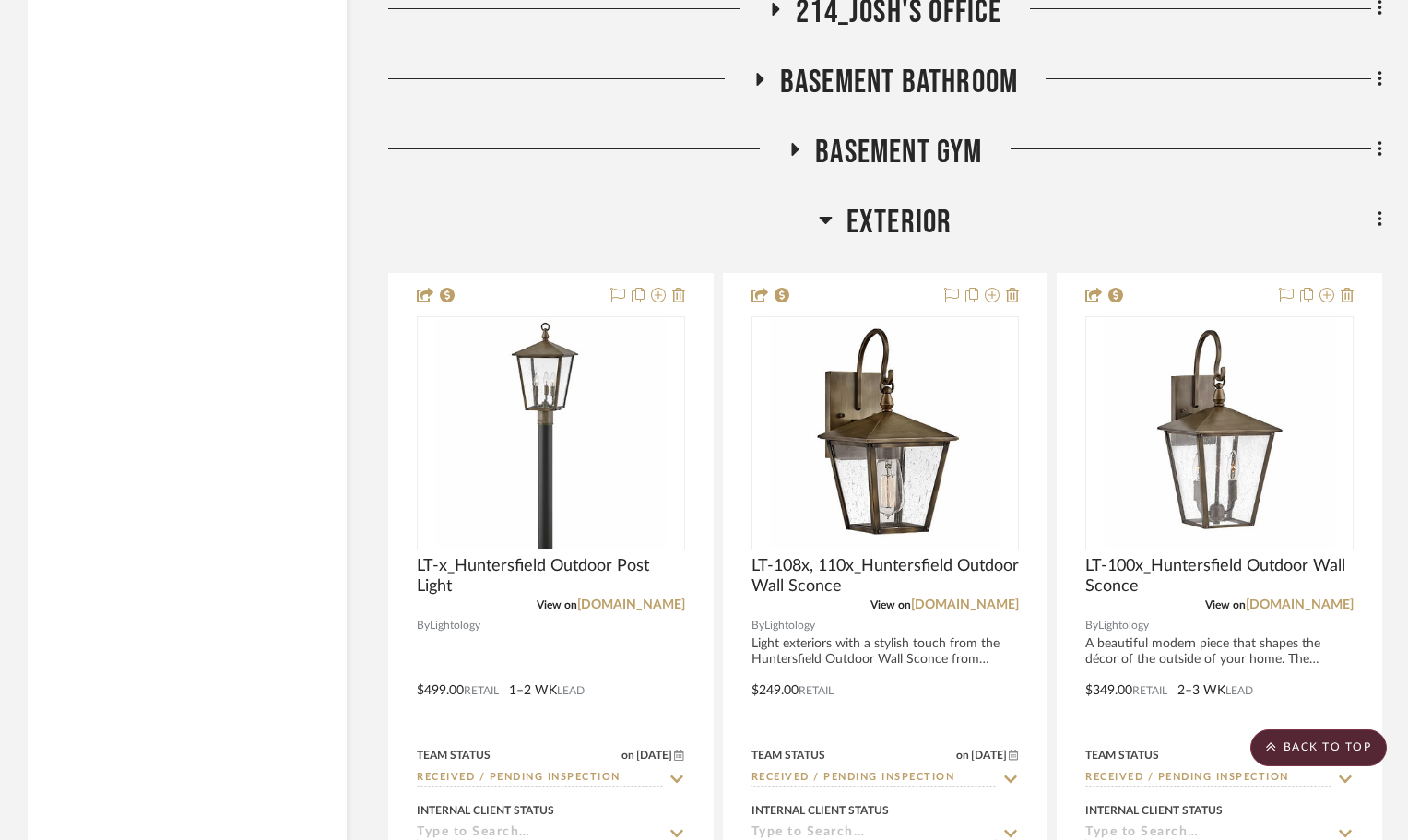
click at [827, 209] on icon at bounding box center [825, 220] width 14 height 22
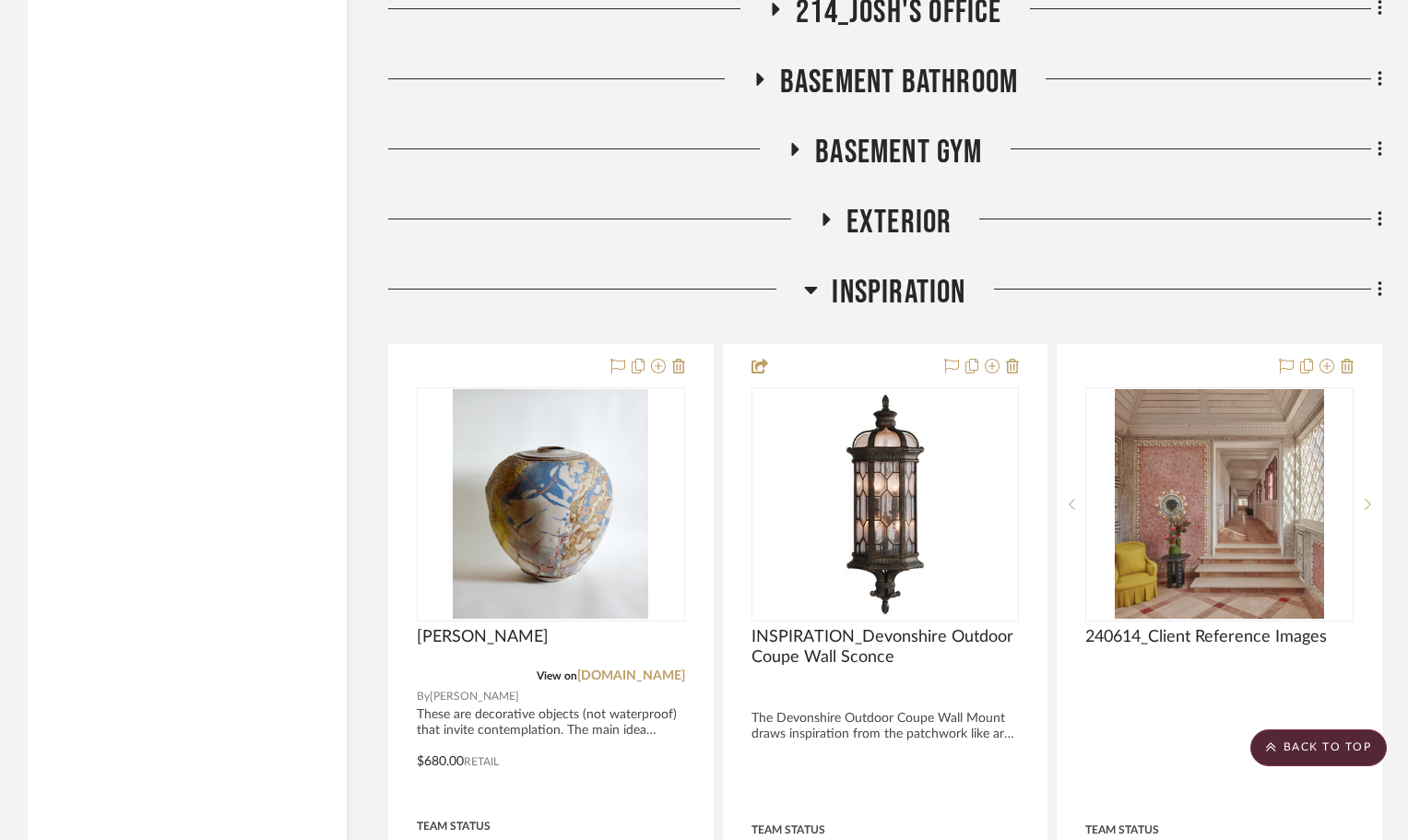
click at [816, 279] on icon at bounding box center [810, 290] width 14 height 22
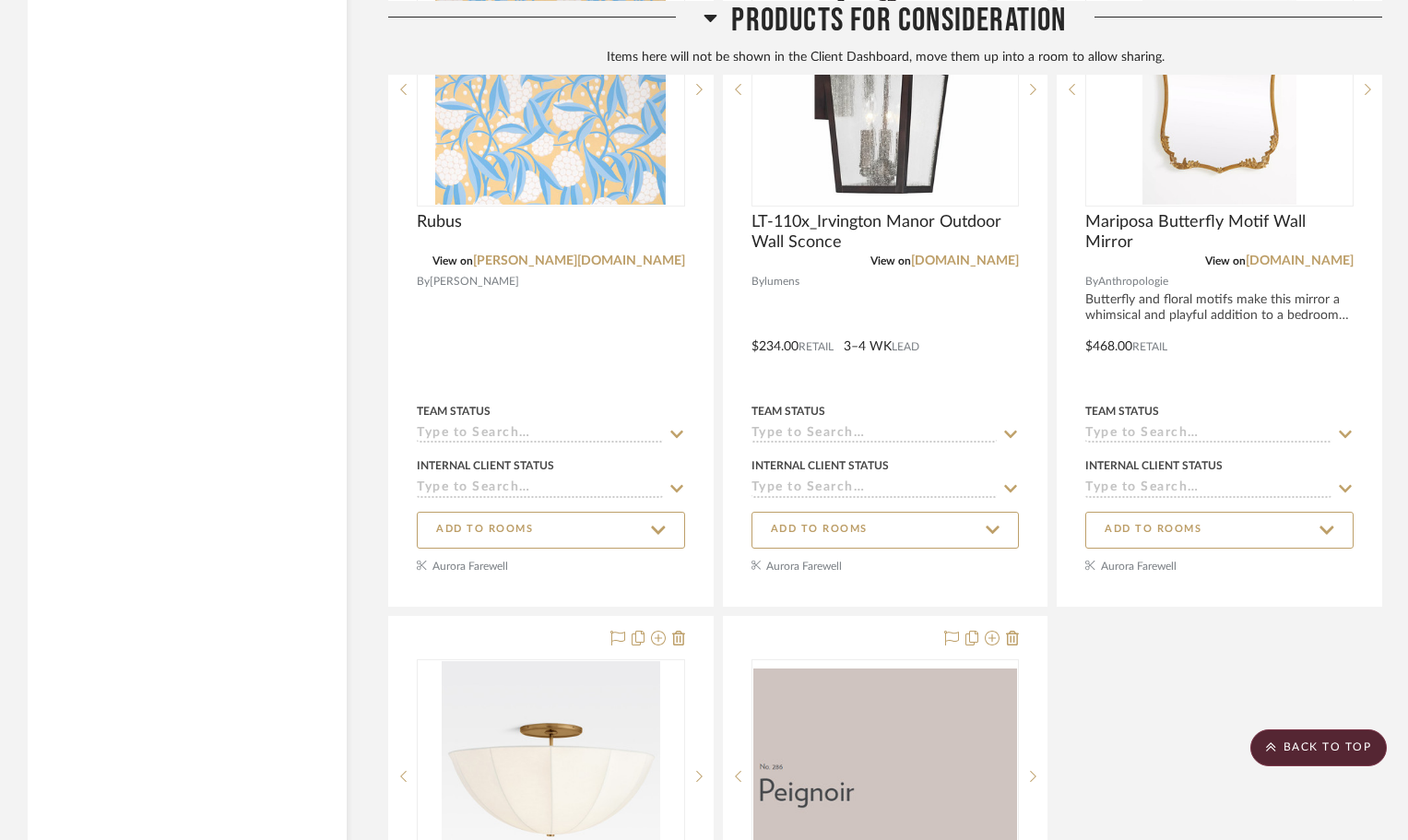
scroll to position [6953, 0]
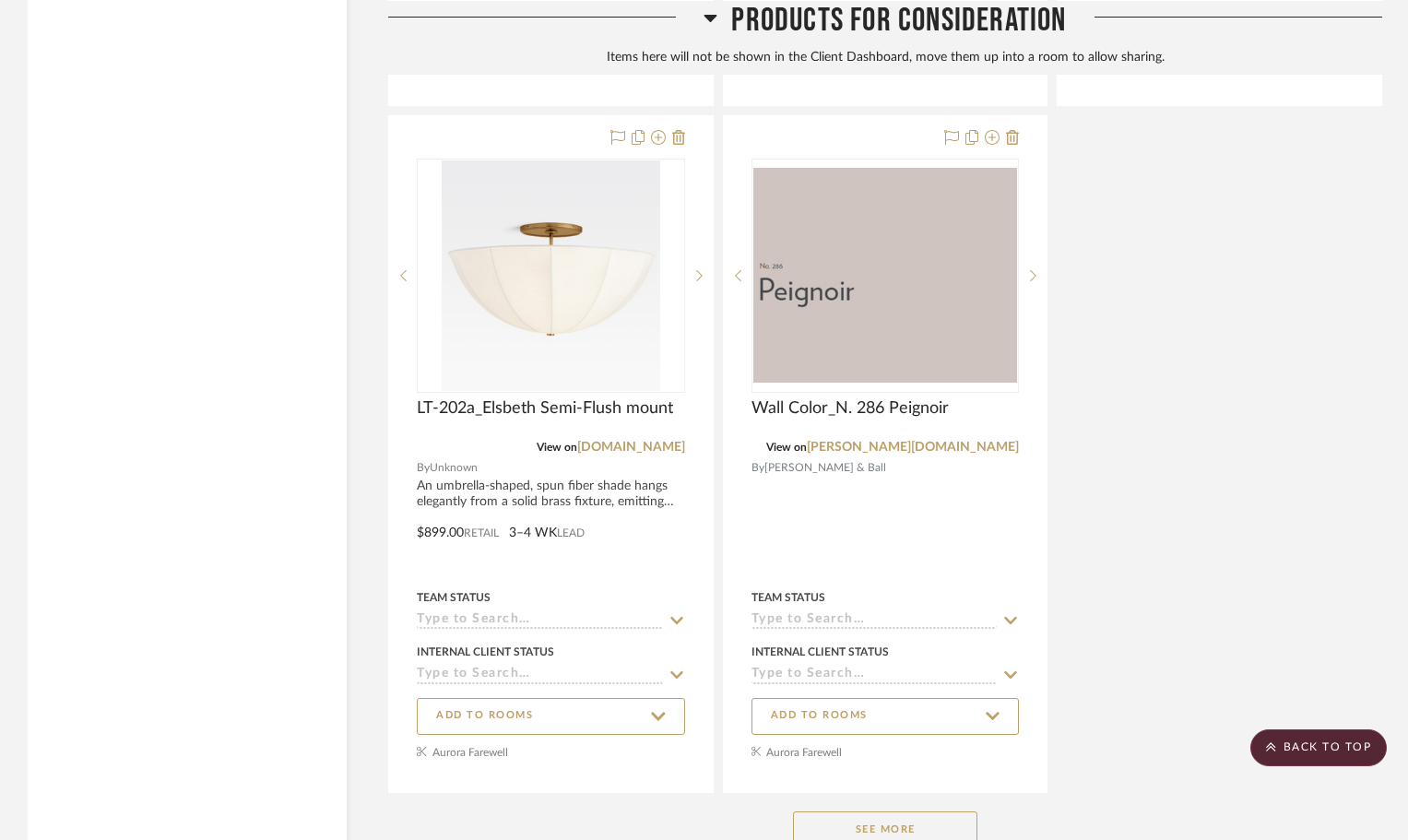
click at [888, 811] on button "See More" at bounding box center [885, 829] width 184 height 36
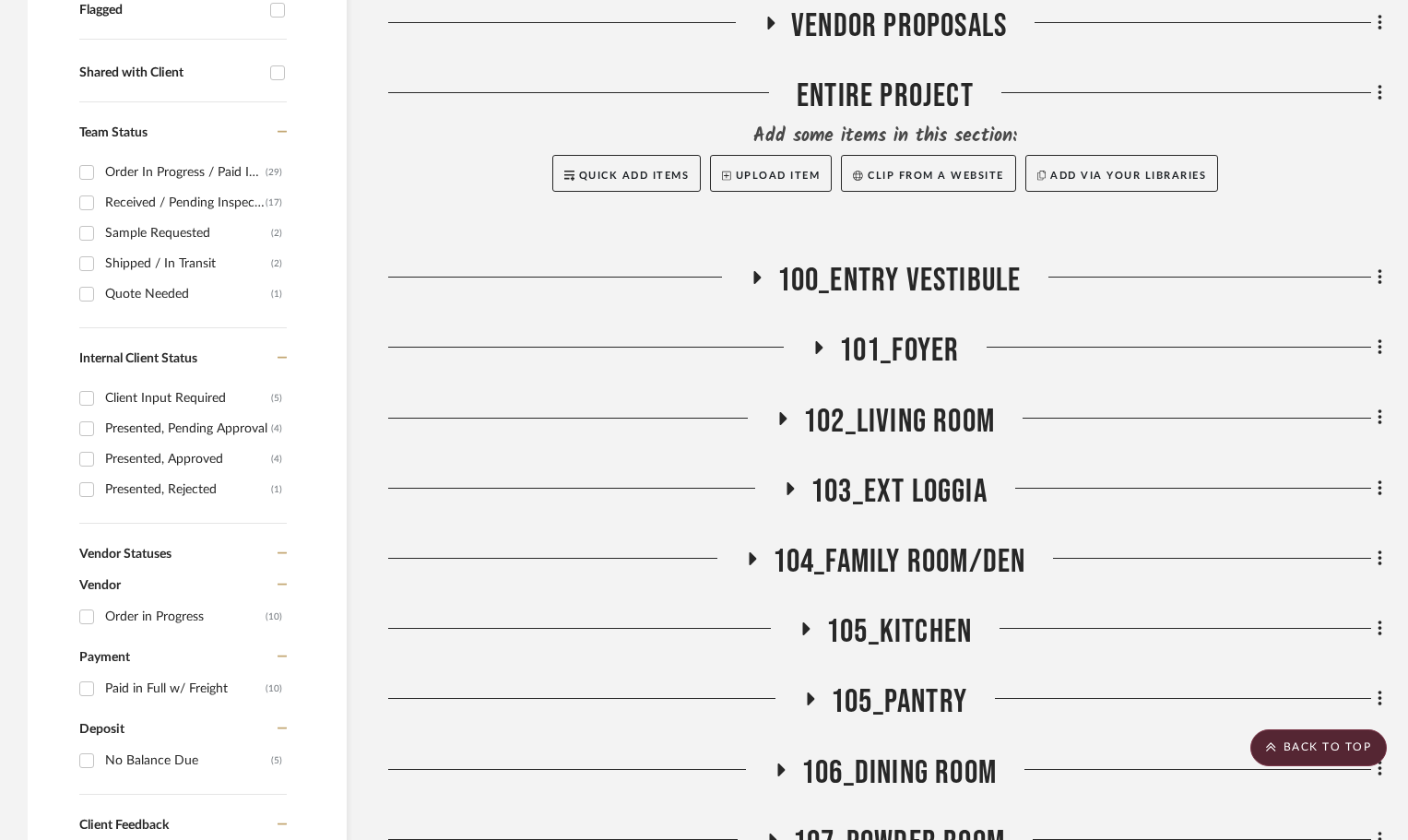
scroll to position [1107, 0]
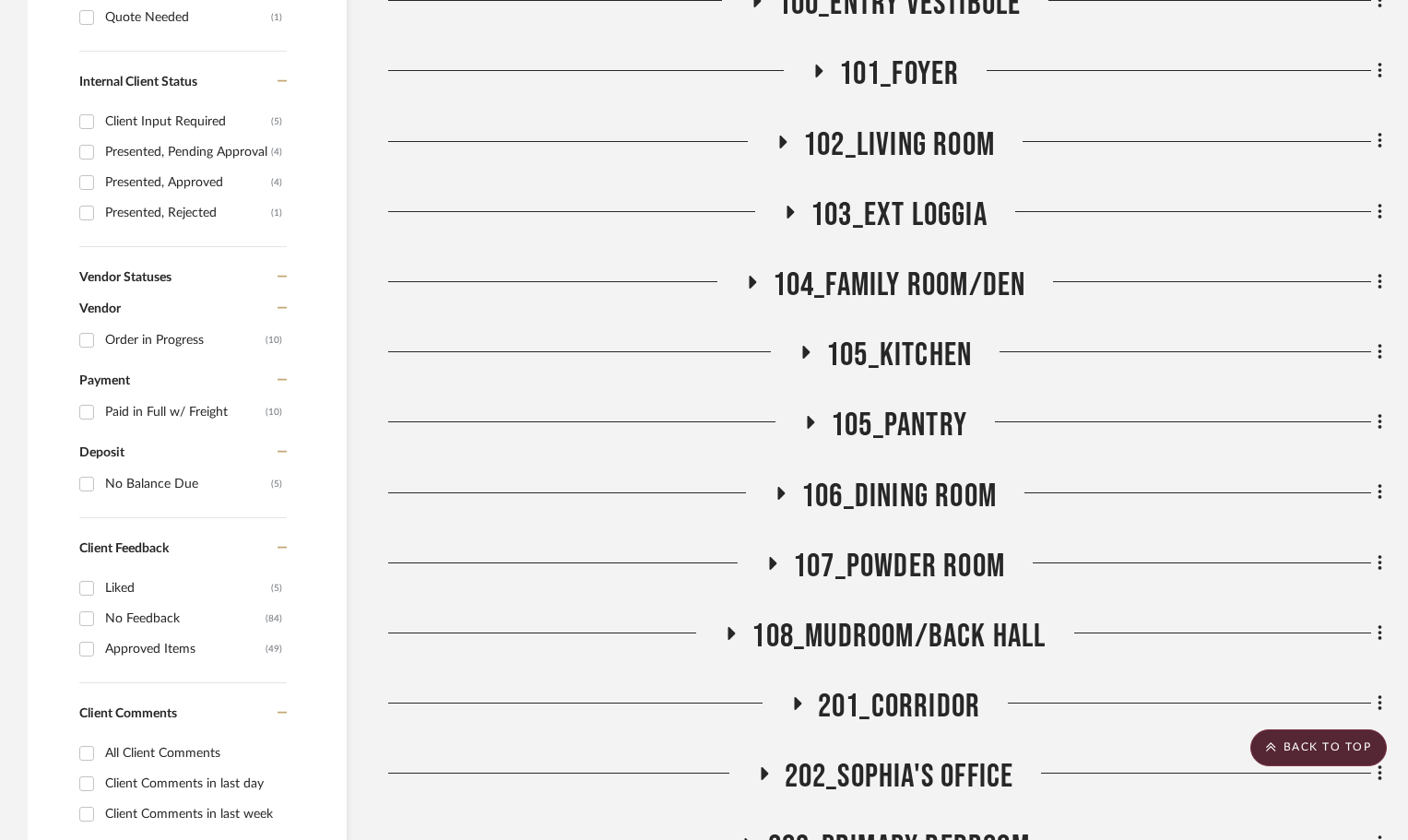
click at [763, 767] on icon at bounding box center [763, 774] width 22 height 14
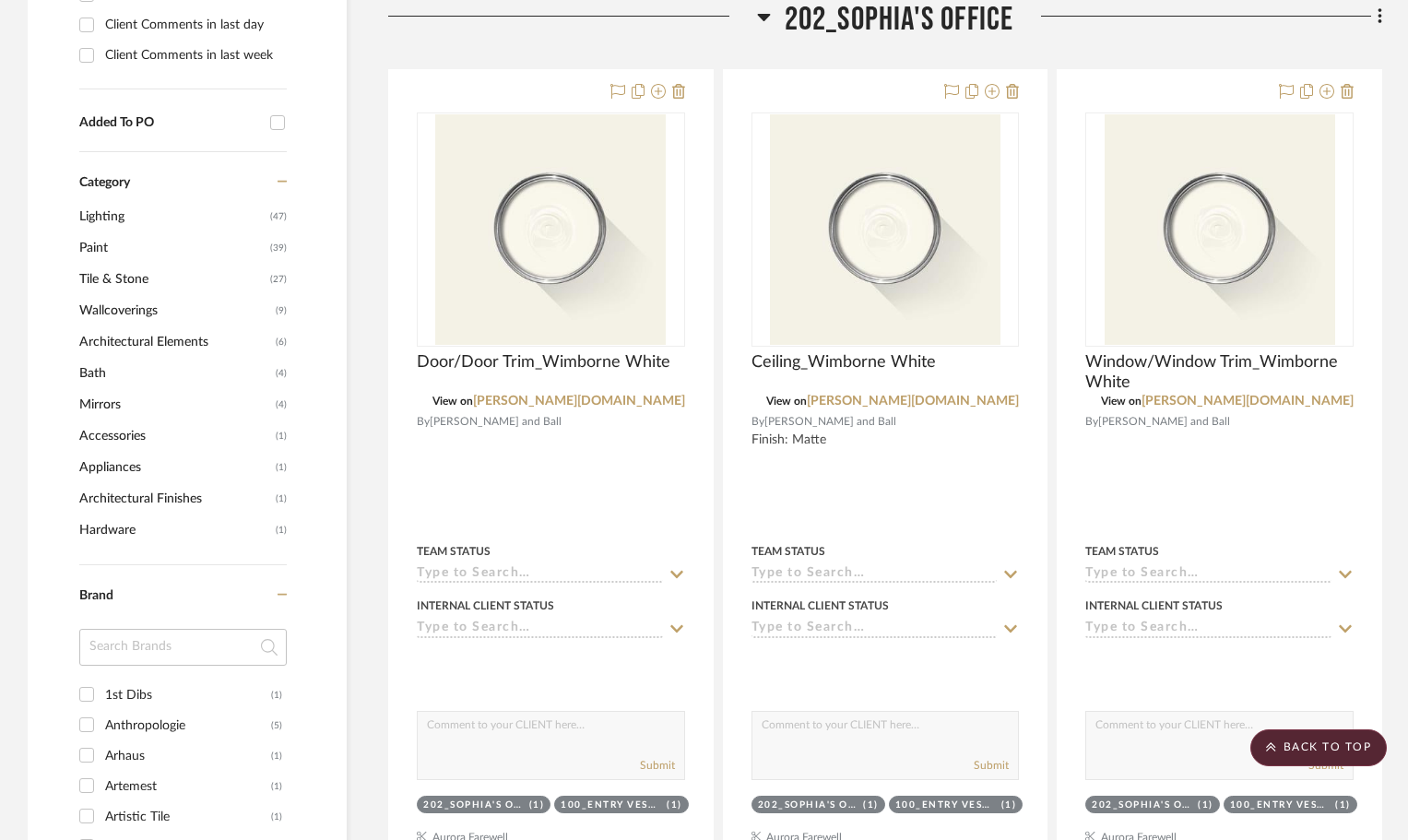
scroll to position [1659, 0]
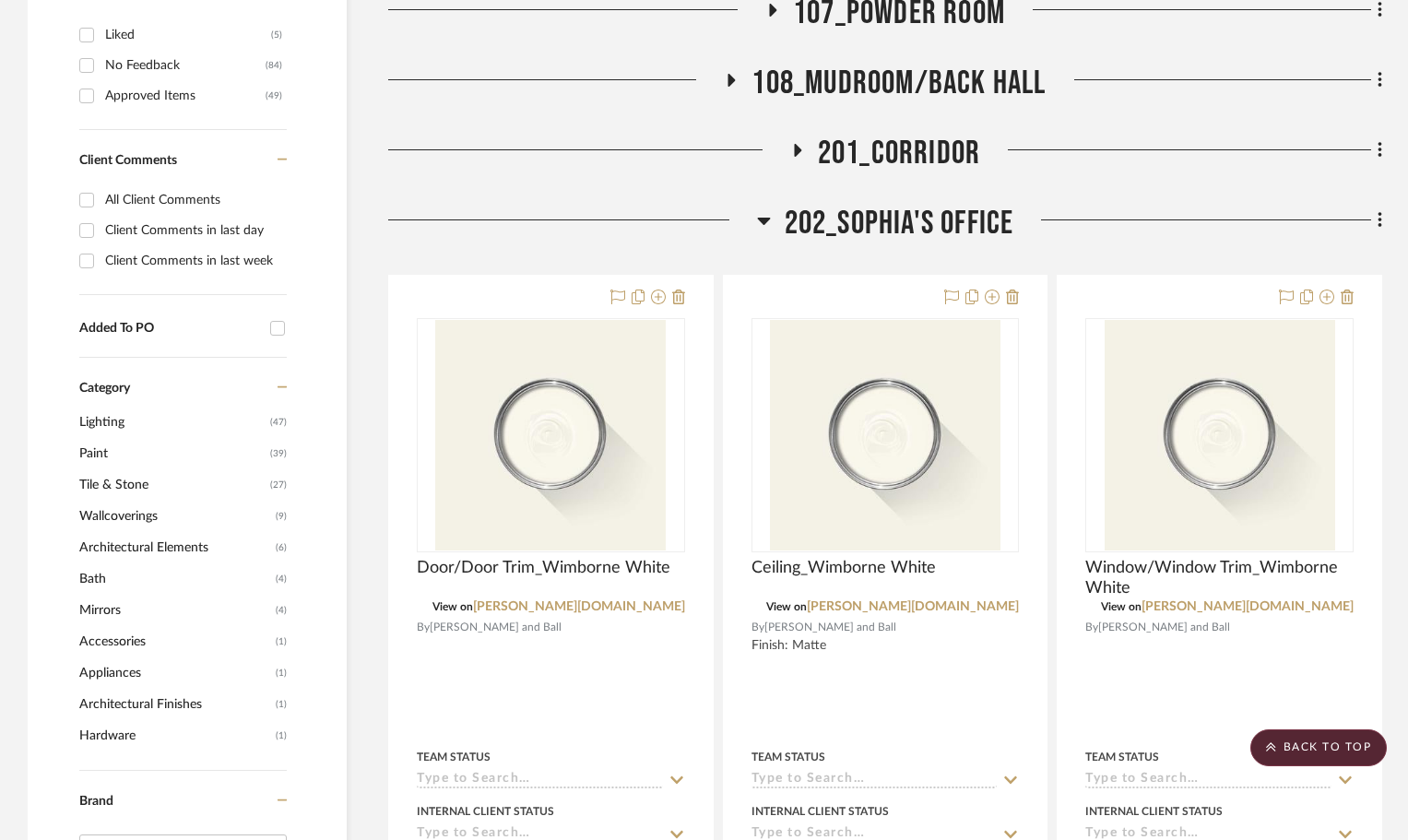
click at [762, 218] on icon at bounding box center [763, 222] width 13 height 7
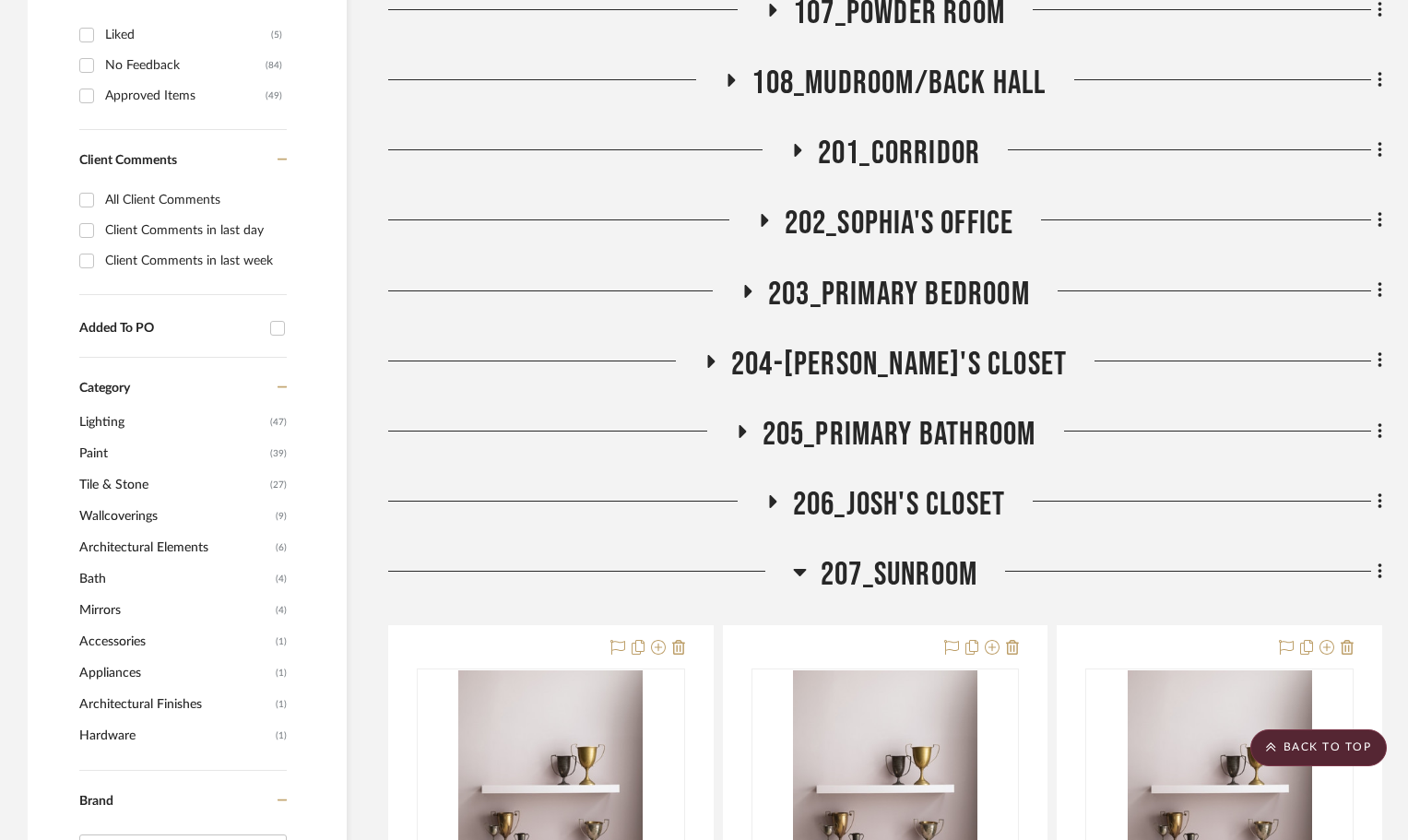
click at [745, 285] on icon at bounding box center [748, 292] width 7 height 13
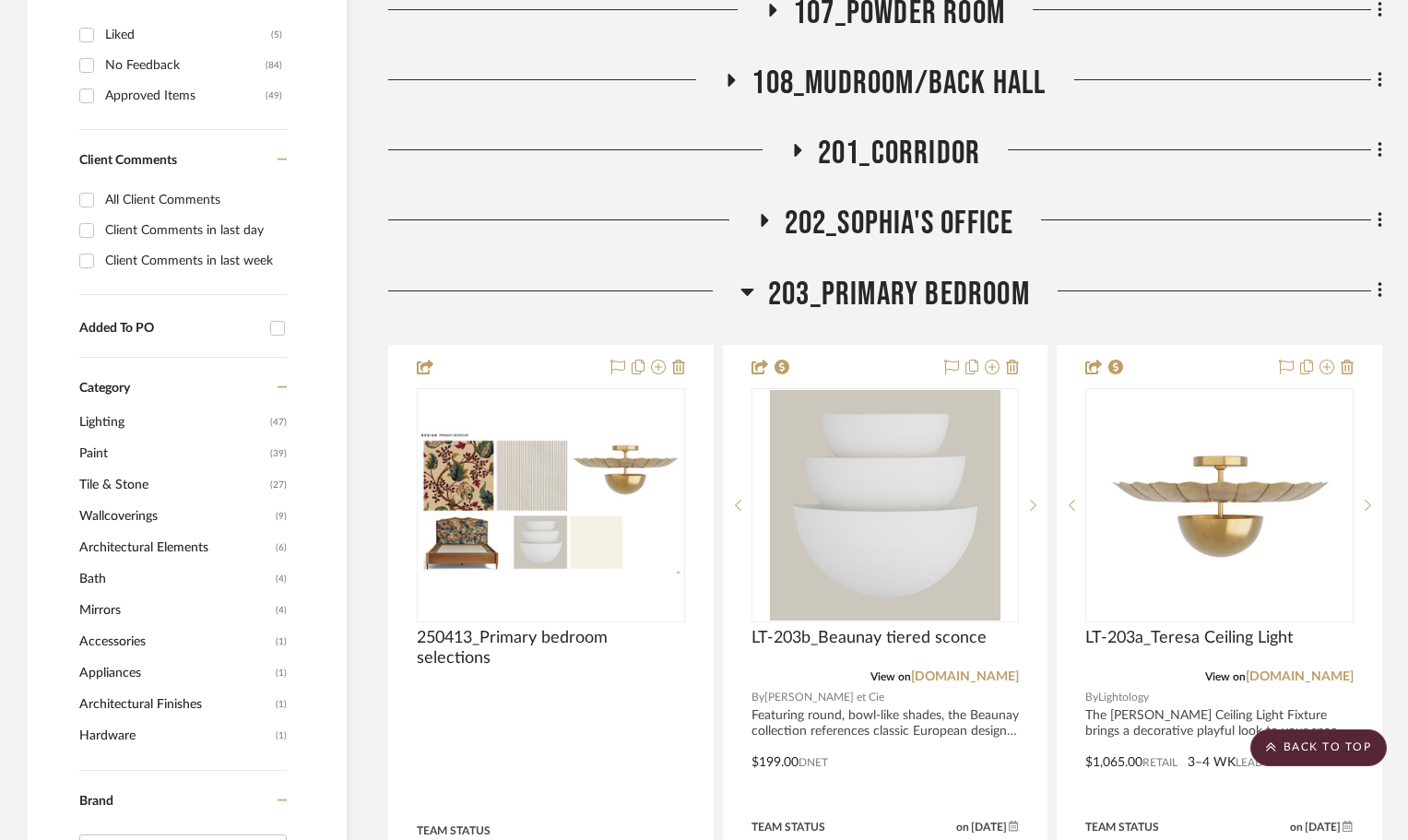
click at [745, 281] on icon at bounding box center [747, 292] width 14 height 22
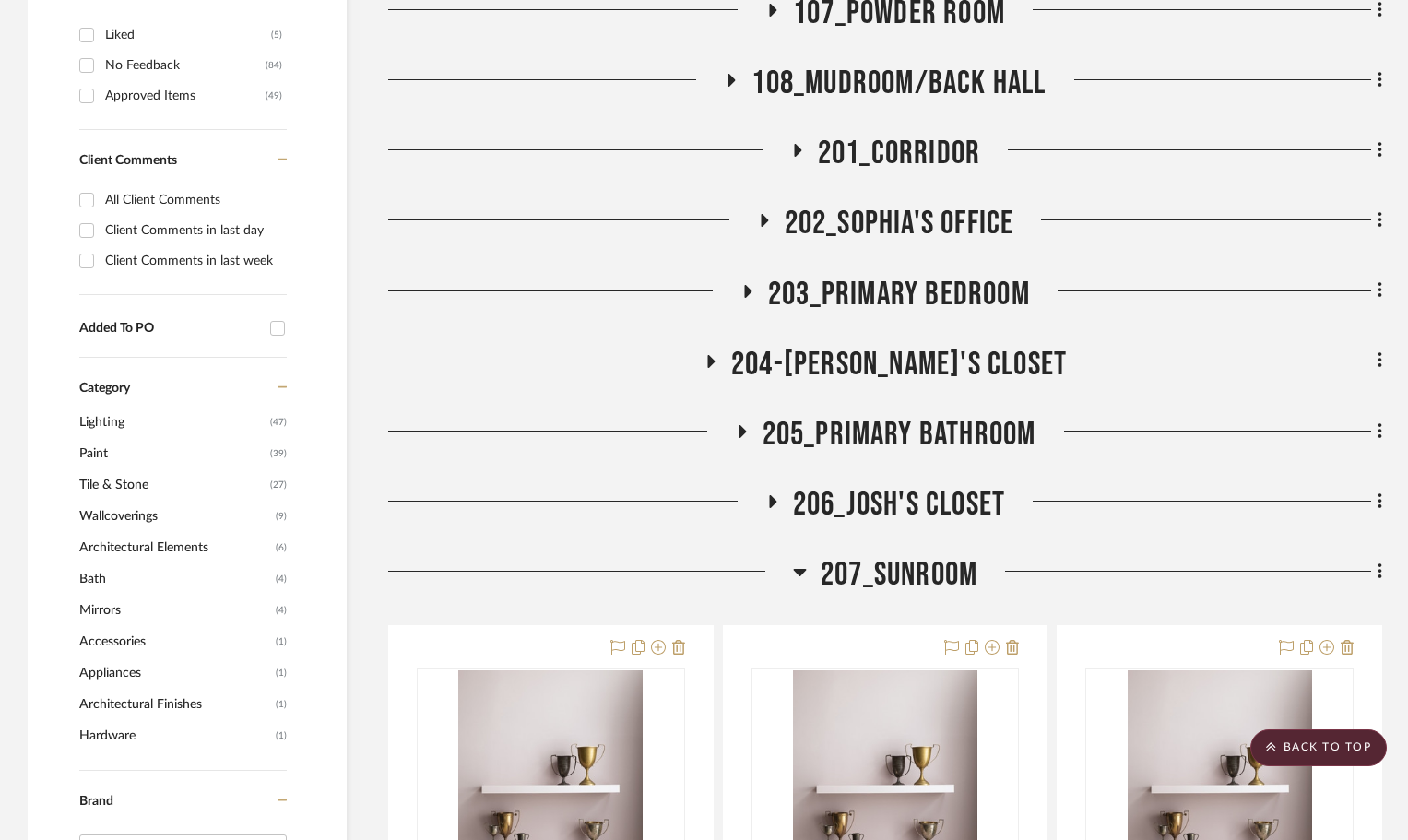
click at [772, 495] on icon at bounding box center [773, 501] width 7 height 13
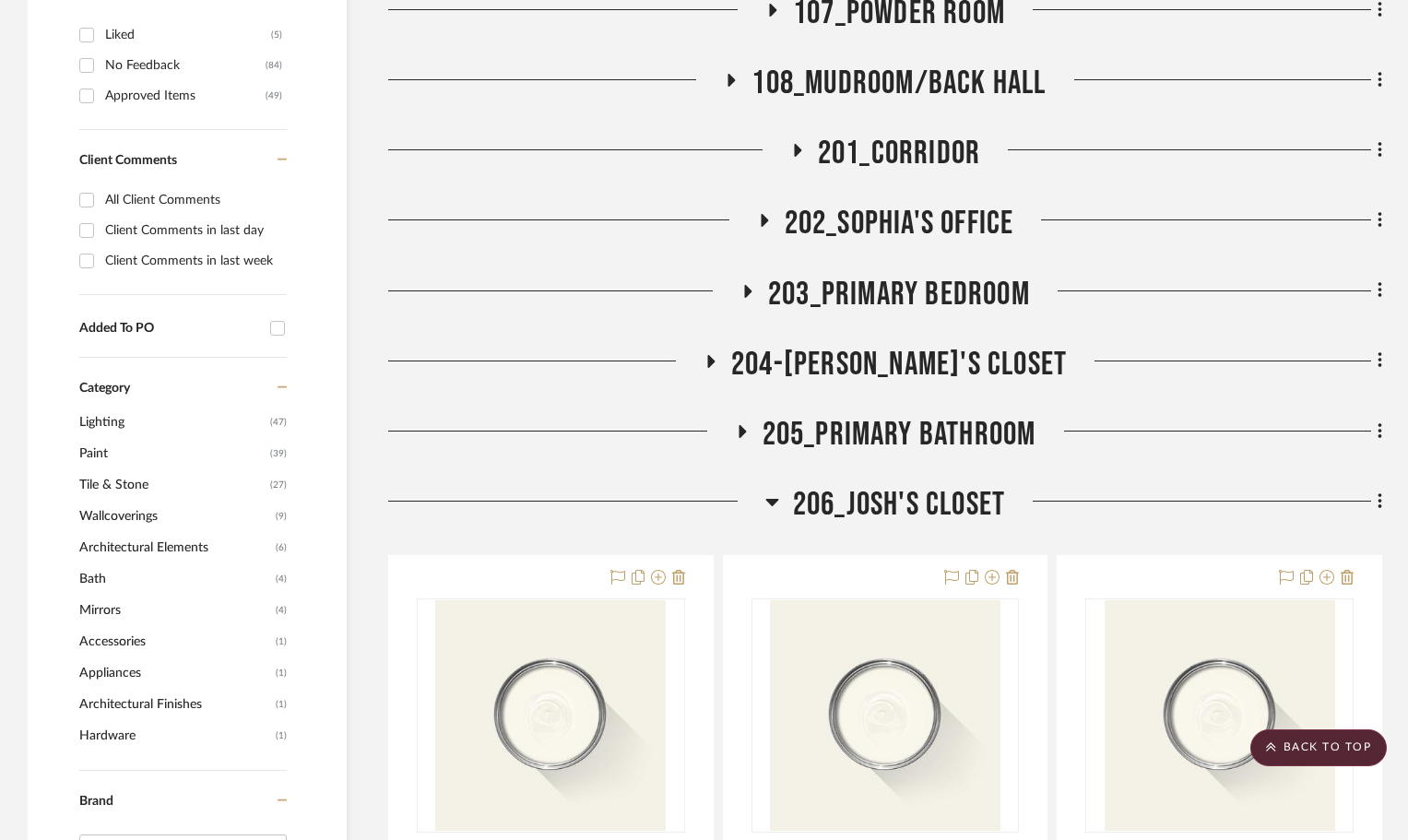
click at [772, 499] on icon at bounding box center [772, 502] width 13 height 7
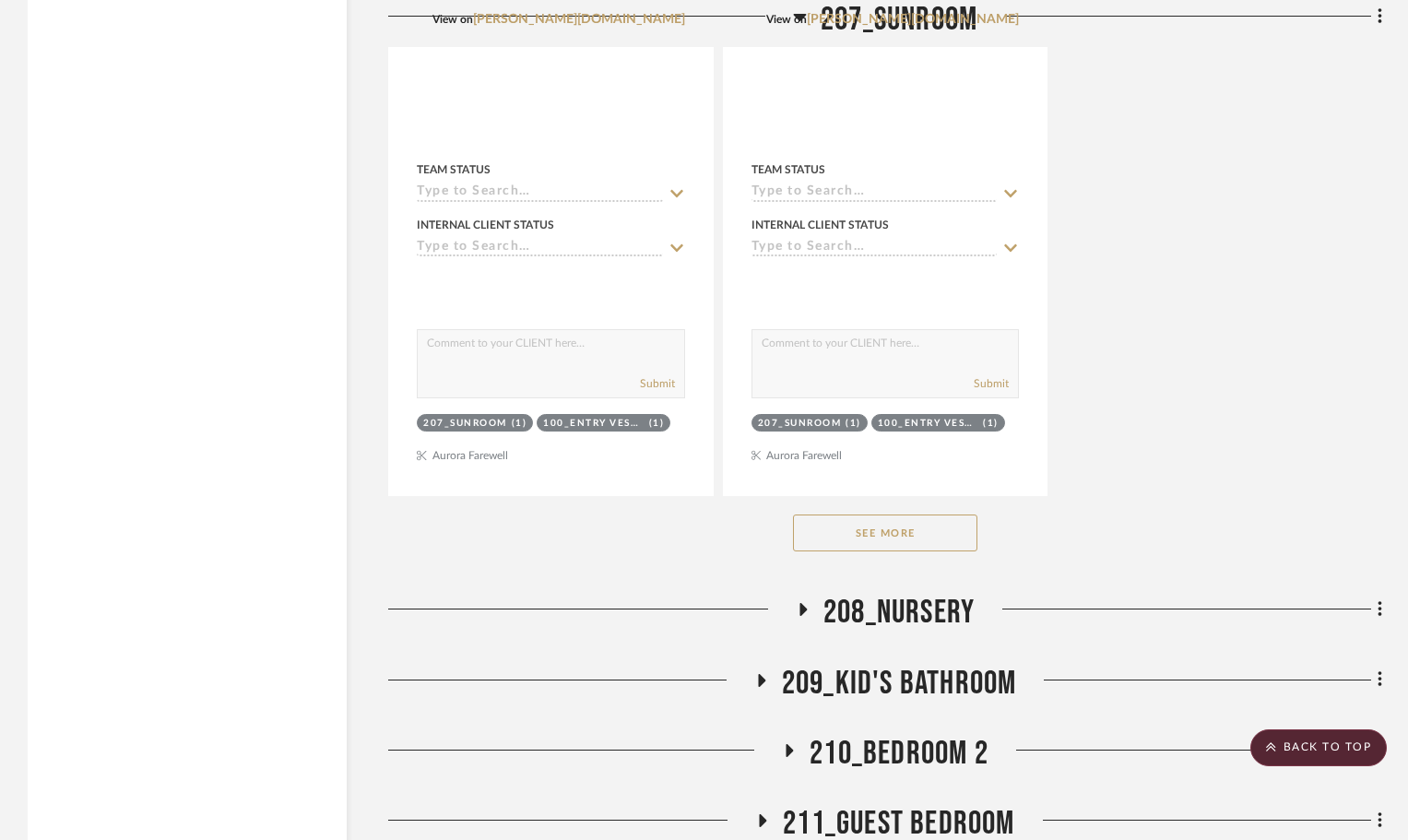
scroll to position [4240, 0]
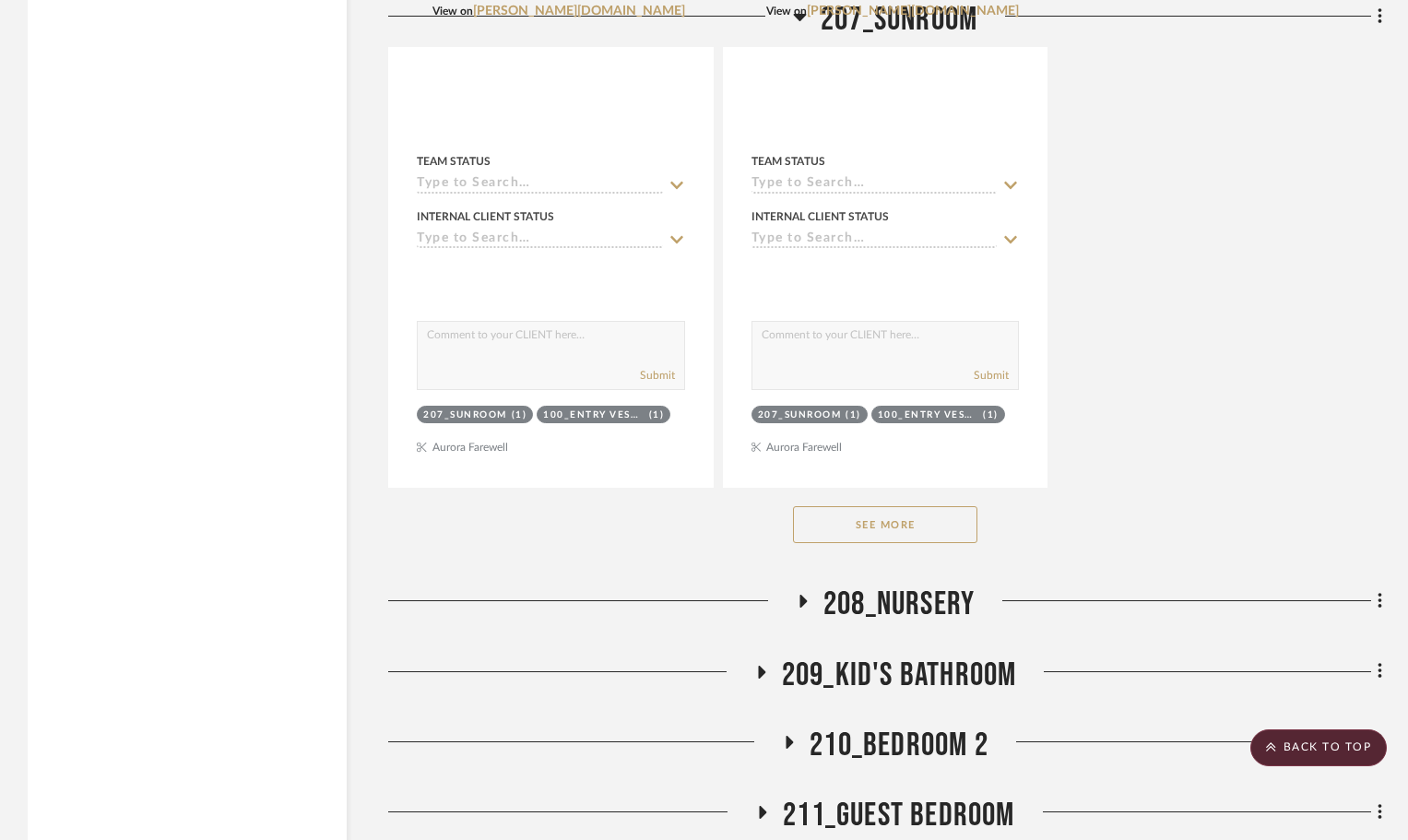
click at [796, 595] on icon at bounding box center [803, 601] width 22 height 14
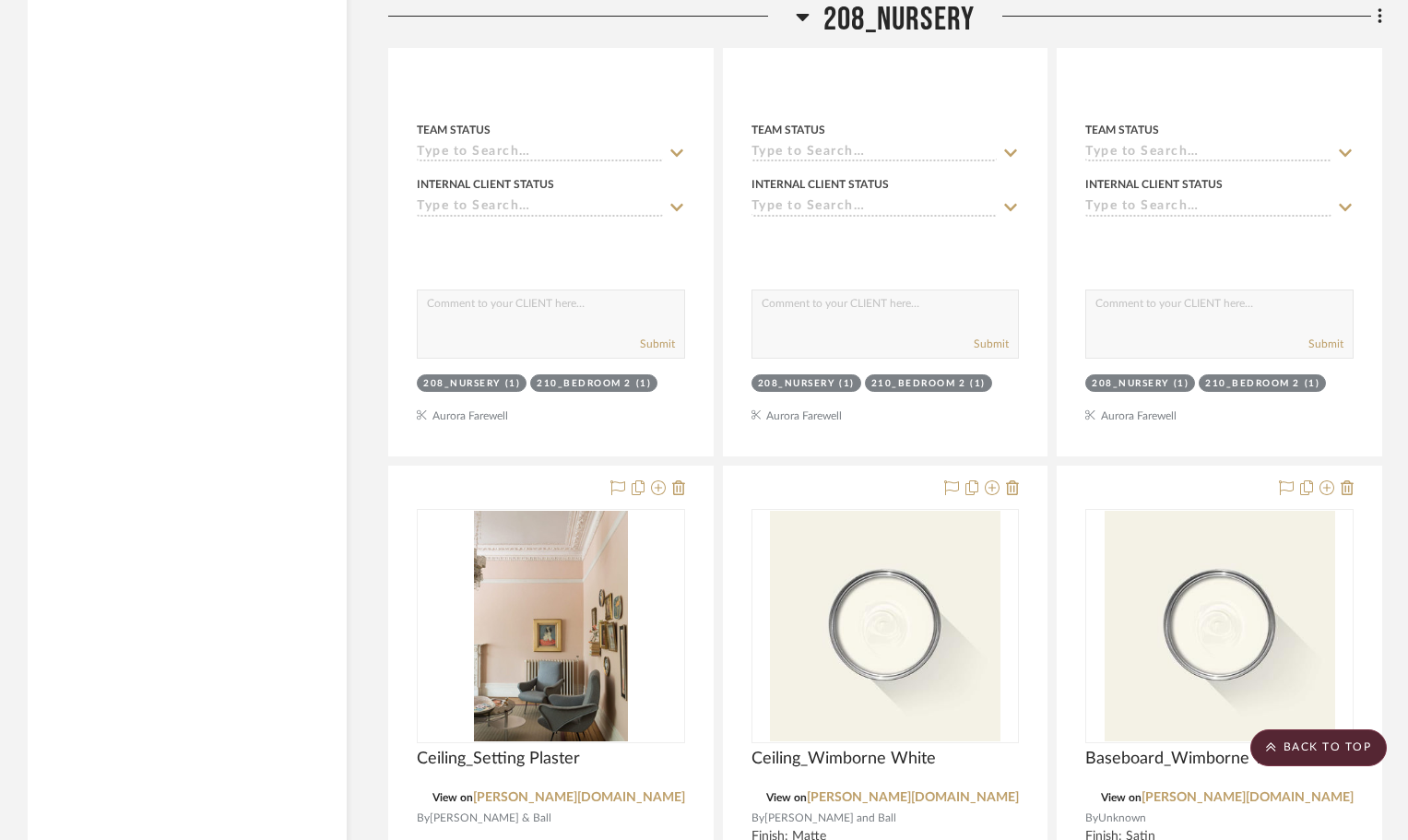
scroll to position [5254, 0]
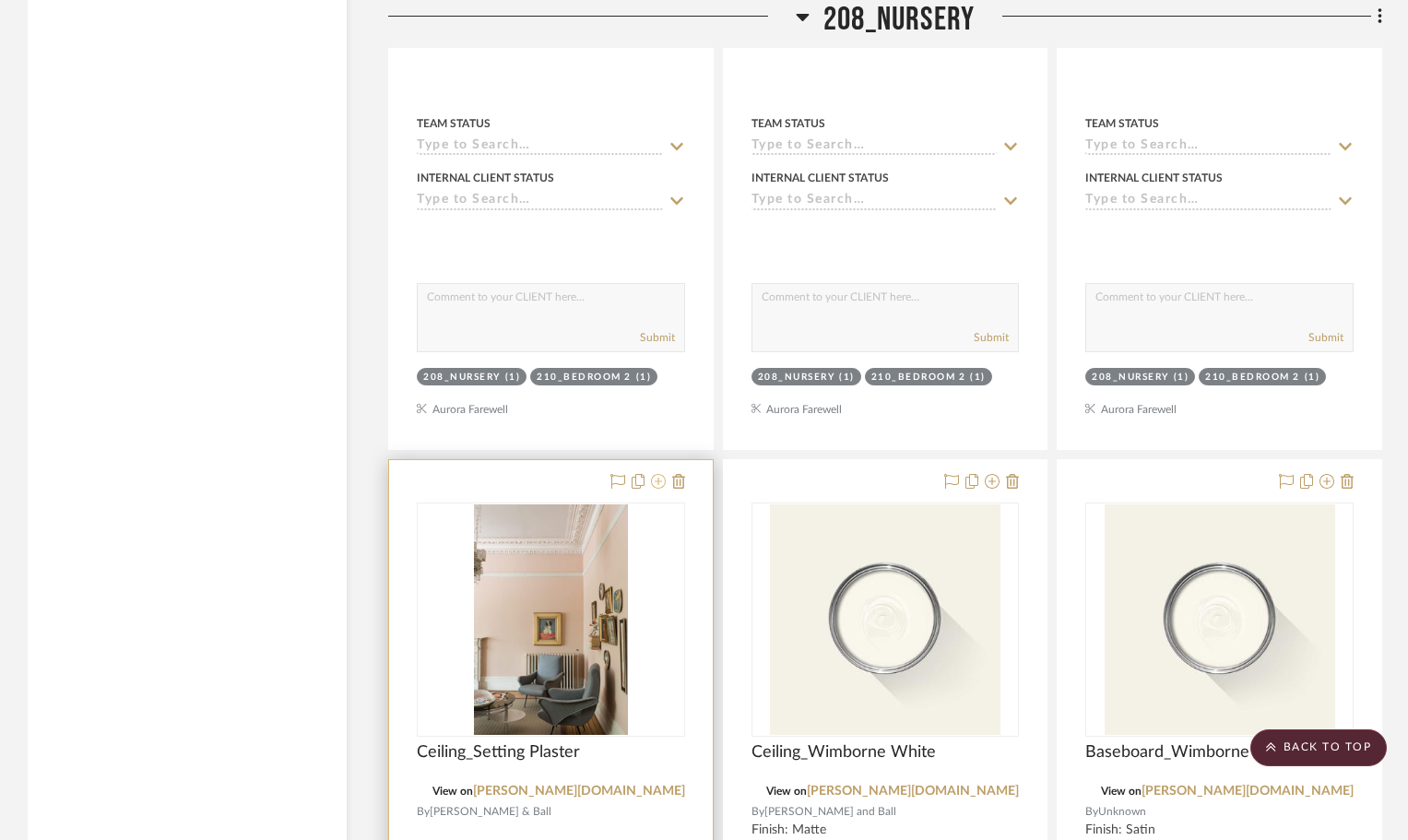
click at [660, 474] on icon at bounding box center [659, 482] width 15 height 15
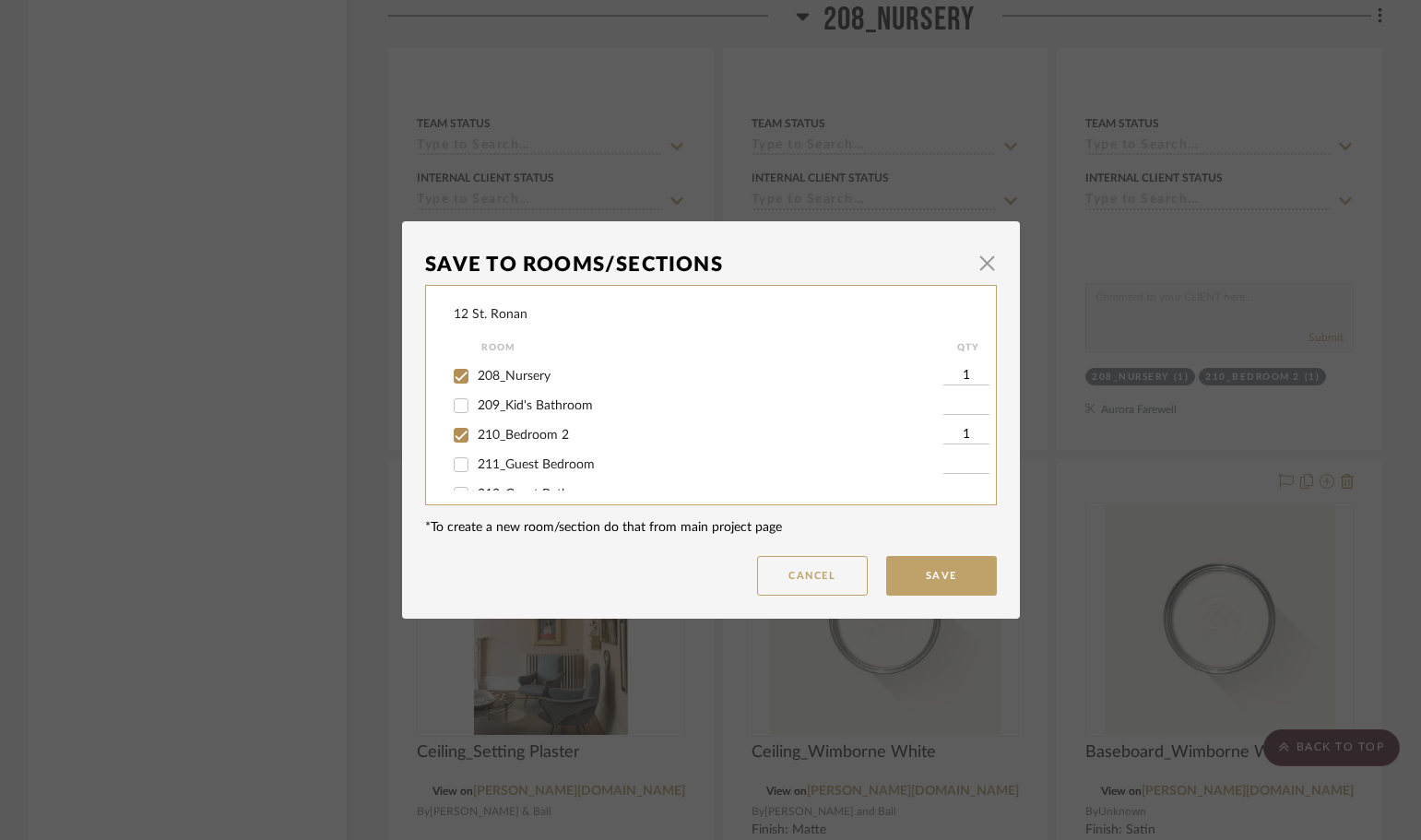
scroll to position [645, 0]
click at [455, 409] on input "210_Bedroom 2" at bounding box center [461, 407] width 30 height 30
checkbox input "false"
click at [452, 438] on input "208_Nursery" at bounding box center [461, 440] width 30 height 30
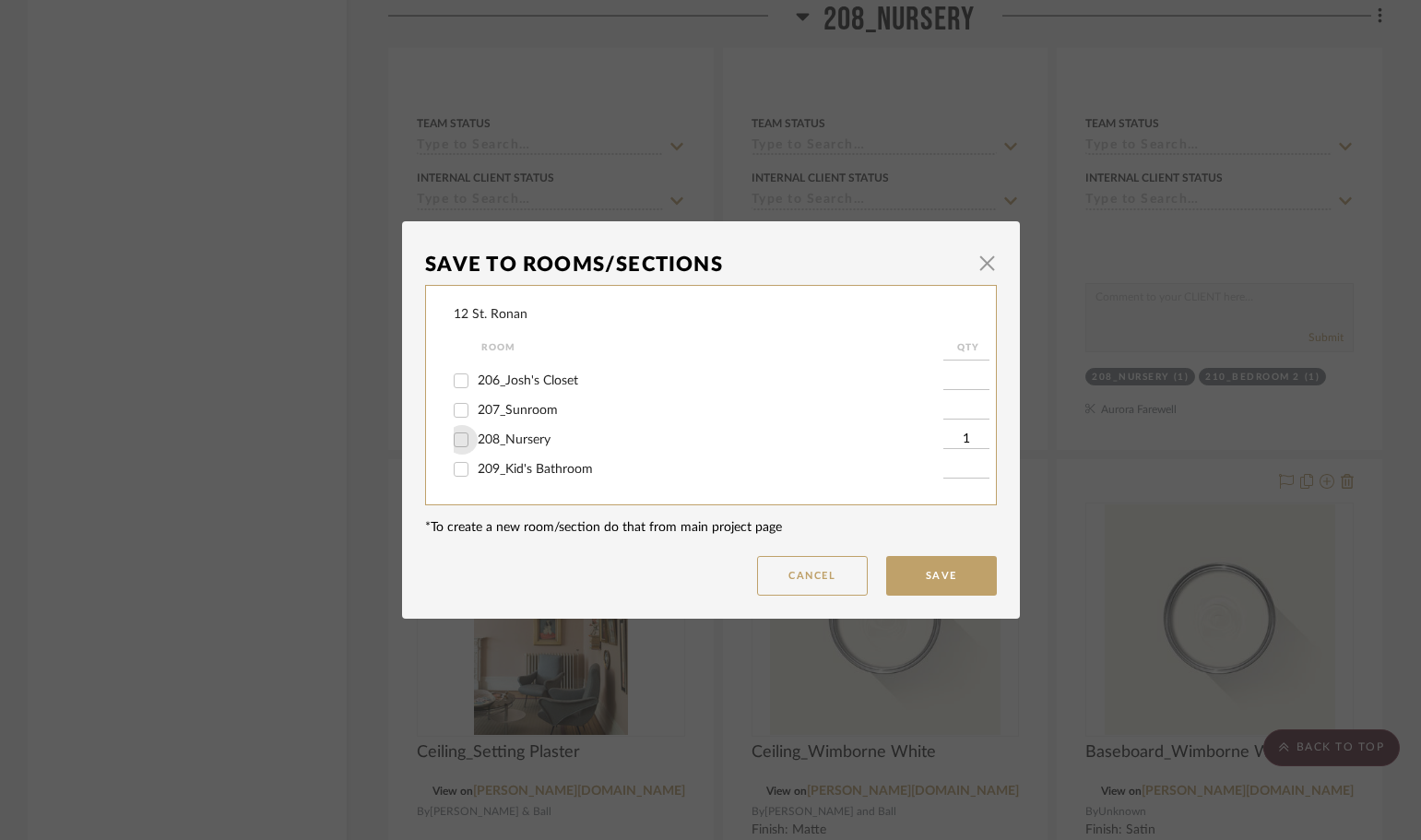
checkbox input "false"
click at [917, 572] on button "Save" at bounding box center [941, 575] width 110 height 39
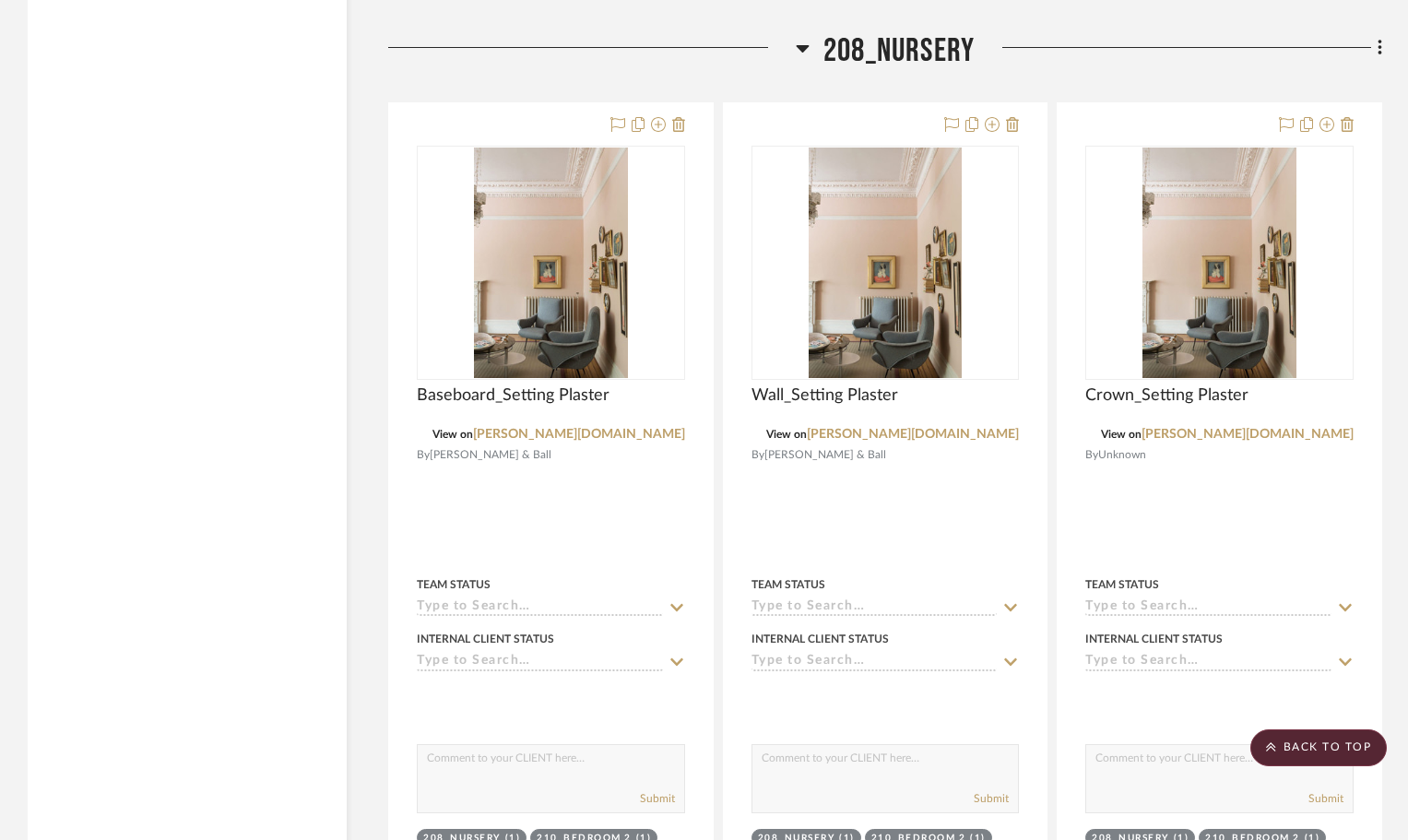
scroll to position [5163, 0]
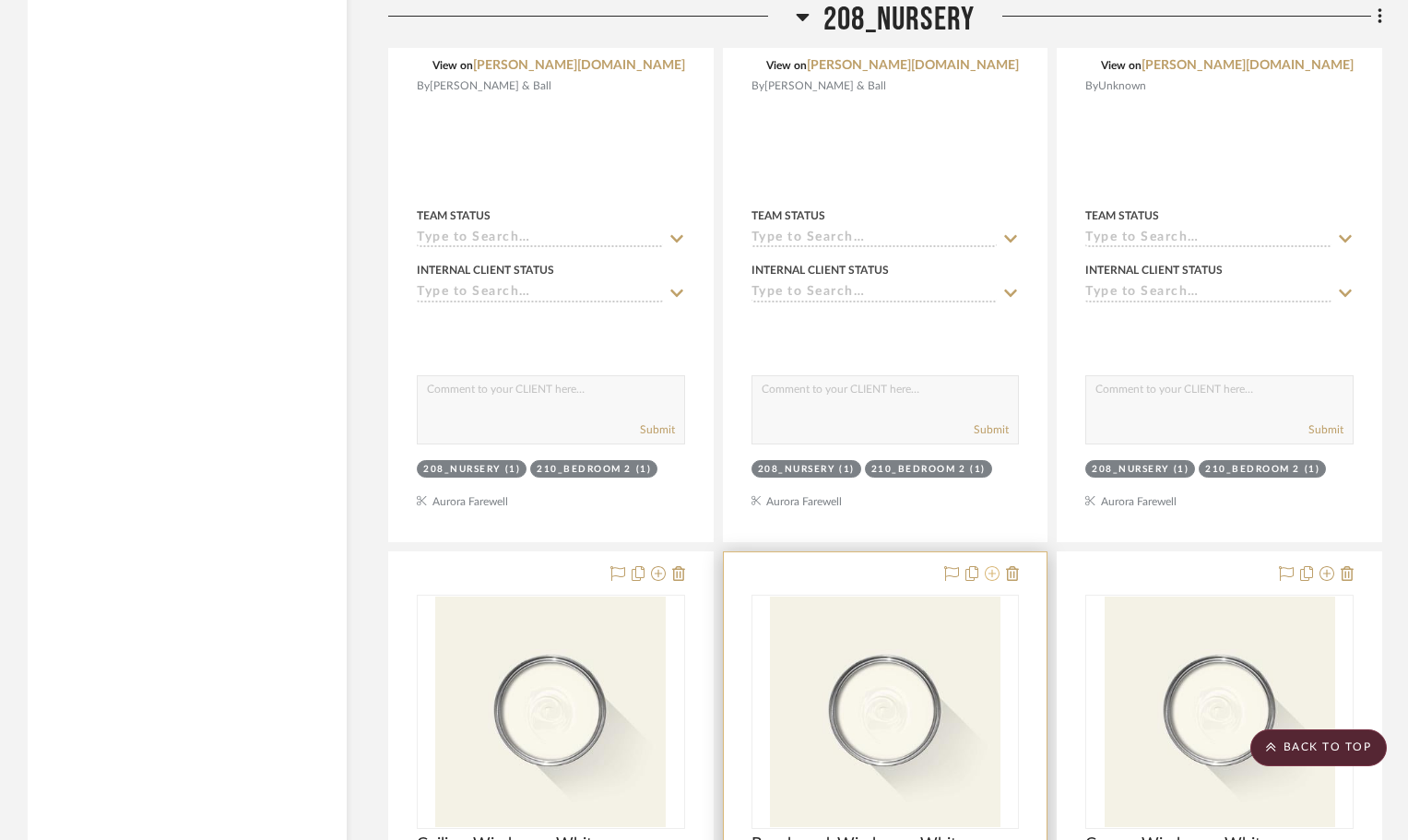
click at [994, 566] on icon at bounding box center [992, 573] width 15 height 15
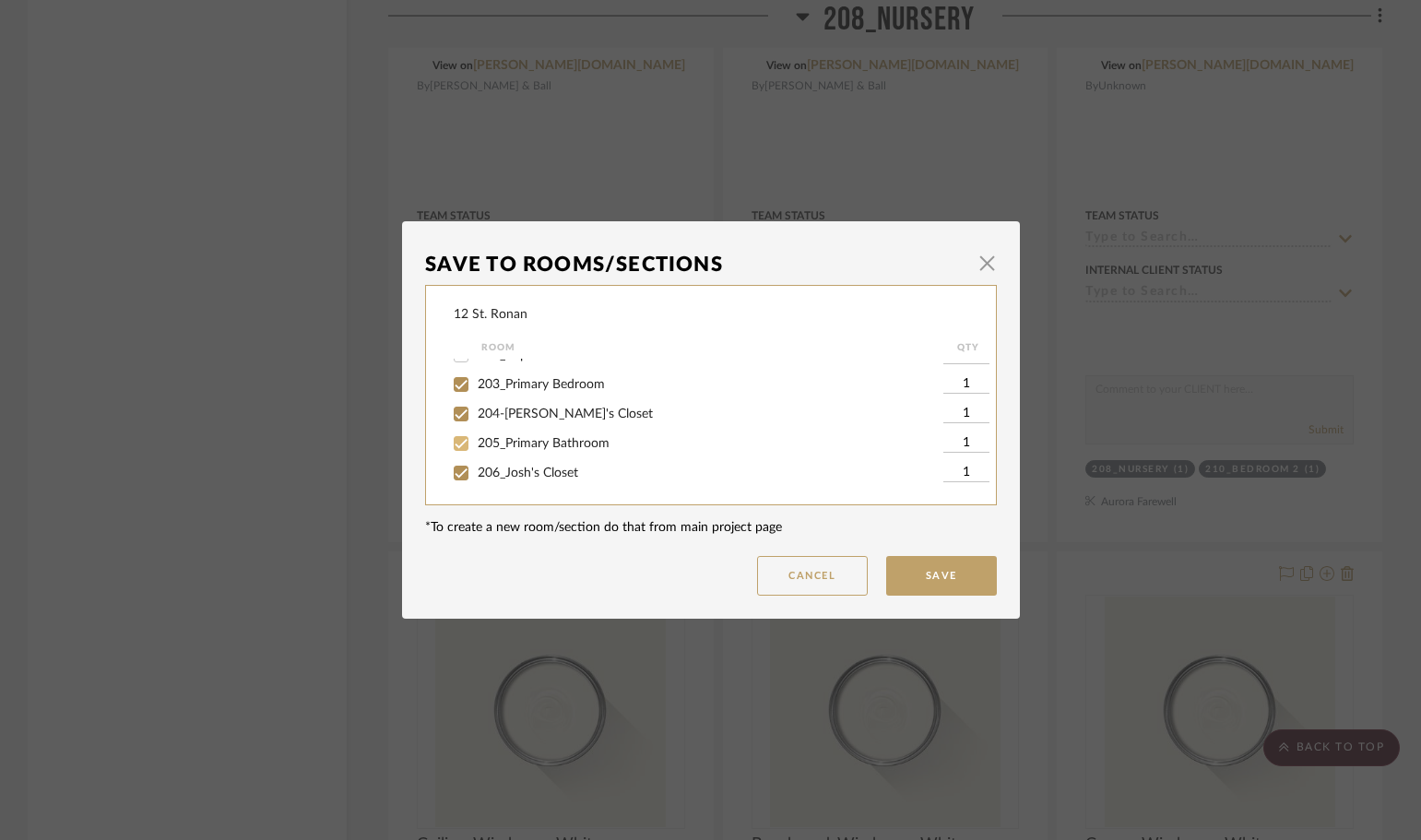
scroll to position [553, 0]
click at [455, 441] on input "208_Nursery" at bounding box center [461, 440] width 30 height 30
checkbox input "false"
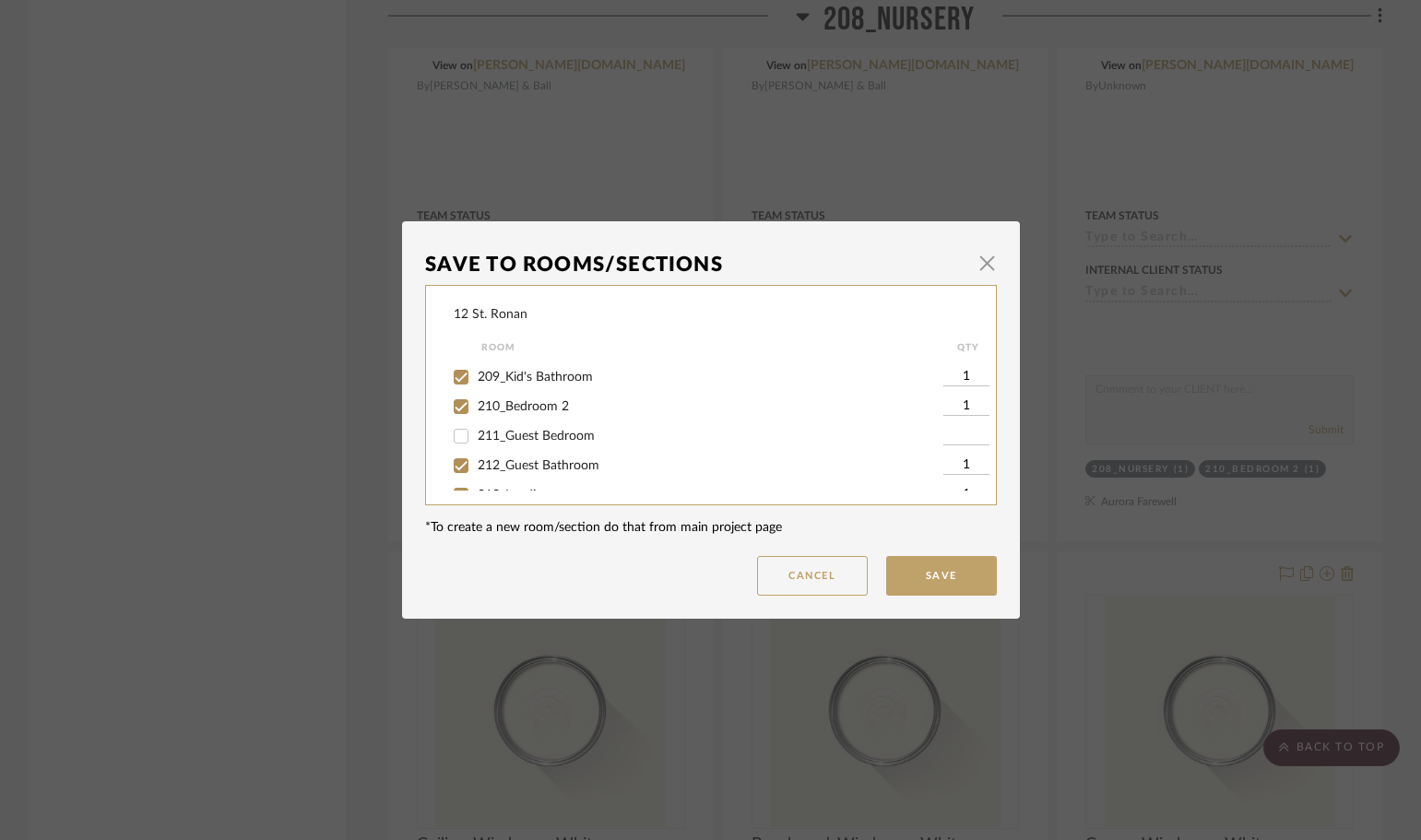
click at [451, 382] on input "209_Kid's Bathroom" at bounding box center [461, 377] width 30 height 30
checkbox input "false"
click at [451, 403] on input "210_Bedroom 2" at bounding box center [461, 407] width 30 height 30
checkbox input "false"
click at [456, 374] on input "209_Kid's Bathroom" at bounding box center [461, 377] width 30 height 30
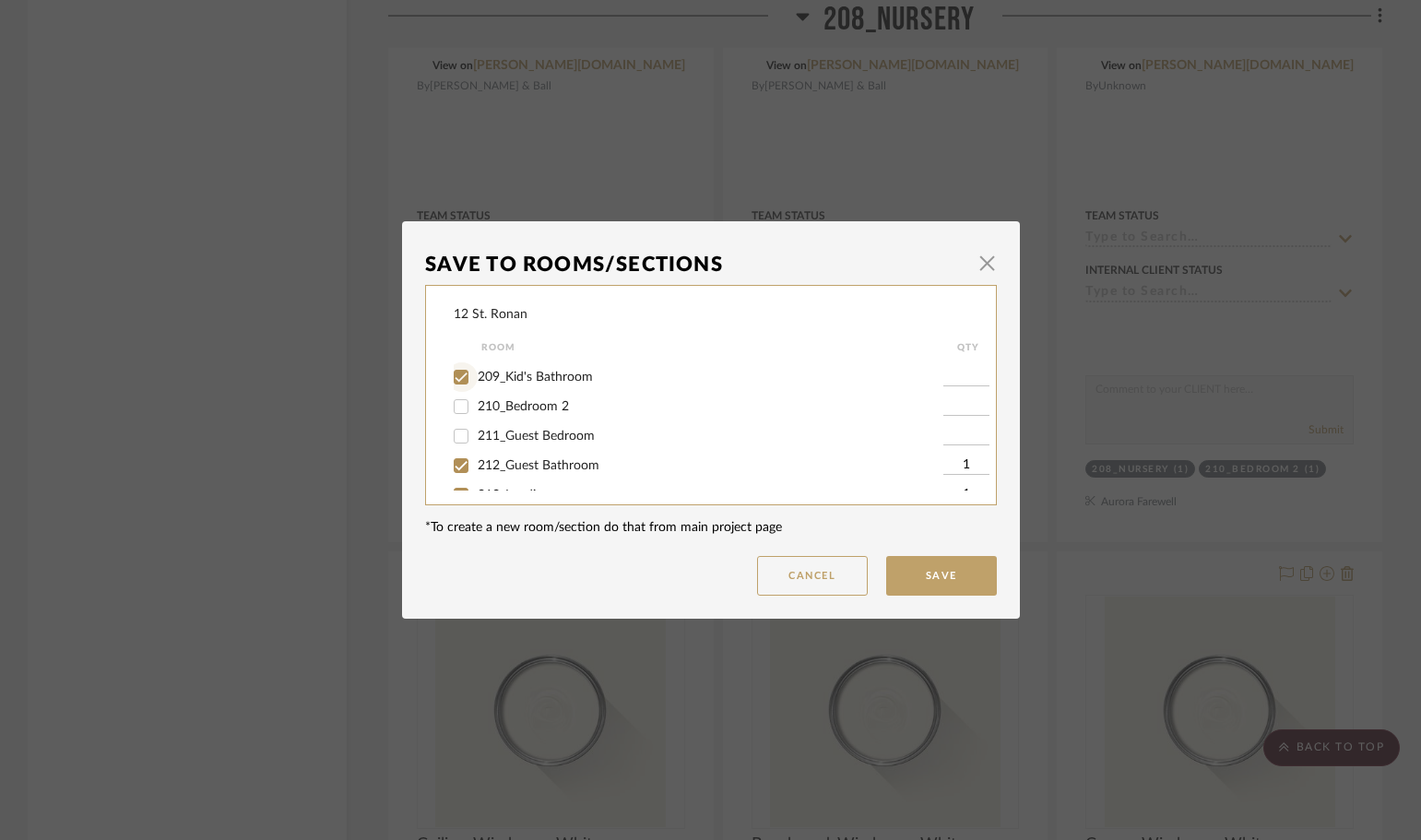
checkbox input "true"
type input "1"
click at [933, 575] on button "Save" at bounding box center [941, 575] width 110 height 39
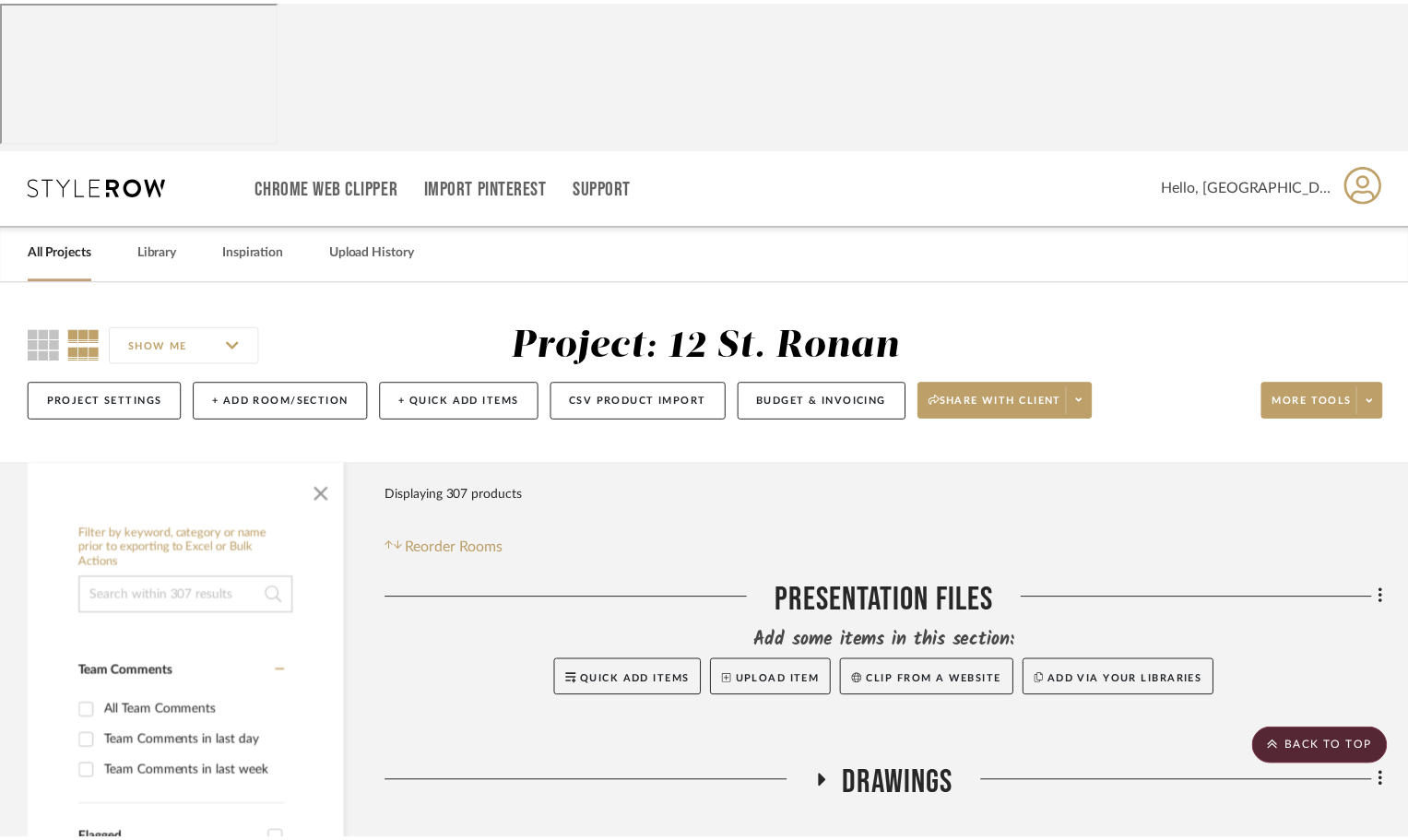
scroll to position [5163, 0]
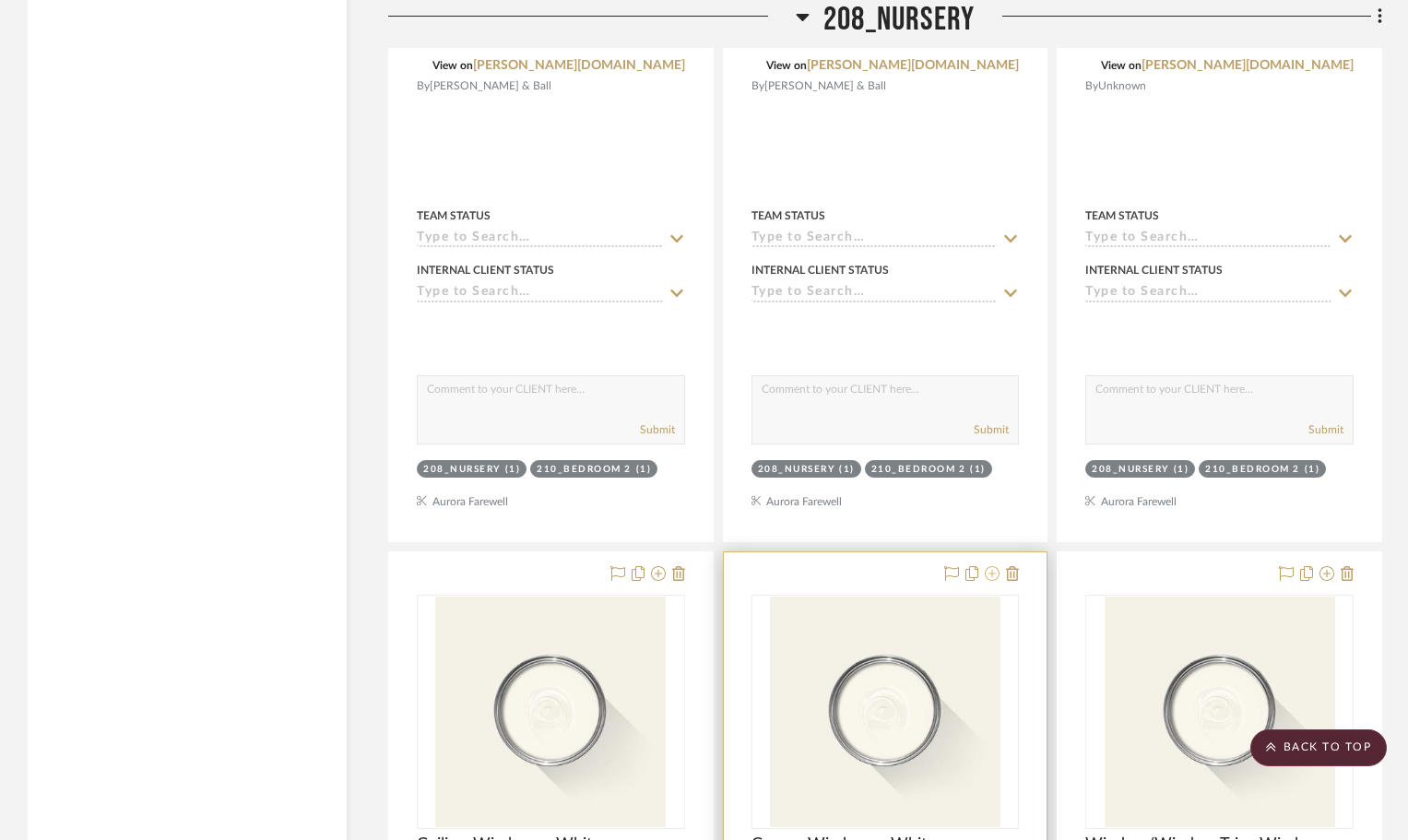
click at [990, 566] on icon at bounding box center [992, 573] width 15 height 15
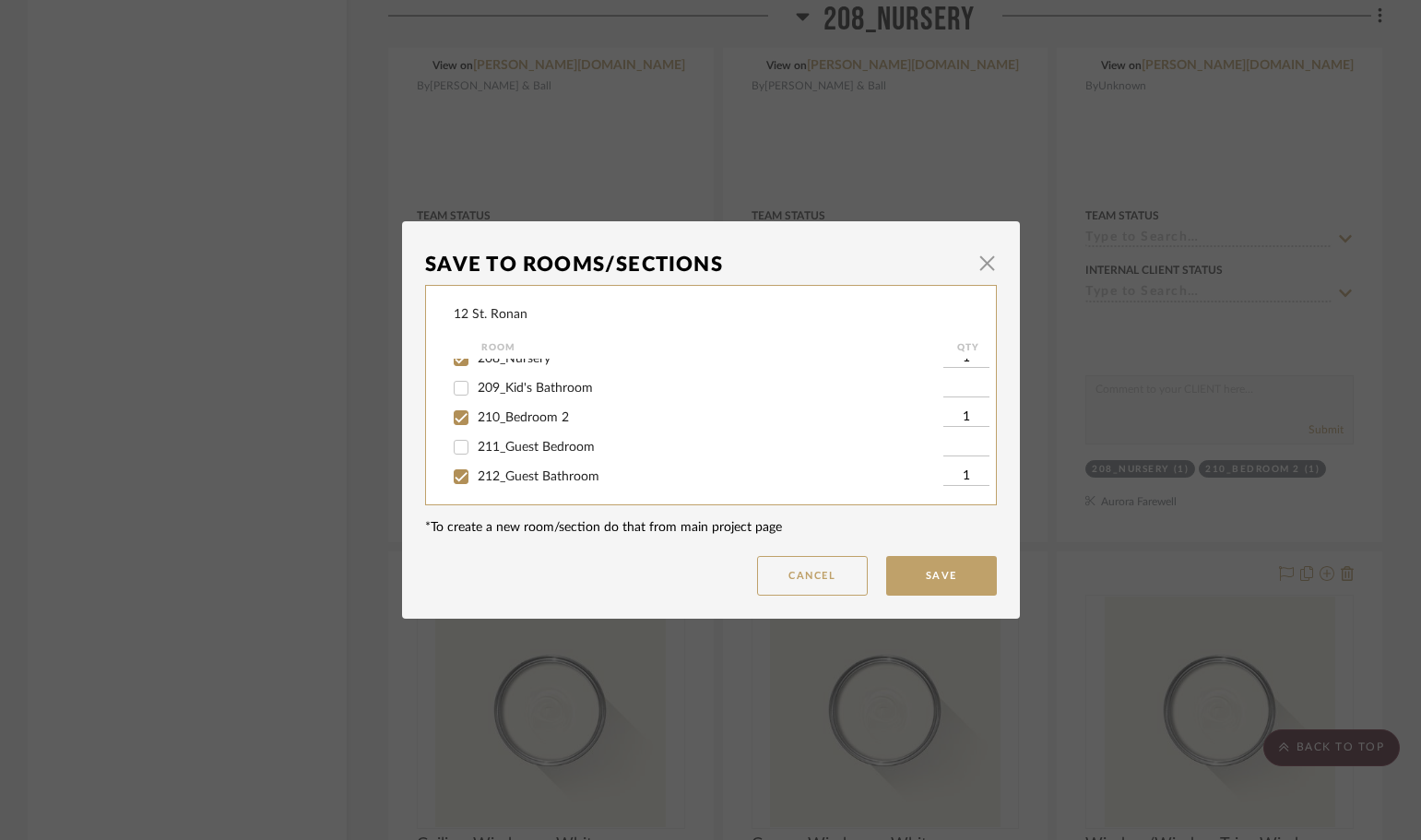
scroll to position [645, 0]
click at [457, 409] on input "210_Bedroom 2" at bounding box center [461, 407] width 30 height 30
checkbox input "false"
click at [456, 437] on input "208_Nursery" at bounding box center [461, 440] width 30 height 30
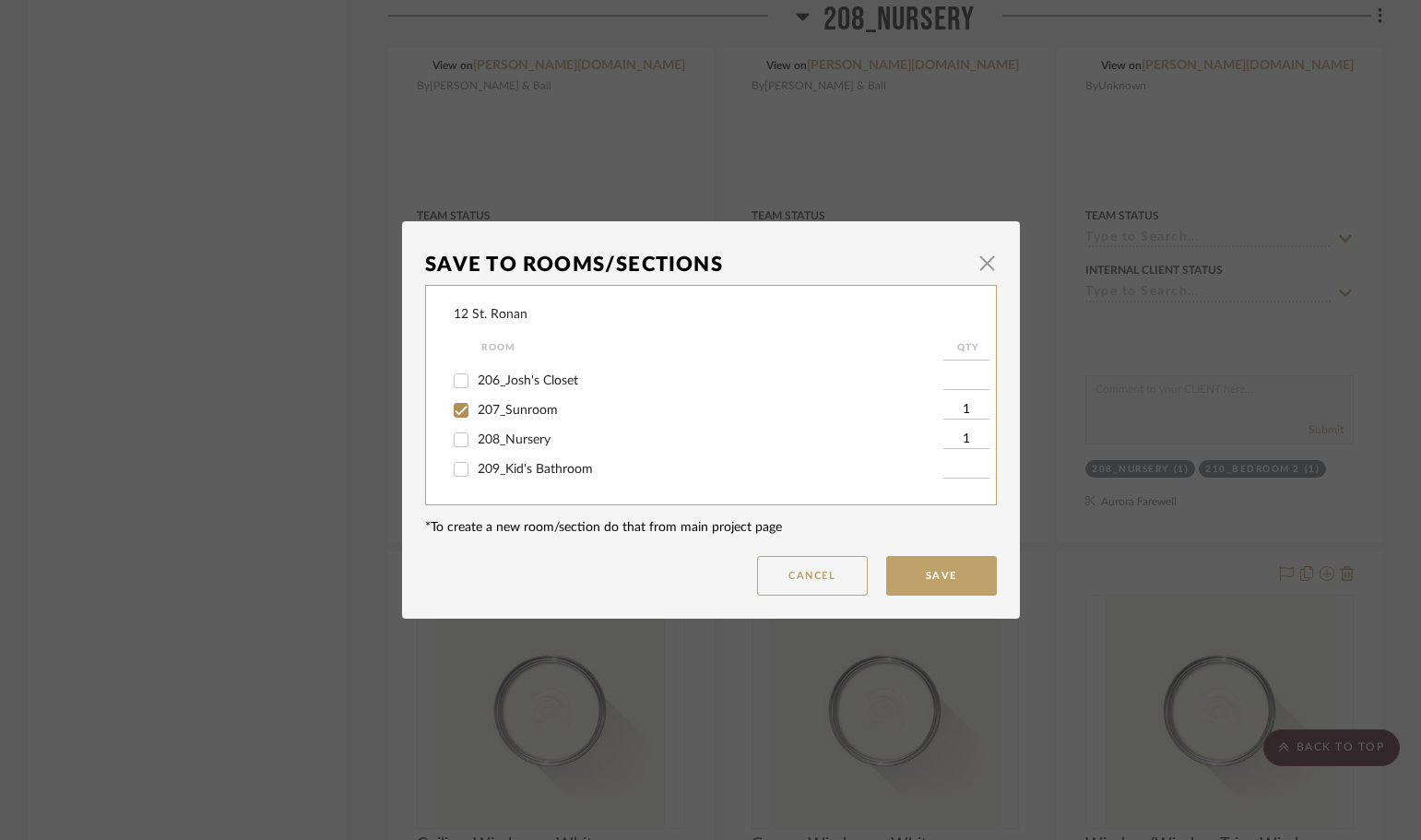
checkbox input "false"
click at [963, 575] on button "Save" at bounding box center [941, 575] width 110 height 39
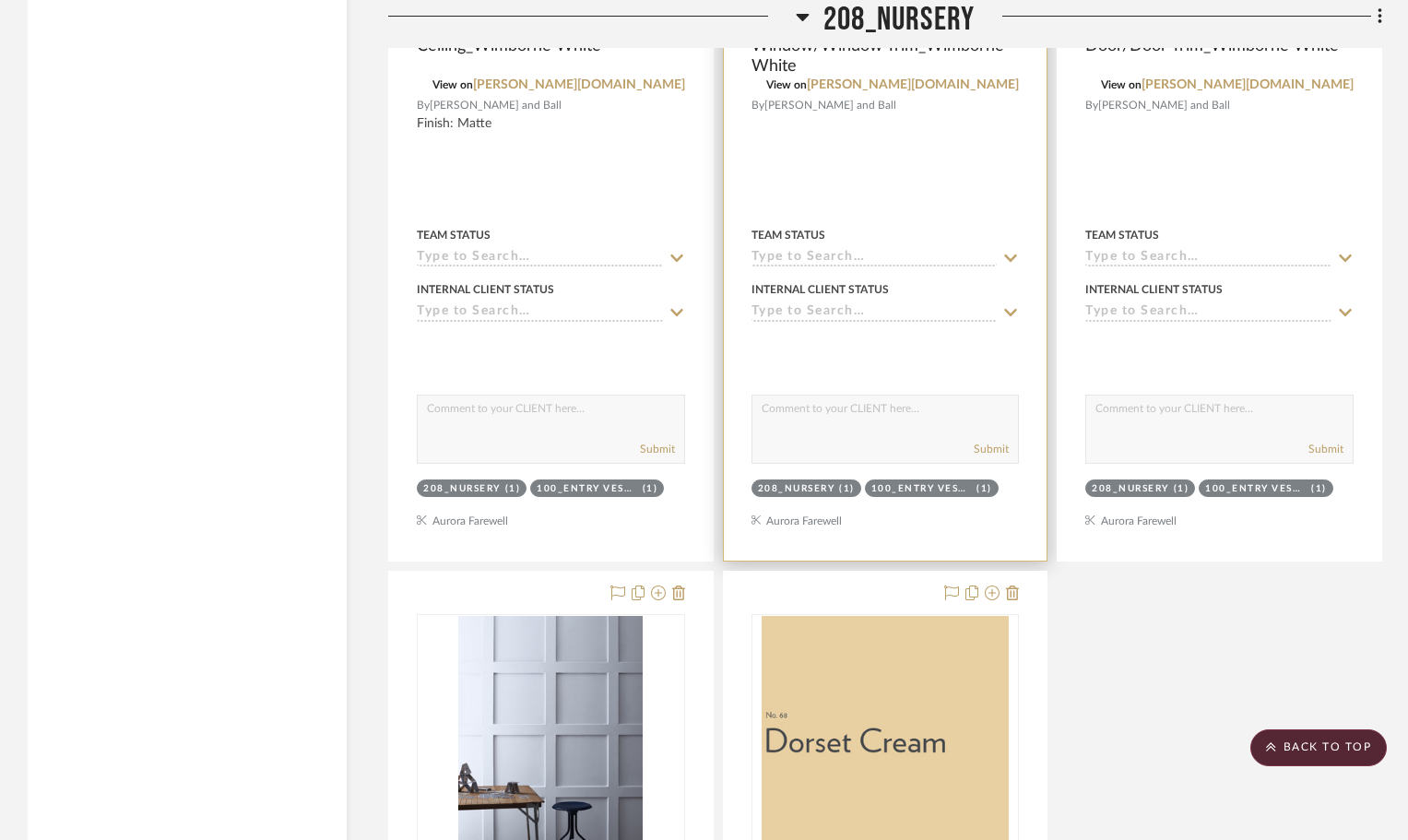
scroll to position [5992, 0]
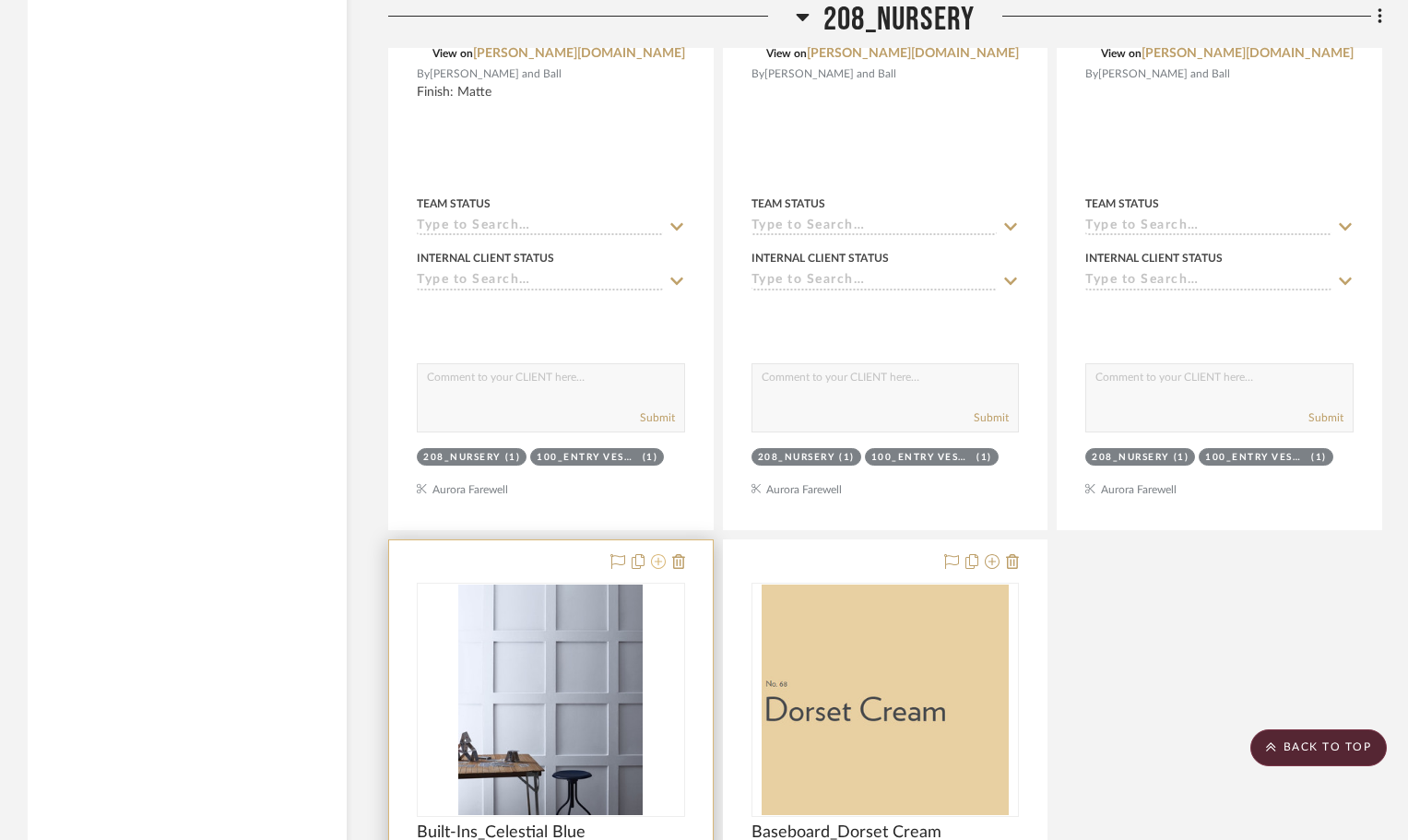
click at [659, 554] on icon at bounding box center [659, 561] width 15 height 15
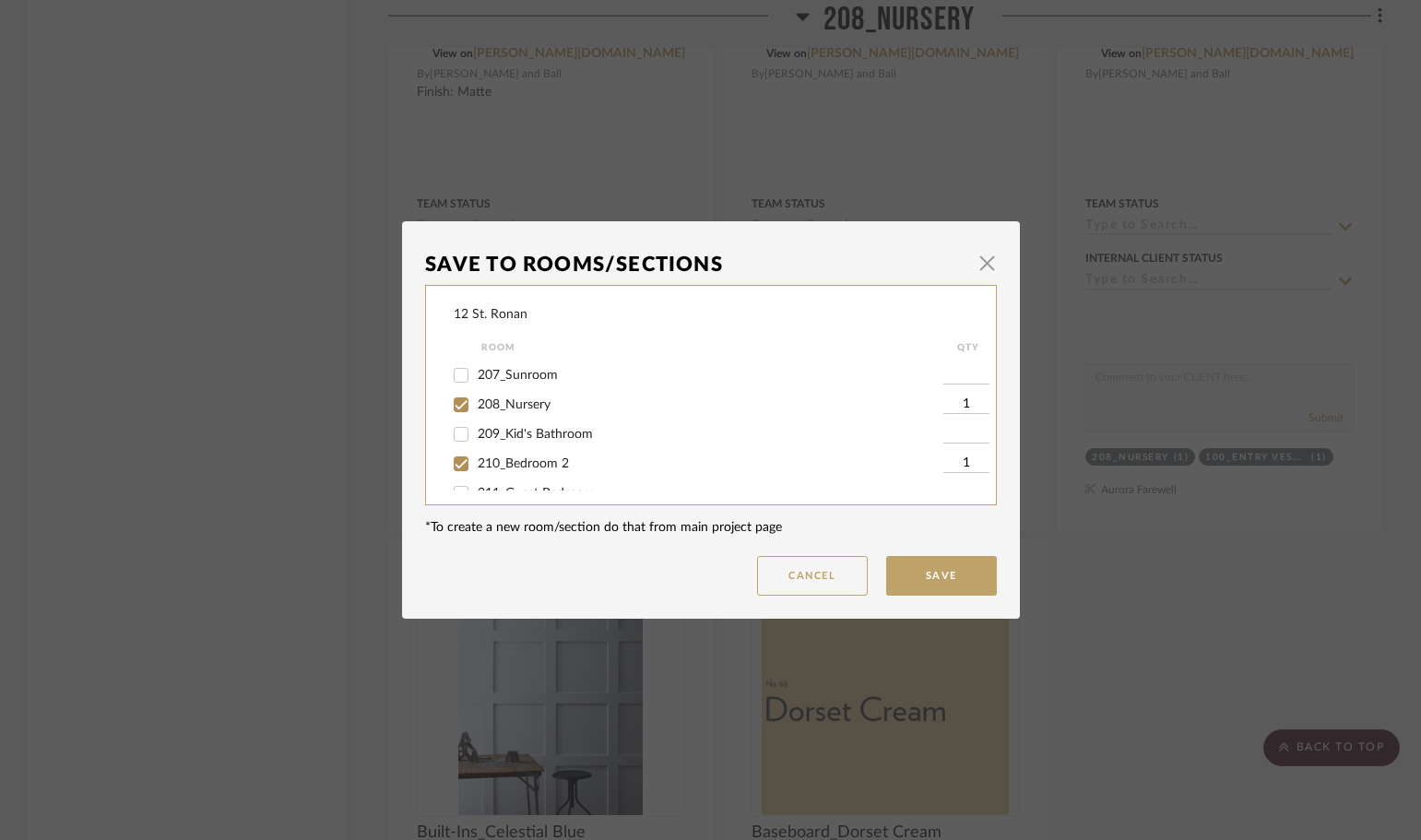
scroll to position [553, 0]
click at [459, 447] on input "208_Nursery" at bounding box center [461, 440] width 30 height 30
checkbox input "false"
click at [457, 410] on input "210_Bedroom 2" at bounding box center [461, 407] width 30 height 30
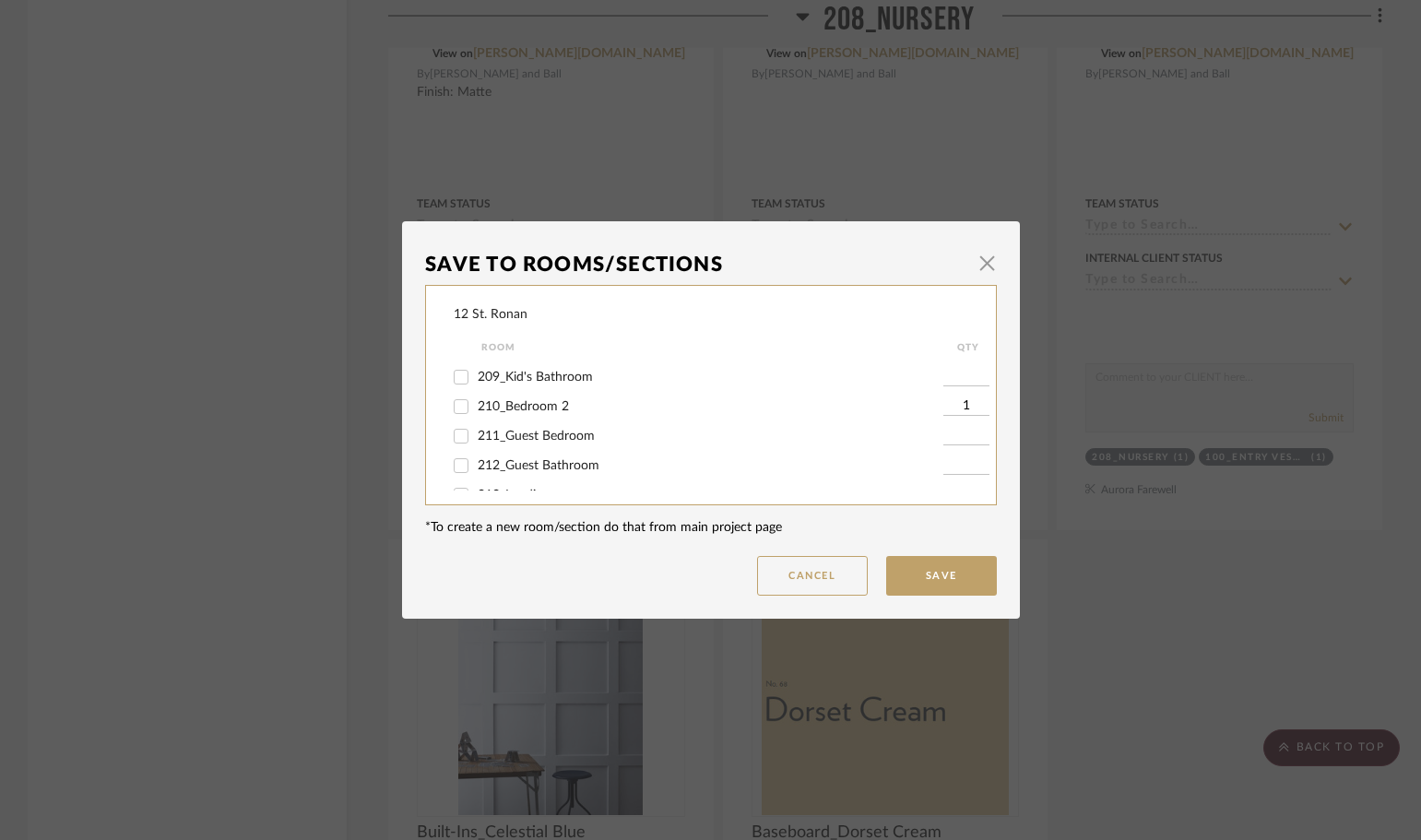
checkbox input "false"
click at [911, 569] on button "Save" at bounding box center [941, 575] width 110 height 39
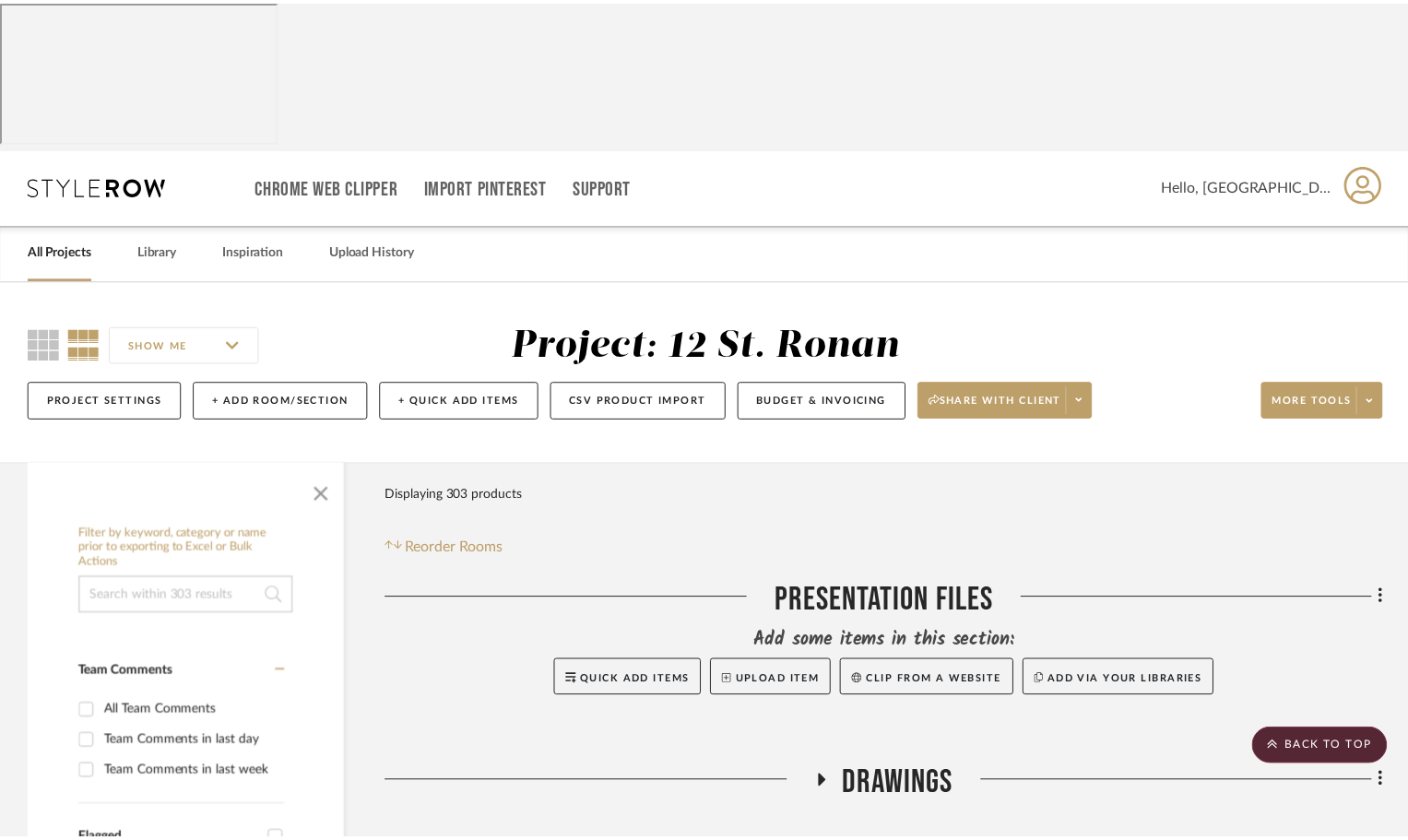
scroll to position [5992, 0]
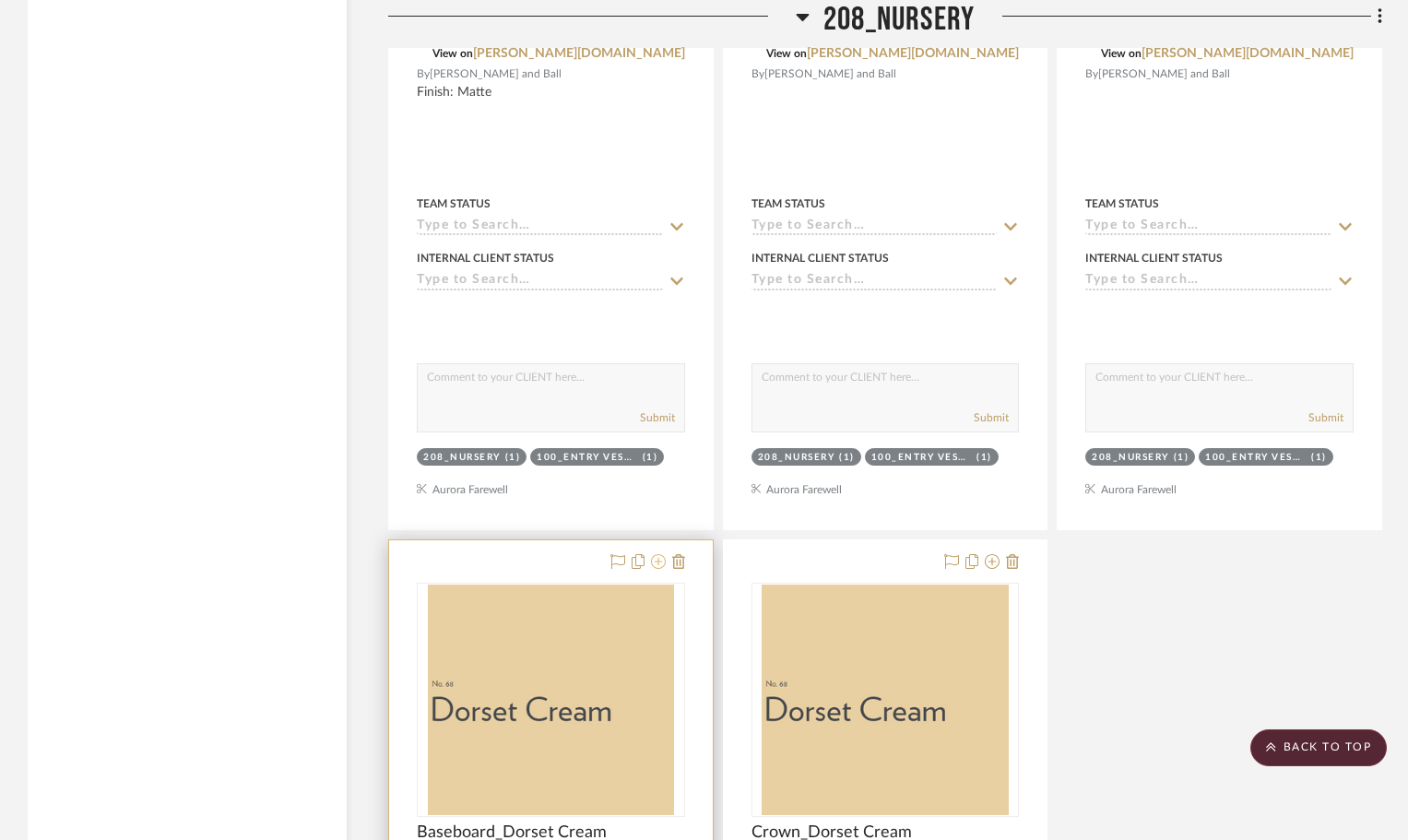
click at [654, 554] on icon at bounding box center [659, 561] width 15 height 15
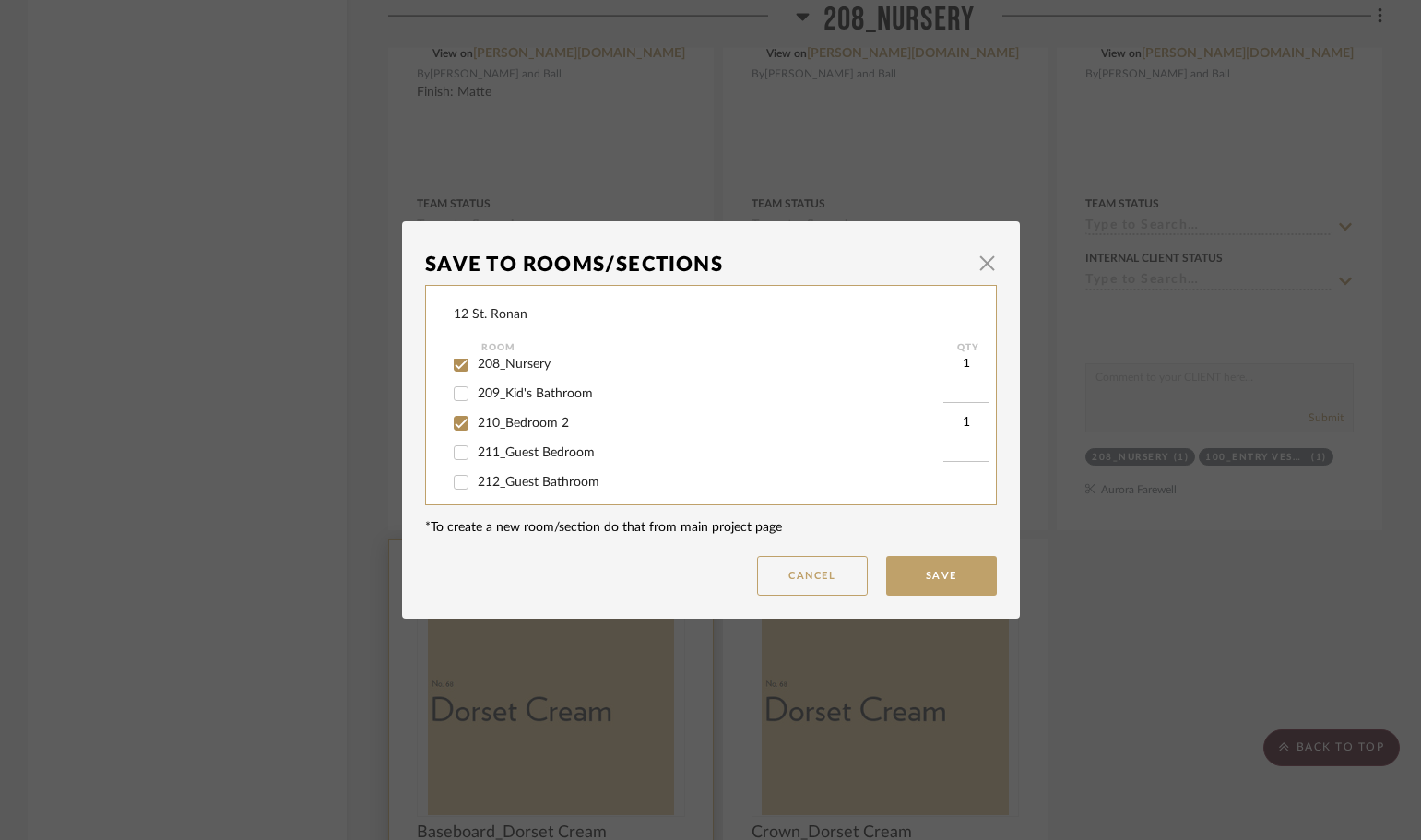
scroll to position [645, 0]
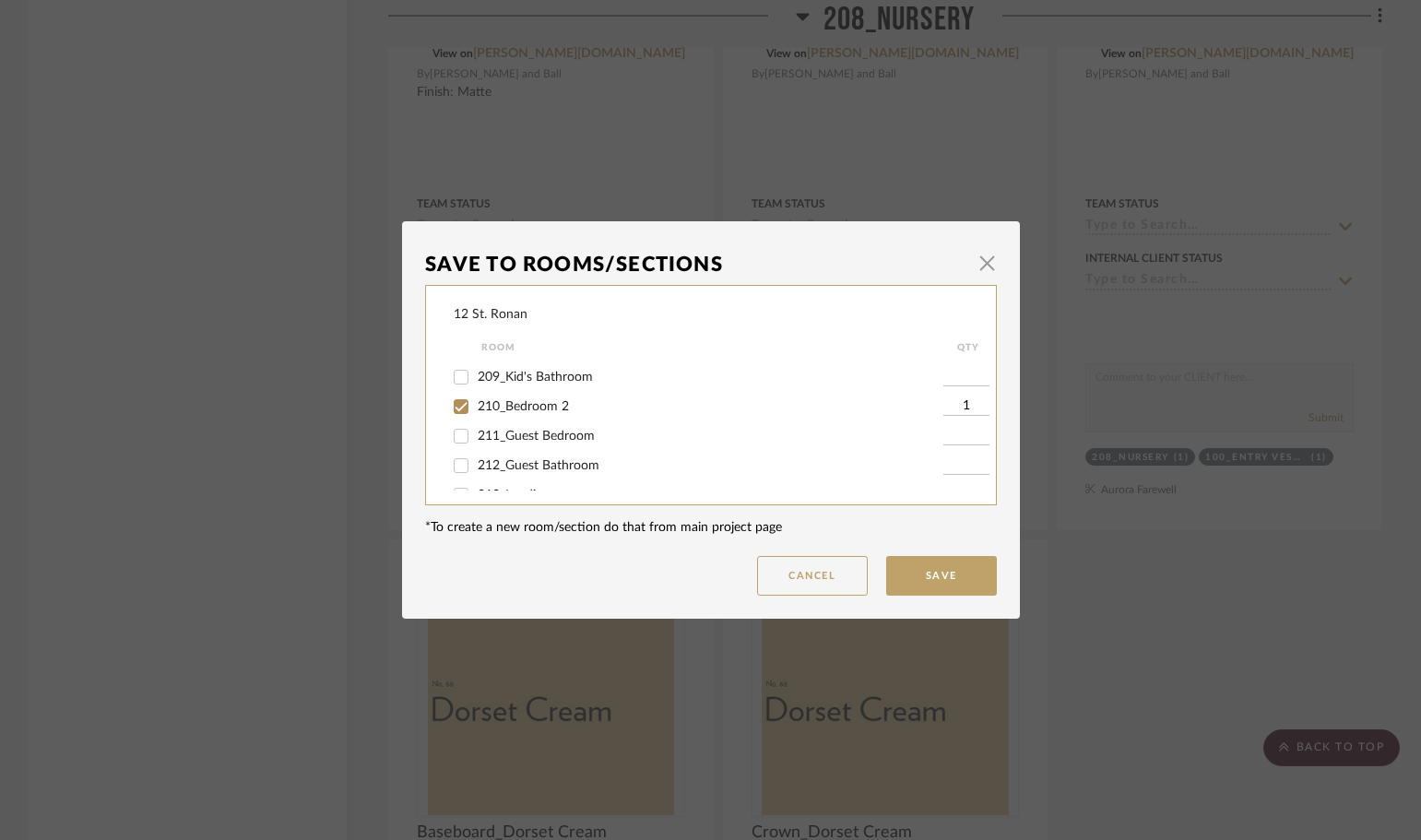
click at [460, 406] on input "210_Bedroom 2" at bounding box center [461, 407] width 30 height 30
checkbox input "false"
click at [462, 438] on input "208_Nursery" at bounding box center [461, 440] width 30 height 30
checkbox input "false"
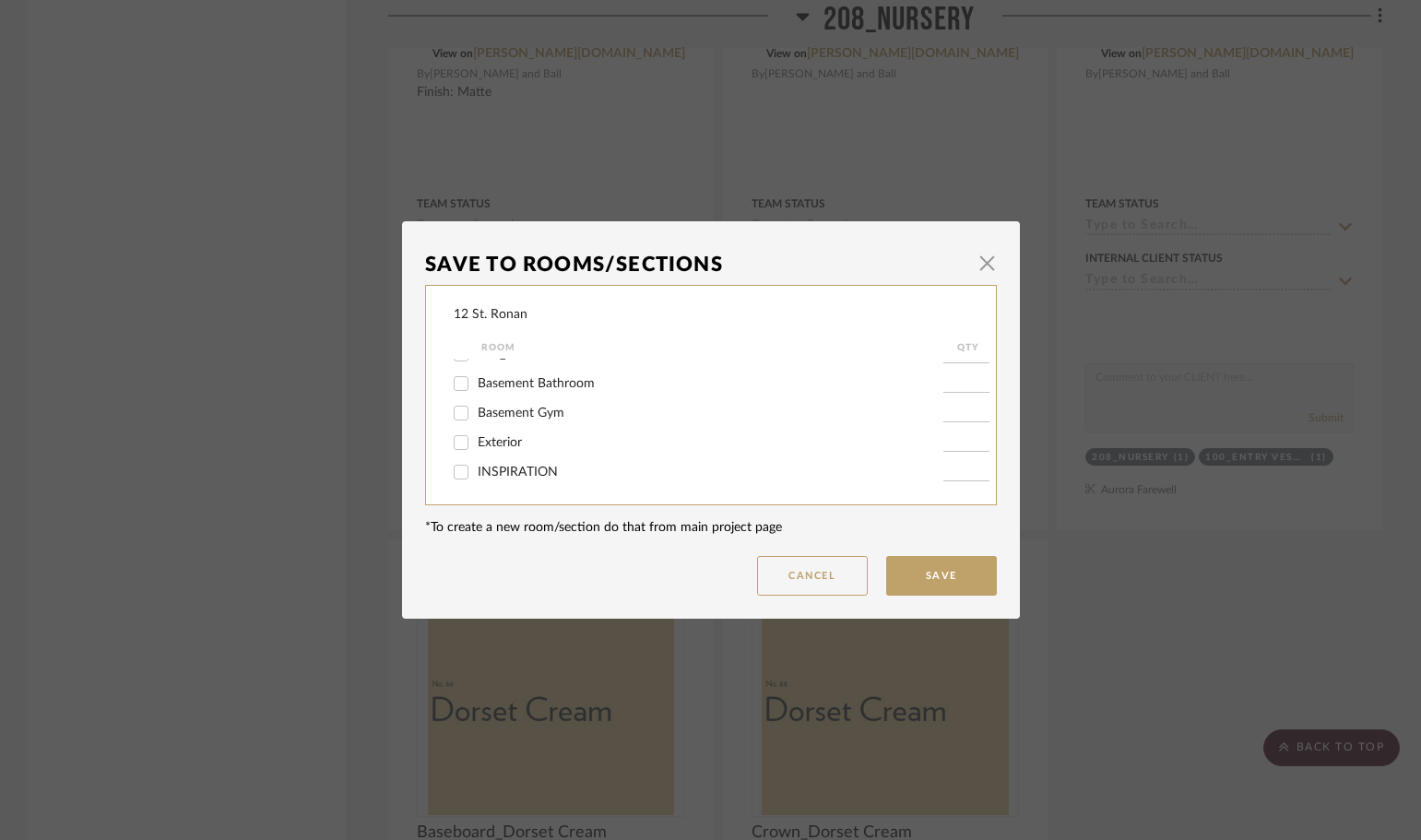
scroll to position [817, 0]
click at [930, 585] on button "Save" at bounding box center [941, 575] width 110 height 39
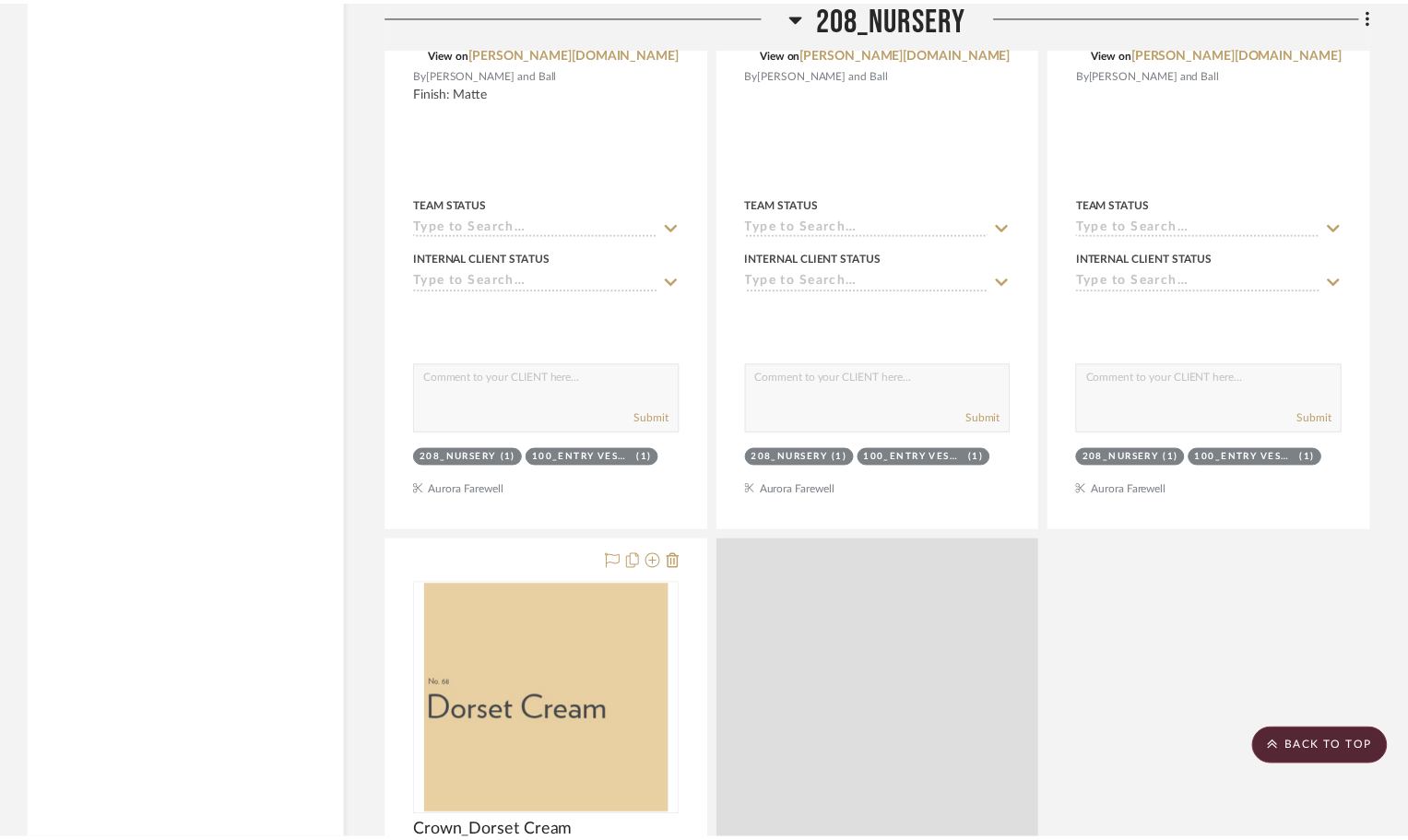
scroll to position [5992, 0]
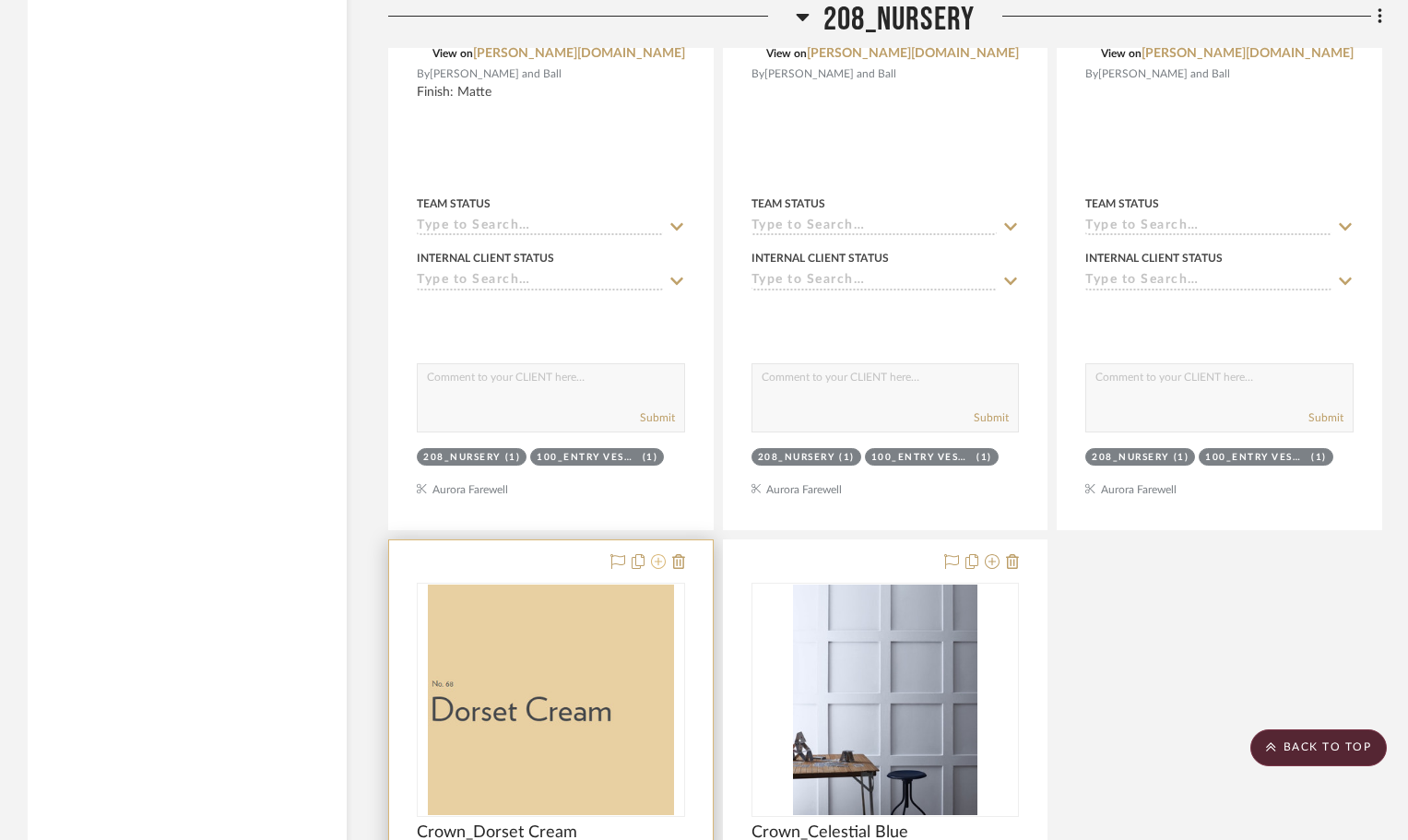
click at [657, 554] on icon at bounding box center [659, 561] width 15 height 15
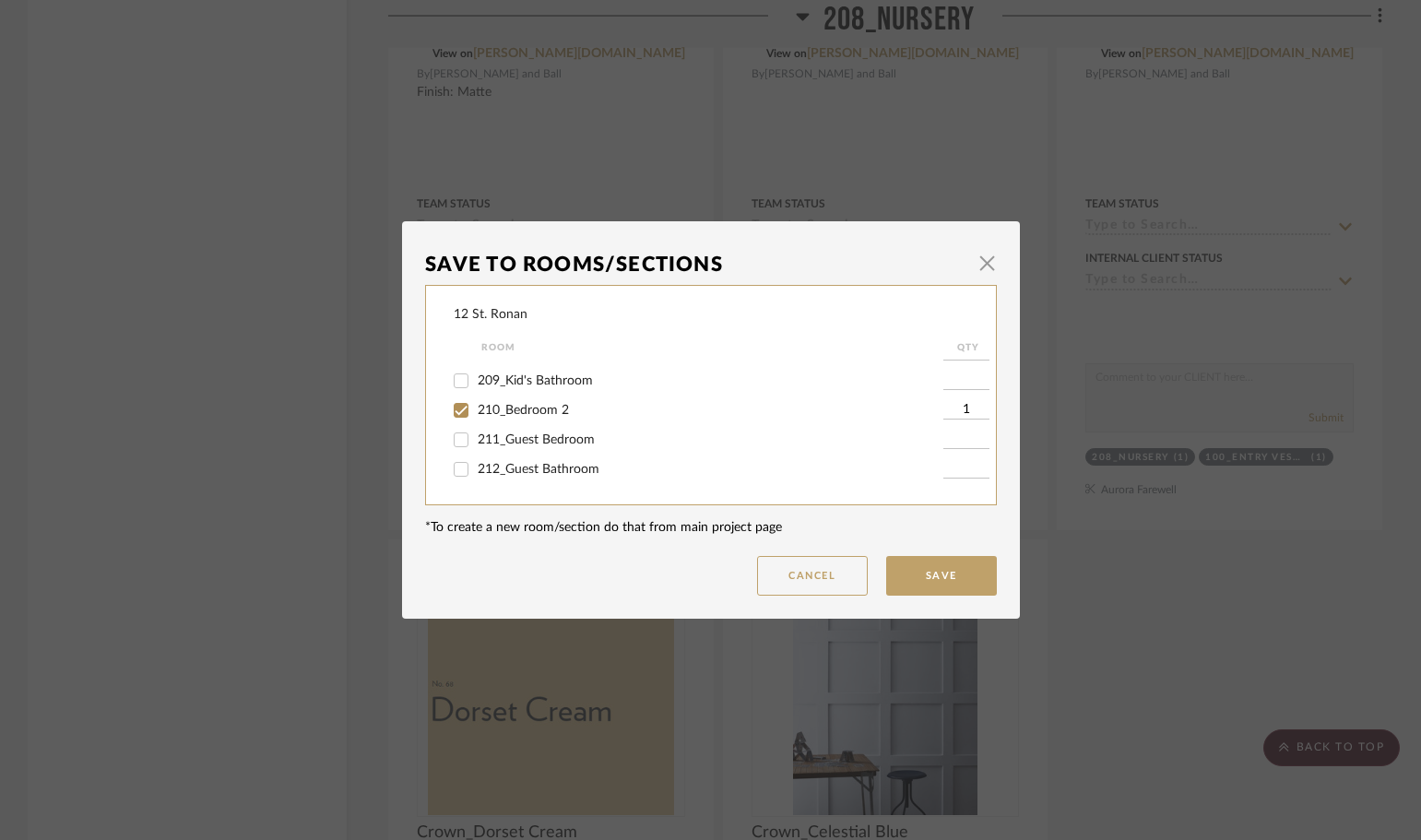
scroll to position [645, 0]
click at [451, 406] on input "210_Bedroom 2" at bounding box center [461, 407] width 30 height 30
checkbox input "false"
click at [457, 440] on input "208_Nursery" at bounding box center [461, 440] width 30 height 30
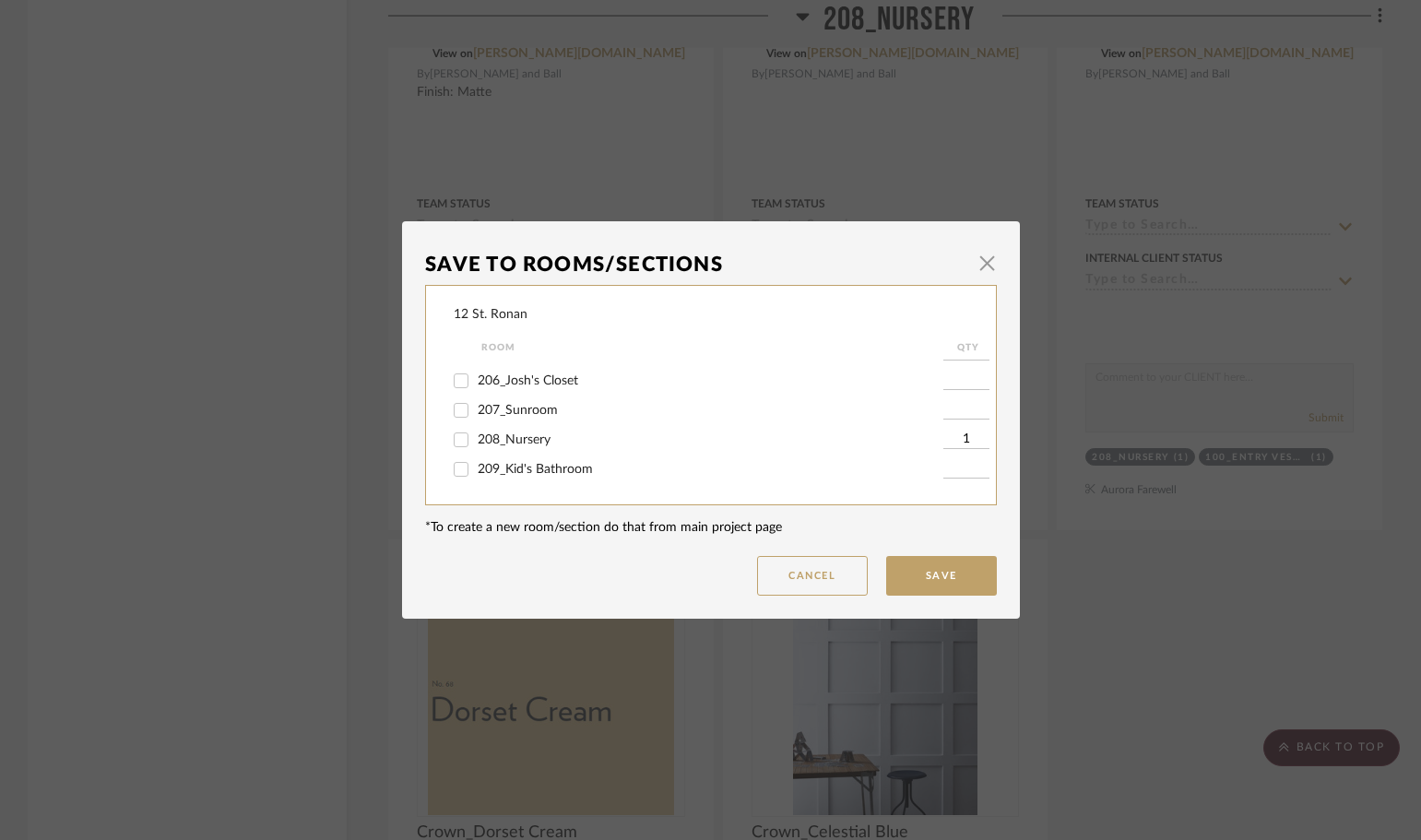
checkbox input "false"
click at [920, 574] on button "Save" at bounding box center [941, 575] width 110 height 39
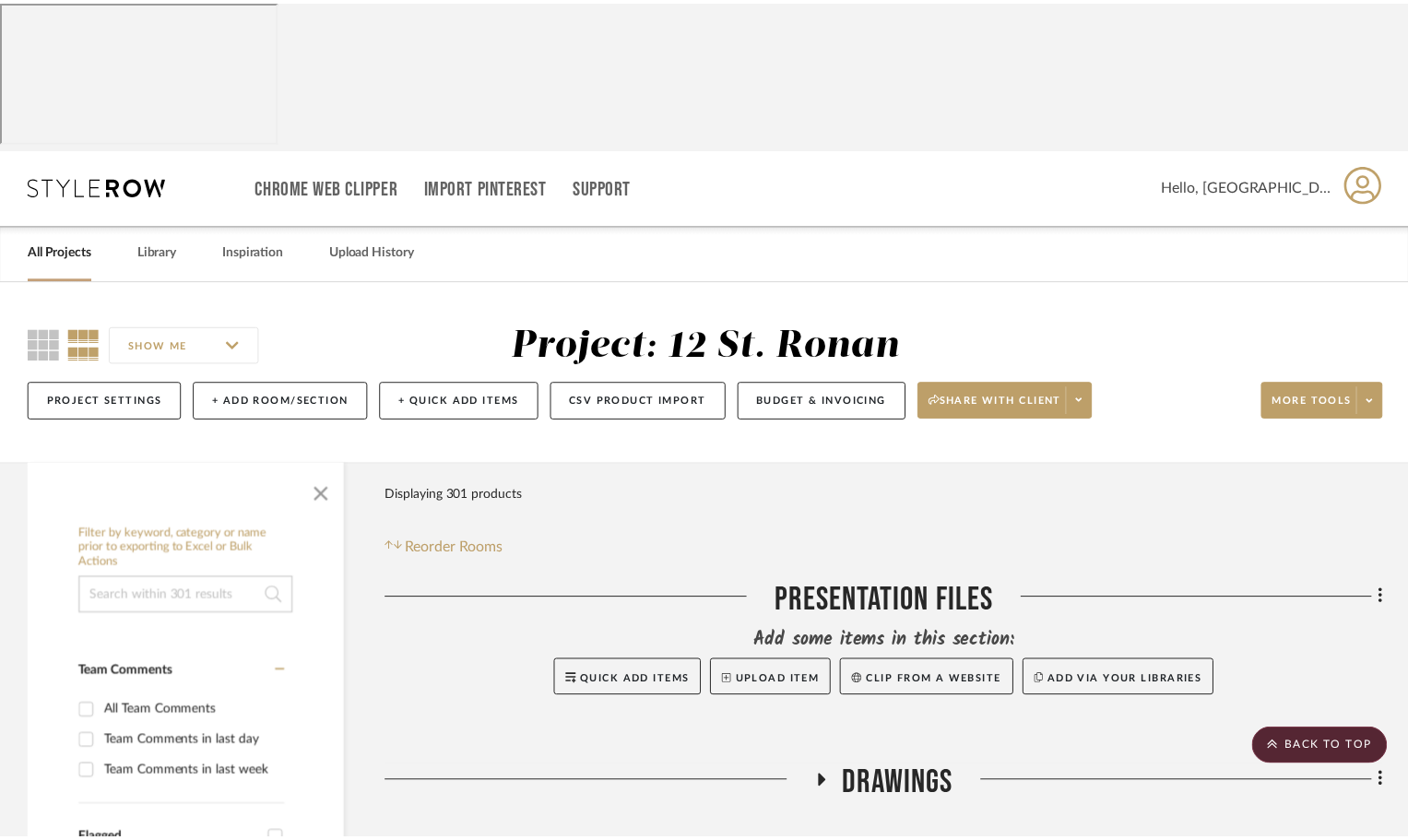
scroll to position [5992, 0]
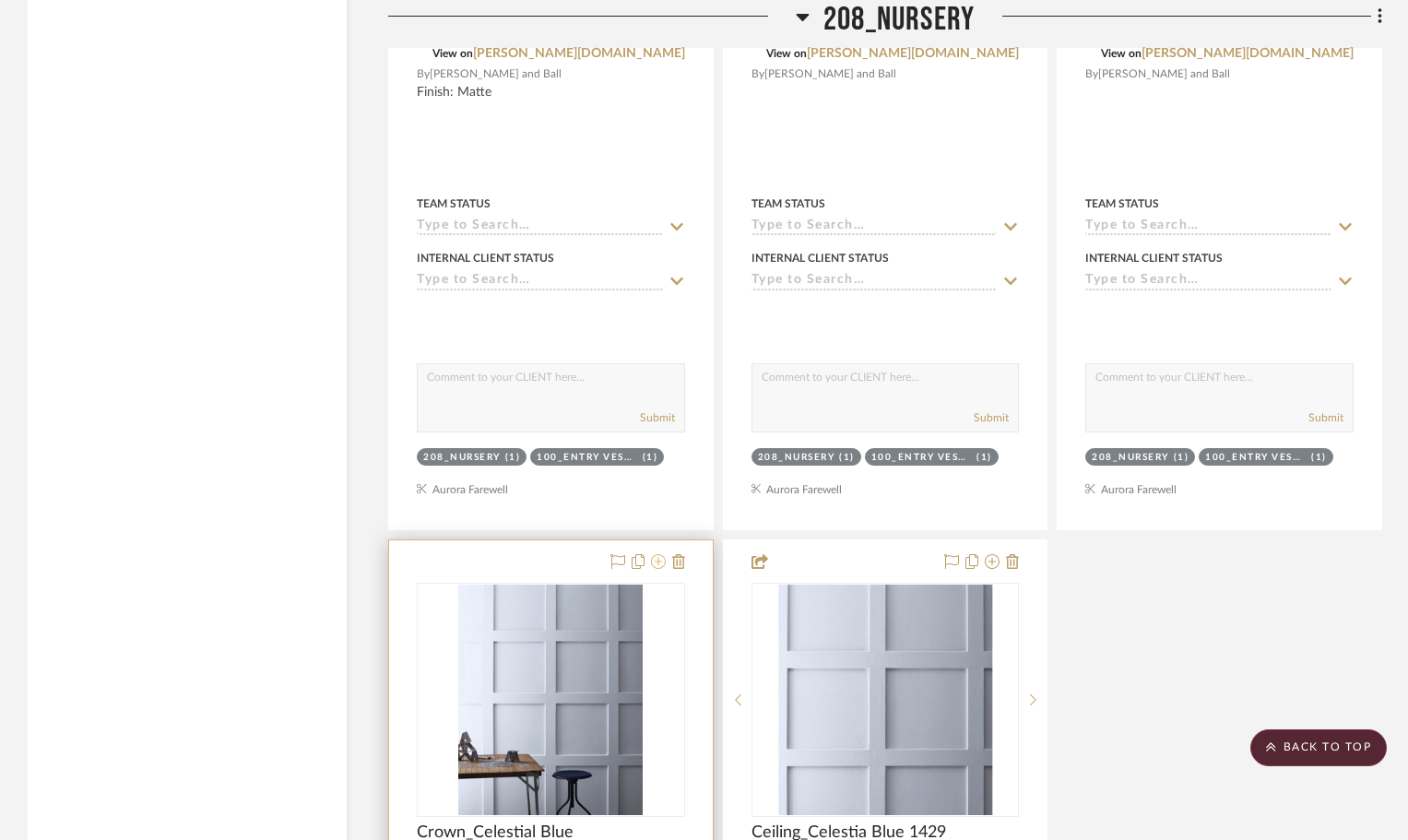
click at [657, 554] on icon at bounding box center [659, 561] width 15 height 15
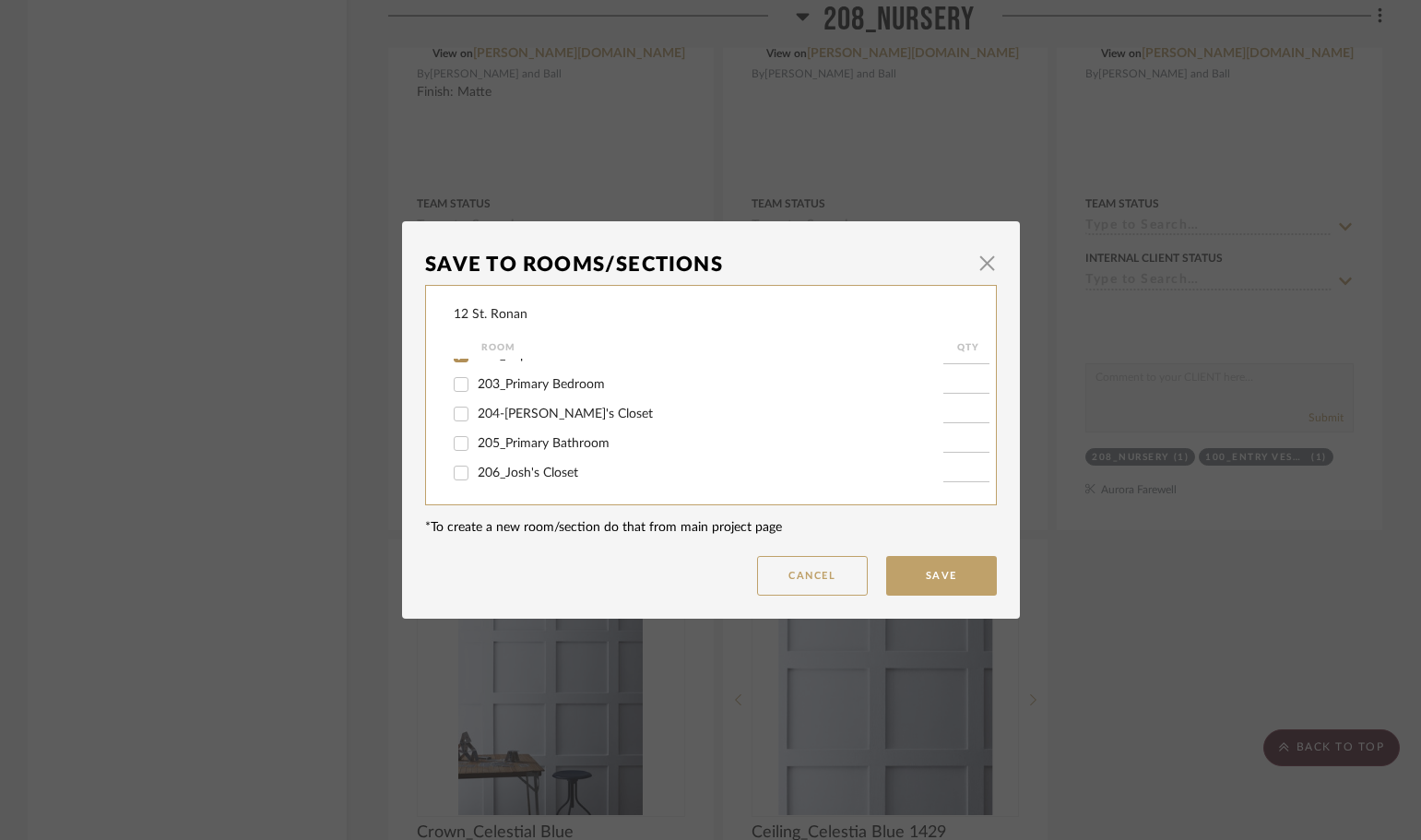
scroll to position [553, 0]
click at [457, 437] on input "208_Nursery" at bounding box center [461, 440] width 30 height 30
checkbox input "false"
click at [458, 413] on input "210_Bedroom 2" at bounding box center [461, 407] width 30 height 30
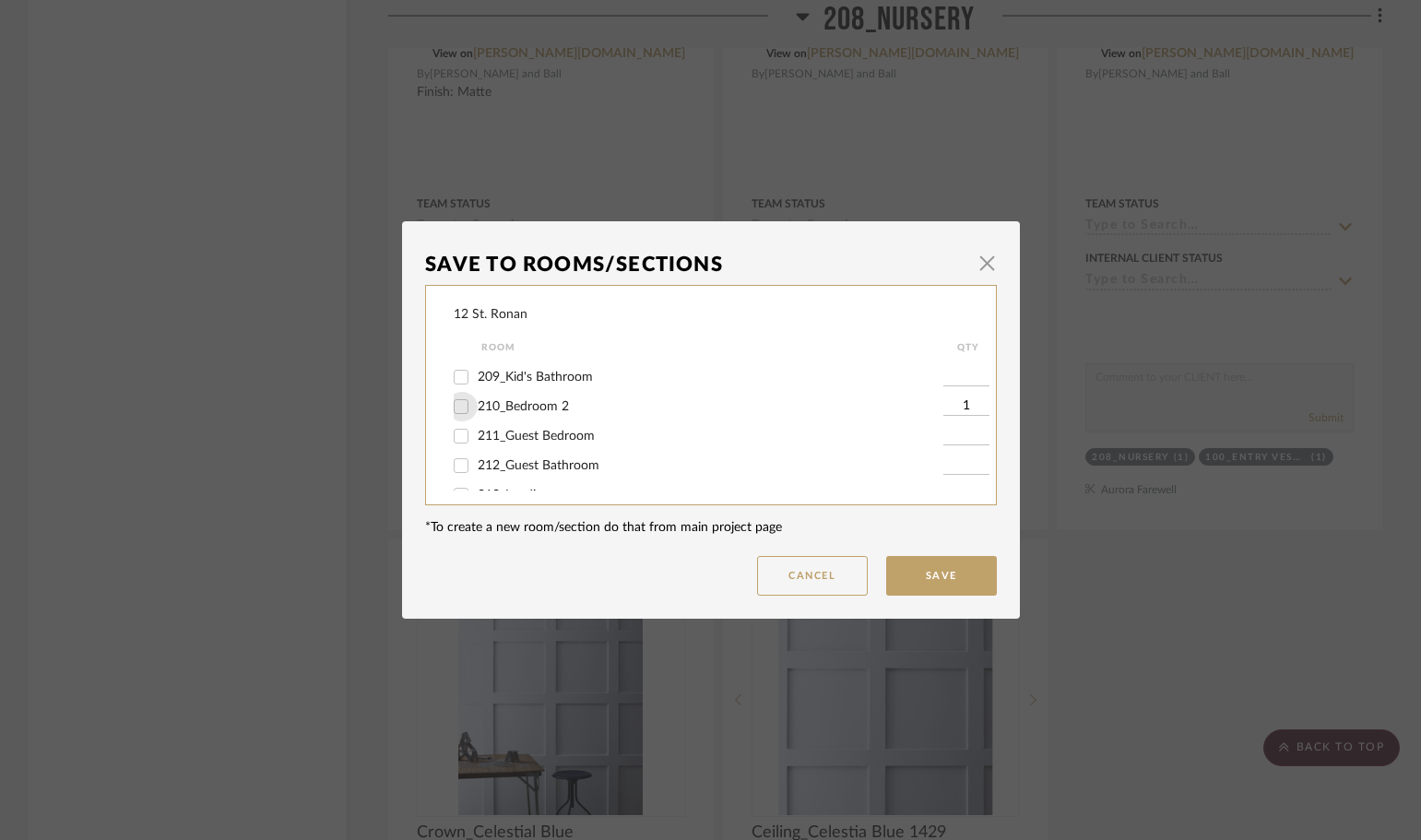
checkbox input "false"
click at [933, 584] on button "Save" at bounding box center [941, 575] width 110 height 39
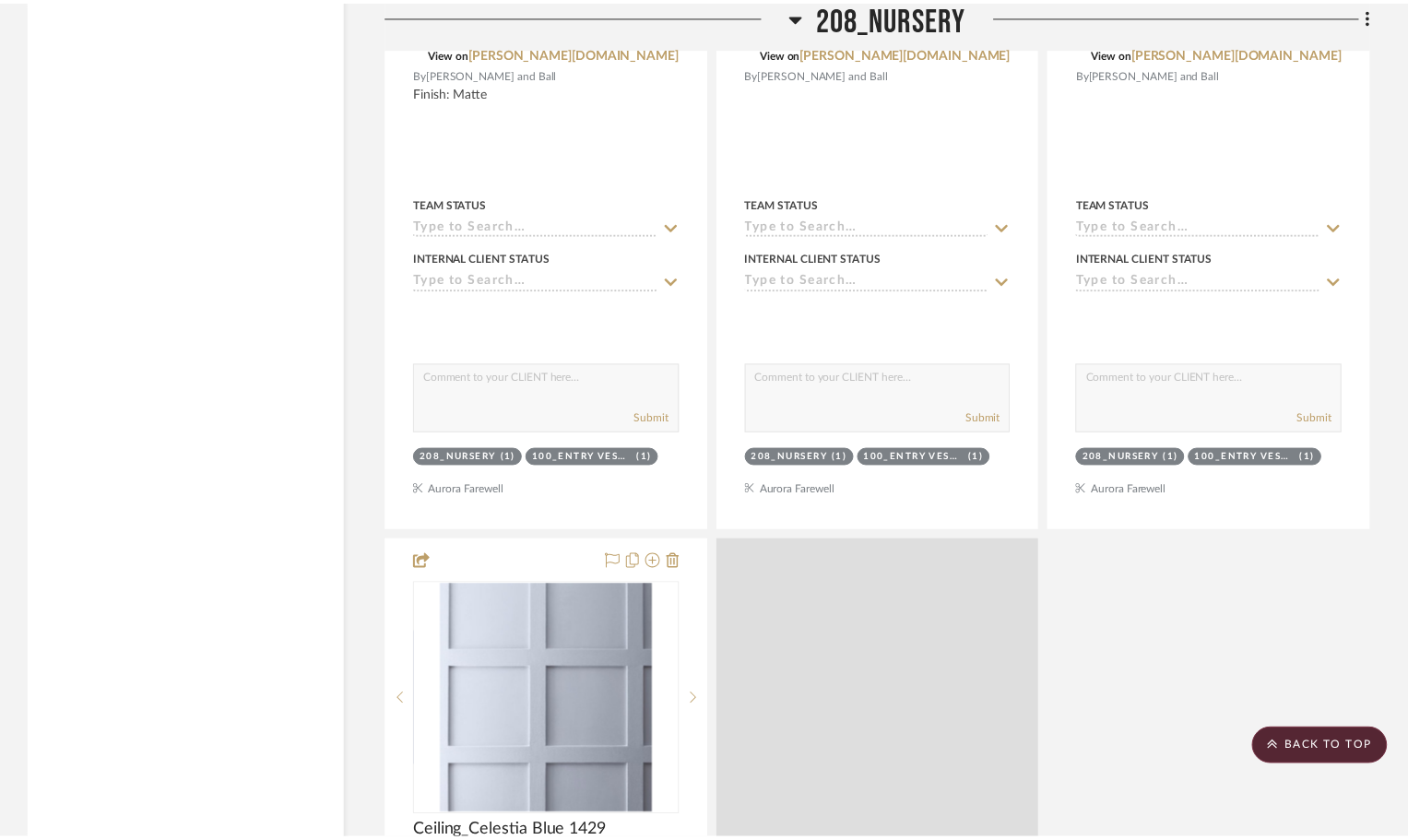
scroll to position [5992, 0]
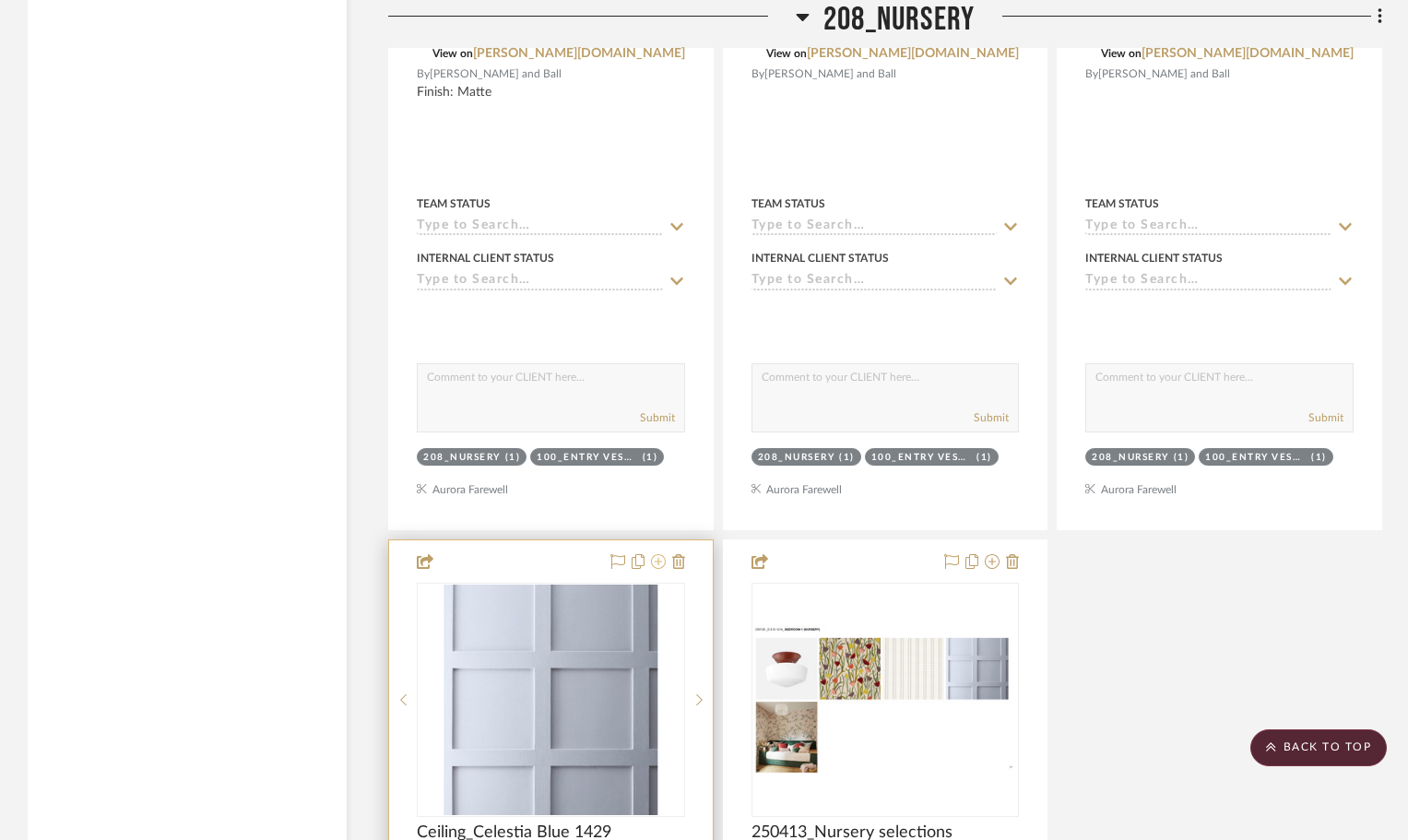
click at [651, 554] on icon at bounding box center [659, 561] width 15 height 15
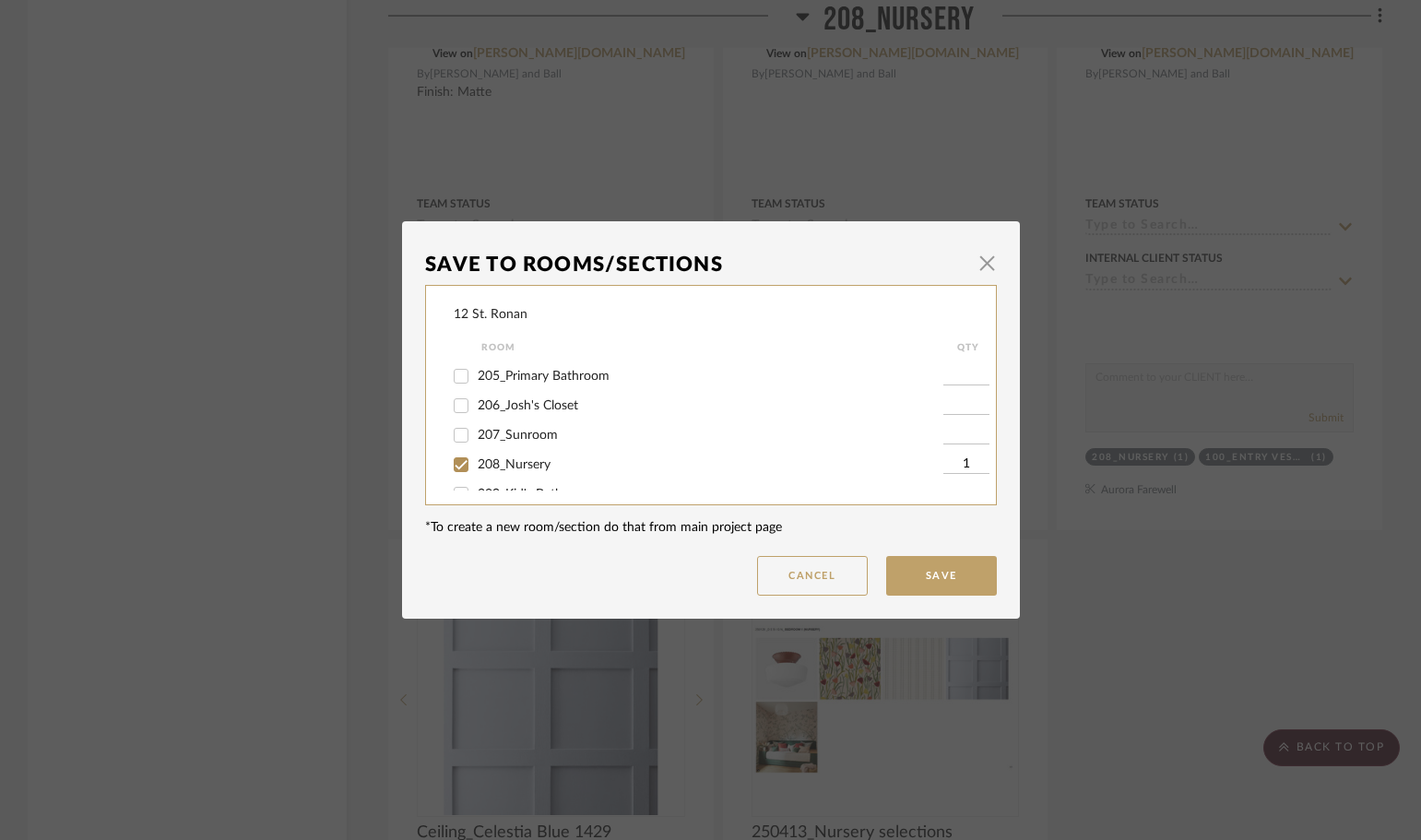
scroll to position [553, 0]
click at [455, 440] on input "208_Nursery" at bounding box center [461, 440] width 30 height 30
checkbox input "false"
click at [456, 404] on input "210_Bedroom 2" at bounding box center [461, 407] width 30 height 30
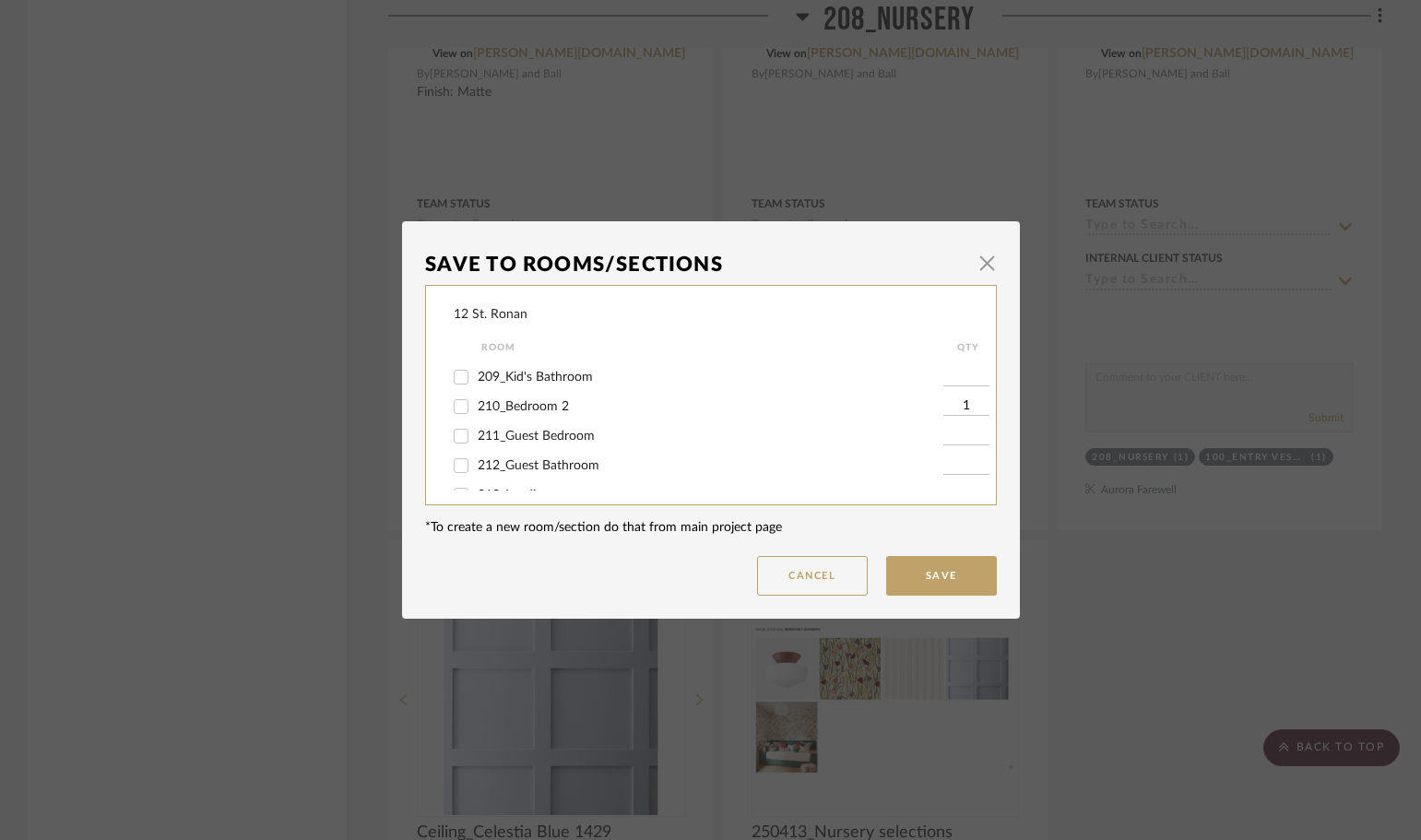
checkbox input "false"
click at [929, 582] on button "Save" at bounding box center [941, 575] width 110 height 39
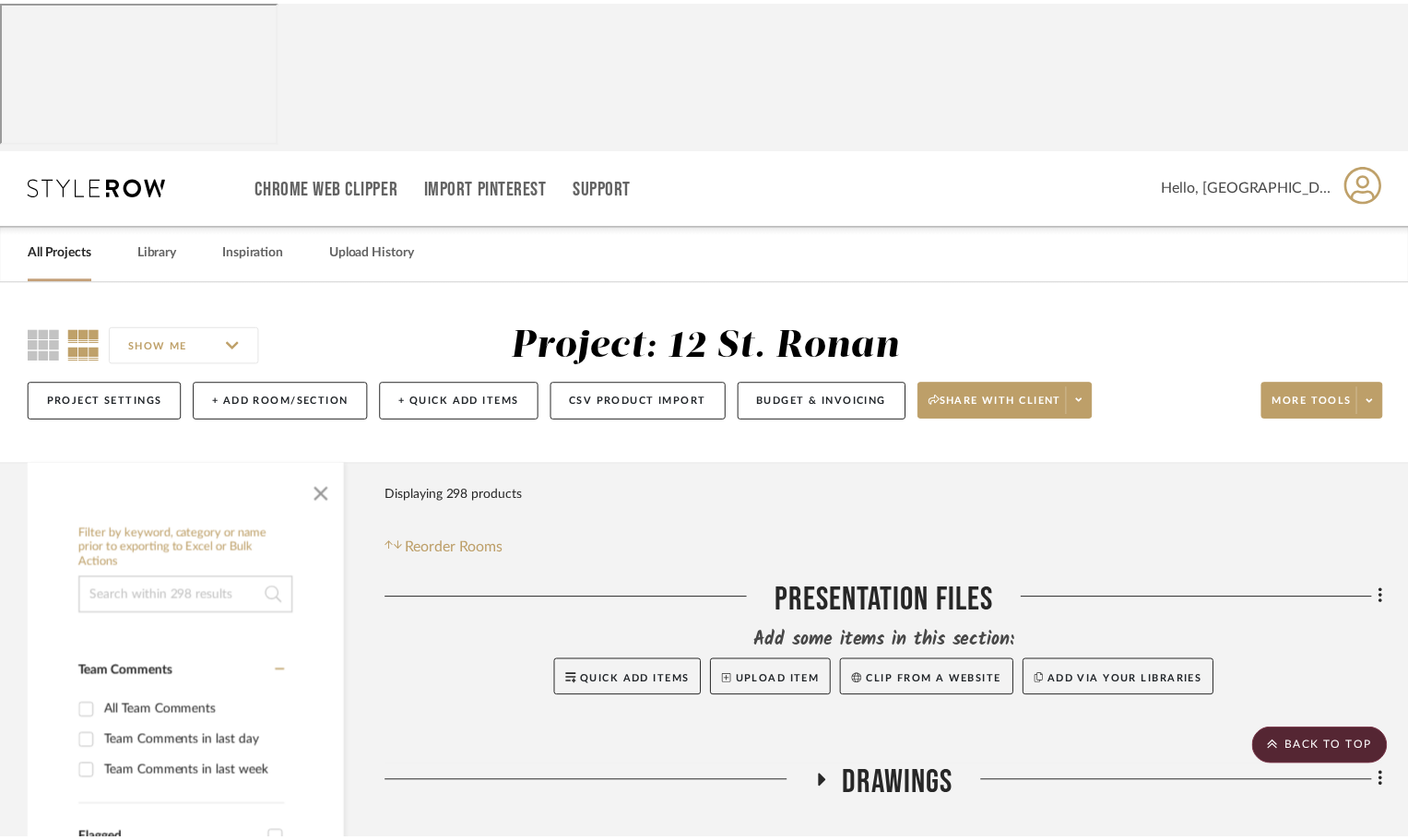
scroll to position [5992, 0]
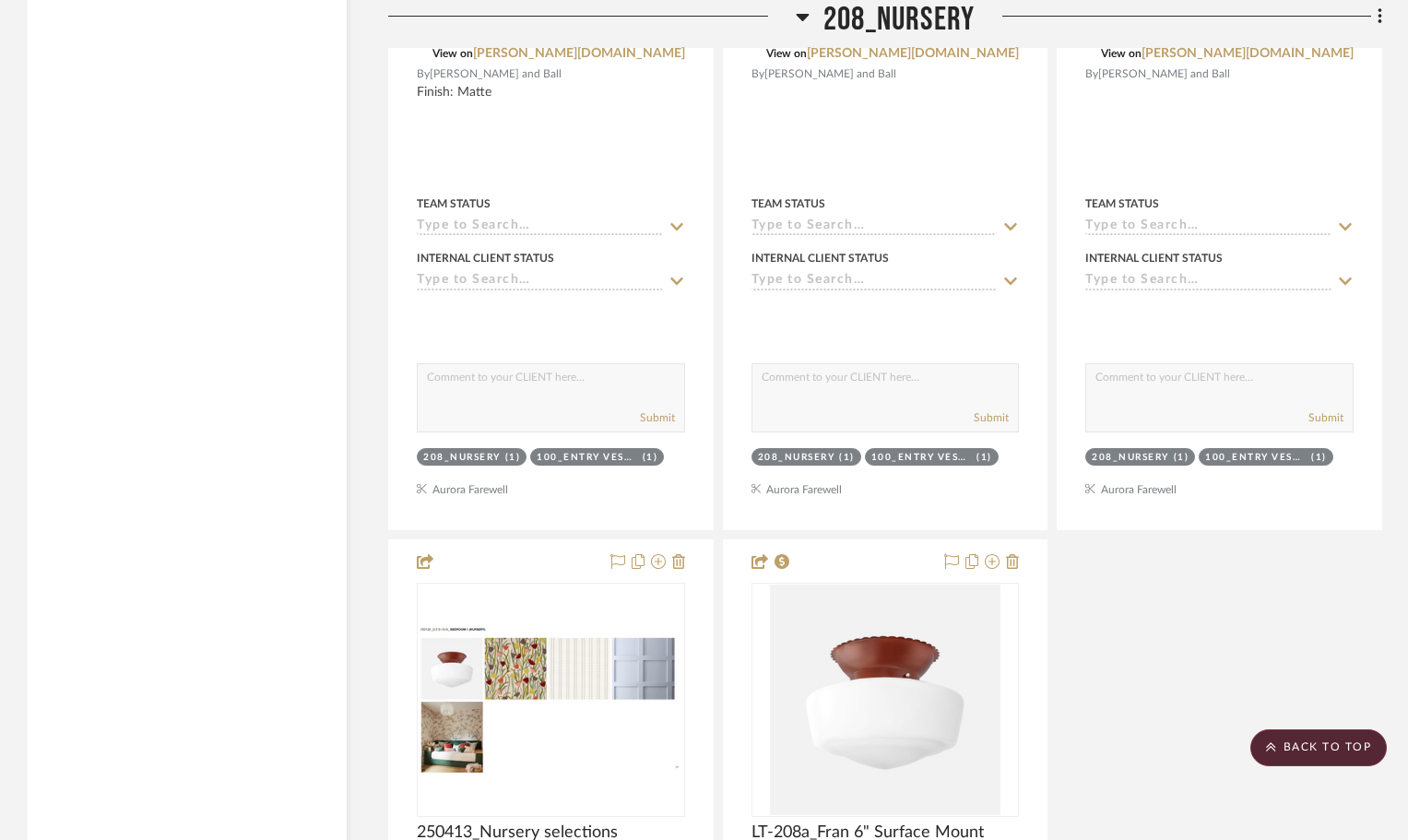
click at [803, 18] on icon at bounding box center [802, 18] width 13 height 7
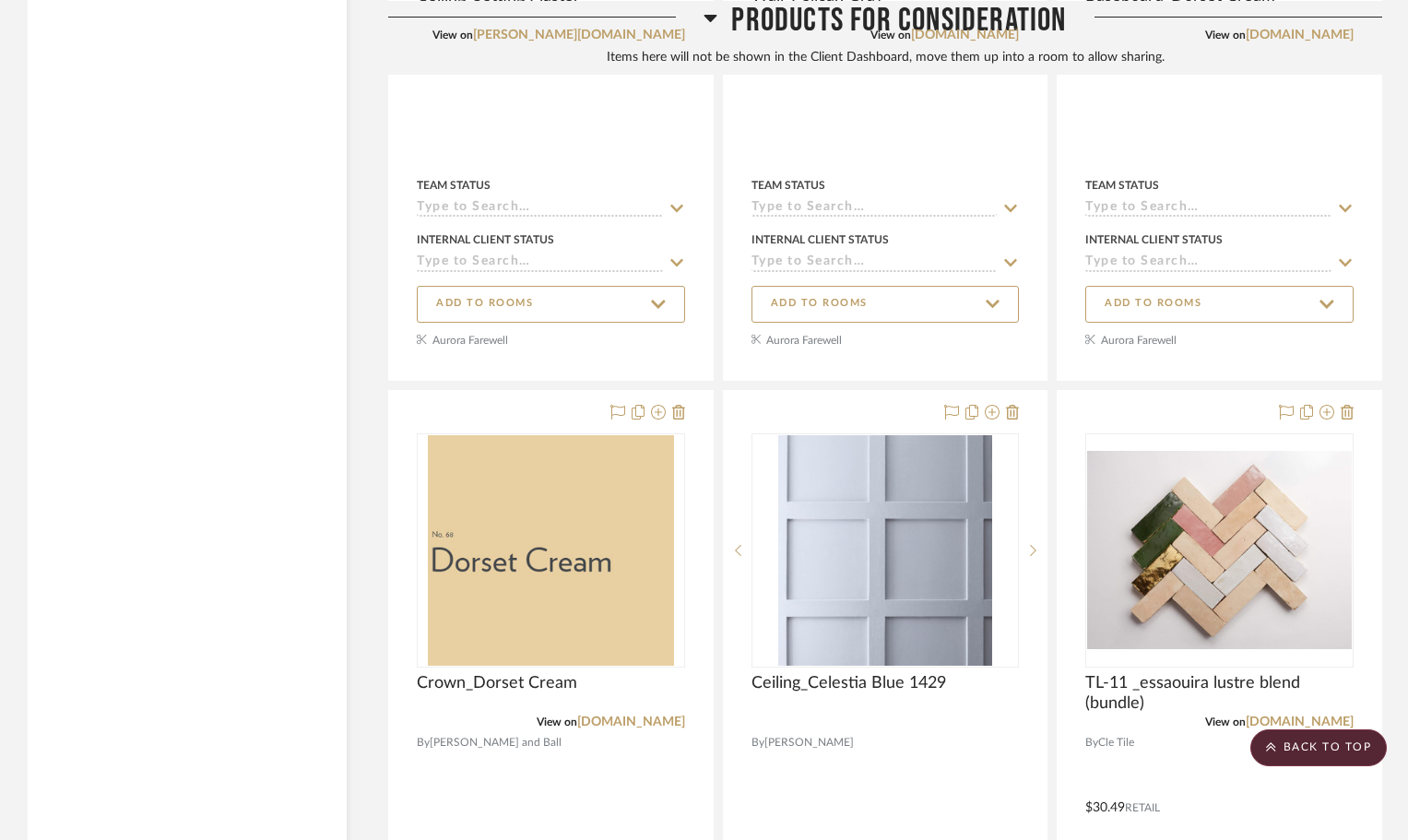
click at [705, 20] on icon at bounding box center [710, 17] width 14 height 22
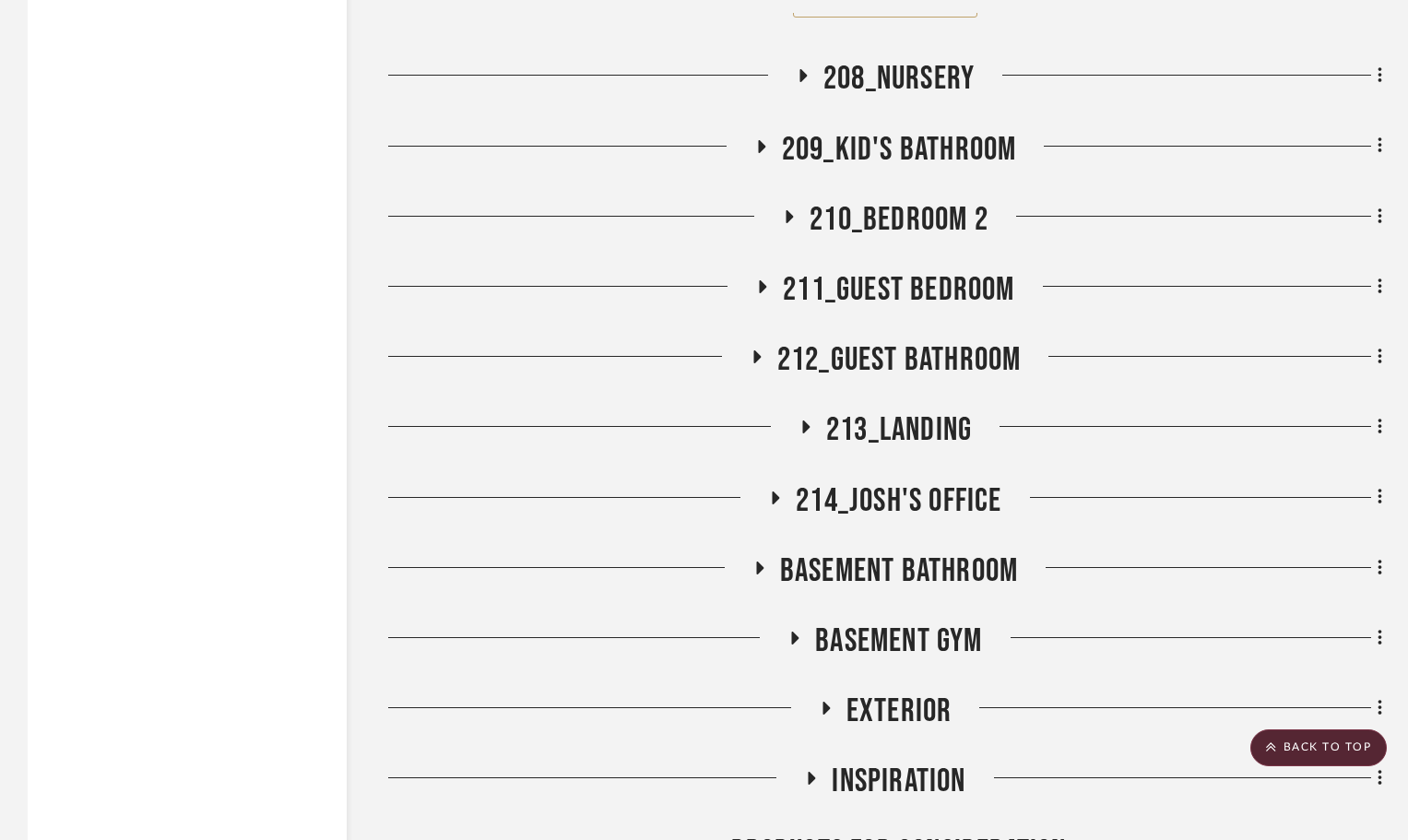
scroll to position [4736, 0]
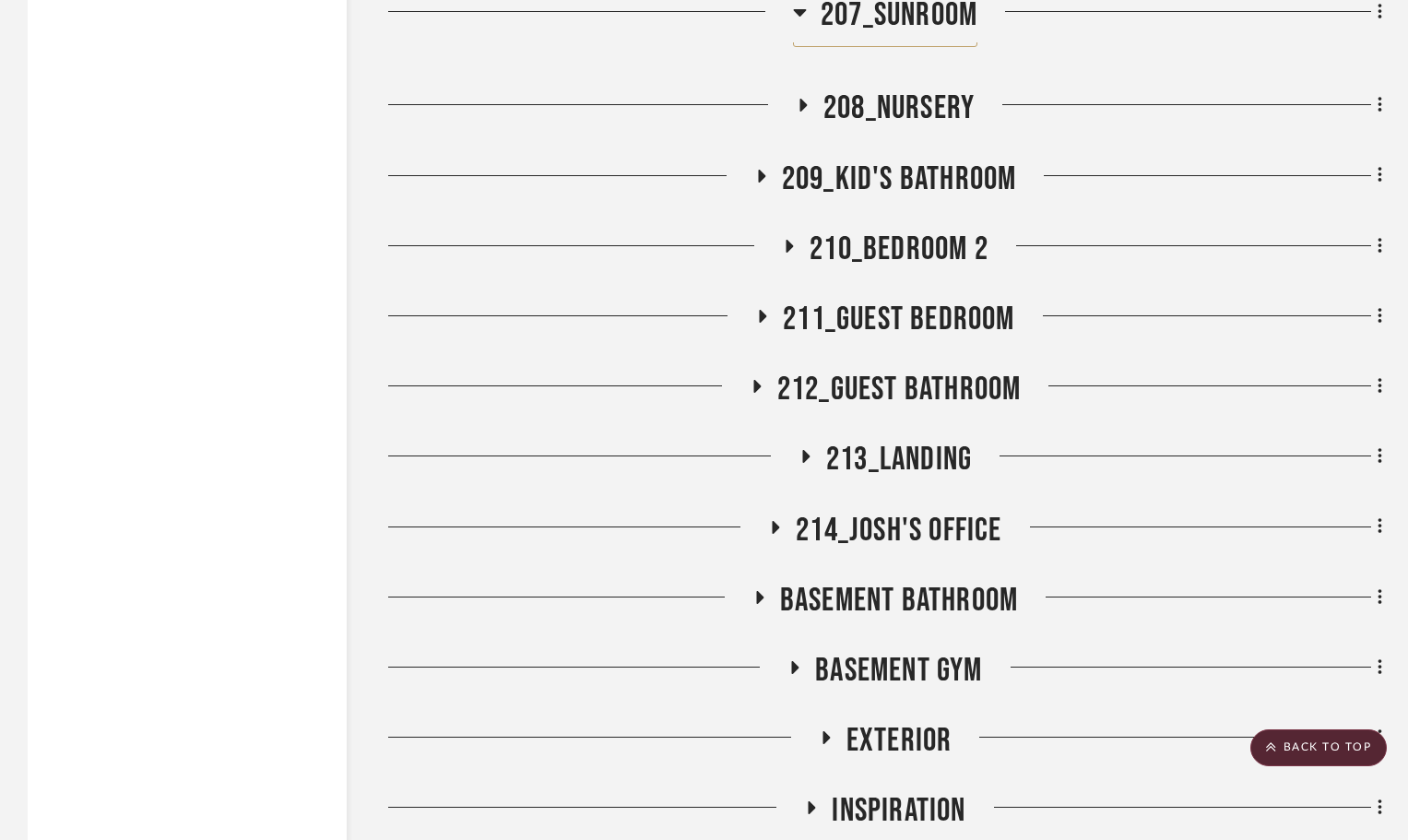
click at [757, 380] on icon at bounding box center [756, 386] width 22 height 14
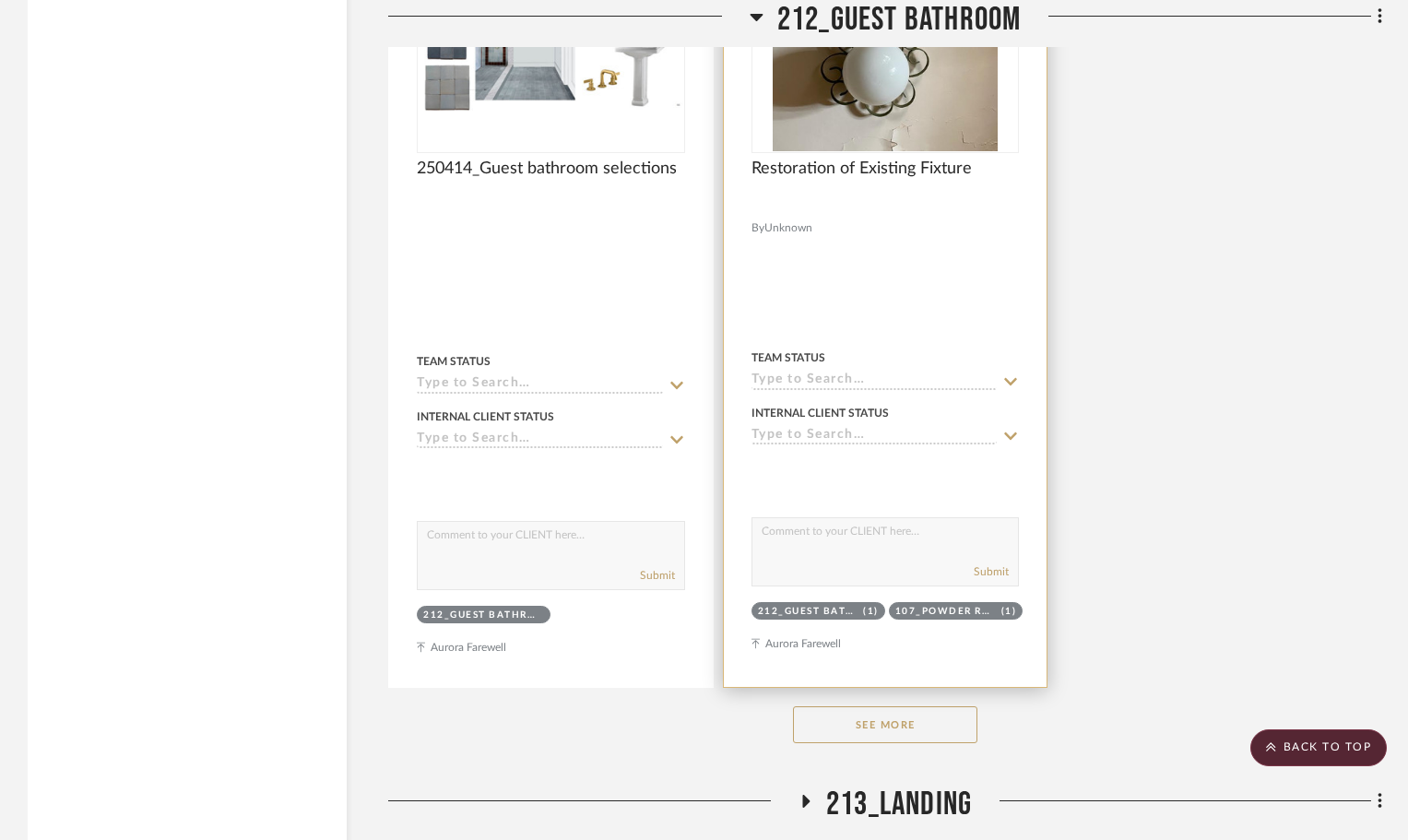
scroll to position [6948, 0]
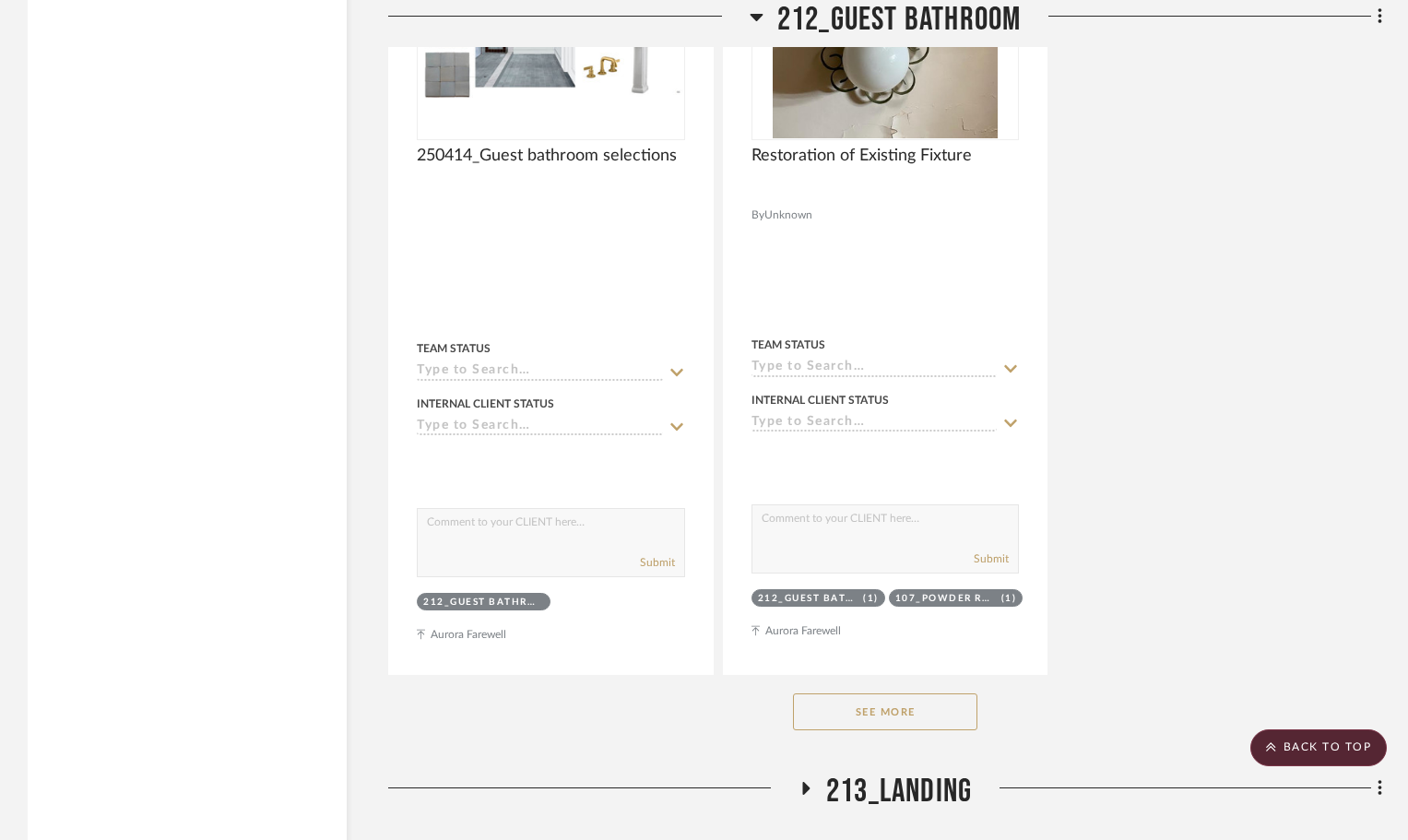
click at [896, 693] on button "See More" at bounding box center [885, 711] width 184 height 36
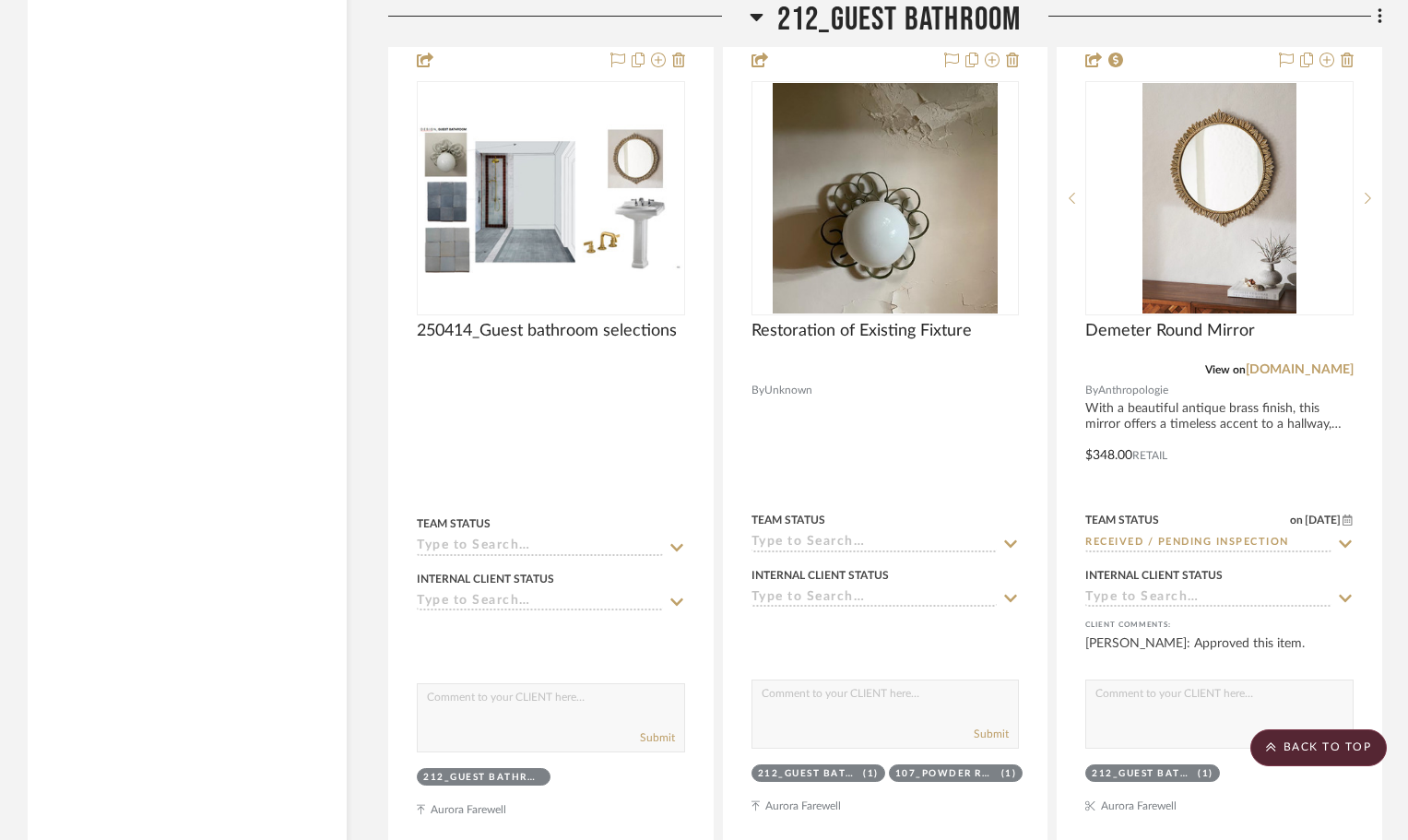
scroll to position [6764, 0]
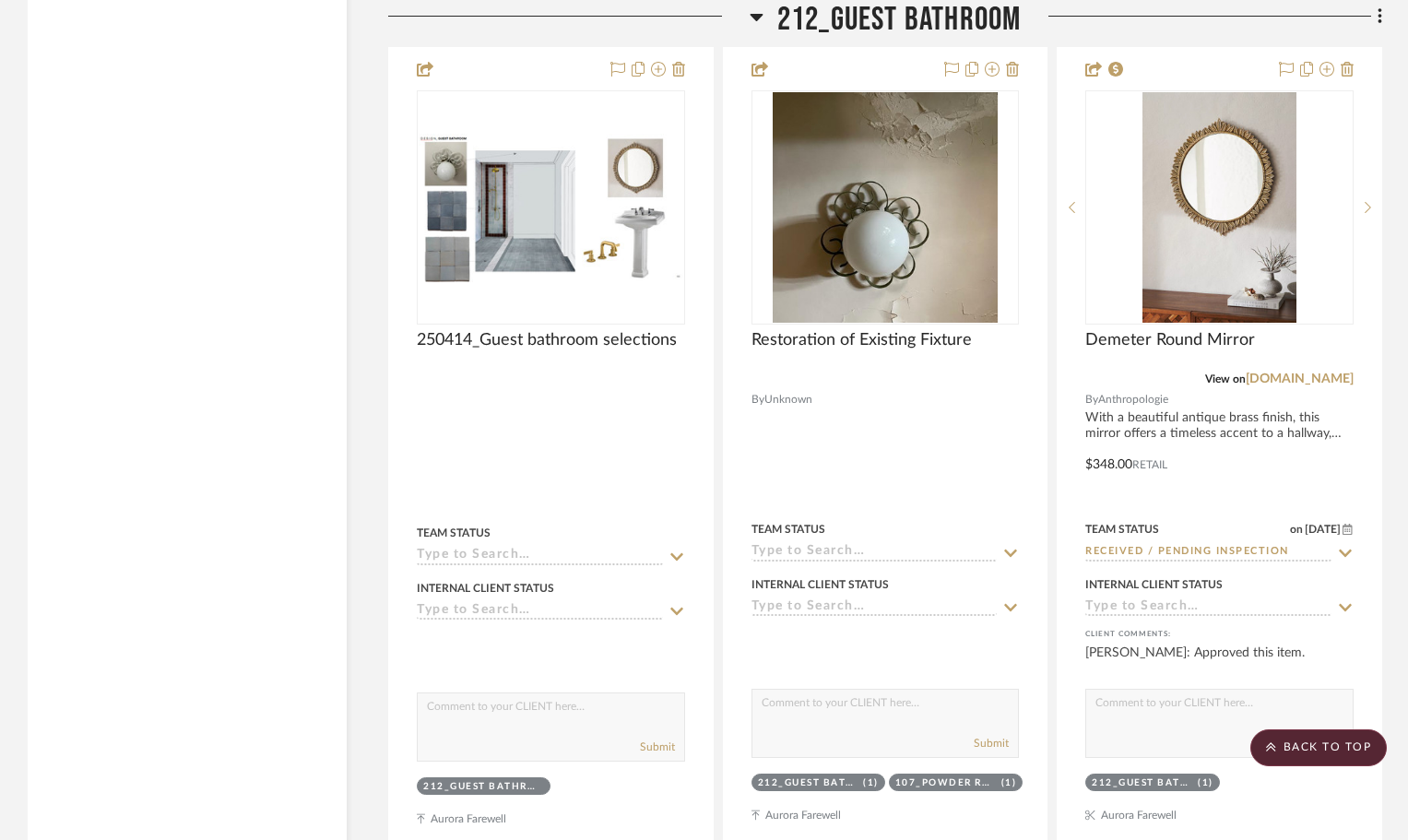
click at [753, 22] on icon at bounding box center [756, 17] width 14 height 22
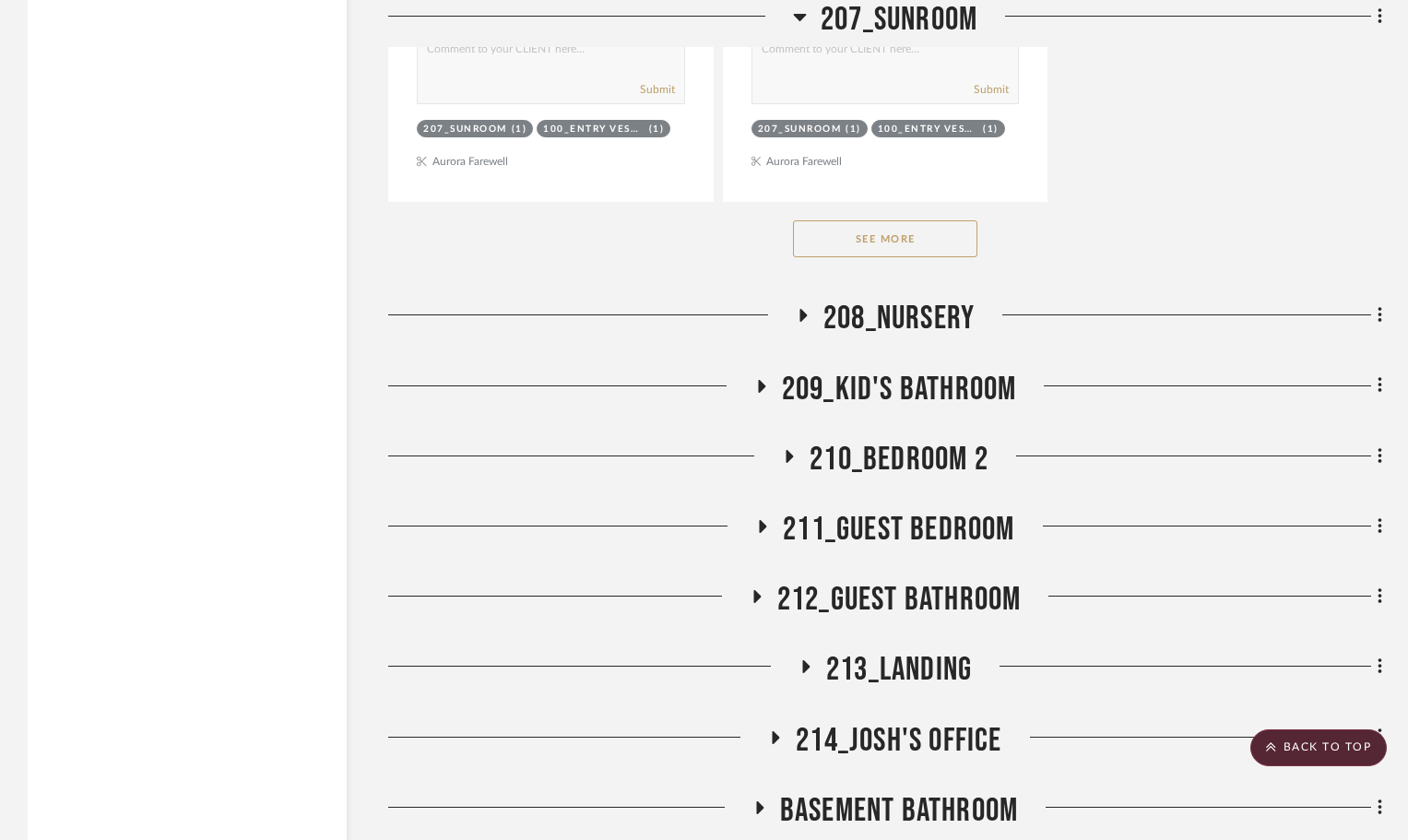
scroll to position [4460, 0]
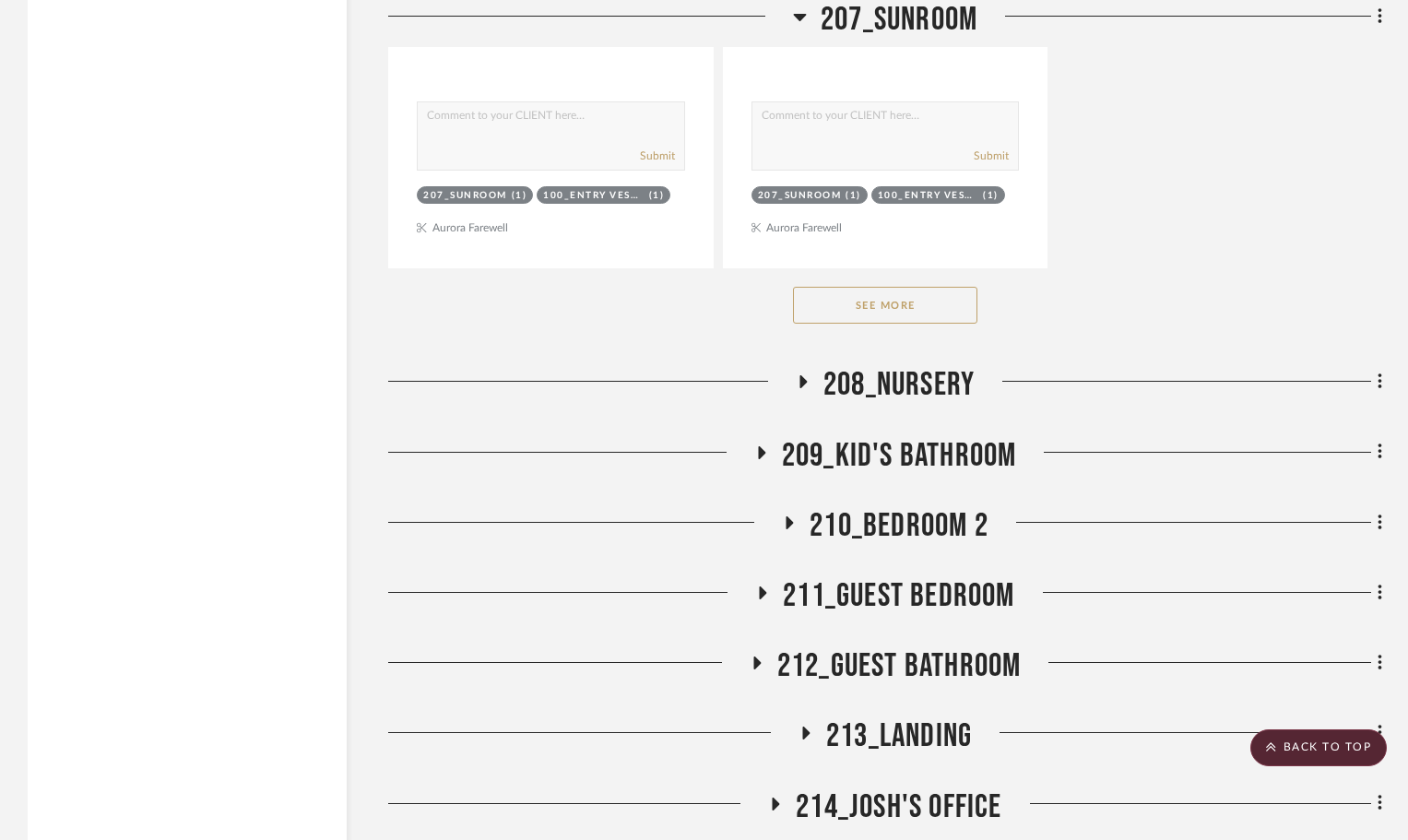
click at [753, 445] on icon at bounding box center [761, 452] width 22 height 14
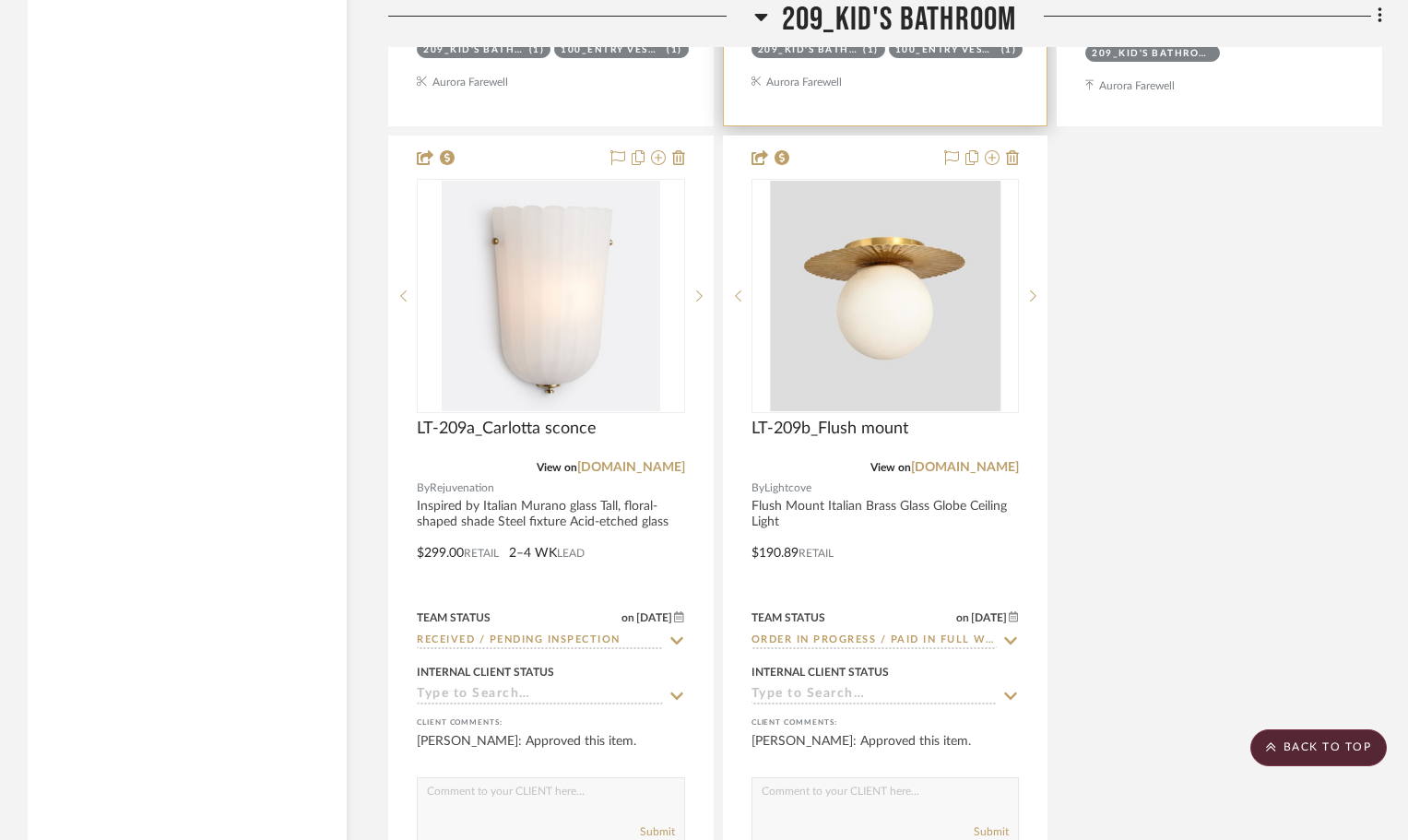
scroll to position [6580, 0]
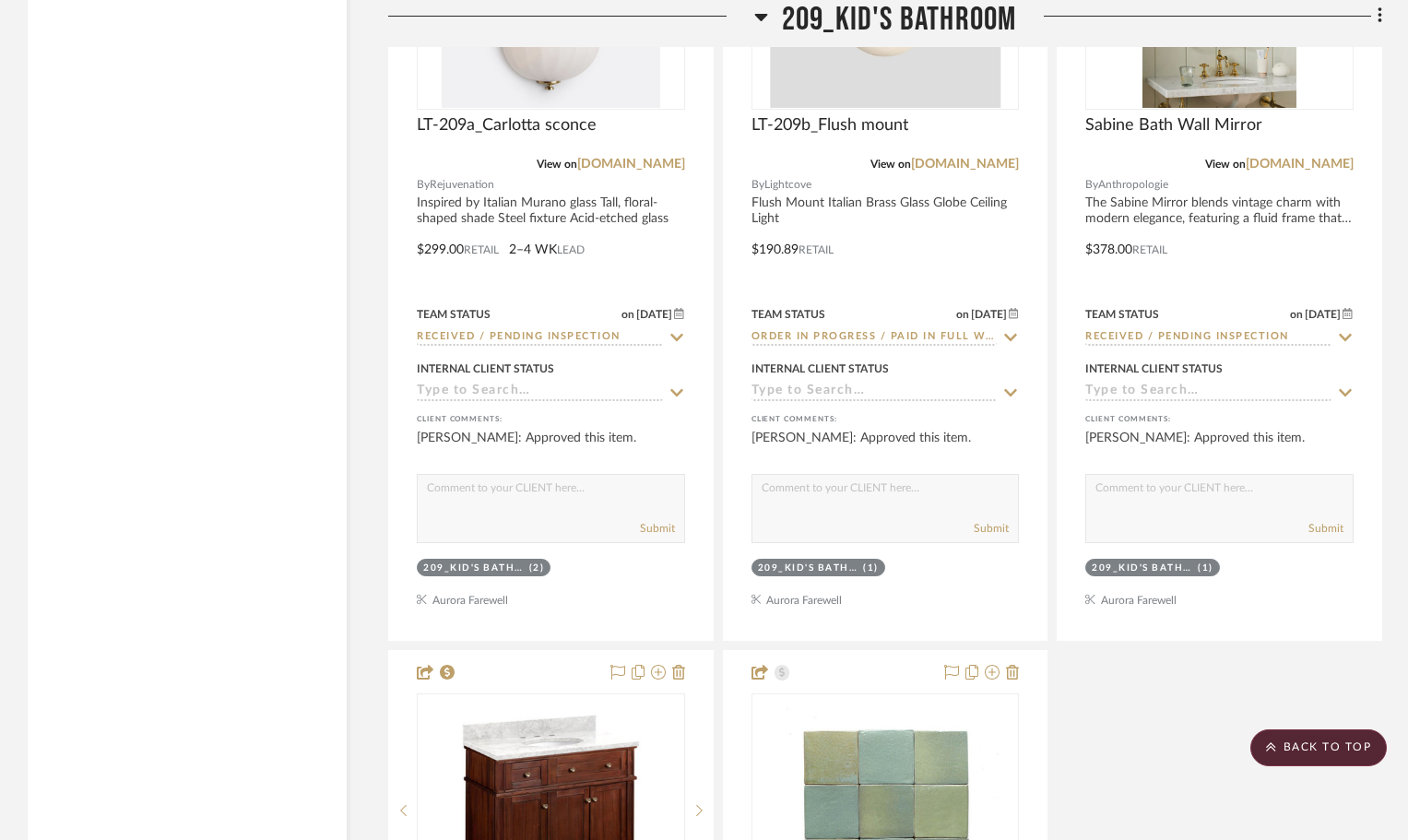
scroll to position [7041, 0]
